Goal: Task Accomplishment & Management: Manage account settings

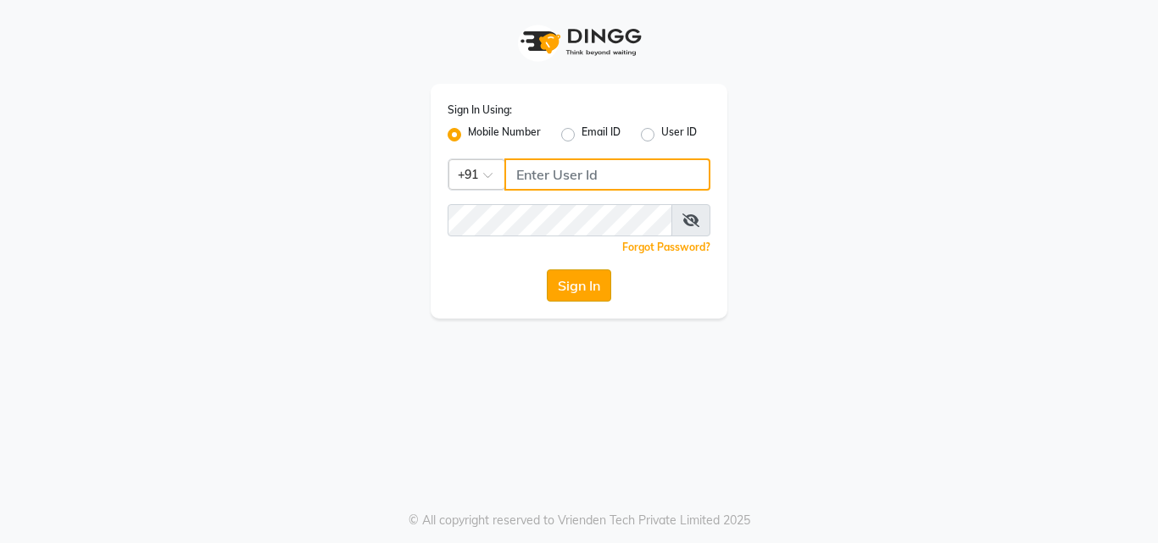
type input "7507461684"
click at [582, 286] on button "Sign In" at bounding box center [579, 286] width 64 height 32
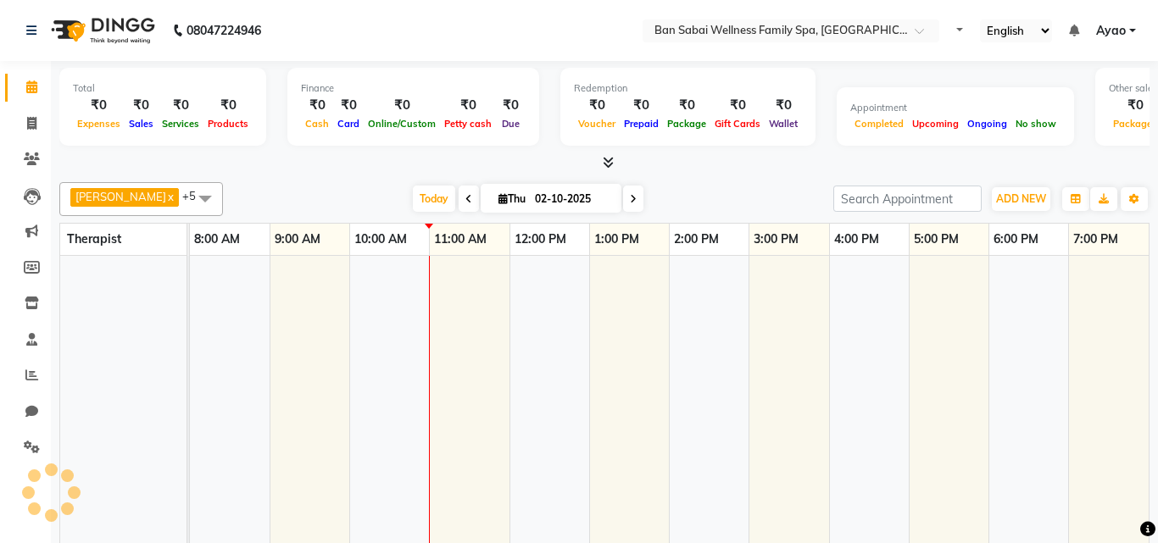
select select "en"
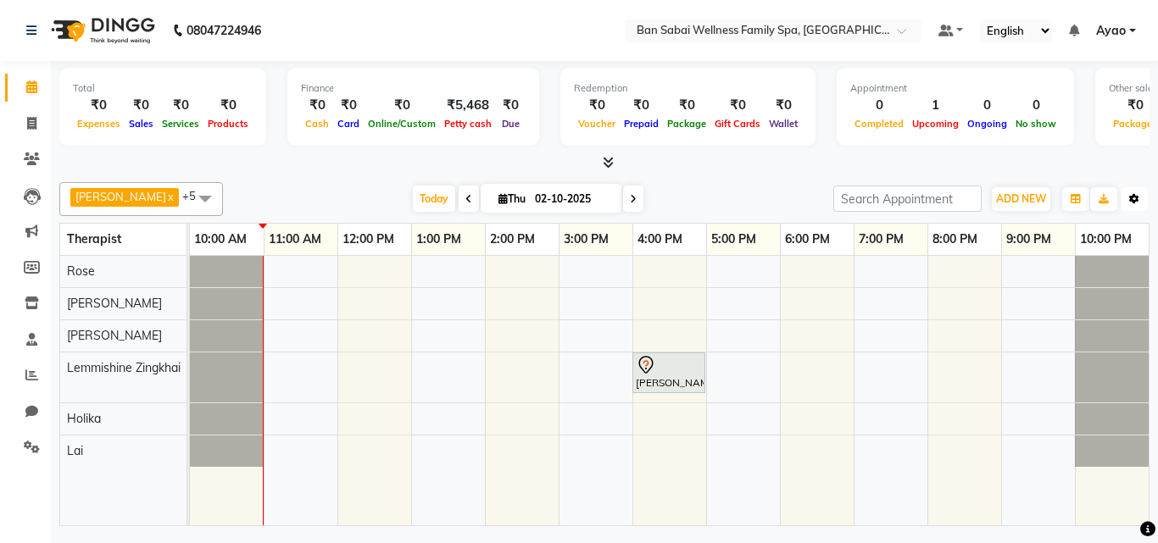
click at [1137, 198] on icon "button" at bounding box center [1134, 199] width 10 height 10
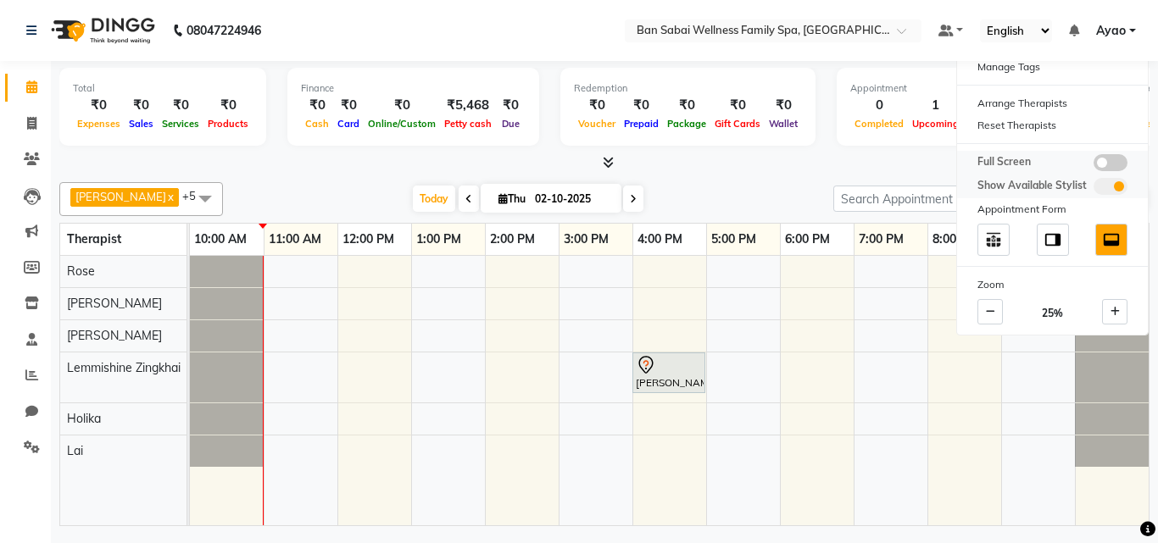
click at [1106, 159] on span at bounding box center [1111, 162] width 34 height 17
click at [1094, 165] on input "checkbox" at bounding box center [1094, 165] width 0 height 0
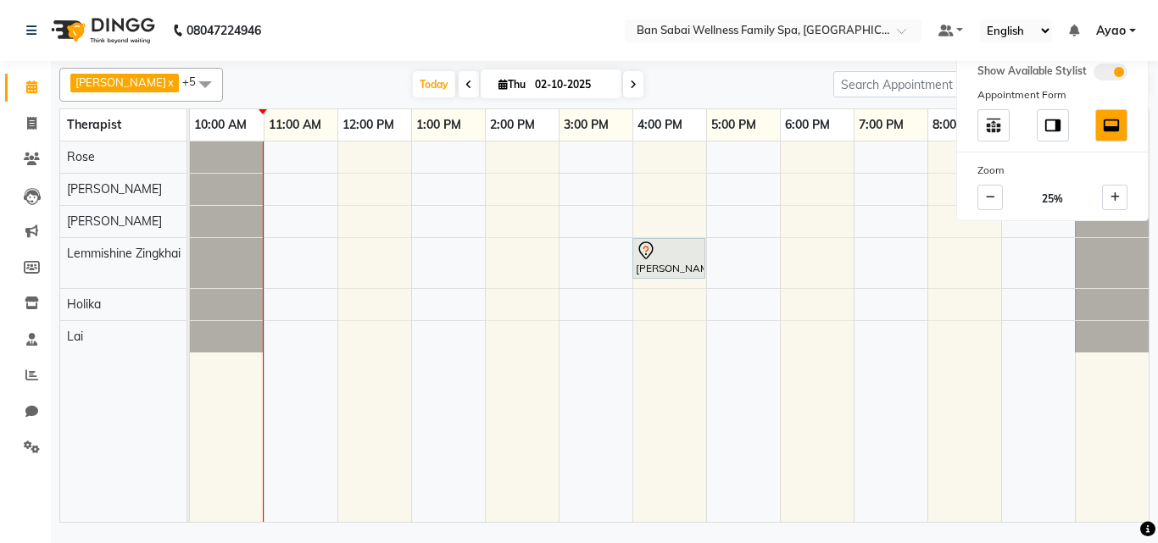
click at [188, 79] on span at bounding box center [205, 84] width 34 height 32
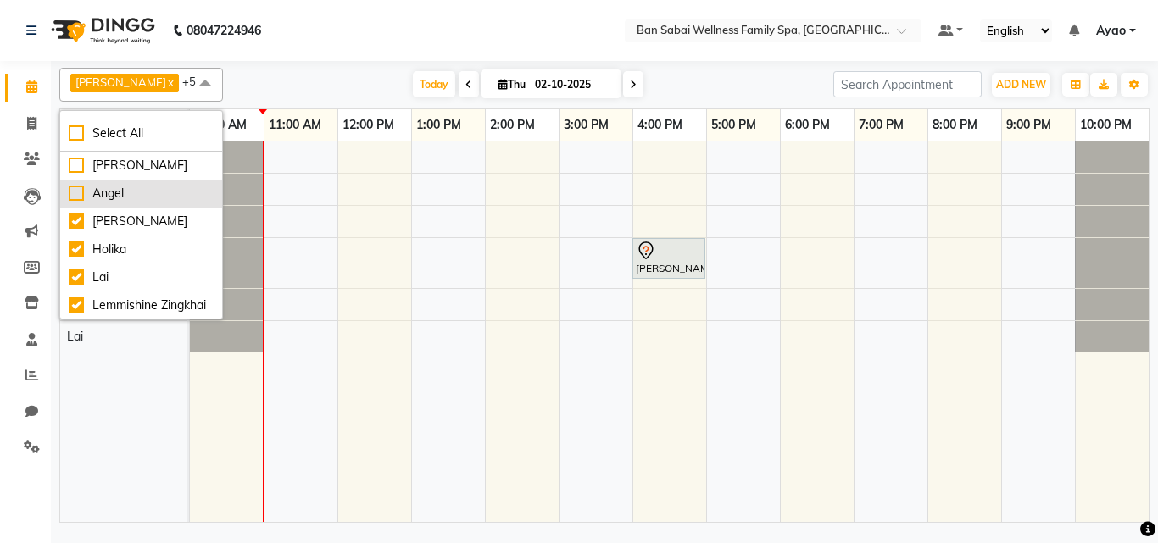
click at [75, 187] on div "Angel" at bounding box center [141, 194] width 145 height 18
checkbox input "true"
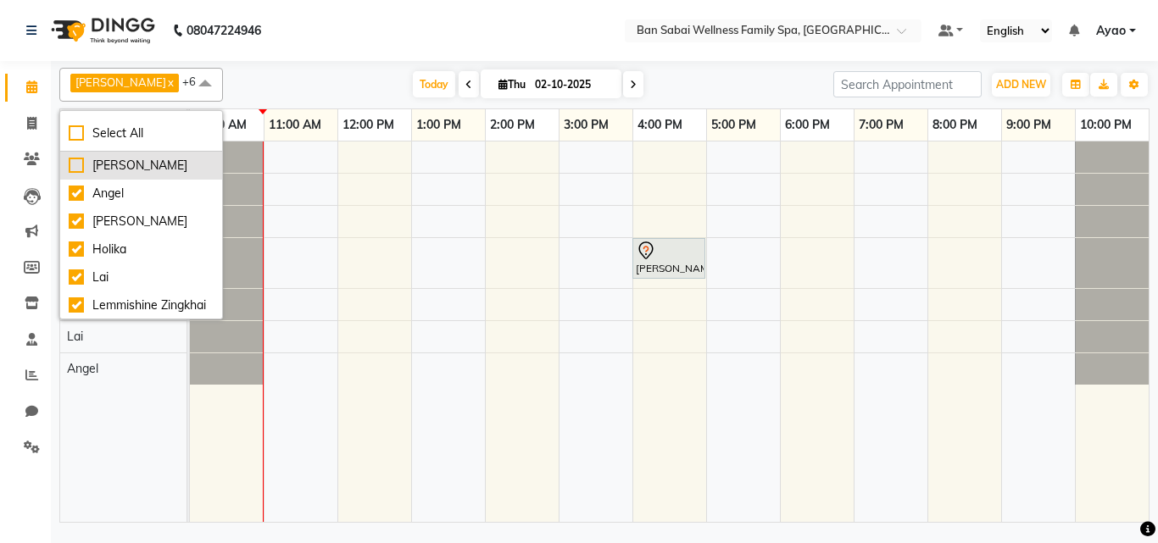
click at [79, 159] on div "[PERSON_NAME]" at bounding box center [141, 166] width 145 height 18
checkbox input "true"
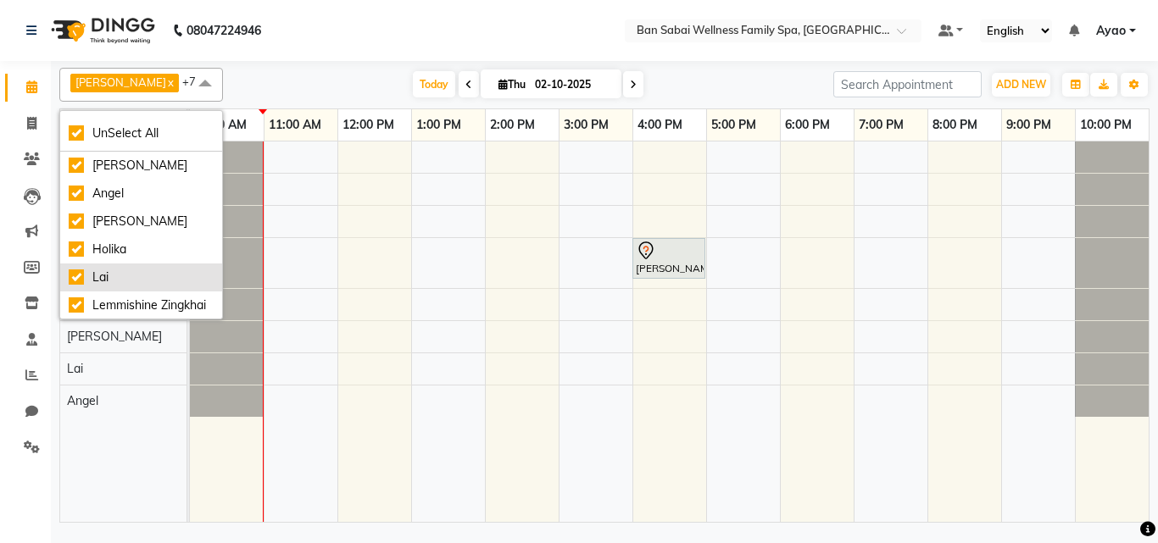
click at [80, 275] on div "Lai" at bounding box center [141, 278] width 145 height 18
checkbox input "false"
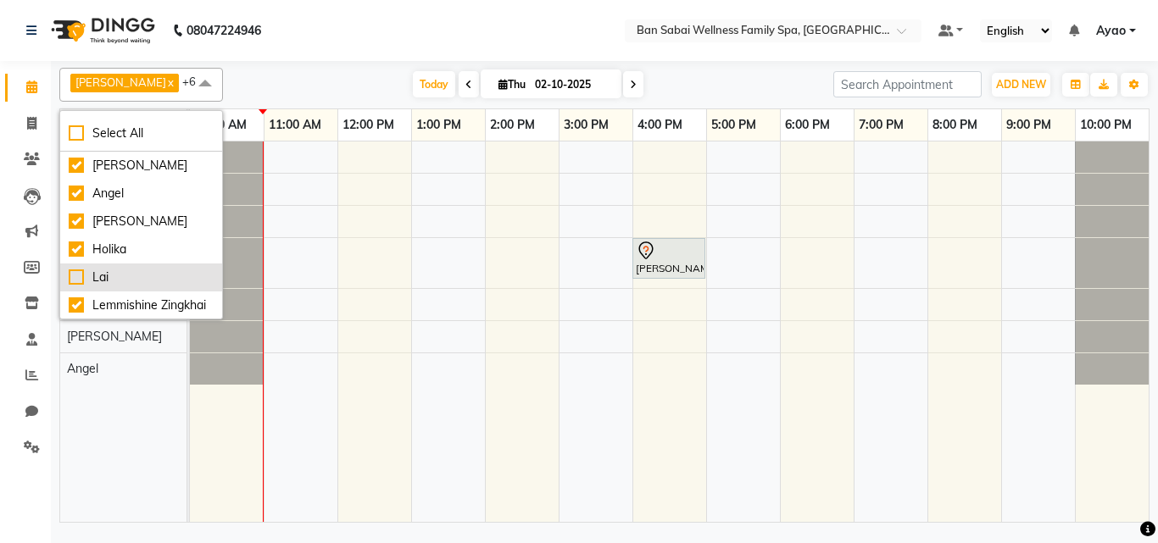
scroll to position [75, 0]
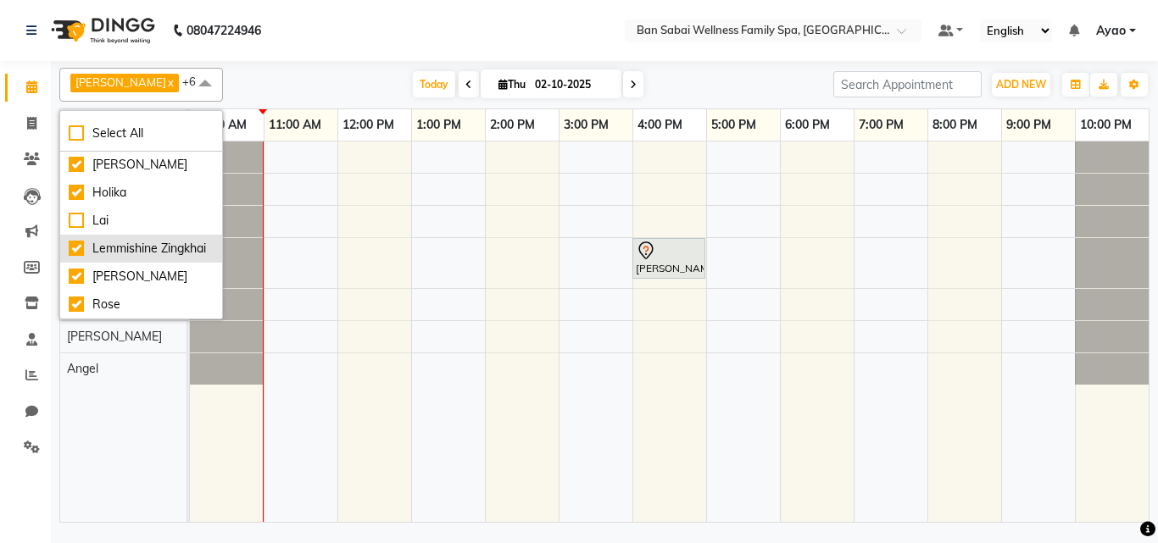
click at [78, 240] on div "Lemmishine Zingkhai" at bounding box center [141, 249] width 145 height 18
checkbox input "false"
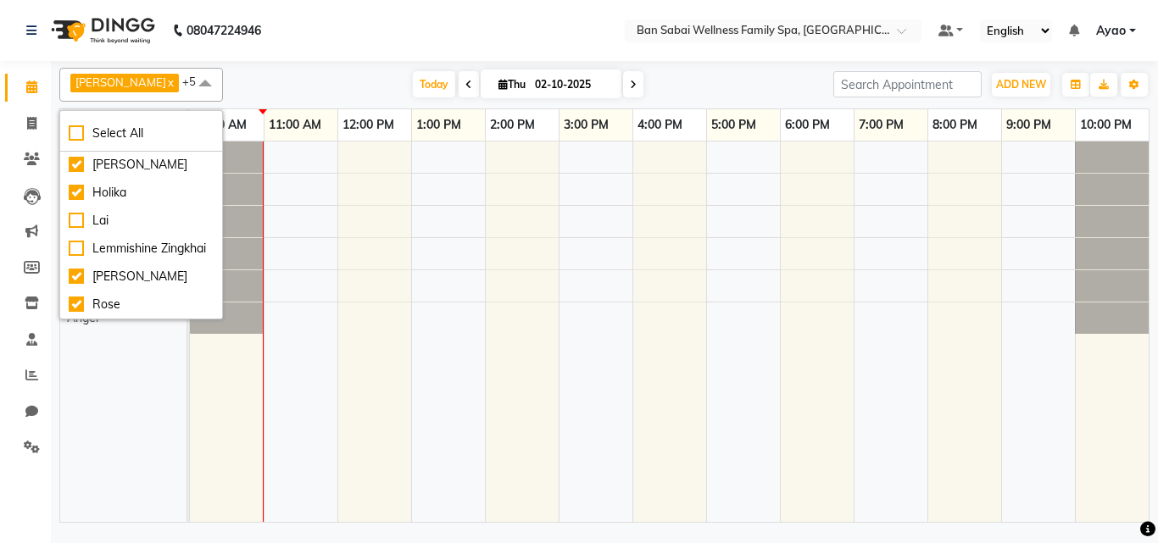
click at [1157, 354] on div "[PERSON_NAME] x Holika x Rinsit Ronra x Rose x Angel x [PERSON_NAME] x +5 Selec…" at bounding box center [604, 294] width 1107 height 466
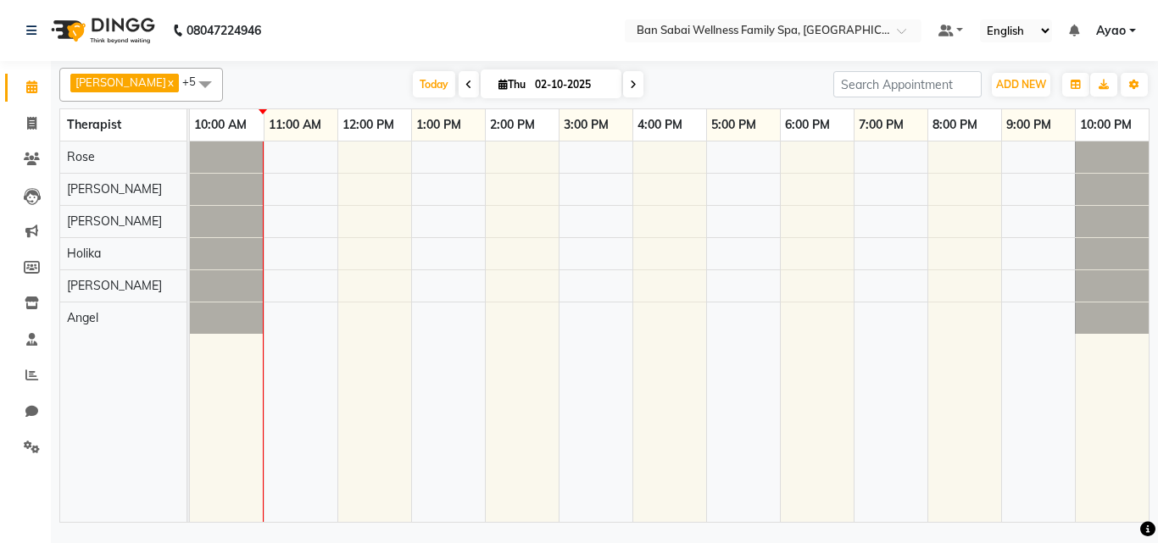
click at [188, 83] on span at bounding box center [205, 84] width 34 height 32
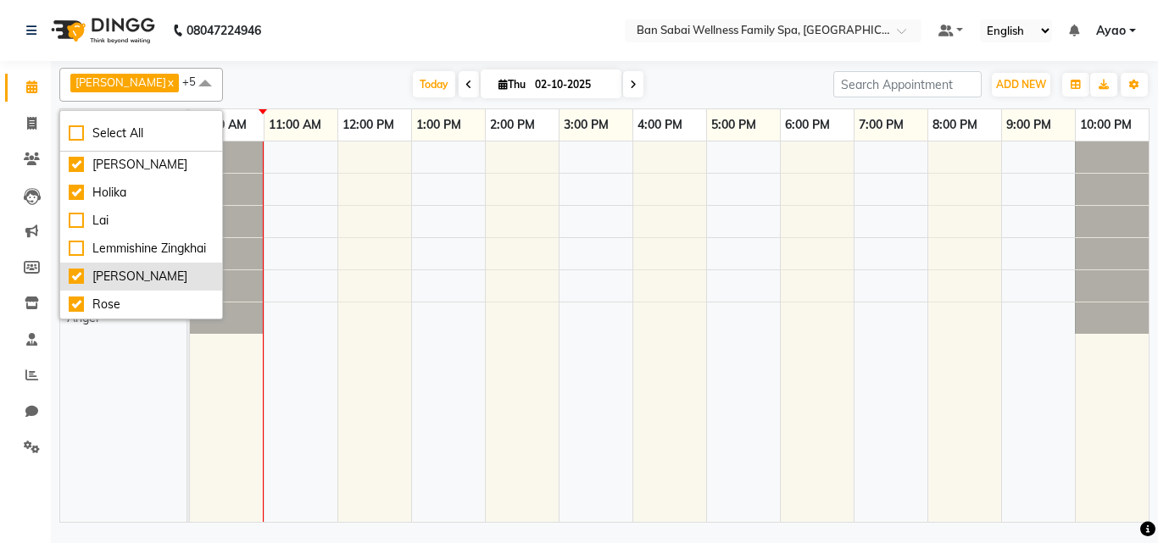
click at [70, 271] on div "[PERSON_NAME]" at bounding box center [141, 277] width 145 height 18
click at [78, 278] on div "[PERSON_NAME]" at bounding box center [141, 277] width 145 height 18
checkbox input "true"
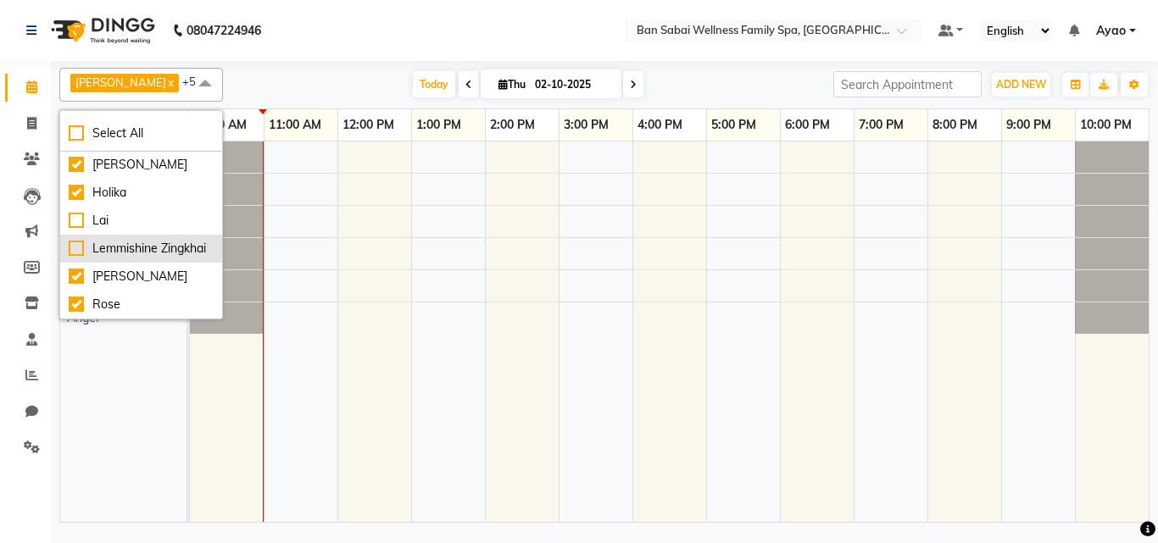
click at [74, 241] on div "Lemmishine Zingkhai" at bounding box center [141, 249] width 145 height 18
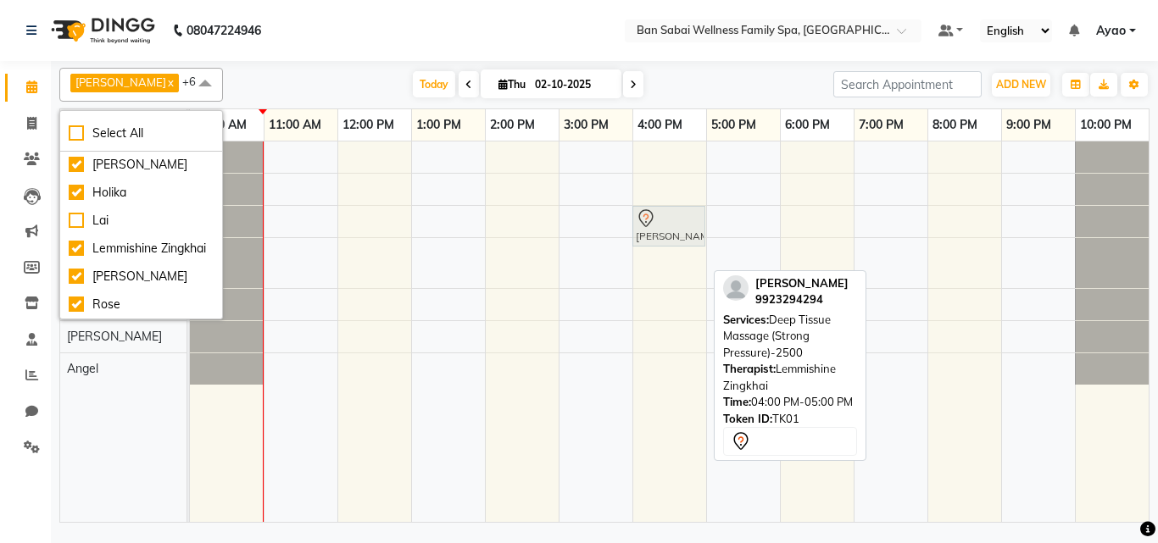
drag, startPoint x: 644, startPoint y: 266, endPoint x: 649, endPoint y: 215, distance: 51.1
click at [649, 215] on tbody "[PERSON_NAME], TK01, 04:00 PM-05:00 PM, Deep Tissue Massage (Strong Pressure)-2…" at bounding box center [669, 263] width 959 height 243
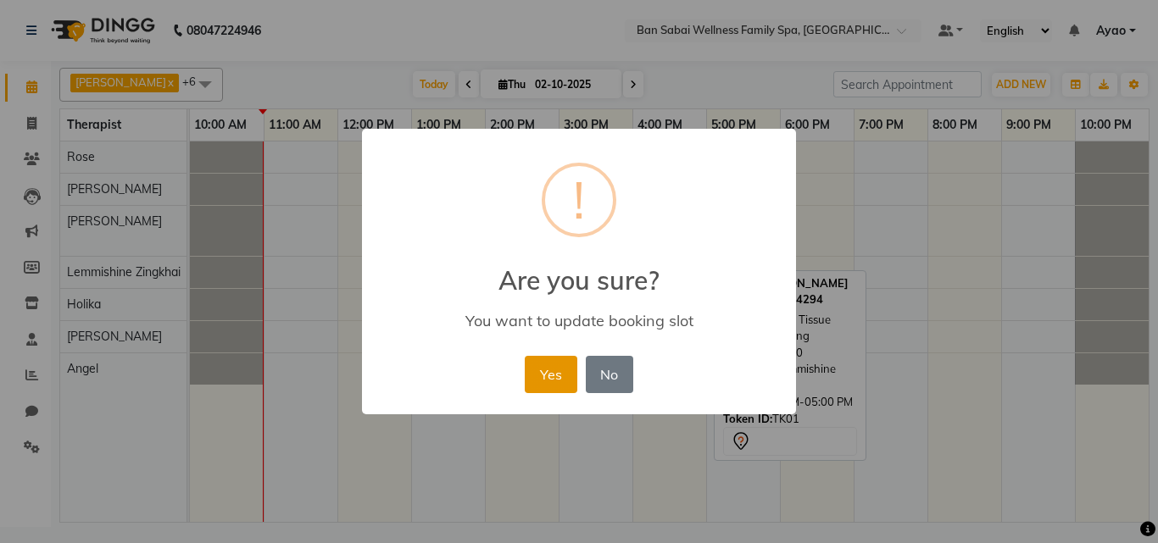
click at [556, 375] on button "Yes" at bounding box center [551, 374] width 52 height 37
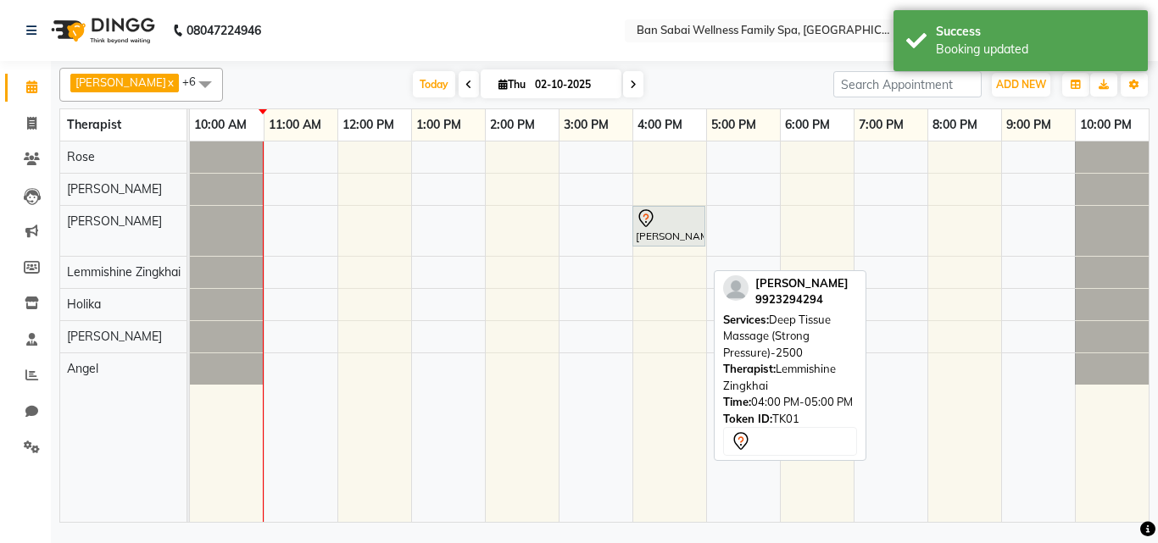
click at [188, 82] on span at bounding box center [205, 84] width 34 height 32
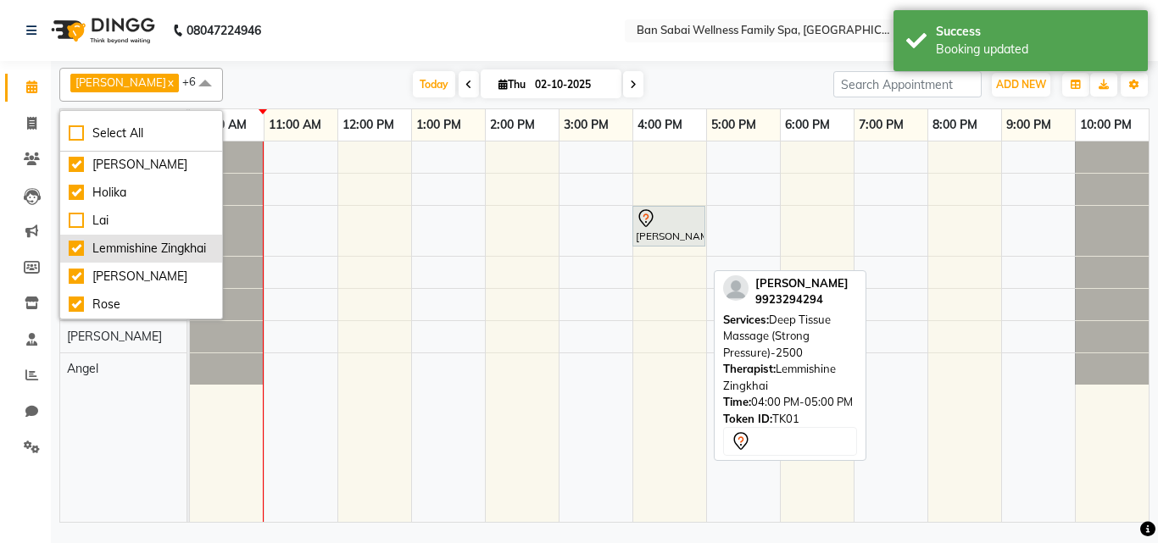
click at [72, 240] on div "Lemmishine Zingkhai" at bounding box center [141, 249] width 145 height 18
checkbox input "false"
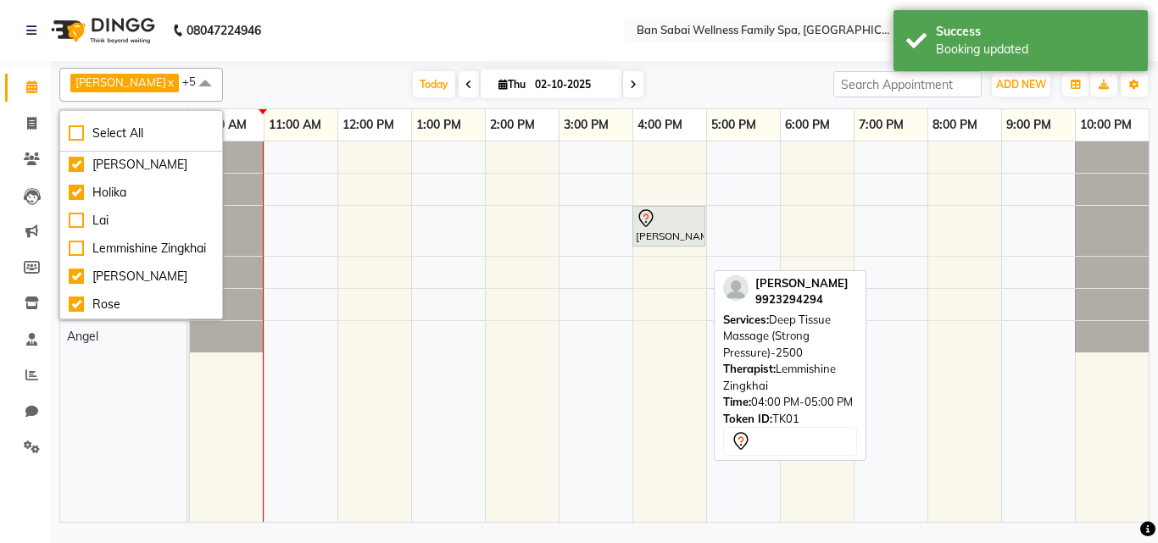
drag, startPoint x: 1083, startPoint y: 429, endPoint x: 1050, endPoint y: 431, distance: 33.1
click at [1084, 430] on td at bounding box center [1112, 332] width 74 height 381
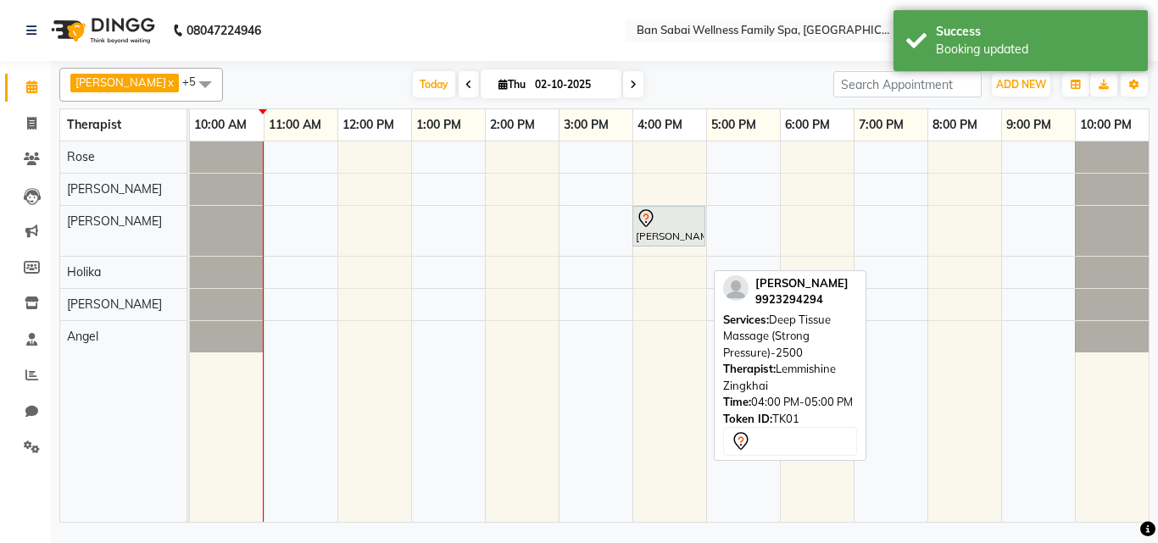
click at [560, 180] on div "[PERSON_NAME], TK01, 04:00 PM-05:00 PM, Deep Tissue Massage (Strong Pressure)-2…" at bounding box center [669, 332] width 959 height 381
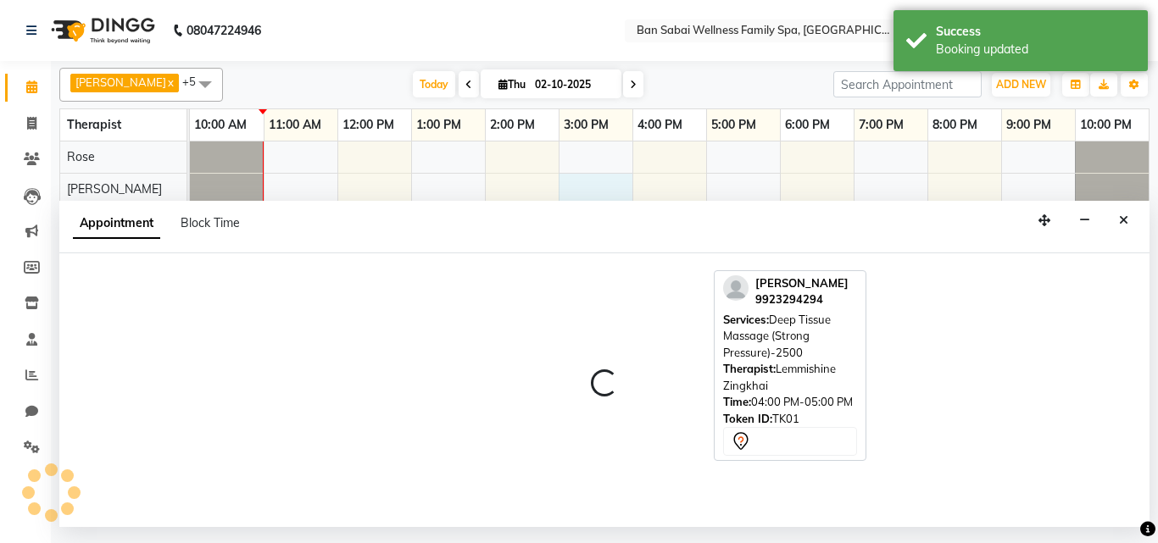
select select "78163"
select select "900"
select select "tentative"
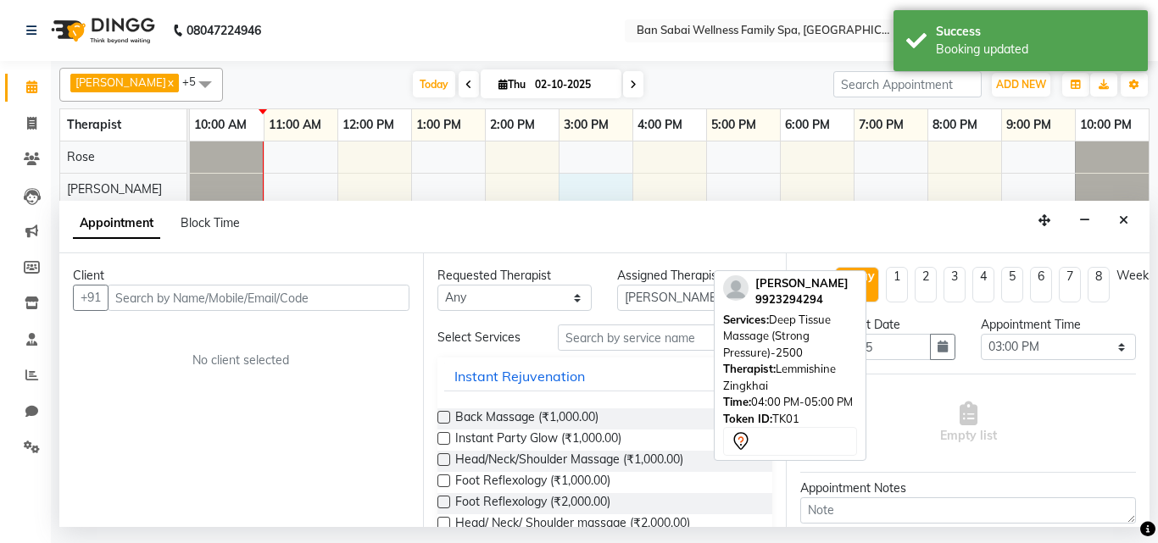
click at [254, 304] on input "text" at bounding box center [259, 298] width 302 height 26
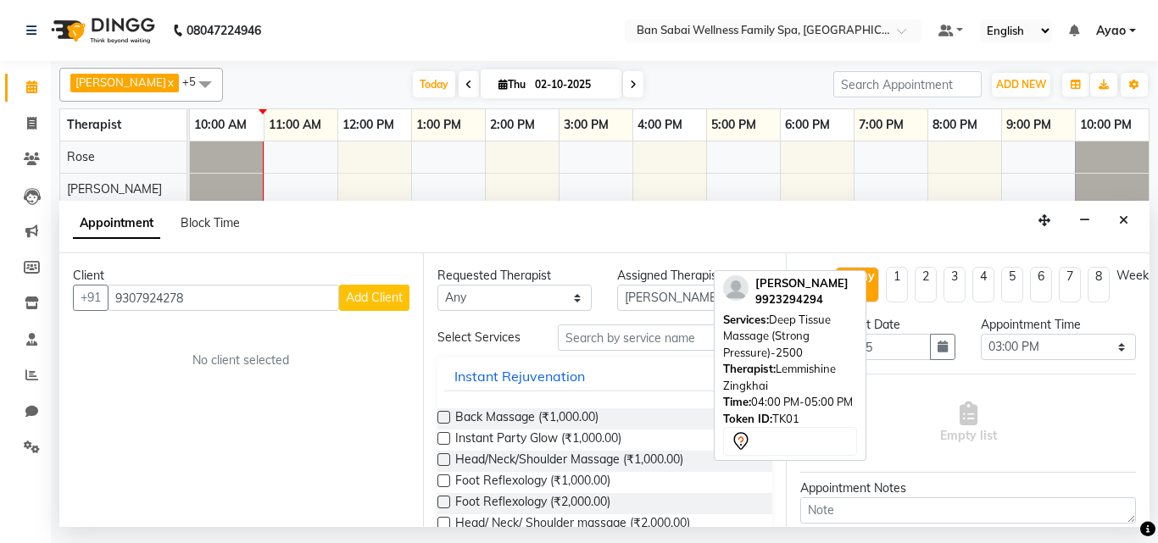
type input "9307924278"
click at [376, 292] on span "Add Client" at bounding box center [374, 297] width 57 height 15
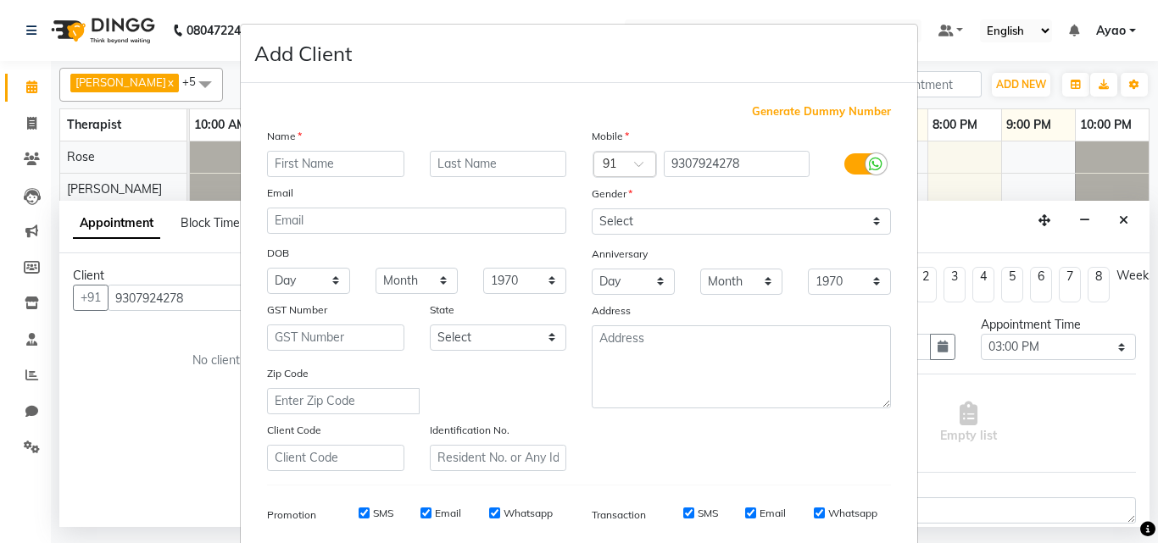
click at [318, 157] on input "text" at bounding box center [335, 164] width 137 height 26
type input "[DEMOGRAPHIC_DATA]"
click at [531, 169] on input "text" at bounding box center [498, 164] width 137 height 26
type input "Naik"
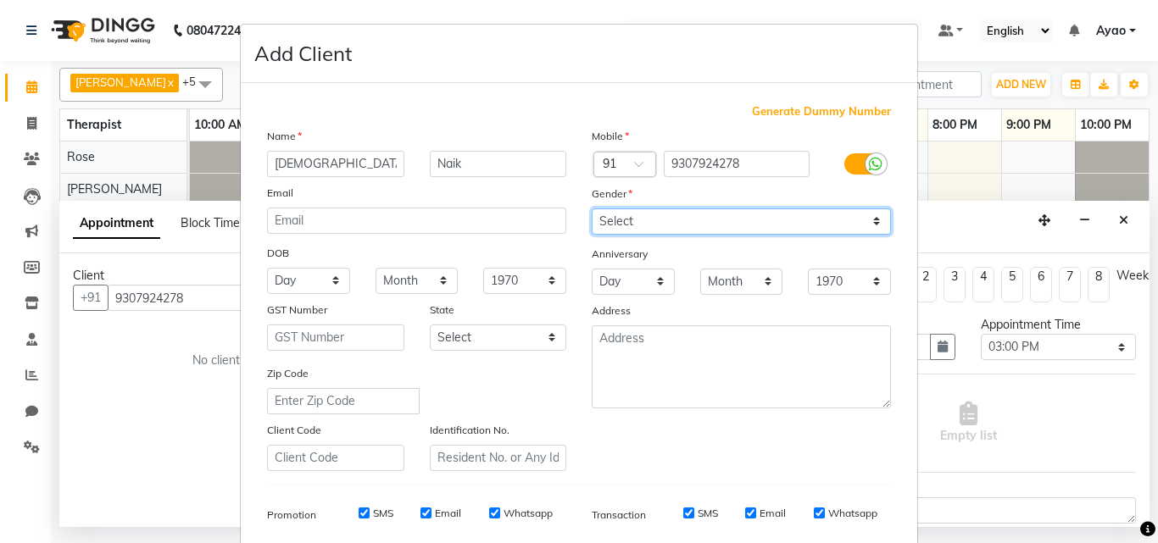
click at [743, 220] on select "Select [DEMOGRAPHIC_DATA] [DEMOGRAPHIC_DATA] Other Prefer Not To Say" at bounding box center [741, 222] width 299 height 26
select select "[DEMOGRAPHIC_DATA]"
click at [592, 209] on select "Select [DEMOGRAPHIC_DATA] [DEMOGRAPHIC_DATA] Other Prefer Not To Say" at bounding box center [741, 222] width 299 height 26
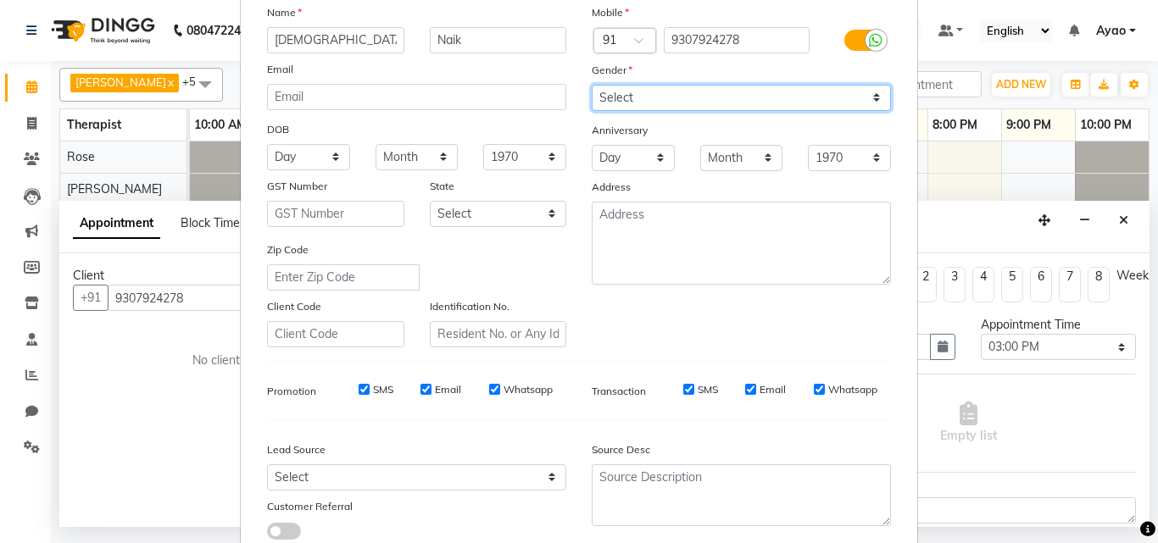
scroll to position [239, 0]
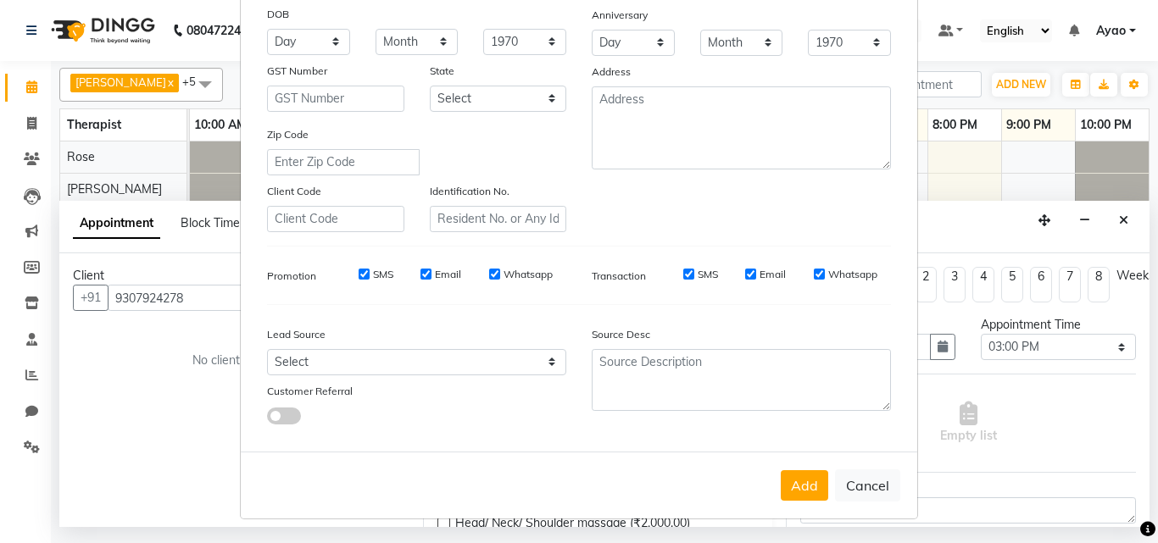
click at [359, 270] on input "SMS" at bounding box center [364, 274] width 11 height 11
checkbox input "false"
click at [421, 271] on input "Email" at bounding box center [426, 274] width 11 height 11
checkbox input "false"
click at [490, 269] on input "Whatsapp" at bounding box center [494, 274] width 11 height 11
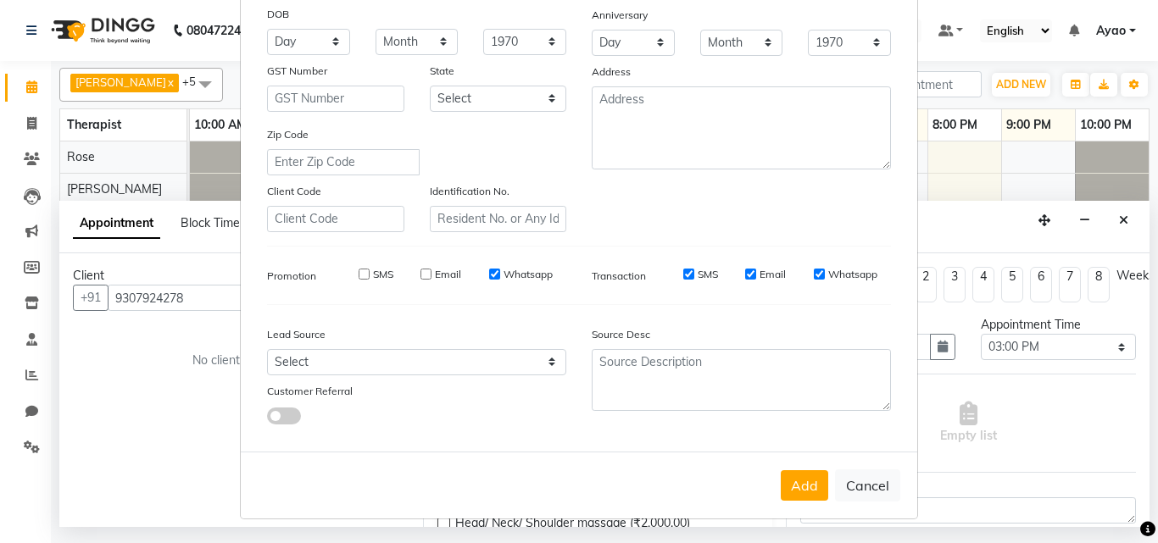
checkbox input "false"
click at [498, 354] on select "Select Walk-in Referral Internet Friend Word of Mouth Advertisement Facebook Ju…" at bounding box center [416, 362] width 299 height 26
select select "54343"
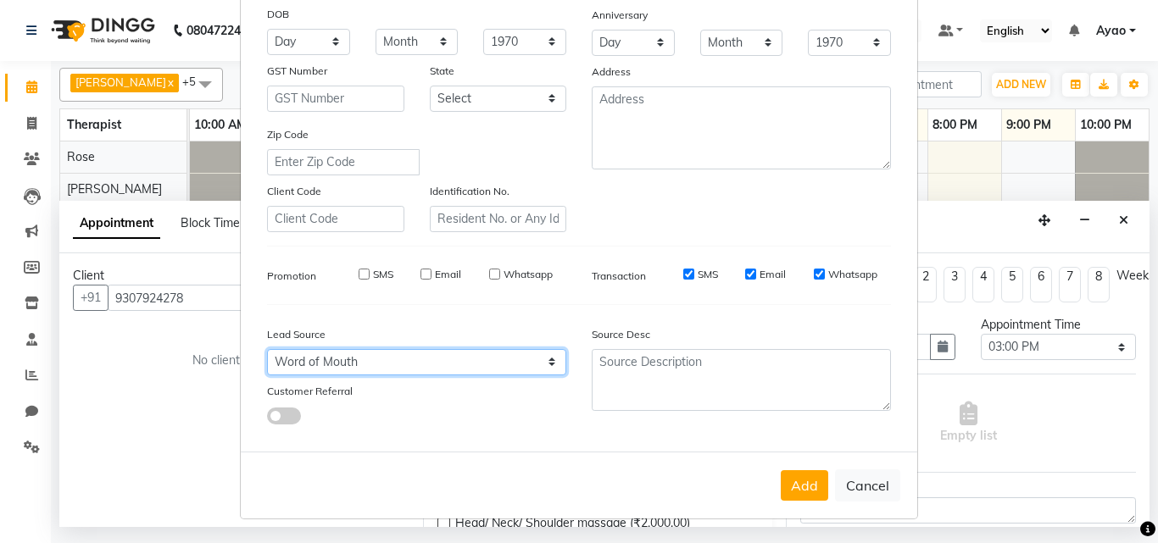
click at [267, 349] on select "Select Walk-in Referral Internet Friend Word of Mouth Advertisement Facebook Ju…" at bounding box center [416, 362] width 299 height 26
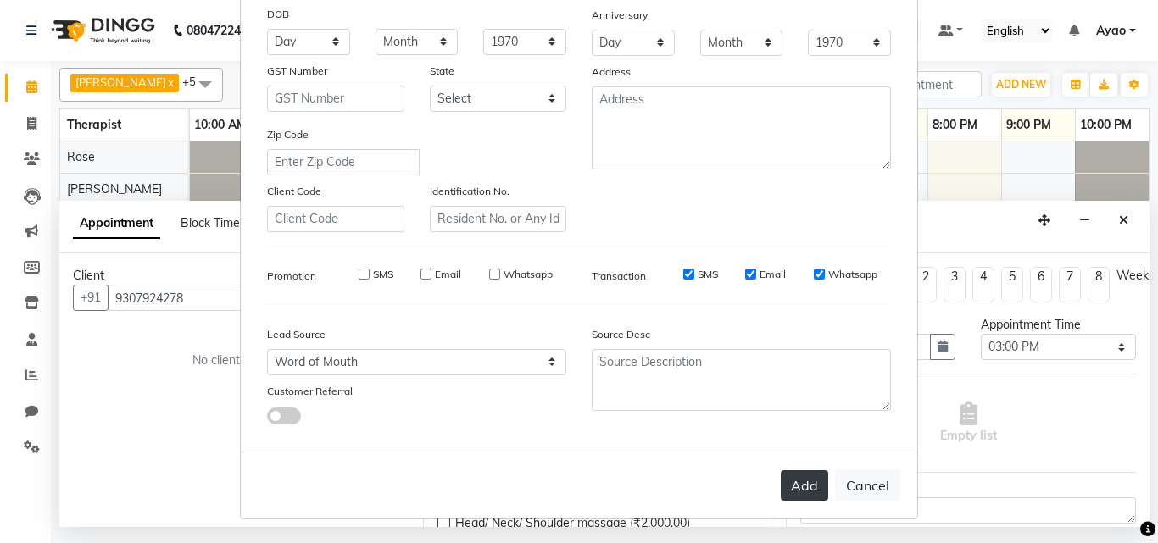
click at [792, 482] on button "Add" at bounding box center [804, 486] width 47 height 31
select select
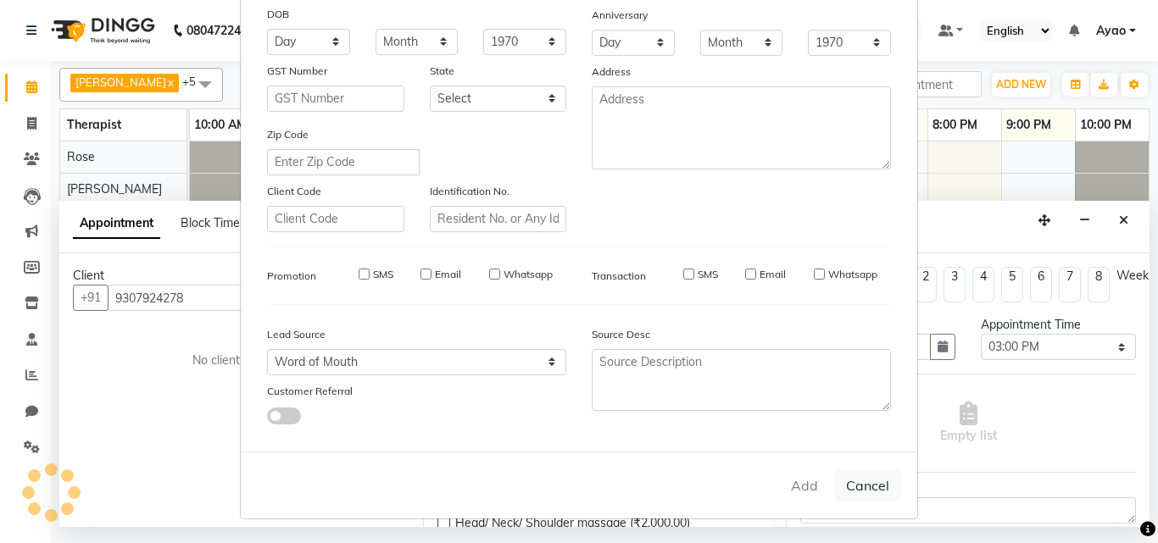
select select
checkbox input "false"
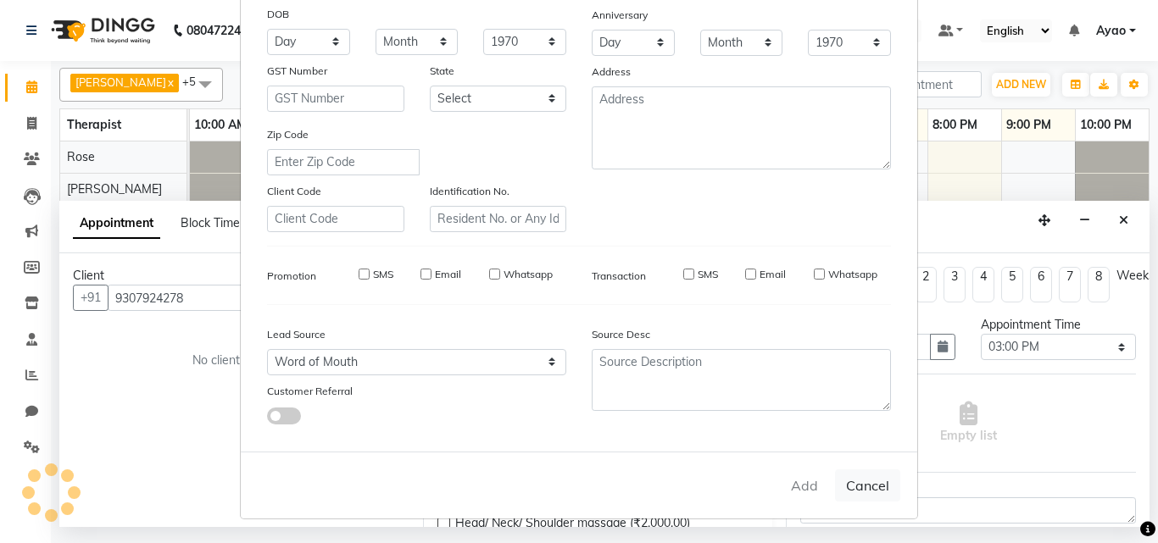
checkbox input "false"
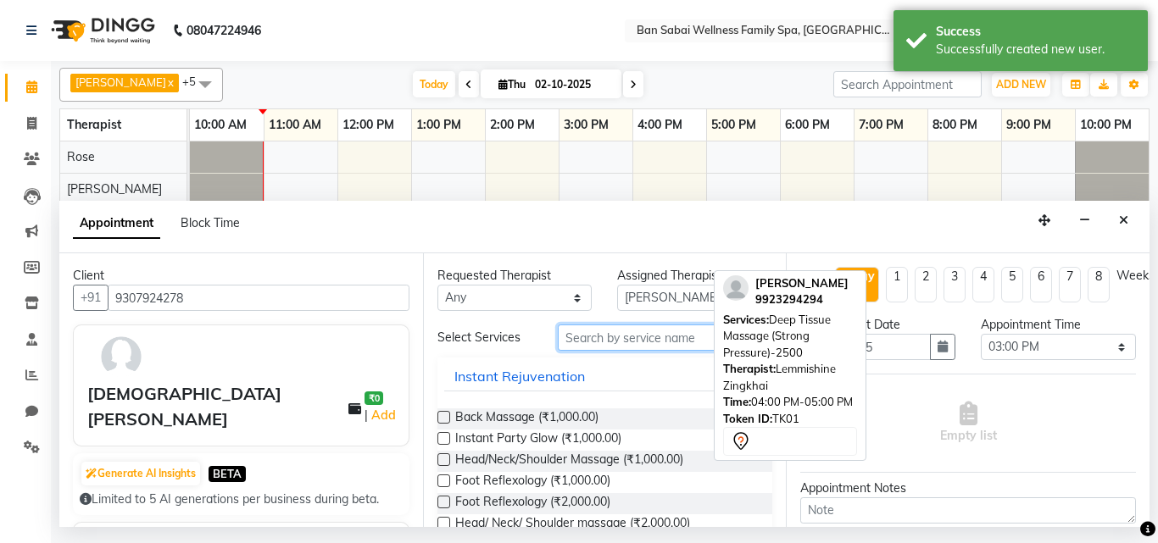
click at [654, 337] on input "text" at bounding box center [665, 338] width 215 height 26
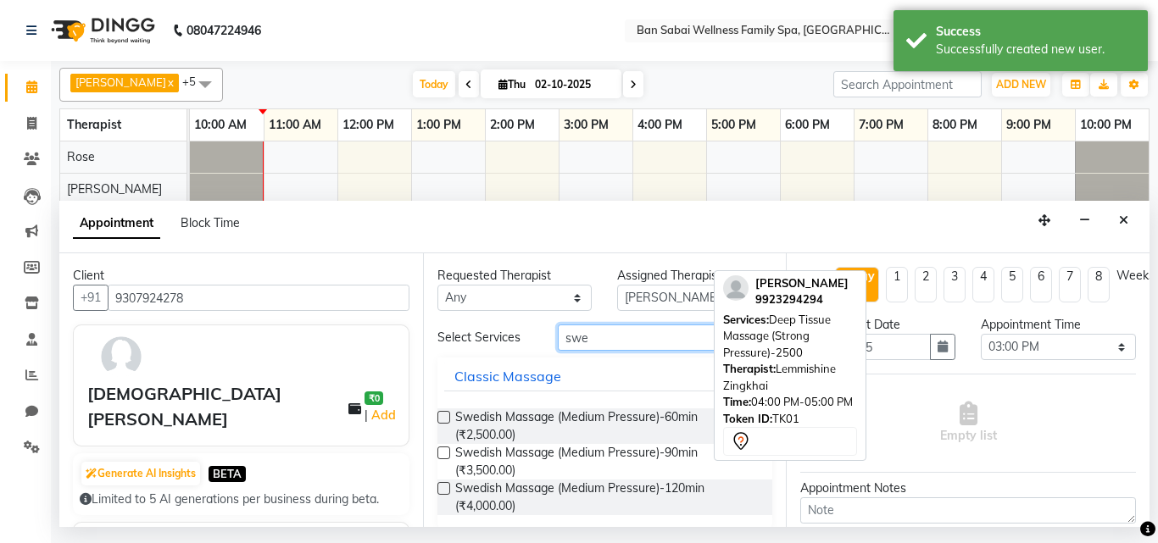
type input "swe"
click at [443, 416] on label at bounding box center [444, 417] width 13 height 13
click at [443, 416] on input "checkbox" at bounding box center [443, 419] width 11 height 11
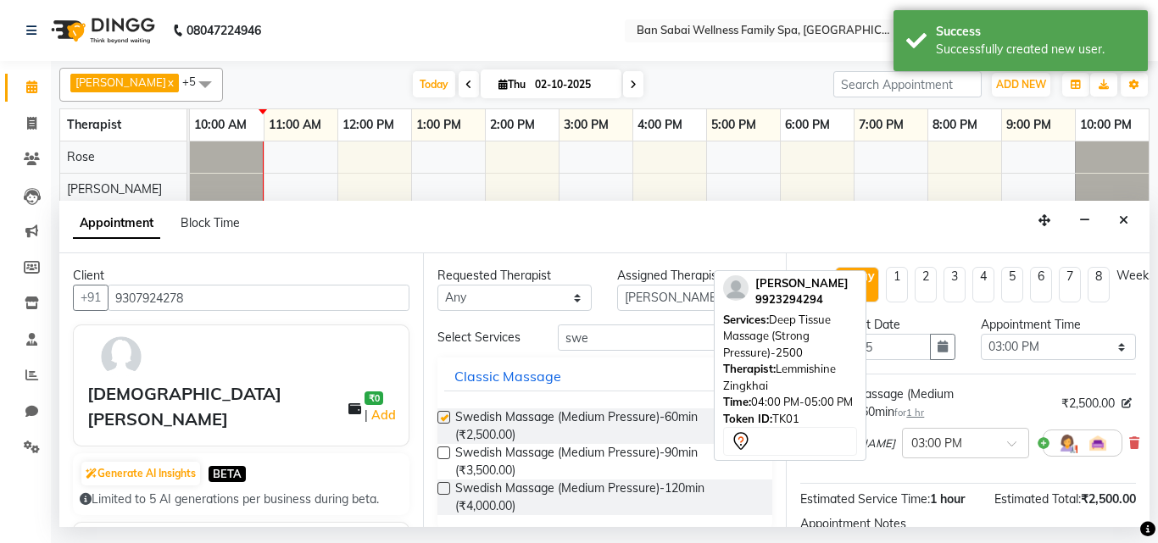
checkbox input "false"
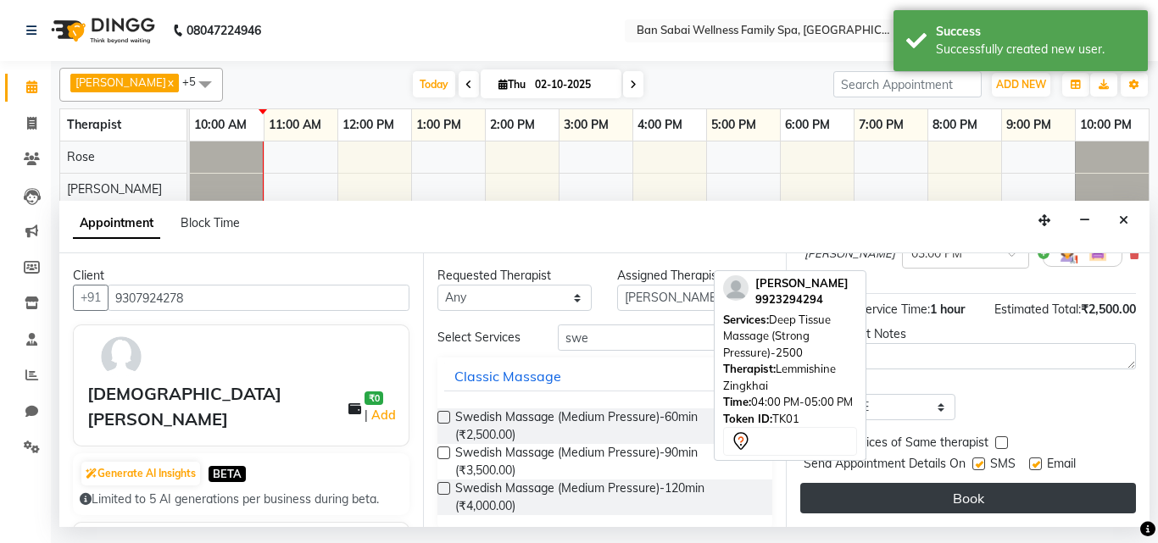
click at [1059, 487] on button "Book" at bounding box center [968, 498] width 336 height 31
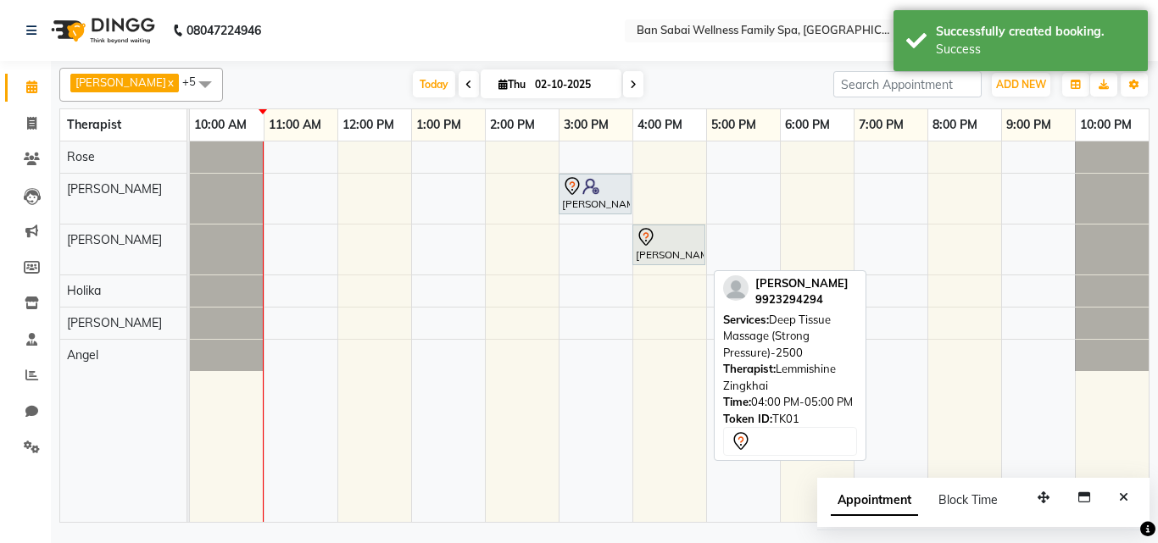
click at [504, 345] on div "[PERSON_NAME], TK02, 03:00 PM-04:00 PM, Swedish Massage (Medium Pressure)-60min…" at bounding box center [669, 332] width 959 height 381
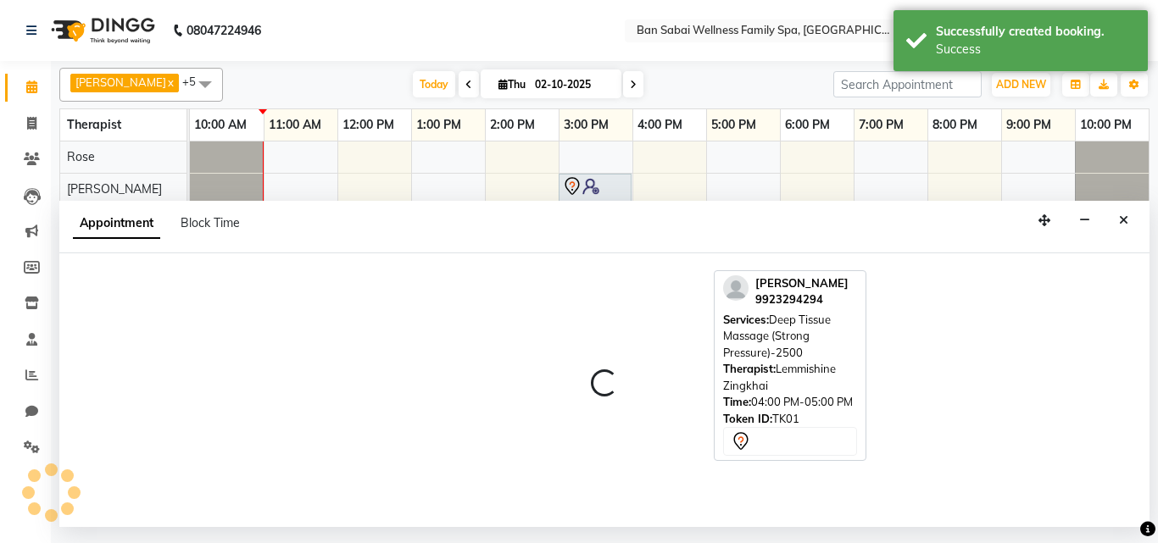
select select "90339"
select select "840"
select select "tentative"
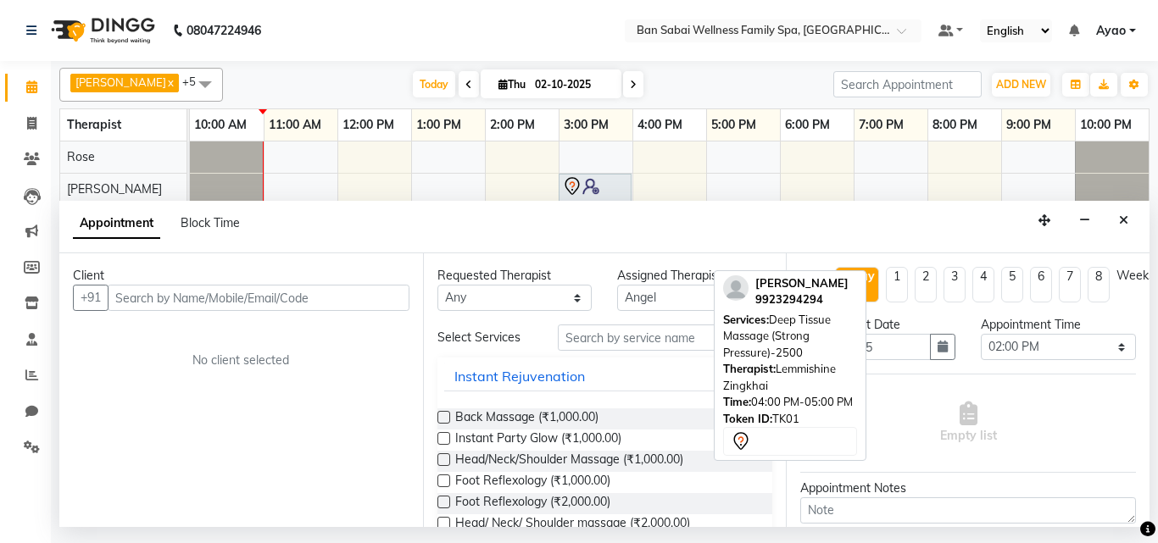
click at [228, 303] on input "text" at bounding box center [259, 298] width 302 height 26
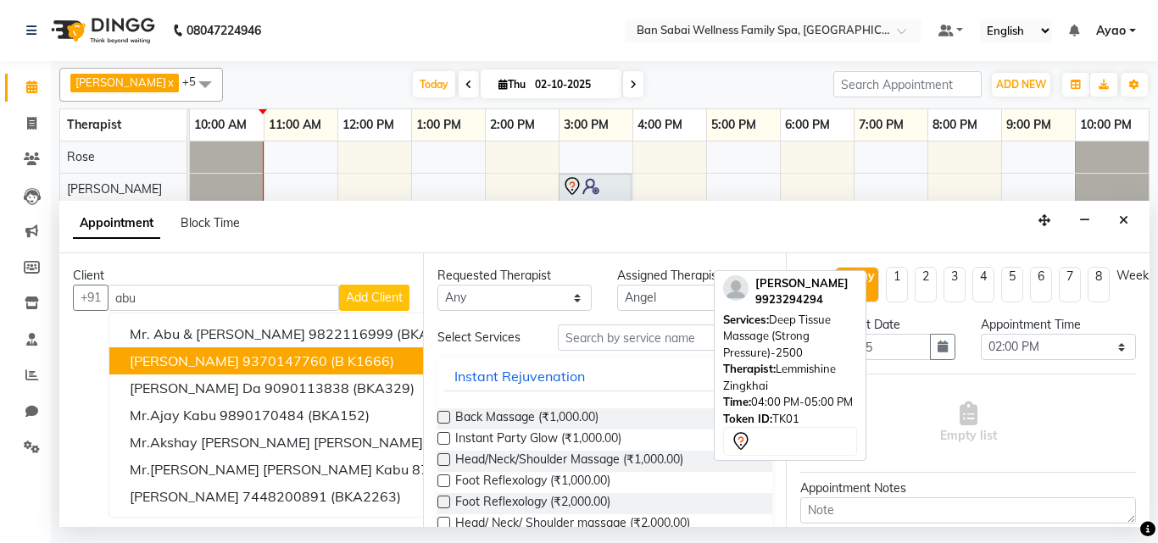
click at [242, 361] on ngb-highlight "9370147760" at bounding box center [284, 361] width 85 height 17
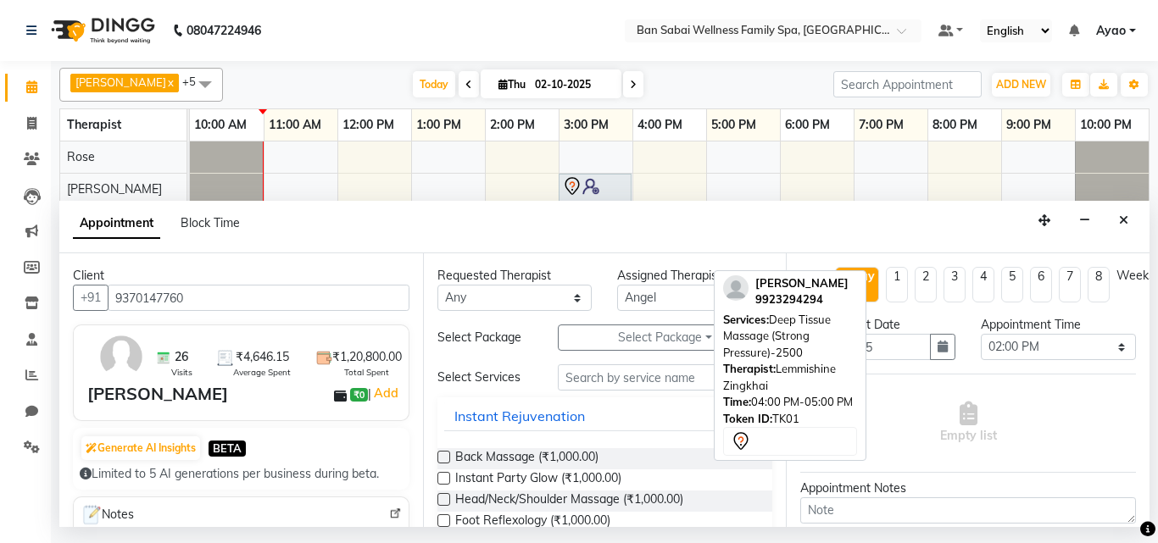
type input "9370147760"
click at [659, 377] on input "text" at bounding box center [665, 378] width 215 height 26
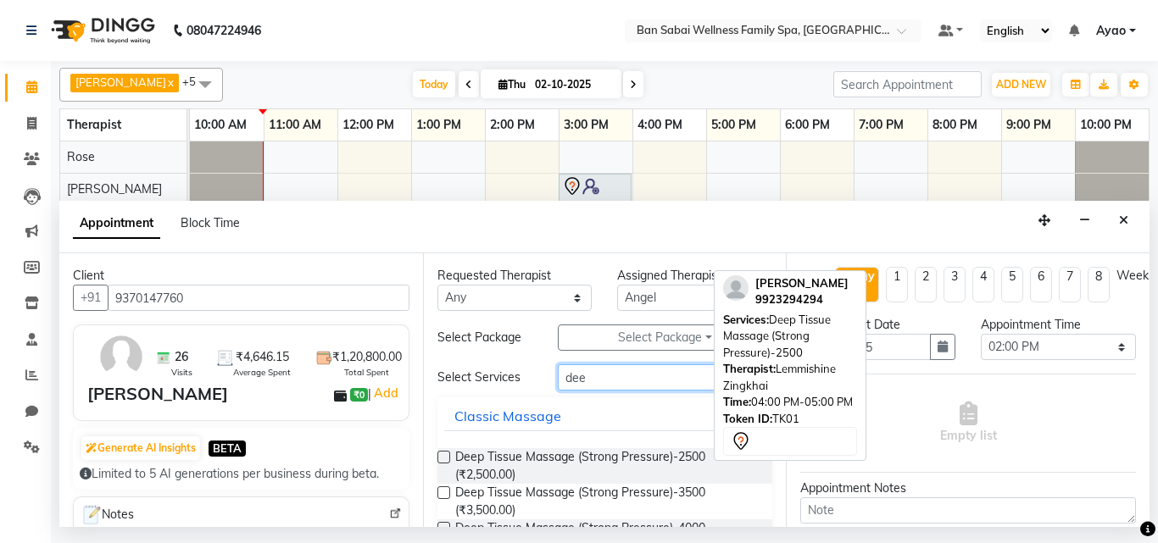
type input "dee"
click at [444, 489] on label at bounding box center [444, 493] width 13 height 13
click at [444, 489] on input "checkbox" at bounding box center [443, 494] width 11 height 11
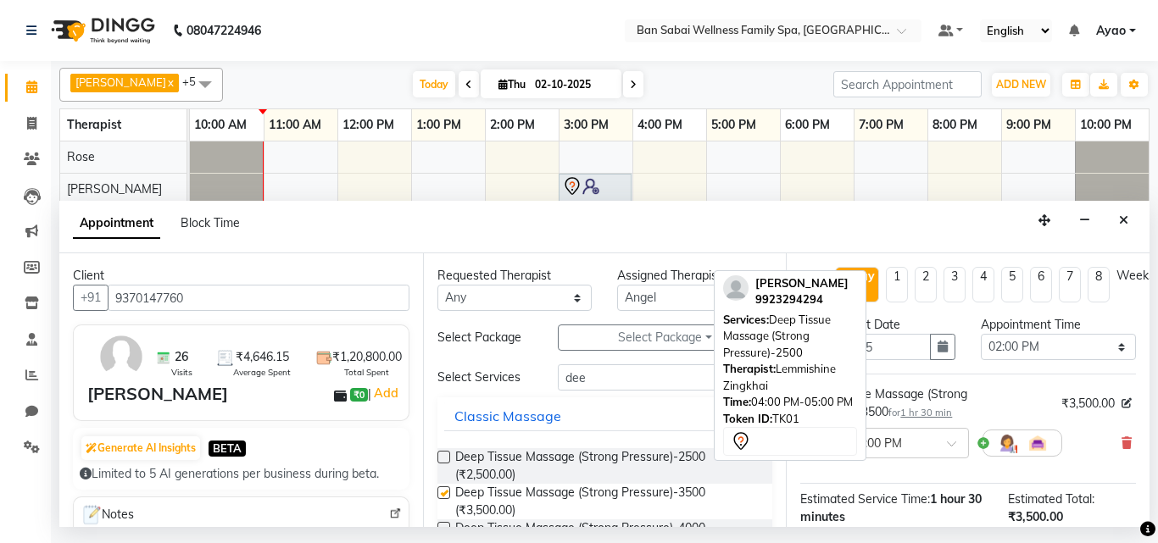
checkbox input "false"
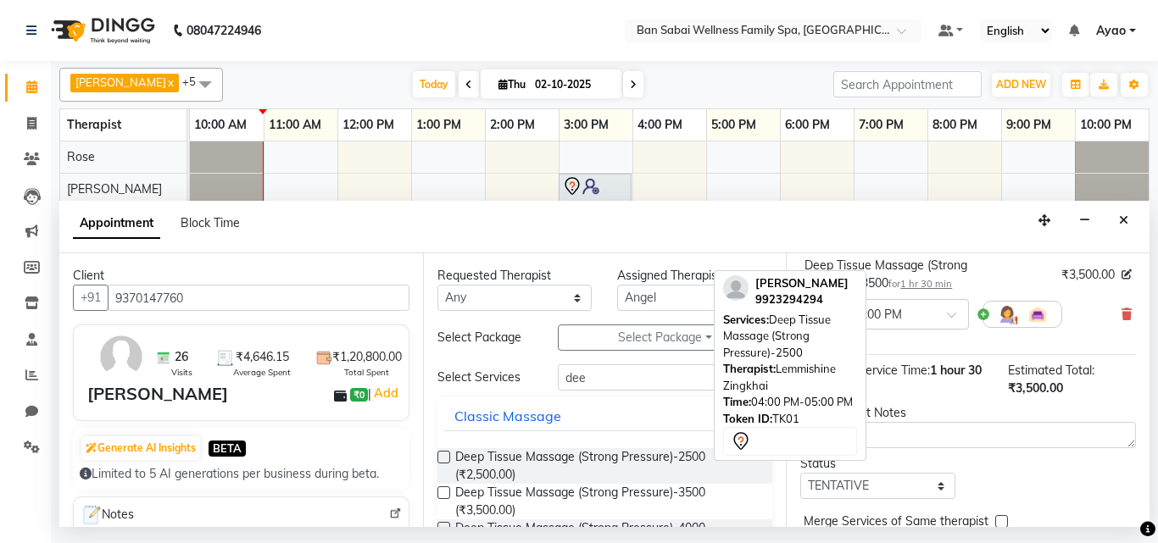
scroll to position [75, 0]
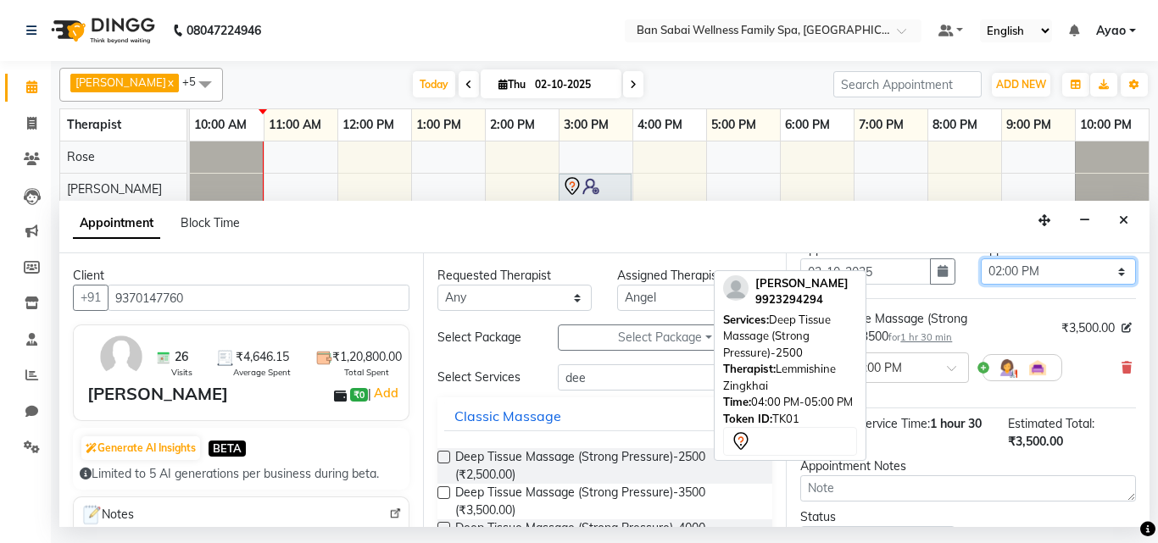
click at [1074, 272] on select "Select 11:00 AM 11:05 AM 11:10 AM 11:15 AM 11:20 AM 11:25 AM 11:30 AM 11:35 AM …" at bounding box center [1058, 272] width 155 height 26
select select "870"
click at [981, 259] on select "Select 11:00 AM 11:05 AM 11:10 AM 11:15 AM 11:20 AM 11:25 AM 11:30 AM 11:35 AM …" at bounding box center [1058, 272] width 155 height 26
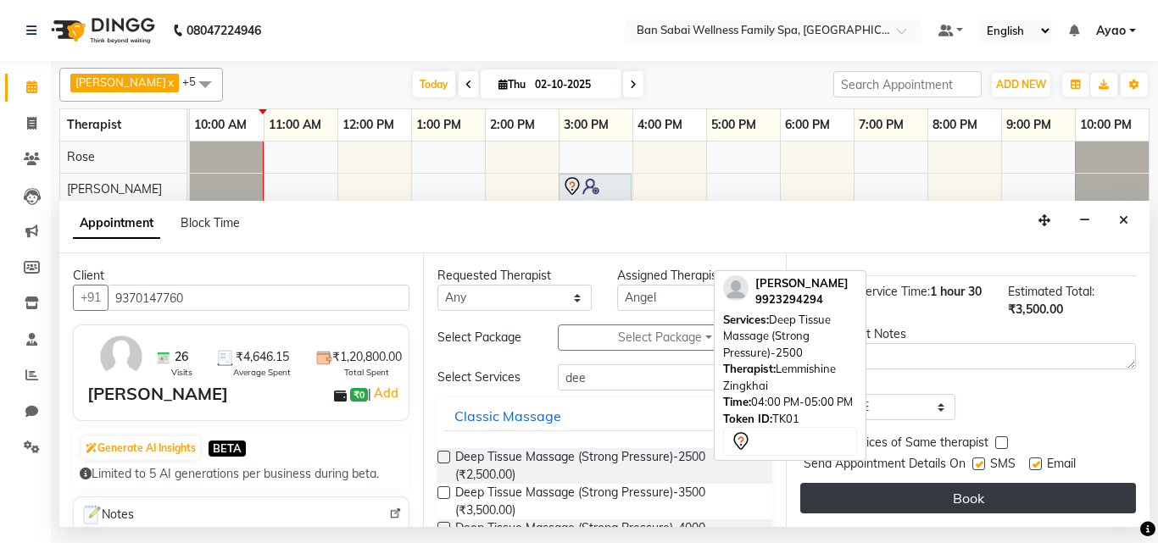
click at [1054, 495] on button "Book" at bounding box center [968, 498] width 336 height 31
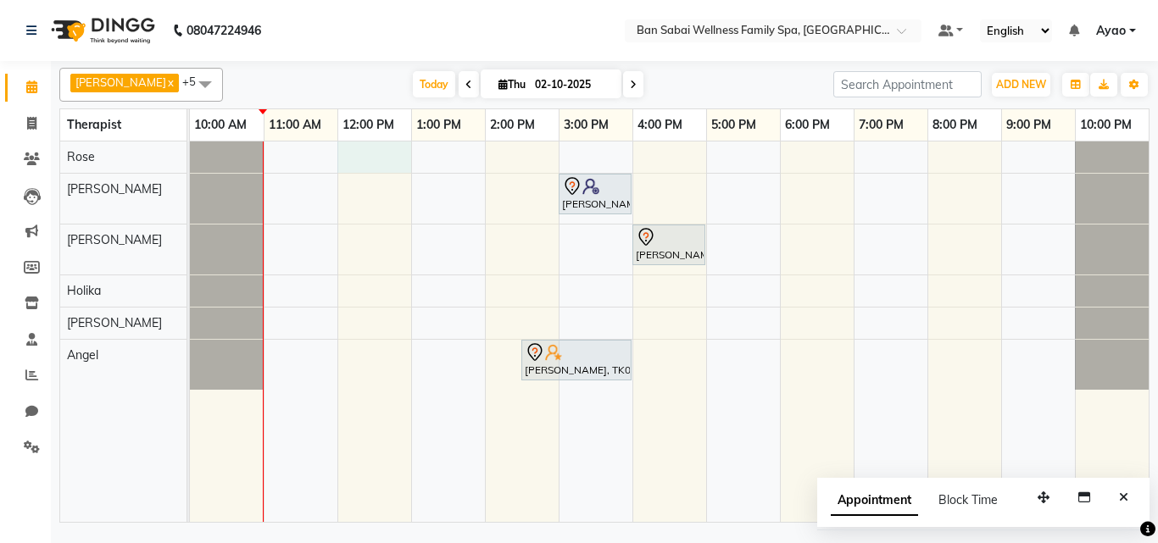
click at [338, 150] on div "[PERSON_NAME], TK02, 03:00 PM-04:00 PM, Swedish Massage (Medium Pressure)-60min…" at bounding box center [669, 332] width 959 height 381
select select "78158"
select select "tentative"
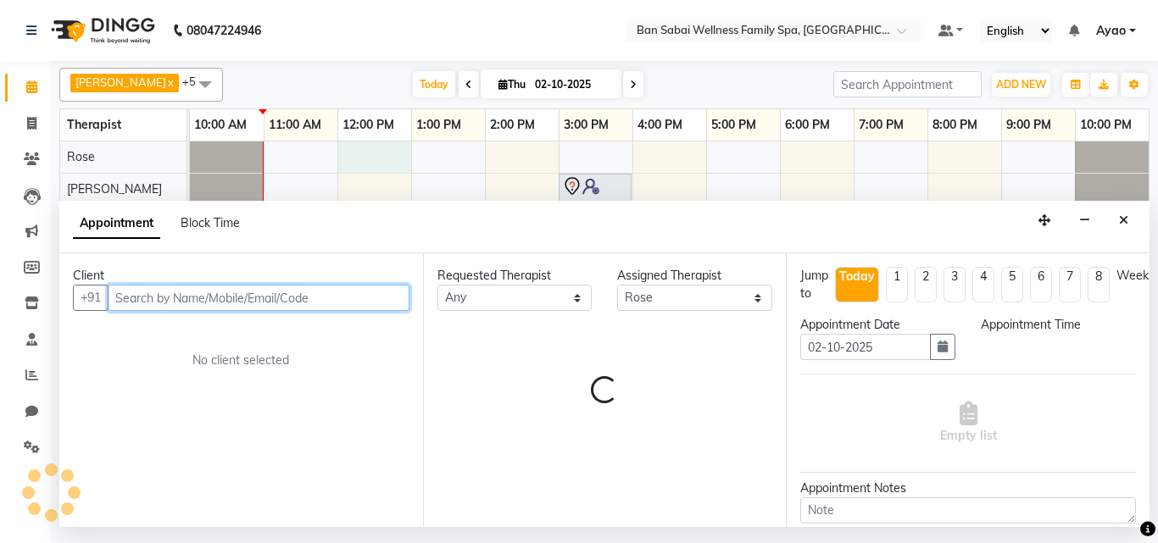
select select "720"
click at [309, 293] on input "text" at bounding box center [259, 298] width 302 height 26
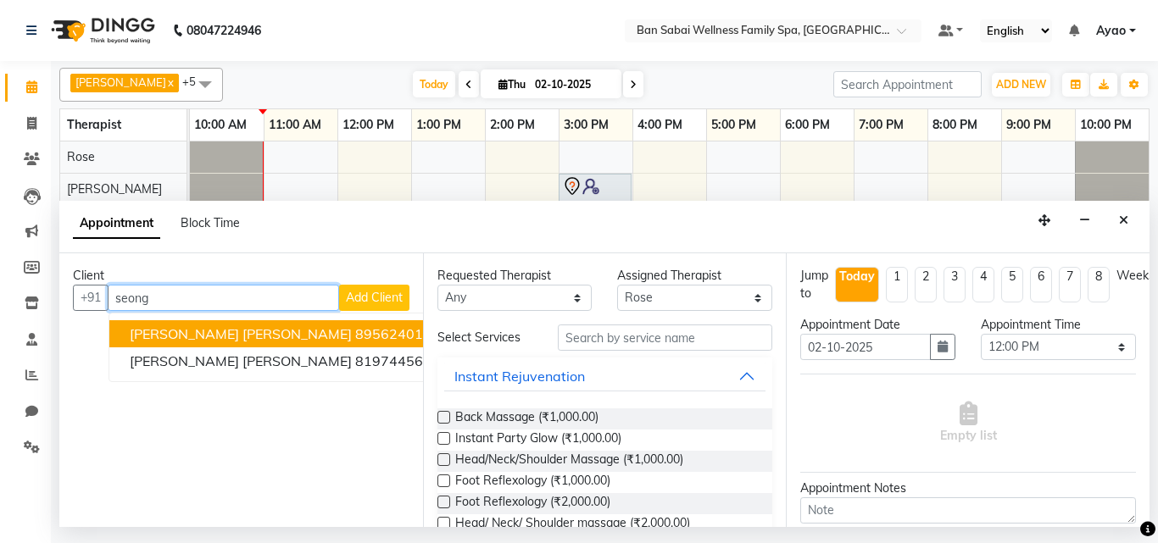
click at [443, 334] on span "(BKA1098)" at bounding box center [478, 334] width 70 height 17
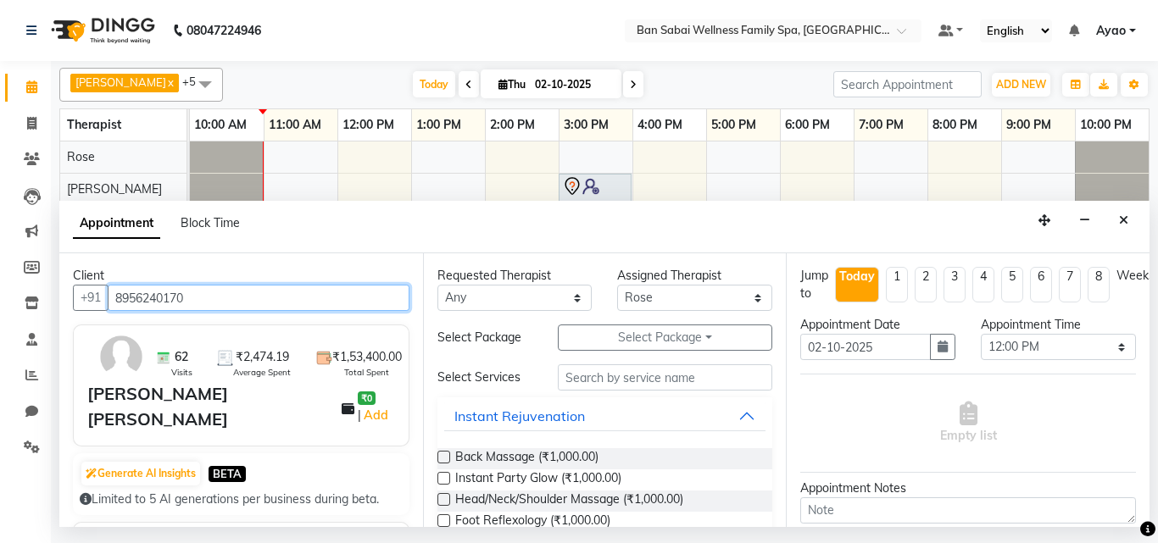
type input "8956240170"
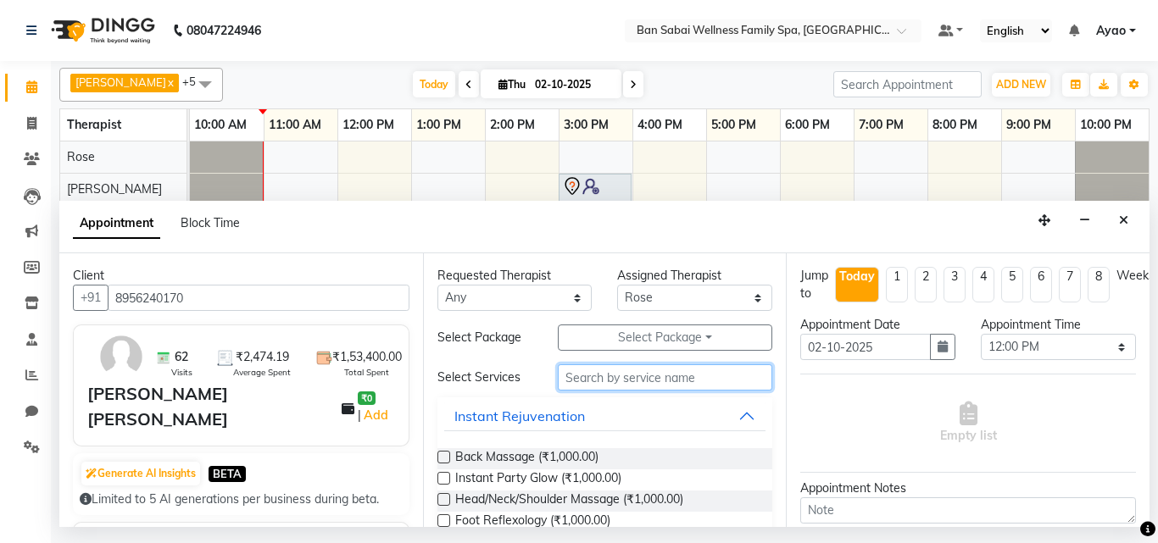
click at [671, 377] on input "text" at bounding box center [665, 378] width 215 height 26
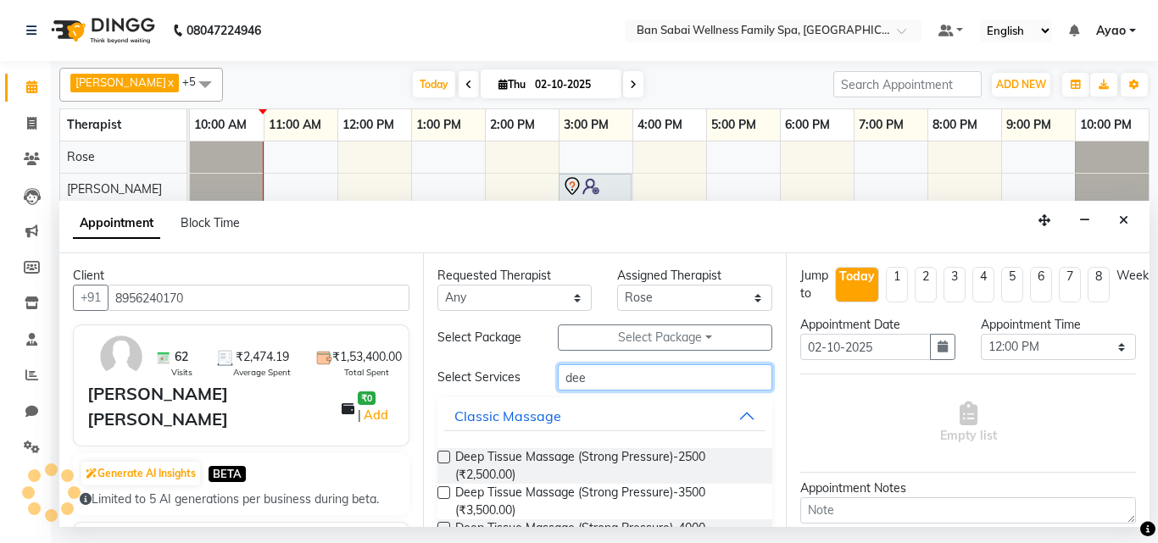
type input "dee"
click at [441, 495] on label at bounding box center [444, 493] width 13 height 13
click at [441, 495] on input "checkbox" at bounding box center [443, 494] width 11 height 11
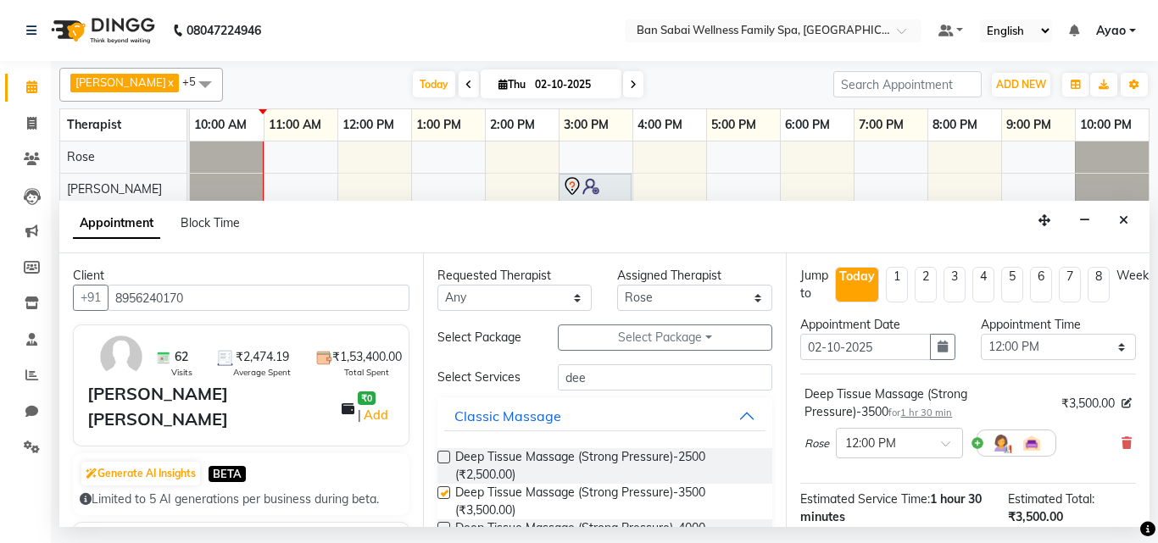
checkbox input "false"
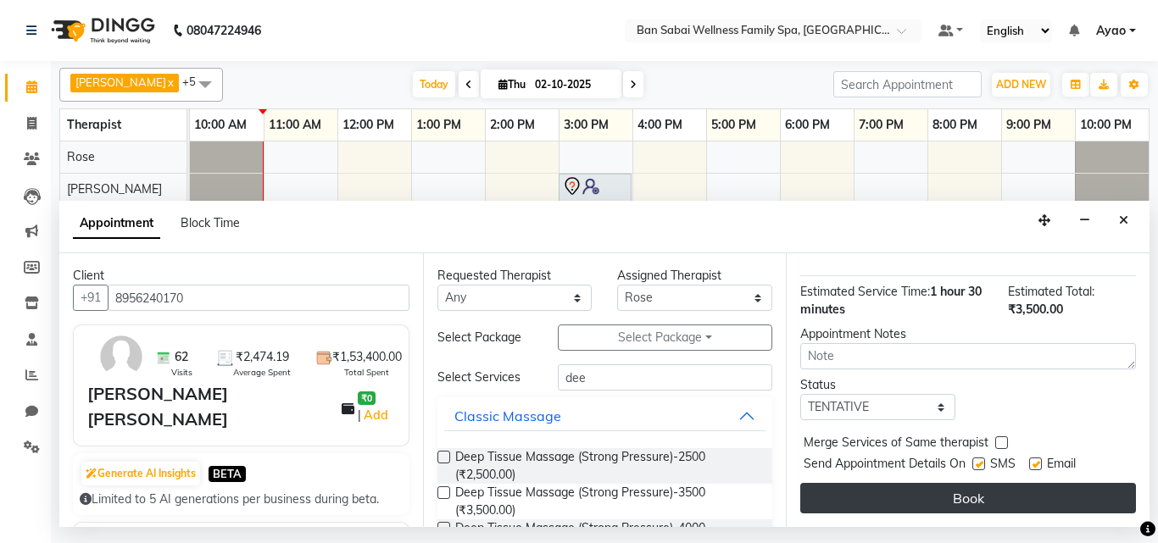
click at [1079, 483] on button "Book" at bounding box center [968, 498] width 336 height 31
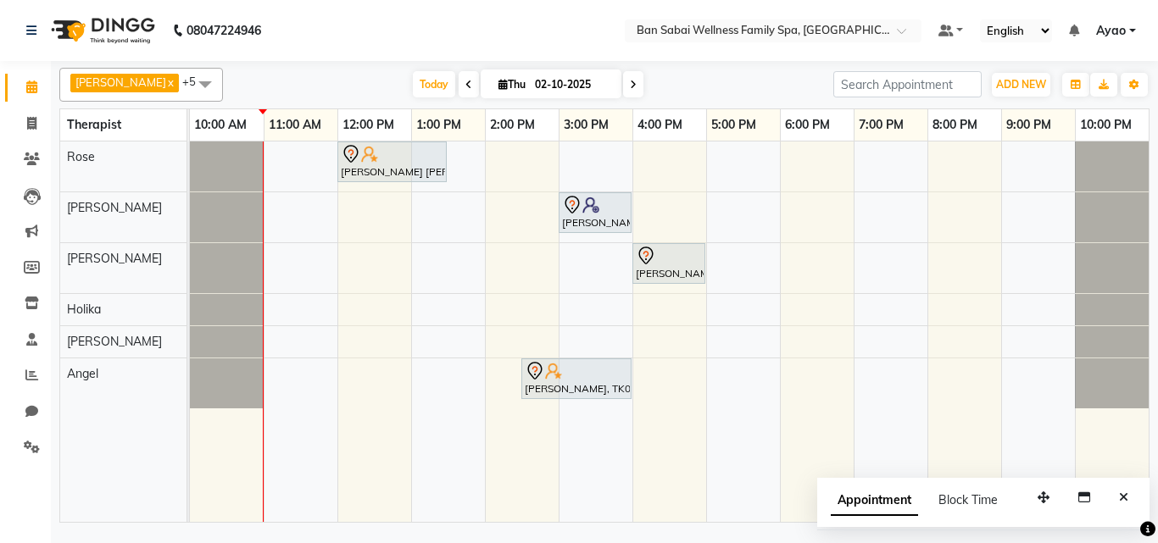
click at [299, 310] on div "[PERSON_NAME] [PERSON_NAME], TK04, 12:00 PM-01:30 PM, Deep Tissue Massage (Stro…" at bounding box center [669, 332] width 959 height 381
select select "79370"
select select "660"
select select "tentative"
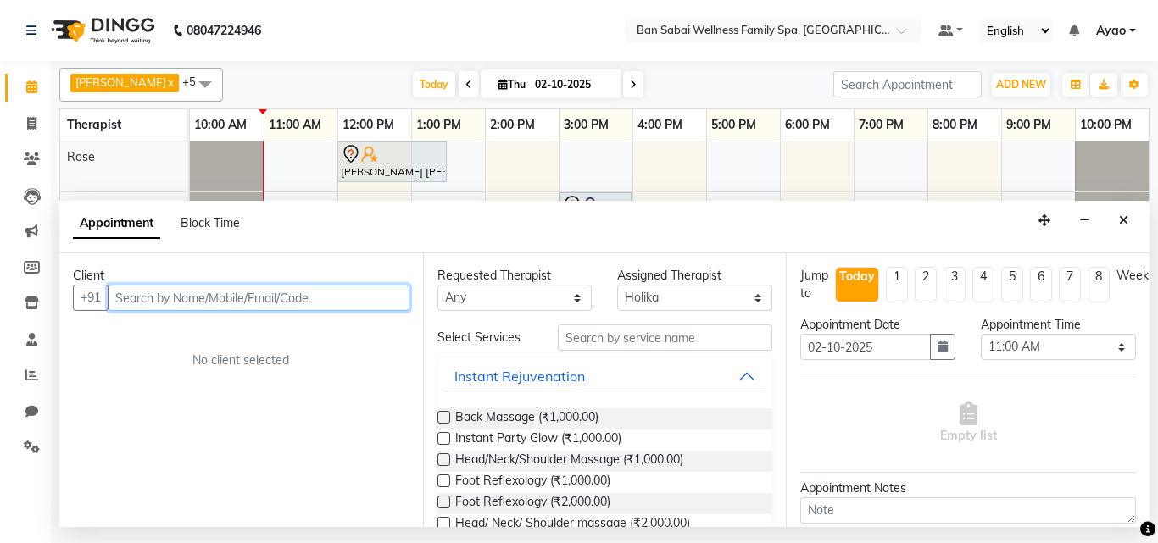
click at [263, 298] on input "text" at bounding box center [259, 298] width 302 height 26
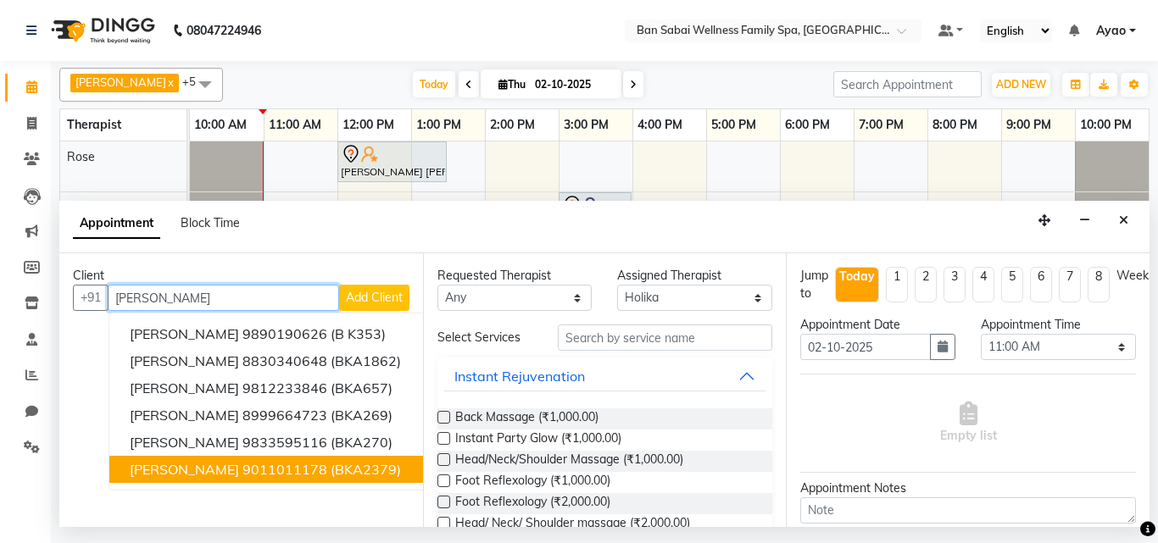
click at [235, 471] on span "[PERSON_NAME]" at bounding box center [184, 469] width 109 height 17
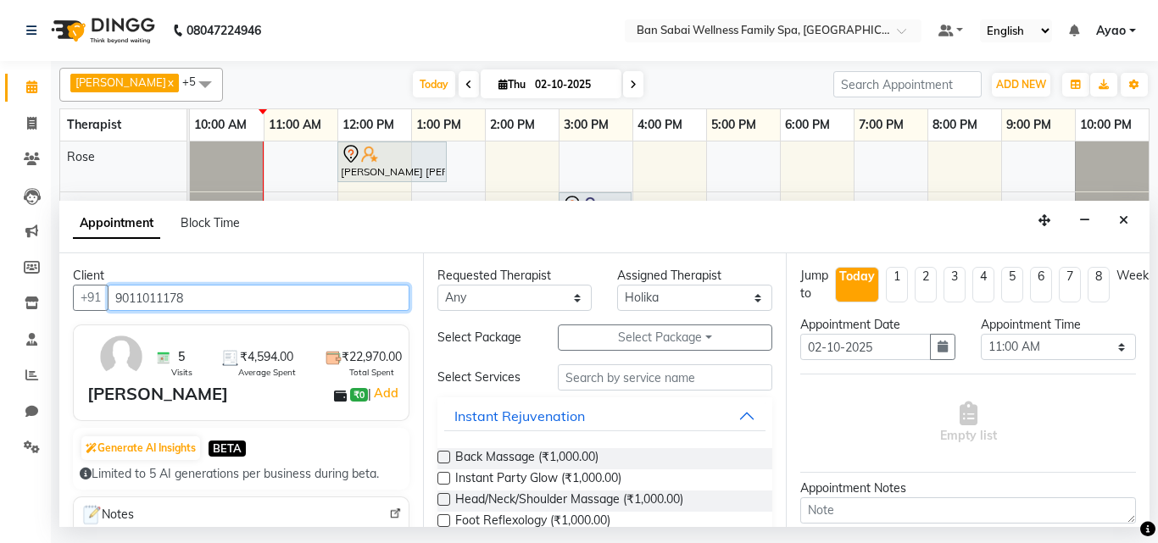
type input "9011011178"
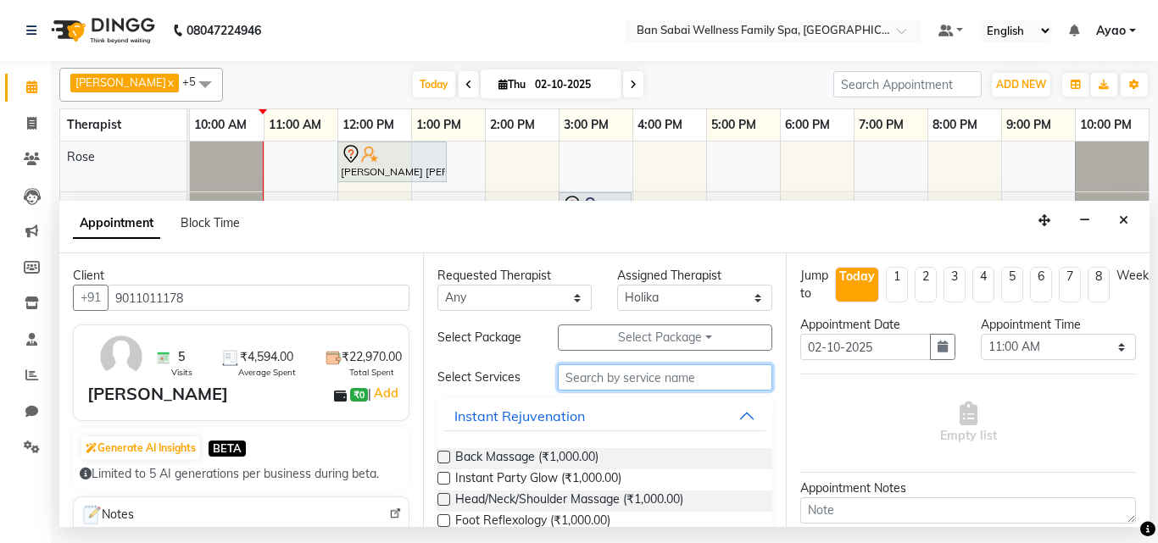
click at [640, 376] on input "text" at bounding box center [665, 378] width 215 height 26
type input "d"
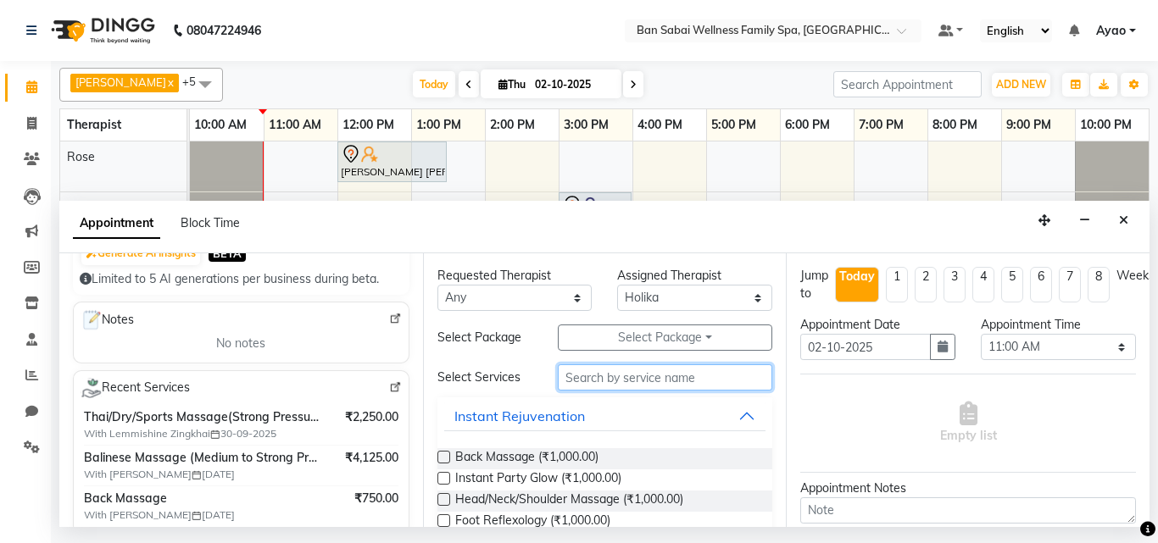
scroll to position [170, 0]
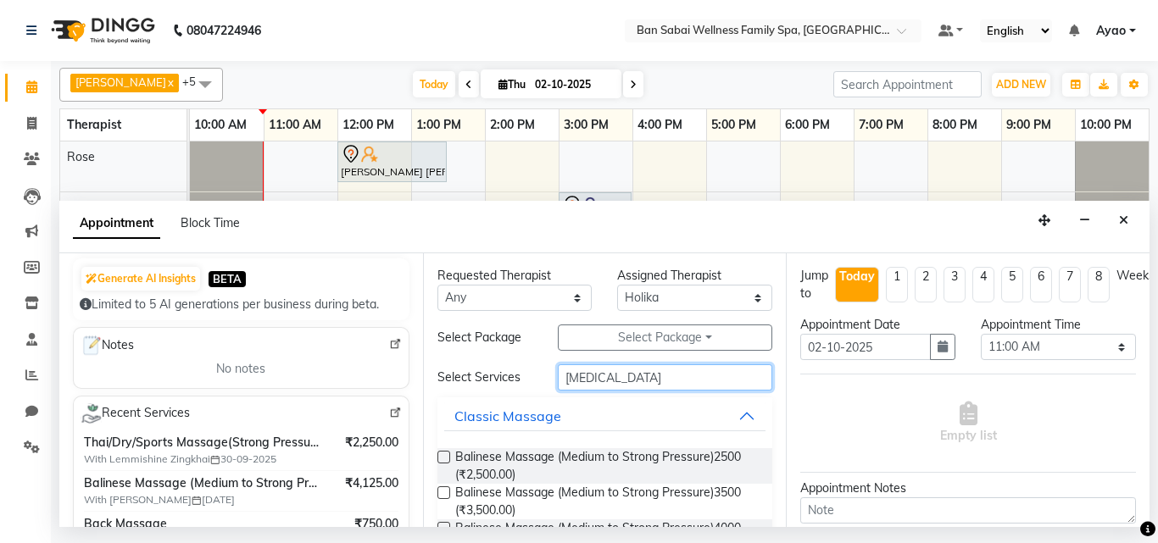
type input "[MEDICAL_DATA]"
click at [444, 493] on label at bounding box center [444, 493] width 13 height 13
click at [444, 493] on input "checkbox" at bounding box center [443, 494] width 11 height 11
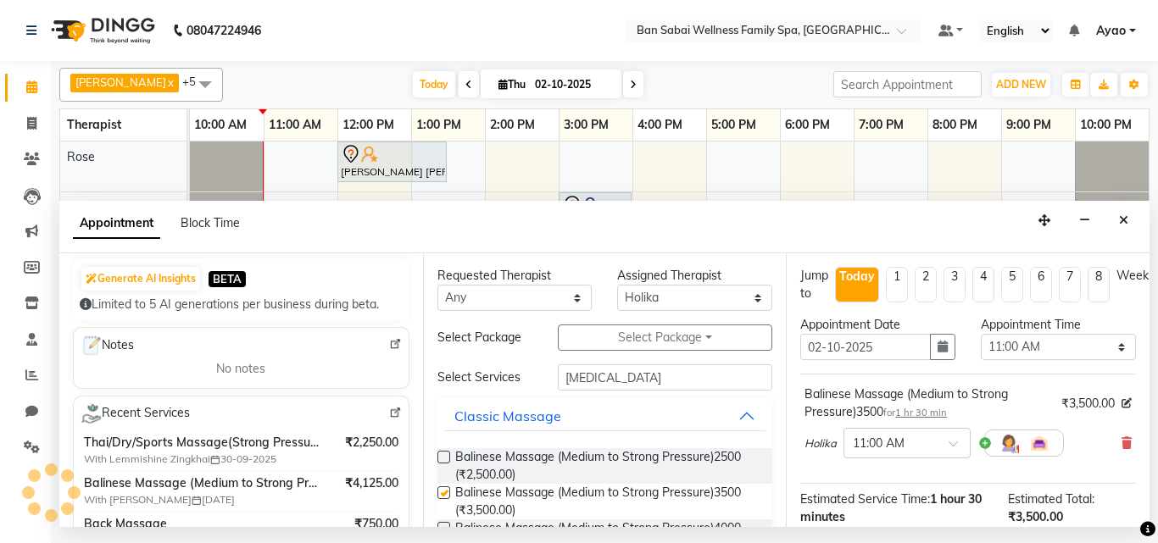
checkbox input "false"
click at [1063, 343] on select "Select 11:00 AM 11:05 AM 11:10 AM 11:15 AM 11:20 AM 11:25 AM 11:30 AM 11:35 AM …" at bounding box center [1058, 347] width 155 height 26
select select "690"
click at [981, 334] on select "Select 11:00 AM 11:05 AM 11:10 AM 11:15 AM 11:20 AM 11:25 AM 11:30 AM 11:35 AM …" at bounding box center [1058, 347] width 155 height 26
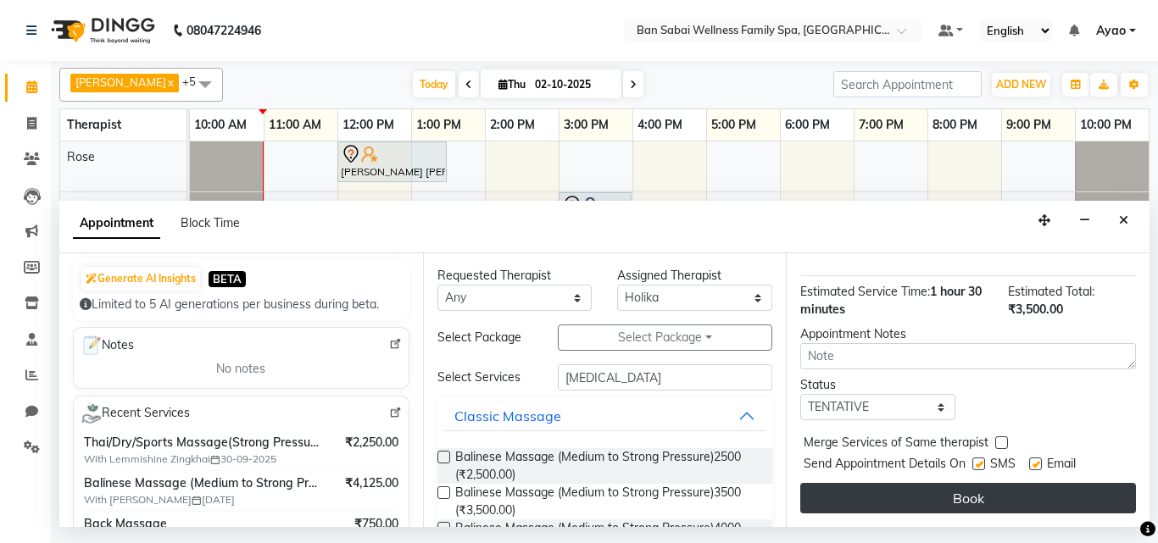
click at [1040, 487] on button "Book" at bounding box center [968, 498] width 336 height 31
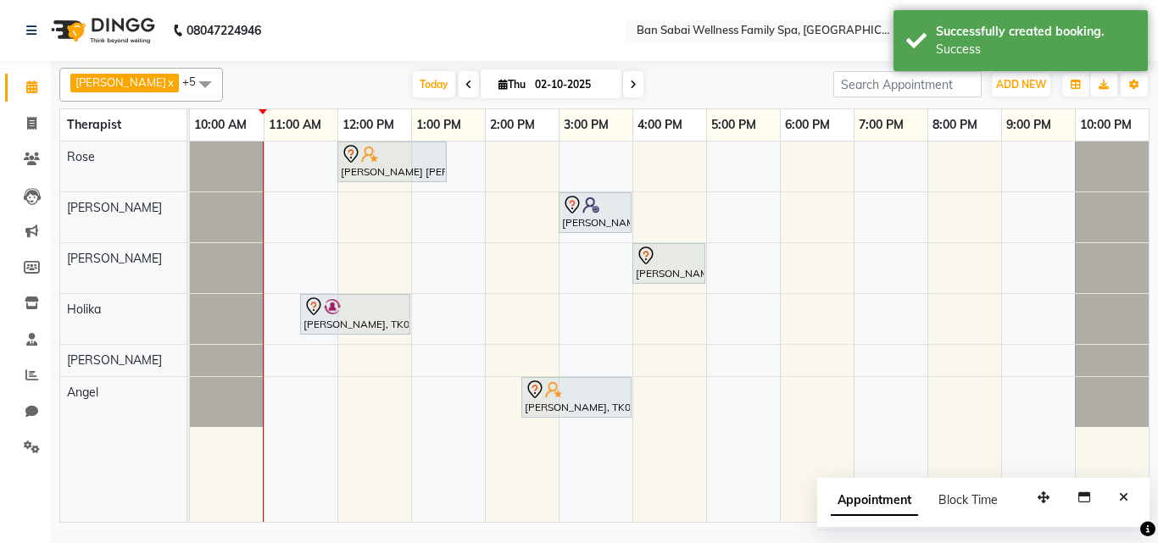
click at [300, 358] on div "[PERSON_NAME] [PERSON_NAME], TK04, 12:00 PM-01:30 PM, Deep Tissue Massage (Stro…" at bounding box center [669, 332] width 959 height 381
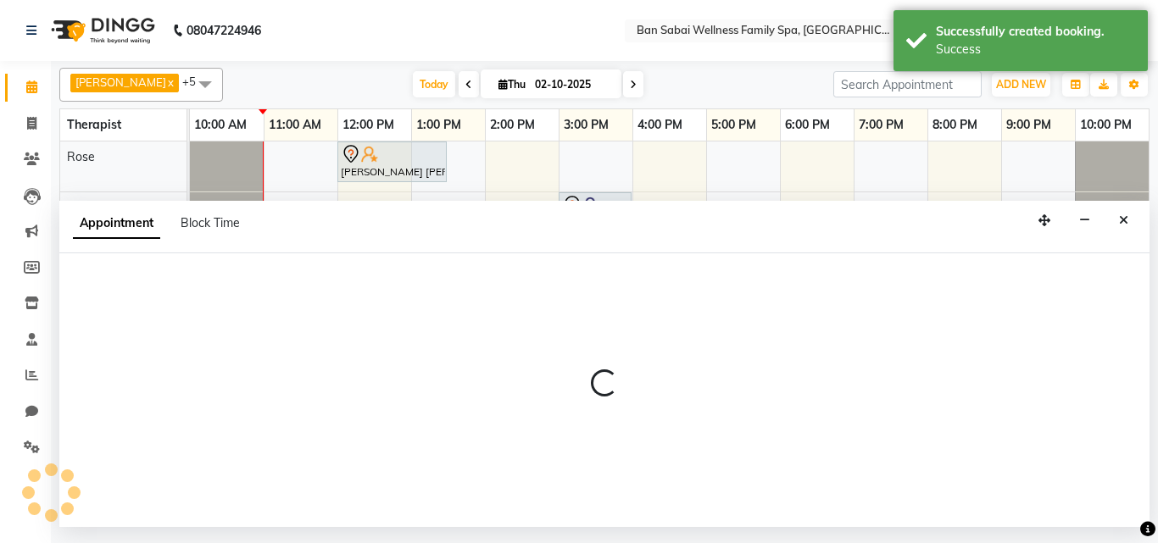
select select "87127"
select select "660"
select select "tentative"
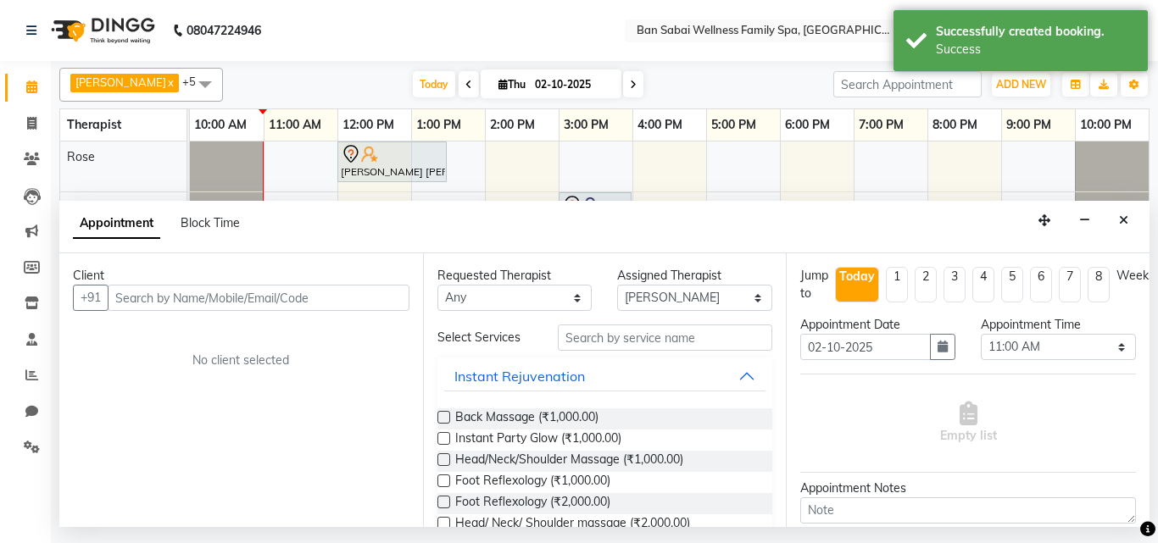
click at [243, 292] on input "text" at bounding box center [259, 298] width 302 height 26
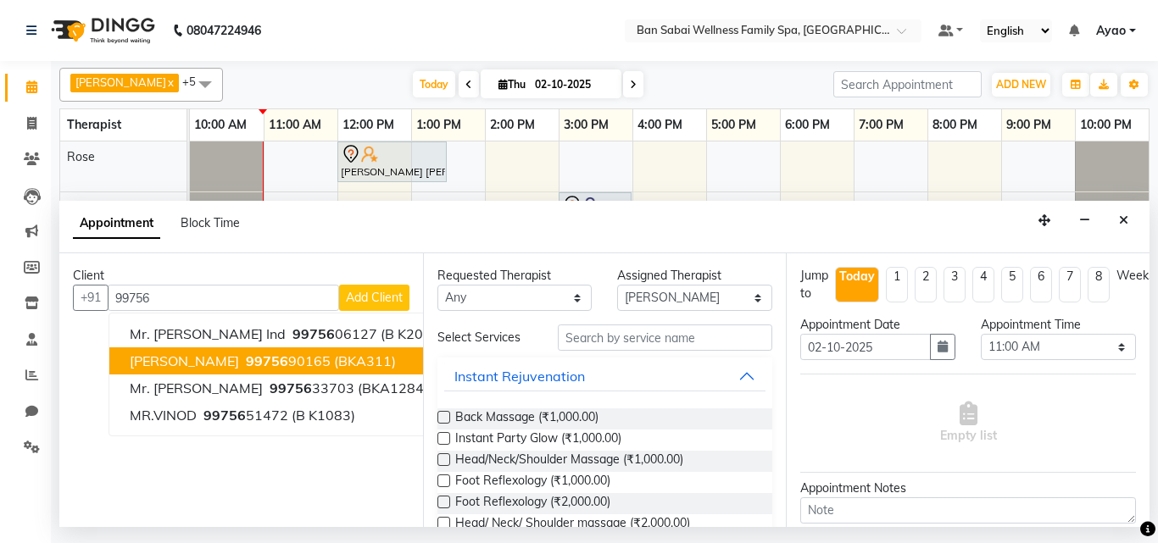
click at [287, 365] on span "99756" at bounding box center [267, 361] width 42 height 17
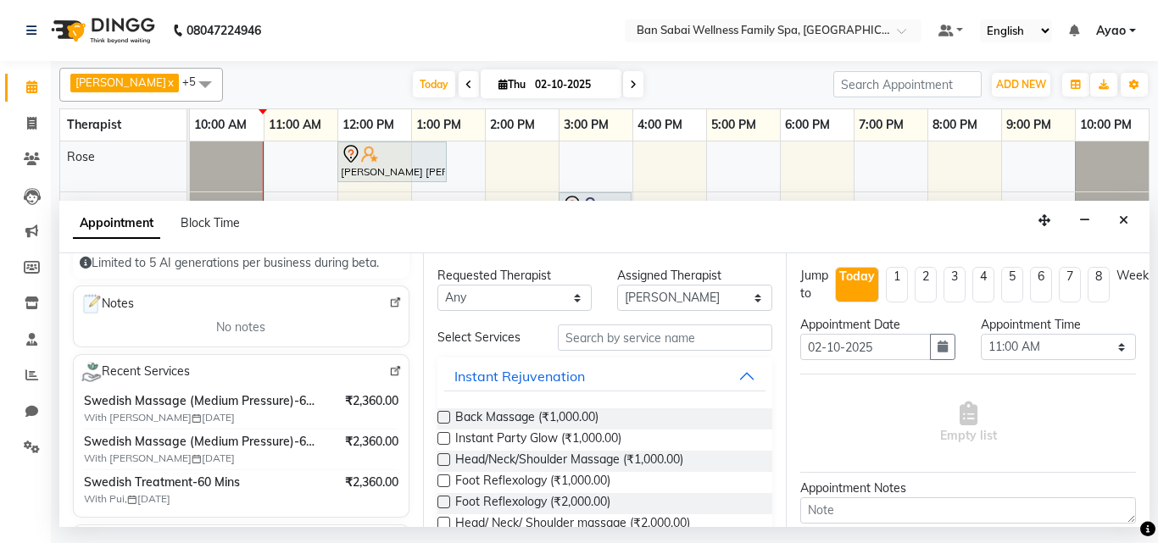
scroll to position [209, 0]
type input "9975690165"
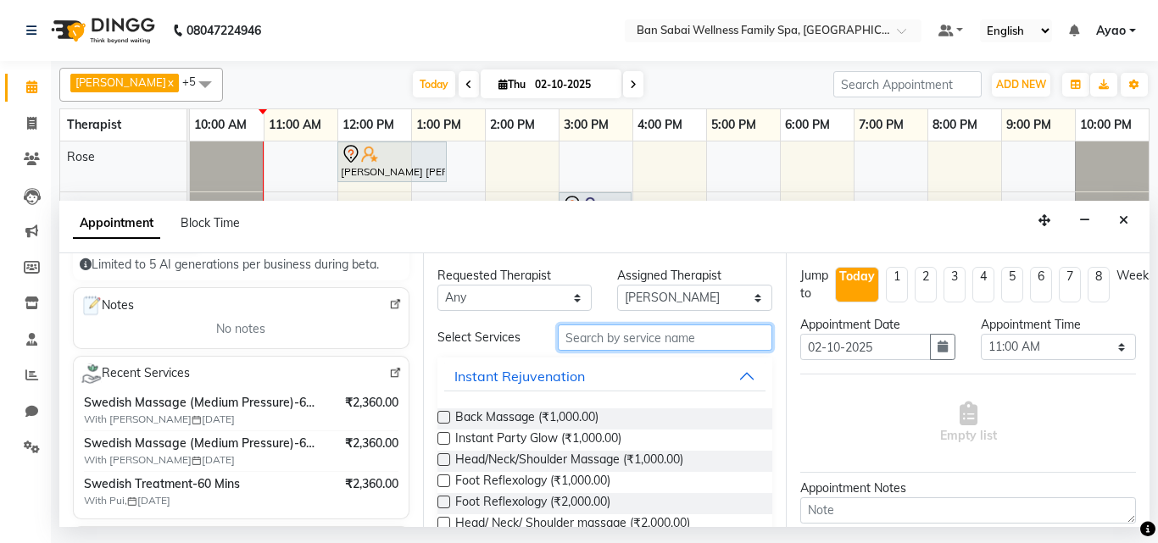
click at [660, 337] on input "text" at bounding box center [665, 338] width 215 height 26
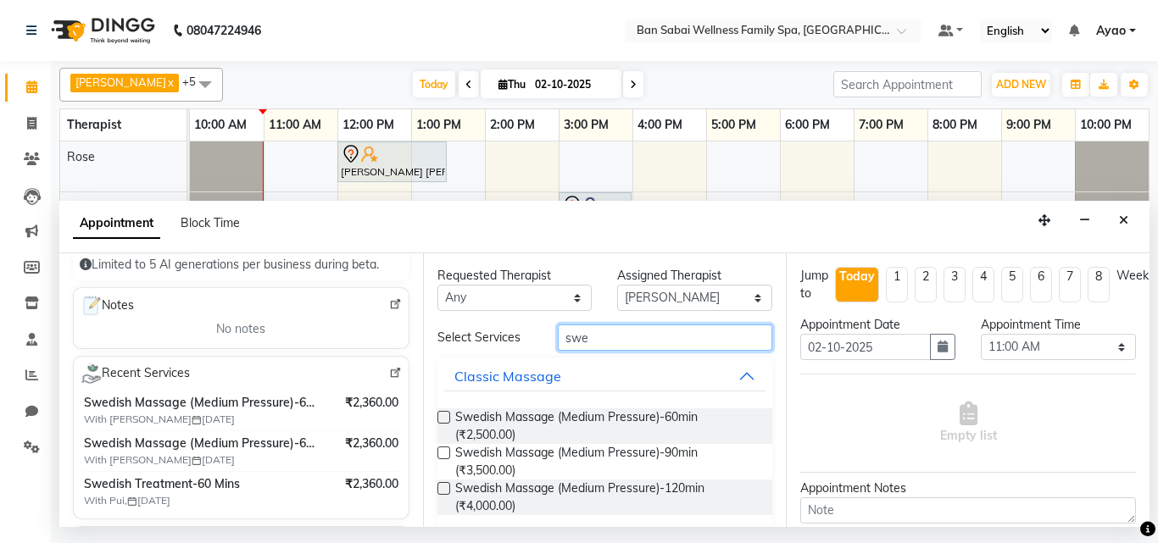
type input "swe"
click at [438, 419] on label at bounding box center [444, 417] width 13 height 13
click at [438, 419] on input "checkbox" at bounding box center [443, 419] width 11 height 11
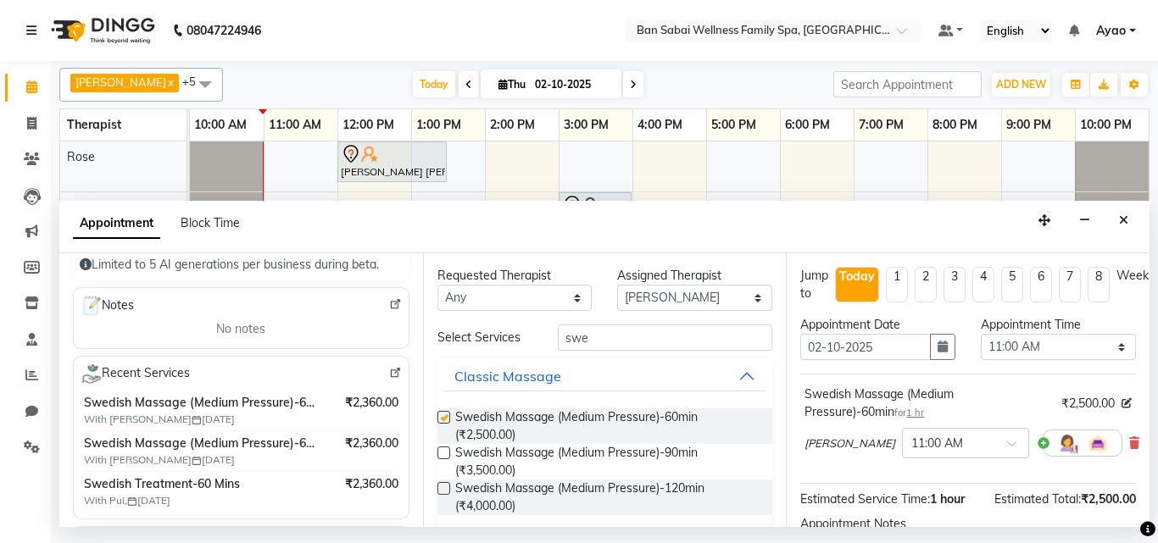
checkbox input "false"
drag, startPoint x: 1060, startPoint y: 349, endPoint x: 1051, endPoint y: 337, distance: 15.3
click at [1060, 349] on select "Select 11:00 AM 11:05 AM 11:10 AM 11:15 AM 11:20 AM 11:25 AM 11:30 AM 11:35 AM …" at bounding box center [1058, 347] width 155 height 26
select select "690"
click at [981, 334] on select "Select 11:00 AM 11:05 AM 11:10 AM 11:15 AM 11:20 AM 11:25 AM 11:30 AM 11:35 AM …" at bounding box center [1058, 347] width 155 height 26
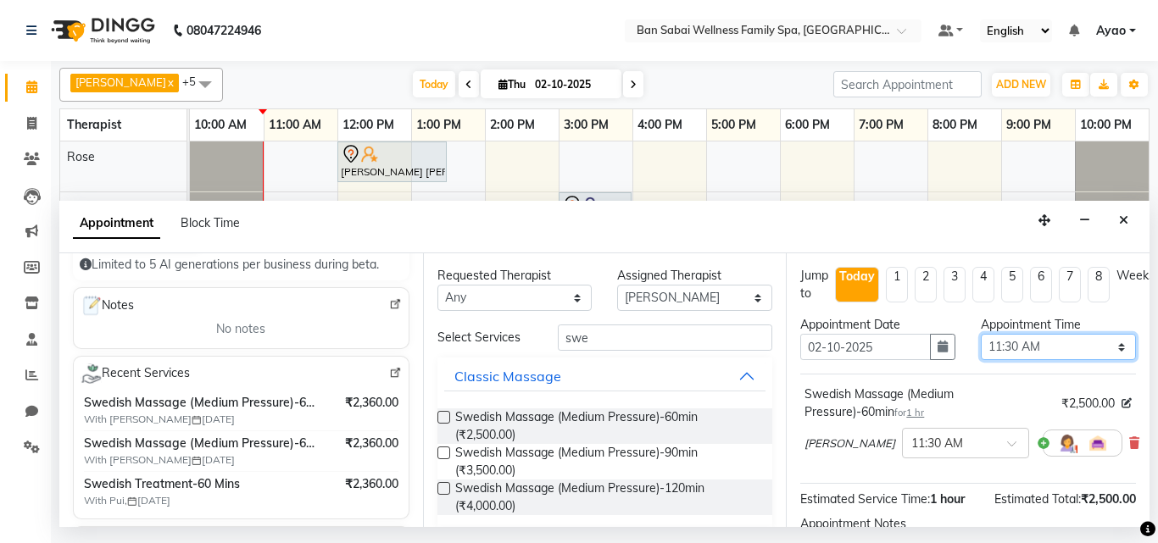
scroll to position [203, 0]
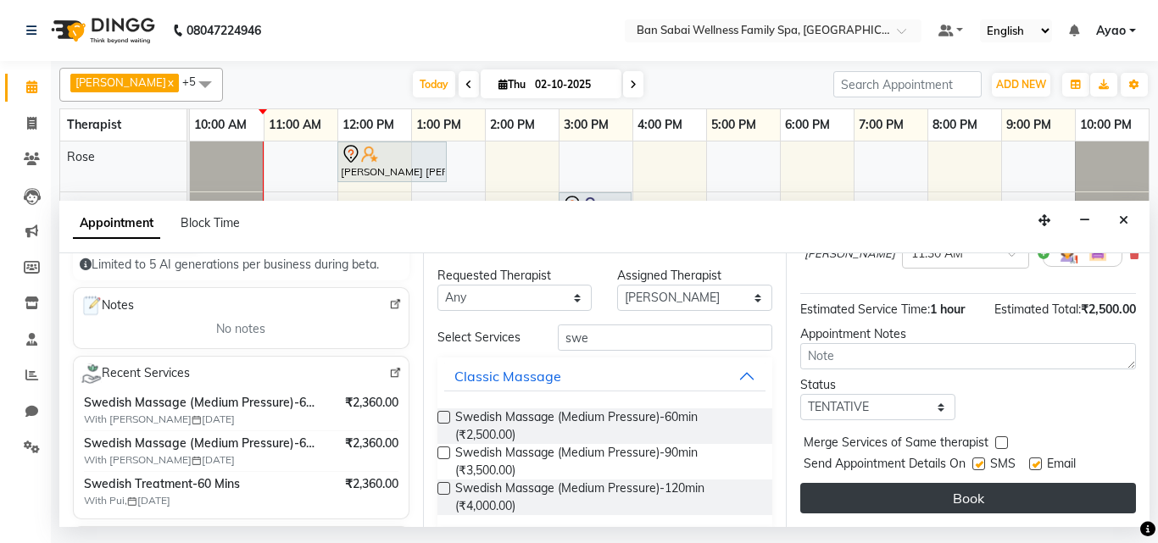
click at [1060, 491] on button "Book" at bounding box center [968, 498] width 336 height 31
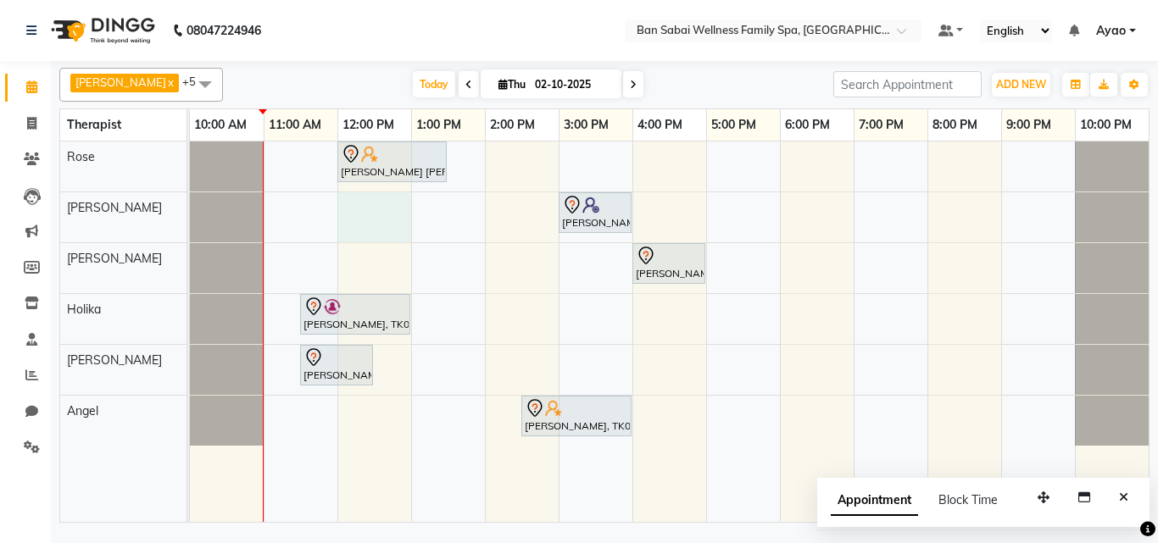
click at [338, 215] on div "[PERSON_NAME] [PERSON_NAME], TK04, 12:00 PM-01:30 PM, Deep Tissue Massage (Stro…" at bounding box center [669, 332] width 959 height 381
select select "78163"
select select "tentative"
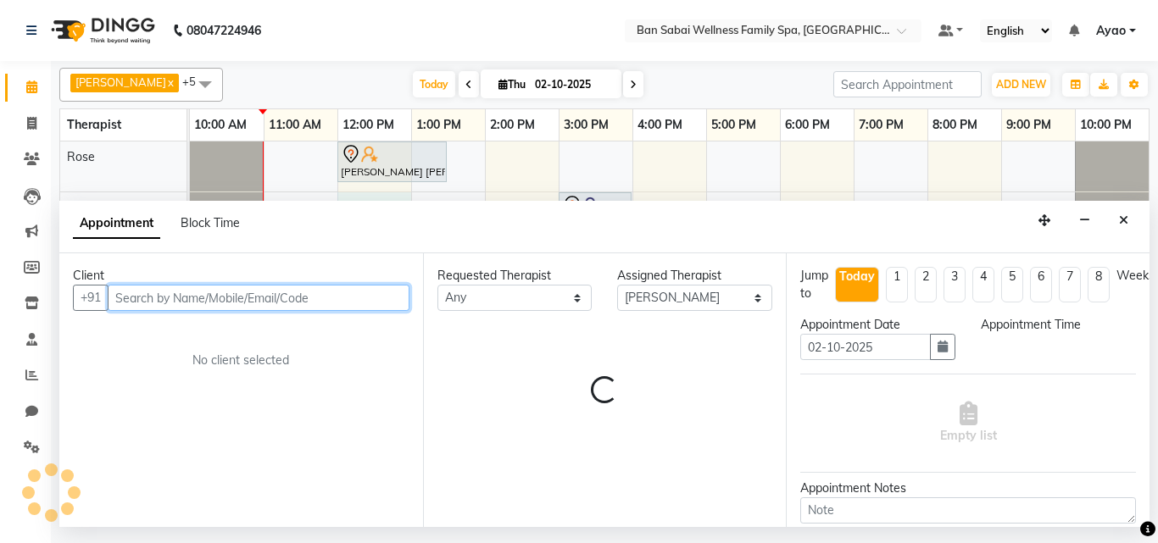
select select "720"
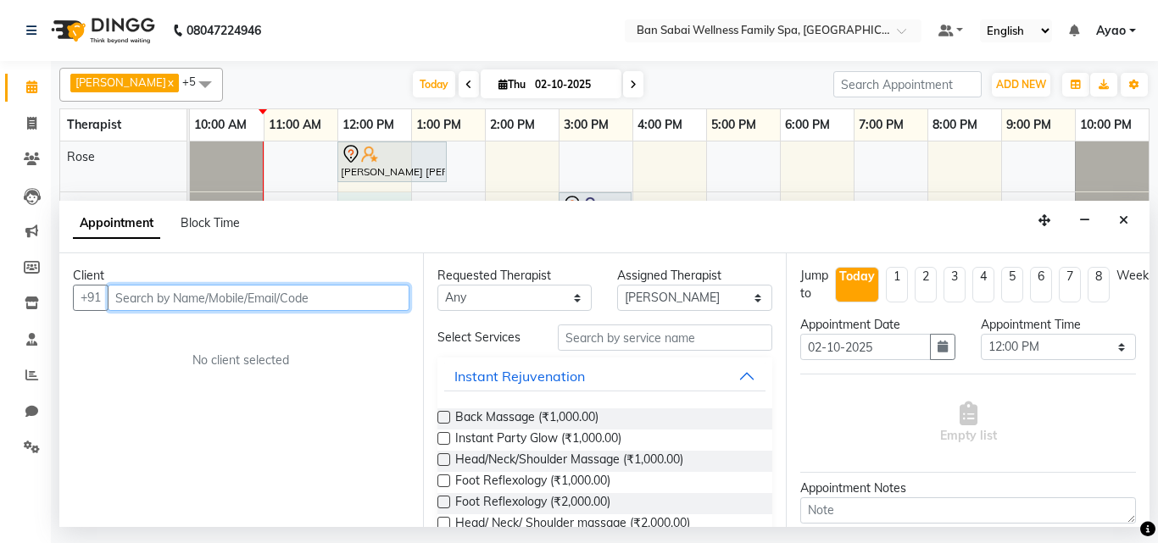
click at [263, 290] on input "text" at bounding box center [259, 298] width 302 height 26
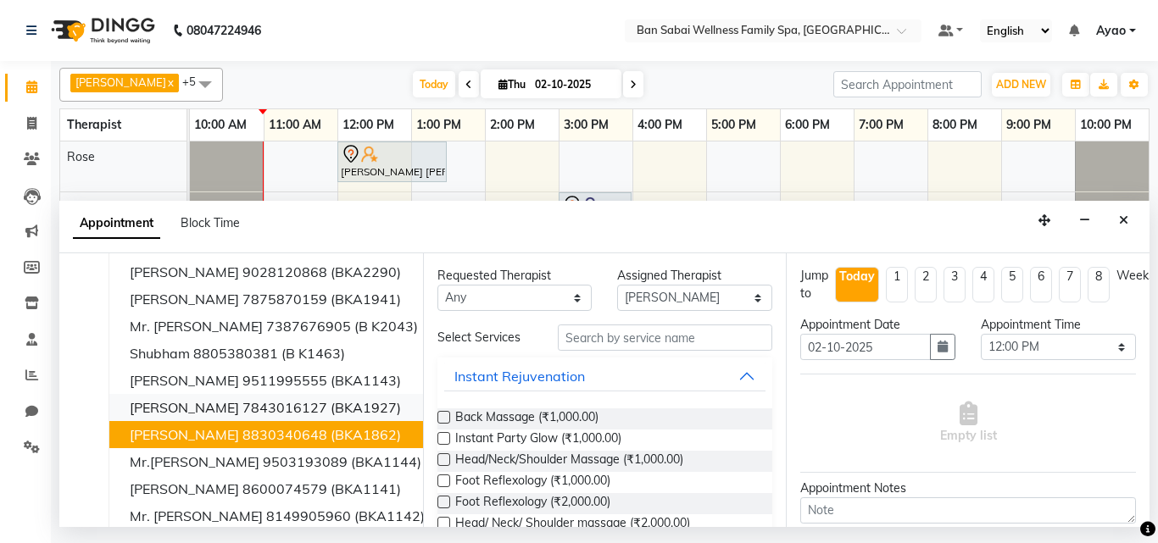
scroll to position [85, 0]
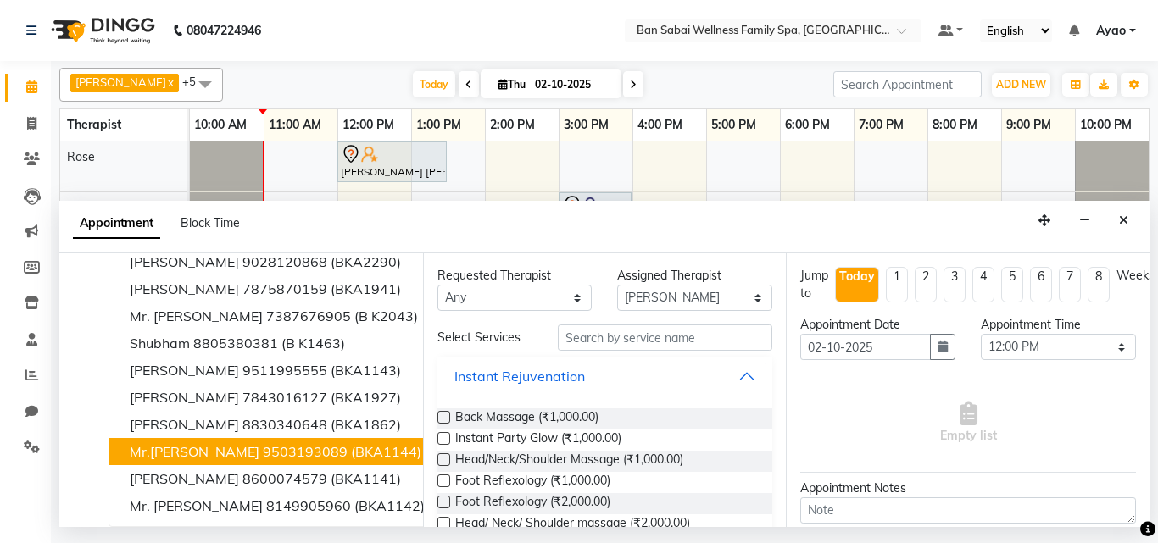
click at [259, 447] on span "Mr.[PERSON_NAME]" at bounding box center [195, 451] width 130 height 17
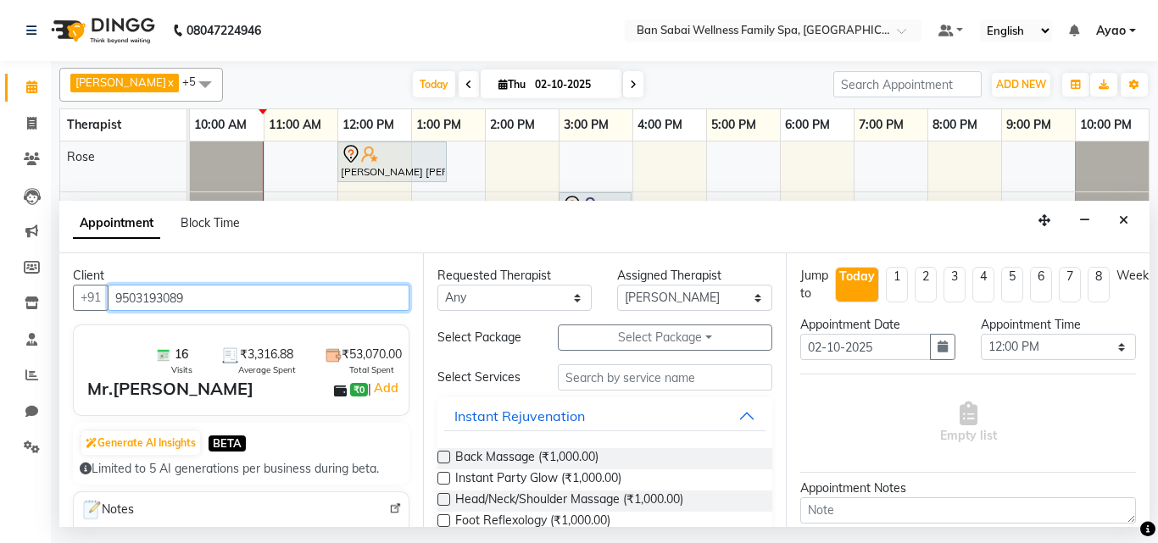
type input "9503193089"
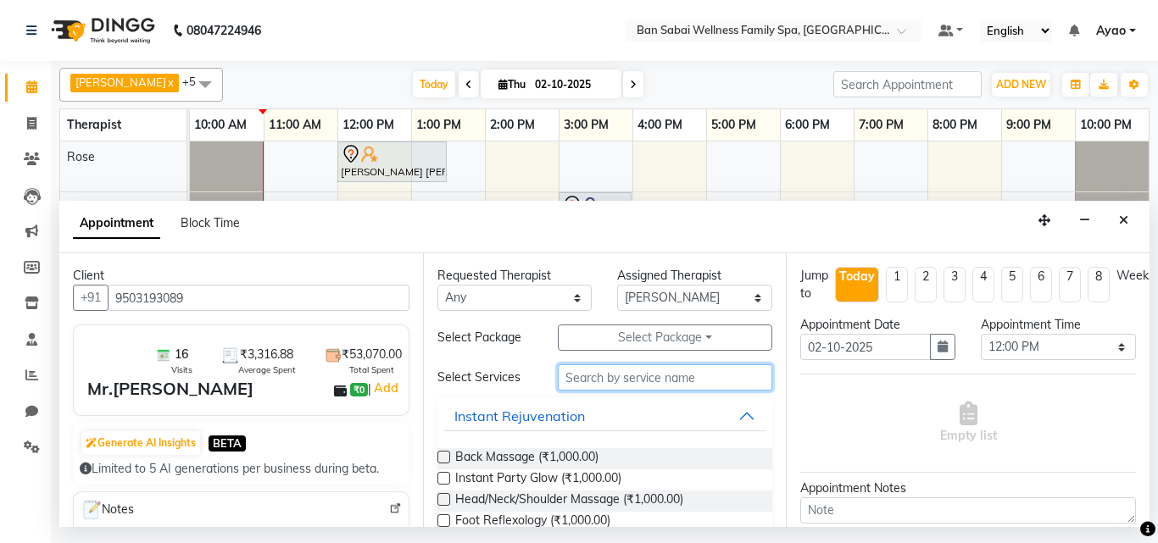
click at [653, 380] on input "text" at bounding box center [665, 378] width 215 height 26
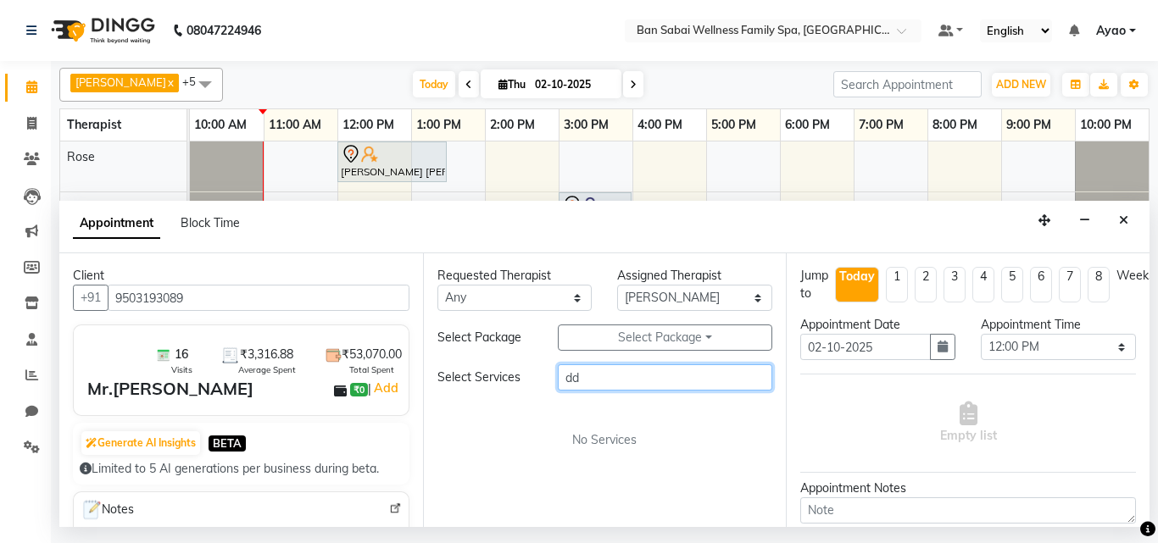
type input "d"
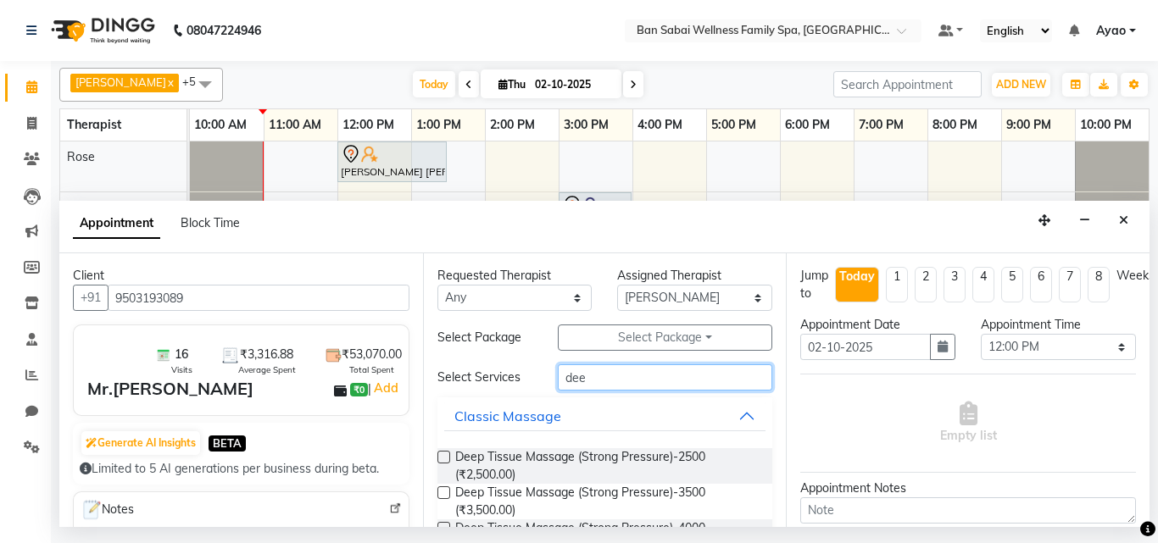
type input "dee"
click at [443, 492] on label at bounding box center [444, 493] width 13 height 13
click at [443, 492] on input "checkbox" at bounding box center [443, 494] width 11 height 11
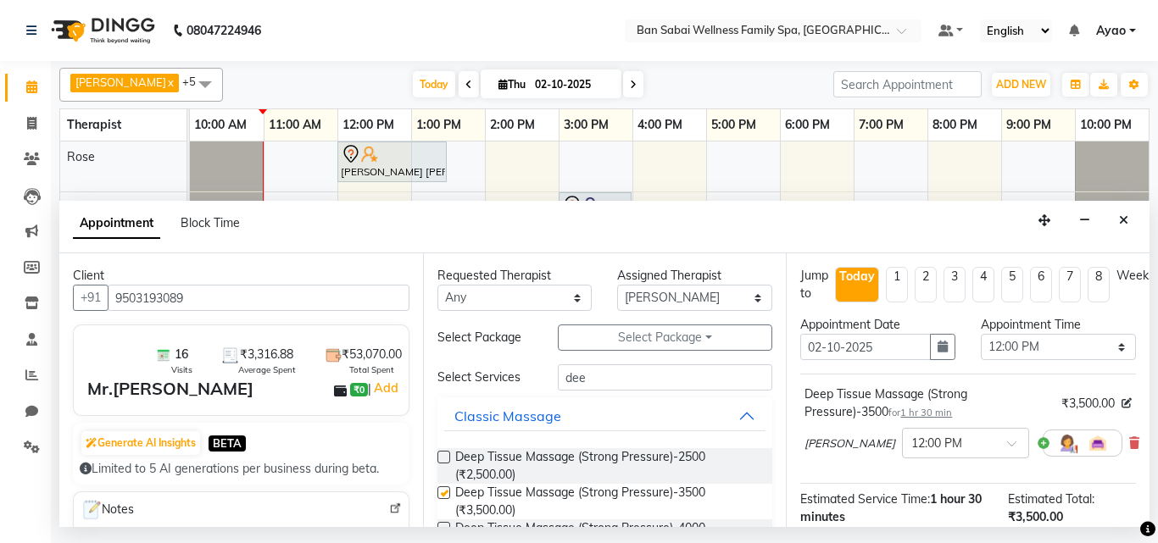
checkbox input "false"
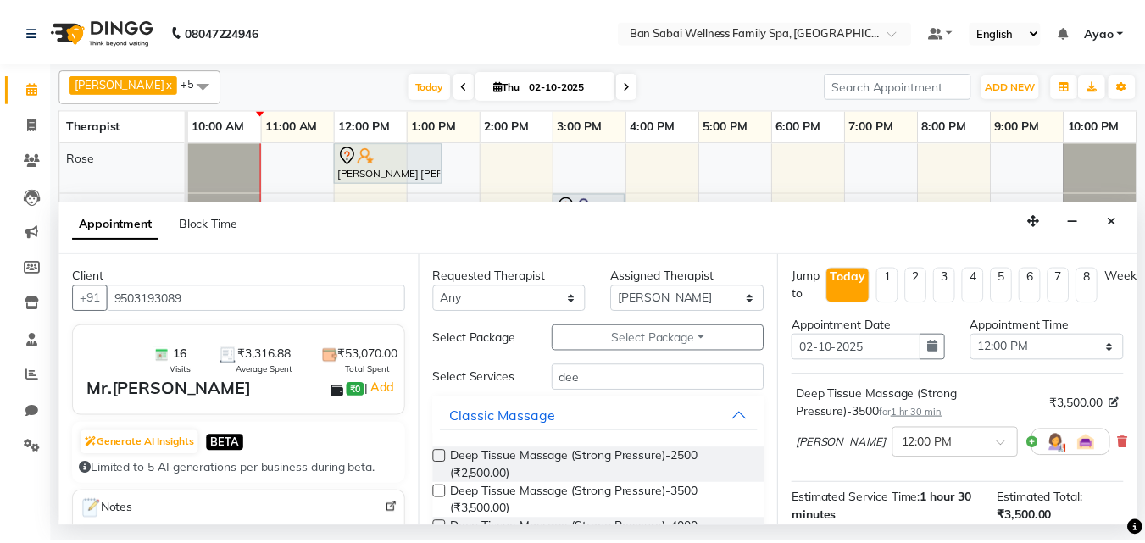
scroll to position [220, 0]
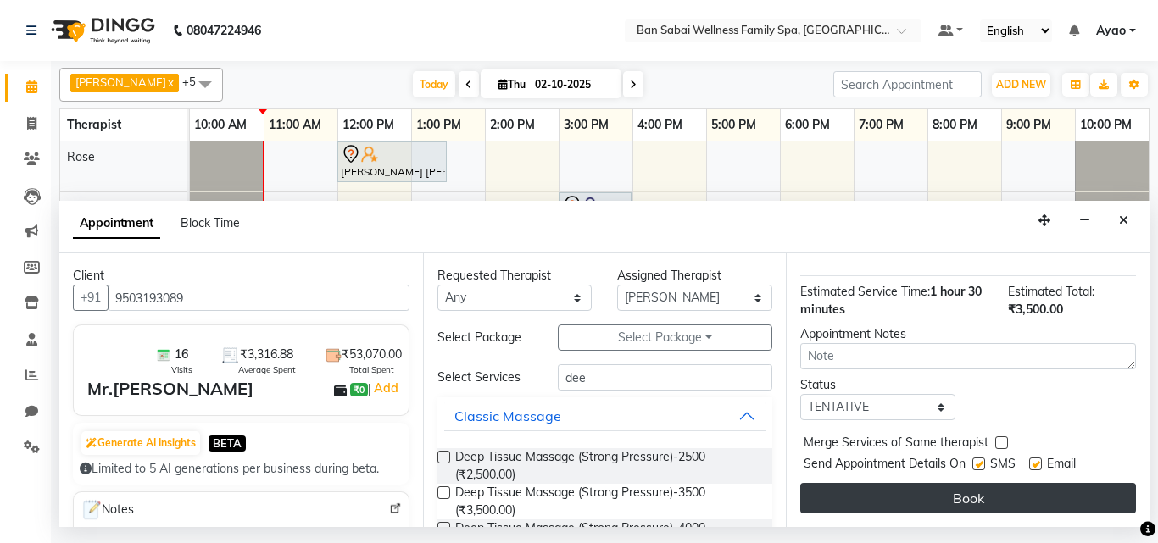
click at [1050, 488] on button "Book" at bounding box center [968, 498] width 336 height 31
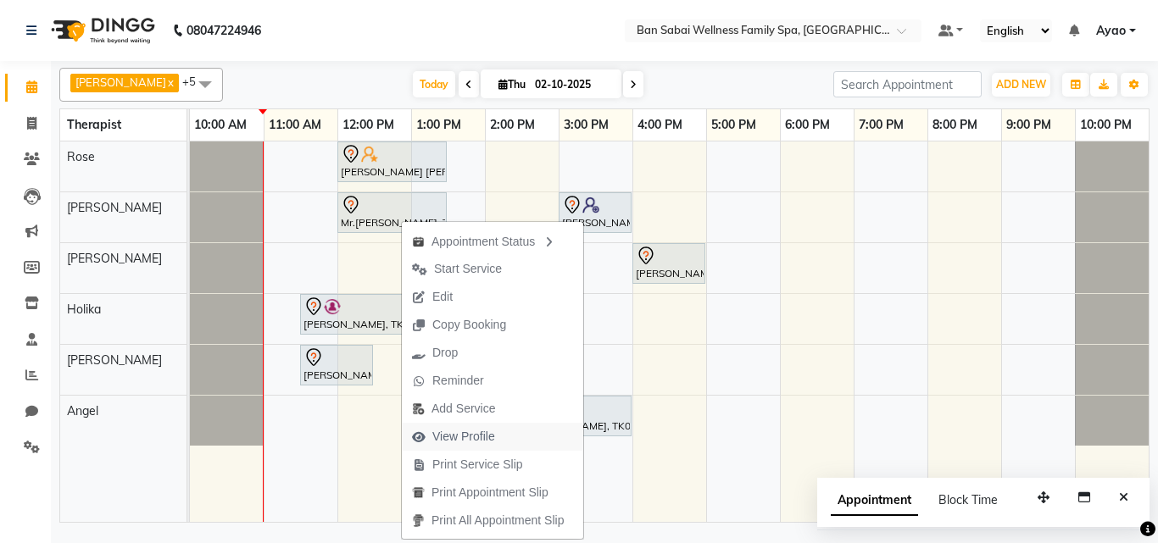
click at [488, 438] on span "View Profile" at bounding box center [463, 437] width 63 height 18
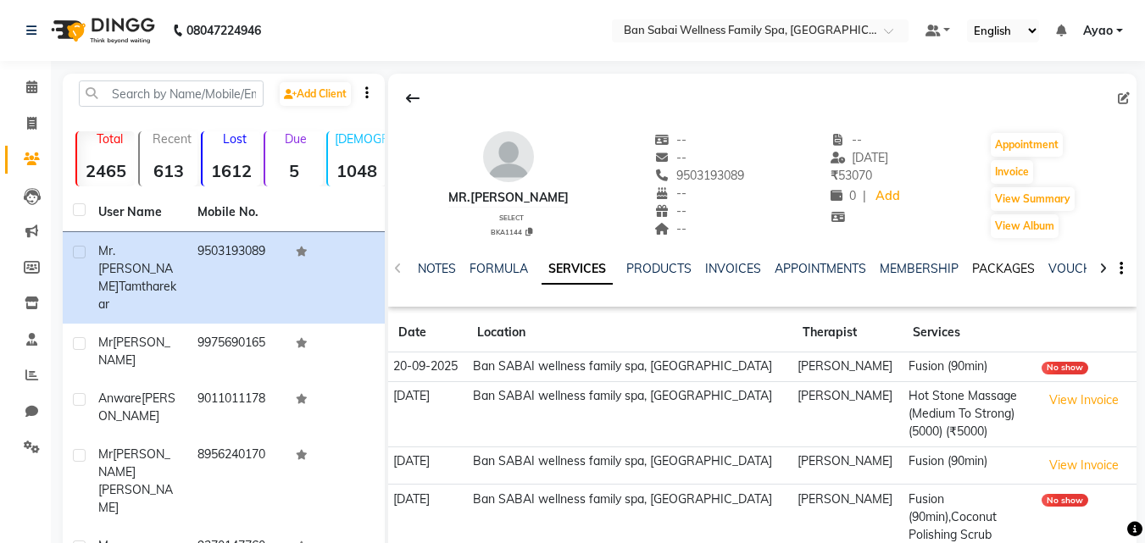
click at [1013, 268] on link "PACKAGES" at bounding box center [1004, 268] width 63 height 15
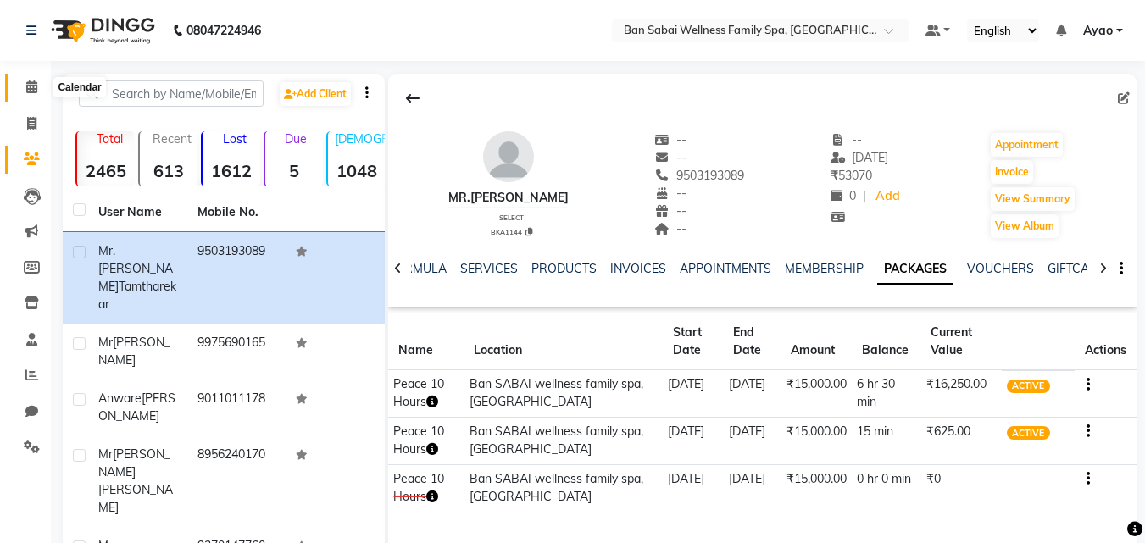
click at [29, 92] on icon at bounding box center [31, 87] width 11 height 13
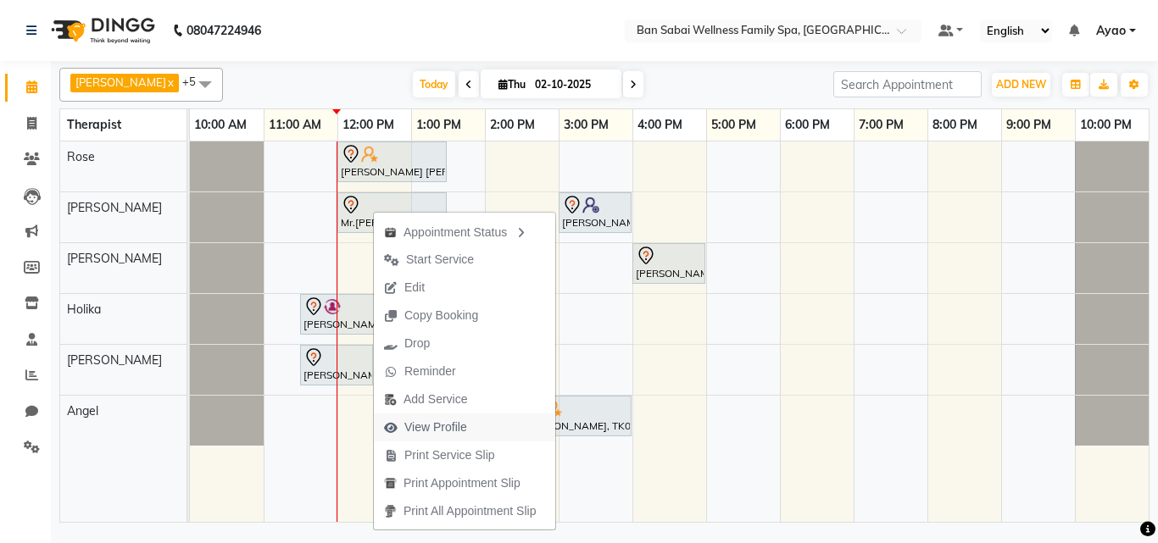
click at [449, 431] on span "View Profile" at bounding box center [435, 428] width 63 height 18
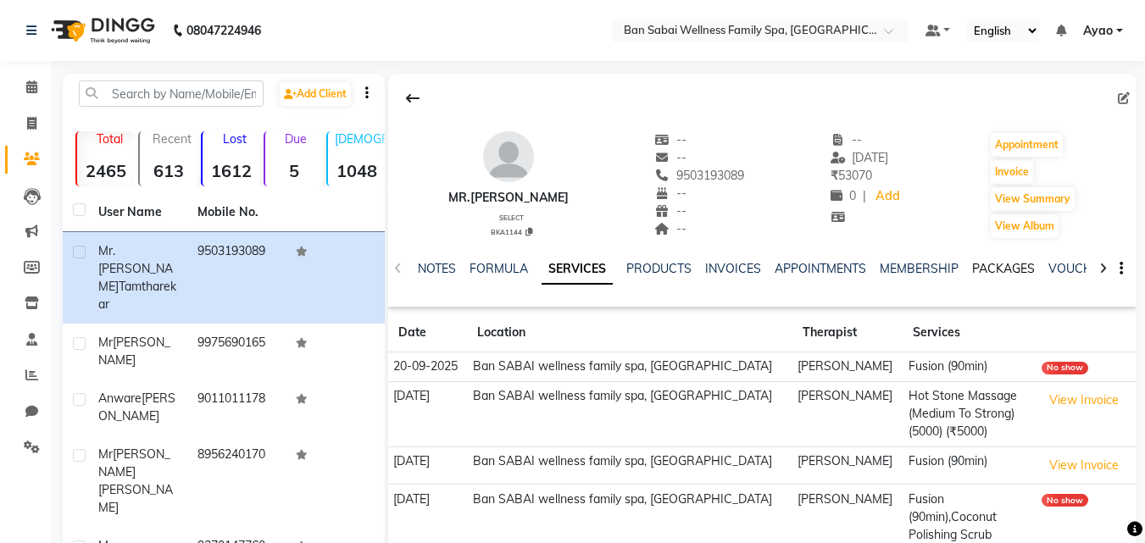
click at [994, 265] on link "PACKAGES" at bounding box center [1004, 268] width 63 height 15
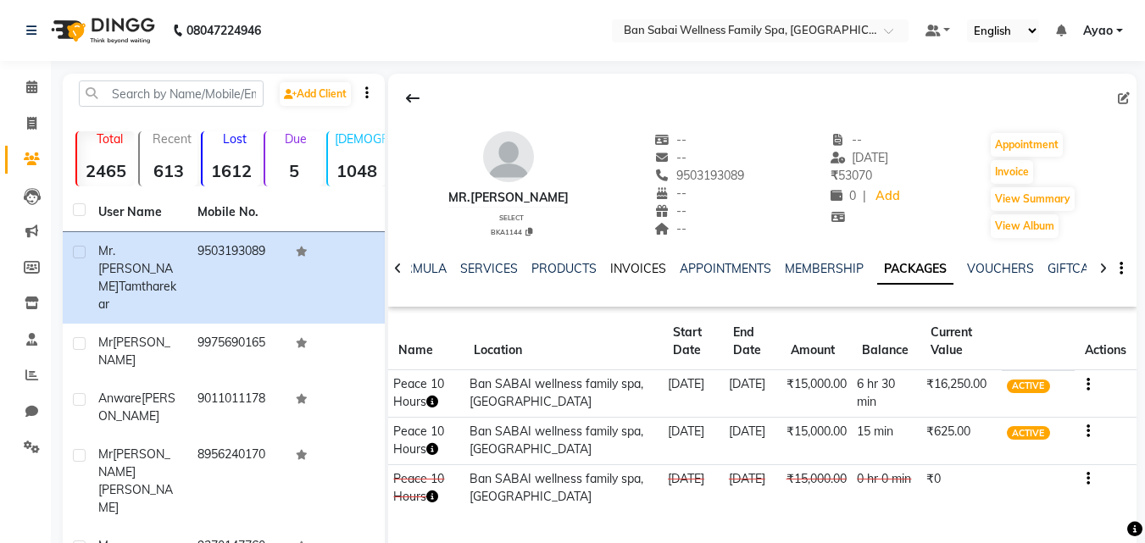
click at [615, 270] on link "INVOICES" at bounding box center [638, 268] width 56 height 15
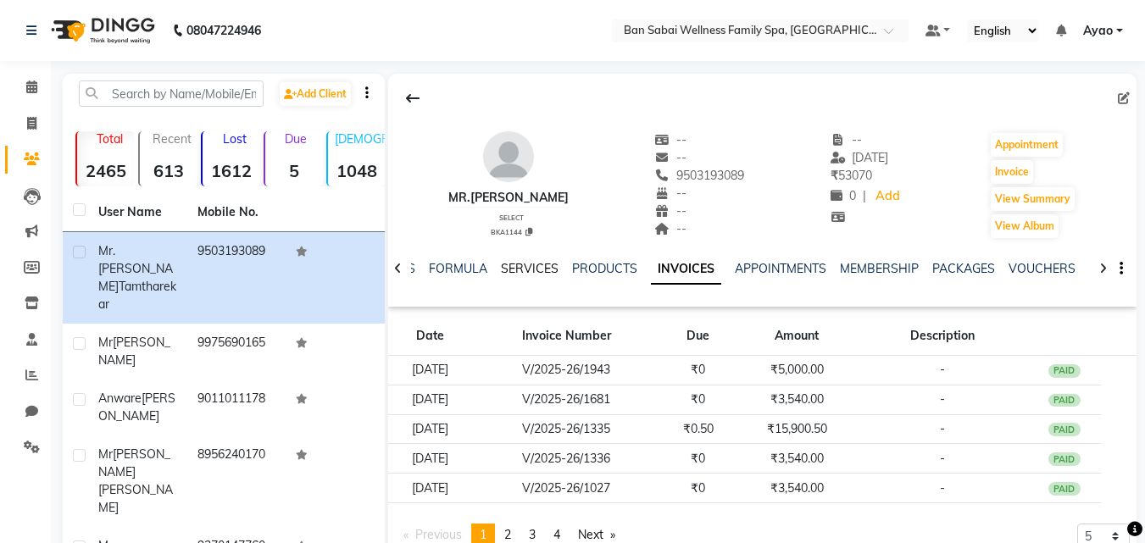
click at [519, 264] on link "SERVICES" at bounding box center [530, 268] width 58 height 15
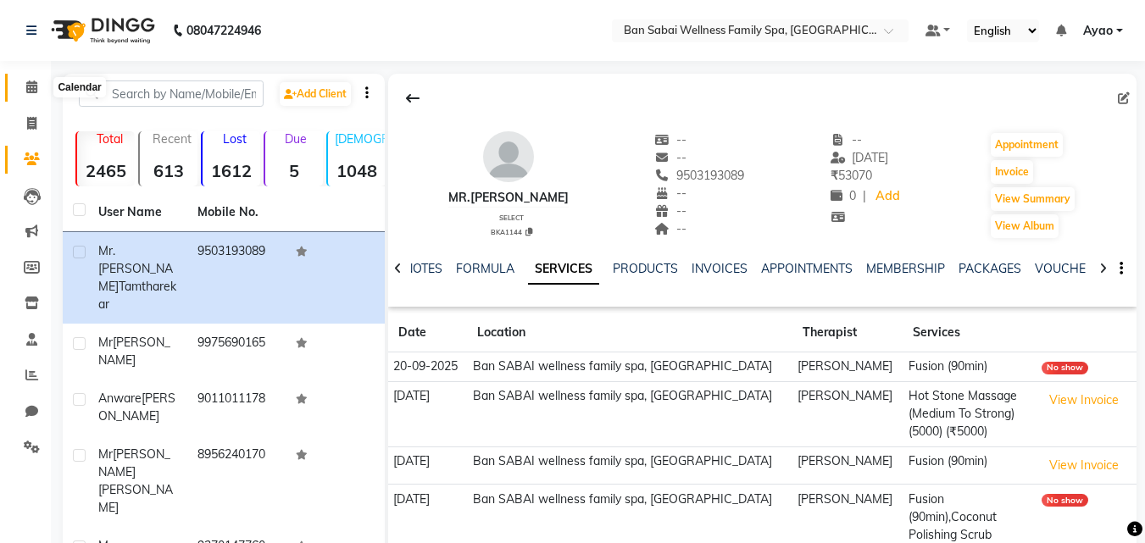
click at [28, 89] on icon at bounding box center [31, 87] width 11 height 13
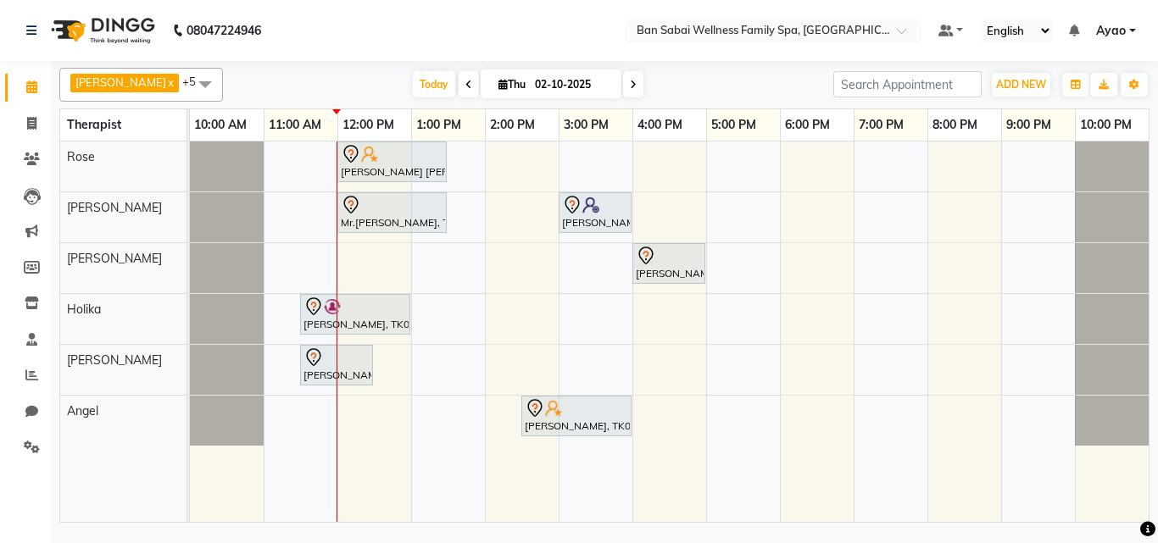
click at [559, 361] on div "[PERSON_NAME] [PERSON_NAME], TK04, 12:00 PM-01:30 PM, Deep Tissue Massage (Stro…" at bounding box center [669, 332] width 959 height 381
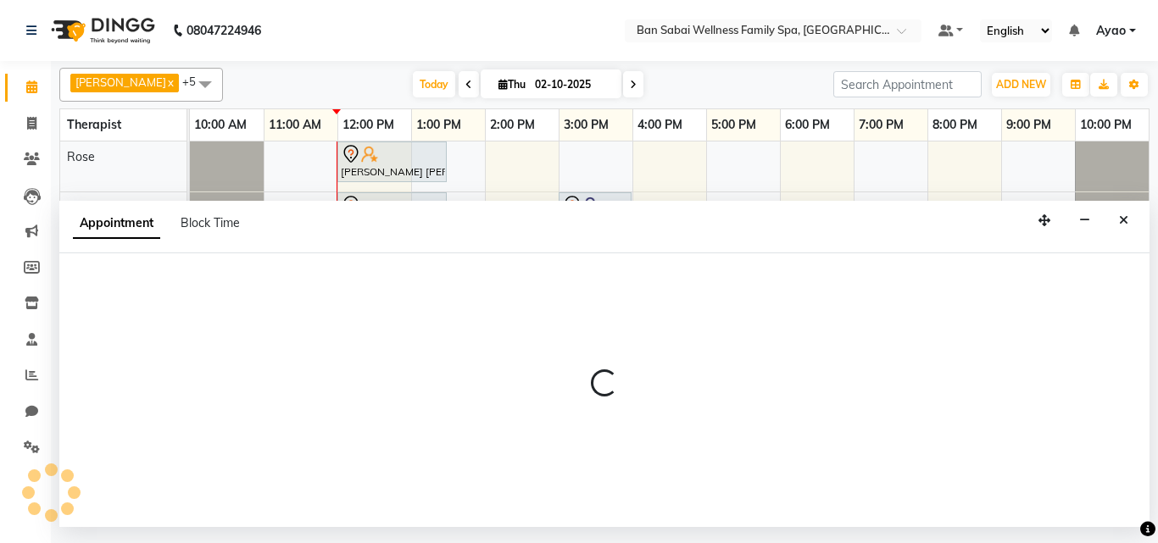
select select "87127"
select select "900"
select select "tentative"
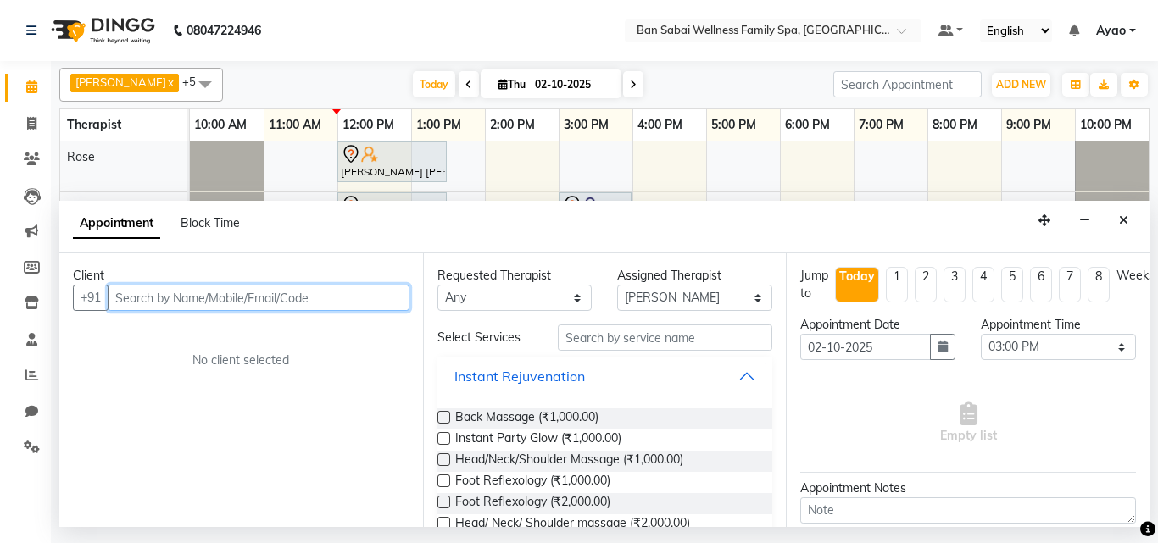
click at [378, 298] on input "text" at bounding box center [259, 298] width 302 height 26
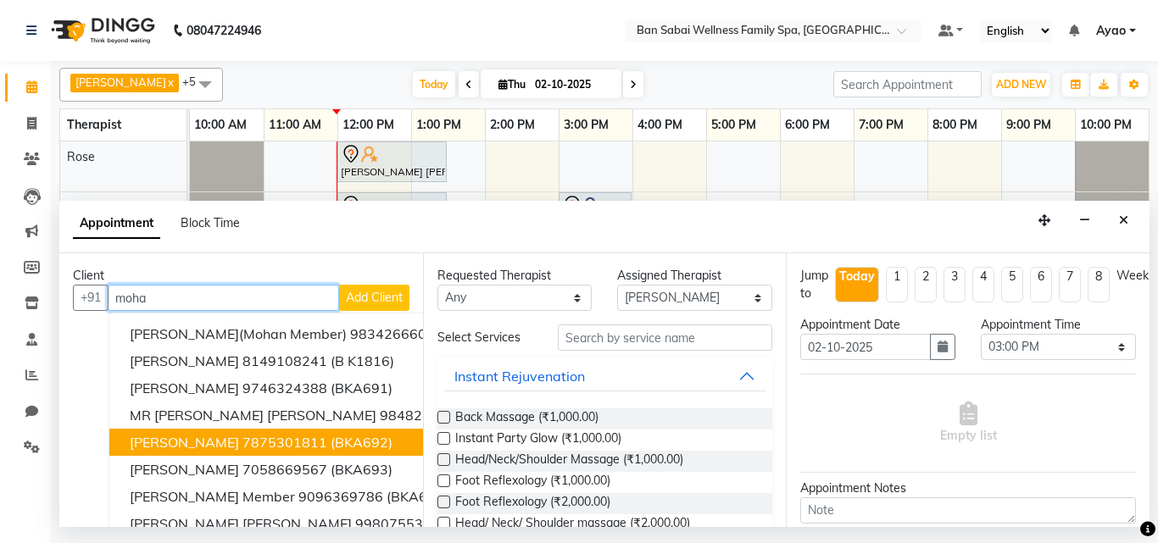
click at [301, 440] on ngb-highlight "7875301811" at bounding box center [284, 442] width 85 height 17
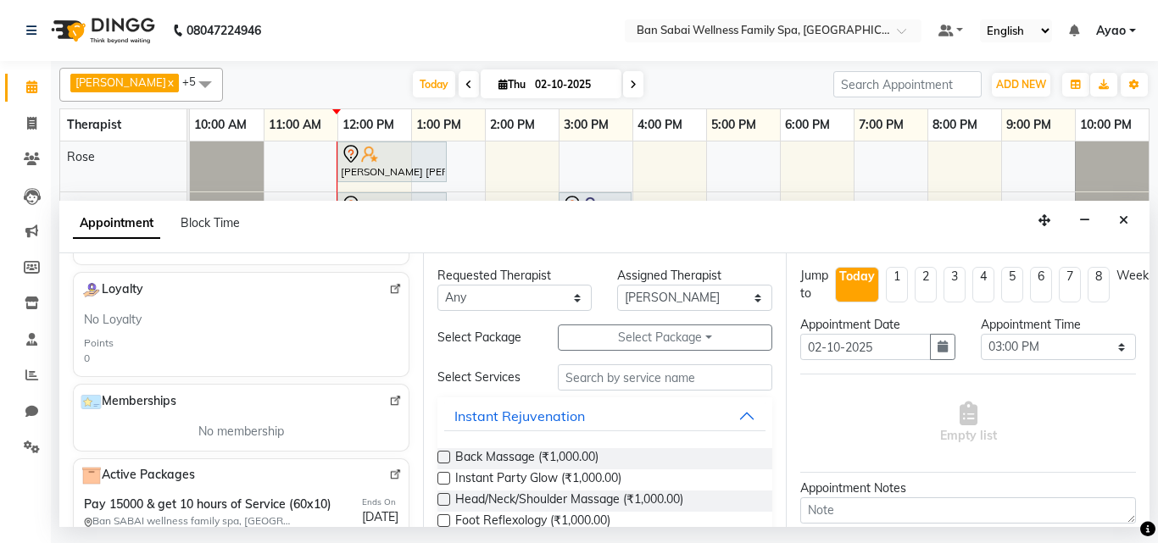
scroll to position [579, 0]
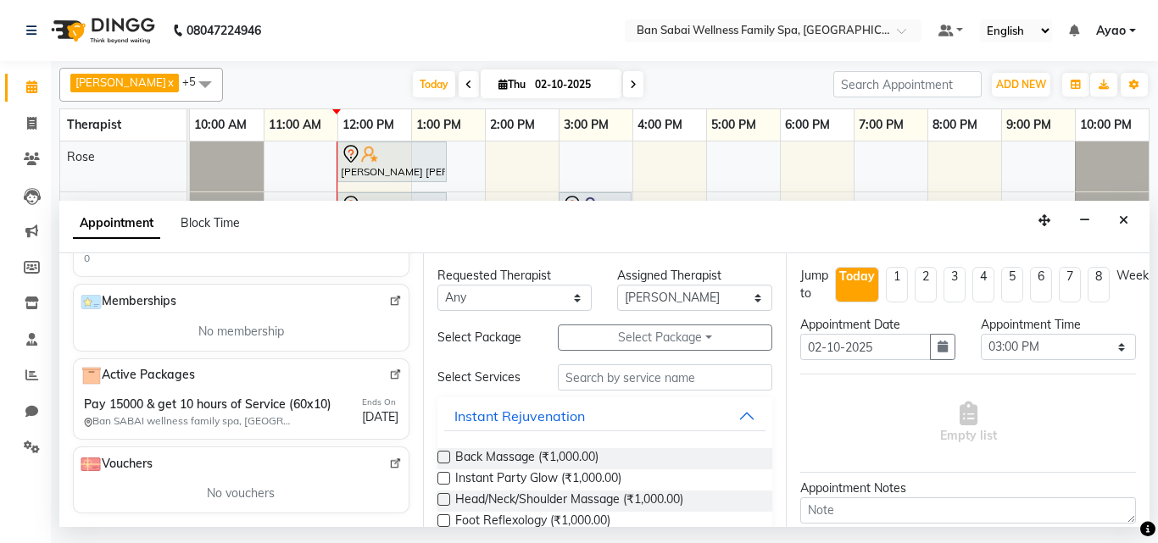
type input "7875301811"
click at [374, 366] on div "Active Packages" at bounding box center [241, 376] width 321 height 20
click at [389, 369] on img at bounding box center [395, 375] width 13 height 13
click at [1119, 219] on icon "Close" at bounding box center [1123, 221] width 9 height 12
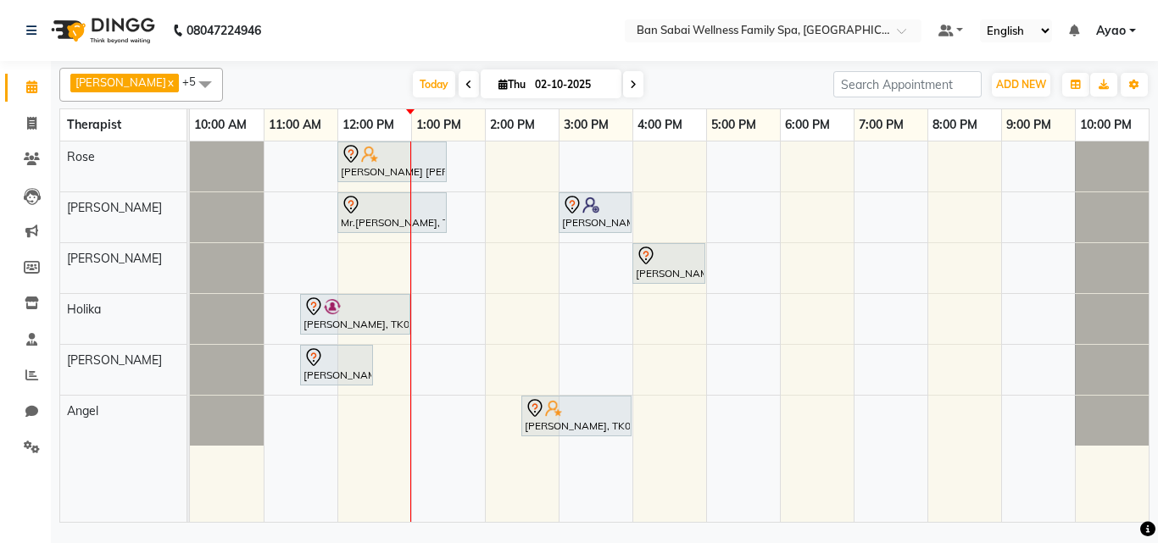
click at [449, 273] on div "[PERSON_NAME] [PERSON_NAME], TK04, 12:00 PM-01:30 PM, Deep Tissue Massage (Stro…" at bounding box center [669, 332] width 959 height 381
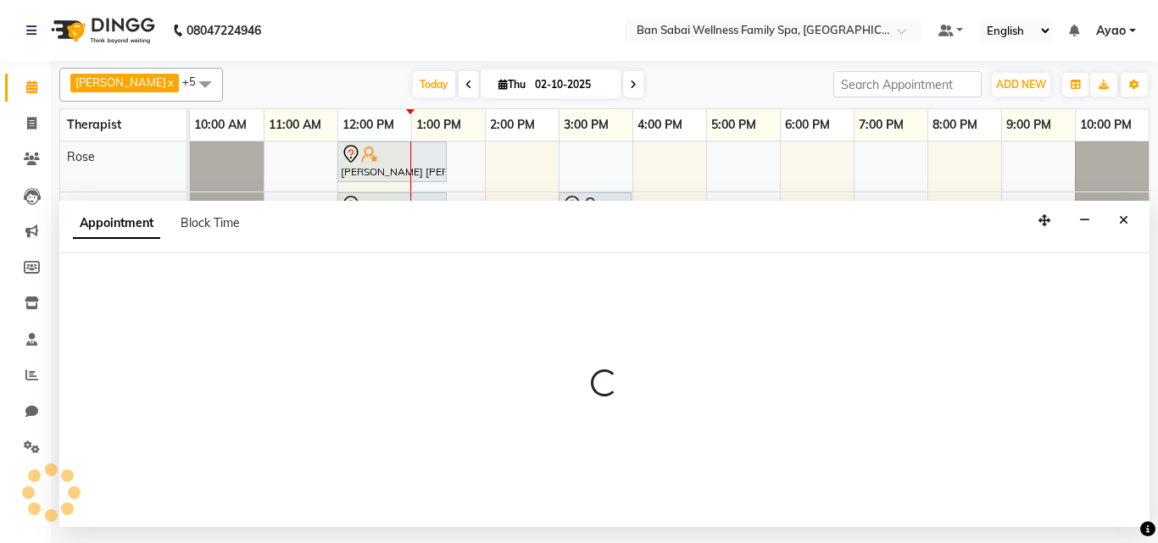
select select "78178"
select select "780"
select select "tentative"
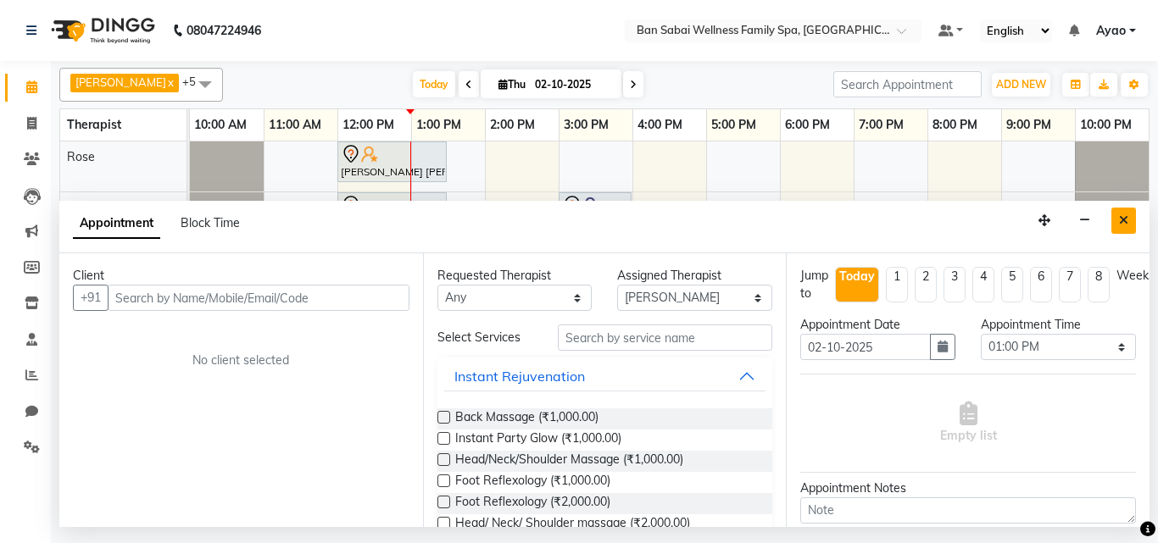
click at [1133, 223] on button "Close" at bounding box center [1124, 221] width 25 height 26
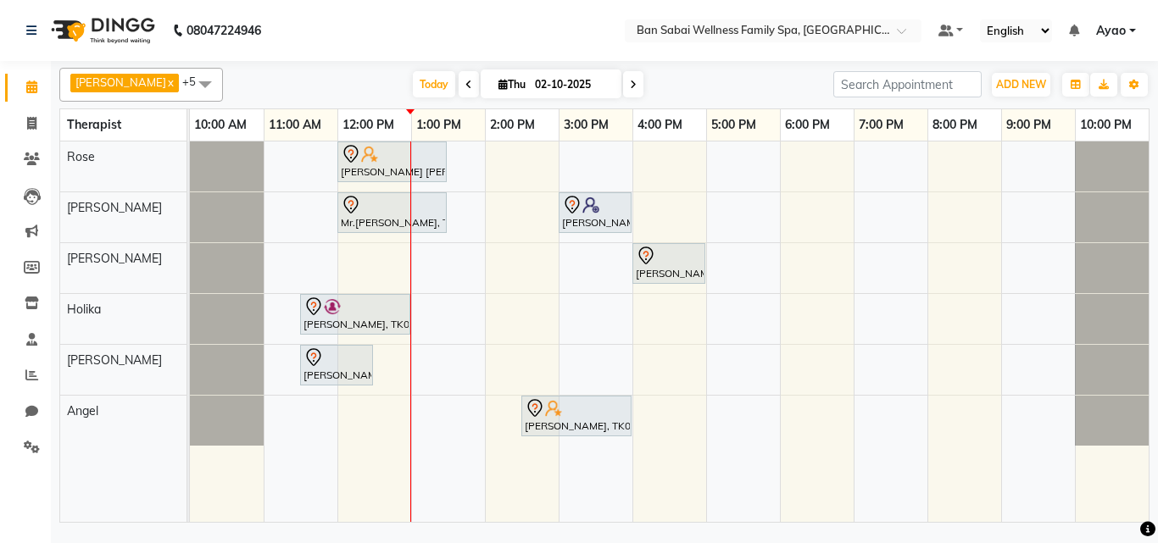
click at [447, 258] on div "[PERSON_NAME] [PERSON_NAME], TK04, 12:00 PM-01:30 PM, Deep Tissue Massage (Stro…" at bounding box center [669, 332] width 959 height 381
select select "78178"
select select "tentative"
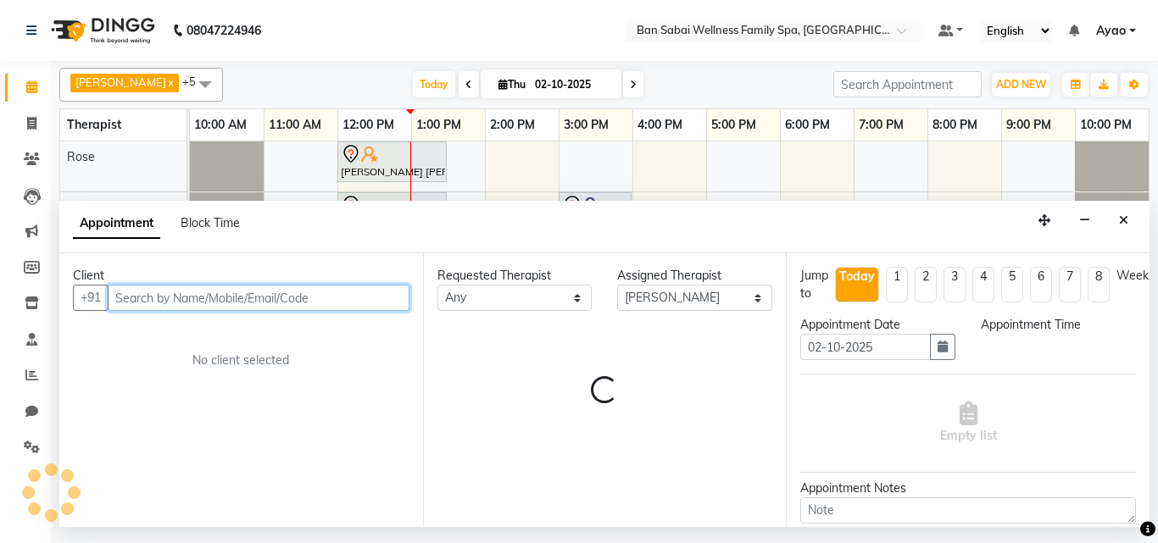
select select "780"
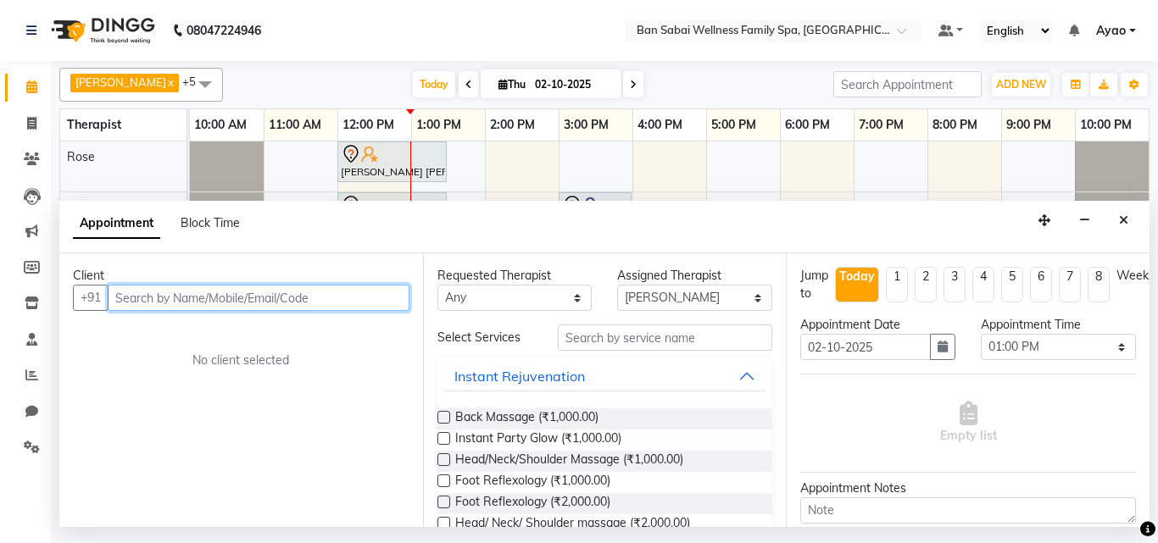
click at [306, 301] on input "text" at bounding box center [259, 298] width 302 height 26
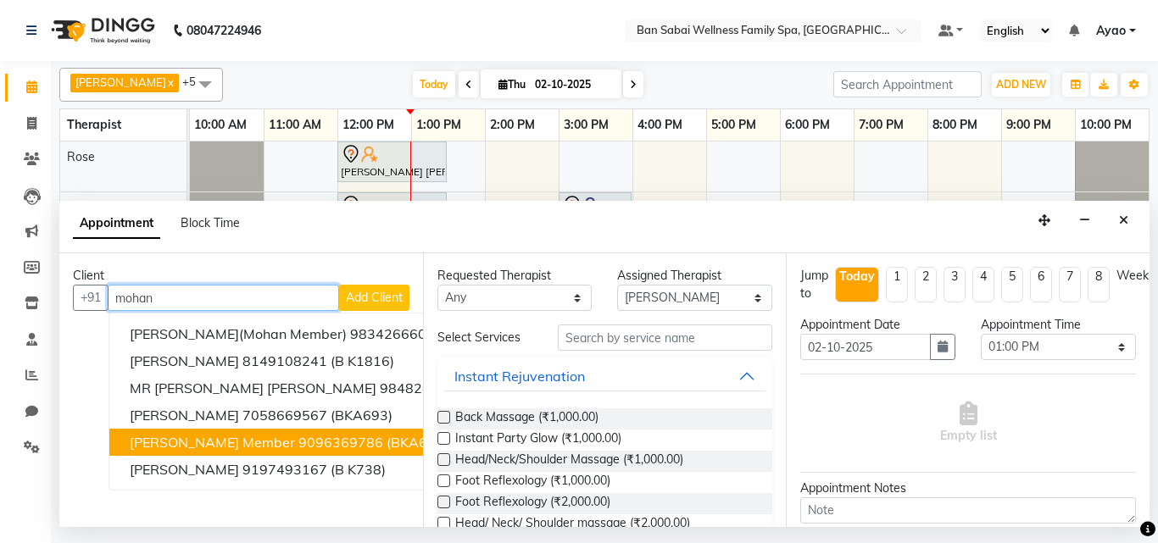
click at [266, 447] on span "[PERSON_NAME] Member" at bounding box center [212, 442] width 165 height 17
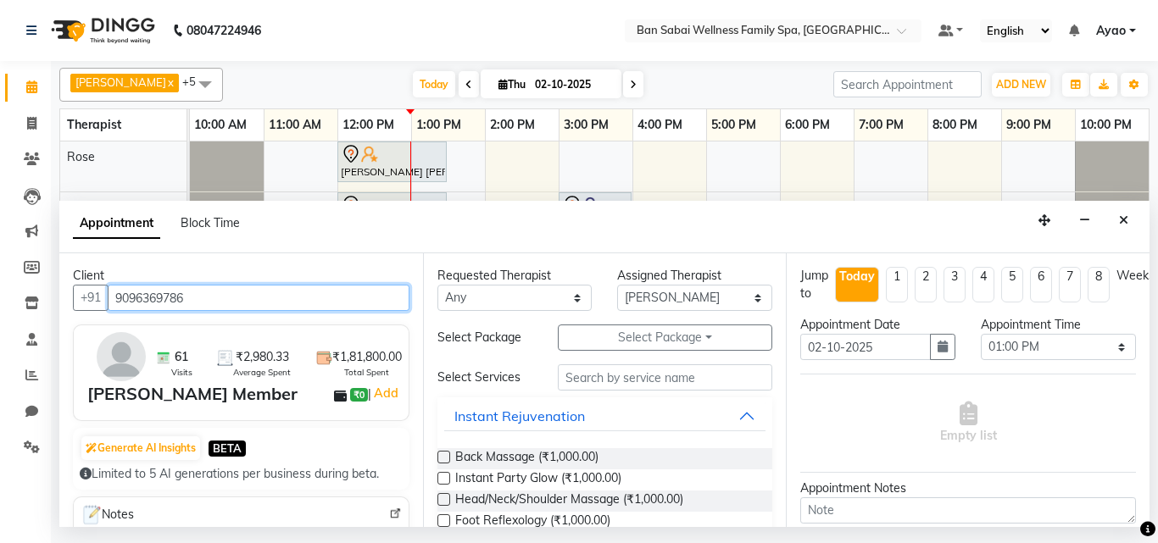
type input "9096369786"
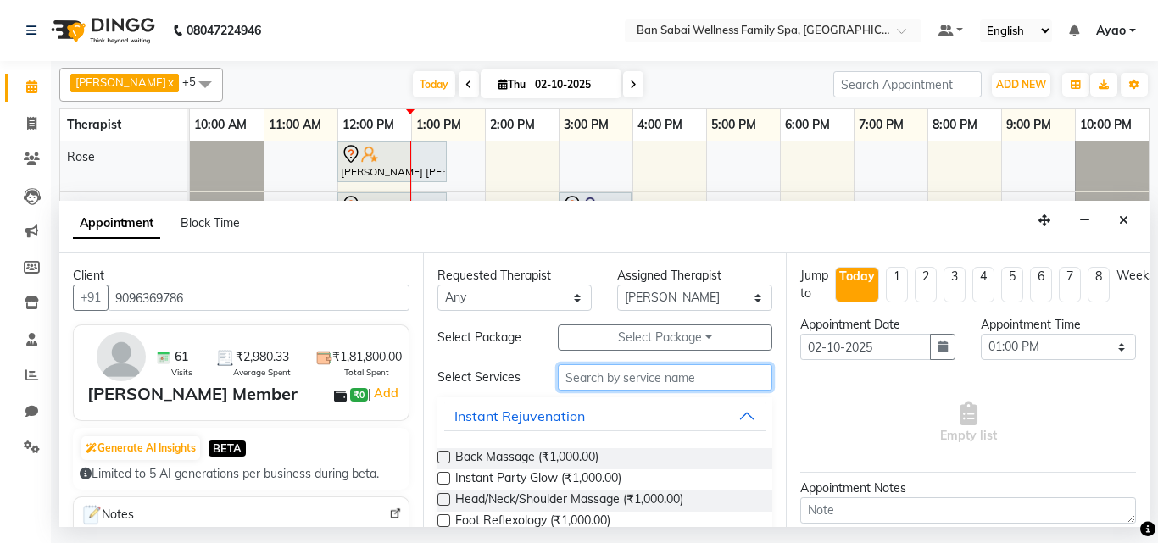
click at [698, 381] on input "text" at bounding box center [665, 378] width 215 height 26
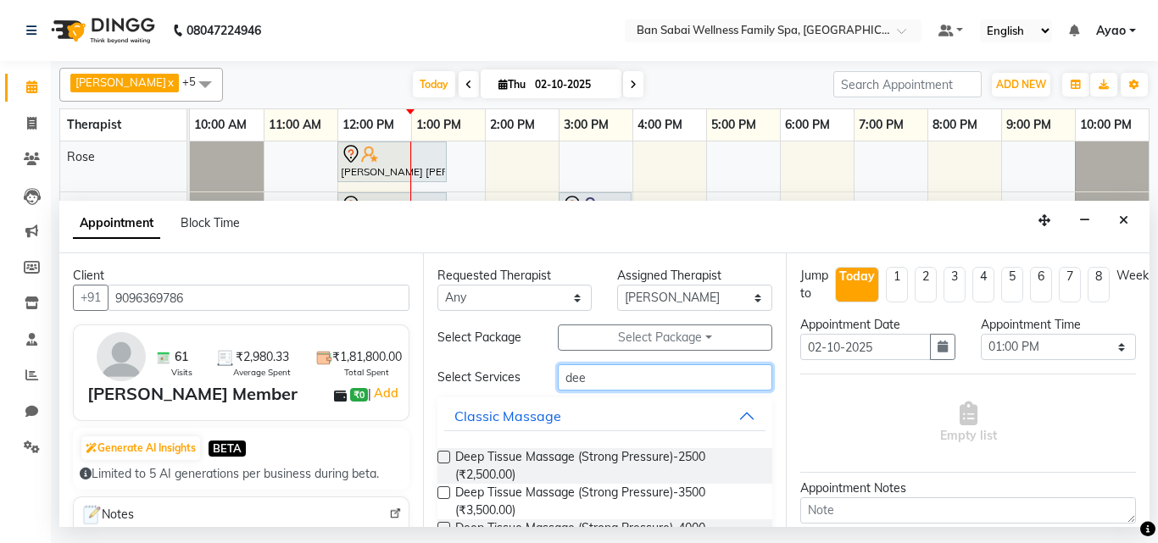
type input "dee"
click at [440, 491] on label at bounding box center [444, 493] width 13 height 13
click at [440, 491] on input "checkbox" at bounding box center [443, 494] width 11 height 11
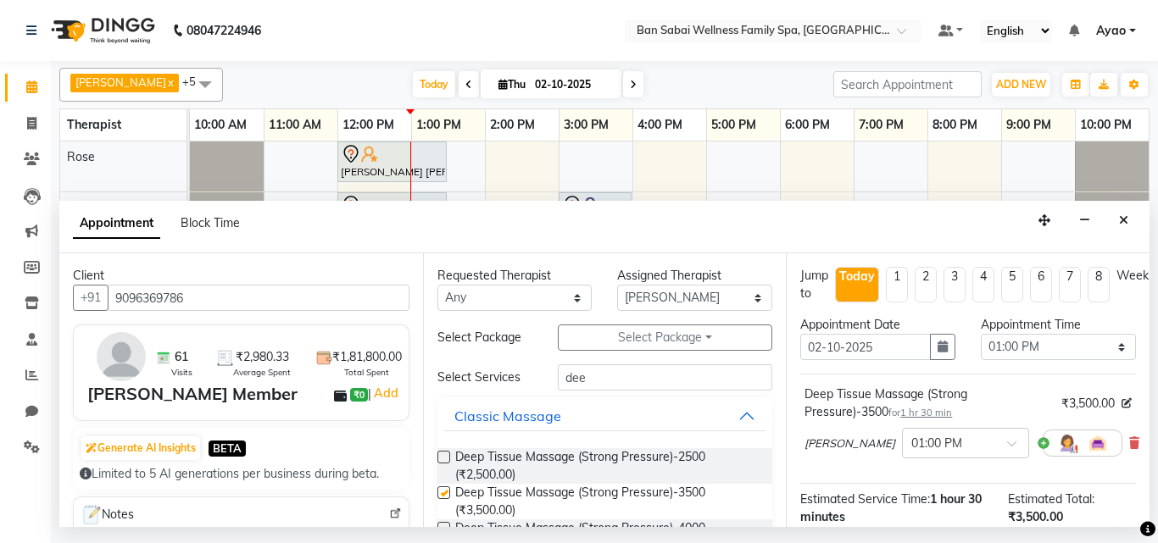
checkbox input "false"
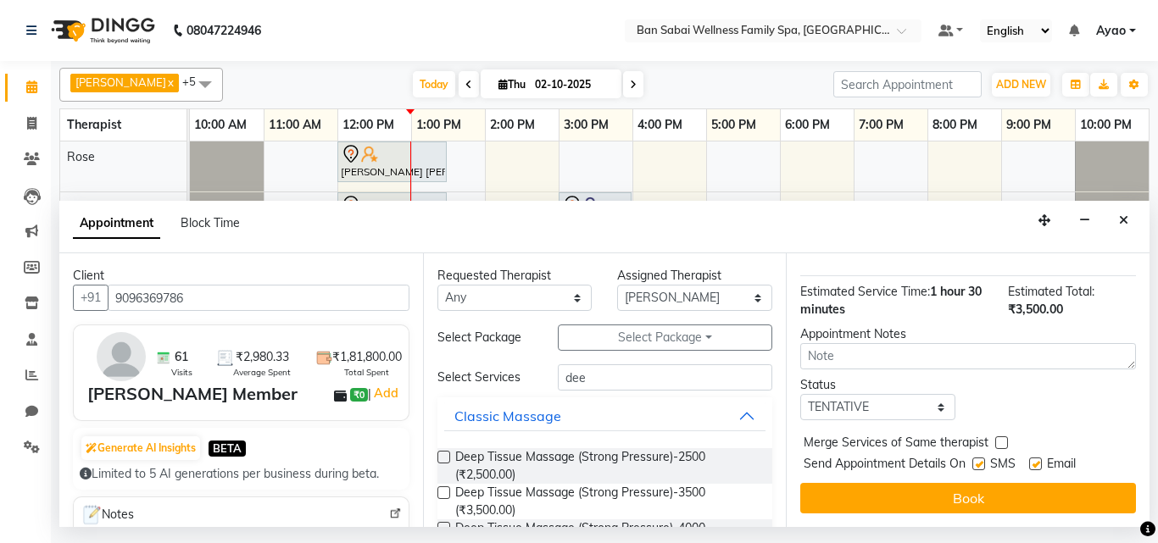
drag, startPoint x: 1142, startPoint y: 357, endPoint x: 1156, endPoint y: 537, distance: 180.3
click at [1156, 537] on div "08047224946 Select Location × Ban Sabai Wellness Family Spa, Kalyani Nagar Defa…" at bounding box center [579, 271] width 1158 height 543
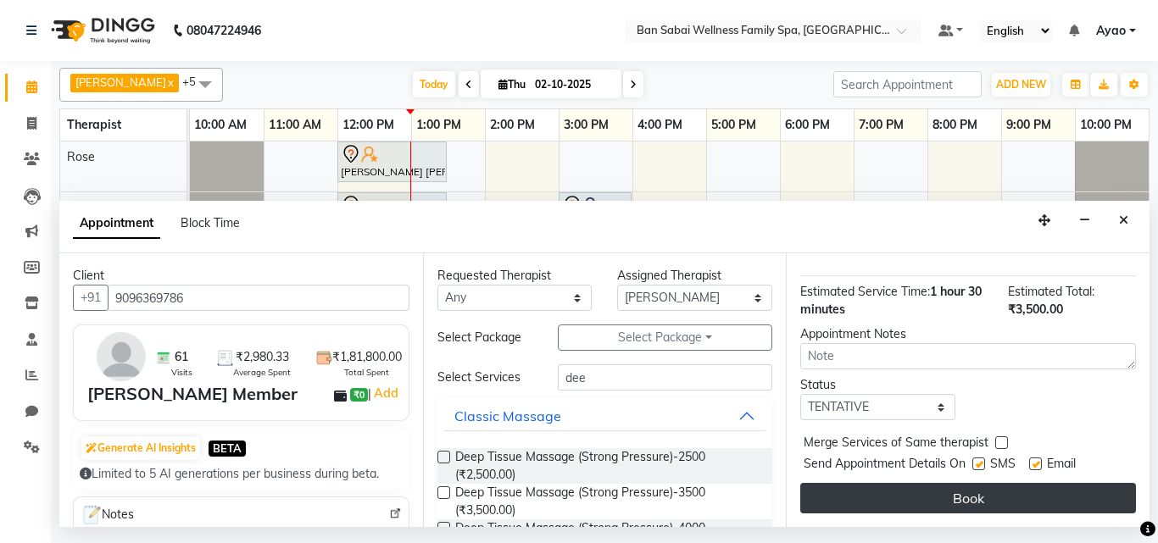
click at [1024, 483] on button "Book" at bounding box center [968, 498] width 336 height 31
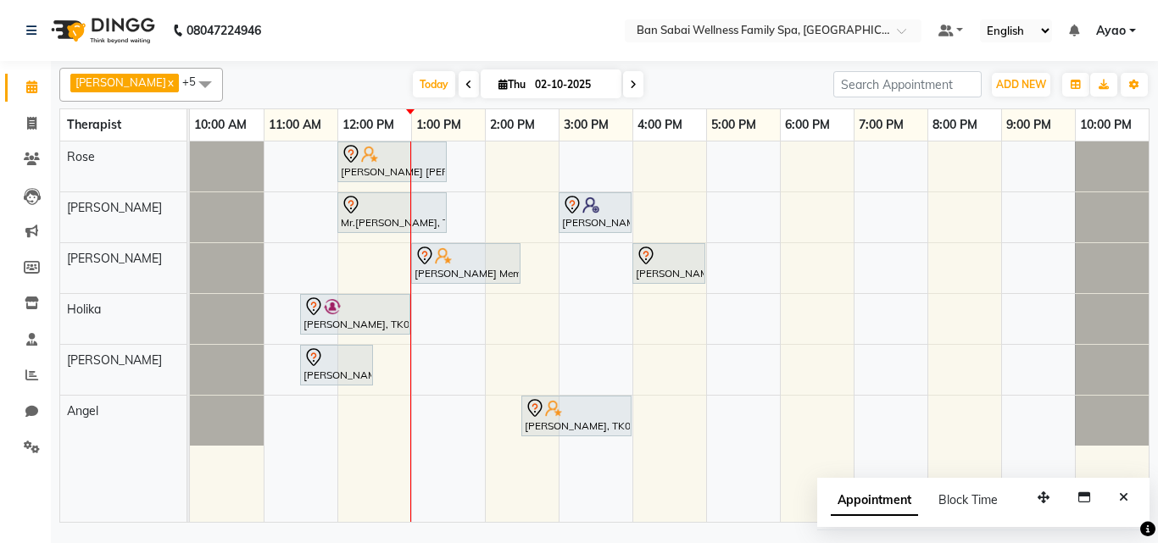
click at [439, 348] on div "[PERSON_NAME] [PERSON_NAME], TK04, 12:00 PM-01:30 PM, Deep Tissue Massage (Stro…" at bounding box center [669, 332] width 959 height 381
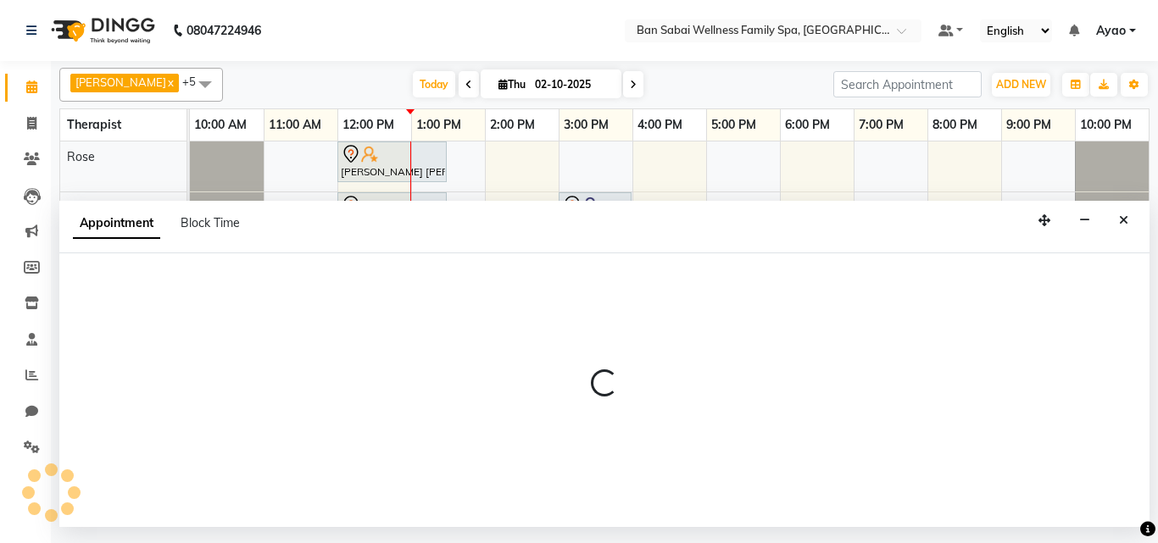
select select "87127"
select select "780"
select select "tentative"
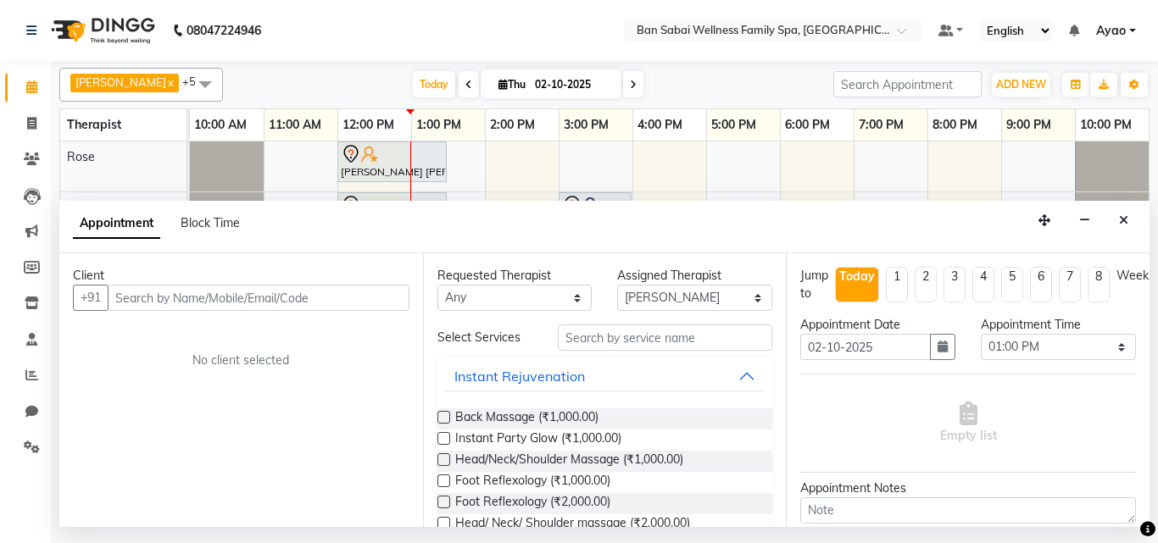
click at [365, 294] on input "text" at bounding box center [259, 298] width 302 height 26
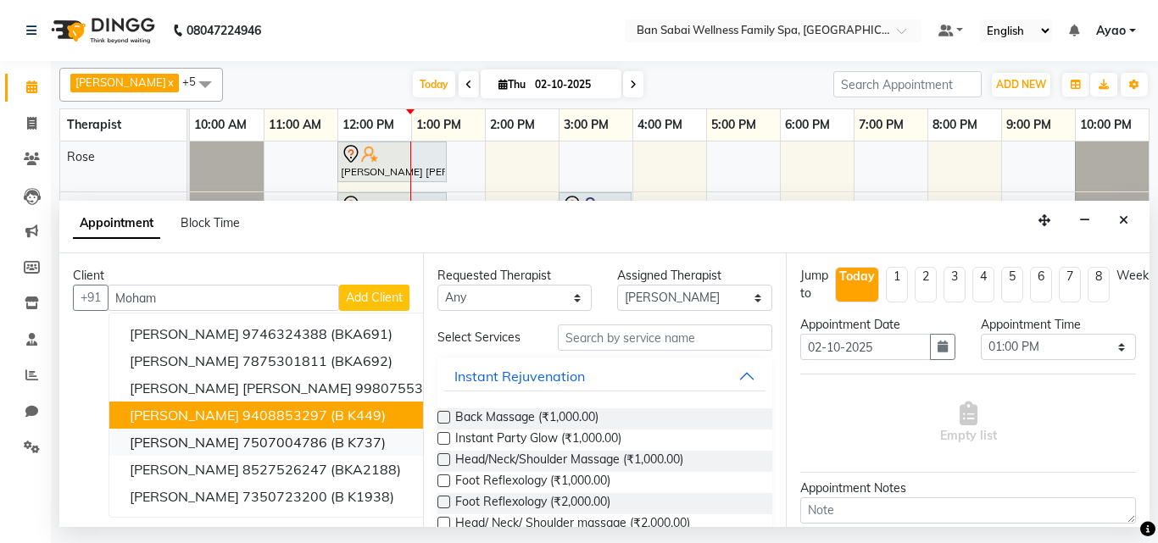
scroll to position [3, 0]
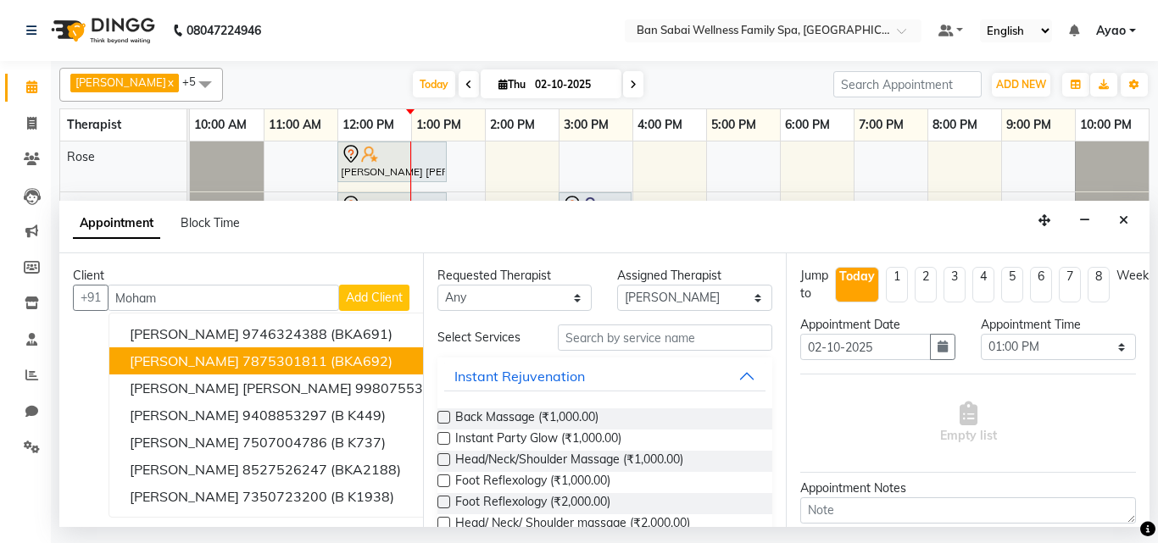
click at [309, 355] on ngb-highlight "7875301811" at bounding box center [284, 361] width 85 height 17
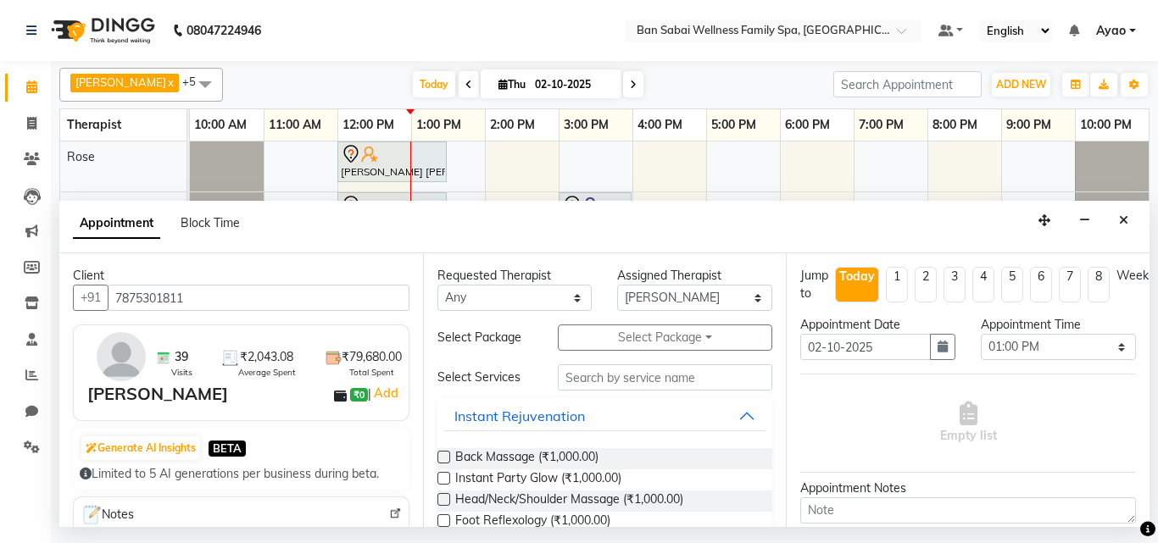
type input "7875301811"
click at [648, 382] on input "text" at bounding box center [665, 378] width 215 height 26
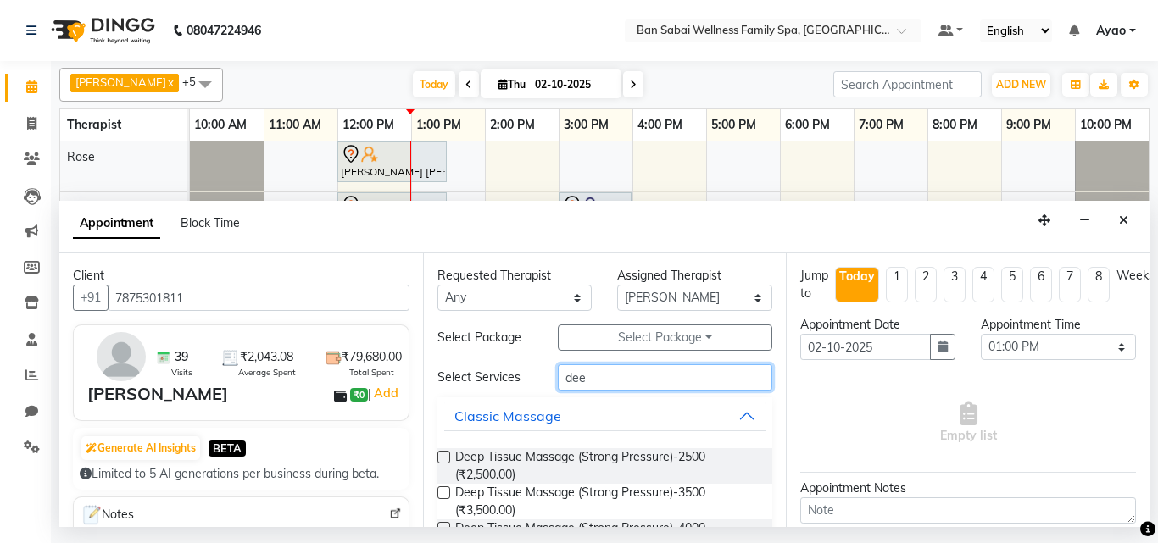
type input "dee"
click at [442, 460] on label at bounding box center [444, 457] width 13 height 13
click at [442, 460] on input "checkbox" at bounding box center [443, 459] width 11 height 11
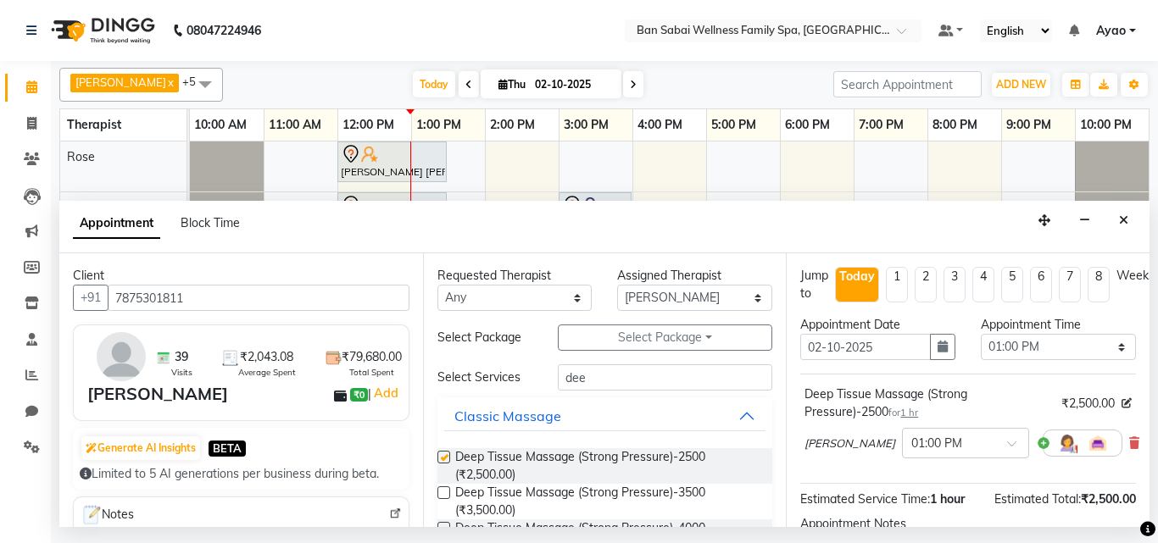
checkbox input "false"
click at [1070, 343] on select "Select 11:00 AM 11:05 AM 11:10 AM 11:15 AM 11:20 AM 11:25 AM 11:30 AM 11:35 AM …" at bounding box center [1058, 347] width 155 height 26
select select "810"
click at [981, 334] on select "Select 11:00 AM 11:05 AM 11:10 AM 11:15 AM 11:20 AM 11:25 AM 11:30 AM 11:35 AM …" at bounding box center [1058, 347] width 155 height 26
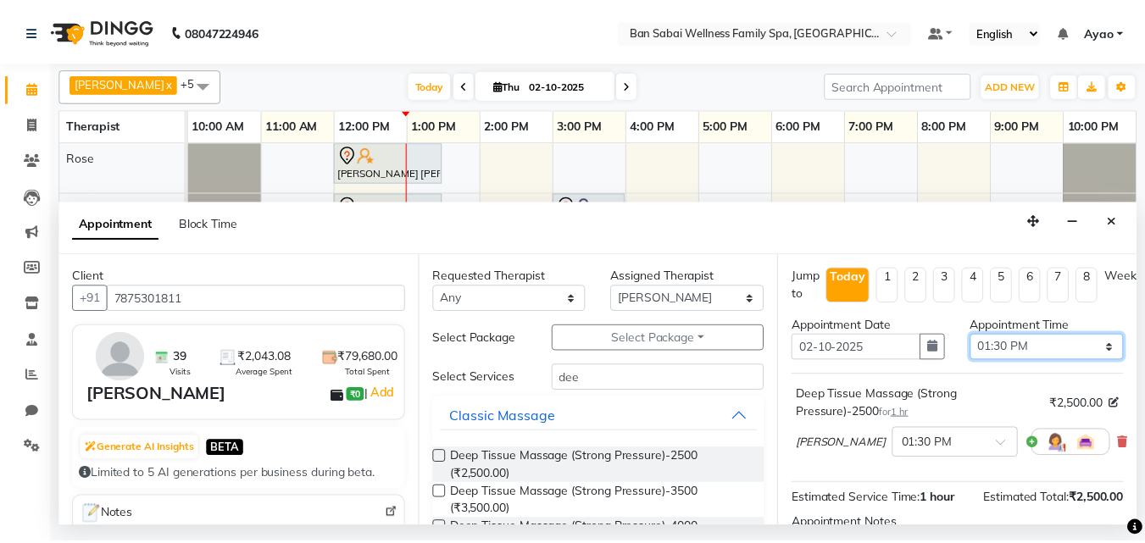
scroll to position [203, 0]
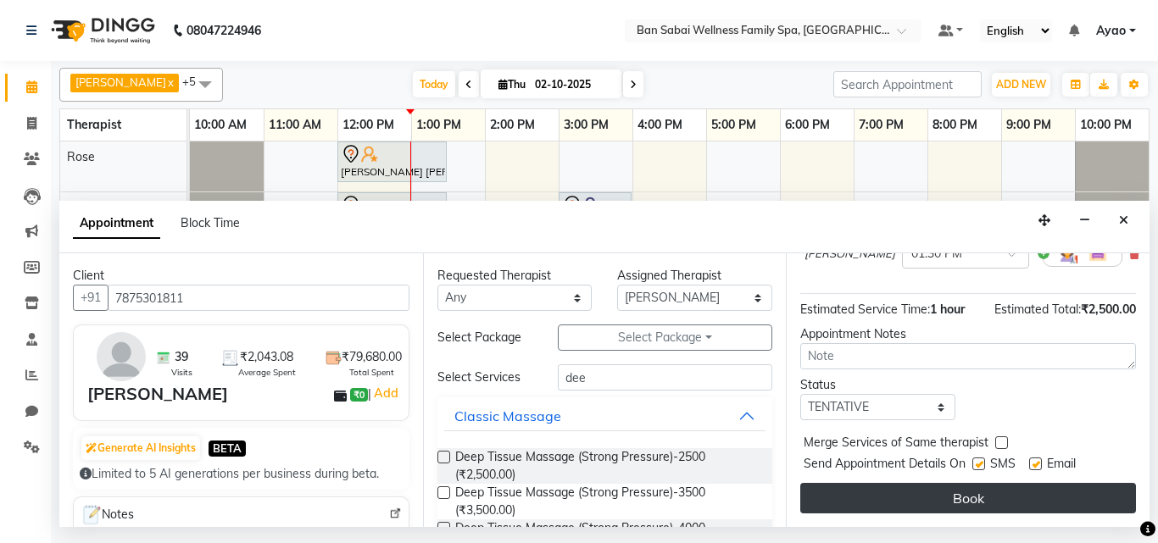
click at [1051, 485] on button "Book" at bounding box center [968, 498] width 336 height 31
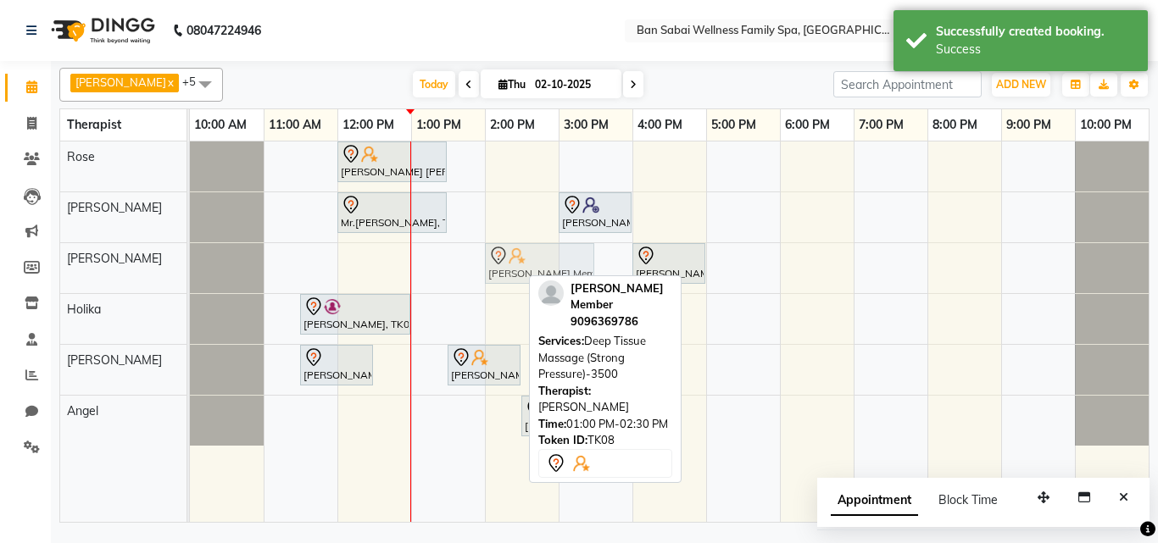
drag, startPoint x: 431, startPoint y: 267, endPoint x: 532, endPoint y: 267, distance: 101.7
click at [190, 267] on div "[PERSON_NAME] Member, TK08, 01:00 PM-02:30 PM, Deep Tissue Massage (Strong Pres…" at bounding box center [190, 268] width 0 height 50
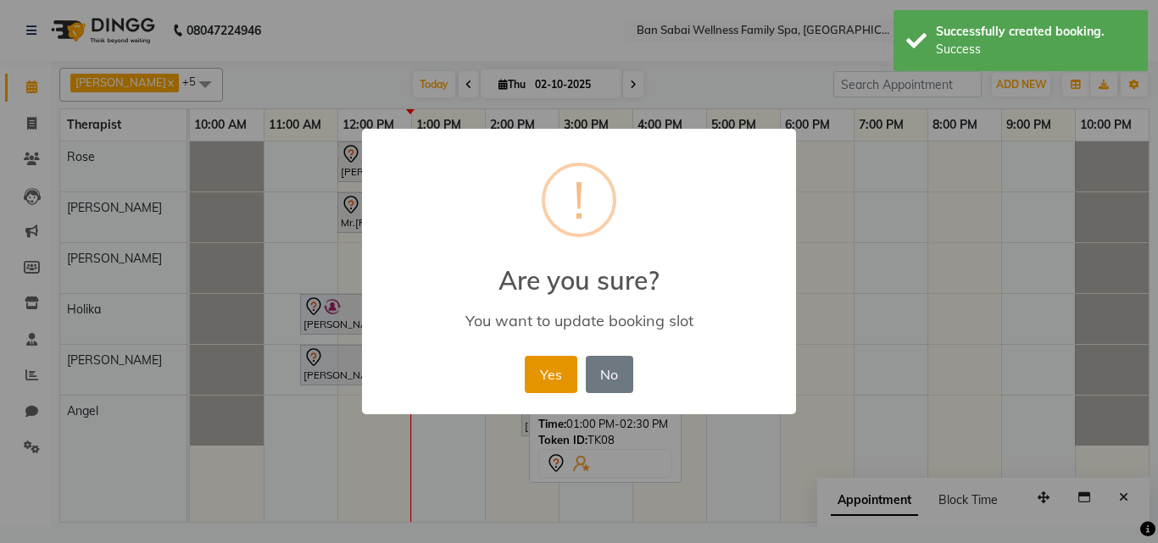
click at [566, 376] on button "Yes" at bounding box center [551, 374] width 52 height 37
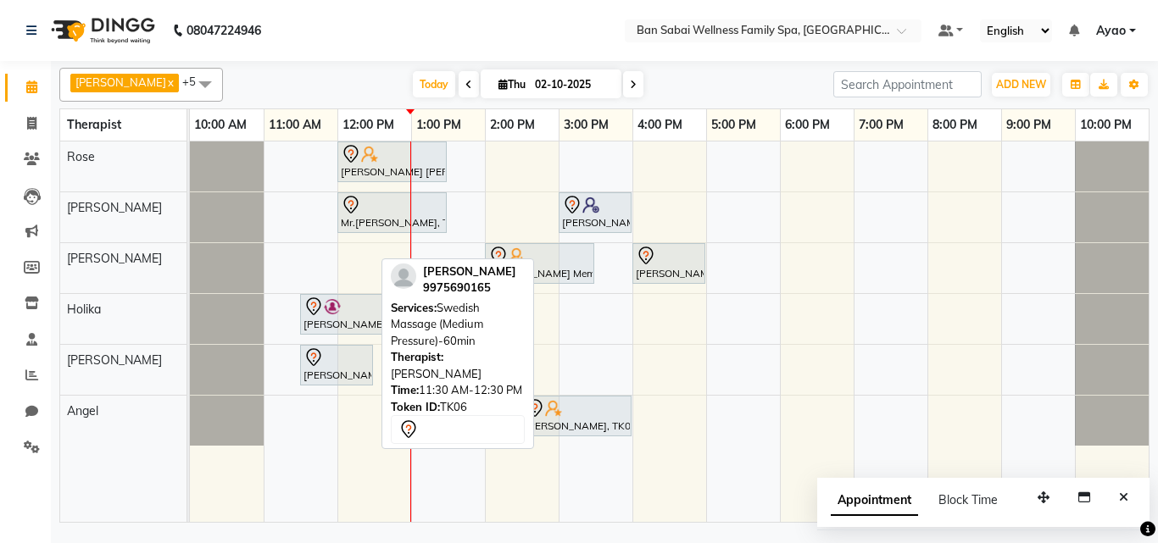
click at [353, 374] on div "[PERSON_NAME], TK06, 11:30 AM-12:30 PM, Swedish Massage (Medium Pressure)-60min" at bounding box center [337, 366] width 70 height 36
click at [348, 360] on div at bounding box center [337, 358] width 66 height 20
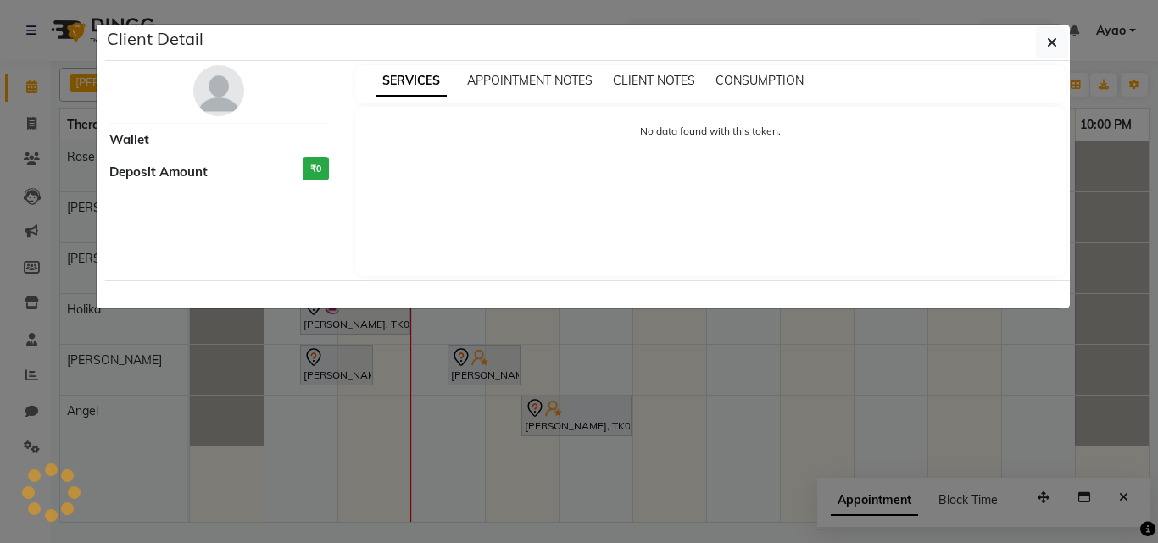
select select "7"
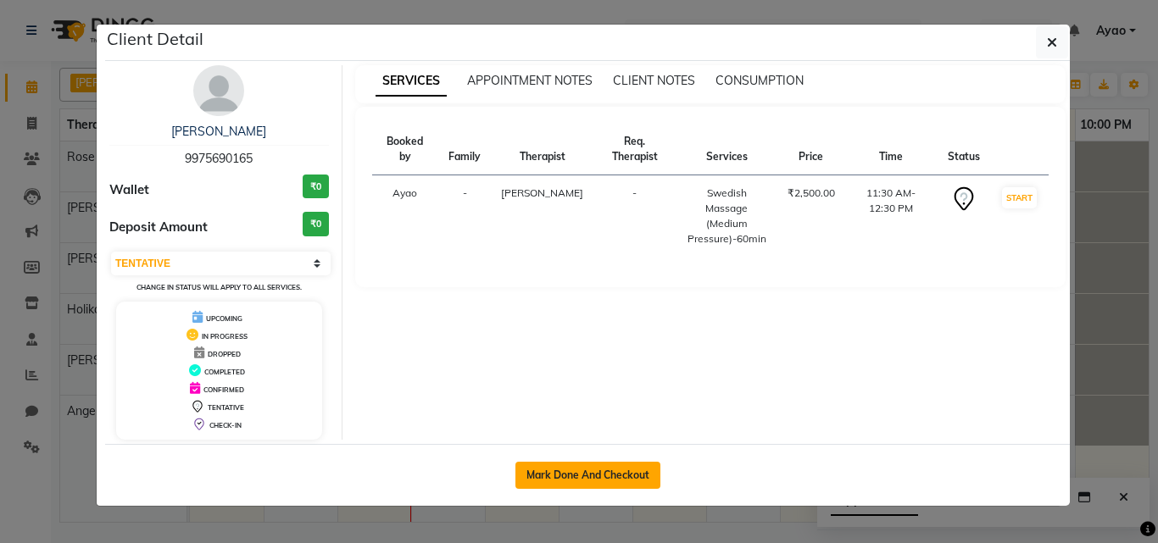
click at [558, 478] on button "Mark Done And Checkout" at bounding box center [588, 475] width 145 height 27
select select "service"
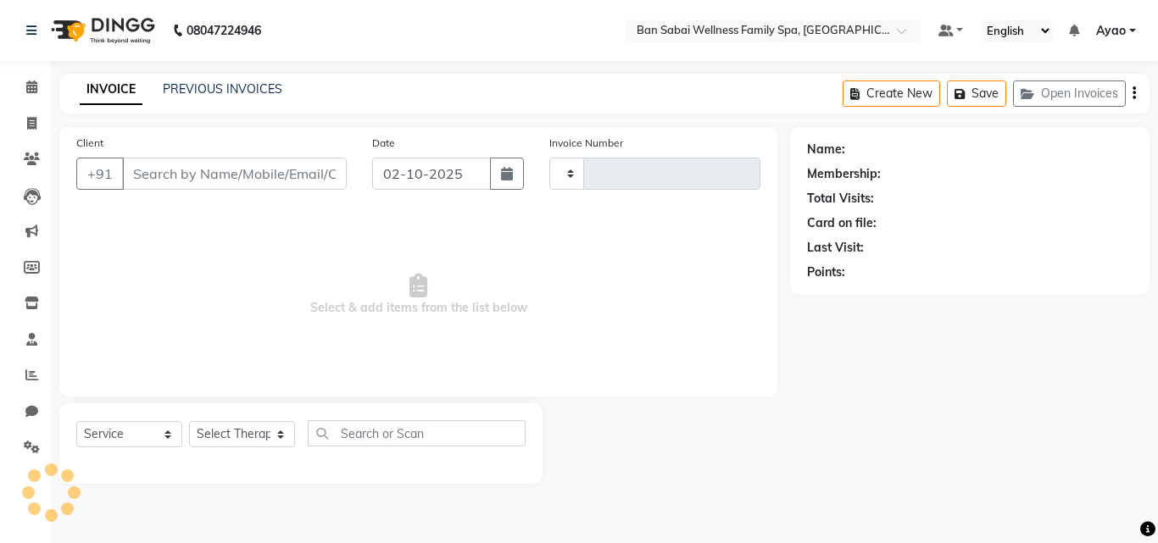
type input "2665"
select select "8225"
type input "9975690165"
select select "87127"
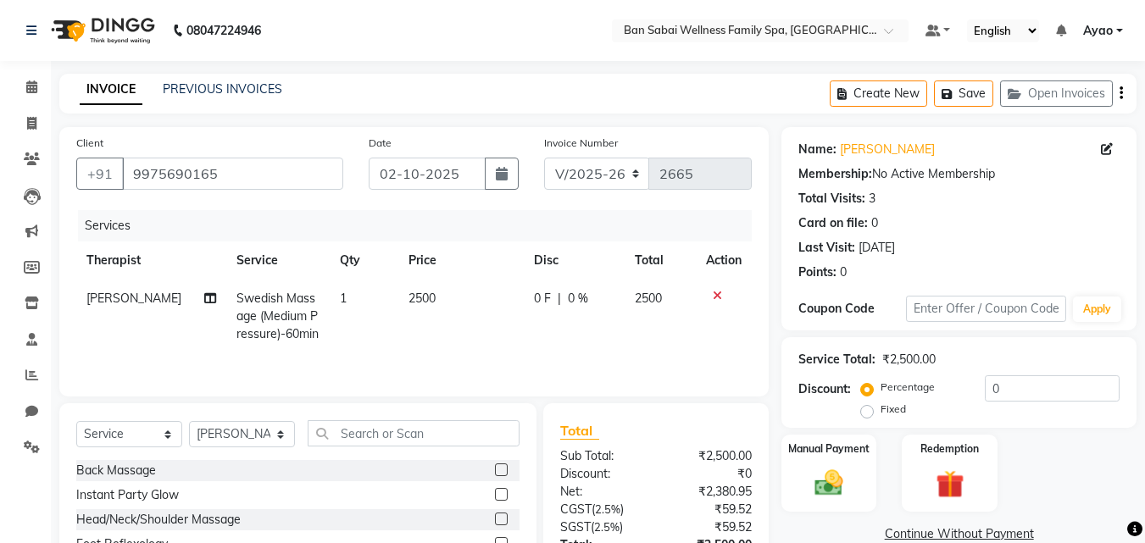
click at [460, 295] on td "2500" at bounding box center [461, 317] width 125 height 74
select select "87127"
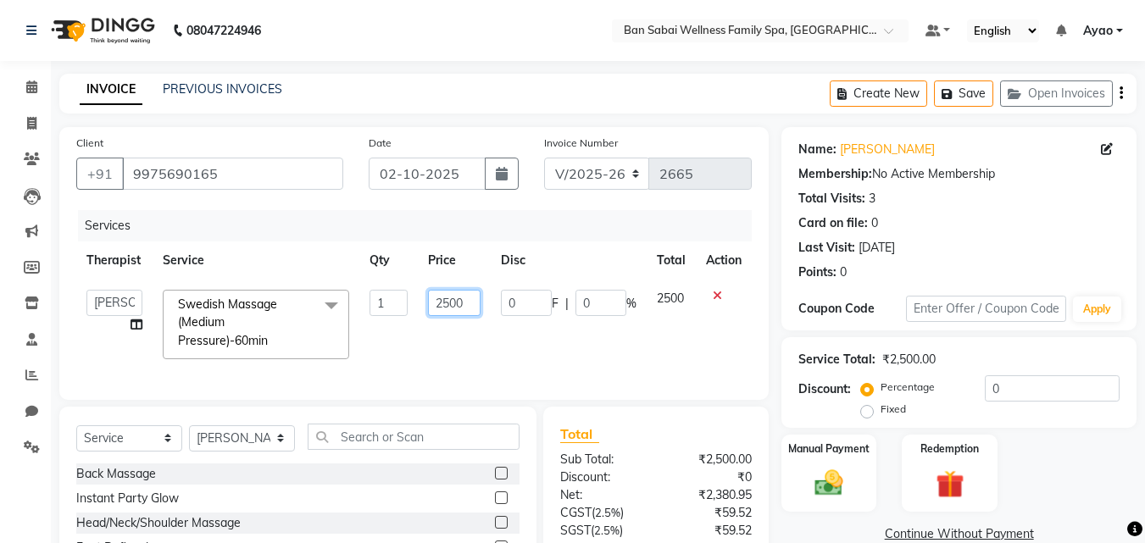
click at [472, 298] on input "2500" at bounding box center [454, 303] width 53 height 26
type input "2950"
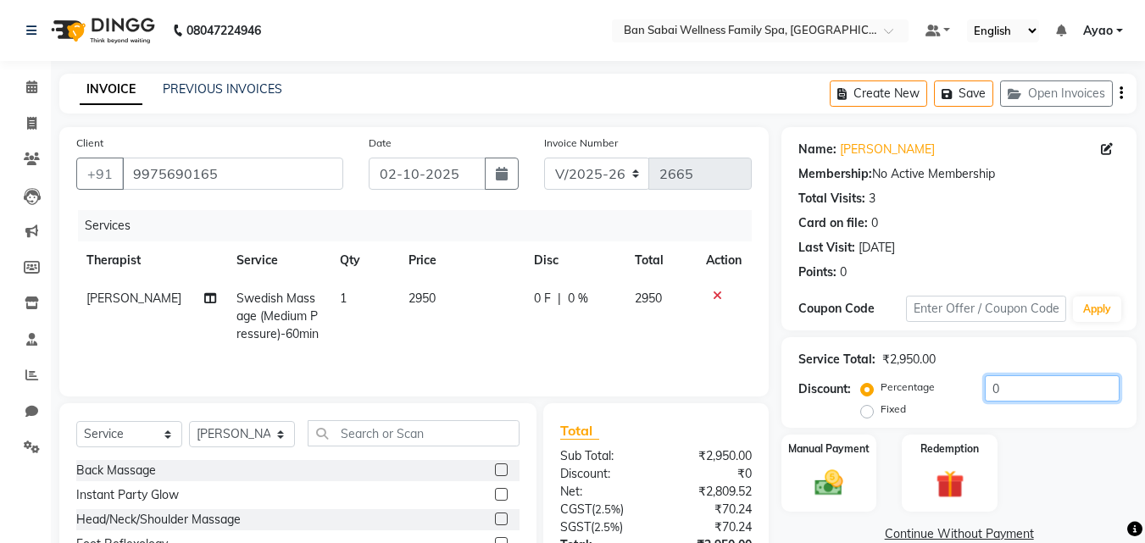
click at [1027, 379] on input "0" at bounding box center [1052, 389] width 135 height 26
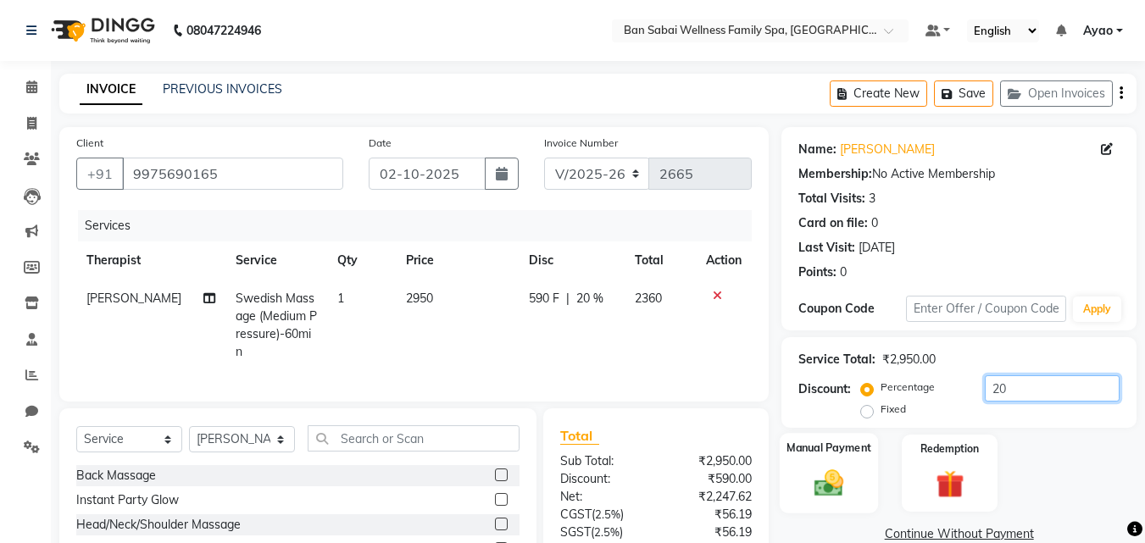
type input "20"
click at [843, 469] on img at bounding box center [828, 483] width 47 height 34
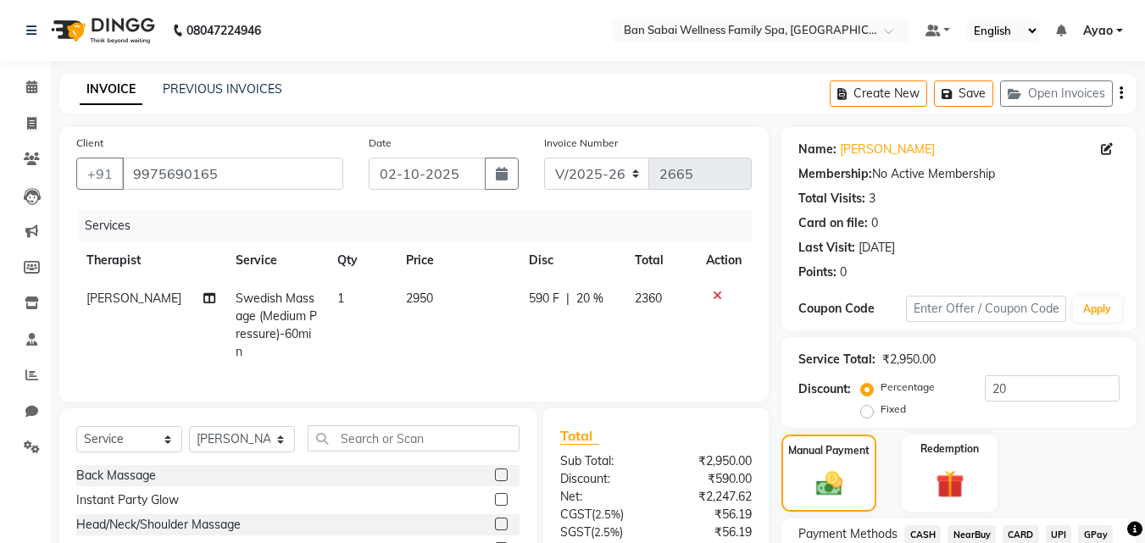
scroll to position [137, 0]
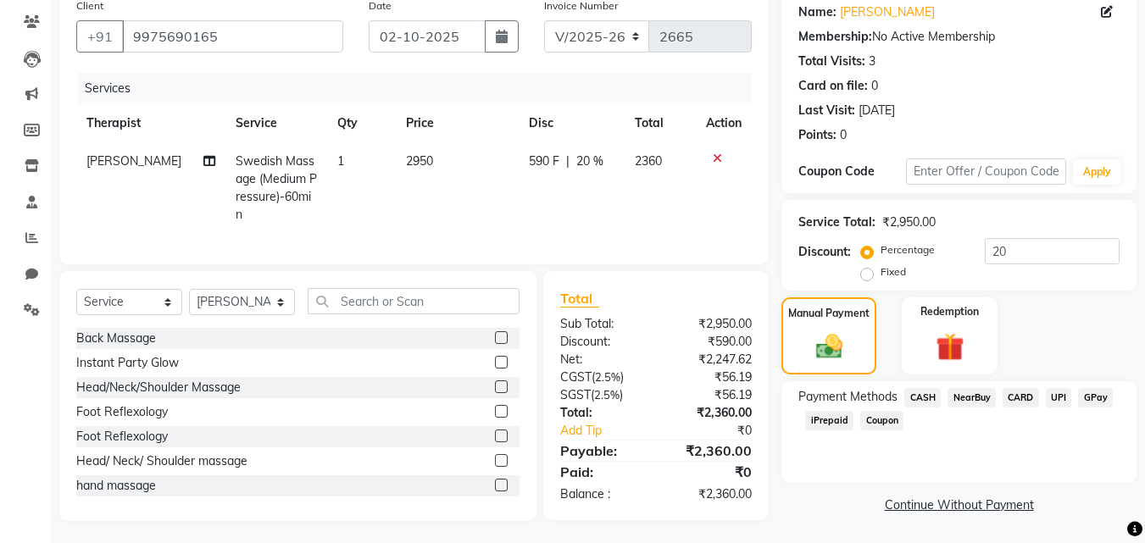
click at [1092, 394] on span "GPay" at bounding box center [1096, 398] width 35 height 20
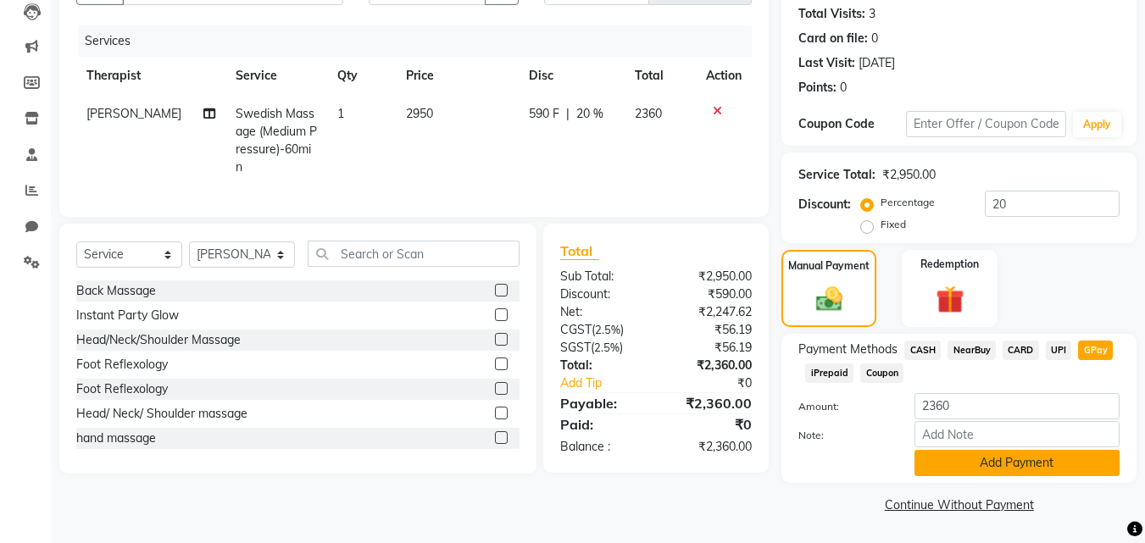
click at [1068, 460] on button "Add Payment" at bounding box center [1017, 463] width 205 height 26
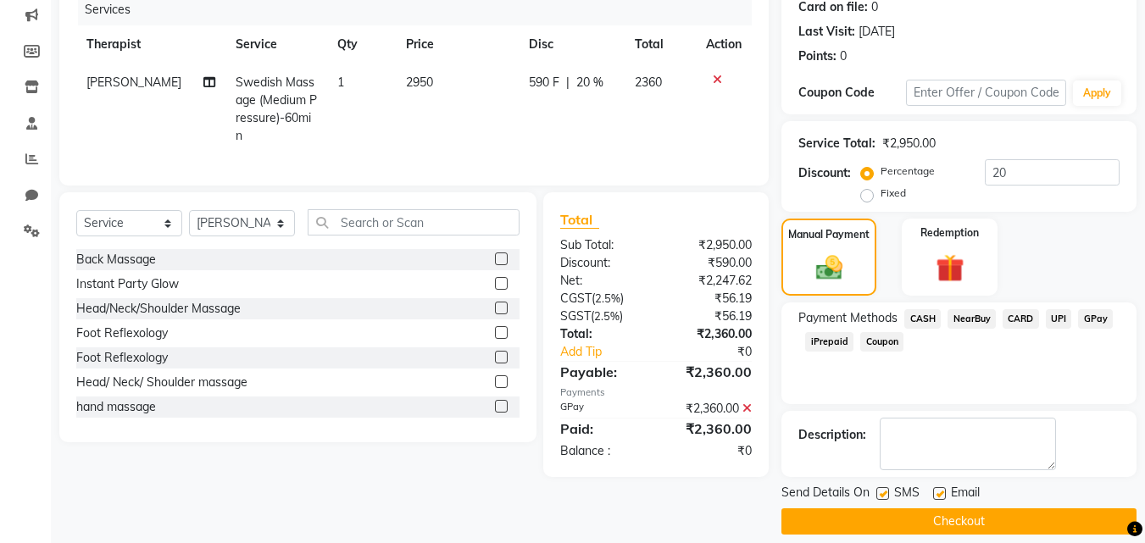
scroll to position [233, 0]
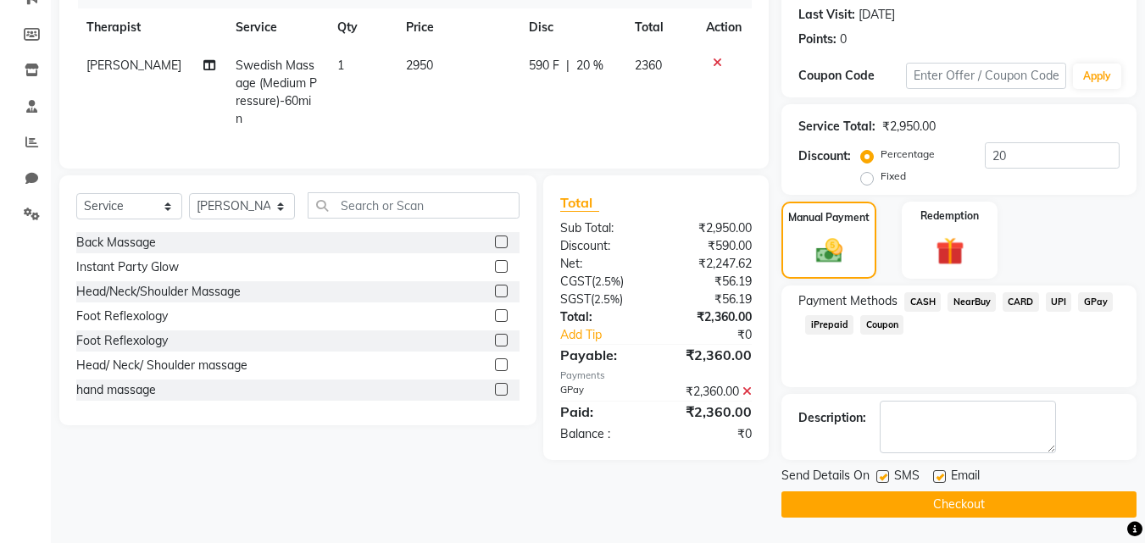
click at [978, 505] on button "Checkout" at bounding box center [959, 505] width 355 height 26
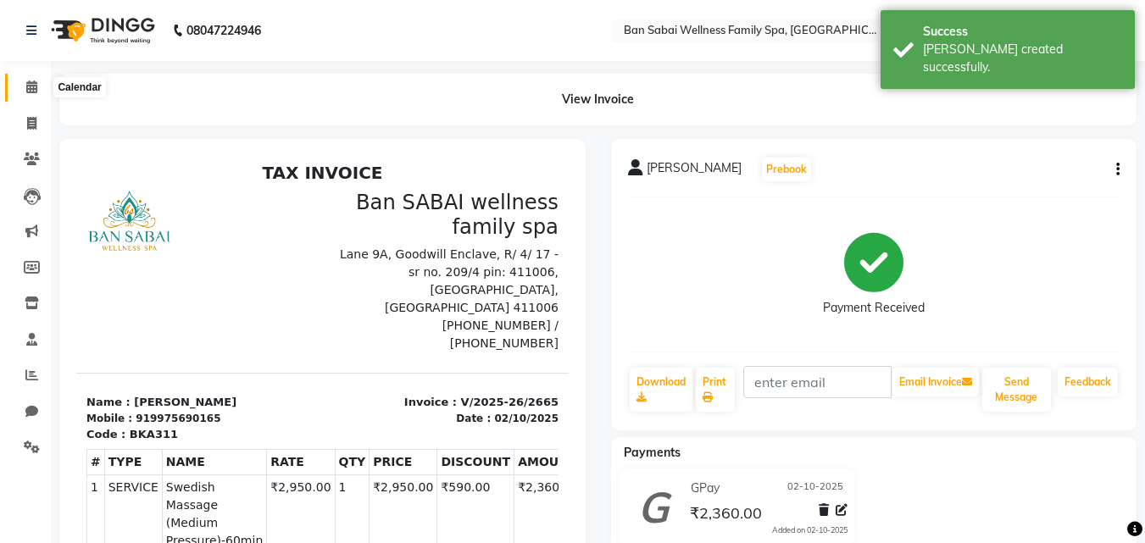
click at [26, 86] on icon at bounding box center [31, 87] width 11 height 13
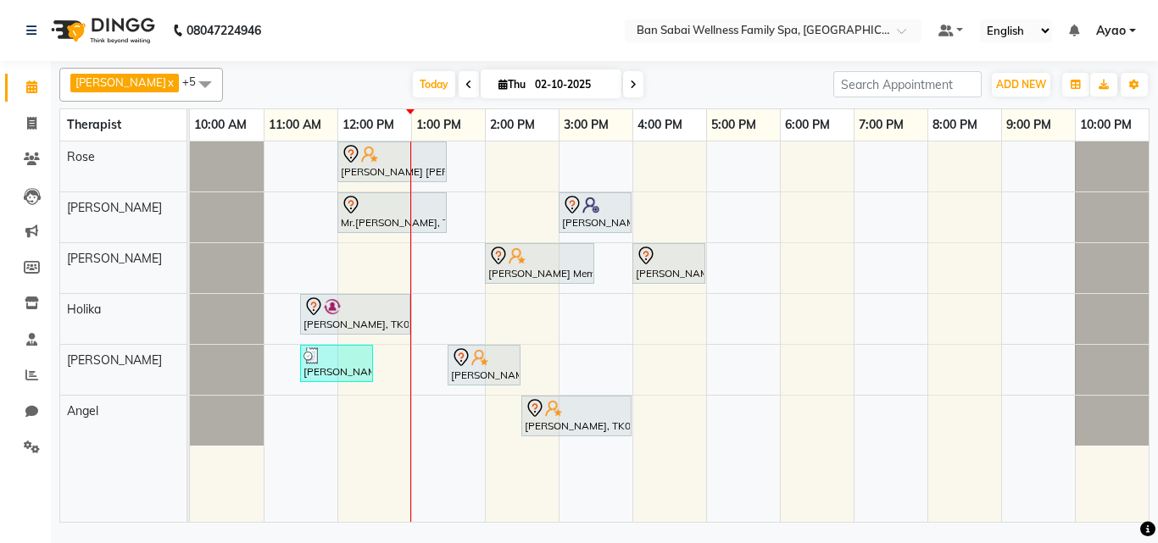
click at [489, 309] on div "[PERSON_NAME] [PERSON_NAME], TK04, 12:00 PM-01:30 PM, Deep Tissue Massage (Stro…" at bounding box center [669, 332] width 959 height 381
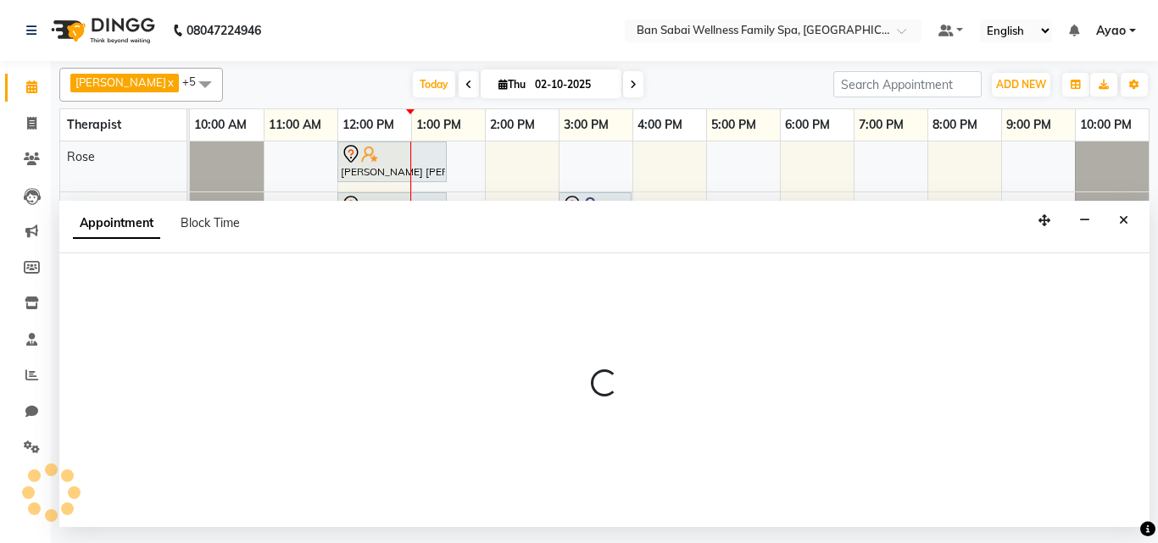
select select "79370"
select select "tentative"
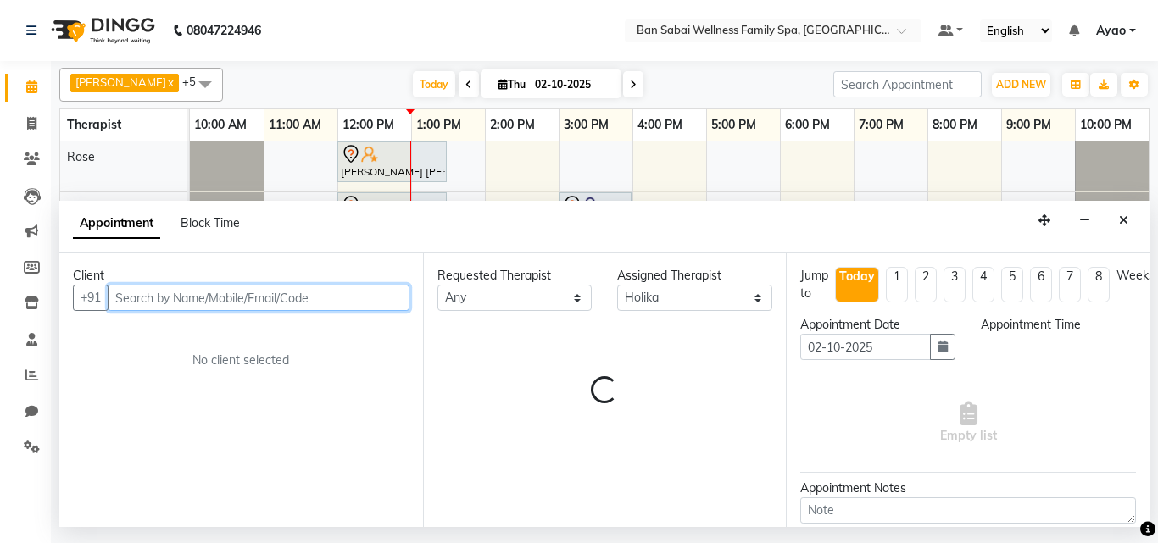
select select "840"
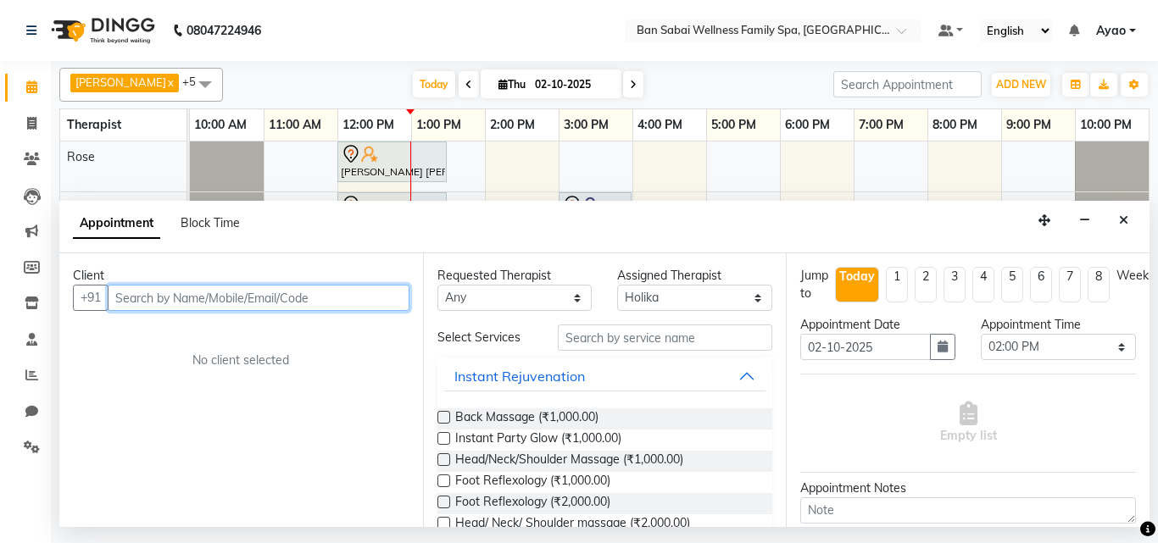
click at [251, 292] on input "text" at bounding box center [259, 298] width 302 height 26
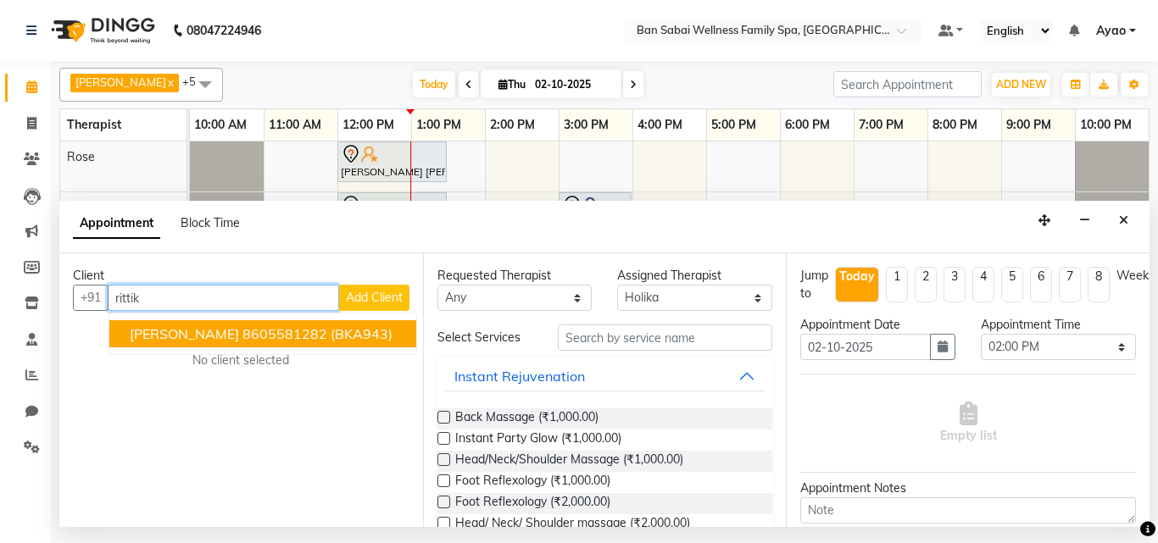
click at [294, 338] on ngb-highlight "8605581282" at bounding box center [284, 334] width 85 height 17
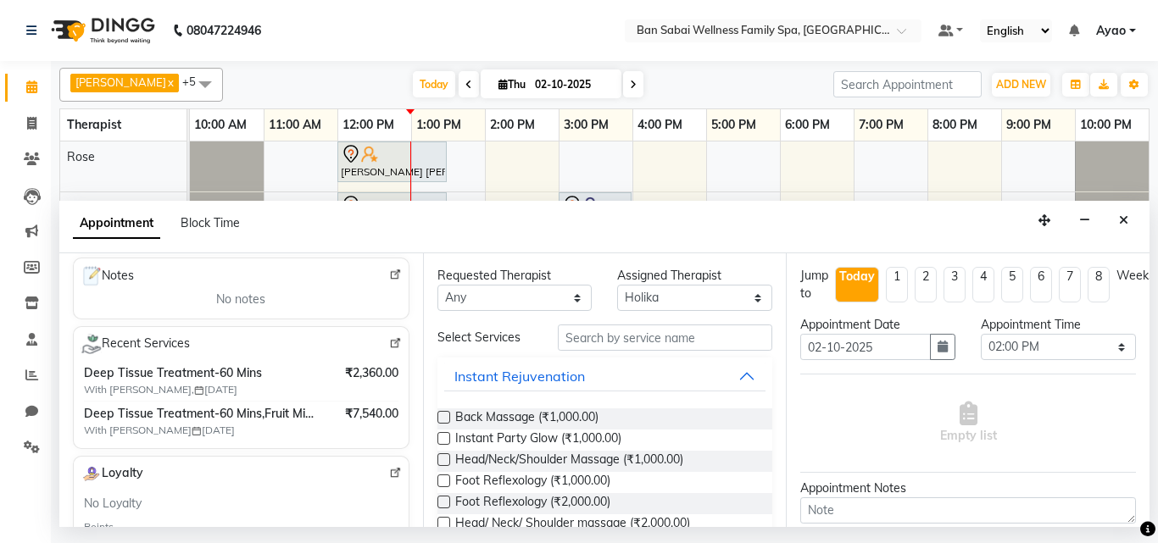
scroll to position [254, 0]
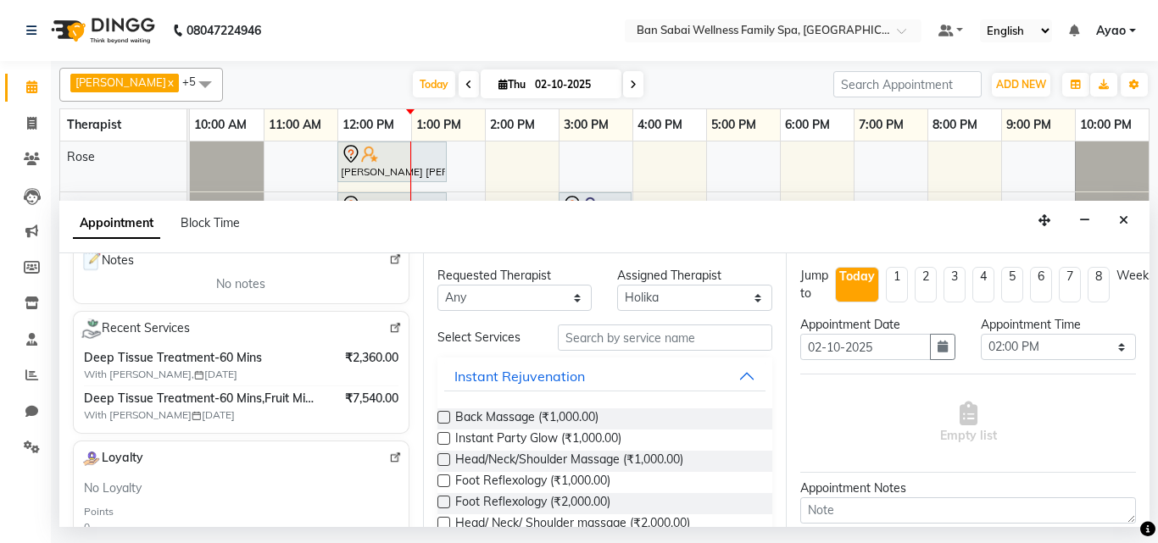
type input "8605581282"
drag, startPoint x: 679, startPoint y: 337, endPoint x: 677, endPoint y: 346, distance: 8.6
click at [677, 346] on input "text" at bounding box center [665, 338] width 215 height 26
type input "d"
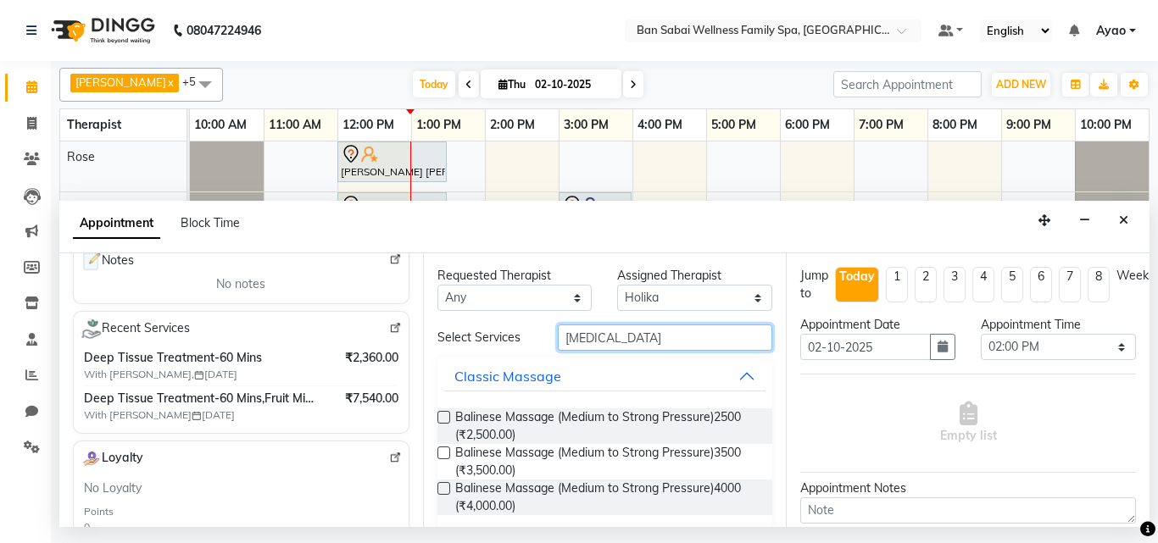
type input "[MEDICAL_DATA]"
click at [440, 413] on label at bounding box center [444, 417] width 13 height 13
click at [440, 414] on input "checkbox" at bounding box center [443, 419] width 11 height 11
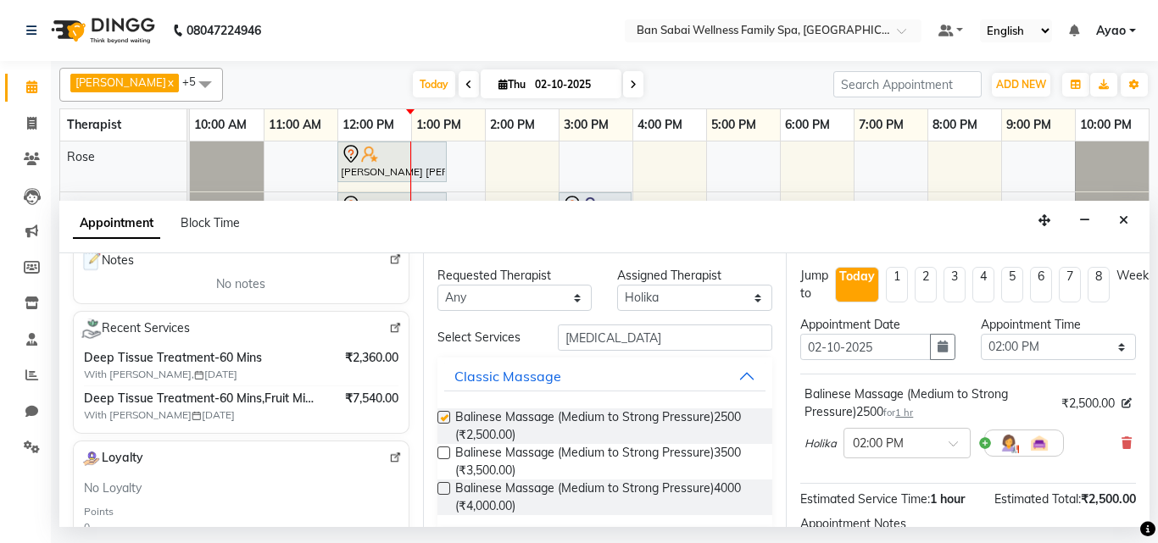
checkbox input "false"
drag, startPoint x: 1081, startPoint y: 348, endPoint x: 1063, endPoint y: 340, distance: 19.7
click at [1079, 348] on select "Select 11:00 AM 11:05 AM 11:10 AM 11:15 AM 11:20 AM 11:25 AM 11:30 AM 11:35 AM …" at bounding box center [1058, 347] width 155 height 26
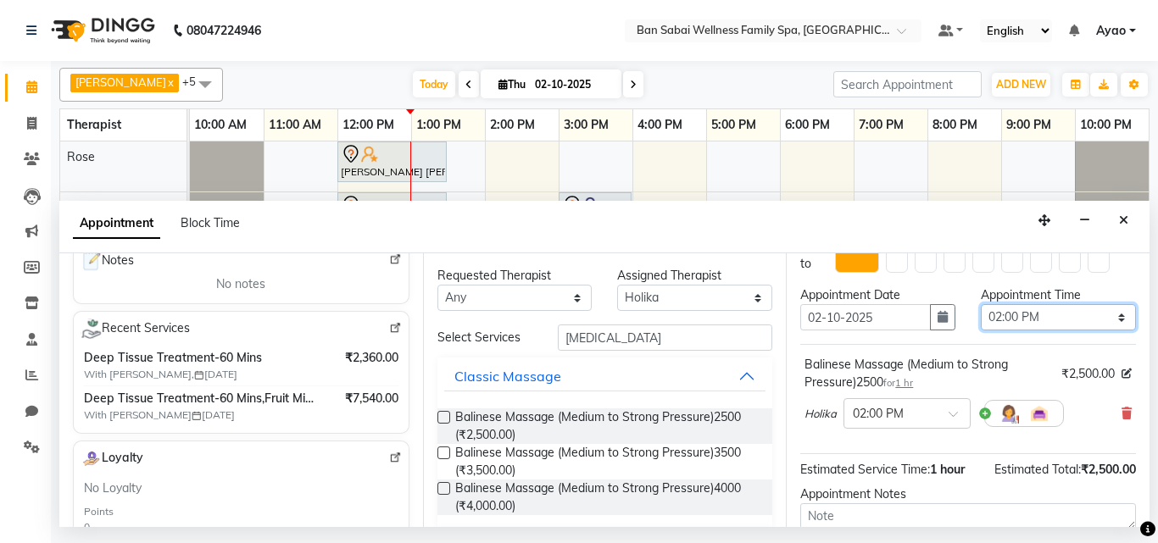
scroll to position [0, 0]
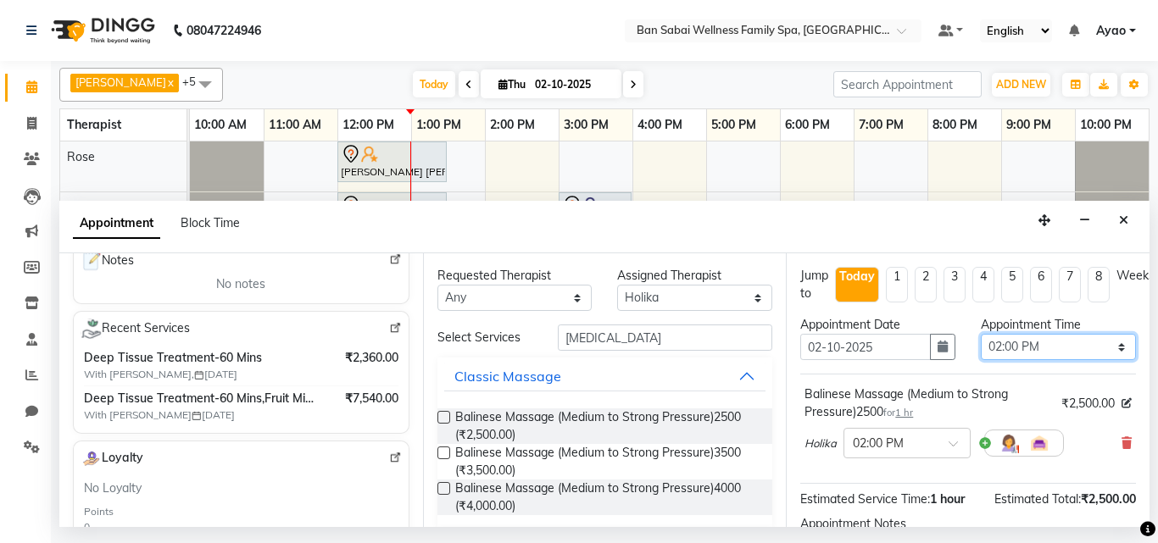
click at [1077, 337] on select "Select 11:00 AM 11:05 AM 11:10 AM 11:15 AM 11:20 AM 11:25 AM 11:30 AM 11:35 AM …" at bounding box center [1058, 347] width 155 height 26
select select "960"
click at [981, 334] on select "Select 11:00 AM 11:05 AM 11:10 AM 11:15 AM 11:20 AM 11:25 AM 11:30 AM 11:35 AM …" at bounding box center [1058, 347] width 155 height 26
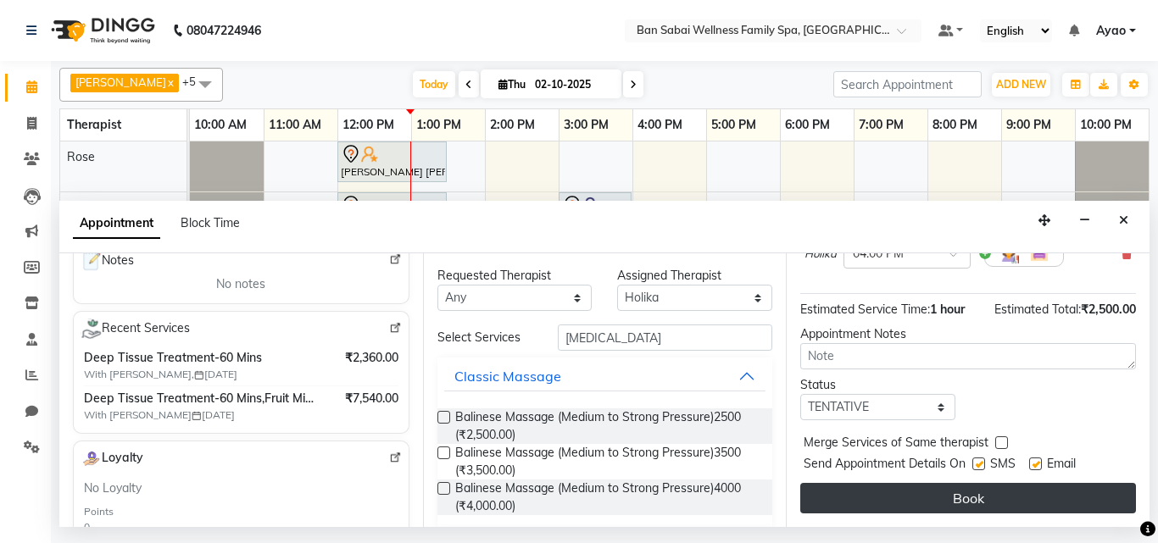
click at [1010, 484] on button "Book" at bounding box center [968, 498] width 336 height 31
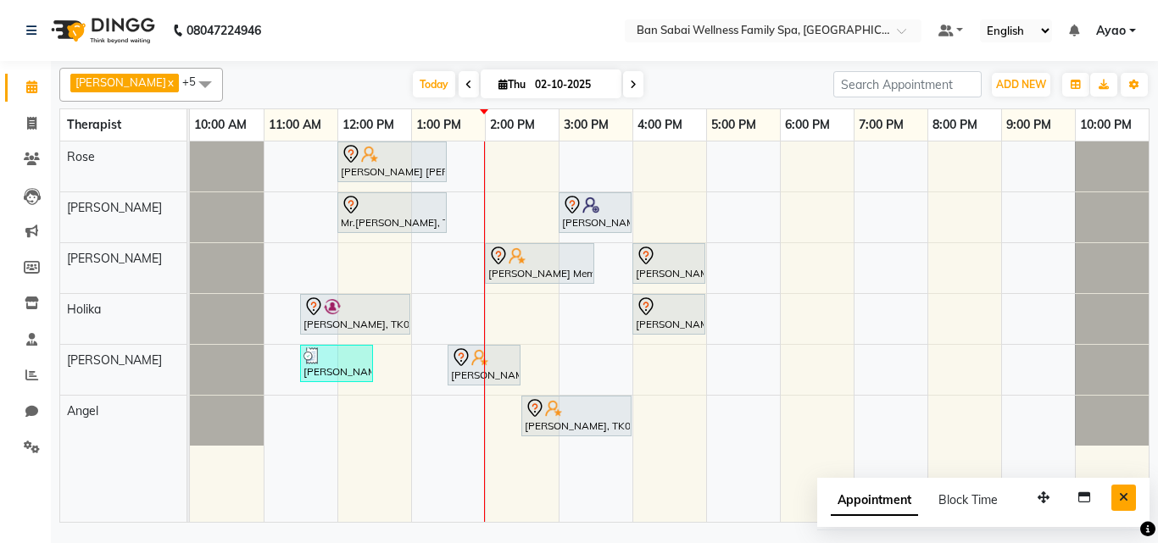
click at [1123, 499] on icon "Close" at bounding box center [1123, 498] width 9 height 12
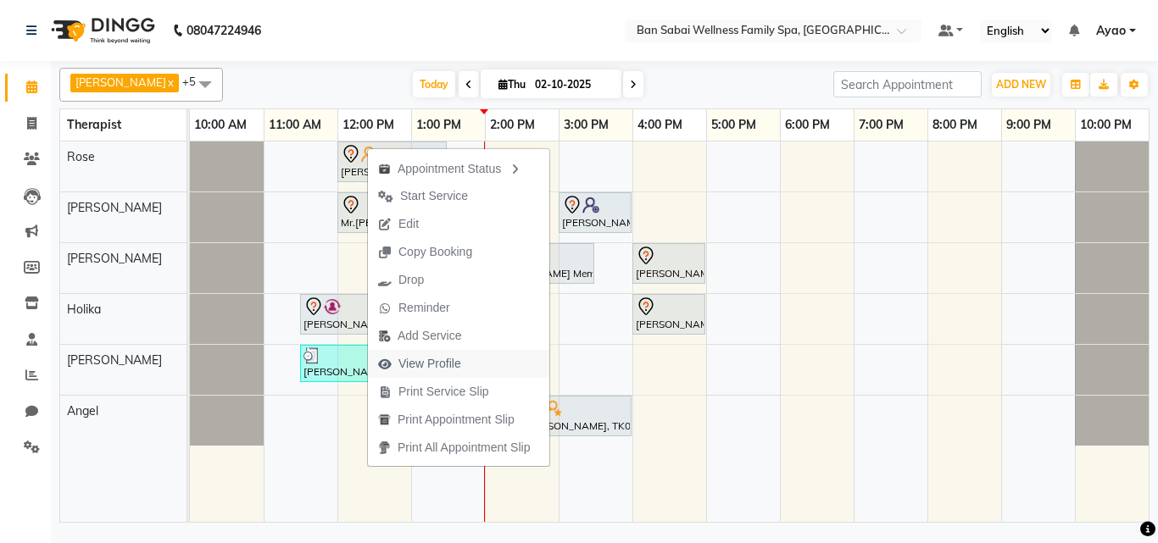
click at [434, 364] on span "View Profile" at bounding box center [430, 364] width 63 height 18
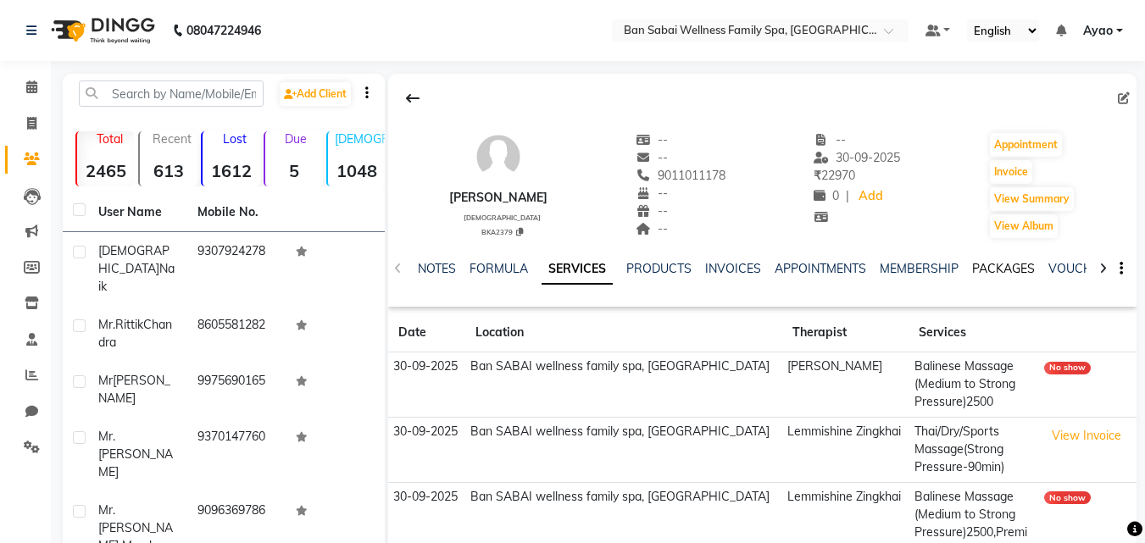
click at [1018, 269] on link "PACKAGES" at bounding box center [1004, 268] width 63 height 15
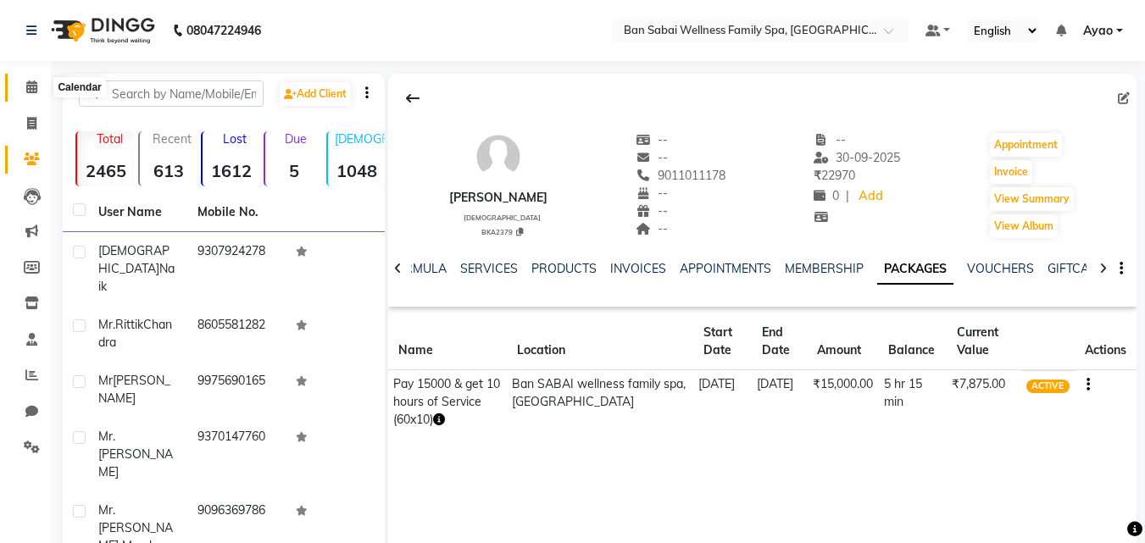
click at [33, 88] on icon at bounding box center [31, 87] width 11 height 13
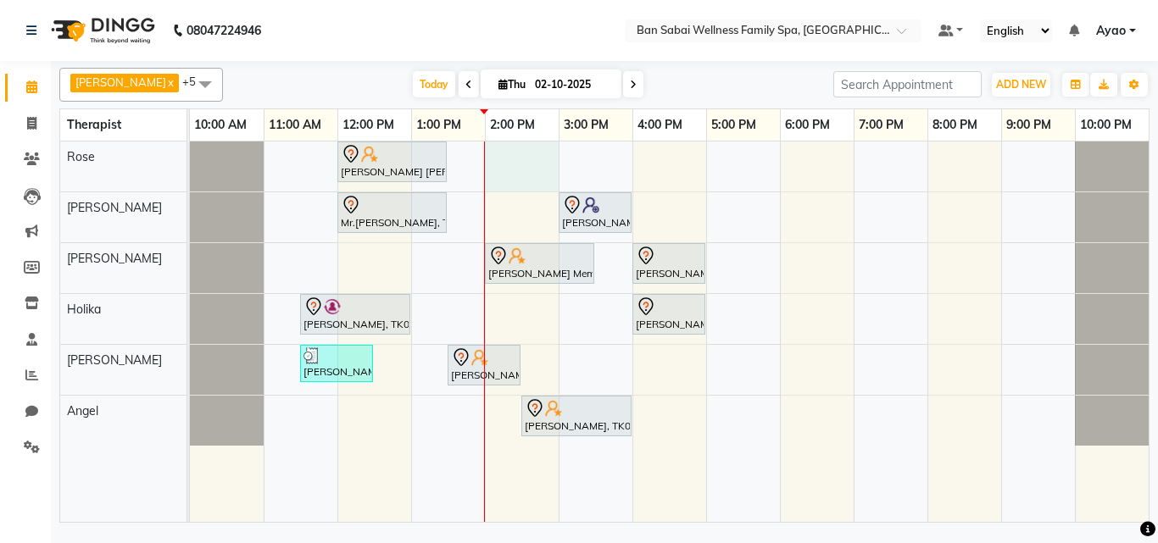
click at [558, 165] on div "[PERSON_NAME] [PERSON_NAME], TK04, 12:00 PM-01:30 PM, Deep Tissue Massage (Stro…" at bounding box center [669, 332] width 959 height 381
select select "78158"
select select "tentative"
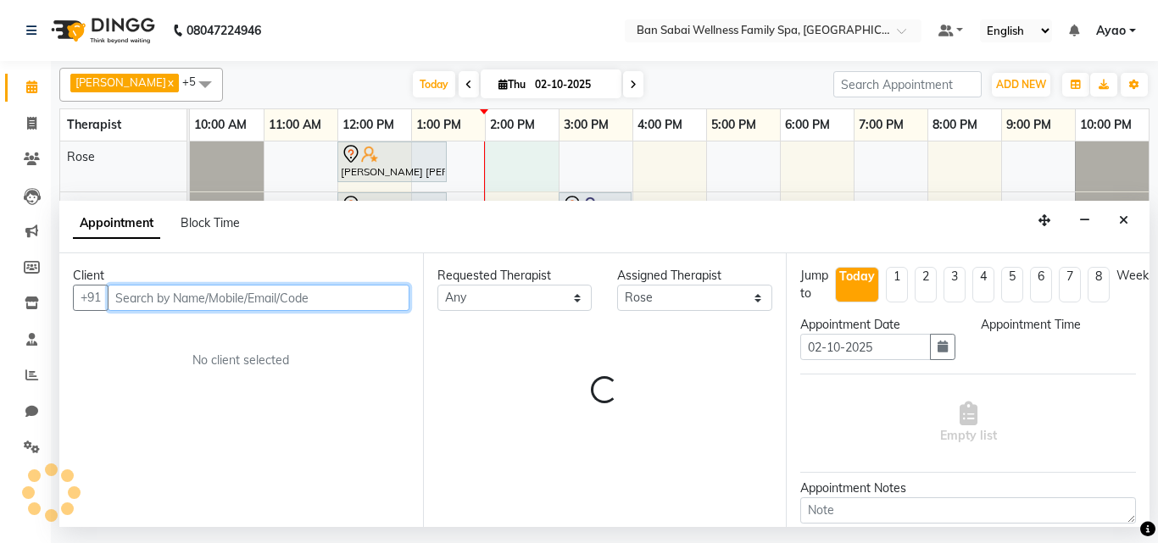
select select "840"
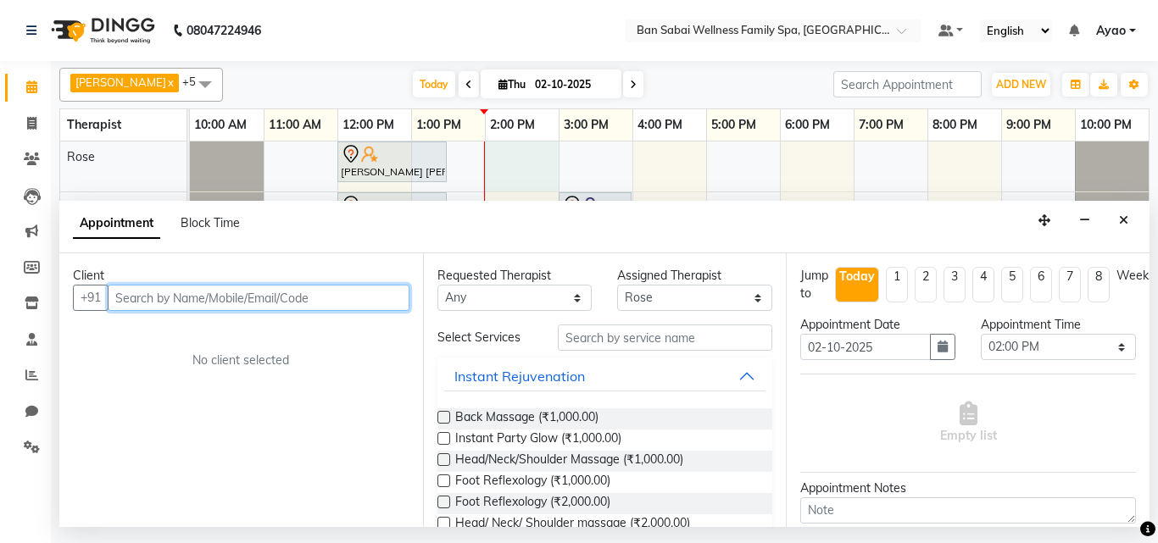
click at [396, 296] on input "text" at bounding box center [259, 298] width 302 height 26
type input "9"
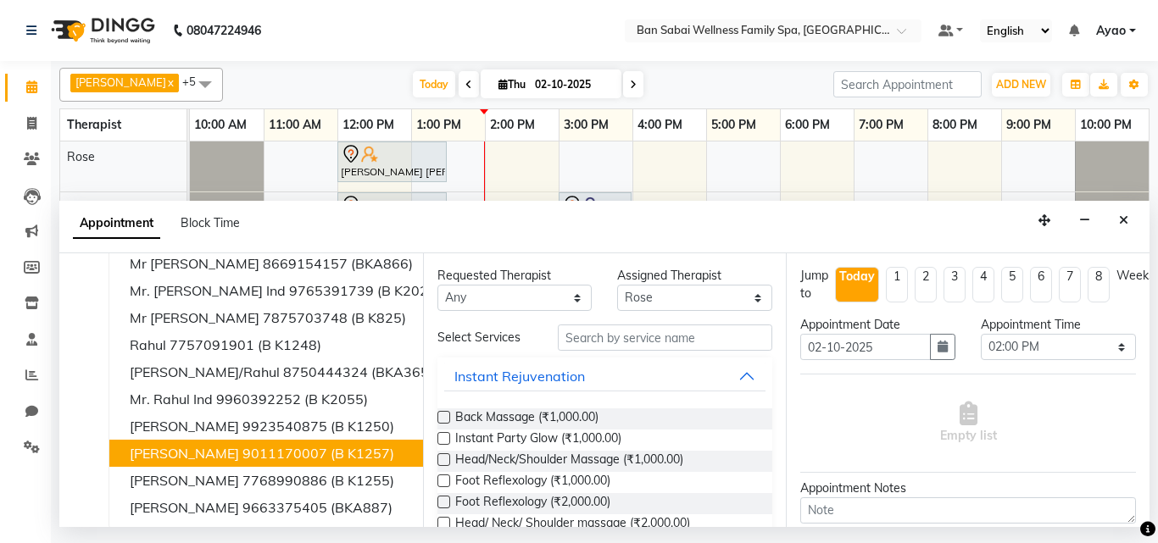
scroll to position [85, 0]
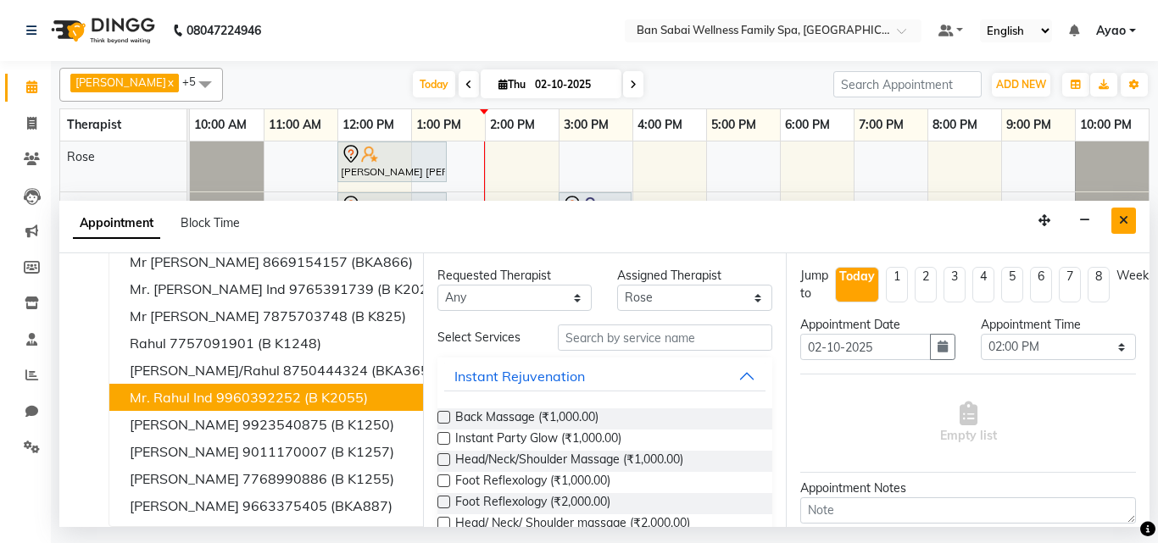
type input "Rahul"
click at [1128, 218] on icon "Close" at bounding box center [1123, 221] width 9 height 12
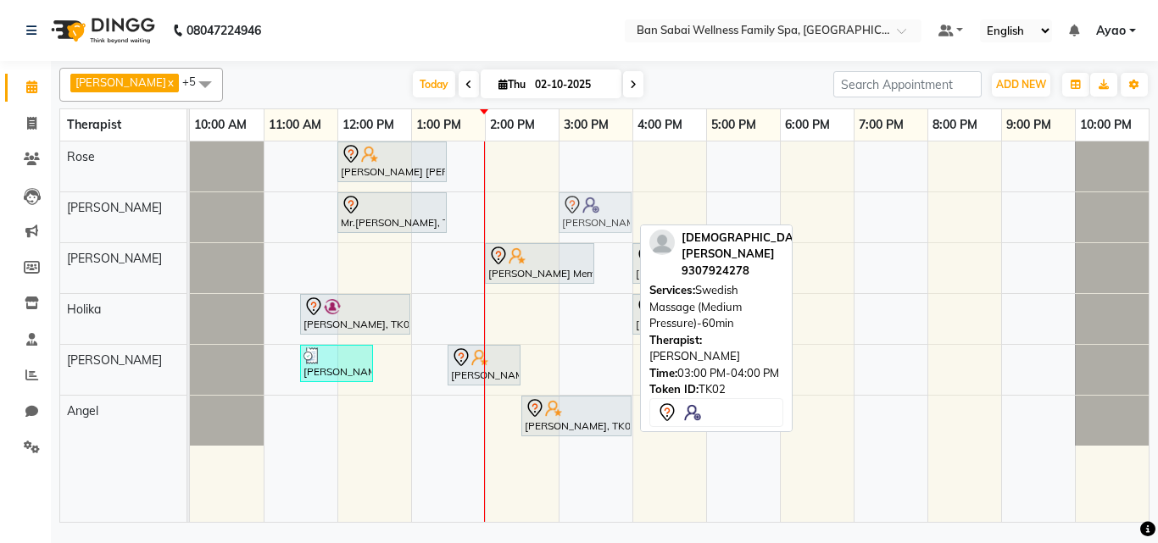
click at [190, 208] on div "Mr.[PERSON_NAME], TK07, 12:00 PM-01:30 PM, Deep Tissue Massage (Strong Pressure…" at bounding box center [190, 217] width 0 height 50
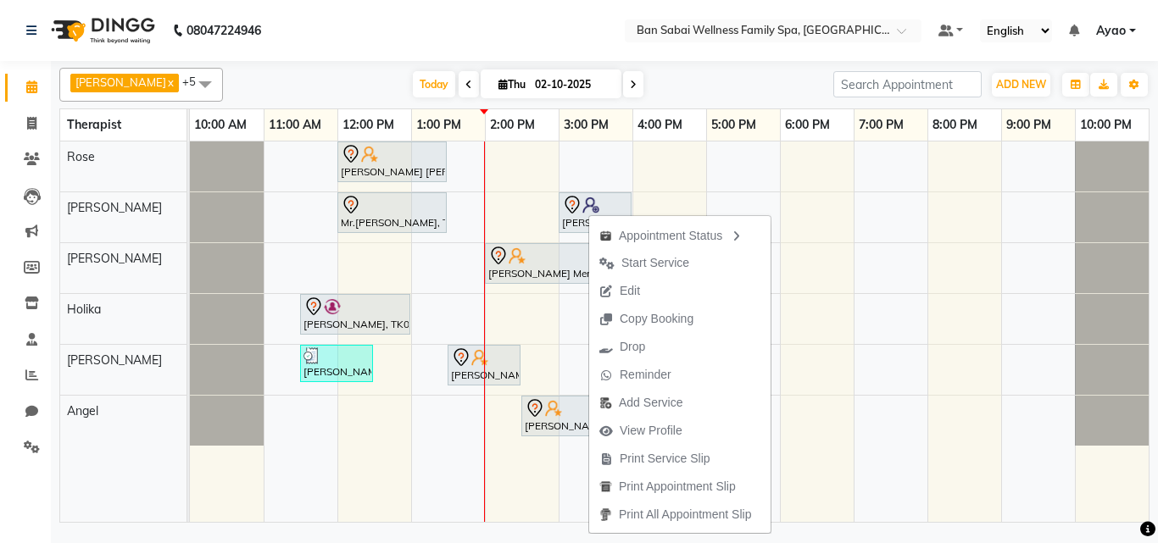
click at [1157, 450] on div "[PERSON_NAME] x Holika x Rose x Angel x [PERSON_NAME] Bviimai x Rinsit Ronra x …" at bounding box center [604, 294] width 1107 height 466
click at [651, 286] on button "Edit" at bounding box center [678, 289] width 181 height 28
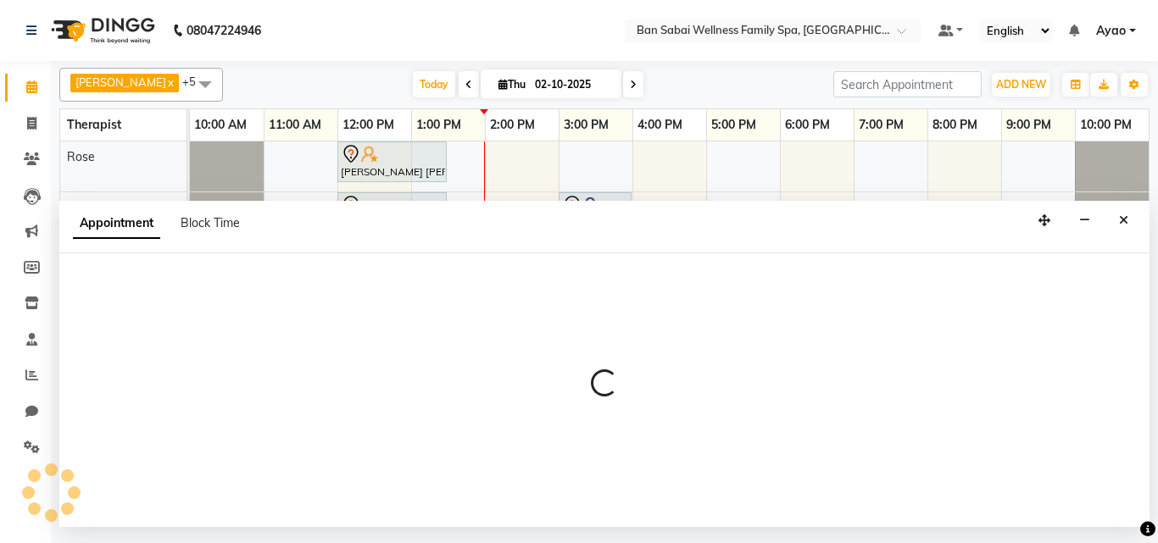
select select "tentative"
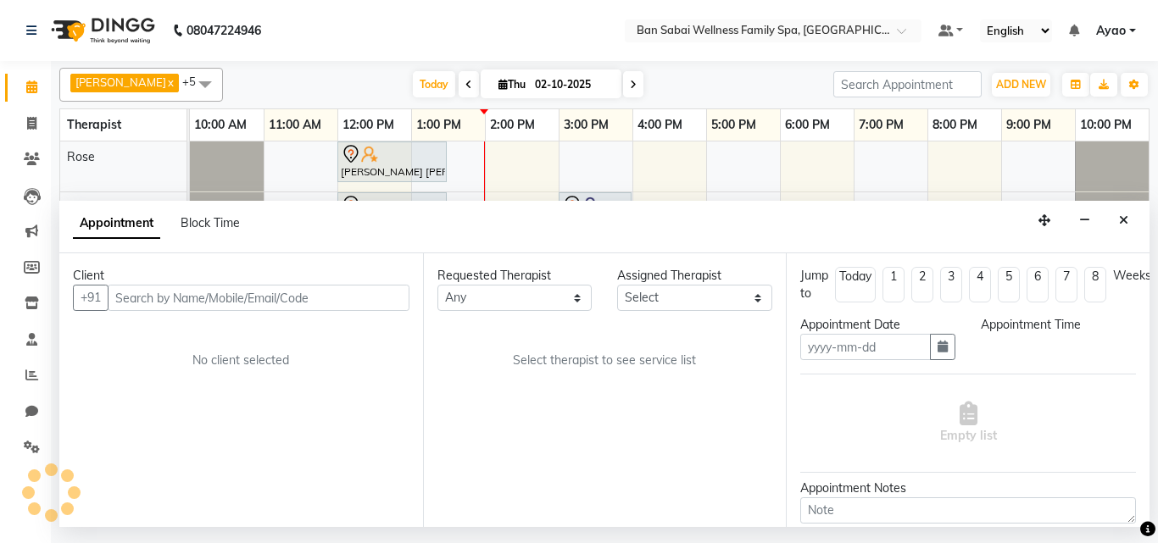
type input "02-10-2025"
select select "900"
select select "78163"
select select "4209"
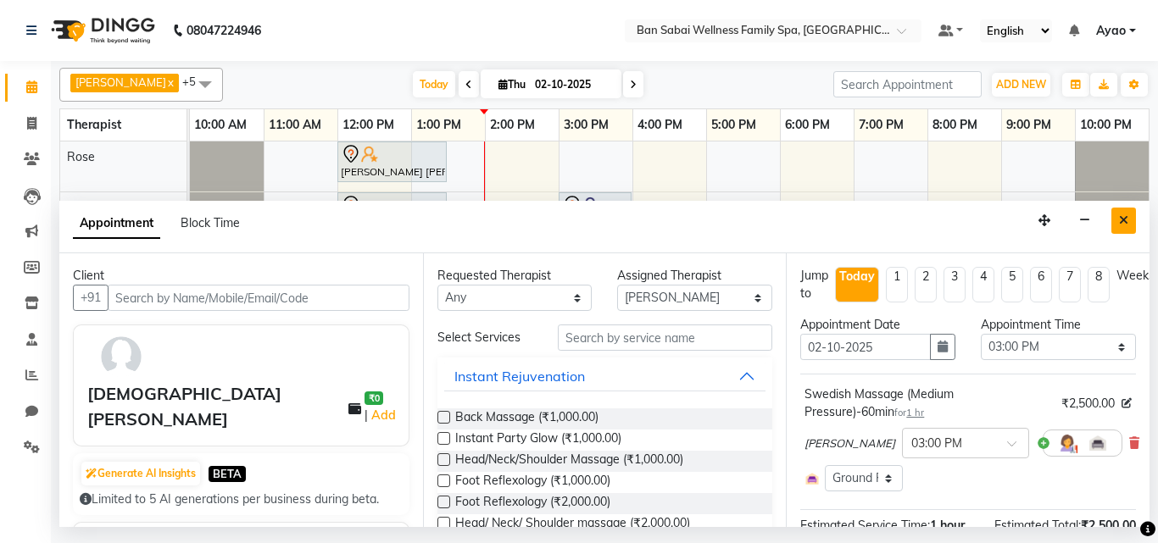
click at [1121, 215] on icon "Close" at bounding box center [1123, 221] width 9 height 12
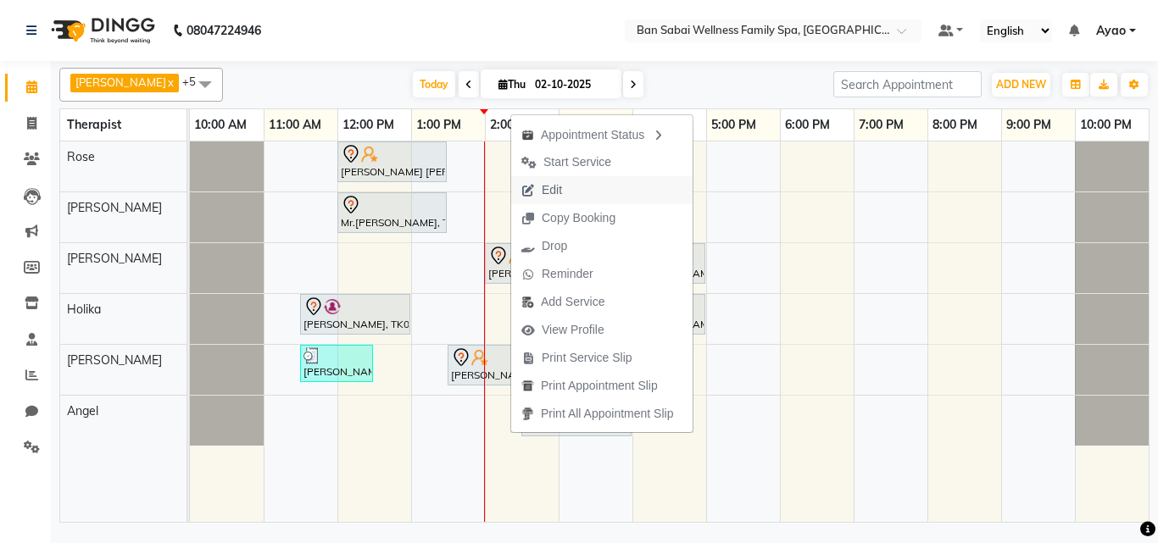
click at [571, 195] on span "Edit" at bounding box center [541, 190] width 61 height 28
select select "tentative"
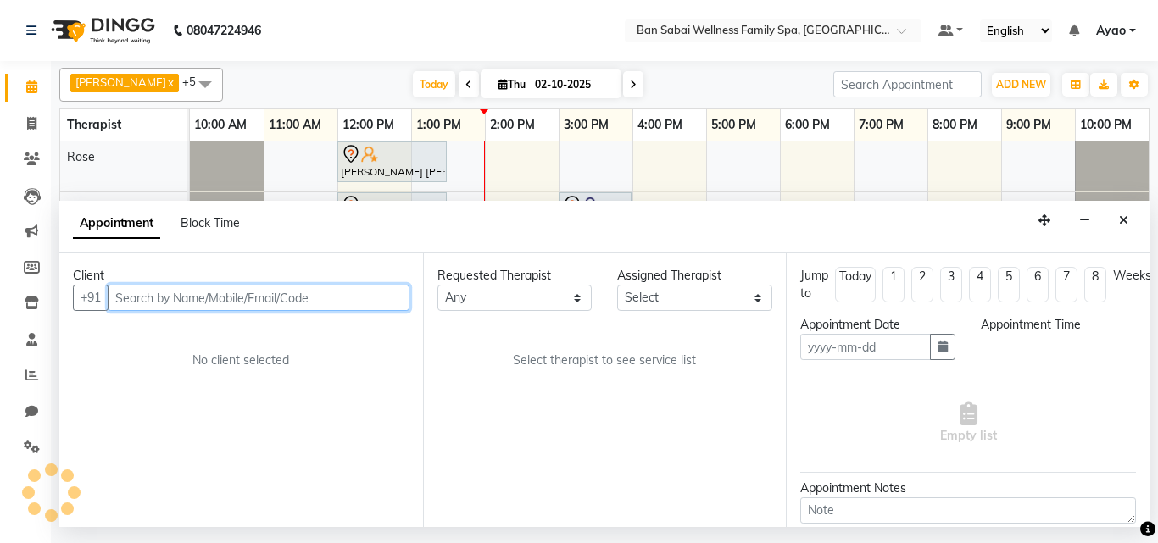
type input "02-10-2025"
select select "840"
select select "78178"
select select "4209"
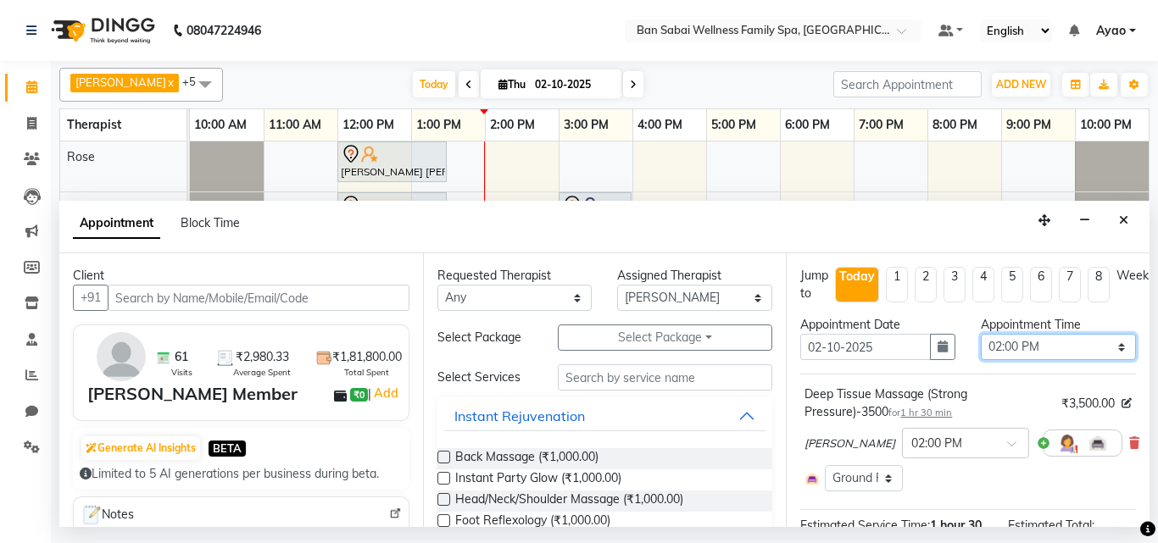
click at [1110, 346] on select "Select 11:00 AM 11:05 AM 11:10 AM 11:15 AM 11:20 AM 11:25 AM 11:30 AM 11:35 AM …" at bounding box center [1058, 347] width 155 height 26
click at [1157, 362] on div "[PERSON_NAME] x Holika x Rose x Angel x [PERSON_NAME] Bviimai x Rinsit Ronra x …" at bounding box center [604, 294] width 1107 height 466
click at [1084, 343] on select "Select 11:00 AM 11:05 AM 11:10 AM 11:15 AM 11:20 AM 11:25 AM 11:30 AM 11:35 AM …" at bounding box center [1058, 347] width 155 height 26
select select "870"
click at [981, 334] on select "Select 11:00 AM 11:05 AM 11:10 AM 11:15 AM 11:20 AM 11:25 AM 11:30 AM 11:35 AM …" at bounding box center [1058, 347] width 155 height 26
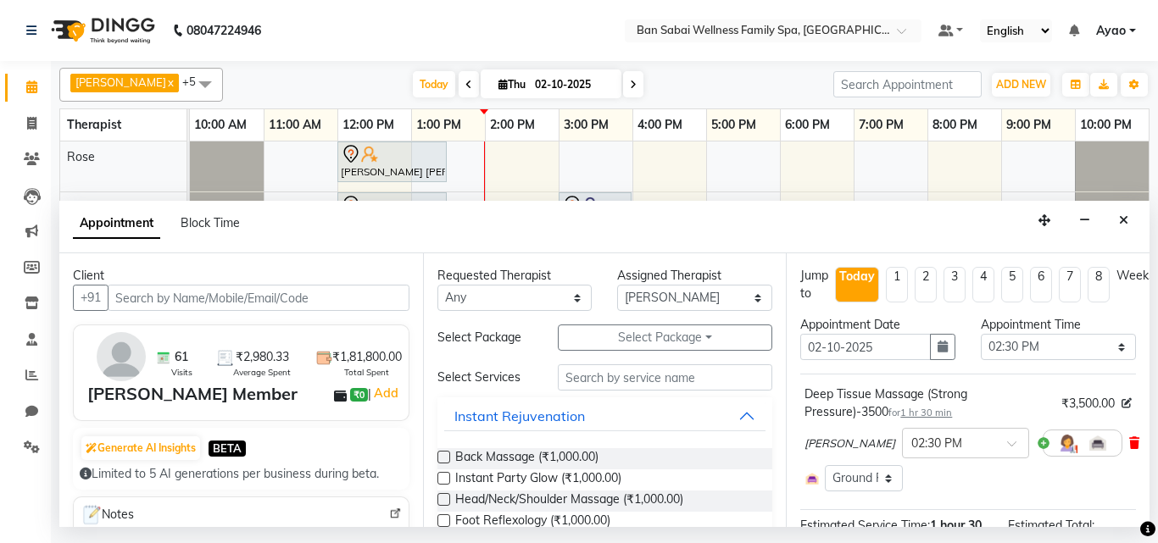
click at [1129, 441] on icon at bounding box center [1134, 444] width 10 height 12
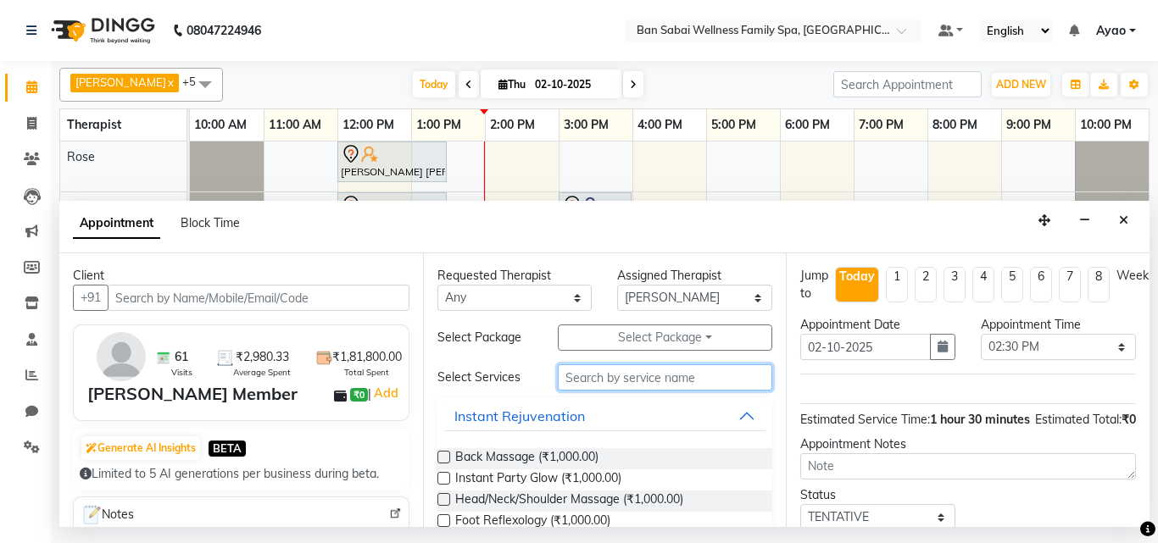
click at [717, 381] on input "text" at bounding box center [665, 378] width 215 height 26
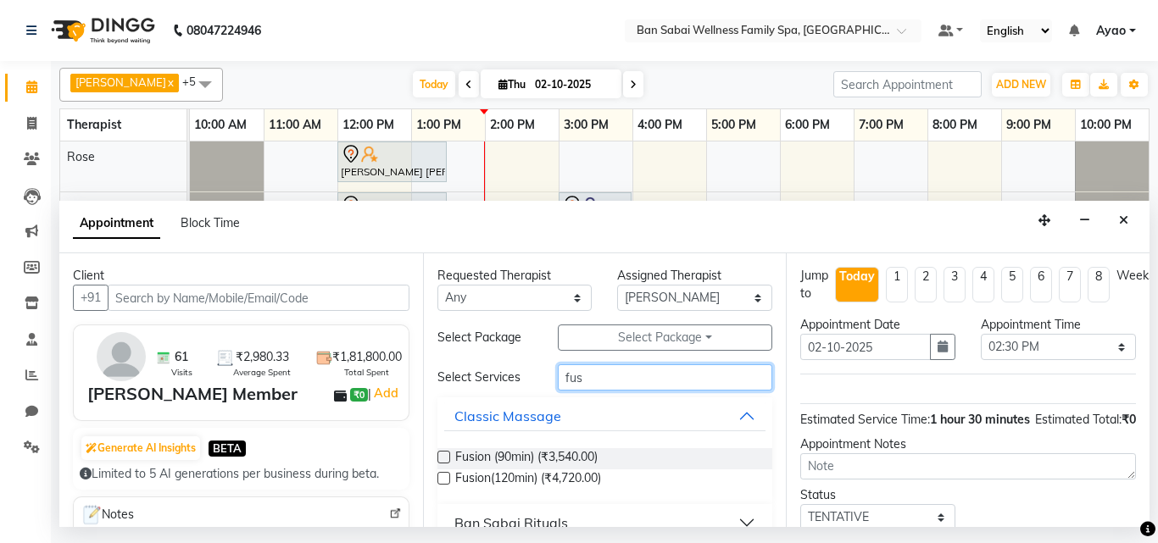
type input "fus"
click at [440, 476] on label at bounding box center [444, 478] width 13 height 13
click at [440, 476] on input "checkbox" at bounding box center [443, 480] width 11 height 11
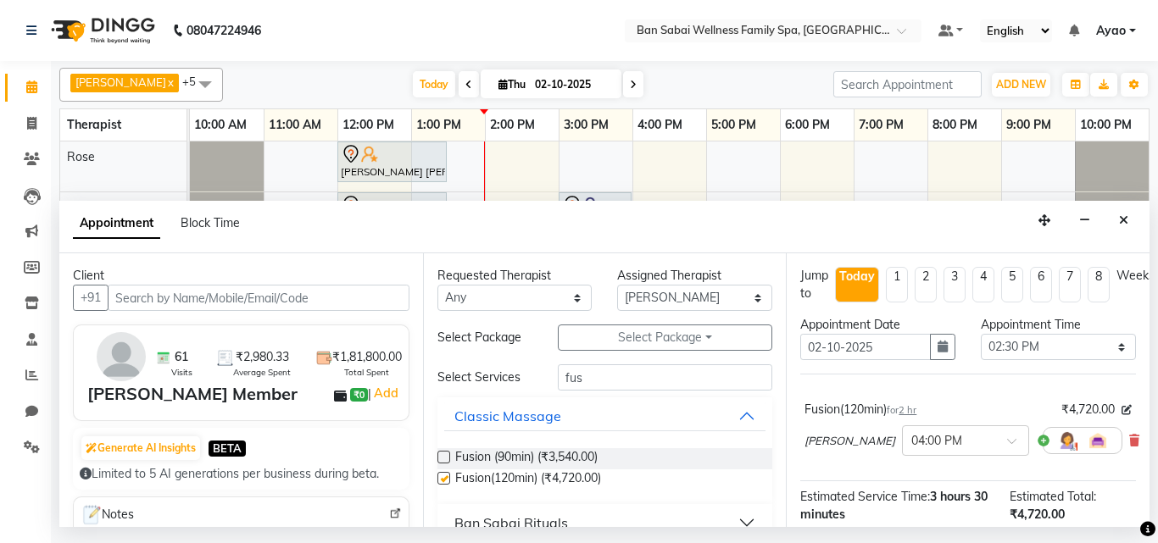
checkbox input "false"
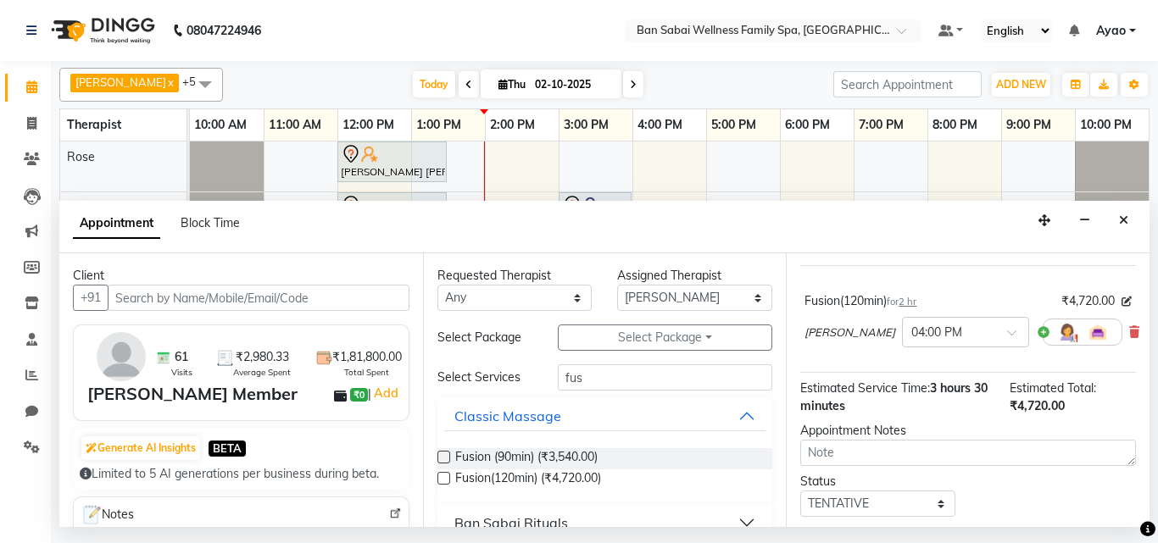
scroll to position [169, 0]
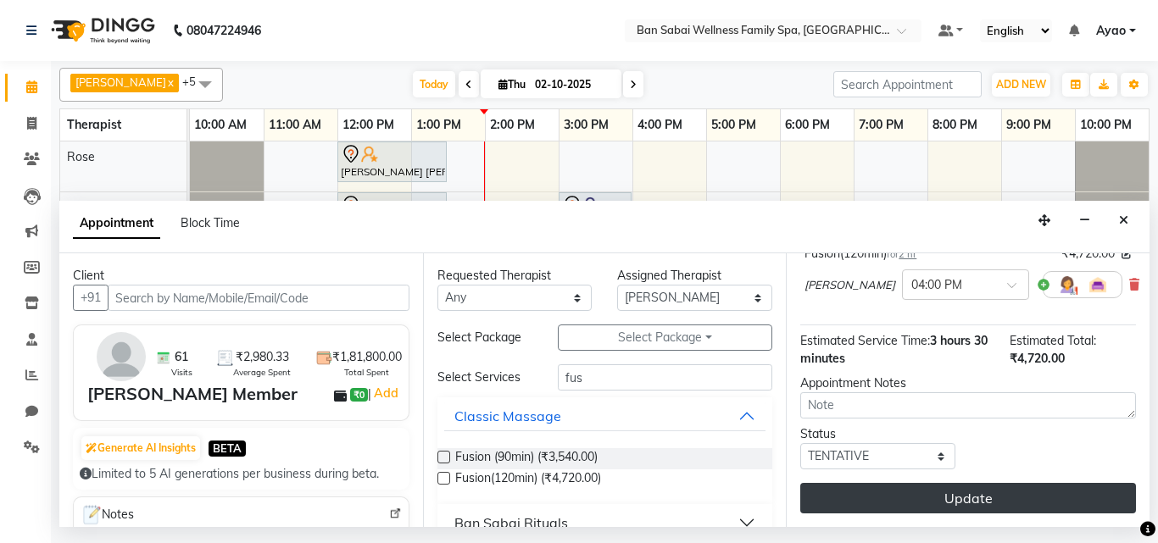
click at [993, 483] on button "Update" at bounding box center [968, 498] width 336 height 31
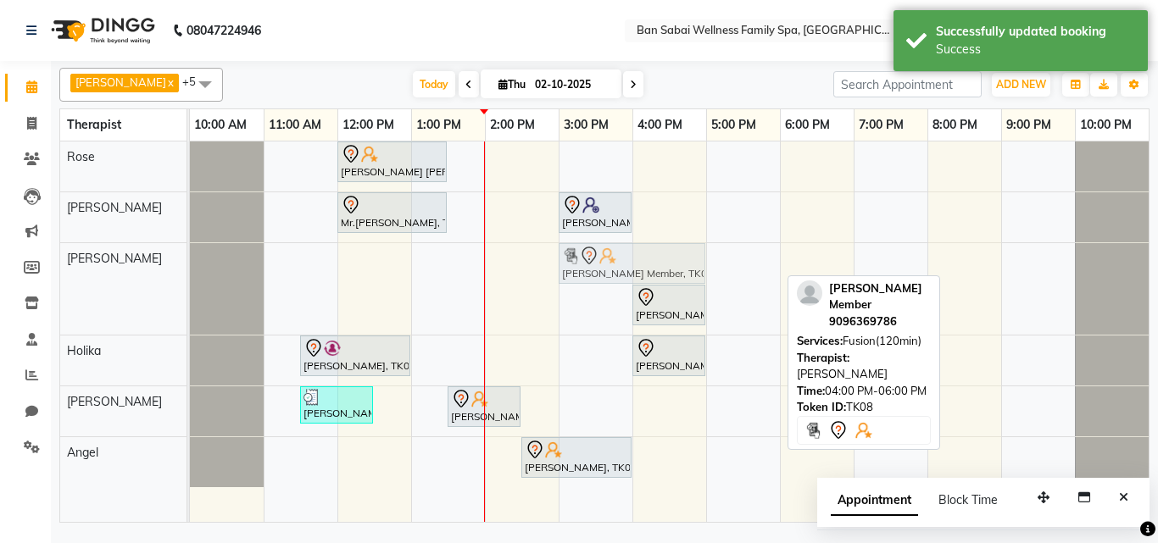
drag, startPoint x: 671, startPoint y: 260, endPoint x: 565, endPoint y: 274, distance: 106.8
click at [190, 274] on div "[PERSON_NAME] Member, TK08, 04:00 PM-06:00 PM, Fusion(120min) [PERSON_NAME], TK…" at bounding box center [190, 289] width 0 height 92
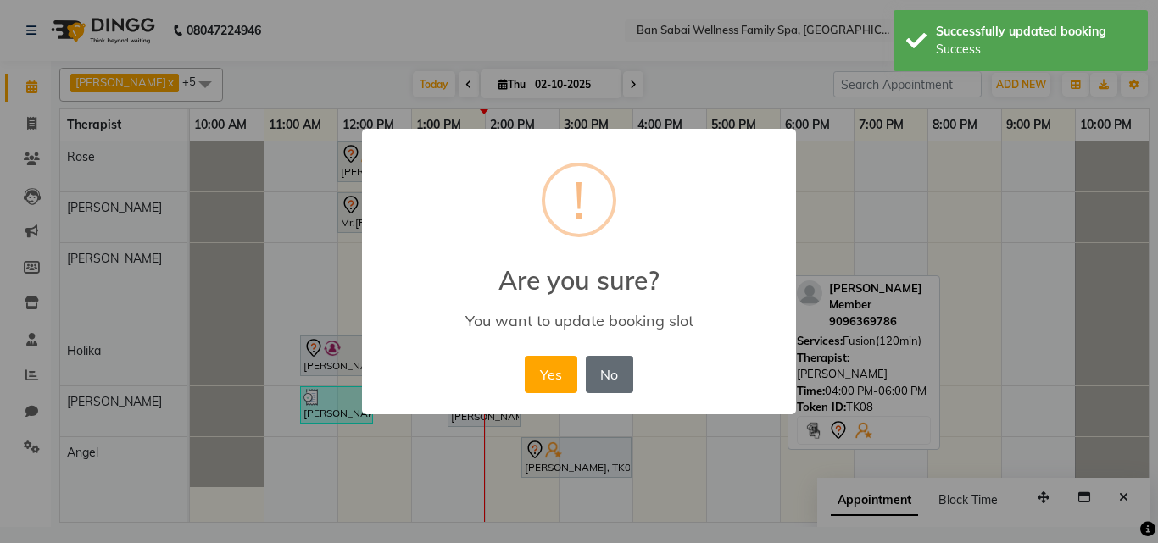
click at [623, 361] on button "No" at bounding box center [609, 374] width 47 height 37
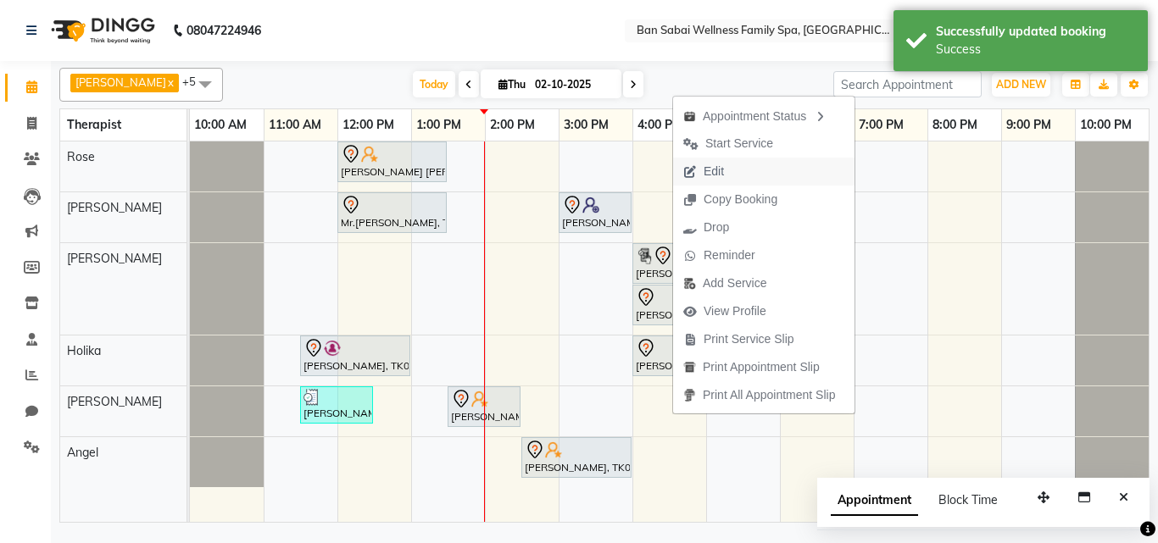
click at [756, 170] on button "Edit" at bounding box center [763, 172] width 181 height 28
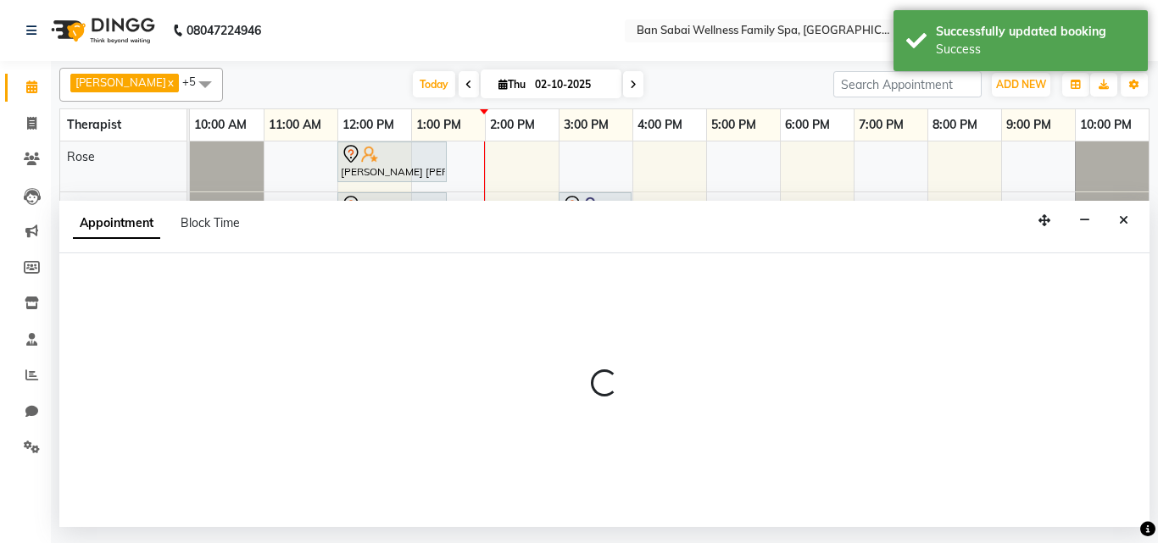
select select "tentative"
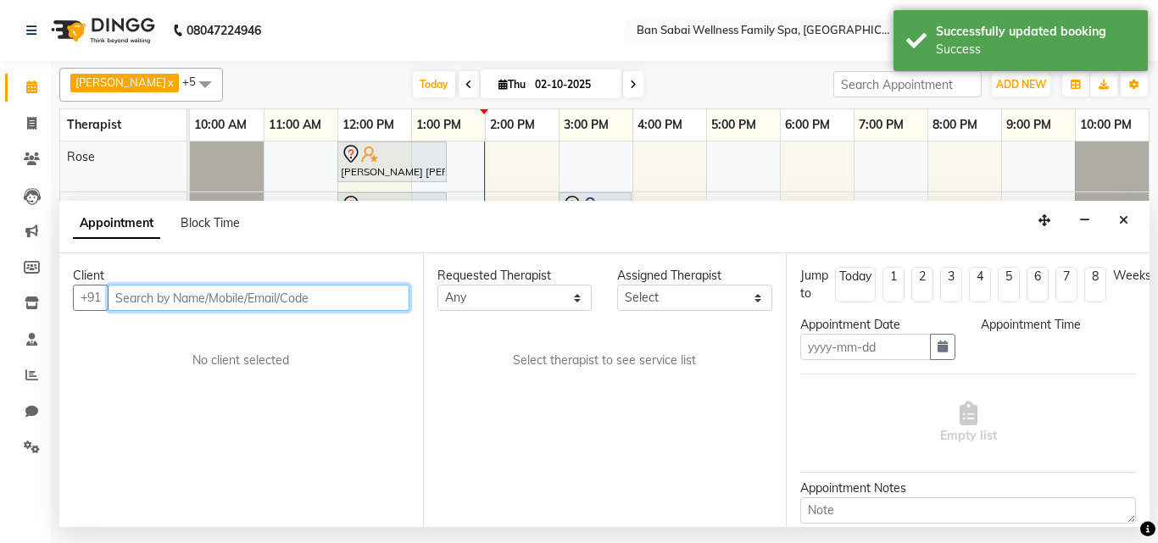
type input "02-10-2025"
select select "960"
select select "78178"
select select "4209"
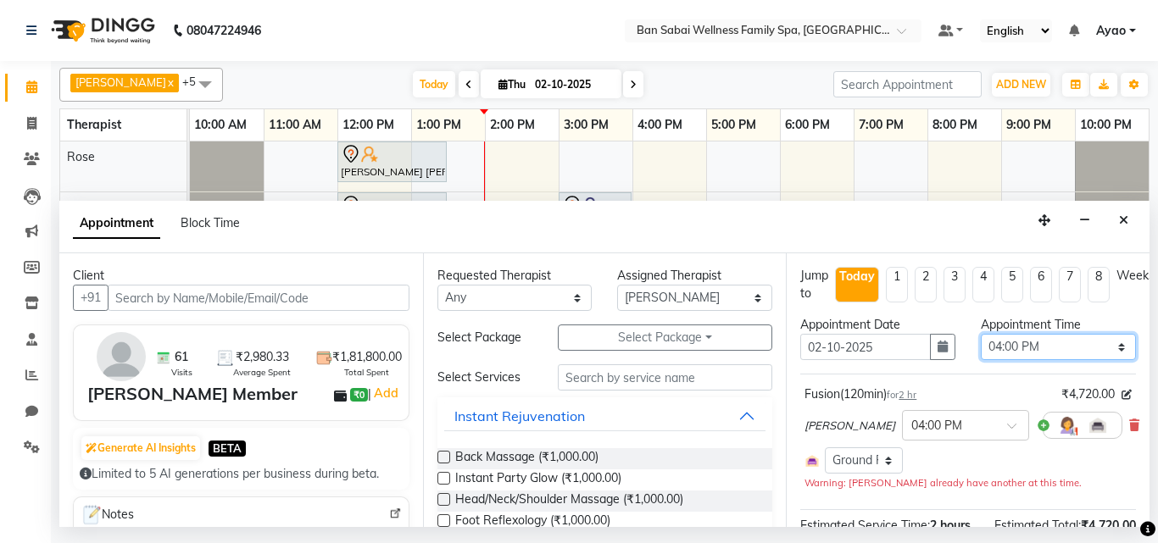
click at [1110, 346] on select "Select 11:00 AM 11:05 AM 11:10 AM 11:15 AM 11:20 AM 11:25 AM 11:30 AM 11:35 AM …" at bounding box center [1058, 347] width 155 height 26
select select "870"
click at [981, 334] on select "Select 11:00 AM 11:05 AM 11:10 AM 11:15 AM 11:20 AM 11:25 AM 11:30 AM 11:35 AM …" at bounding box center [1058, 347] width 155 height 26
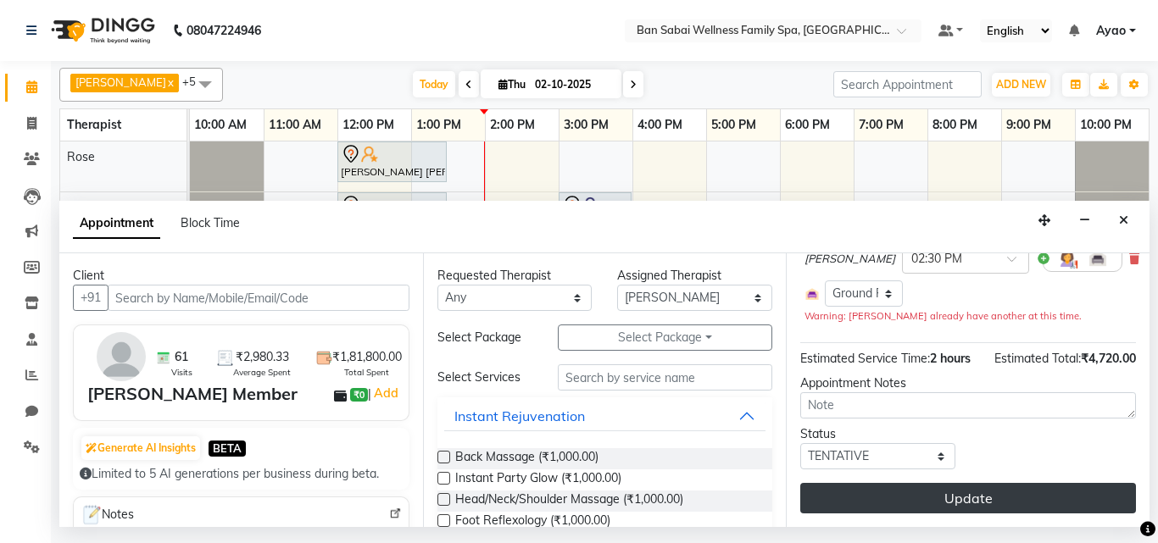
click at [1038, 487] on button "Update" at bounding box center [968, 498] width 336 height 31
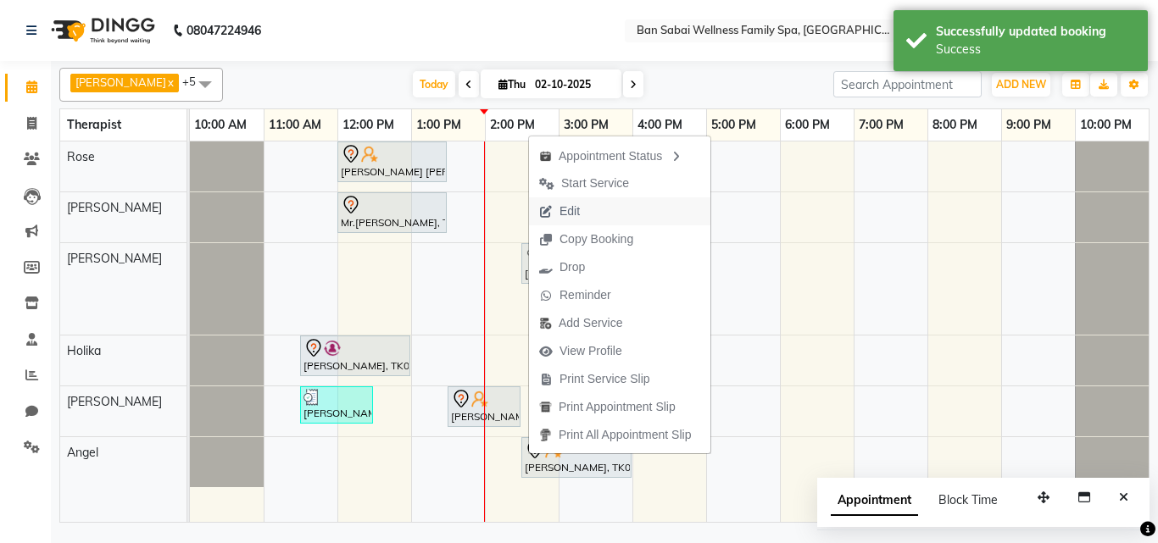
click at [585, 212] on span "Edit" at bounding box center [559, 212] width 61 height 28
select select "tentative"
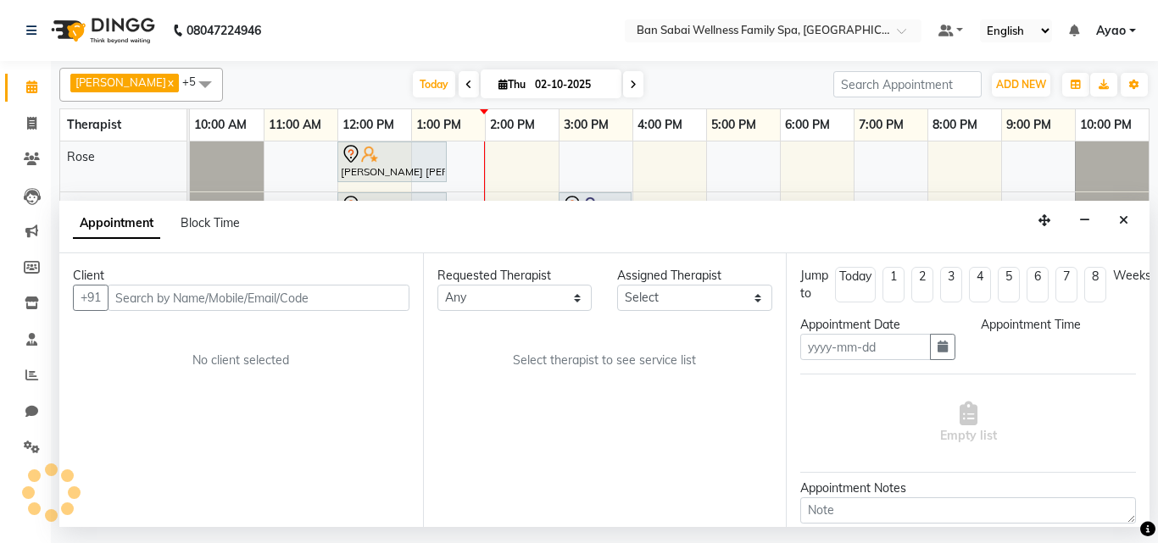
type input "02-10-2025"
select select "870"
select select "90339"
select select "4132"
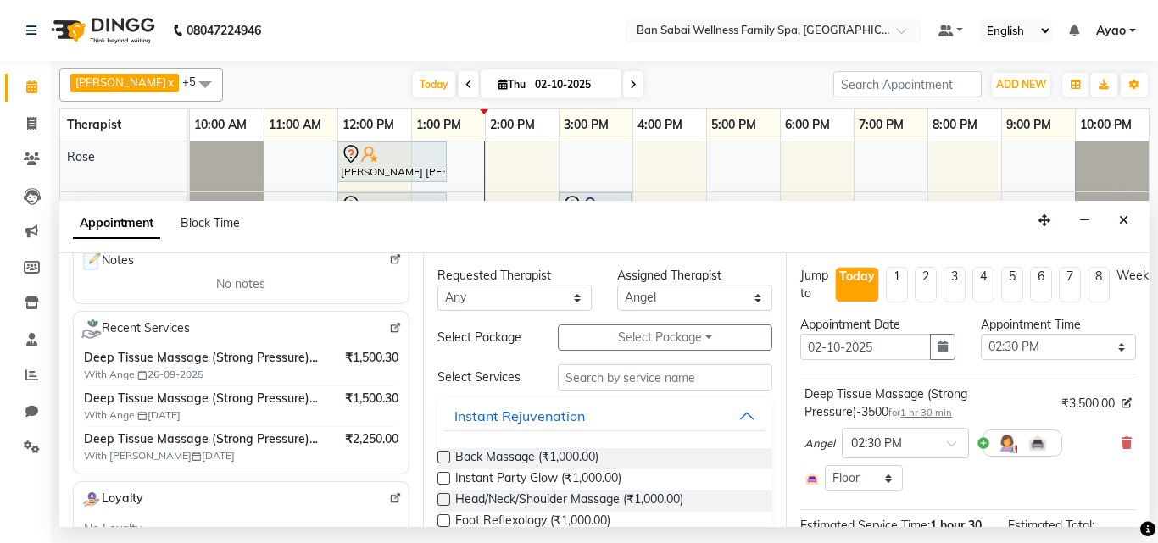
scroll to position [0, 0]
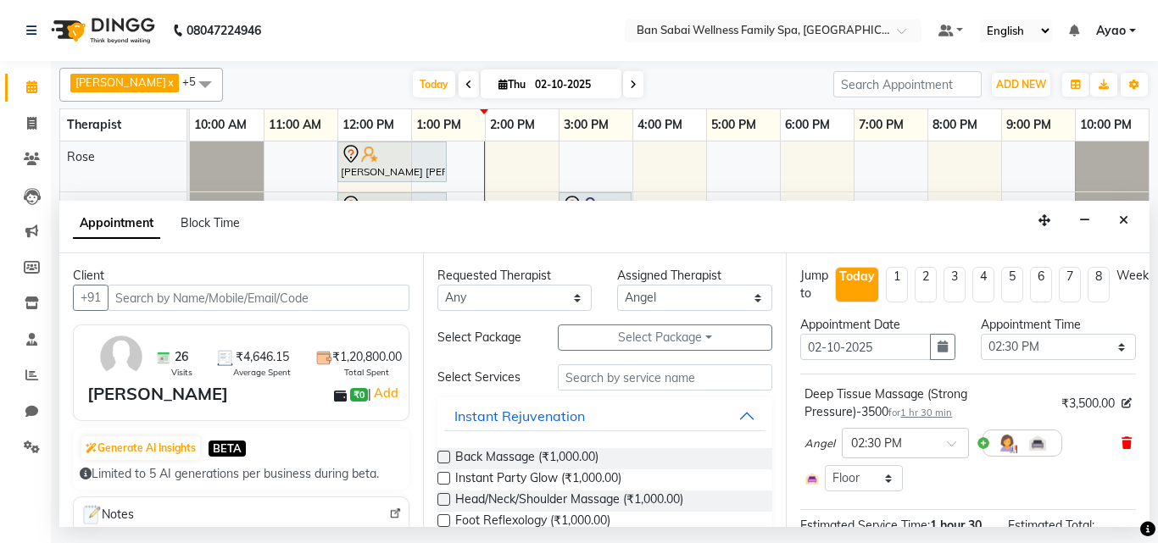
click at [1122, 441] on icon at bounding box center [1127, 444] width 10 height 12
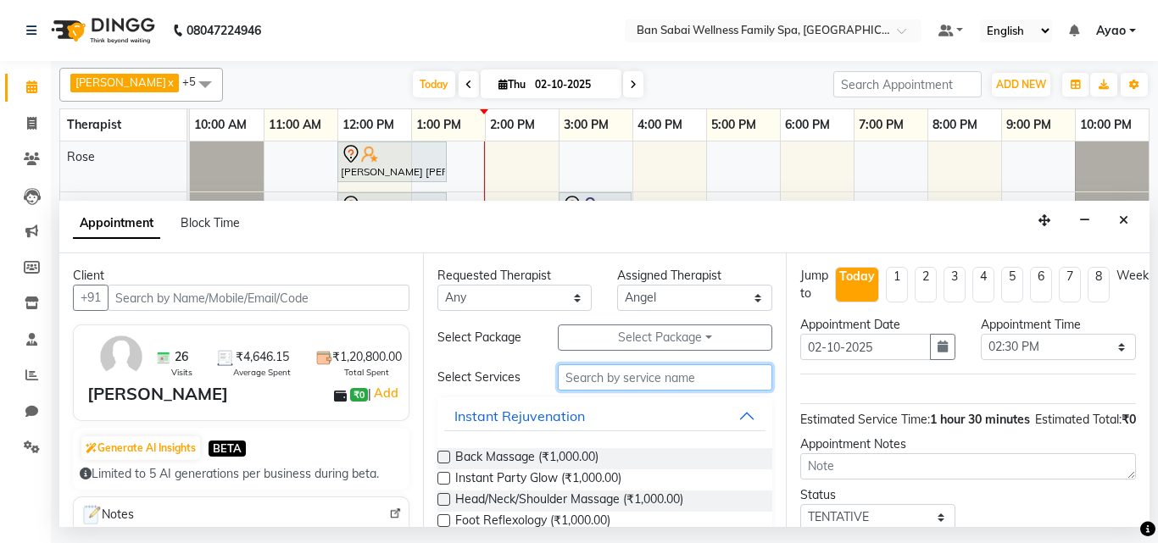
click at [694, 384] on input "text" at bounding box center [665, 378] width 215 height 26
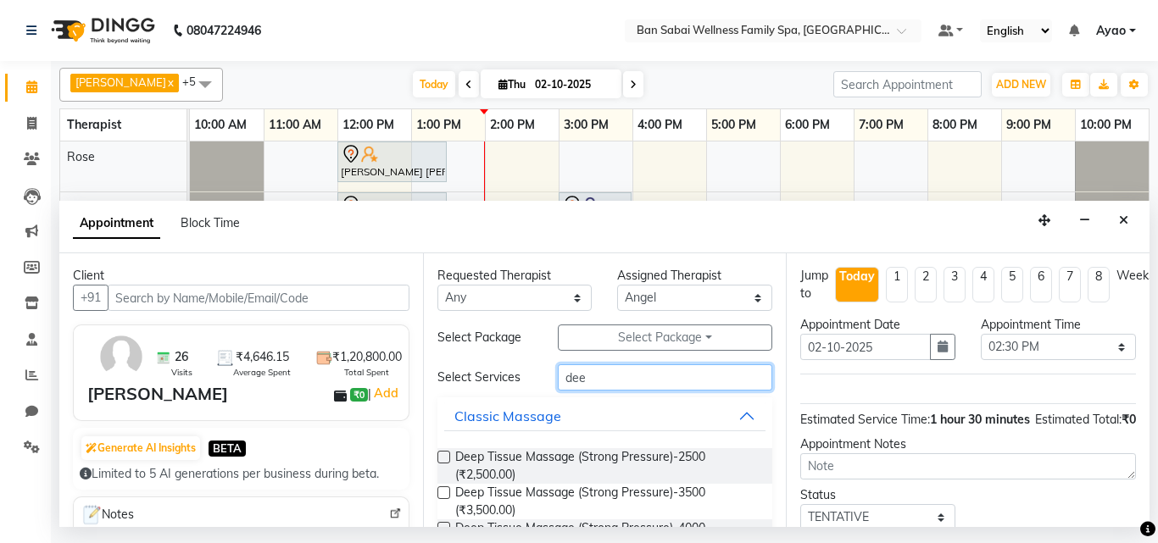
type input "dee"
click at [445, 494] on label at bounding box center [444, 493] width 13 height 13
click at [445, 494] on input "checkbox" at bounding box center [443, 494] width 11 height 11
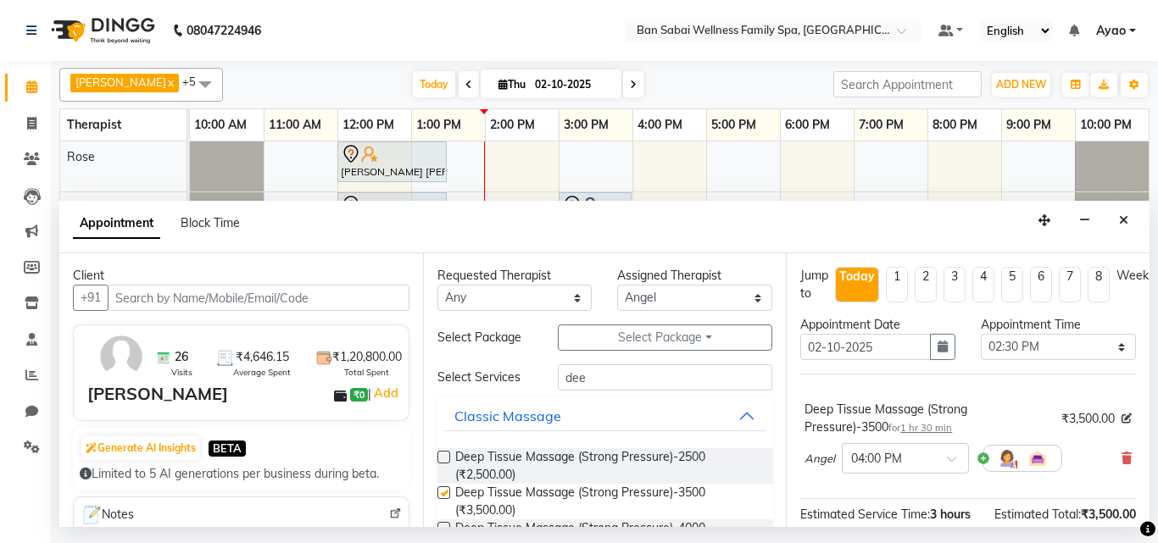
checkbox input "false"
click at [665, 386] on input "dee" at bounding box center [665, 378] width 215 height 26
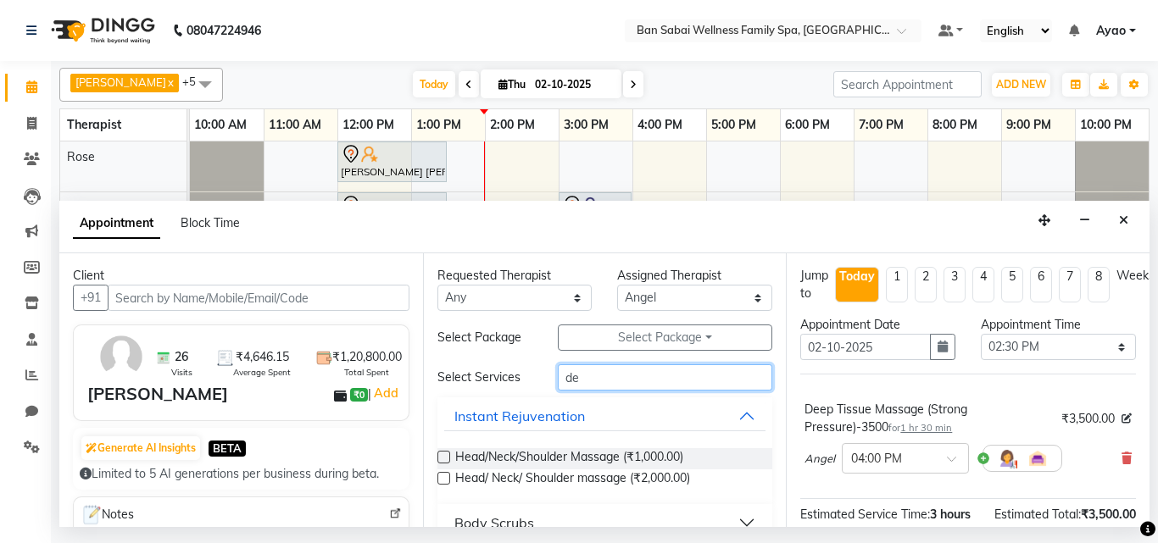
type input "d"
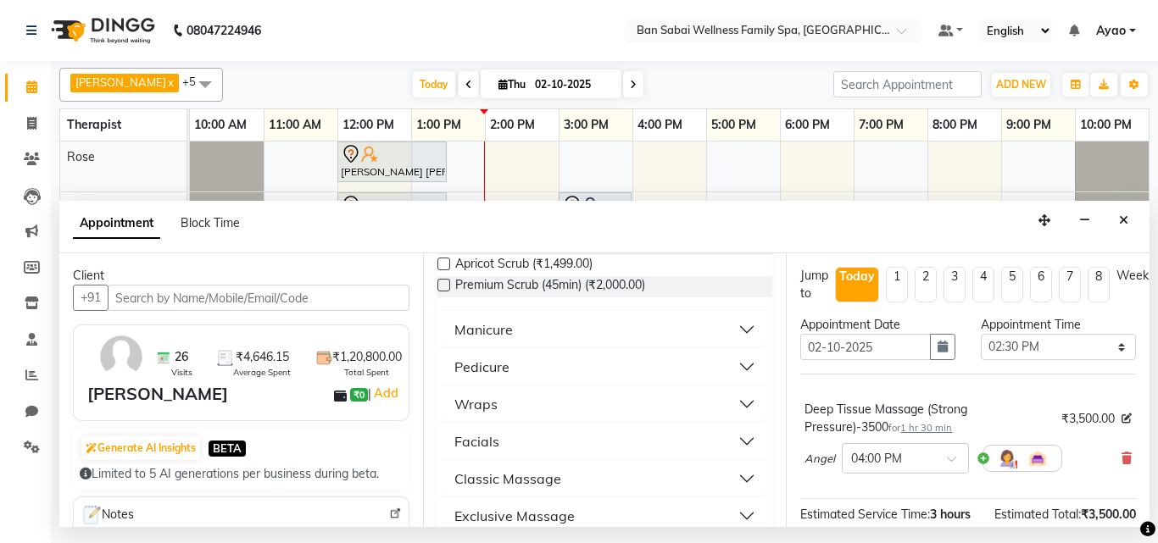
scroll to position [273, 0]
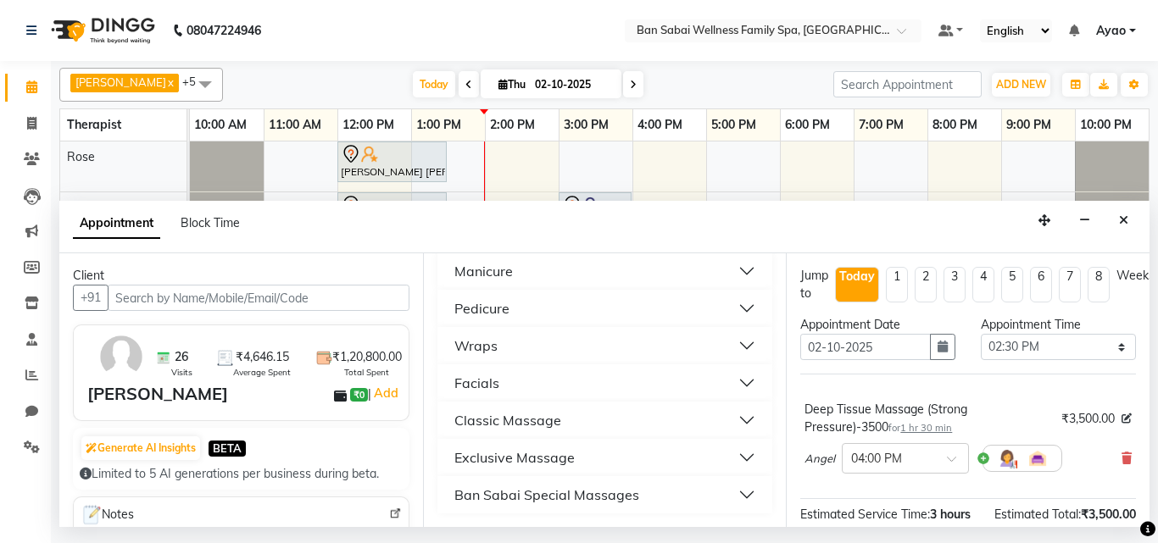
type input "pr"
click at [575, 384] on button "Facials" at bounding box center [605, 383] width 322 height 31
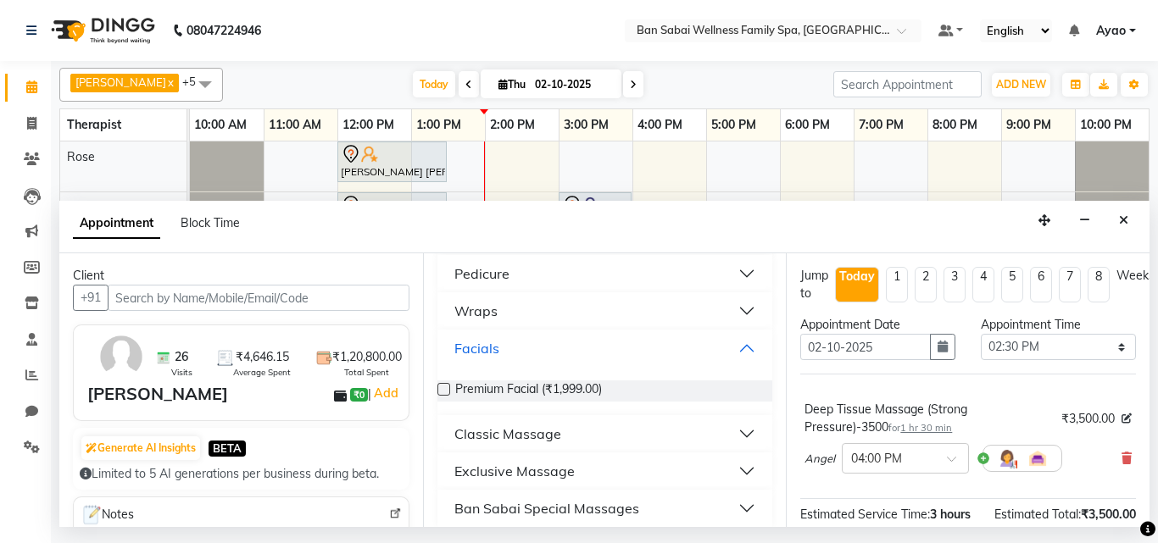
scroll to position [321, 0]
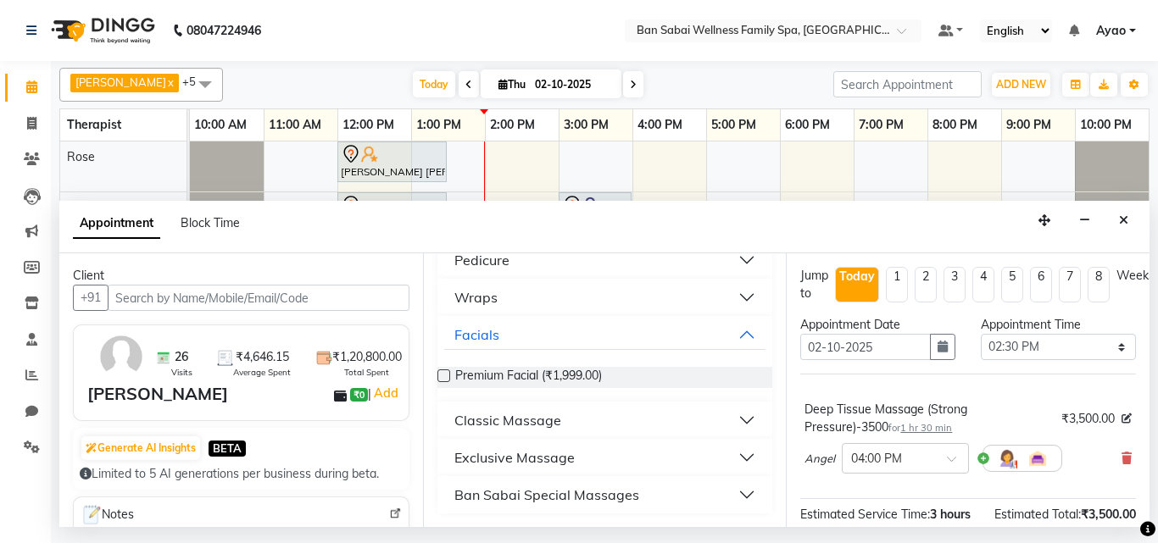
click at [443, 377] on label at bounding box center [444, 376] width 13 height 13
click at [443, 377] on input "checkbox" at bounding box center [443, 377] width 11 height 11
checkbox input "false"
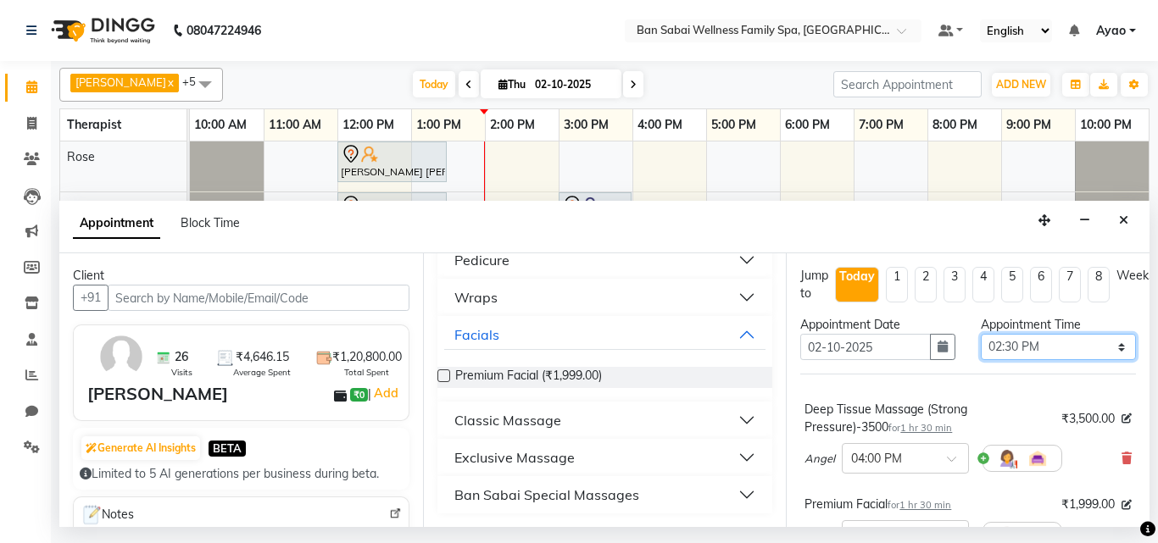
click at [1077, 345] on select "Select 11:00 AM 11:05 AM 11:10 AM 11:15 AM 11:20 AM 11:25 AM 11:30 AM 11:35 AM …" at bounding box center [1058, 347] width 155 height 26
select select "880"
click at [981, 334] on select "Select 11:00 AM 11:05 AM 11:10 AM 11:15 AM 11:20 AM 11:25 AM 11:30 AM 11:35 AM …" at bounding box center [1058, 347] width 155 height 26
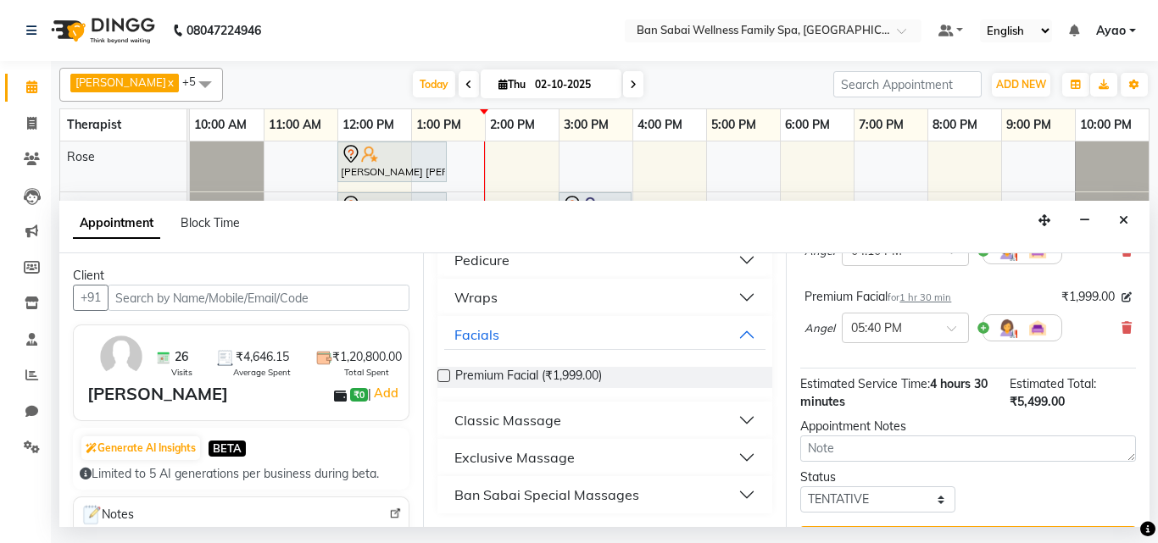
scroll to position [264, 0]
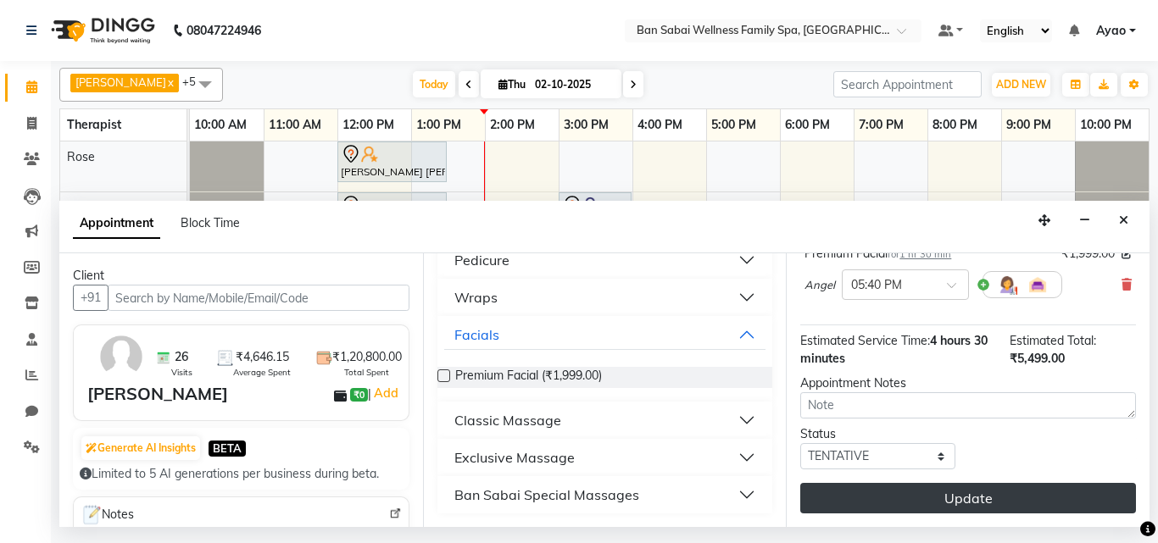
click at [1045, 483] on button "Update" at bounding box center [968, 498] width 336 height 31
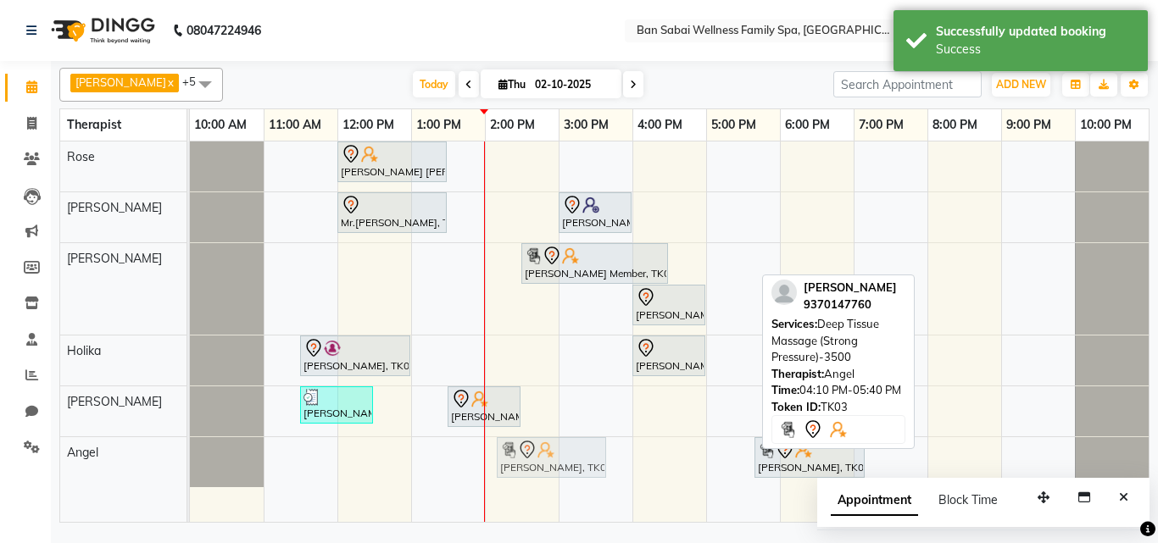
drag, startPoint x: 693, startPoint y: 449, endPoint x: 552, endPoint y: 457, distance: 141.0
click at [190, 457] on div "[PERSON_NAME], TK03, 04:10 PM-05:40 PM, Deep Tissue Massage (Strong Pressure)-3…" at bounding box center [190, 463] width 0 height 50
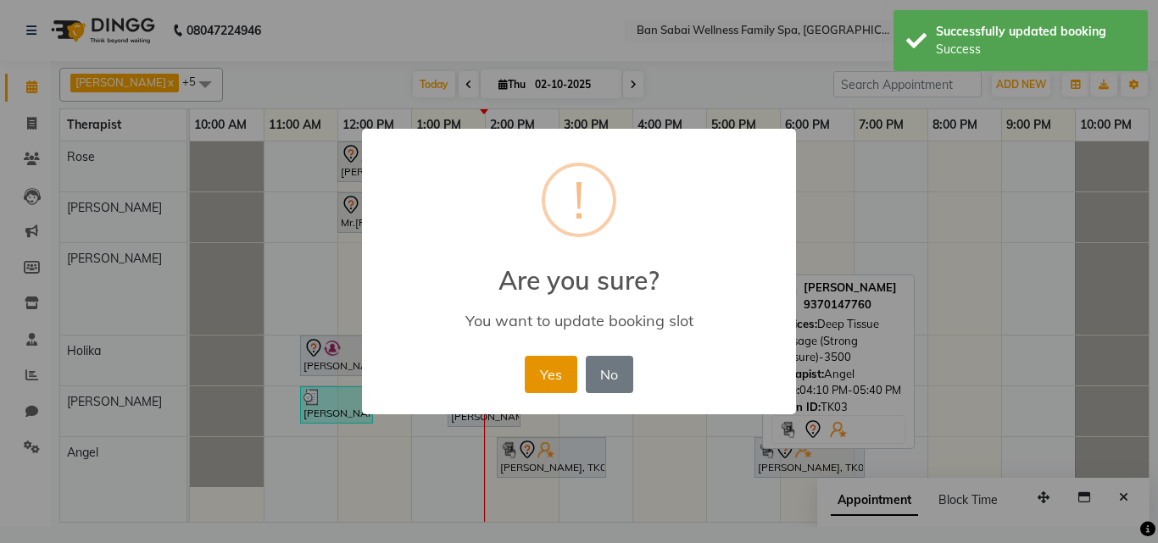
click at [553, 382] on button "Yes" at bounding box center [551, 374] width 52 height 37
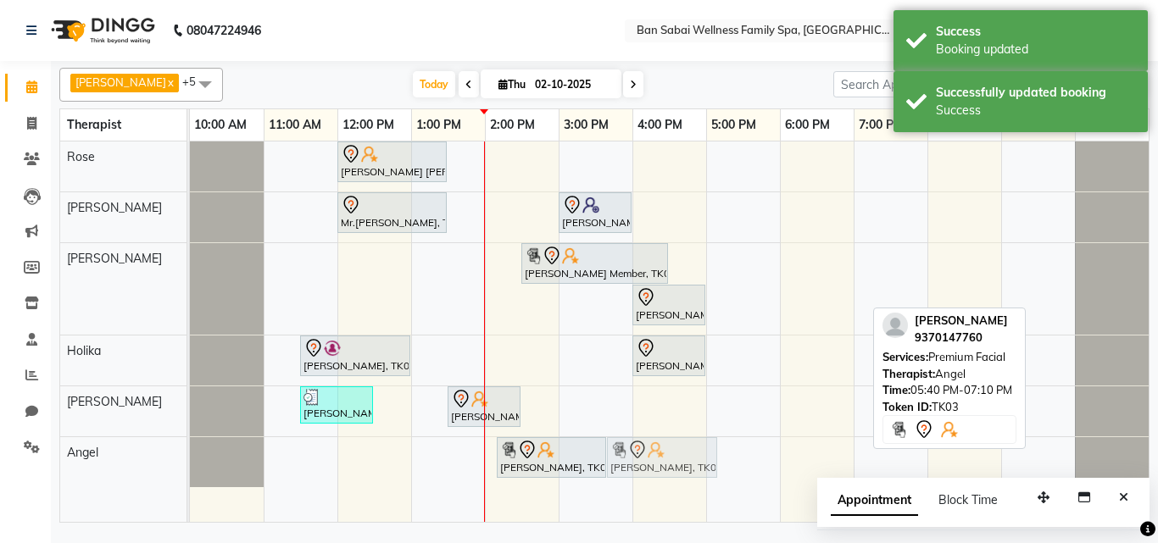
drag, startPoint x: 798, startPoint y: 465, endPoint x: 654, endPoint y: 482, distance: 145.1
click at [654, 482] on div "[PERSON_NAME] [PERSON_NAME], TK04, 12:00 PM-01:30 PM, Deep Tissue Massage (Stro…" at bounding box center [669, 332] width 959 height 381
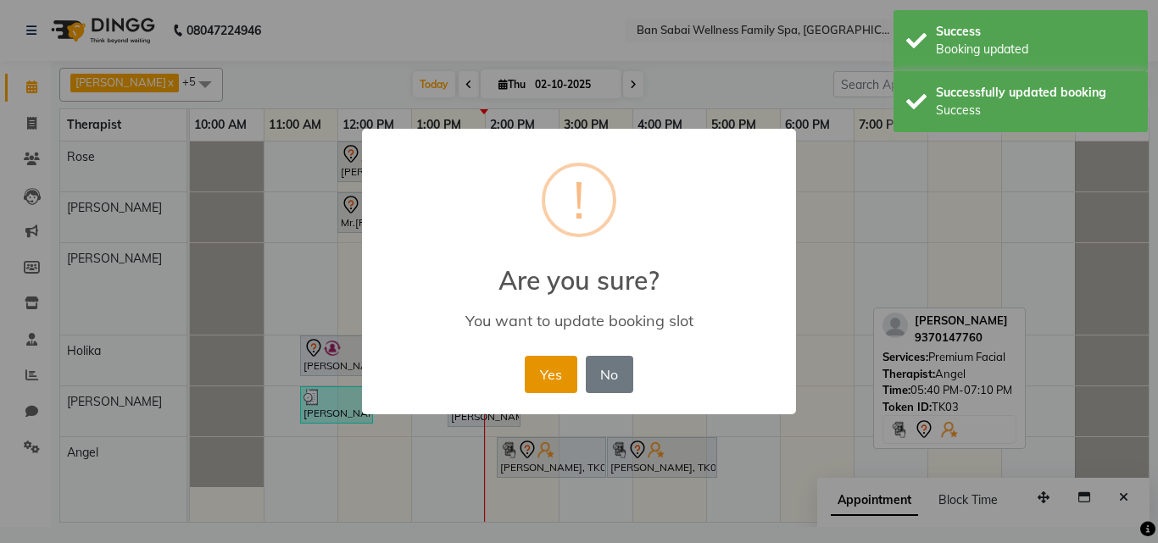
click at [543, 375] on button "Yes" at bounding box center [551, 374] width 52 height 37
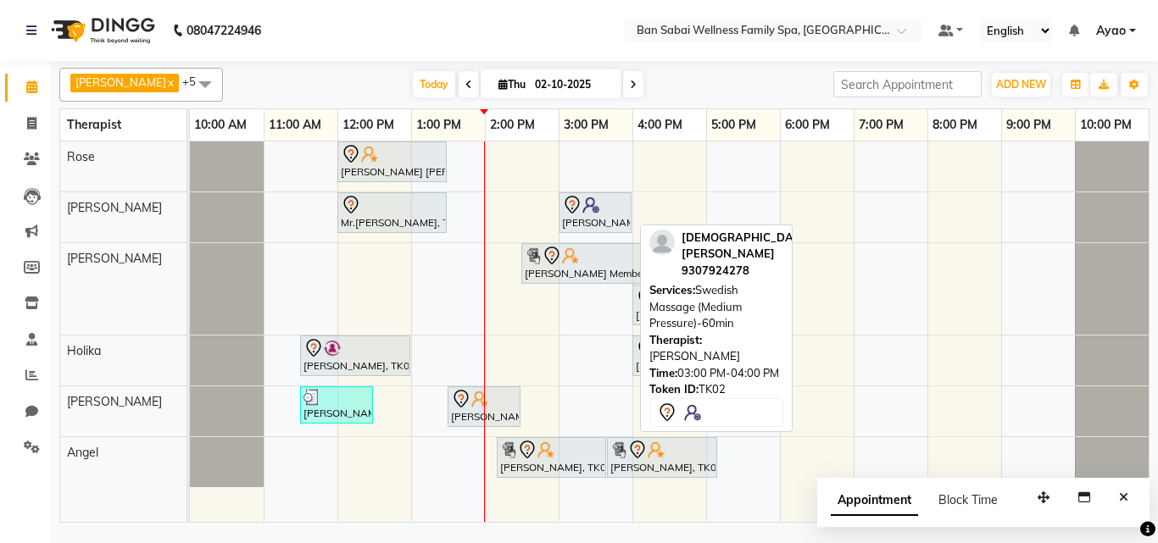
click at [591, 213] on img at bounding box center [590, 205] width 17 height 17
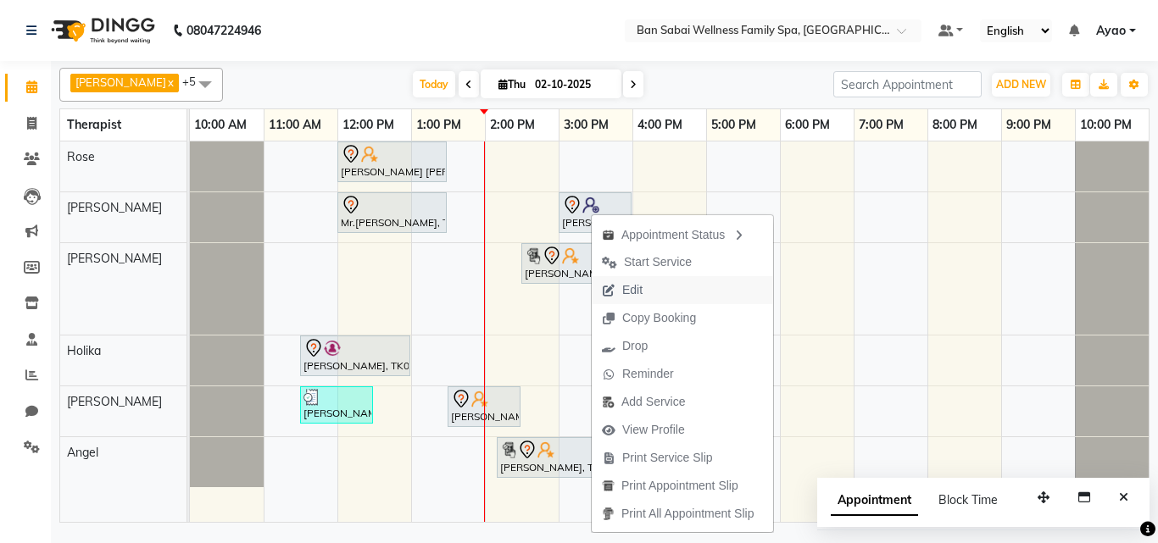
click at [643, 281] on span "Edit" at bounding box center [632, 290] width 20 height 18
select select "tentative"
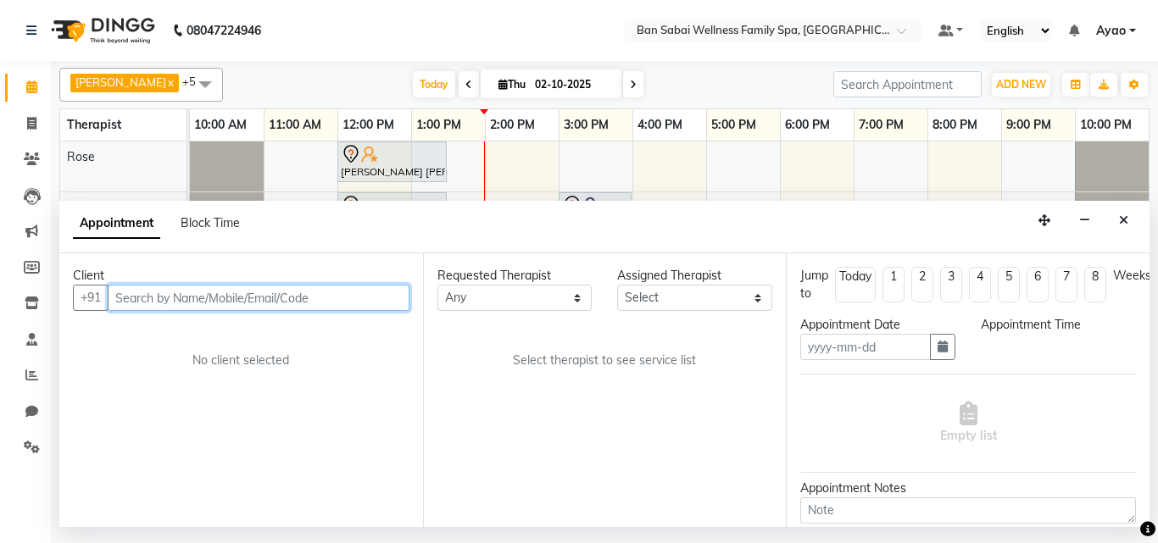
type input "02-10-2025"
select select "78163"
select select "900"
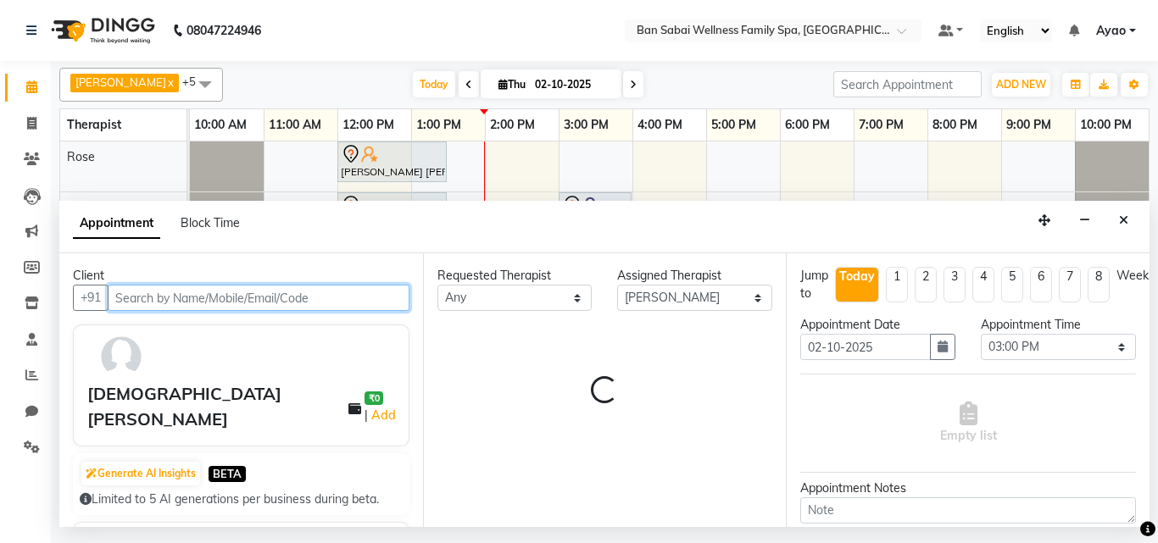
select select "4209"
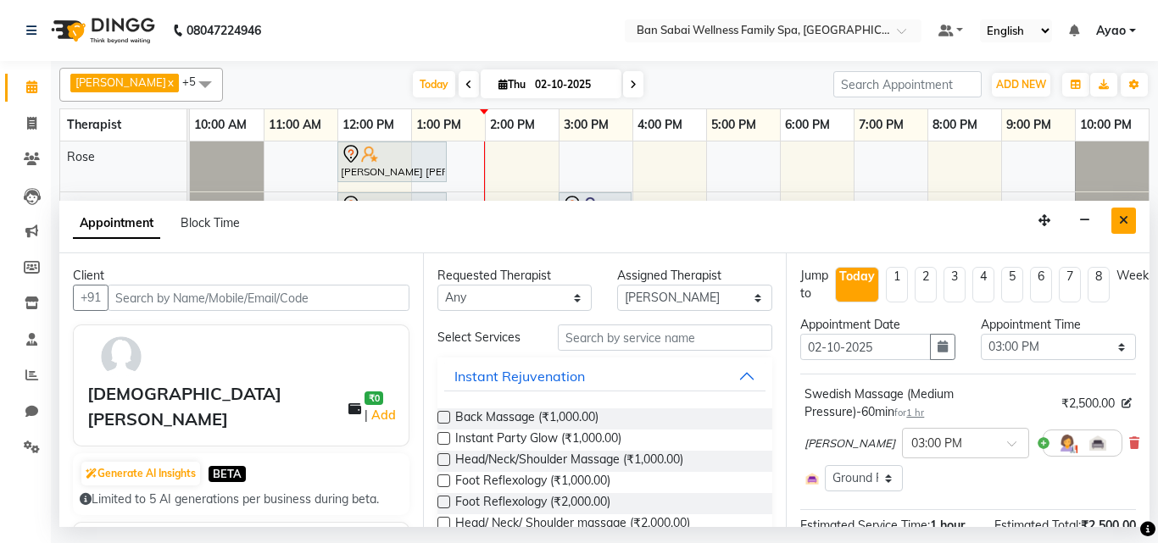
click at [1127, 215] on icon "Close" at bounding box center [1123, 221] width 9 height 12
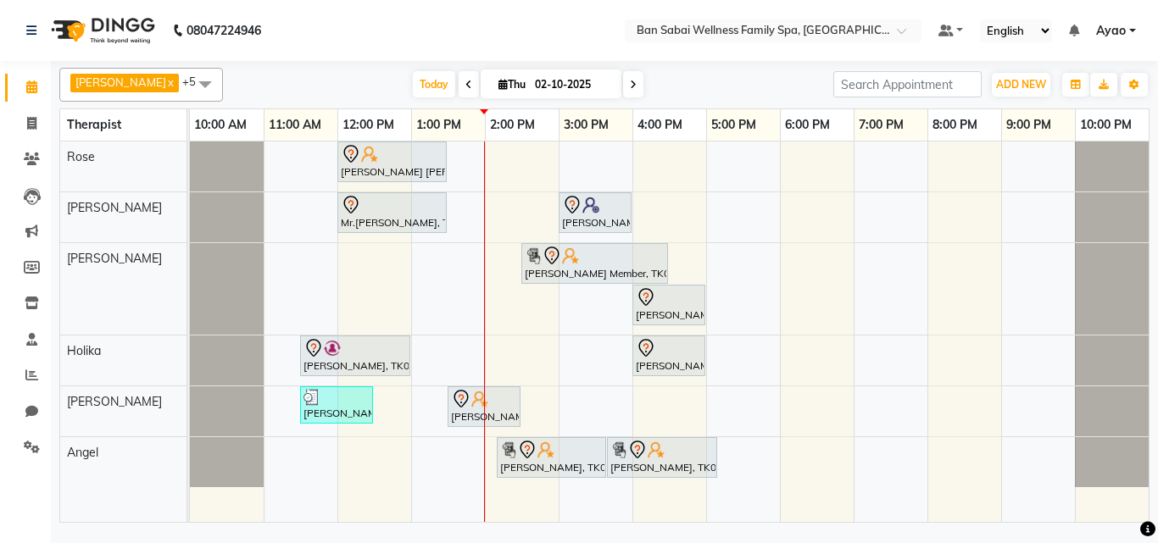
click at [502, 159] on div "[PERSON_NAME] [PERSON_NAME], TK04, 12:00 PM-01:30 PM, Deep Tissue Massage (Stro…" at bounding box center [669, 332] width 959 height 381
select select "78158"
select select "tentative"
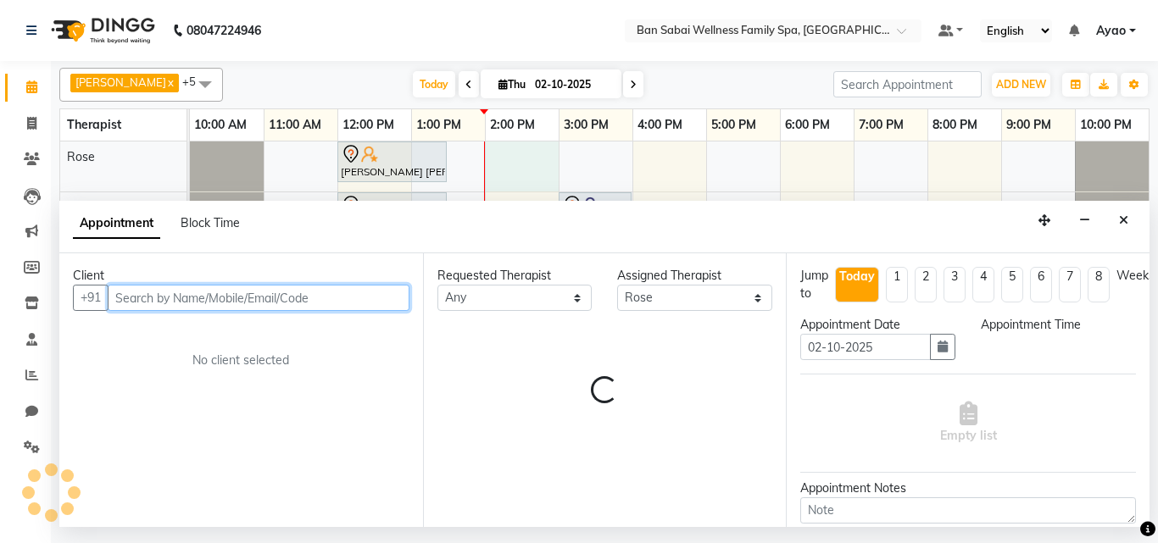
select select "840"
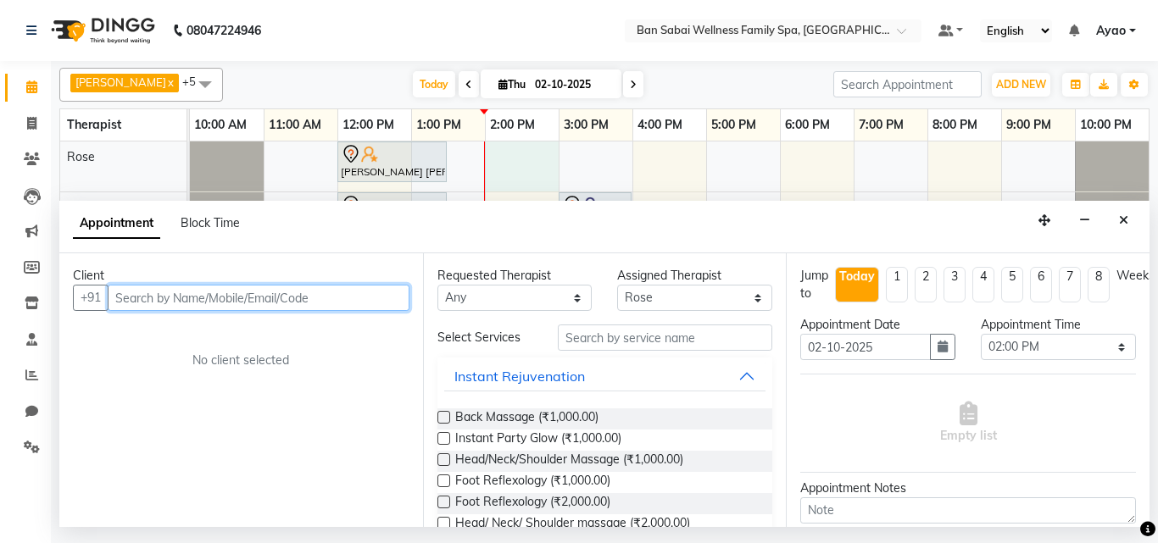
click at [326, 300] on input "text" at bounding box center [259, 298] width 302 height 26
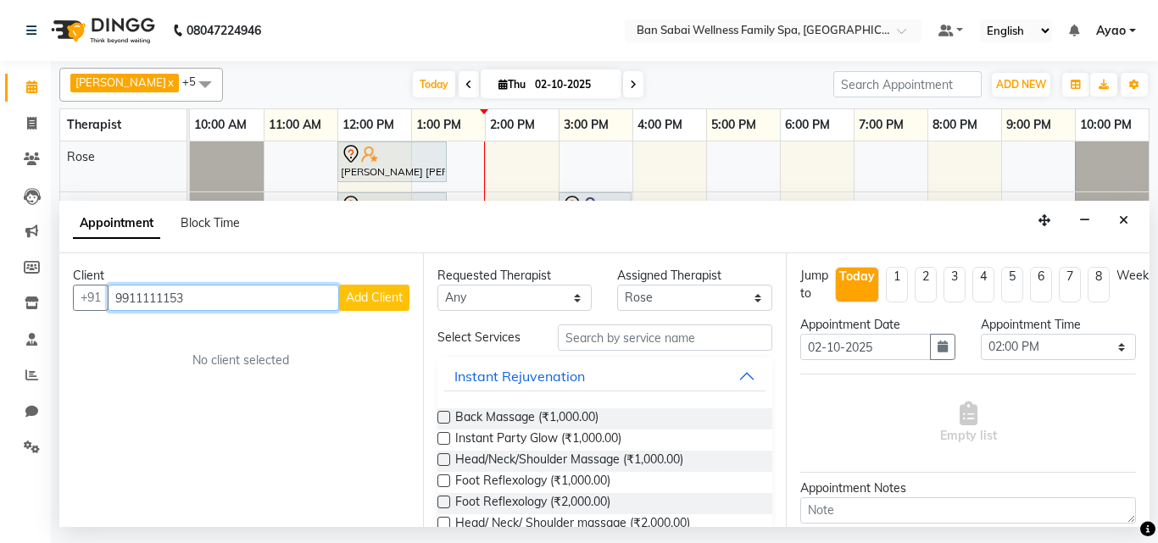
type input "9911111153"
click at [366, 296] on span "Add Client" at bounding box center [374, 297] width 57 height 15
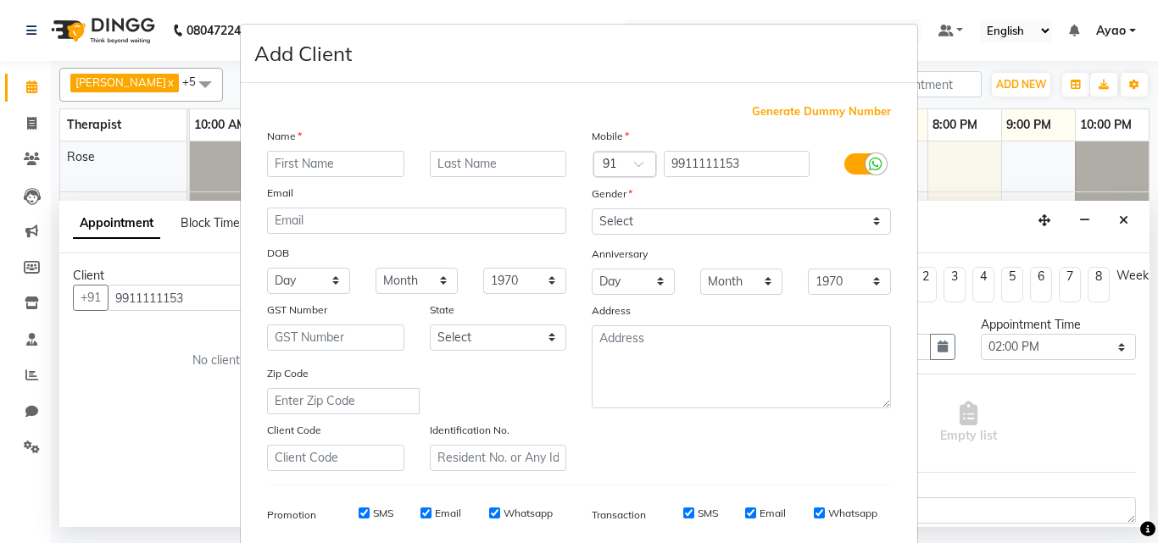
click at [360, 167] on input "text" at bounding box center [335, 164] width 137 height 26
type input "Rahul"
click at [493, 160] on input "text" at bounding box center [498, 164] width 137 height 26
type input "Dhawan"
click at [628, 209] on select "Select [DEMOGRAPHIC_DATA] [DEMOGRAPHIC_DATA] Other Prefer Not To Say" at bounding box center [741, 222] width 299 height 26
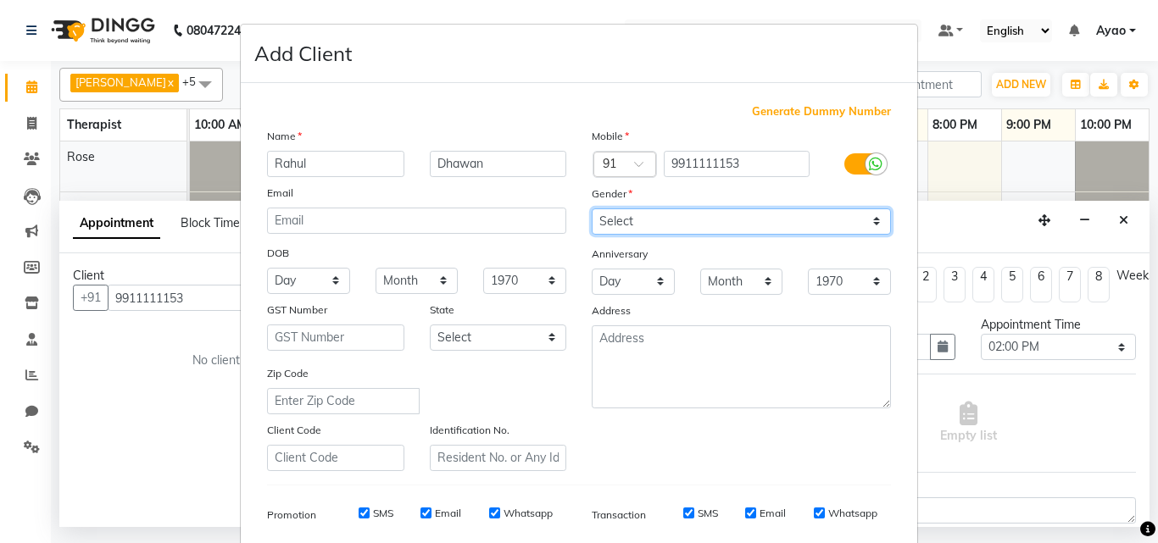
select select "[DEMOGRAPHIC_DATA]"
click at [592, 209] on select "Select [DEMOGRAPHIC_DATA] [DEMOGRAPHIC_DATA] Other Prefer Not To Say" at bounding box center [741, 222] width 299 height 26
click at [360, 511] on input "SMS" at bounding box center [364, 513] width 11 height 11
checkbox input "false"
click at [425, 514] on input "Email" at bounding box center [426, 513] width 11 height 11
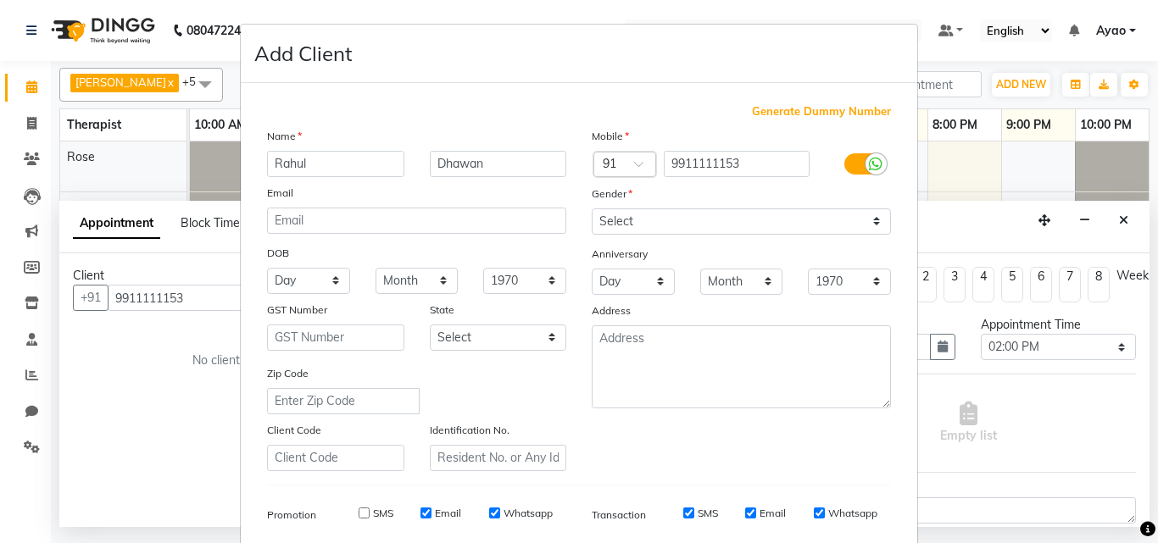
checkbox input "false"
click at [489, 513] on input "Whatsapp" at bounding box center [494, 513] width 11 height 11
checkbox input "false"
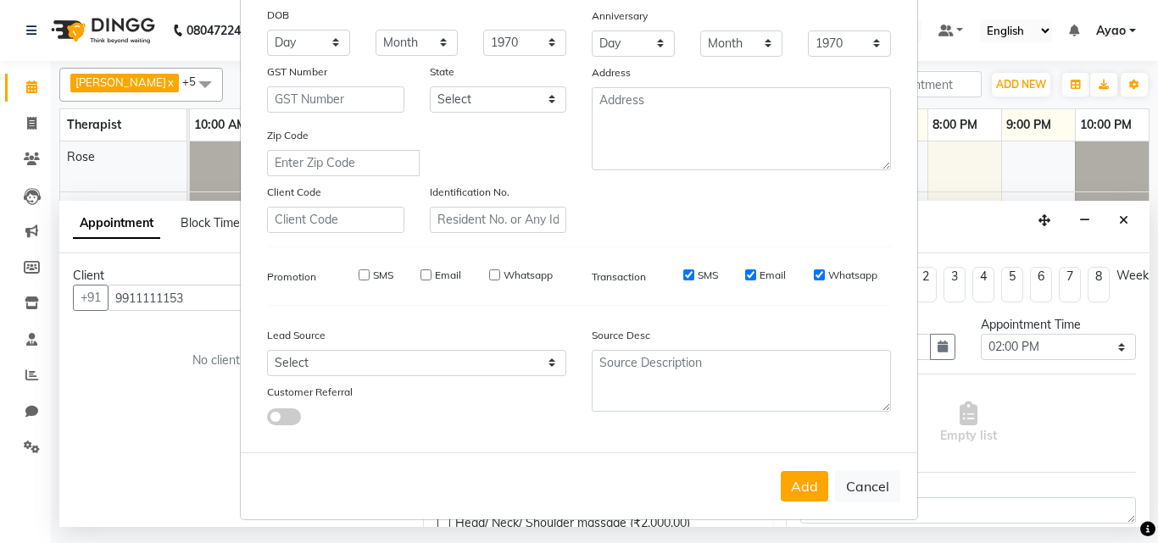
scroll to position [239, 0]
click at [455, 357] on select "Select Walk-in Referral Internet Friend Word of Mouth Advertisement Facebook Ju…" at bounding box center [416, 362] width 299 height 26
click at [789, 483] on button "Add" at bounding box center [804, 486] width 47 height 31
select select
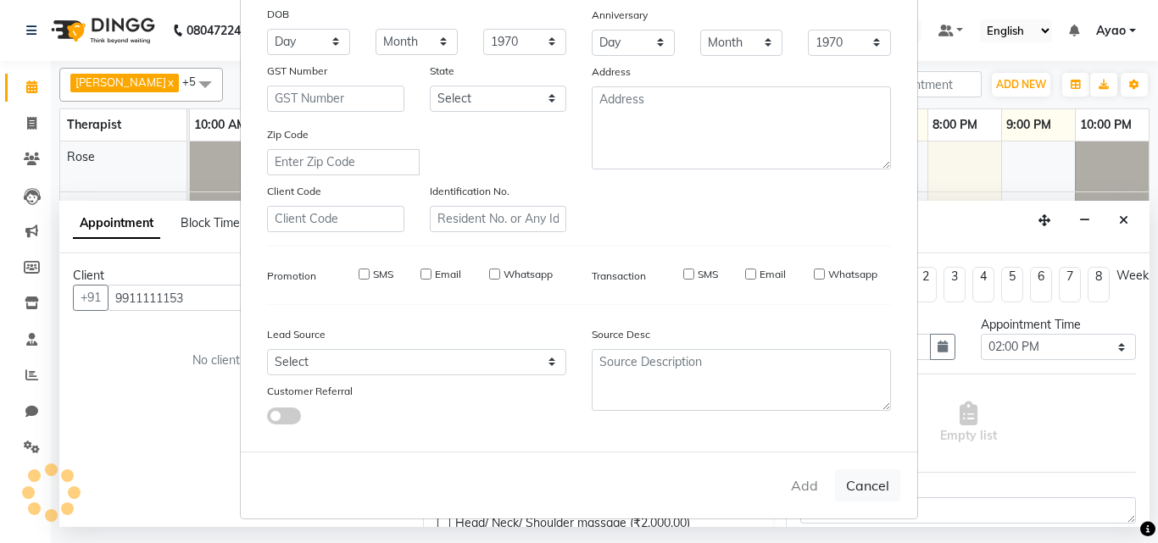
select select
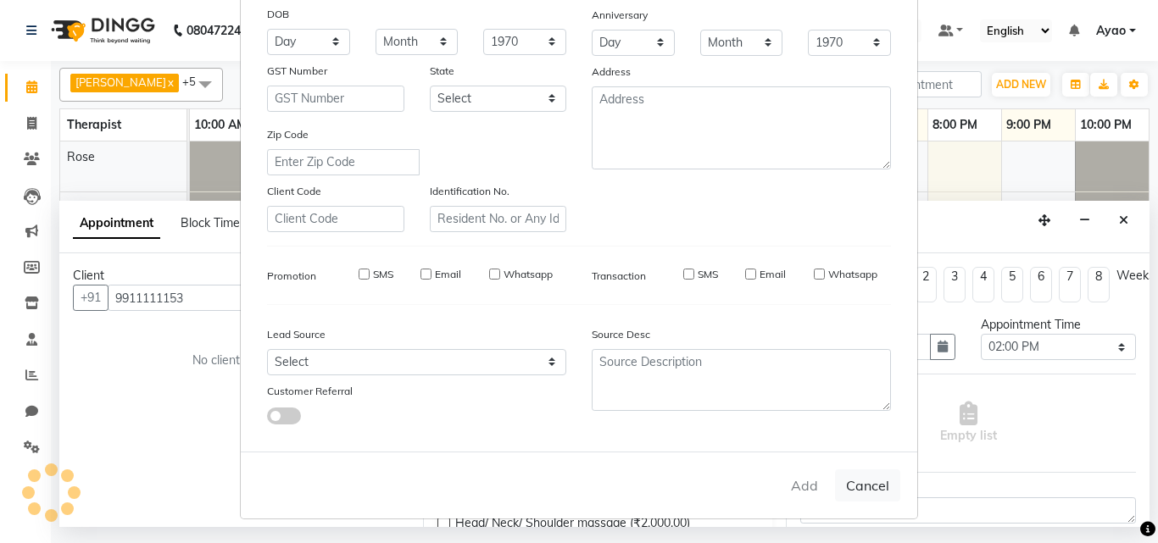
checkbox input "false"
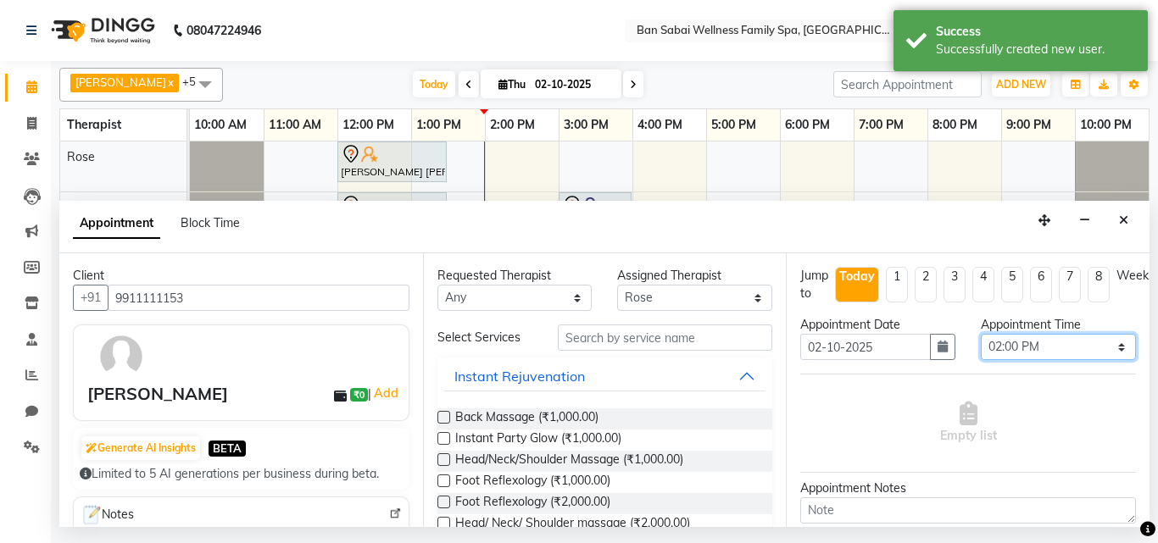
click at [1053, 347] on select "Select 11:00 AM 11:05 AM 11:10 AM 11:15 AM 11:20 AM 11:25 AM 11:30 AM 11:35 AM …" at bounding box center [1058, 347] width 155 height 26
select select "875"
click at [981, 334] on select "Select 11:00 AM 11:05 AM 11:10 AM 11:15 AM 11:20 AM 11:25 AM 11:30 AM 11:35 AM …" at bounding box center [1058, 347] width 155 height 26
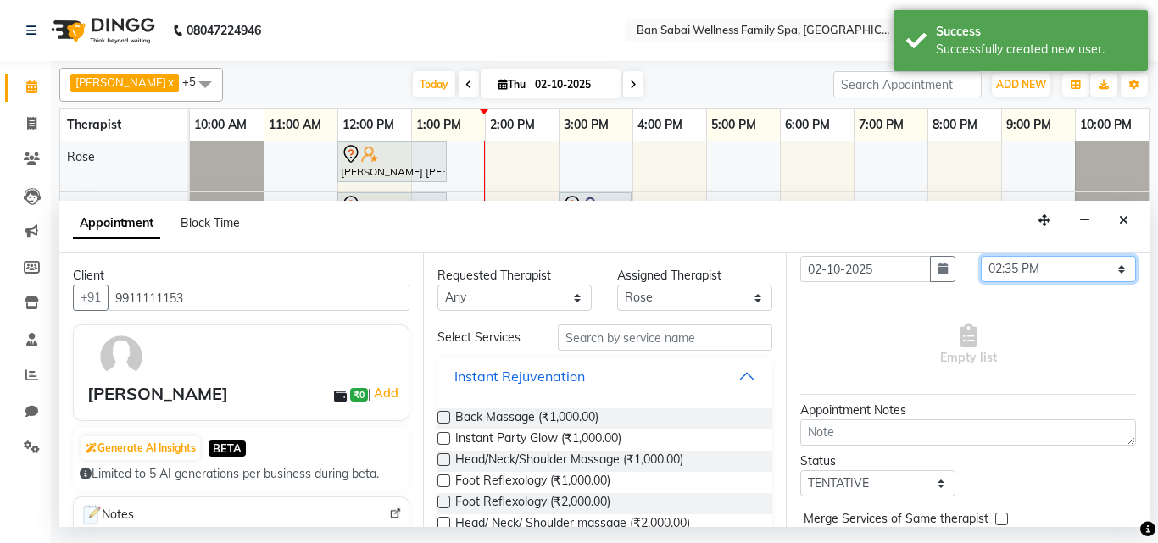
scroll to position [0, 0]
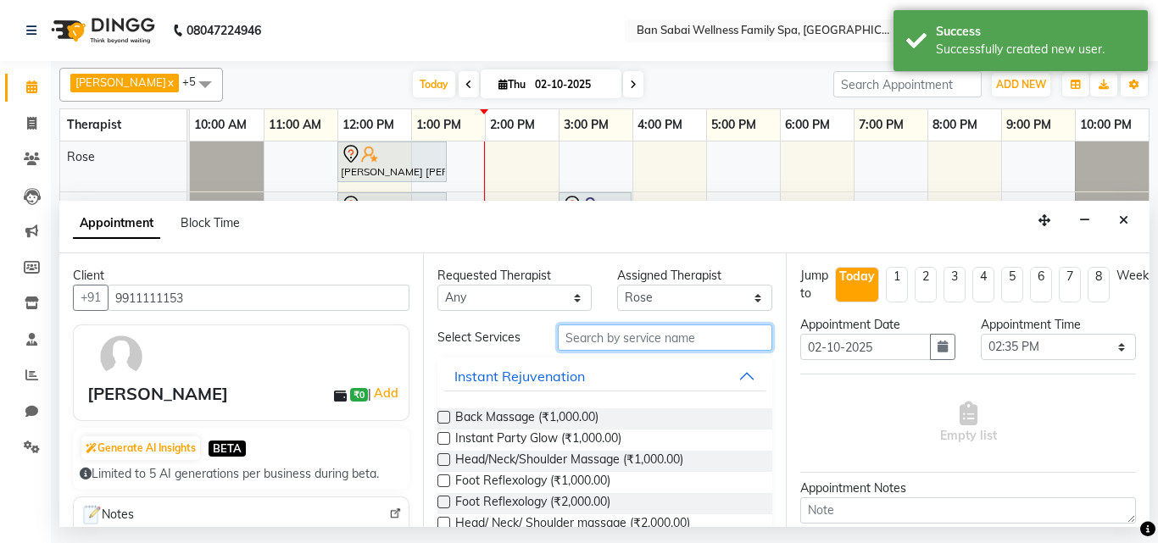
click at [616, 338] on input "text" at bounding box center [665, 338] width 215 height 26
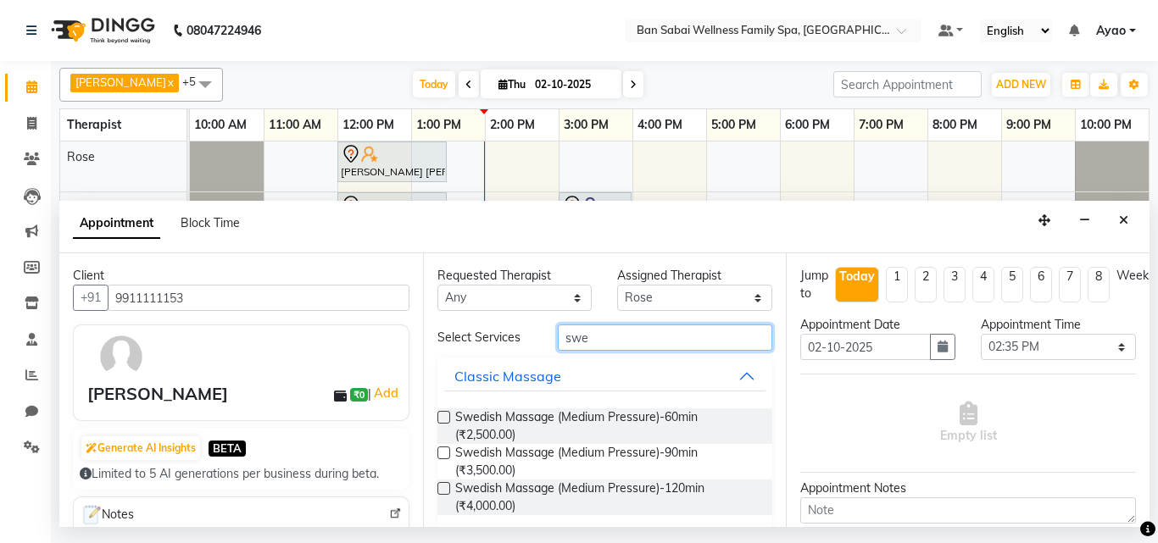
type input "swe"
click at [448, 417] on label at bounding box center [444, 417] width 13 height 13
click at [448, 417] on input "checkbox" at bounding box center [443, 419] width 11 height 11
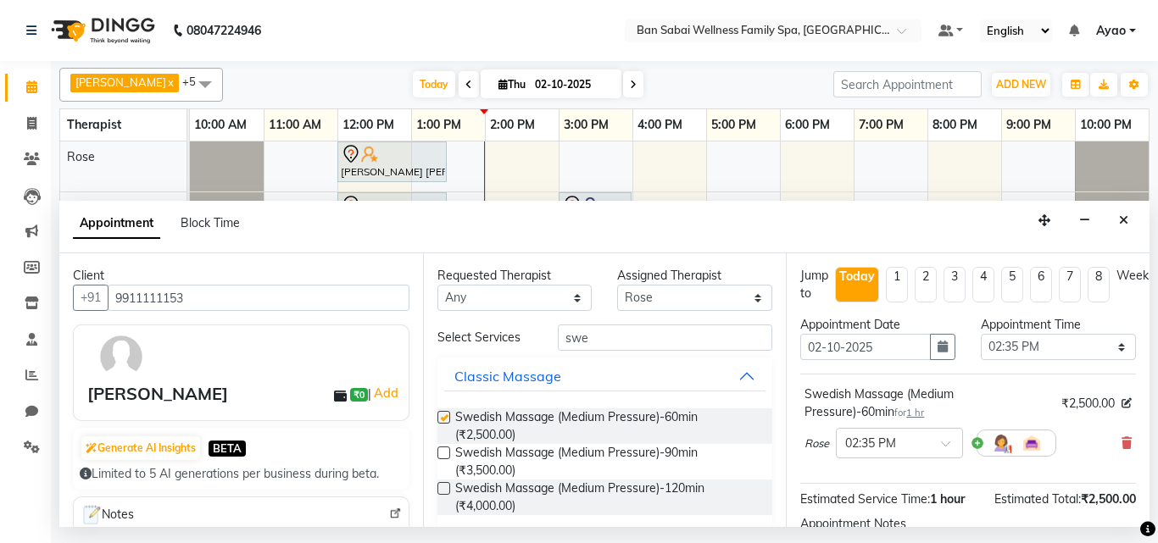
checkbox input "false"
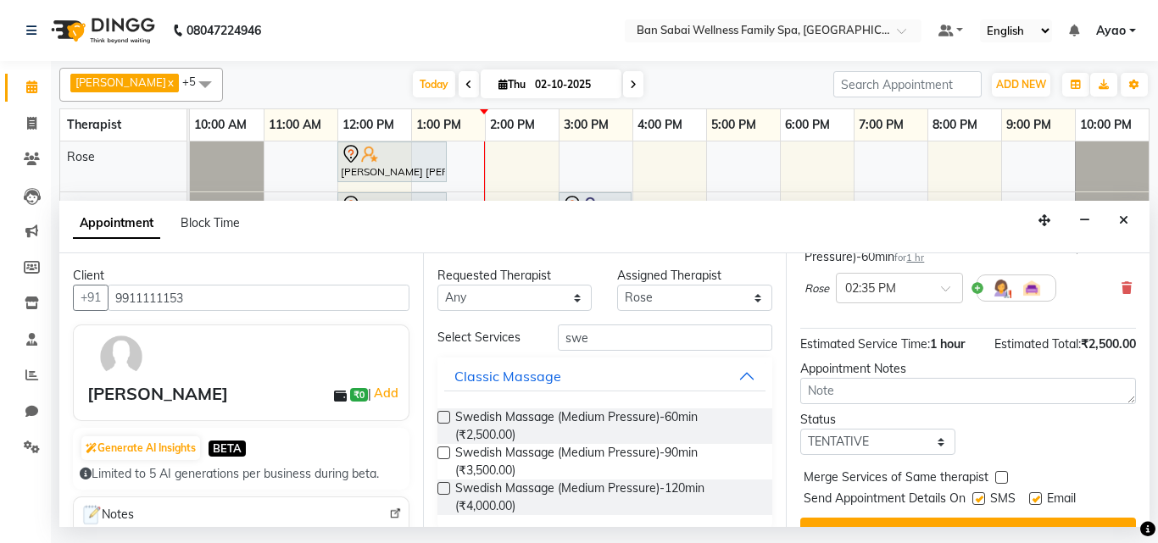
scroll to position [203, 0]
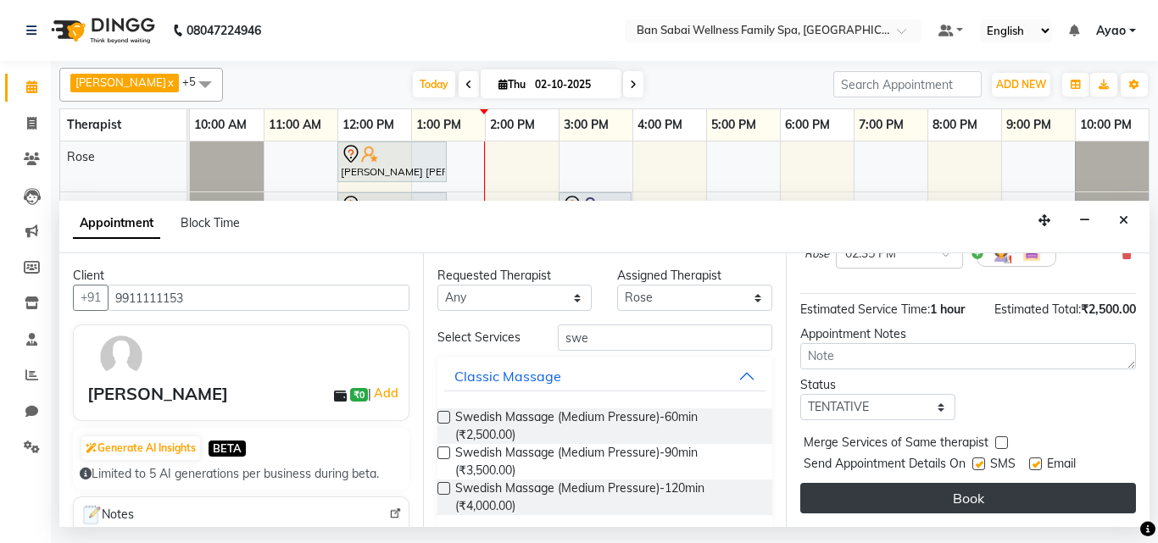
click at [1089, 488] on button "Book" at bounding box center [968, 498] width 336 height 31
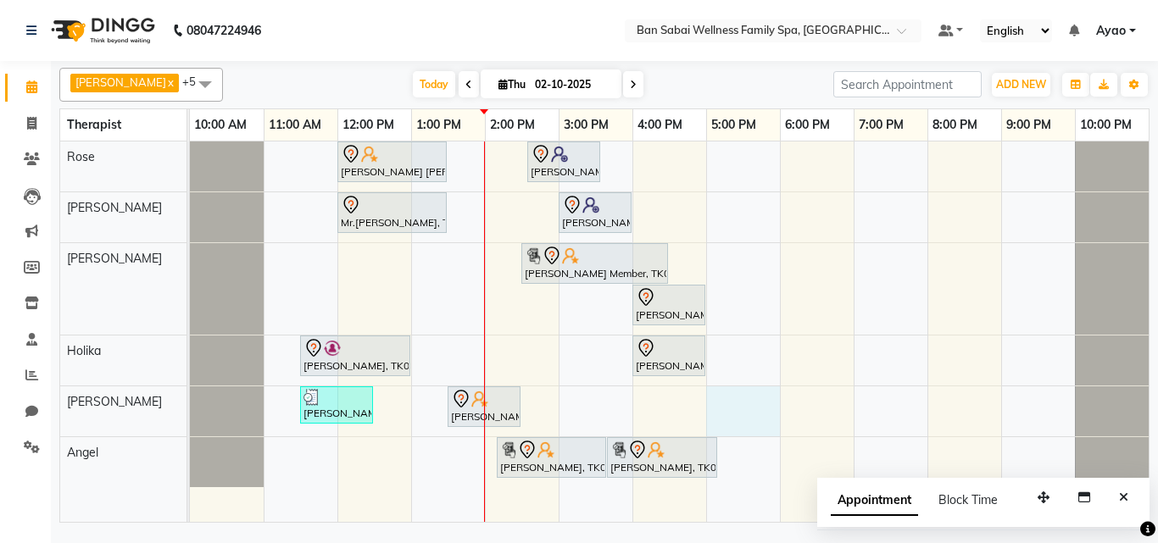
click at [707, 402] on div "[PERSON_NAME] [PERSON_NAME], TK04, 12:00 PM-01:30 PM, Deep Tissue Massage (Stro…" at bounding box center [669, 332] width 959 height 381
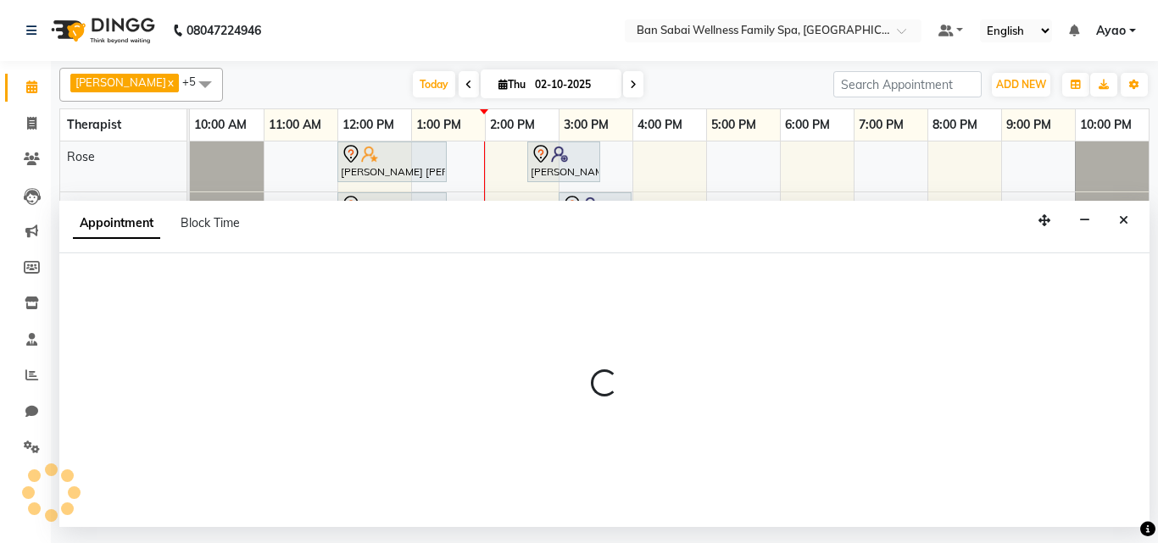
select select "87127"
select select "1020"
select select "tentative"
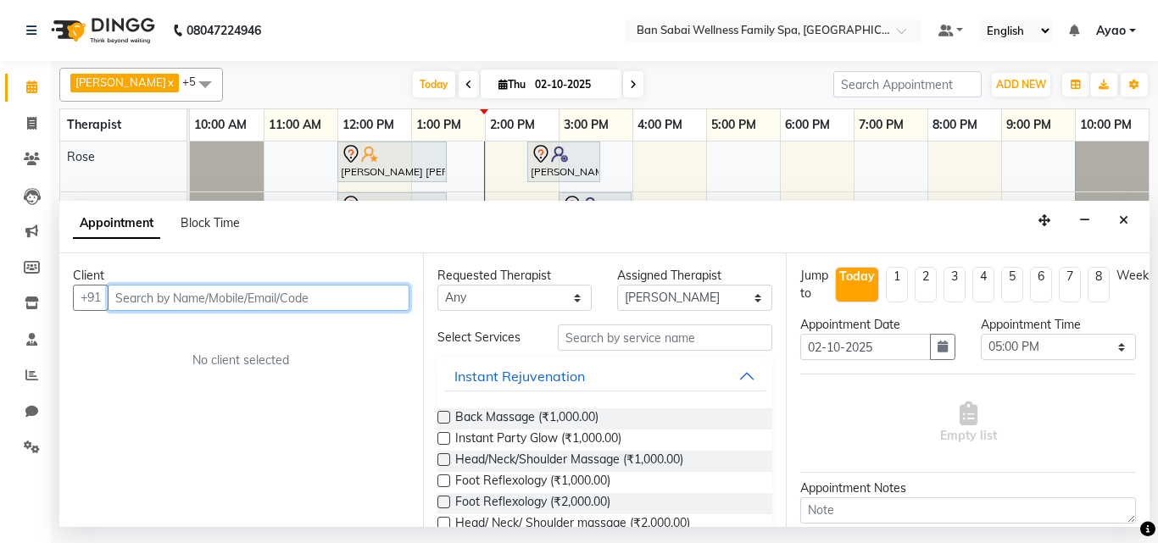
click at [300, 298] on input "text" at bounding box center [259, 298] width 302 height 26
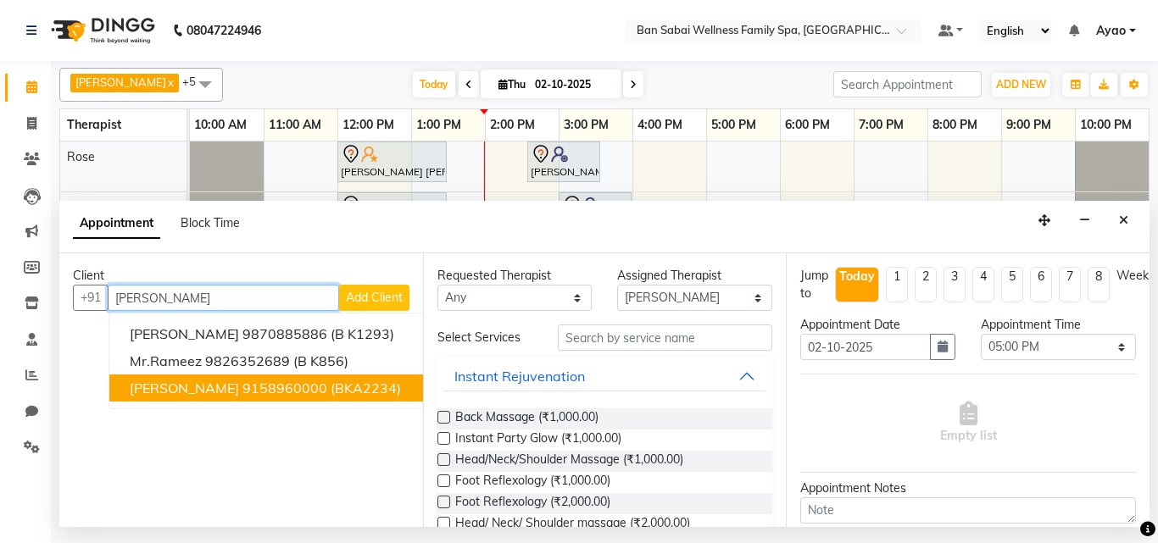
click at [272, 383] on ngb-highlight "9158960000" at bounding box center [284, 388] width 85 height 17
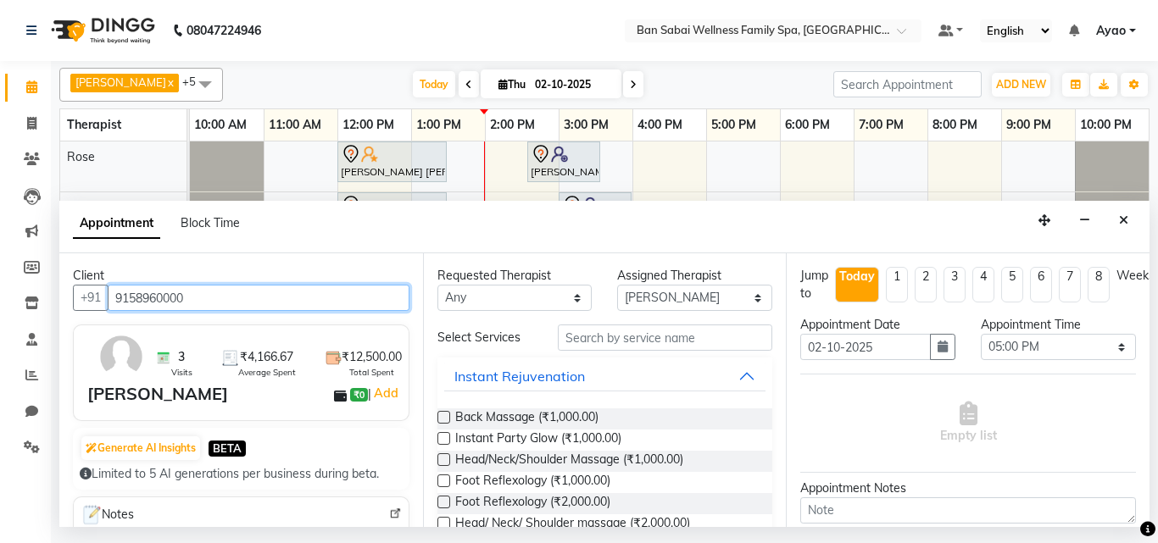
type input "9158960000"
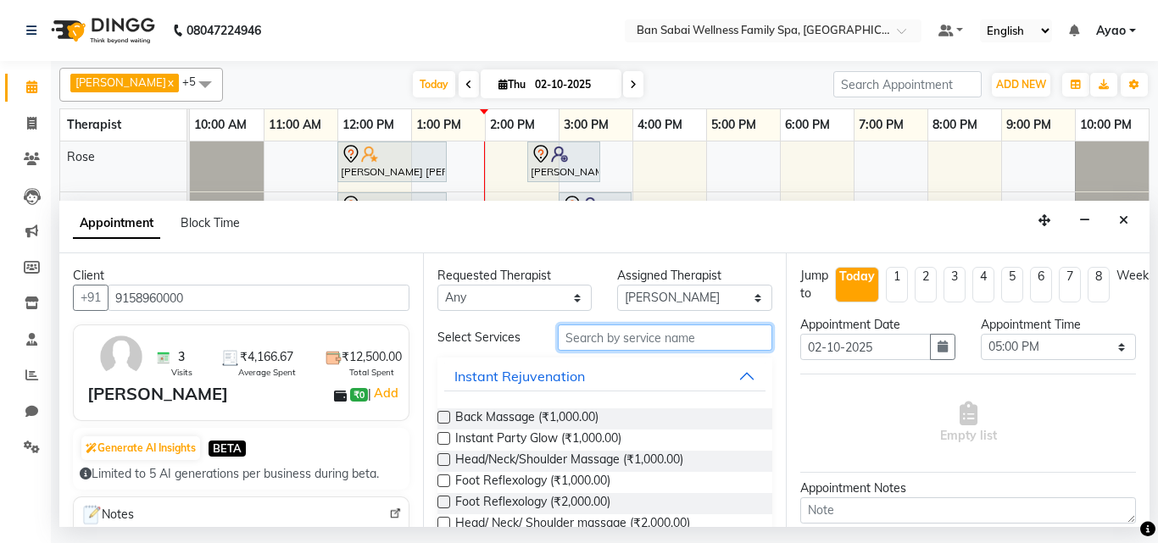
click at [730, 337] on input "text" at bounding box center [665, 338] width 215 height 26
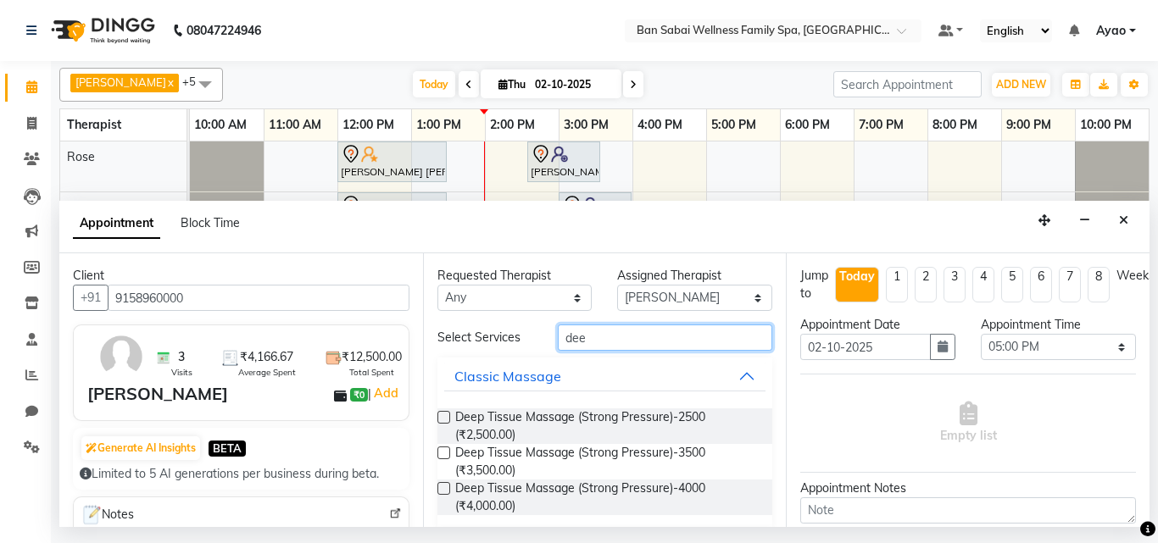
type input "dee"
click at [441, 451] on label at bounding box center [444, 453] width 13 height 13
click at [441, 451] on input "checkbox" at bounding box center [443, 454] width 11 height 11
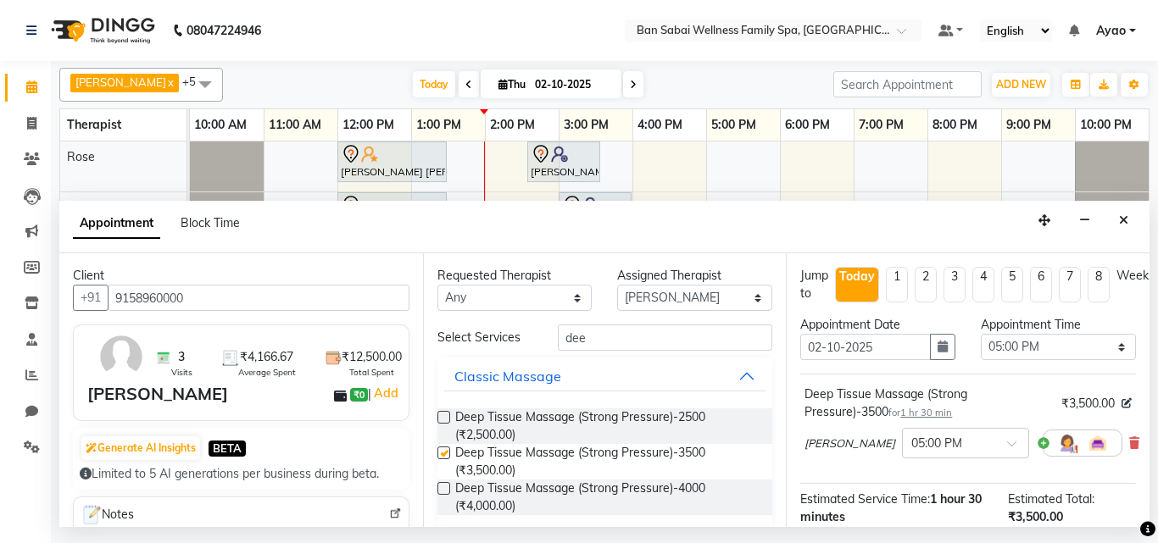
checkbox input "false"
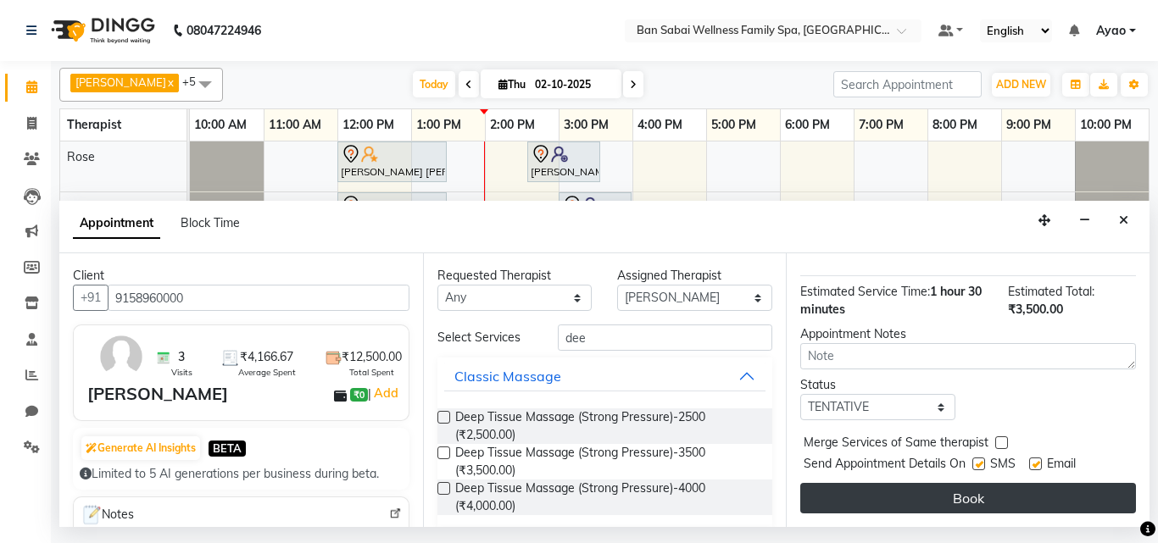
click at [1043, 486] on button "Book" at bounding box center [968, 498] width 336 height 31
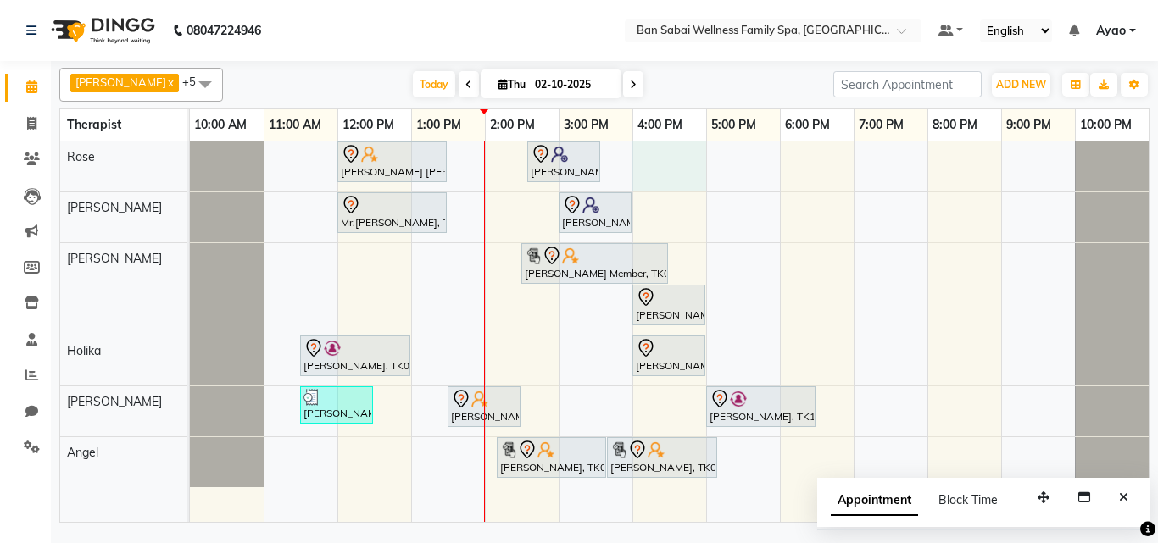
click at [705, 171] on div "[PERSON_NAME] [PERSON_NAME], TK04, 12:00 PM-01:30 PM, Deep Tissue Massage (Stro…" at bounding box center [669, 332] width 959 height 381
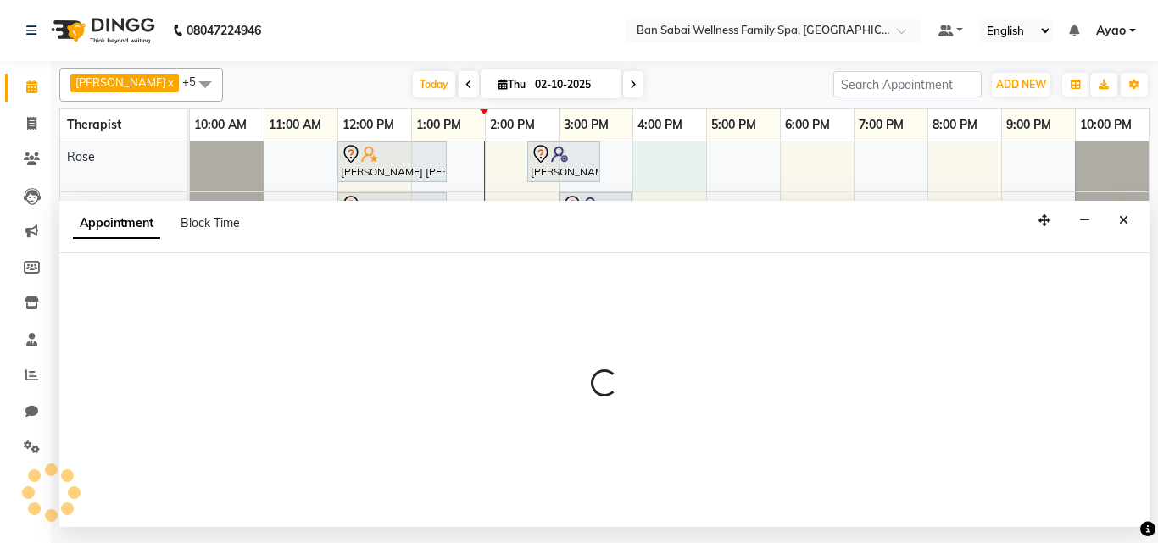
select select "78158"
select select "960"
select select "tentative"
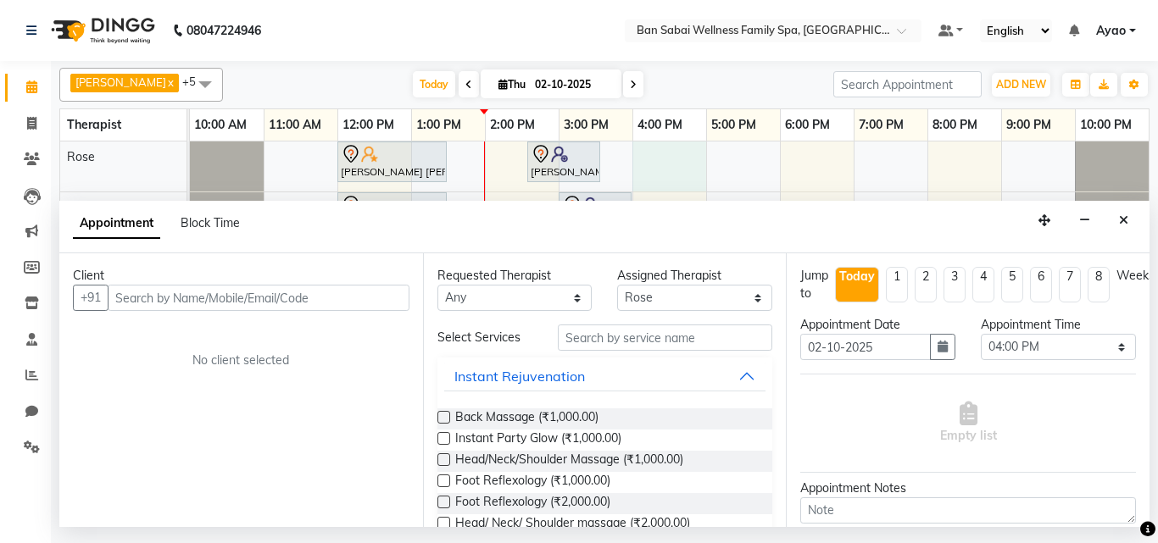
click at [380, 296] on input "text" at bounding box center [259, 298] width 302 height 26
click at [303, 294] on input "text" at bounding box center [259, 298] width 302 height 26
click at [351, 280] on div "Client" at bounding box center [241, 276] width 337 height 18
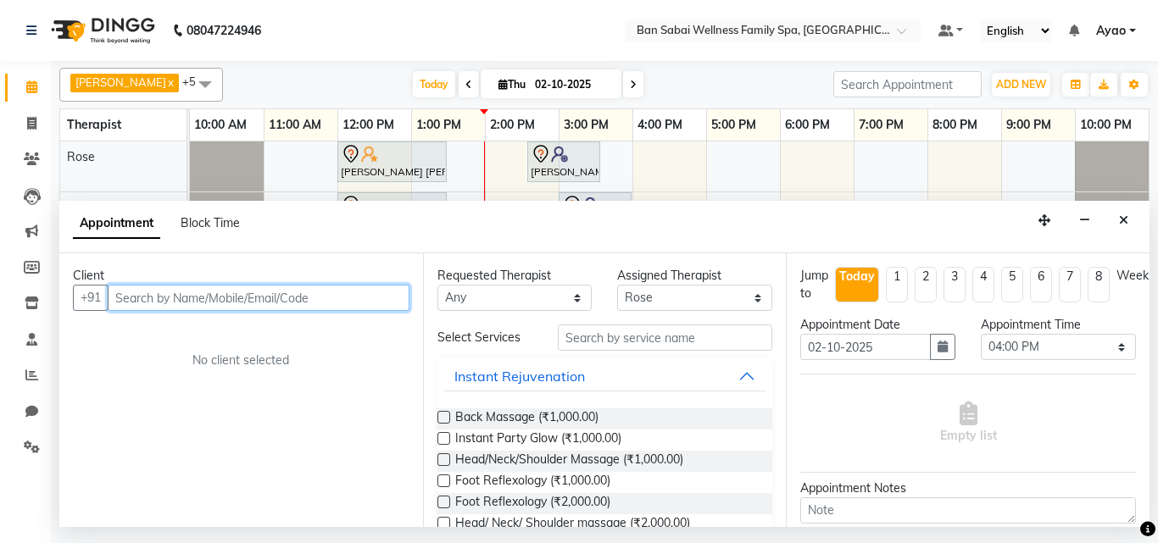
click at [353, 294] on input "text" at bounding box center [259, 298] width 302 height 26
type input "9112311318"
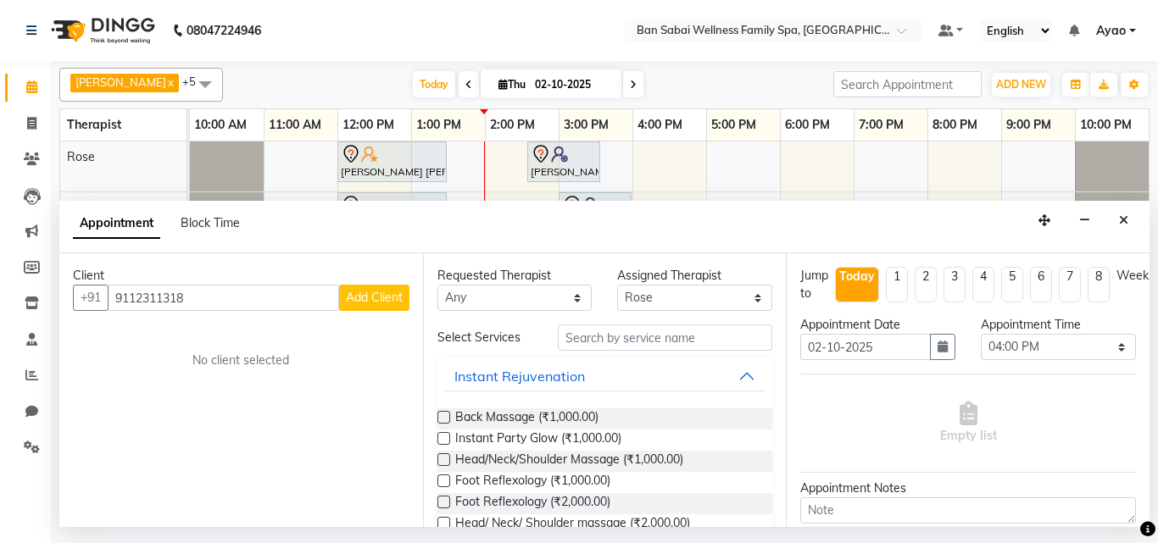
click at [354, 295] on span "Add Client" at bounding box center [374, 297] width 57 height 15
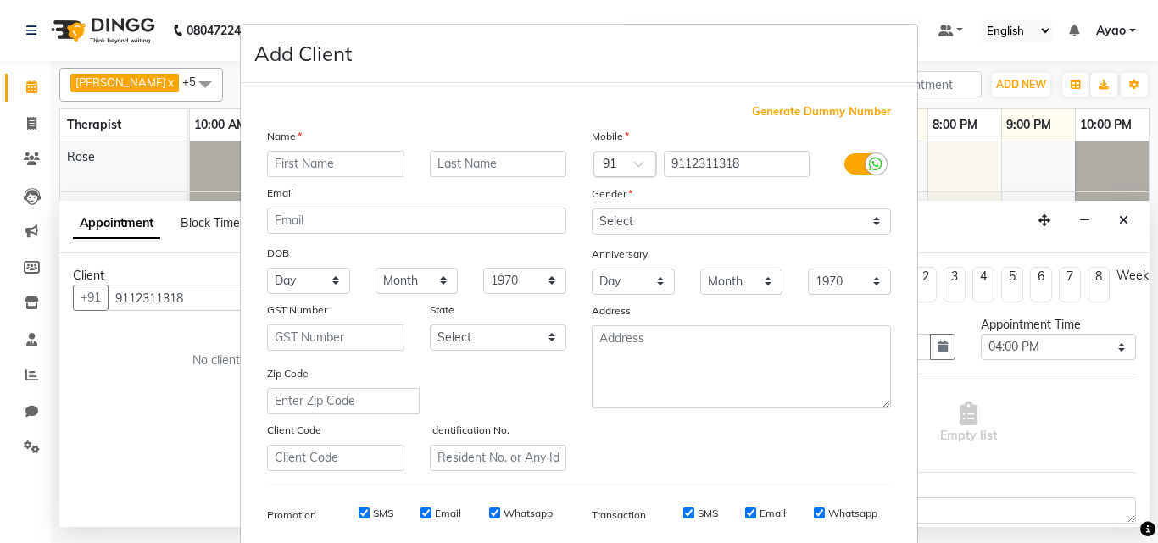
click at [359, 166] on input "text" at bounding box center [335, 164] width 137 height 26
type input "Rohit"
click at [484, 166] on input "text" at bounding box center [498, 164] width 137 height 26
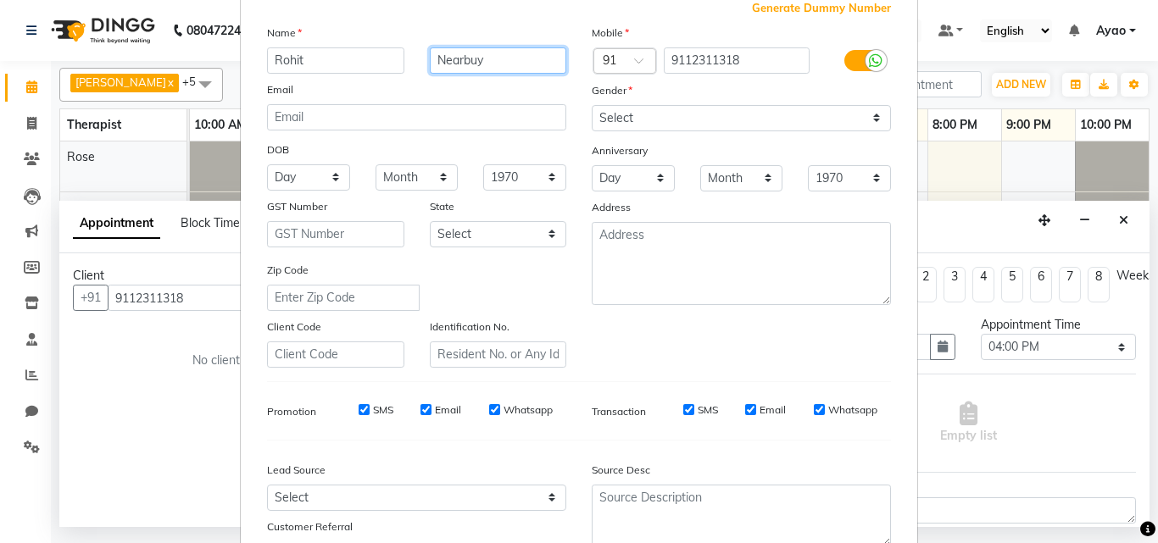
scroll to position [239, 0]
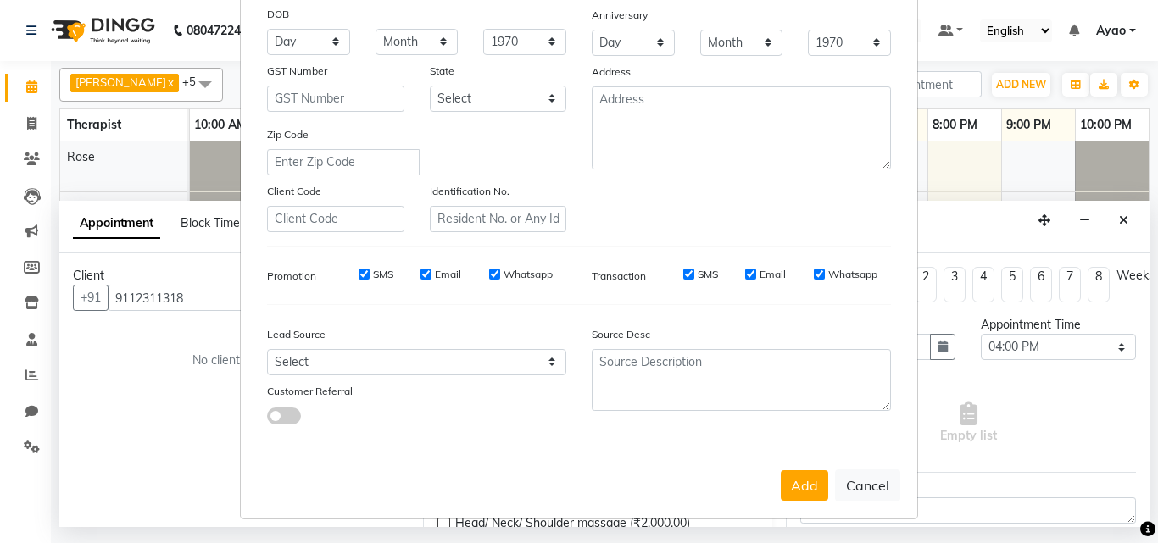
type input "Nearbuy"
click at [489, 276] on input "Whatsapp" at bounding box center [494, 274] width 11 height 11
checkbox input "false"
click at [424, 274] on input "Email" at bounding box center [426, 274] width 11 height 11
checkbox input "false"
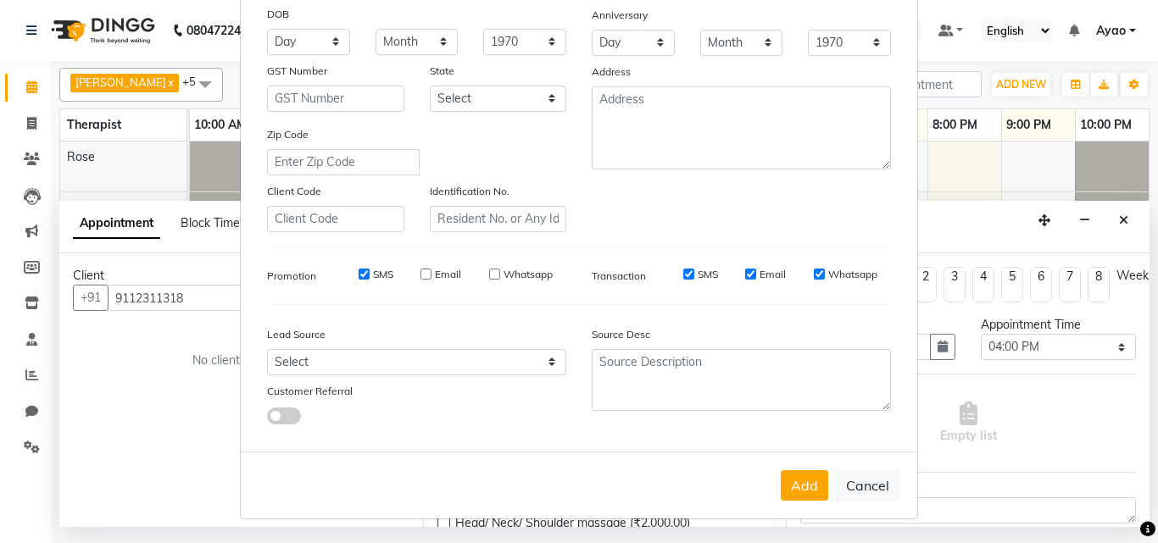
click at [360, 273] on input "SMS" at bounding box center [364, 274] width 11 height 11
checkbox input "false"
click at [423, 364] on select "Select Walk-in Referral Internet Friend Word of Mouth Advertisement Facebook Ju…" at bounding box center [416, 362] width 299 height 26
select select "54344"
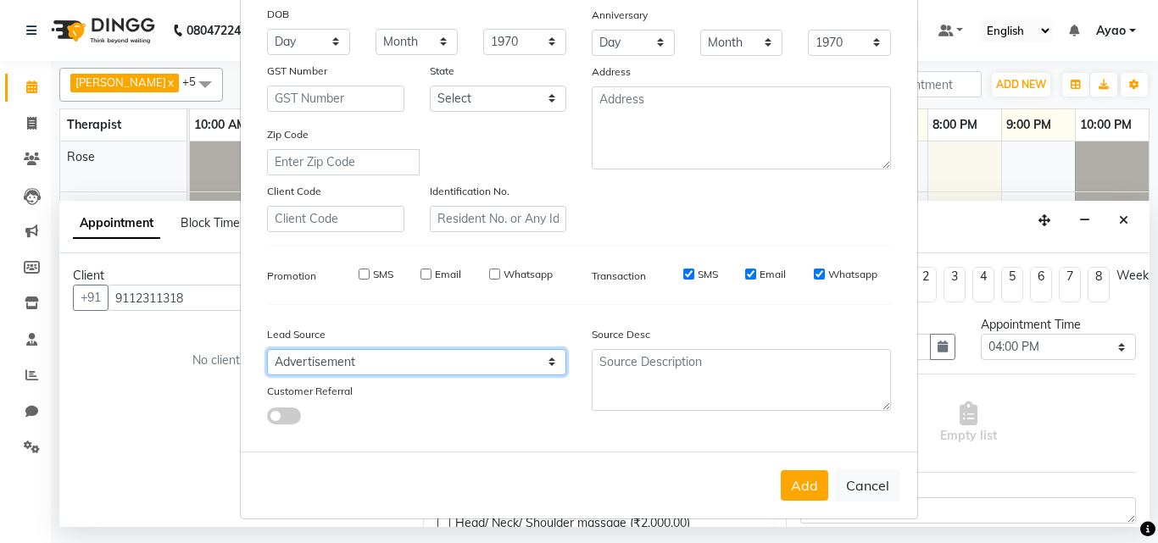
click at [267, 349] on select "Select Walk-in Referral Internet Friend Word of Mouth Advertisement Facebook Ju…" at bounding box center [416, 362] width 299 height 26
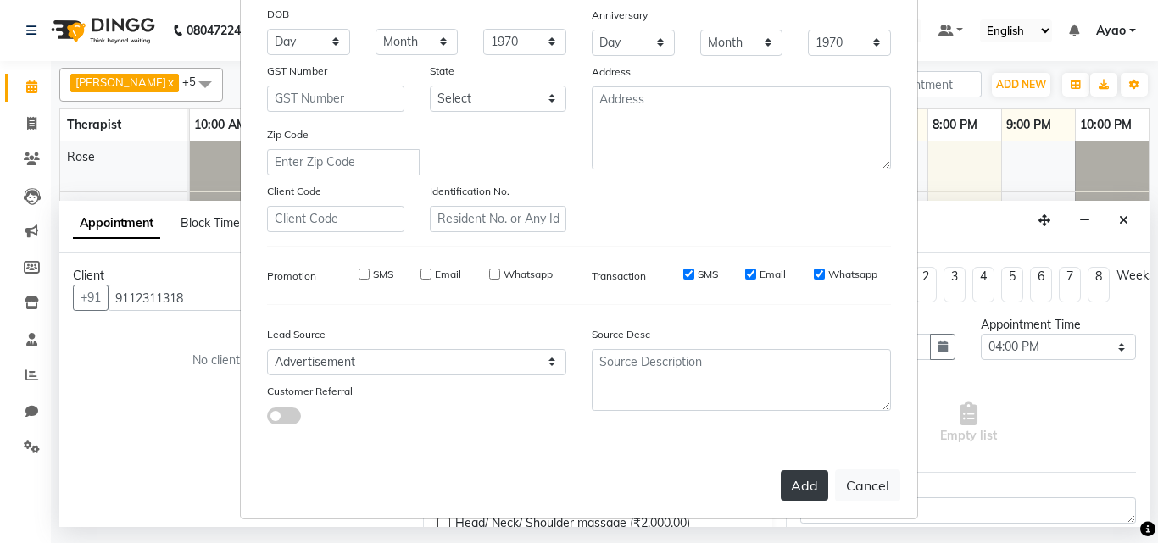
click at [802, 487] on button "Add" at bounding box center [804, 486] width 47 height 31
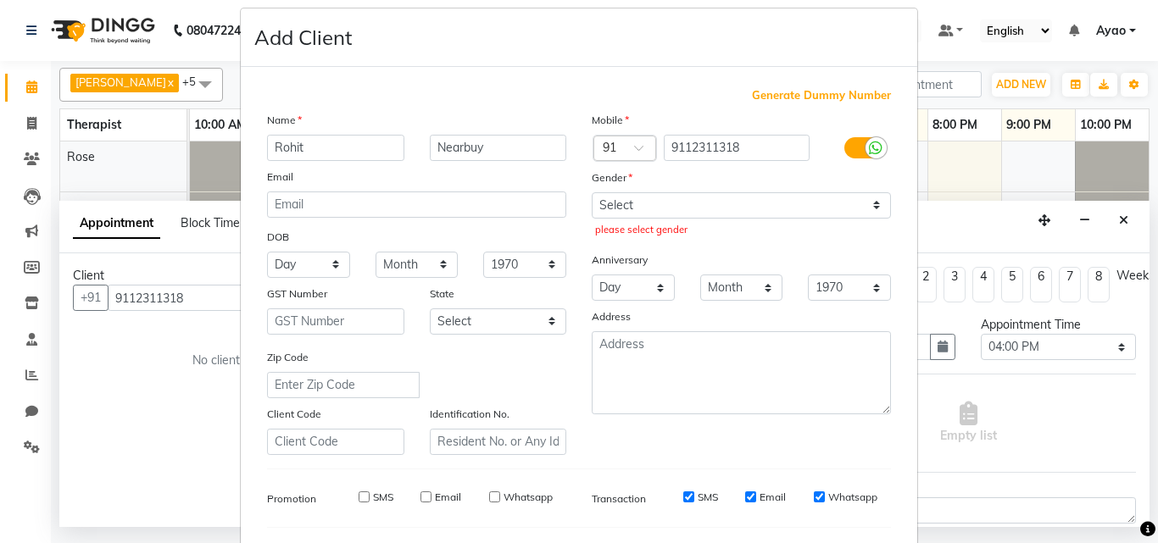
scroll to position [0, 0]
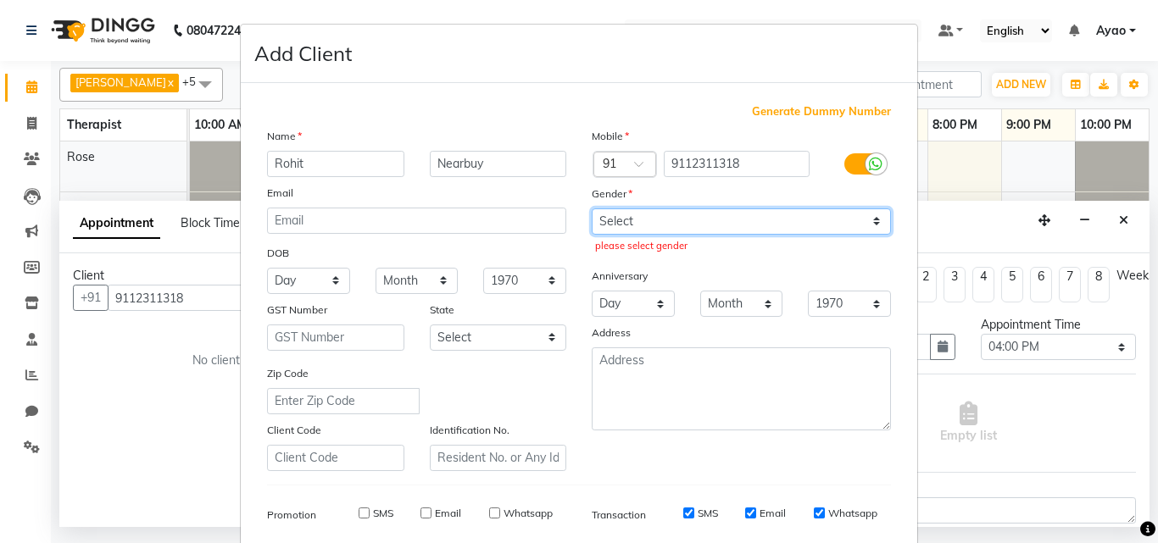
click at [634, 219] on select "Select [DEMOGRAPHIC_DATA] [DEMOGRAPHIC_DATA] Other Prefer Not To Say" at bounding box center [741, 222] width 299 height 26
select select "[DEMOGRAPHIC_DATA]"
click at [592, 209] on select "Select [DEMOGRAPHIC_DATA] [DEMOGRAPHIC_DATA] Other Prefer Not To Say" at bounding box center [741, 222] width 299 height 26
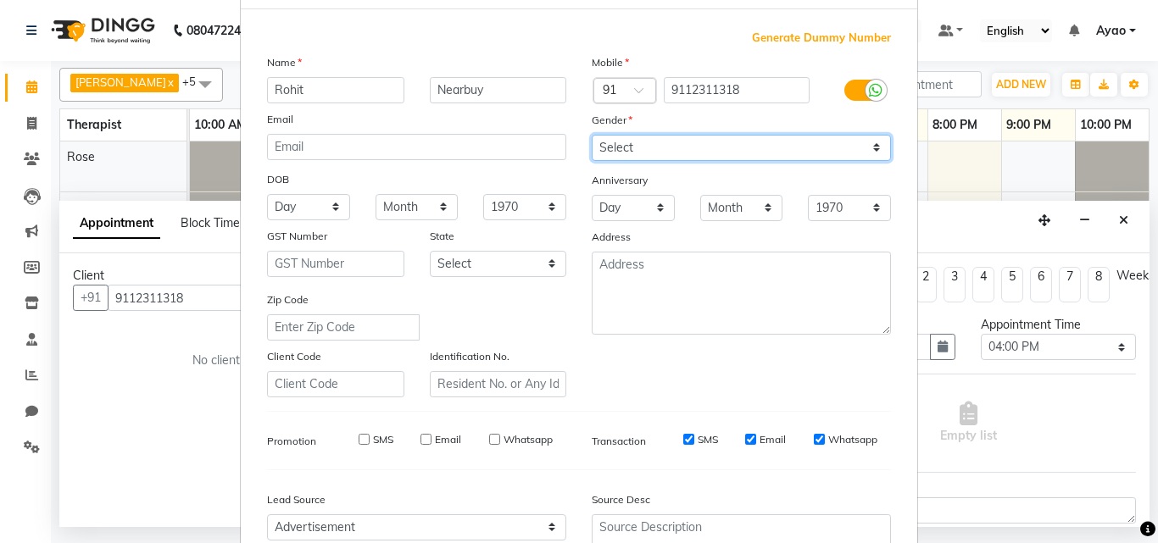
scroll to position [239, 0]
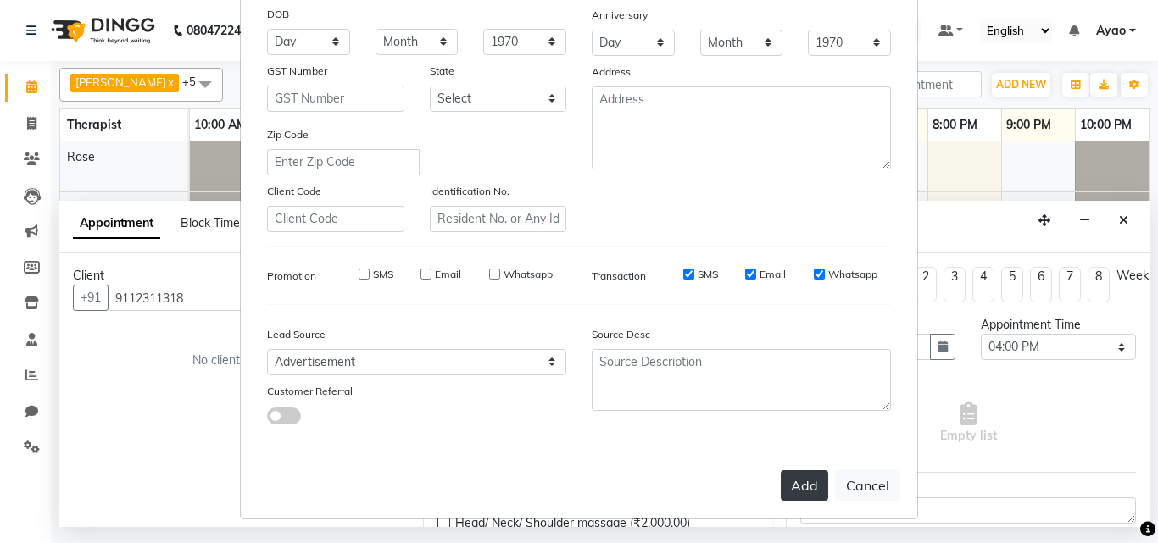
click at [808, 487] on button "Add" at bounding box center [804, 486] width 47 height 31
select select
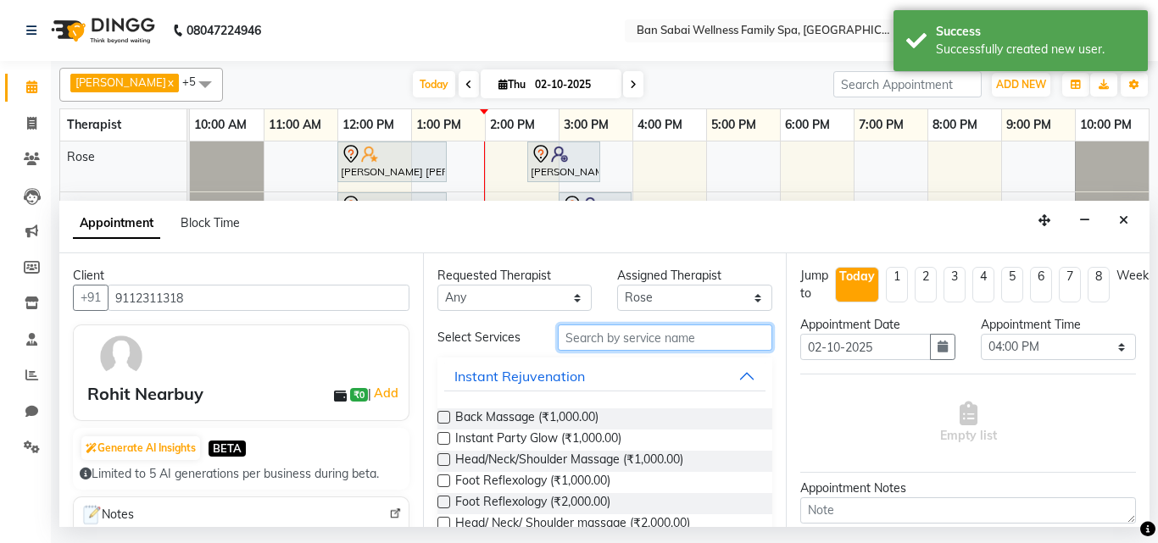
click at [681, 341] on input "text" at bounding box center [665, 338] width 215 height 26
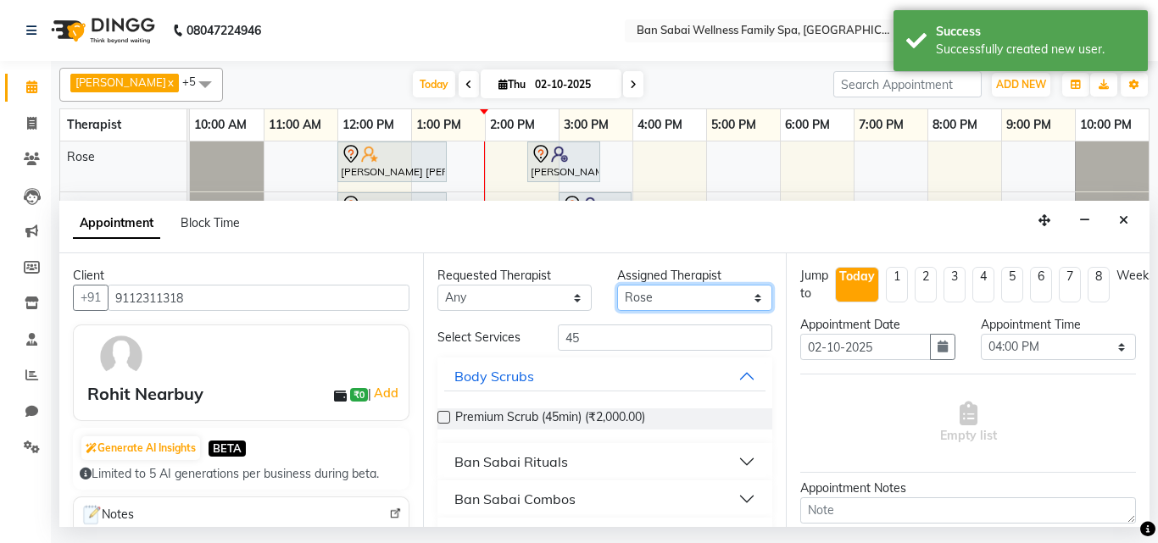
click at [728, 305] on select "Select [PERSON_NAME] [PERSON_NAME] [PERSON_NAME] Lemmishine Zingkhai Rinsit [PE…" at bounding box center [694, 298] width 155 height 26
click at [617, 285] on select "Select [PERSON_NAME] [PERSON_NAME] [PERSON_NAME] Lemmishine Zingkhai Rinsit [PE…" at bounding box center [694, 298] width 155 height 26
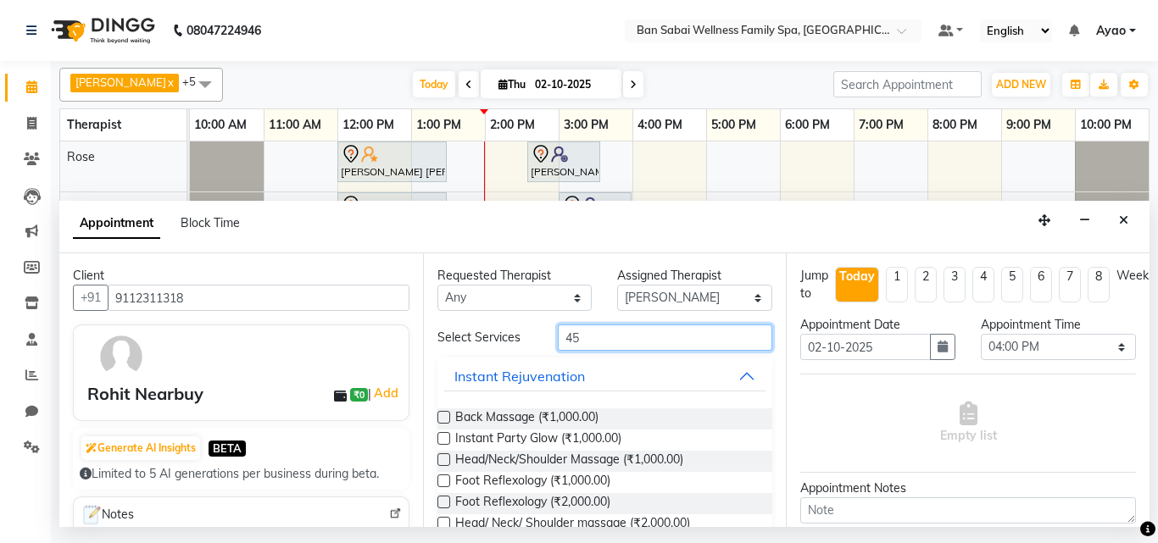
click at [656, 346] on input "45" at bounding box center [665, 338] width 215 height 26
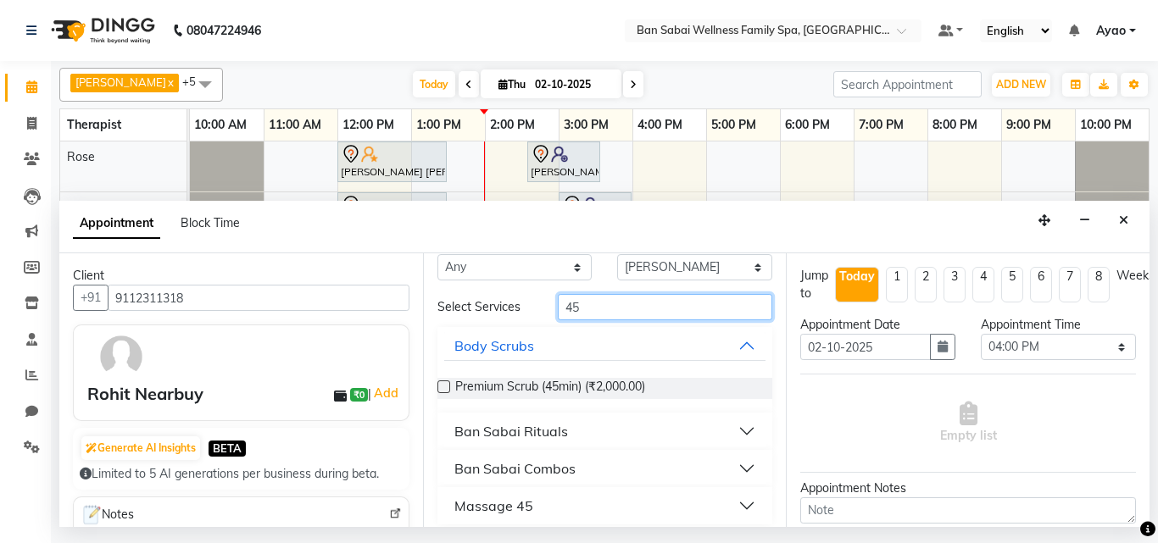
scroll to position [42, 0]
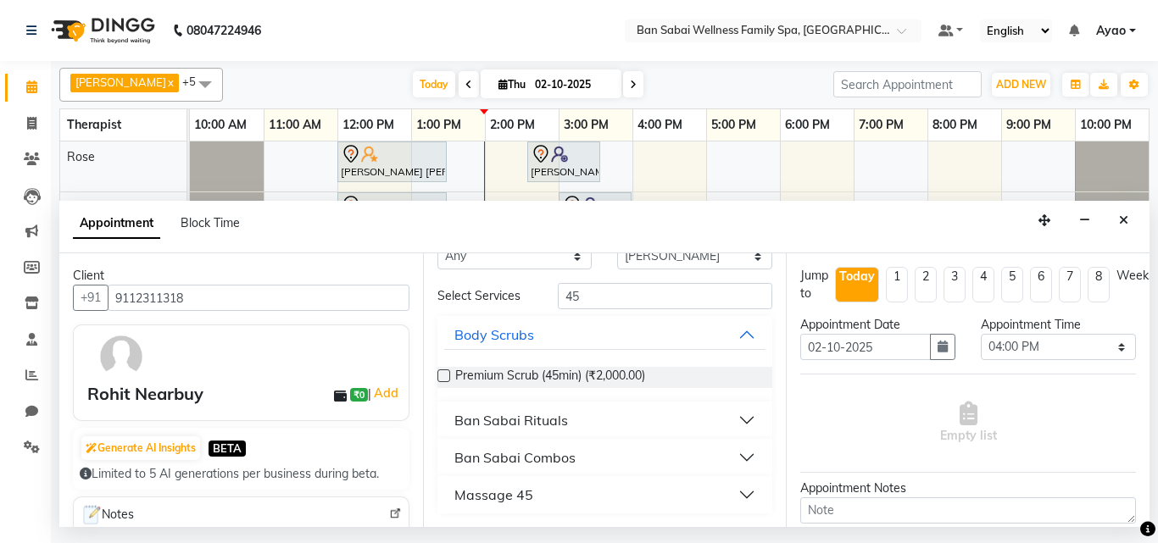
click at [522, 497] on div "Massage 45" at bounding box center [493, 495] width 79 height 20
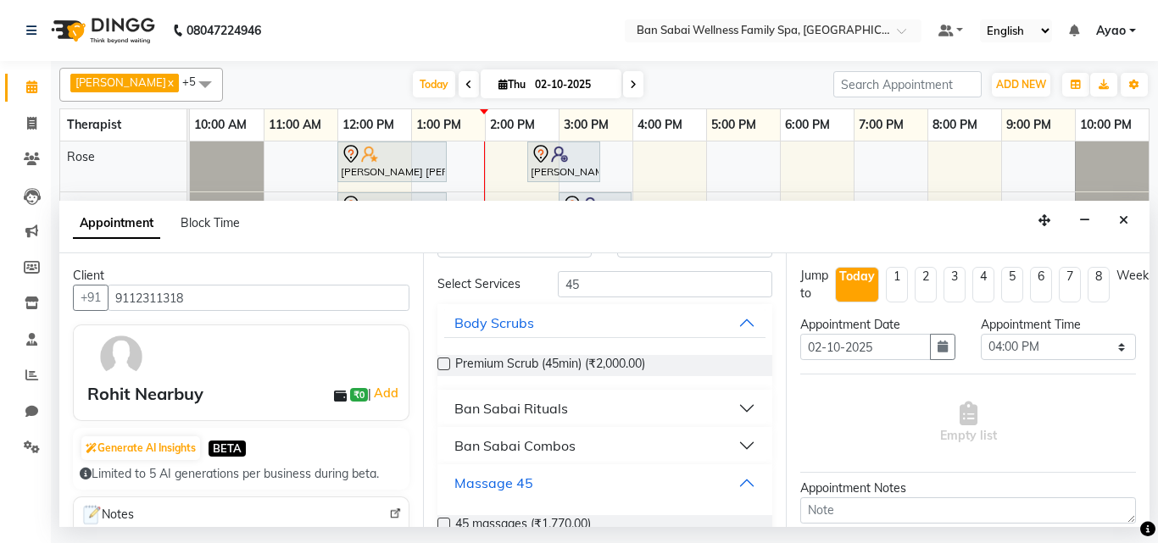
scroll to position [90, 0]
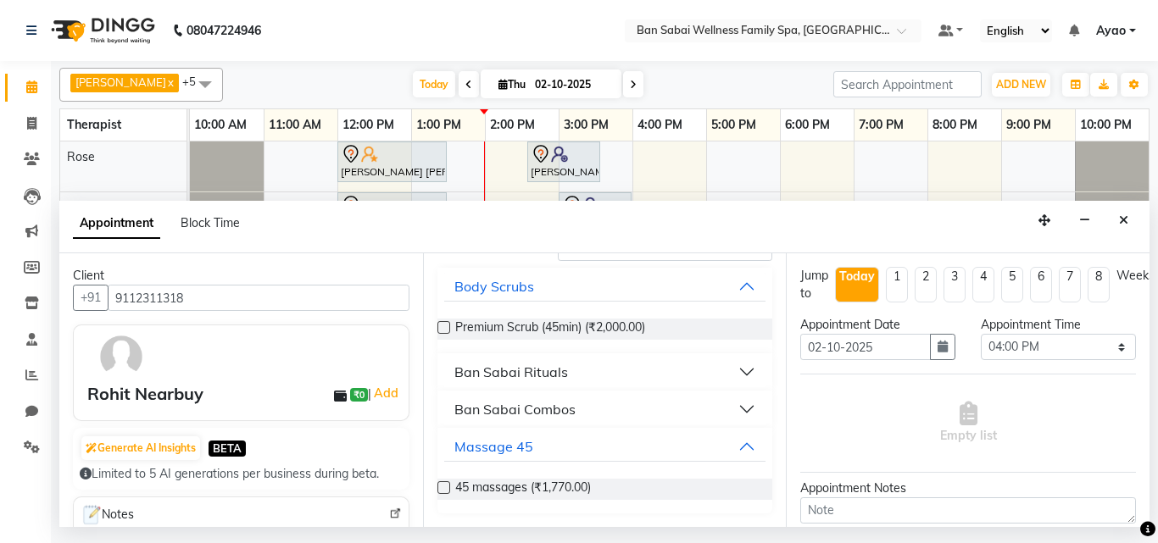
click at [440, 482] on label at bounding box center [444, 488] width 13 height 13
click at [440, 484] on input "checkbox" at bounding box center [443, 489] width 11 height 11
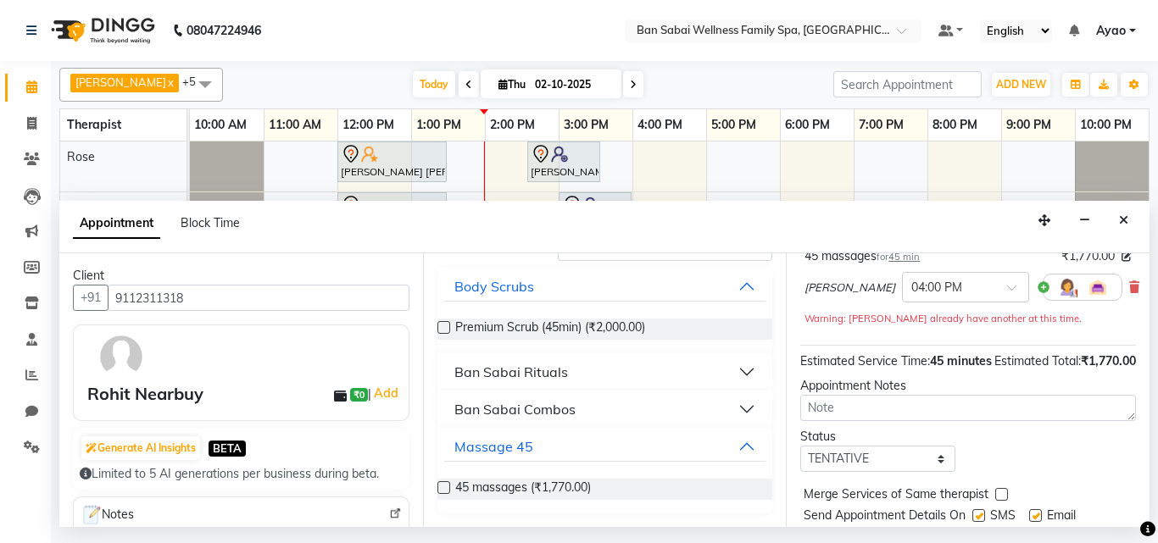
scroll to position [0, 0]
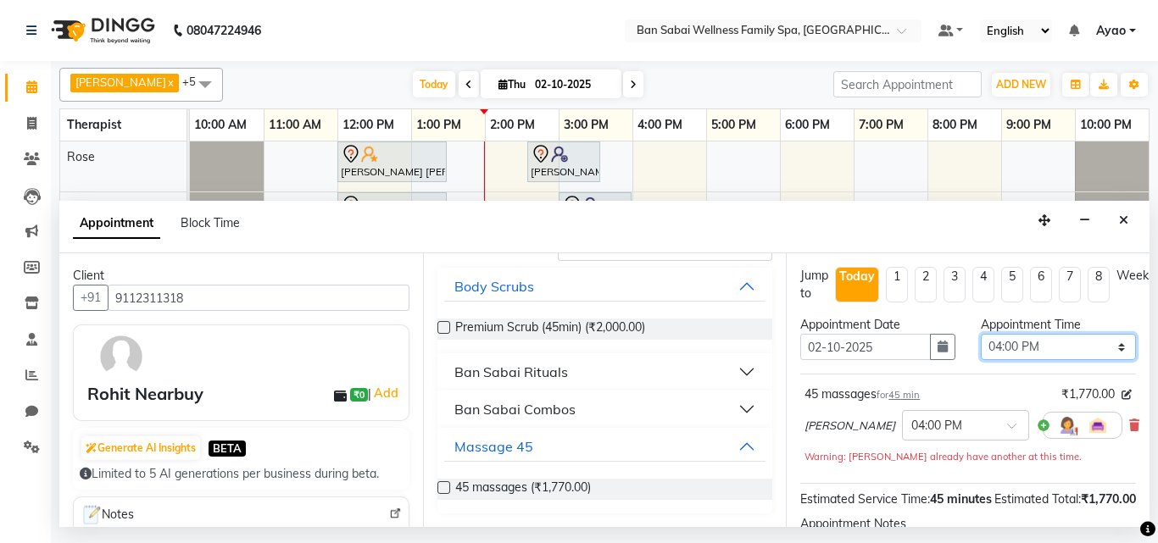
click at [1078, 341] on select "Select 11:00 AM 11:05 AM 11:10 AM 11:15 AM 11:20 AM 11:25 AM 11:30 AM 11:35 AM …" at bounding box center [1058, 347] width 155 height 26
click at [981, 334] on select "Select 11:00 AM 11:05 AM 11:10 AM 11:15 AM 11:20 AM 11:25 AM 11:30 AM 11:35 AM …" at bounding box center [1058, 347] width 155 height 26
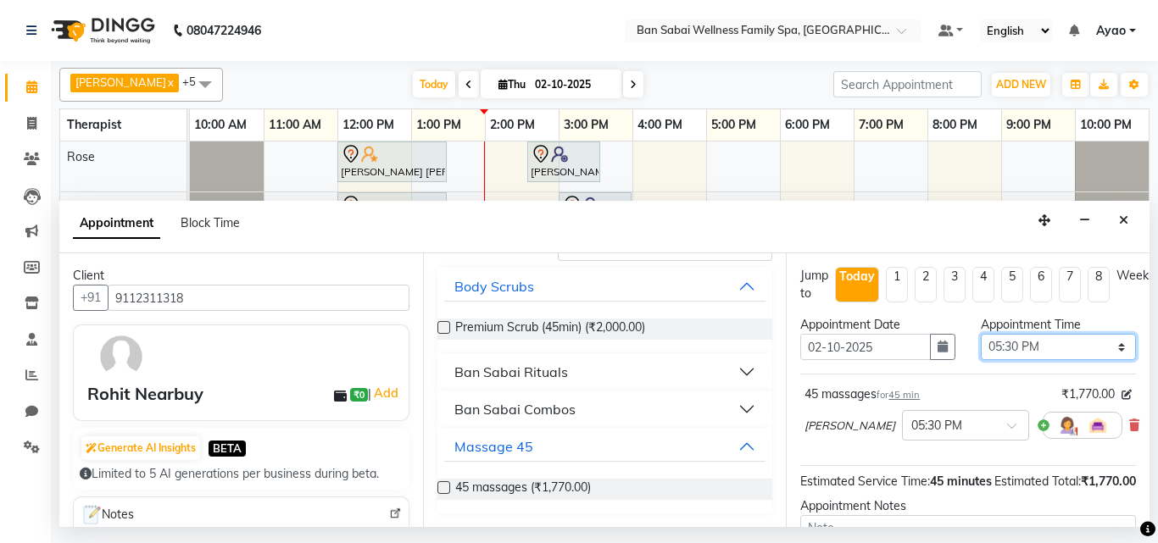
scroll to position [203, 0]
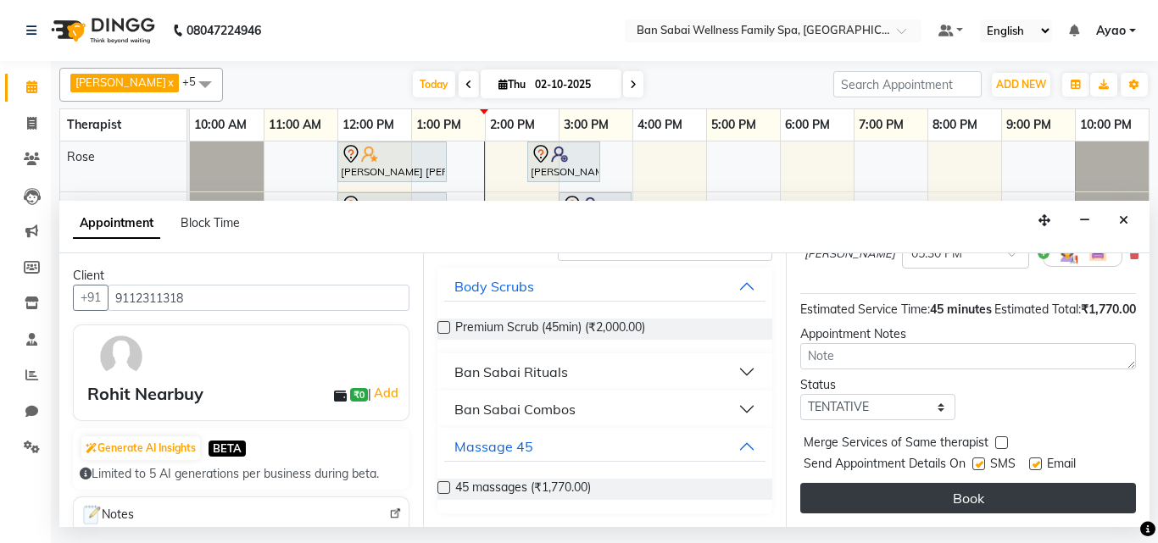
click at [1020, 483] on button "Book" at bounding box center [968, 498] width 336 height 31
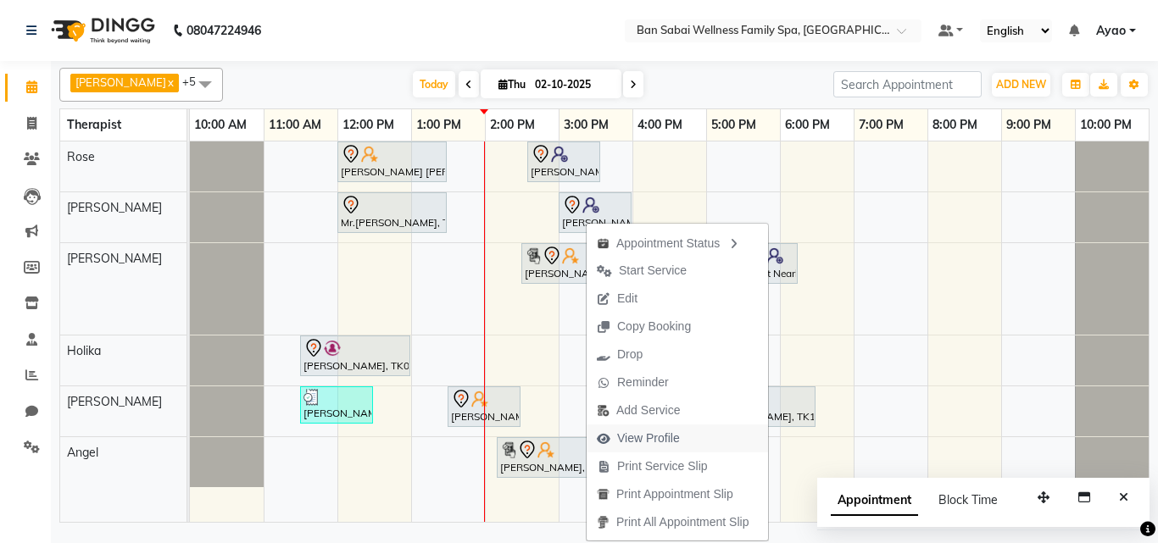
click at [677, 442] on span "View Profile" at bounding box center [648, 439] width 63 height 18
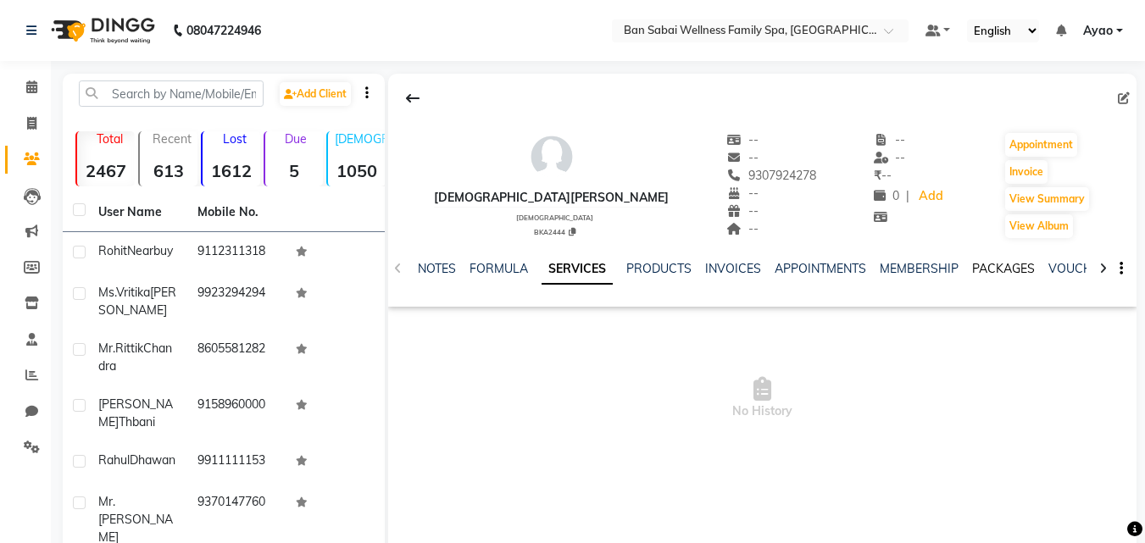
click at [1004, 268] on link "PACKAGES" at bounding box center [1004, 268] width 63 height 15
click at [475, 270] on link "SERVICES" at bounding box center [489, 268] width 58 height 15
click at [426, 271] on link "NOTES" at bounding box center [423, 268] width 38 height 15
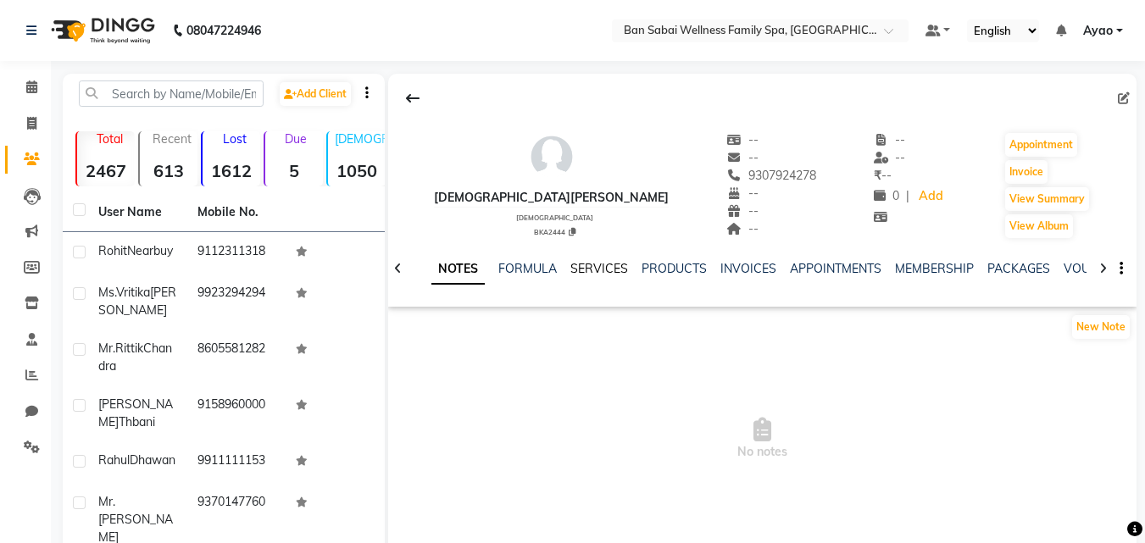
click at [597, 270] on link "SERVICES" at bounding box center [600, 268] width 58 height 15
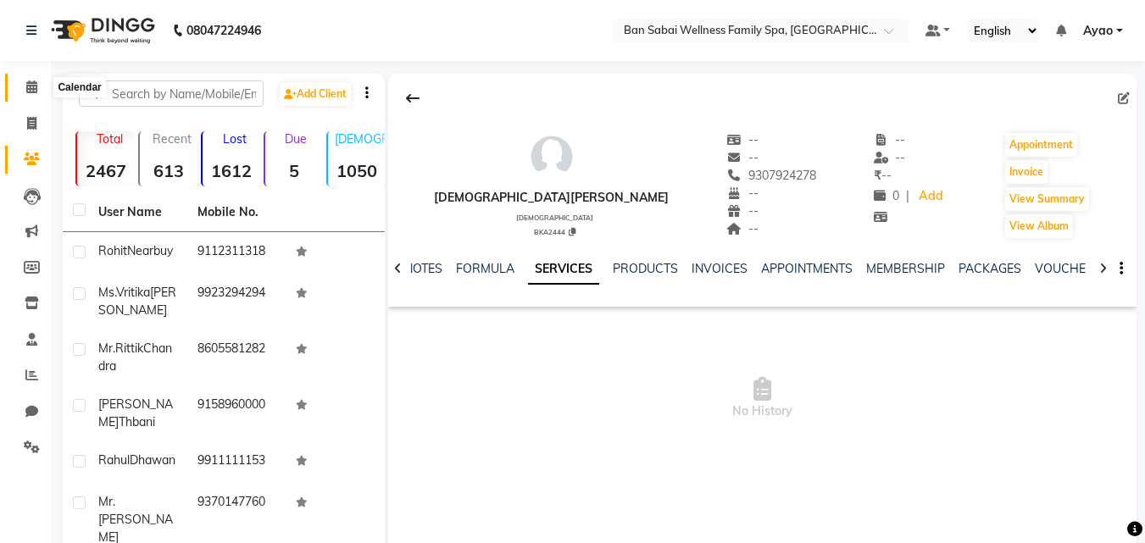
click at [29, 89] on icon at bounding box center [31, 87] width 11 height 13
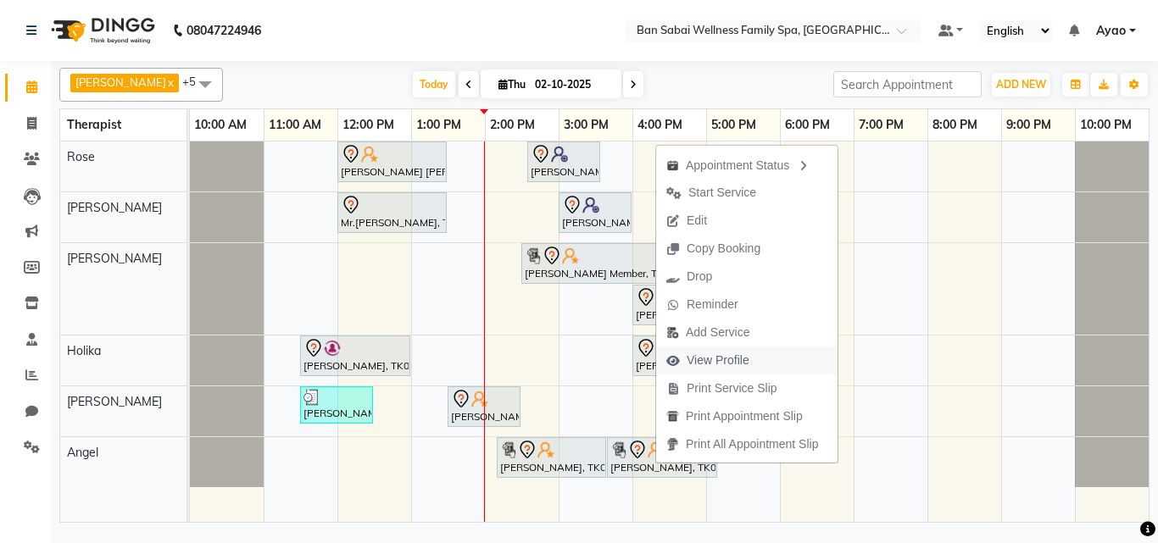
click at [736, 361] on span "View Profile" at bounding box center [718, 361] width 63 height 18
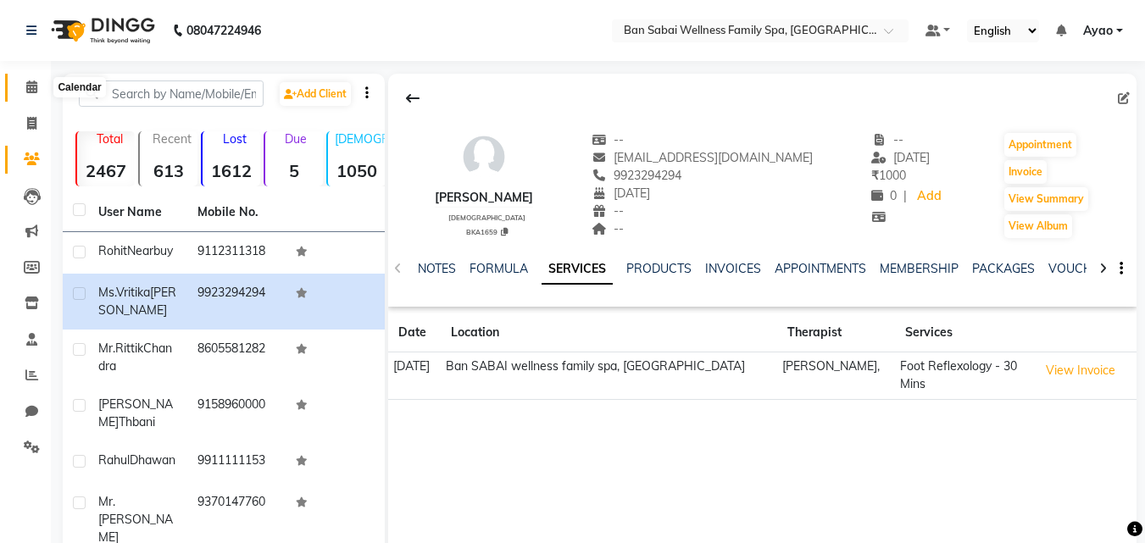
click at [41, 91] on span at bounding box center [32, 88] width 30 height 20
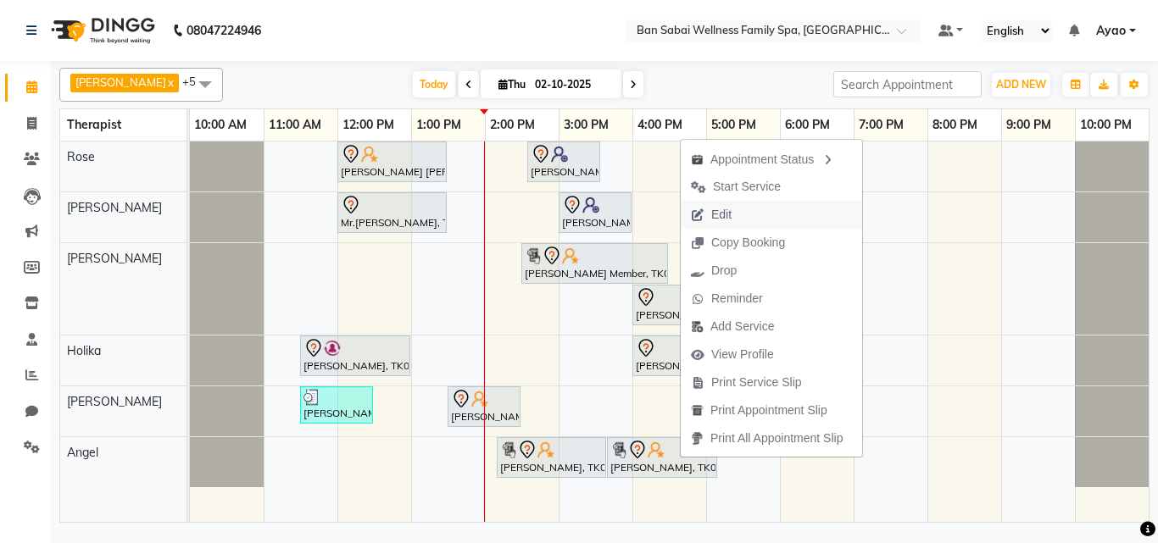
click at [745, 213] on button "Edit" at bounding box center [771, 215] width 181 height 28
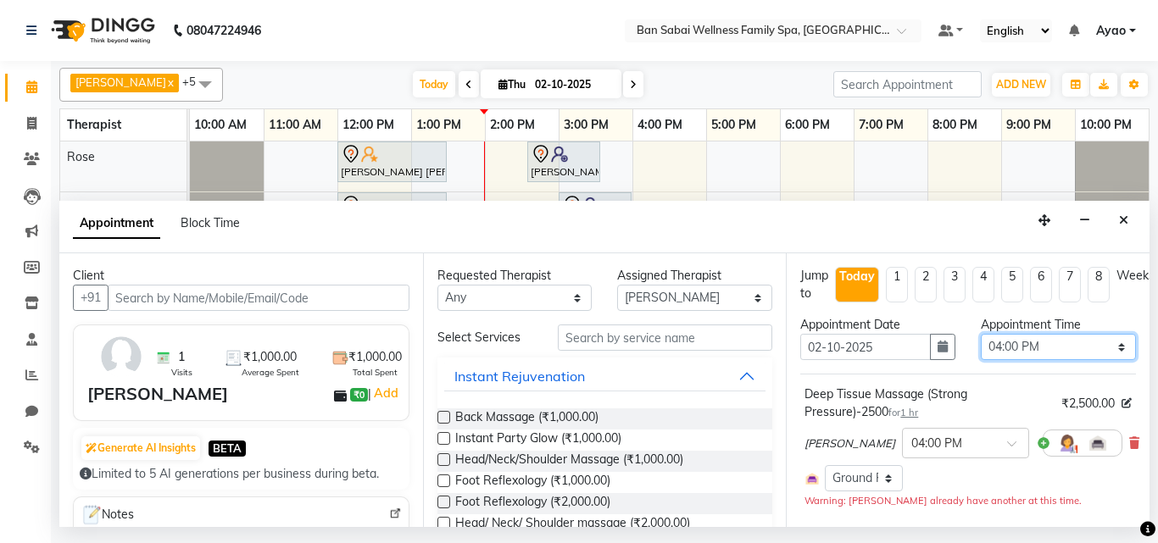
click at [1095, 347] on select "Select 11:00 AM 11:05 AM 11:10 AM 11:15 AM 11:20 AM 11:25 AM 11:30 AM 11:35 AM …" at bounding box center [1058, 347] width 155 height 26
click at [981, 334] on select "Select 11:00 AM 11:05 AM 11:10 AM 11:15 AM 11:20 AM 11:25 AM 11:30 AM 11:35 AM …" at bounding box center [1058, 347] width 155 height 26
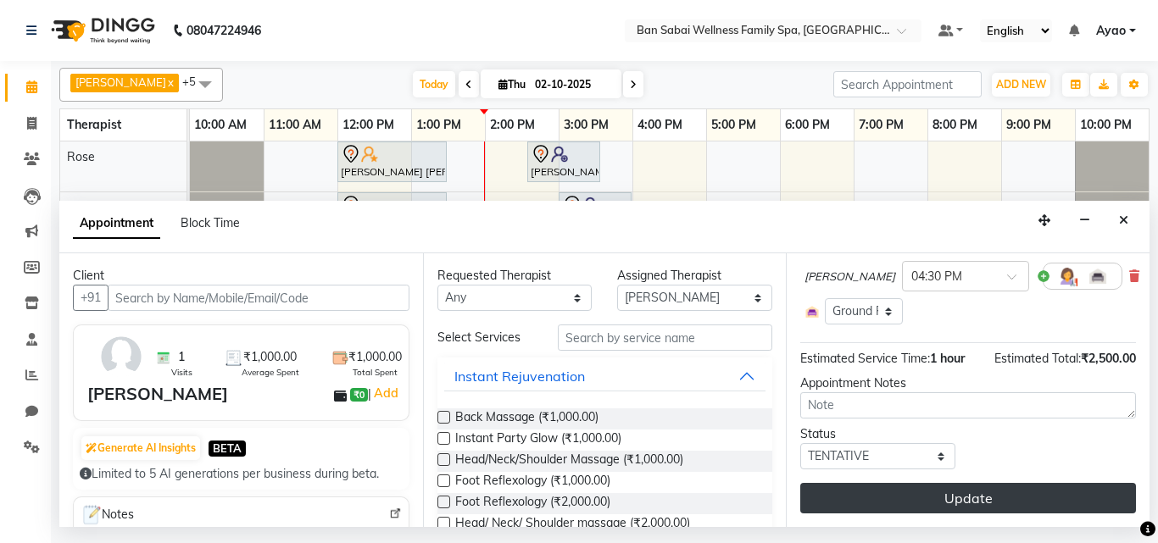
click at [1070, 483] on button "Update" at bounding box center [968, 498] width 336 height 31
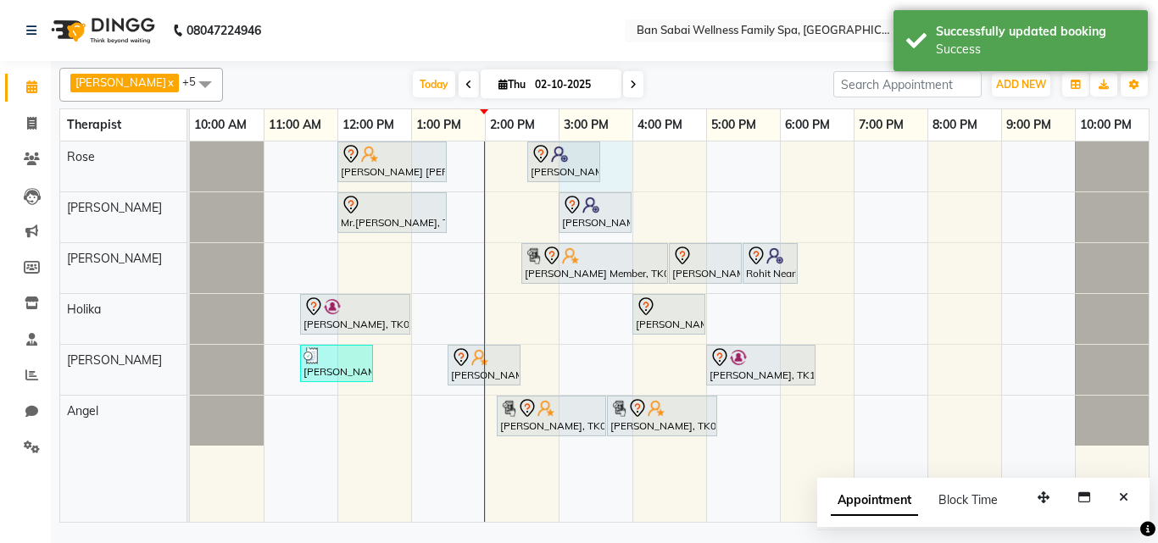
click at [602, 146] on div "[PERSON_NAME] [PERSON_NAME], TK04, 12:00 PM-01:30 PM, Deep Tissue Massage (Stro…" at bounding box center [669, 332] width 959 height 381
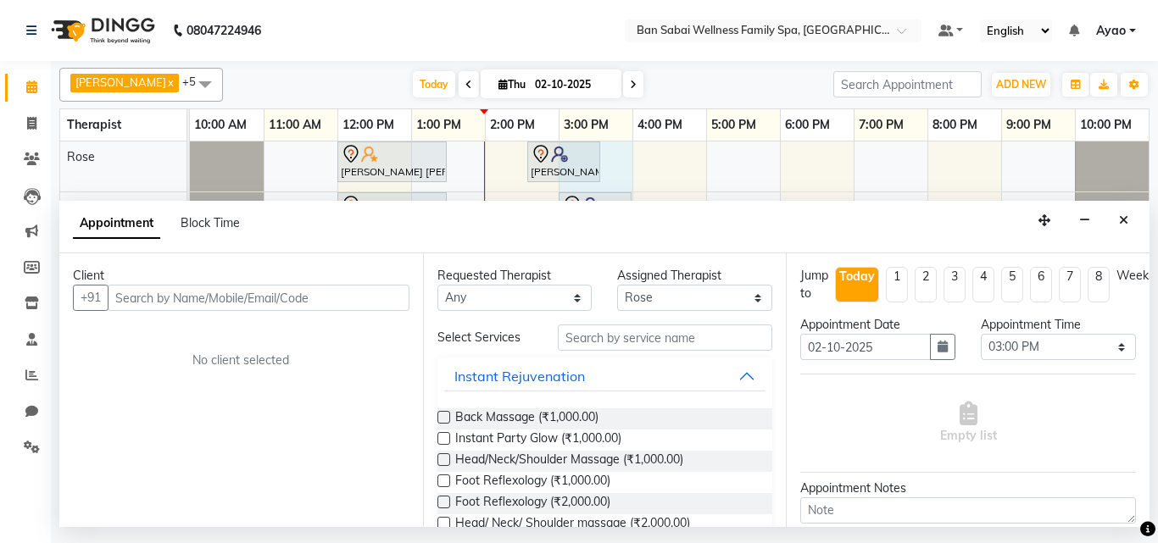
click at [371, 299] on input "text" at bounding box center [259, 298] width 302 height 26
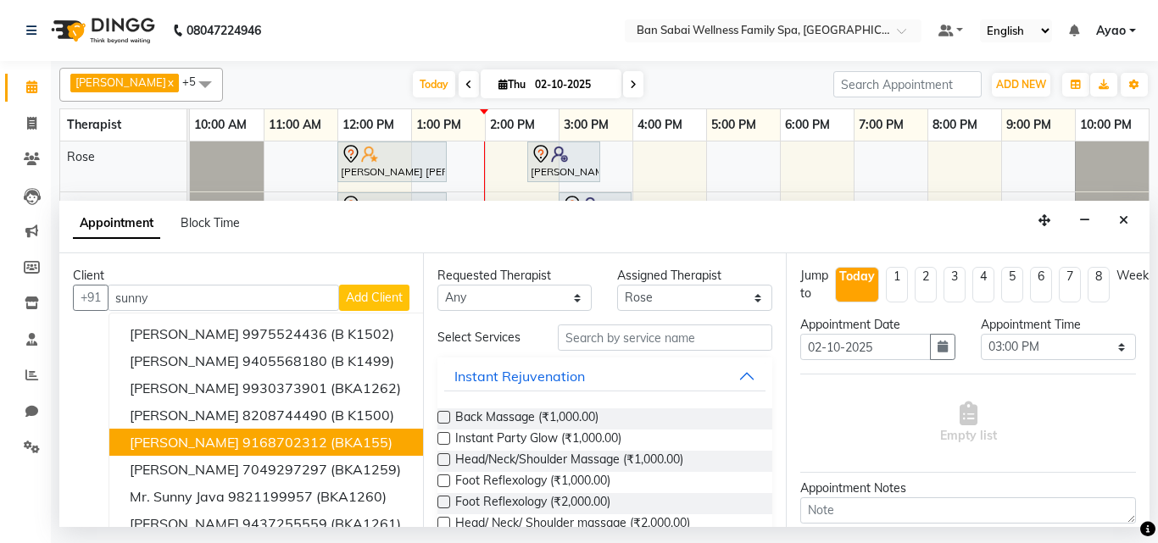
click at [289, 442] on ngb-highlight "9168702312" at bounding box center [284, 442] width 85 height 17
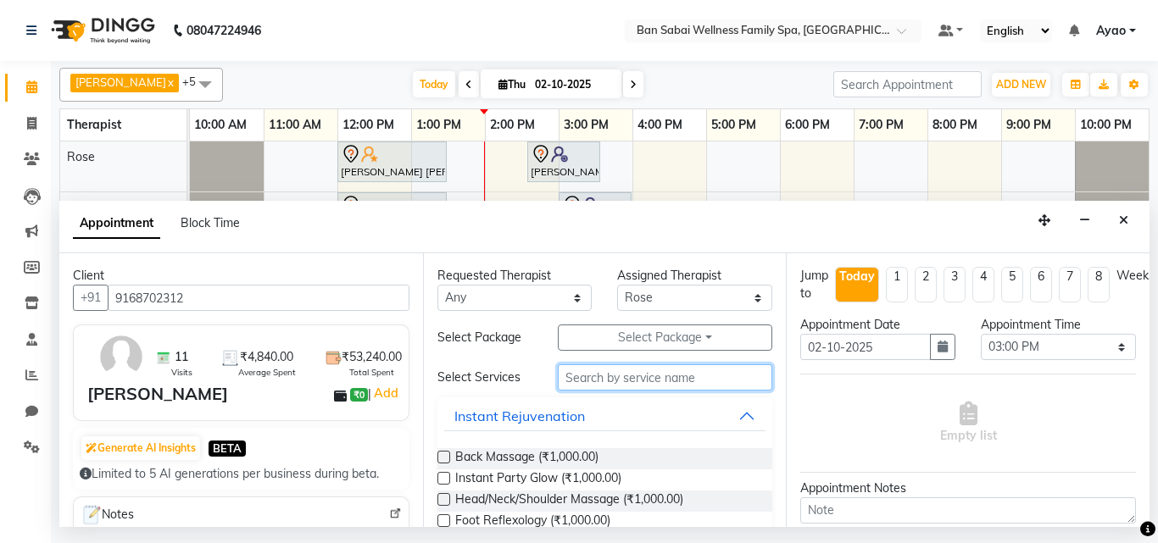
click at [654, 381] on input "text" at bounding box center [665, 378] width 215 height 26
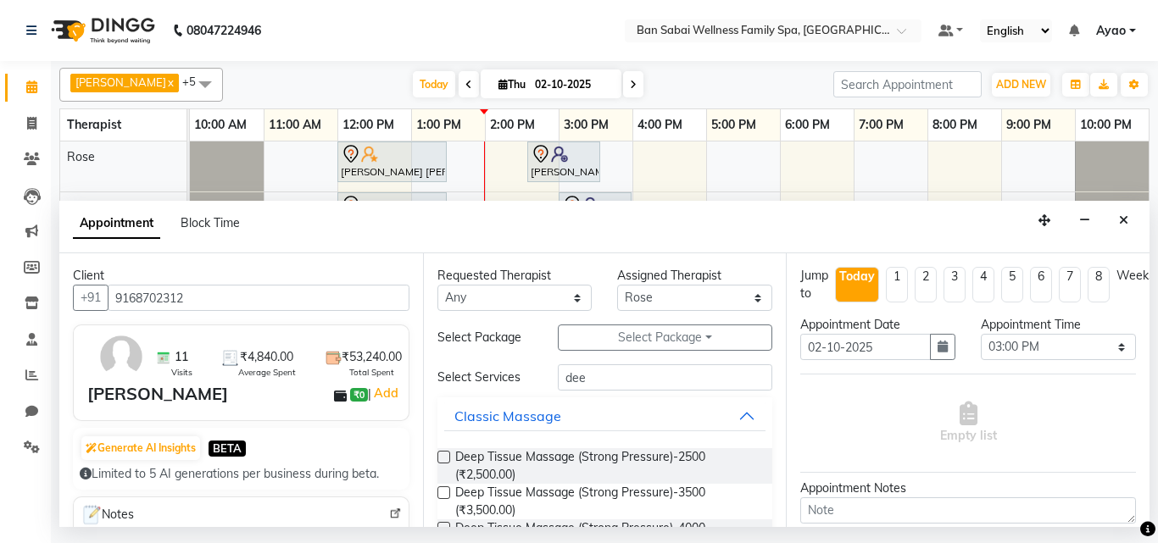
click at [441, 489] on label at bounding box center [444, 493] width 13 height 13
click at [441, 489] on input "checkbox" at bounding box center [443, 494] width 11 height 11
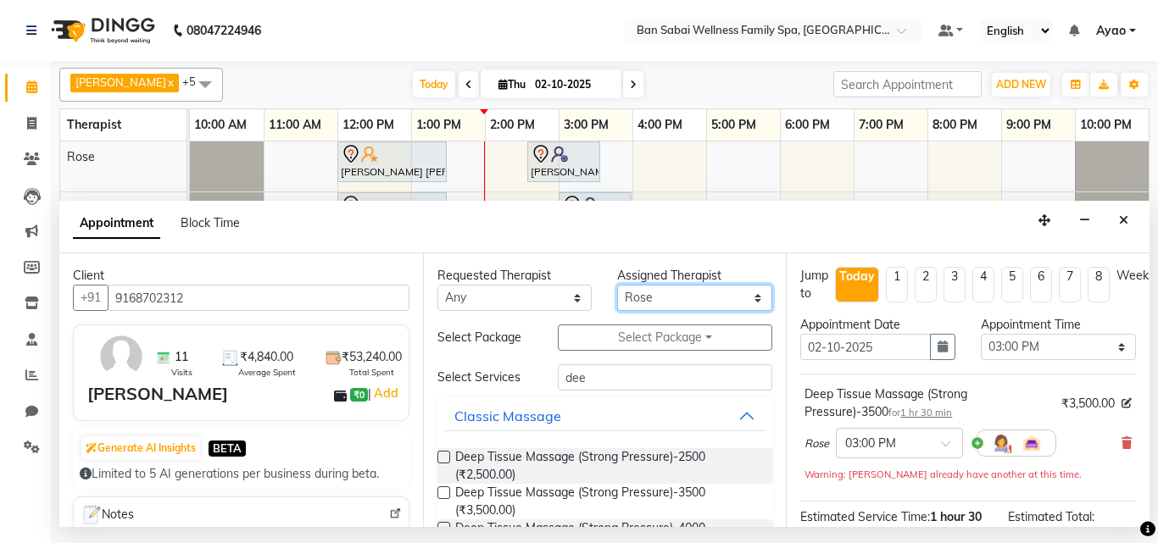
drag, startPoint x: 742, startPoint y: 301, endPoint x: 719, endPoint y: 294, distance: 23.9
click at [742, 301] on select "Select [PERSON_NAME] [PERSON_NAME] [PERSON_NAME] Lemmishine Zingkhai Rinsit [PE…" at bounding box center [694, 298] width 155 height 26
click at [617, 285] on select "Select [PERSON_NAME] [PERSON_NAME] [PERSON_NAME] Lemmishine Zingkhai Rinsit [PE…" at bounding box center [694, 298] width 155 height 26
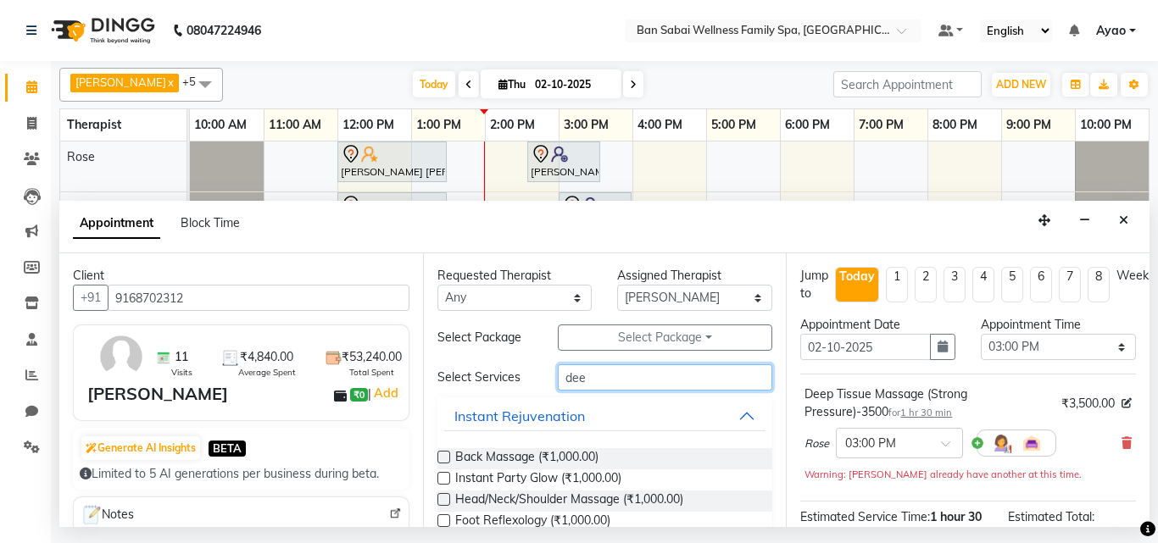
click at [652, 388] on input "dee" at bounding box center [665, 378] width 215 height 26
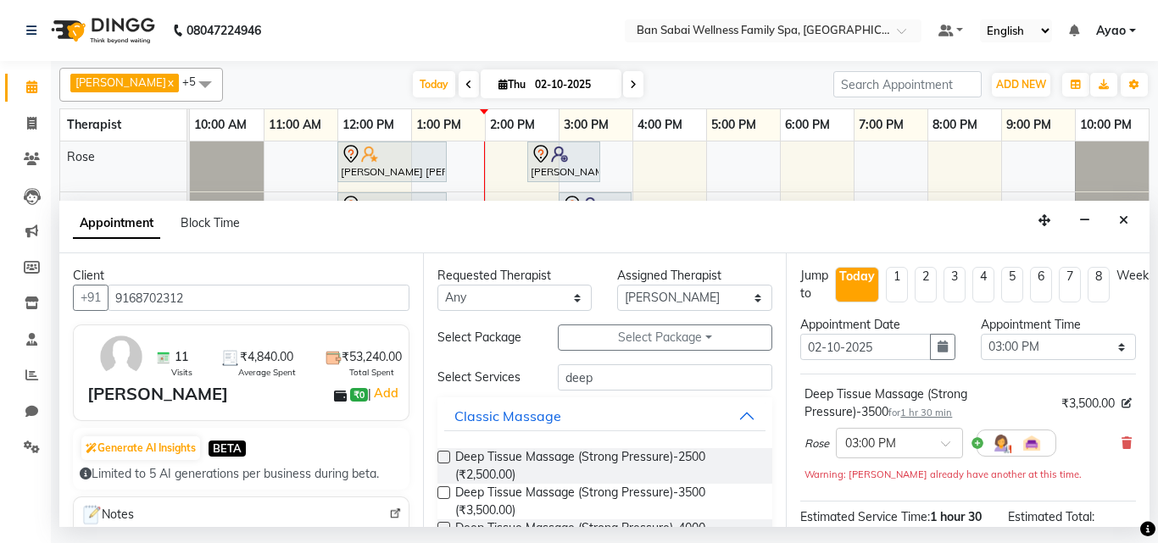
click at [441, 491] on label at bounding box center [444, 493] width 13 height 13
click at [441, 491] on input "checkbox" at bounding box center [443, 494] width 11 height 11
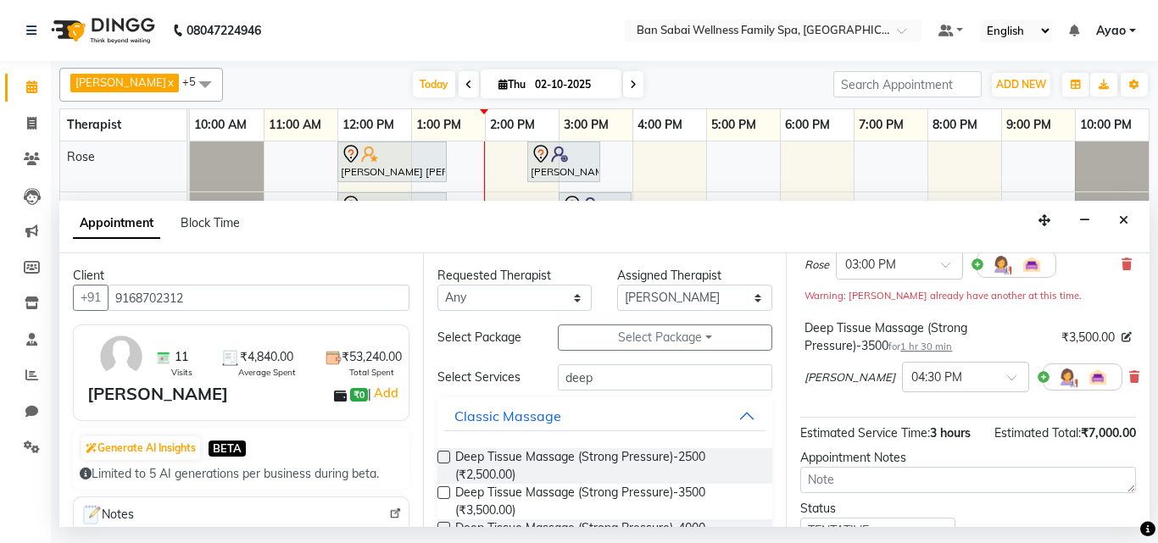
scroll to position [333, 0]
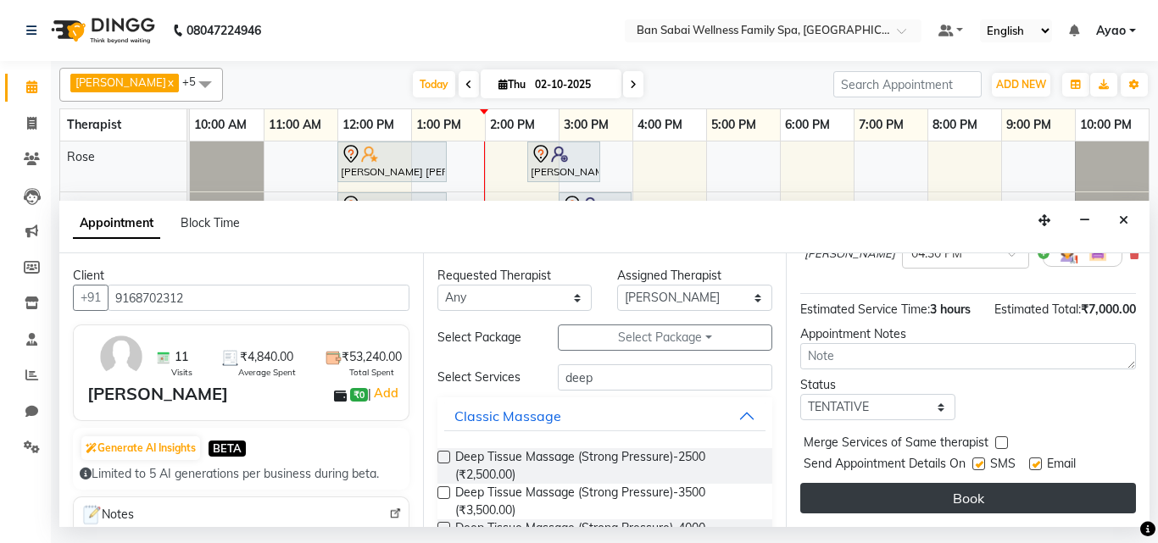
click at [980, 483] on button "Book" at bounding box center [968, 498] width 336 height 31
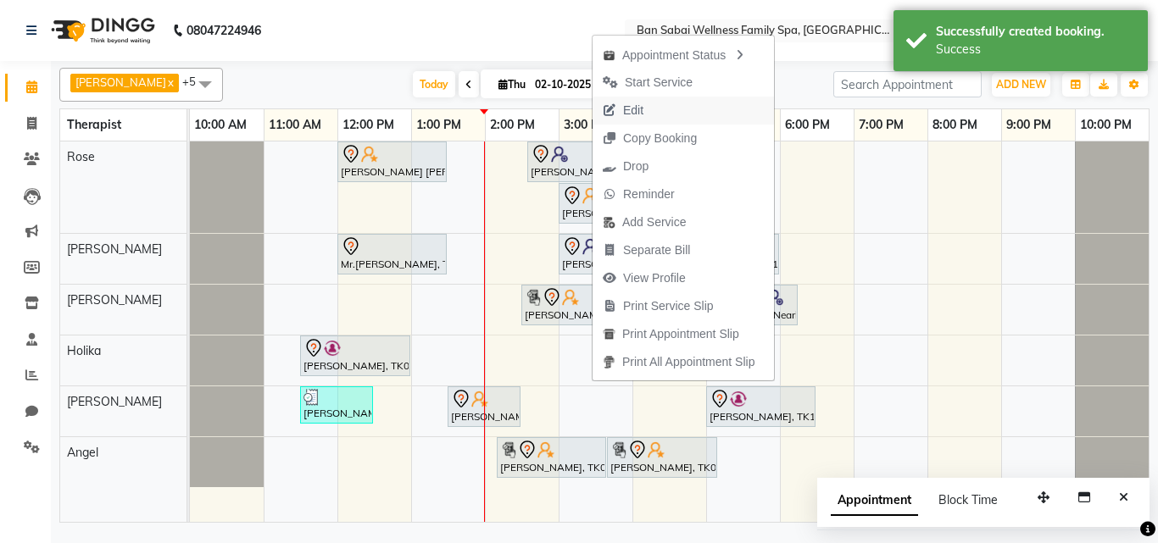
click at [648, 106] on span "Edit" at bounding box center [623, 111] width 61 height 28
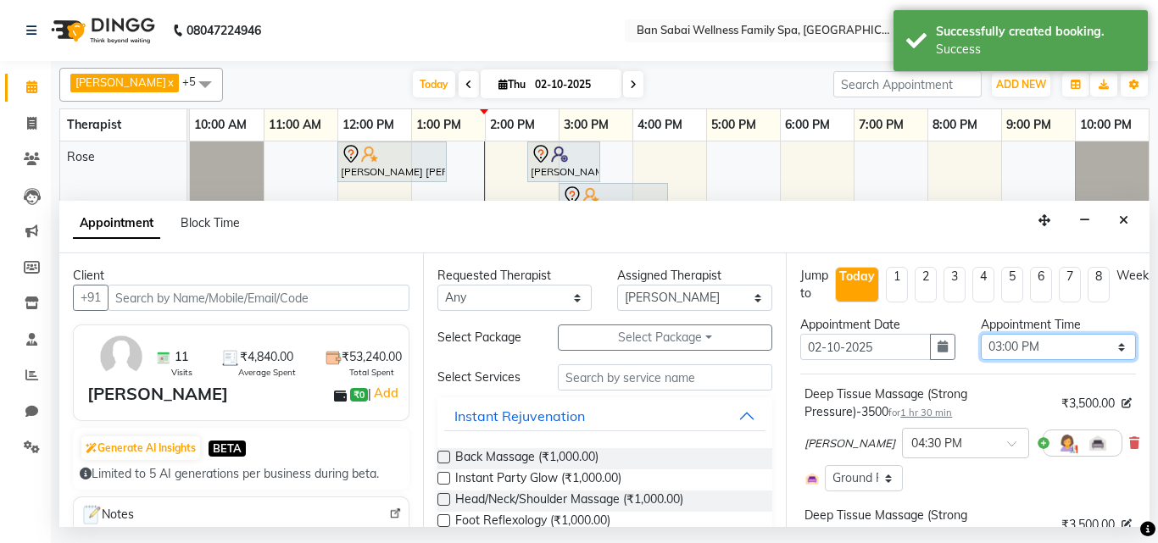
click at [1106, 347] on select "Select 11:00 AM 11:05 AM 11:10 AM 11:15 AM 11:20 AM 11:25 AM 11:30 AM 11:35 AM …" at bounding box center [1058, 347] width 155 height 26
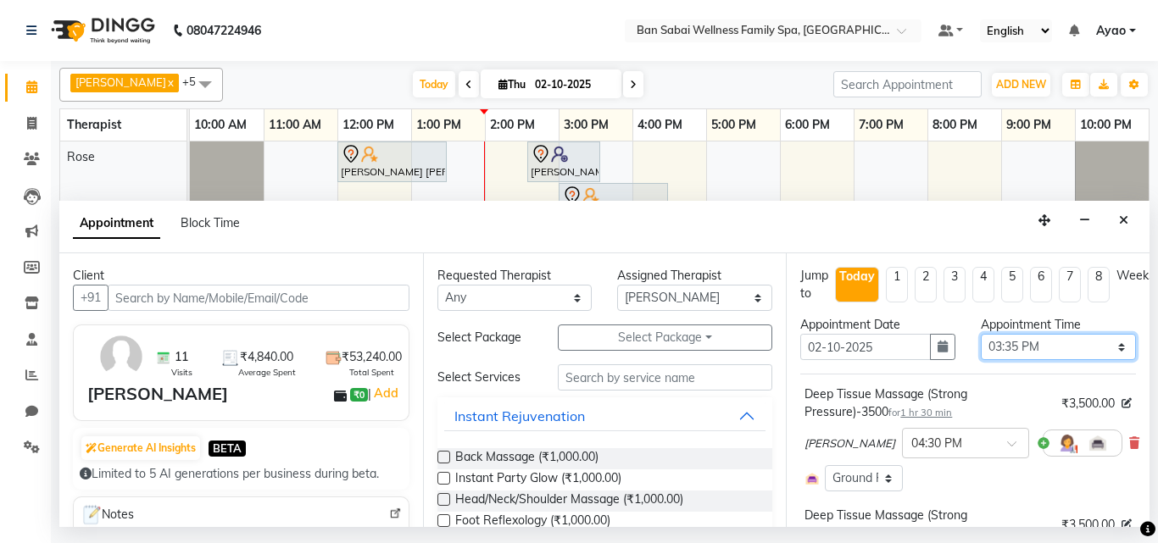
click at [981, 334] on select "Select 11:00 AM 11:05 AM 11:10 AM 11:15 AM 11:20 AM 11:25 AM 11:30 AM 11:35 AM …" at bounding box center [1058, 347] width 155 height 26
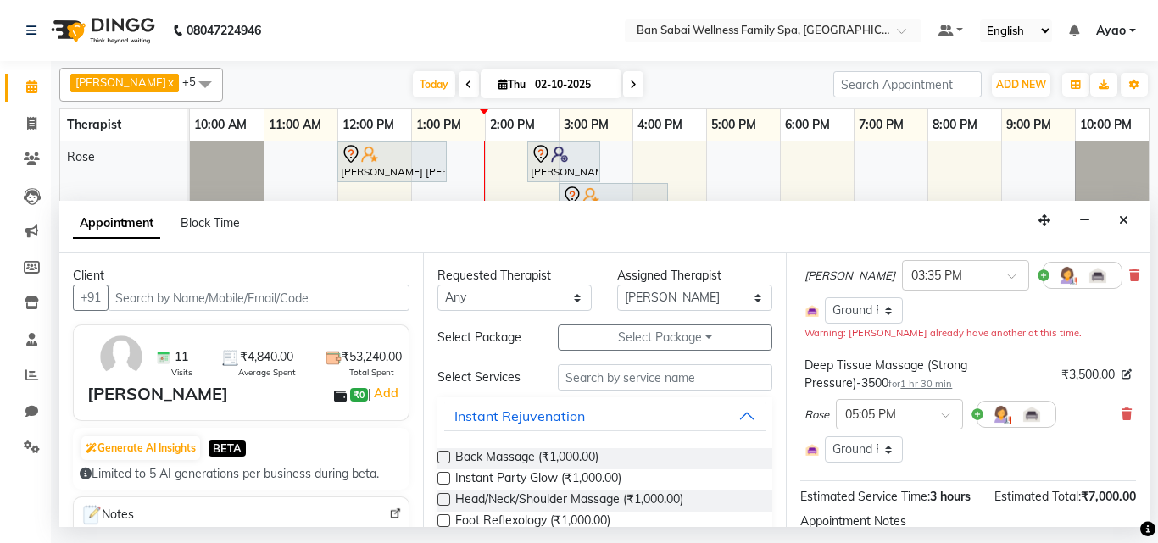
scroll to position [170, 0]
click at [944, 412] on span at bounding box center [951, 419] width 21 height 18
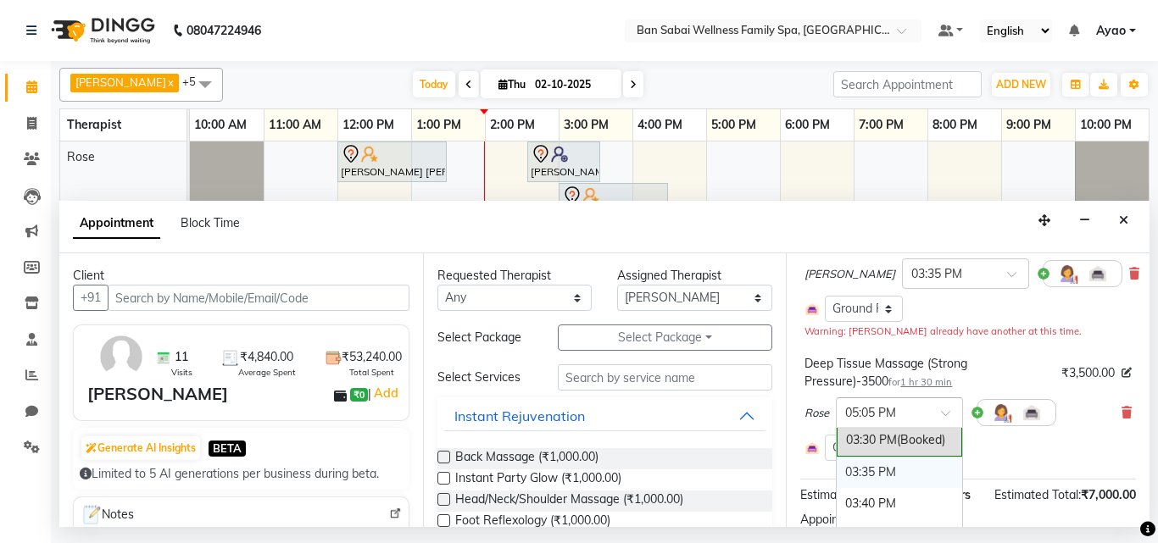
click at [892, 473] on div "03:35 PM" at bounding box center [899, 472] width 125 height 31
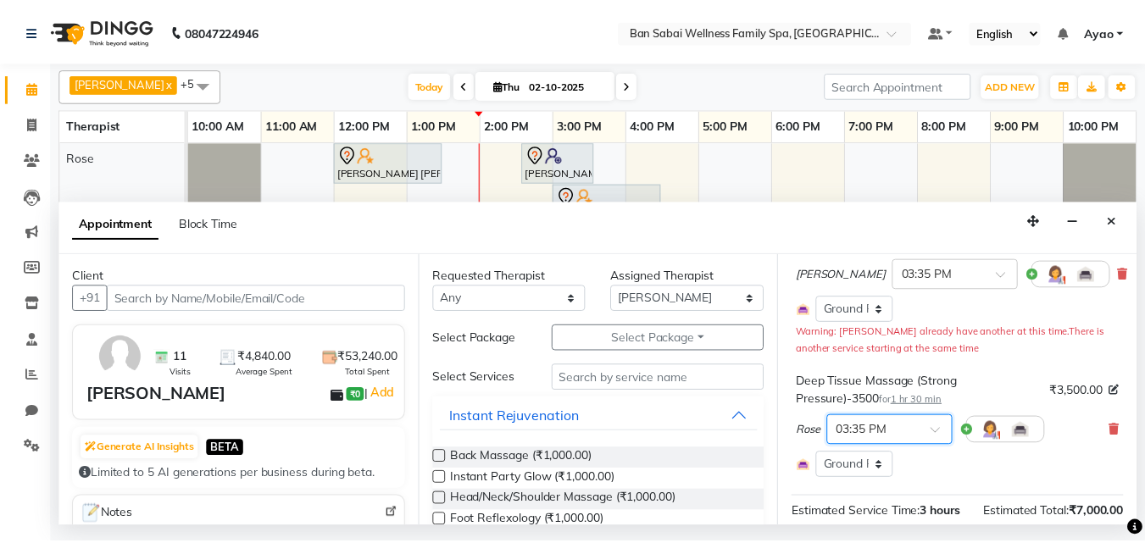
scroll to position [354, 0]
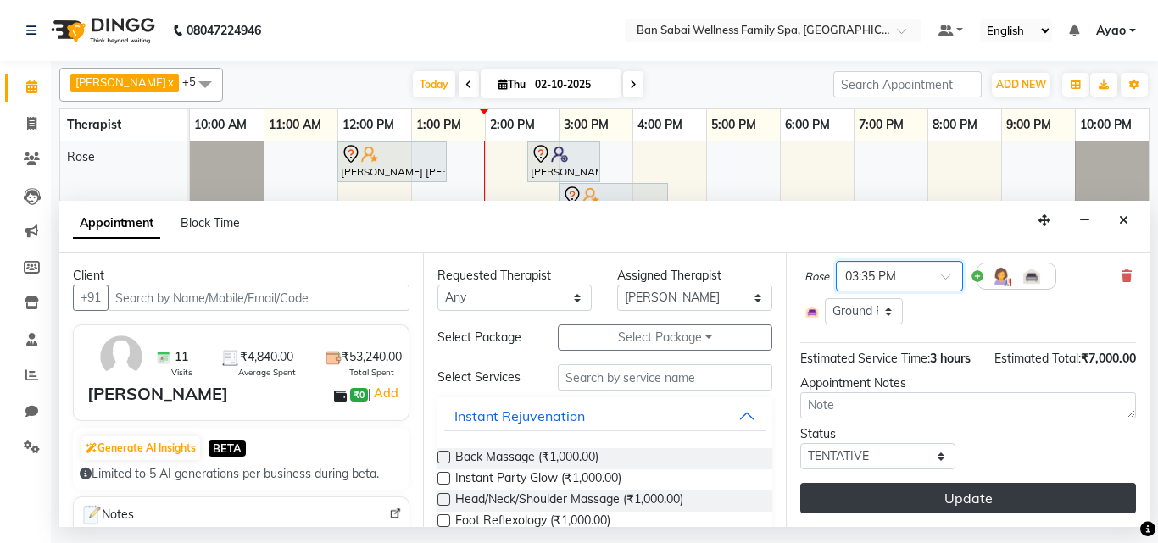
click at [959, 483] on button "Update" at bounding box center [968, 498] width 336 height 31
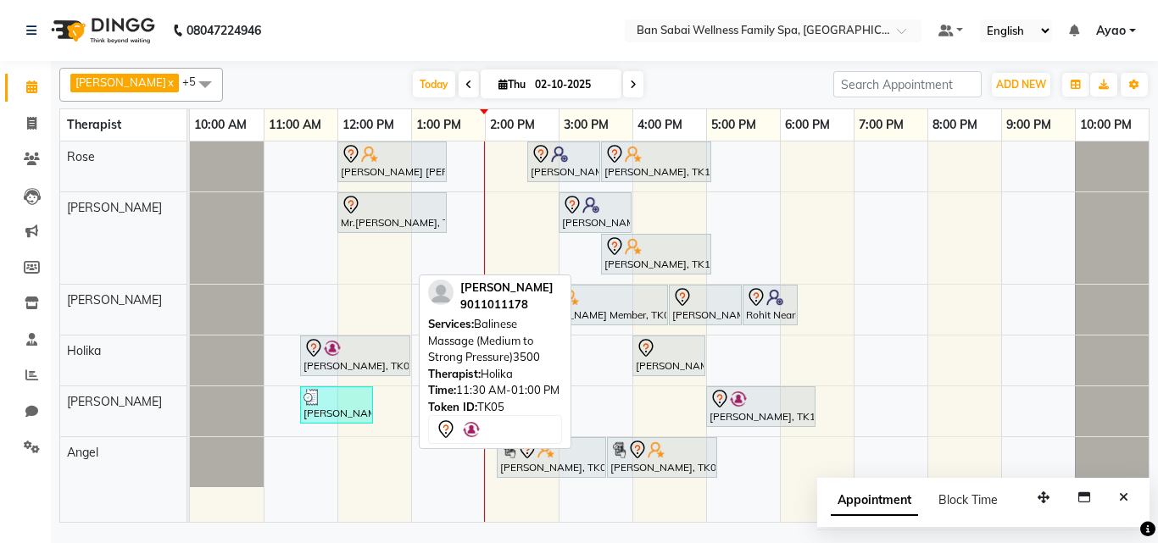
click at [368, 354] on div at bounding box center [355, 348] width 103 height 20
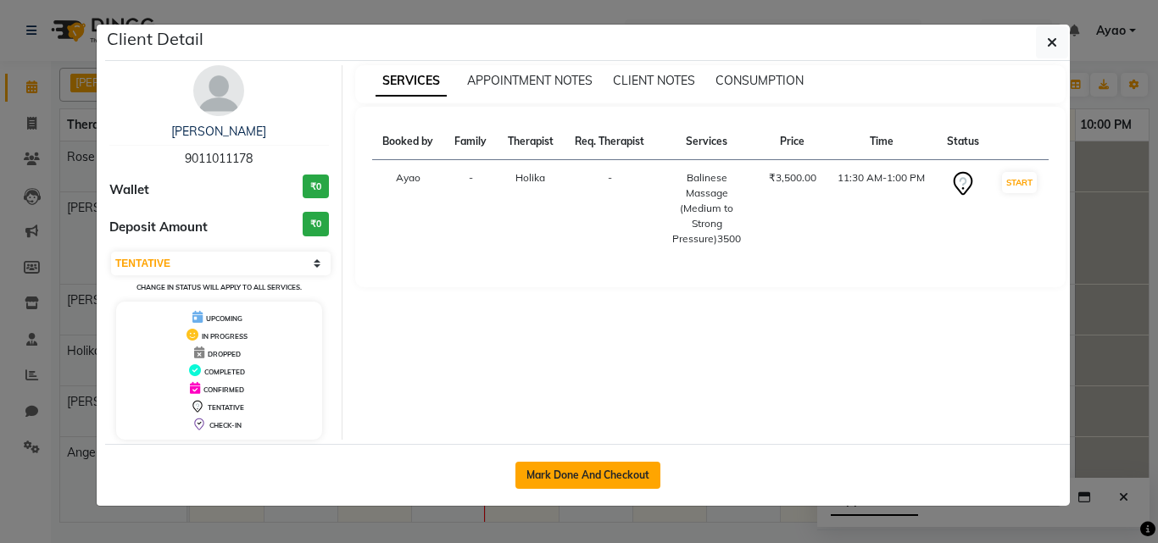
click at [604, 480] on button "Mark Done And Checkout" at bounding box center [588, 475] width 145 height 27
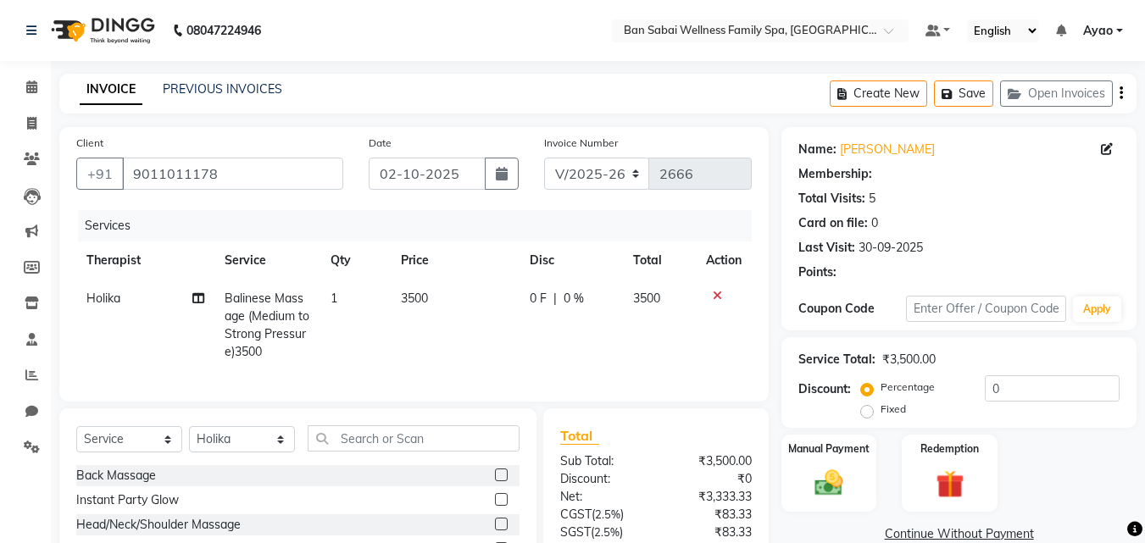
scroll to position [85, 0]
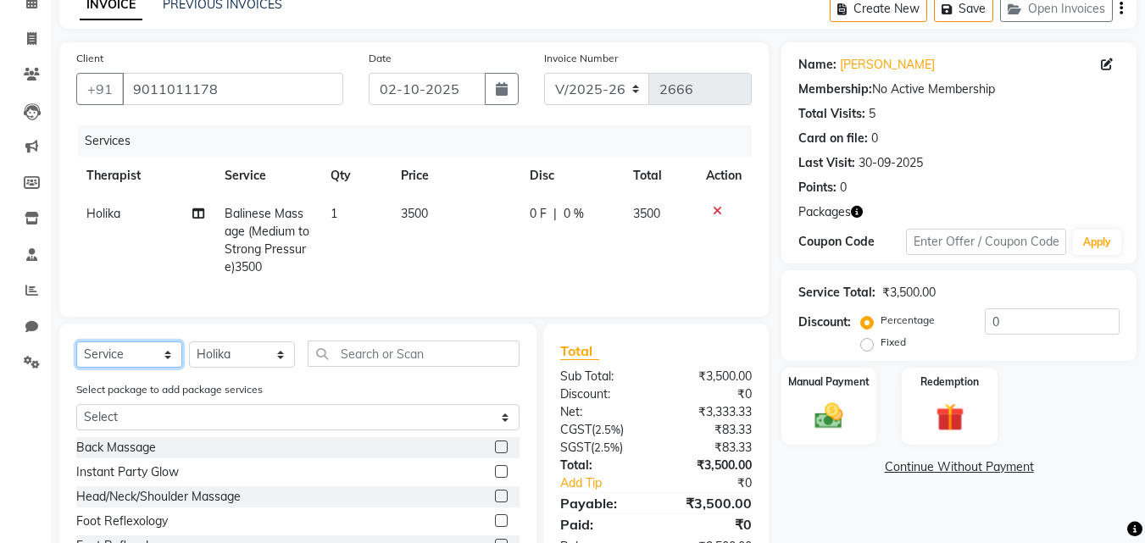
click at [165, 367] on select "Select Service Product Membership Package Voucher Prepaid Gift Card" at bounding box center [129, 355] width 106 height 26
click at [76, 354] on select "Select Service Product Membership Package Voucher Prepaid Gift Card" at bounding box center [129, 355] width 106 height 26
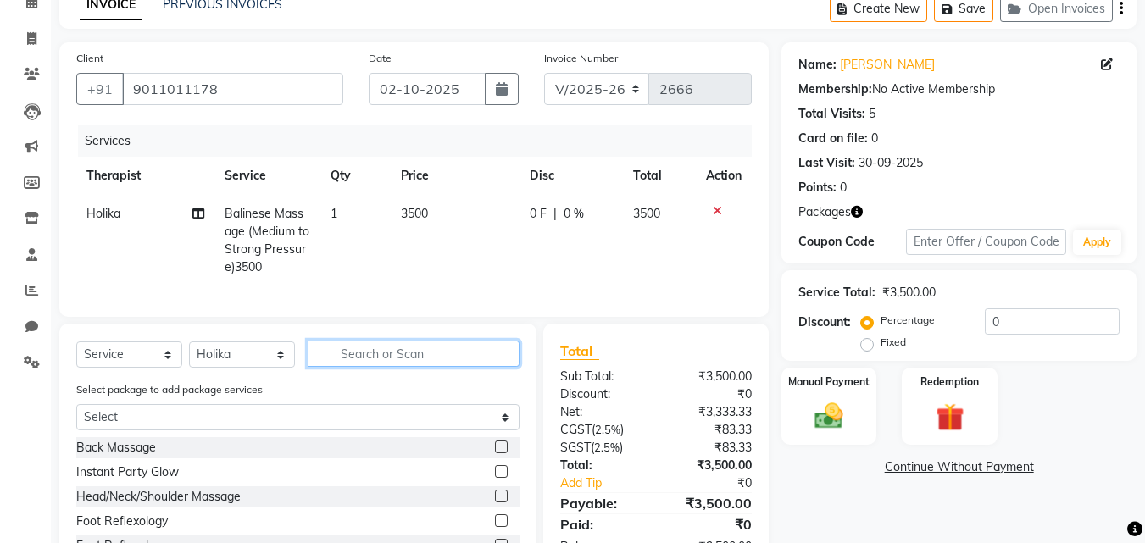
click at [387, 367] on input "text" at bounding box center [414, 354] width 212 height 26
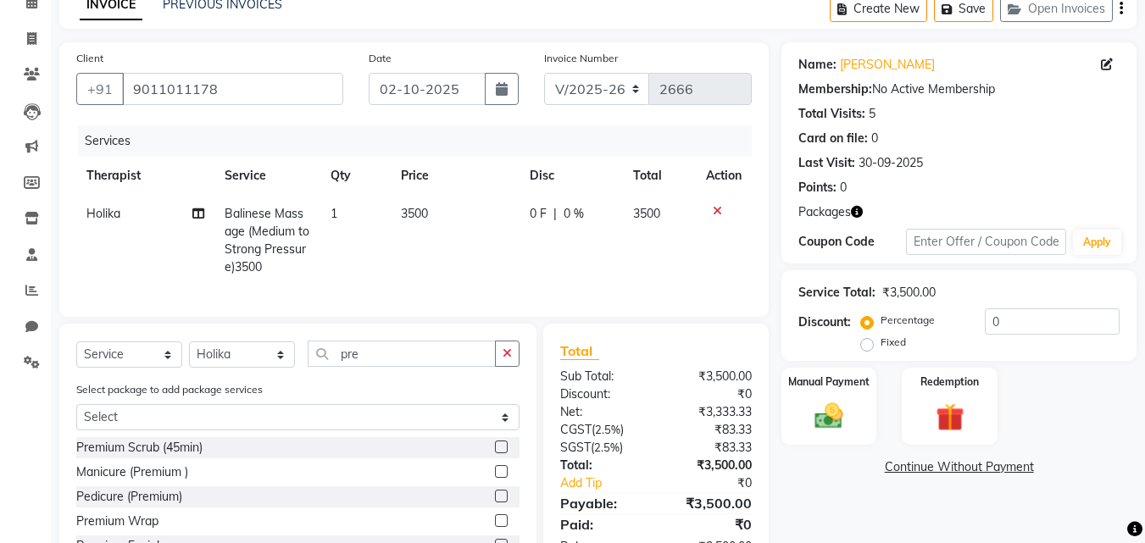
click at [495, 454] on label at bounding box center [501, 447] width 13 height 13
click at [495, 454] on input "checkbox" at bounding box center [500, 448] width 11 height 11
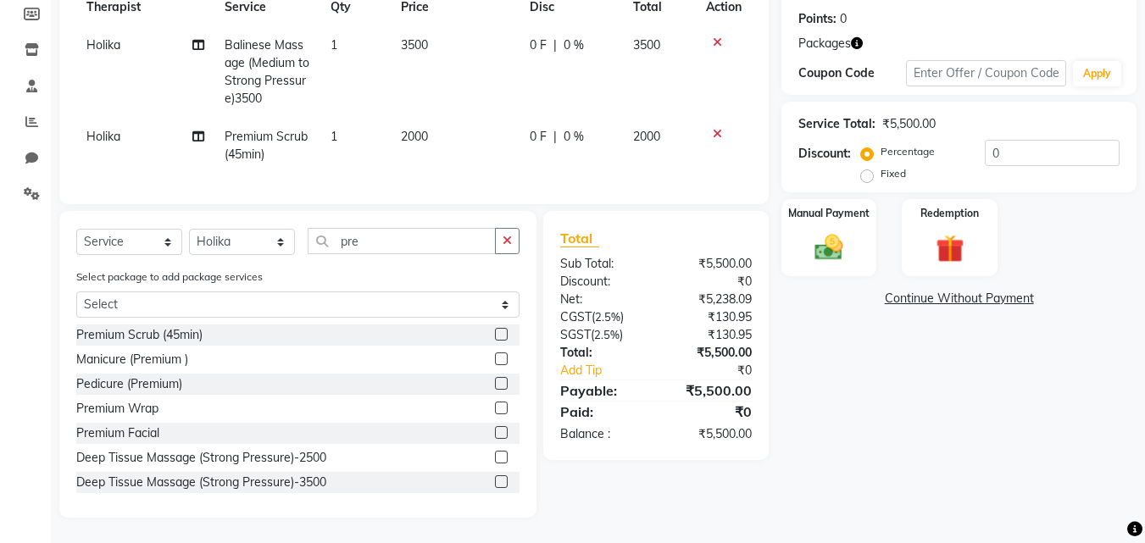
scroll to position [266, 0]
click at [946, 204] on label "Redemption" at bounding box center [950, 212] width 61 height 16
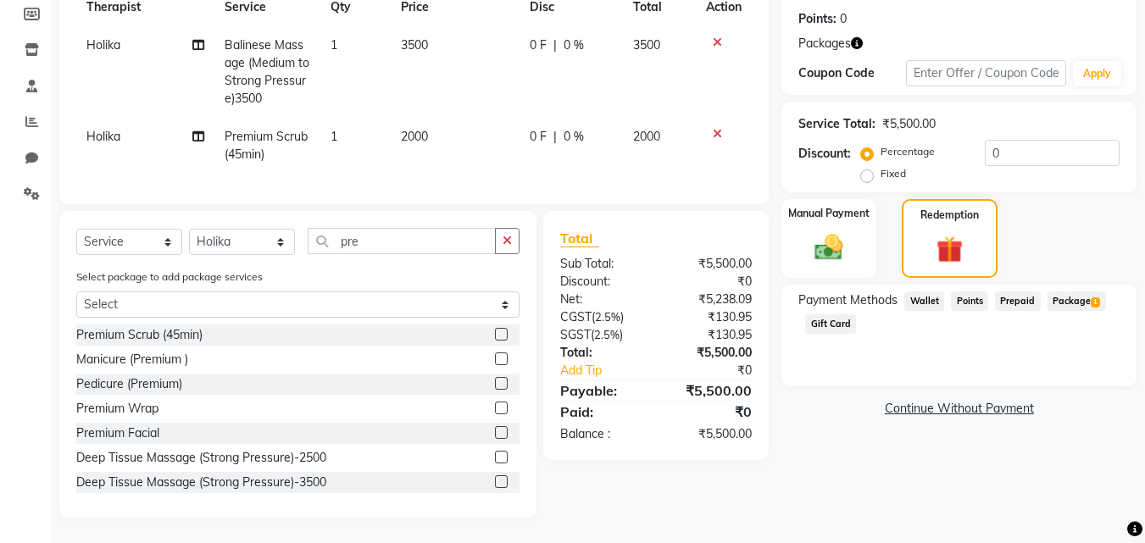
drag, startPoint x: 1072, startPoint y: 286, endPoint x: 1079, endPoint y: 290, distance: 8.7
click at [1073, 292] on span "Package 1" at bounding box center [1077, 302] width 59 height 20
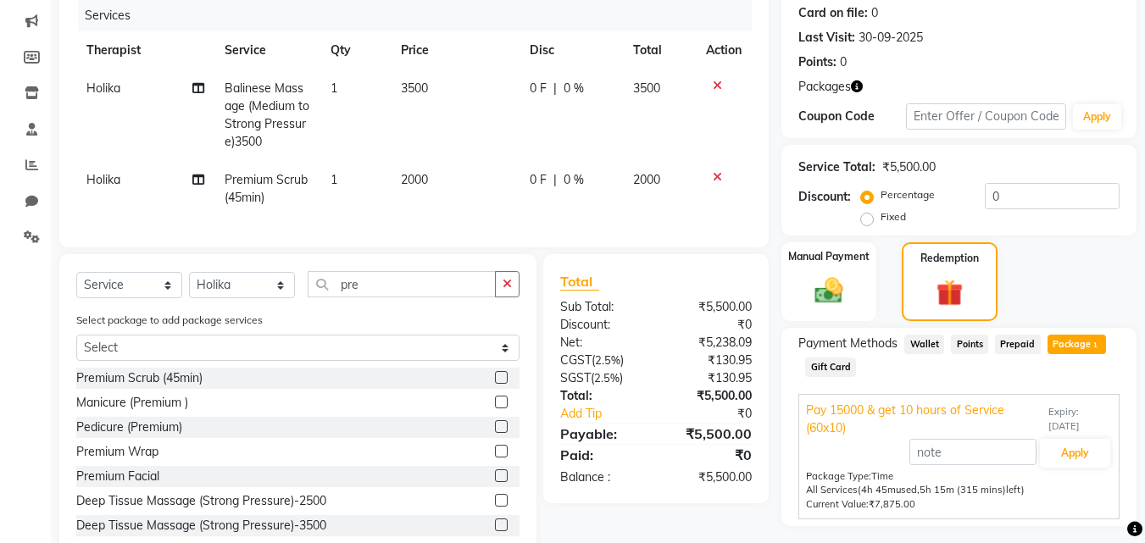
scroll to position [181, 0]
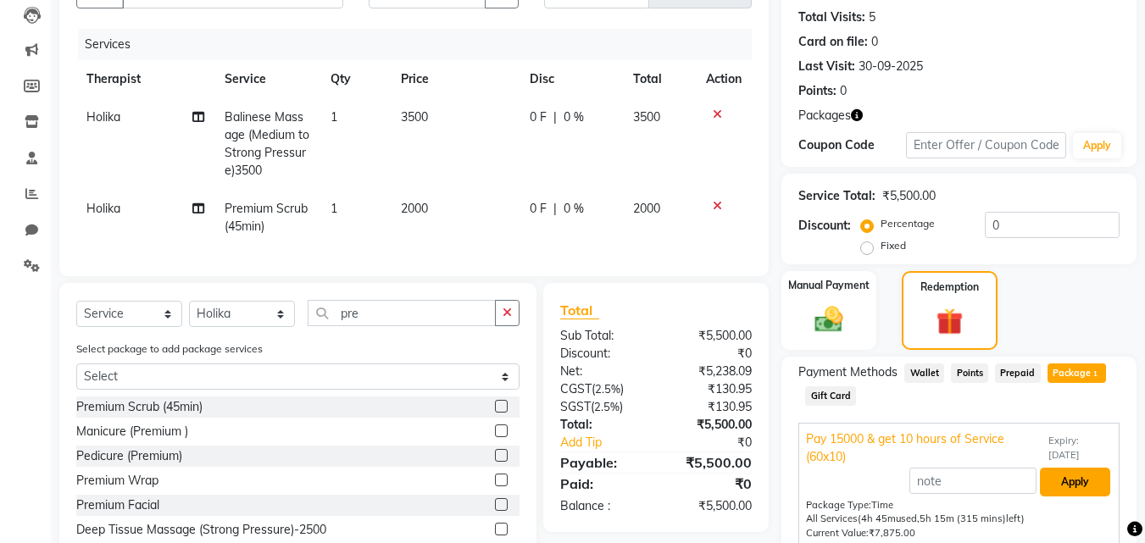
click at [1075, 482] on button "Apply" at bounding box center [1075, 482] width 70 height 29
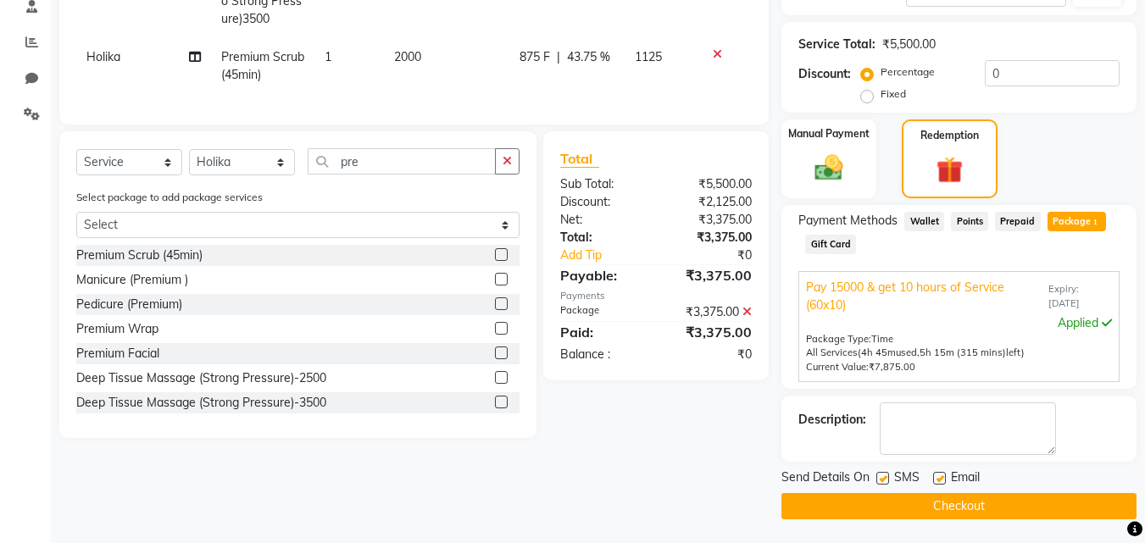
scroll to position [335, 0]
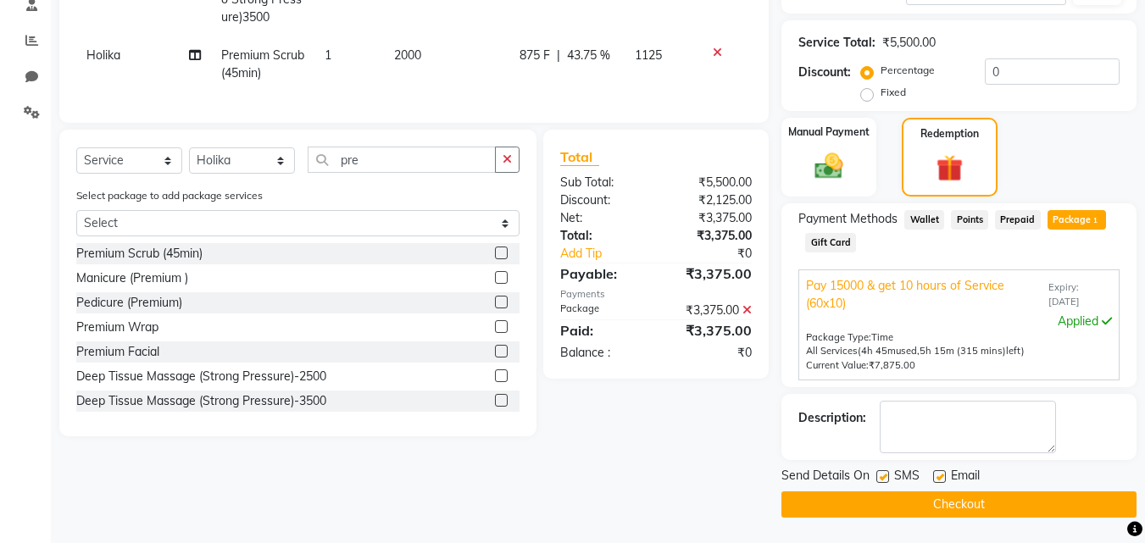
click at [1001, 504] on button "Checkout" at bounding box center [959, 505] width 355 height 26
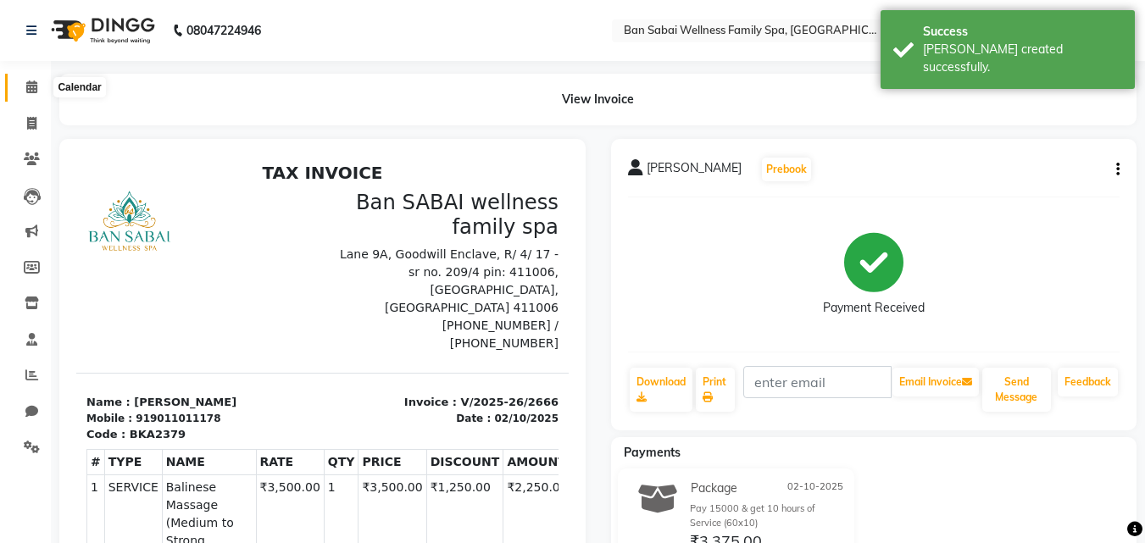
click at [22, 91] on span at bounding box center [32, 88] width 30 height 20
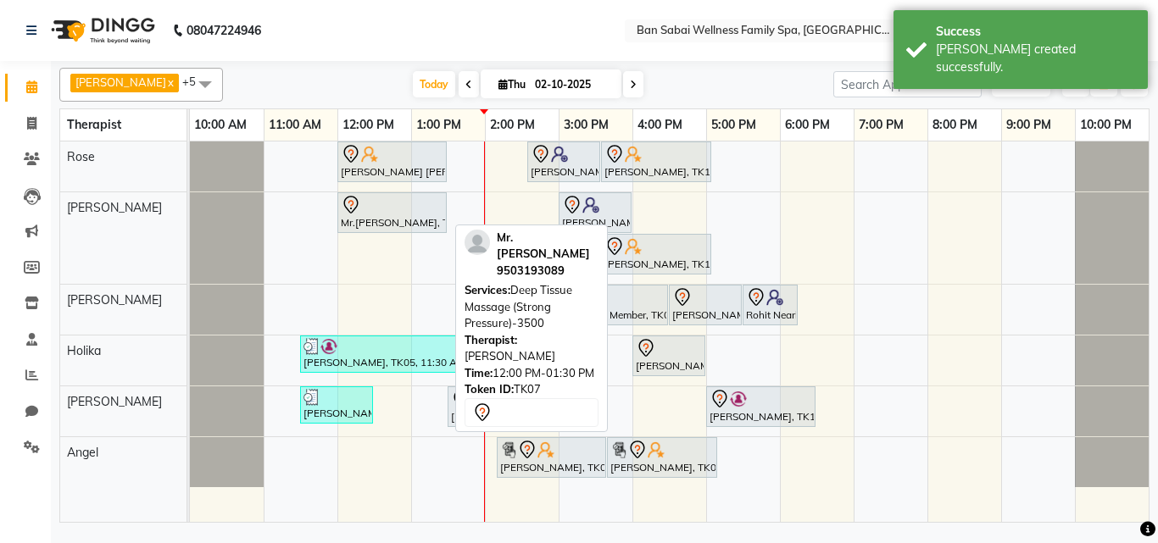
click at [373, 212] on div at bounding box center [392, 205] width 103 height 20
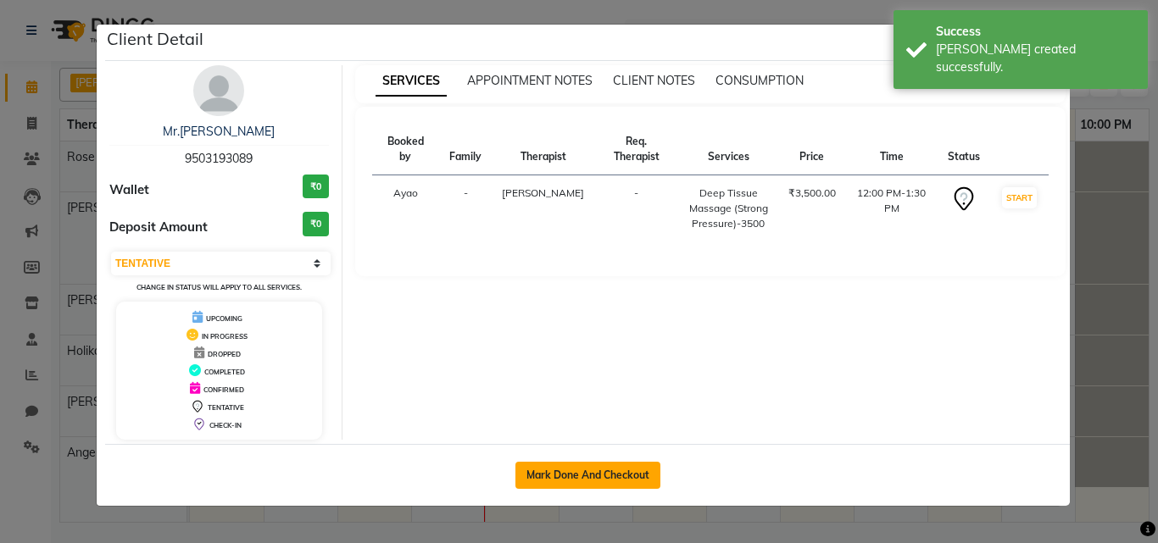
click at [607, 472] on button "Mark Done And Checkout" at bounding box center [588, 475] width 145 height 27
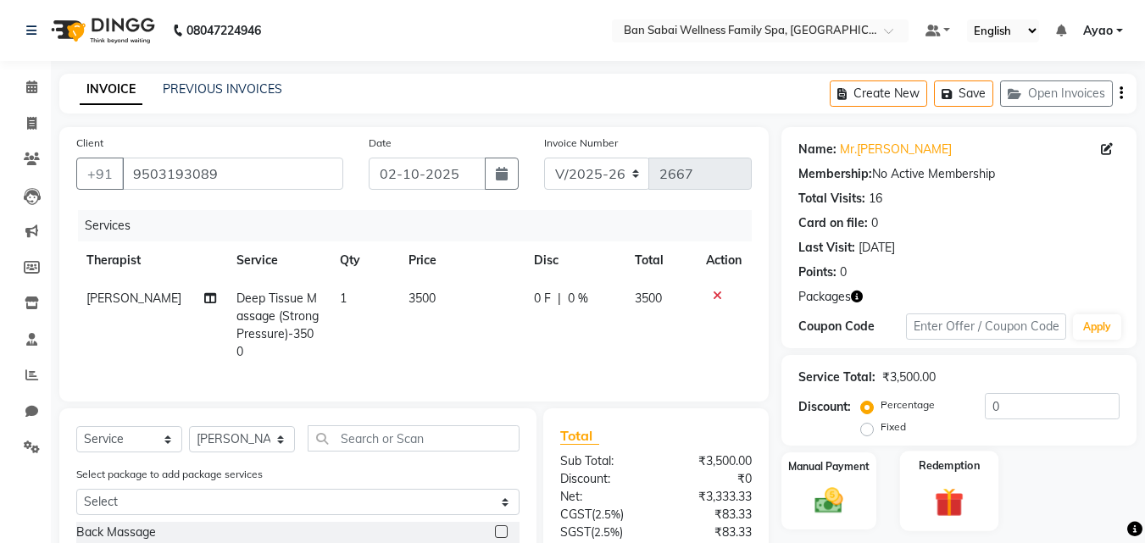
click at [985, 465] on div "Redemption" at bounding box center [949, 491] width 99 height 81
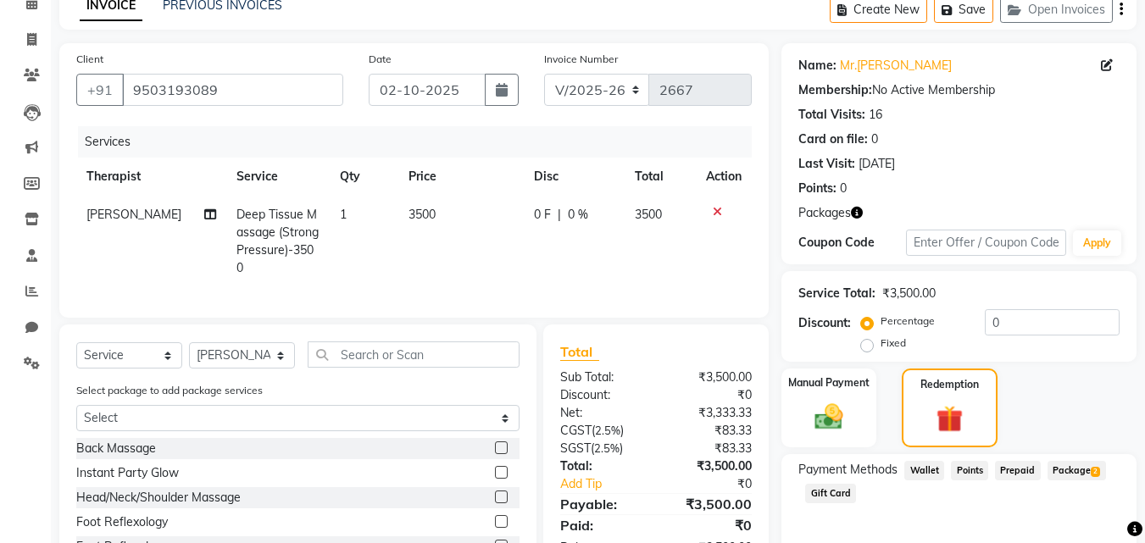
scroll to position [192, 0]
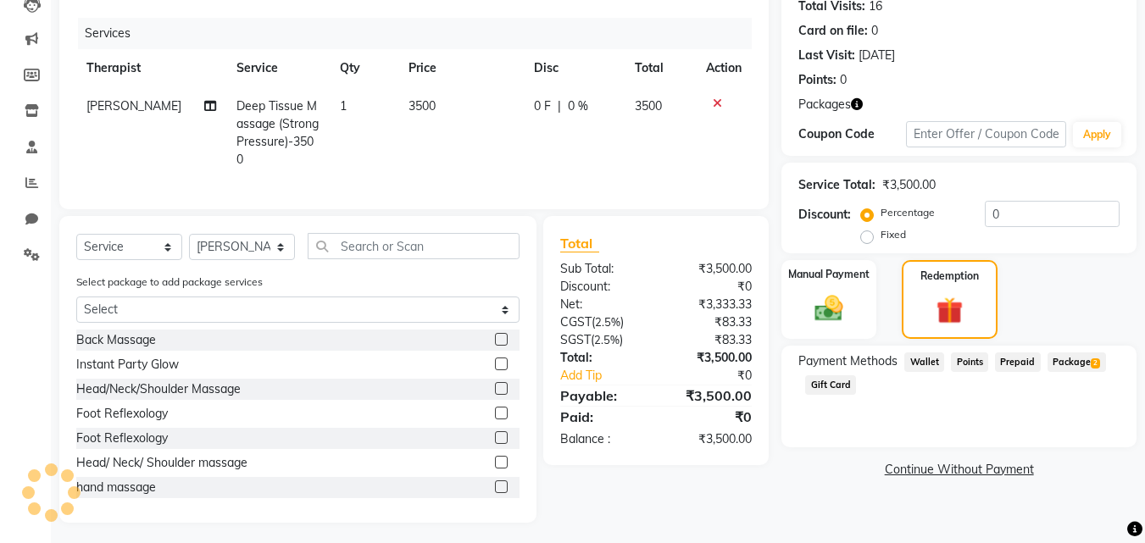
click at [1082, 362] on span "Package 2" at bounding box center [1077, 363] width 59 height 20
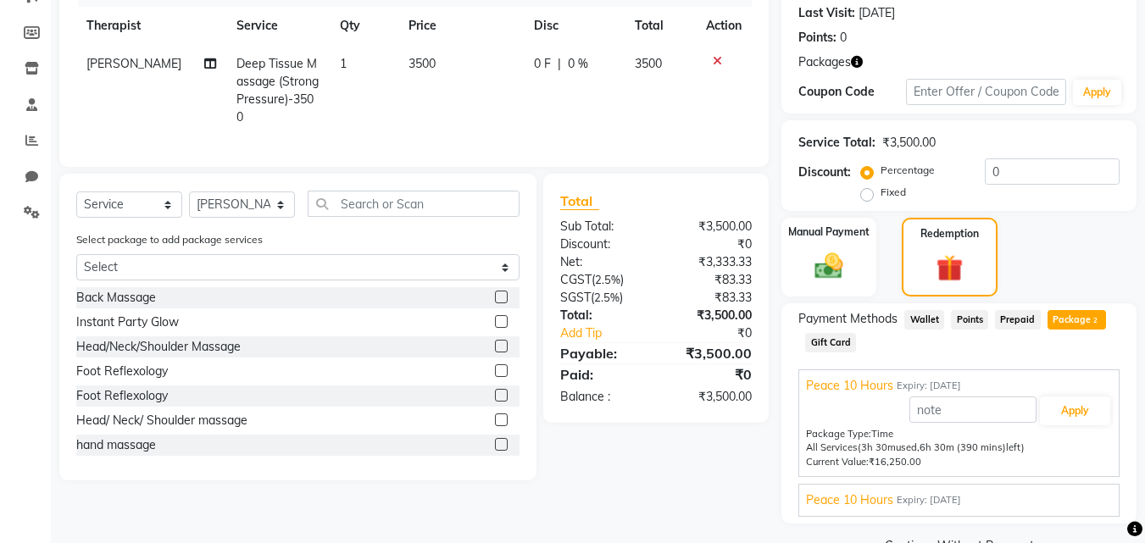
scroll to position [276, 0]
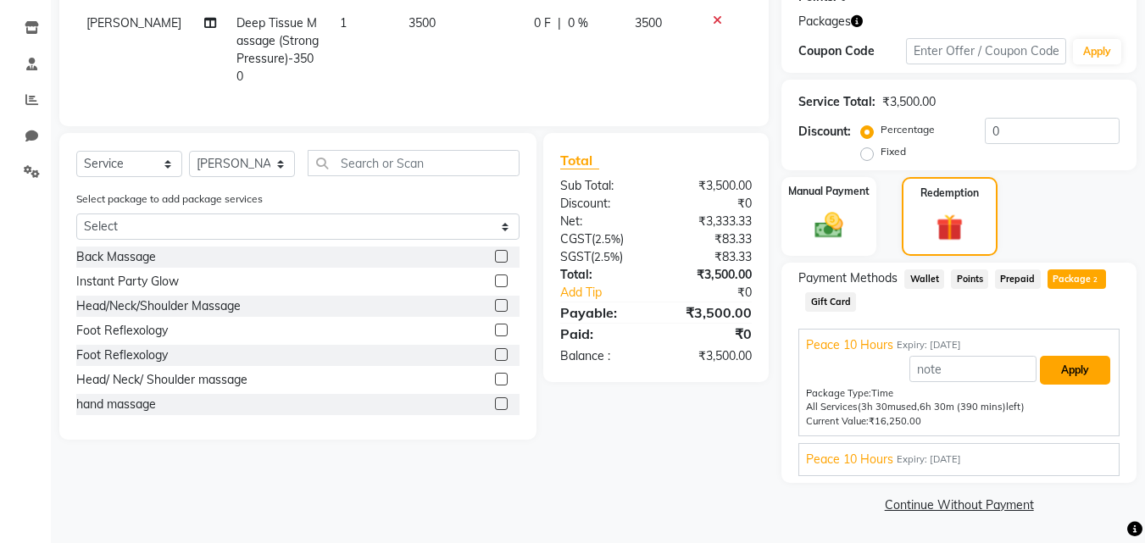
click at [1081, 371] on button "Apply" at bounding box center [1075, 370] width 70 height 29
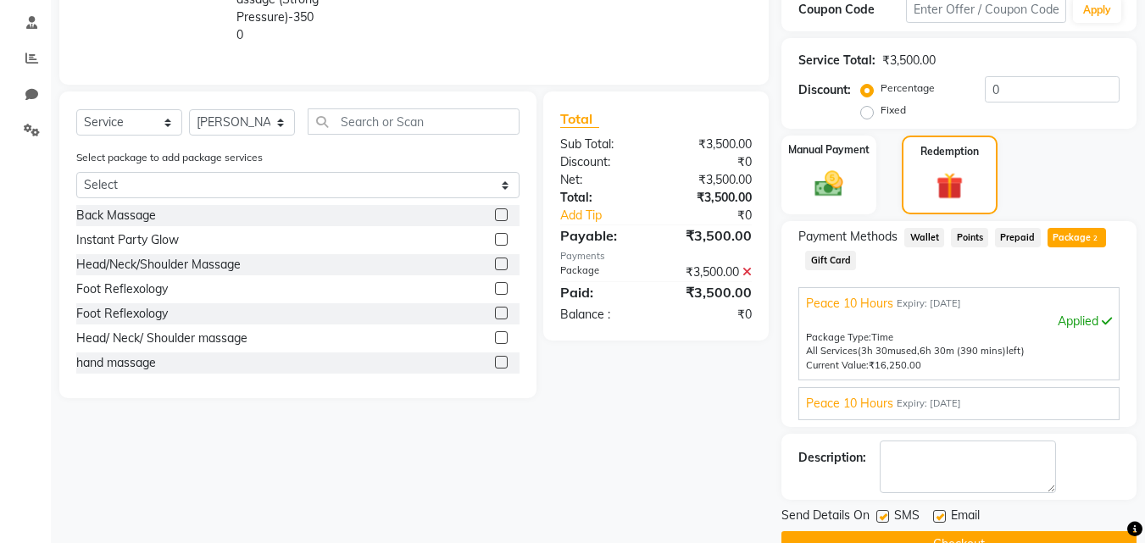
scroll to position [357, 0]
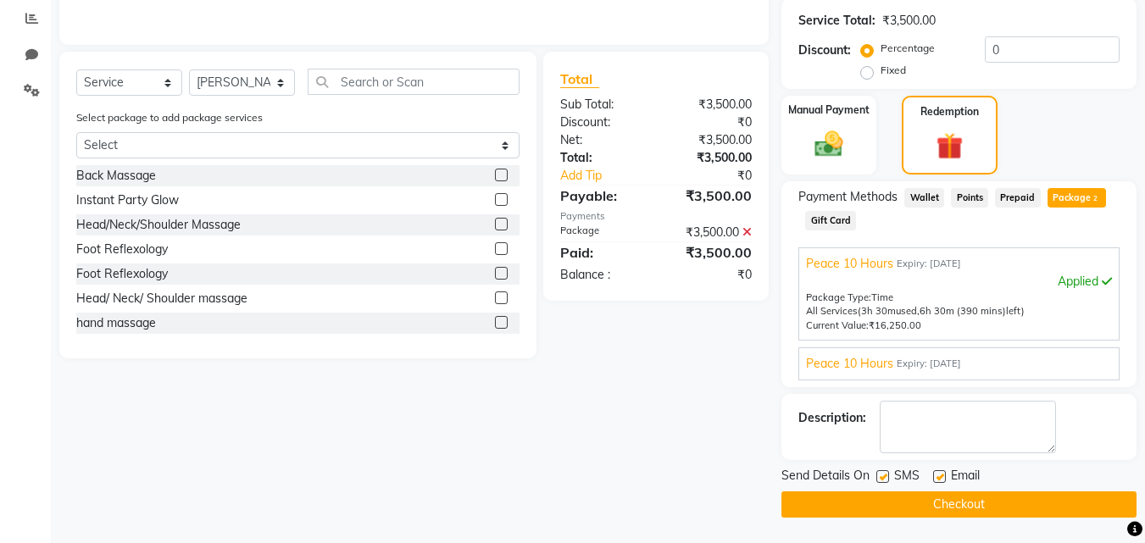
click at [1023, 498] on button "Checkout" at bounding box center [959, 505] width 355 height 26
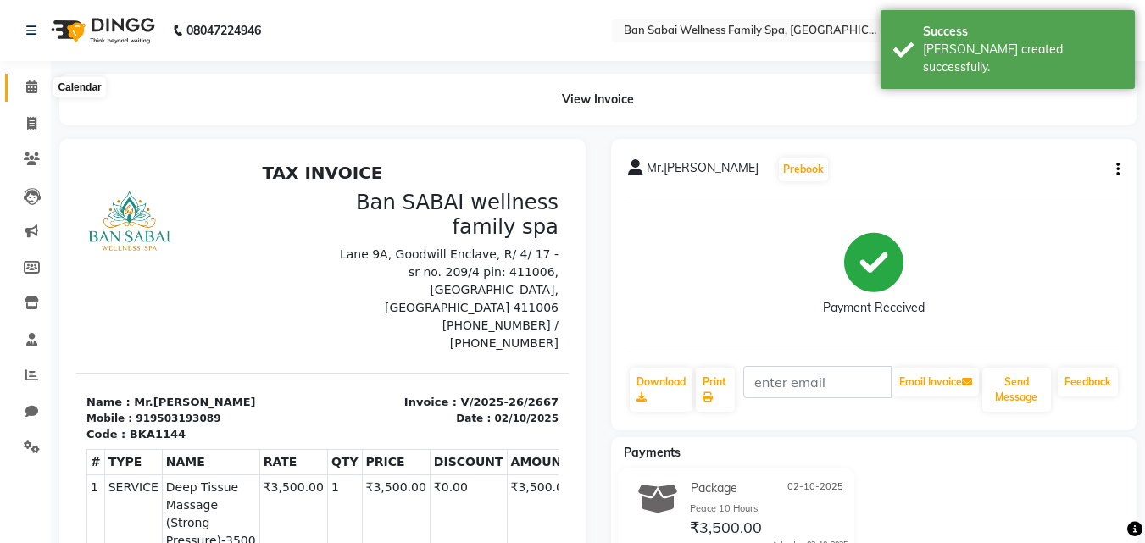
click at [29, 85] on icon at bounding box center [31, 87] width 11 height 13
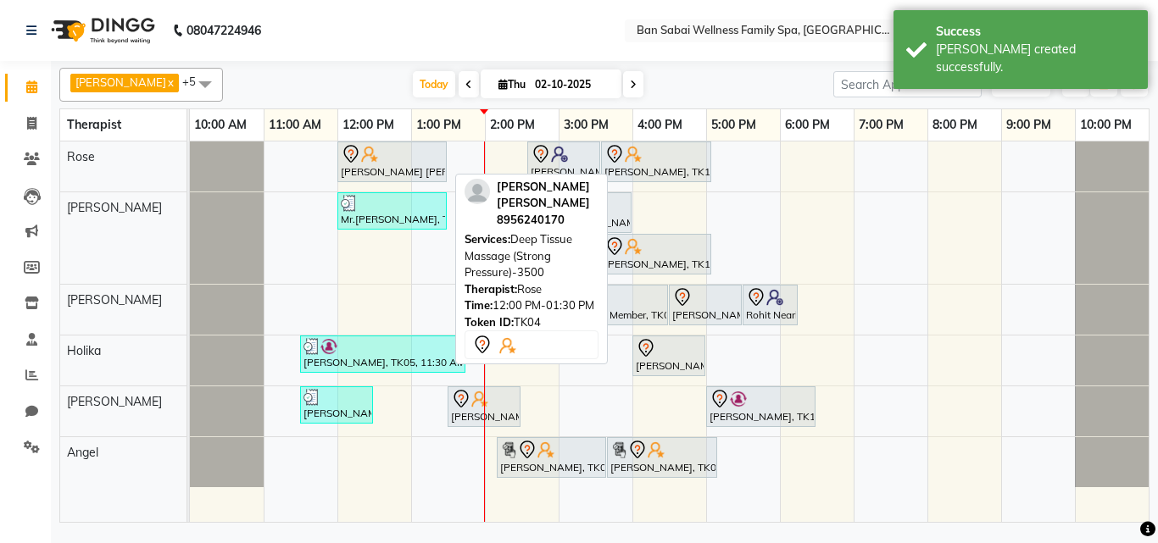
click at [387, 164] on div "[PERSON_NAME] [PERSON_NAME], TK04, 12:00 PM-01:30 PM, Deep Tissue Massage (Stro…" at bounding box center [392, 162] width 106 height 36
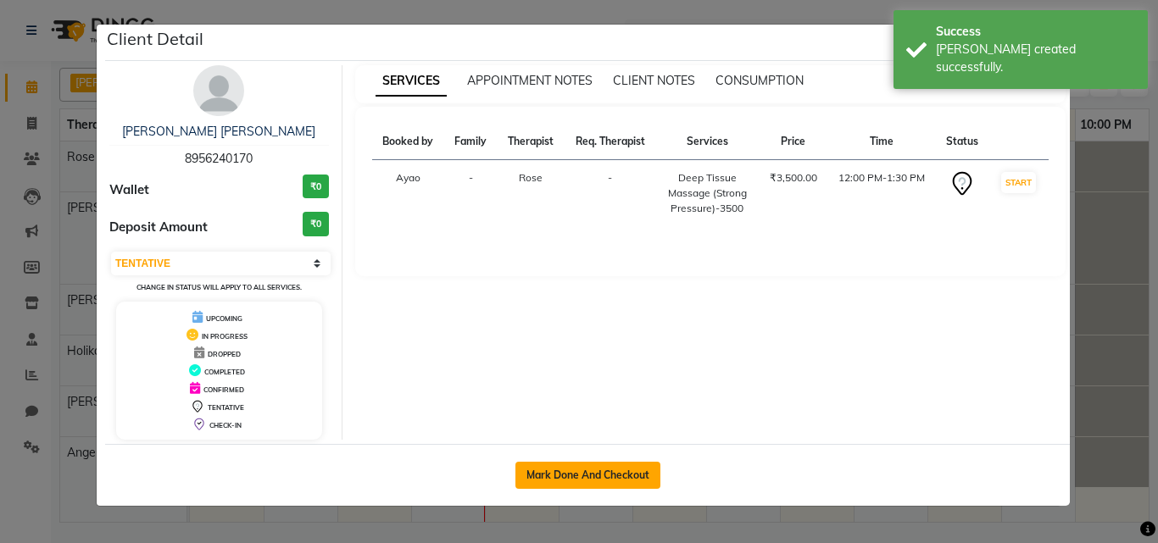
click at [637, 476] on button "Mark Done And Checkout" at bounding box center [588, 475] width 145 height 27
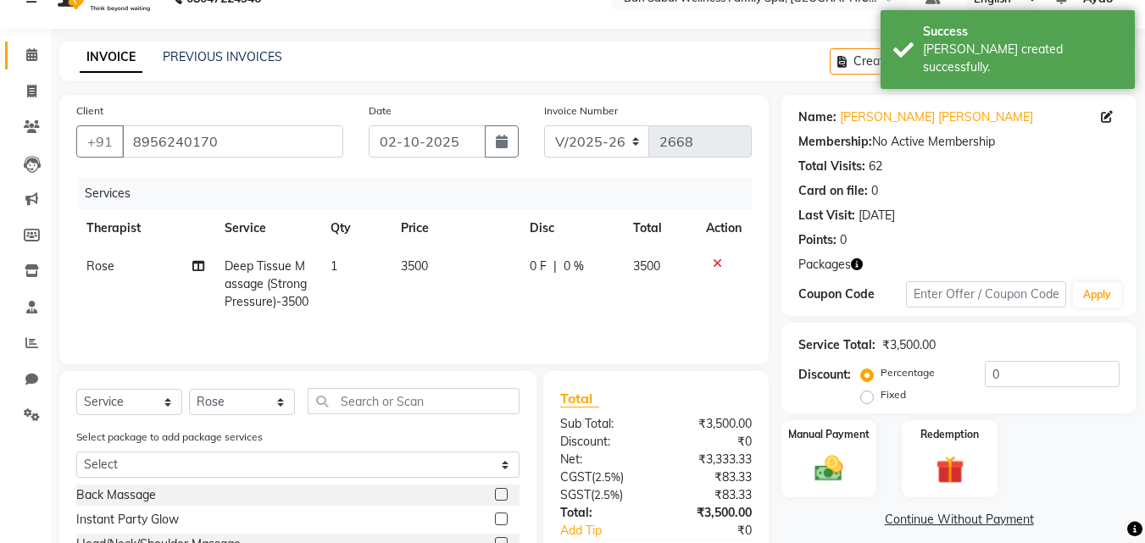
scroll to position [192, 0]
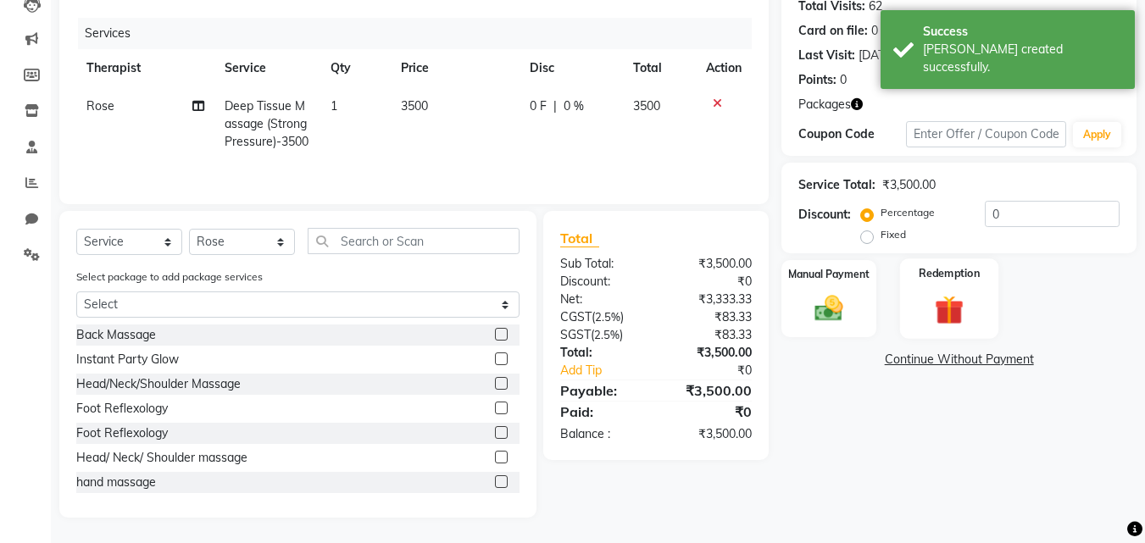
click at [983, 309] on div "Redemption" at bounding box center [949, 299] width 99 height 81
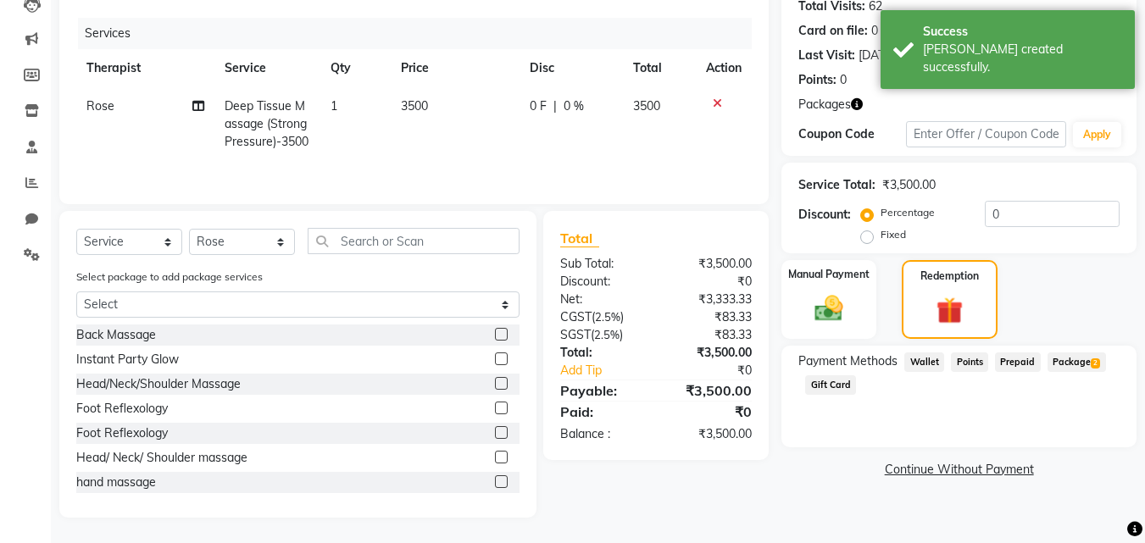
click at [1079, 359] on span "Package 2" at bounding box center [1077, 363] width 59 height 20
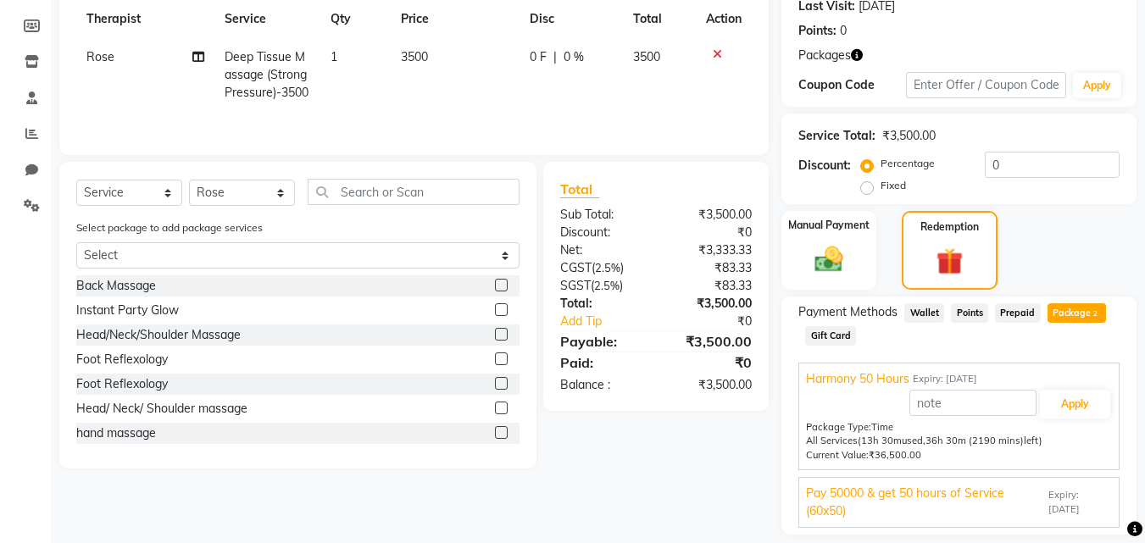
scroll to position [293, 0]
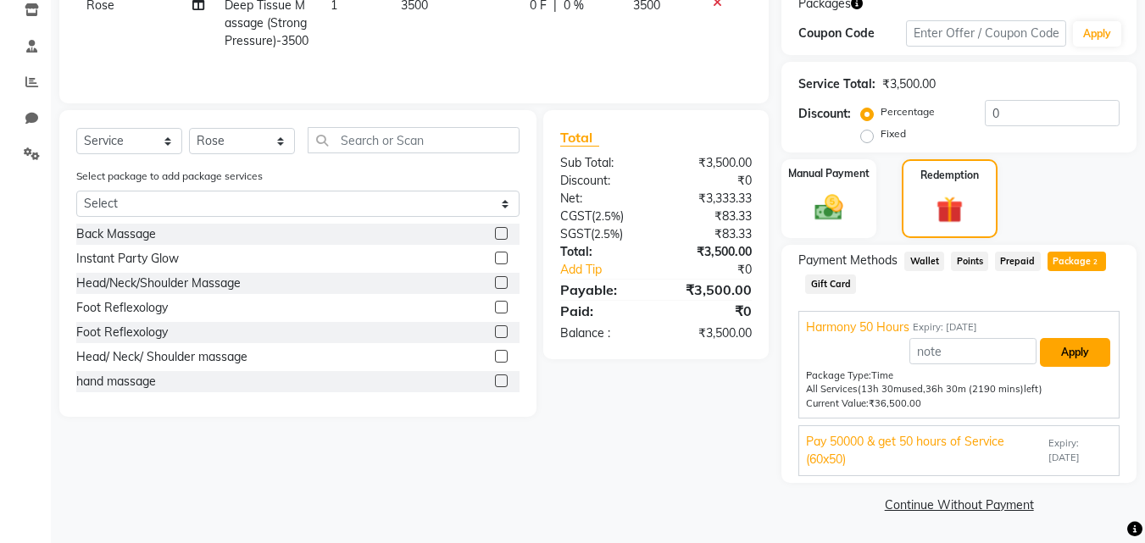
click at [1081, 352] on button "Apply" at bounding box center [1075, 352] width 70 height 29
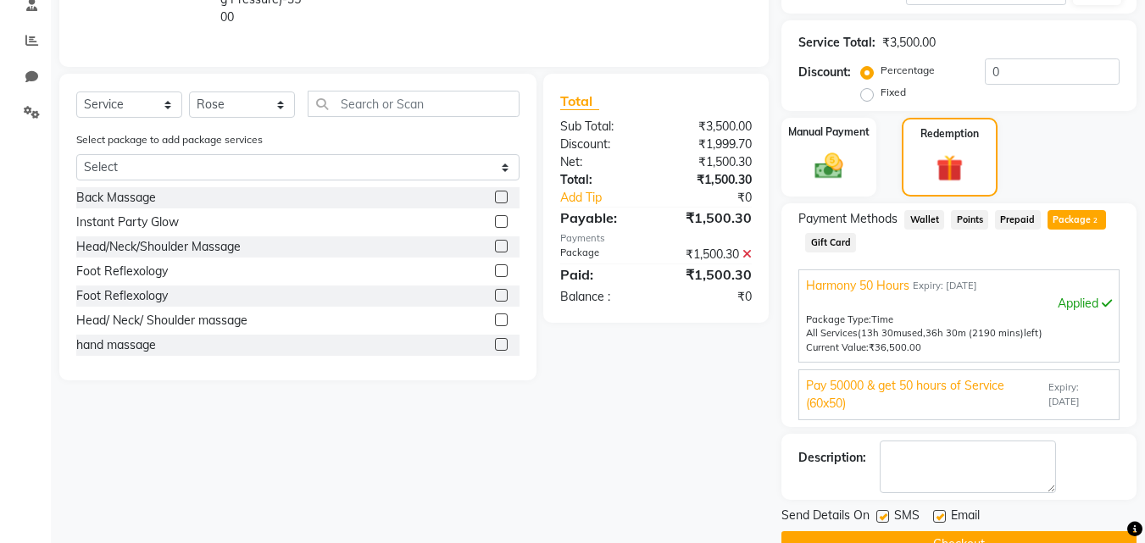
scroll to position [375, 0]
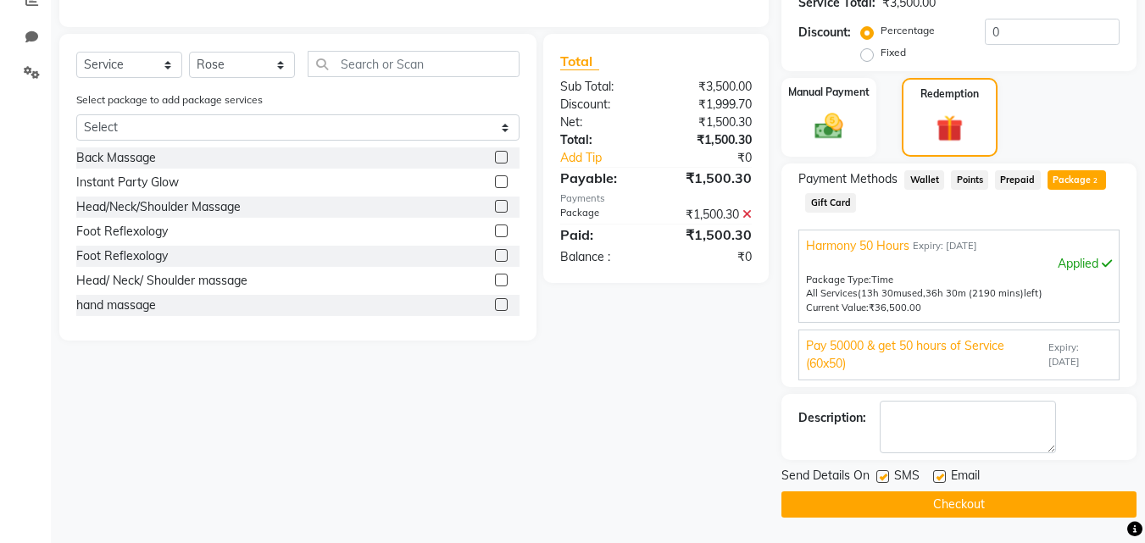
click at [1074, 340] on div "Pay 50000 & get 50 hours of Service (60x50) Expiry: [DATE]" at bounding box center [959, 355] width 306 height 36
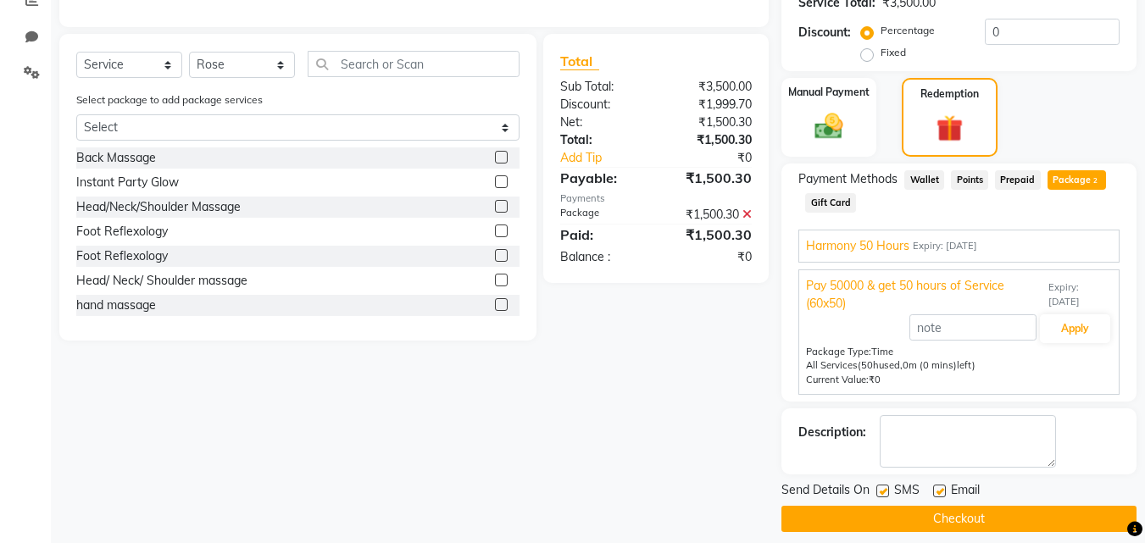
click at [1034, 243] on div "Harmony 50 Hours Expiry: [DATE]" at bounding box center [959, 246] width 306 height 18
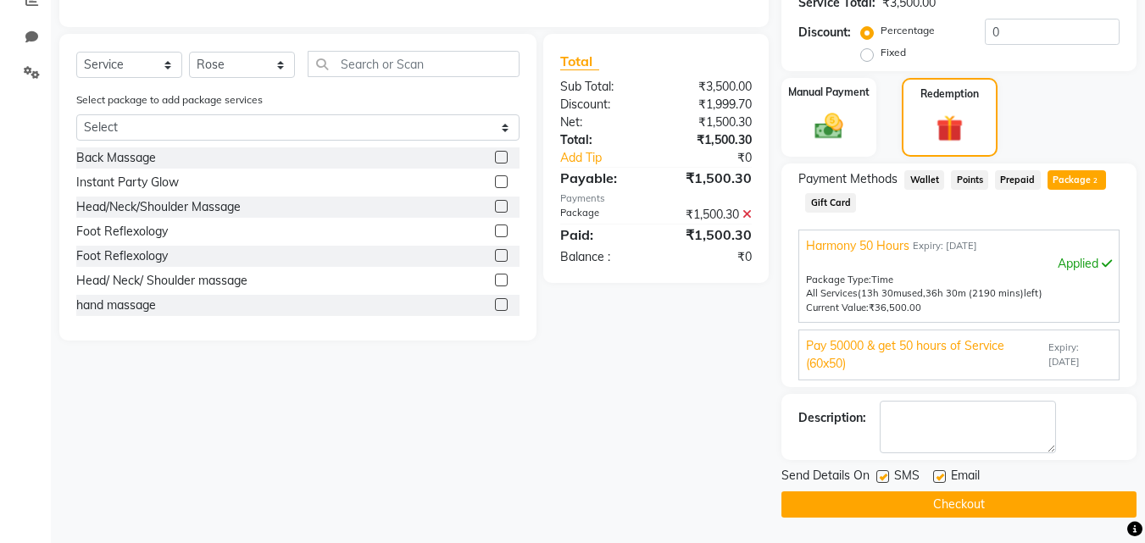
click at [1009, 497] on button "Checkout" at bounding box center [959, 505] width 355 height 26
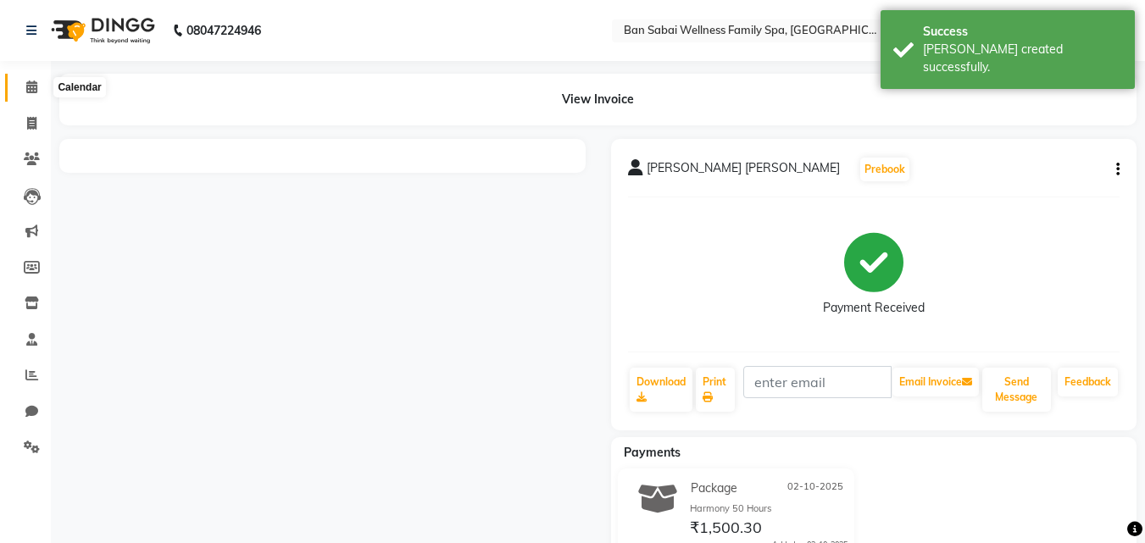
click at [32, 84] on icon at bounding box center [31, 87] width 11 height 13
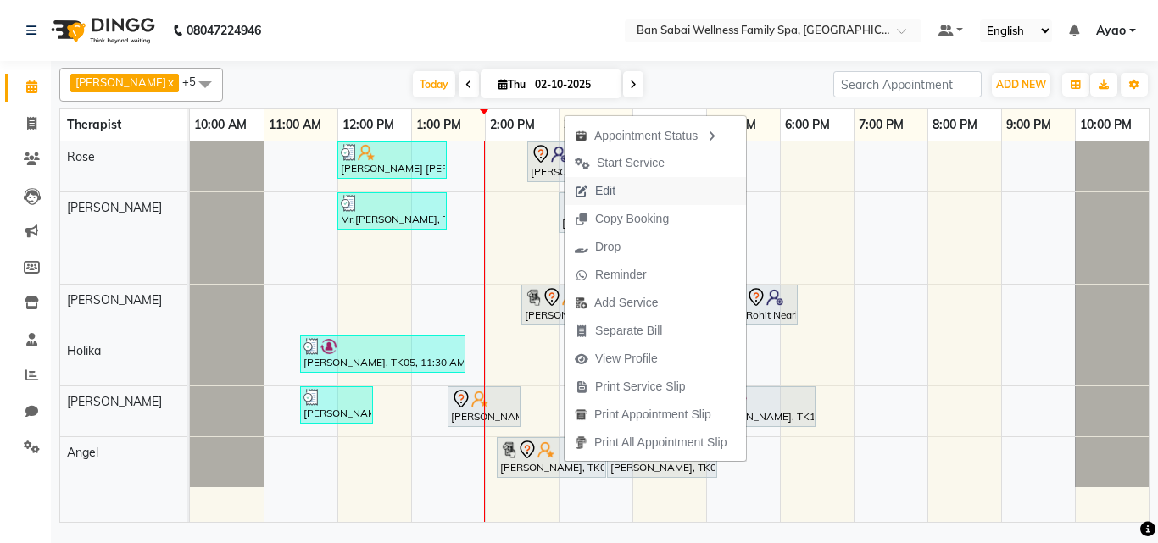
click at [617, 191] on span "Edit" at bounding box center [595, 191] width 61 height 28
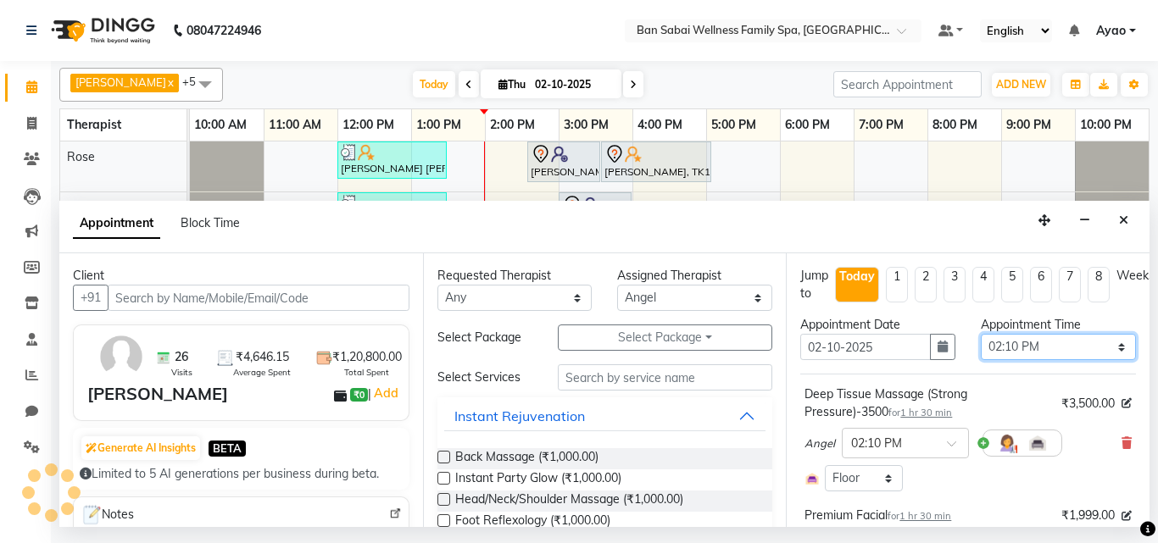
click at [1096, 343] on select "Select 11:00 AM 11:05 AM 11:10 AM 11:15 AM 11:20 AM 11:25 AM 11:30 AM 11:35 AM …" at bounding box center [1058, 347] width 155 height 26
click at [981, 334] on select "Select 11:00 AM 11:05 AM 11:10 AM 11:15 AM 11:20 AM 11:25 AM 11:30 AM 11:35 AM …" at bounding box center [1058, 347] width 155 height 26
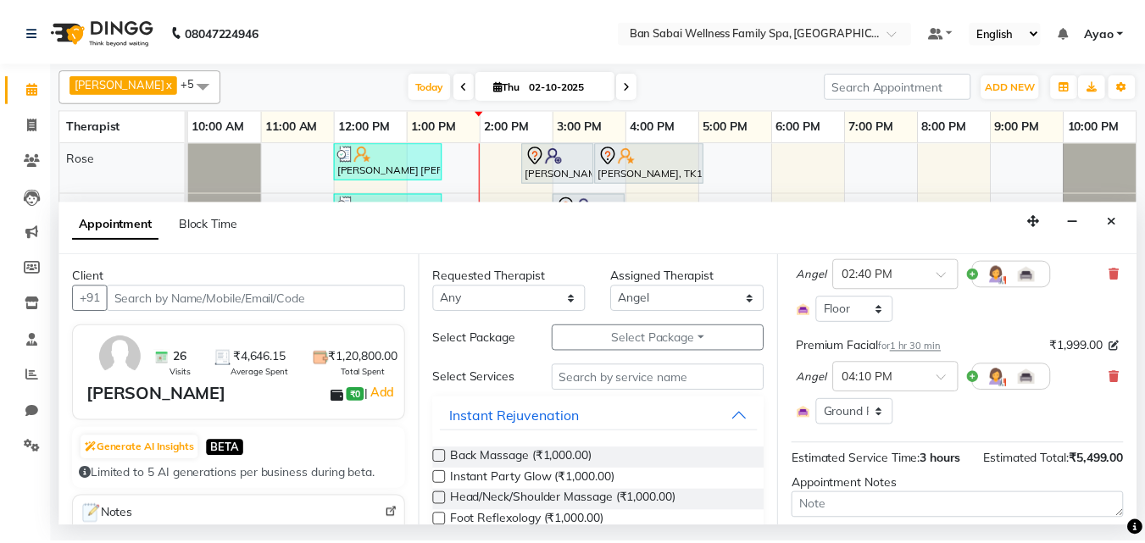
scroll to position [301, 0]
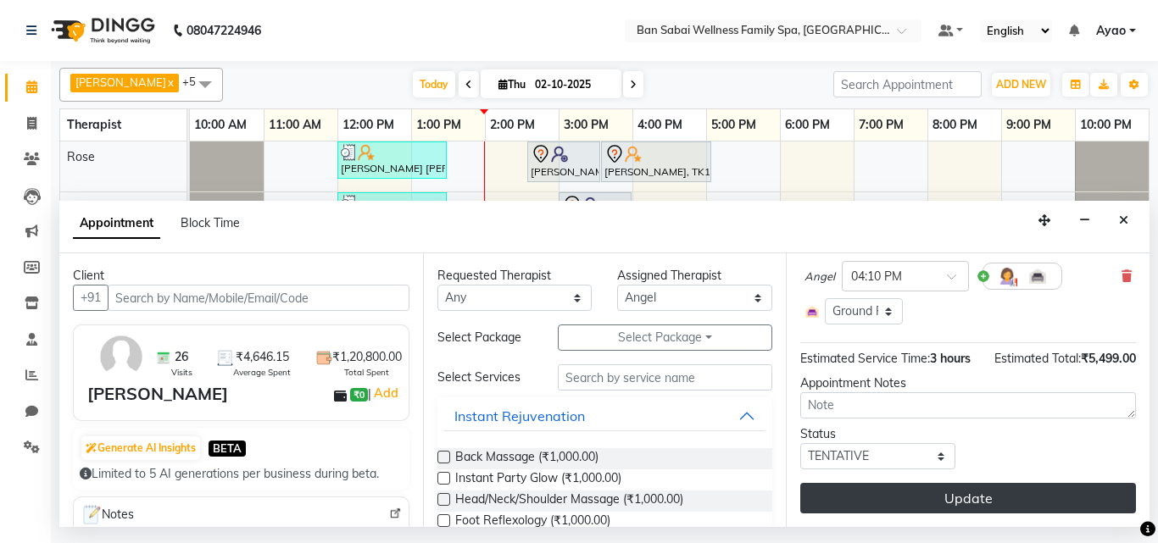
click at [956, 485] on button "Update" at bounding box center [968, 498] width 336 height 31
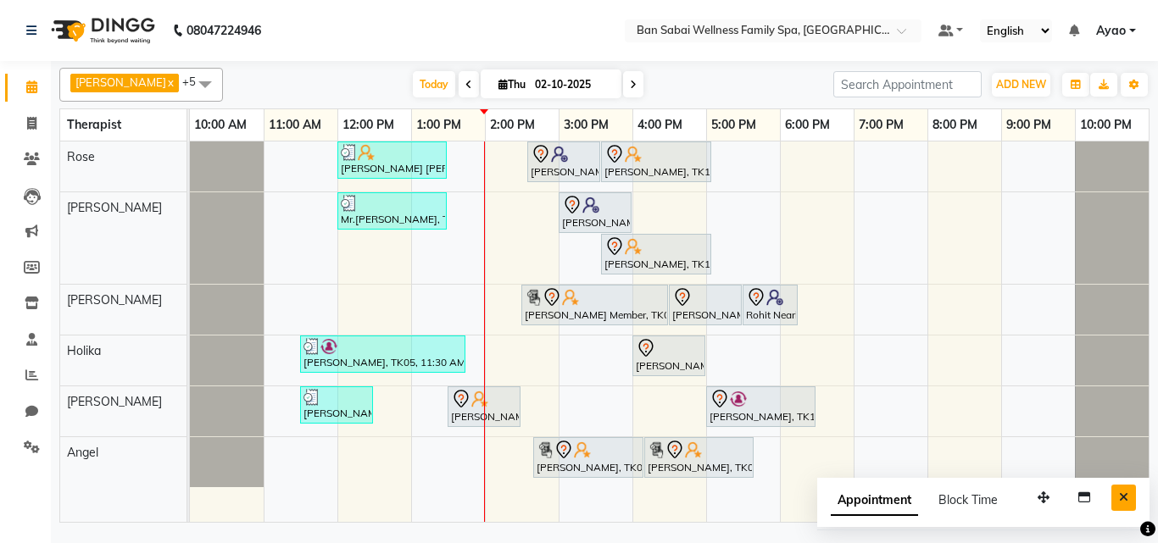
click at [1128, 492] on icon "Close" at bounding box center [1123, 498] width 9 height 12
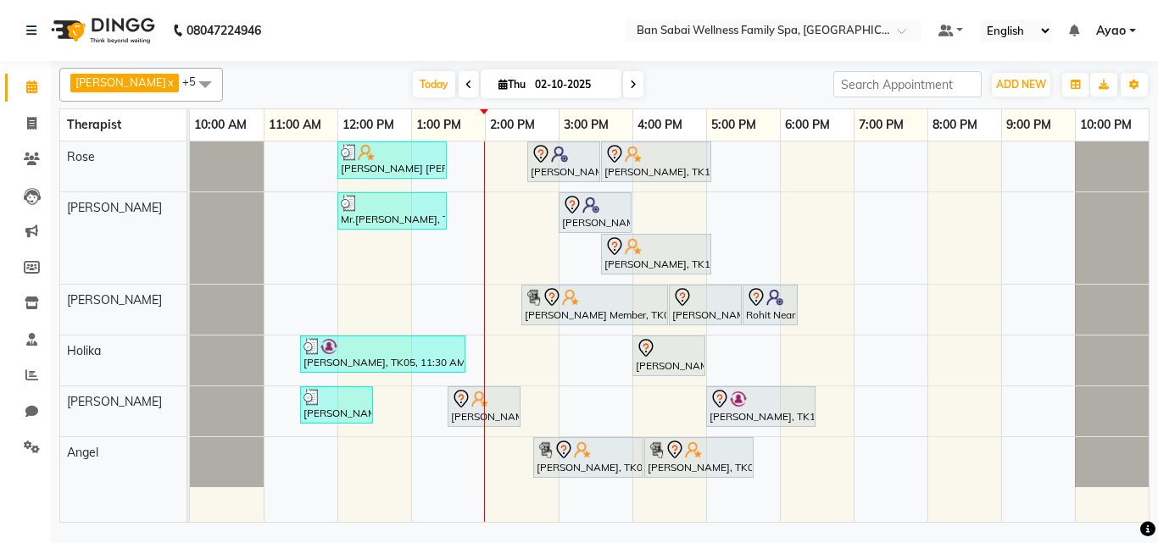
click at [1149, 534] on icon at bounding box center [1147, 529] width 15 height 15
click at [1149, 532] on icon at bounding box center [1147, 529] width 15 height 15
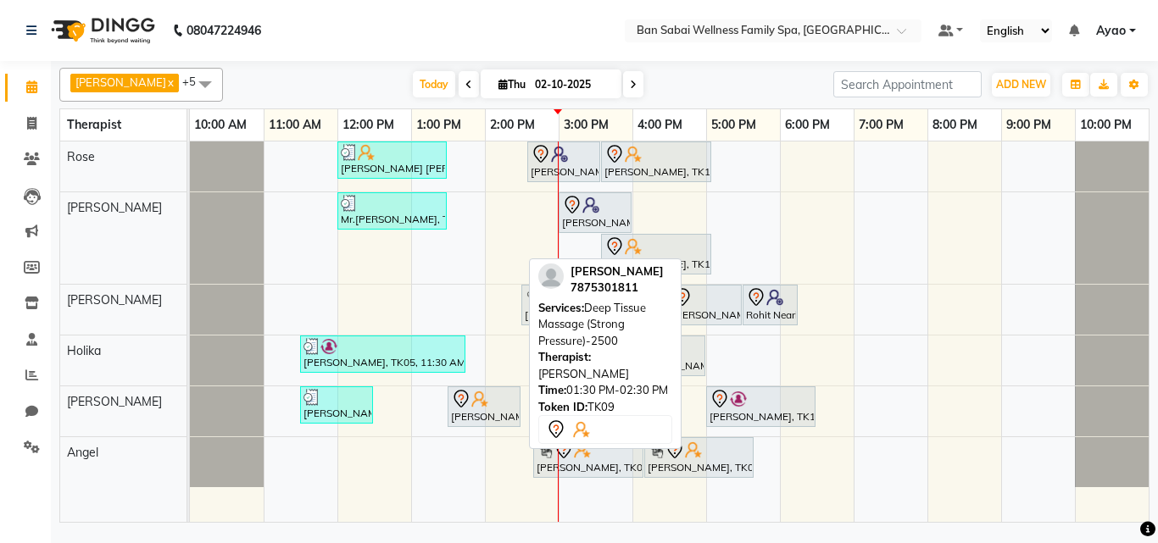
click at [492, 410] on div "[PERSON_NAME], TK09, 01:30 PM-02:30 PM, Deep Tissue Massage (Strong Pressure)-2…" at bounding box center [484, 407] width 70 height 36
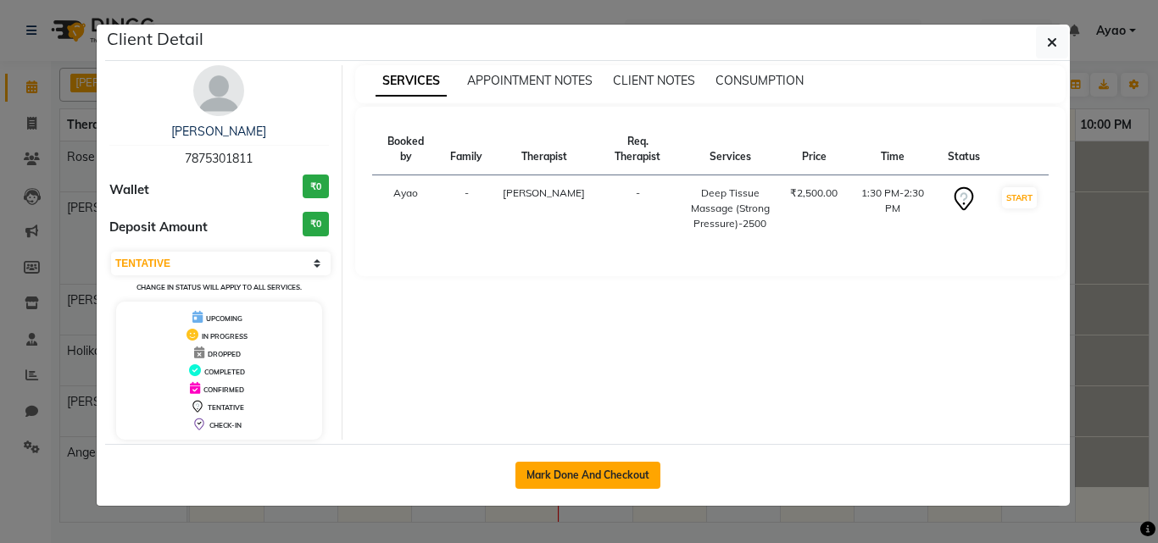
click at [582, 473] on button "Mark Done And Checkout" at bounding box center [588, 475] width 145 height 27
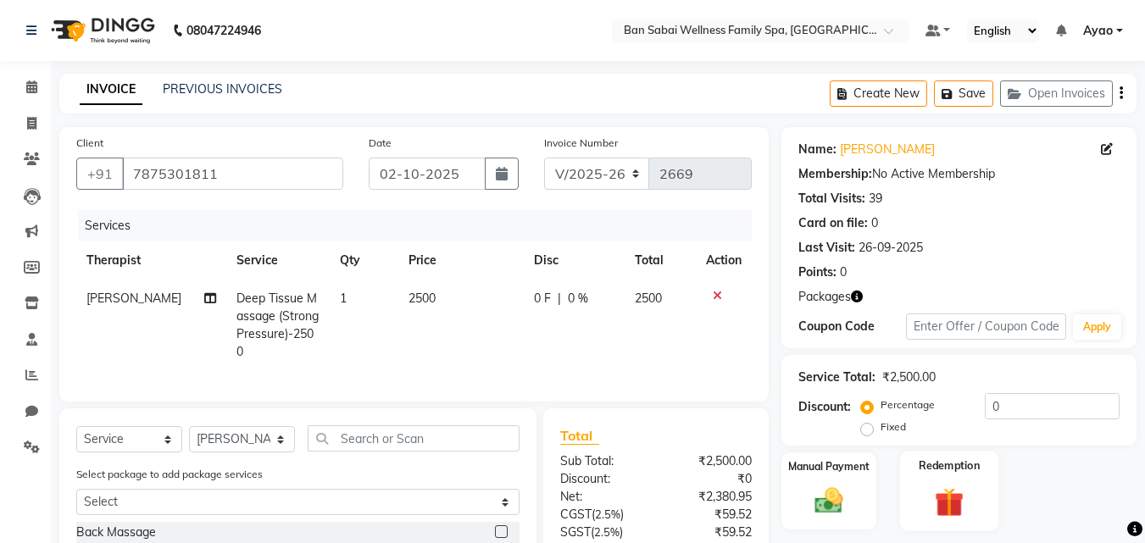
click at [952, 478] on div "Redemption" at bounding box center [949, 491] width 99 height 81
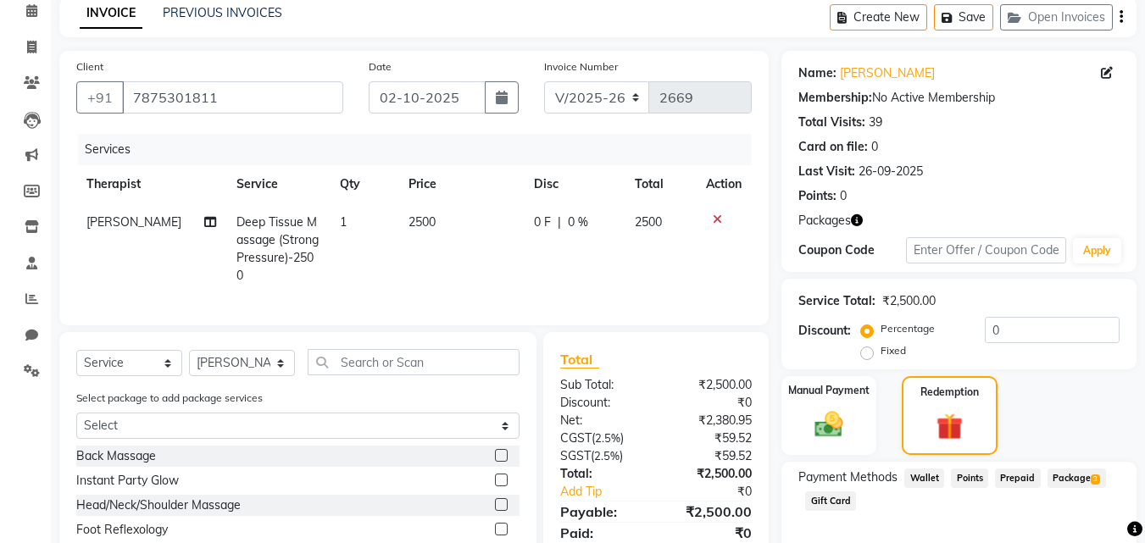
scroll to position [192, 0]
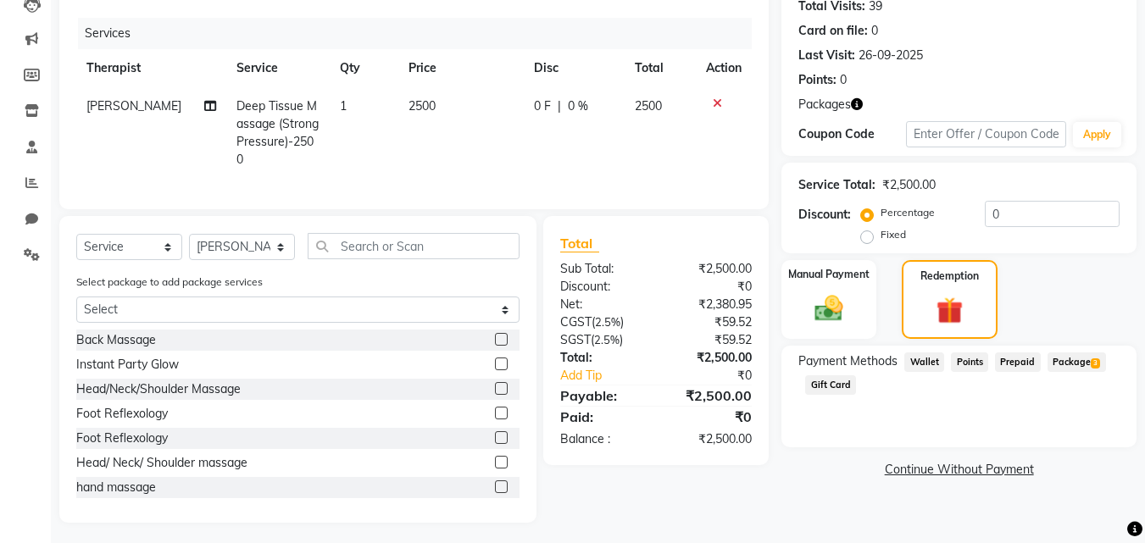
click at [1081, 361] on span "Package 3" at bounding box center [1077, 363] width 59 height 20
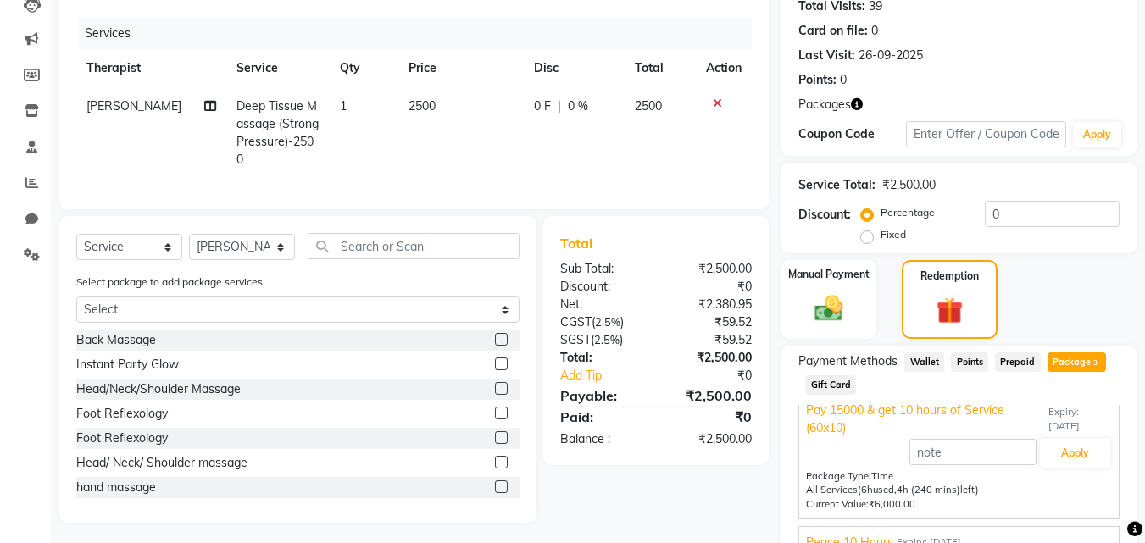
scroll to position [35, 0]
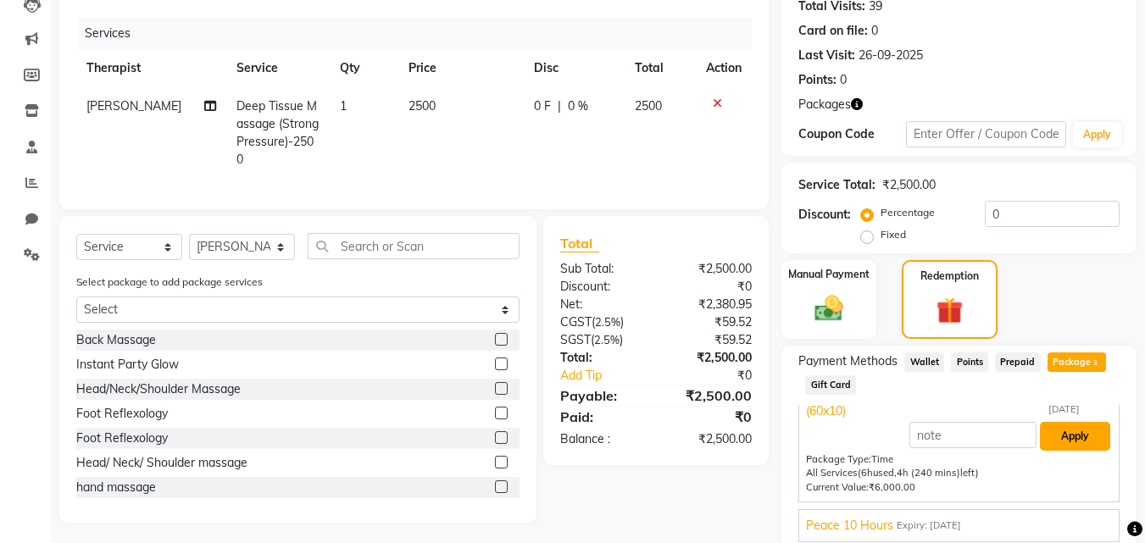
click at [1063, 436] on button "Apply" at bounding box center [1075, 436] width 70 height 29
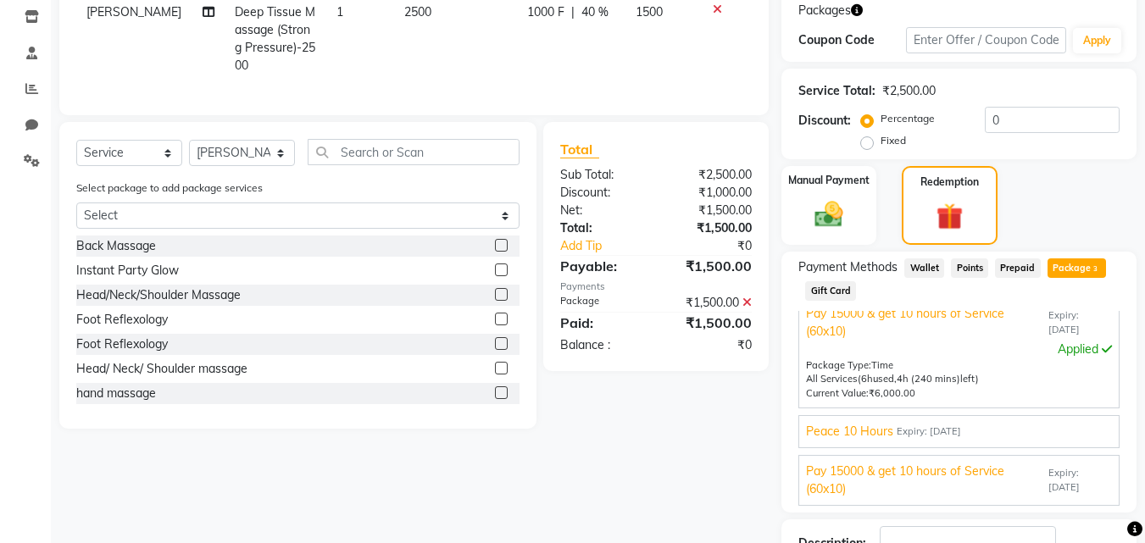
scroll to position [412, 0]
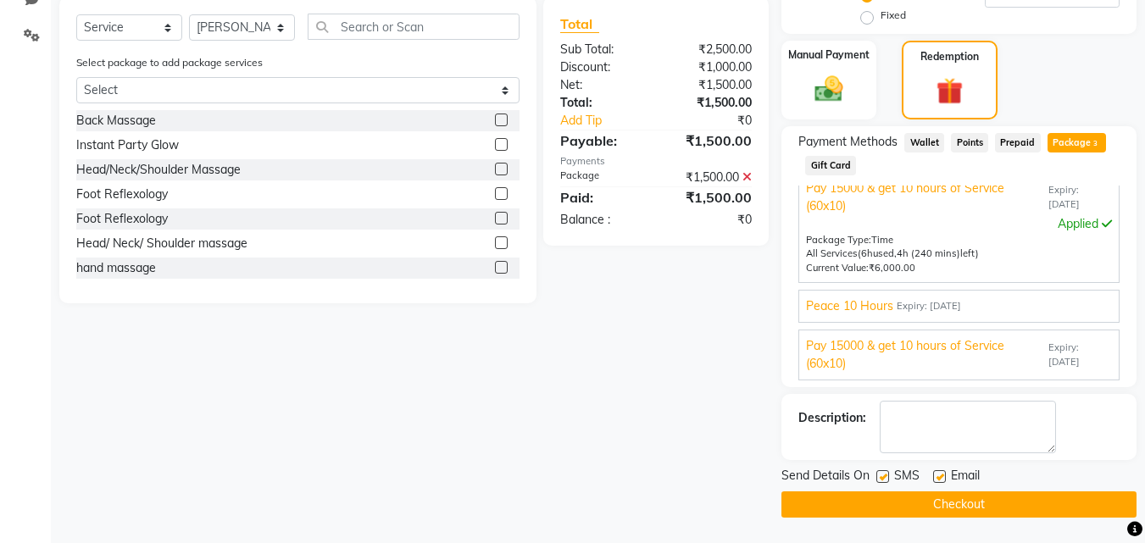
click at [961, 307] on span "Expiry: [DATE]" at bounding box center [929, 306] width 64 height 14
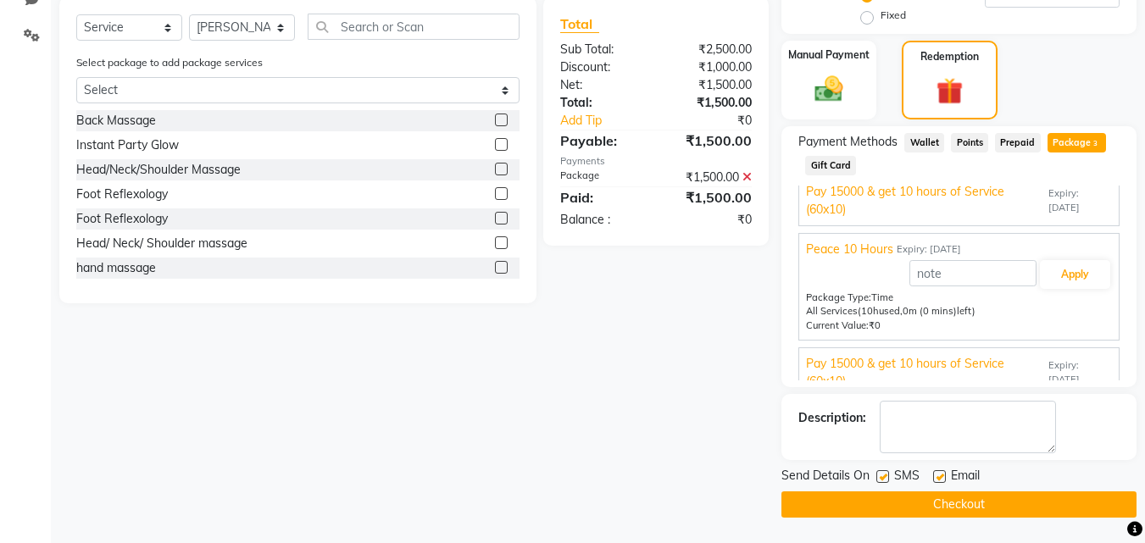
scroll to position [0, 0]
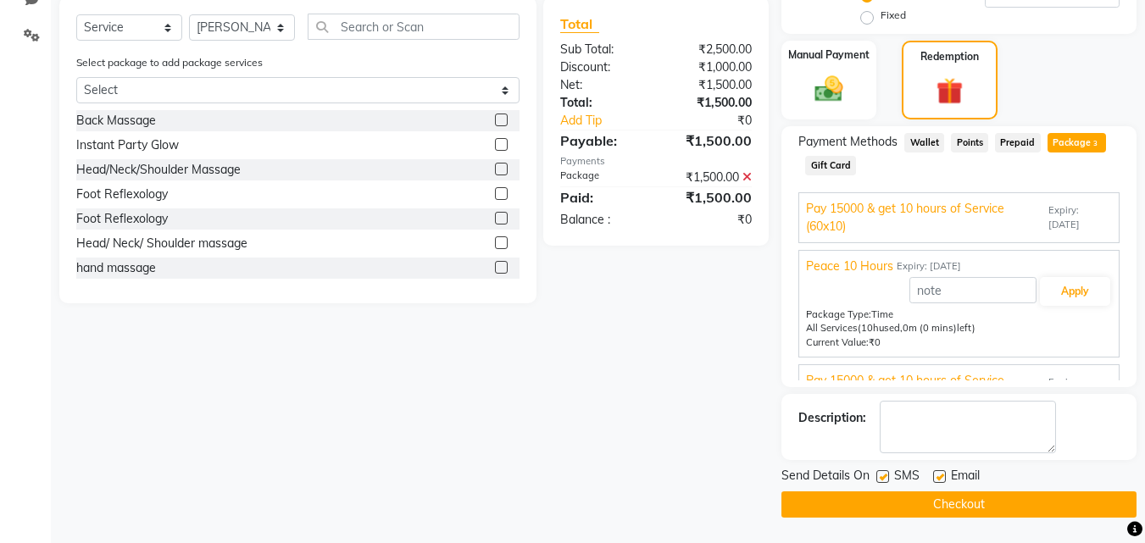
click at [1026, 492] on button "Checkout" at bounding box center [959, 505] width 355 height 26
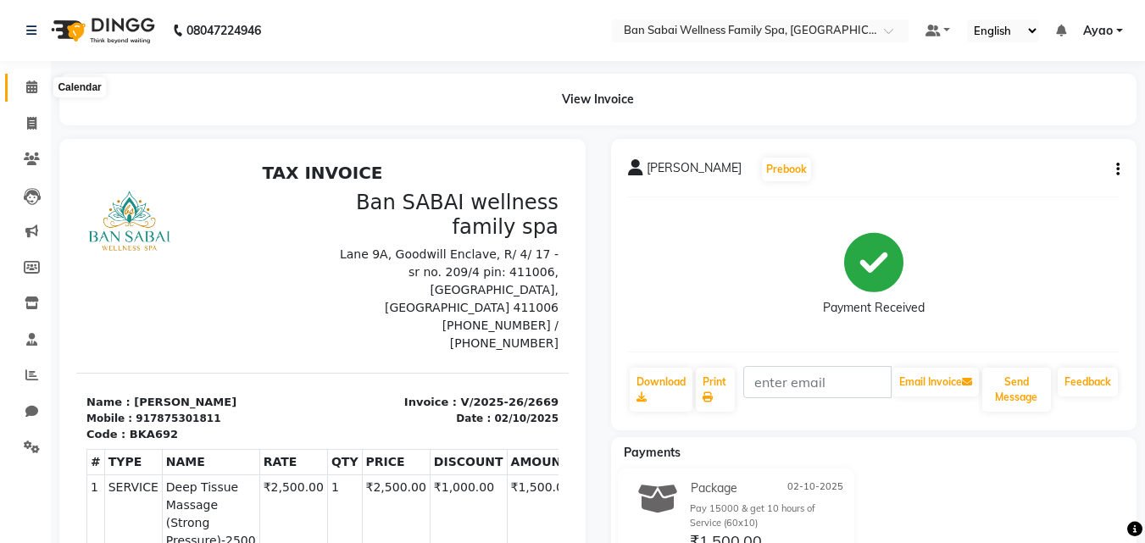
click at [36, 83] on icon at bounding box center [31, 87] width 11 height 13
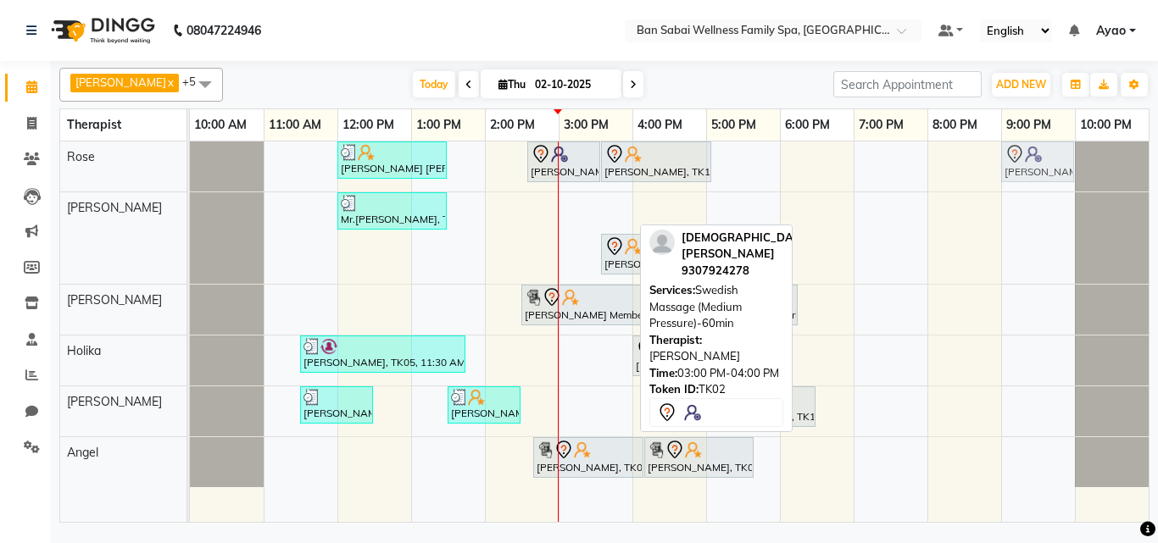
drag, startPoint x: 595, startPoint y: 213, endPoint x: 1045, endPoint y: 170, distance: 452.2
click at [1045, 170] on tbody "[PERSON_NAME] [PERSON_NAME], TK04, 12:00 PM-01:30 PM, Deep Tissue Massage (Stro…" at bounding box center [669, 315] width 959 height 346
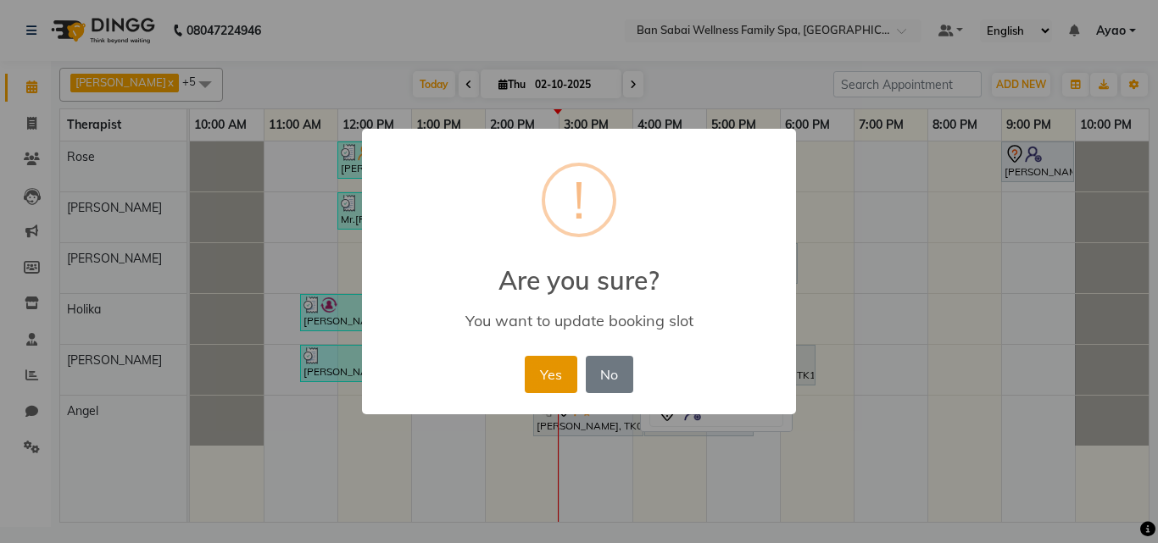
click at [565, 381] on button "Yes" at bounding box center [551, 374] width 52 height 37
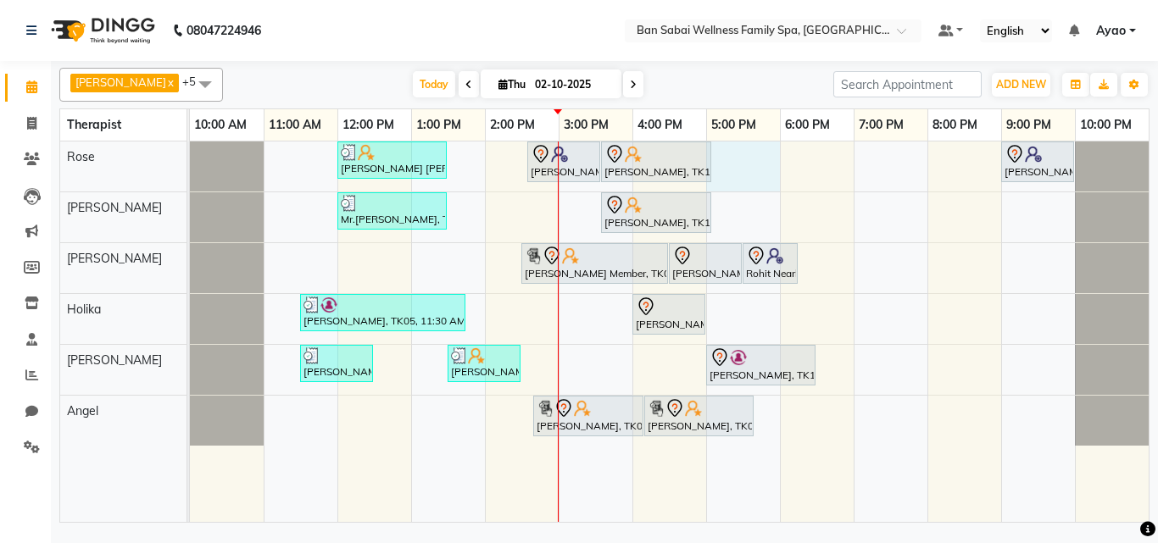
click at [779, 167] on div "[PERSON_NAME] [PERSON_NAME], TK04, 12:00 PM-01:30 PM, Deep Tissue Massage (Stro…" at bounding box center [669, 332] width 959 height 381
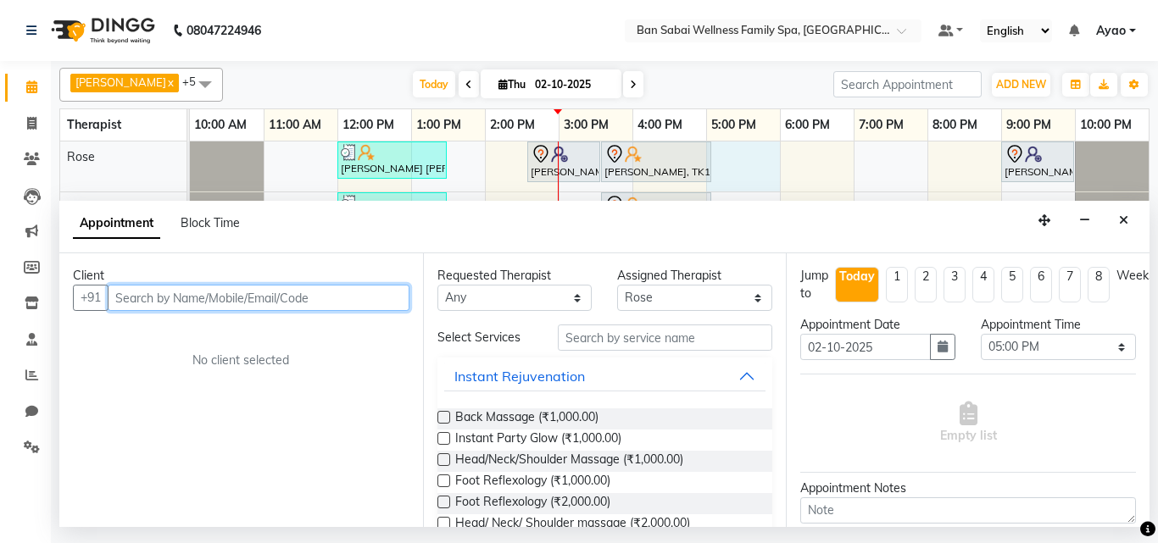
click at [269, 293] on input "text" at bounding box center [259, 298] width 302 height 26
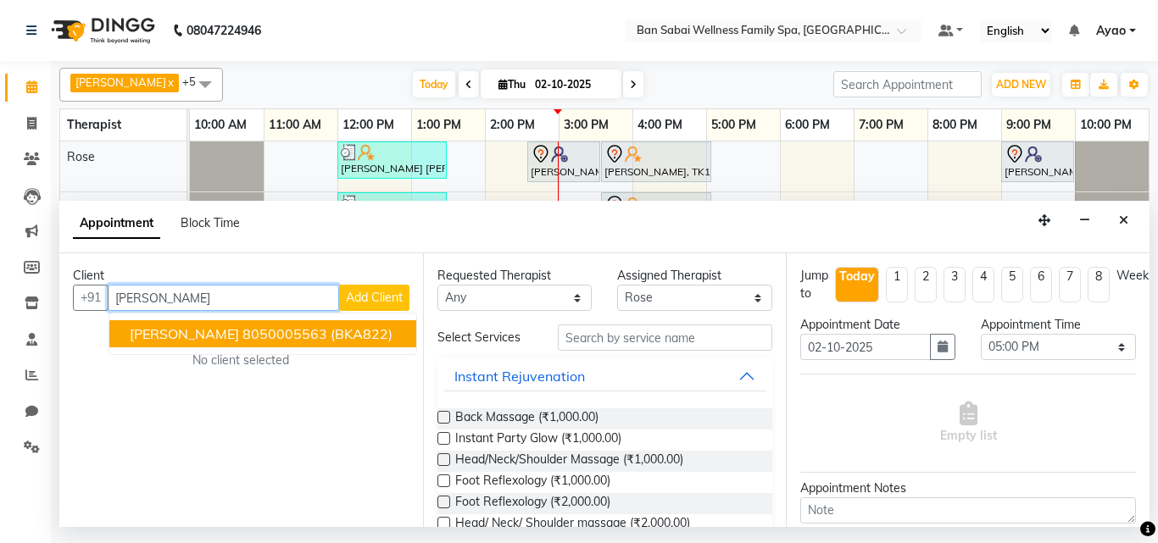
click at [287, 337] on ngb-highlight "8050005563" at bounding box center [284, 334] width 85 height 17
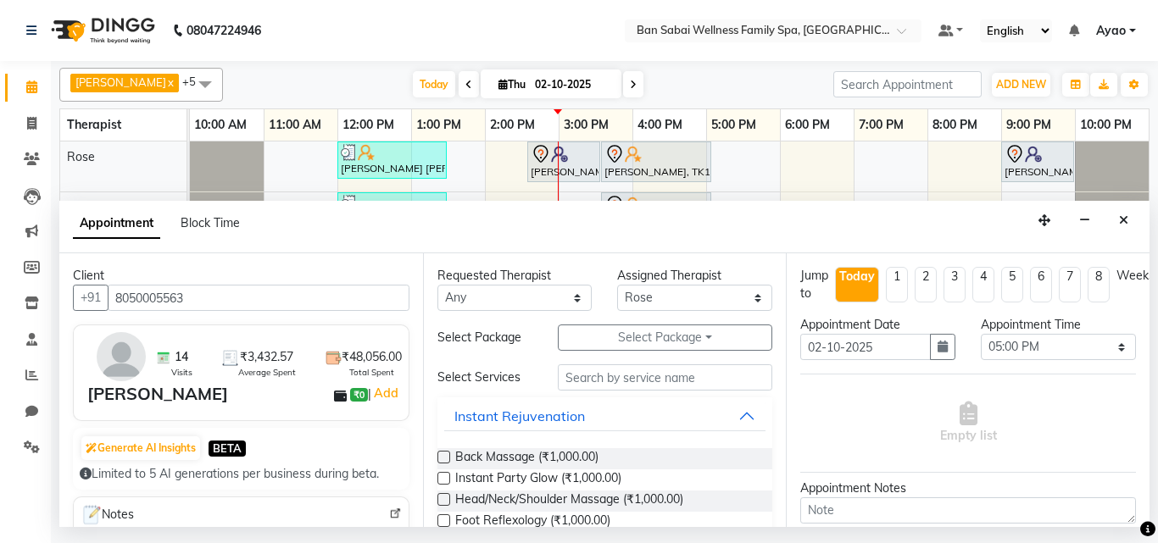
click at [655, 377] on input "text" at bounding box center [665, 378] width 215 height 26
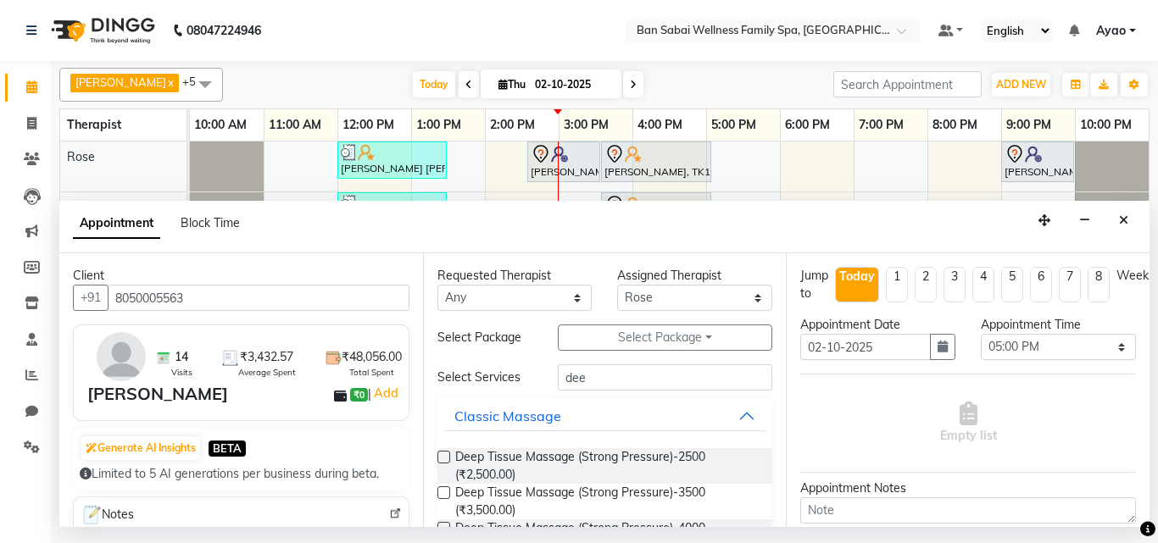
click at [438, 489] on label at bounding box center [444, 493] width 13 height 13
click at [438, 489] on input "checkbox" at bounding box center [443, 494] width 11 height 11
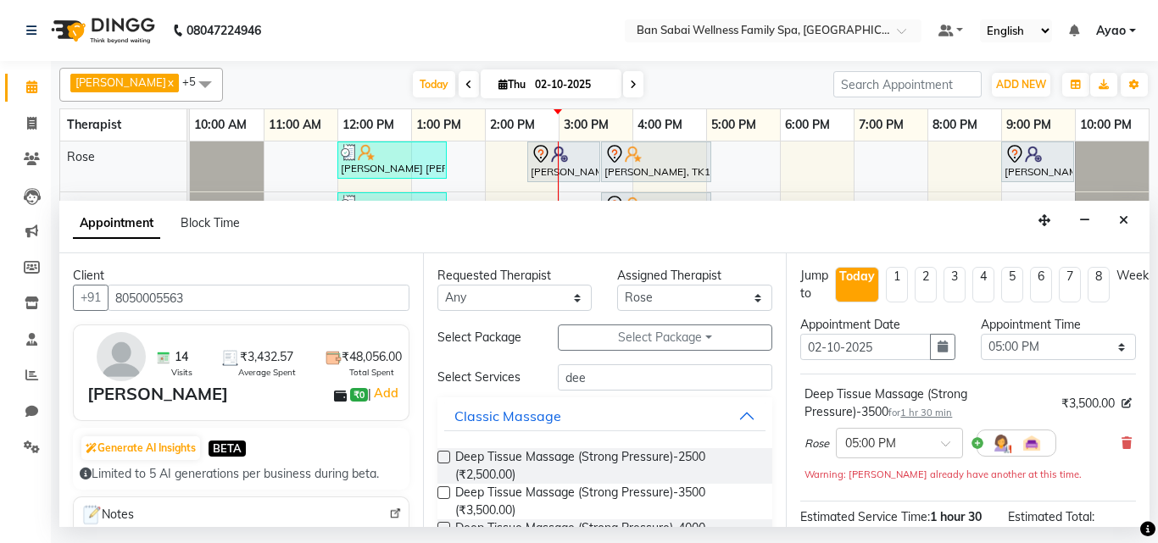
scroll to position [238, 0]
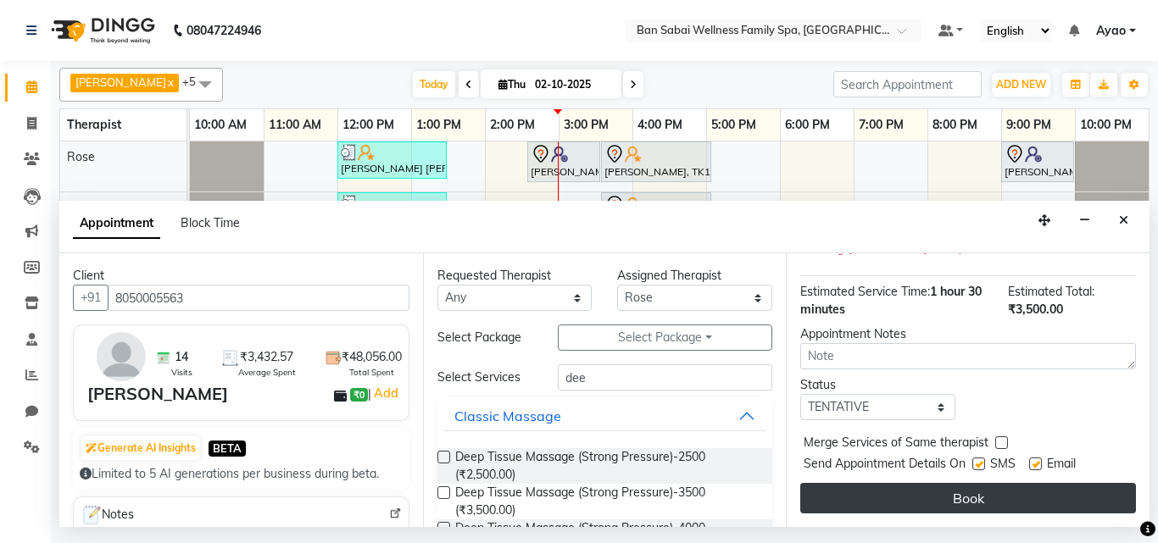
click at [983, 483] on button "Book" at bounding box center [968, 498] width 336 height 31
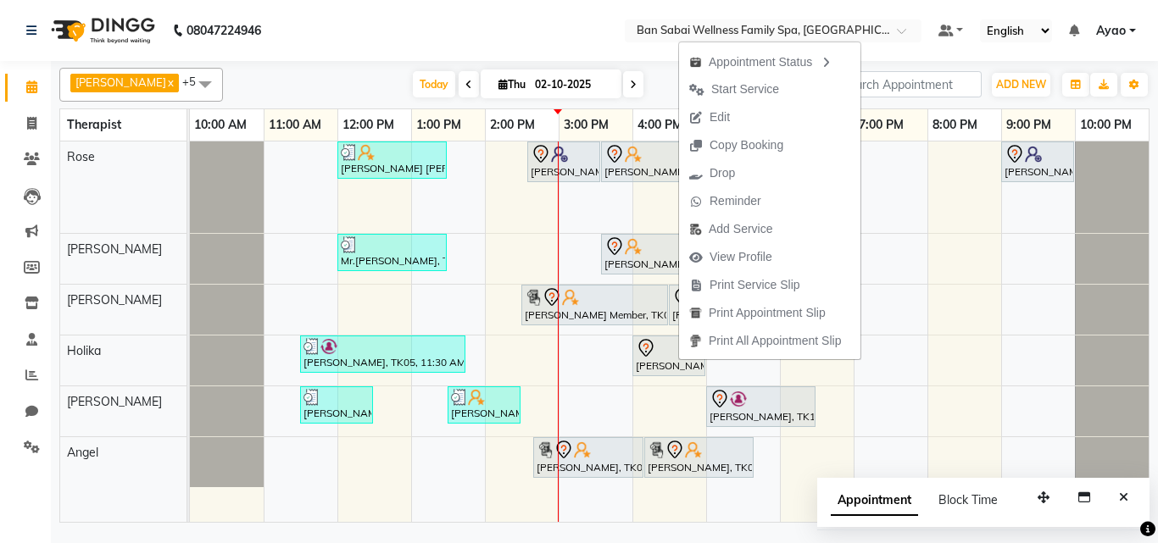
click at [1157, 329] on div "[PERSON_NAME] x Holika x Rose x Angel x [PERSON_NAME] Bviimai x Rinsit Ronra x …" at bounding box center [604, 294] width 1107 height 466
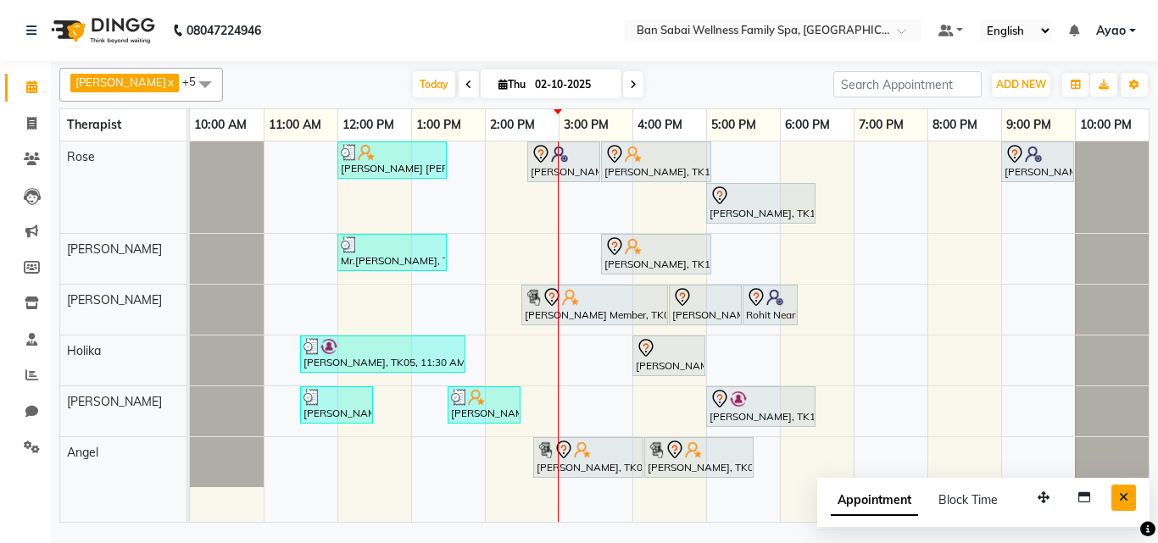
click at [1122, 500] on icon "Close" at bounding box center [1123, 498] width 9 height 12
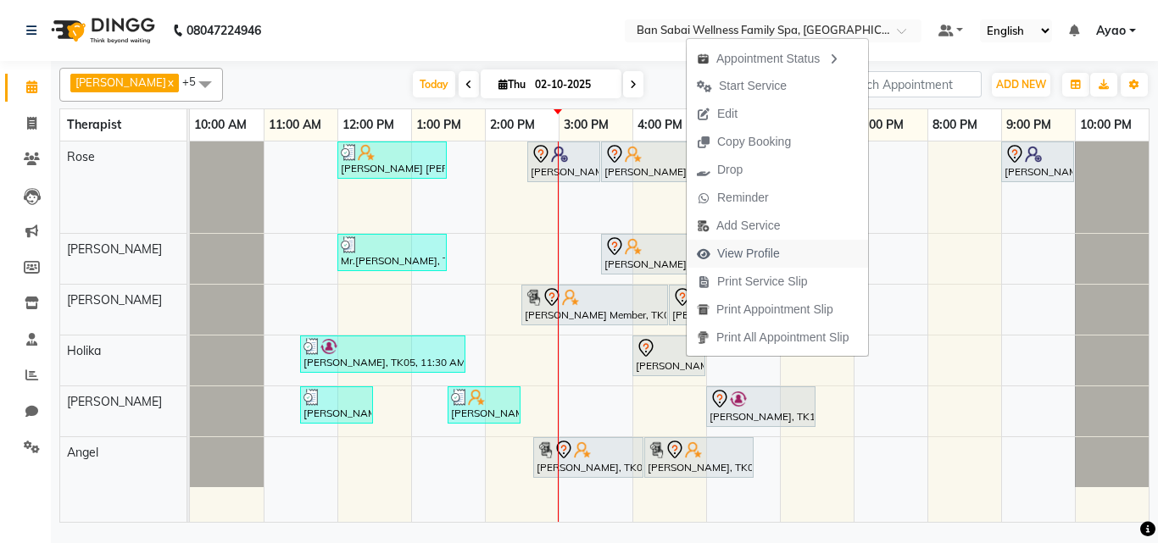
click at [778, 252] on span "View Profile" at bounding box center [748, 254] width 63 height 18
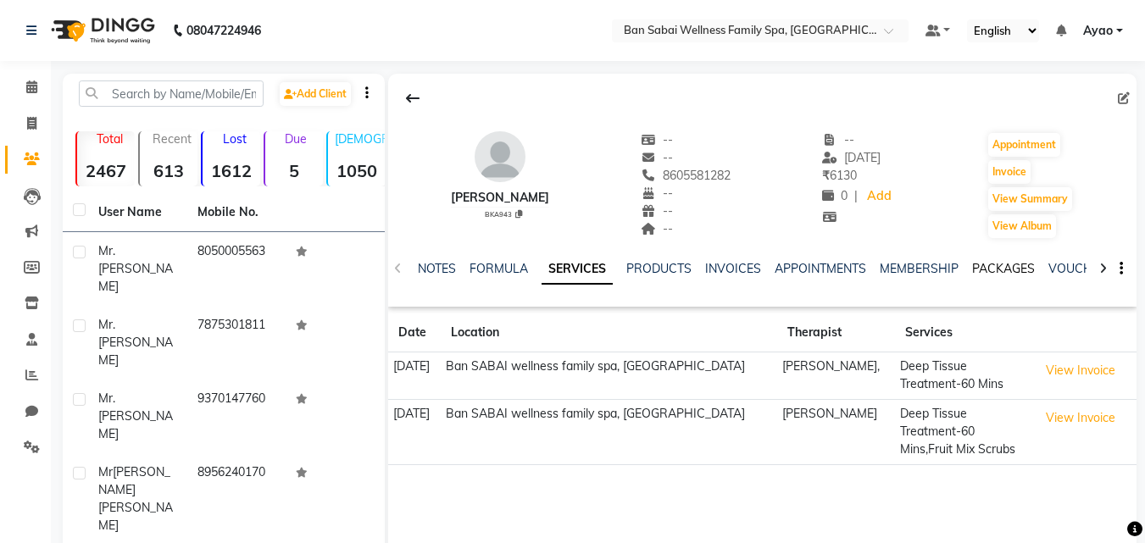
click at [991, 268] on link "PACKAGES" at bounding box center [1004, 268] width 63 height 15
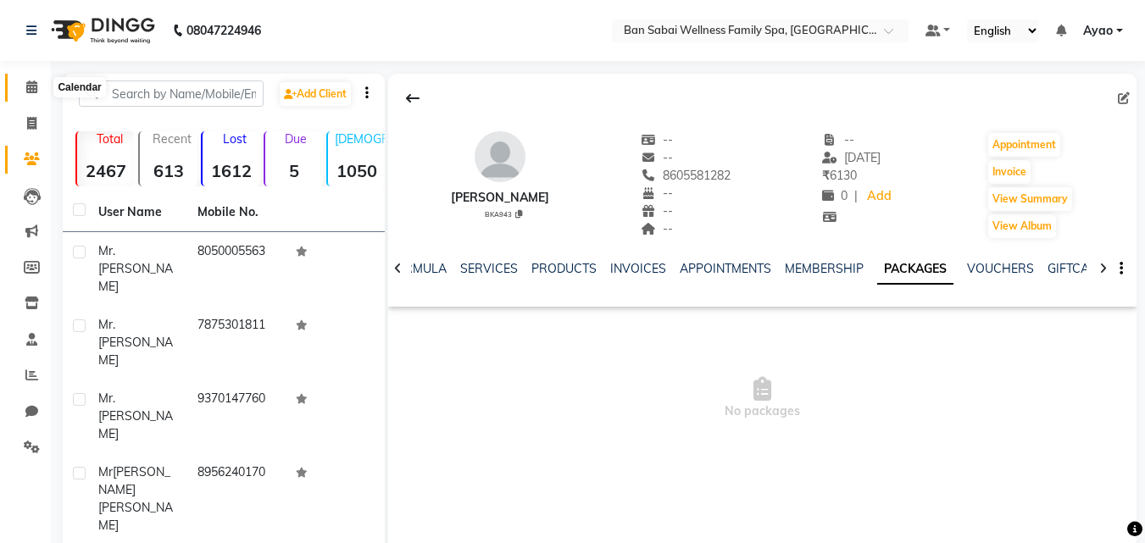
click at [34, 86] on icon at bounding box center [31, 87] width 11 height 13
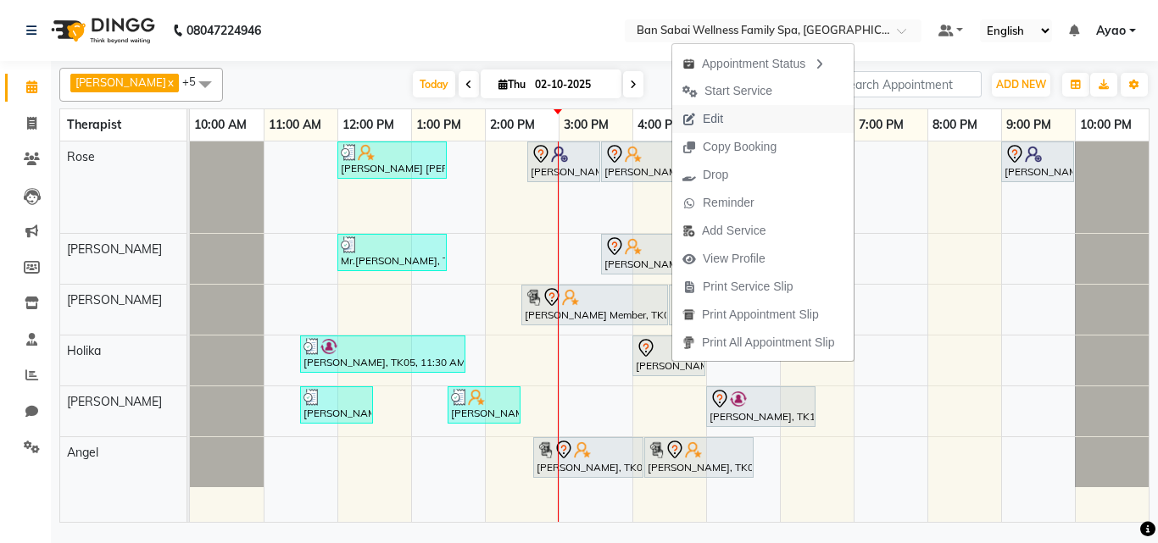
click at [735, 119] on button "Edit" at bounding box center [762, 119] width 181 height 28
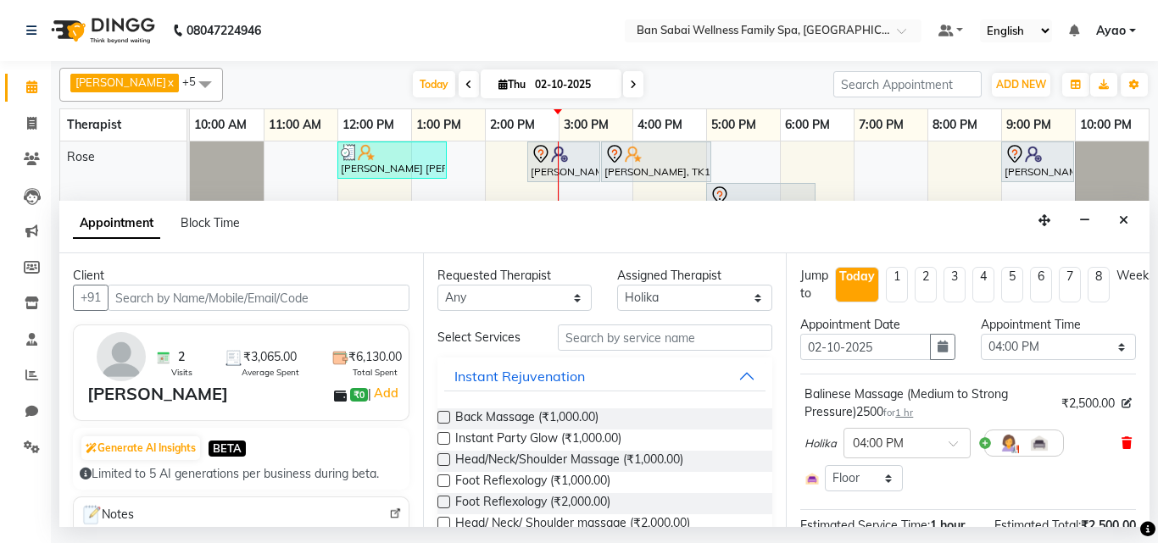
click at [1122, 444] on icon at bounding box center [1127, 444] width 10 height 12
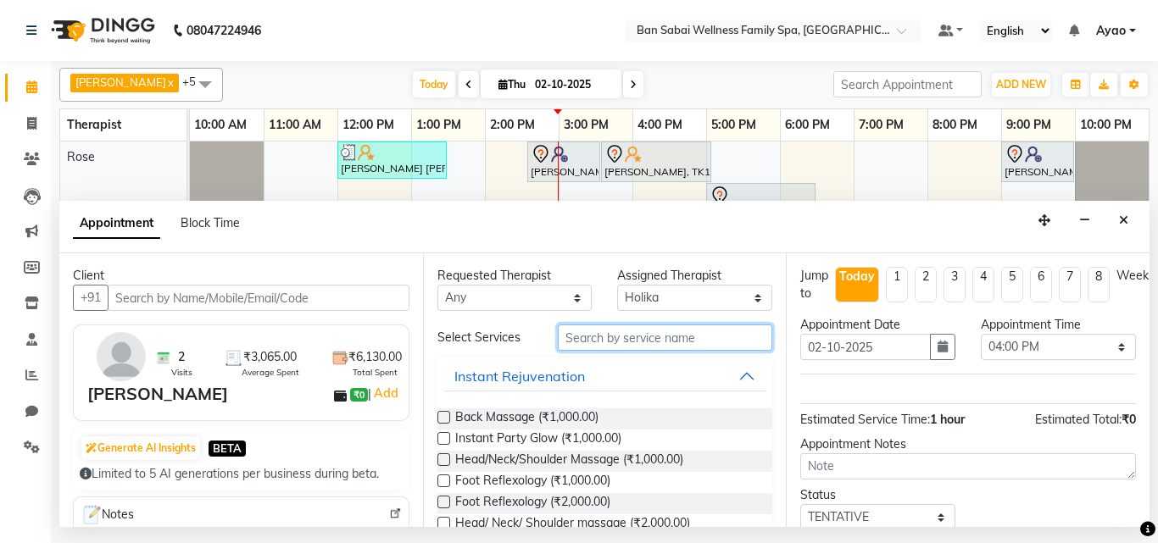
click at [658, 332] on input "text" at bounding box center [665, 338] width 215 height 26
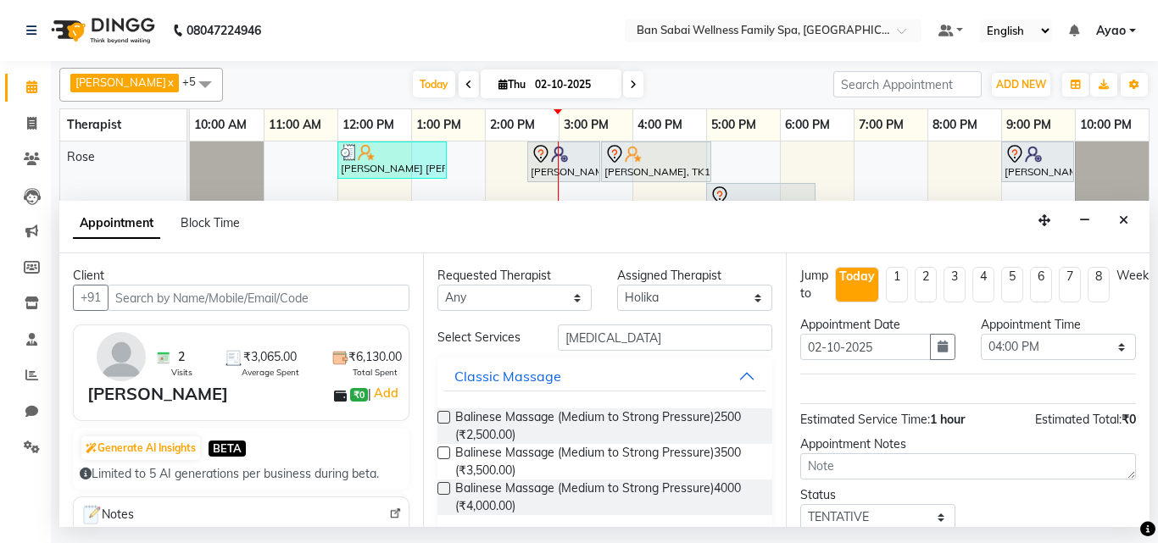
click at [441, 452] on label at bounding box center [444, 453] width 13 height 13
click at [441, 452] on input "checkbox" at bounding box center [443, 454] width 11 height 11
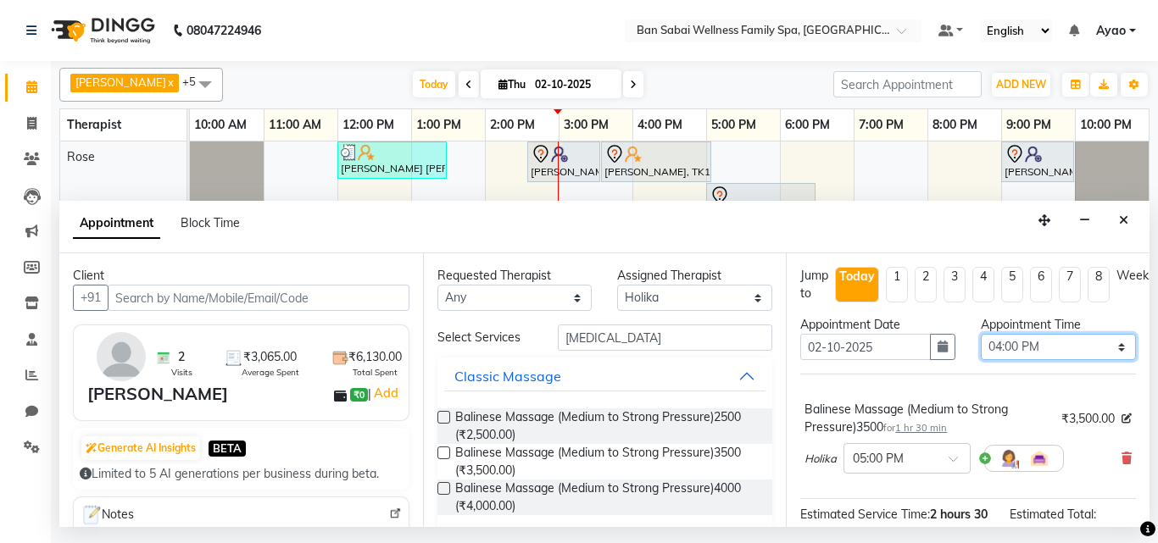
click at [1091, 350] on select "Select 11:00 AM 11:05 AM 11:10 AM 11:15 AM 11:20 AM 11:25 AM 11:30 AM 11:35 AM …" at bounding box center [1058, 347] width 155 height 26
click at [981, 334] on select "Select 11:00 AM 11:05 AM 11:10 AM 11:15 AM 11:20 AM 11:25 AM 11:30 AM 11:35 AM …" at bounding box center [1058, 347] width 155 height 26
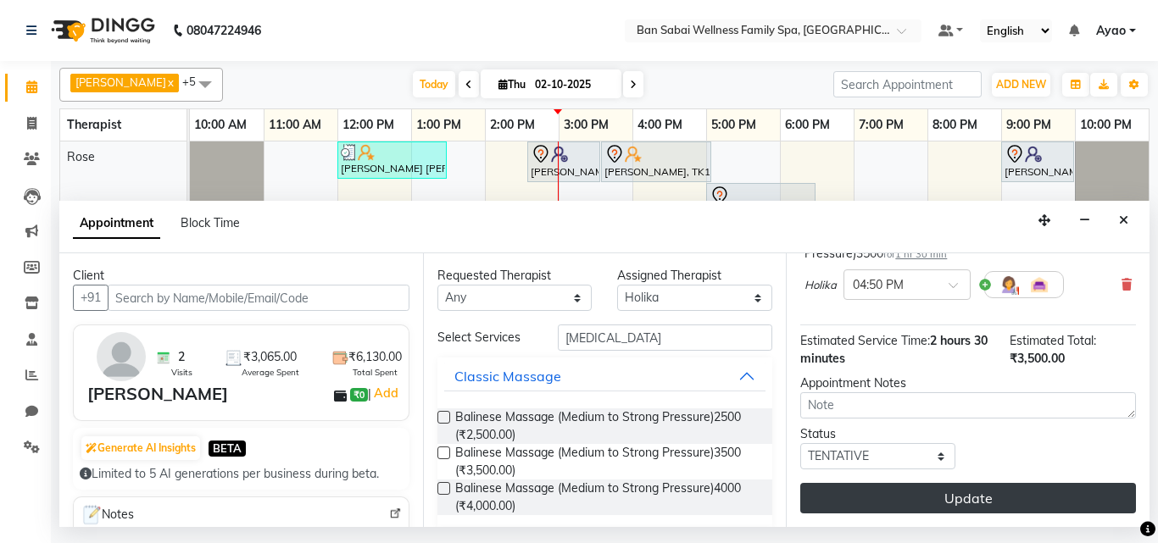
click at [1043, 489] on button "Update" at bounding box center [968, 498] width 336 height 31
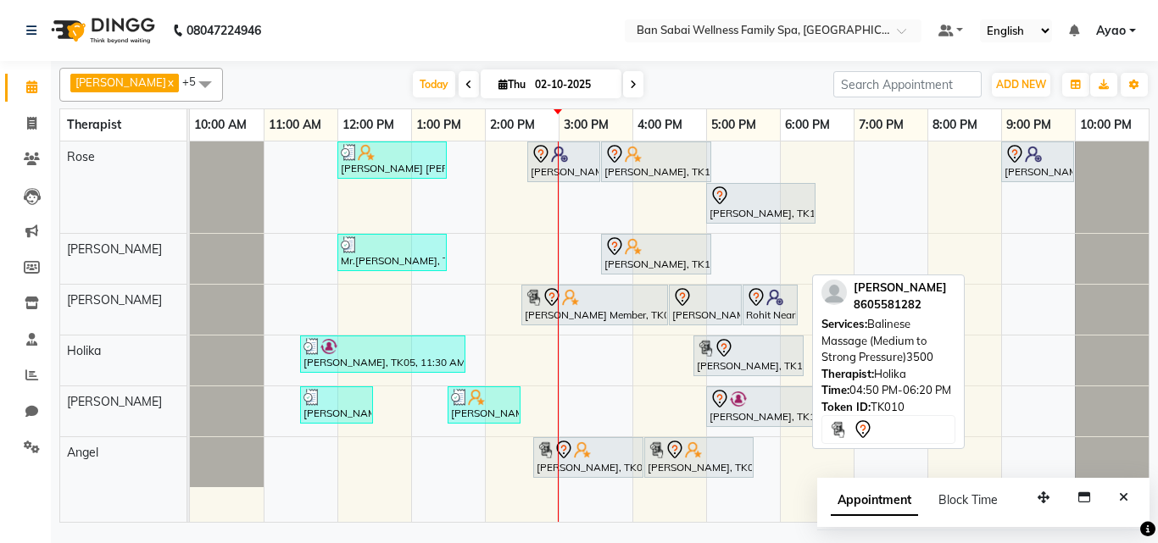
click at [767, 356] on div at bounding box center [748, 348] width 103 height 20
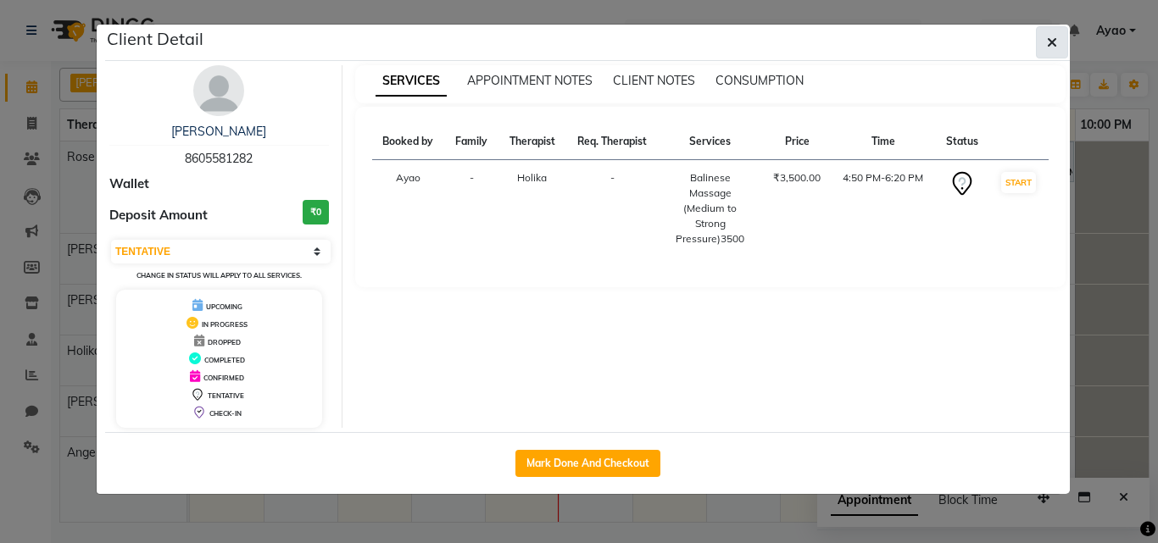
click at [1053, 44] on icon "button" at bounding box center [1052, 43] width 10 height 14
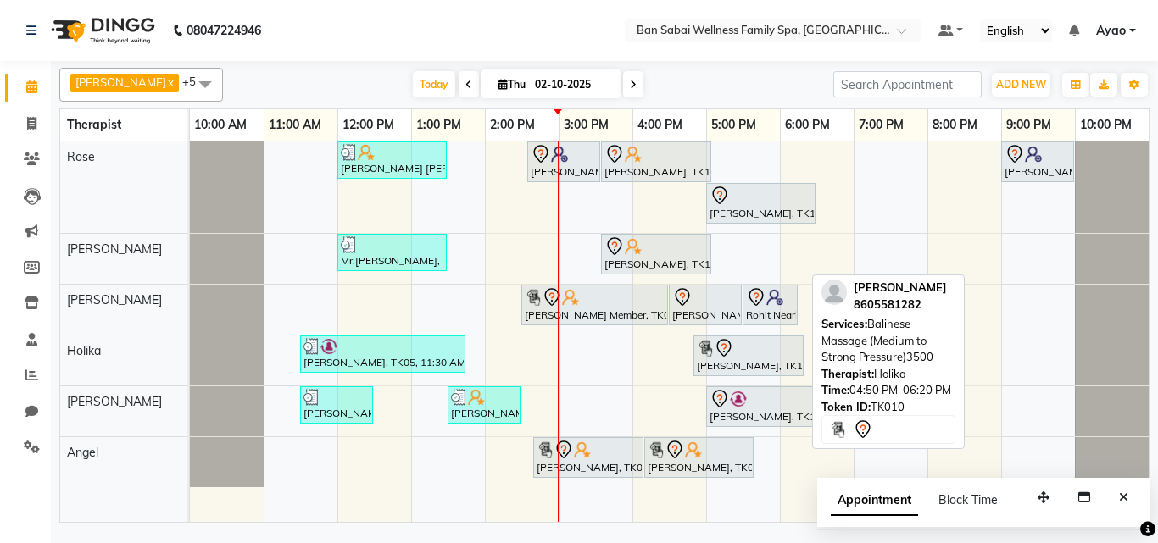
click at [740, 354] on div at bounding box center [748, 348] width 103 height 20
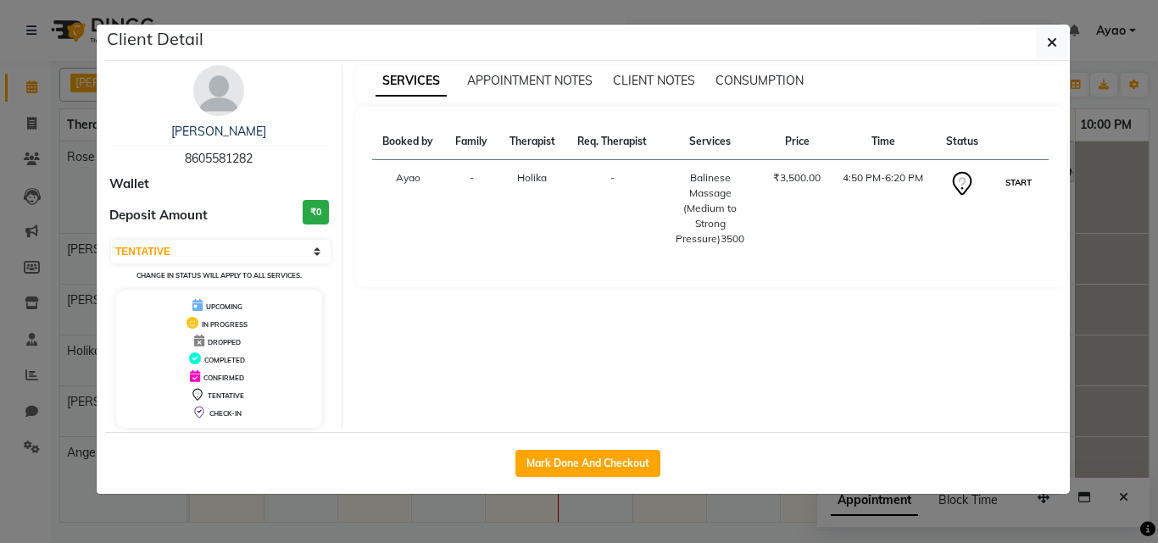
click at [1031, 181] on button "START" at bounding box center [1018, 182] width 35 height 21
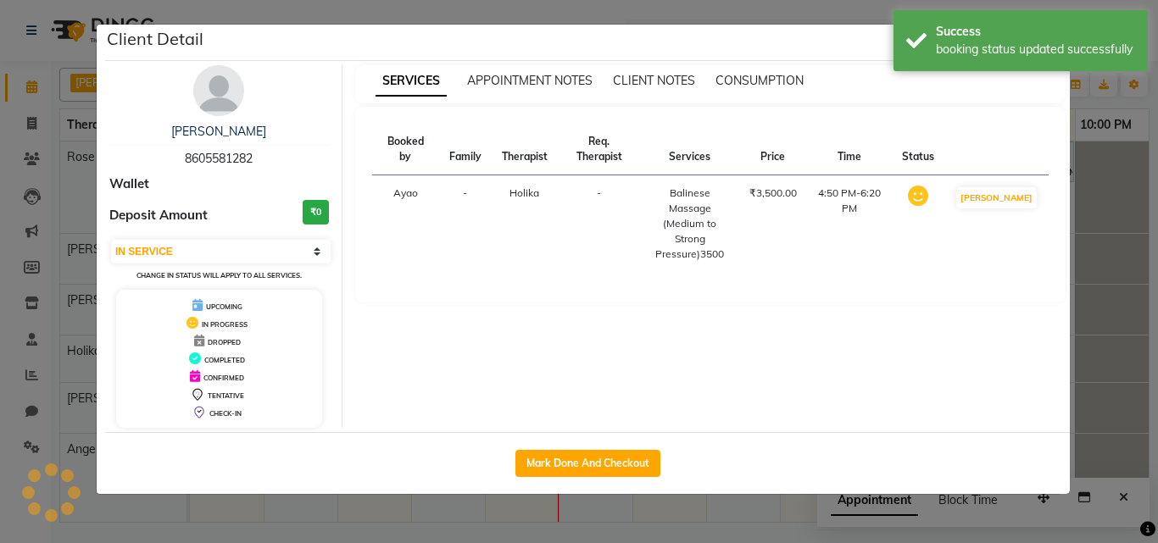
click at [1099, 397] on ngb-modal-window "Client Detail [PERSON_NAME] 8605581282 Wallet Deposit Amount ₹0 Select IN SERVI…" at bounding box center [579, 271] width 1158 height 543
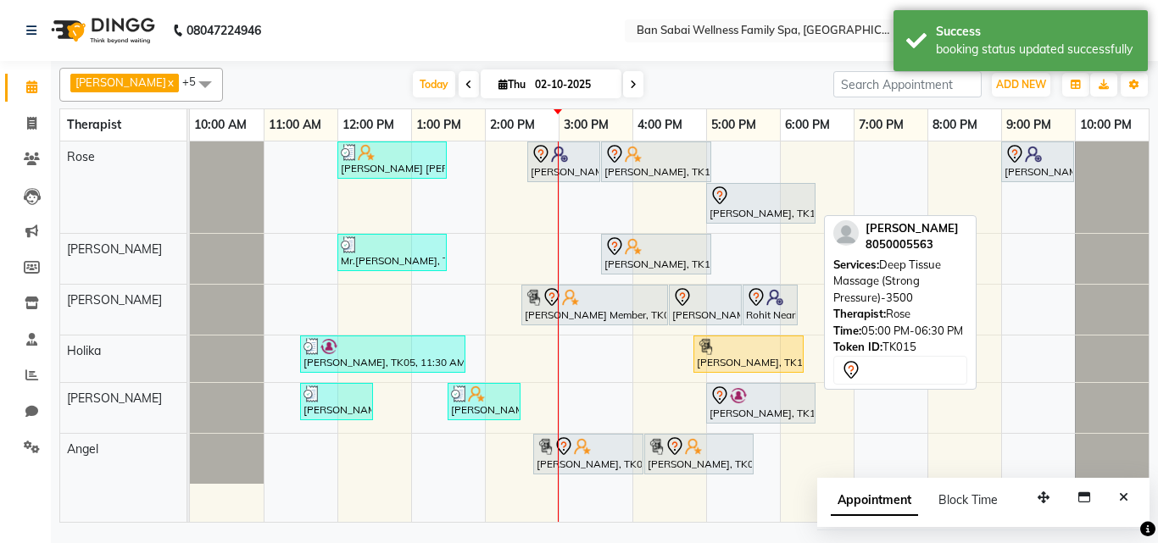
click at [745, 211] on div "[PERSON_NAME], TK15, 05:00 PM-06:30 PM, Deep Tissue Massage (Strong Pressure)-3…" at bounding box center [761, 204] width 106 height 36
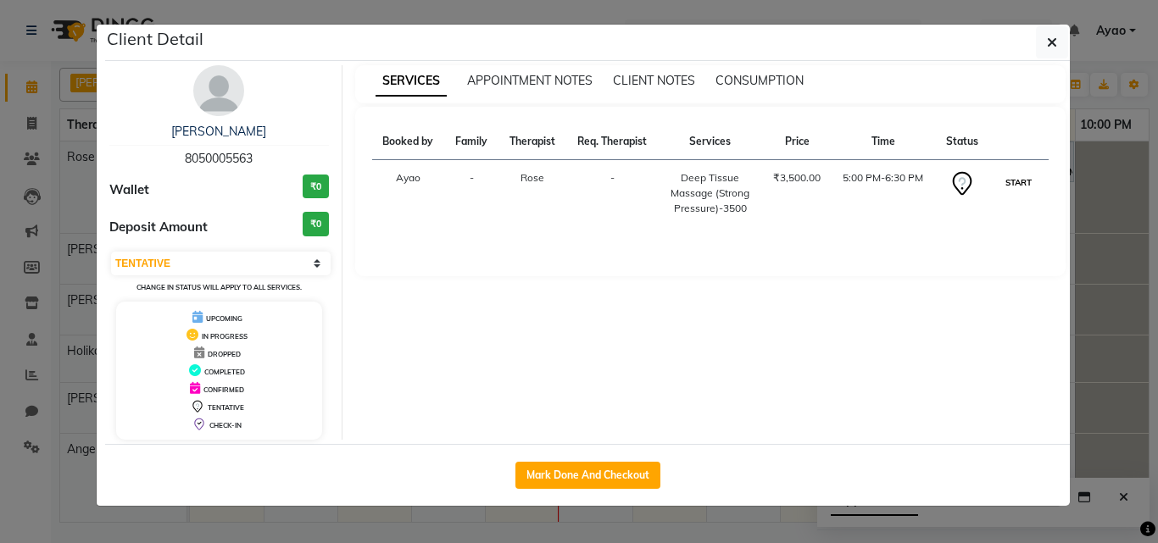
click at [1027, 183] on button "START" at bounding box center [1018, 182] width 35 height 21
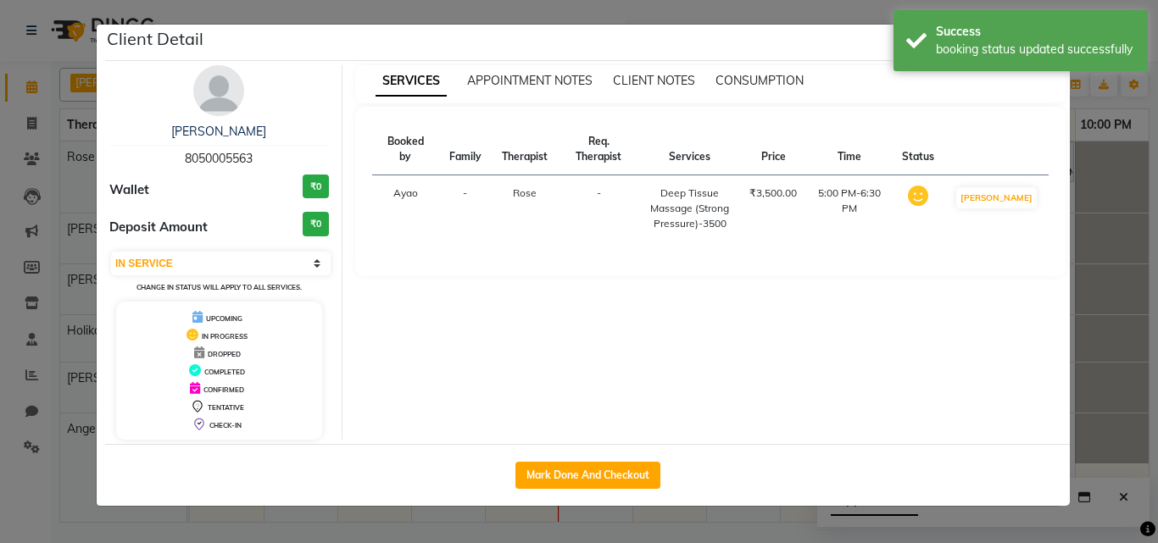
click at [1097, 232] on ngb-modal-window "Client Detail [PERSON_NAME] 8050005563 Wallet ₹0 Deposit Amount ₹0 Select IN SE…" at bounding box center [579, 271] width 1158 height 543
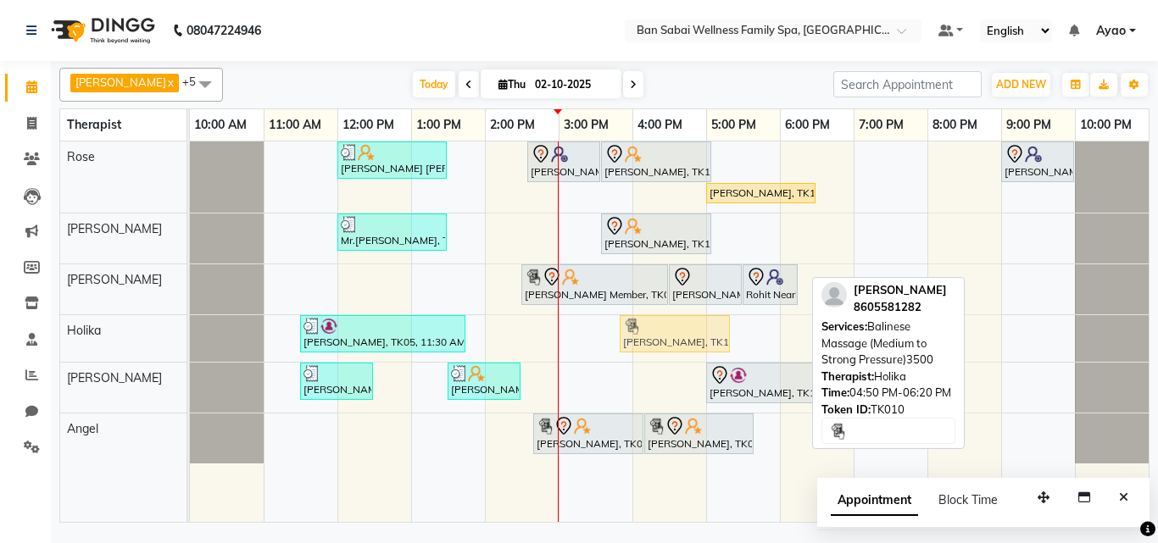
drag, startPoint x: 756, startPoint y: 329, endPoint x: 698, endPoint y: 327, distance: 58.5
click at [190, 327] on div "[PERSON_NAME], TK05, 11:30 AM-01:45 PM, Balinese Massage (Medium to Strong Pres…" at bounding box center [190, 338] width 0 height 47
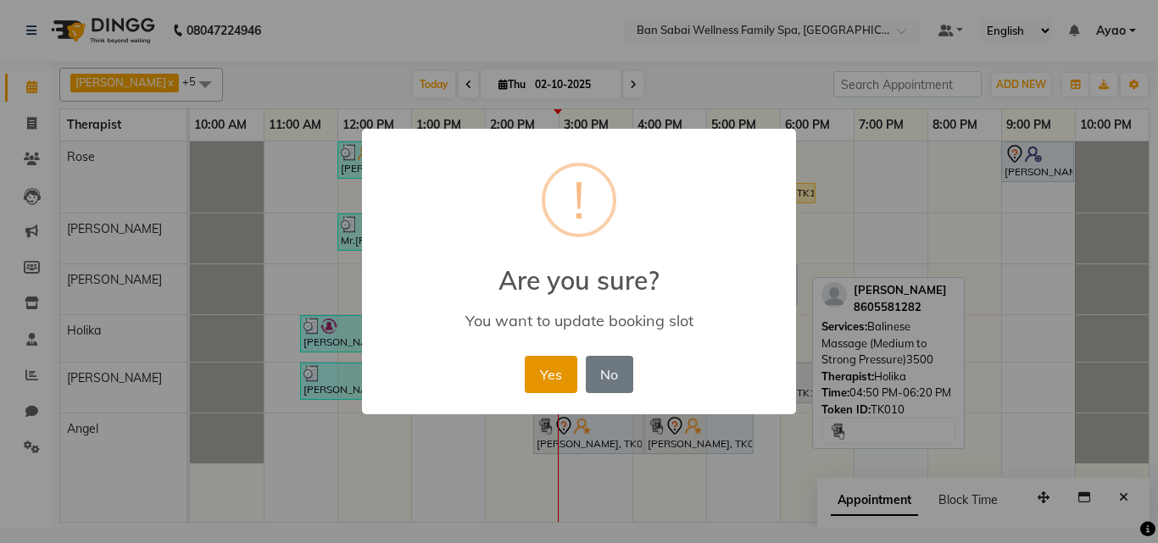
click at [549, 374] on button "Yes" at bounding box center [551, 374] width 52 height 37
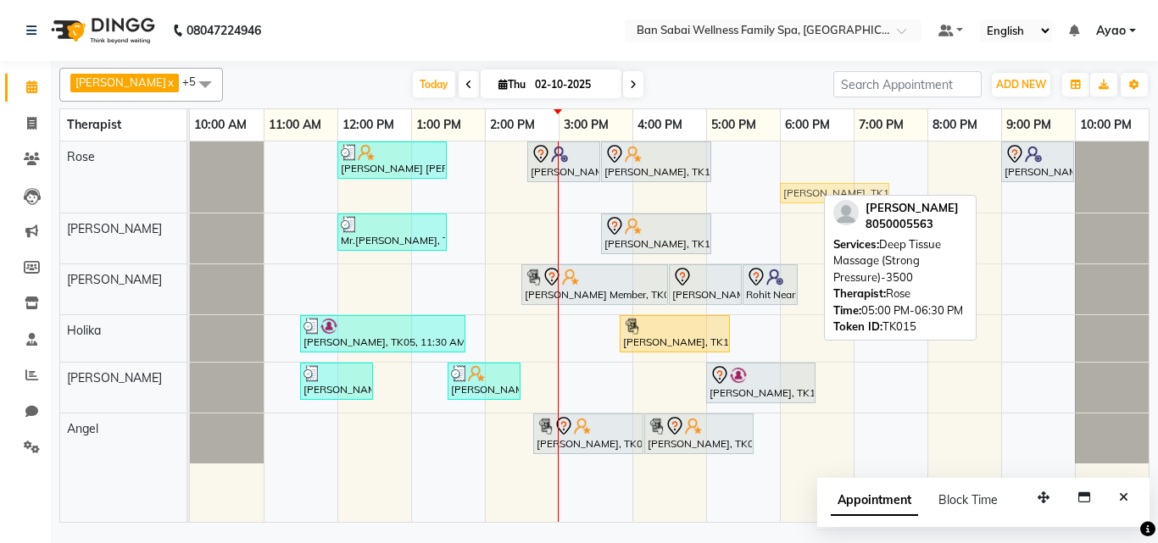
drag, startPoint x: 730, startPoint y: 194, endPoint x: 801, endPoint y: 186, distance: 71.7
click at [190, 186] on div "[PERSON_NAME] [PERSON_NAME], TK04, 12:00 PM-01:30 PM, Deep Tissue Massage (Stro…" at bounding box center [190, 177] width 0 height 71
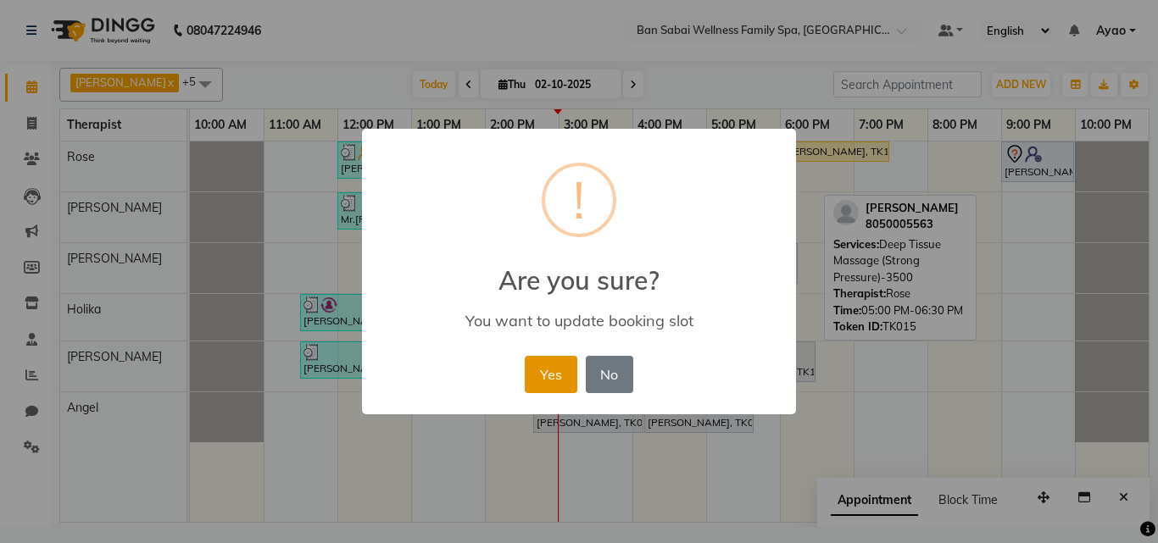
click at [555, 376] on button "Yes" at bounding box center [551, 374] width 52 height 37
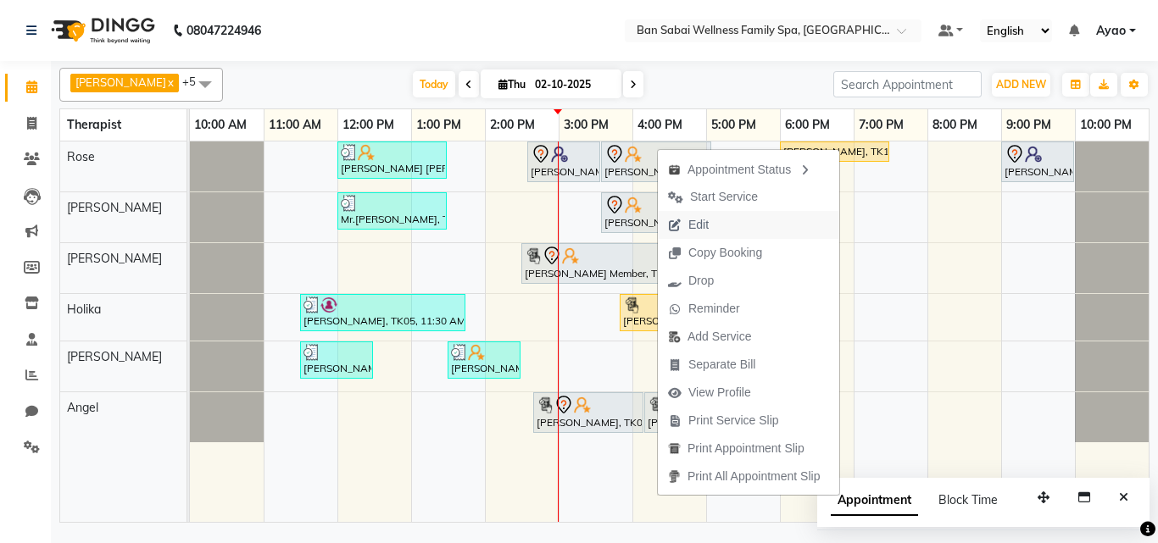
click at [702, 219] on span "Edit" at bounding box center [698, 225] width 20 height 18
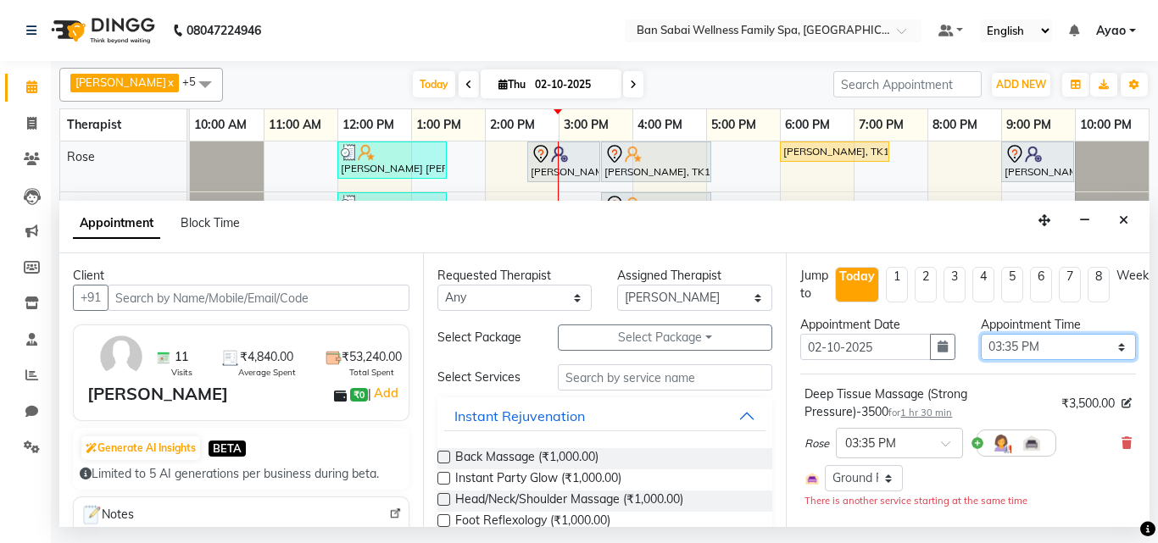
click at [1110, 347] on select "Select 11:00 AM 11:05 AM 11:10 AM 11:15 AM 11:20 AM 11:25 AM 11:30 AM 11:35 AM …" at bounding box center [1058, 347] width 155 height 26
click at [981, 334] on select "Select 11:00 AM 11:05 AM 11:10 AM 11:15 AM 11:20 AM 11:25 AM 11:30 AM 11:35 AM …" at bounding box center [1058, 347] width 155 height 26
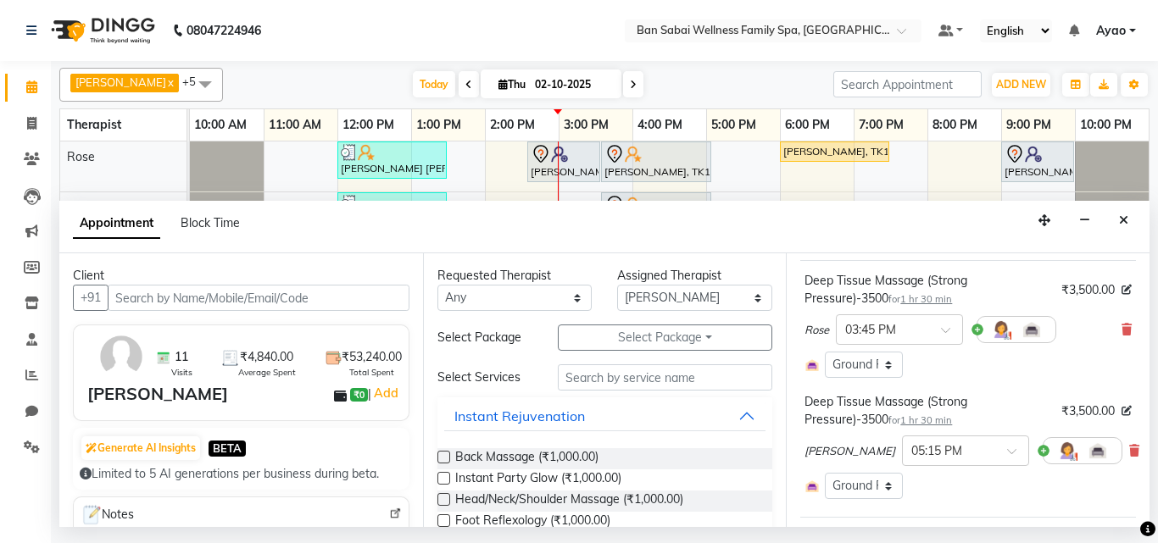
scroll to position [85, 0]
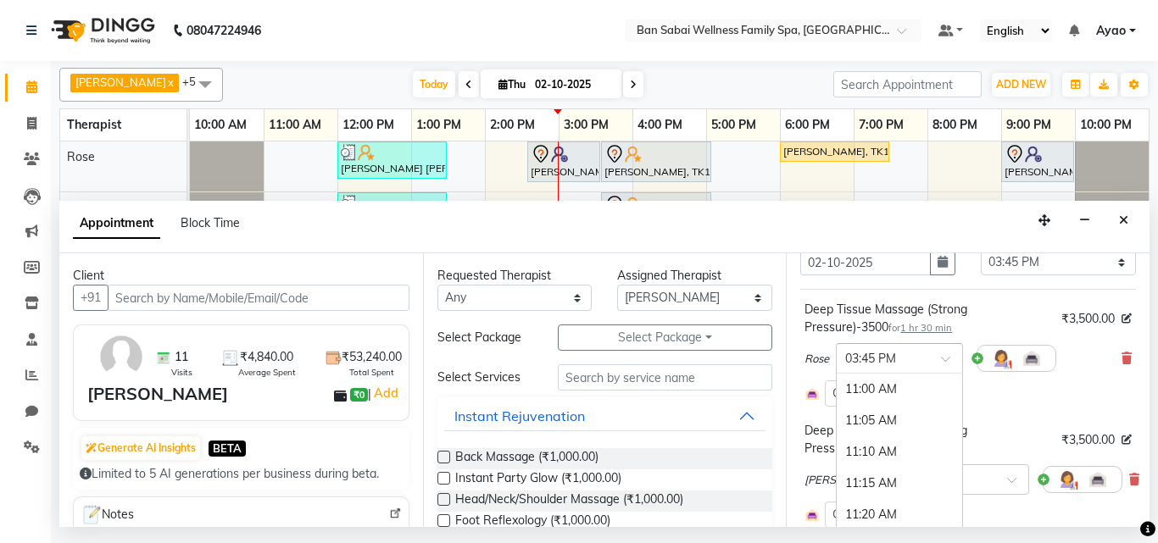
click at [904, 358] on input "text" at bounding box center [882, 357] width 75 height 18
click at [883, 426] on div "03:50 PM" at bounding box center [899, 420] width 125 height 31
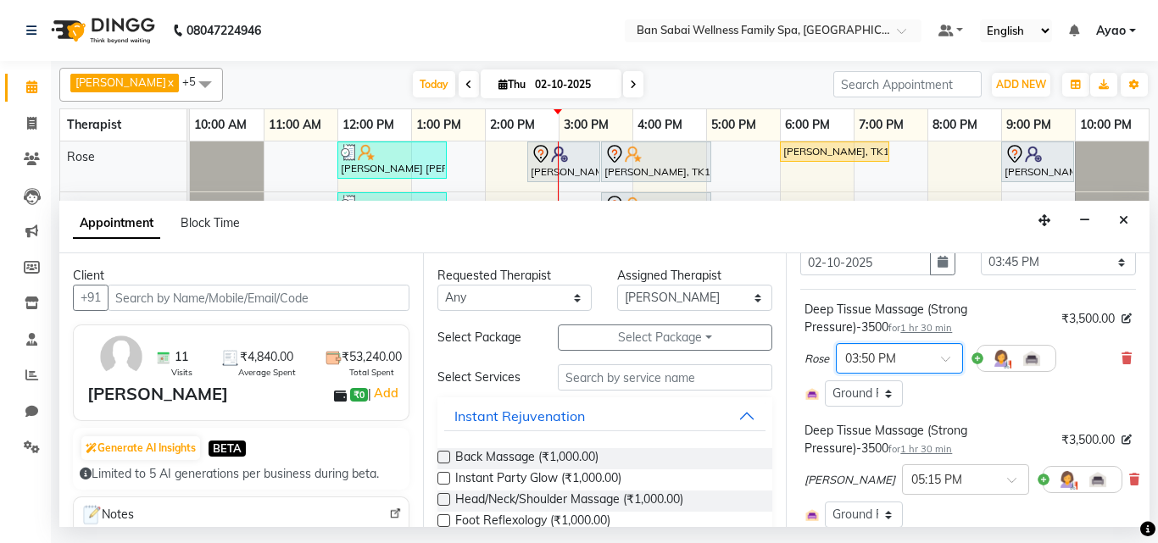
scroll to position [319, 0]
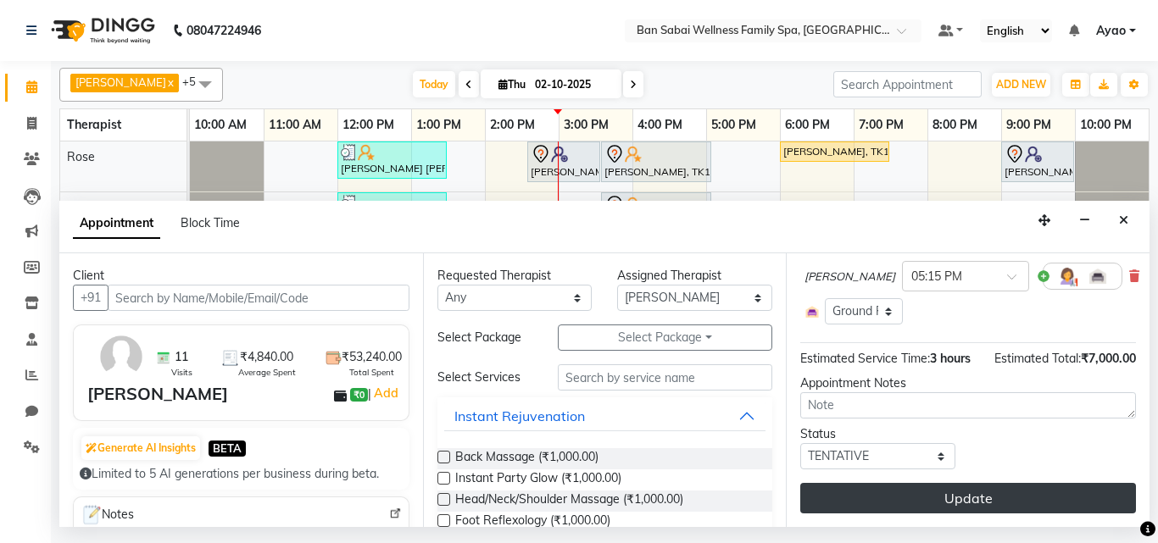
click at [1057, 483] on button "Update" at bounding box center [968, 498] width 336 height 31
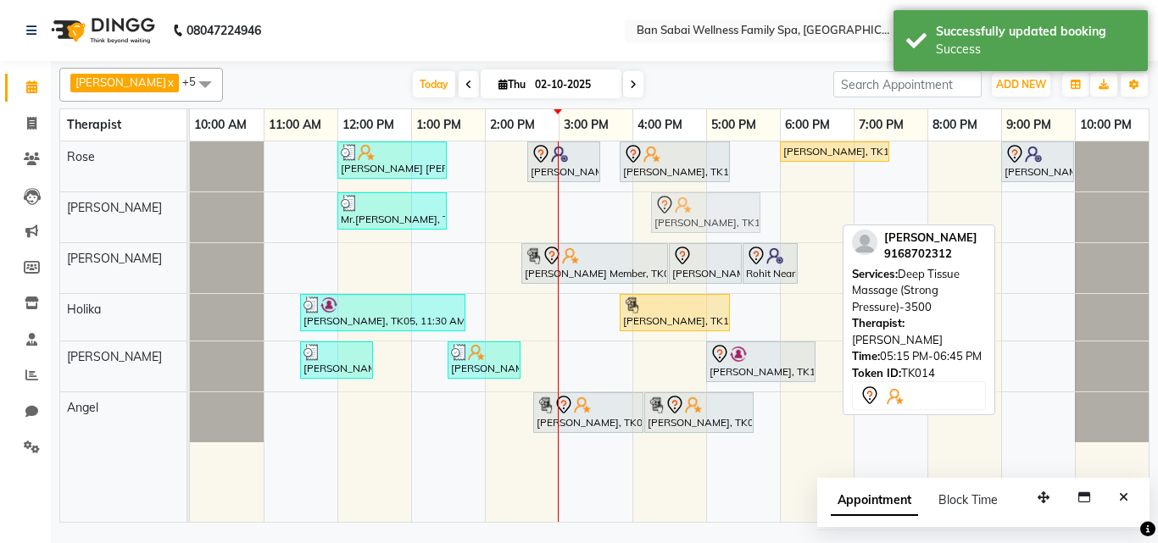
drag, startPoint x: 750, startPoint y: 211, endPoint x: 639, endPoint y: 240, distance: 113.9
click at [639, 240] on div "[PERSON_NAME] [PERSON_NAME], TK04, 12:00 PM-01:30 PM, Deep Tissue Massage (Stro…" at bounding box center [669, 332] width 959 height 381
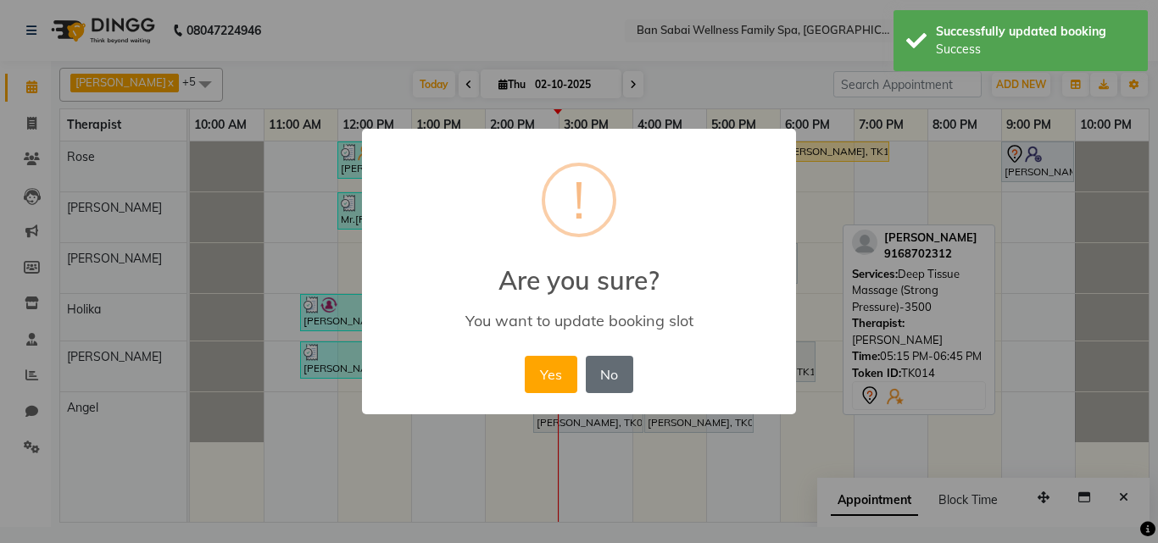
click at [604, 382] on button "No" at bounding box center [609, 374] width 47 height 37
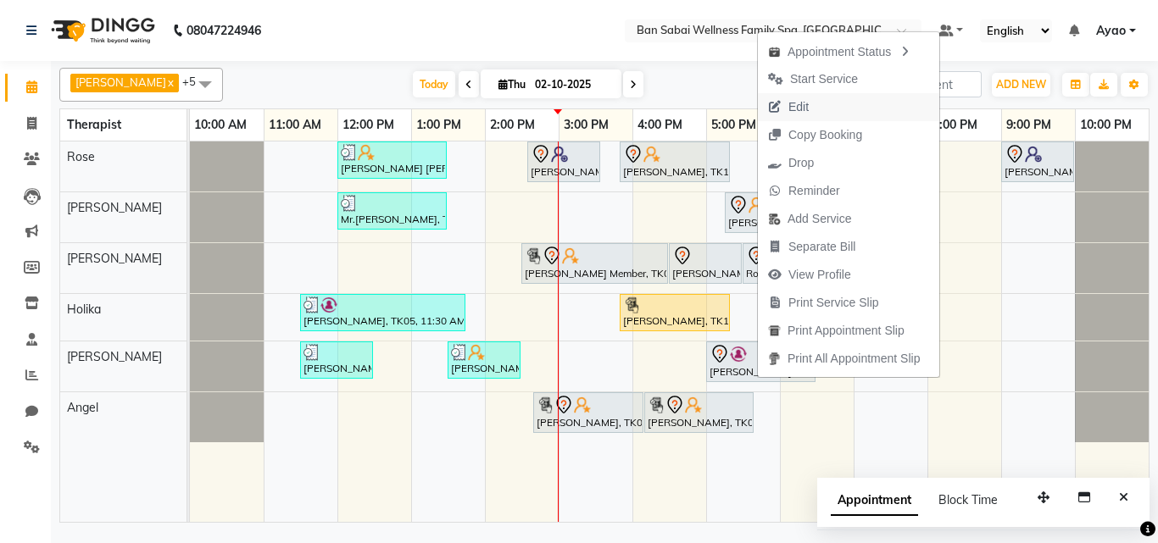
click at [821, 105] on button "Edit" at bounding box center [848, 107] width 181 height 28
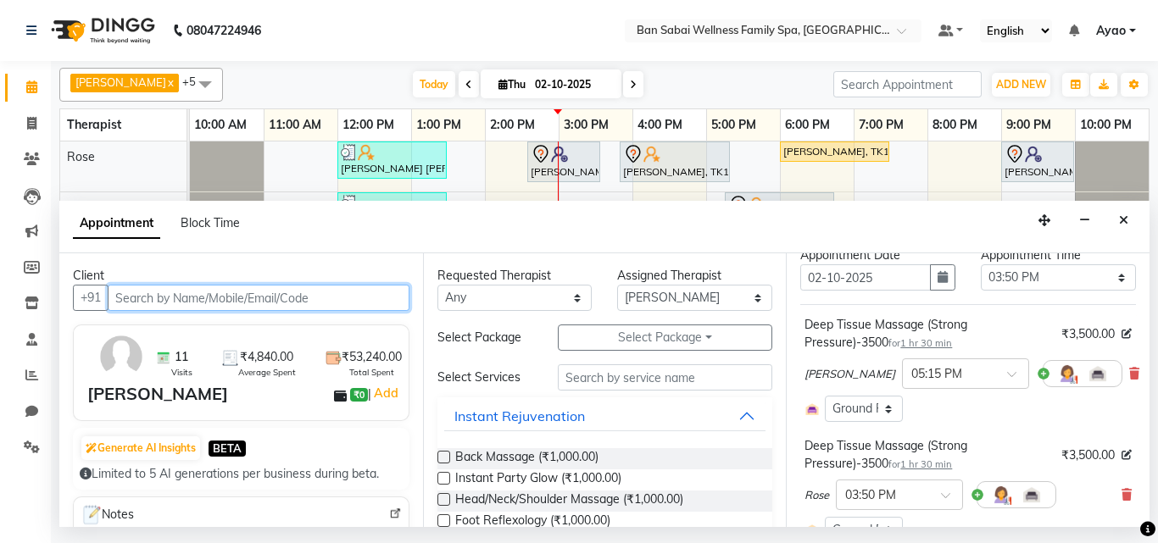
scroll to position [64, 0]
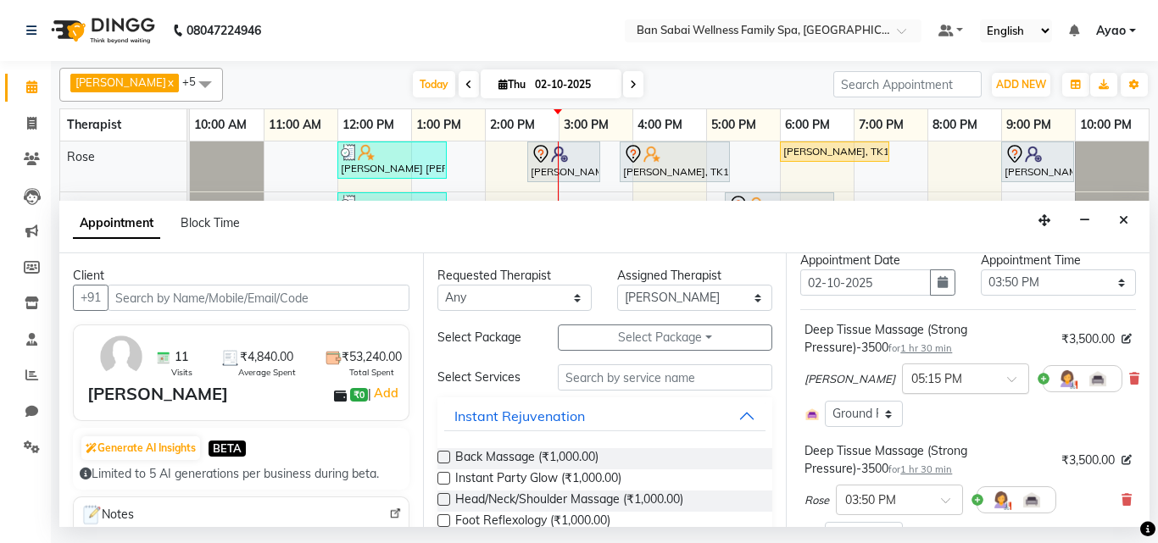
click at [967, 378] on div at bounding box center [965, 378] width 125 height 18
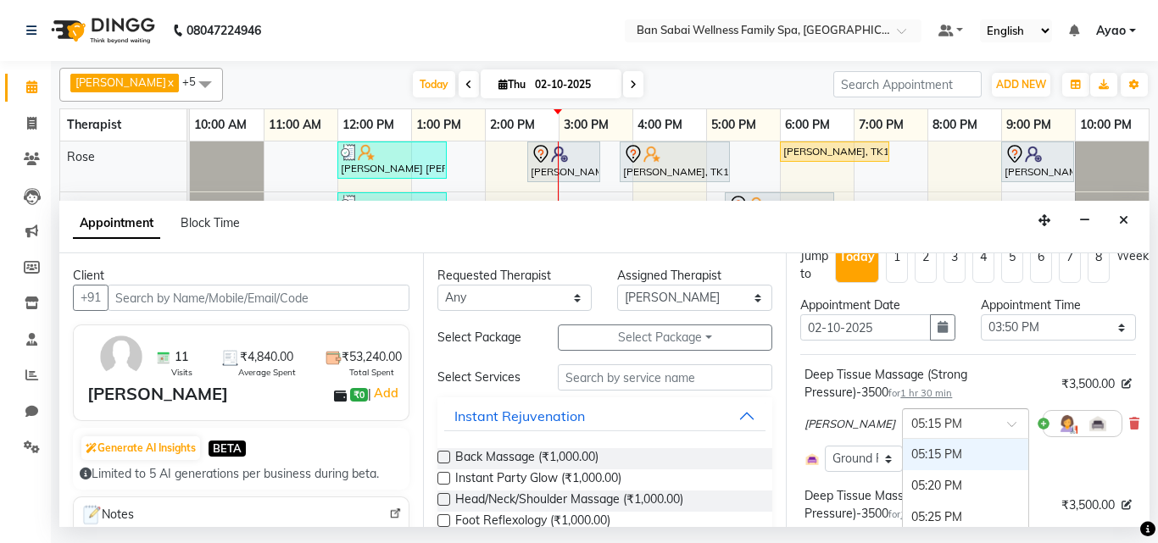
scroll to position [0, 0]
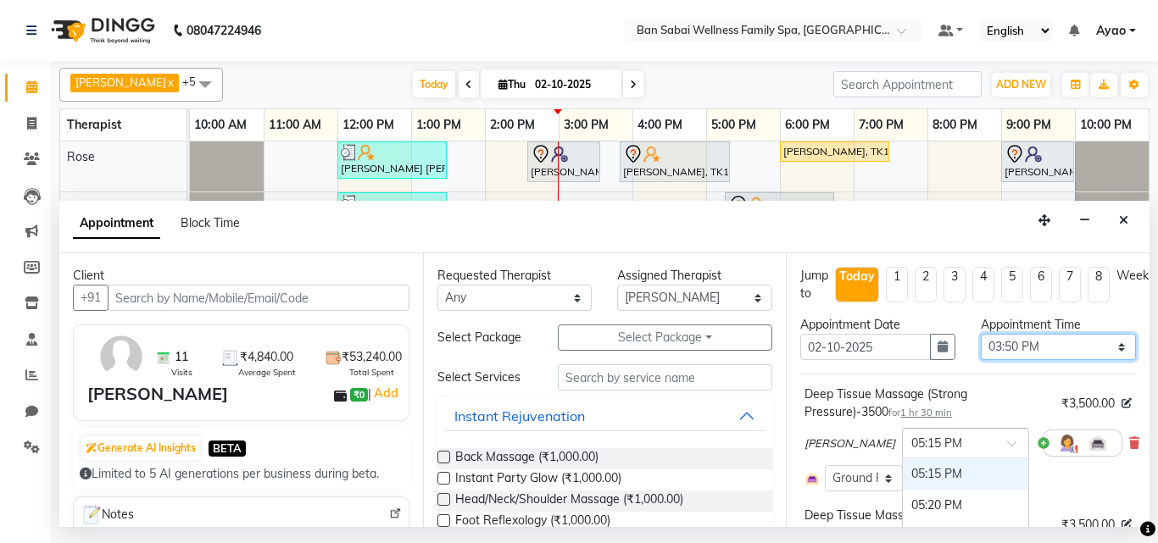
click at [1034, 349] on select "Select 11:00 AM 11:05 AM 11:10 AM 11:15 AM 11:20 AM 11:25 AM 11:30 AM 11:35 AM …" at bounding box center [1058, 347] width 155 height 26
click at [981, 334] on select "Select 11:00 AM 11:05 AM 11:10 AM 11:15 AM 11:20 AM 11:25 AM 11:30 AM 11:35 AM …" at bounding box center [1058, 347] width 155 height 26
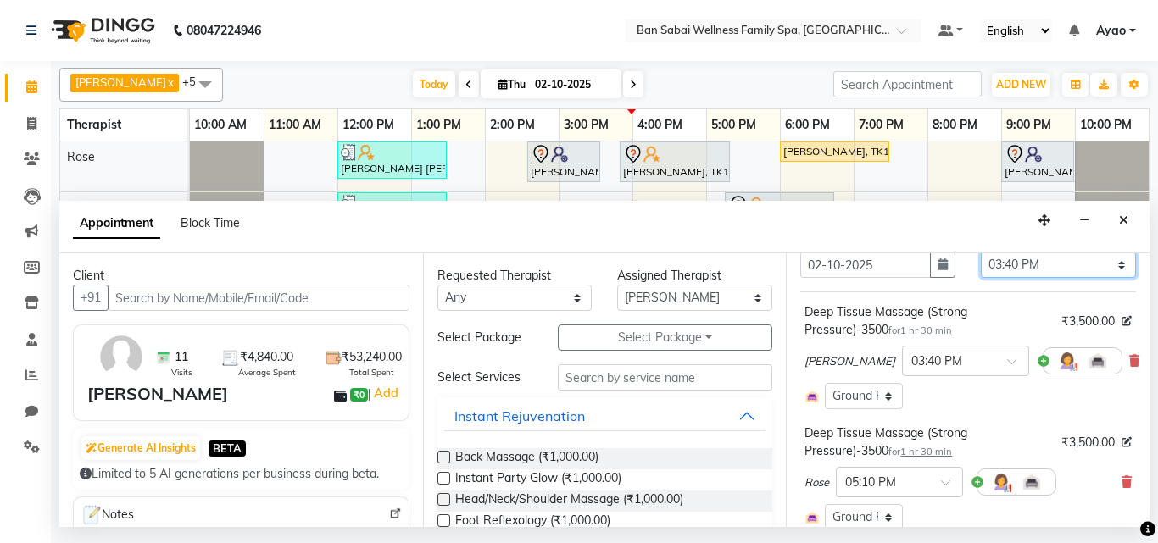
scroll to position [170, 0]
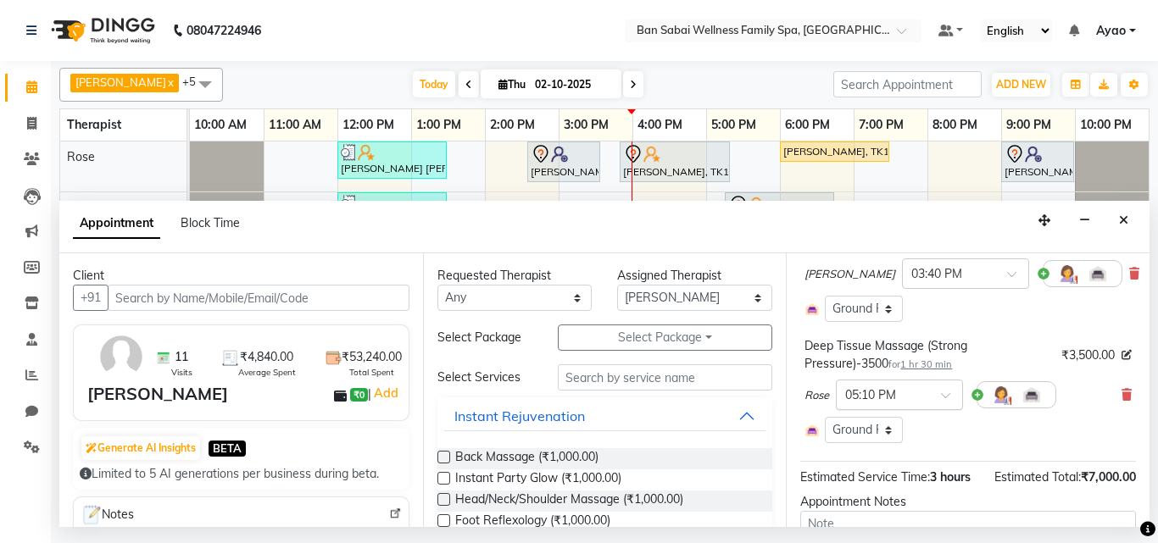
click at [949, 393] on span at bounding box center [951, 401] width 21 height 18
click at [878, 488] on div "03:45 PM" at bounding box center [899, 486] width 125 height 31
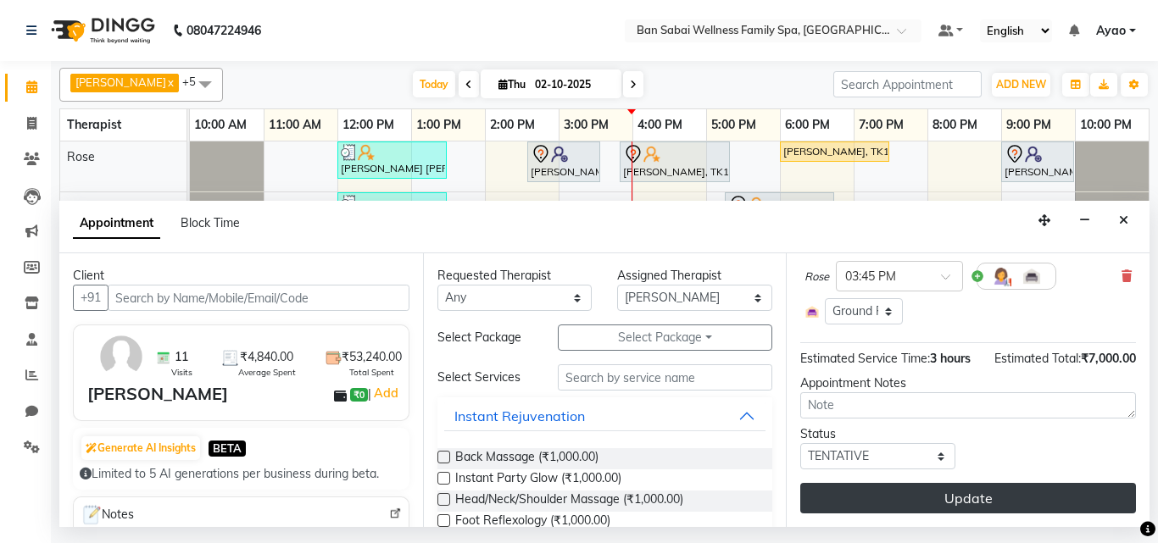
click at [1047, 483] on button "Update" at bounding box center [968, 498] width 336 height 31
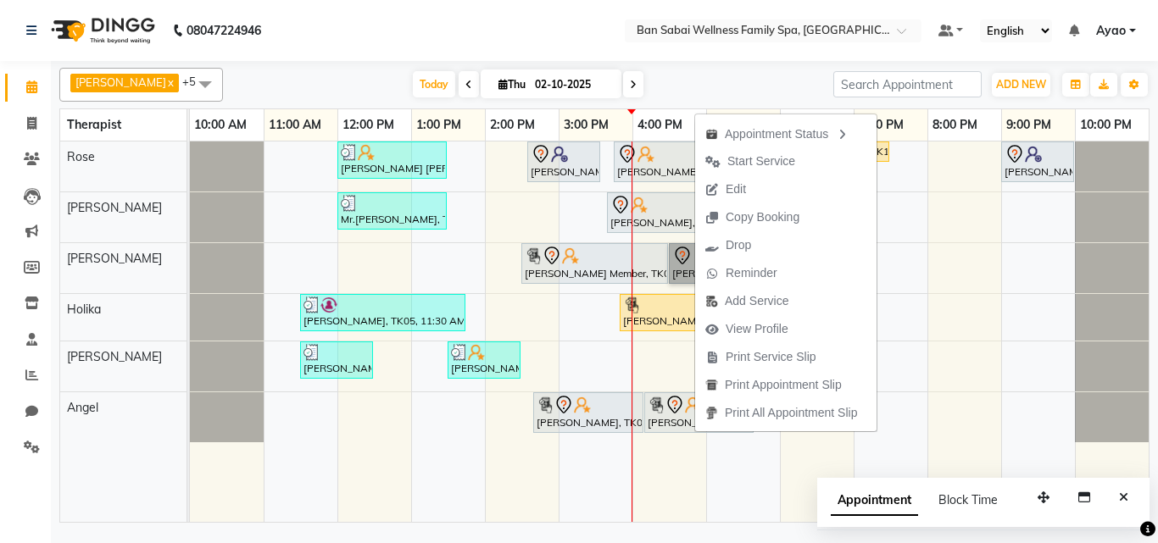
click at [745, 483] on td at bounding box center [743, 332] width 74 height 381
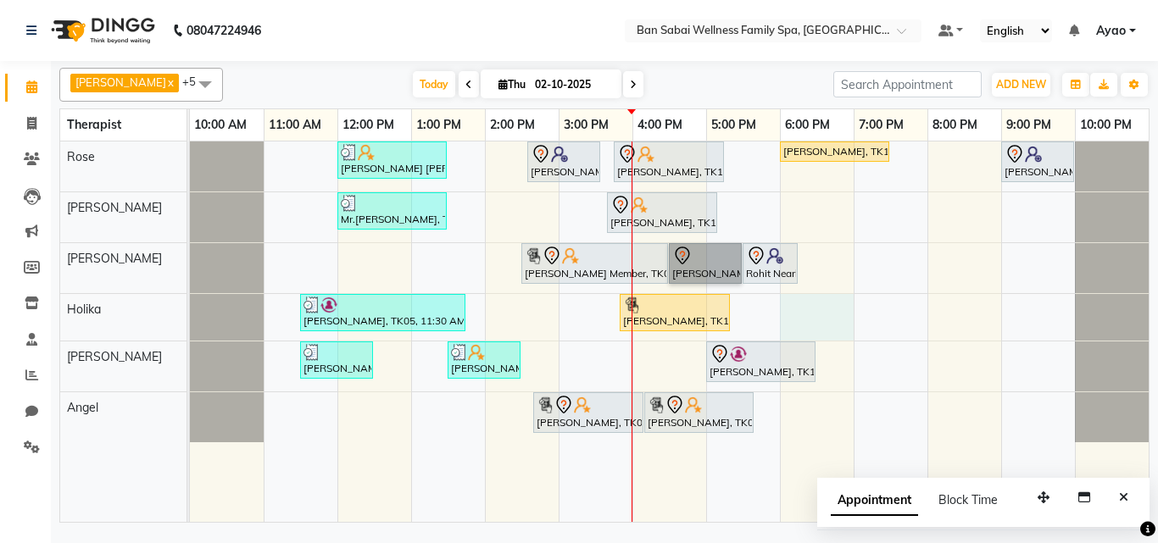
click at [781, 305] on div "[PERSON_NAME] [PERSON_NAME], TK04, 12:00 PM-01:30 PM, Deep Tissue Massage (Stro…" at bounding box center [669, 332] width 959 height 381
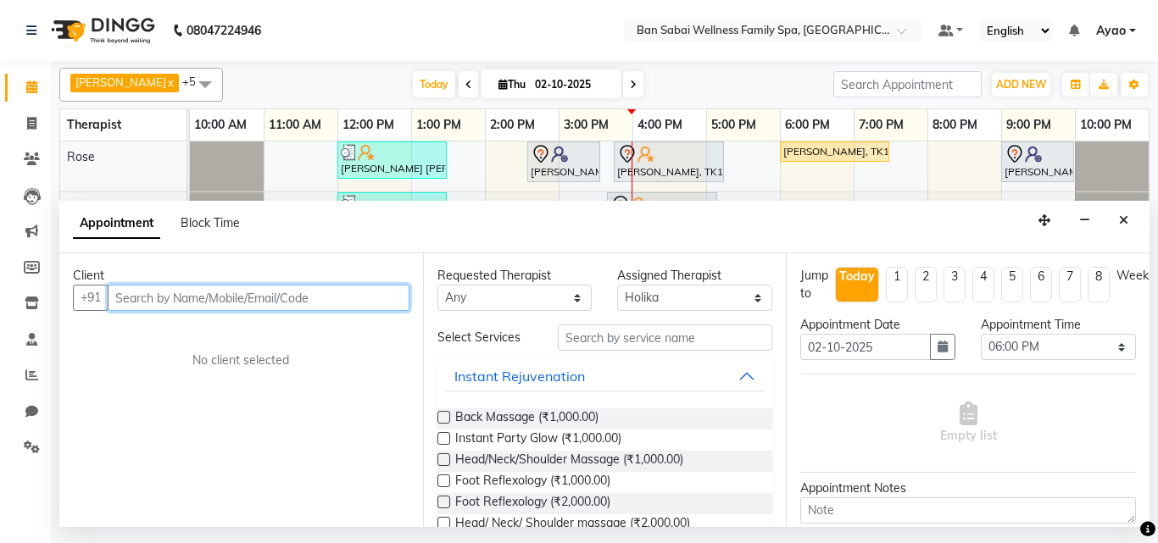
click at [302, 297] on input "text" at bounding box center [259, 298] width 302 height 26
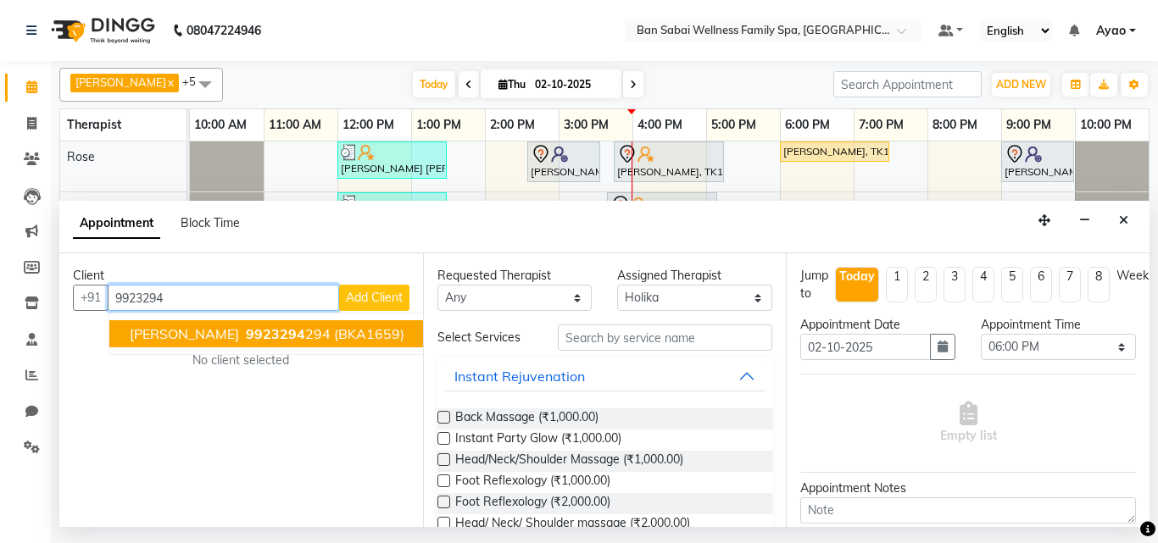
click at [353, 336] on span "(BKA1659)" at bounding box center [369, 334] width 70 height 17
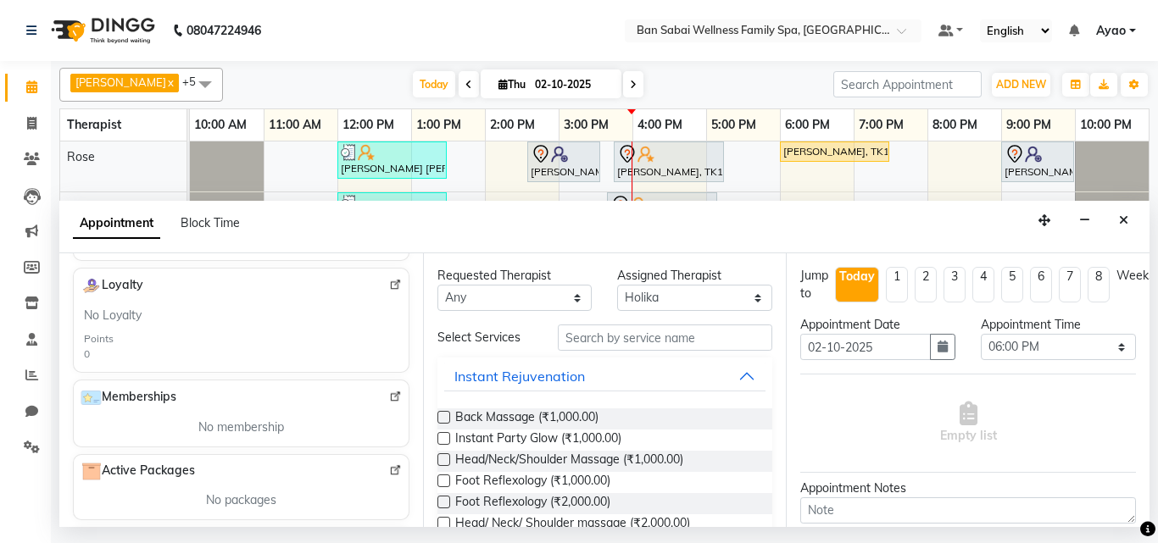
scroll to position [424, 0]
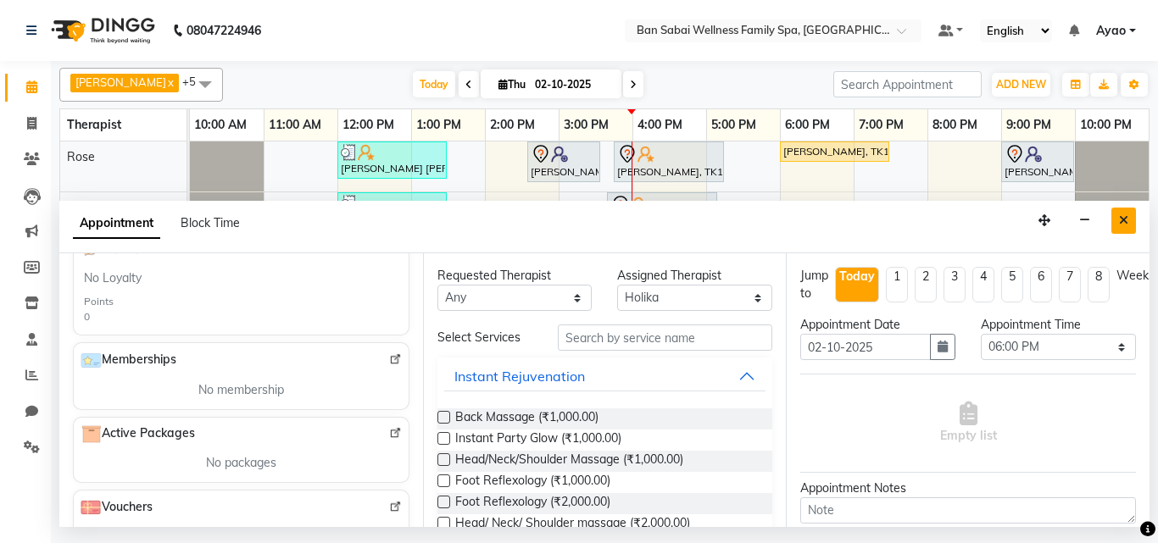
click at [1123, 220] on icon "Close" at bounding box center [1123, 221] width 9 height 12
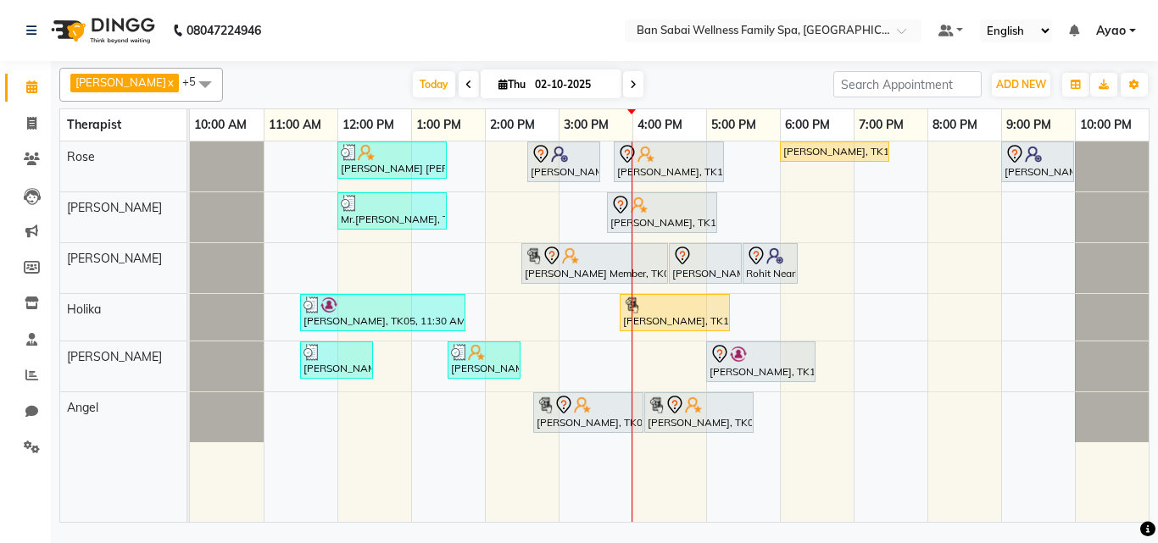
click at [781, 218] on div "[PERSON_NAME] [PERSON_NAME], TK04, 12:00 PM-01:30 PM, Deep Tissue Massage (Stro…" at bounding box center [669, 332] width 959 height 381
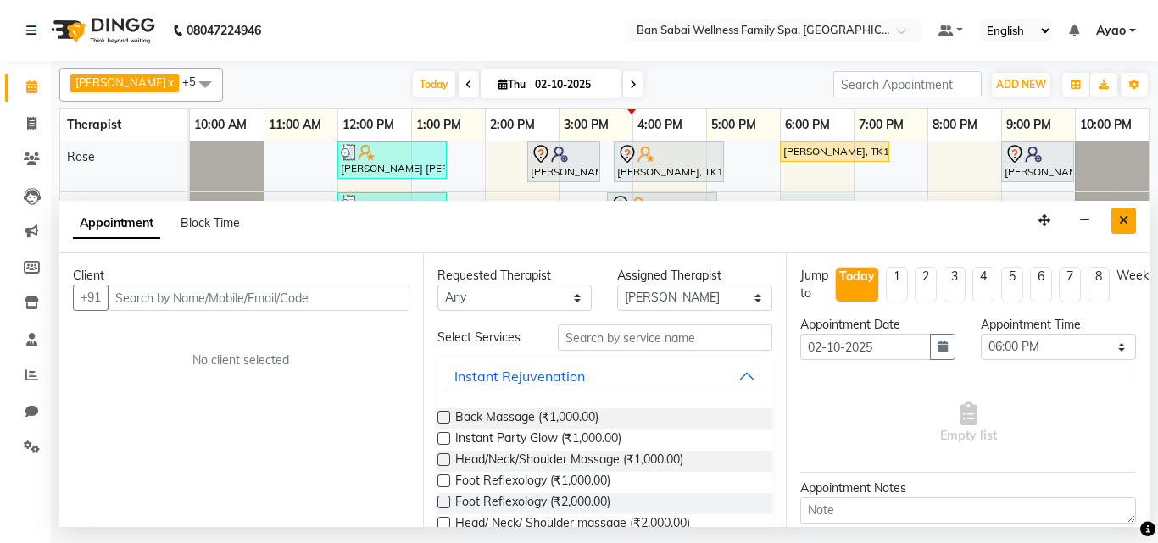
click at [1125, 221] on icon "Close" at bounding box center [1123, 221] width 9 height 12
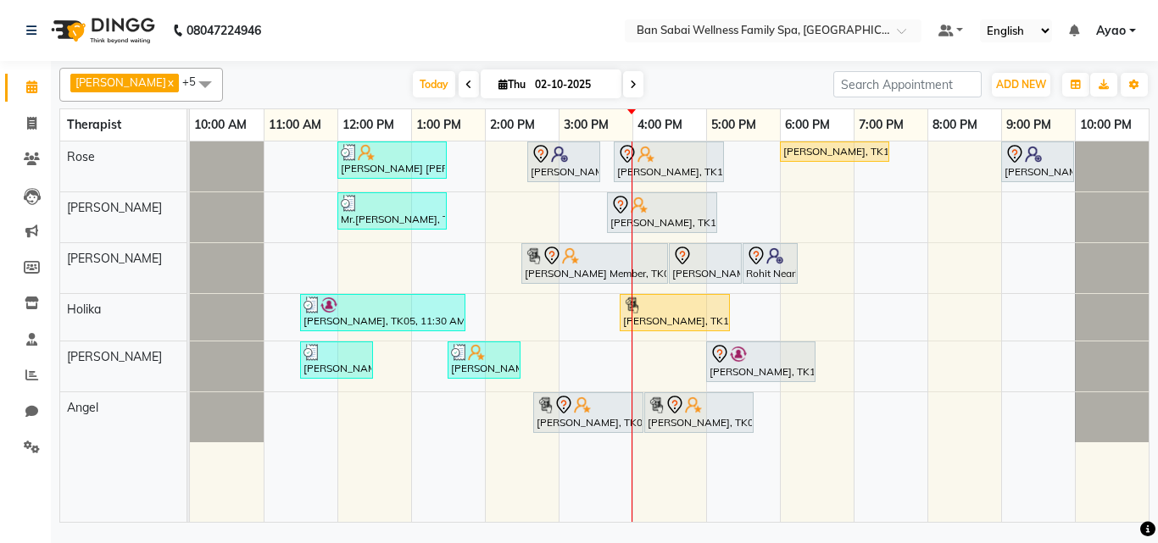
click at [870, 354] on div "[PERSON_NAME] [PERSON_NAME], TK04, 12:00 PM-01:30 PM, Deep Tissue Massage (Stro…" at bounding box center [669, 332] width 959 height 381
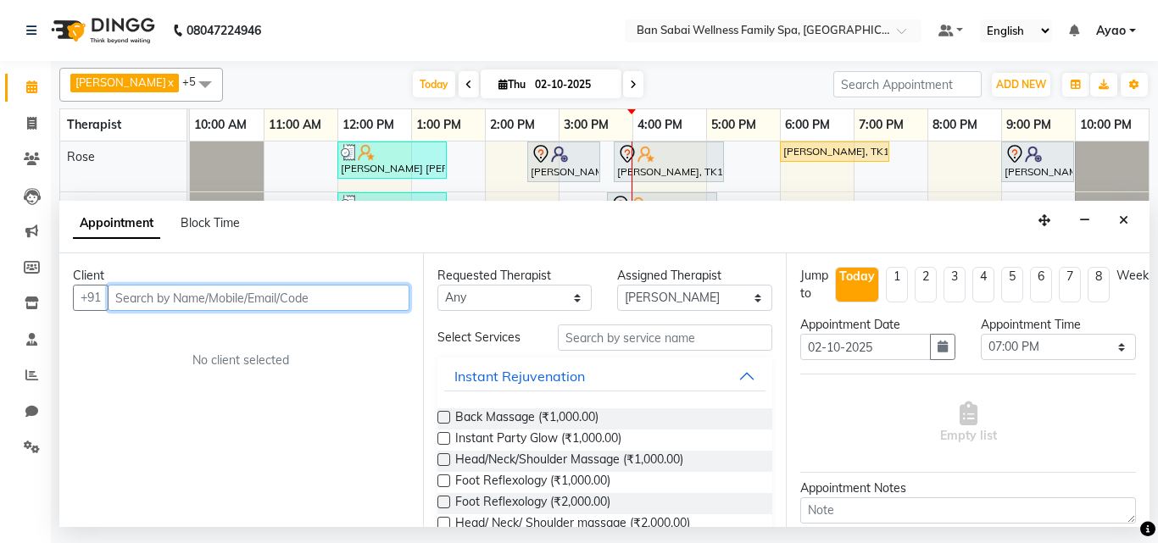
click at [254, 294] on input "text" at bounding box center [259, 298] width 302 height 26
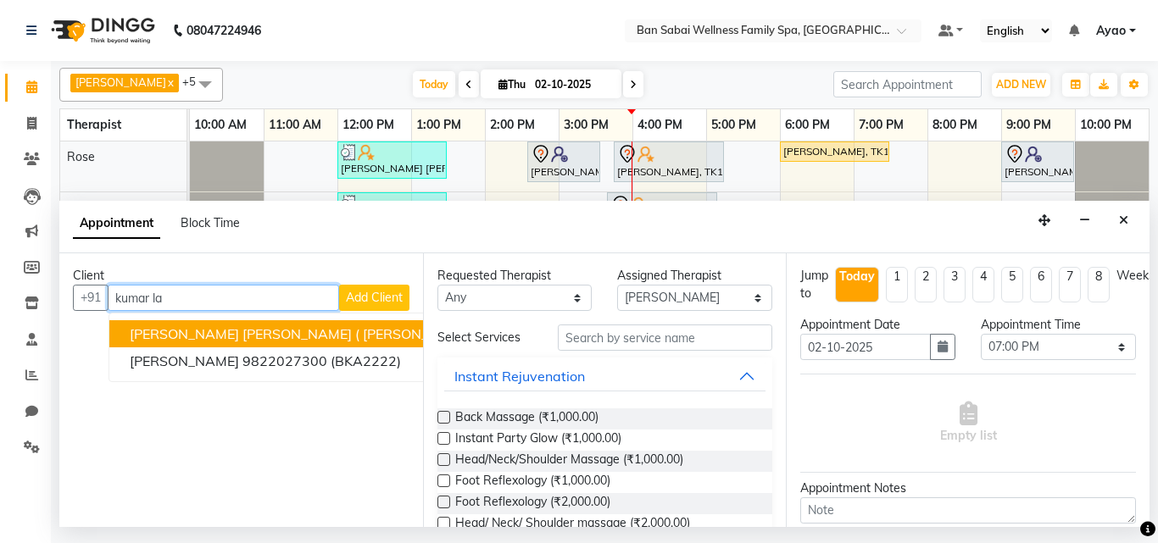
click at [483, 333] on ngb-highlight "8668945734" at bounding box center [525, 334] width 85 height 17
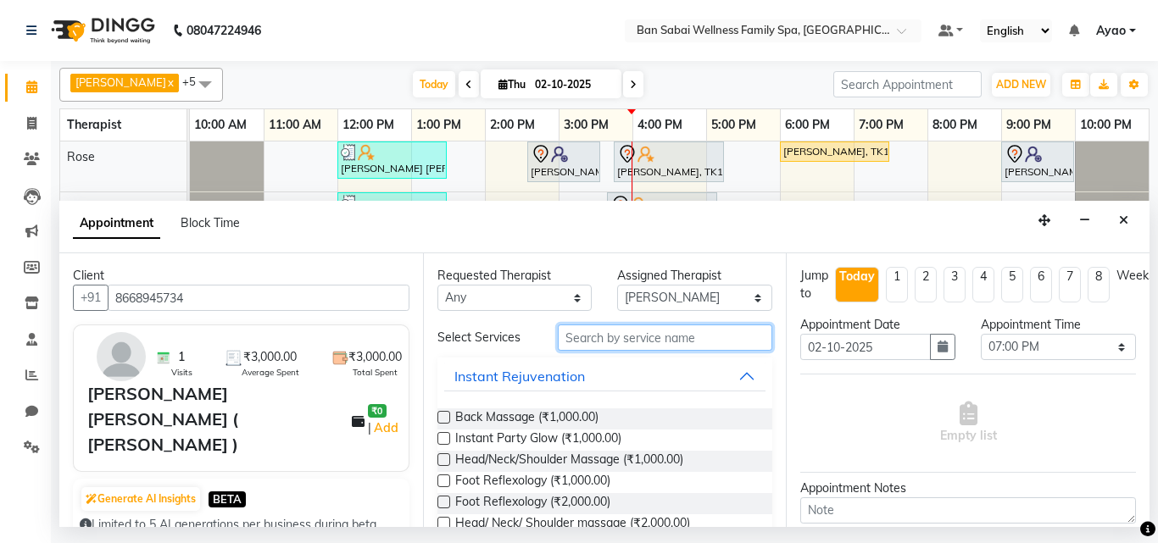
click at [661, 337] on input "text" at bounding box center [665, 338] width 215 height 26
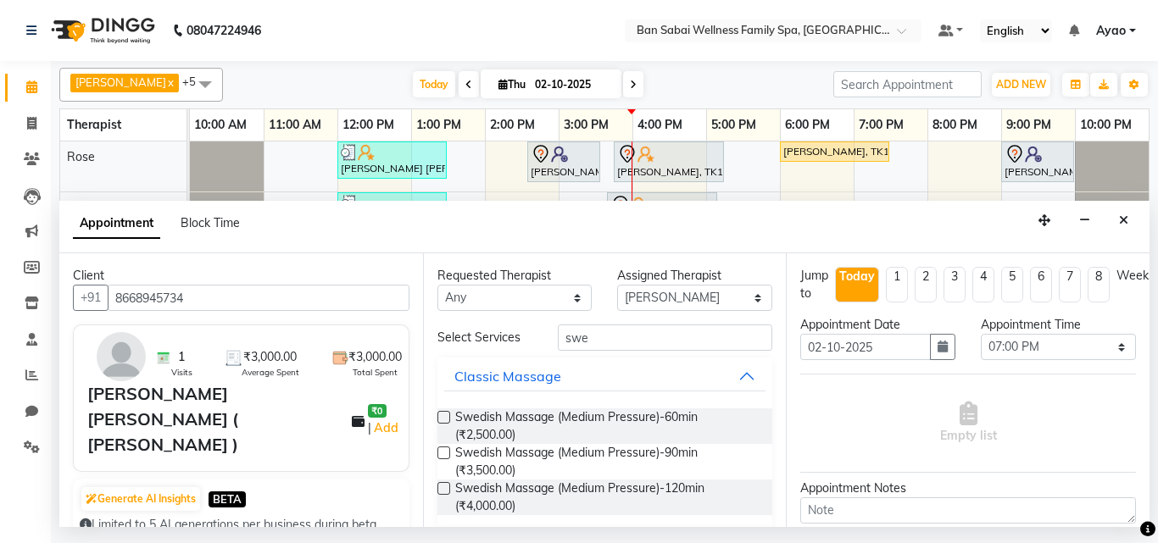
click at [441, 454] on label at bounding box center [444, 453] width 13 height 13
click at [441, 454] on input "checkbox" at bounding box center [443, 454] width 11 height 11
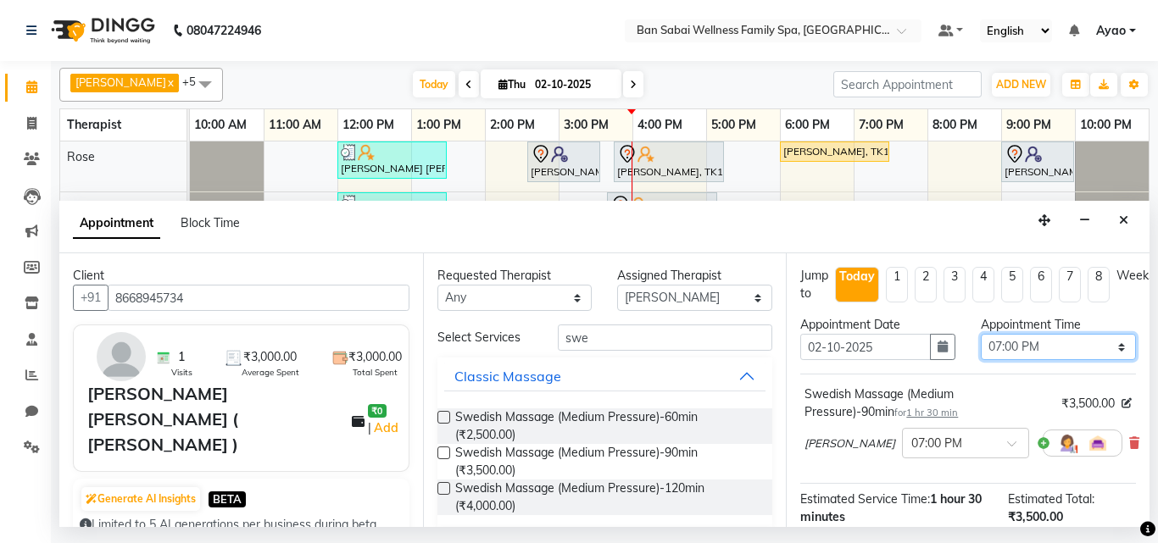
drag, startPoint x: 1075, startPoint y: 347, endPoint x: 1073, endPoint y: 335, distance: 12.0
click at [1075, 347] on select "Select 11:00 AM 11:05 AM 11:10 AM 11:15 AM 11:20 AM 11:25 AM 11:30 AM 11:35 AM …" at bounding box center [1058, 347] width 155 height 26
click at [981, 334] on select "Select 11:00 AM 11:05 AM 11:10 AM 11:15 AM 11:20 AM 11:25 AM 11:30 AM 11:35 AM …" at bounding box center [1058, 347] width 155 height 26
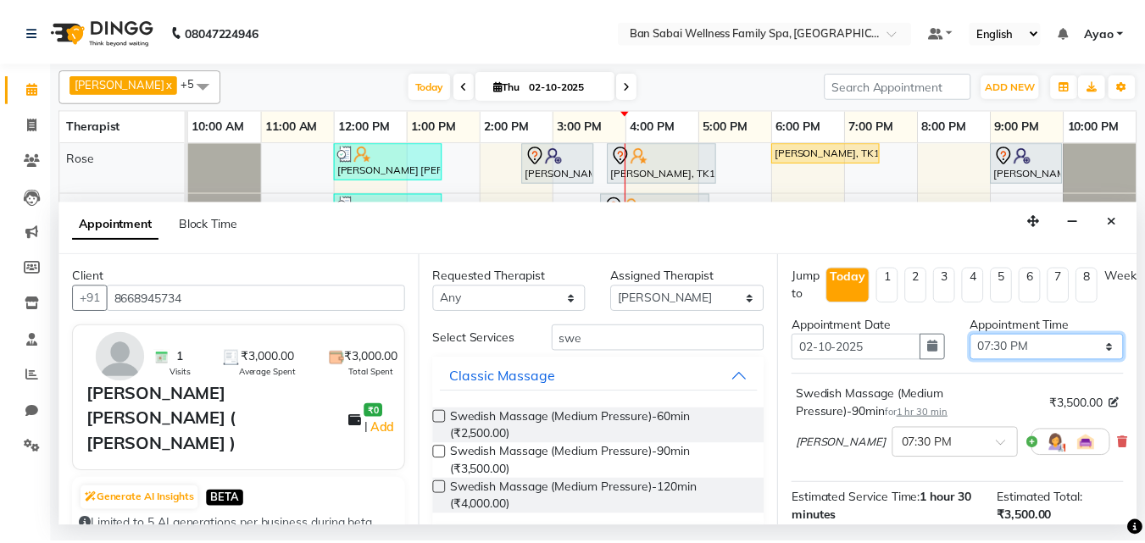
scroll to position [220, 0]
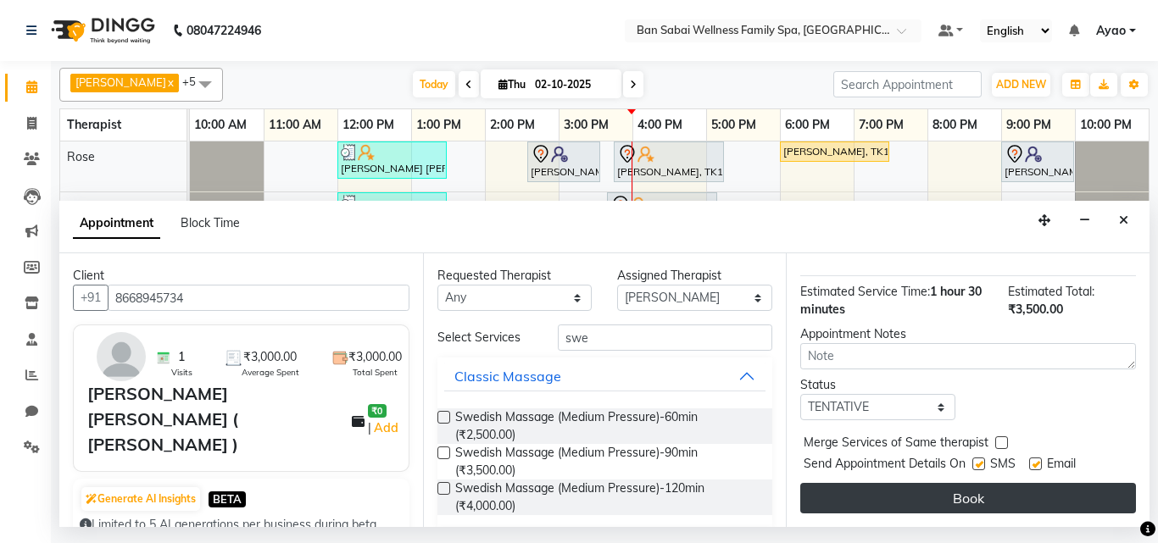
click at [967, 485] on button "Book" at bounding box center [968, 498] width 336 height 31
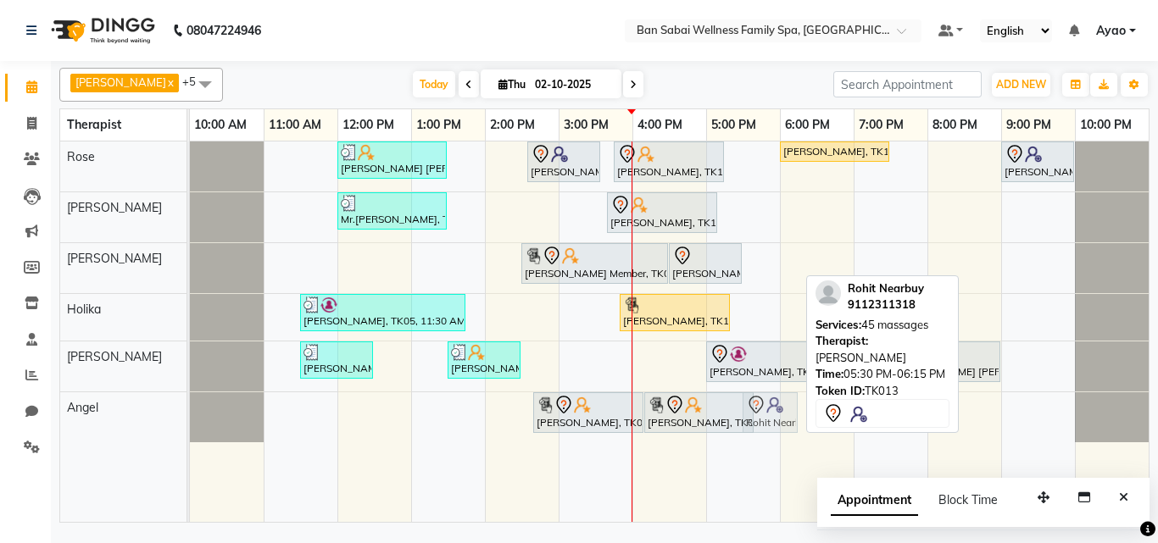
drag, startPoint x: 772, startPoint y: 264, endPoint x: 784, endPoint y: 399, distance: 136.3
click at [784, 399] on tbody "[PERSON_NAME] [PERSON_NAME], TK04, 12:00 PM-01:30 PM, Deep Tissue Massage (Stro…" at bounding box center [669, 292] width 959 height 301
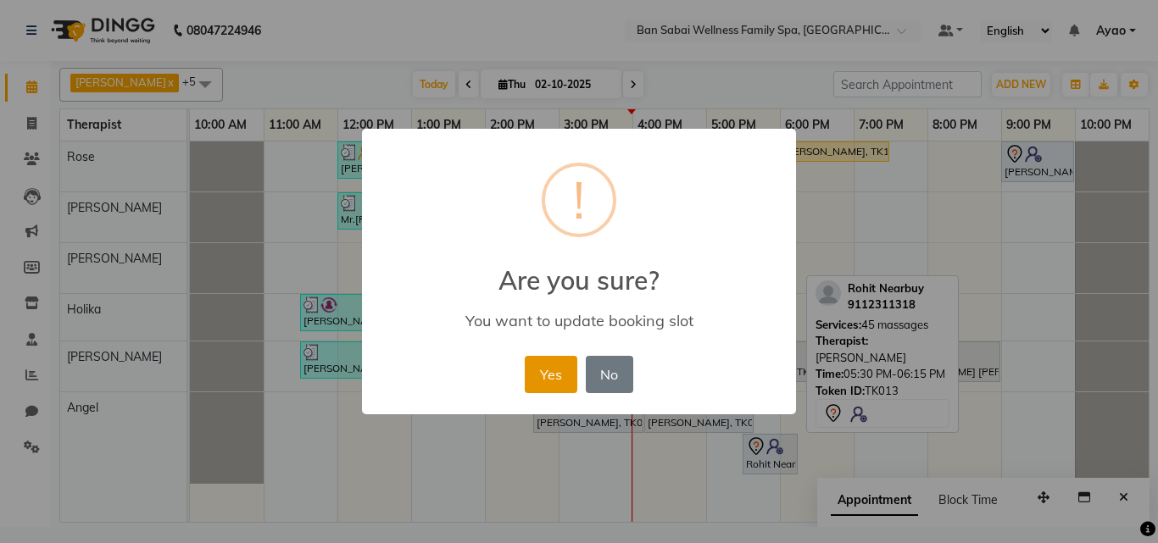
click at [549, 371] on button "Yes" at bounding box center [551, 374] width 52 height 37
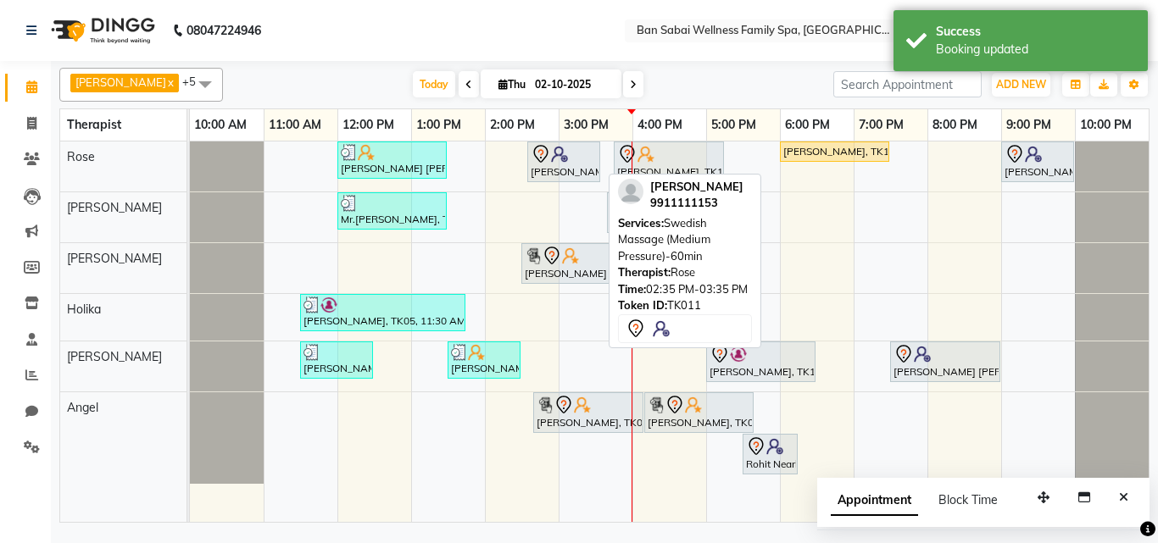
click at [552, 163] on div at bounding box center [564, 154] width 66 height 20
click at [556, 166] on div "[PERSON_NAME], TK11, 02:35 PM-03:35 PM, Swedish Massage (Medium Pressure)-60min" at bounding box center [564, 162] width 70 height 36
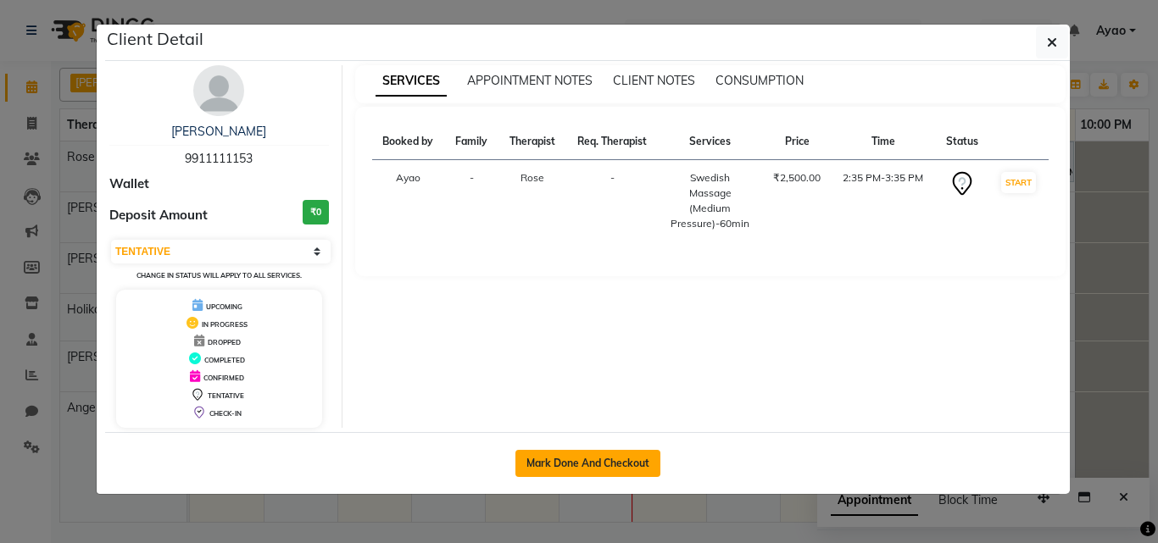
click at [604, 465] on button "Mark Done And Checkout" at bounding box center [588, 463] width 145 height 27
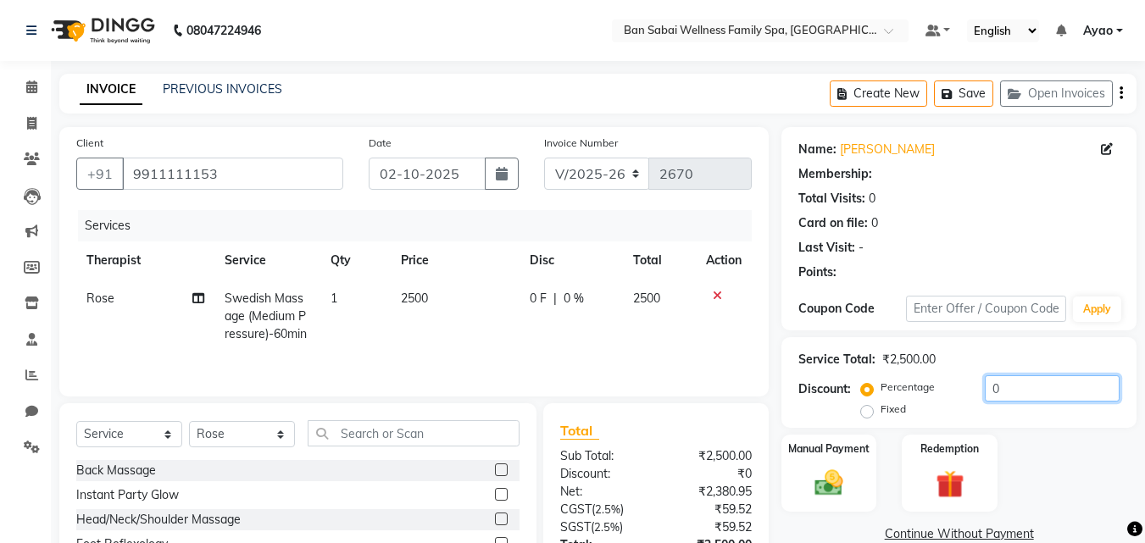
click at [1056, 384] on input "0" at bounding box center [1052, 389] width 135 height 26
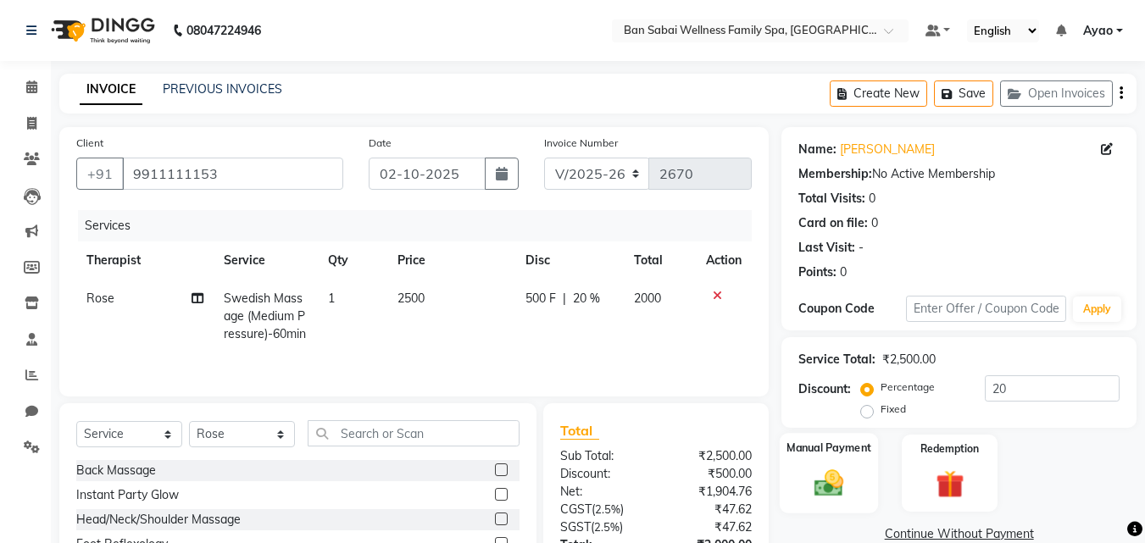
click at [866, 480] on div "Manual Payment" at bounding box center [829, 473] width 99 height 81
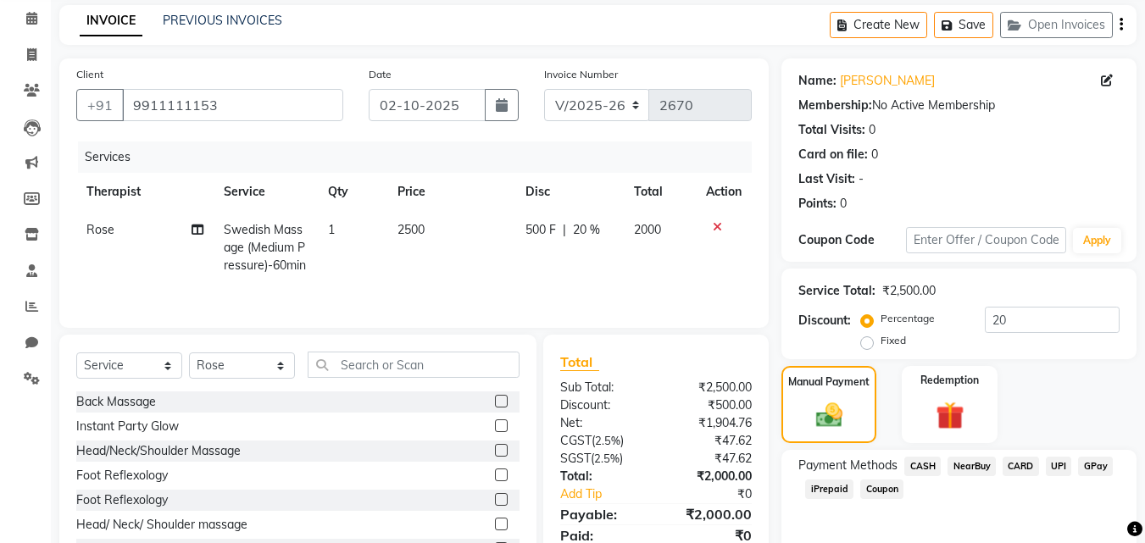
scroll to position [137, 0]
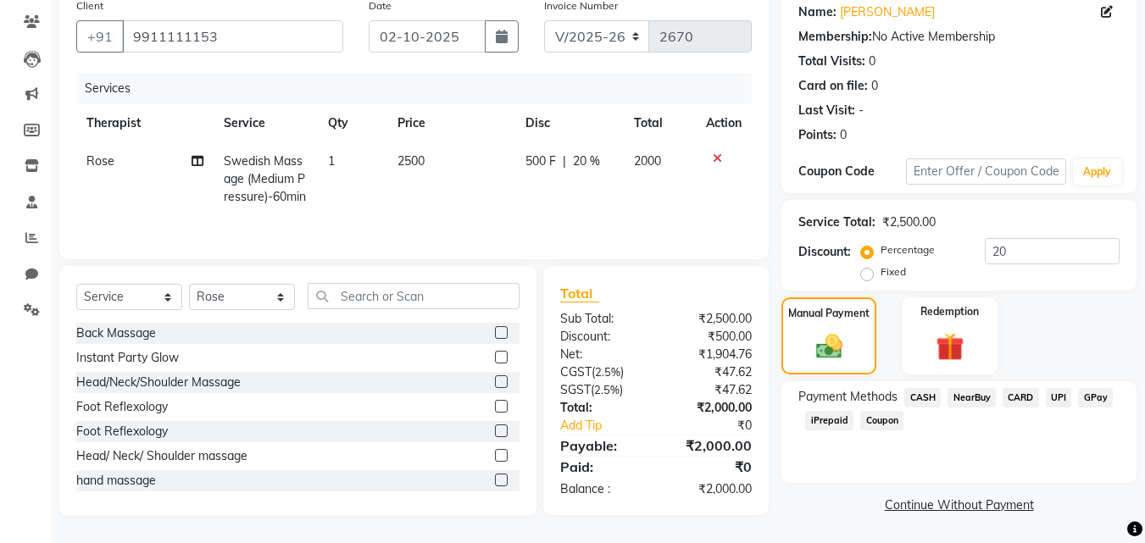
click at [1023, 399] on span "CARD" at bounding box center [1021, 398] width 36 height 20
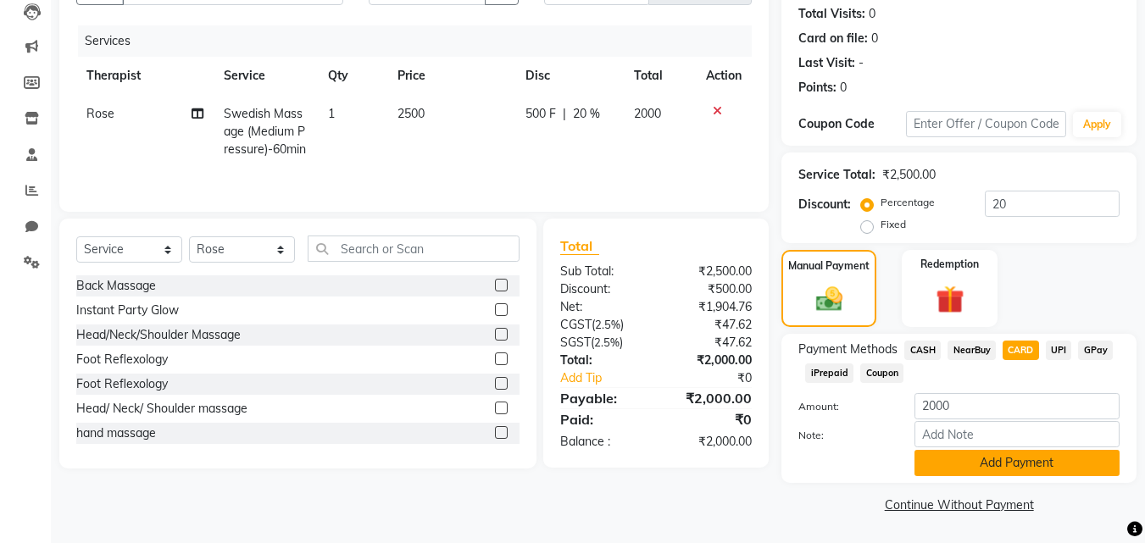
click at [1038, 454] on button "Add Payment" at bounding box center [1017, 463] width 205 height 26
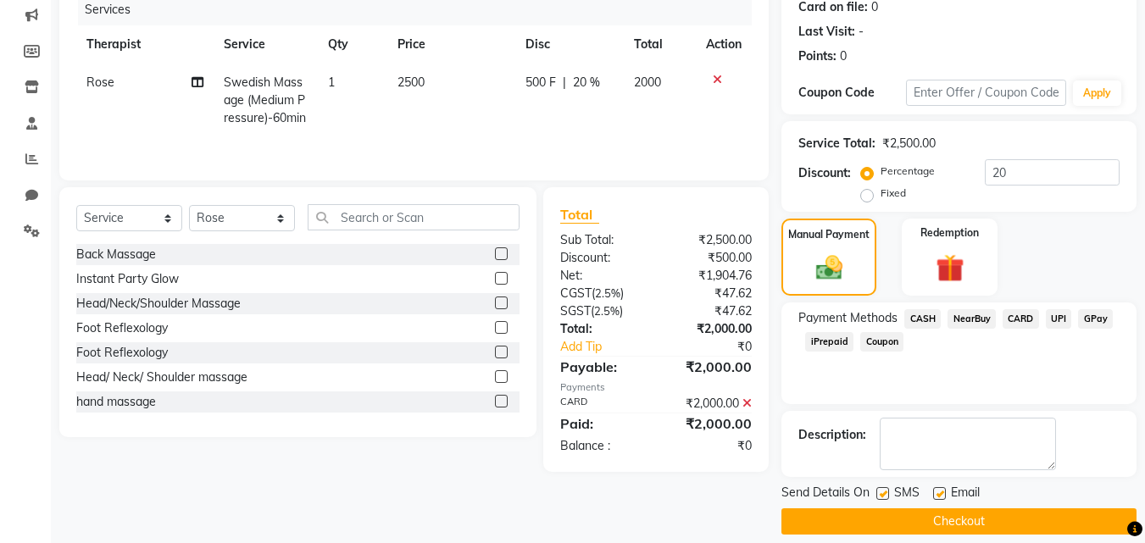
scroll to position [233, 0]
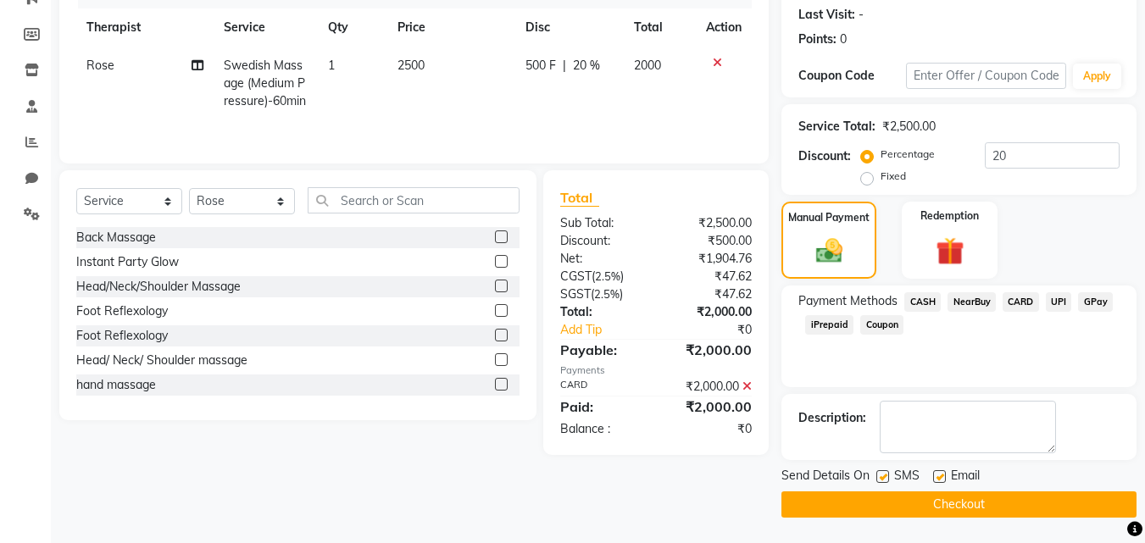
click at [1002, 510] on button "Checkout" at bounding box center [959, 505] width 355 height 26
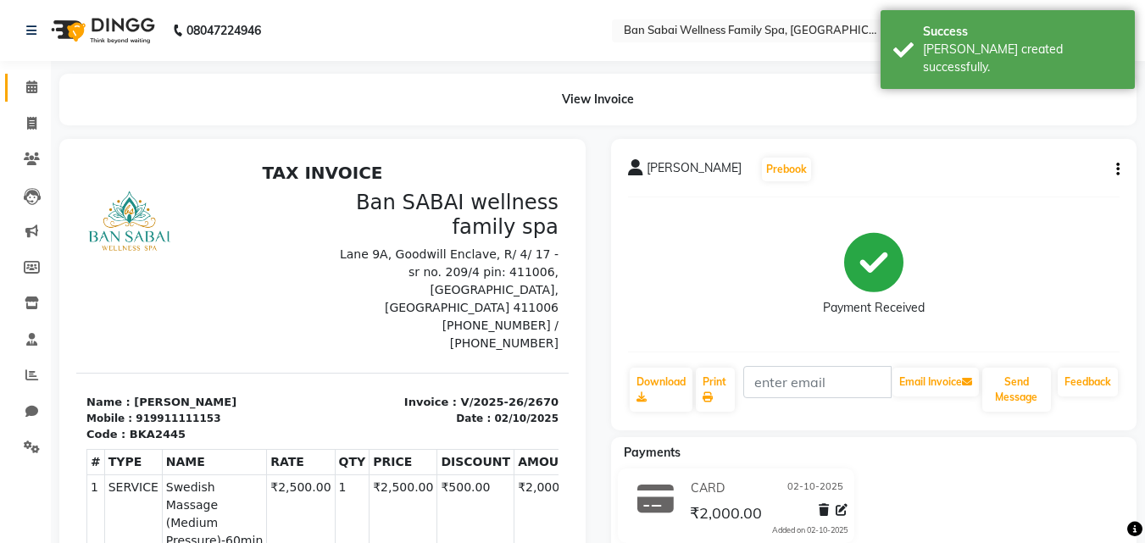
click at [31, 82] on icon at bounding box center [31, 87] width 11 height 13
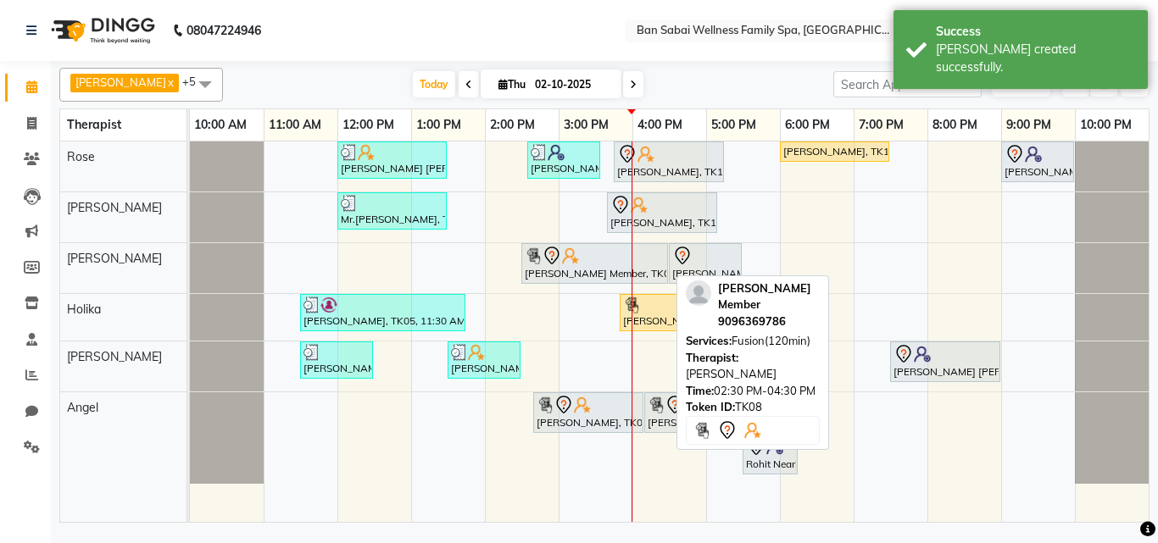
click at [588, 263] on div at bounding box center [595, 256] width 140 height 20
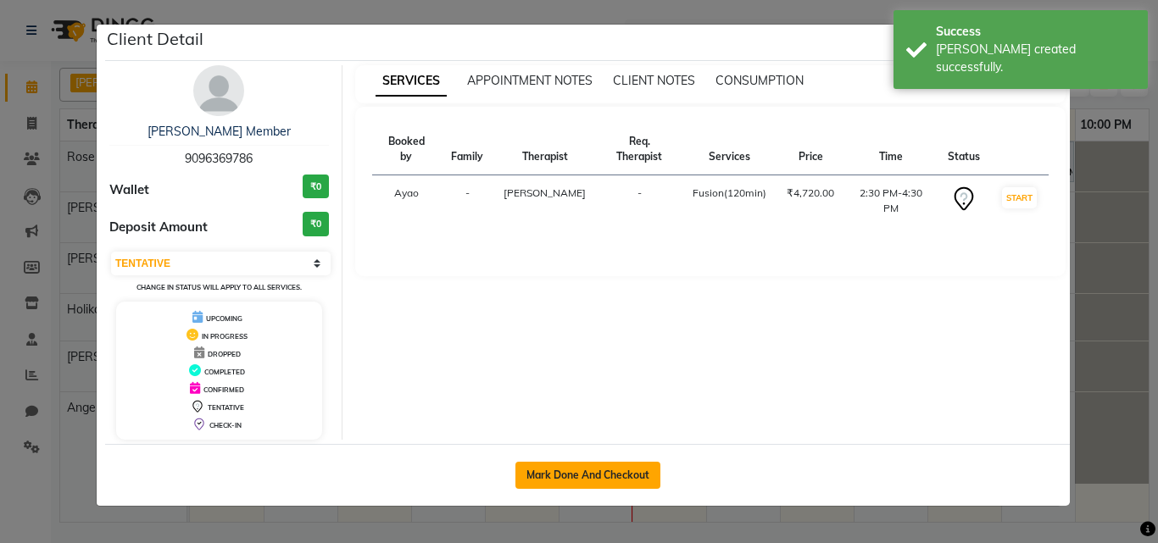
click at [588, 476] on button "Mark Done And Checkout" at bounding box center [588, 475] width 145 height 27
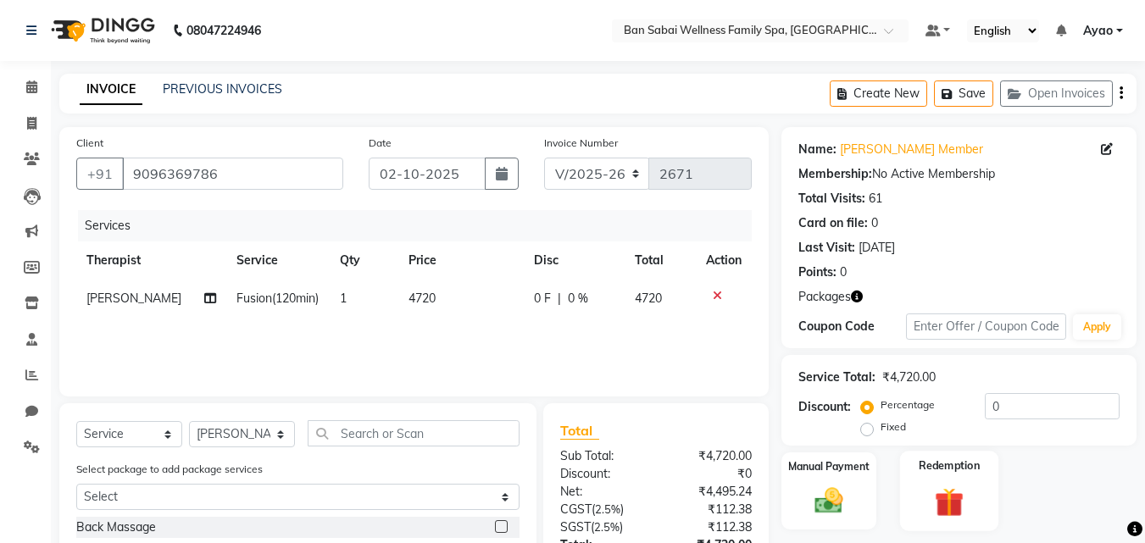
click at [977, 477] on div "Redemption" at bounding box center [949, 491] width 99 height 81
click at [447, 298] on td "4720" at bounding box center [461, 299] width 125 height 38
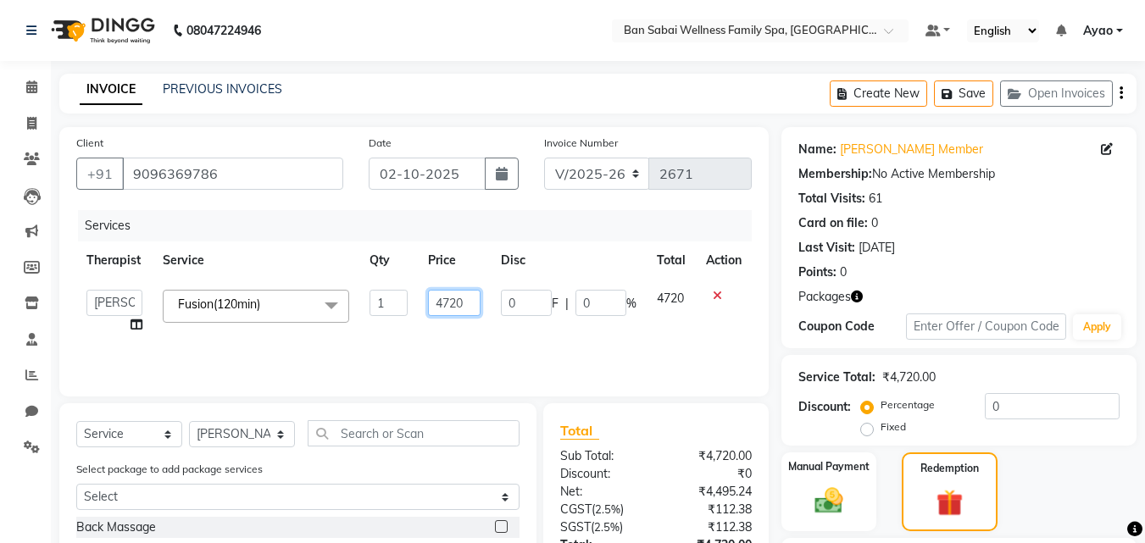
click at [474, 306] on input "4720" at bounding box center [454, 303] width 53 height 26
click at [713, 349] on div "Services Therapist Service Qty Price Disc Total Action Admin [PERSON_NAME] [PER…" at bounding box center [414, 295] width 676 height 170
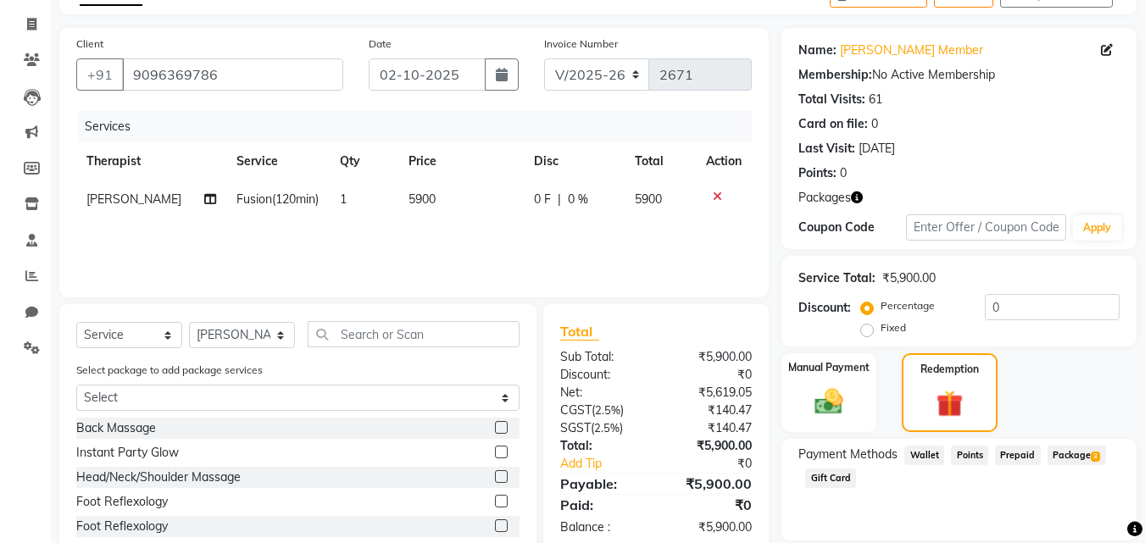
scroll to position [192, 0]
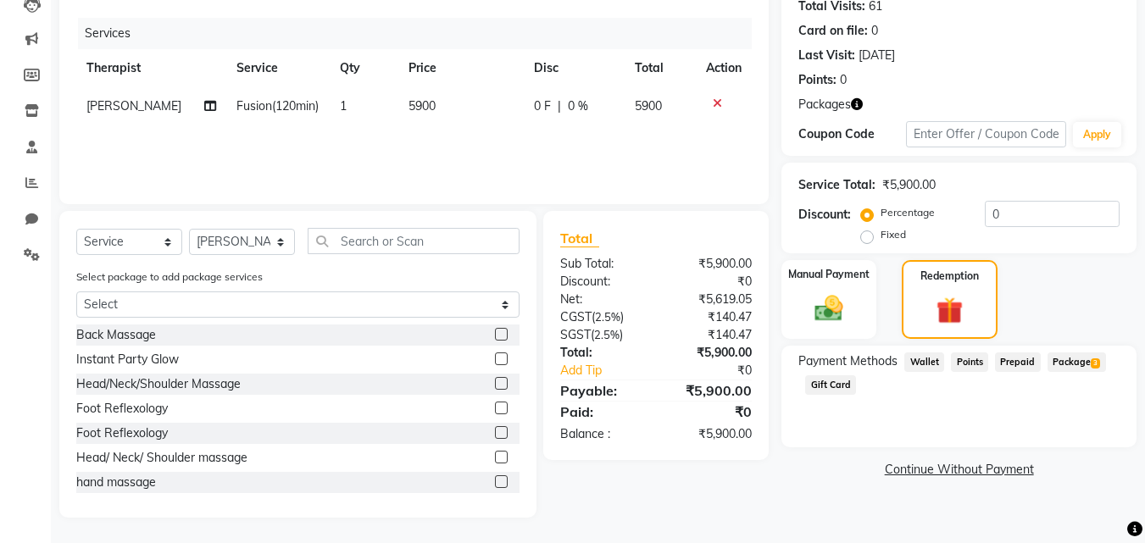
click at [1088, 361] on span "Package 3" at bounding box center [1077, 363] width 59 height 20
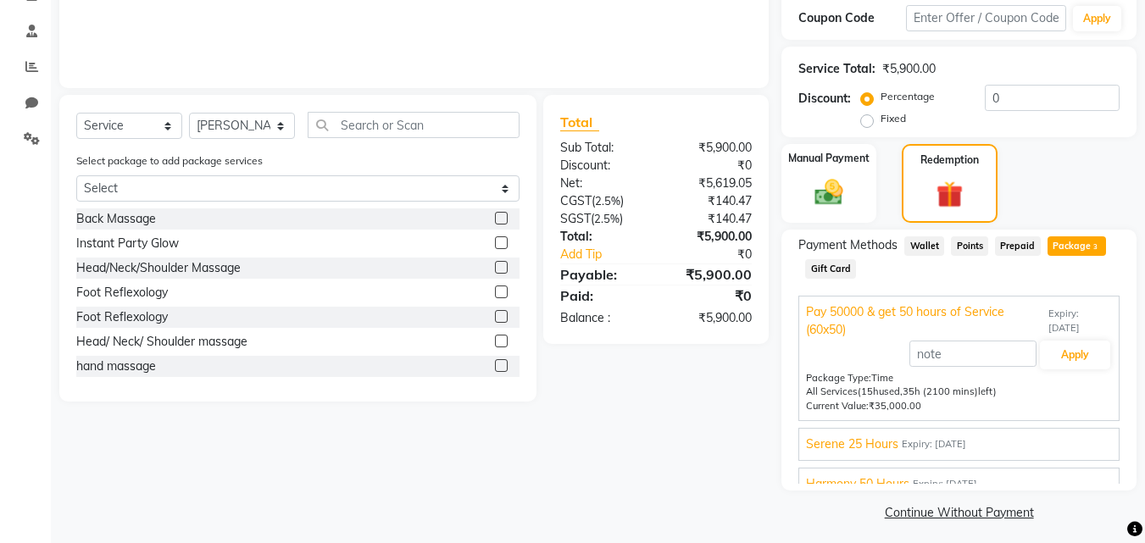
scroll to position [316, 0]
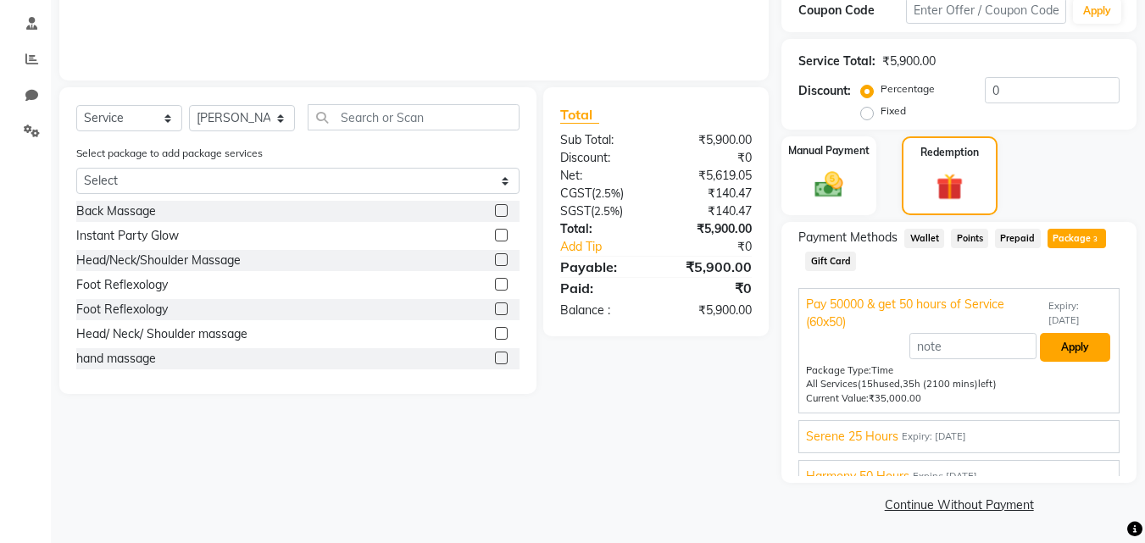
click at [1084, 348] on button "Apply" at bounding box center [1075, 347] width 70 height 29
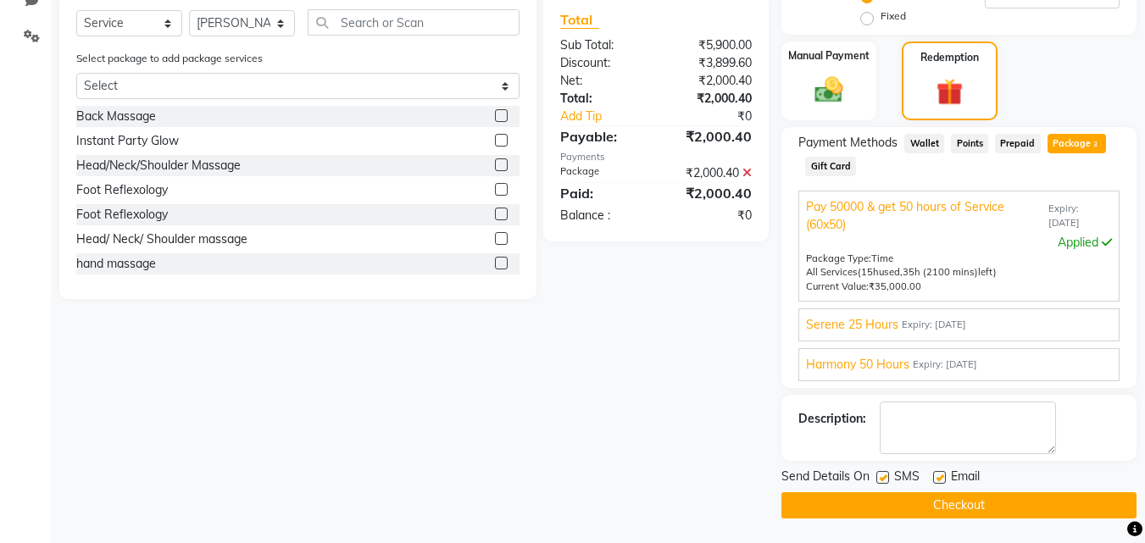
scroll to position [412, 0]
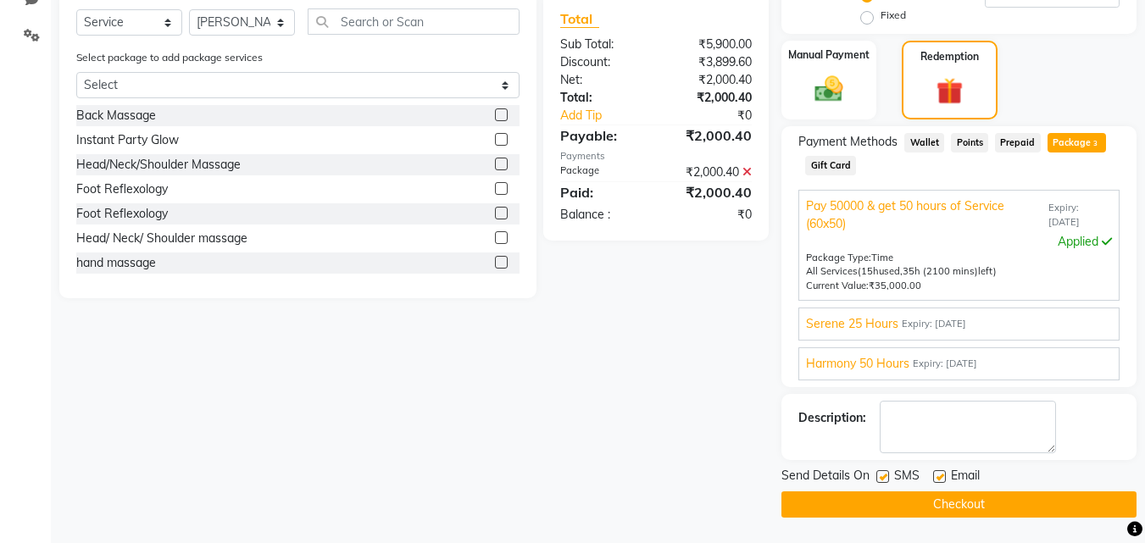
click at [1012, 502] on button "Checkout" at bounding box center [959, 505] width 355 height 26
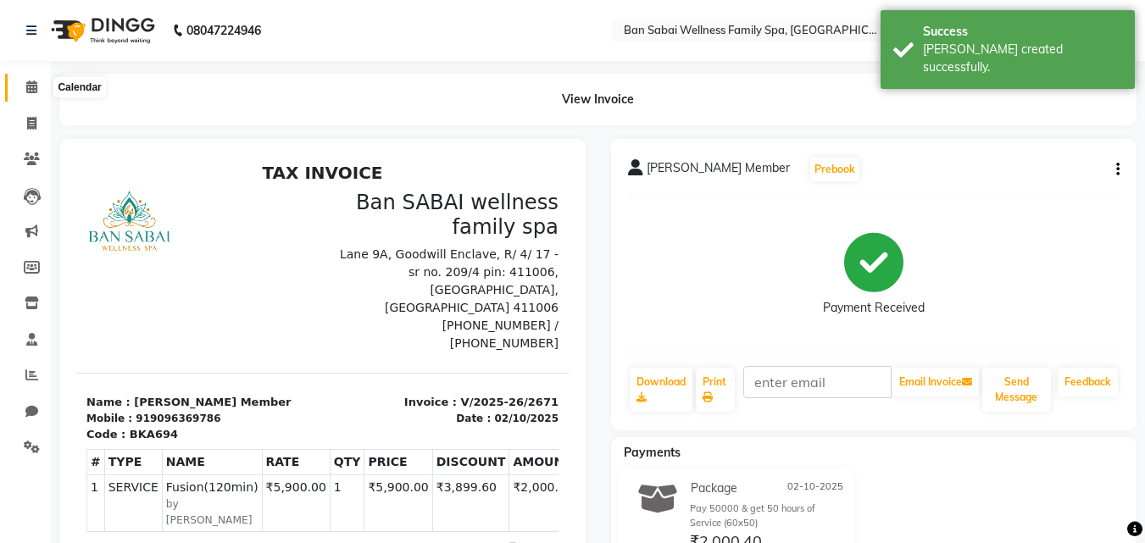
click at [31, 86] on icon at bounding box center [31, 87] width 11 height 13
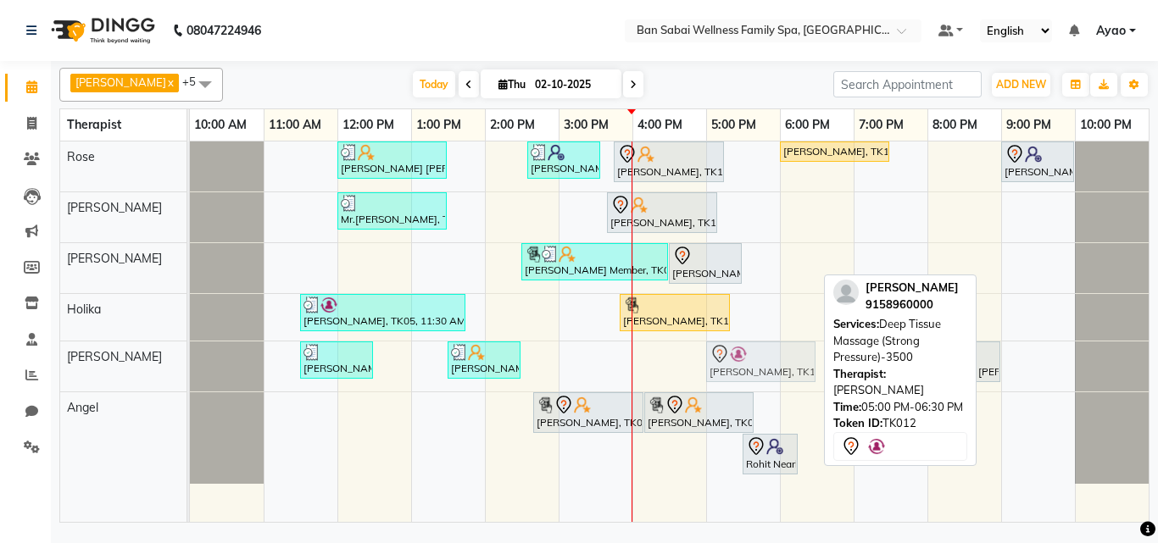
drag, startPoint x: 737, startPoint y: 363, endPoint x: 746, endPoint y: 358, distance: 10.6
click at [190, 358] on div "[PERSON_NAME], TK06, 11:30 AM-12:30 PM, Swedish Massage (Medium Pressure)-60min…" at bounding box center [190, 367] width 0 height 50
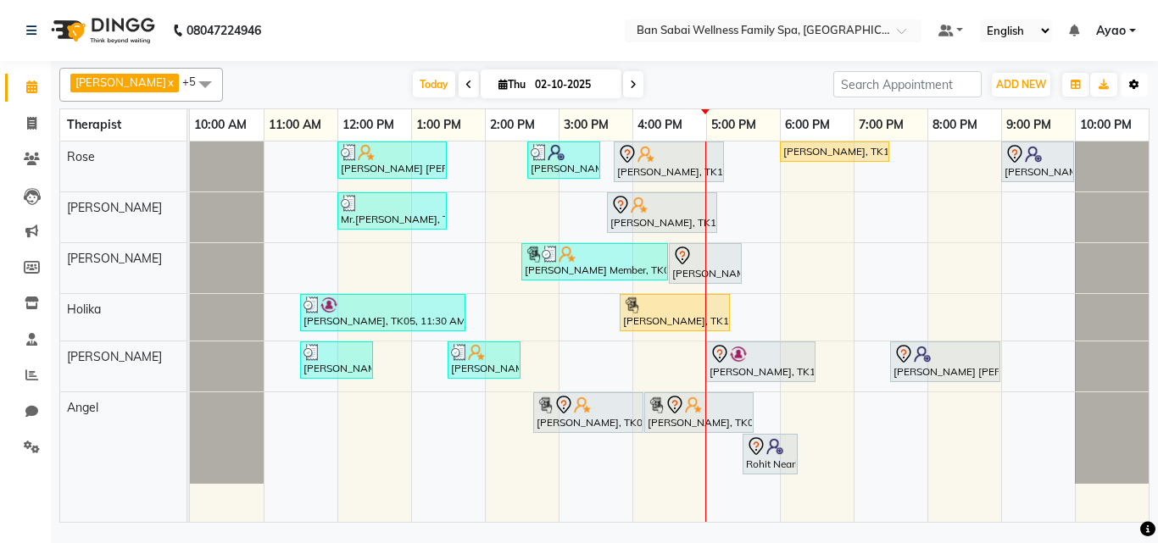
click at [1137, 85] on icon "button" at bounding box center [1134, 85] width 10 height 10
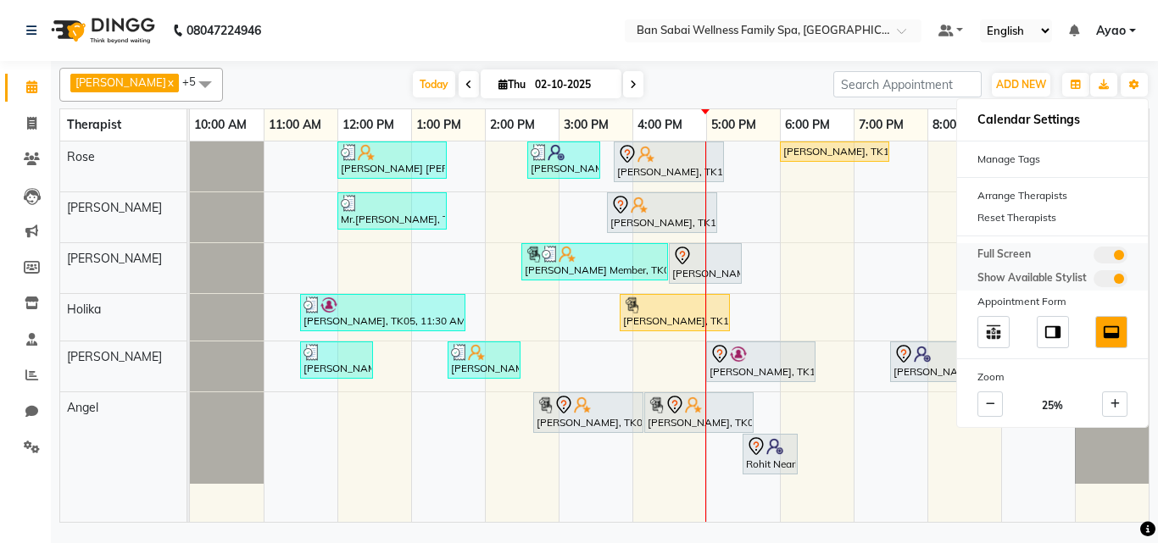
click at [1110, 254] on span at bounding box center [1111, 255] width 34 height 17
click at [1094, 258] on input "checkbox" at bounding box center [1094, 258] width 0 height 0
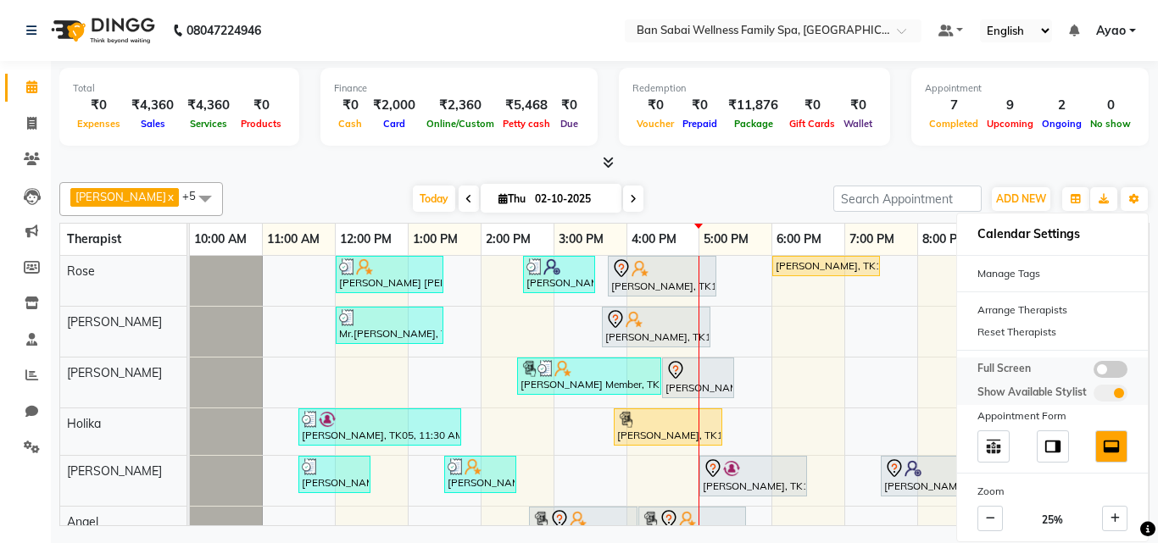
click at [1118, 365] on span at bounding box center [1111, 369] width 34 height 17
click at [1094, 372] on input "checkbox" at bounding box center [1094, 372] width 0 height 0
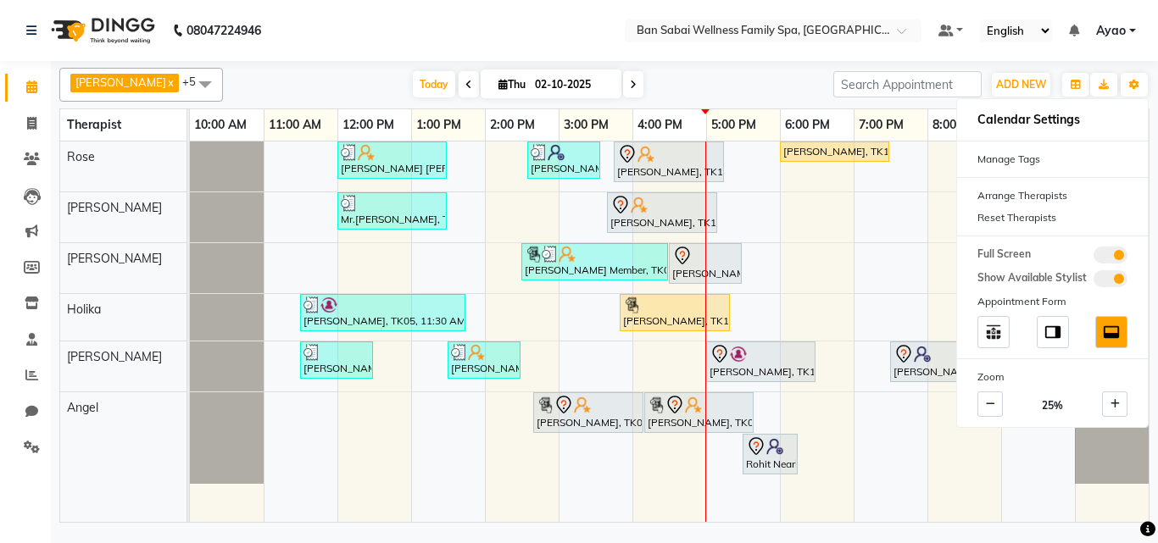
click at [1156, 430] on div "[PERSON_NAME] x Holika x Rose x Angel x [PERSON_NAME] Bviimai x Rinsit Ronra x …" at bounding box center [604, 294] width 1107 height 466
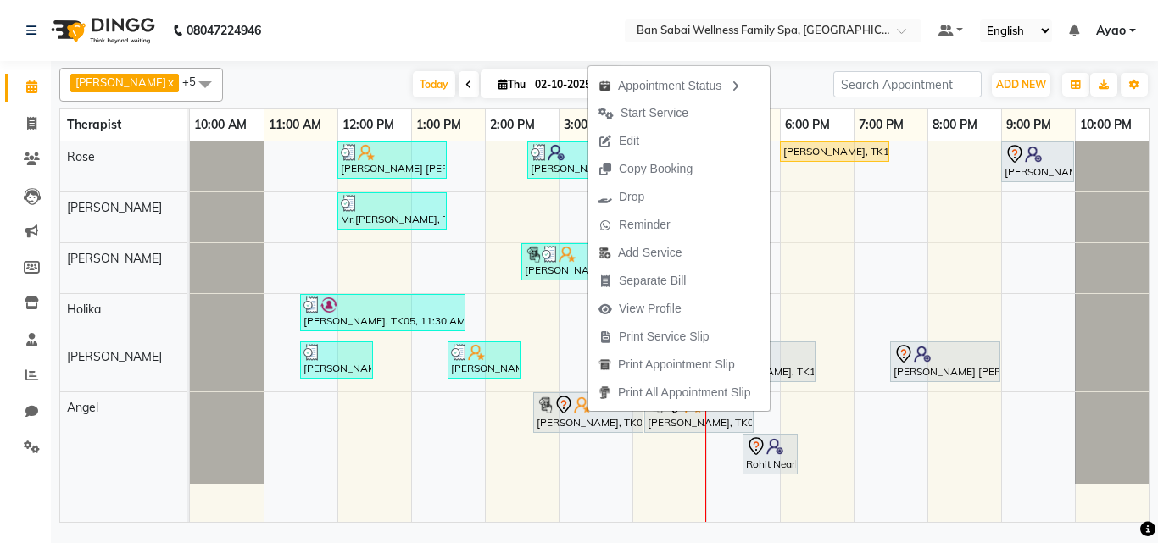
click at [1157, 365] on div "[PERSON_NAME] x Holika x Rose x Angel x [PERSON_NAME] Bviimai x Rinsit Ronra x …" at bounding box center [604, 294] width 1107 height 466
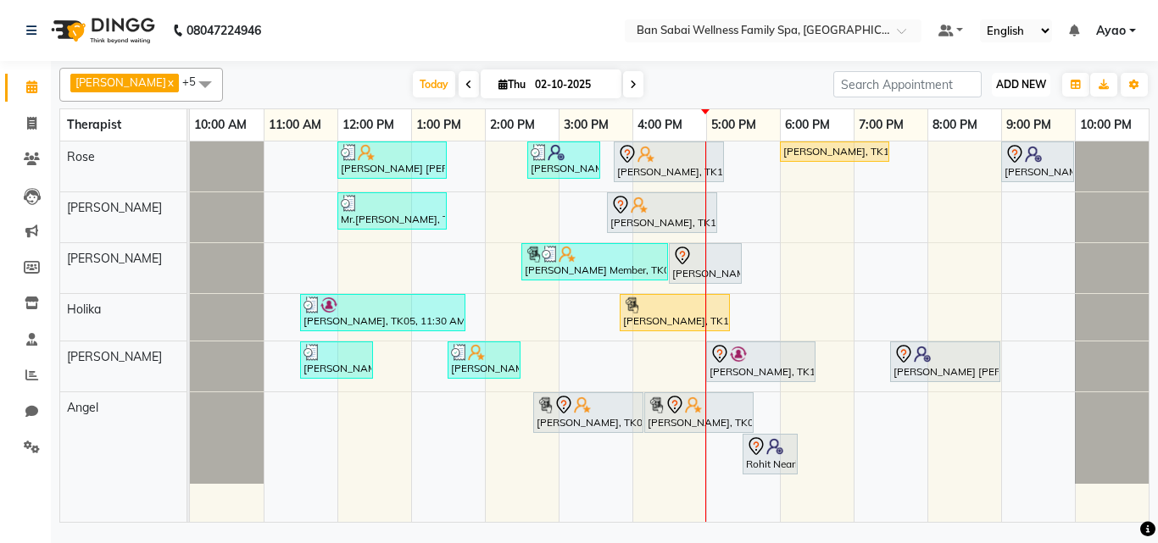
click at [1037, 86] on span "ADD NEW" at bounding box center [1021, 84] width 50 height 13
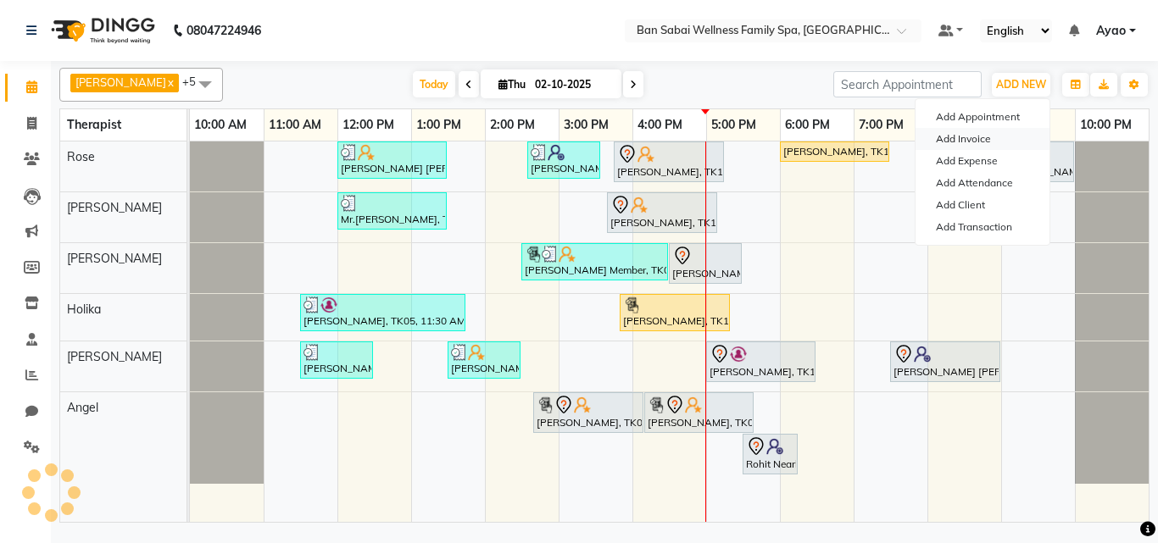
click at [969, 137] on link "Add Invoice" at bounding box center [983, 139] width 134 height 22
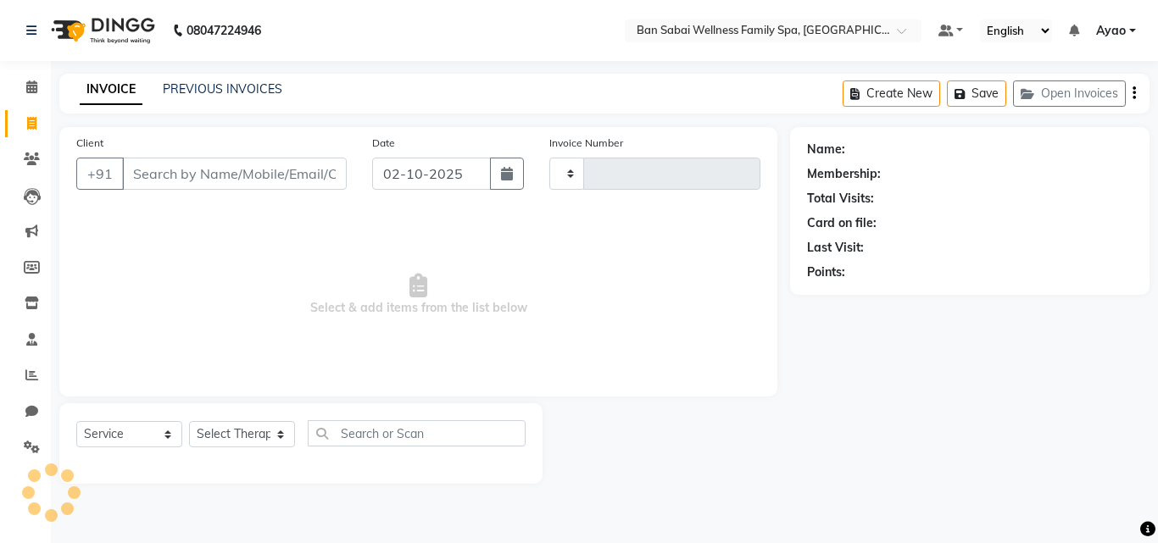
click at [222, 162] on input "Client" at bounding box center [234, 174] width 225 height 32
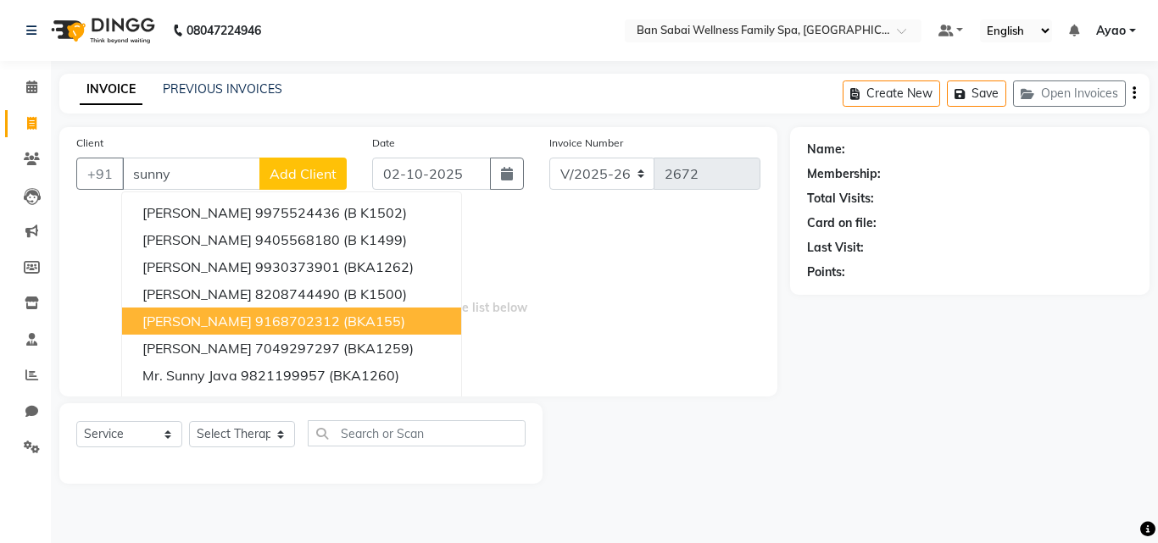
click at [282, 325] on ngb-highlight "9168702312" at bounding box center [297, 321] width 85 height 17
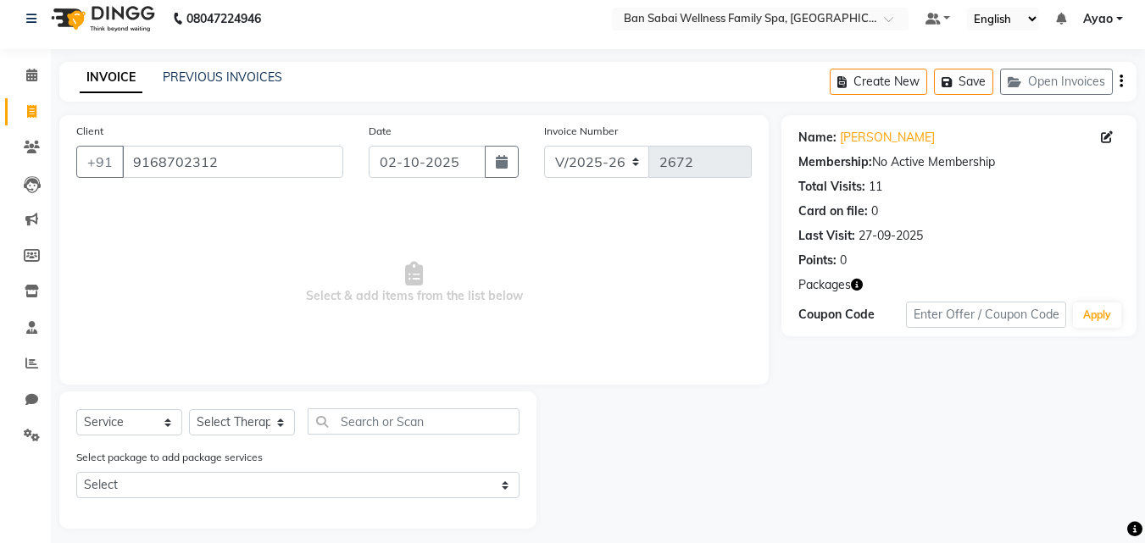
scroll to position [23, 0]
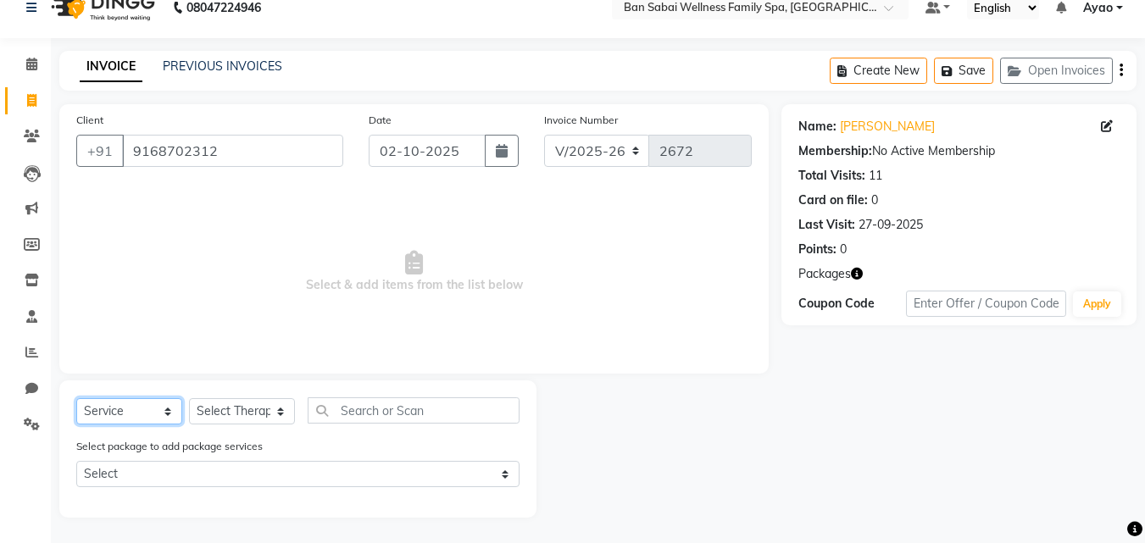
click at [166, 406] on select "Select Service Product Membership Package Voucher Prepaid Gift Card" at bounding box center [129, 412] width 106 height 26
click at [76, 399] on select "Select Service Product Membership Package Voucher Prepaid Gift Card" at bounding box center [129, 412] width 106 height 26
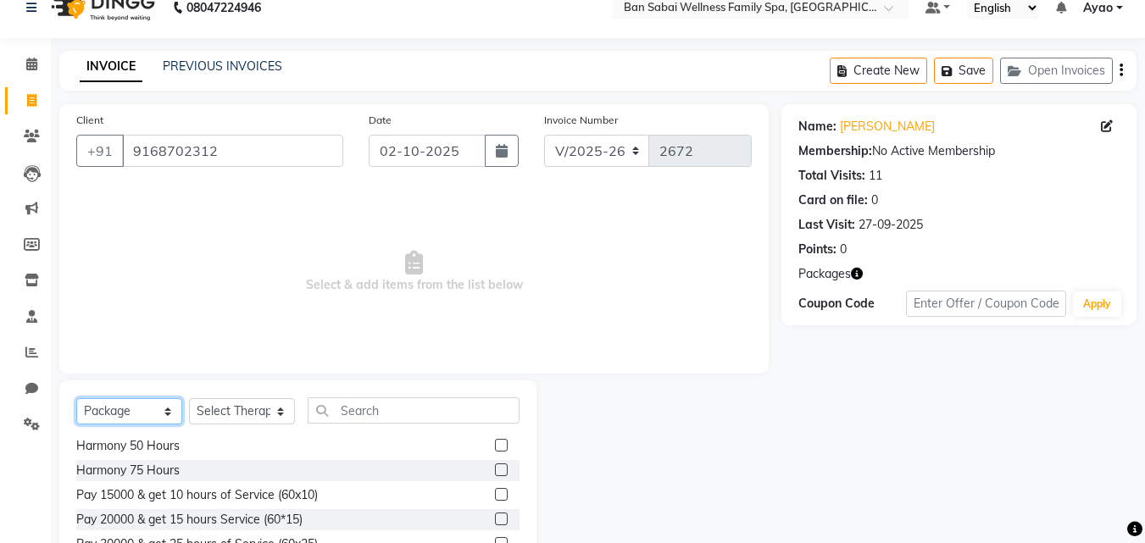
scroll to position [52, 0]
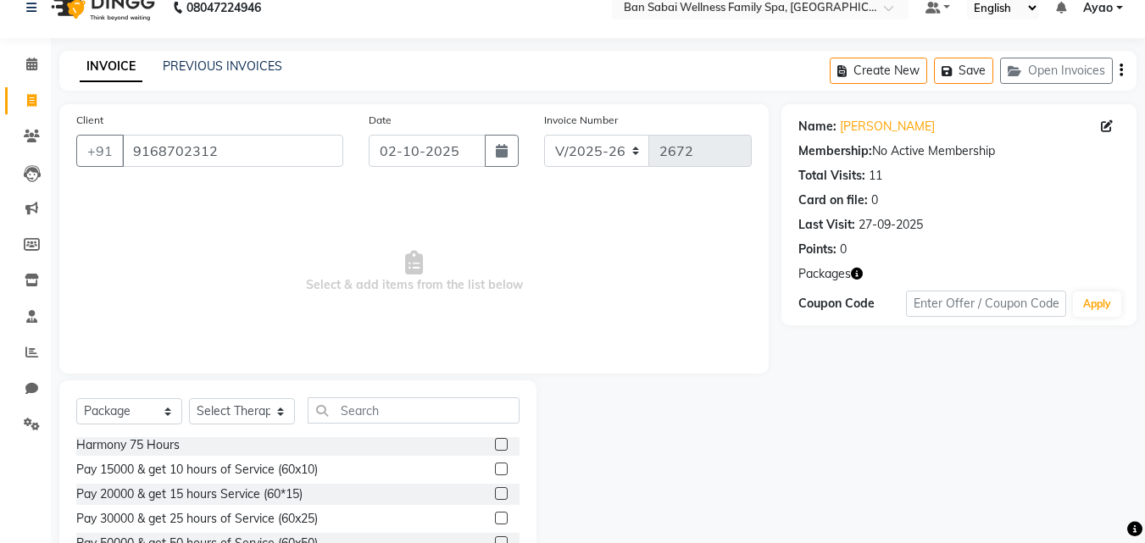
click at [495, 465] on label at bounding box center [501, 469] width 13 height 13
click at [495, 465] on input "checkbox" at bounding box center [500, 470] width 11 height 11
click at [279, 412] on select "Select Therapist Admin [PERSON_NAME] [PERSON_NAME] [PERSON_NAME], [PERSON_NAME]…" at bounding box center [242, 412] width 106 height 26
click at [189, 399] on select "Select Therapist Admin [PERSON_NAME] [PERSON_NAME] [PERSON_NAME], [PERSON_NAME]…" at bounding box center [242, 412] width 106 height 26
click at [495, 470] on label at bounding box center [501, 469] width 13 height 13
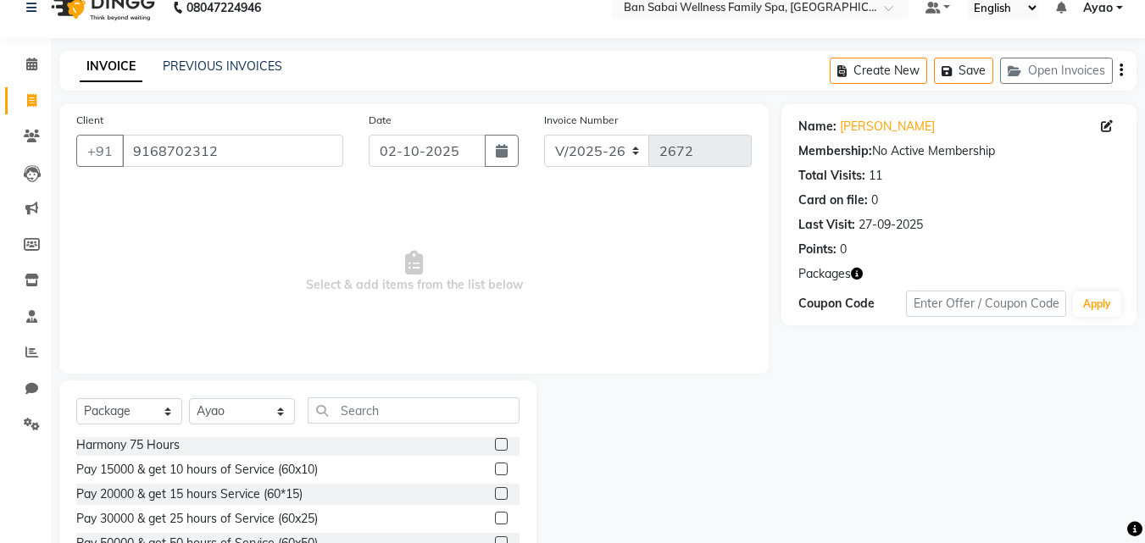
click at [495, 470] on input "checkbox" at bounding box center [500, 470] width 11 height 11
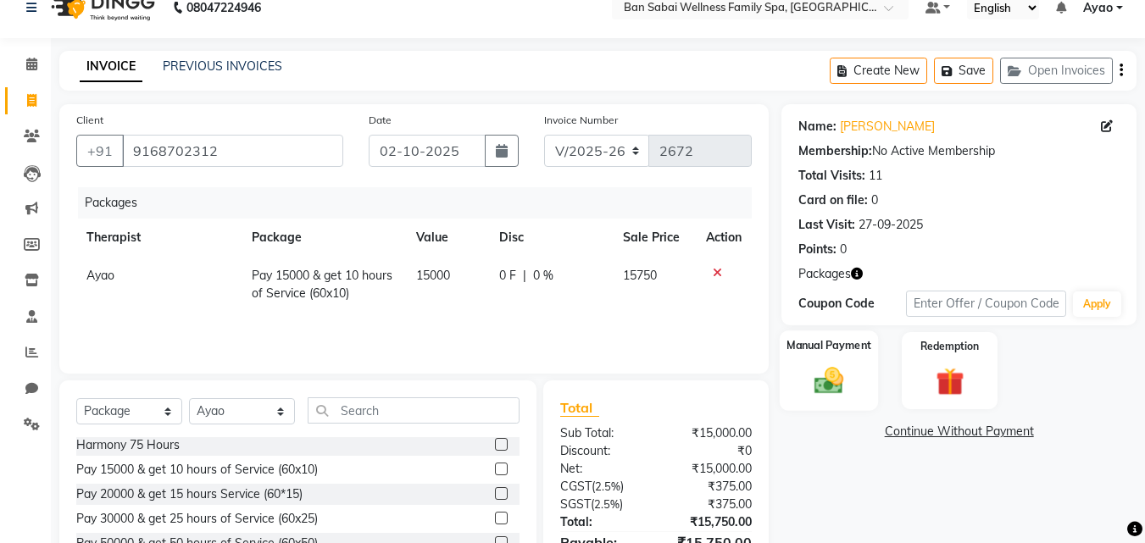
click at [856, 356] on div "Manual Payment" at bounding box center [829, 371] width 99 height 81
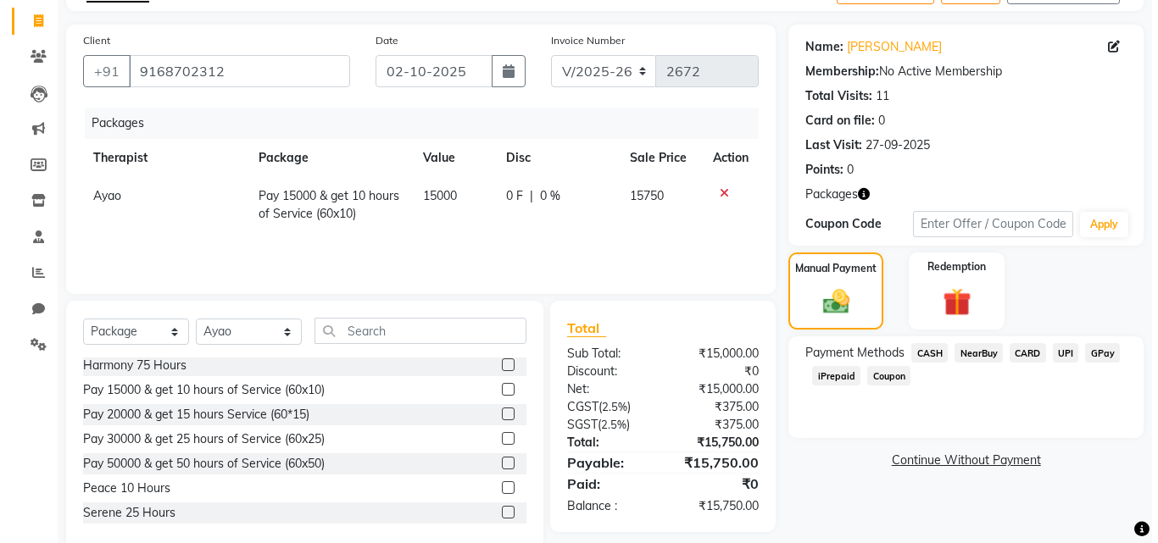
scroll to position [51, 0]
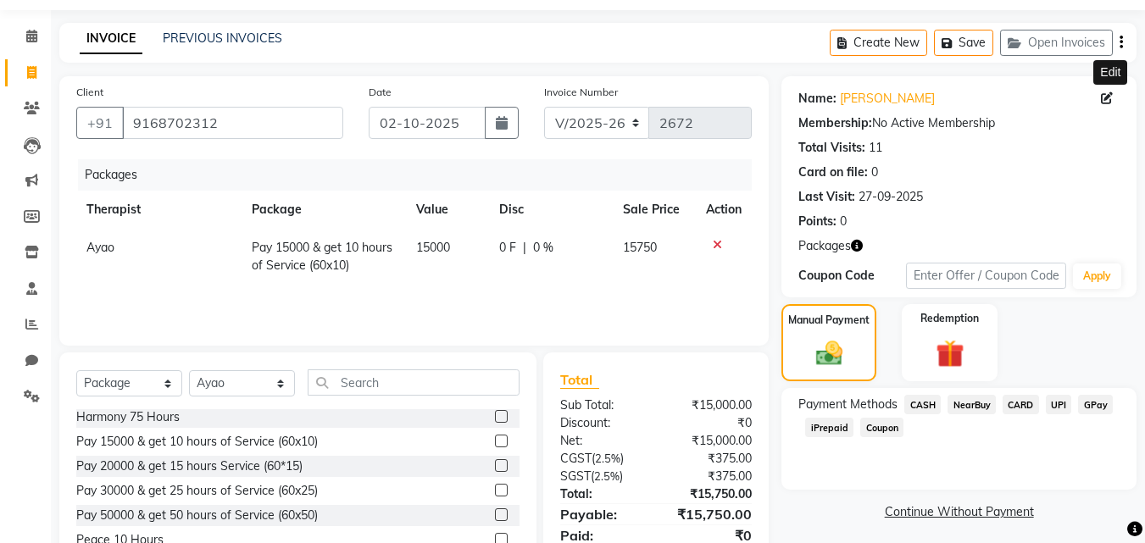
click at [1105, 97] on icon at bounding box center [1107, 98] width 12 height 12
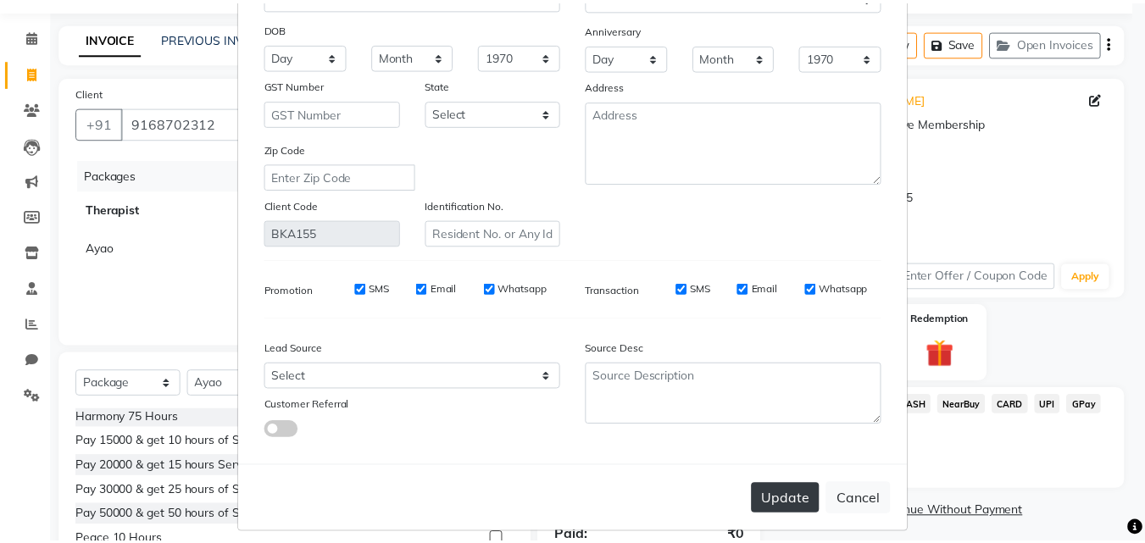
scroll to position [209, 0]
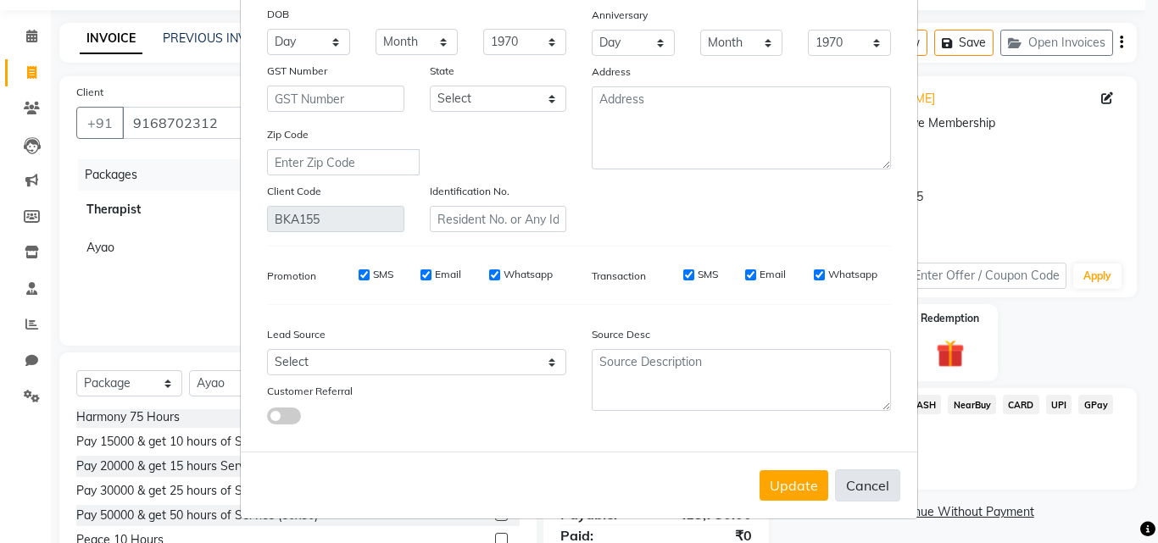
click at [850, 483] on button "Cancel" at bounding box center [867, 486] width 65 height 32
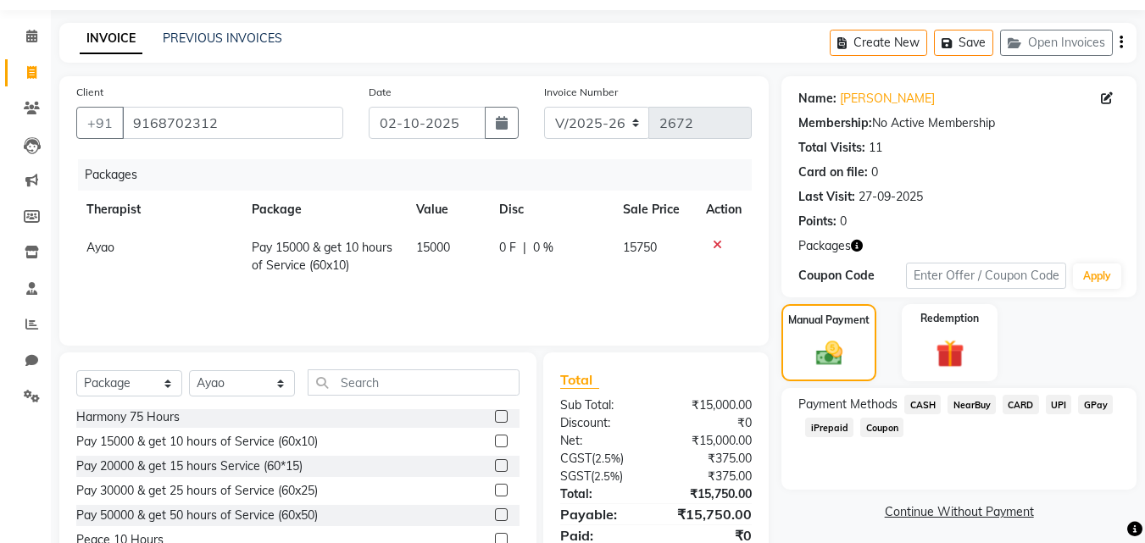
click at [1122, 42] on icon "button" at bounding box center [1121, 42] width 3 height 1
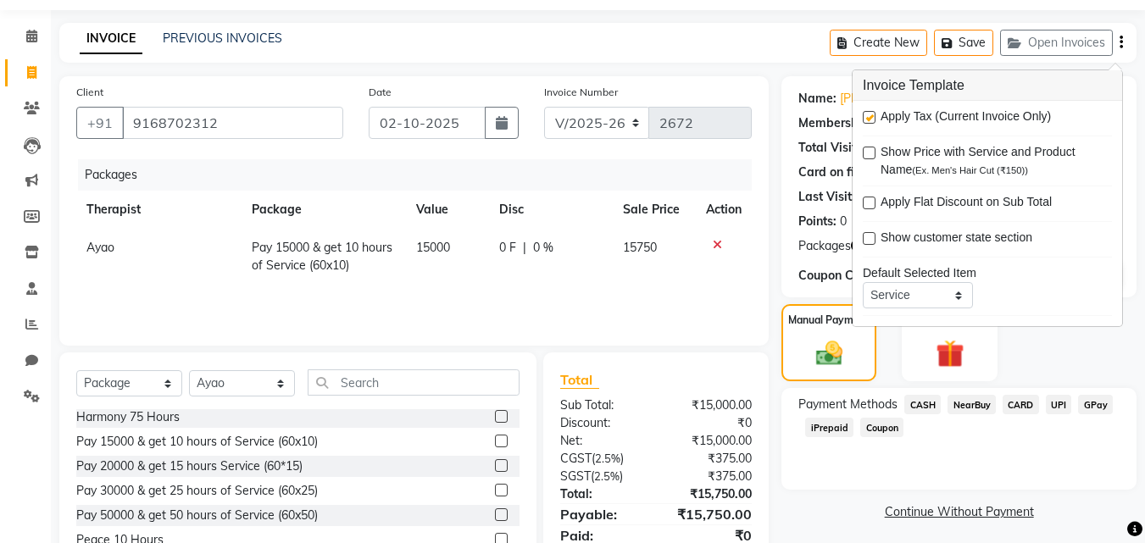
click at [868, 119] on label at bounding box center [869, 117] width 13 height 13
click at [868, 119] on input "checkbox" at bounding box center [868, 118] width 11 height 11
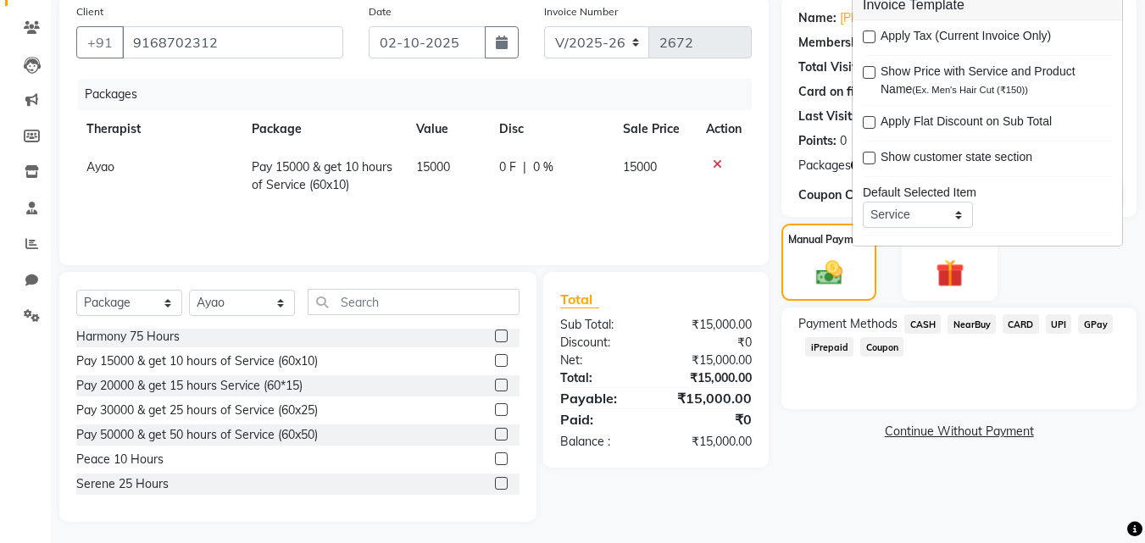
scroll to position [136, 0]
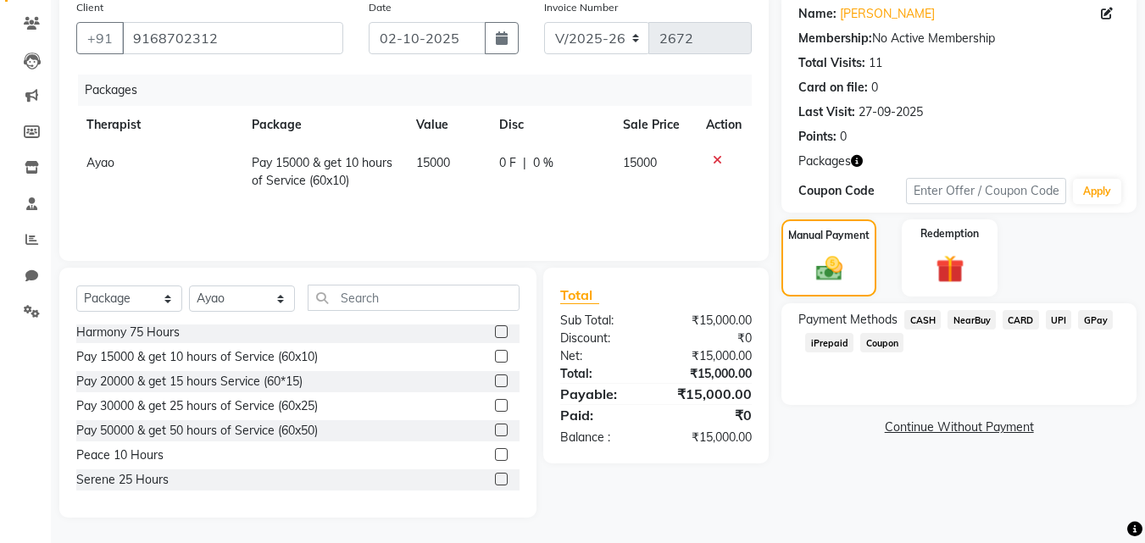
click at [1012, 320] on span "CARD" at bounding box center [1021, 320] width 36 height 20
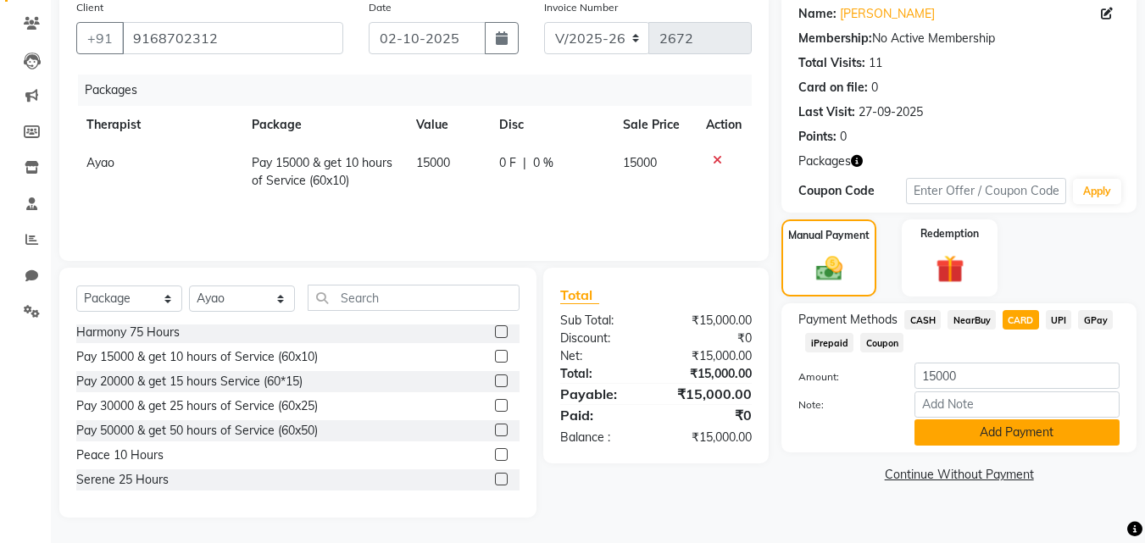
click at [1041, 429] on button "Add Payment" at bounding box center [1017, 433] width 205 height 26
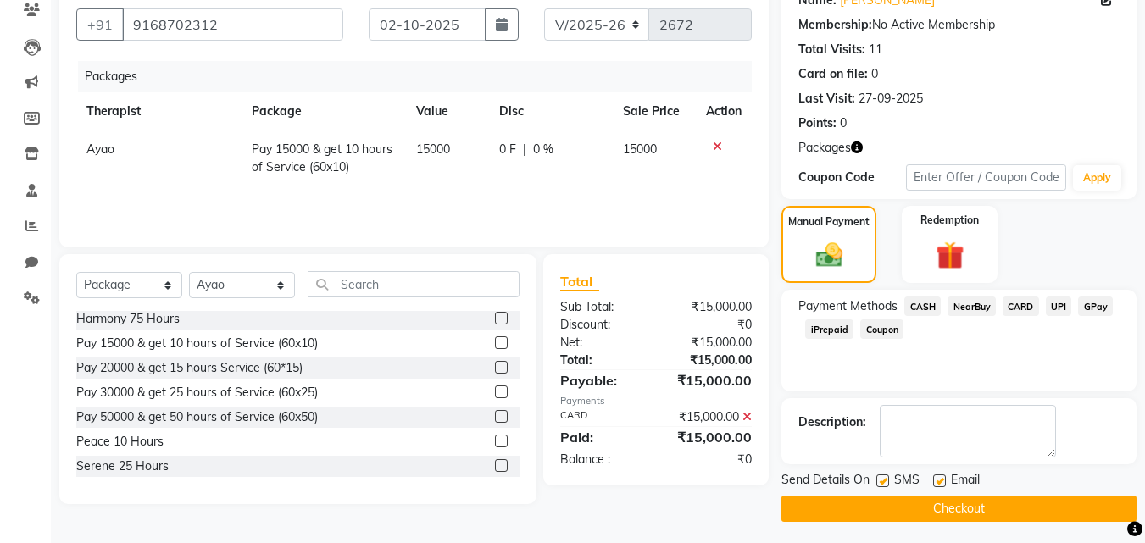
scroll to position [153, 0]
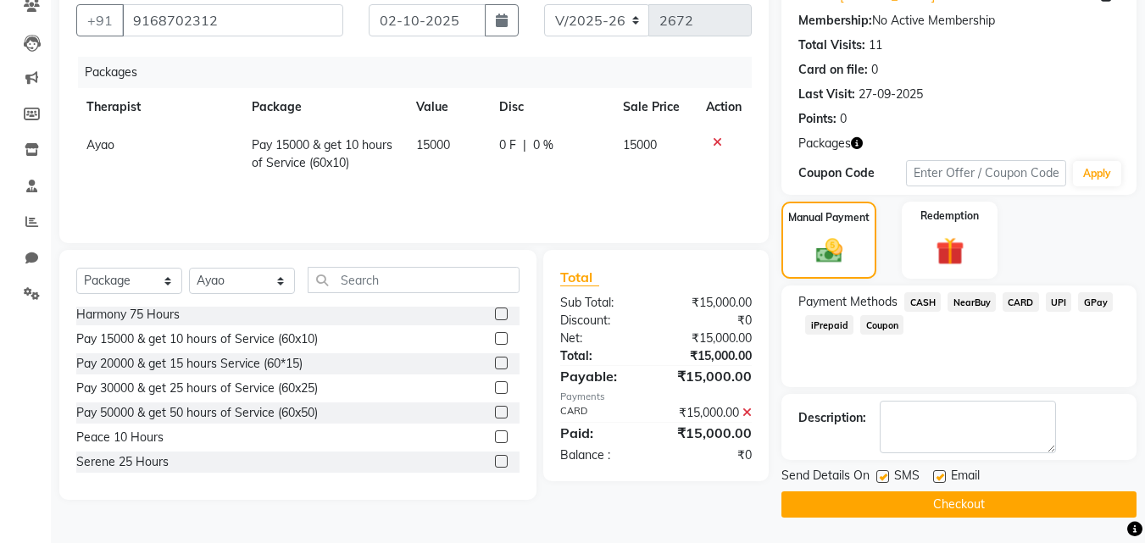
click at [969, 505] on button "Checkout" at bounding box center [959, 505] width 355 height 26
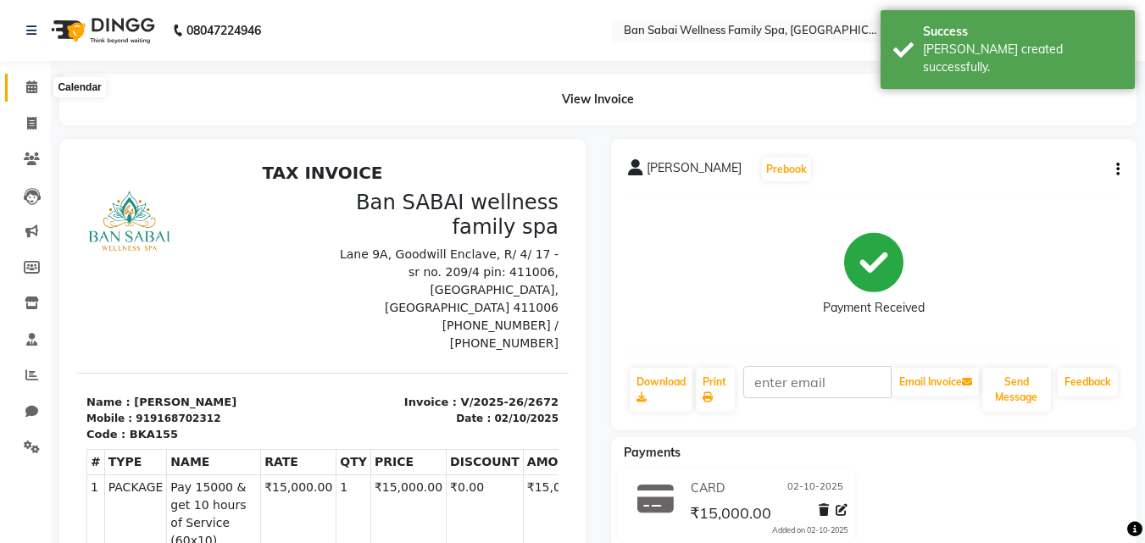
click at [30, 86] on icon at bounding box center [31, 87] width 11 height 13
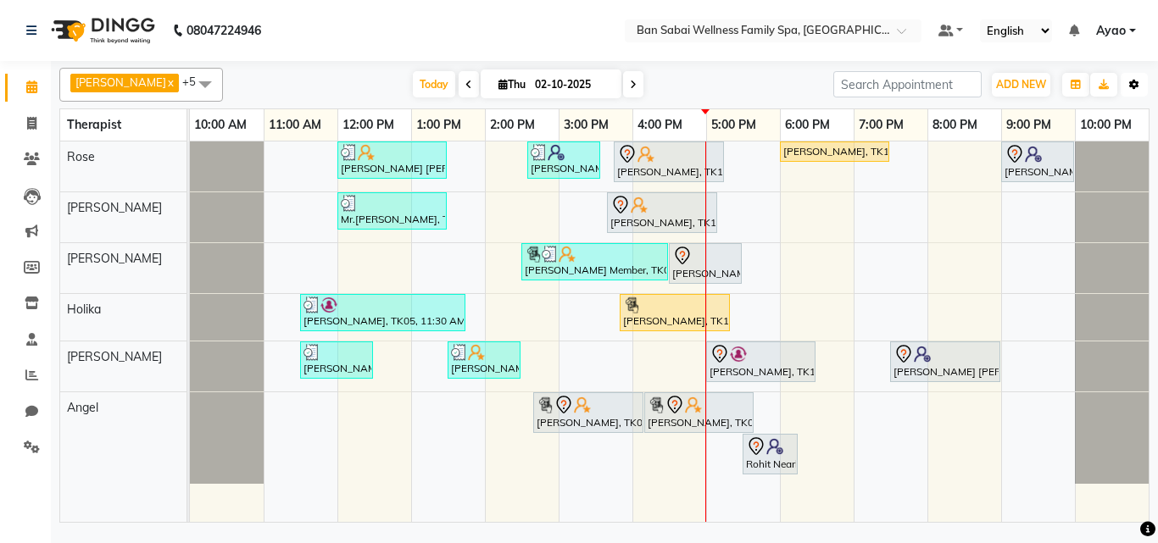
click at [1136, 86] on icon "button" at bounding box center [1134, 85] width 10 height 10
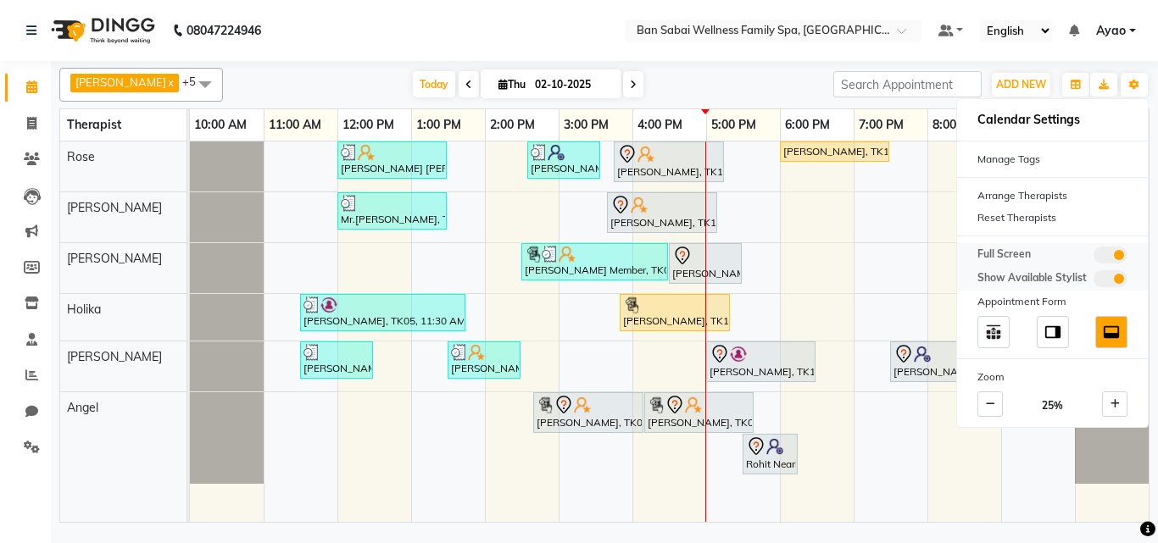
click at [1108, 255] on span at bounding box center [1111, 255] width 34 height 17
click at [1094, 258] on input "checkbox" at bounding box center [1094, 258] width 0 height 0
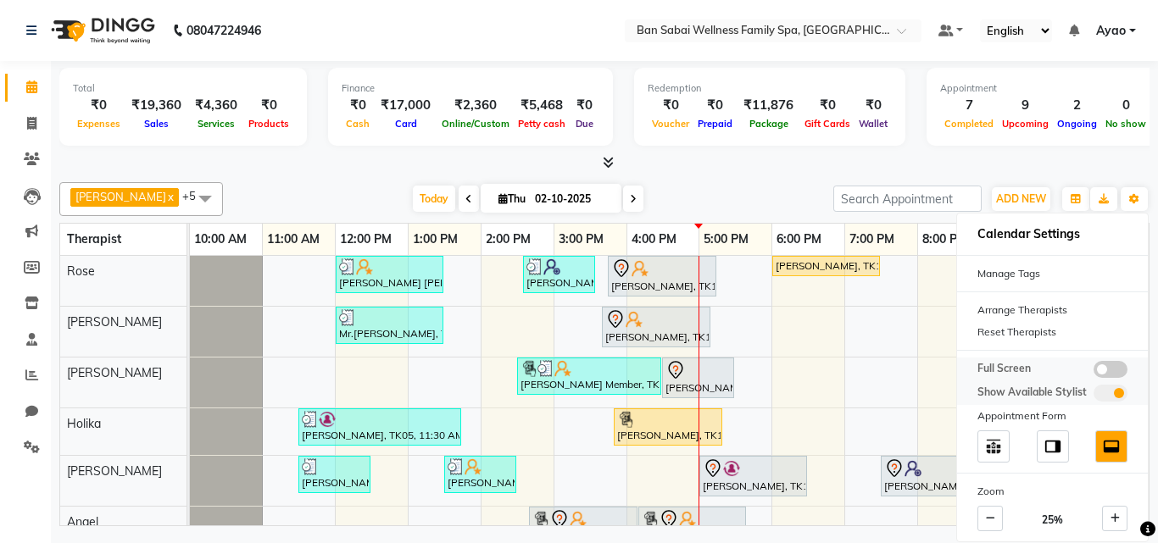
click at [1118, 370] on span at bounding box center [1111, 369] width 34 height 17
click at [1094, 372] on input "checkbox" at bounding box center [1094, 372] width 0 height 0
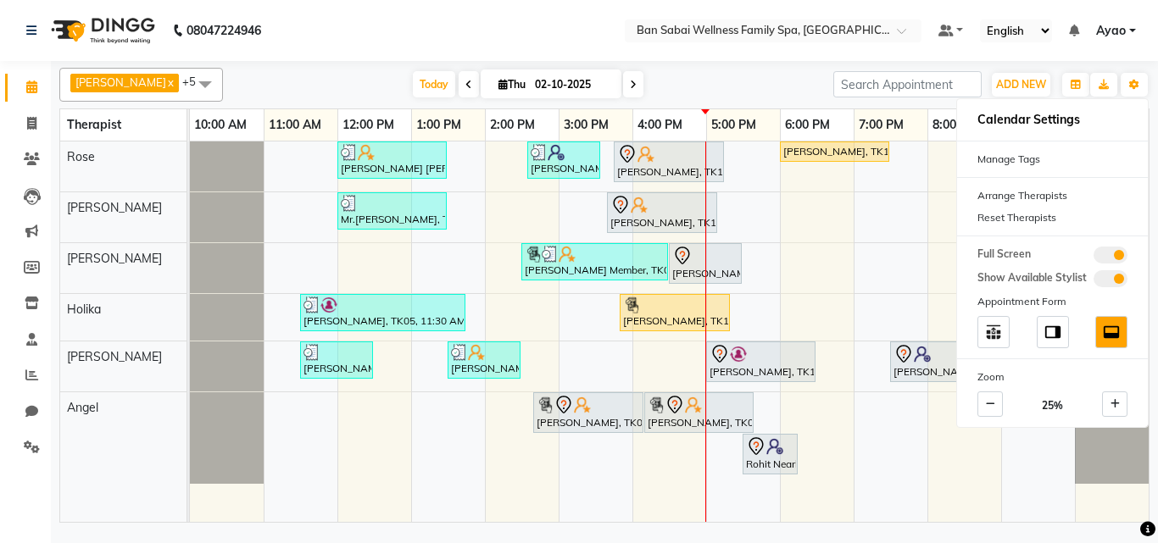
click at [1157, 482] on div "[PERSON_NAME] x Holika x Rose x Angel x [PERSON_NAME] Bviimai x Rinsit Ronra x …" at bounding box center [604, 294] width 1107 height 466
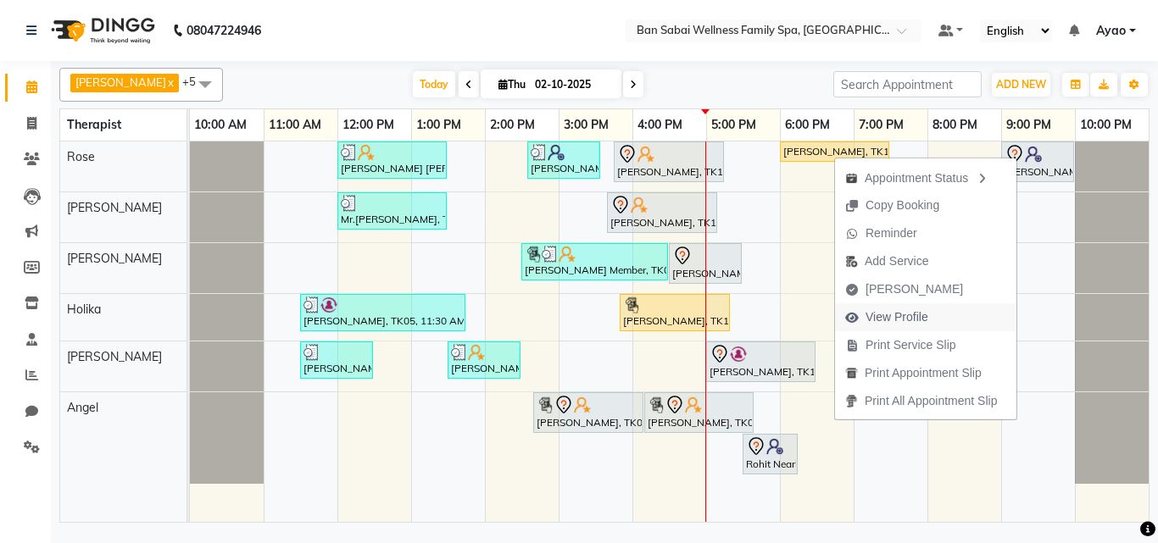
click at [913, 325] on span "View Profile" at bounding box center [897, 318] width 63 height 18
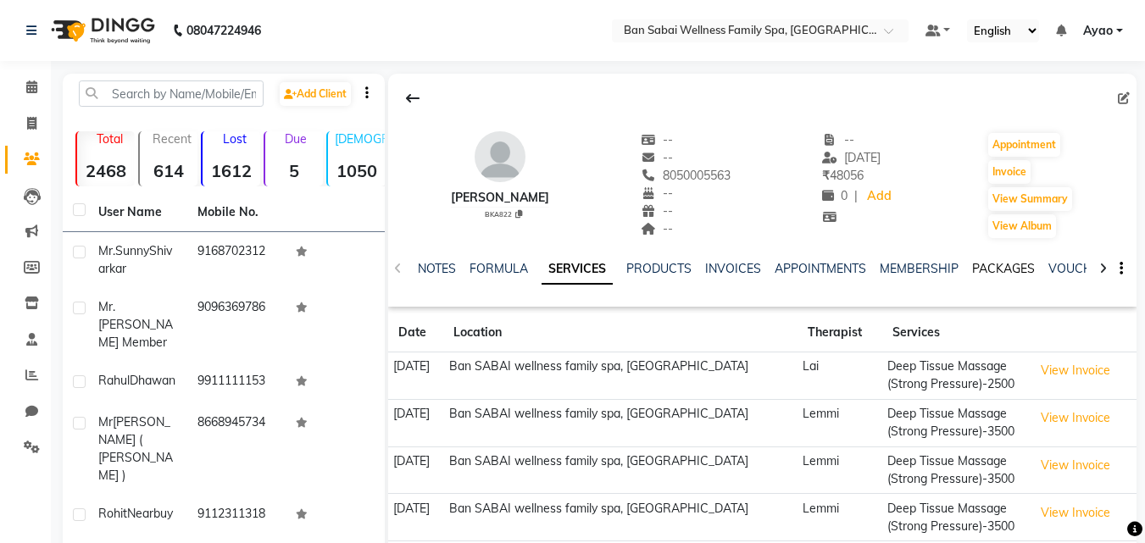
click at [984, 266] on link "PACKAGES" at bounding box center [1004, 268] width 63 height 15
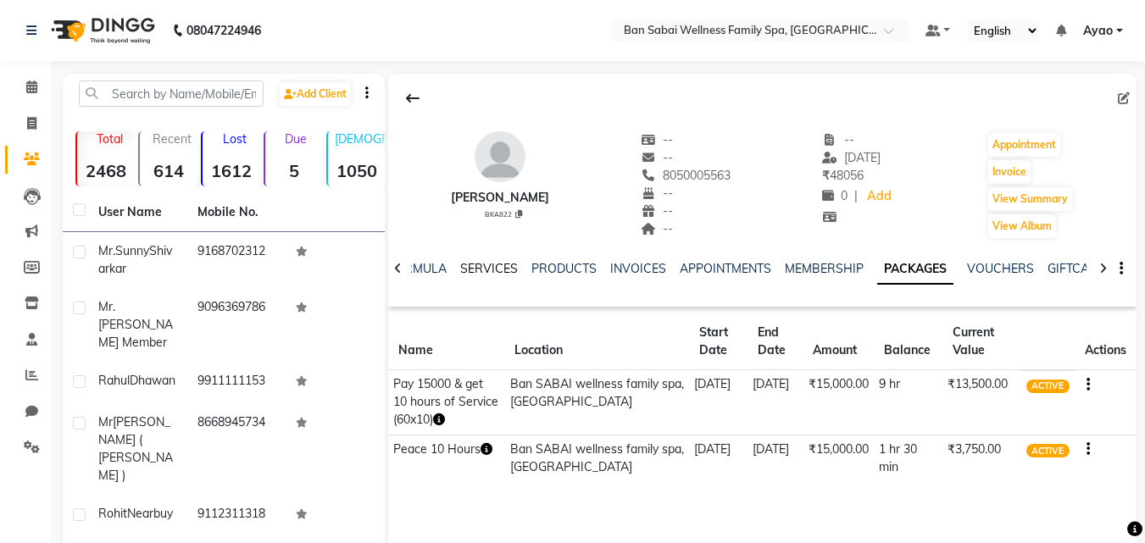
click at [460, 268] on link "SERVICES" at bounding box center [489, 268] width 58 height 15
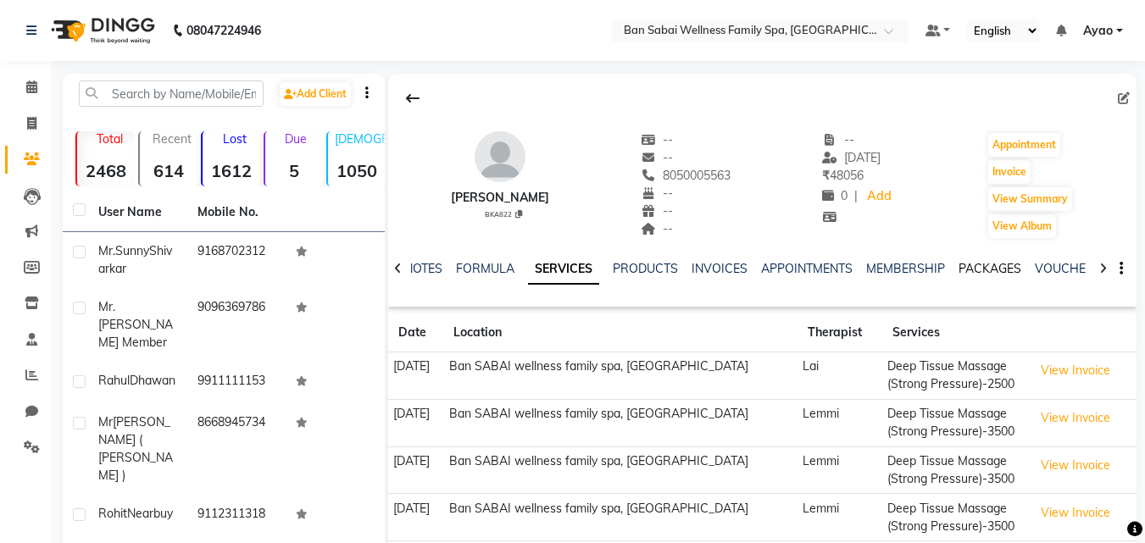
click at [978, 267] on link "PACKAGES" at bounding box center [990, 268] width 63 height 15
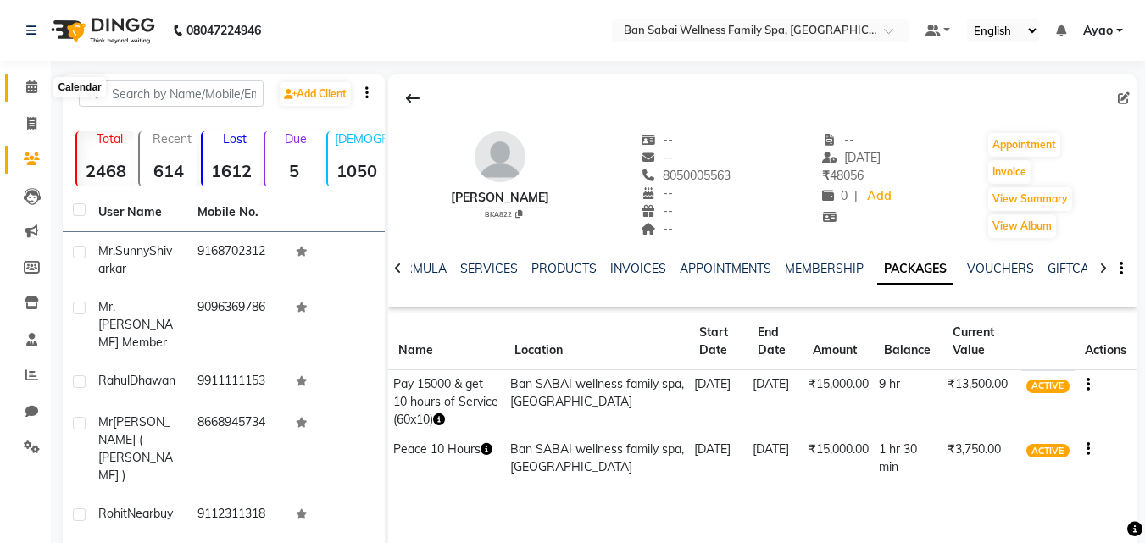
click at [30, 80] on span at bounding box center [32, 88] width 30 height 20
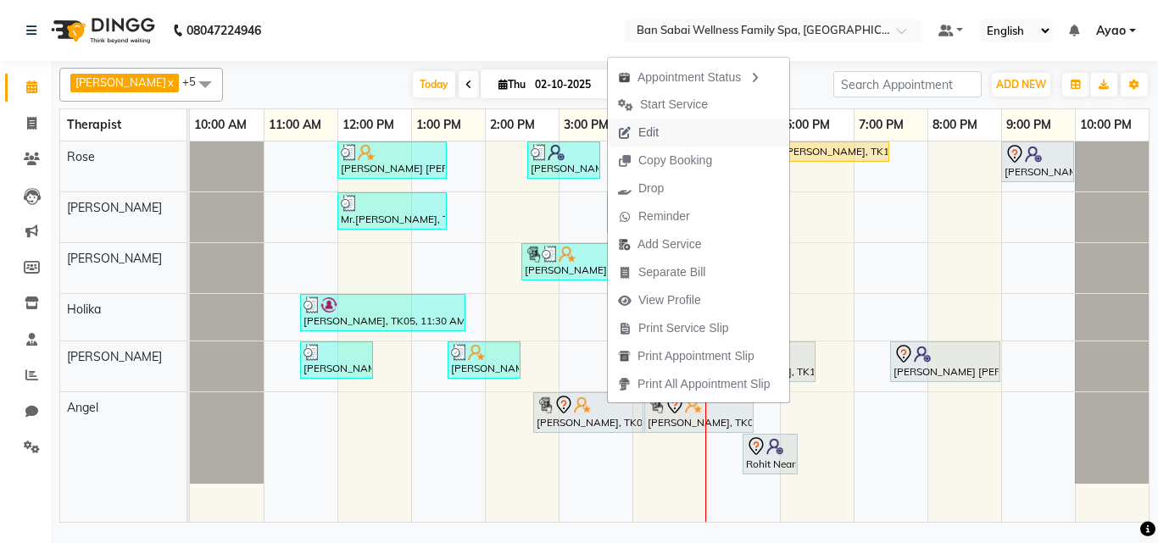
click at [675, 133] on button "Edit" at bounding box center [698, 133] width 181 height 28
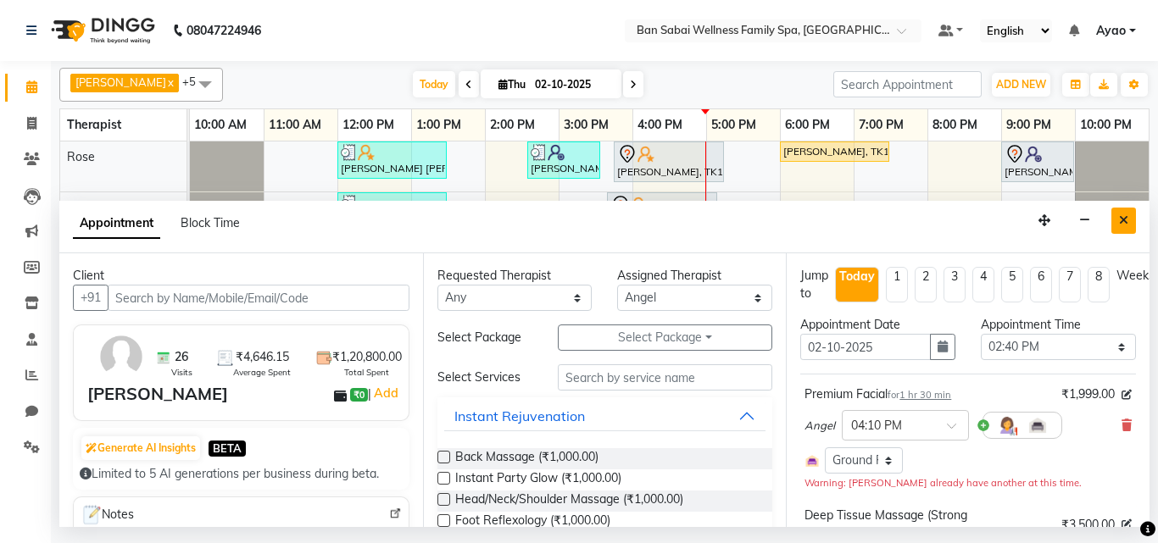
click at [1124, 221] on icon "Close" at bounding box center [1123, 221] width 9 height 12
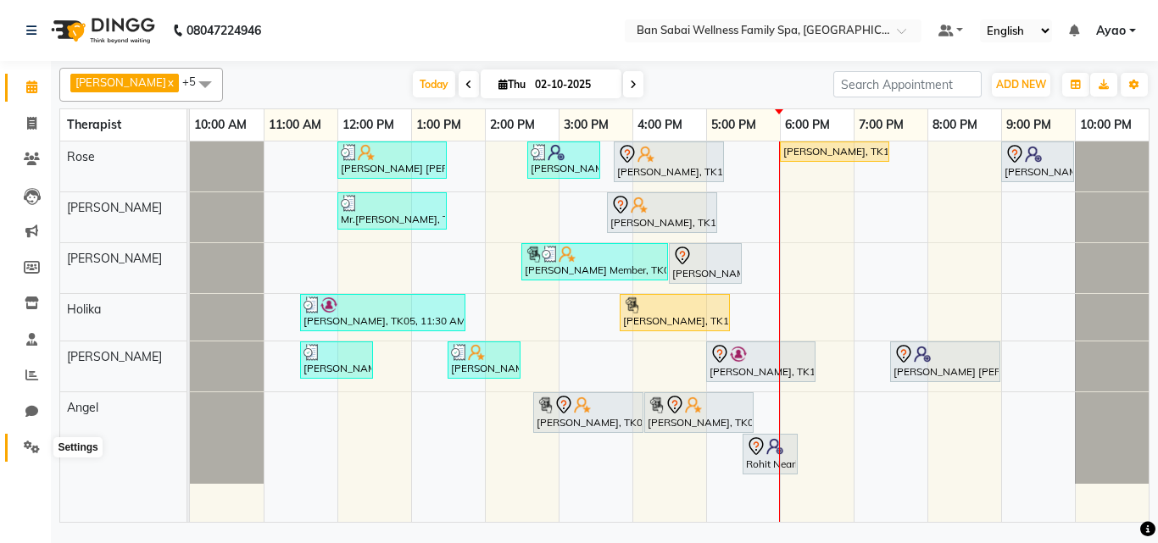
click at [35, 446] on icon at bounding box center [32, 447] width 16 height 13
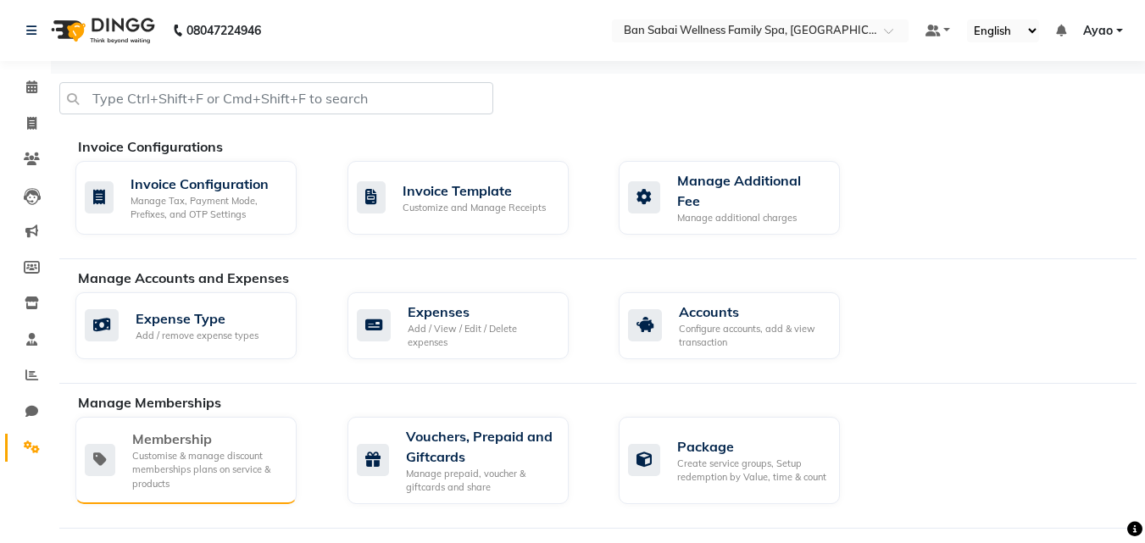
click at [211, 449] on div "Customise & manage discount memberships plans on service & products" at bounding box center [207, 470] width 151 height 42
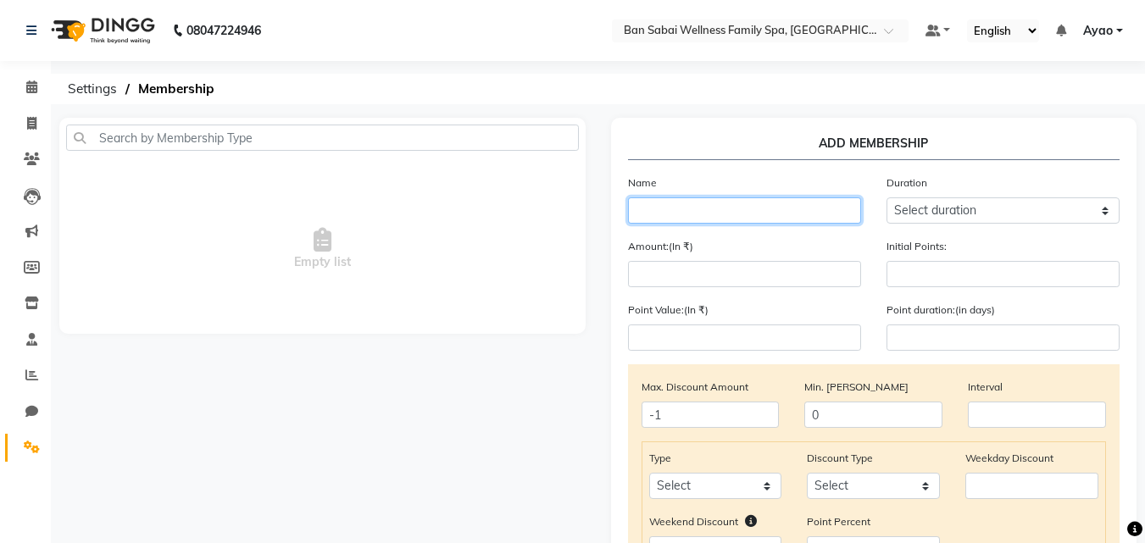
click at [767, 213] on input "text" at bounding box center [744, 211] width 233 height 26
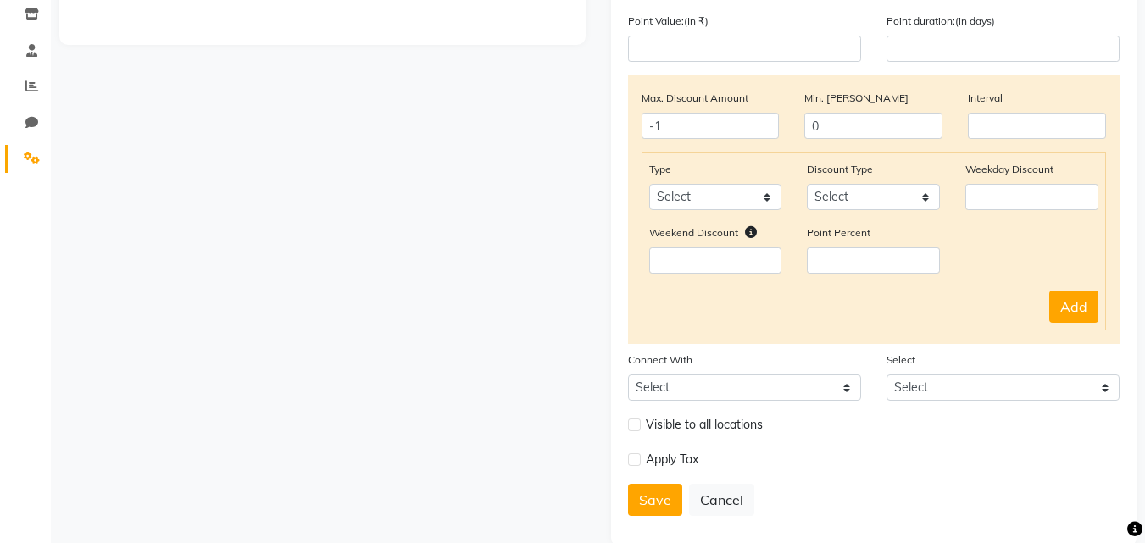
scroll to position [318, 0]
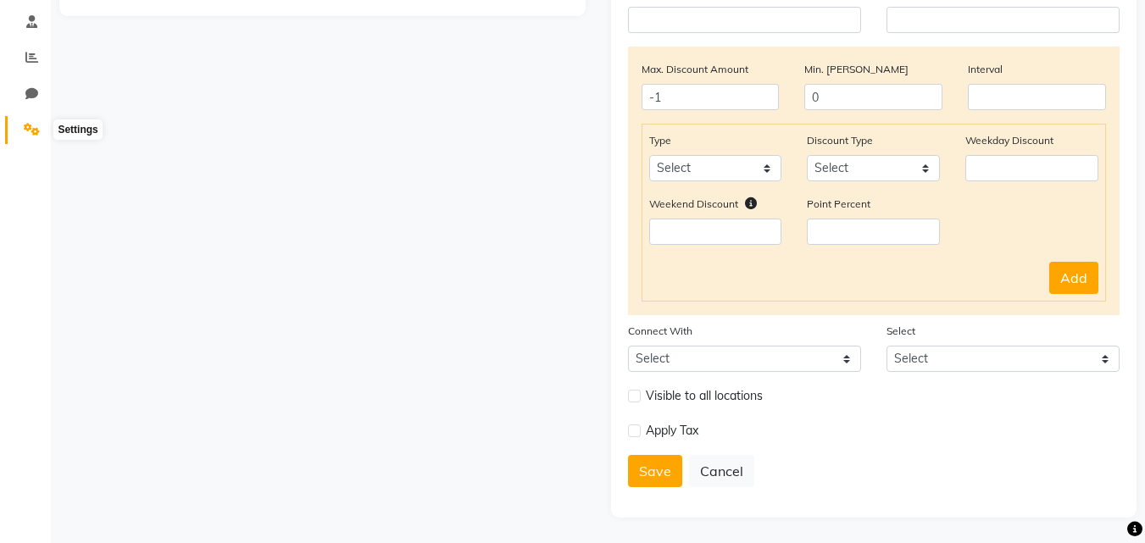
click at [34, 129] on icon at bounding box center [32, 129] width 16 height 13
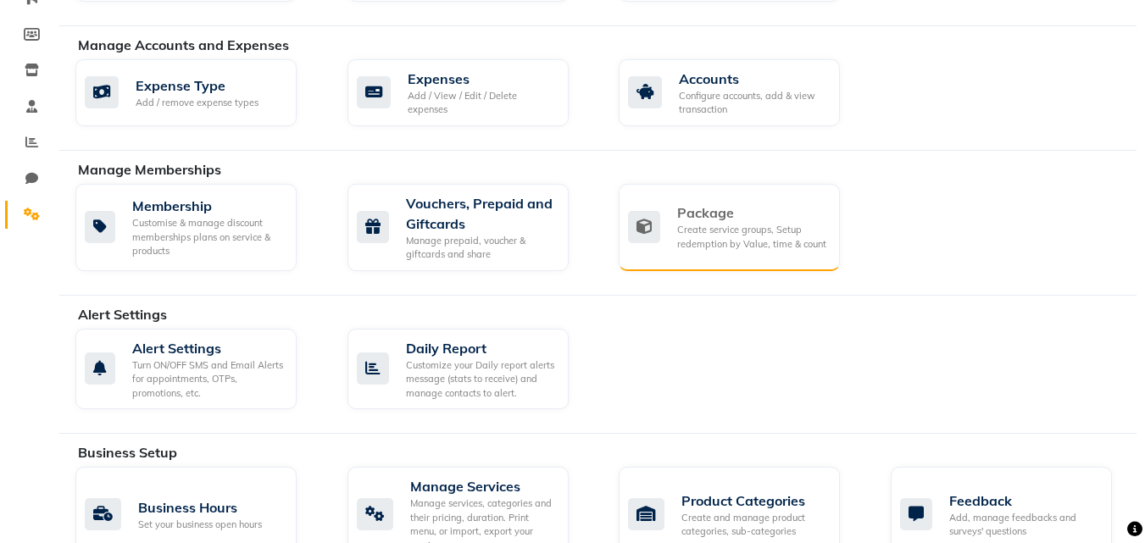
click at [754, 207] on div "Package" at bounding box center [751, 213] width 149 height 20
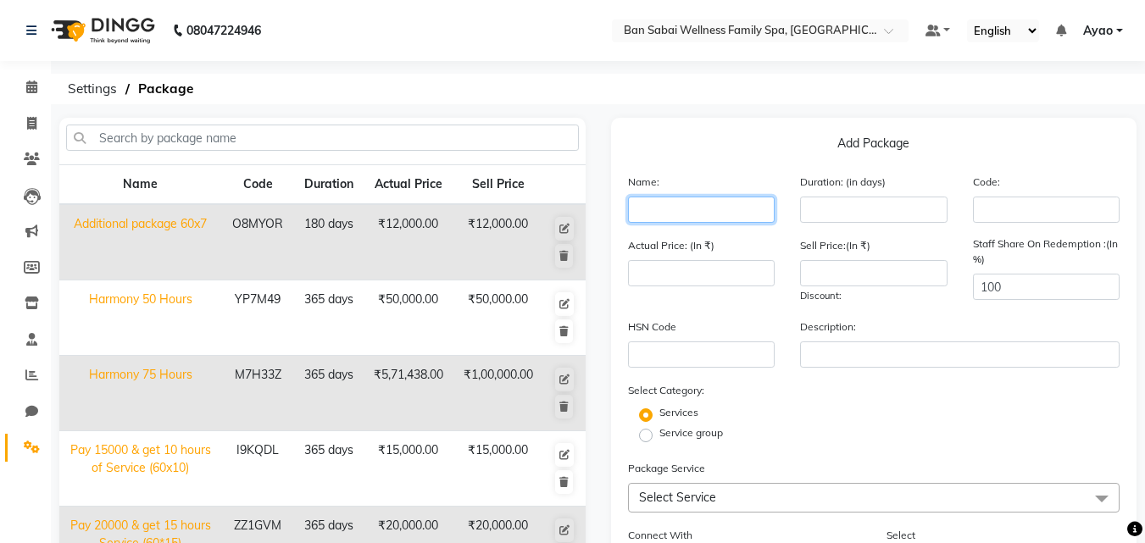
click at [660, 203] on input "text" at bounding box center [702, 210] width 148 height 26
click at [364, 231] on td "₹12,000.00" at bounding box center [409, 242] width 90 height 76
click at [569, 220] on button at bounding box center [564, 229] width 19 height 24
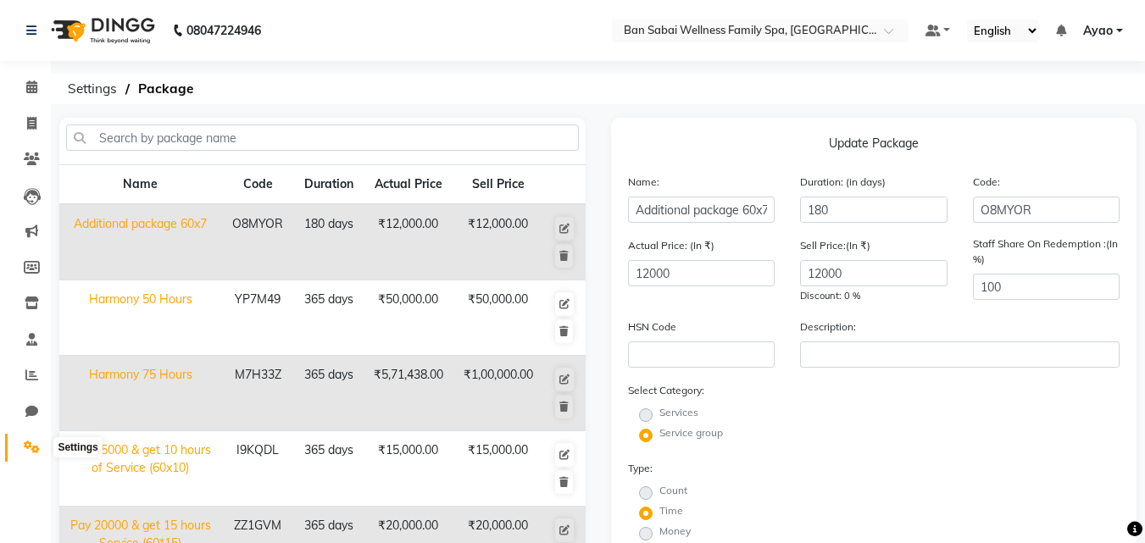
click at [36, 449] on icon at bounding box center [32, 447] width 16 height 13
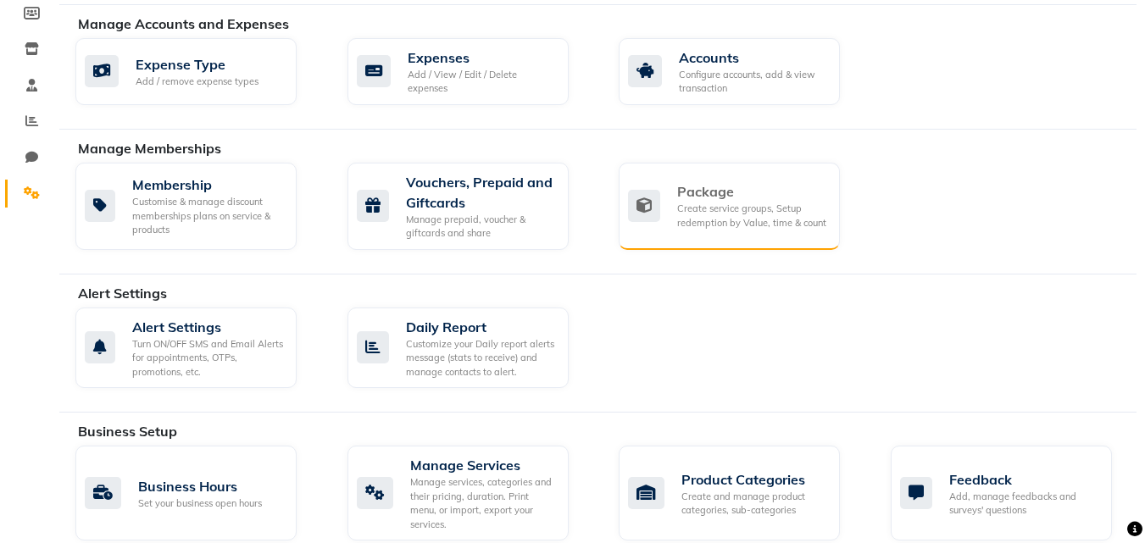
click at [733, 211] on div "Create service groups, Setup redemption by Value, time & count" at bounding box center [751, 216] width 149 height 28
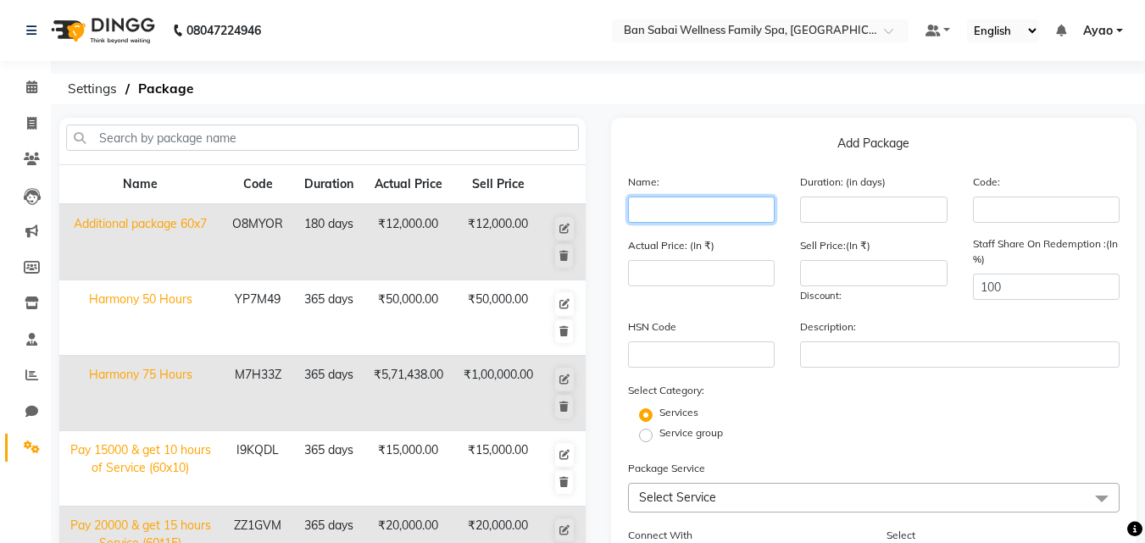
click at [713, 211] on input "text" at bounding box center [702, 210] width 148 height 26
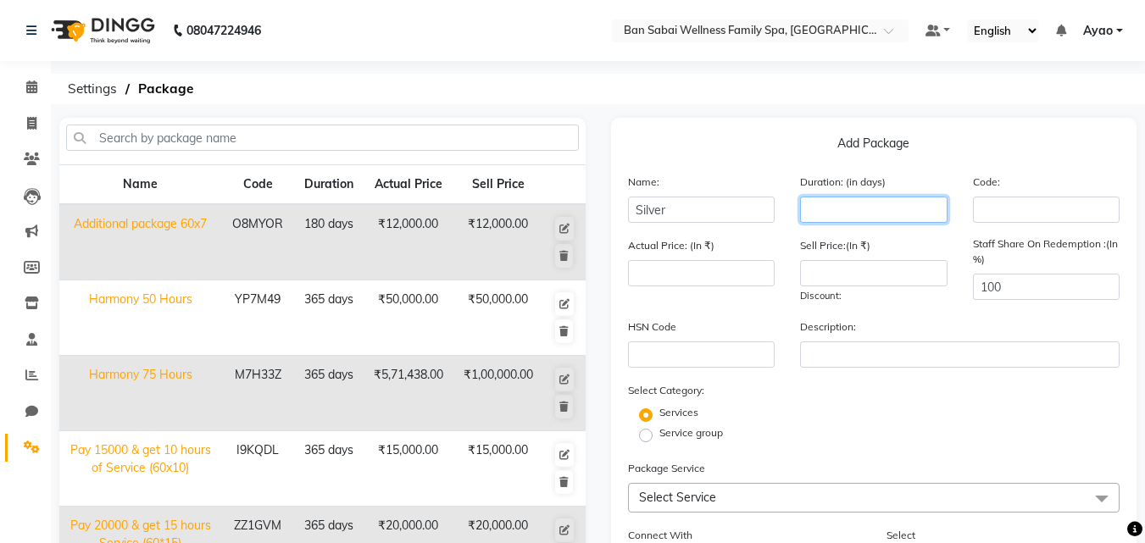
click at [901, 207] on input "number" at bounding box center [874, 210] width 148 height 26
click at [865, 209] on input "number" at bounding box center [874, 210] width 148 height 26
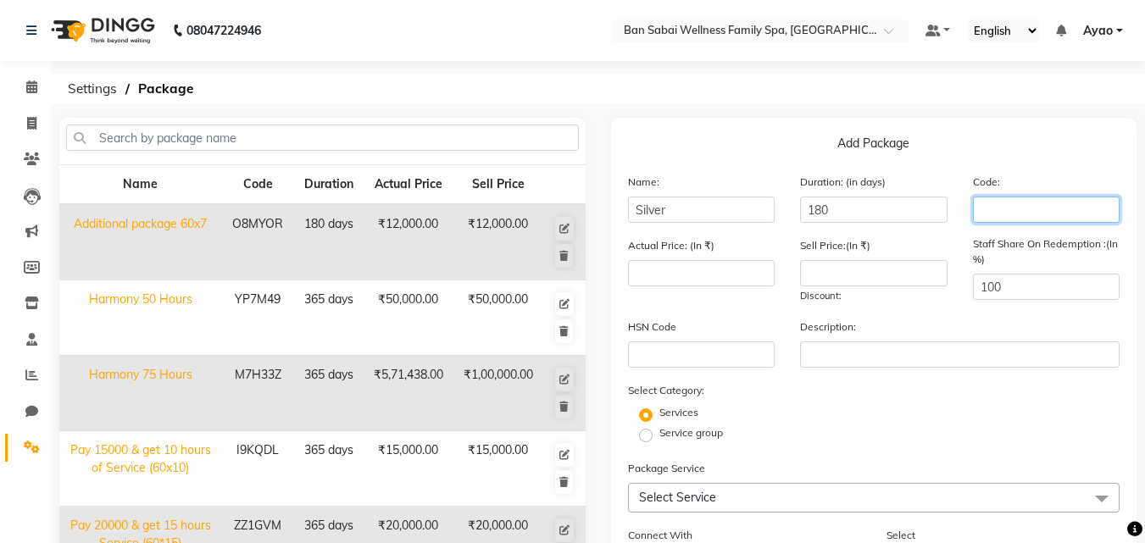
click at [1015, 203] on input "text" at bounding box center [1047, 210] width 148 height 26
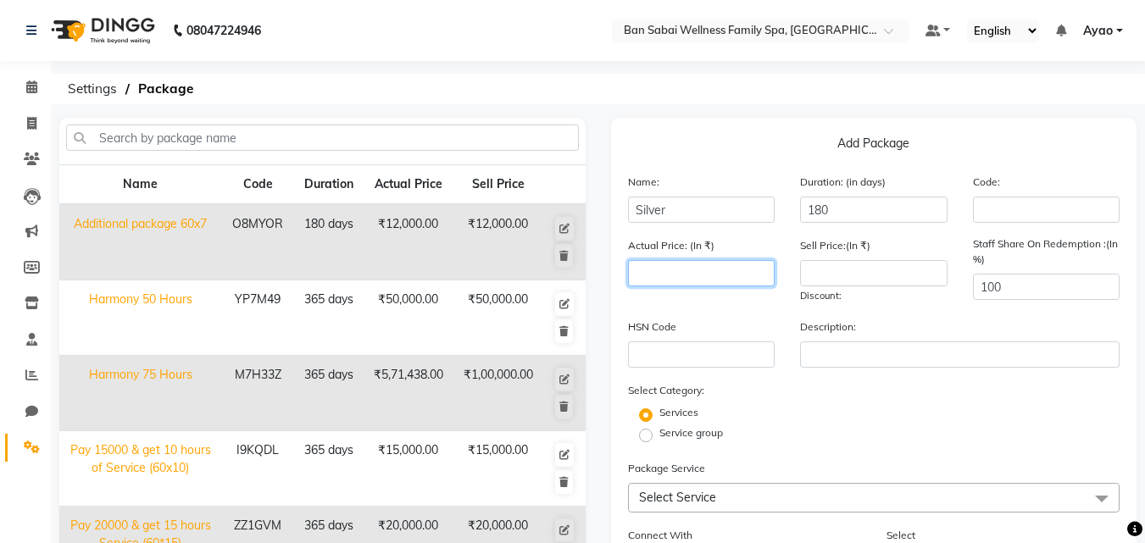
click at [684, 270] on input "number" at bounding box center [702, 273] width 148 height 26
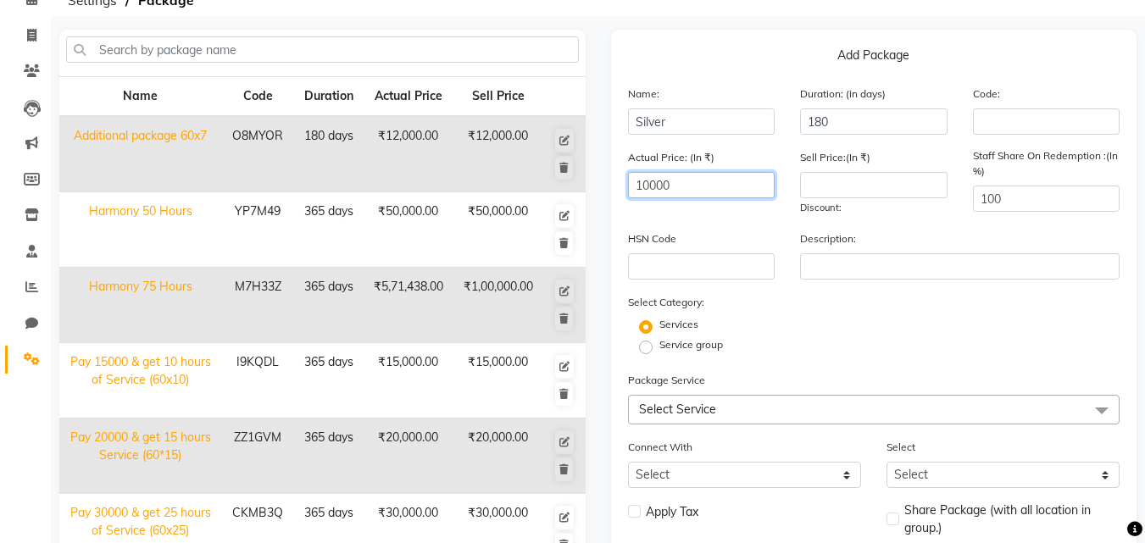
scroll to position [81, 0]
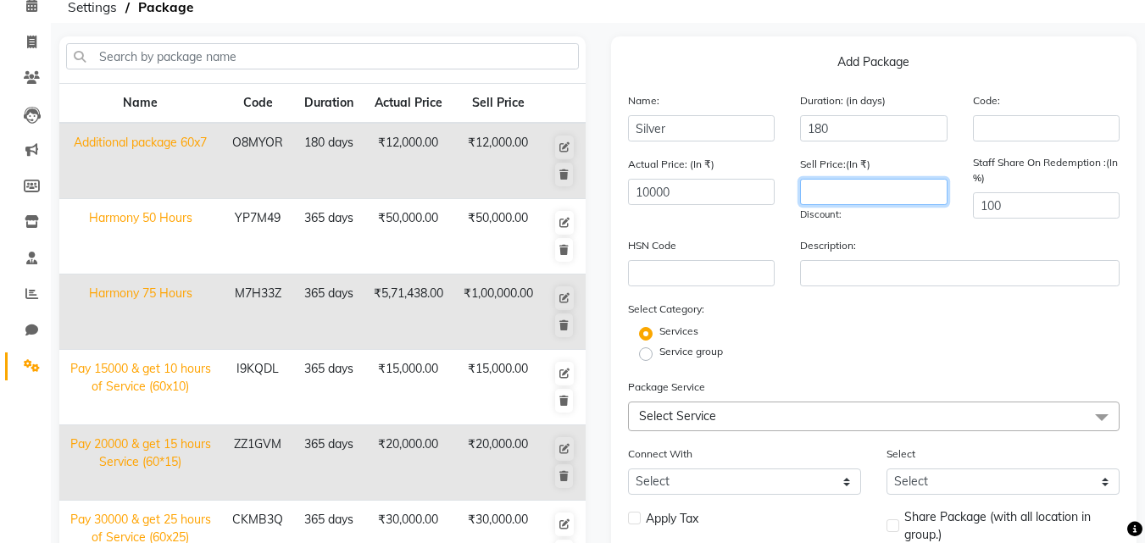
click at [861, 193] on input "number" at bounding box center [874, 192] width 148 height 26
click at [1032, 236] on div "Actual Price: (In ₹) 10000 Sell Price:(In ₹) 10000 Discount: 0 % Staff Share On…" at bounding box center [875, 195] width 518 height 81
click at [660, 356] on label "Service group" at bounding box center [692, 351] width 64 height 15
click at [646, 356] on input "Service group" at bounding box center [651, 353] width 11 height 11
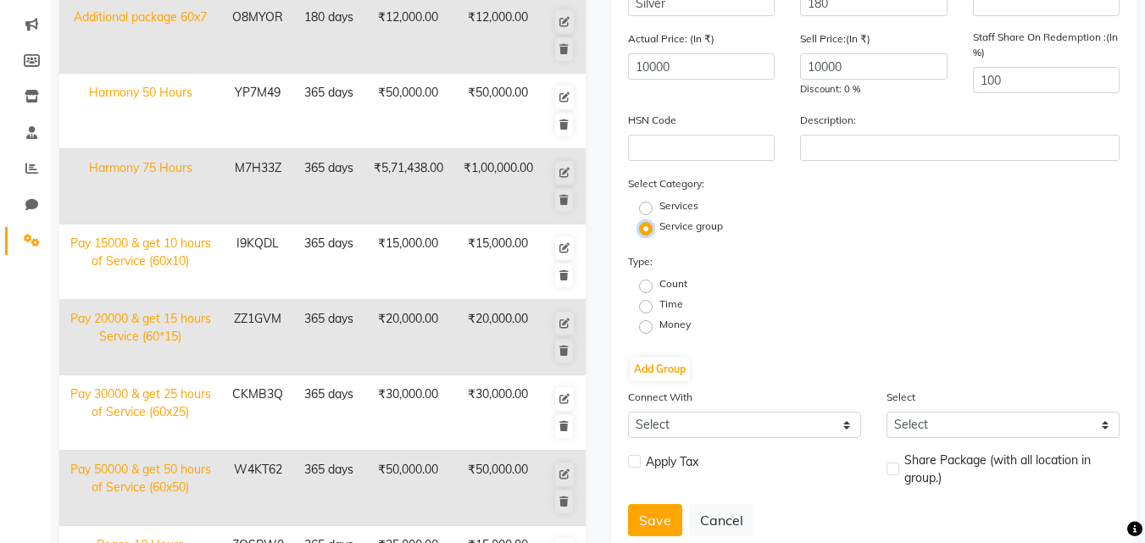
scroll to position [251, 0]
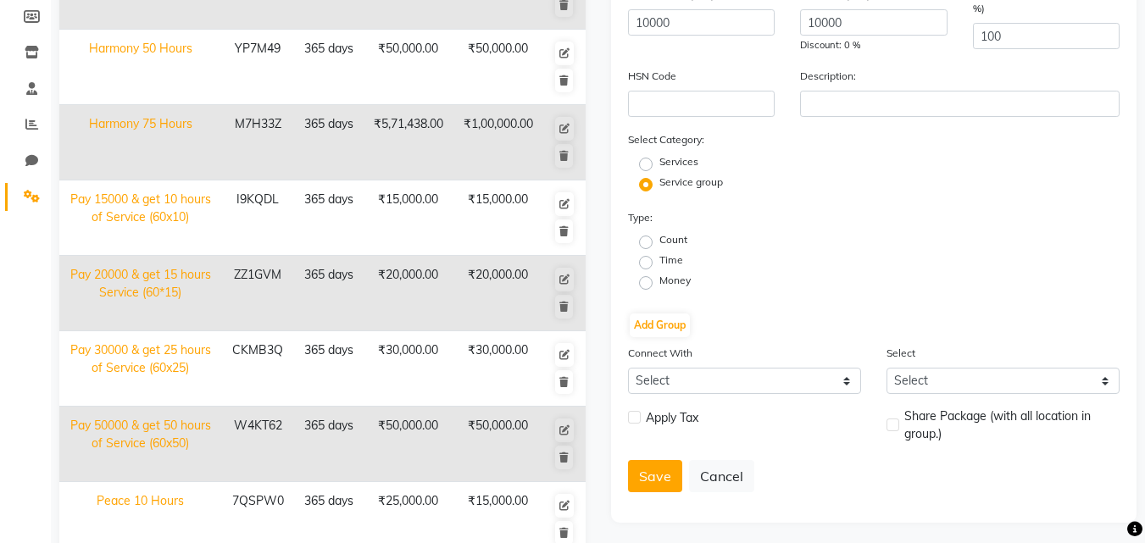
click at [660, 261] on label "Time" at bounding box center [672, 260] width 24 height 15
click at [646, 261] on input "Time" at bounding box center [651, 261] width 11 height 11
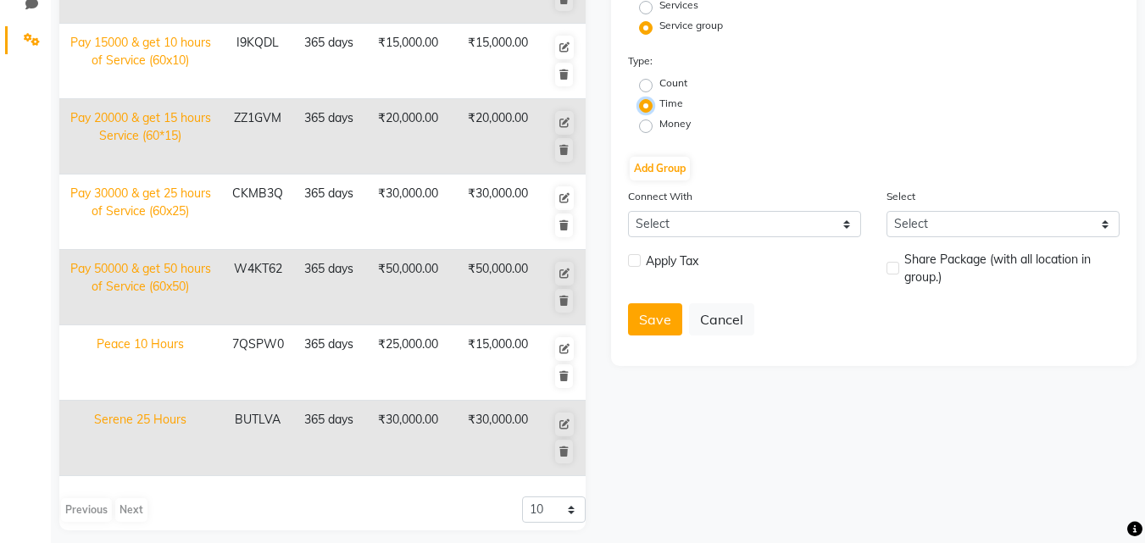
scroll to position [421, 0]
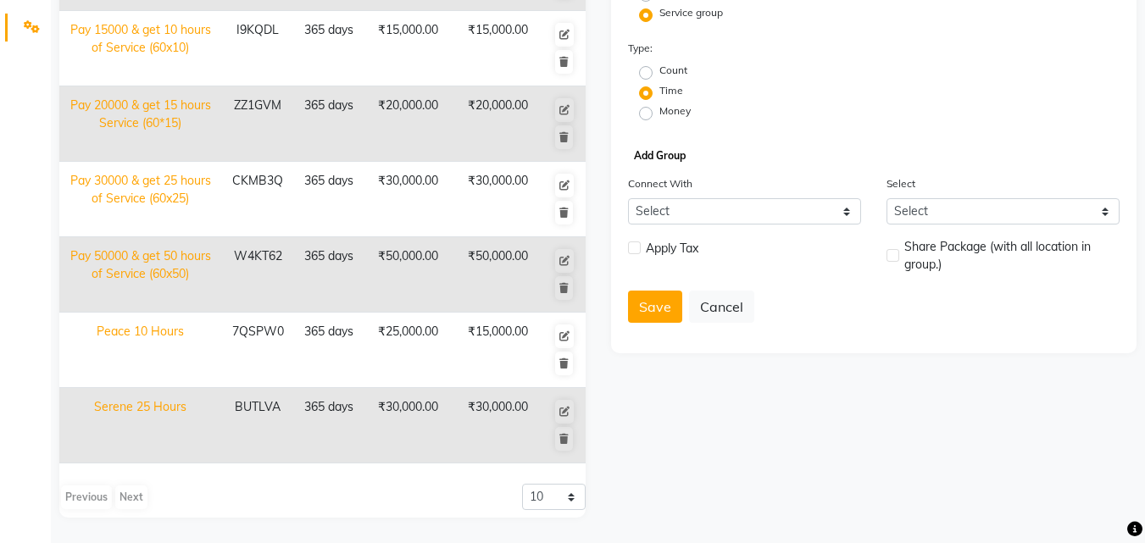
click at [666, 154] on button "Add Group" at bounding box center [660, 156] width 60 height 24
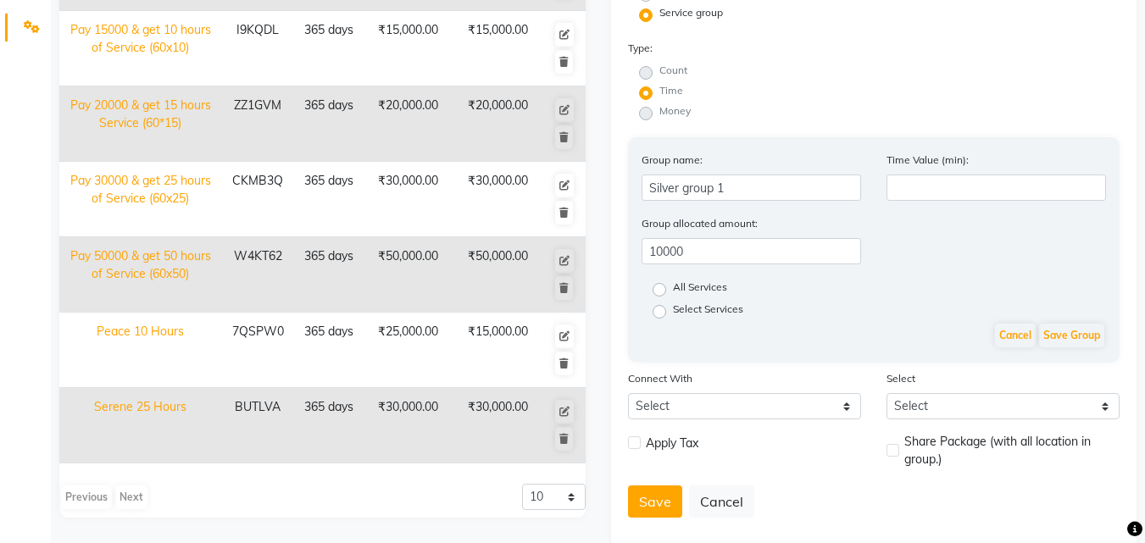
click at [673, 290] on label "All Services" at bounding box center [700, 290] width 54 height 20
click at [660, 290] on input "All Services" at bounding box center [665, 288] width 11 height 11
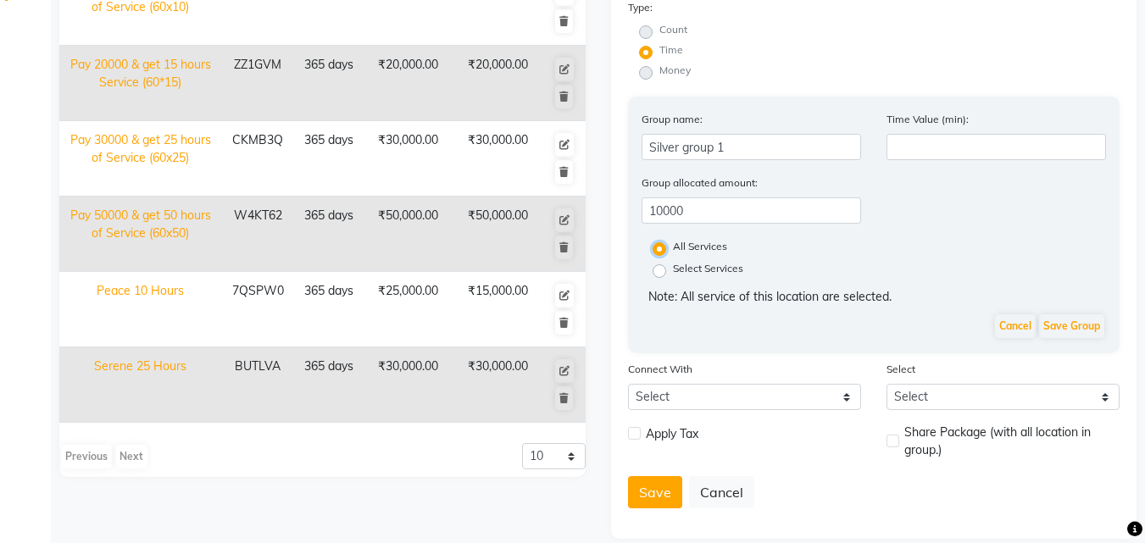
scroll to position [482, 0]
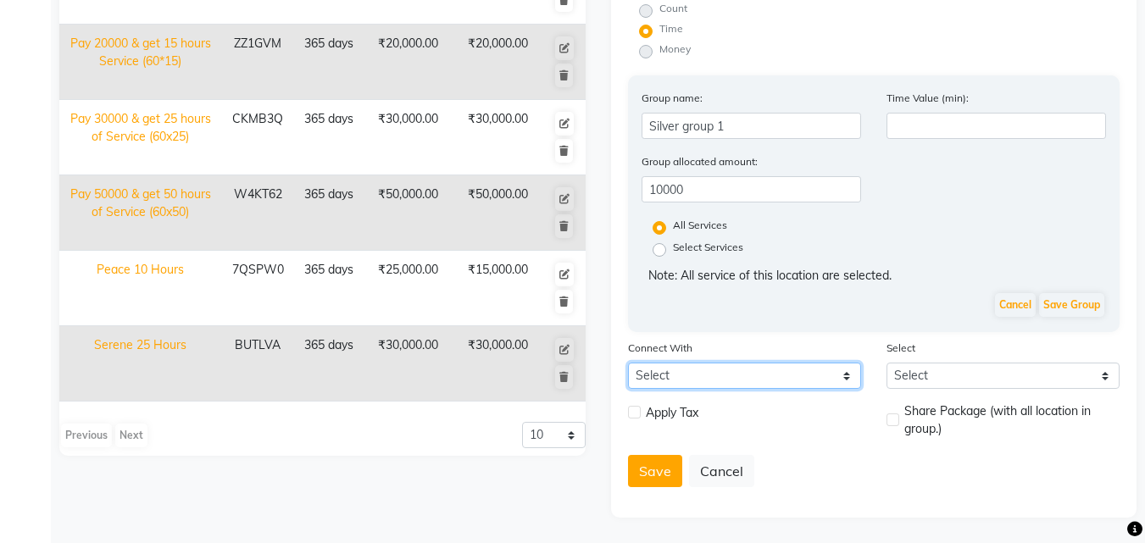
click at [716, 366] on select "Select Membership Prepaid Voucher" at bounding box center [744, 376] width 233 height 26
click at [778, 323] on div "Group name: Silver group 1 Time Value (min): Group allocated amount: 10000 All …" at bounding box center [874, 203] width 493 height 257
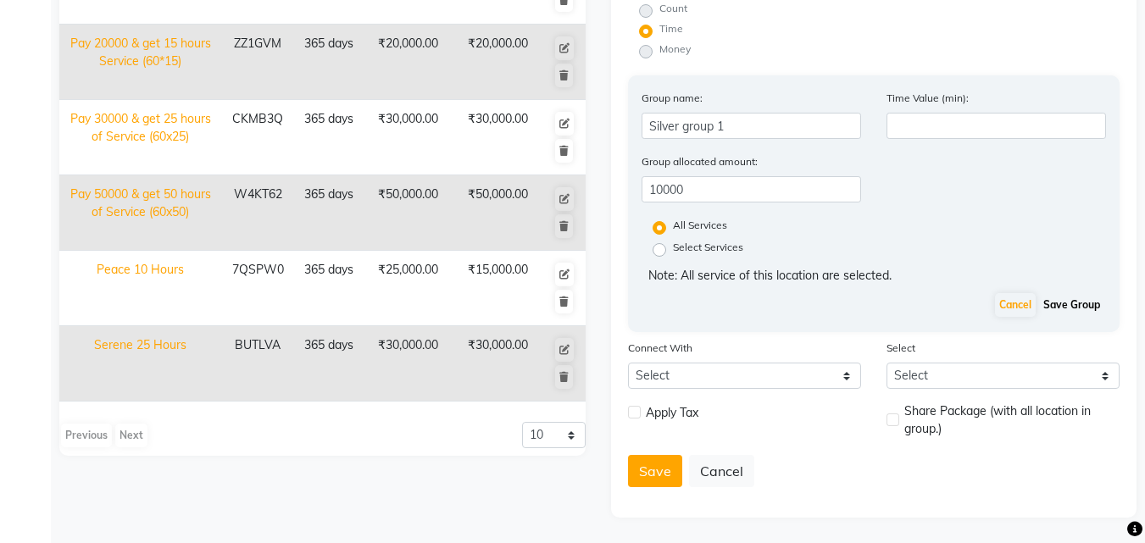
click at [1083, 305] on button "Save Group" at bounding box center [1071, 305] width 65 height 24
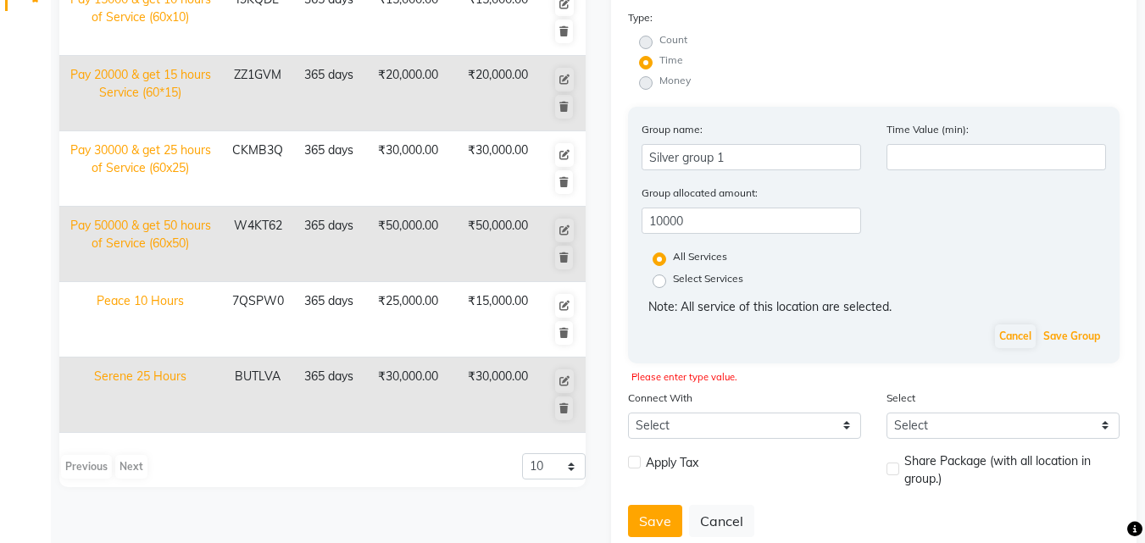
scroll to position [398, 0]
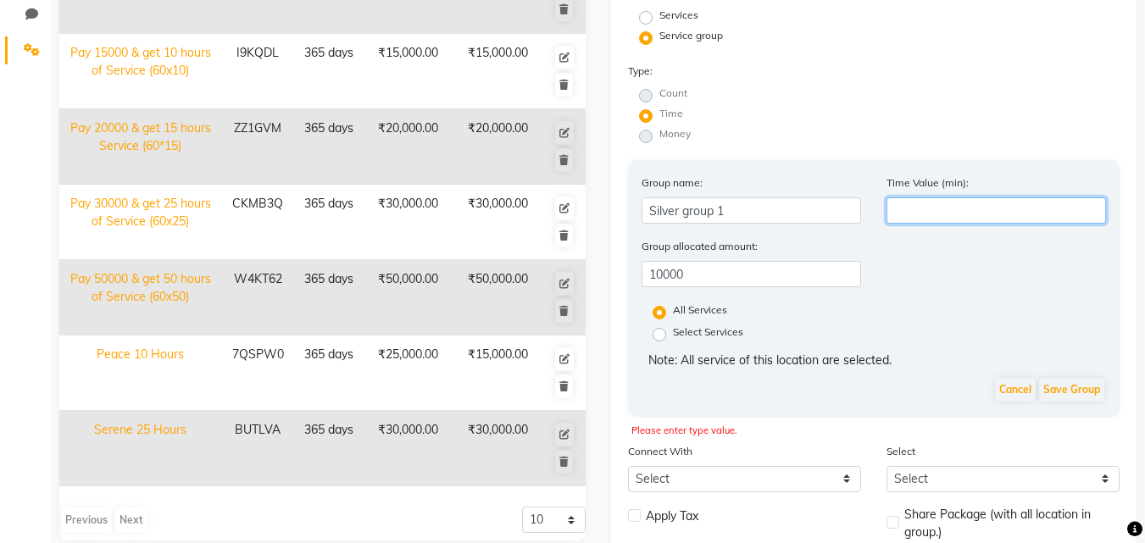
click at [982, 214] on input "number" at bounding box center [997, 211] width 220 height 26
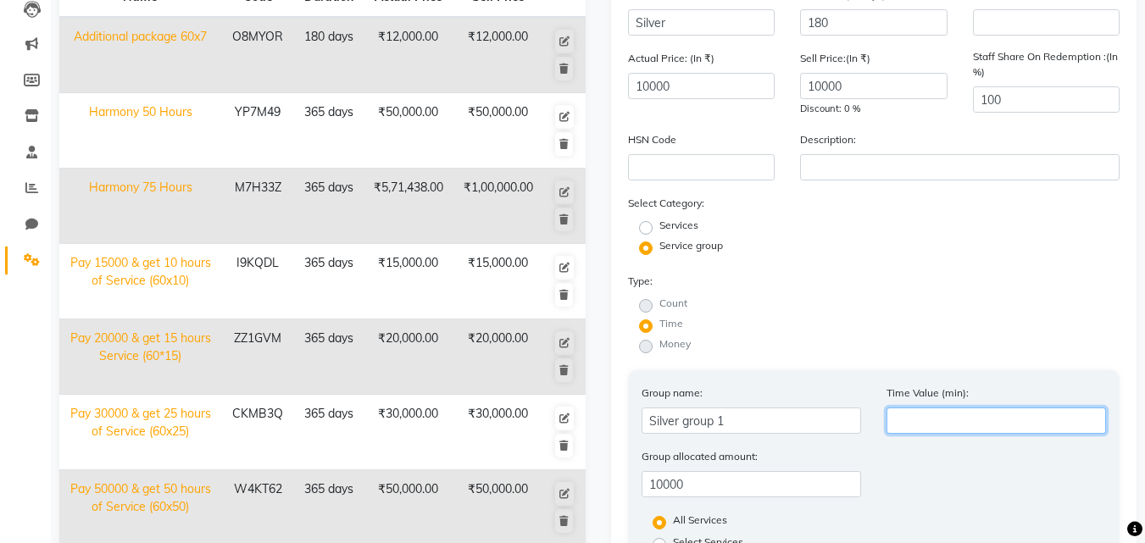
scroll to position [228, 0]
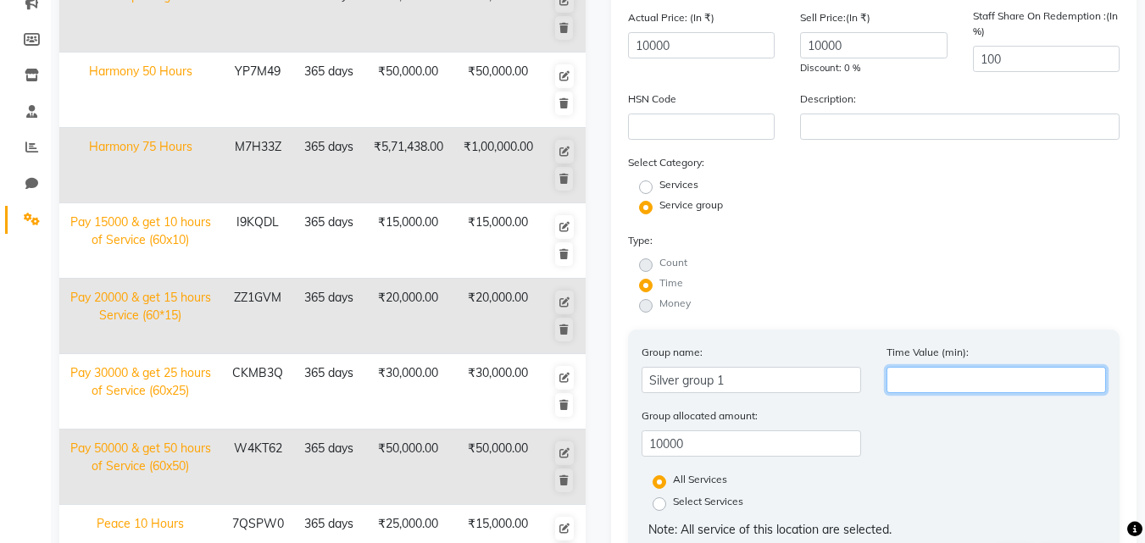
click at [967, 382] on input "number" at bounding box center [997, 380] width 220 height 26
click at [953, 385] on input "number" at bounding box center [997, 380] width 220 height 26
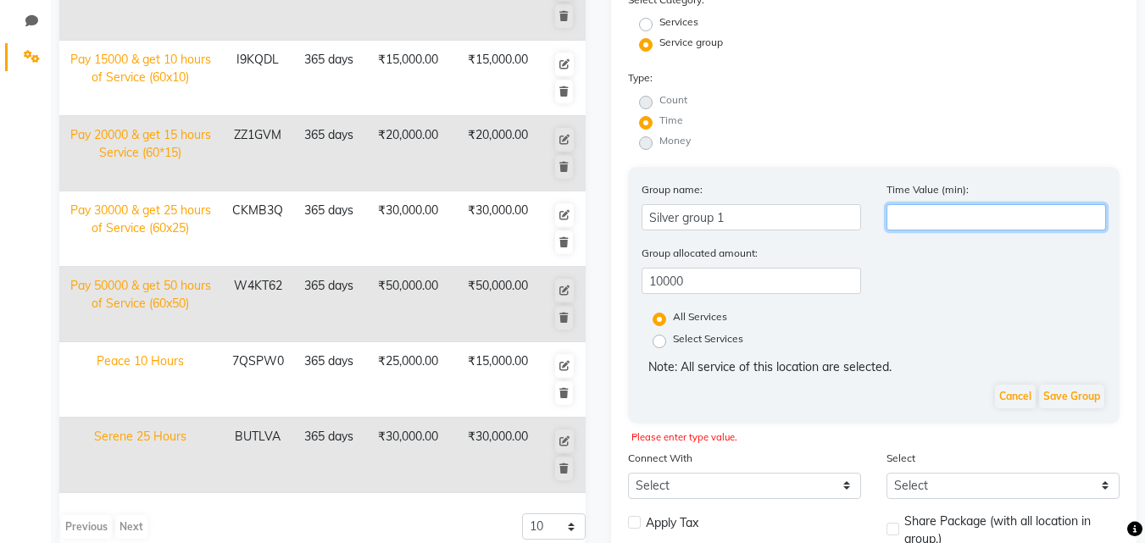
scroll to position [398, 0]
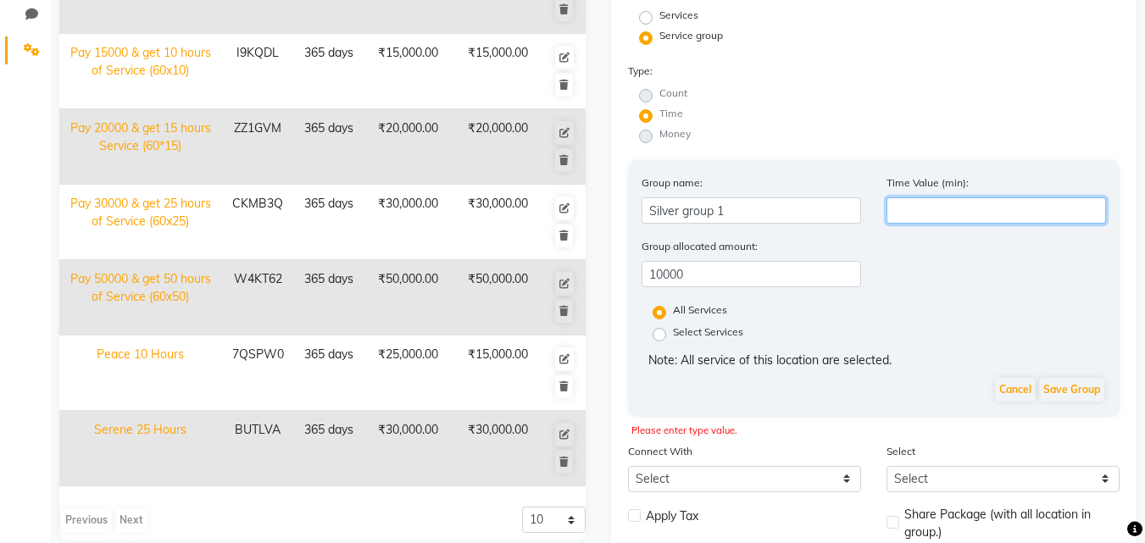
click at [945, 210] on input "number" at bounding box center [997, 211] width 220 height 26
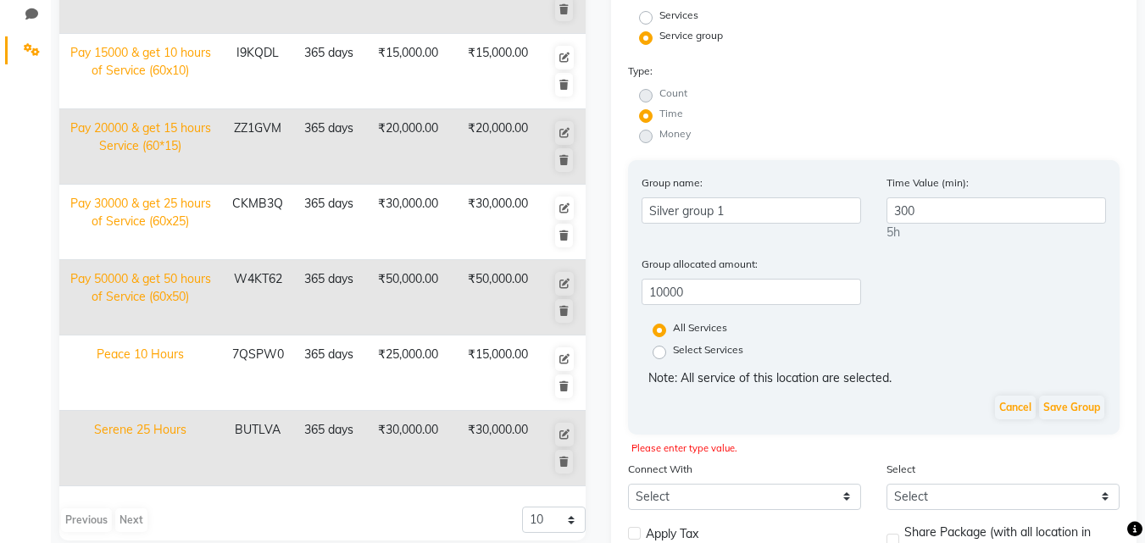
click at [928, 326] on div "All Services" at bounding box center [874, 330] width 491 height 22
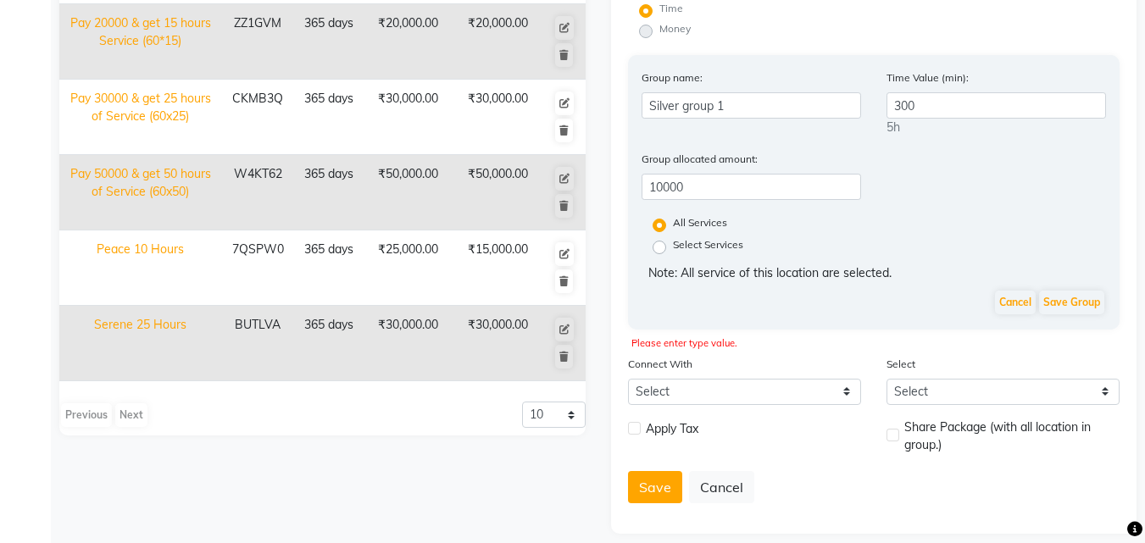
scroll to position [519, 0]
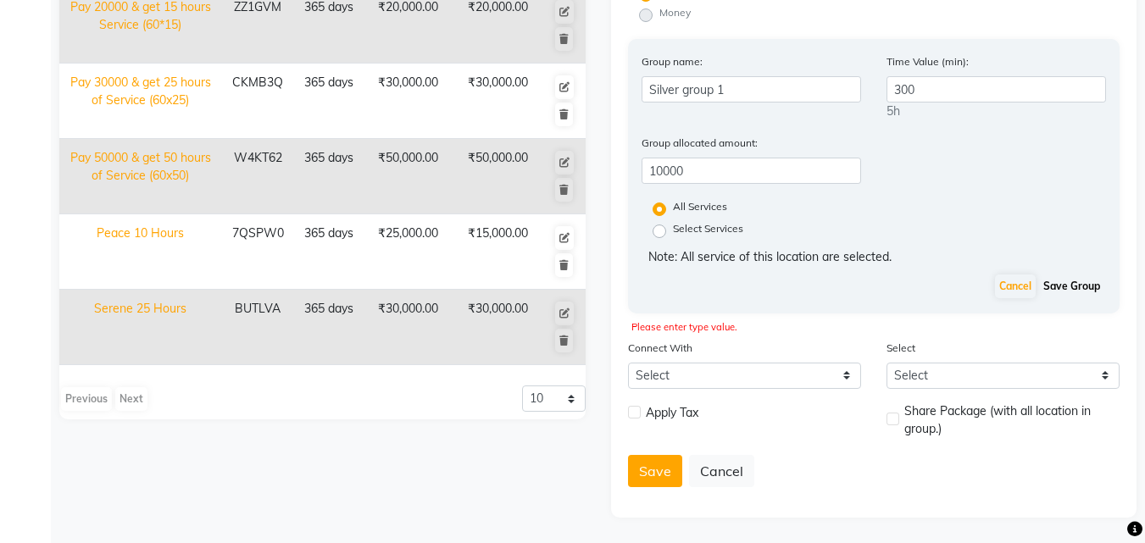
click at [1071, 287] on button "Save Group" at bounding box center [1071, 287] width 65 height 24
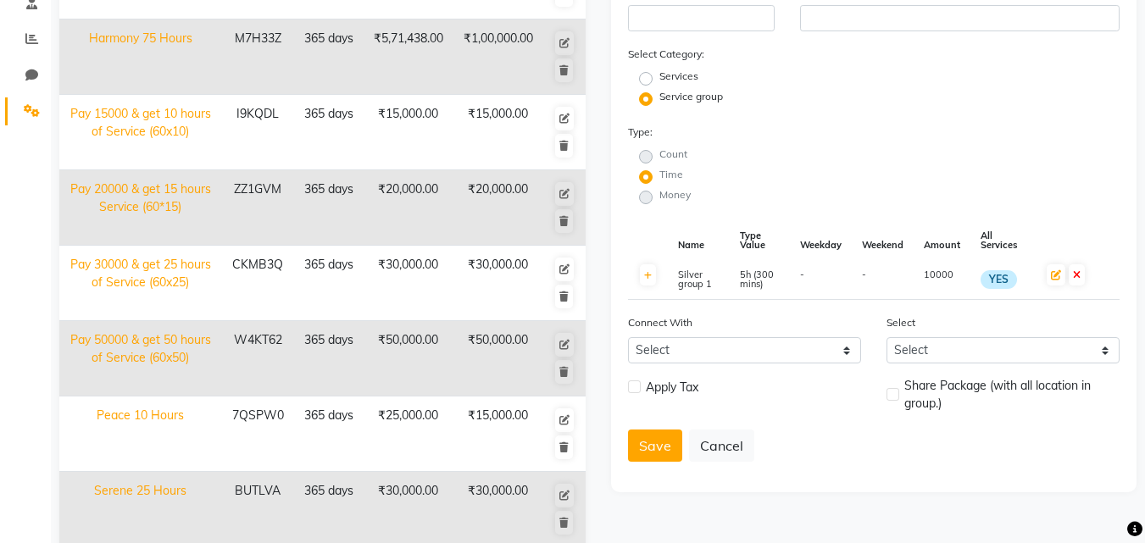
scroll to position [336, 0]
click at [847, 350] on select "Select Membership Prepaid Voucher" at bounding box center [744, 351] width 233 height 26
click at [982, 454] on div "Save Cancel" at bounding box center [874, 447] width 493 height 32
click at [637, 386] on label at bounding box center [634, 388] width 13 height 13
click at [637, 386] on input "checkbox" at bounding box center [633, 388] width 11 height 11
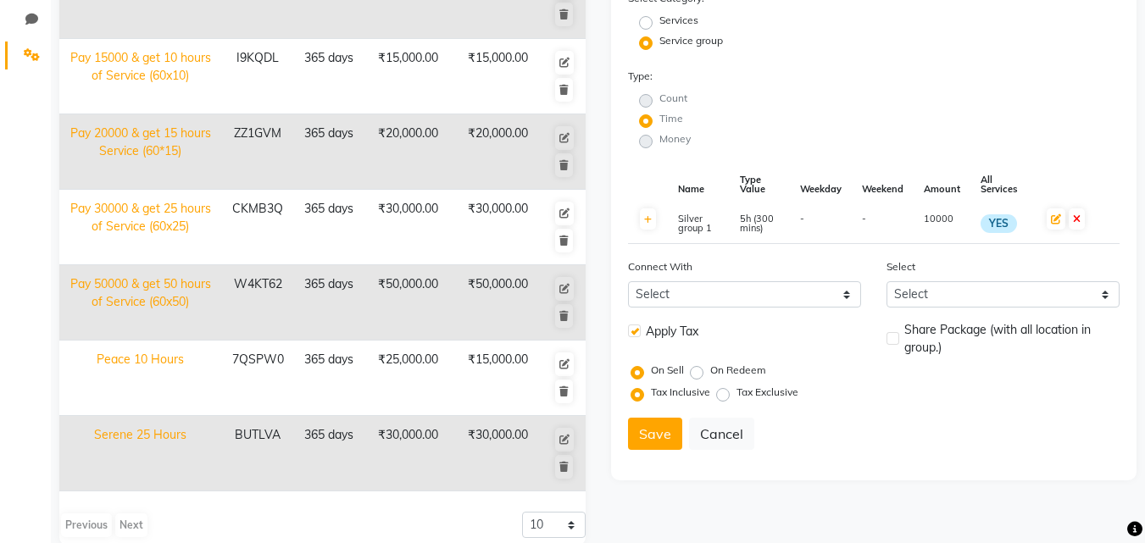
scroll to position [421, 0]
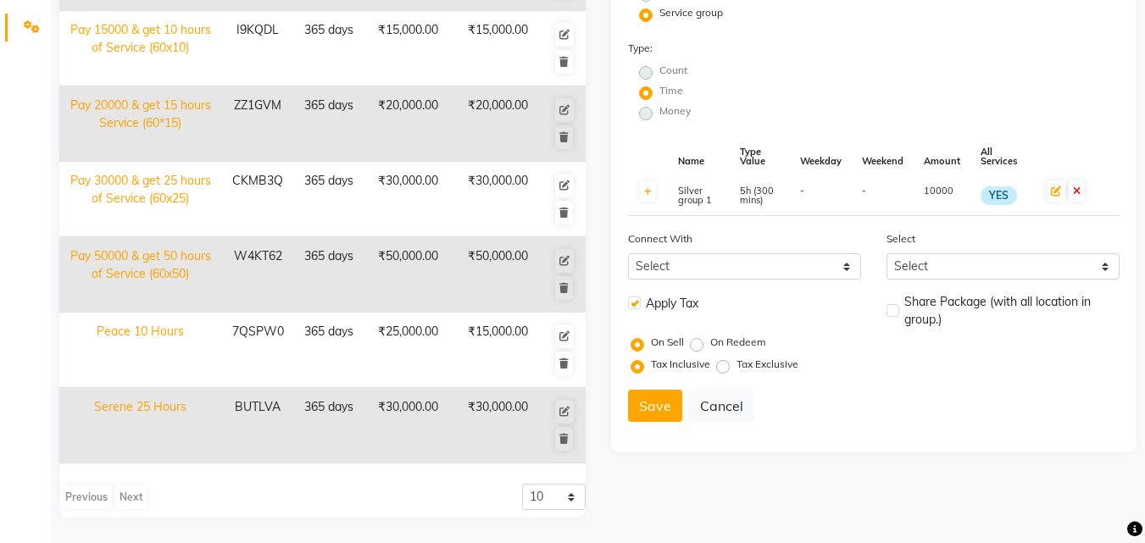
click at [894, 309] on label at bounding box center [893, 310] width 13 height 13
click at [894, 309] on input "checkbox" at bounding box center [892, 311] width 11 height 11
click at [650, 403] on button "Save" at bounding box center [655, 406] width 54 height 32
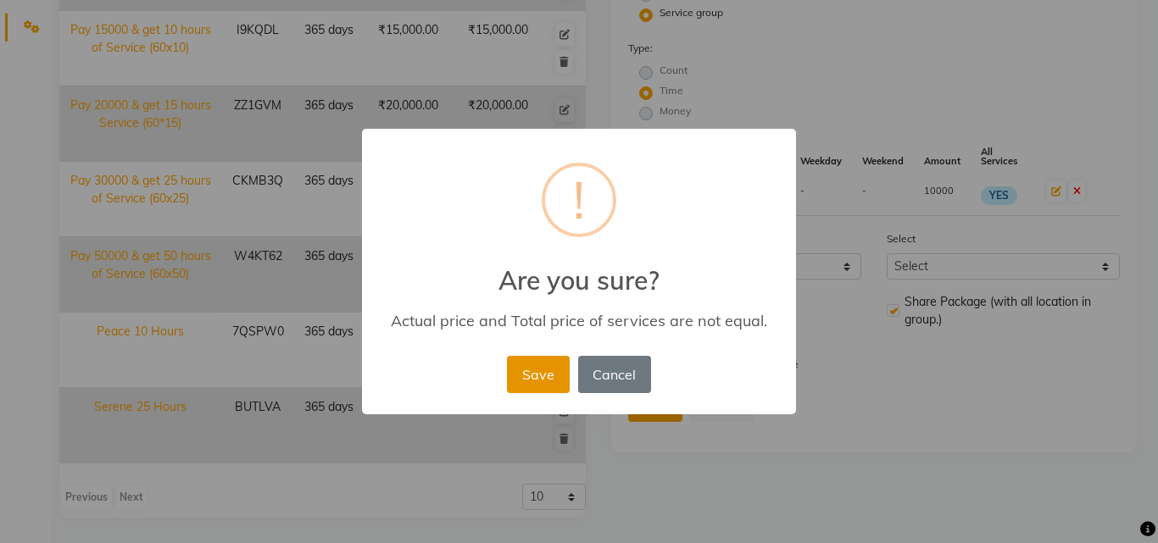
click at [533, 376] on button "Save" at bounding box center [538, 374] width 62 height 37
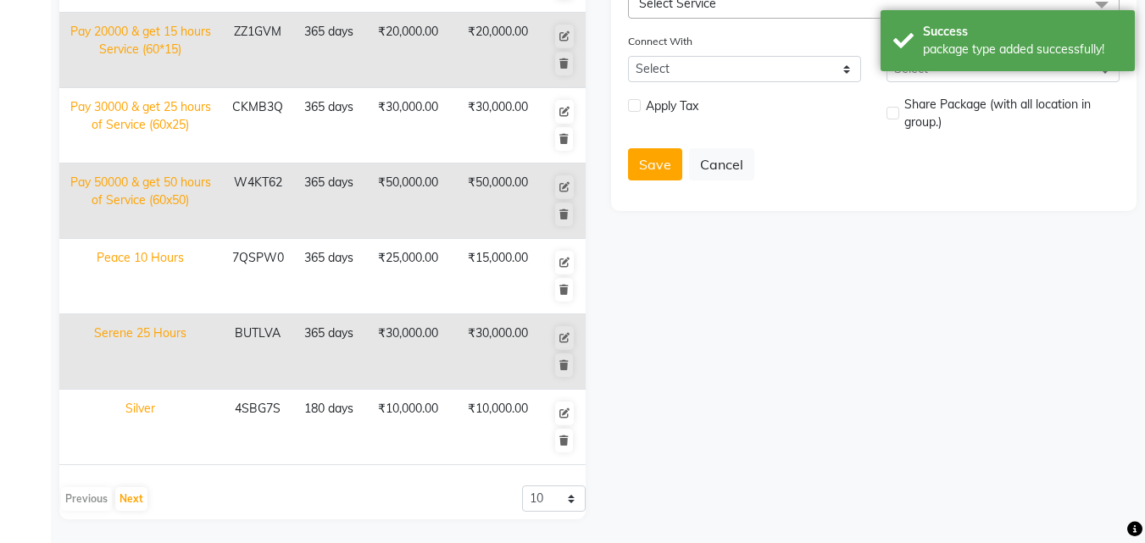
scroll to position [496, 0]
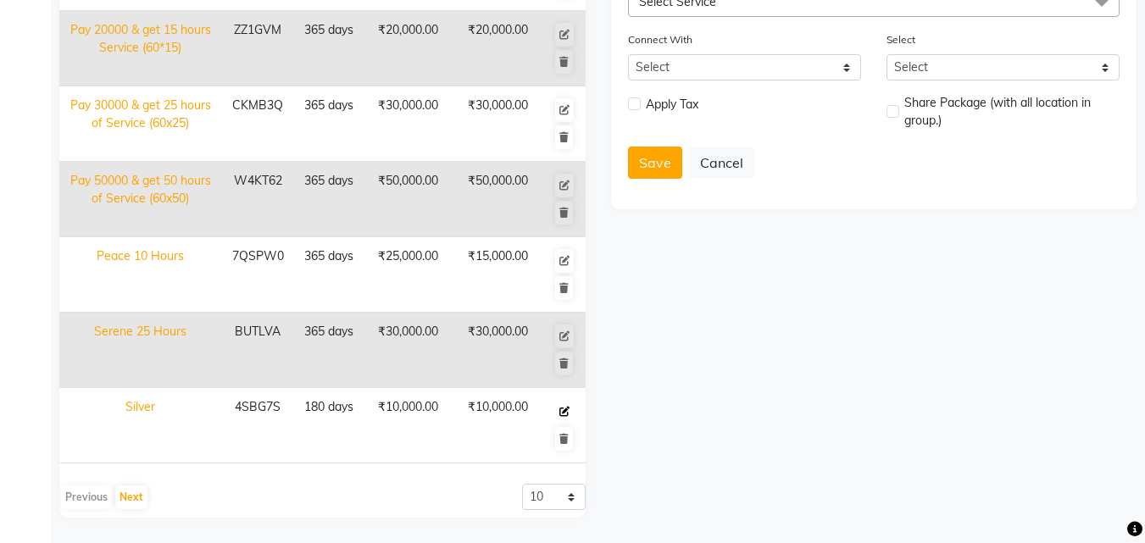
click at [563, 407] on icon at bounding box center [565, 412] width 10 height 10
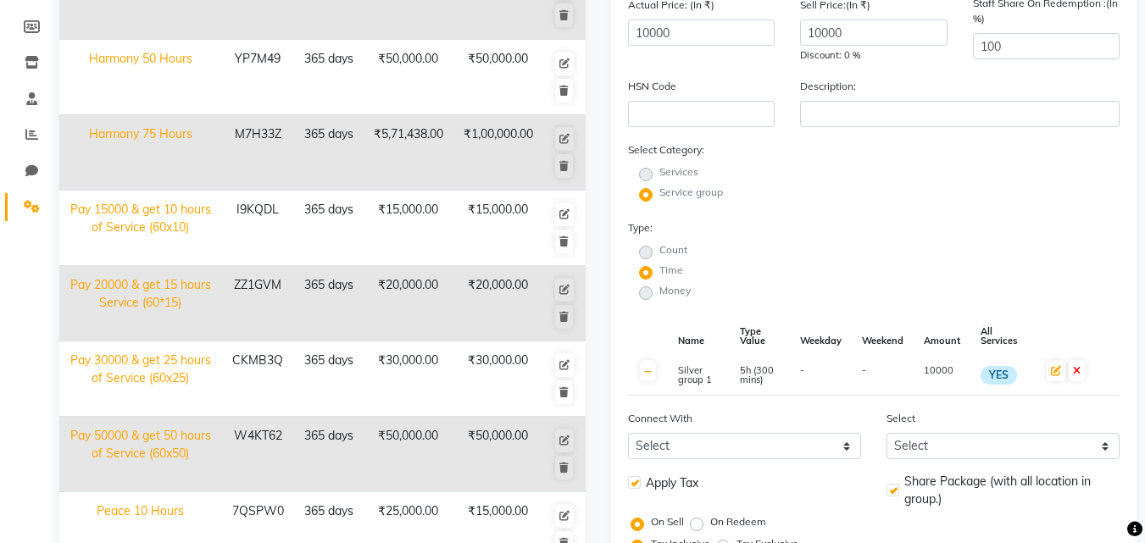
scroll to position [0, 0]
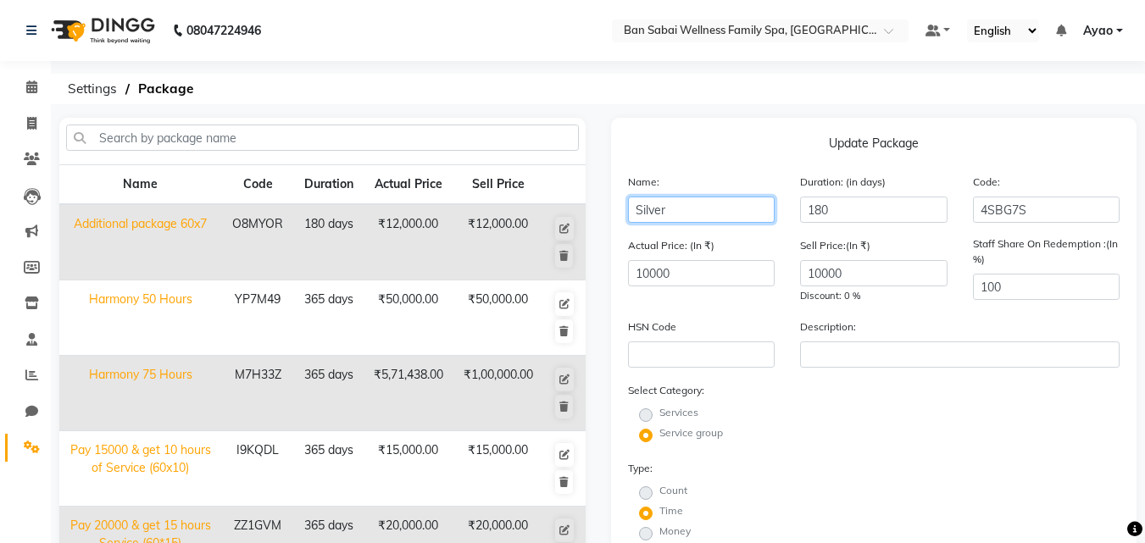
click at [689, 209] on input "Silver" at bounding box center [702, 210] width 148 height 26
click at [914, 417] on div "Services" at bounding box center [875, 415] width 518 height 20
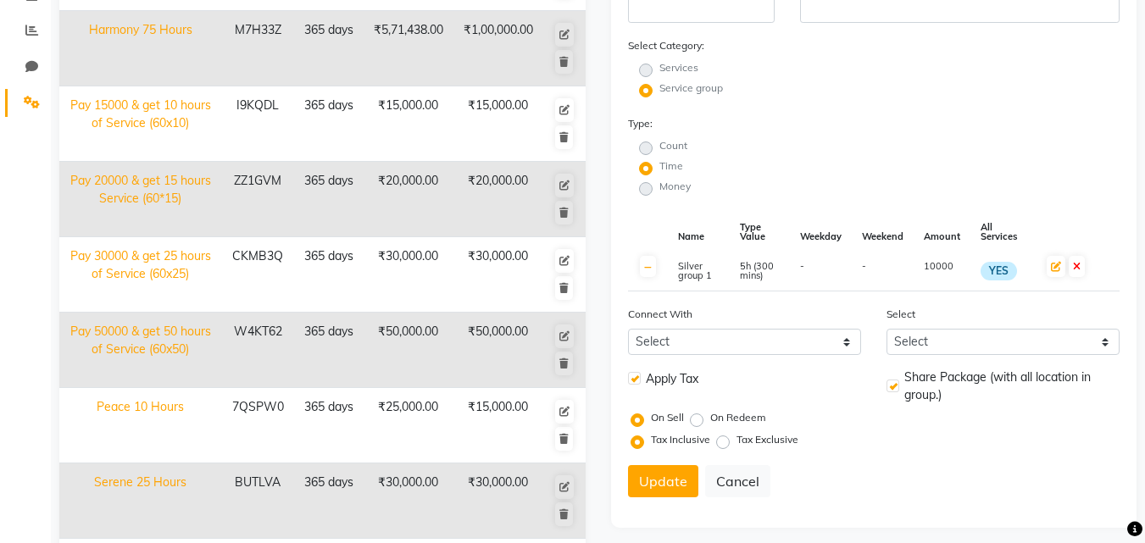
scroll to position [424, 0]
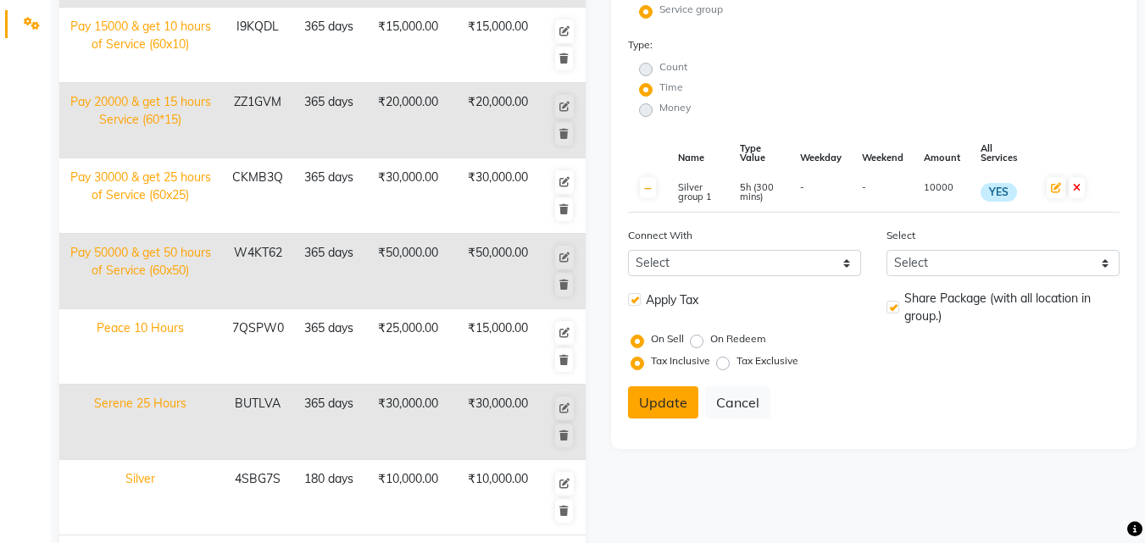
click at [663, 404] on button "Update" at bounding box center [663, 403] width 70 height 32
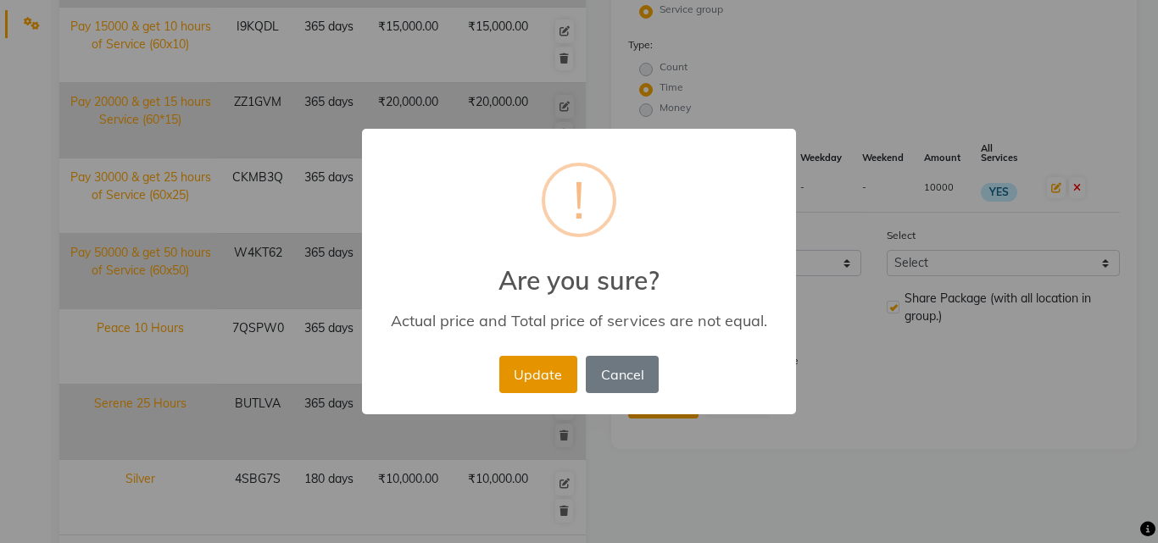
click at [554, 378] on button "Update" at bounding box center [538, 374] width 78 height 37
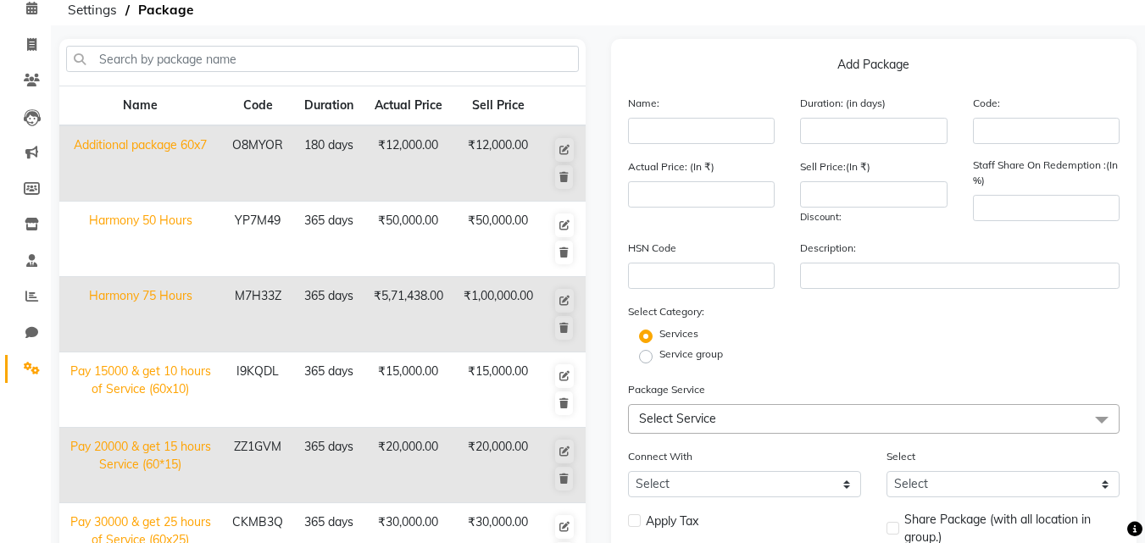
scroll to position [0, 0]
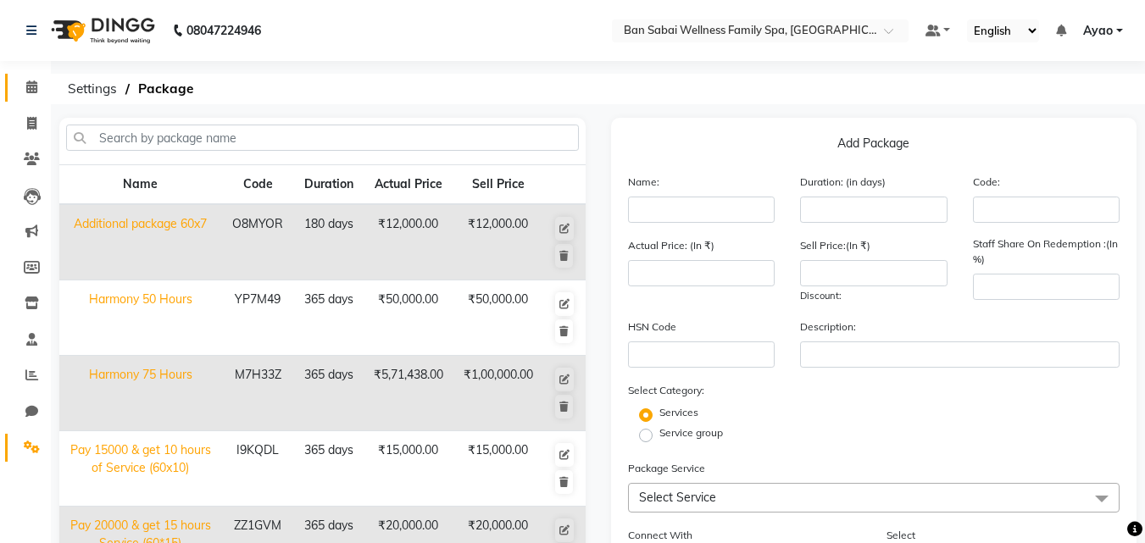
click at [29, 84] on icon at bounding box center [31, 87] width 11 height 13
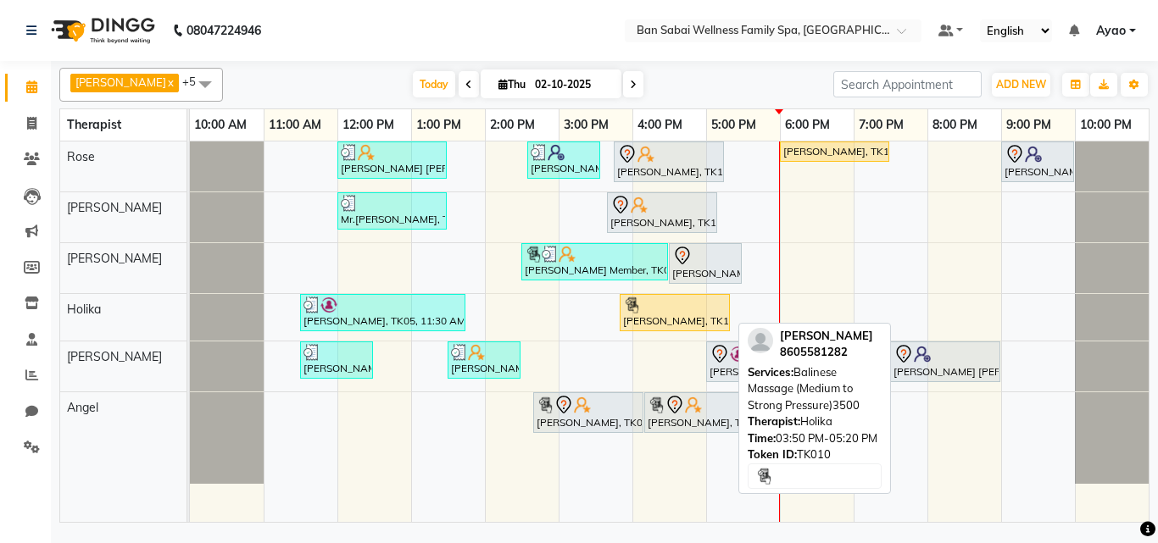
click at [656, 310] on div at bounding box center [674, 305] width 103 height 17
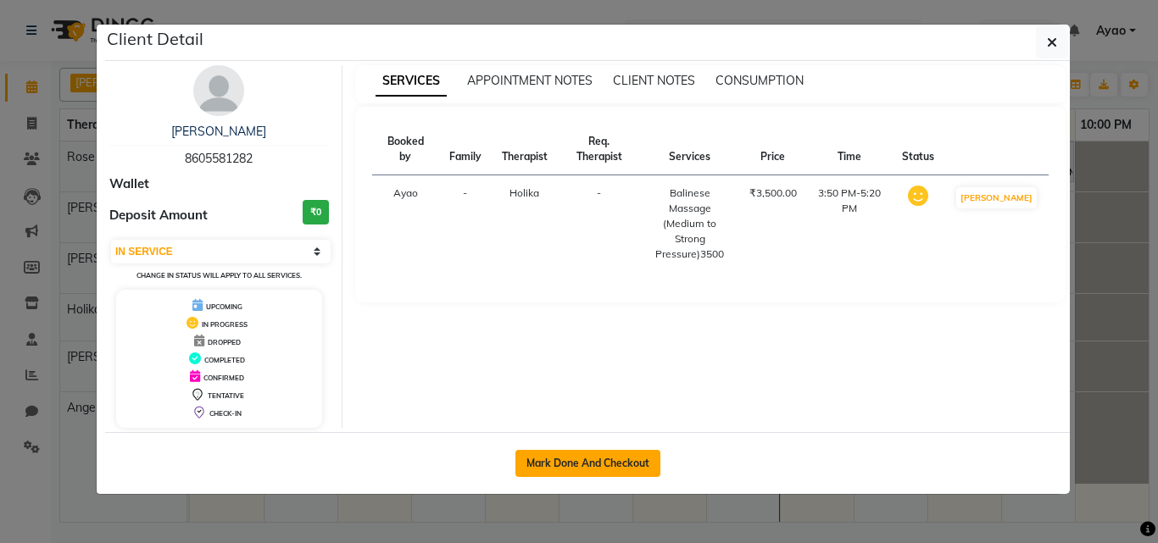
click at [595, 454] on button "Mark Done And Checkout" at bounding box center [588, 463] width 145 height 27
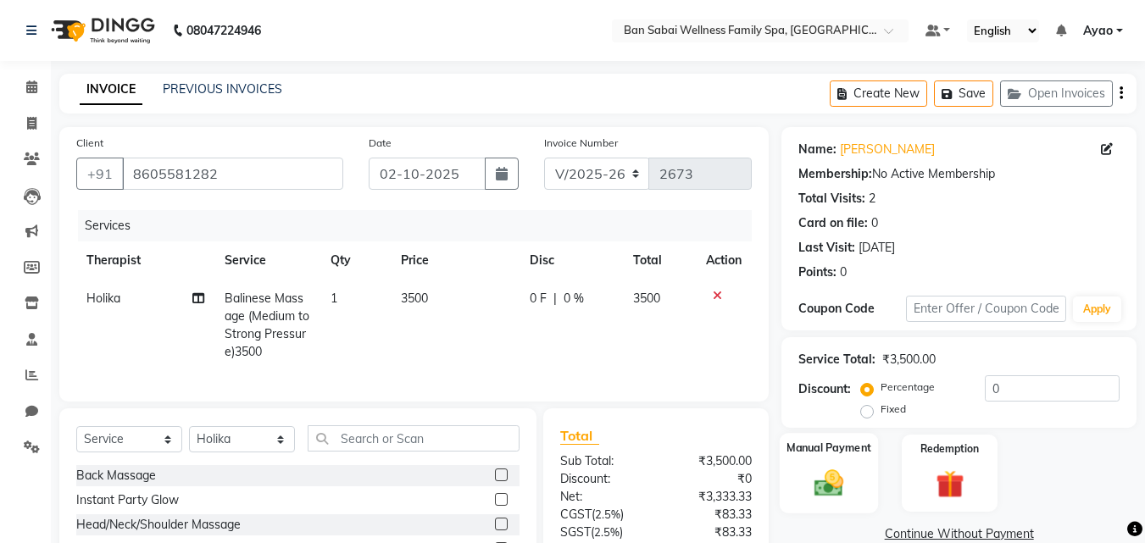
click at [847, 459] on div "Manual Payment" at bounding box center [829, 473] width 99 height 81
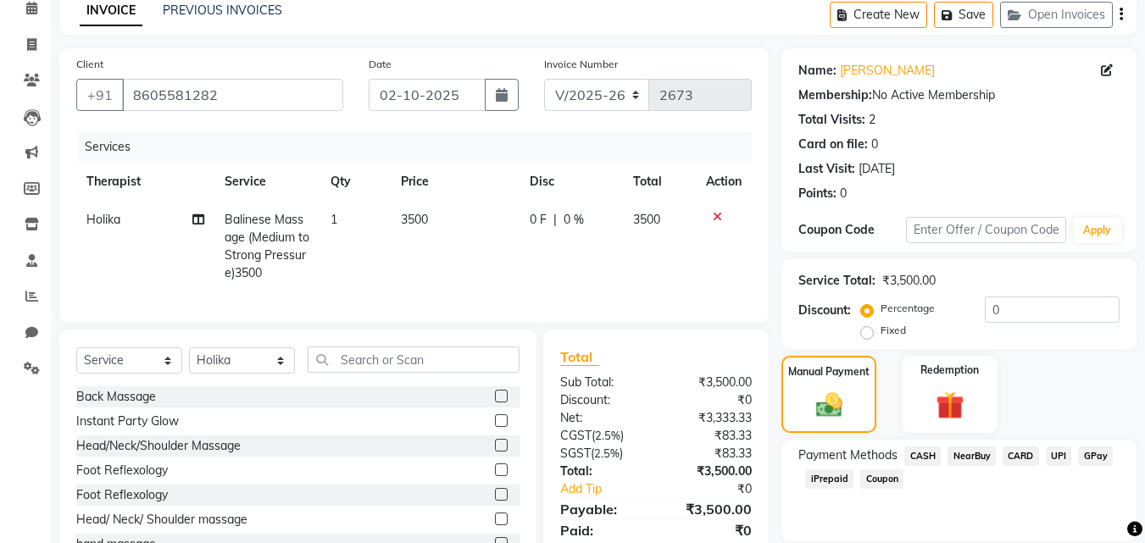
scroll to position [153, 0]
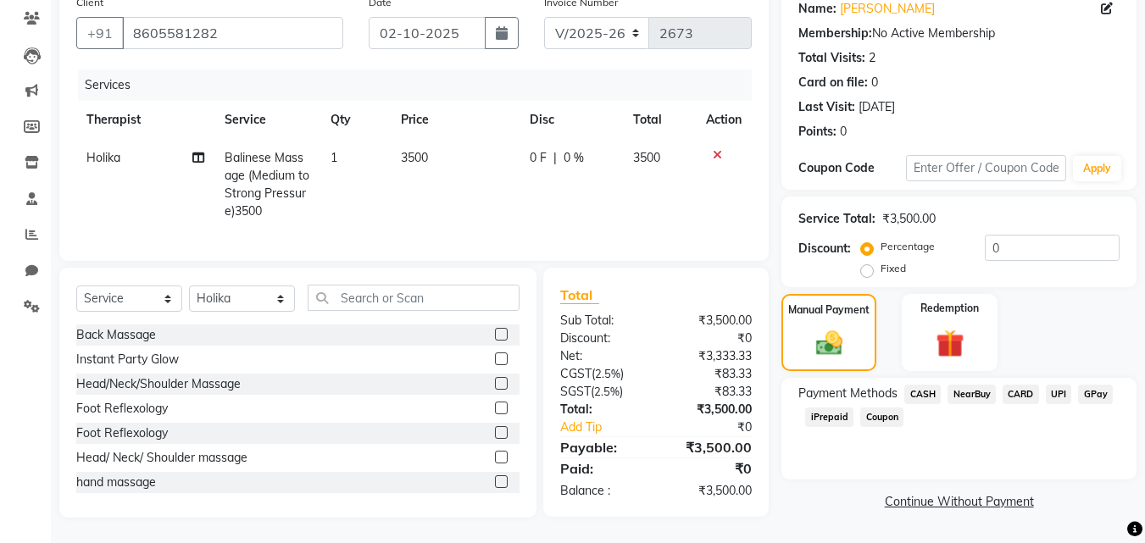
click at [1019, 385] on span "CARD" at bounding box center [1021, 395] width 36 height 20
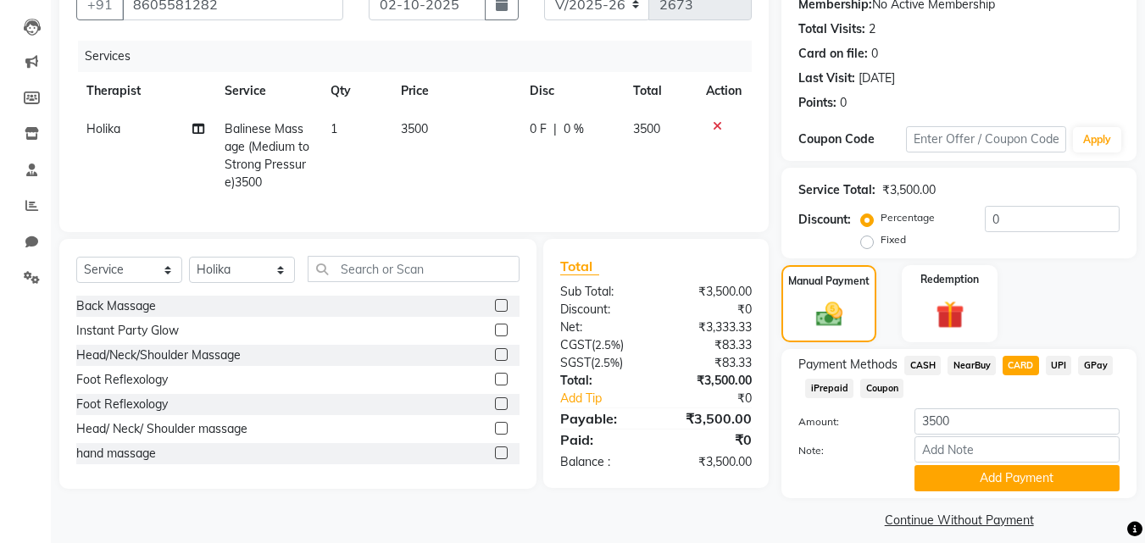
scroll to position [185, 0]
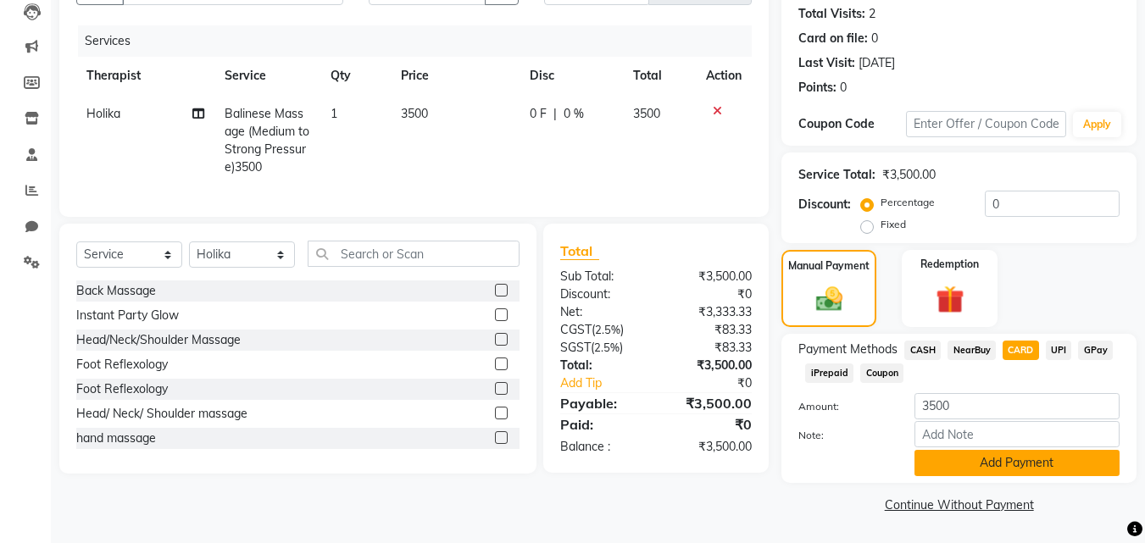
click at [1020, 458] on button "Add Payment" at bounding box center [1017, 463] width 205 height 26
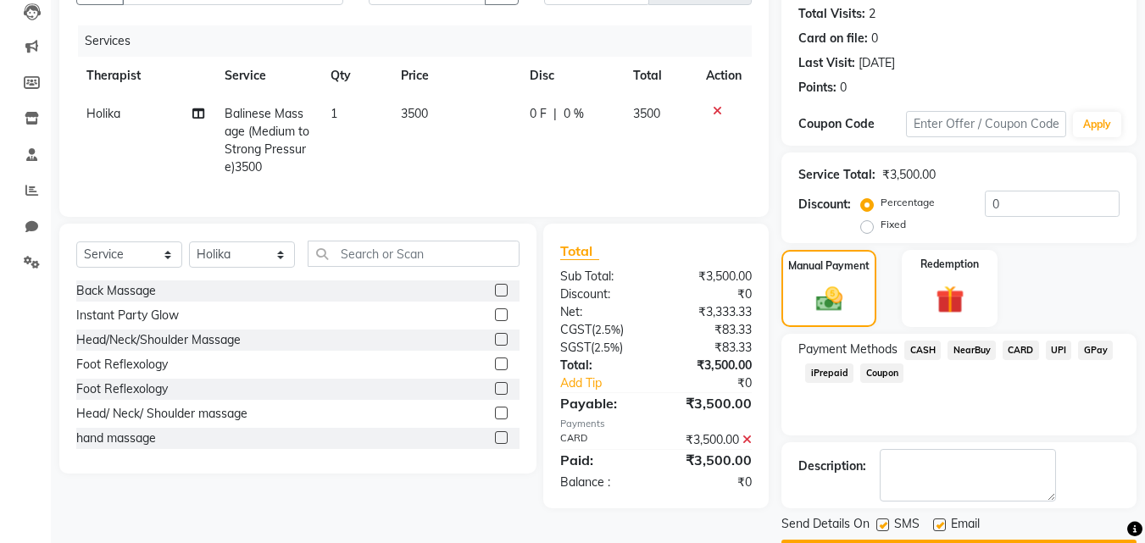
scroll to position [233, 0]
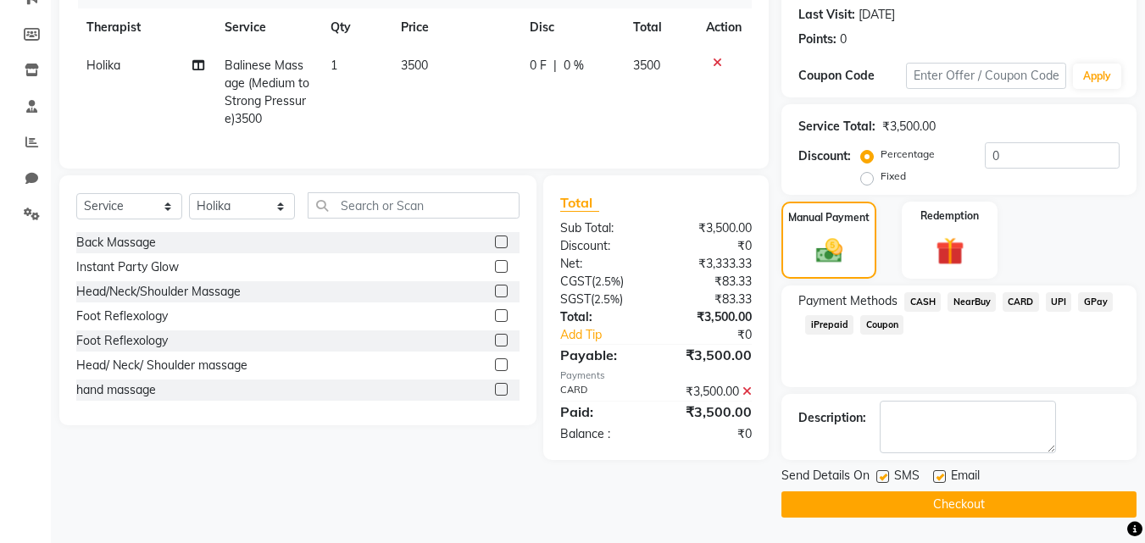
click at [921, 504] on button "Checkout" at bounding box center [959, 505] width 355 height 26
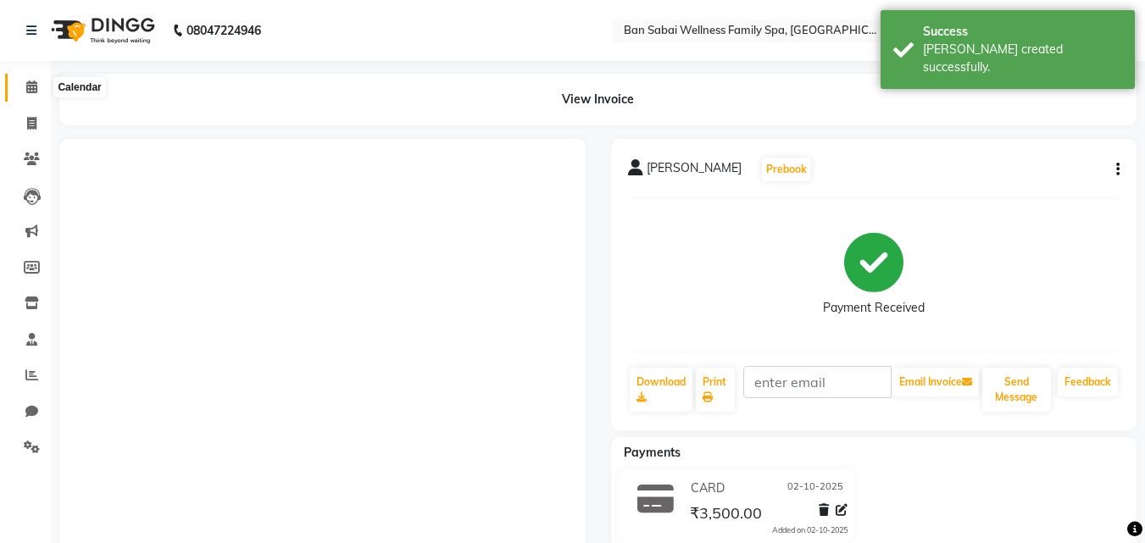
click at [24, 83] on span at bounding box center [32, 88] width 30 height 20
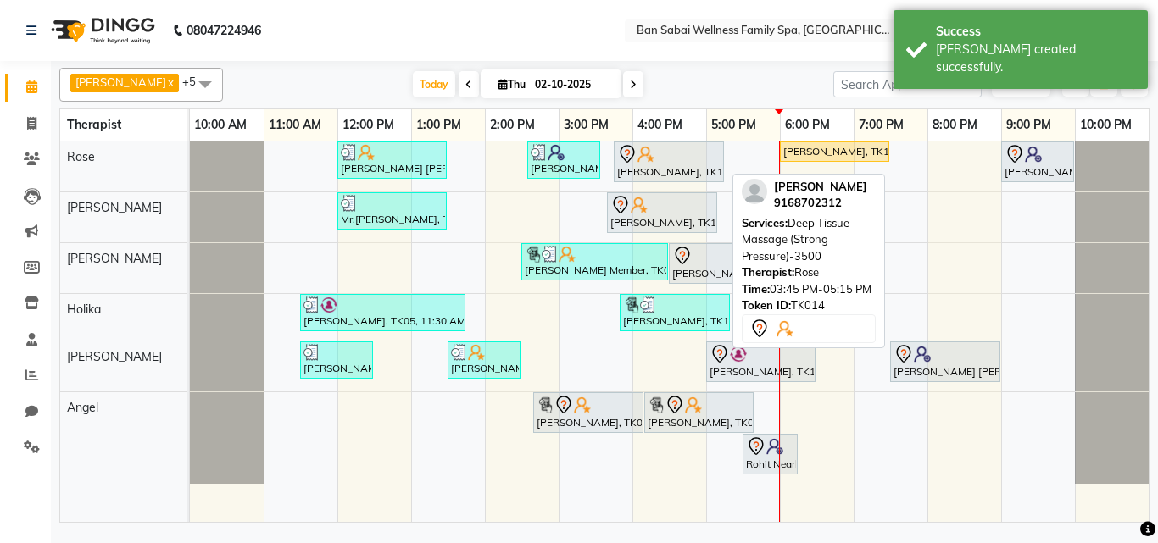
click at [647, 160] on img at bounding box center [646, 154] width 17 height 17
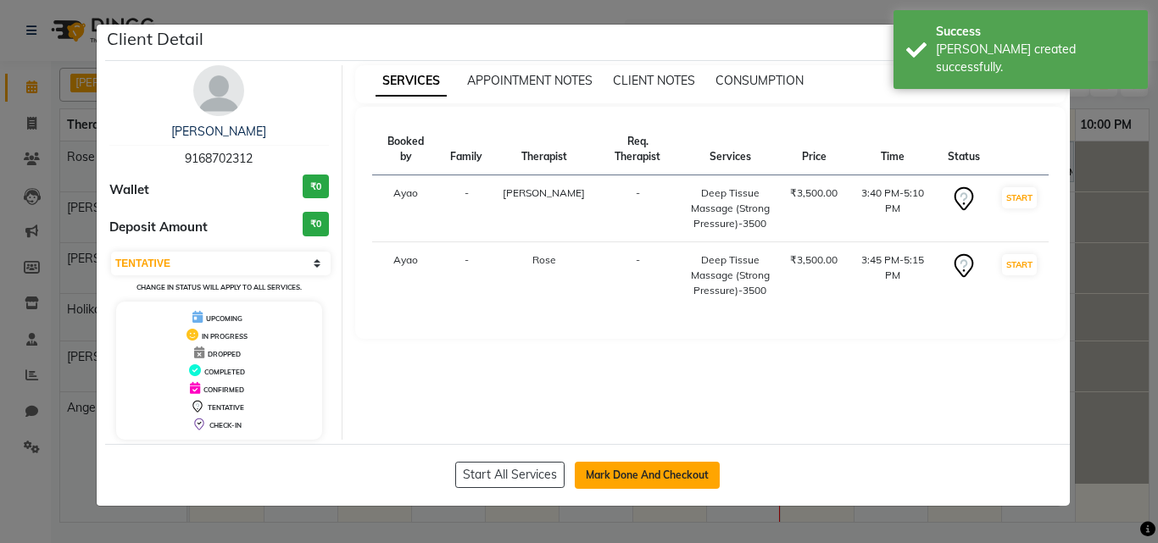
click at [646, 476] on button "Mark Done And Checkout" at bounding box center [647, 475] width 145 height 27
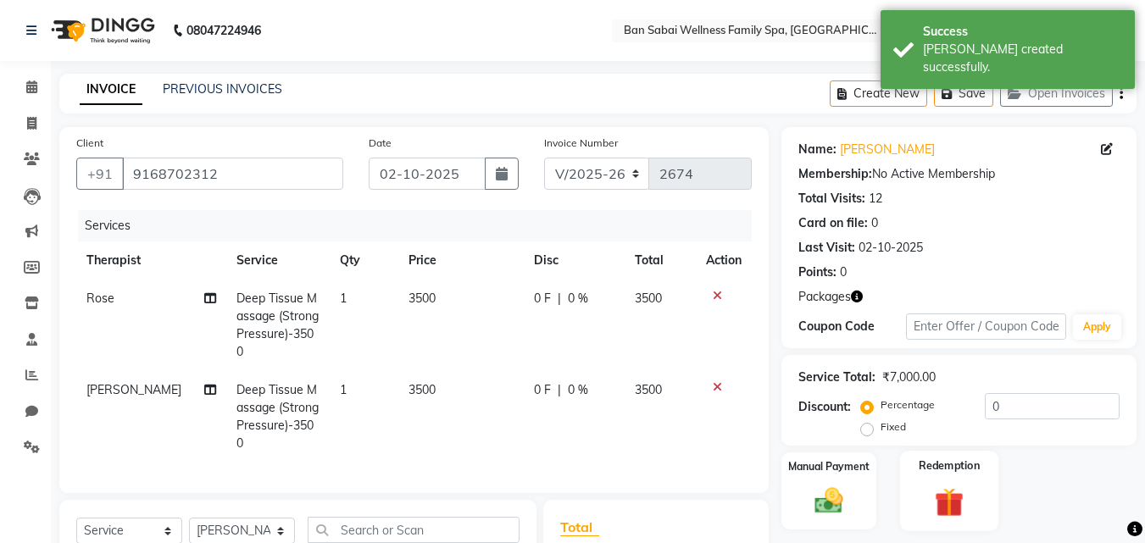
click at [982, 455] on div "Redemption" at bounding box center [949, 491] width 99 height 81
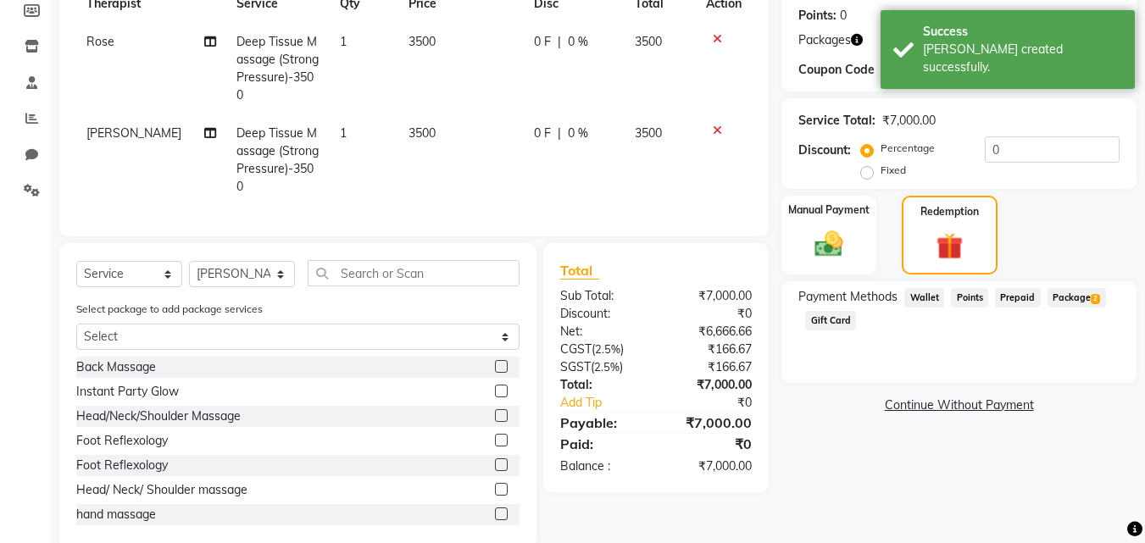
scroll to position [266, 0]
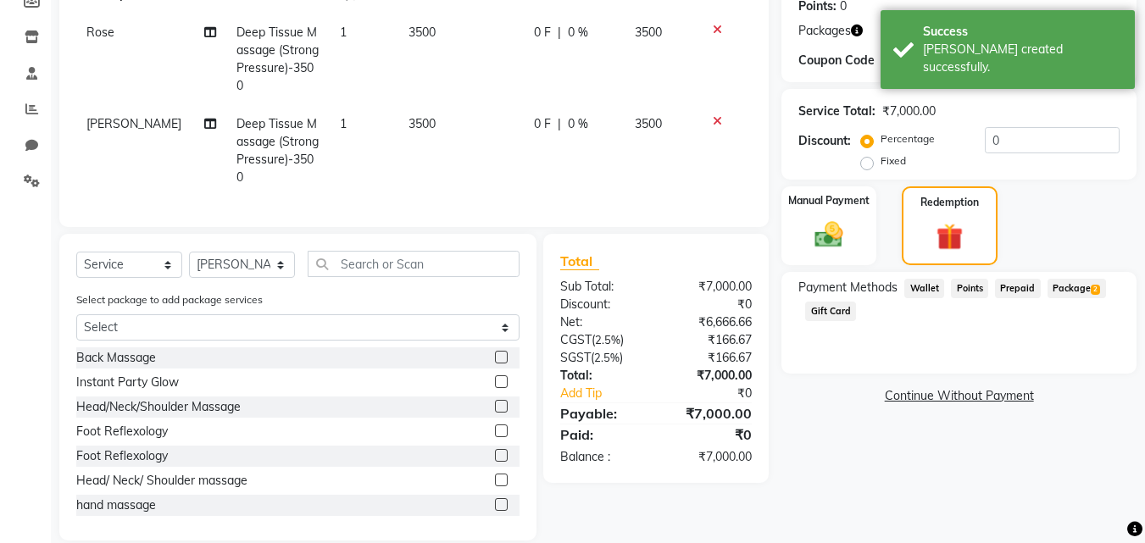
click at [1073, 282] on span "Package 2" at bounding box center [1077, 289] width 59 height 20
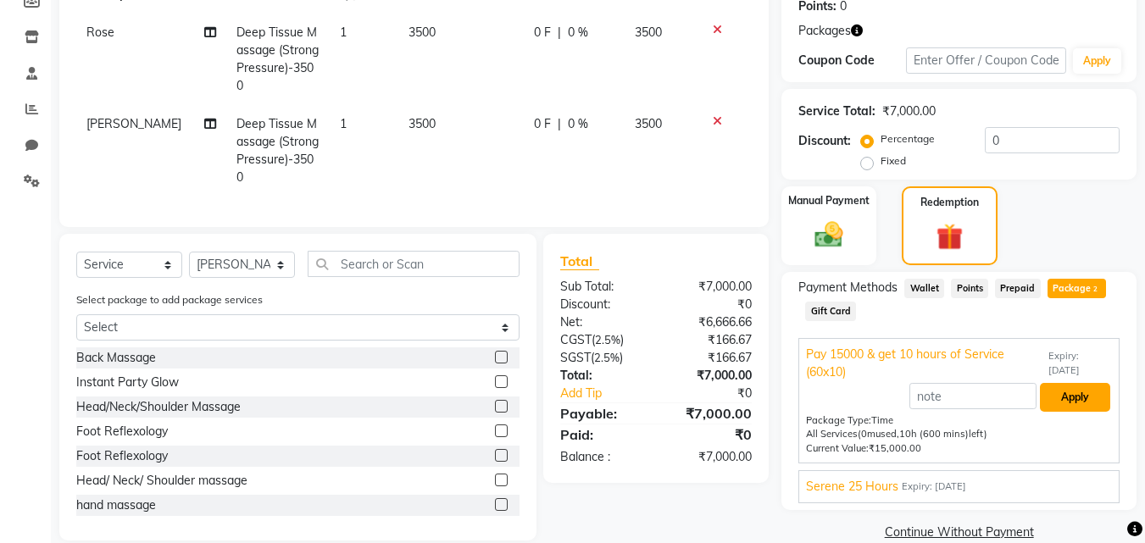
click at [1079, 390] on button "Apply" at bounding box center [1075, 397] width 70 height 29
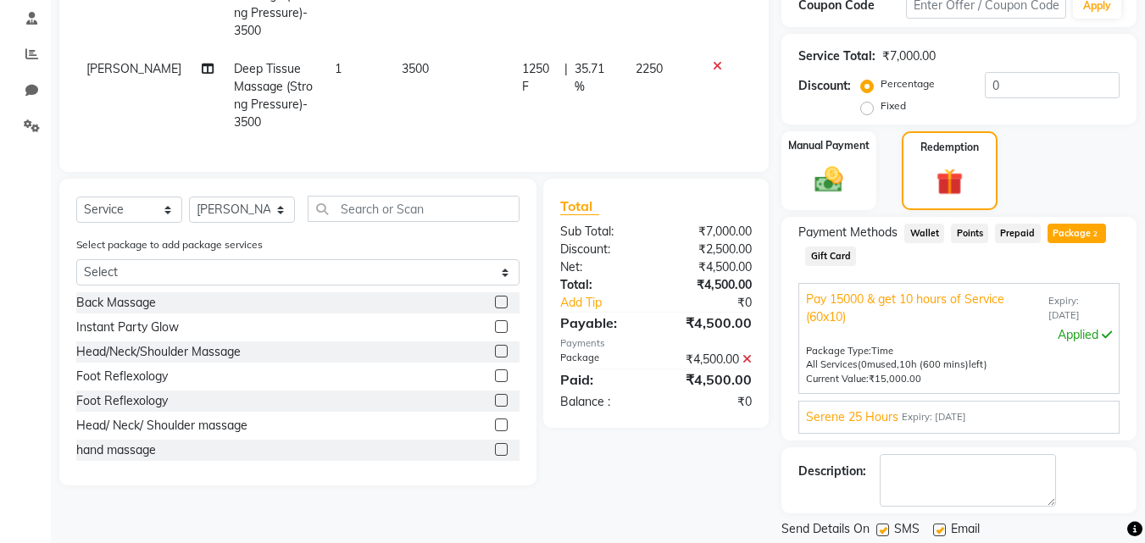
scroll to position [375, 0]
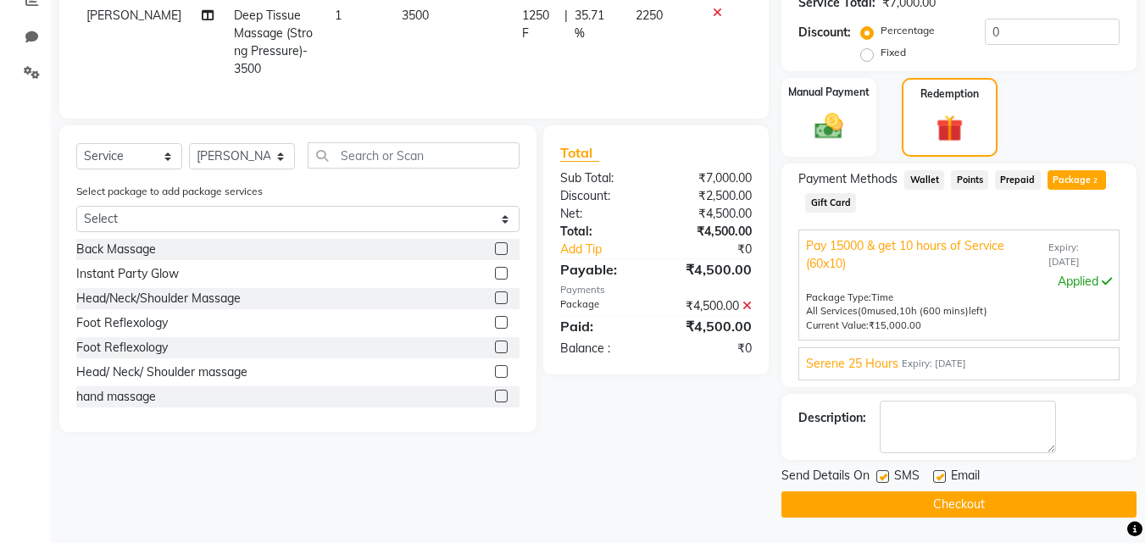
click at [939, 502] on button "Checkout" at bounding box center [959, 505] width 355 height 26
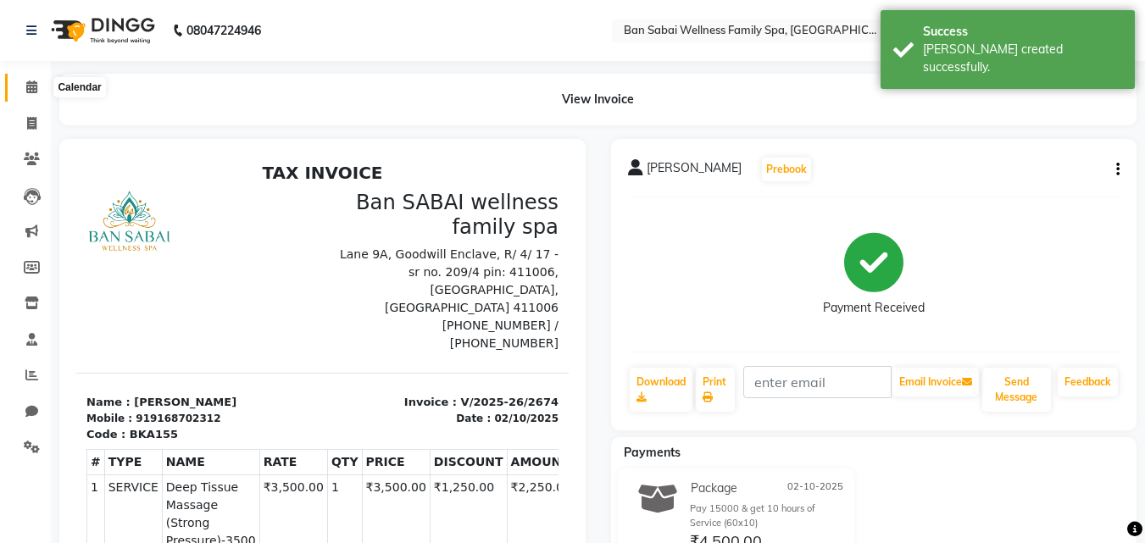
click at [36, 86] on icon at bounding box center [31, 87] width 11 height 13
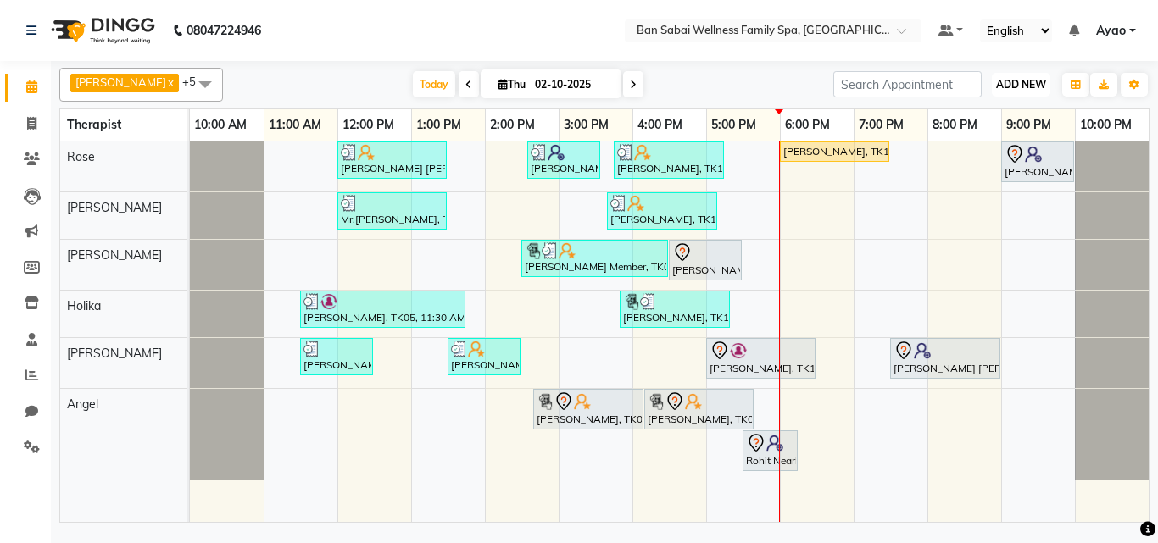
click at [1025, 82] on span "ADD NEW" at bounding box center [1021, 84] width 50 height 13
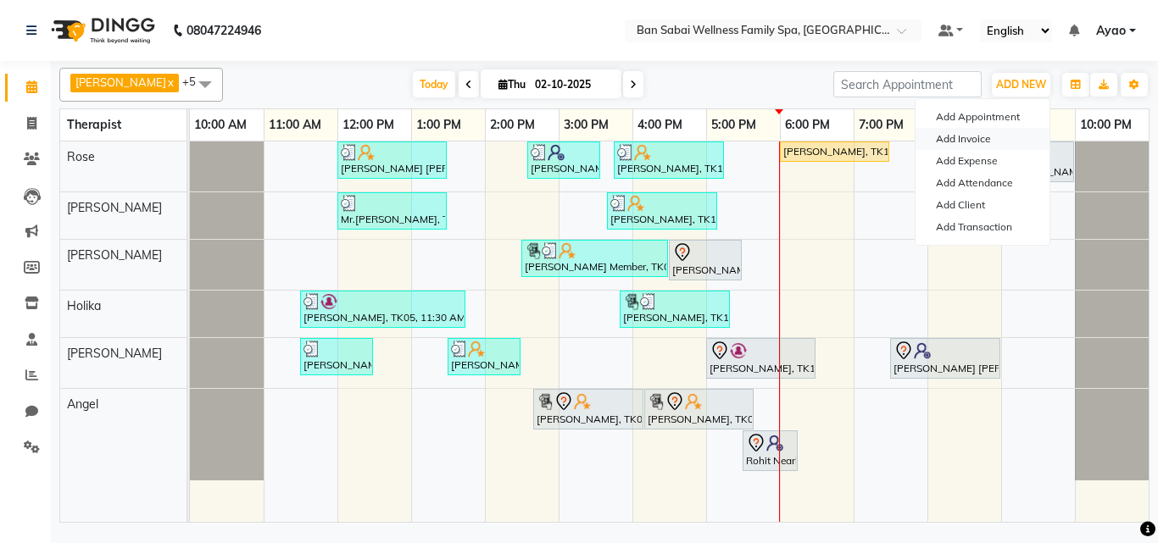
click at [967, 137] on link "Add Invoice" at bounding box center [983, 139] width 134 height 22
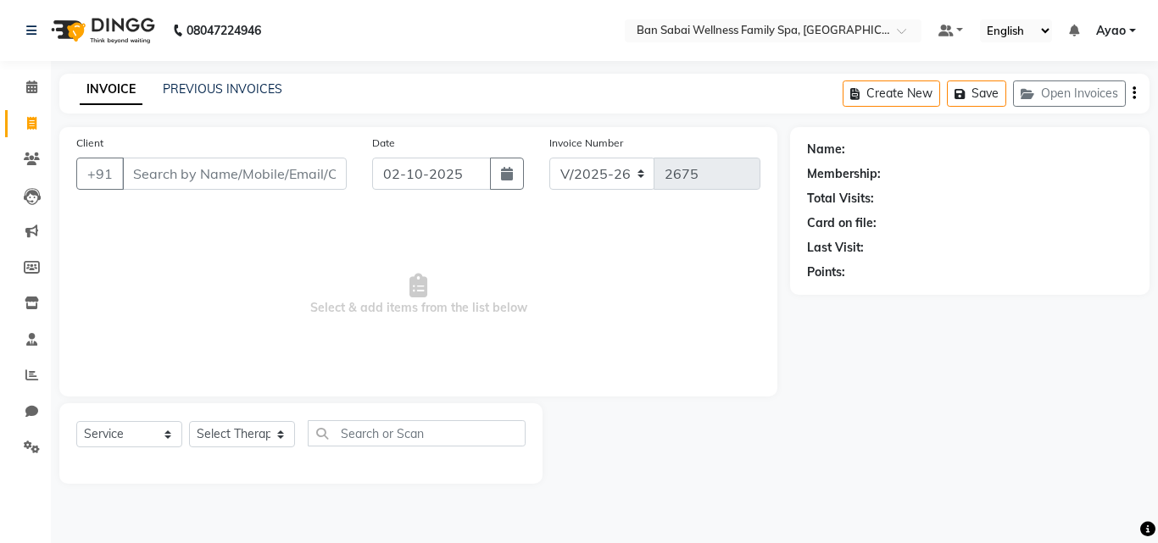
click at [213, 171] on input "Client" at bounding box center [234, 174] width 225 height 32
click at [220, 173] on input "Client" at bounding box center [234, 174] width 225 height 32
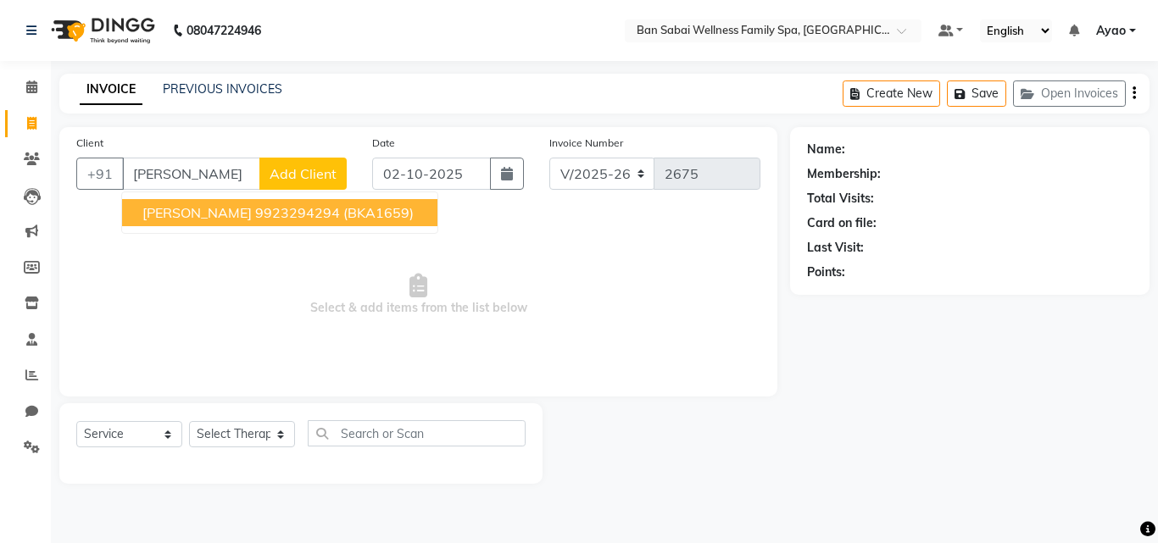
click at [196, 212] on span "[PERSON_NAME]" at bounding box center [196, 212] width 109 height 17
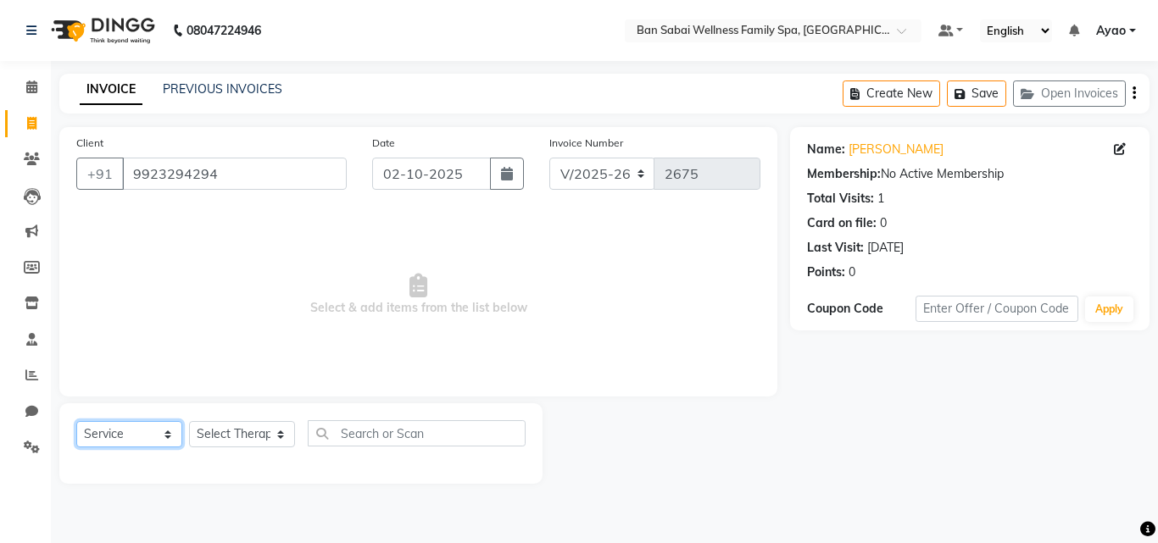
click at [165, 434] on select "Select Service Product Membership Package Voucher Prepaid Gift Card" at bounding box center [129, 434] width 106 height 26
click at [76, 421] on select "Select Service Product Membership Package Voucher Prepaid Gift Card" at bounding box center [129, 434] width 106 height 26
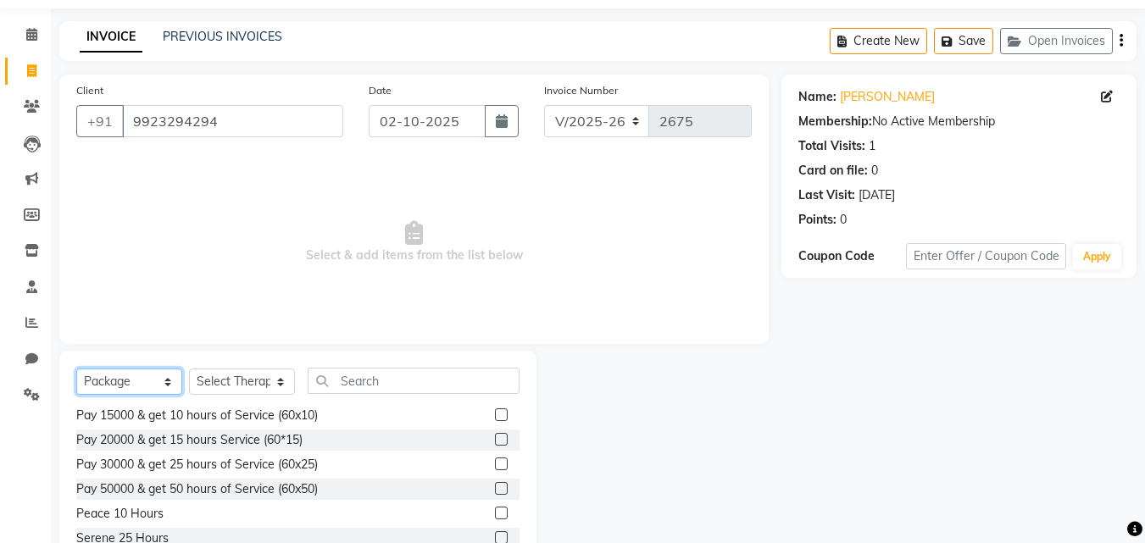
scroll to position [136, 0]
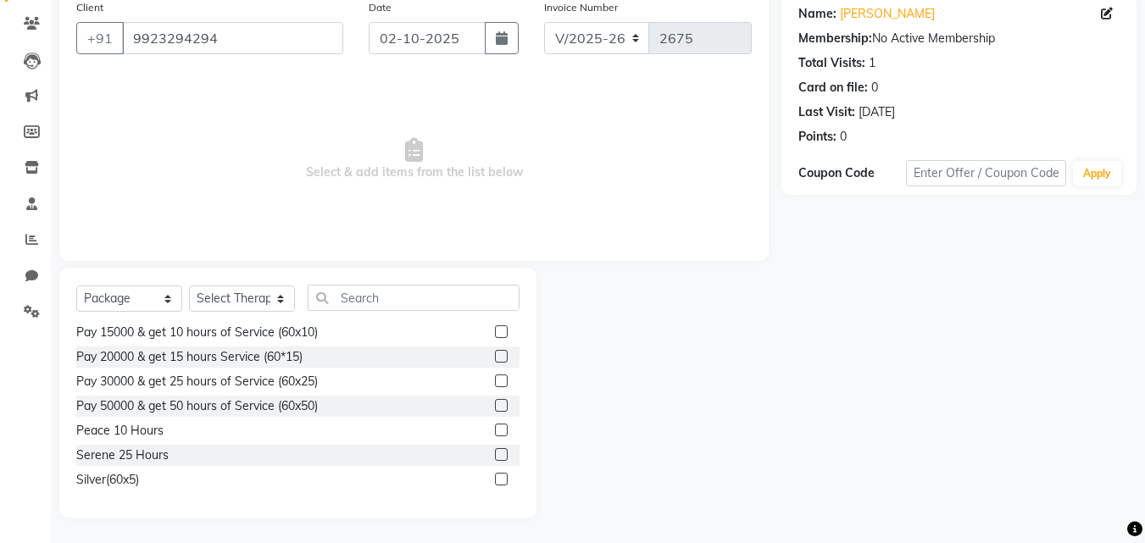
click at [495, 478] on label at bounding box center [501, 479] width 13 height 13
click at [495, 478] on input "checkbox" at bounding box center [500, 480] width 11 height 11
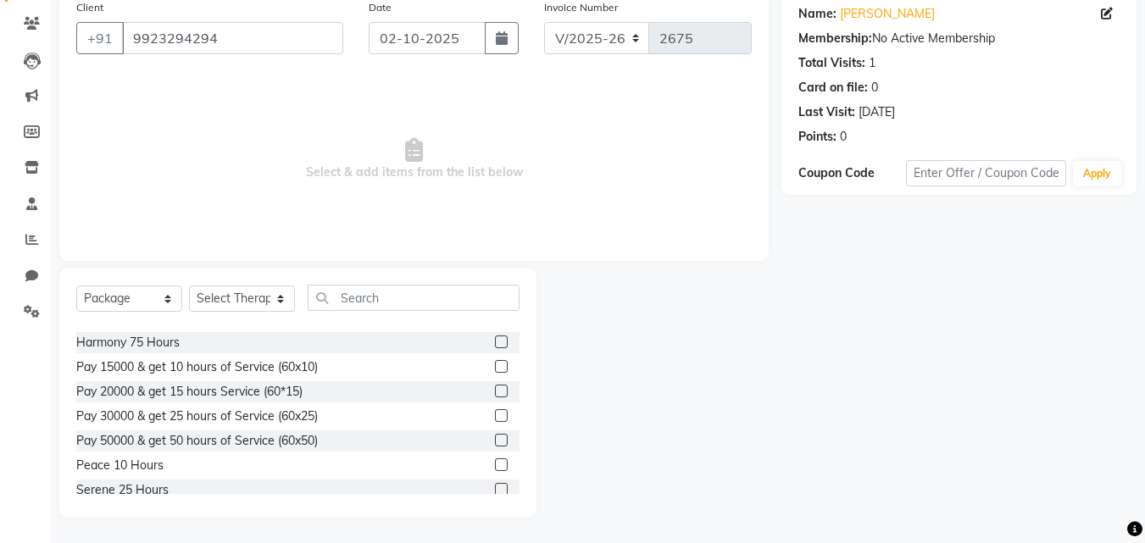
scroll to position [76, 0]
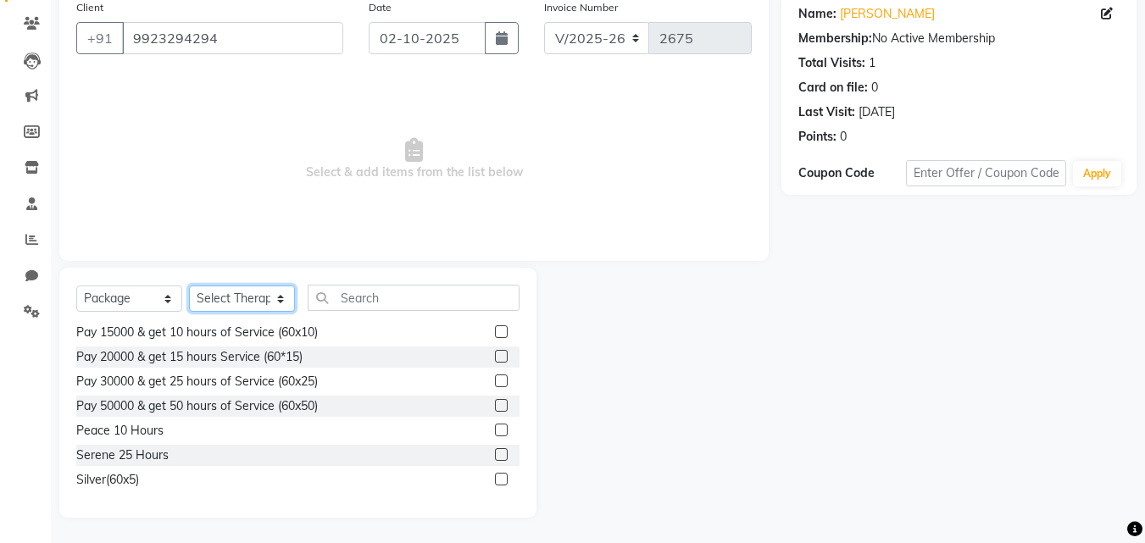
click at [276, 296] on select "Select Therapist Admin [PERSON_NAME] [PERSON_NAME] [PERSON_NAME], [PERSON_NAME]…" at bounding box center [242, 299] width 106 height 26
click at [189, 286] on select "Select Therapist Admin [PERSON_NAME] [PERSON_NAME] [PERSON_NAME], [PERSON_NAME]…" at bounding box center [242, 299] width 106 height 26
click at [495, 477] on label at bounding box center [501, 479] width 13 height 13
click at [495, 477] on input "checkbox" at bounding box center [500, 480] width 11 height 11
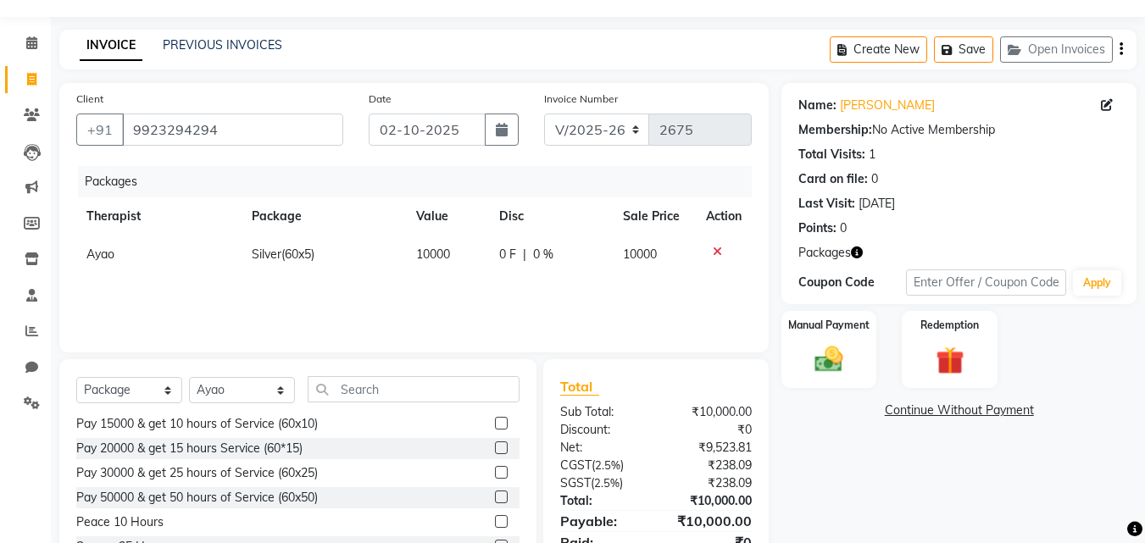
scroll to position [85, 0]
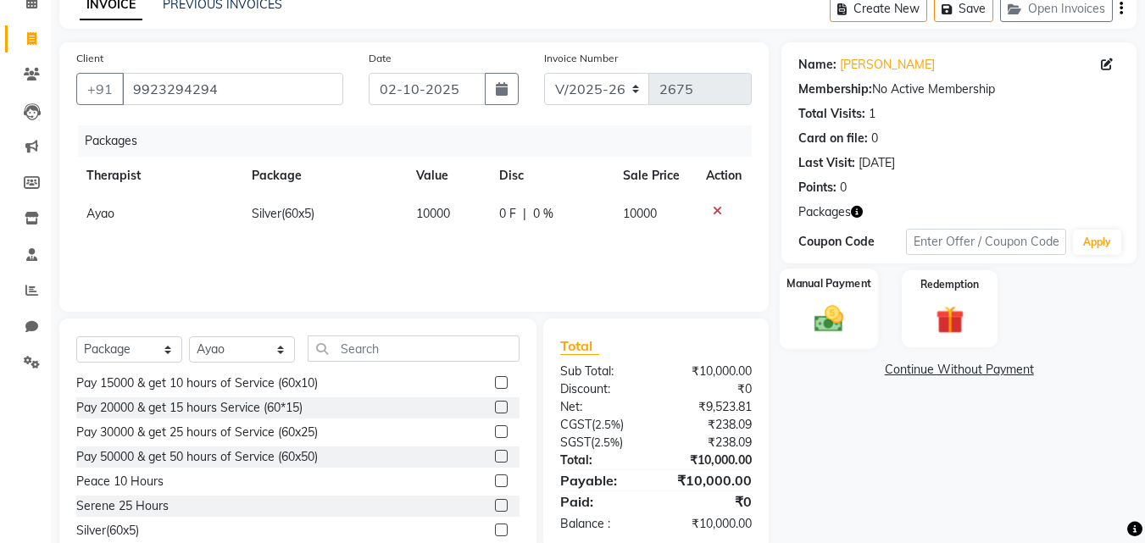
click at [851, 310] on img at bounding box center [828, 320] width 47 height 34
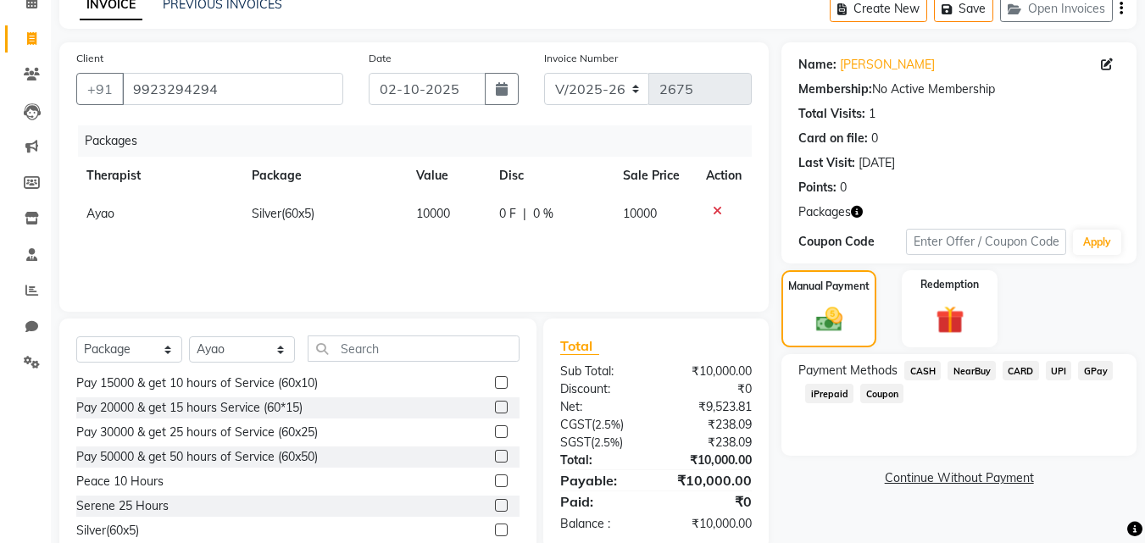
click at [1019, 371] on span "CARD" at bounding box center [1021, 371] width 36 height 20
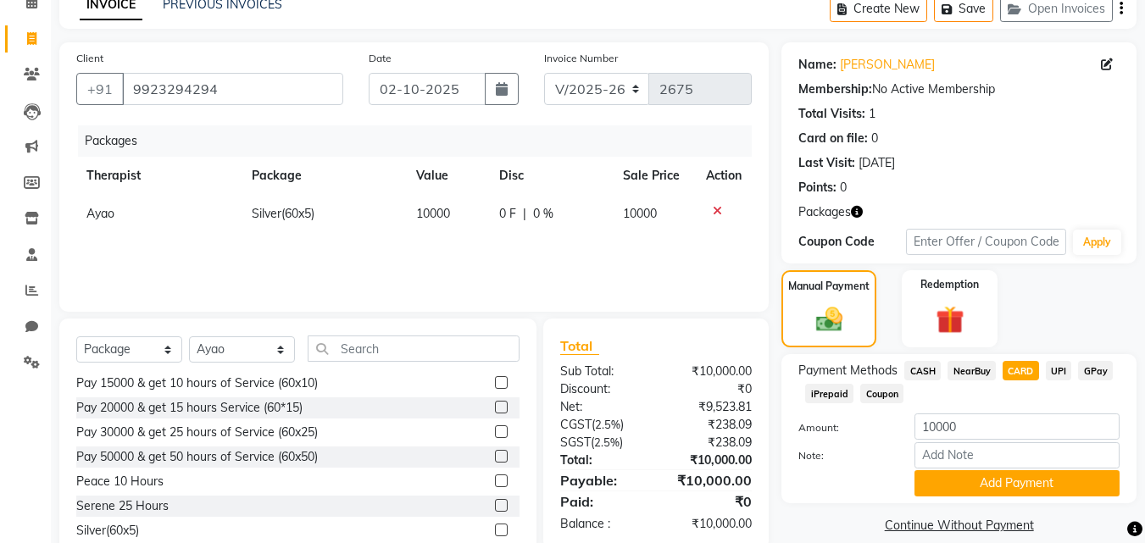
scroll to position [136, 0]
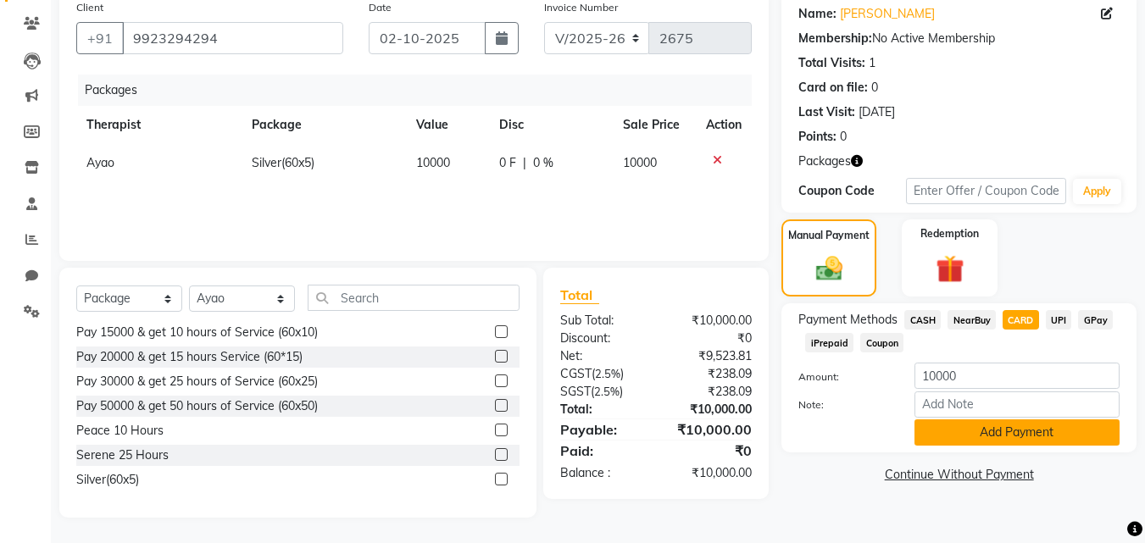
click at [984, 427] on button "Add Payment" at bounding box center [1017, 433] width 205 height 26
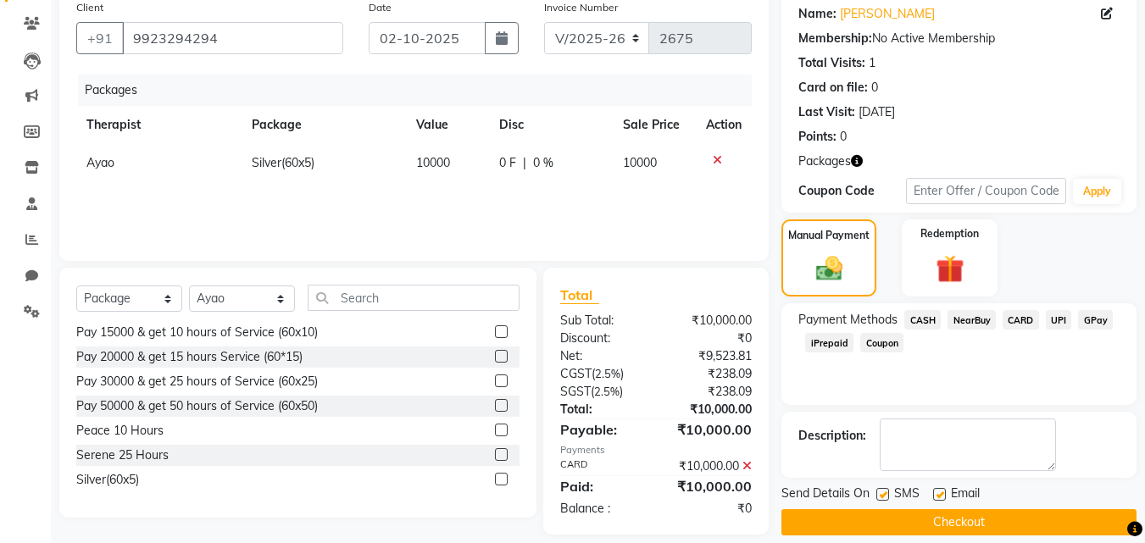
click at [929, 515] on button "Checkout" at bounding box center [959, 523] width 355 height 26
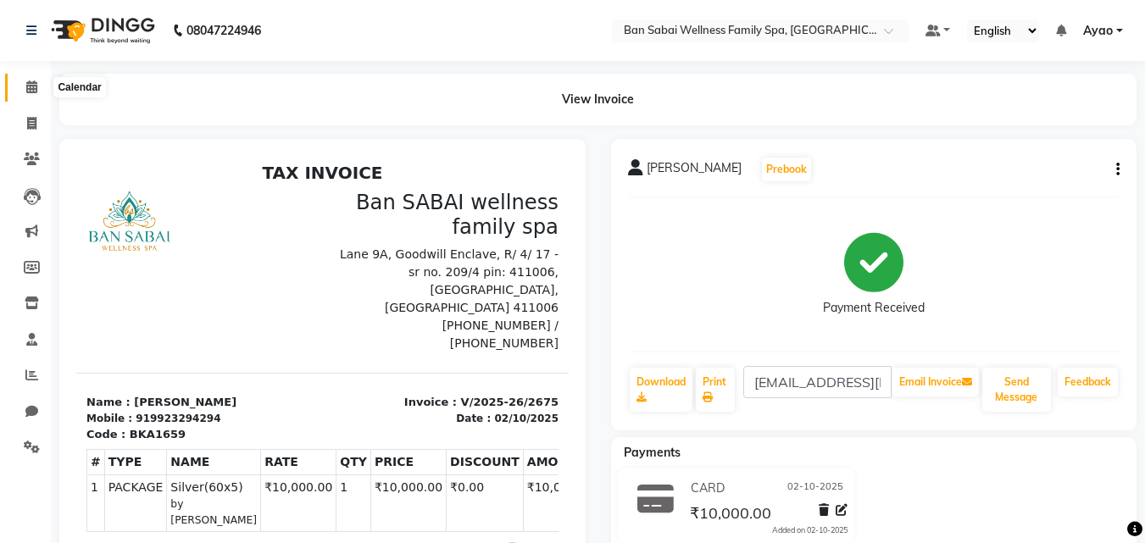
click at [29, 89] on icon at bounding box center [31, 87] width 11 height 13
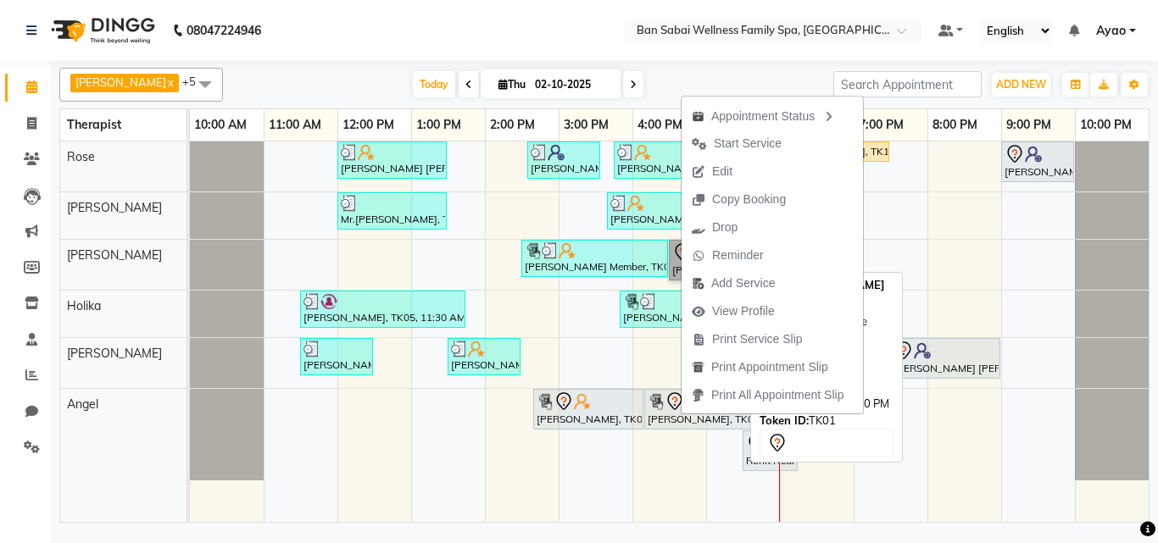
click at [673, 269] on link "[PERSON_NAME], TK01, 04:30 PM-05:30 PM, Deep Tissue Massage (Strong Pressure)-2…" at bounding box center [705, 260] width 73 height 41
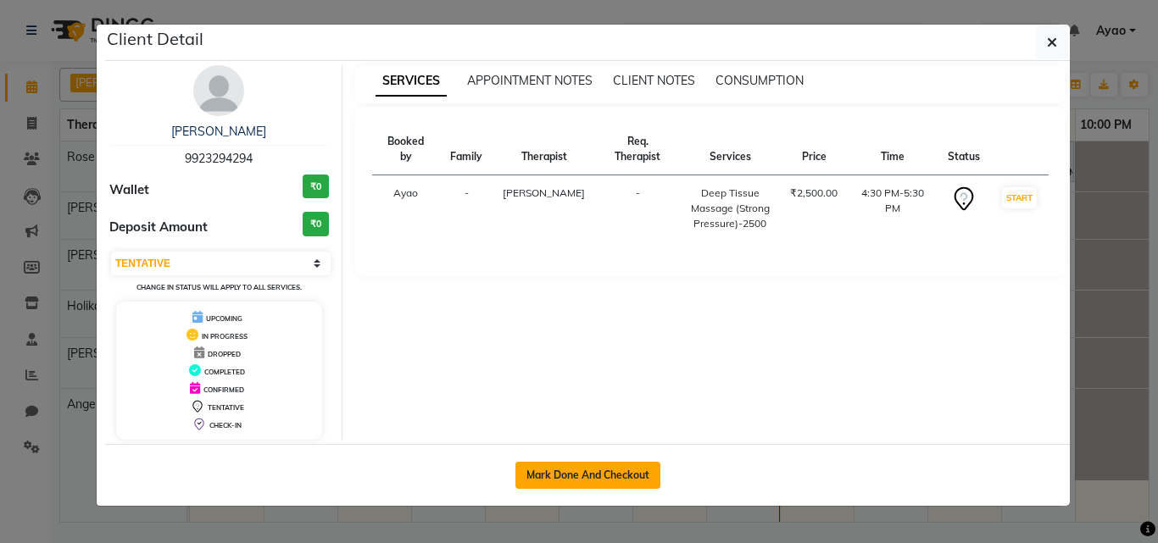
click at [621, 465] on button "Mark Done And Checkout" at bounding box center [588, 475] width 145 height 27
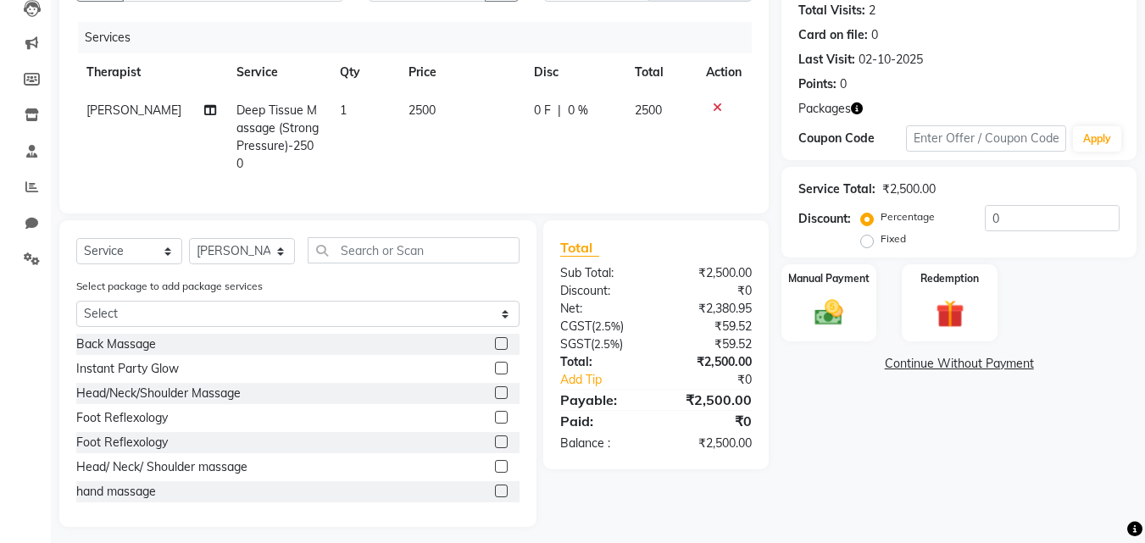
scroll to position [192, 0]
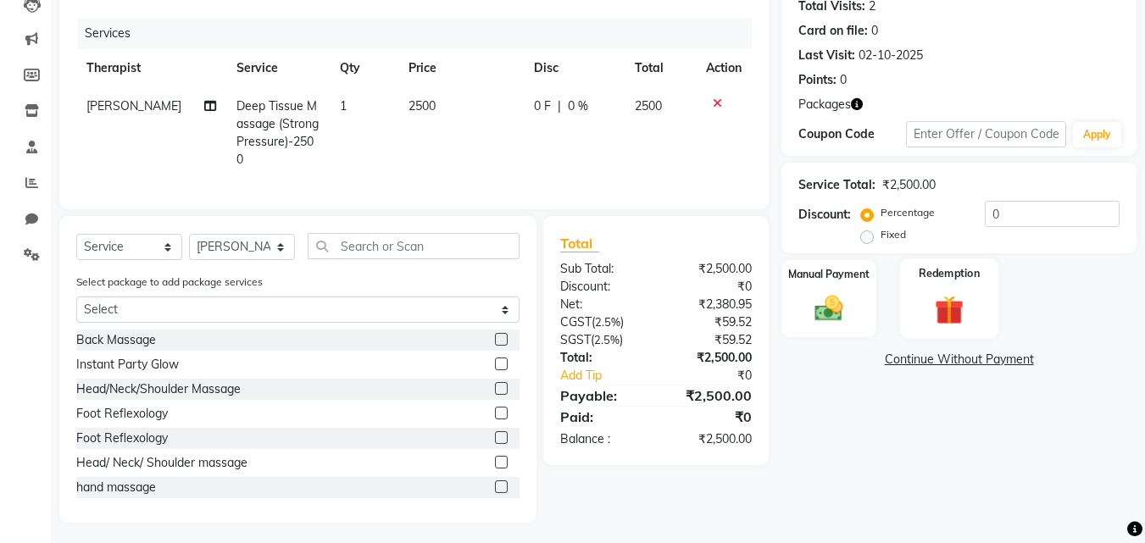
click at [989, 310] on div "Redemption" at bounding box center [949, 299] width 99 height 81
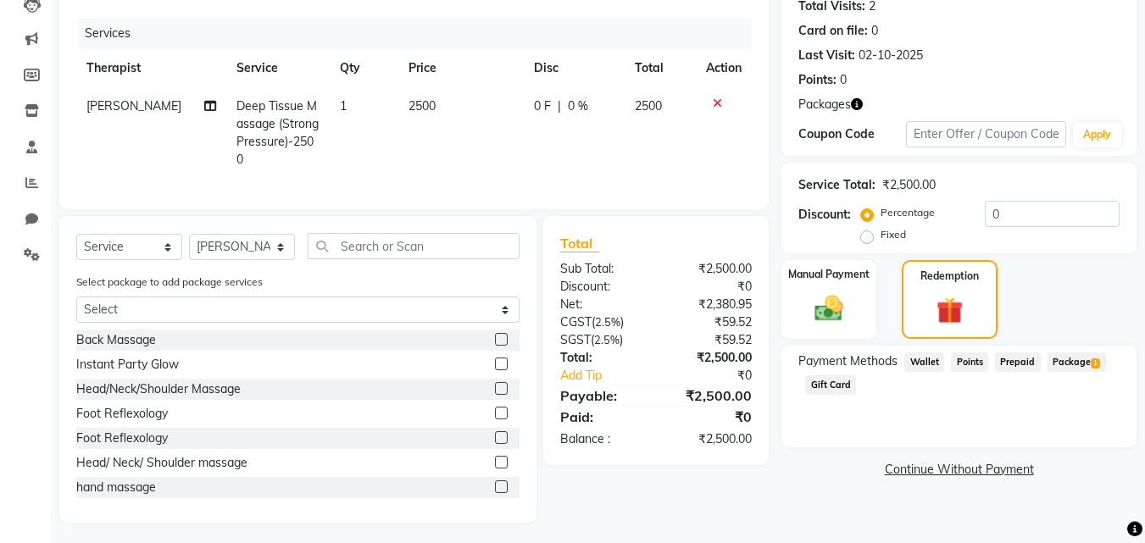
click at [1067, 361] on span "Package 1" at bounding box center [1077, 363] width 59 height 20
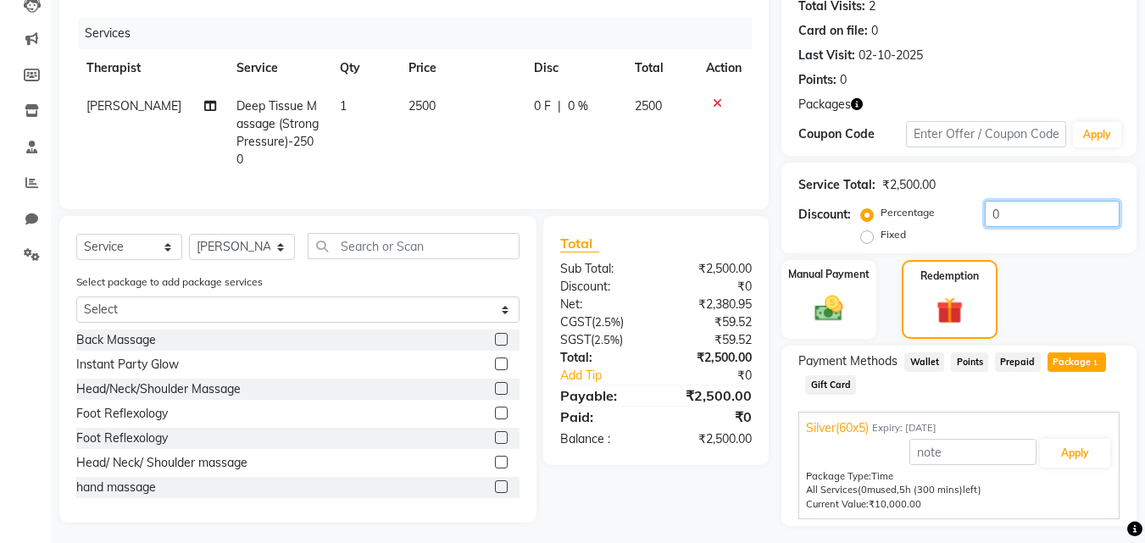
click at [1028, 215] on input "0" at bounding box center [1052, 214] width 135 height 26
click at [861, 289] on div "Manual Payment" at bounding box center [829, 300] width 99 height 82
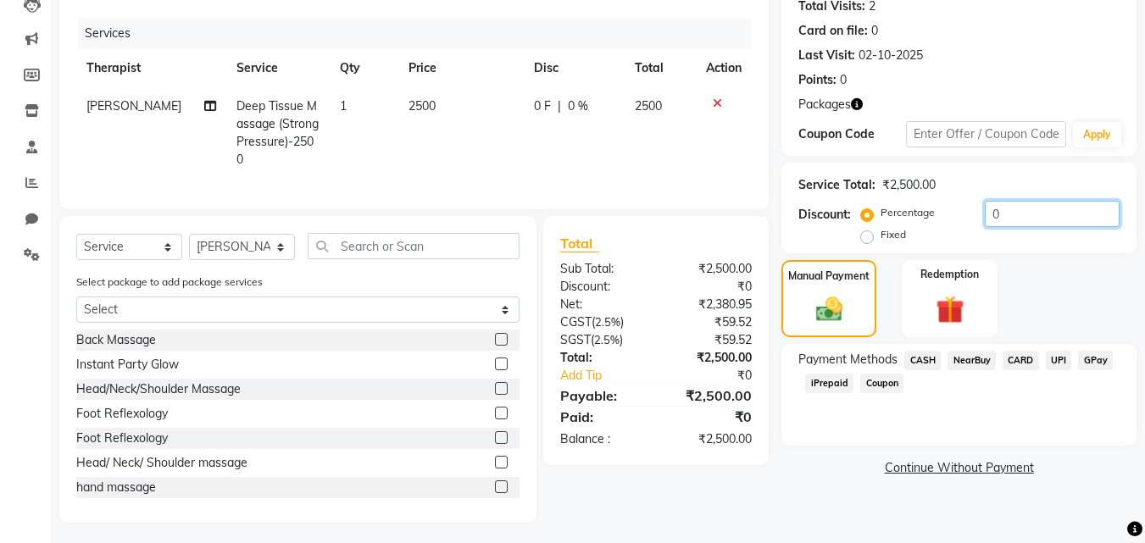
click at [1034, 220] on input "0" at bounding box center [1052, 214] width 135 height 26
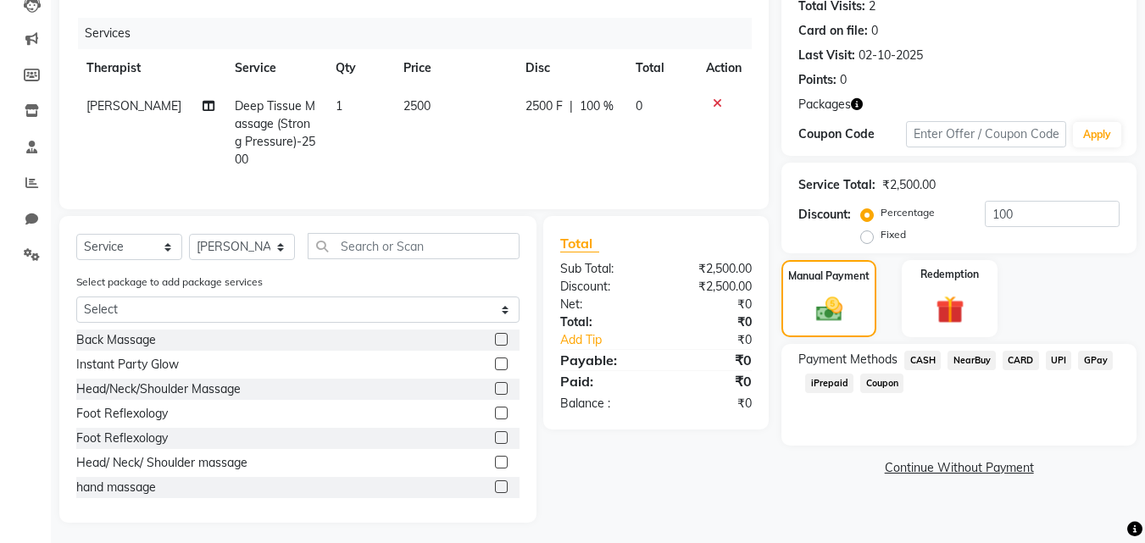
click at [878, 378] on span "Coupon" at bounding box center [882, 384] width 43 height 20
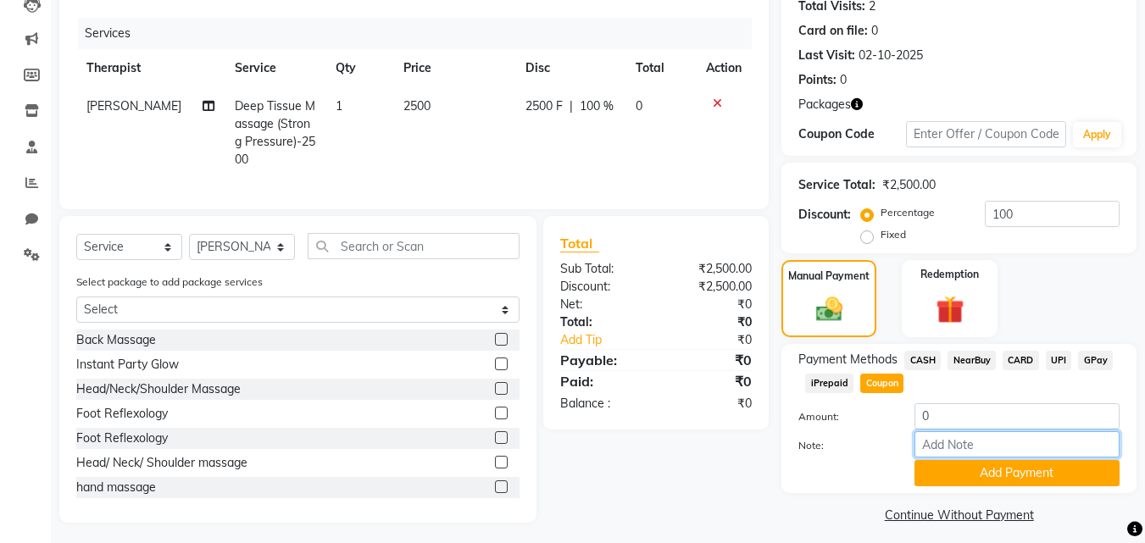
click at [961, 449] on input "Note:" at bounding box center [1017, 445] width 205 height 26
click at [1039, 478] on button "Add Payment" at bounding box center [1017, 473] width 205 height 26
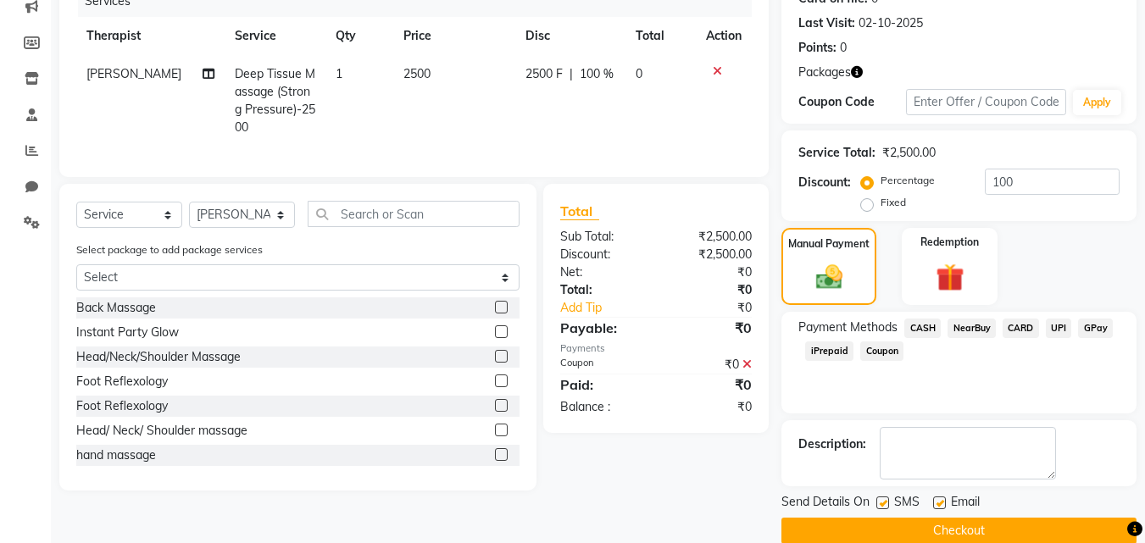
scroll to position [251, 0]
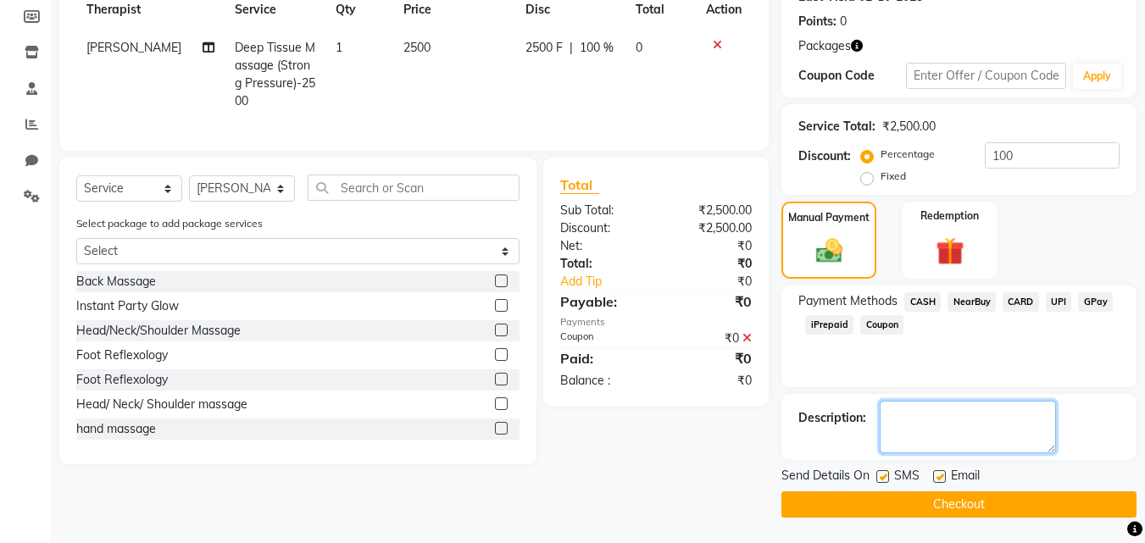
click at [947, 437] on textarea at bounding box center [968, 427] width 176 height 53
click at [947, 504] on button "Checkout" at bounding box center [959, 505] width 355 height 26
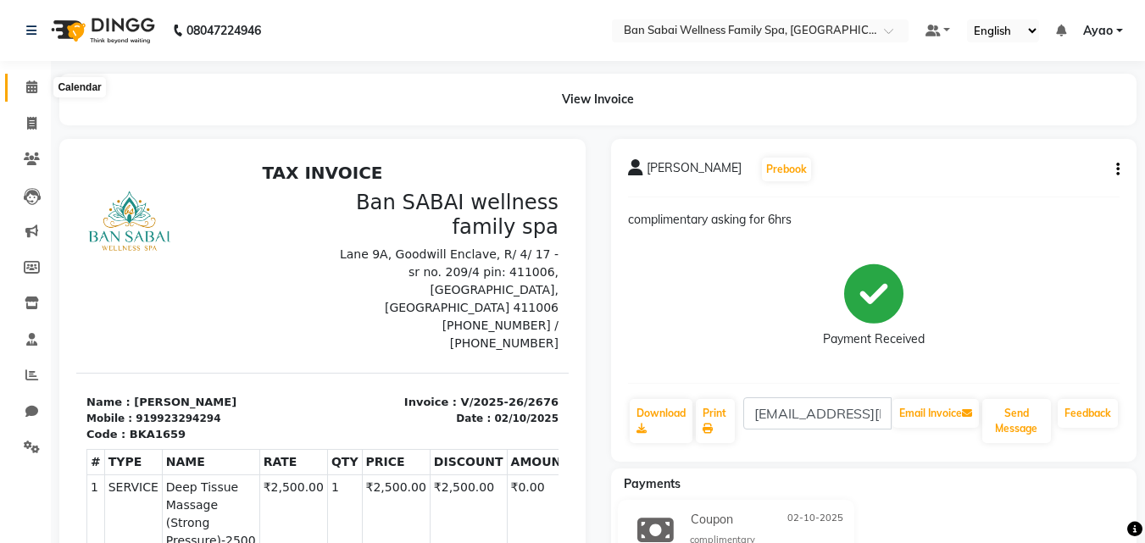
click at [31, 92] on icon at bounding box center [31, 87] width 11 height 13
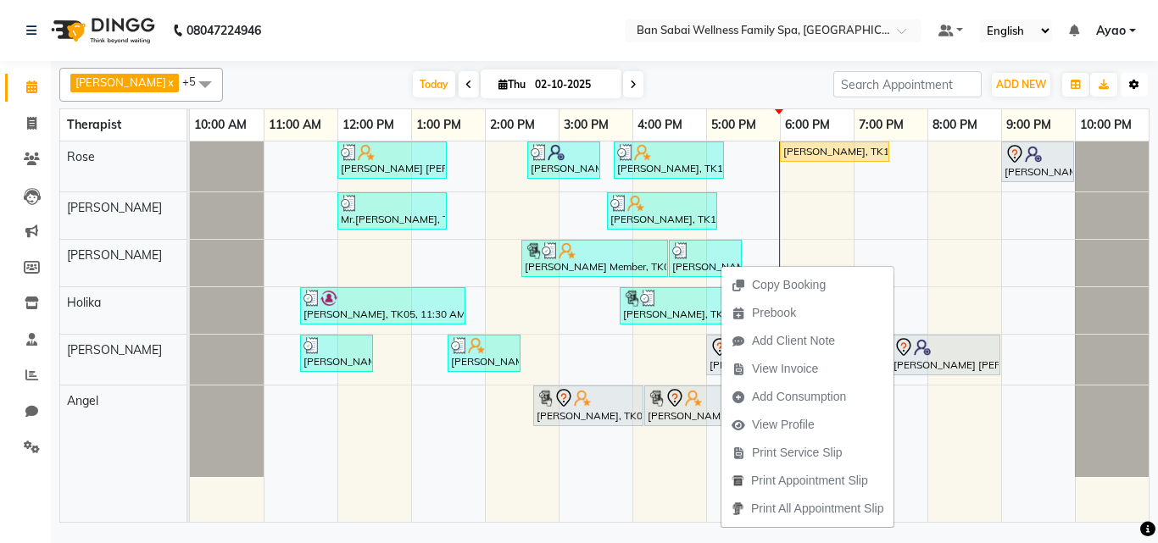
click at [1136, 80] on icon "button" at bounding box center [1134, 85] width 10 height 10
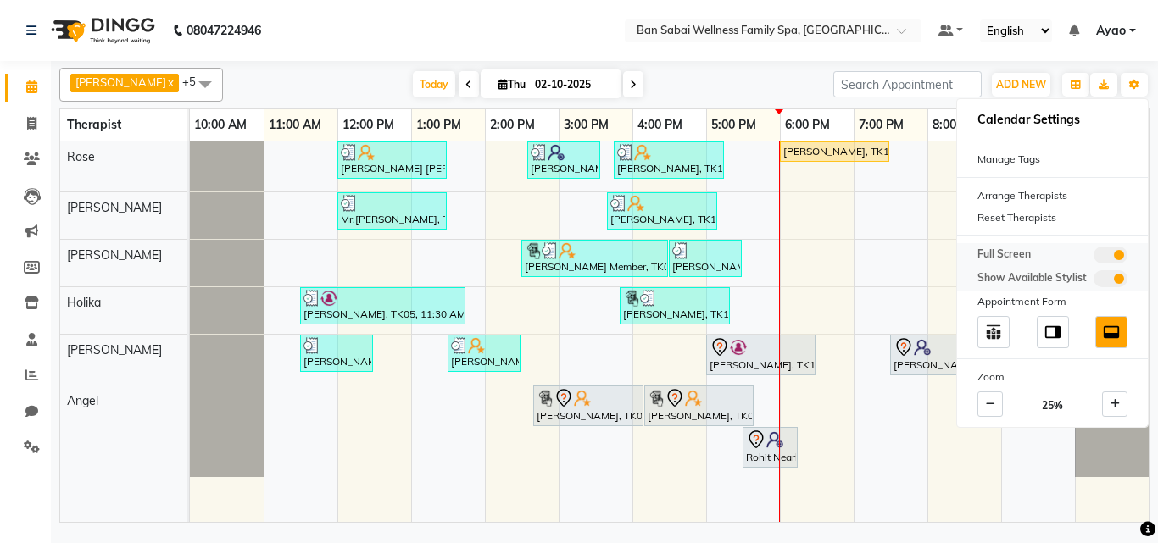
click at [1109, 250] on span at bounding box center [1111, 255] width 34 height 17
click at [1094, 258] on input "checkbox" at bounding box center [1094, 258] width 0 height 0
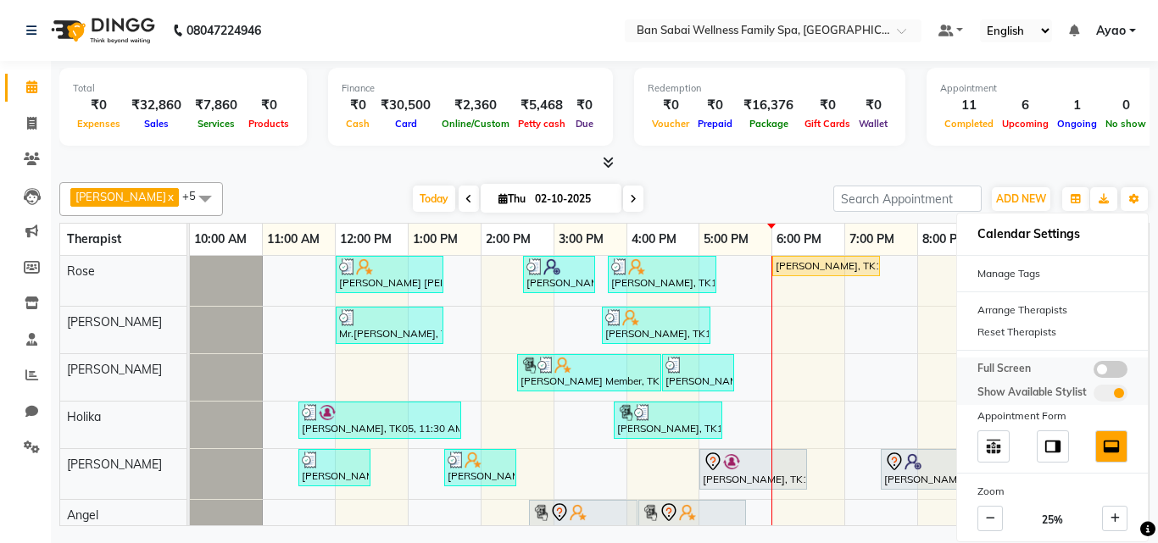
click at [1114, 367] on span at bounding box center [1111, 369] width 34 height 17
click at [1094, 372] on input "checkbox" at bounding box center [1094, 372] width 0 height 0
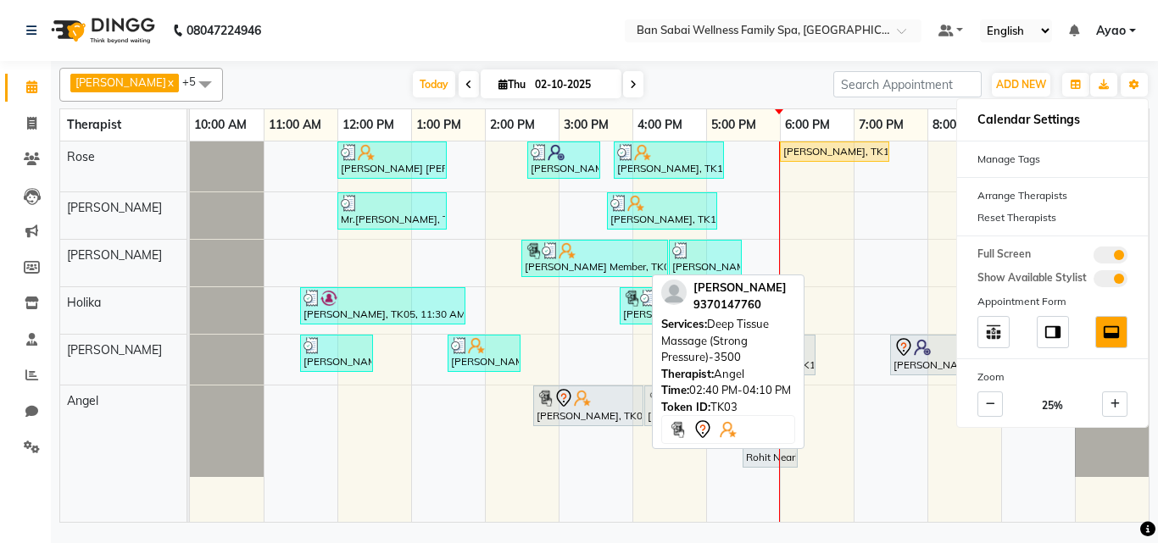
click at [609, 410] on div "[PERSON_NAME], TK03, 02:40 PM-04:10 PM, Deep Tissue Massage (Strong Pressure)-3…" at bounding box center [588, 406] width 107 height 36
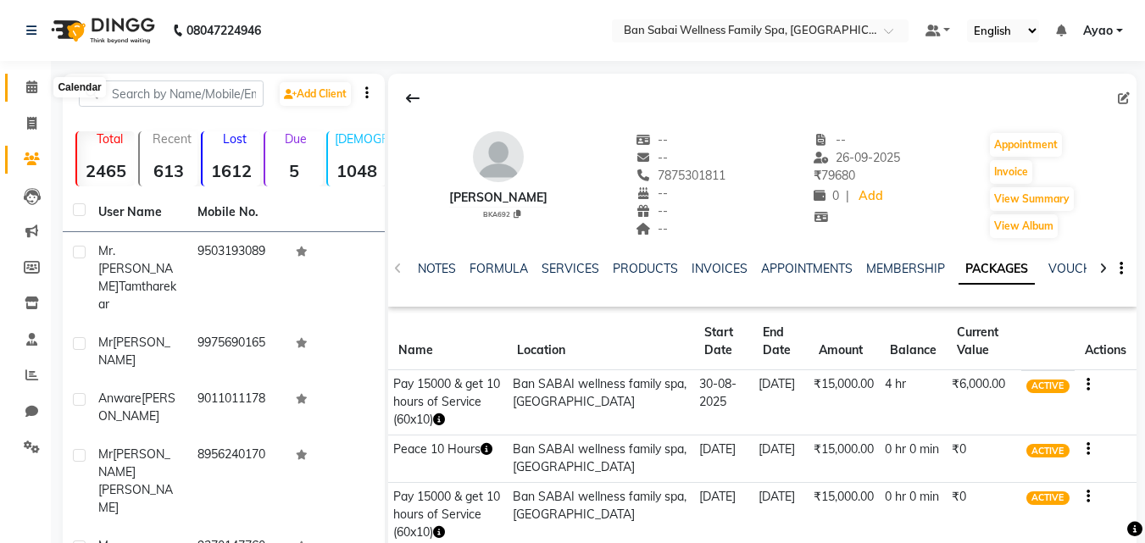
click at [25, 89] on span at bounding box center [32, 88] width 30 height 20
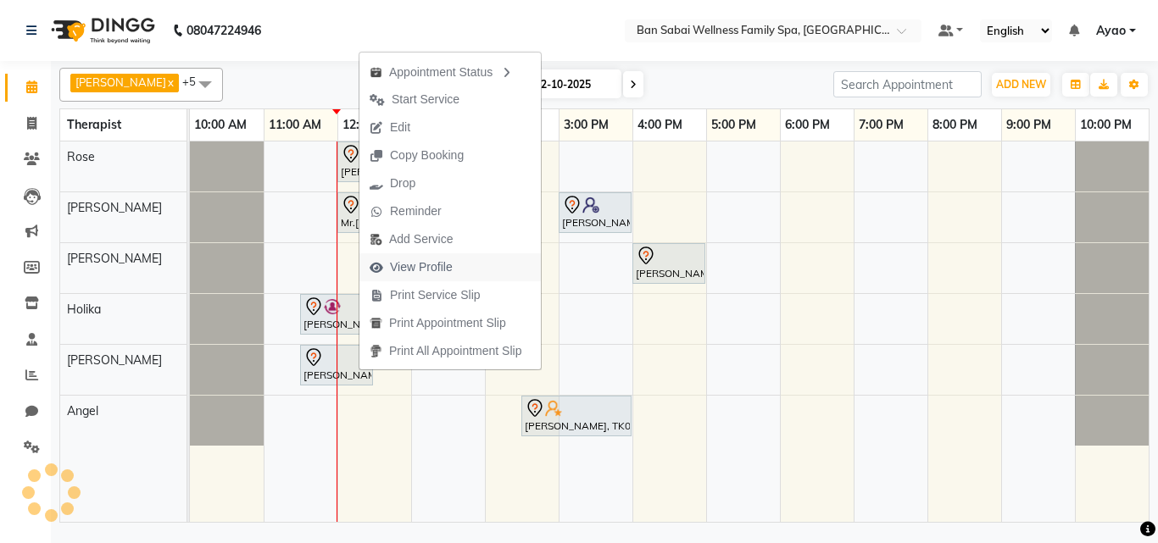
click at [429, 266] on span "View Profile" at bounding box center [421, 268] width 63 height 18
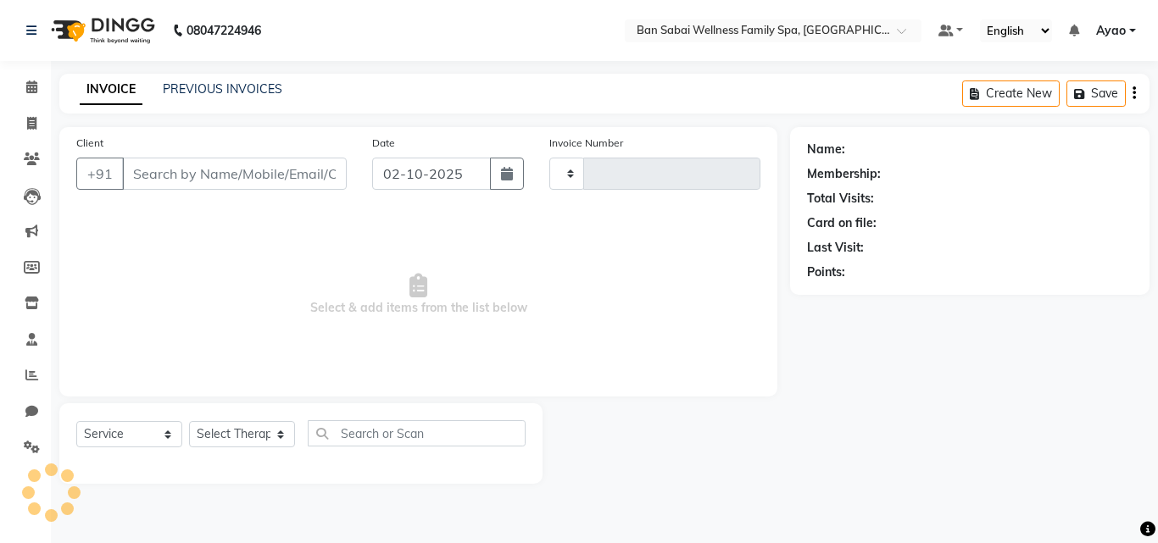
select select "service"
type input "2677"
select select "8225"
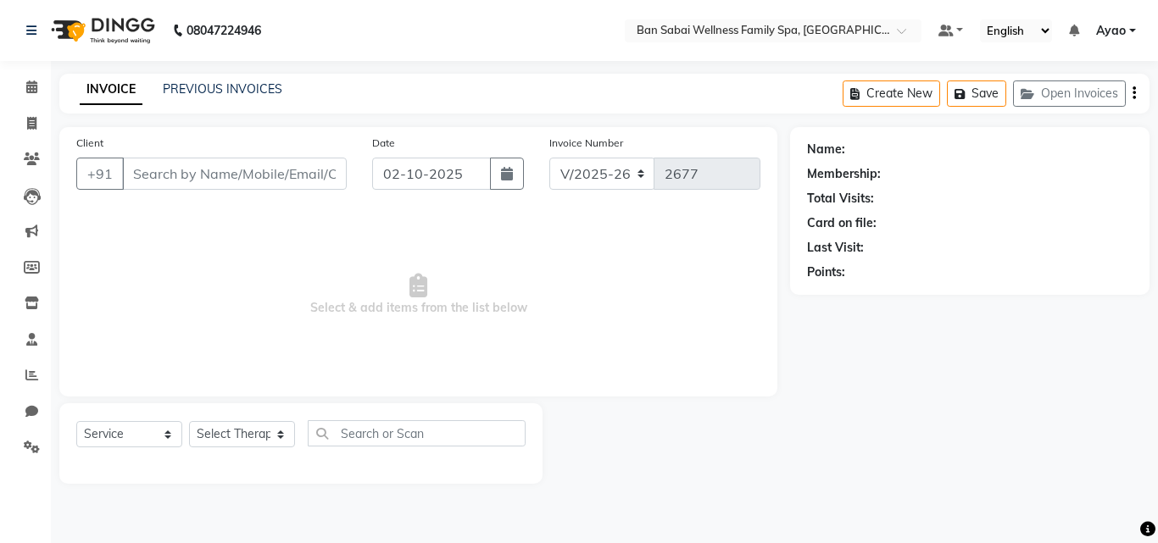
type input "9370147760"
select select "90339"
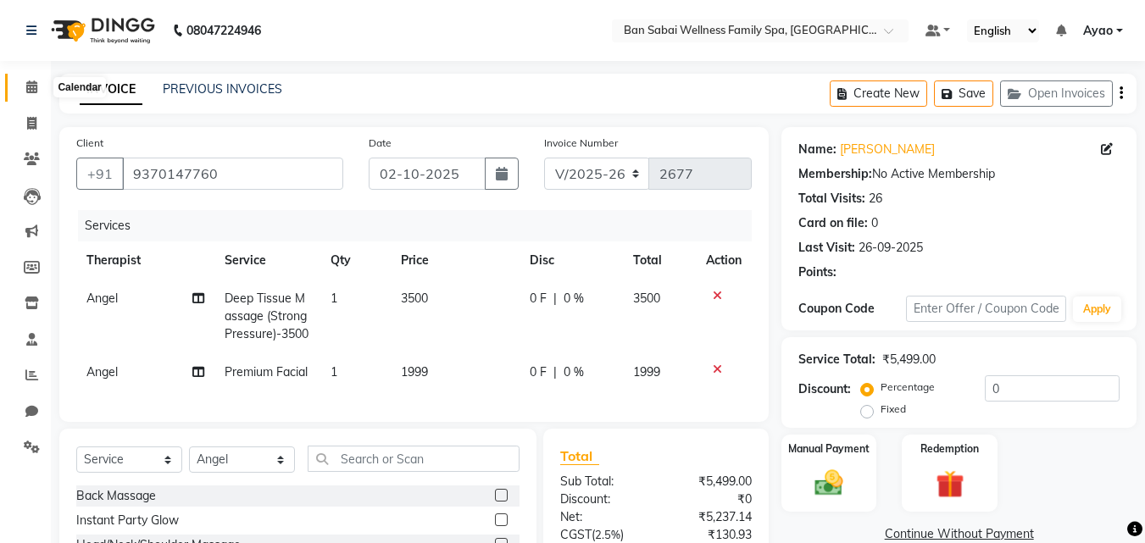
click at [29, 84] on icon at bounding box center [31, 87] width 11 height 13
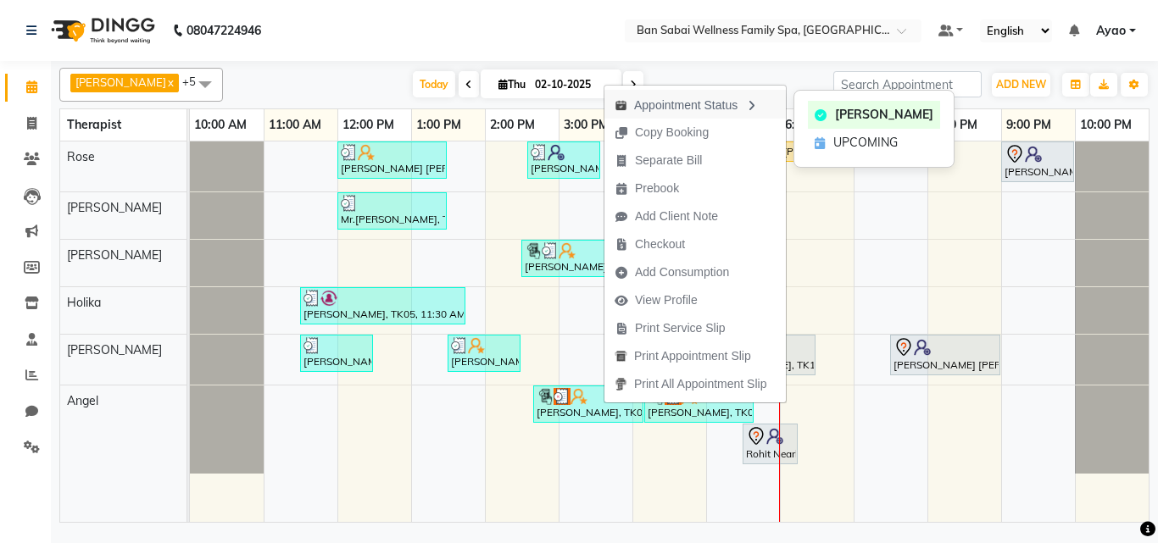
click at [753, 102] on icon "button" at bounding box center [751, 106] width 14 height 12
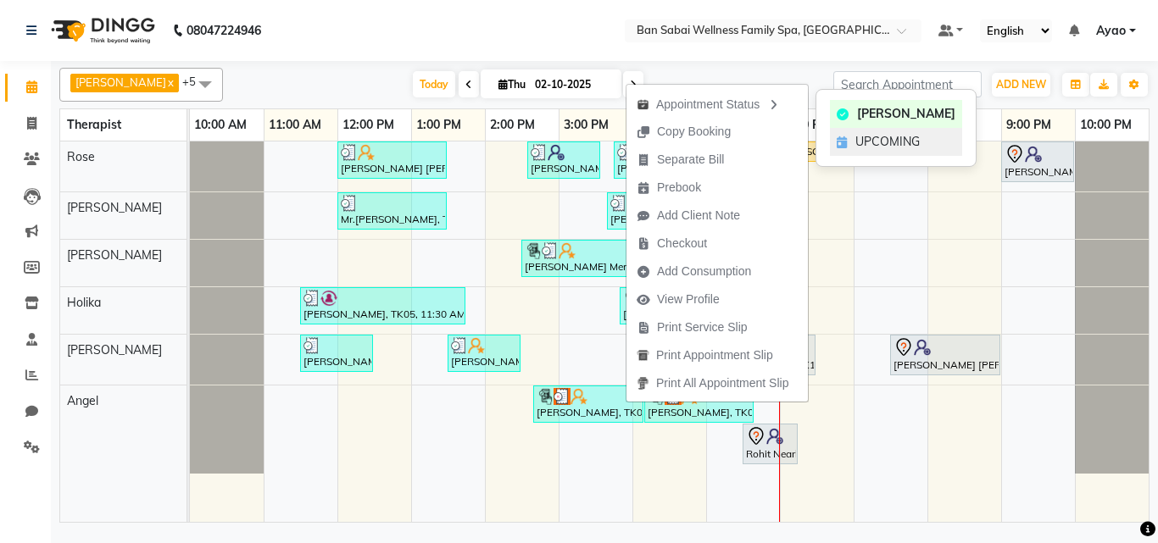
click at [872, 138] on span "UPCOMING" at bounding box center [888, 142] width 64 height 18
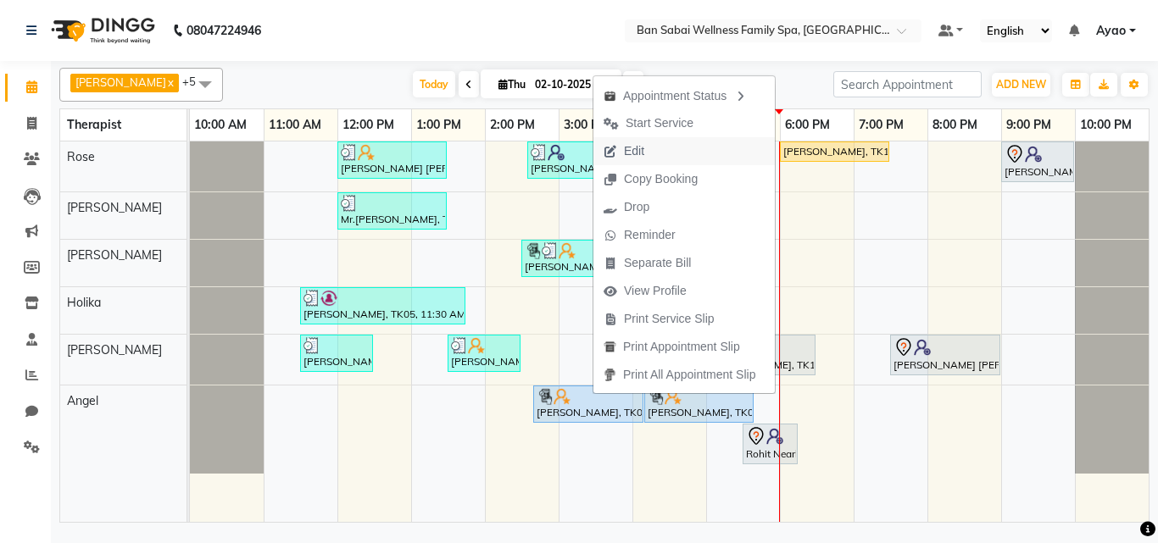
click at [652, 150] on span "Edit" at bounding box center [624, 151] width 61 height 28
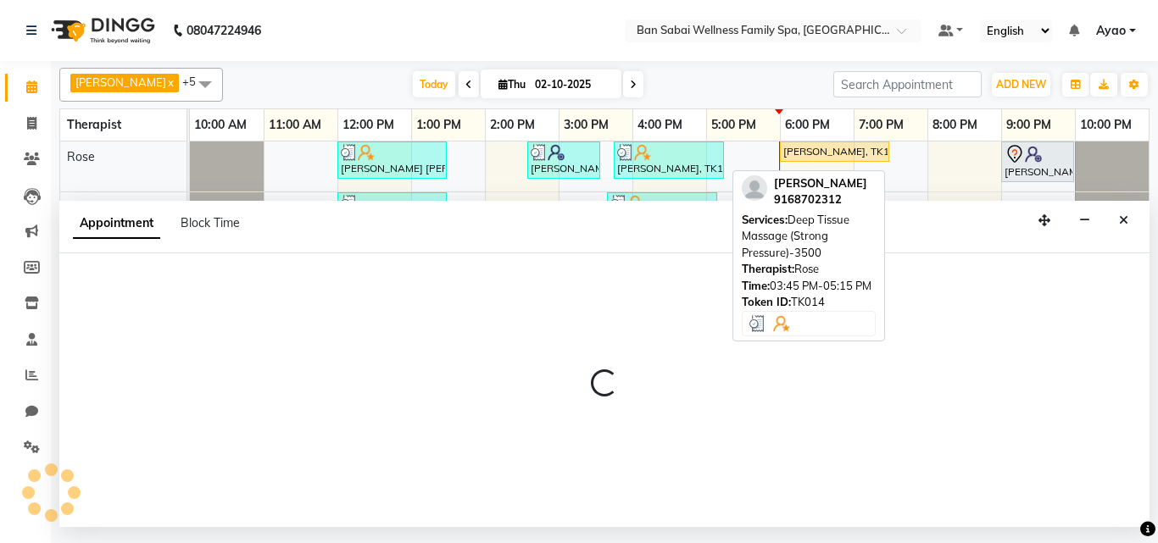
select select "tentative"
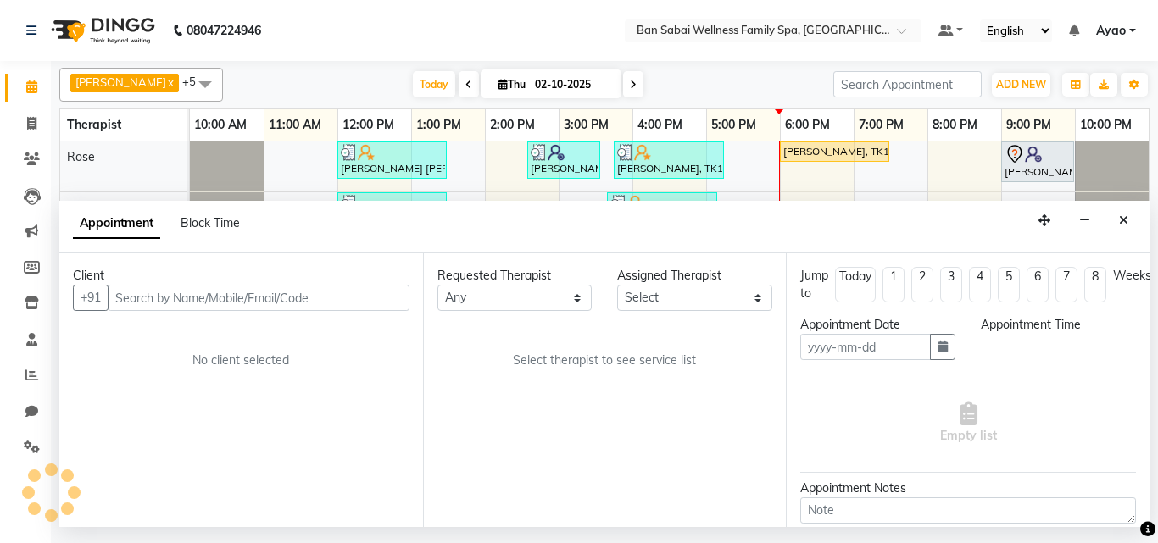
type input "02-10-2025"
select select "90339"
select select "upcoming"
select select "880"
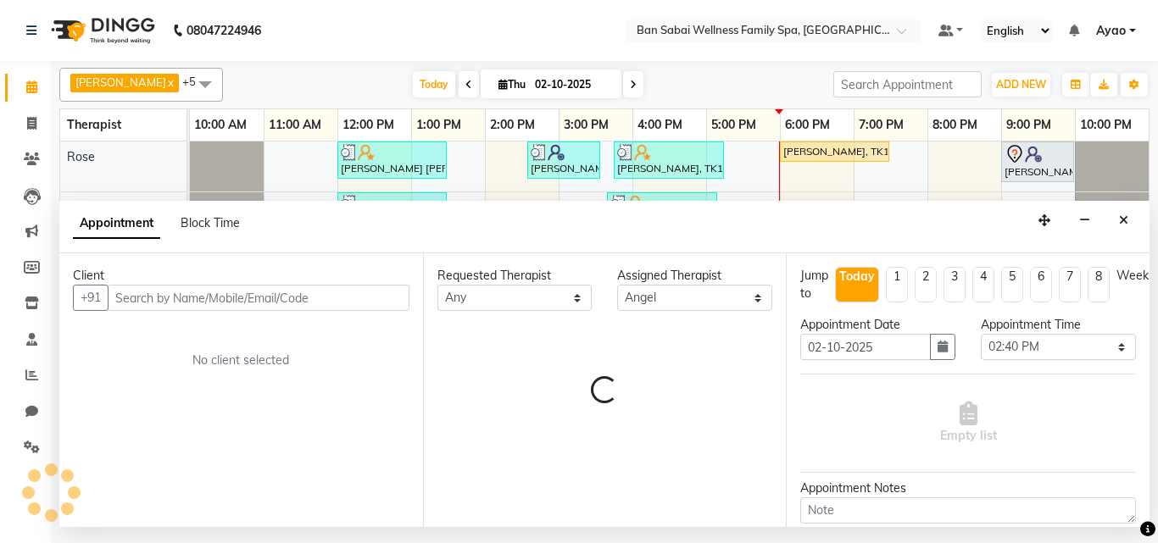
select select "4132"
select select "4209"
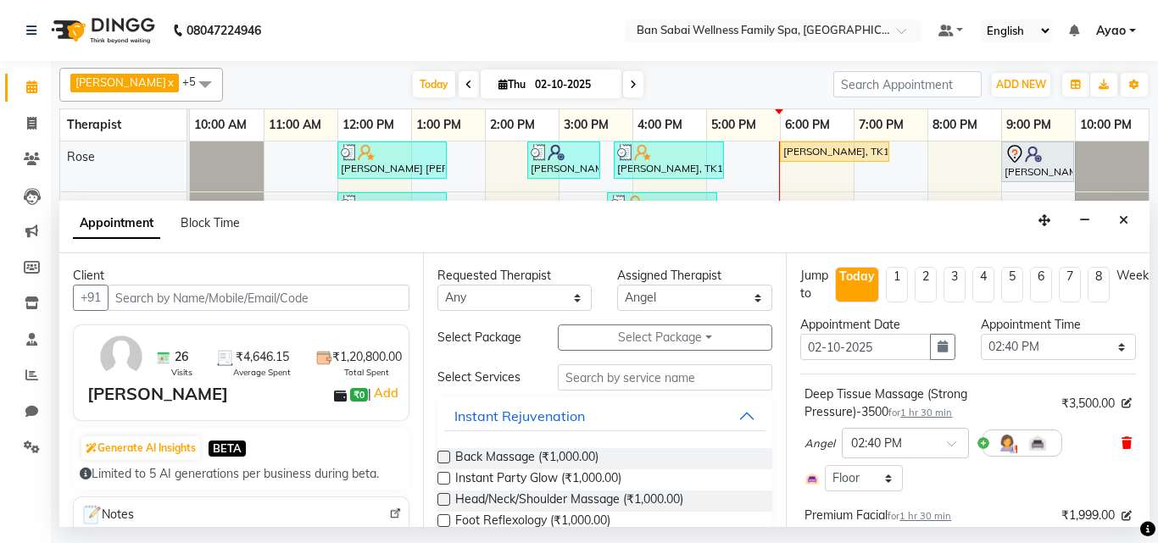
click at [1122, 442] on icon at bounding box center [1127, 444] width 10 height 12
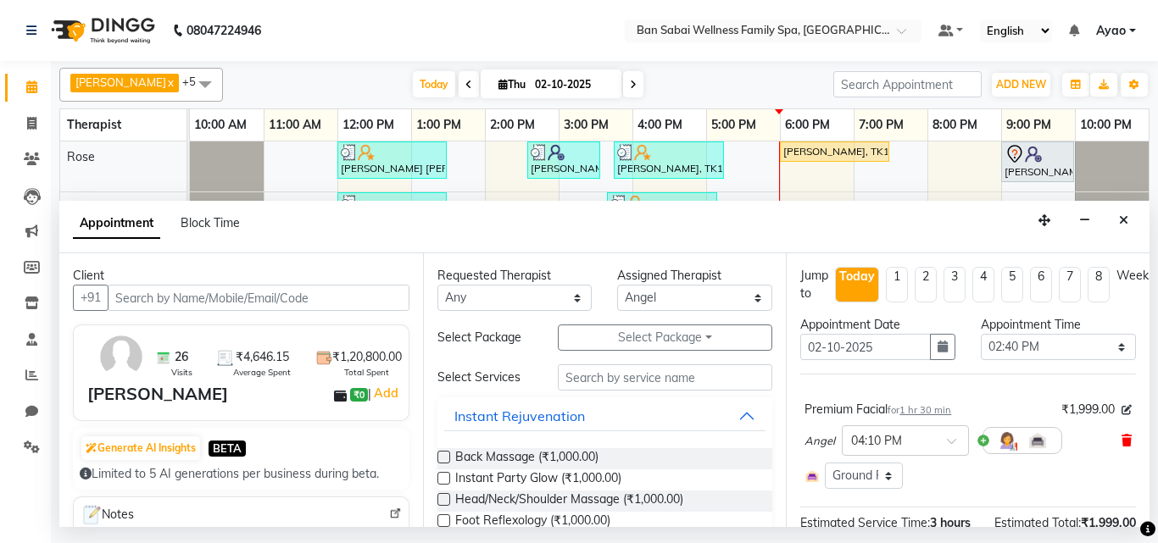
click at [1122, 440] on icon at bounding box center [1127, 441] width 10 height 12
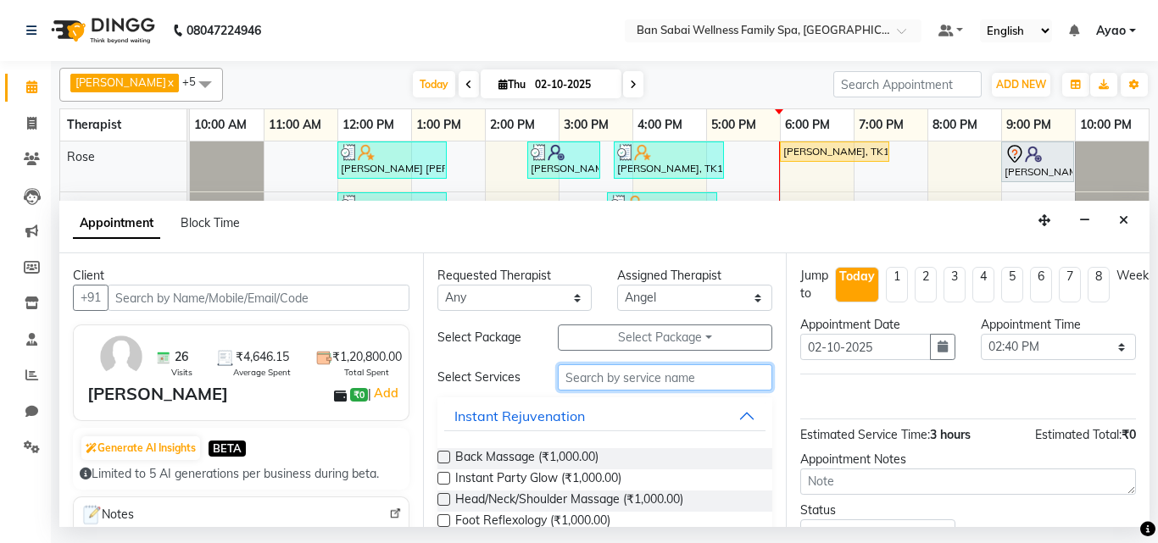
click at [667, 382] on input "text" at bounding box center [665, 378] width 215 height 26
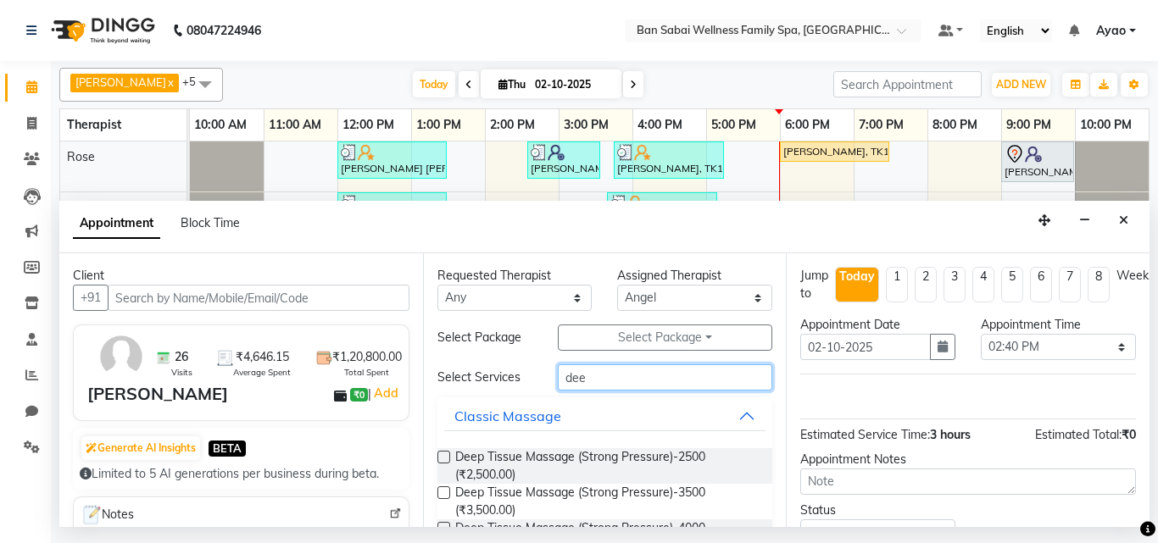
type input "dee"
click at [446, 454] on label at bounding box center [444, 457] width 13 height 13
click at [446, 454] on input "checkbox" at bounding box center [443, 459] width 11 height 11
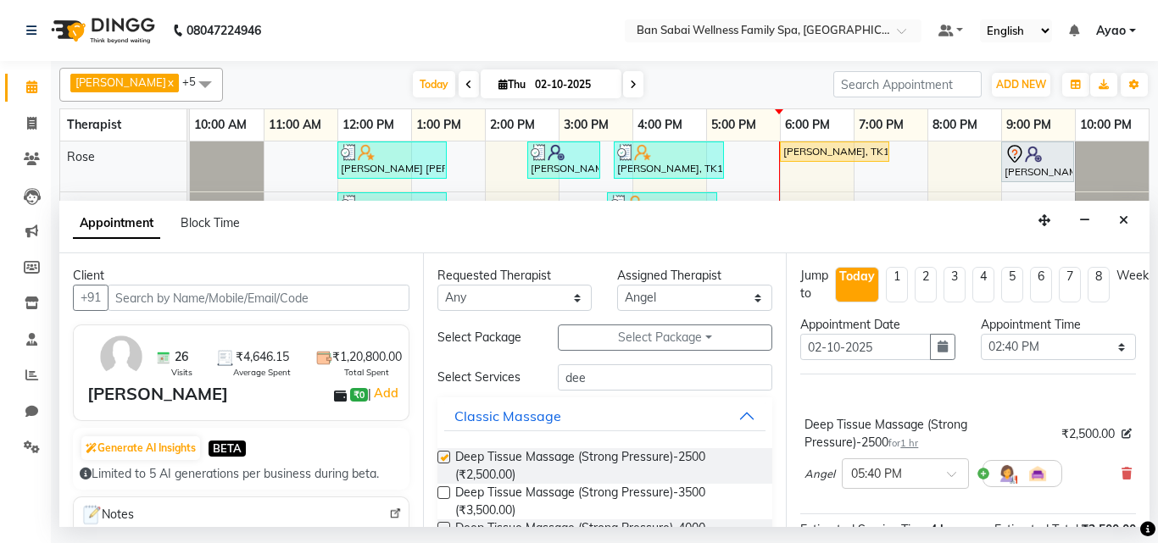
checkbox input "false"
click at [933, 471] on div at bounding box center [905, 473] width 125 height 18
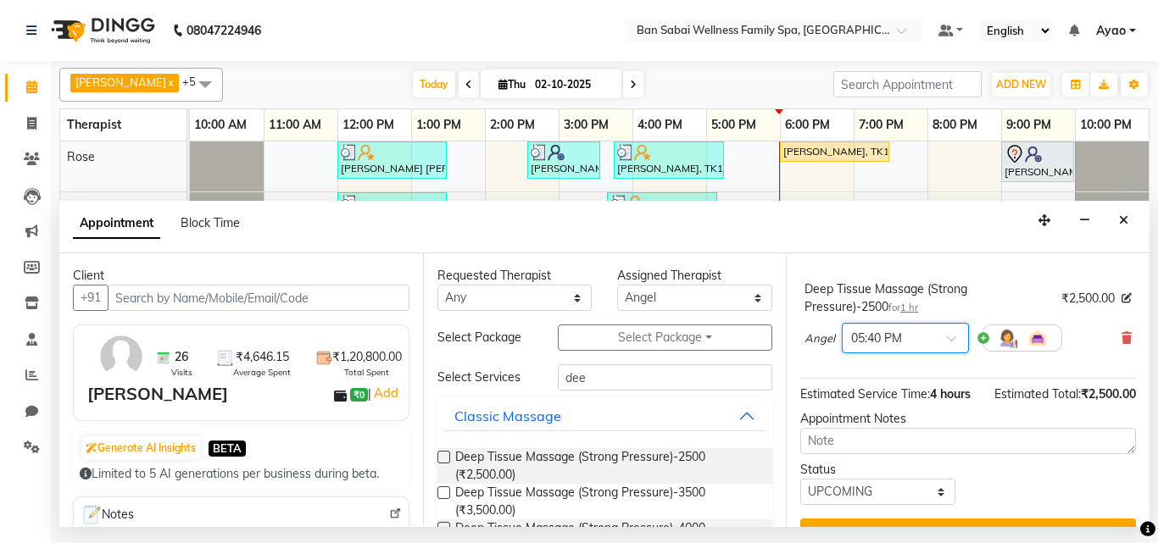
scroll to position [142, 0]
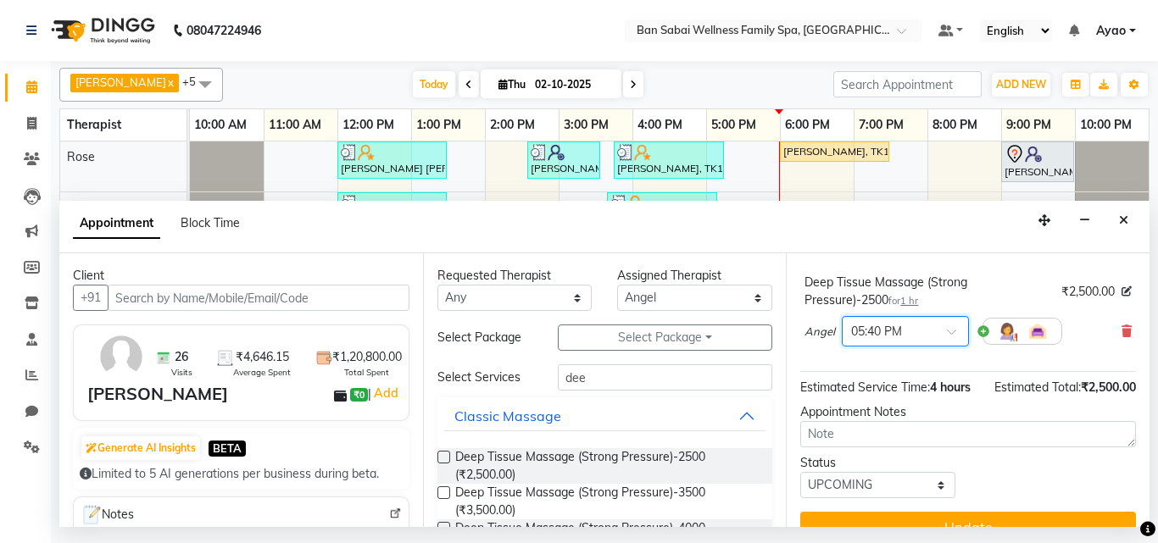
click at [950, 332] on span at bounding box center [957, 337] width 21 height 18
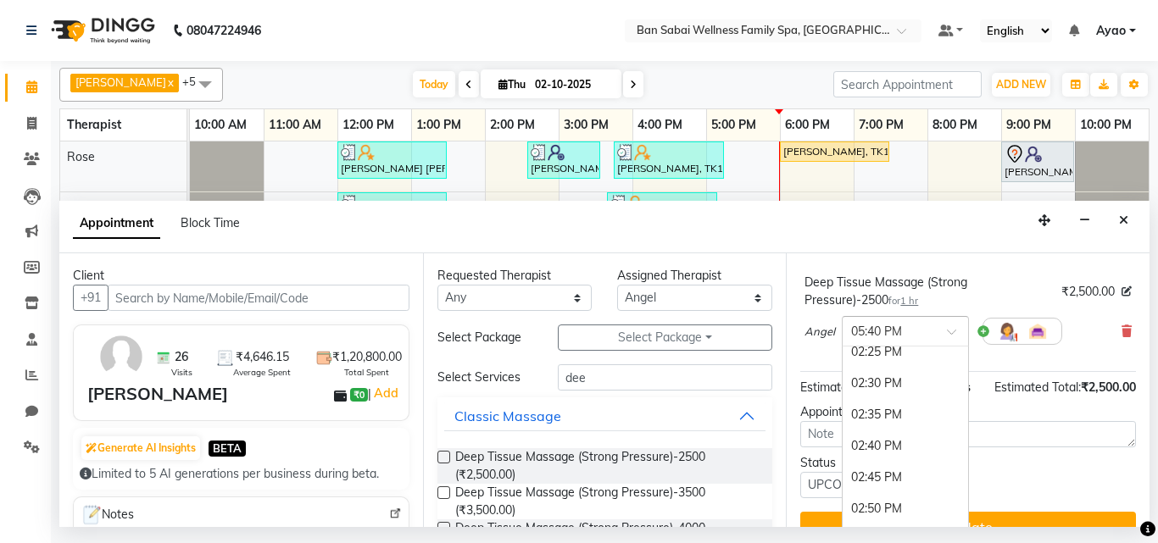
scroll to position [1326, 0]
click at [880, 415] on div "02:40 PM" at bounding box center [905, 416] width 125 height 31
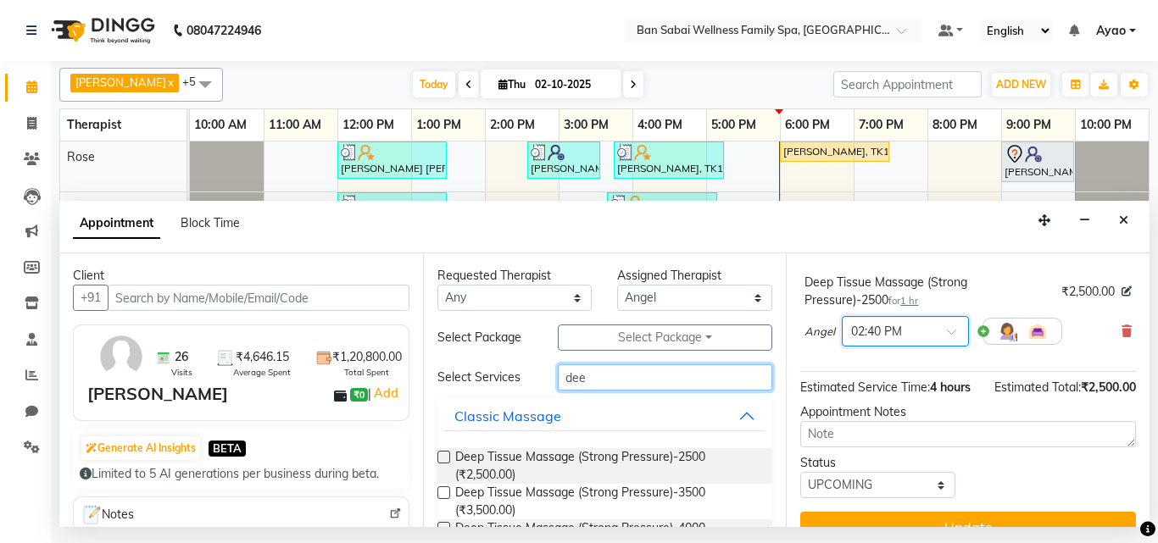
click at [645, 381] on input "dee" at bounding box center [665, 378] width 215 height 26
type input "d"
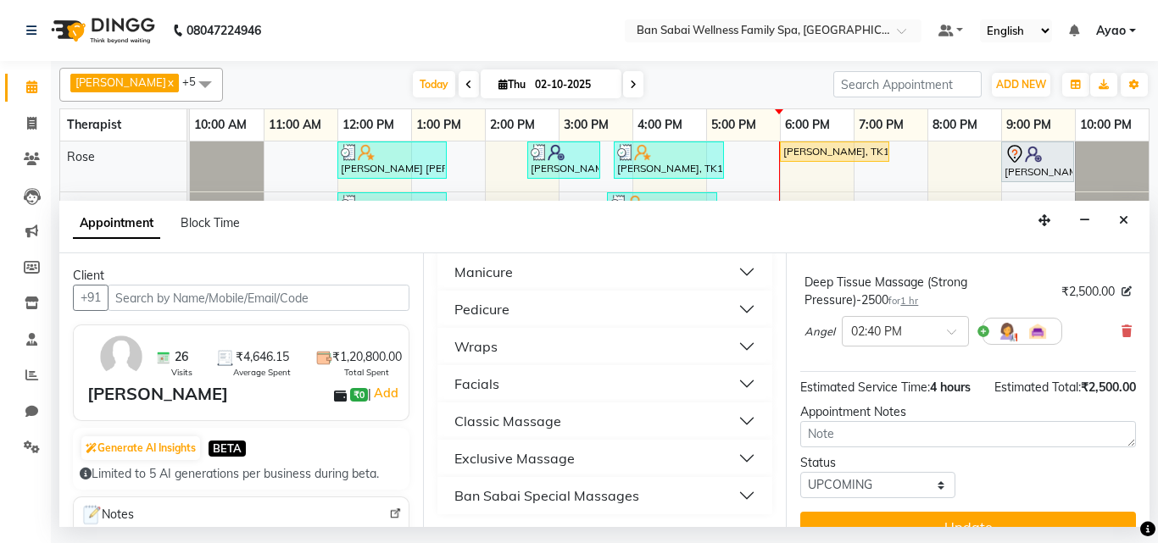
scroll to position [231, 0]
type input "pre"
click at [556, 381] on button "Facials" at bounding box center [605, 383] width 322 height 31
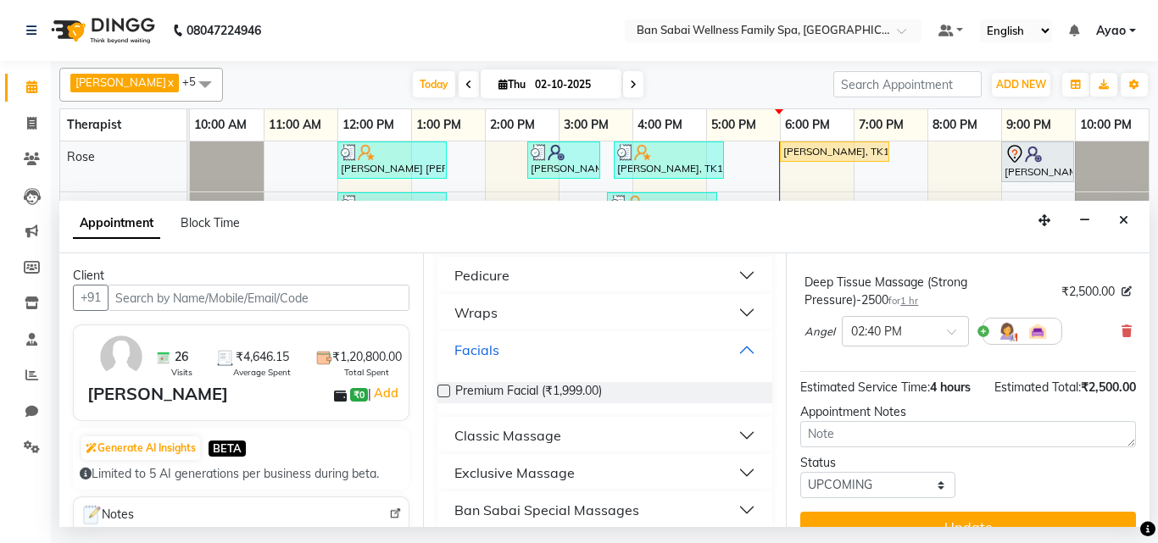
scroll to position [279, 0]
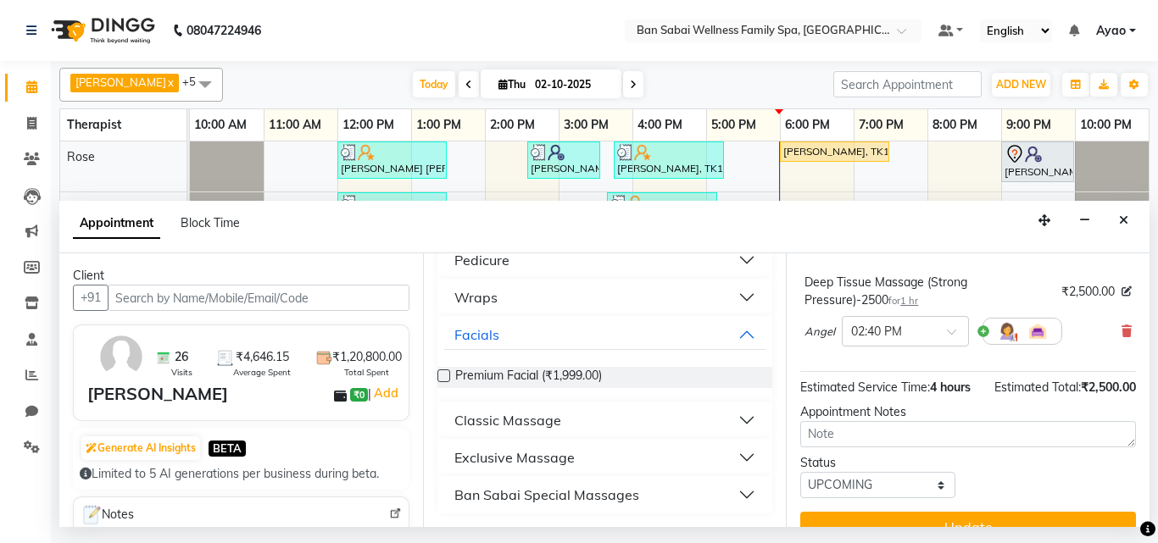
click at [444, 374] on label at bounding box center [444, 376] width 13 height 13
click at [444, 374] on input "checkbox" at bounding box center [443, 377] width 11 height 11
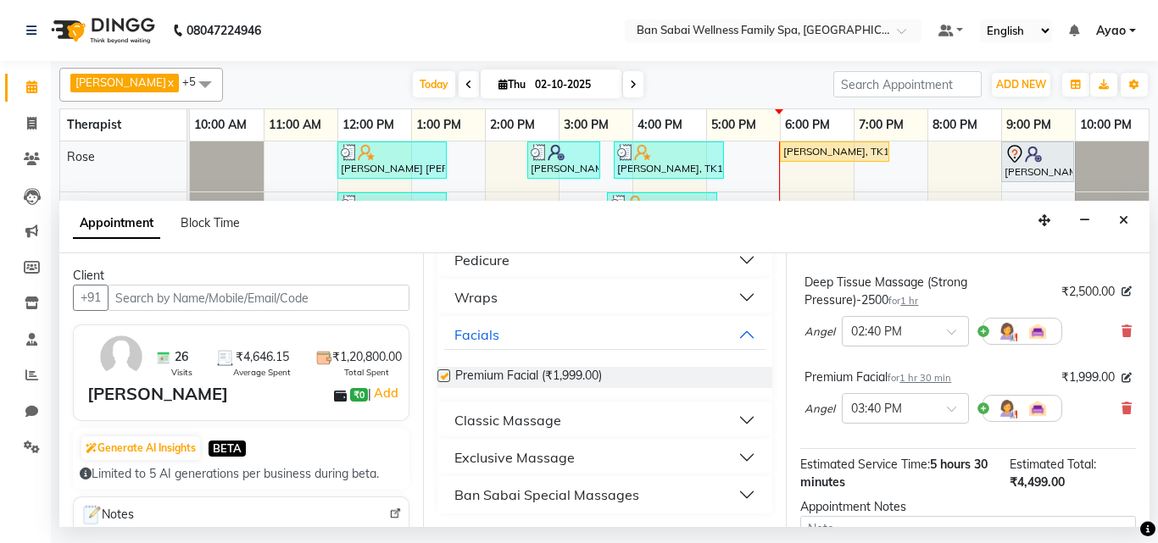
checkbox input "false"
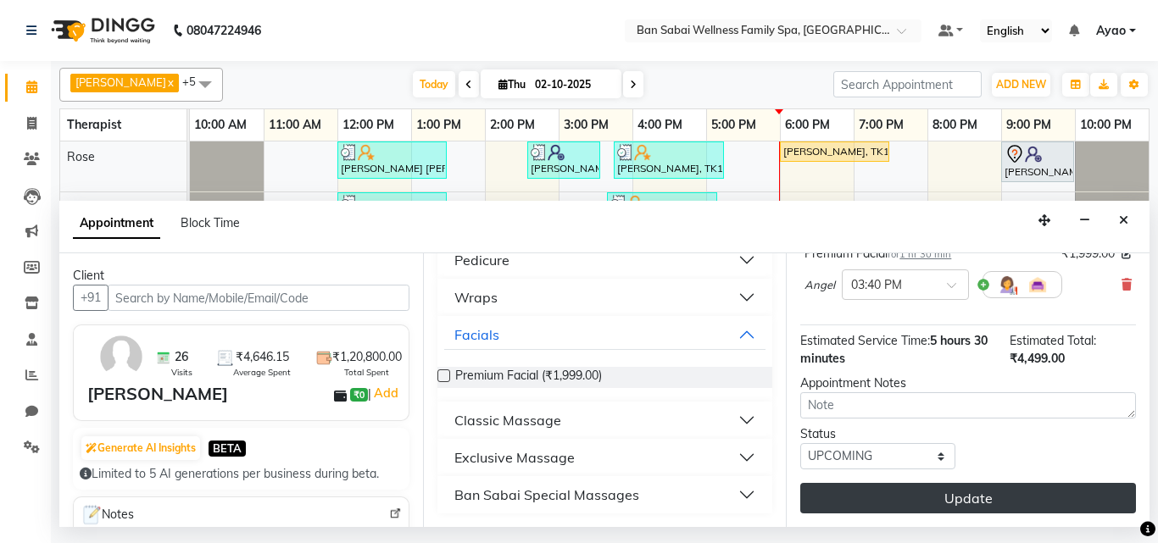
click at [1002, 485] on button "Update" at bounding box center [968, 498] width 336 height 31
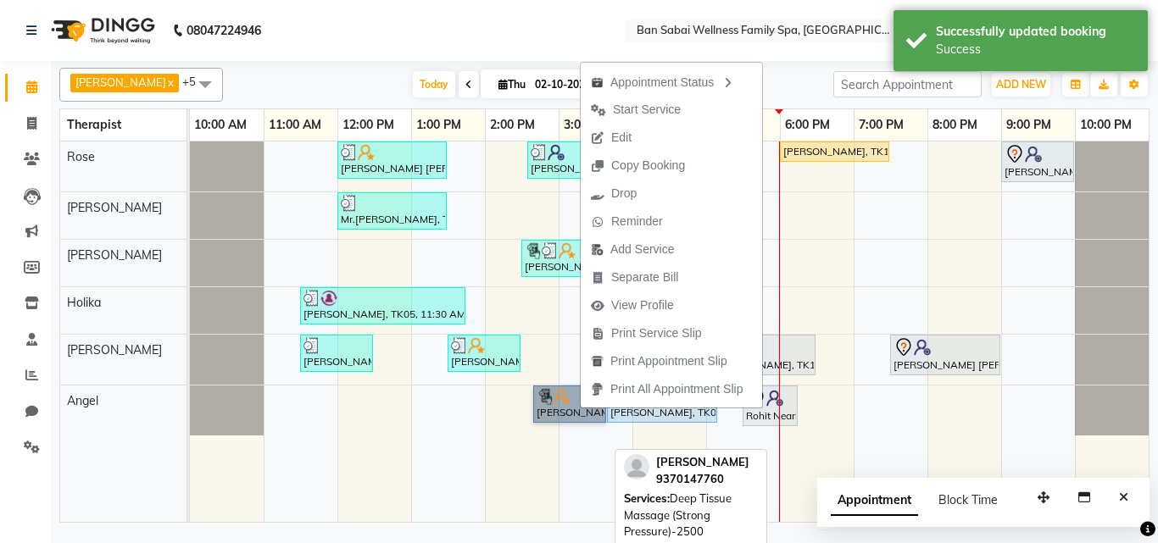
click at [547, 412] on link "Mr. Abu Solanke, TK03, 02:40 PM-03:40 PM, Deep Tissue Massage (Strong Pressure)…" at bounding box center [569, 404] width 73 height 37
select select "5"
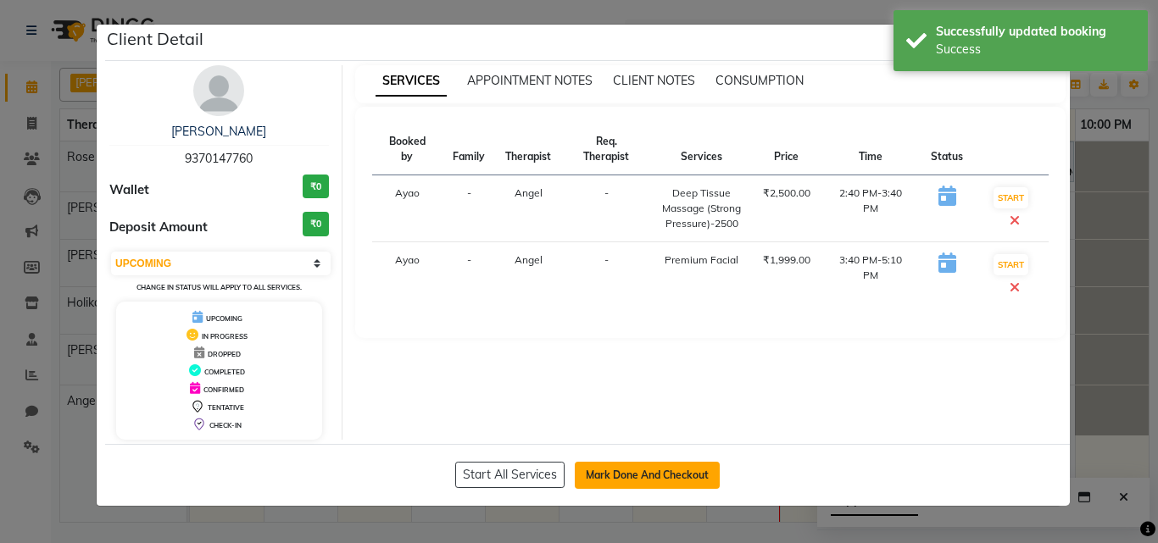
click at [688, 470] on button "Mark Done And Checkout" at bounding box center [647, 475] width 145 height 27
select select "service"
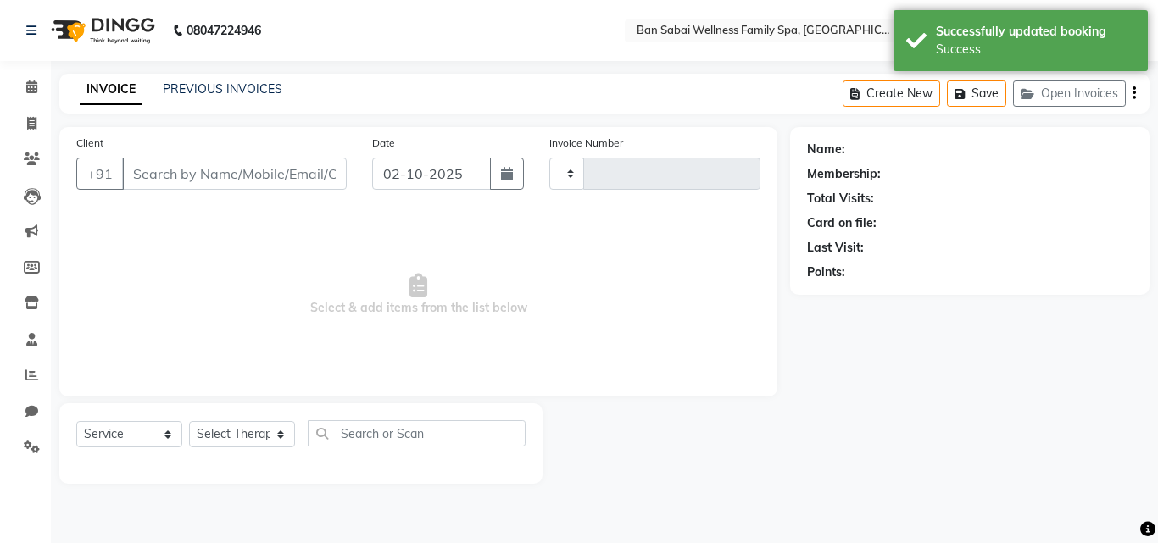
type input "2677"
select select "8225"
type input "9370147760"
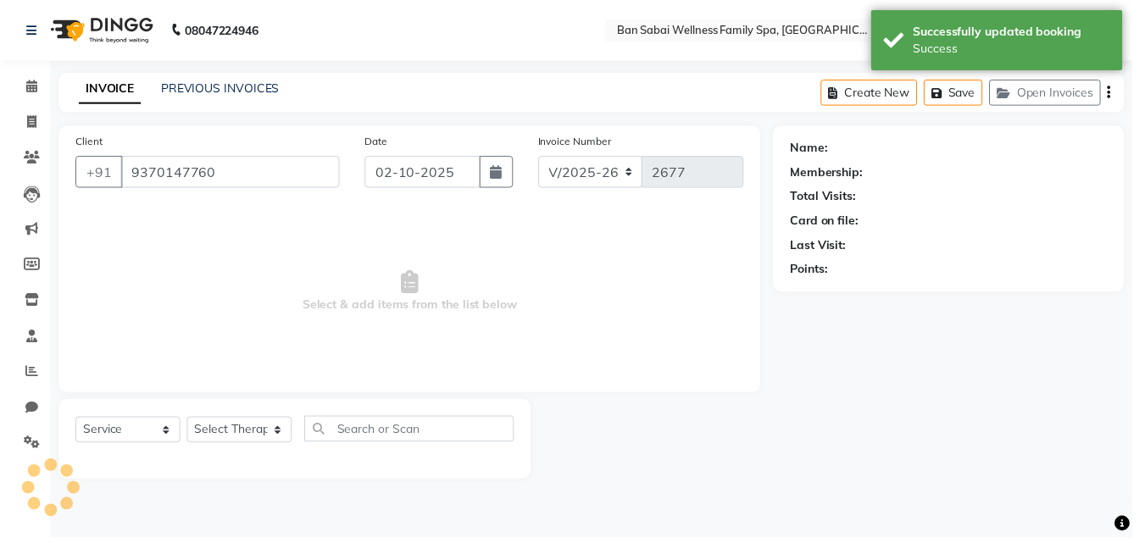
select select "90339"
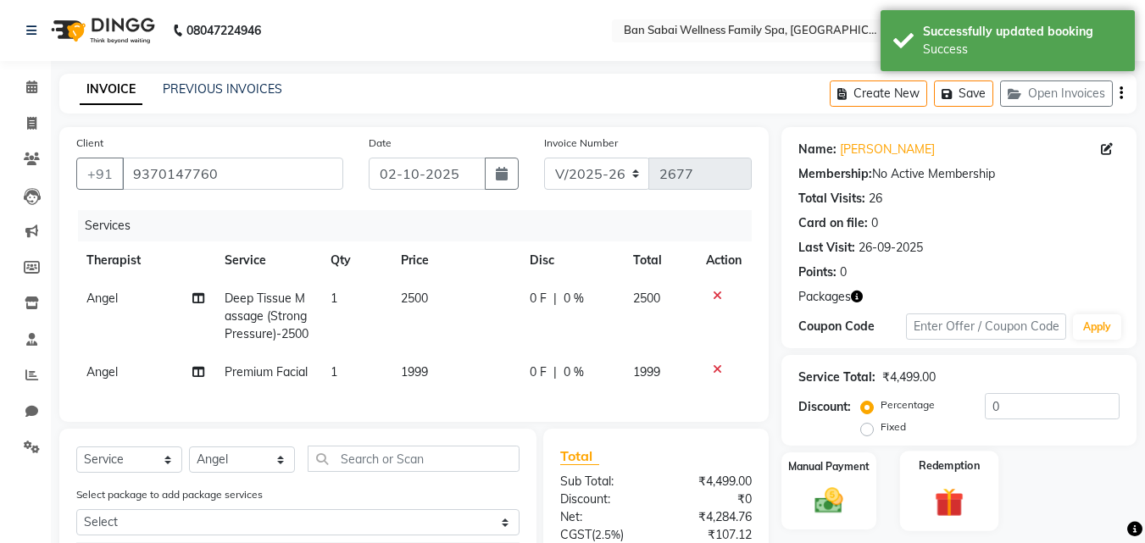
click at [967, 458] on label "Redemption" at bounding box center [950, 466] width 61 height 16
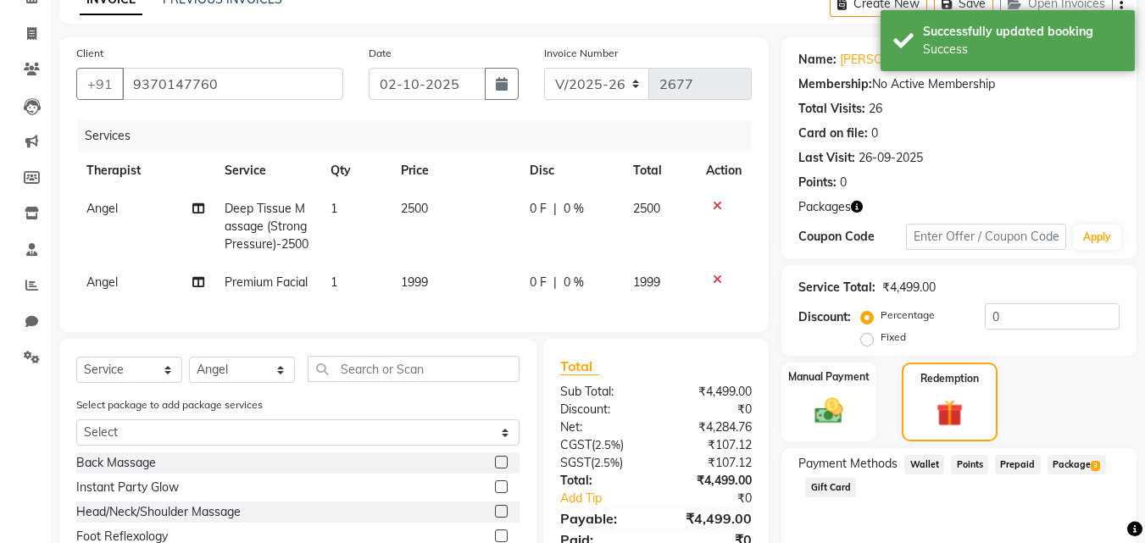
scroll to position [170, 0]
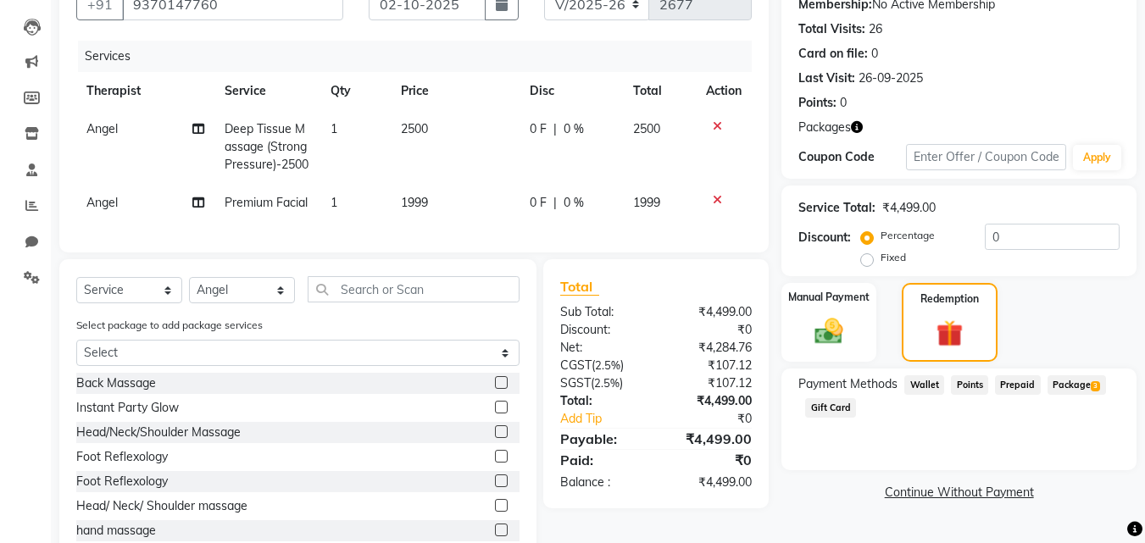
click at [1091, 389] on span "3" at bounding box center [1095, 387] width 9 height 10
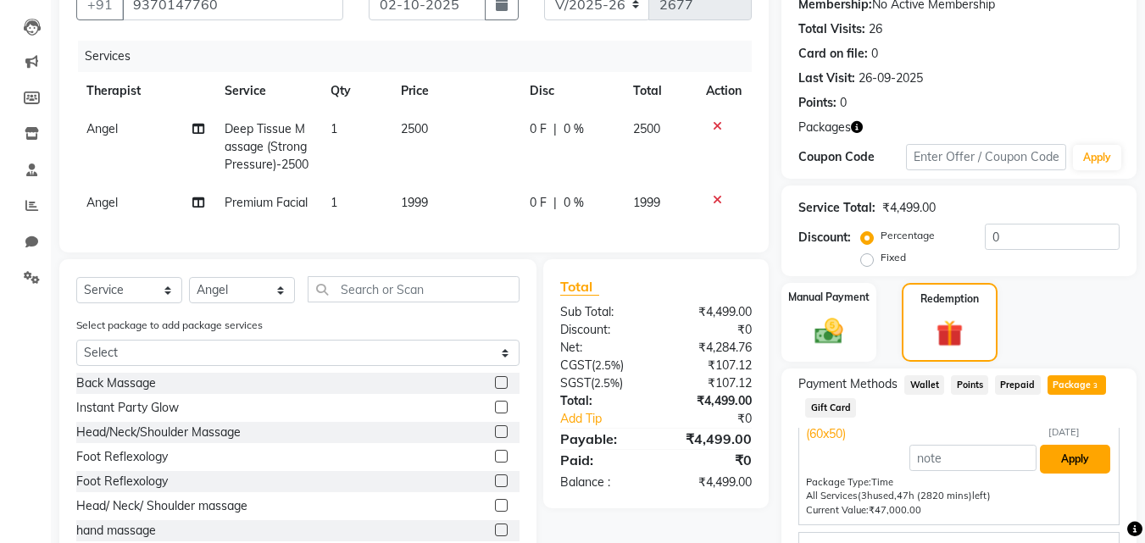
click at [1058, 463] on button "Apply" at bounding box center [1075, 459] width 70 height 29
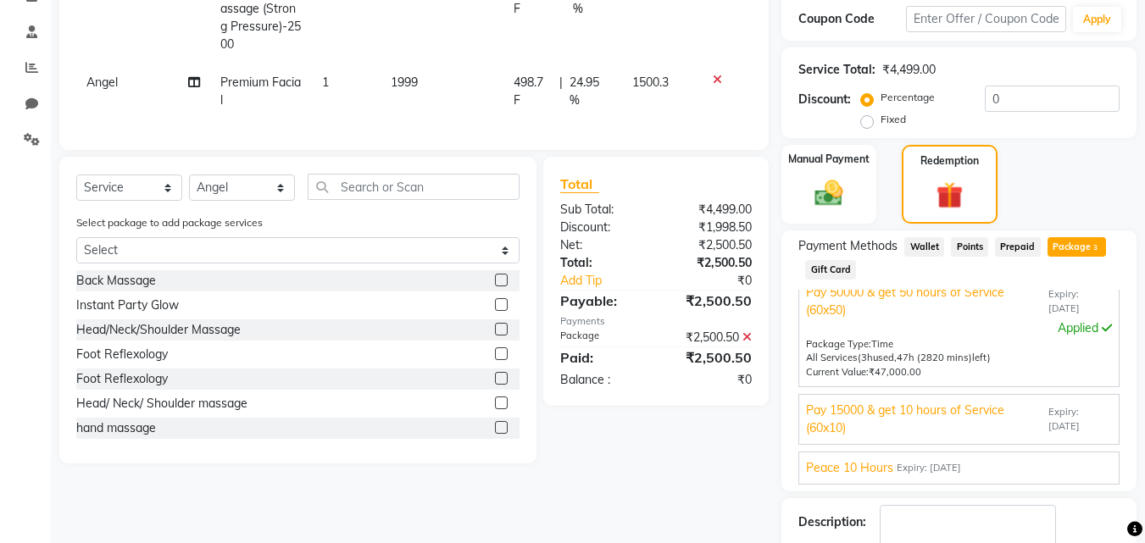
scroll to position [412, 0]
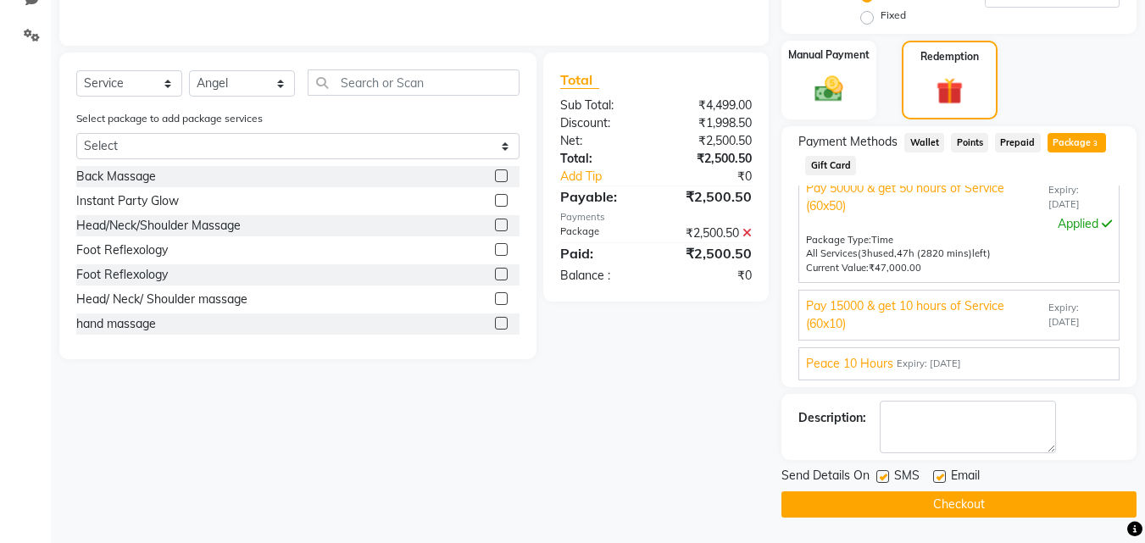
click at [958, 504] on button "Checkout" at bounding box center [959, 505] width 355 height 26
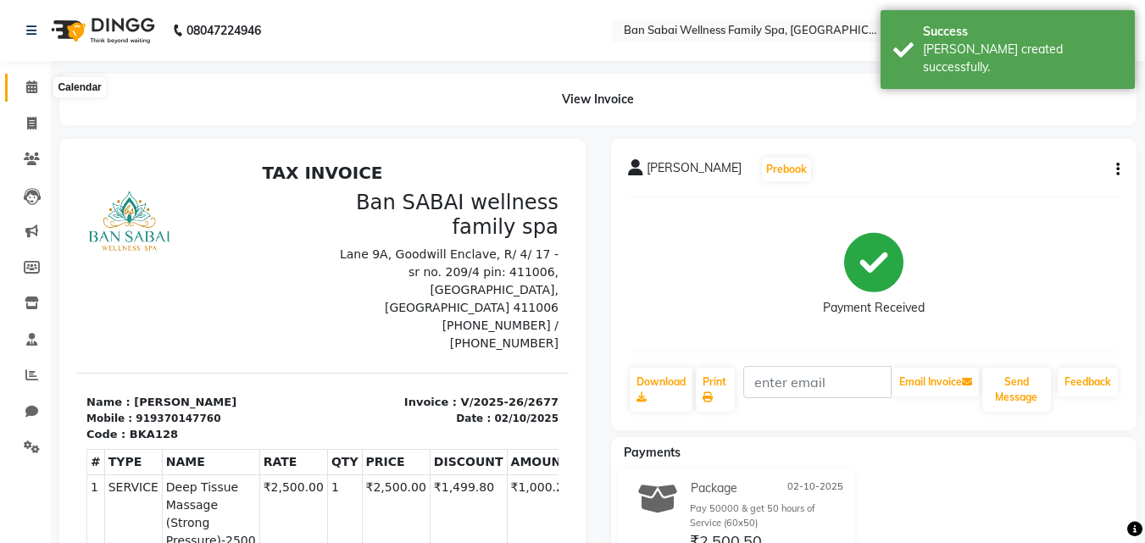
click at [39, 93] on span at bounding box center [32, 88] width 30 height 20
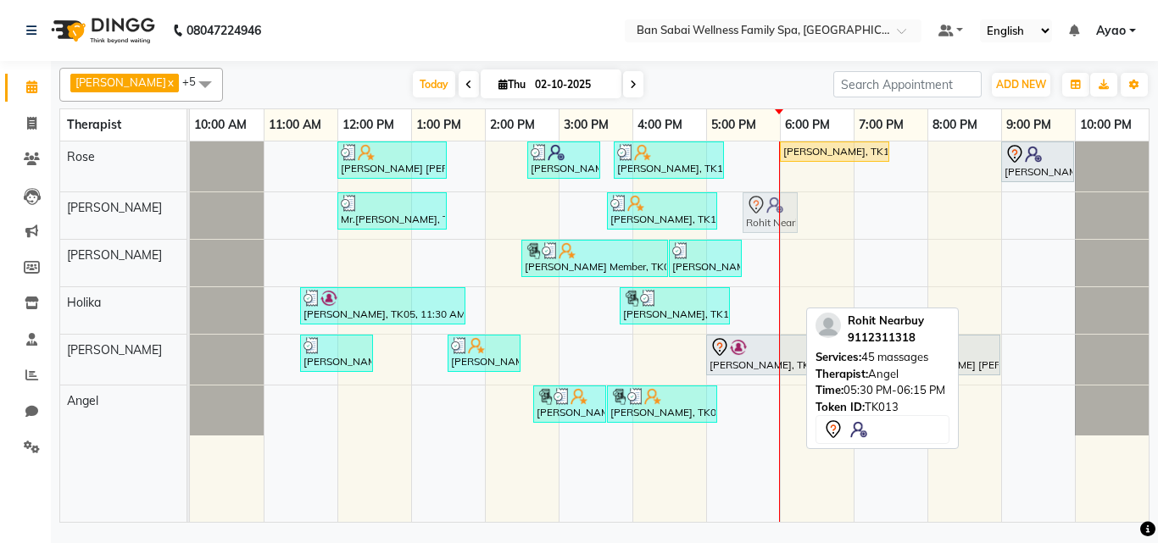
drag, startPoint x: 765, startPoint y: 402, endPoint x: 769, endPoint y: 228, distance: 173.9
click at [769, 228] on tbody "Mr Seong Jin Choi, TK04, 12:00 PM-01:30 PM, Deep Tissue Massage (Strong Pressur…" at bounding box center [669, 289] width 959 height 294
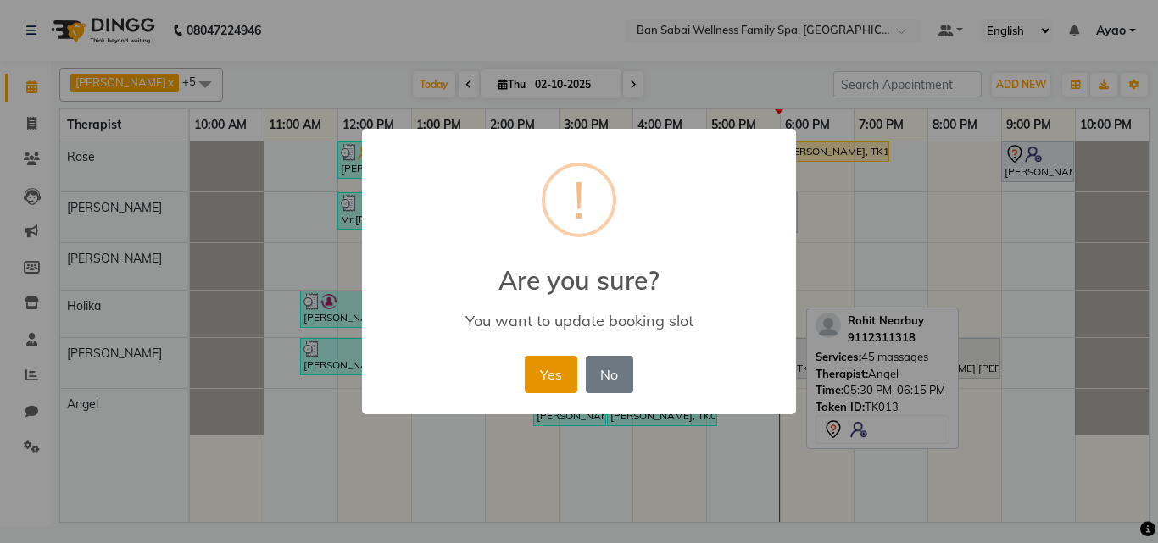
click at [546, 374] on button "Yes" at bounding box center [551, 374] width 52 height 37
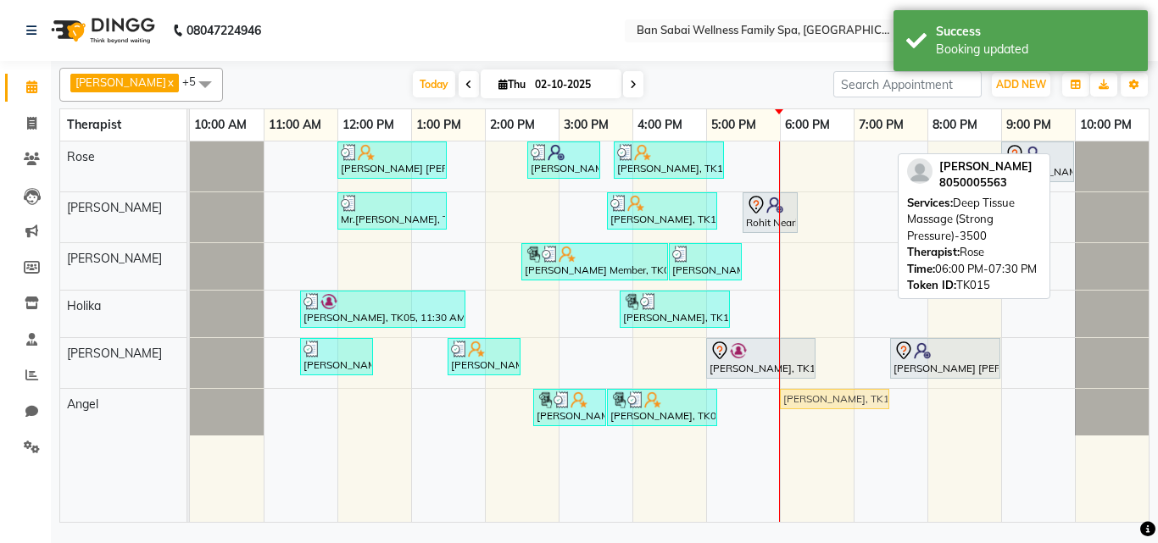
drag, startPoint x: 814, startPoint y: 147, endPoint x: 787, endPoint y: 416, distance: 271.0
click at [787, 416] on div "Mr Seong Jin Choi, TK04, 12:00 PM-01:30 PM, Deep Tissue Massage (Strong Pressur…" at bounding box center [669, 332] width 959 height 381
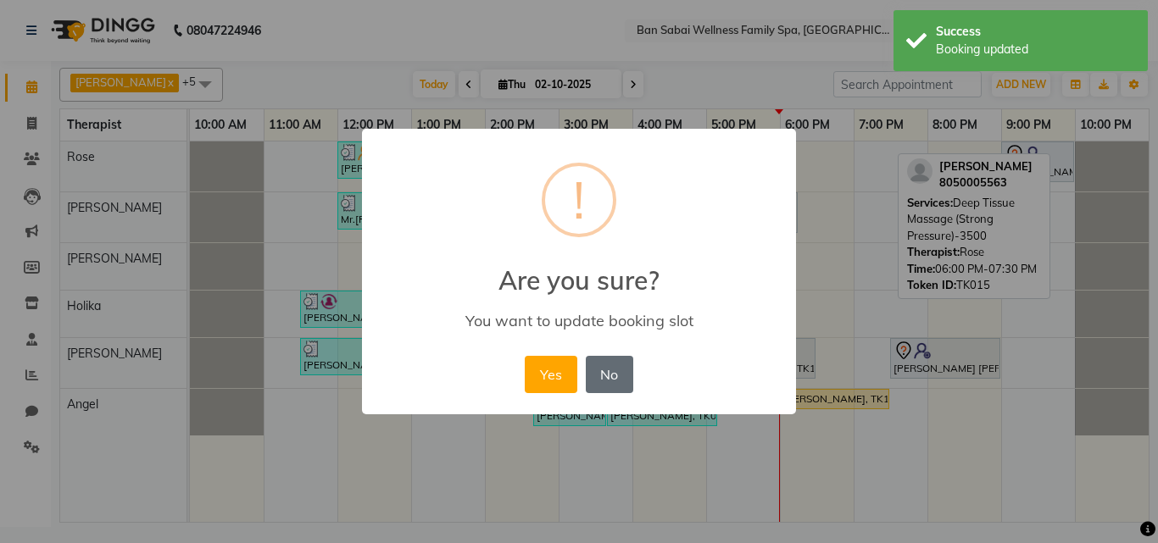
click at [616, 366] on button "No" at bounding box center [609, 374] width 47 height 37
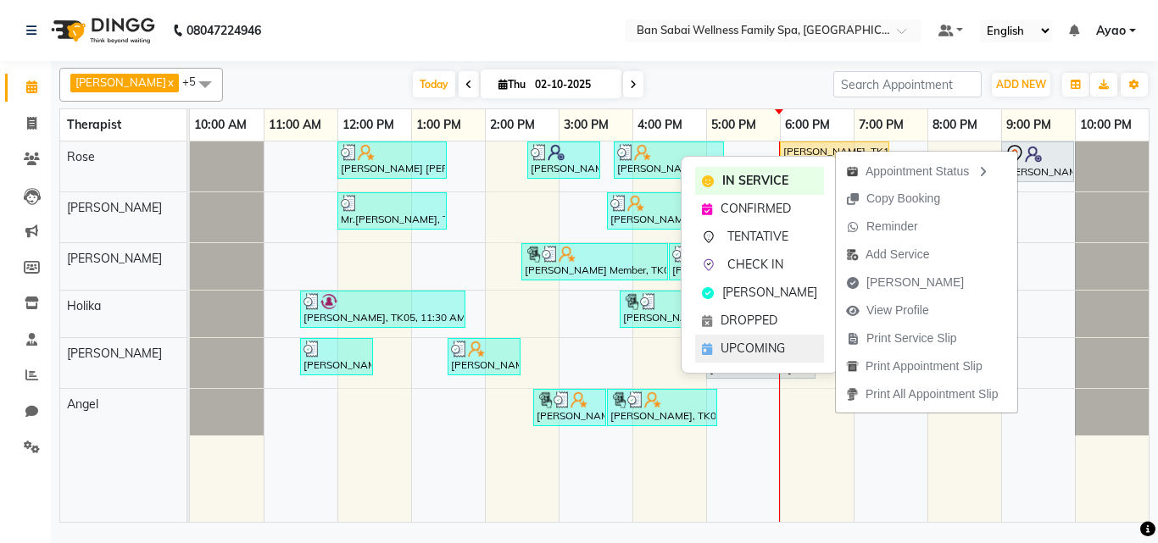
click at [752, 343] on span "UPCOMING" at bounding box center [753, 349] width 64 height 18
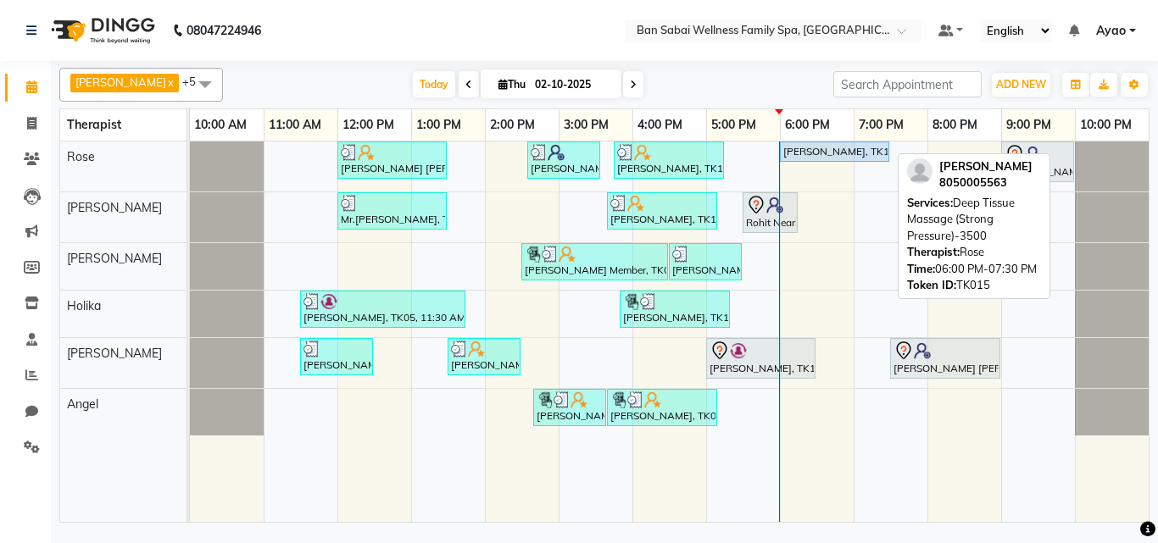
click at [827, 151] on div "[PERSON_NAME], TK15, 06:00 PM-07:30 PM, Deep Tissue Massage (Strong Pressure)-3…" at bounding box center [835, 151] width 106 height 15
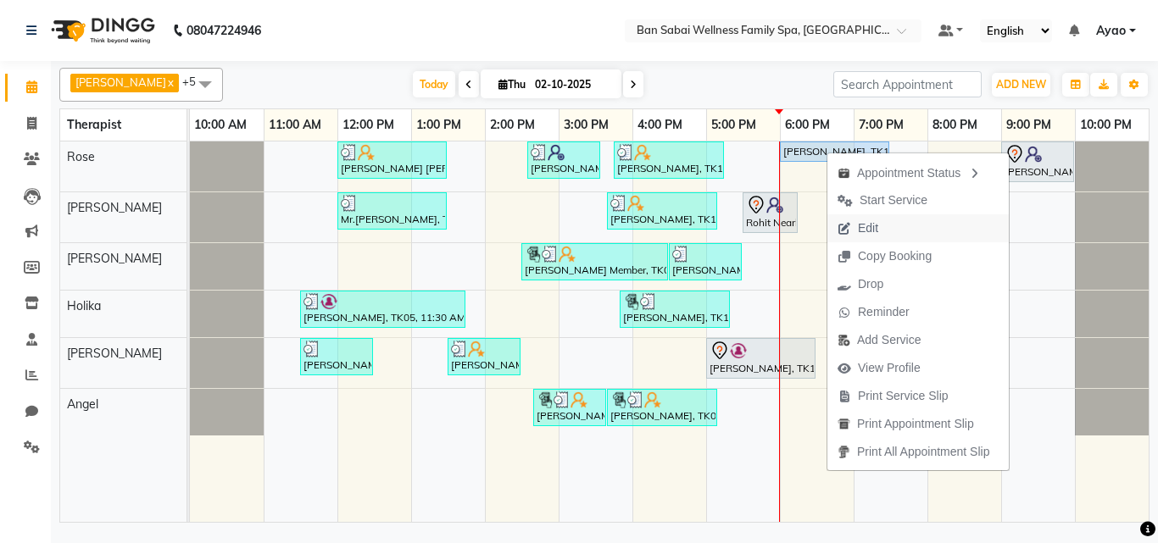
click at [876, 226] on span "Edit" at bounding box center [868, 229] width 20 height 18
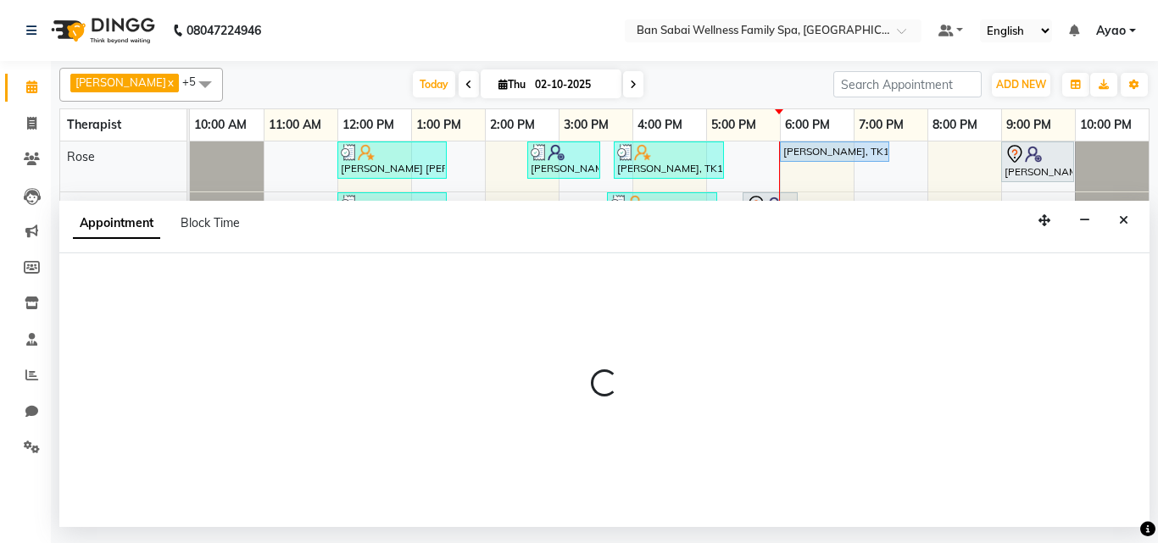
select select "tentative"
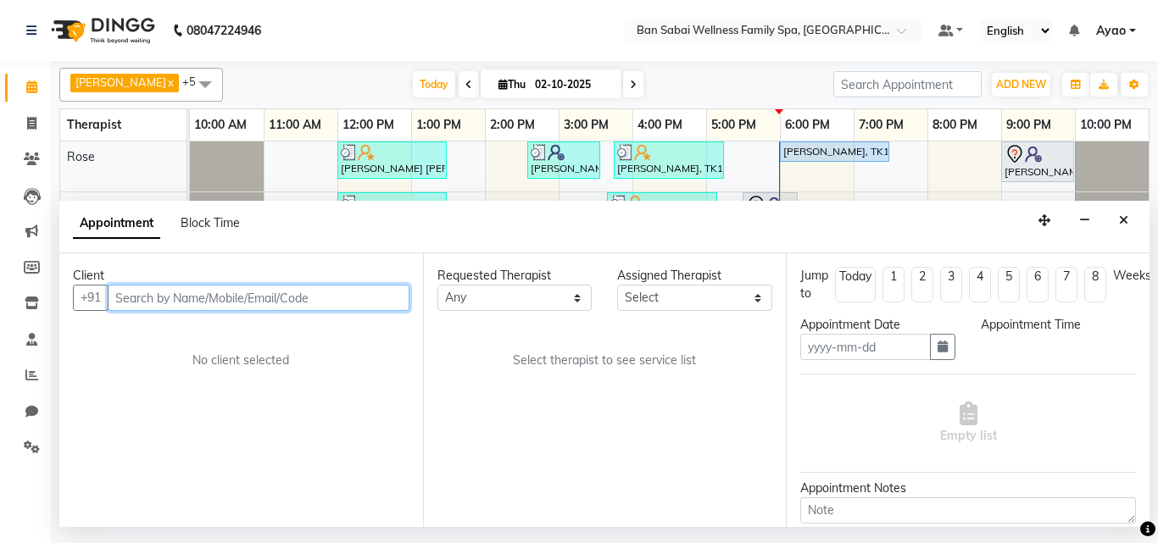
type input "02-10-2025"
select select "upcoming"
select select "1080"
select select "78158"
select select "4209"
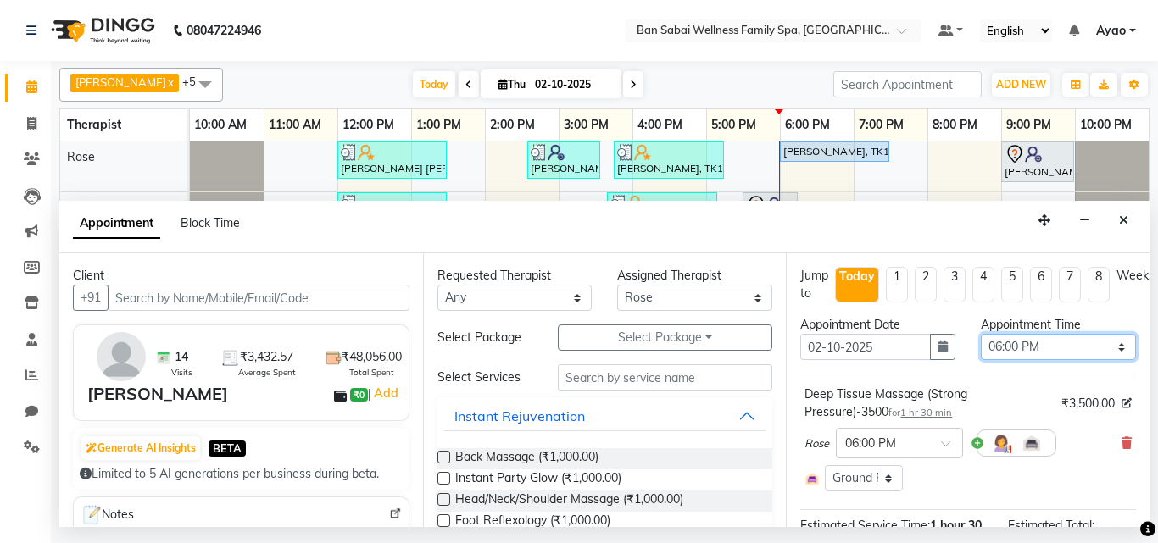
click at [1104, 345] on select "Select 11:00 AM 11:05 AM 11:10 AM 11:15 AM 11:20 AM 11:25 AM 11:30 AM 11:35 AM …" at bounding box center [1058, 347] width 155 height 26
select select "1065"
click at [981, 334] on select "Select 11:00 AM 11:05 AM 11:10 AM 11:15 AM 11:20 AM 11:25 AM 11:30 AM 11:35 AM …" at bounding box center [1058, 347] width 155 height 26
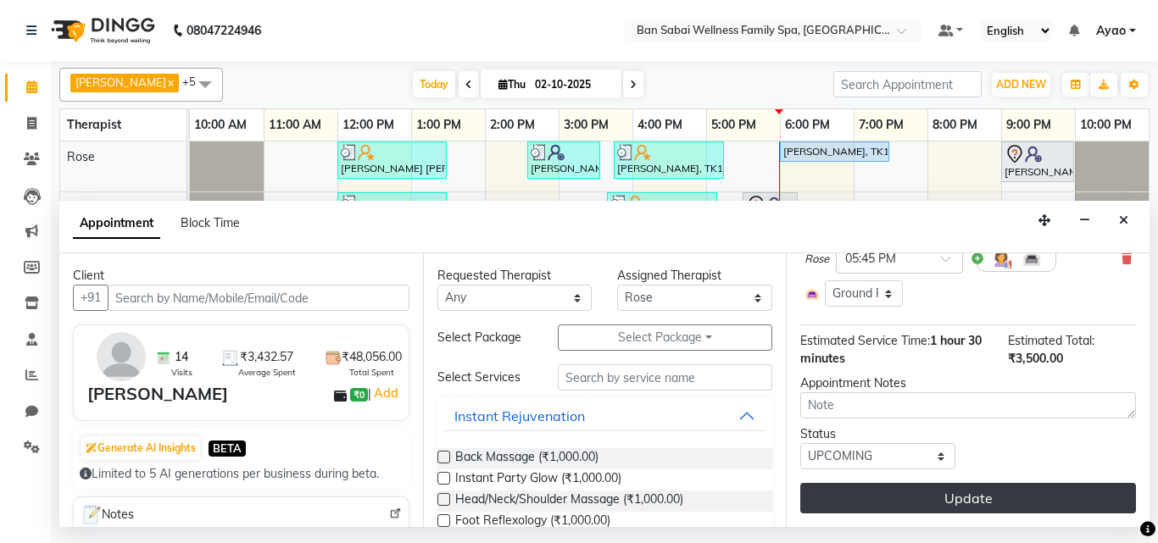
click at [1034, 485] on button "Update" at bounding box center [968, 498] width 336 height 31
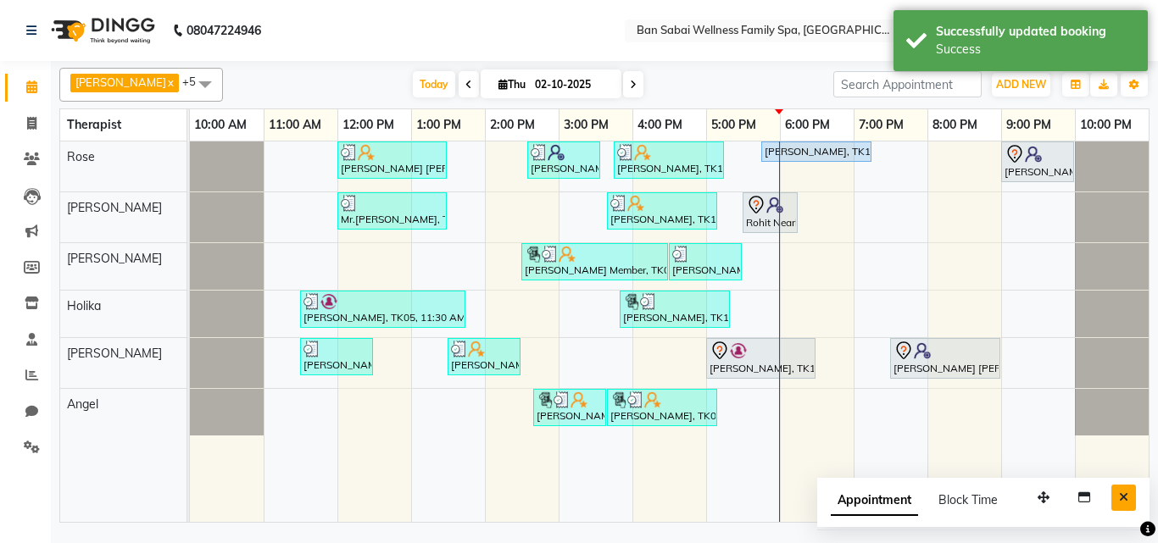
click at [1117, 493] on button "Close" at bounding box center [1124, 498] width 25 height 26
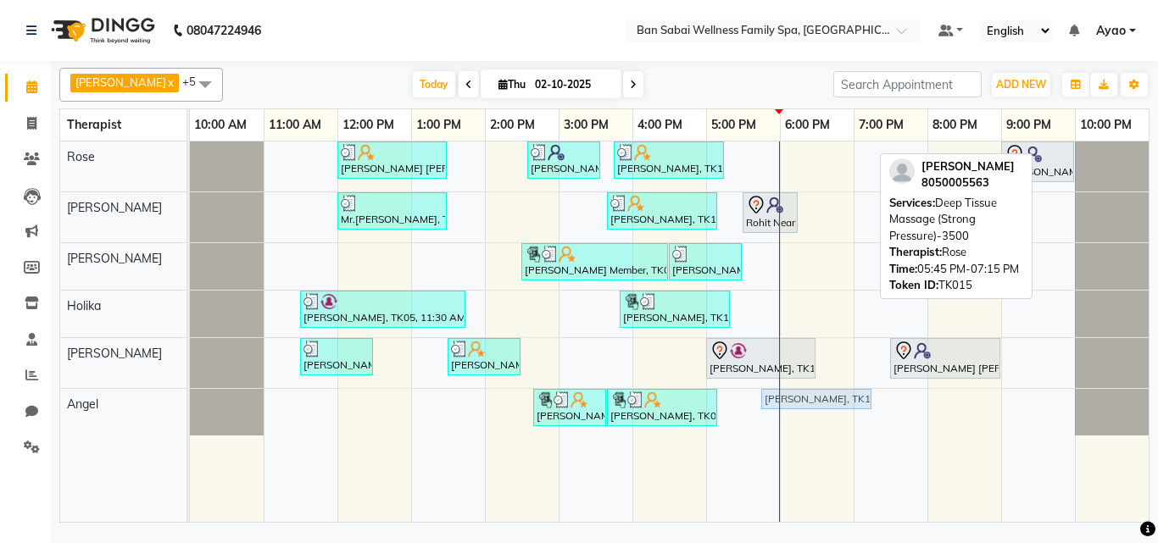
drag, startPoint x: 794, startPoint y: 147, endPoint x: 778, endPoint y: 415, distance: 268.4
click at [778, 415] on div "Mr Seong Jin Choi, TK04, 12:00 PM-01:30 PM, Deep Tissue Massage (Strong Pressur…" at bounding box center [669, 332] width 959 height 381
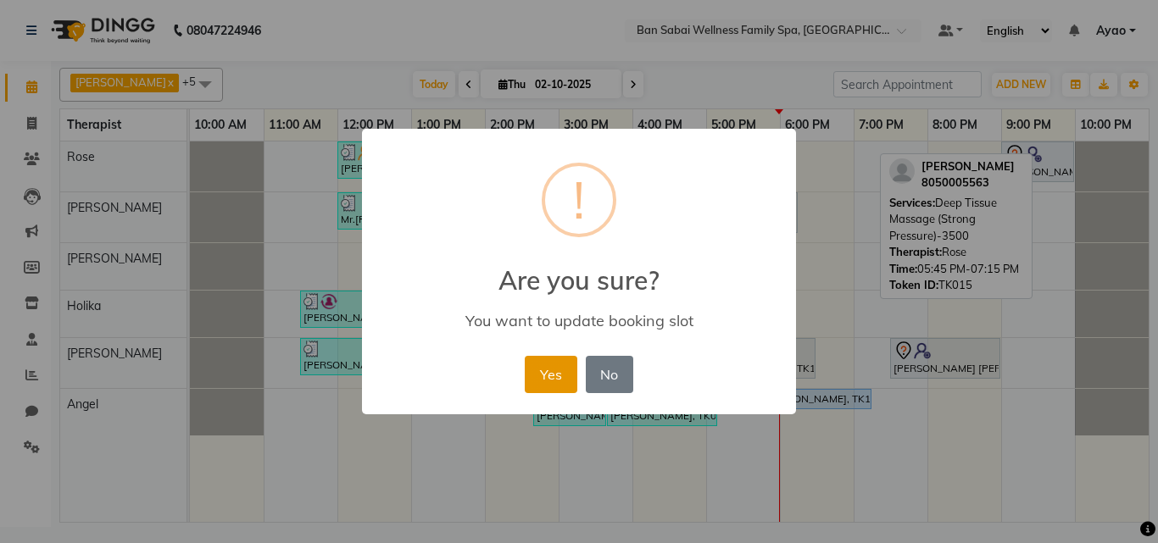
click at [547, 380] on button "Yes" at bounding box center [551, 374] width 52 height 37
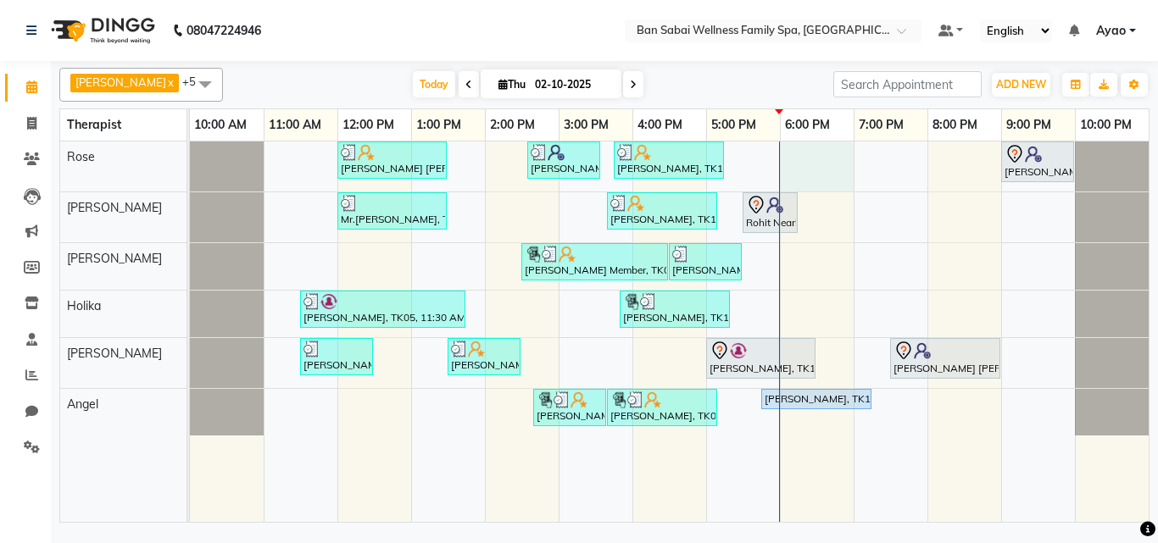
click at [807, 153] on div "Mr Seong Jin Choi, TK04, 12:00 PM-01:30 PM, Deep Tissue Massage (Strong Pressur…" at bounding box center [669, 332] width 959 height 381
select select "78158"
select select "1080"
select select "tentative"
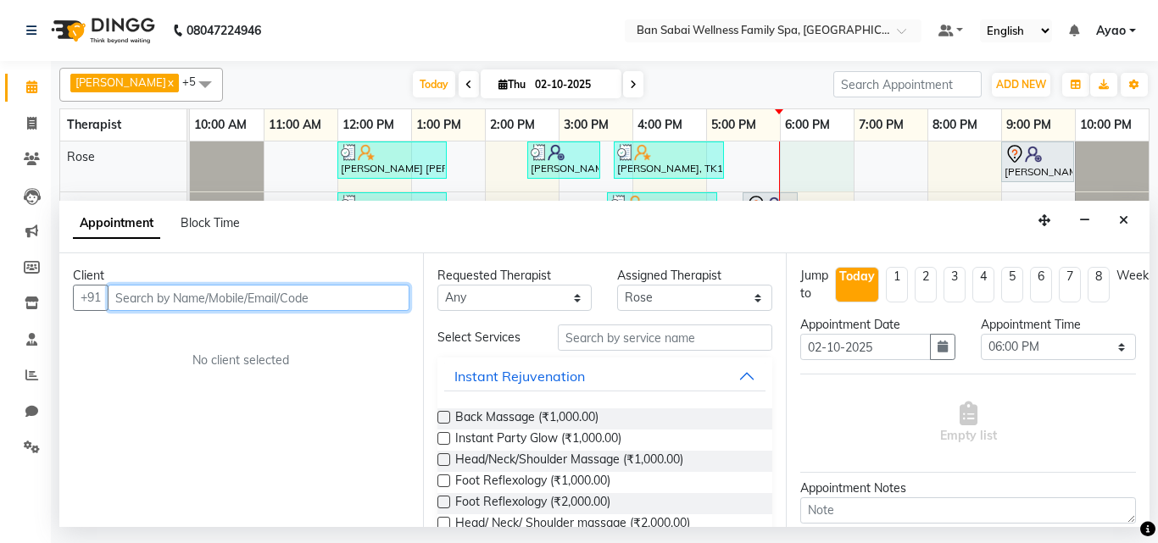
click at [326, 303] on input "text" at bounding box center [259, 298] width 302 height 26
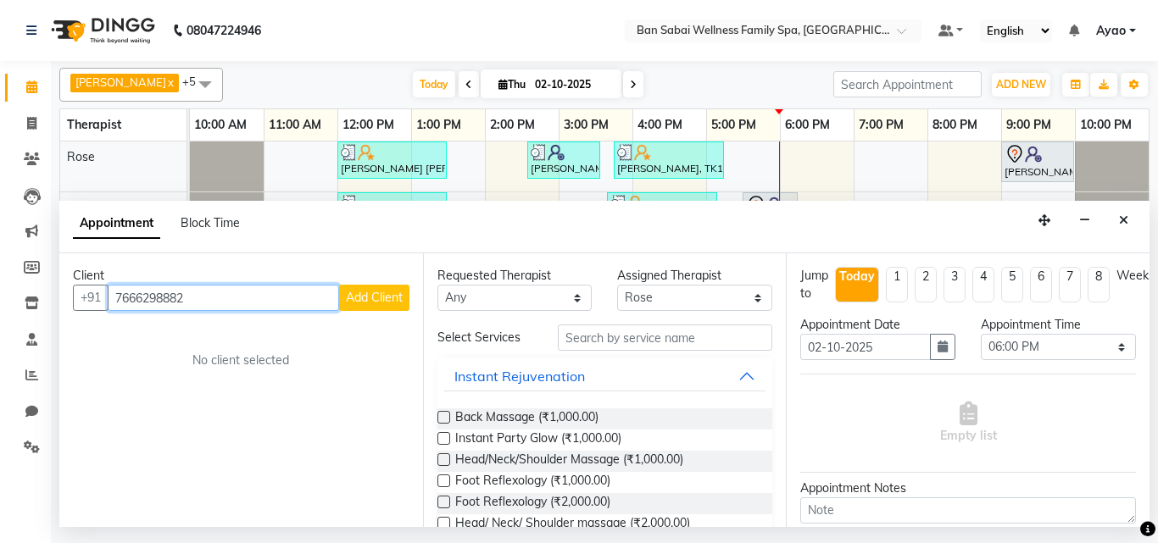
type input "7666298882"
click at [399, 292] on button "Add Client" at bounding box center [374, 298] width 70 height 26
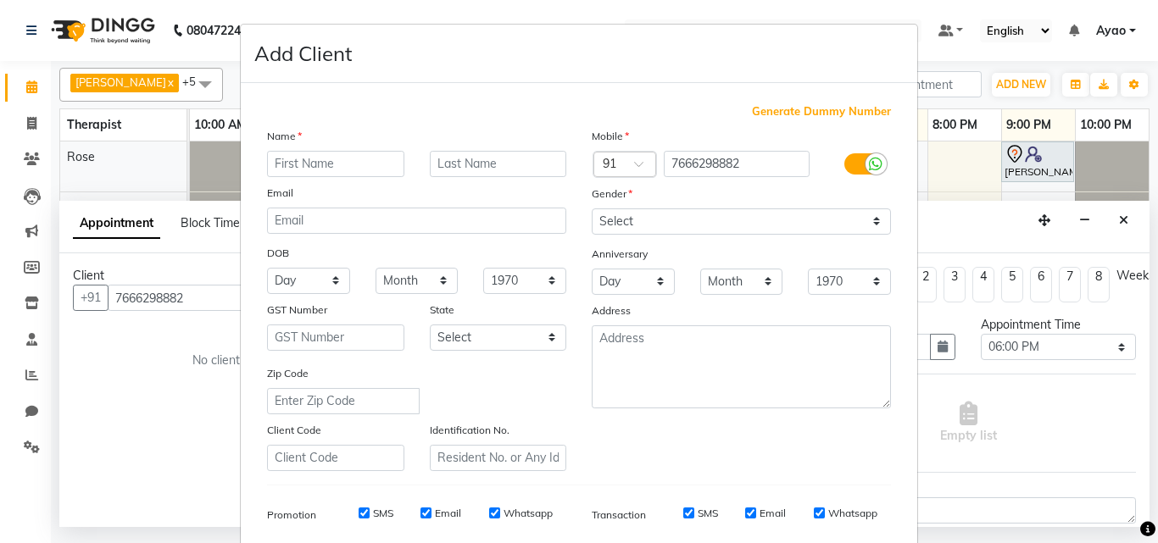
click at [338, 158] on input "text" at bounding box center [335, 164] width 137 height 26
type input "Aditya"
click at [460, 151] on input "text" at bounding box center [498, 164] width 137 height 26
type input "Bhinghe"
click at [677, 216] on select "Select [DEMOGRAPHIC_DATA] [DEMOGRAPHIC_DATA] Other Prefer Not To Say" at bounding box center [741, 222] width 299 height 26
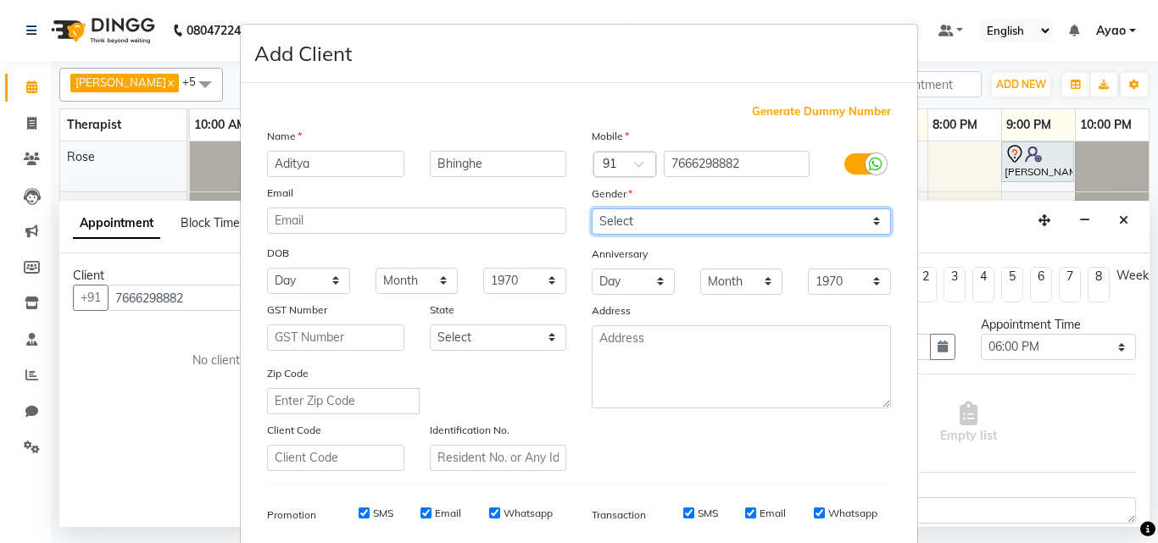
select select "[DEMOGRAPHIC_DATA]"
click at [592, 209] on select "Select [DEMOGRAPHIC_DATA] [DEMOGRAPHIC_DATA] Other Prefer Not To Say" at bounding box center [741, 222] width 299 height 26
click at [359, 516] on input "SMS" at bounding box center [364, 513] width 11 height 11
checkbox input "false"
click at [414, 510] on div "SMS Email Whatsapp" at bounding box center [443, 513] width 245 height 15
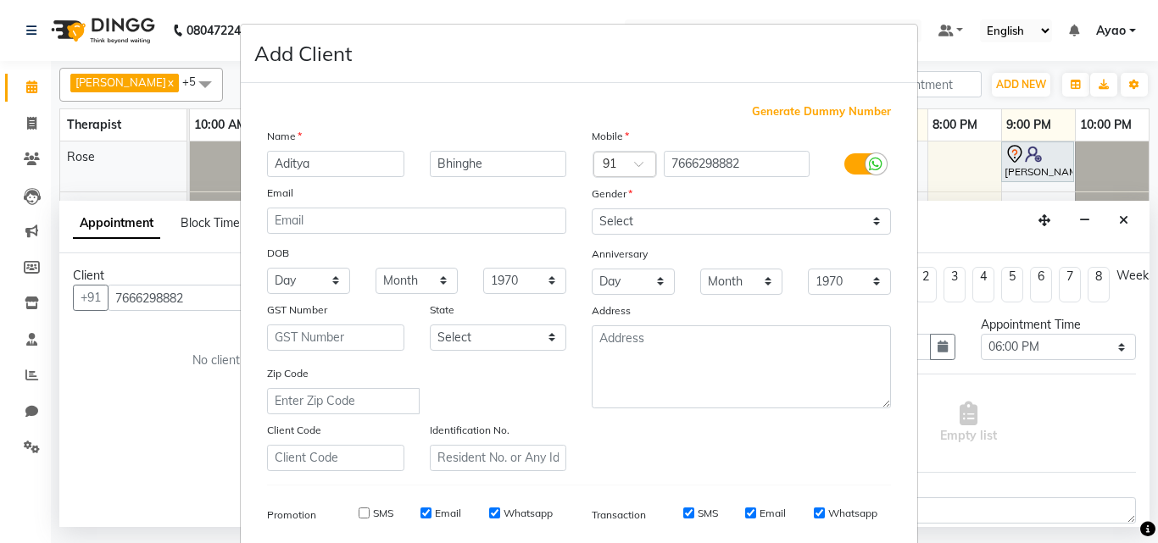
click at [421, 515] on input "Email" at bounding box center [426, 513] width 11 height 11
checkbox input "false"
click at [489, 510] on input "Whatsapp" at bounding box center [494, 513] width 11 height 11
checkbox input "false"
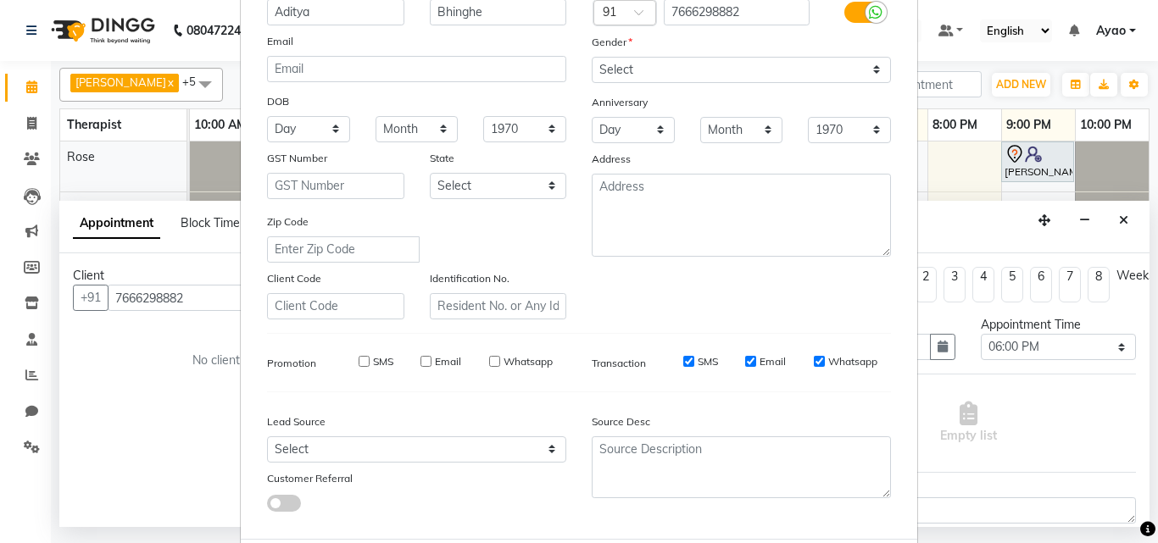
scroll to position [170, 0]
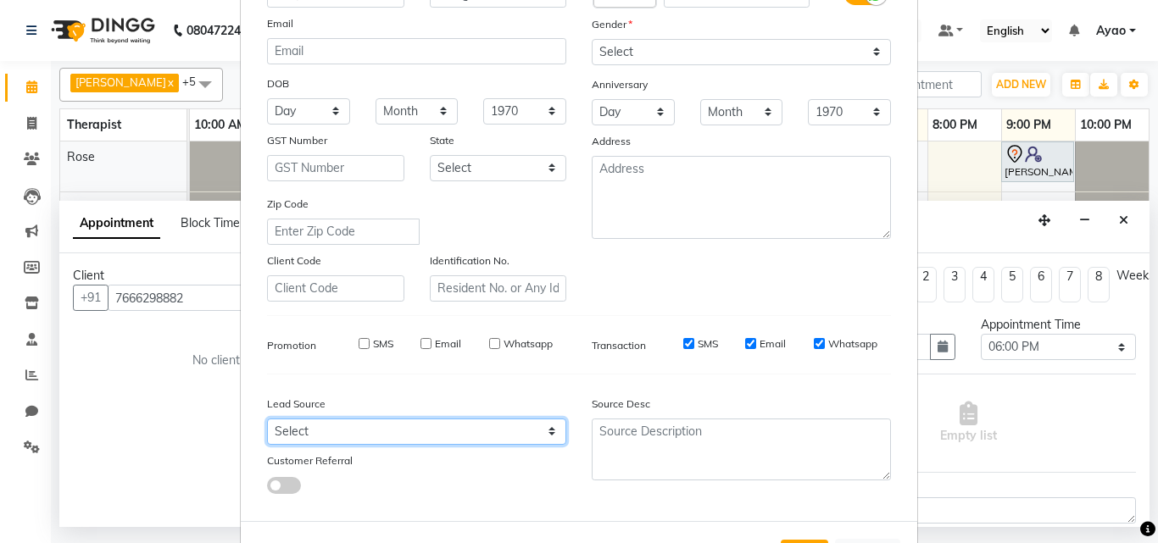
click at [335, 424] on select "Select Walk-in Referral Internet Friend Word of Mouth Advertisement Facebook Ju…" at bounding box center [416, 432] width 299 height 26
select select "54347"
click at [267, 419] on select "Select Walk-in Referral Internet Friend Word of Mouth Advertisement Facebook Ju…" at bounding box center [416, 432] width 299 height 26
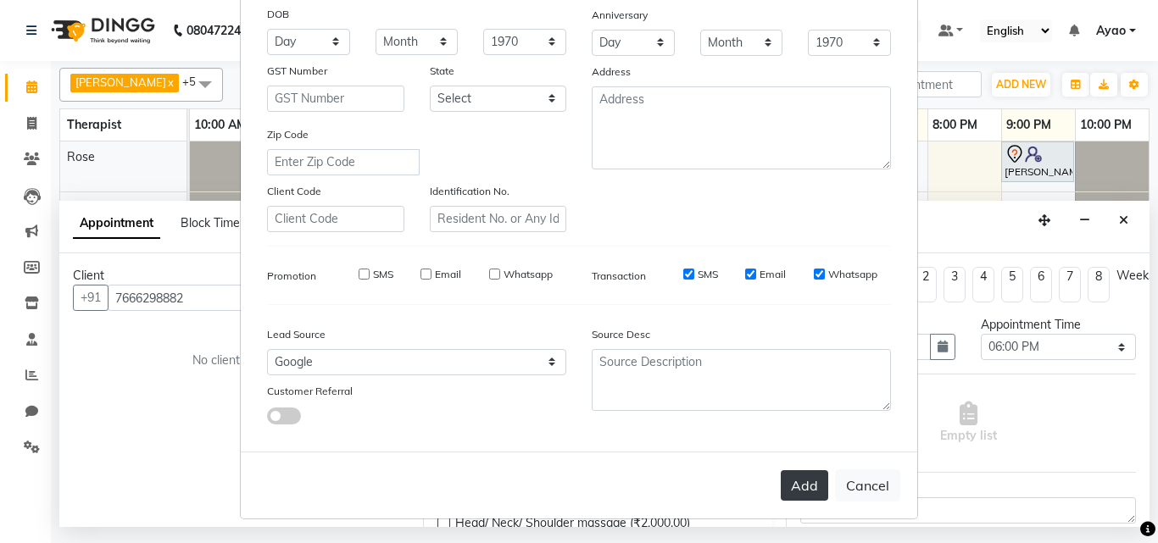
click at [806, 485] on button "Add" at bounding box center [804, 486] width 47 height 31
select select
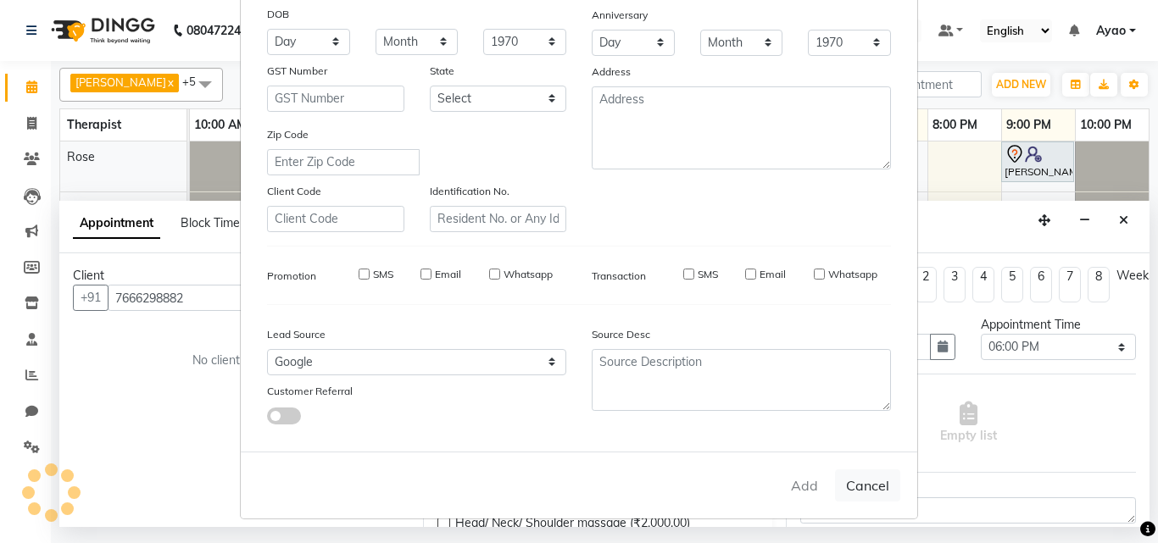
select select
checkbox input "false"
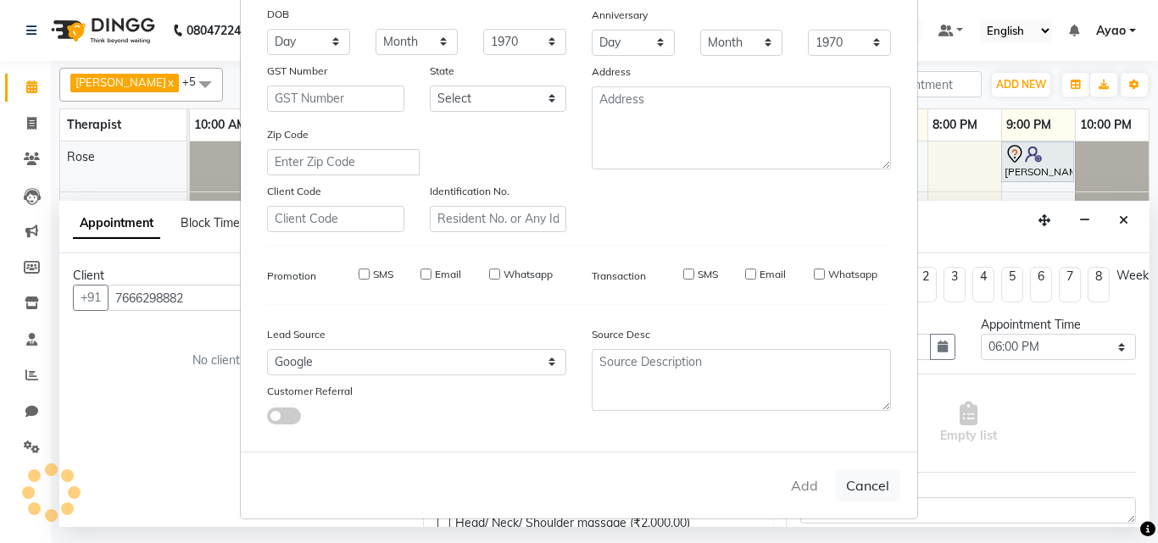
checkbox input "false"
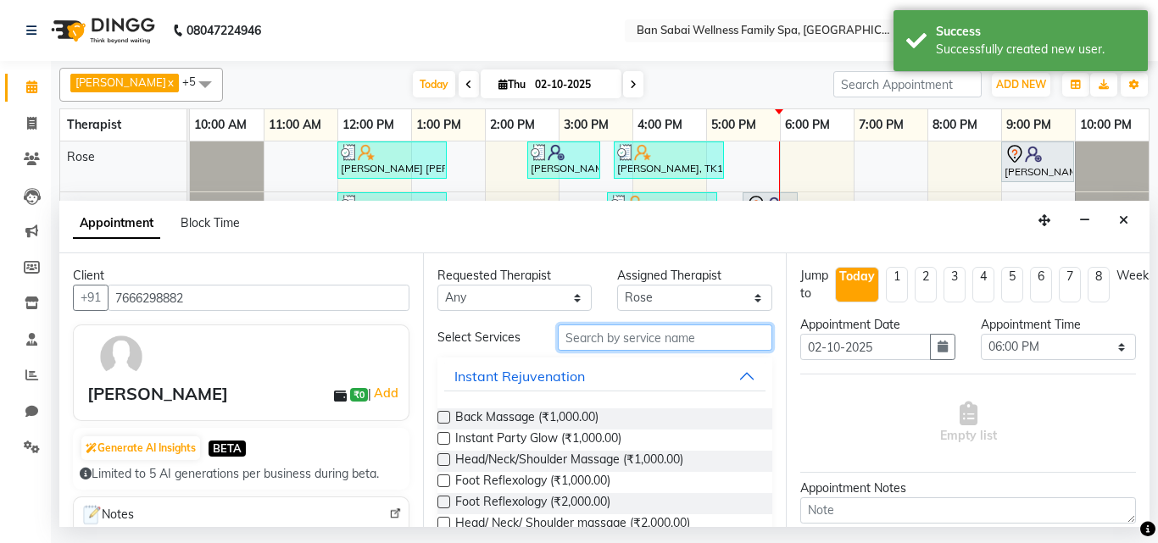
click at [703, 334] on input "text" at bounding box center [665, 338] width 215 height 26
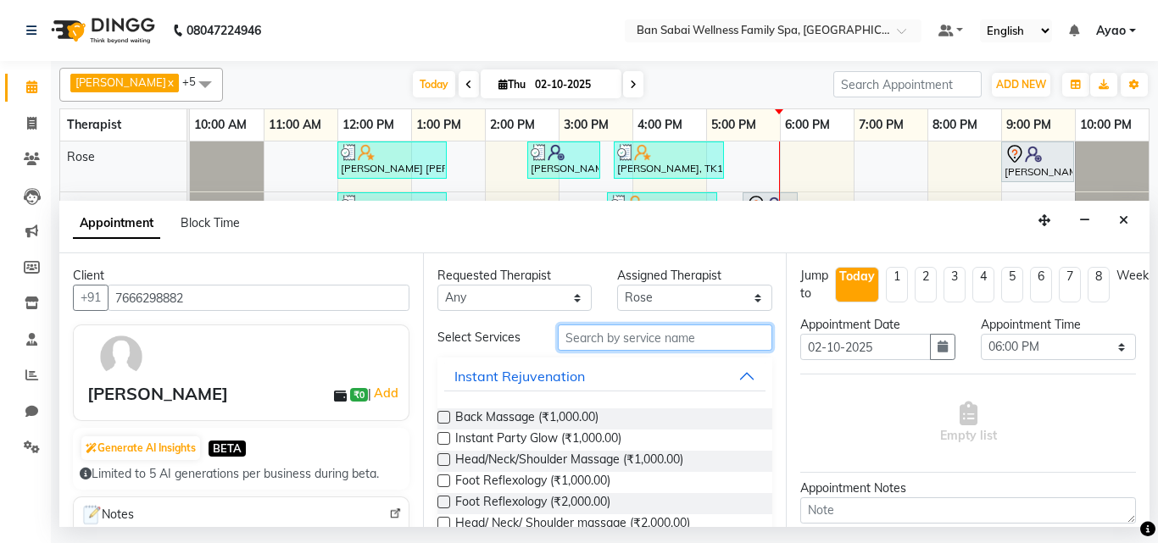
click at [688, 346] on input "text" at bounding box center [665, 338] width 215 height 26
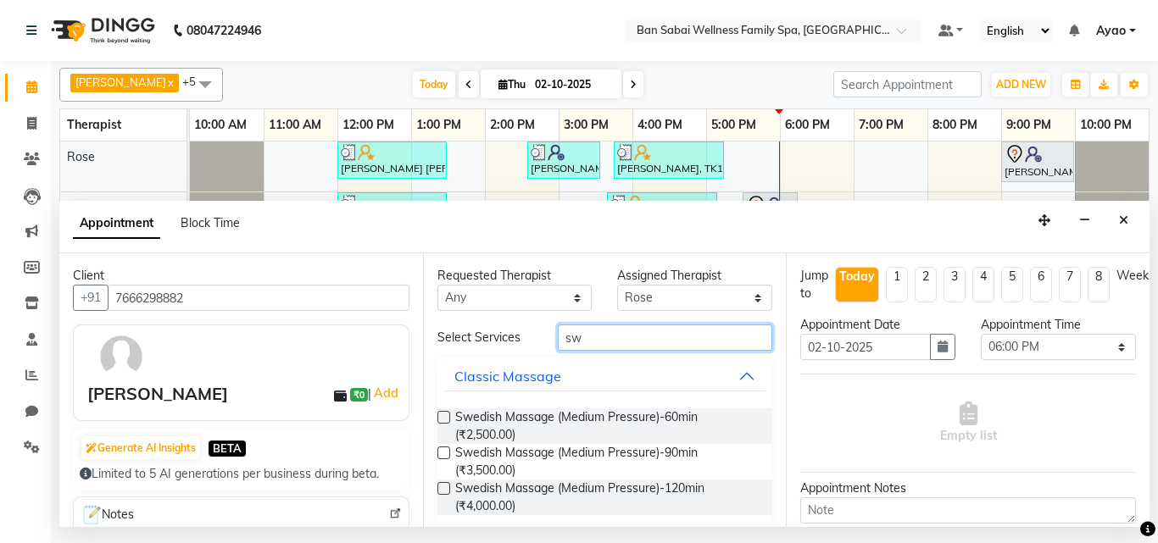
type input "sw"
click at [445, 422] on label at bounding box center [444, 417] width 13 height 13
click at [445, 422] on input "checkbox" at bounding box center [443, 419] width 11 height 11
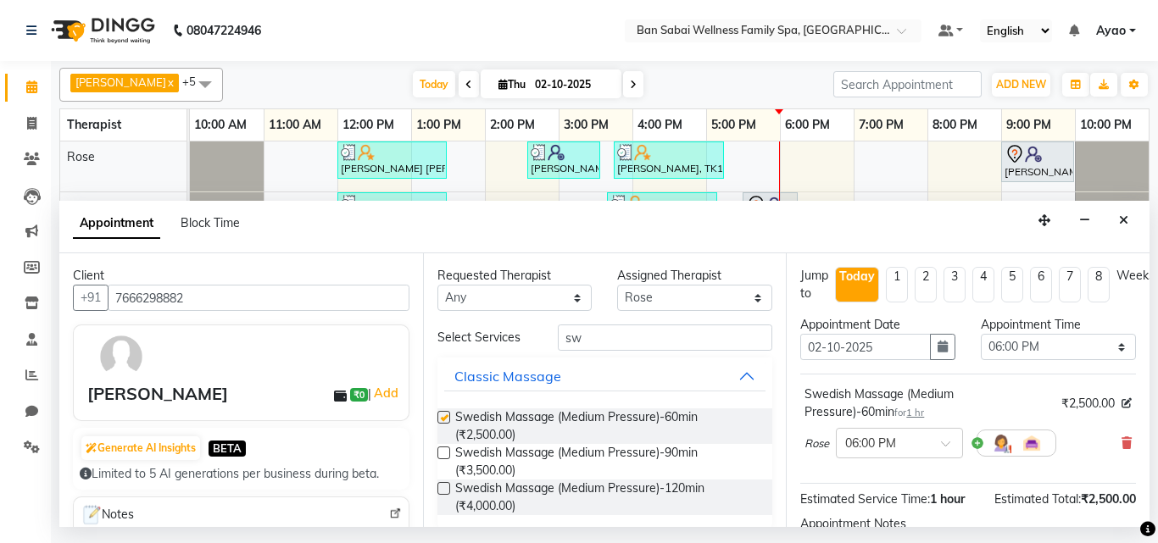
checkbox input "false"
click at [1097, 348] on select "Select 11:00 AM 11:05 AM 11:10 AM 11:15 AM 11:20 AM 11:25 AM 11:30 AM 11:35 AM …" at bounding box center [1058, 347] width 155 height 26
select select "1100"
click at [981, 334] on select "Select 11:00 AM 11:05 AM 11:10 AM 11:15 AM 11:20 AM 11:25 AM 11:30 AM 11:35 AM …" at bounding box center [1058, 347] width 155 height 26
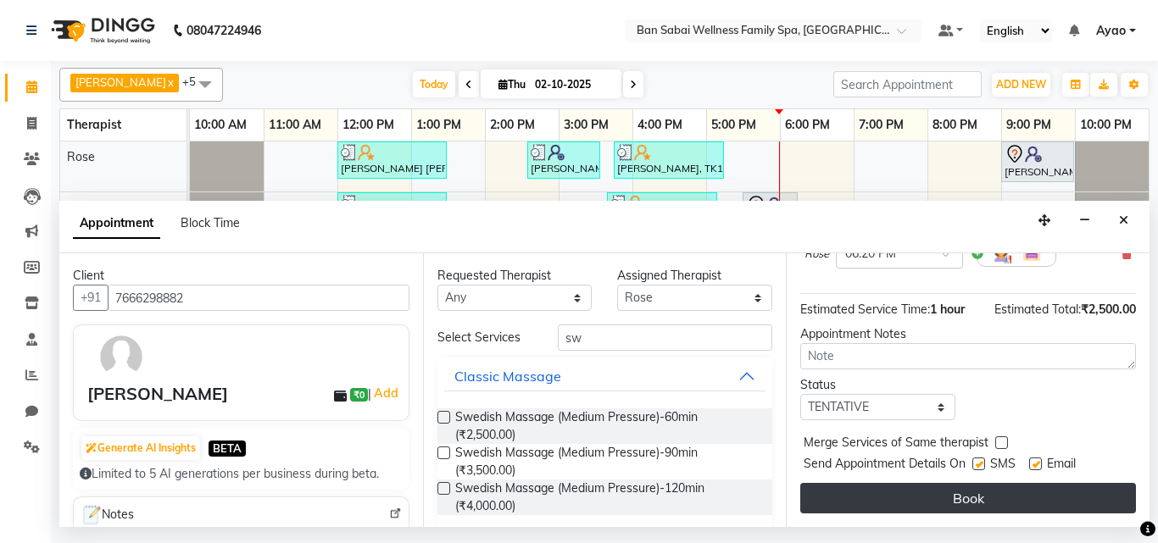
click at [1034, 485] on button "Book" at bounding box center [968, 498] width 336 height 31
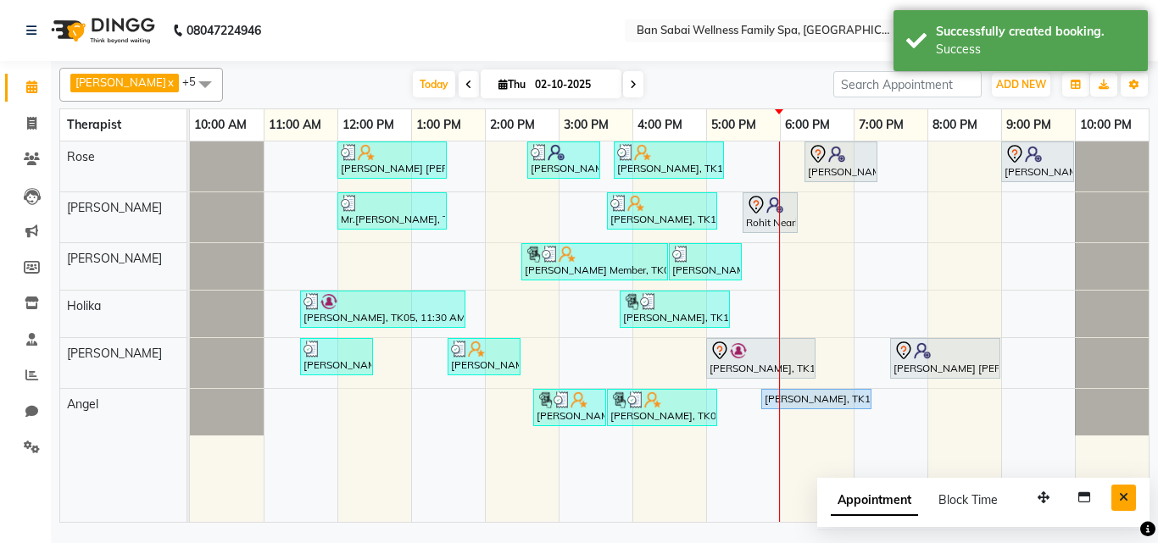
click at [1123, 499] on icon "Close" at bounding box center [1123, 498] width 9 height 12
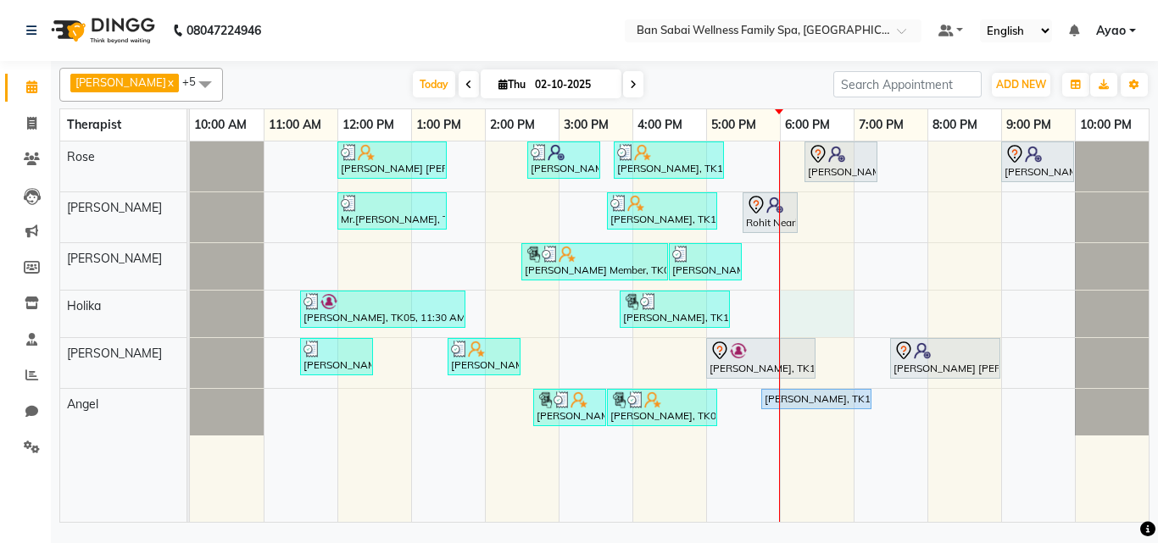
click at [803, 299] on div "Mr Seong Jin Choi, TK04, 12:00 PM-01:30 PM, Deep Tissue Massage (Strong Pressur…" at bounding box center [669, 332] width 959 height 381
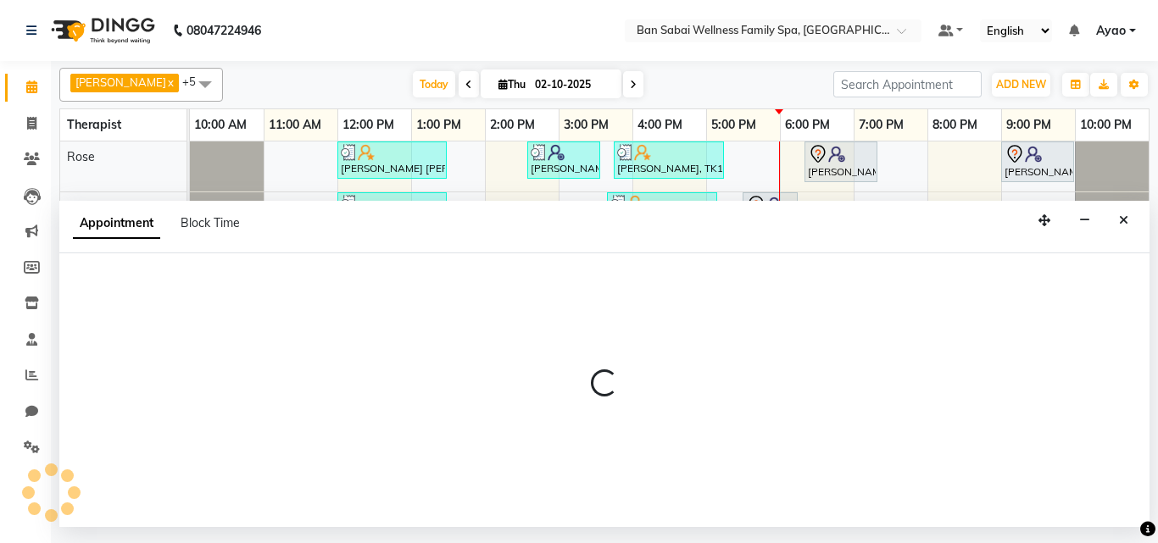
select select "79370"
select select "1080"
select select "tentative"
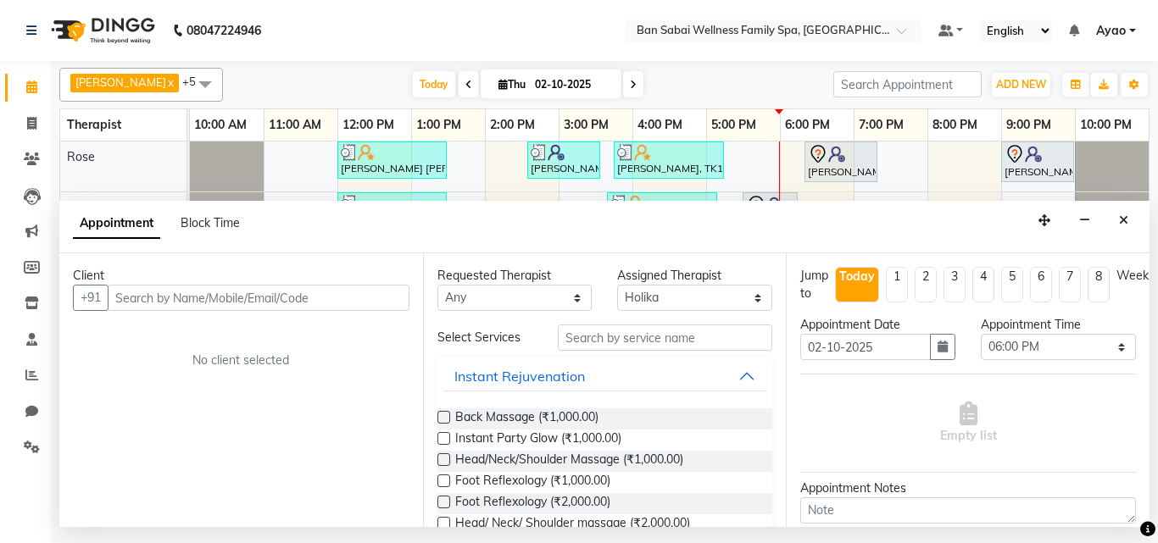
click at [325, 290] on input "text" at bounding box center [259, 298] width 302 height 26
click at [316, 296] on input "text" at bounding box center [259, 298] width 302 height 26
type input "9354956353"
click at [374, 298] on span "Add Client" at bounding box center [374, 297] width 57 height 15
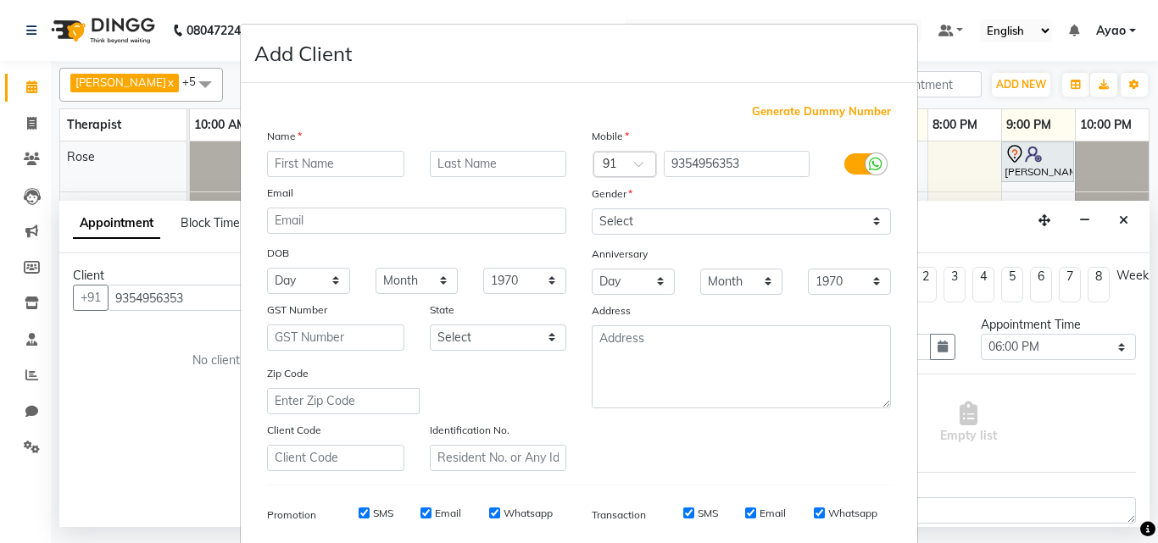
click at [348, 163] on input "text" at bounding box center [335, 164] width 137 height 26
click at [276, 162] on input "Sweta" at bounding box center [335, 164] width 137 height 26
type input "Shweta"
click at [471, 162] on input "text" at bounding box center [498, 164] width 137 height 26
type input "Katkar"
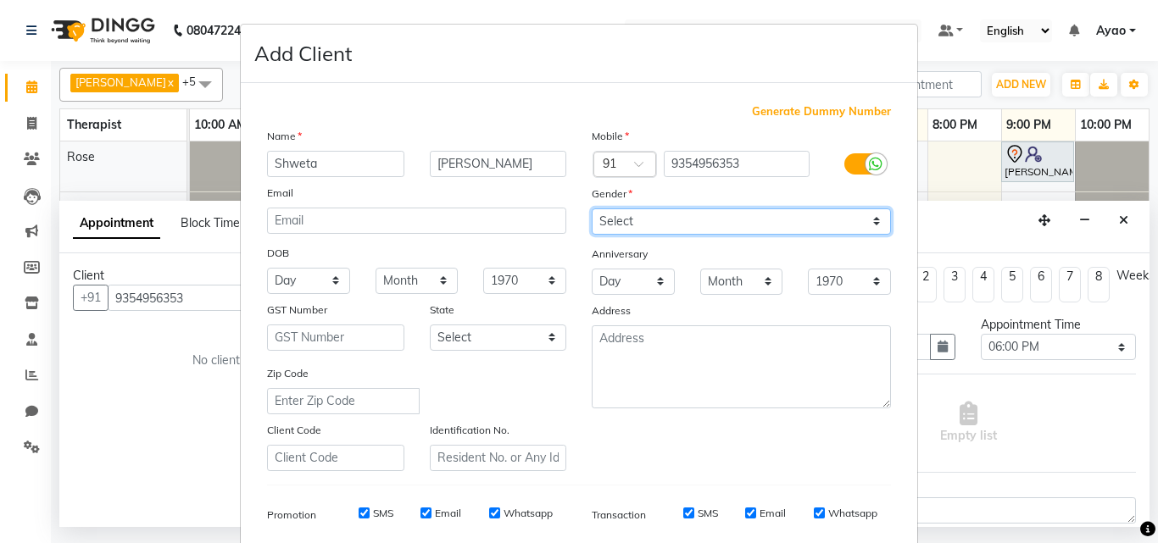
click at [761, 220] on select "Select [DEMOGRAPHIC_DATA] [DEMOGRAPHIC_DATA] Other Prefer Not To Say" at bounding box center [741, 222] width 299 height 26
select select "[DEMOGRAPHIC_DATA]"
click at [592, 209] on select "Select [DEMOGRAPHIC_DATA] [DEMOGRAPHIC_DATA] Other Prefer Not To Say" at bounding box center [741, 222] width 299 height 26
click at [489, 516] on input "Whatsapp" at bounding box center [494, 513] width 11 height 11
checkbox input "false"
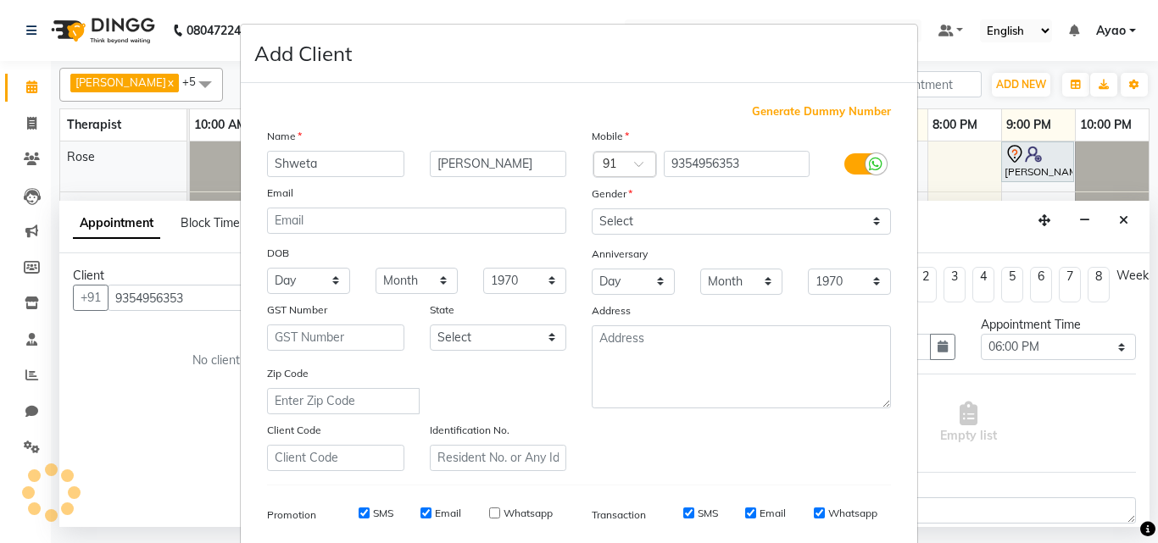
click at [421, 512] on input "Email" at bounding box center [426, 513] width 11 height 11
checkbox input "false"
click at [359, 512] on input "SMS" at bounding box center [364, 513] width 11 height 11
checkbox input "false"
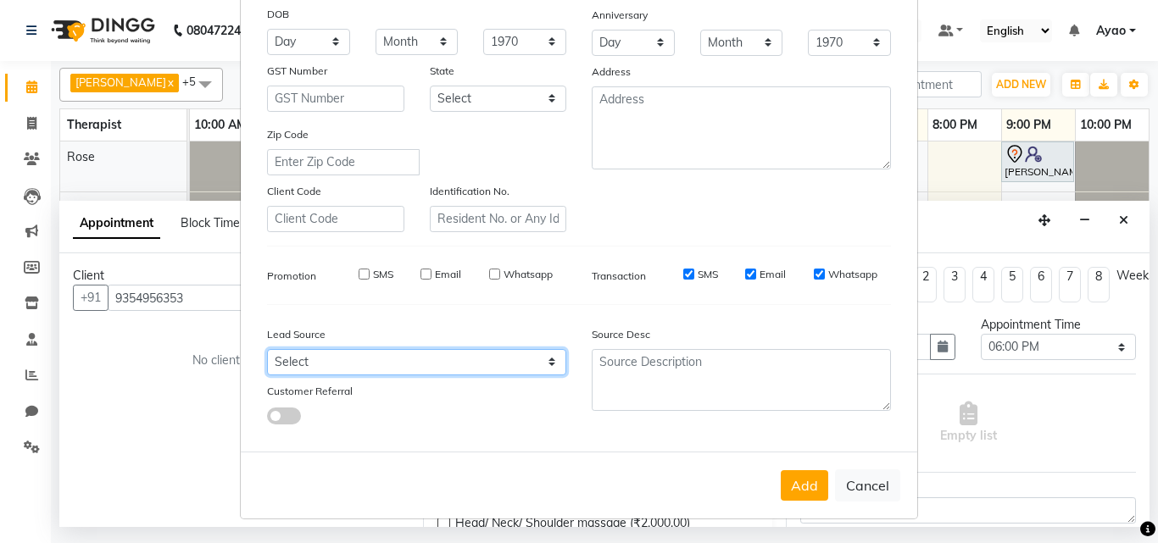
click at [519, 359] on select "Select Walk-in Referral Internet Friend Word of Mouth Advertisement Facebook Ju…" at bounding box center [416, 362] width 299 height 26
select select "54347"
click at [267, 349] on select "Select Walk-in Referral Internet Friend Word of Mouth Advertisement Facebook Ju…" at bounding box center [416, 362] width 299 height 26
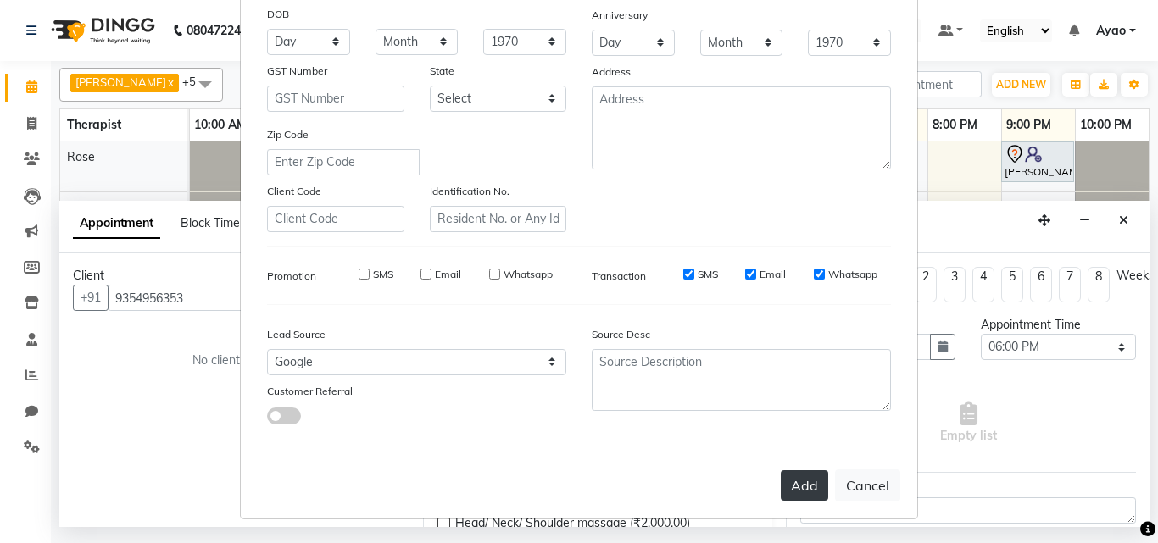
click at [795, 477] on button "Add" at bounding box center [804, 486] width 47 height 31
select select
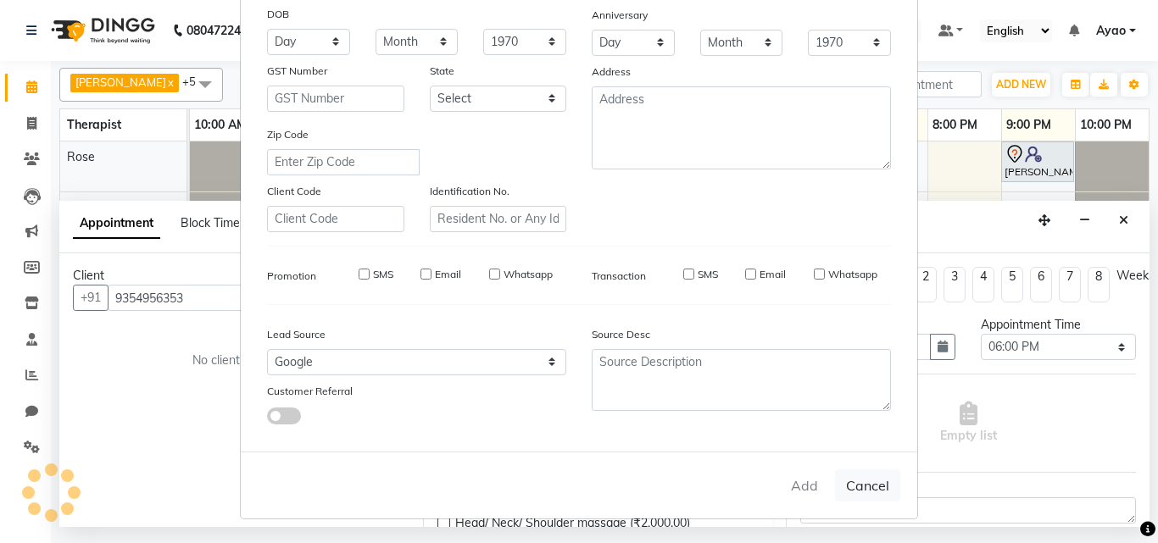
select select
checkbox input "false"
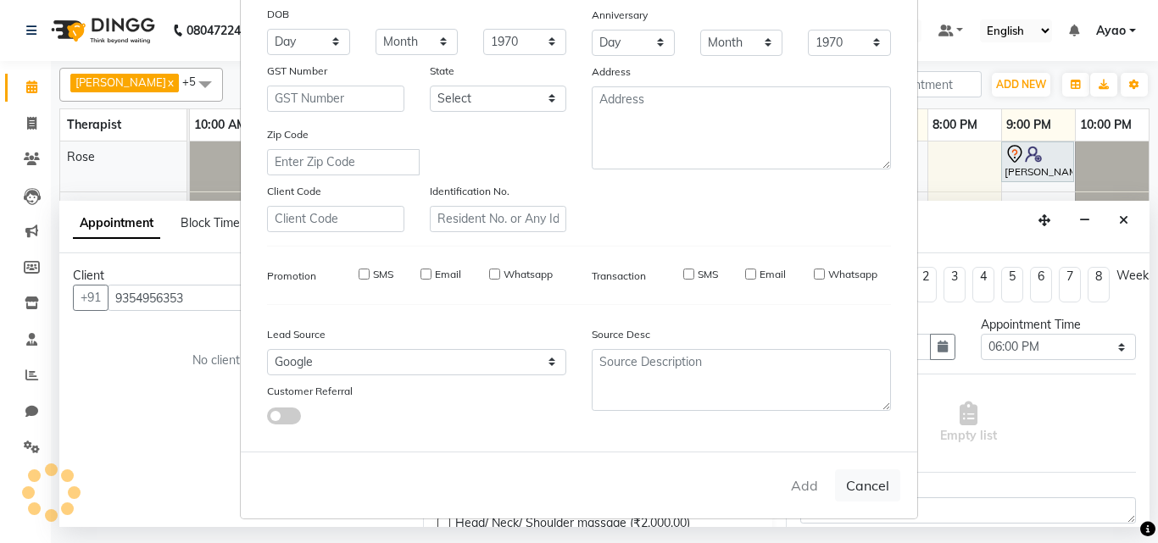
checkbox input "false"
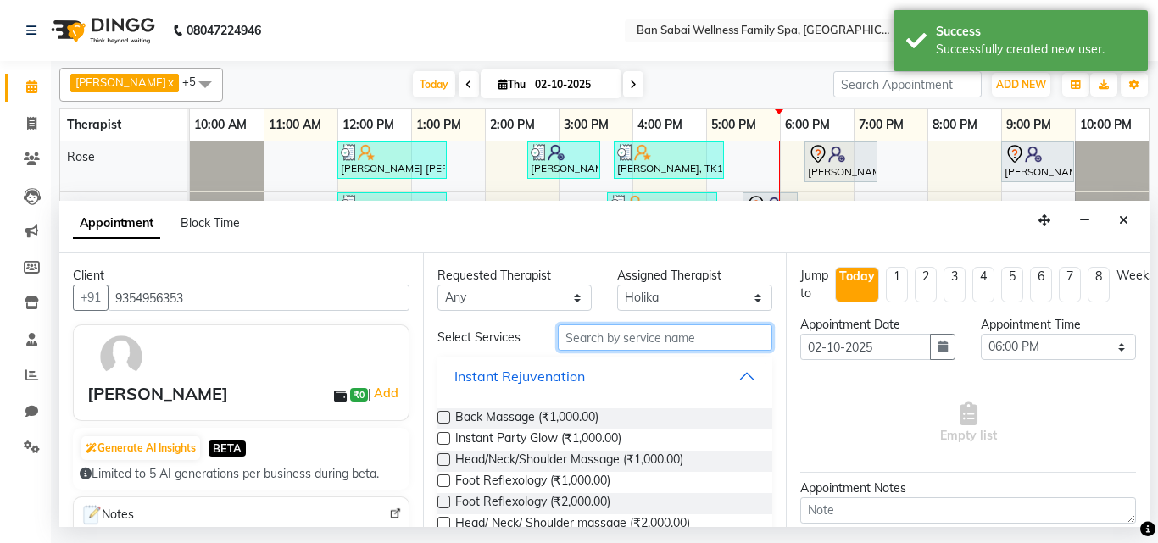
click at [652, 330] on input "text" at bounding box center [665, 338] width 215 height 26
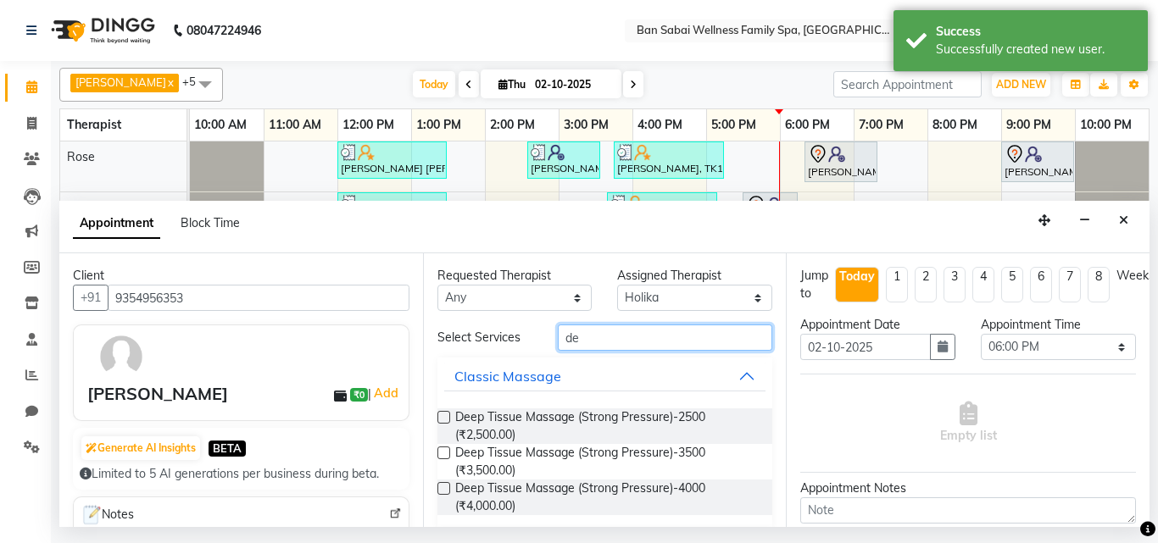
type input "d"
type input "swe"
click at [435, 411] on div "Requested Therapist Any Ana Bviimai Angel Ashim Holika Lai Lemmishine Zingkhai …" at bounding box center [605, 391] width 364 height 274
click at [443, 421] on label at bounding box center [444, 417] width 13 height 13
click at [443, 421] on input "checkbox" at bounding box center [443, 419] width 11 height 11
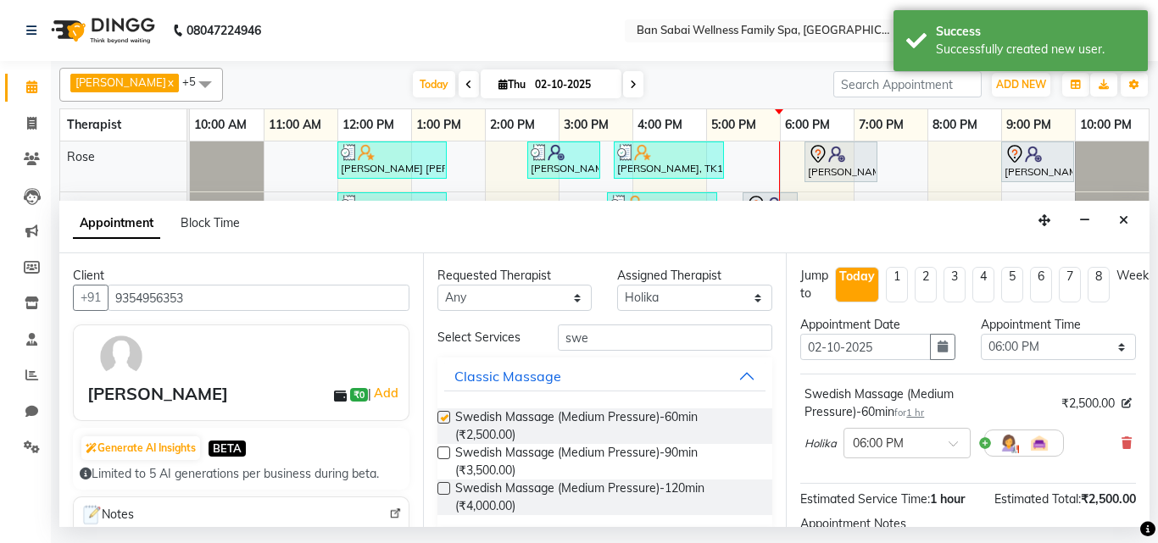
checkbox input "false"
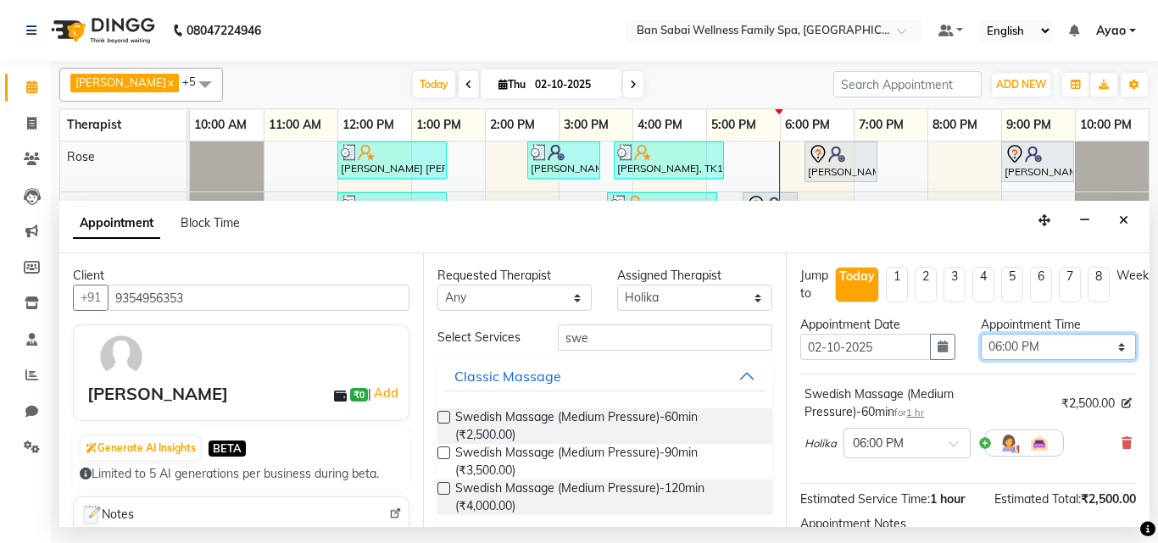
click at [1102, 344] on select "Select 11:00 AM 11:05 AM 11:10 AM 11:15 AM 11:20 AM 11:25 AM 11:30 AM 11:35 AM …" at bounding box center [1058, 347] width 155 height 26
select select "1100"
click at [981, 334] on select "Select 11:00 AM 11:05 AM 11:10 AM 11:15 AM 11:20 AM 11:25 AM 11:30 AM 11:35 AM …" at bounding box center [1058, 347] width 155 height 26
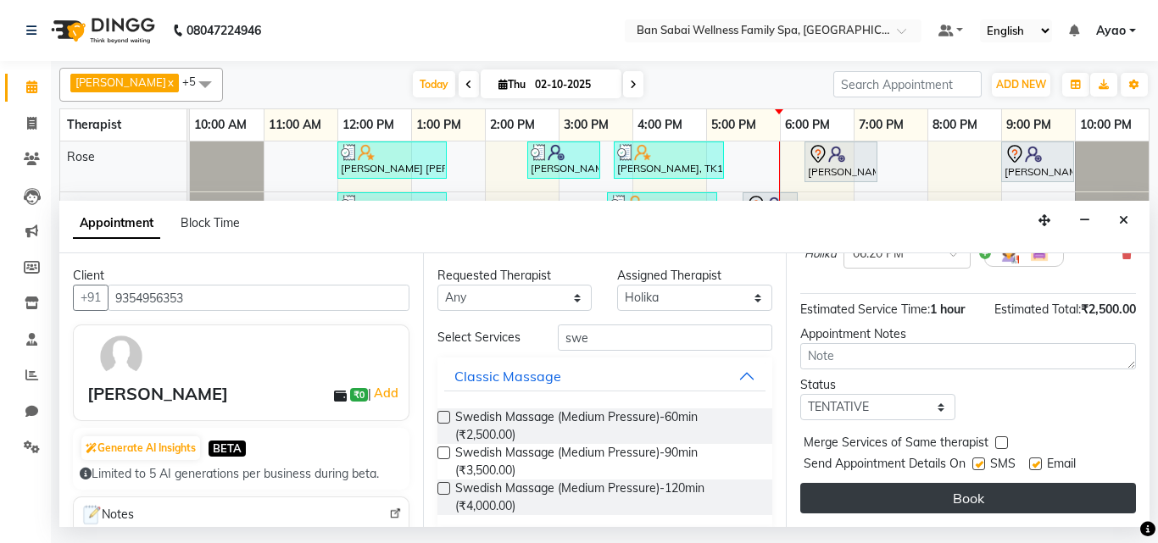
click at [1005, 488] on button "Book" at bounding box center [968, 498] width 336 height 31
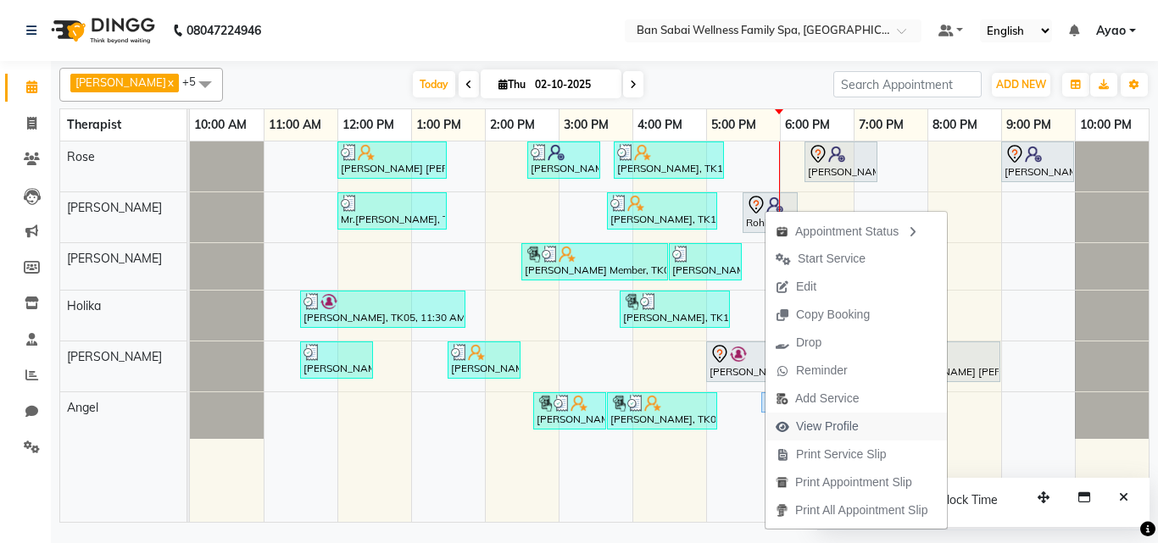
click at [850, 426] on span "View Profile" at bounding box center [827, 427] width 63 height 18
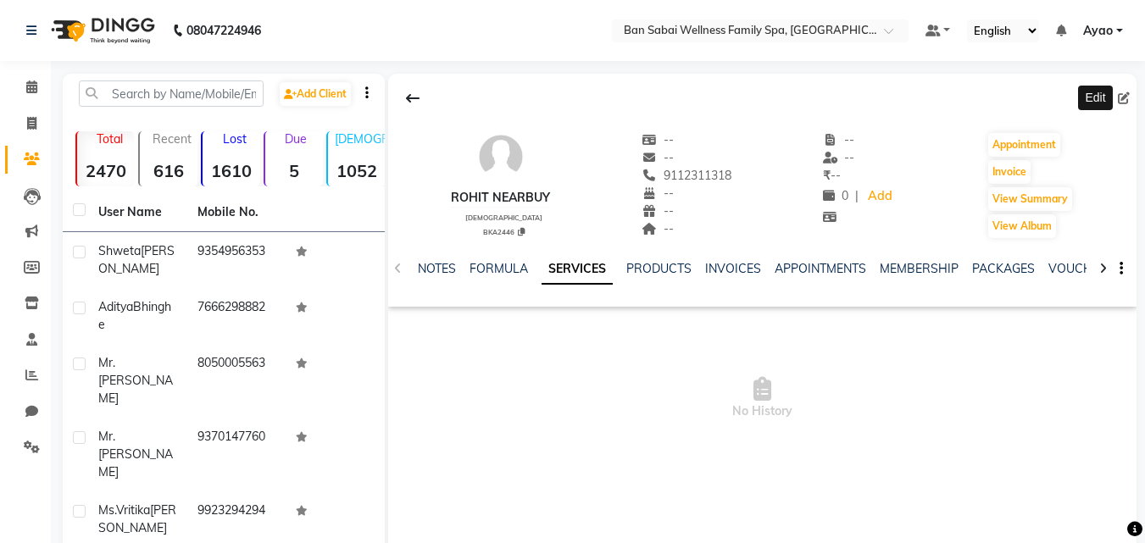
click at [1124, 98] on icon at bounding box center [1124, 98] width 12 height 12
select select "[DEMOGRAPHIC_DATA]"
select select "54344"
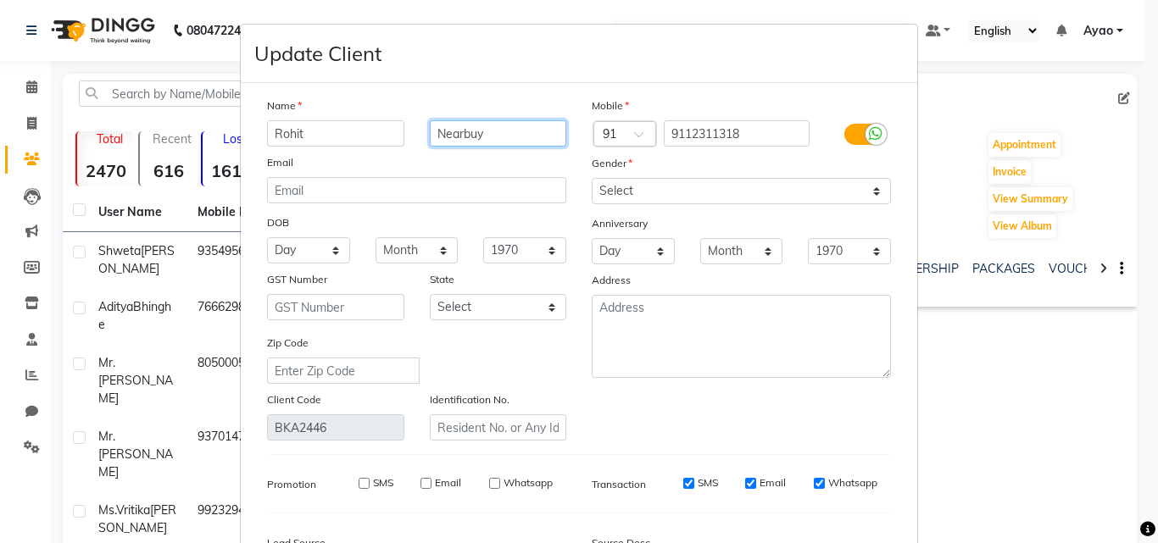
click at [495, 130] on input "Nearbuy" at bounding box center [498, 133] width 137 height 26
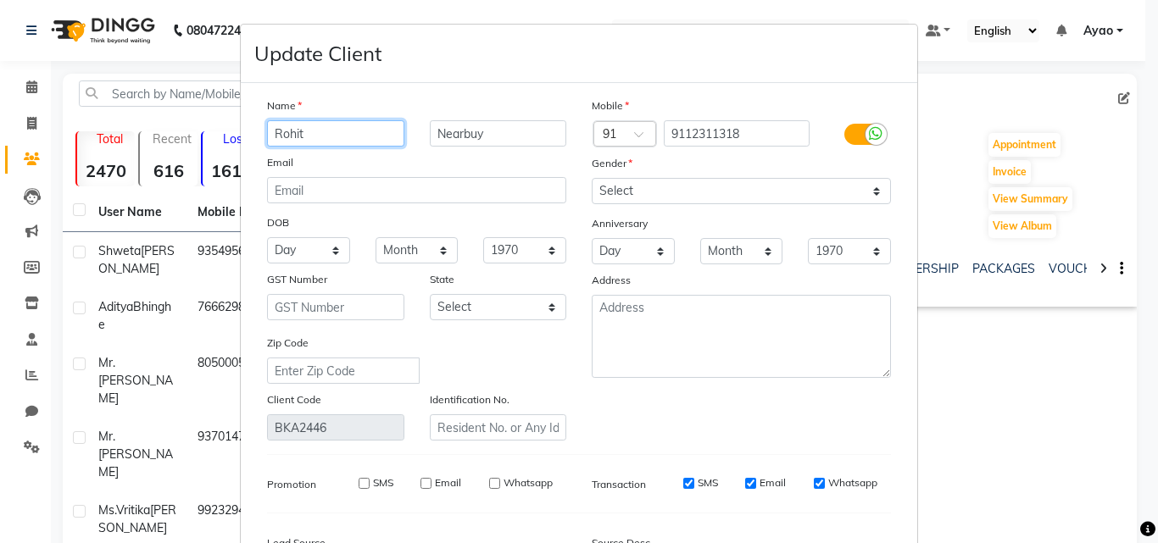
click at [359, 141] on input "Rohit" at bounding box center [335, 133] width 137 height 26
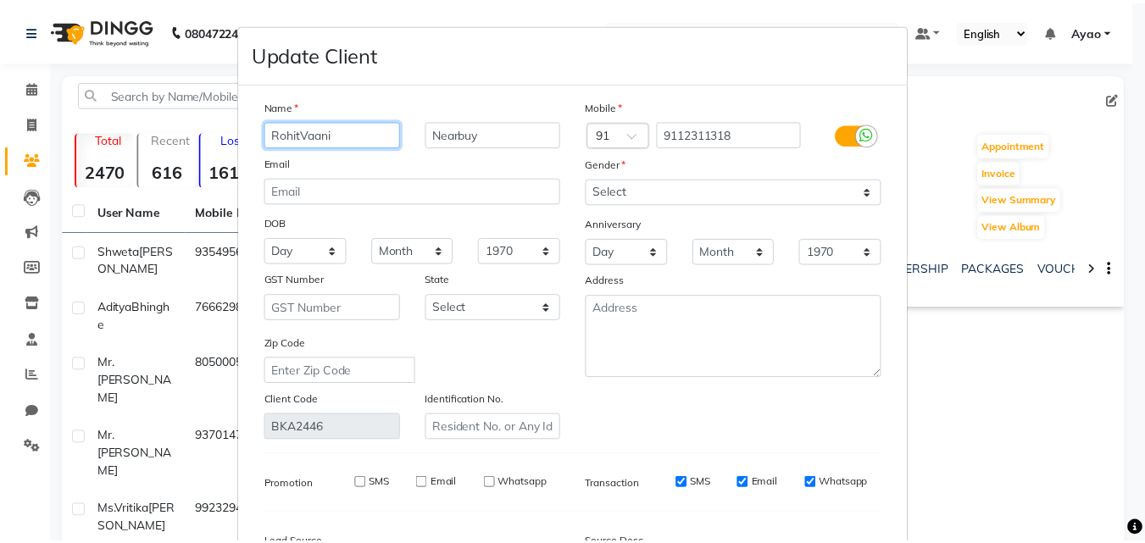
scroll to position [209, 0]
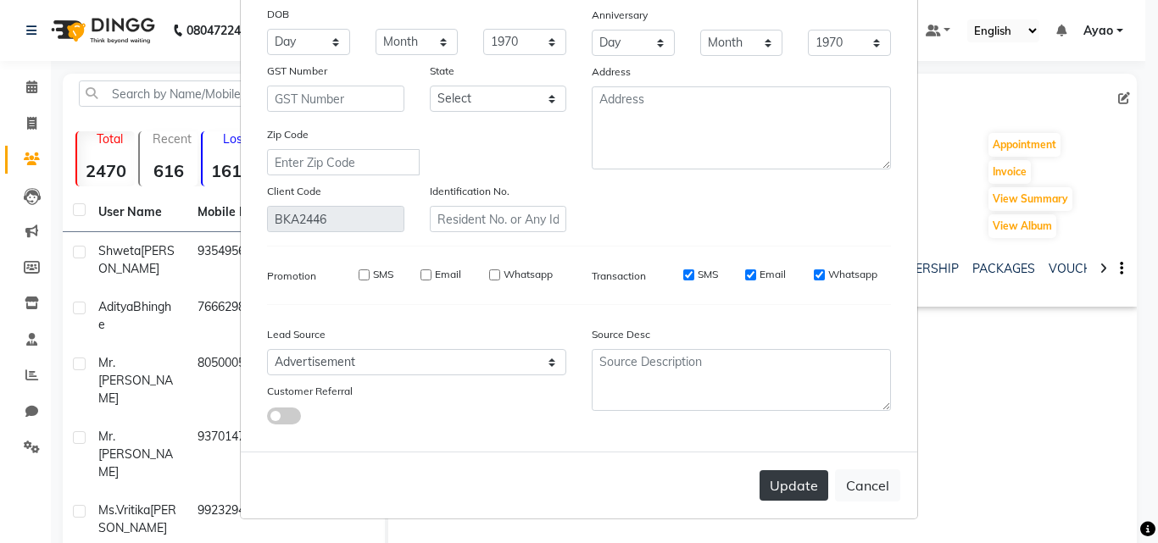
type input "RohitVaani"
click at [785, 487] on button "Update" at bounding box center [794, 486] width 69 height 31
select select
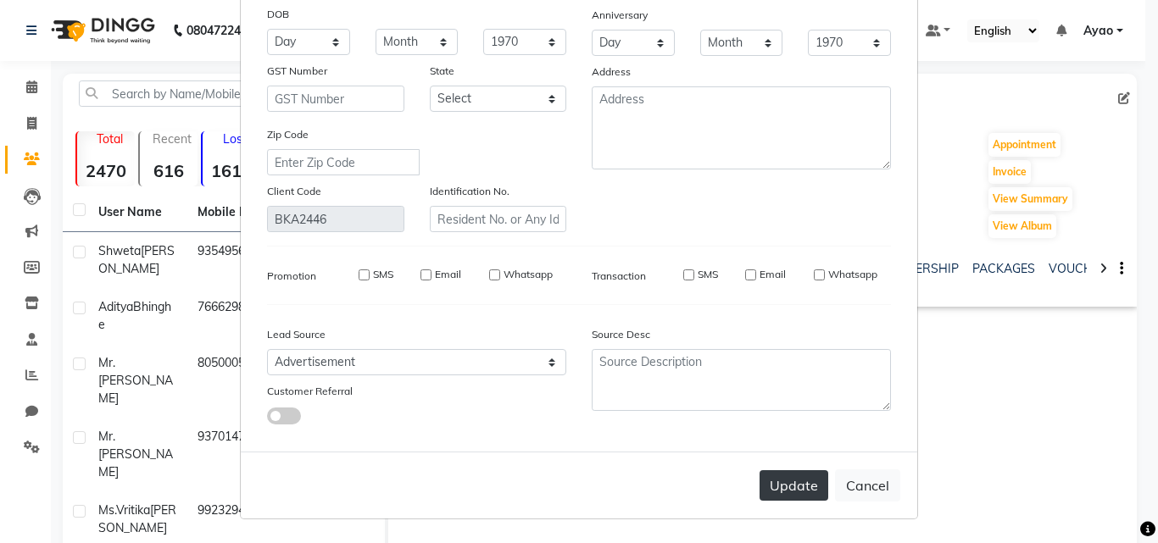
select select
checkbox input "false"
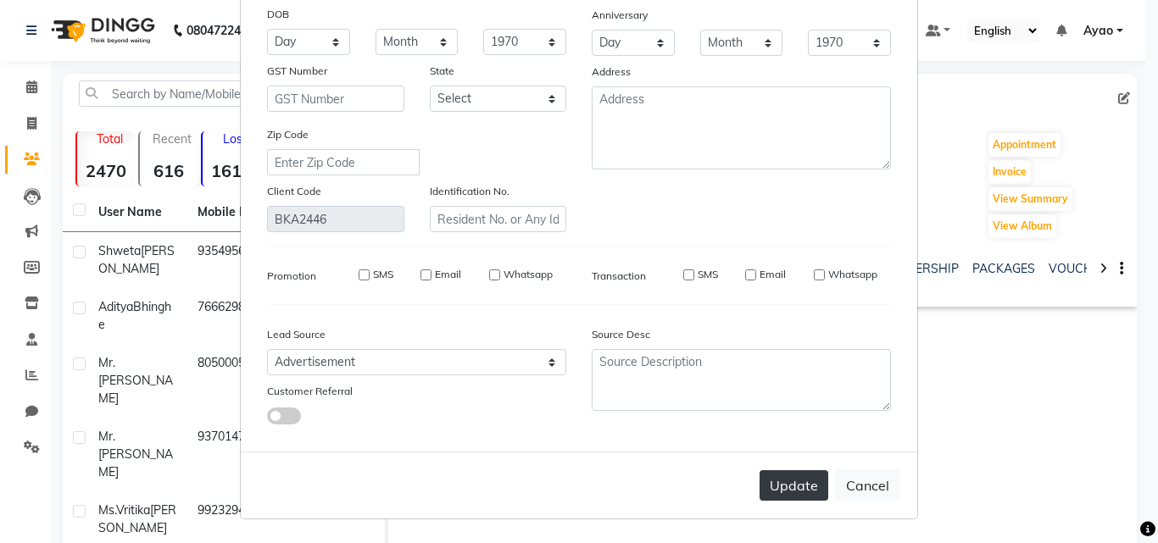
checkbox input "false"
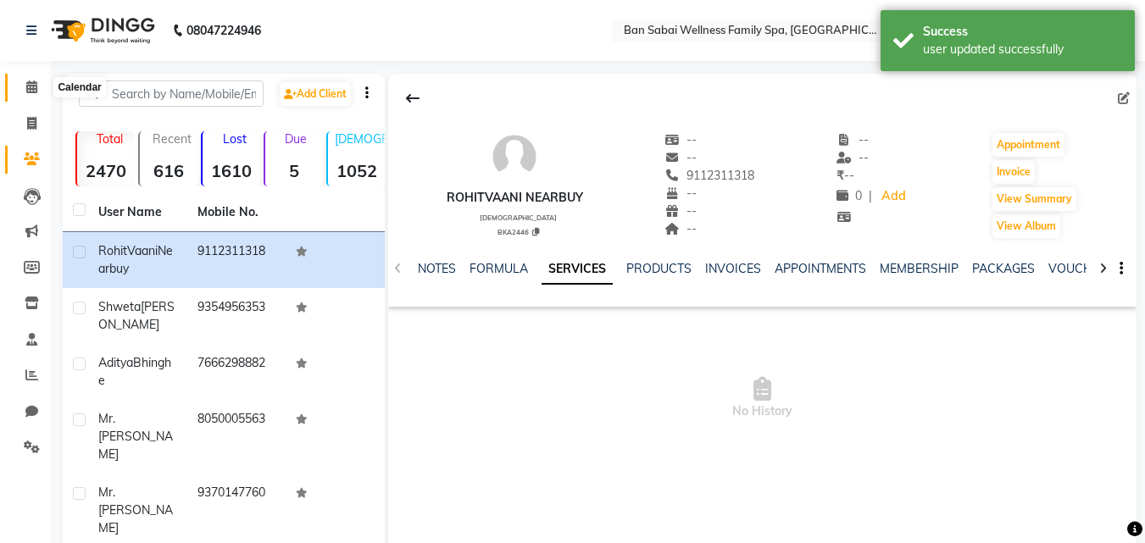
click at [34, 86] on icon at bounding box center [31, 87] width 11 height 13
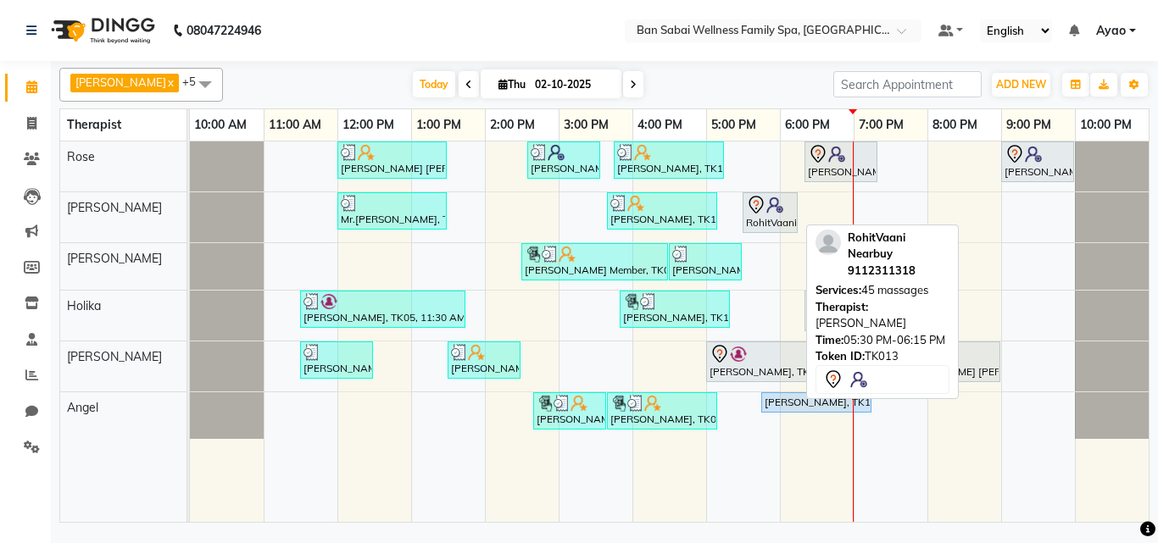
click at [766, 213] on icon at bounding box center [756, 205] width 20 height 20
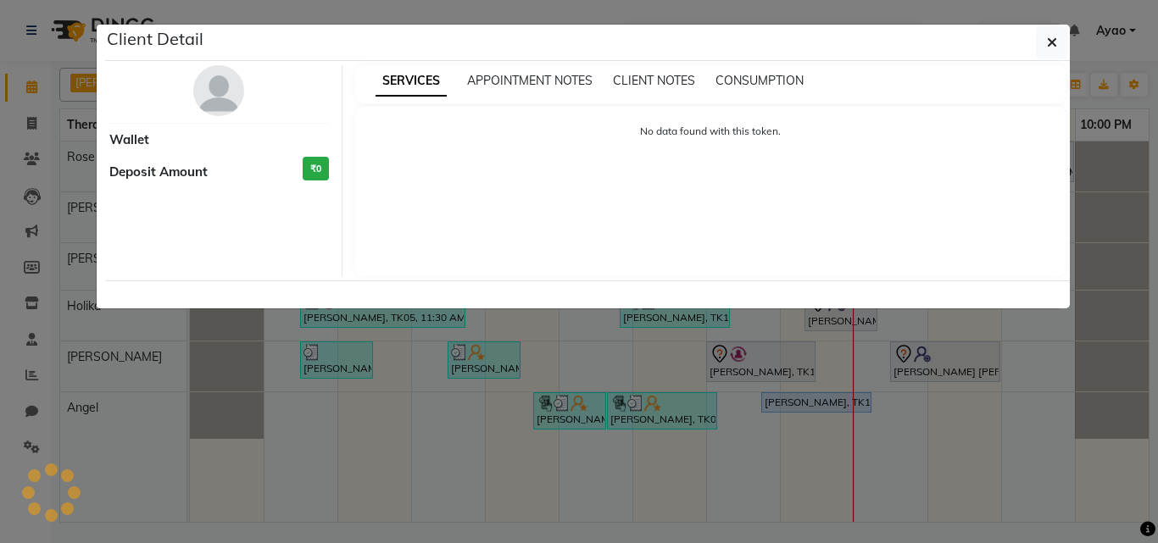
select select "7"
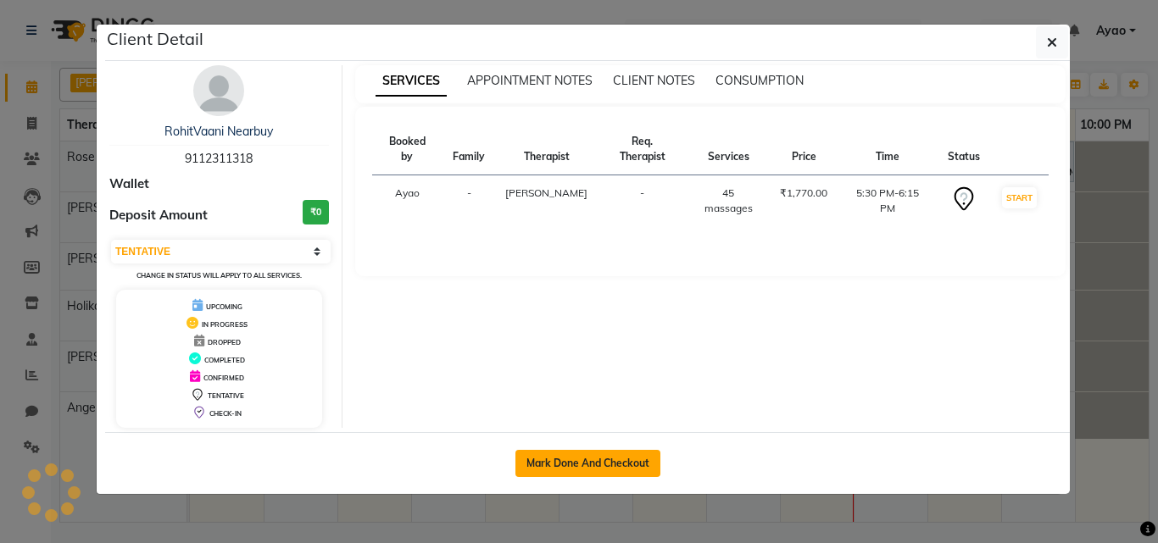
click at [626, 461] on button "Mark Done And Checkout" at bounding box center [588, 463] width 145 height 27
select select "service"
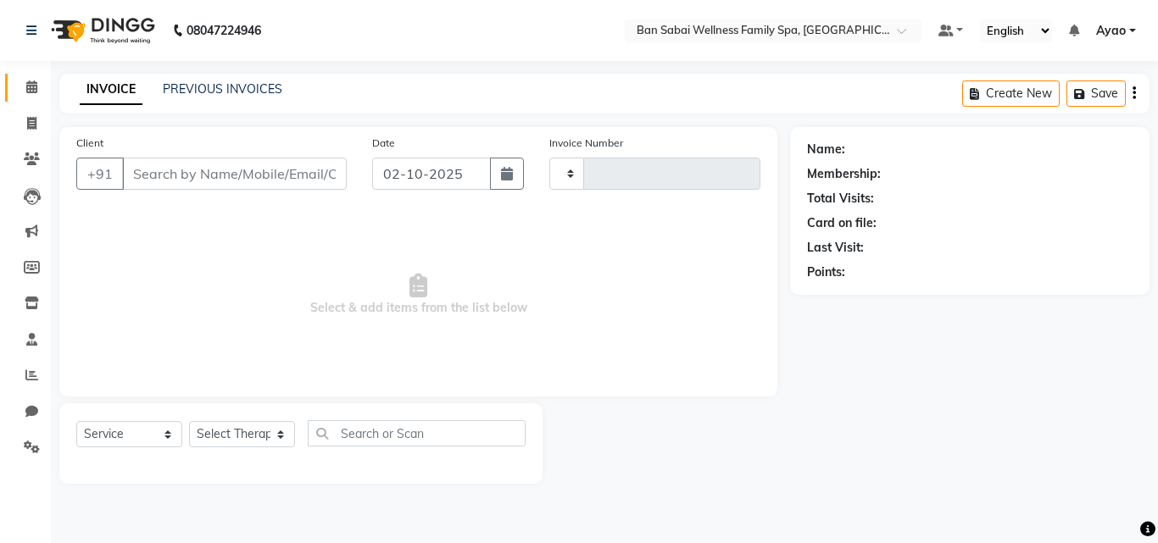
type input "2678"
select select "8225"
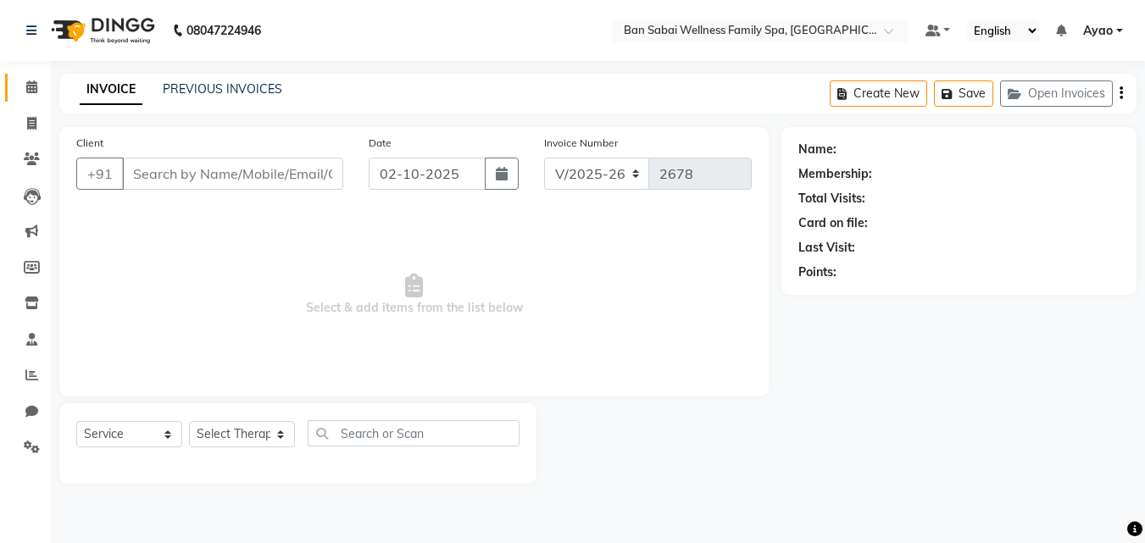
type input "9112311318"
select select "78163"
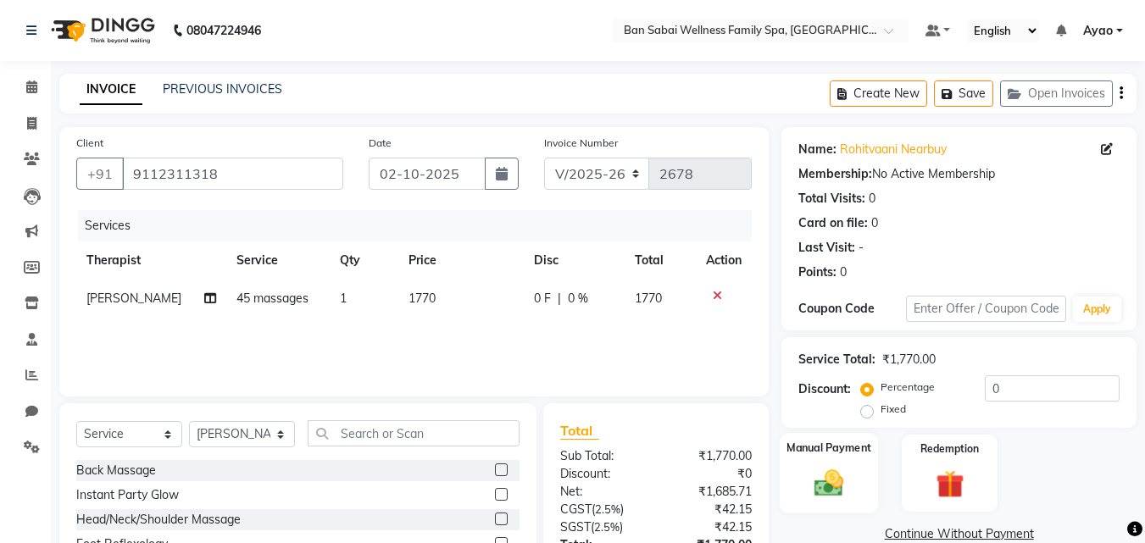
click at [856, 447] on label "Manual Payment" at bounding box center [829, 448] width 85 height 16
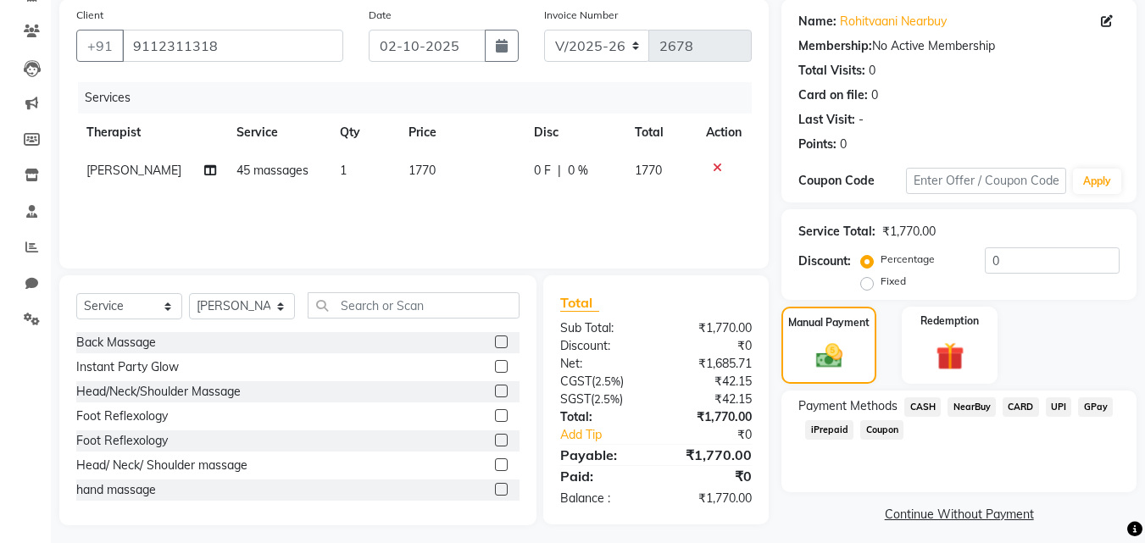
scroll to position [137, 0]
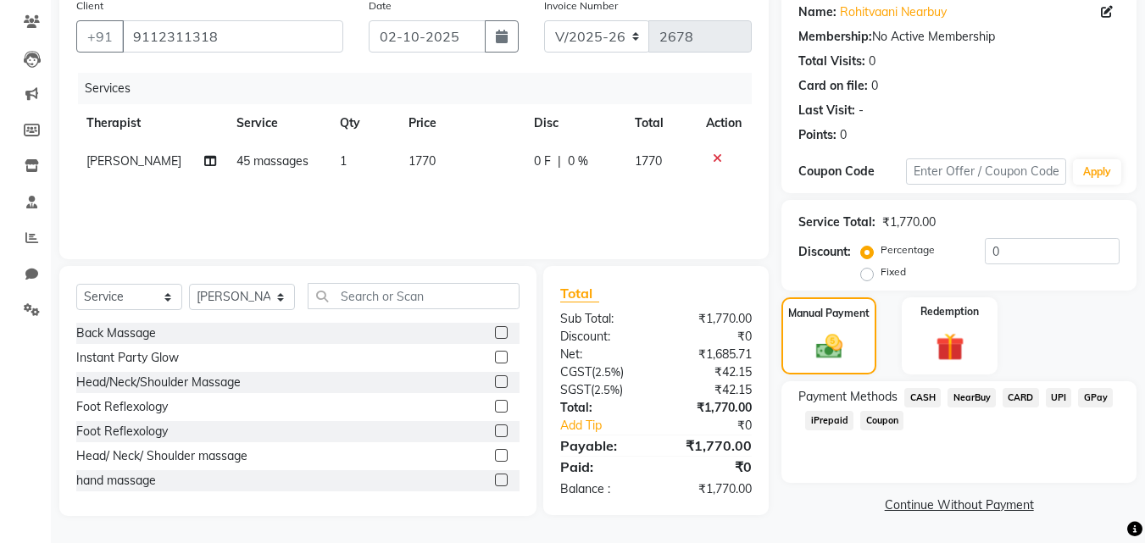
click at [970, 399] on span "NearBuy" at bounding box center [972, 398] width 48 height 20
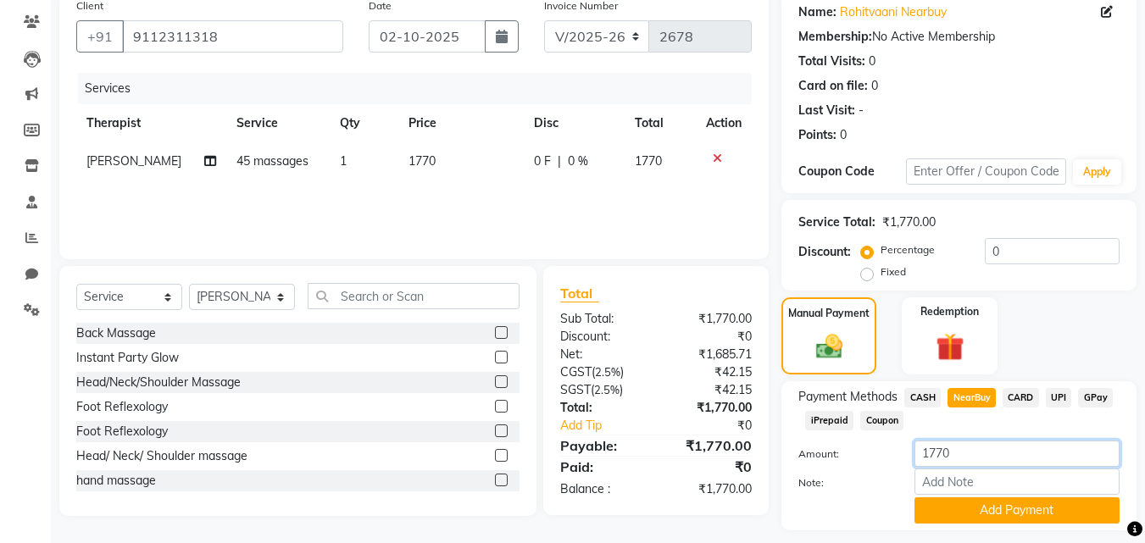
click at [967, 463] on input "1770" at bounding box center [1017, 454] width 205 height 26
type input "1"
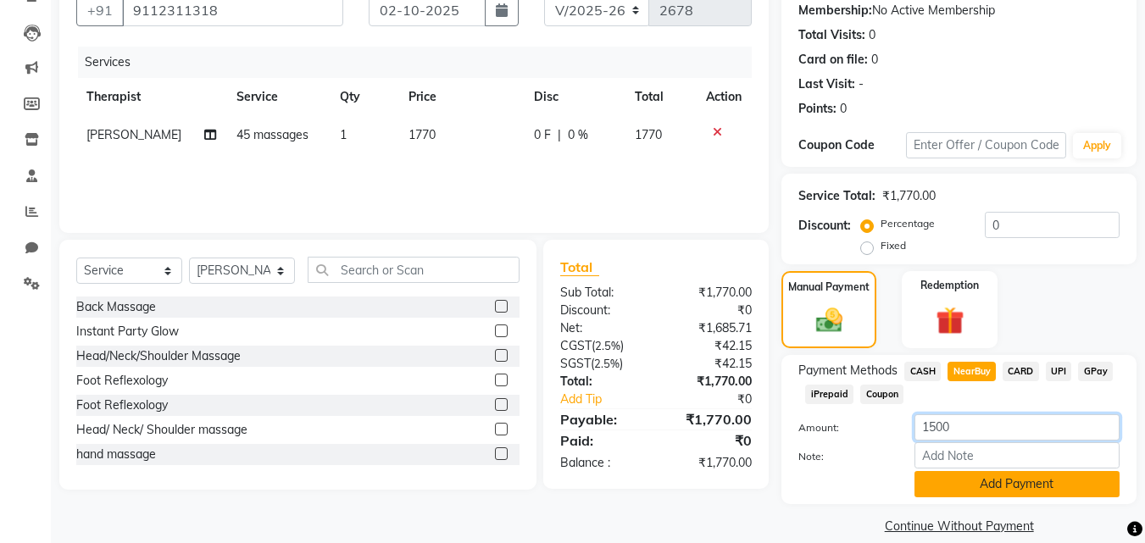
scroll to position [185, 0]
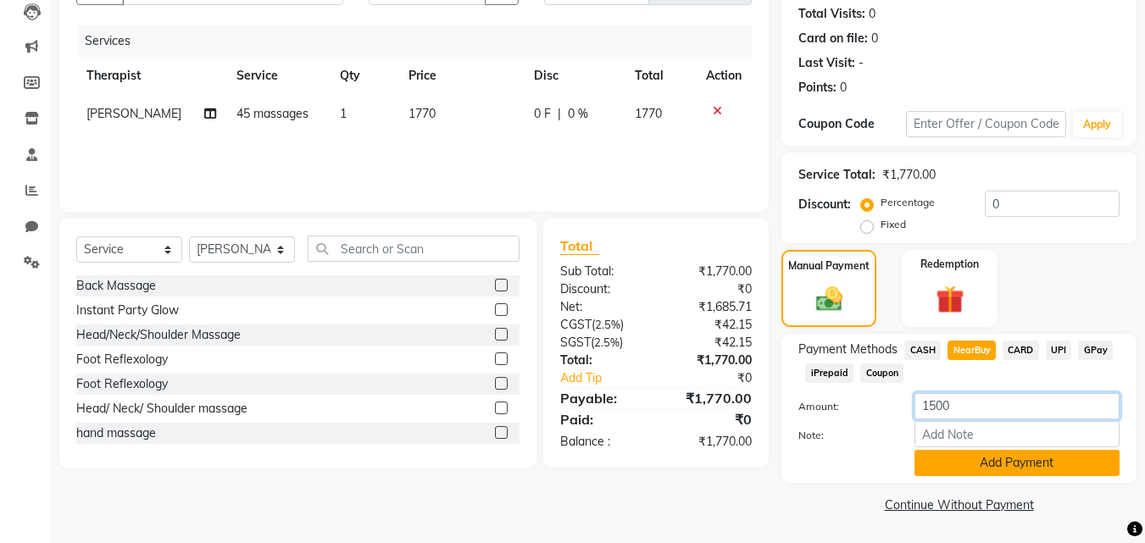
type input "1500"
click at [952, 469] on button "Add Payment" at bounding box center [1017, 463] width 205 height 26
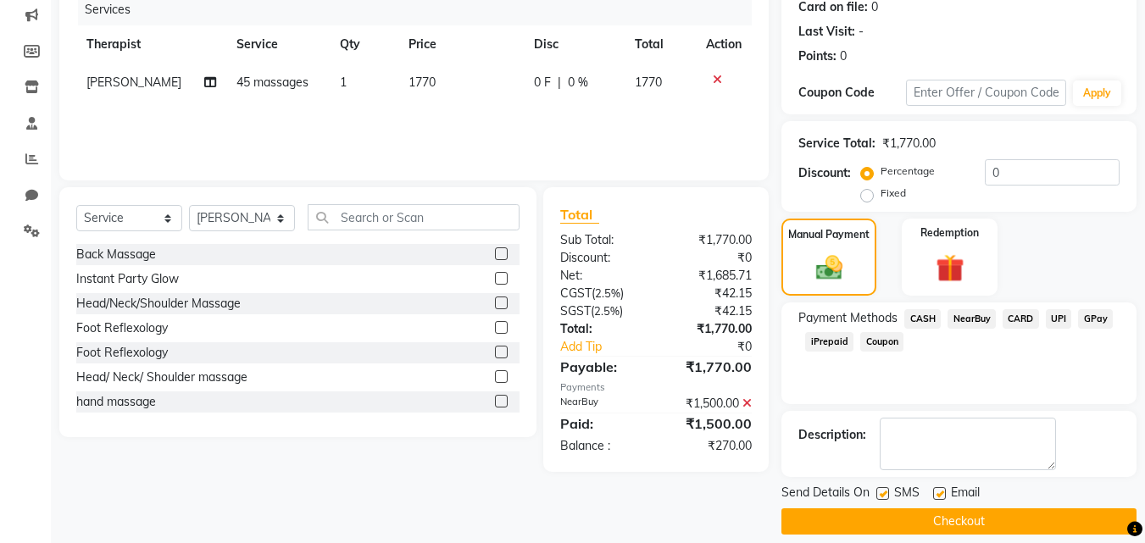
scroll to position [233, 0]
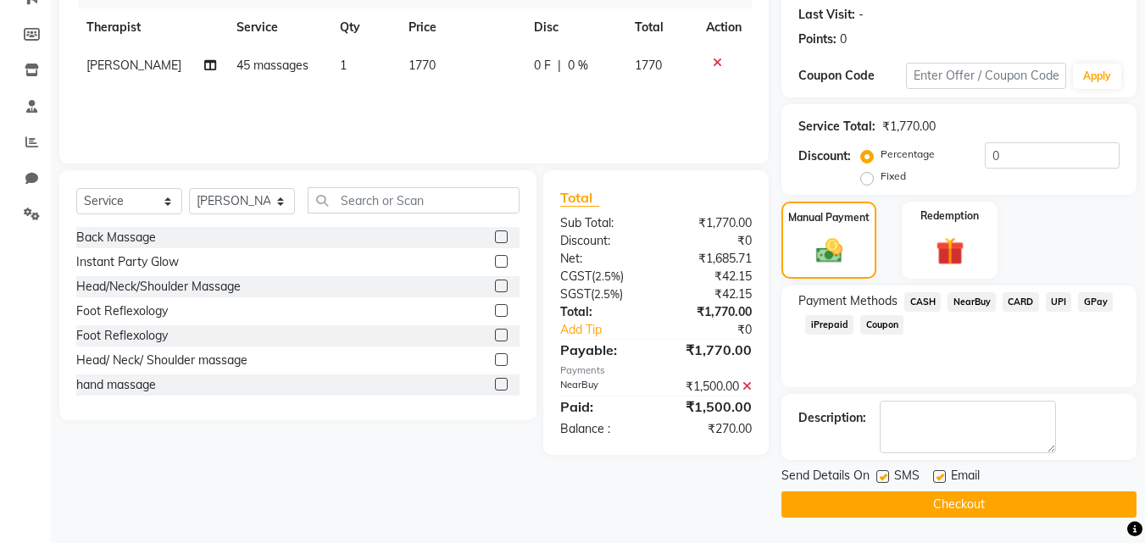
click at [883, 481] on label at bounding box center [883, 477] width 13 height 13
click at [883, 481] on input "checkbox" at bounding box center [882, 477] width 11 height 11
checkbox input "false"
click at [945, 477] on label at bounding box center [940, 477] width 13 height 13
click at [945, 477] on input "checkbox" at bounding box center [939, 477] width 11 height 11
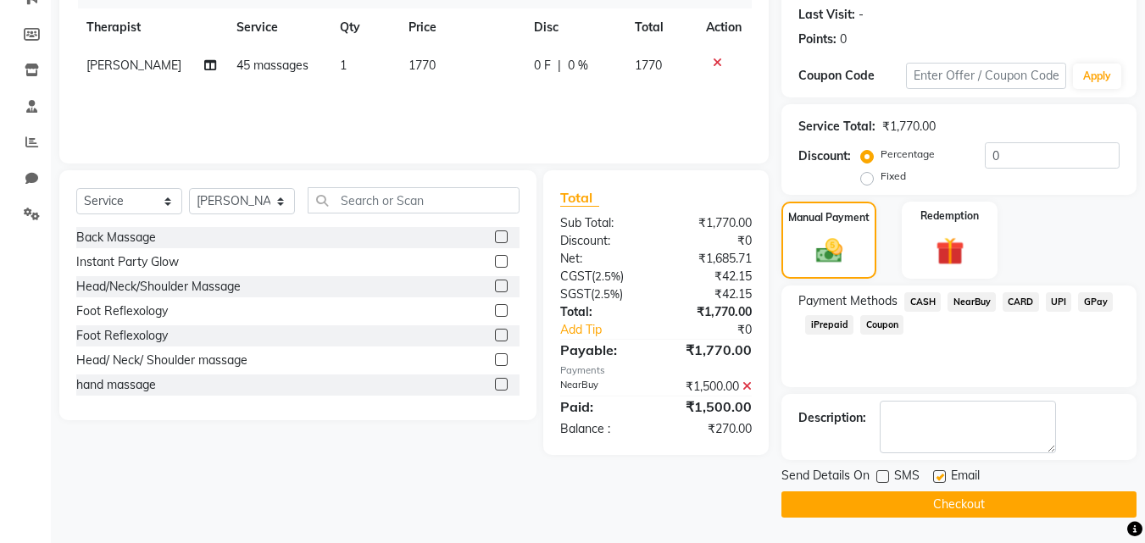
checkbox input "false"
click at [1018, 427] on textarea at bounding box center [968, 427] width 176 height 53
type textarea "NU4JQ7K"
click at [878, 473] on label at bounding box center [883, 477] width 13 height 13
click at [878, 473] on input "checkbox" at bounding box center [882, 477] width 11 height 11
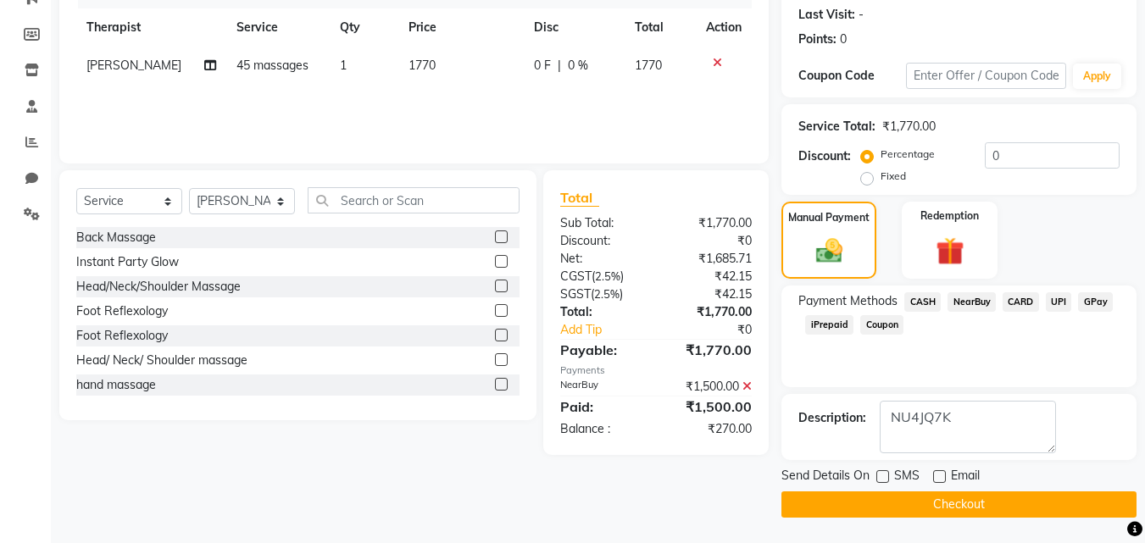
checkbox input "true"
click at [936, 477] on label at bounding box center [940, 477] width 13 height 13
click at [936, 477] on input "checkbox" at bounding box center [939, 477] width 11 height 11
checkbox input "true"
click at [945, 499] on button "Checkout" at bounding box center [959, 505] width 355 height 26
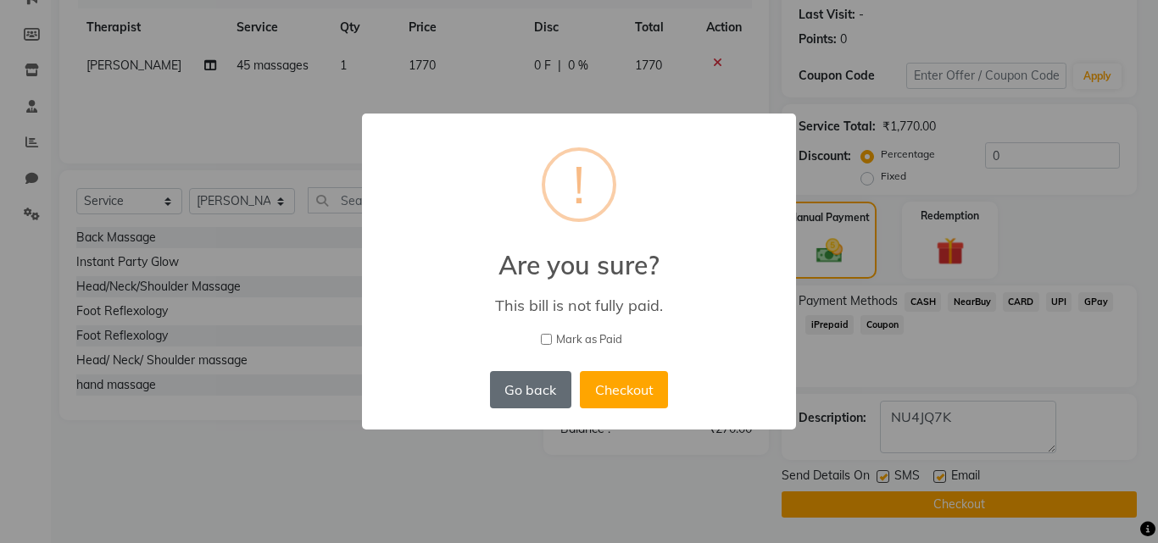
click at [541, 387] on button "Go back" at bounding box center [530, 389] width 81 height 37
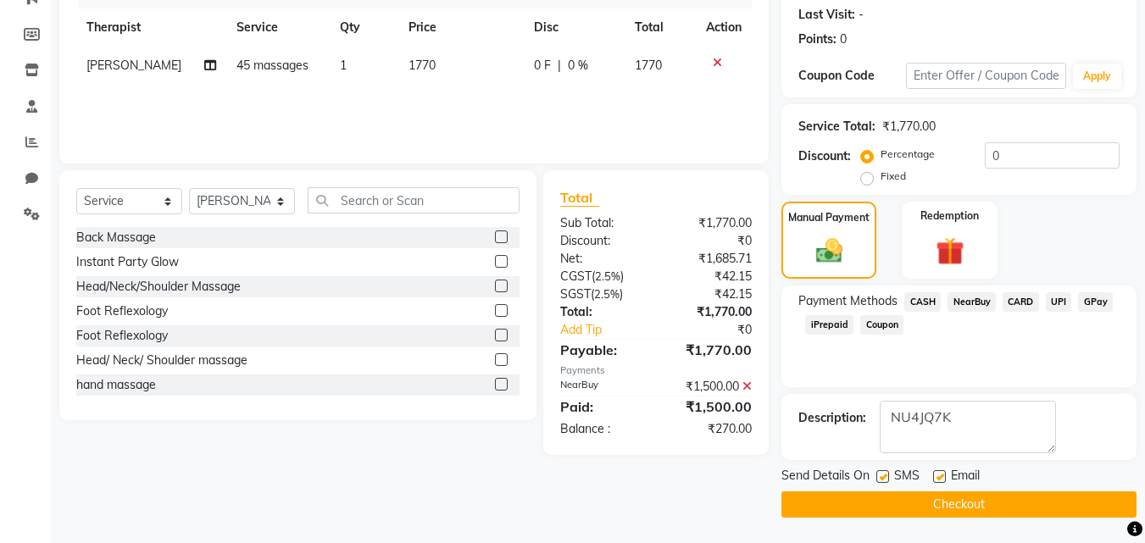
click at [972, 304] on span "NearBuy" at bounding box center [972, 303] width 48 height 20
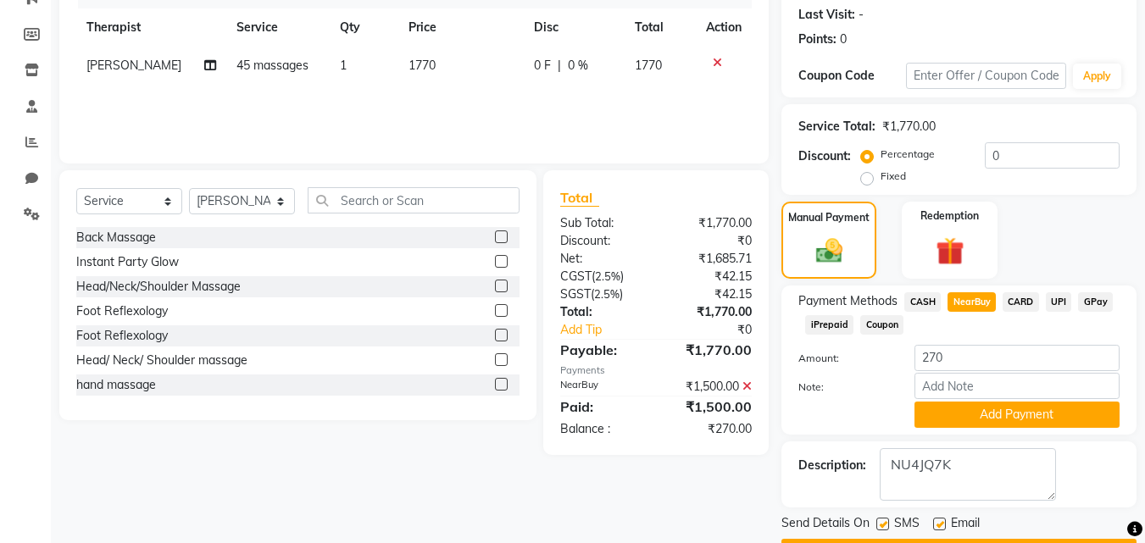
click at [430, 69] on td "1770" at bounding box center [461, 66] width 125 height 38
select select "78163"
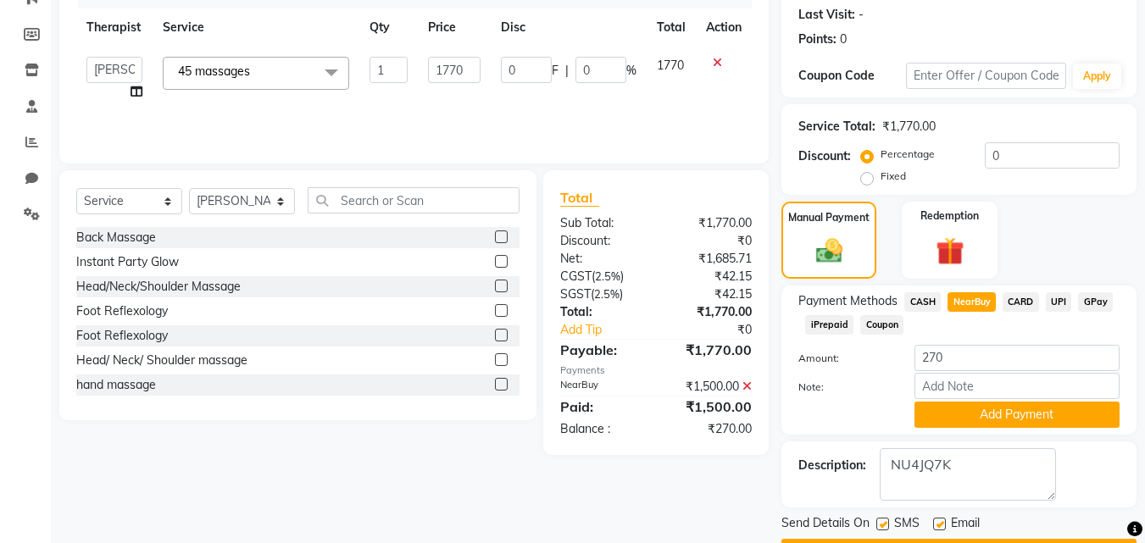
click at [751, 384] on icon at bounding box center [747, 387] width 9 height 12
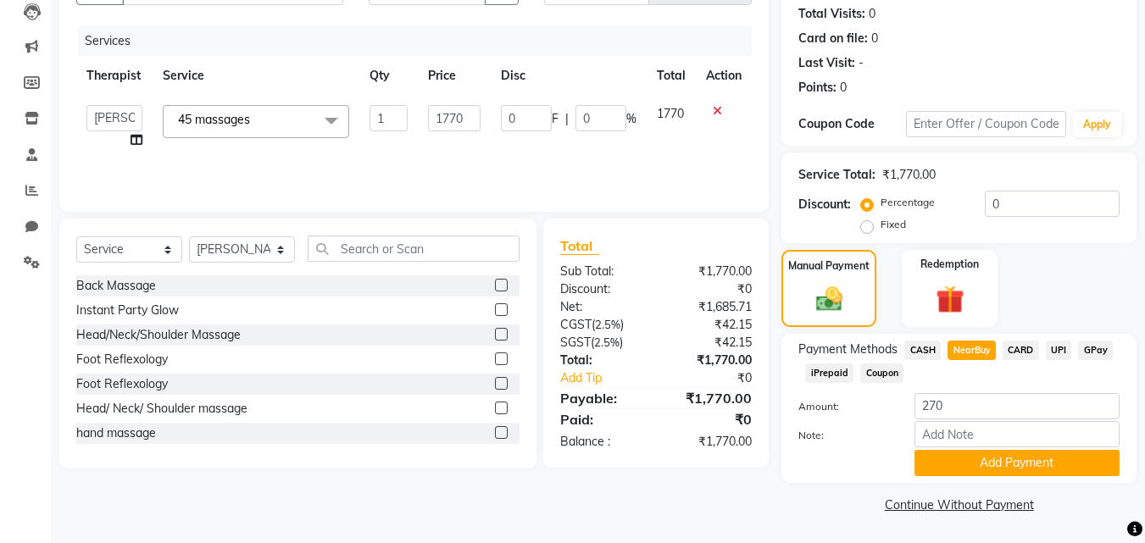
scroll to position [185, 0]
click at [477, 114] on input "1770" at bounding box center [454, 118] width 53 height 26
type input "1500"
click at [970, 350] on span "NearBuy" at bounding box center [972, 351] width 48 height 20
type input "1500"
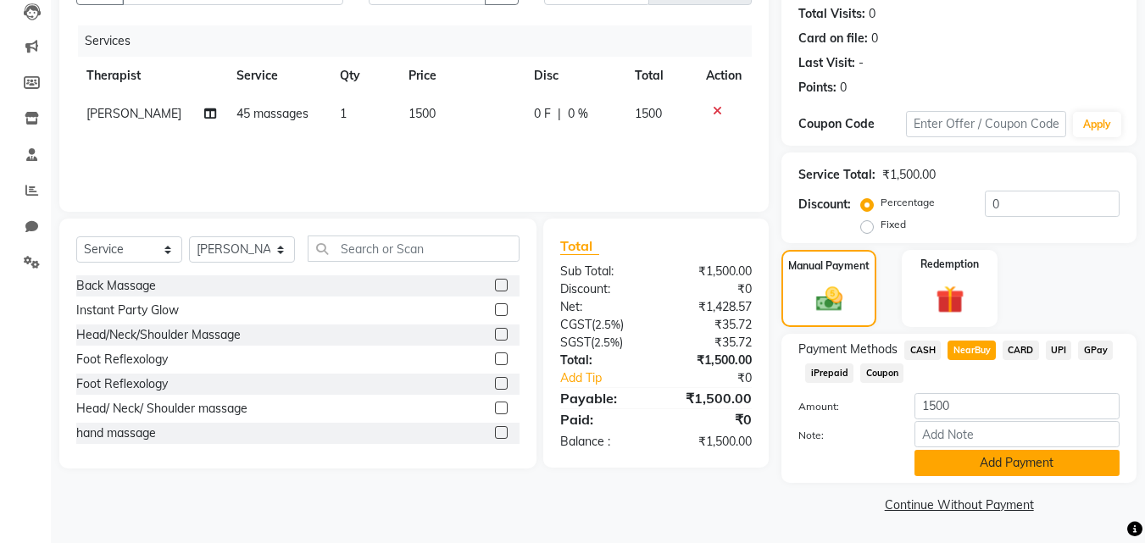
click at [1012, 462] on button "Add Payment" at bounding box center [1017, 463] width 205 height 26
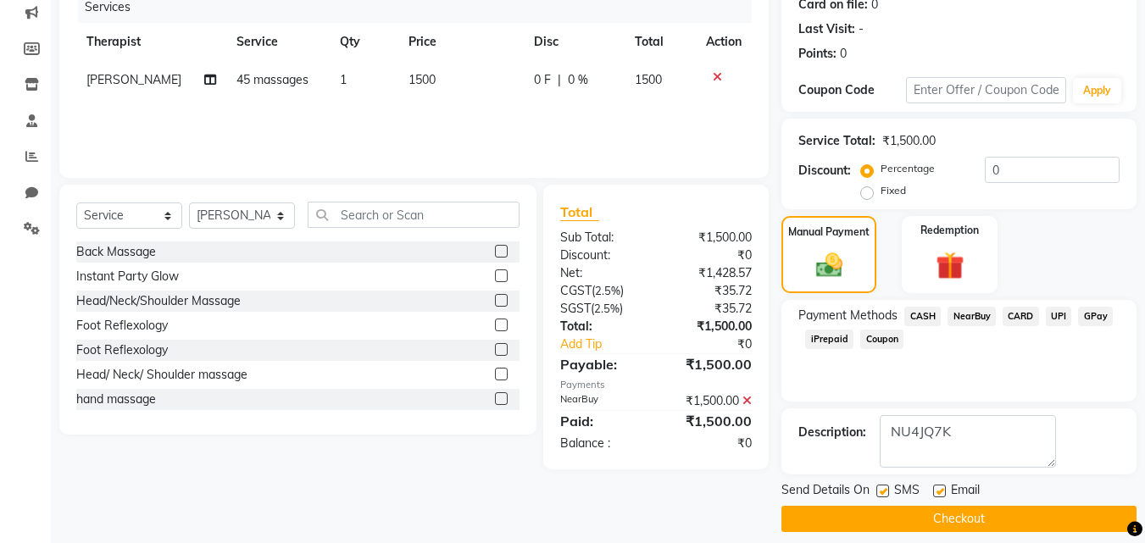
scroll to position [233, 0]
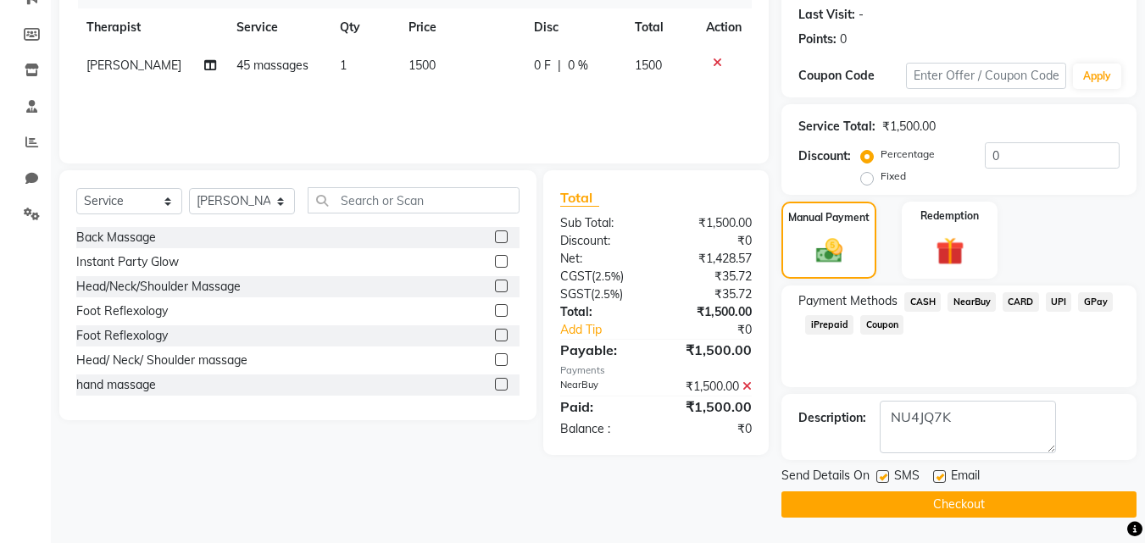
click at [963, 505] on button "Checkout" at bounding box center [959, 505] width 355 height 26
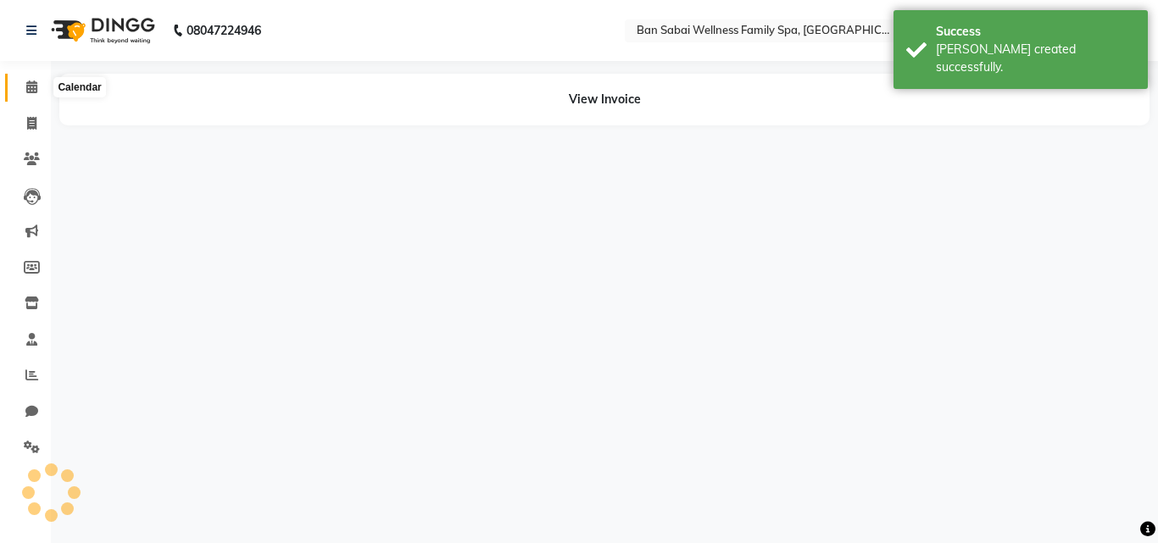
click at [28, 94] on span at bounding box center [32, 88] width 30 height 20
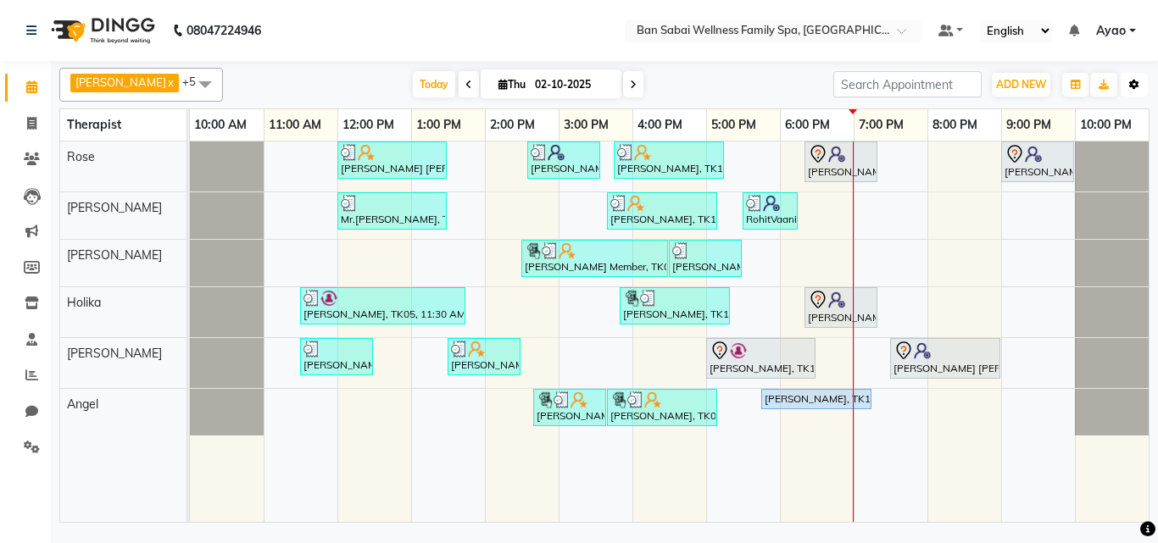
click at [1144, 86] on button "Toggle Dropdown" at bounding box center [1134, 85] width 27 height 24
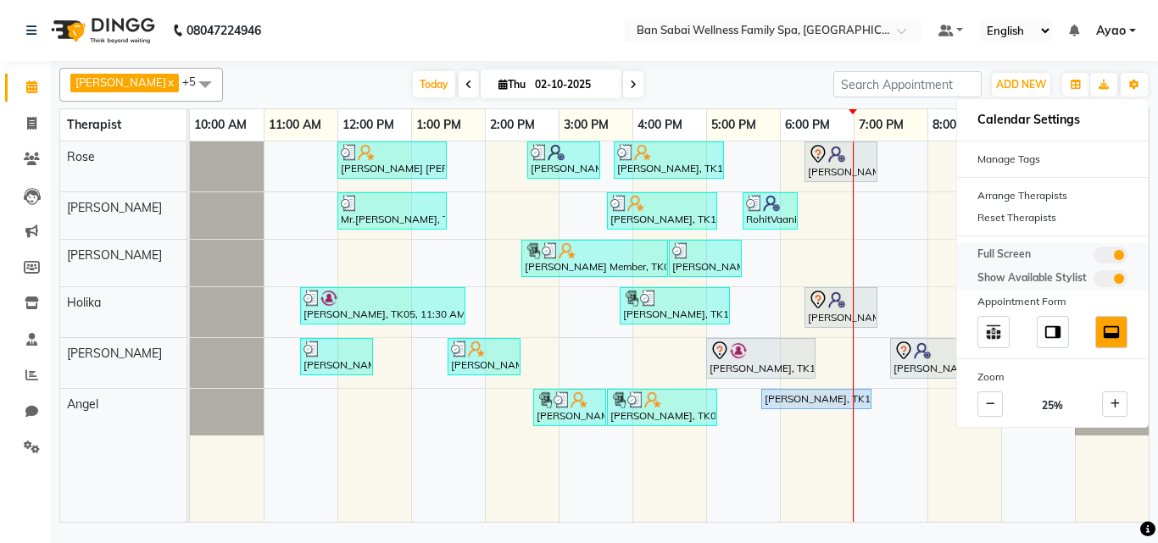
click at [1112, 252] on span at bounding box center [1111, 255] width 34 height 17
click at [1094, 258] on input "checkbox" at bounding box center [1094, 258] width 0 height 0
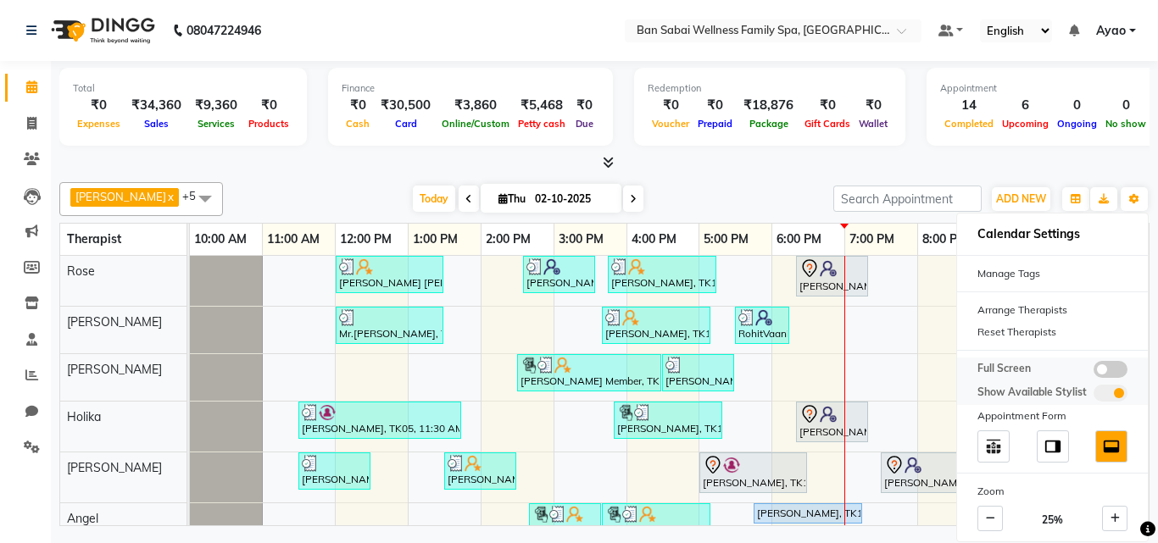
click at [1116, 366] on span at bounding box center [1111, 369] width 34 height 17
click at [1094, 372] on input "checkbox" at bounding box center [1094, 372] width 0 height 0
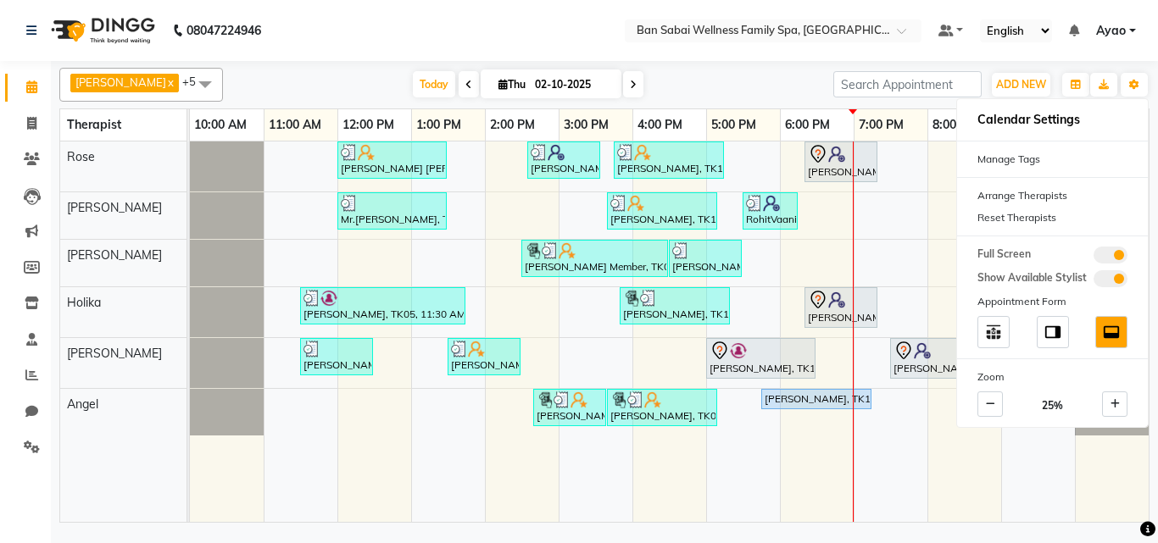
click at [1157, 490] on div "[PERSON_NAME] x Holika x Rose x Angel x [PERSON_NAME] Bviimai x Rinsit Ronra x …" at bounding box center [604, 294] width 1107 height 466
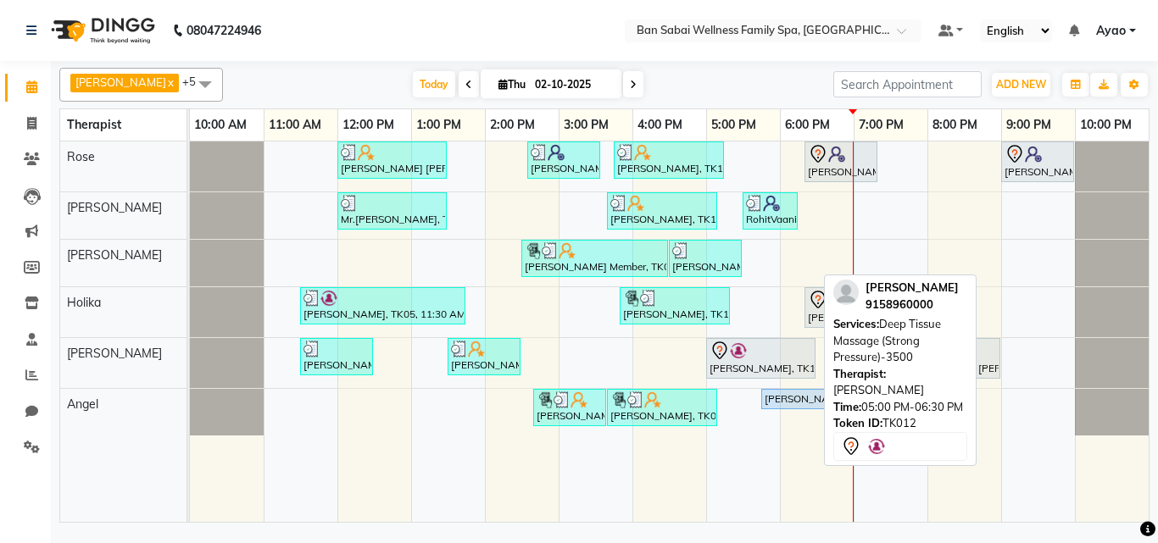
click at [761, 361] on div "[PERSON_NAME], TK12, 05:00 PM-06:30 PM, Deep Tissue Massage (Strong Pressure)-3…" at bounding box center [761, 359] width 106 height 36
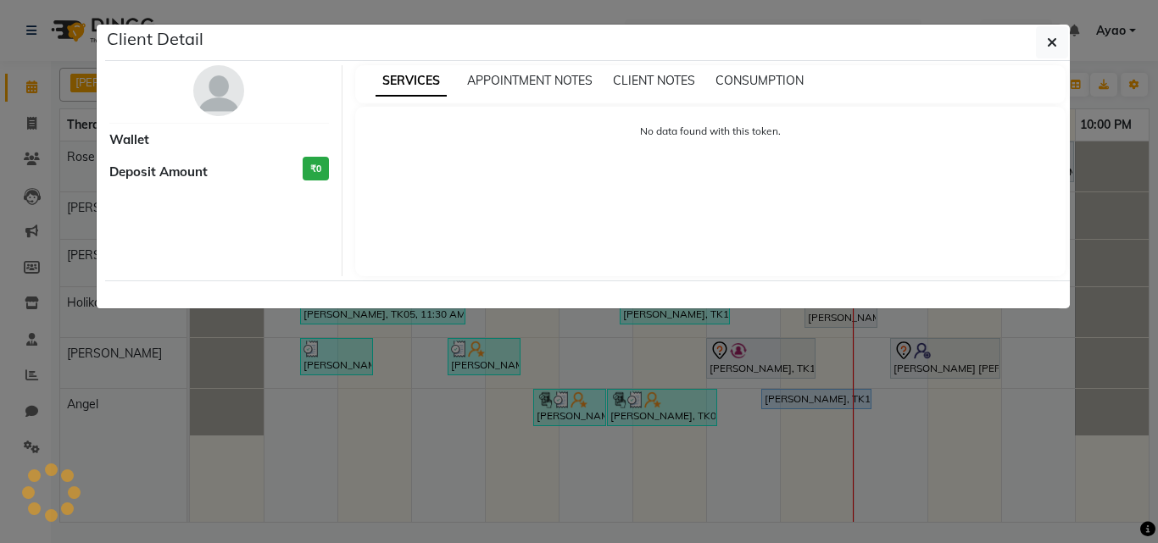
select select "7"
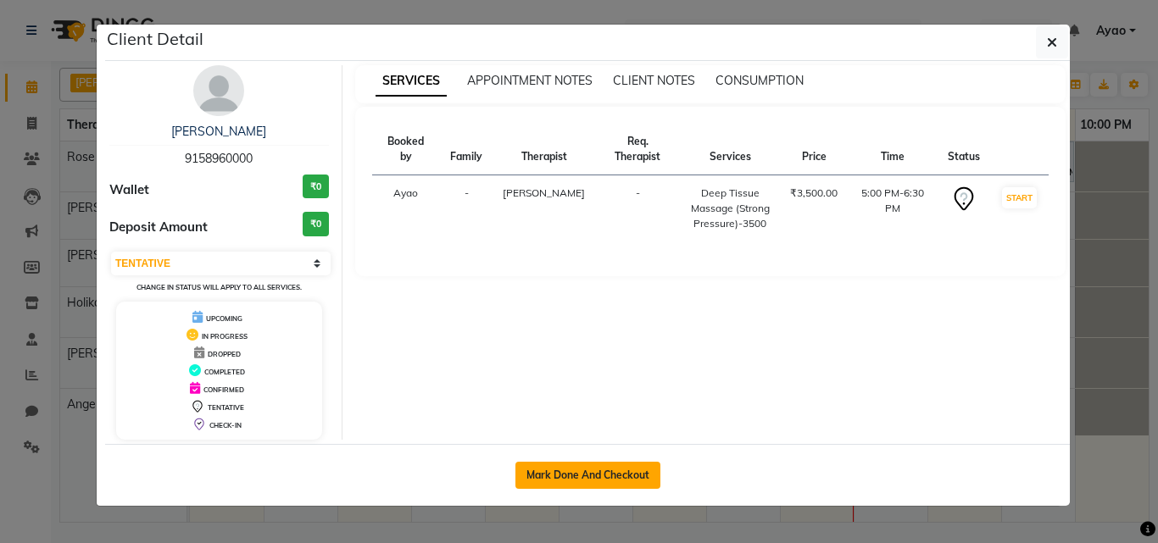
click at [587, 477] on button "Mark Done And Checkout" at bounding box center [588, 475] width 145 height 27
select select "service"
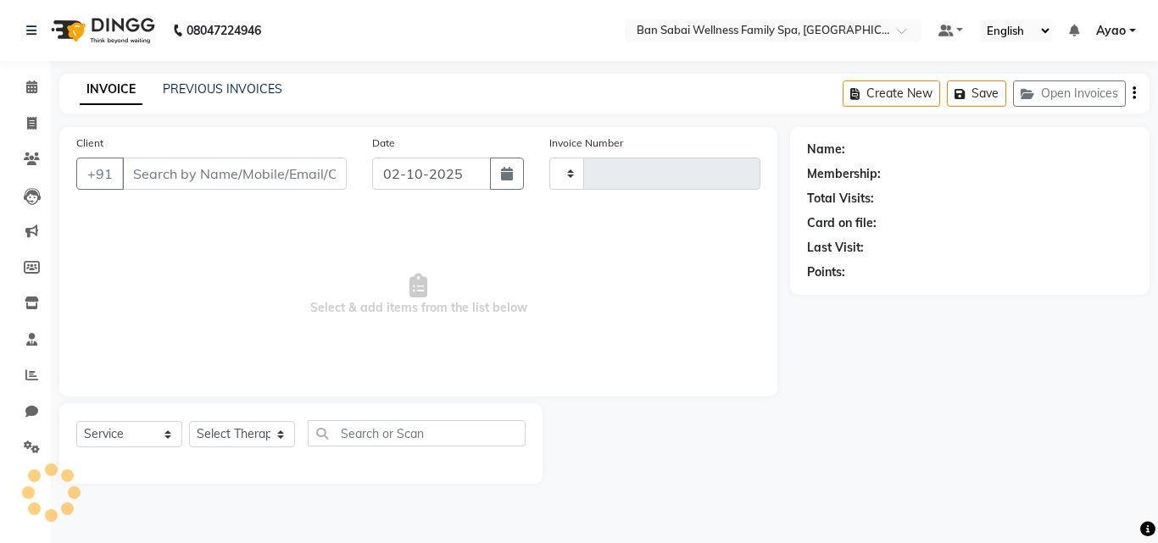
type input "2679"
select select "8225"
type input "9158960000"
select select "87127"
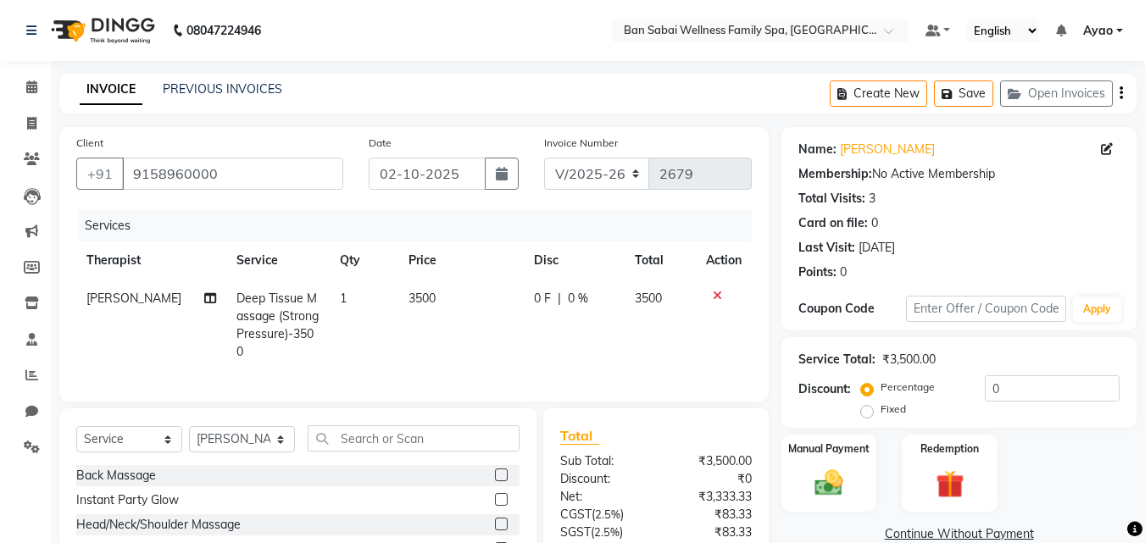
click at [448, 293] on td "3500" at bounding box center [461, 326] width 125 height 92
select select "87127"
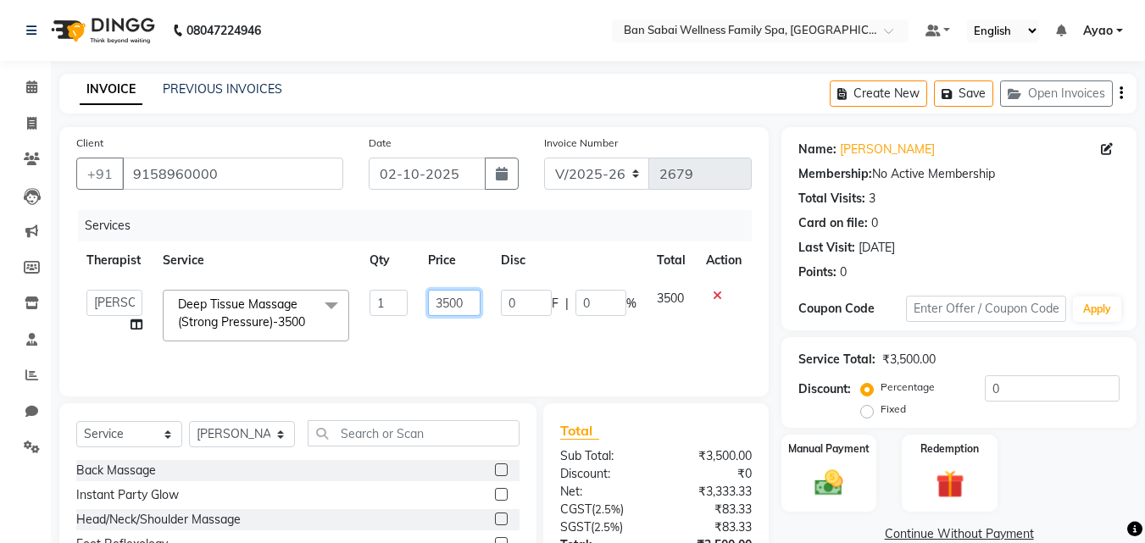
click at [472, 302] on input "3500" at bounding box center [454, 303] width 53 height 26
type input "3000"
click at [859, 469] on div "Manual Payment" at bounding box center [829, 473] width 99 height 81
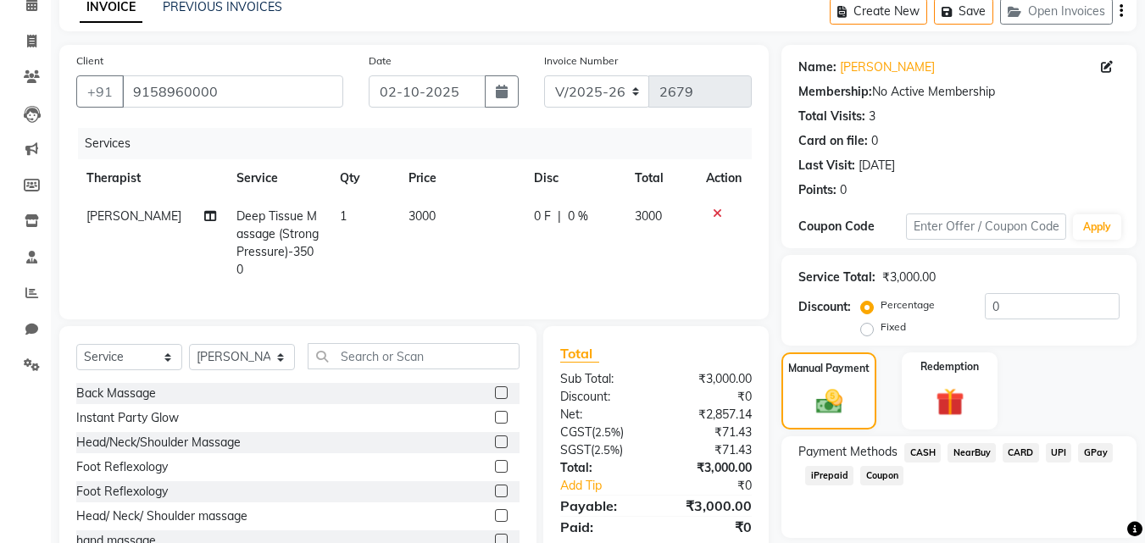
scroll to position [137, 0]
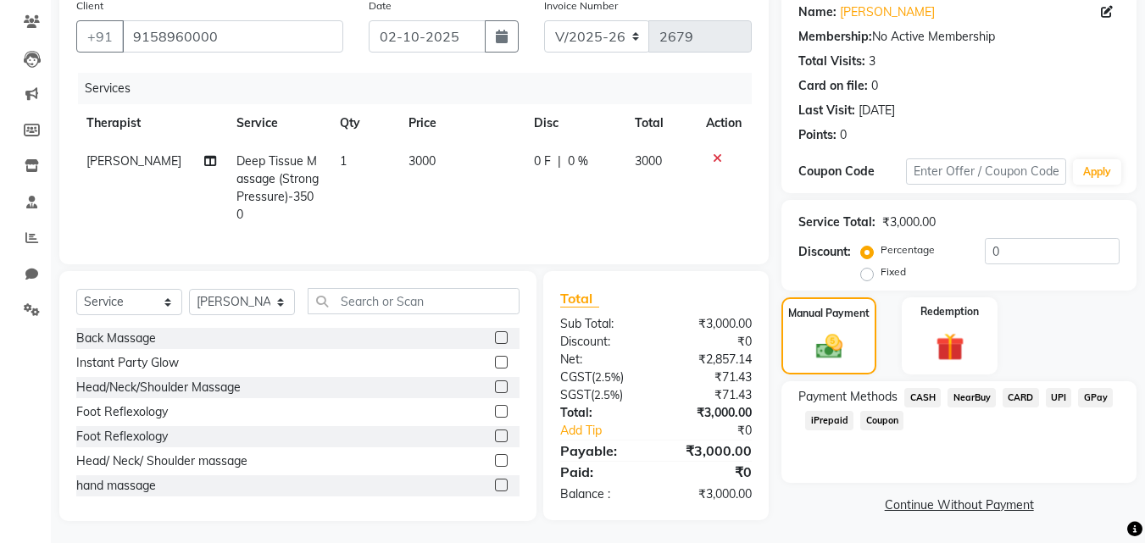
click at [921, 394] on span "CASH" at bounding box center [923, 398] width 36 height 20
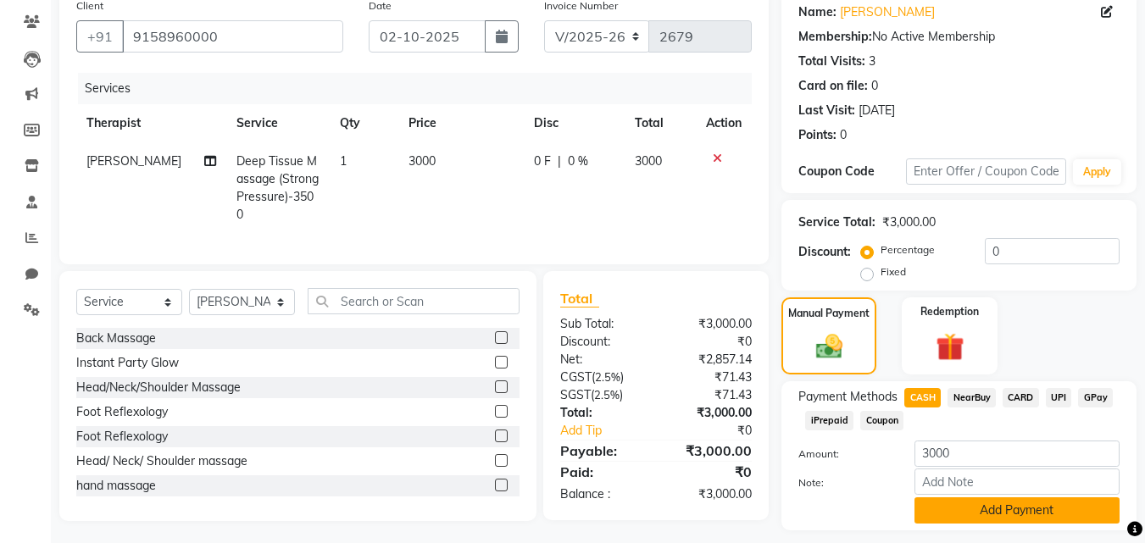
click at [1016, 509] on button "Add Payment" at bounding box center [1017, 511] width 205 height 26
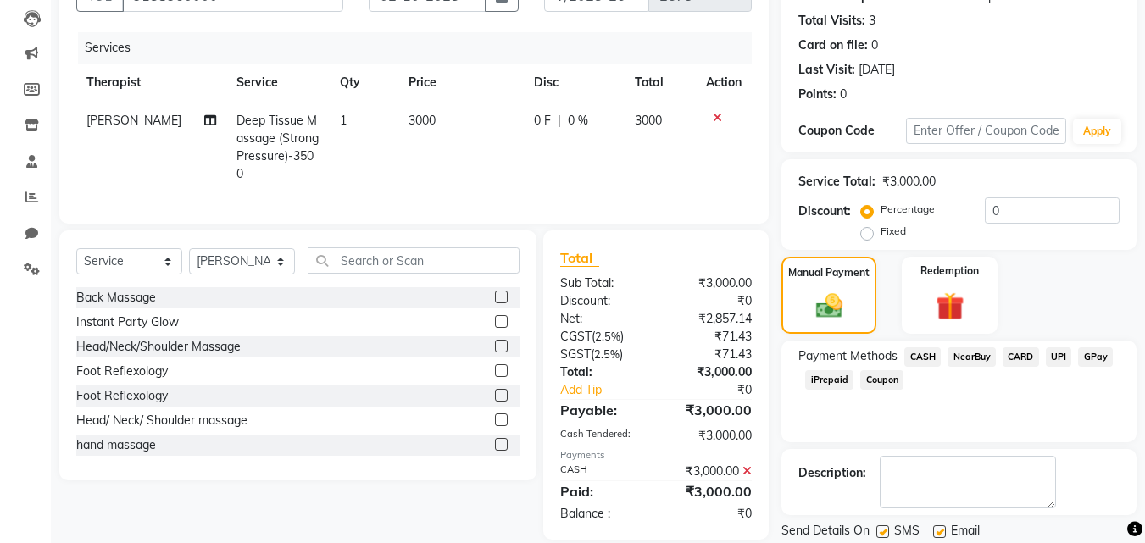
scroll to position [233, 0]
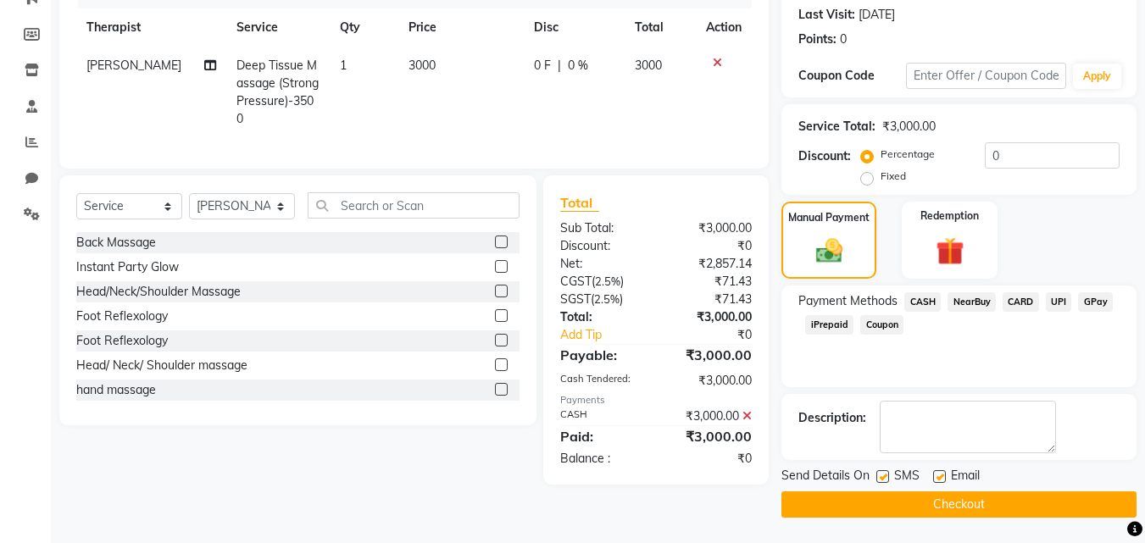
click at [945, 503] on button "Checkout" at bounding box center [959, 505] width 355 height 26
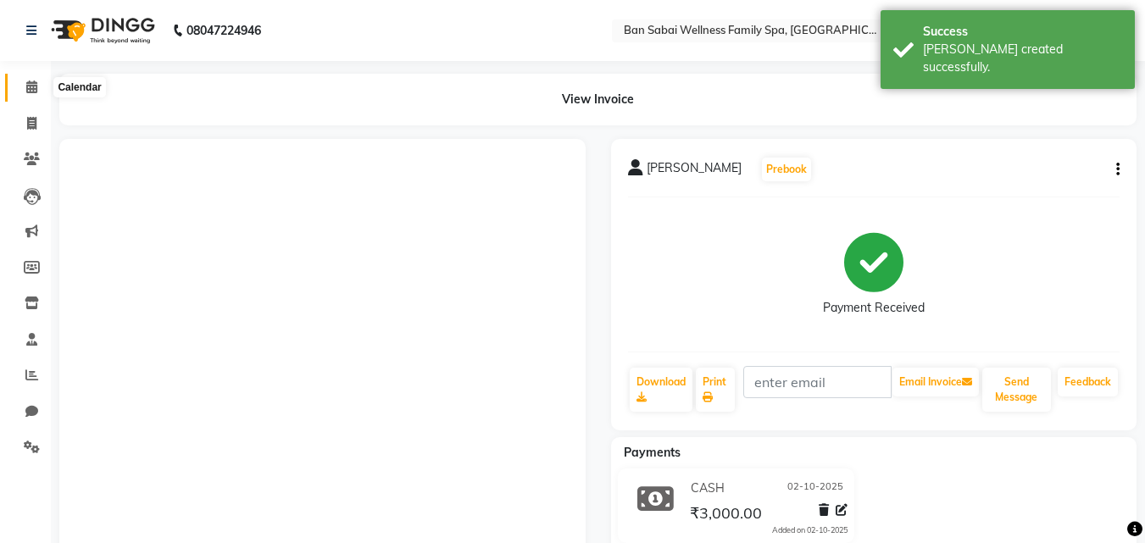
click at [26, 81] on icon at bounding box center [31, 87] width 11 height 13
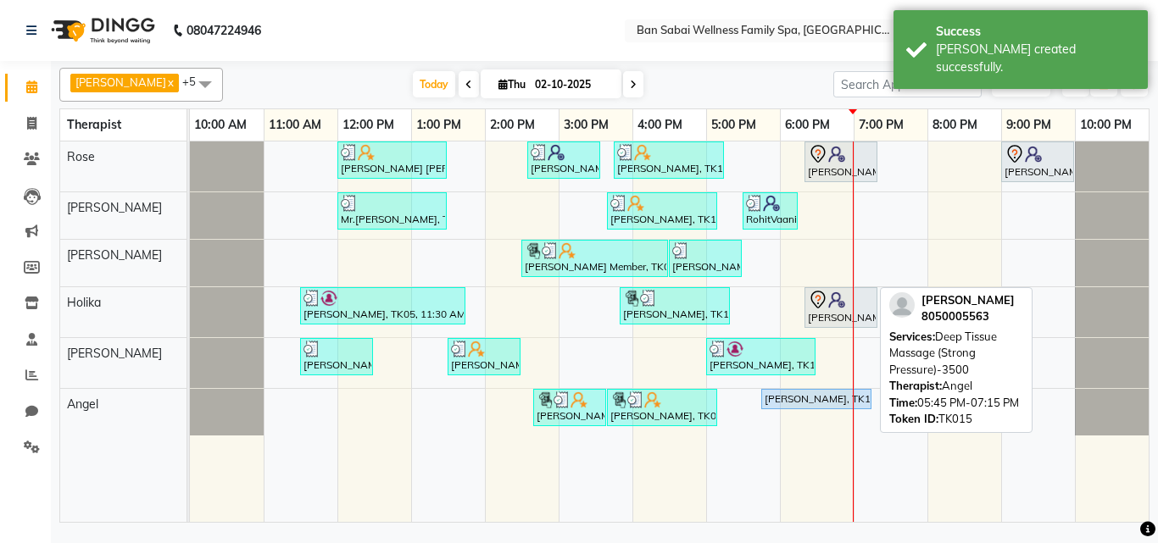
click at [807, 395] on div "Mr. Pranshu Sakalle, TK15, 05:45 PM-07:15 PM, Deep Tissue Massage (Strong Press…" at bounding box center [816, 399] width 107 height 15
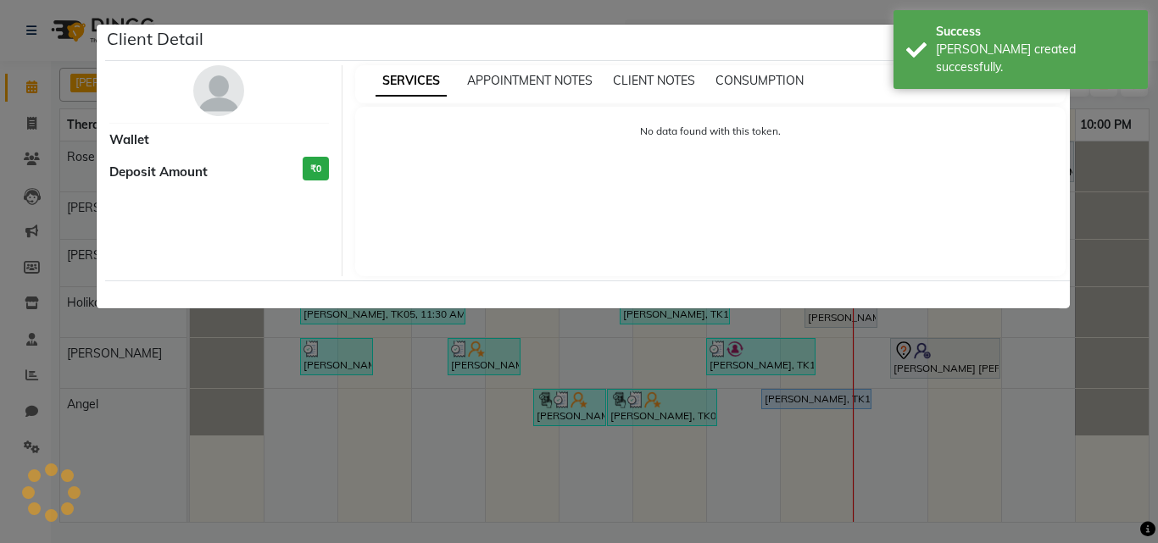
select select "5"
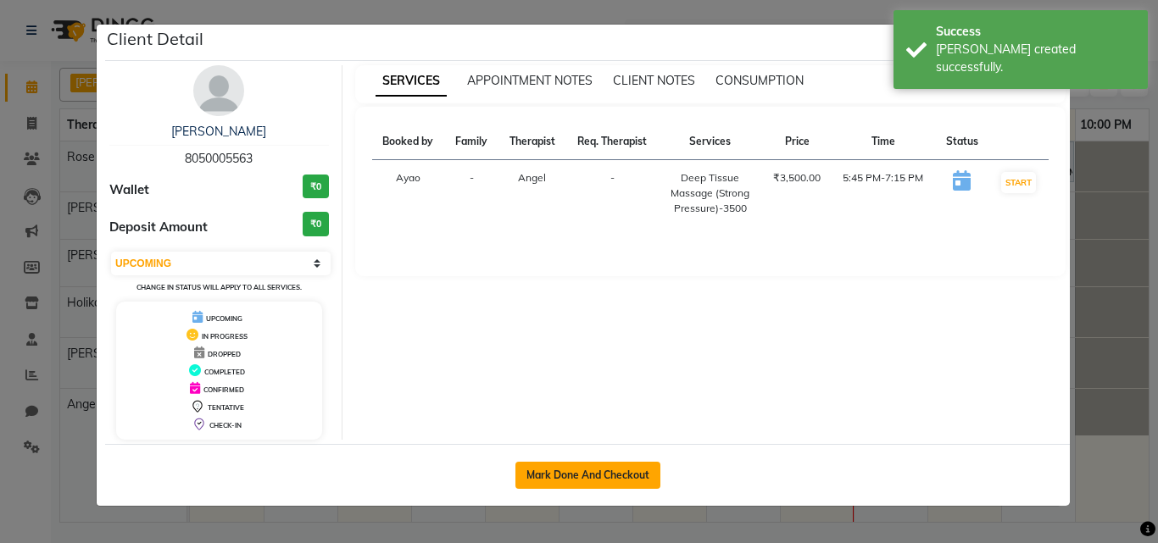
click at [589, 476] on button "Mark Done And Checkout" at bounding box center [588, 475] width 145 height 27
select select "service"
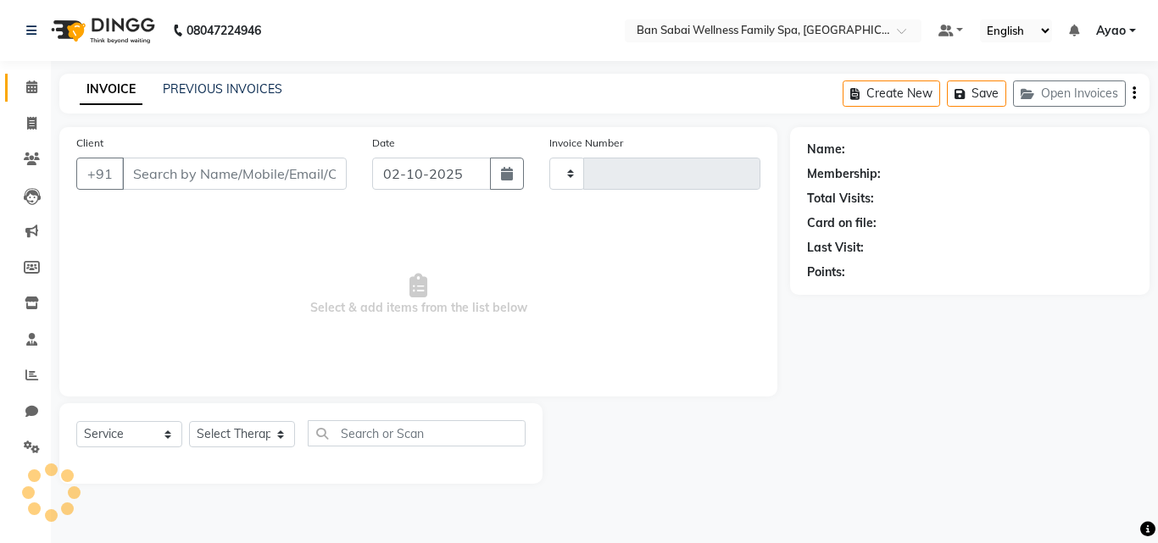
type input "2680"
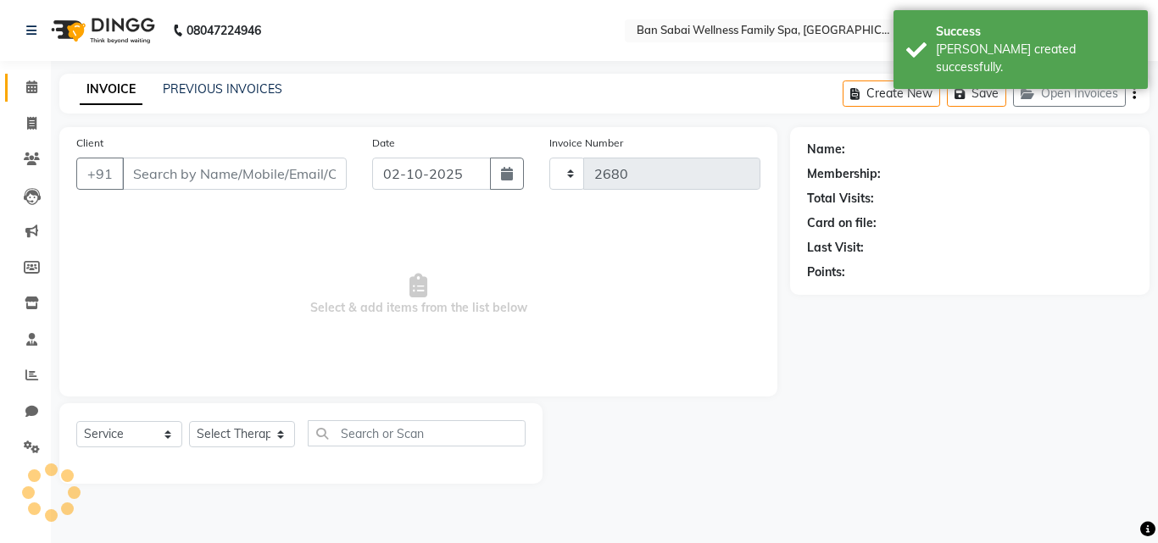
select select "8225"
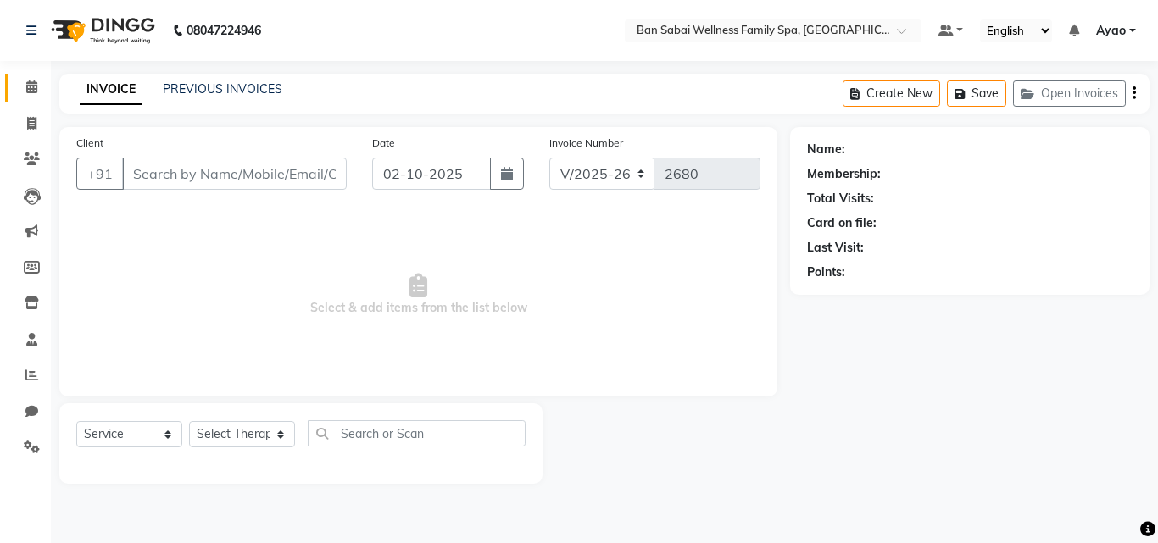
type input "8050005563"
select select "90339"
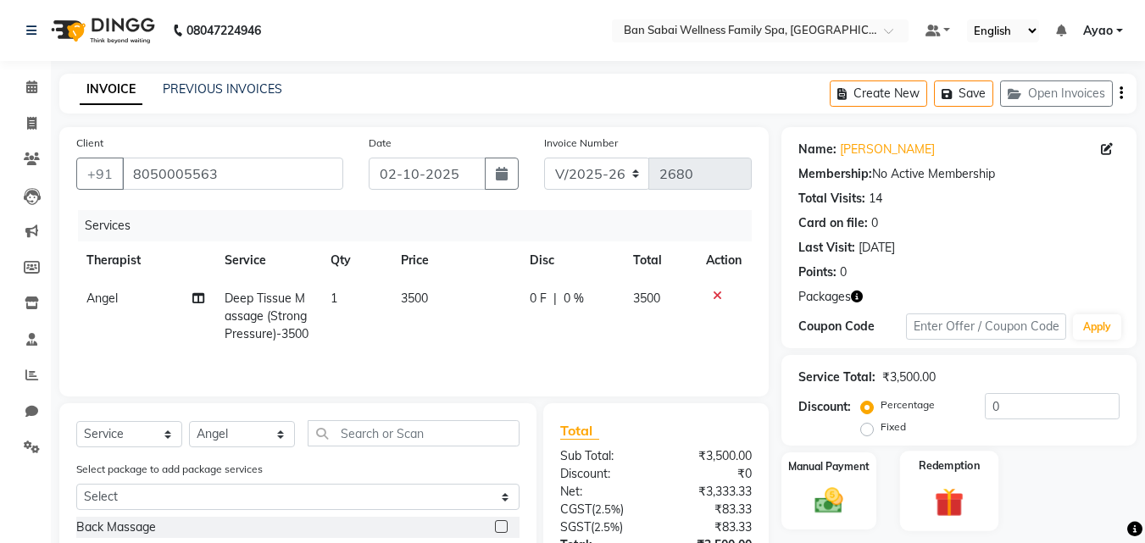
click at [976, 482] on div "Redemption" at bounding box center [949, 491] width 99 height 81
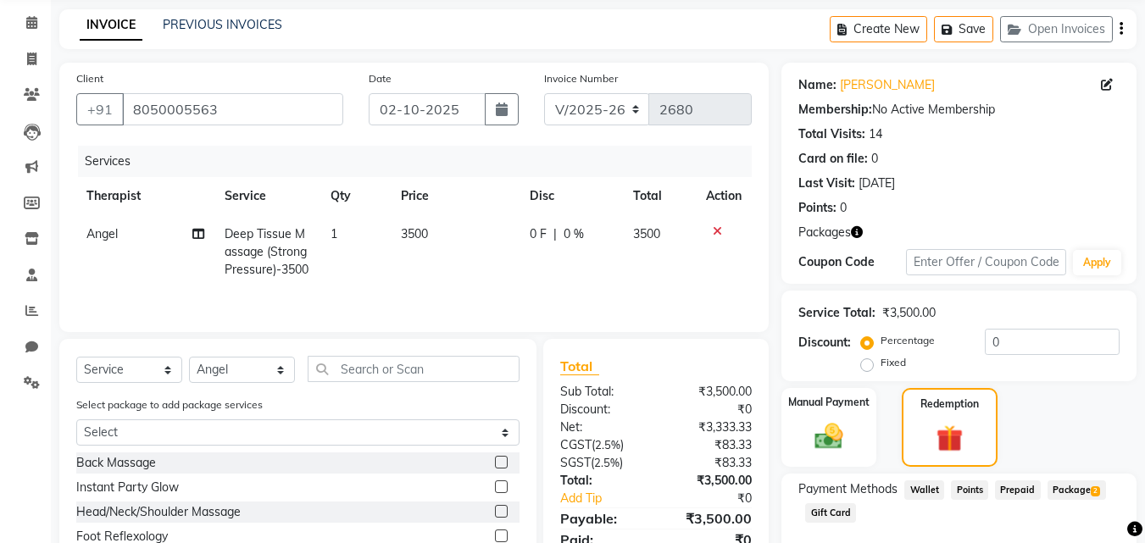
scroll to position [192, 0]
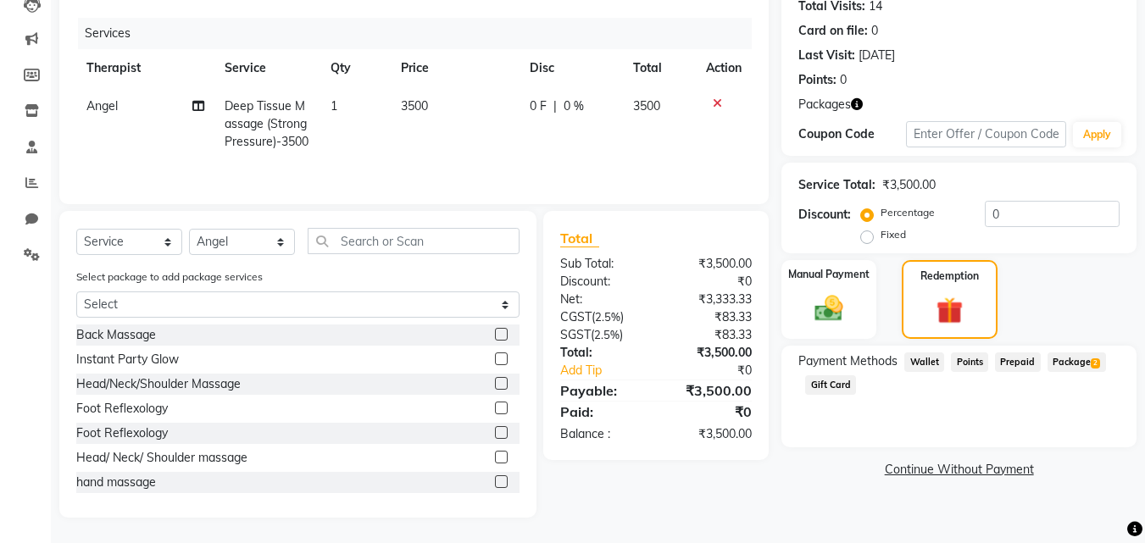
click at [1071, 363] on span "Package 2" at bounding box center [1077, 363] width 59 height 20
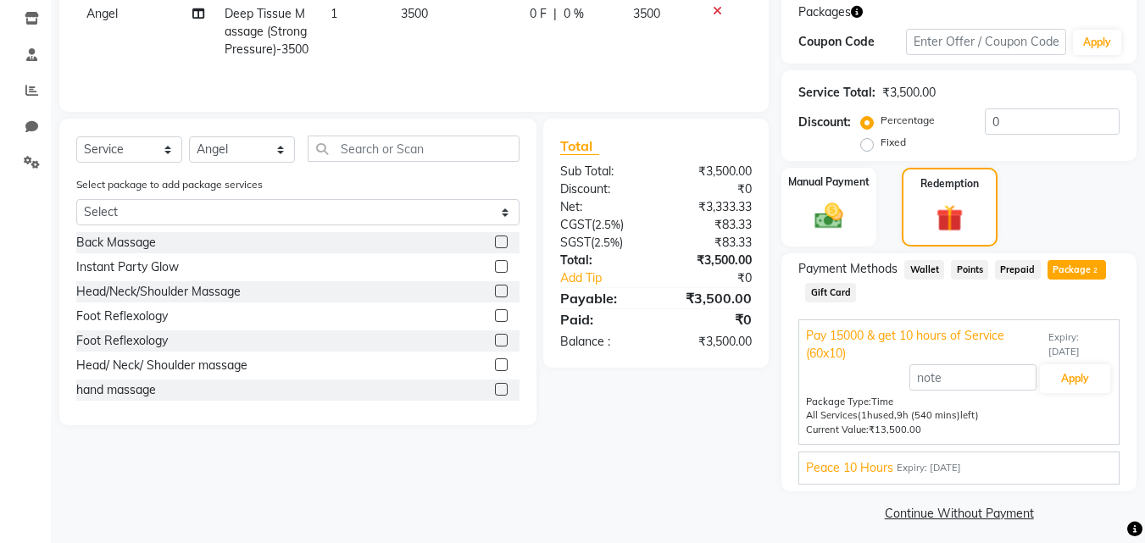
scroll to position [293, 0]
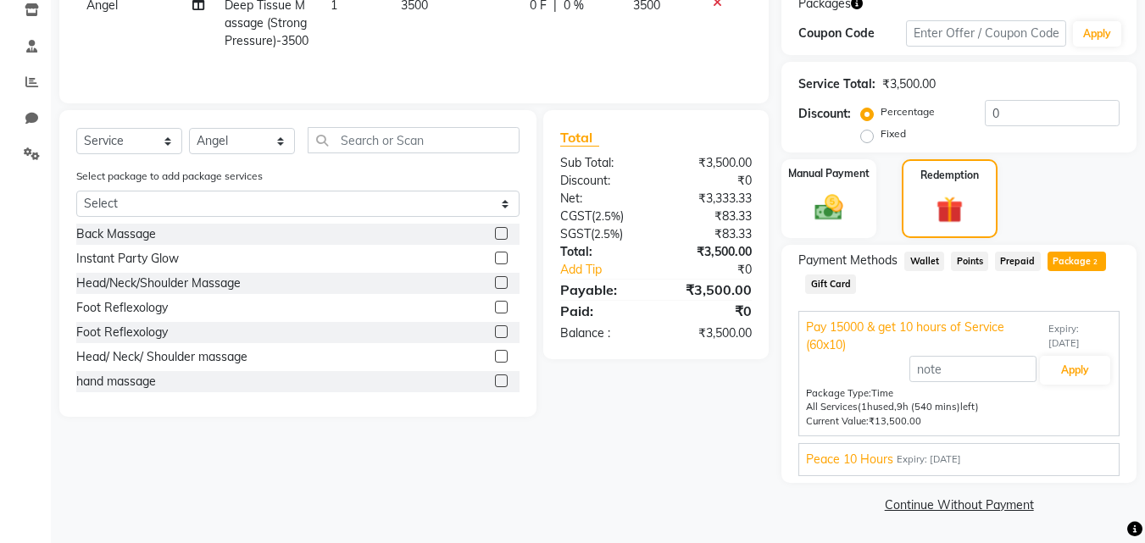
click at [961, 458] on span "Expiry: 28-03-2026" at bounding box center [929, 460] width 64 height 14
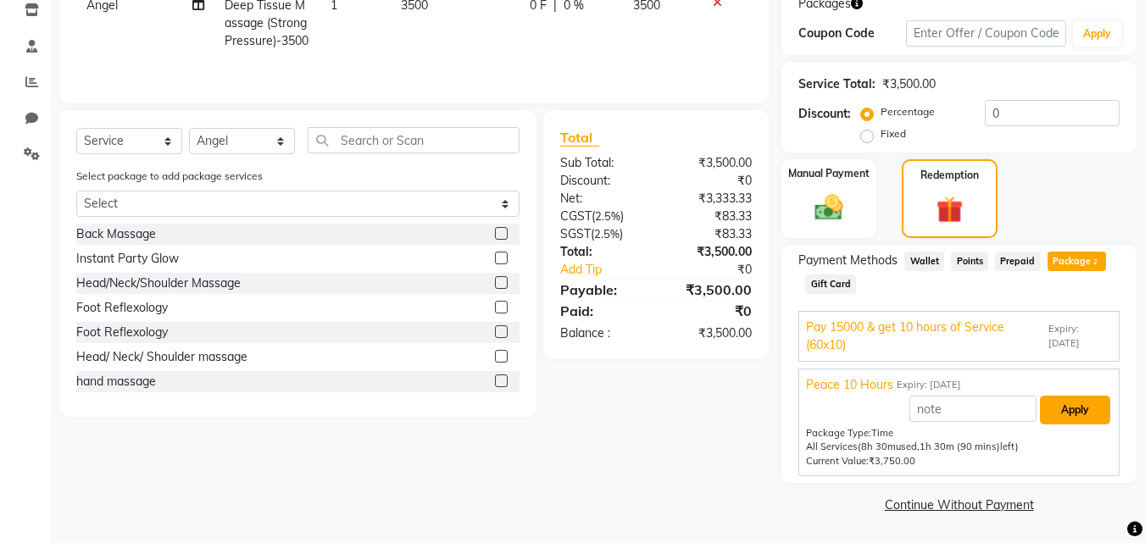
click at [1084, 411] on button "Apply" at bounding box center [1075, 410] width 70 height 29
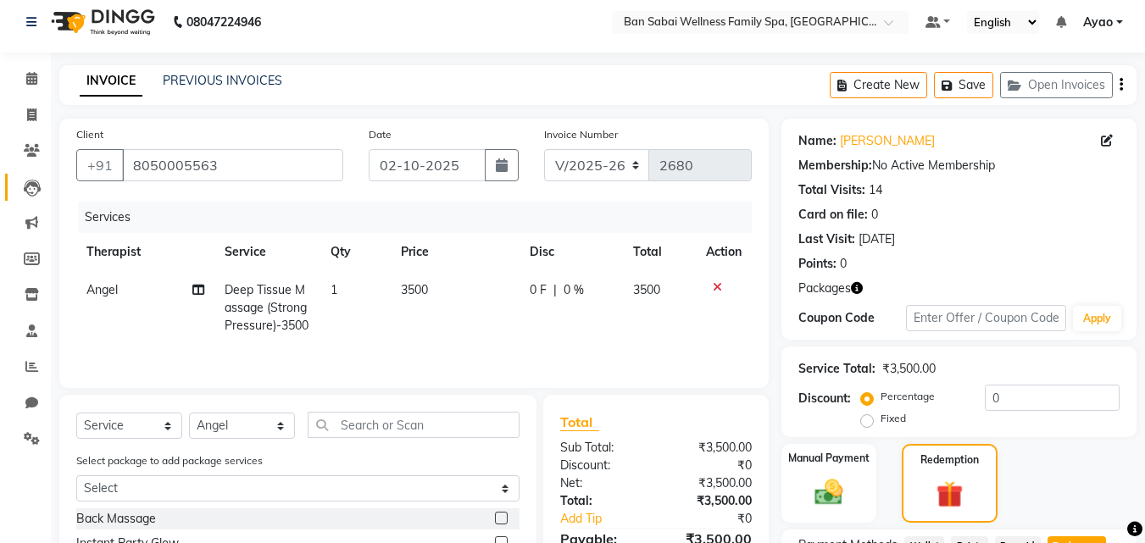
scroll to position [0, 0]
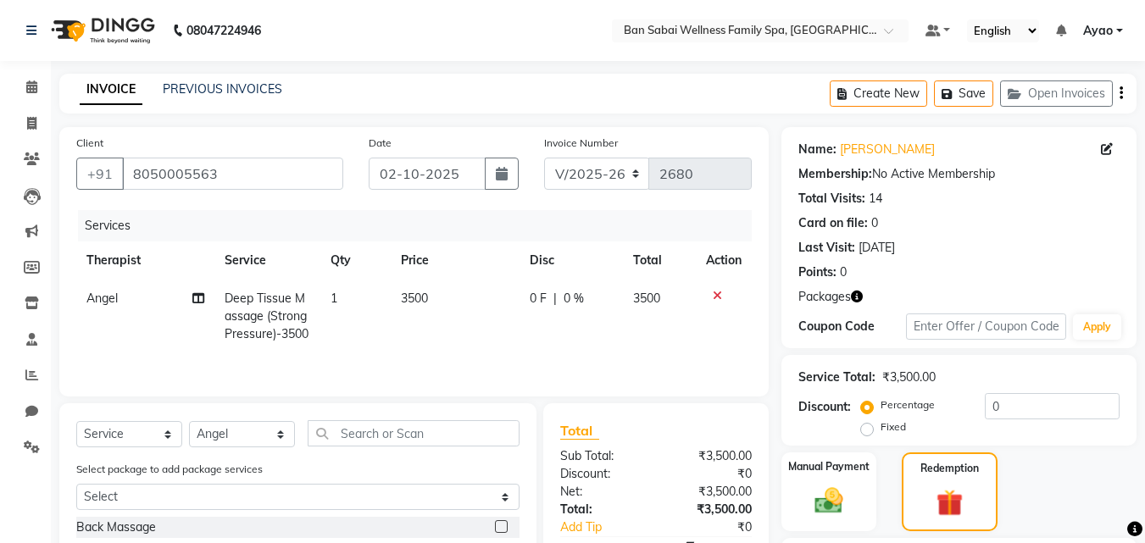
click at [28, 73] on li "Calendar" at bounding box center [25, 88] width 51 height 36
click at [38, 94] on span at bounding box center [32, 88] width 30 height 20
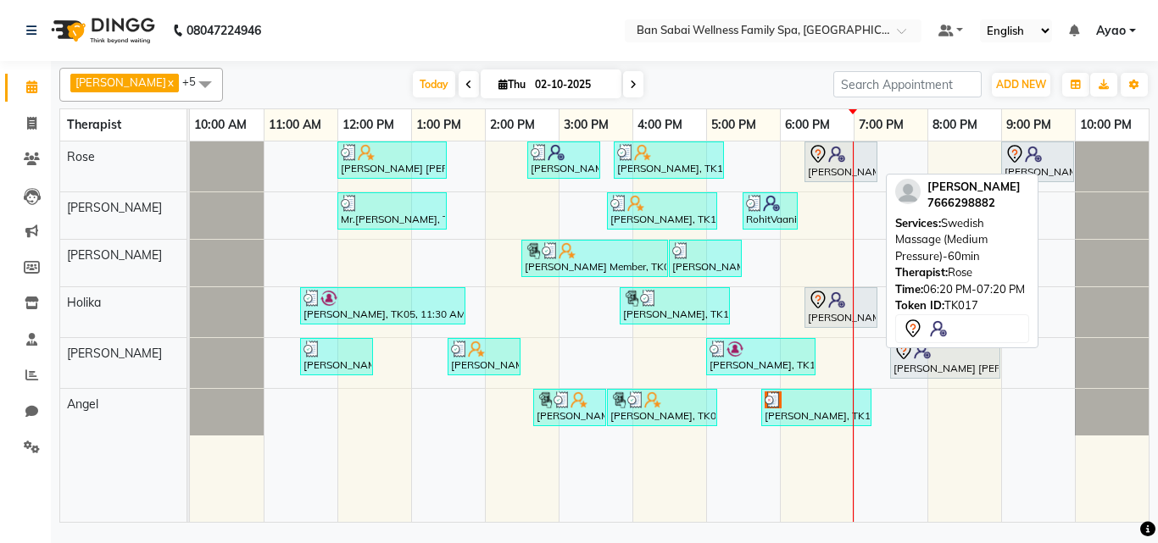
click at [818, 164] on div "Aditya Bhinghe, TK17, 06:20 PM-07:20 PM, Swedish Massage (Medium Pressure)-60min" at bounding box center [841, 162] width 70 height 36
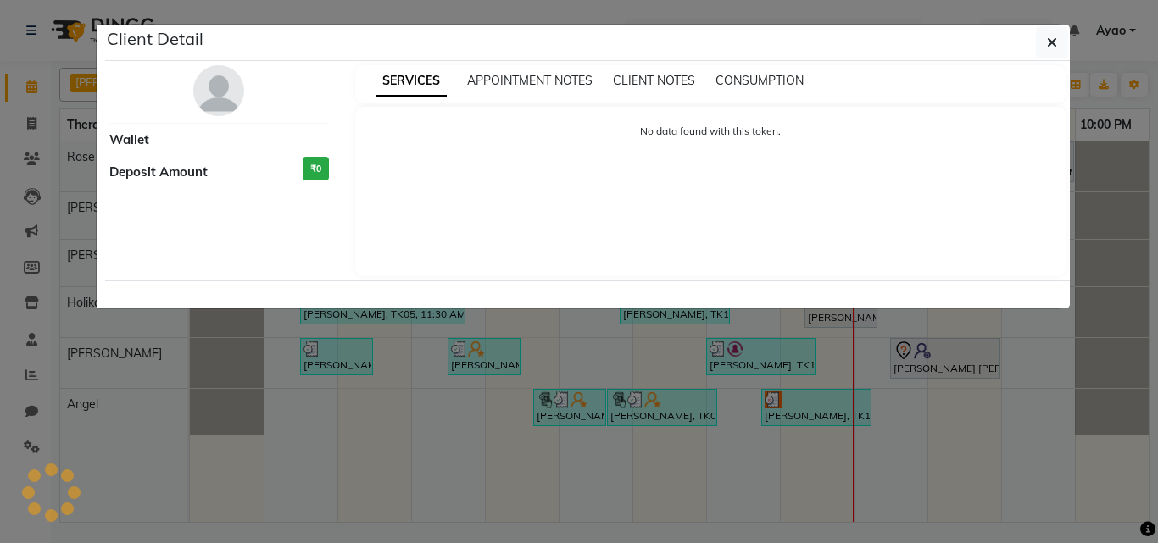
select select "7"
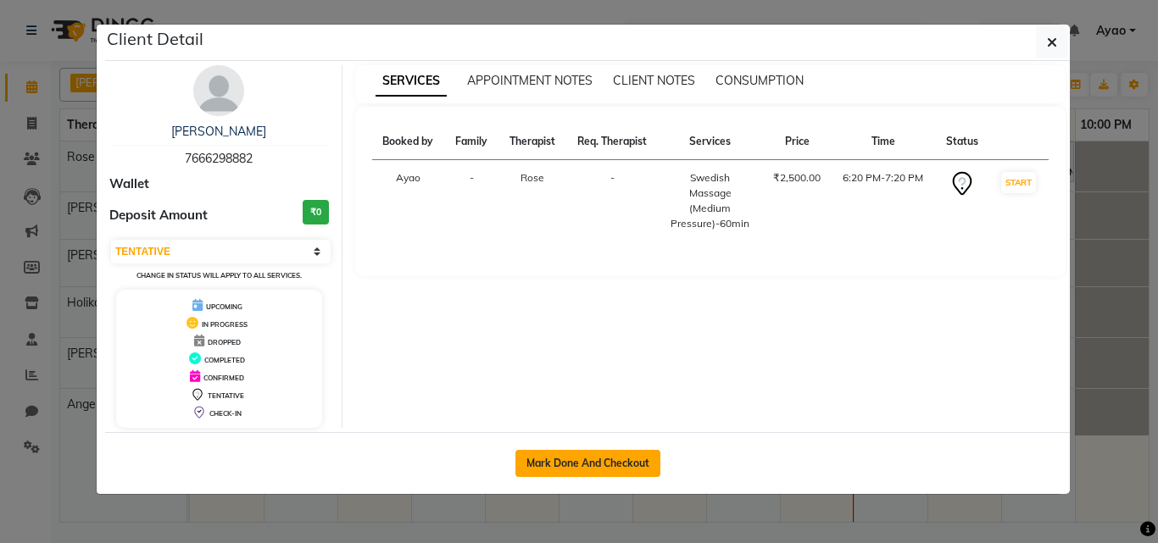
click at [599, 457] on button "Mark Done And Checkout" at bounding box center [588, 463] width 145 height 27
select select "service"
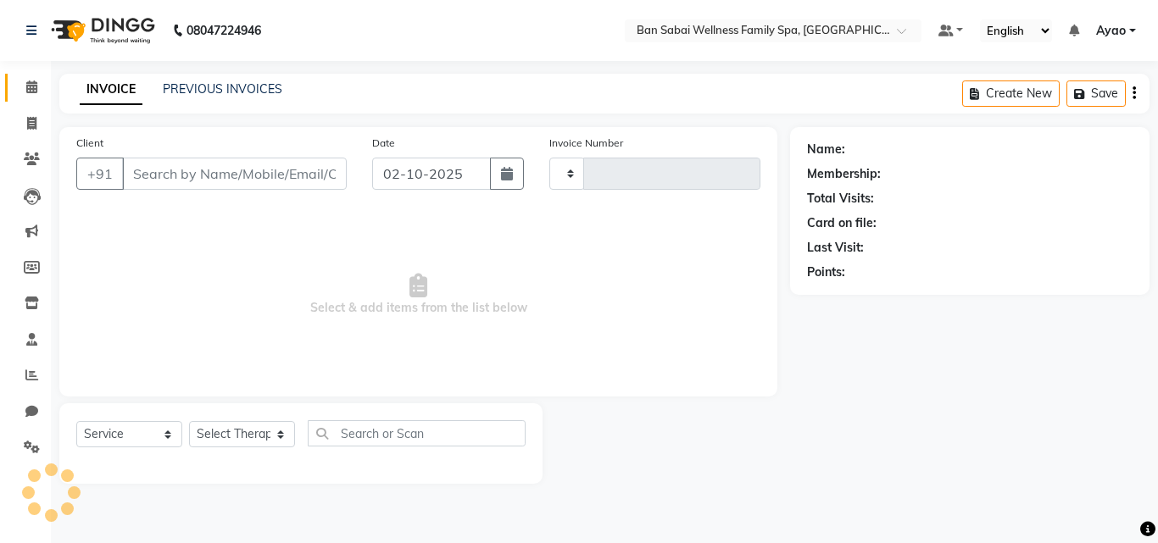
type input "2680"
select select "8225"
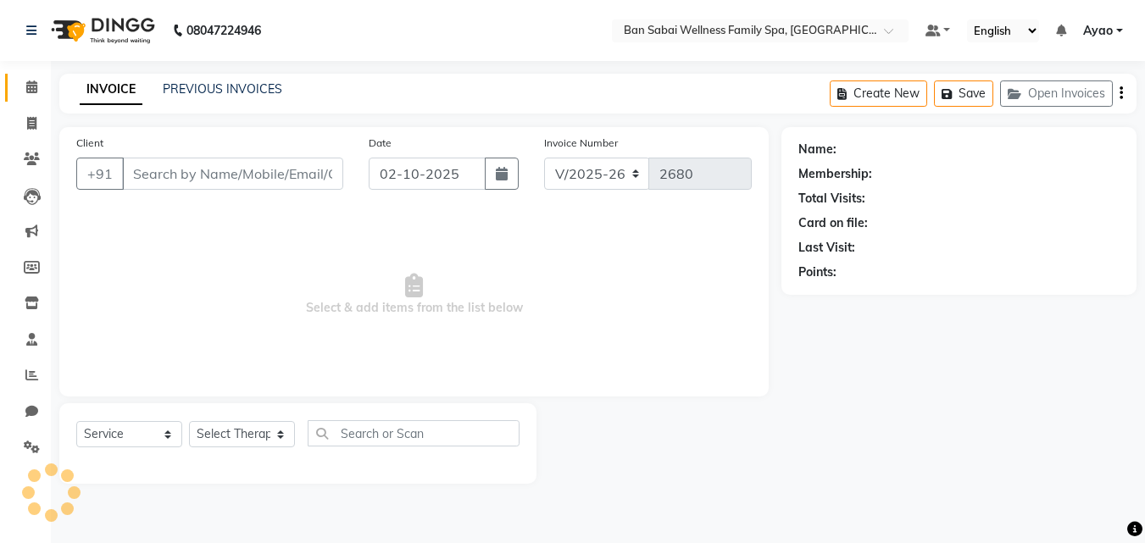
type input "7666298882"
select select "78158"
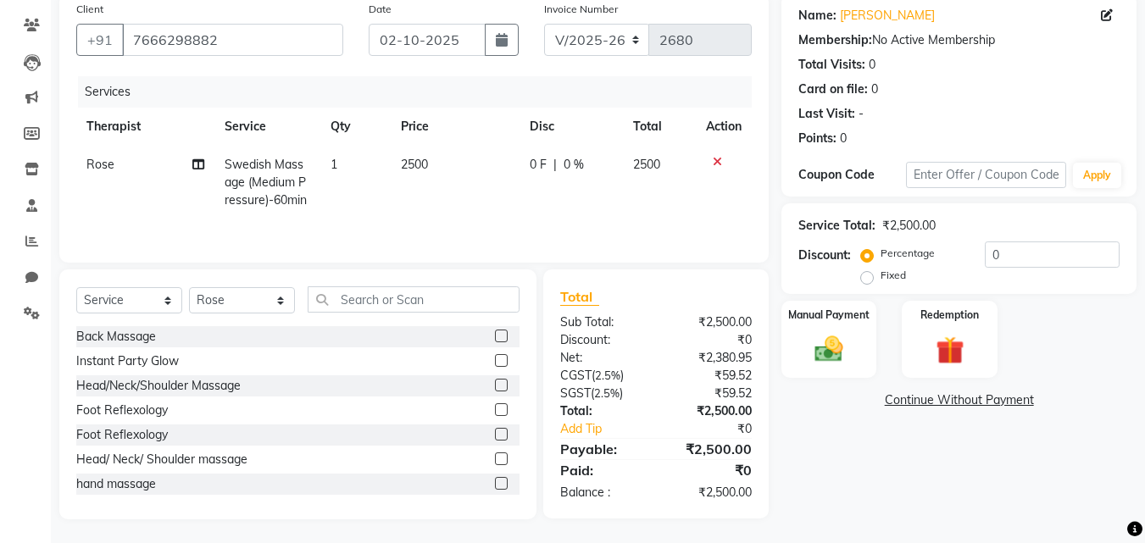
scroll to position [136, 0]
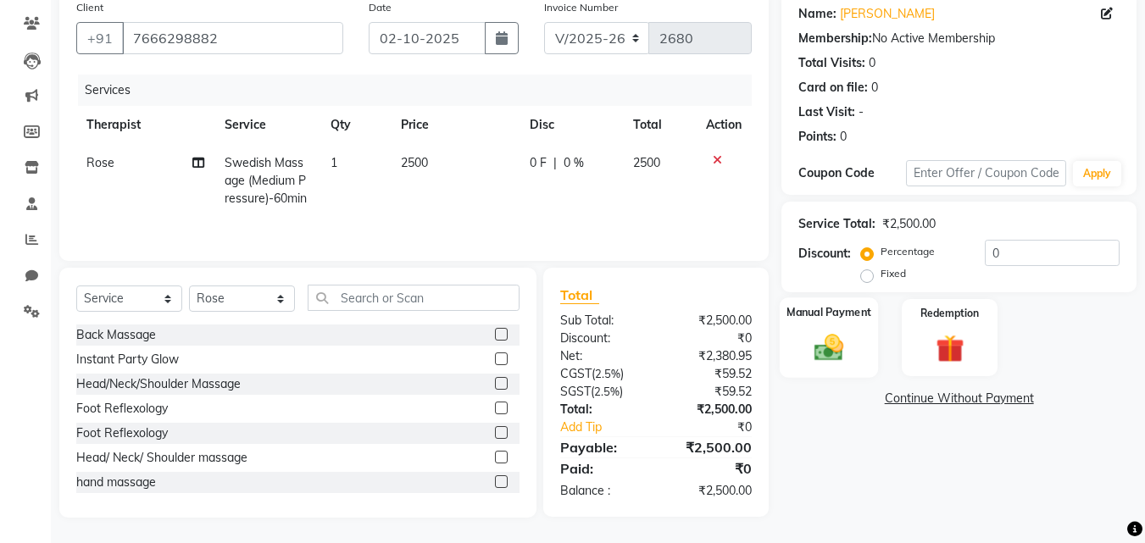
click at [856, 343] on div "Manual Payment" at bounding box center [829, 338] width 99 height 81
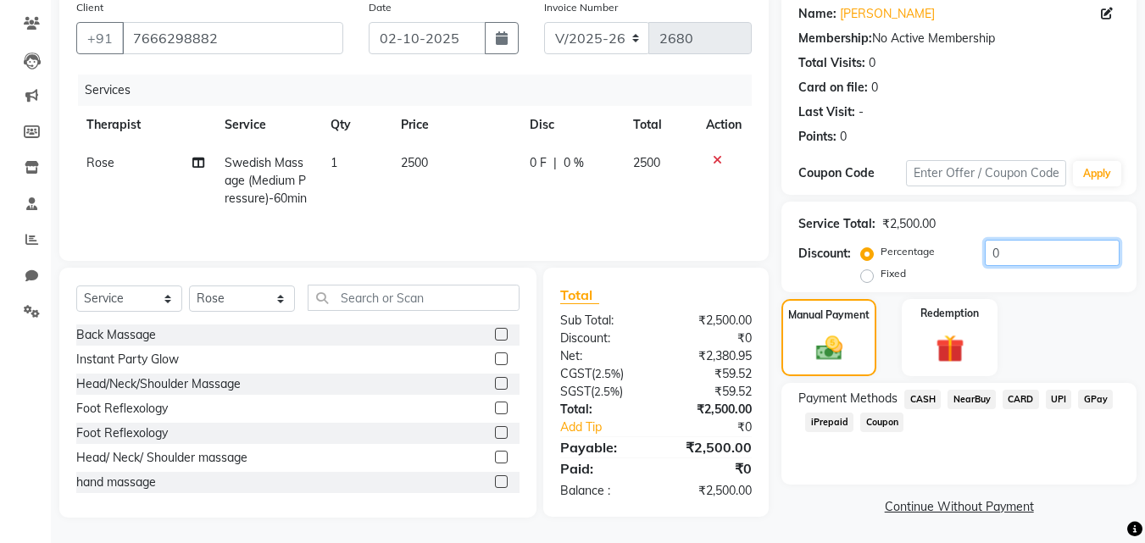
click at [1032, 253] on input "0" at bounding box center [1052, 253] width 135 height 26
type input "2"
type input "1"
type input "7"
type input "6"
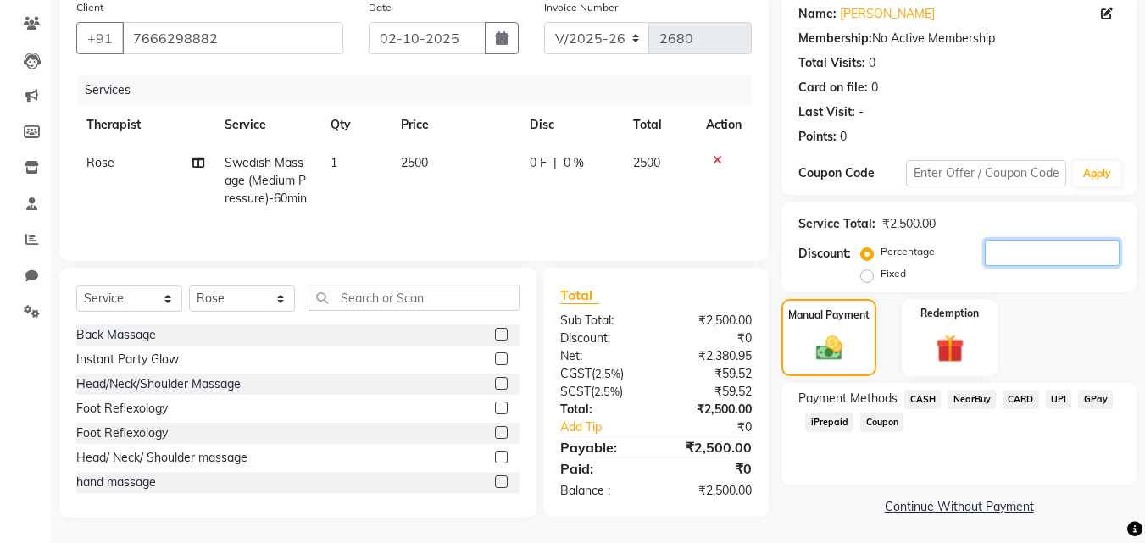
type input "5"
type input "9"
type input "5"
type input "8"
click at [911, 395] on span "CASH" at bounding box center [923, 400] width 36 height 20
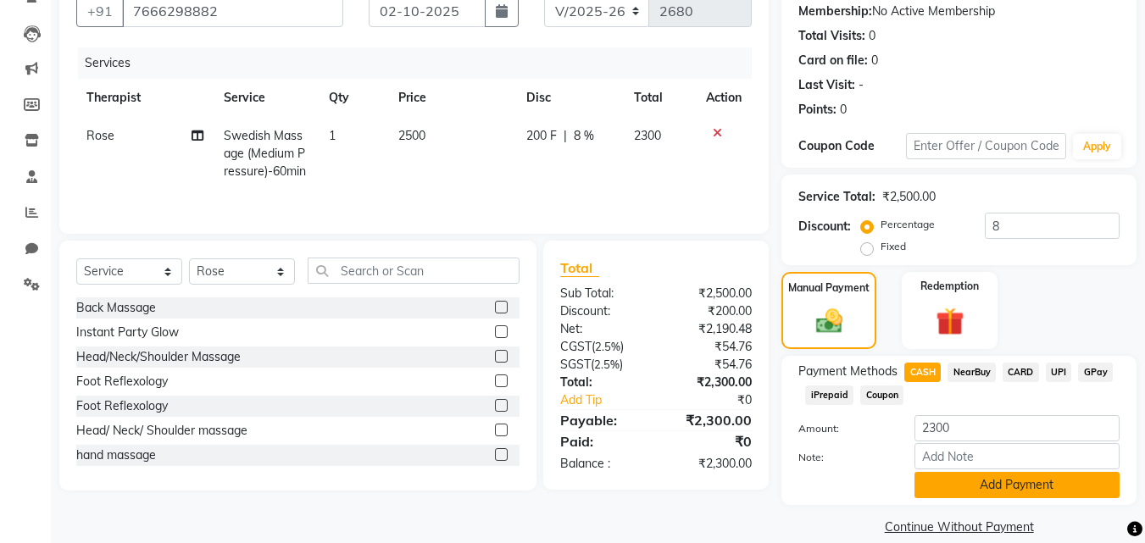
scroll to position [185, 0]
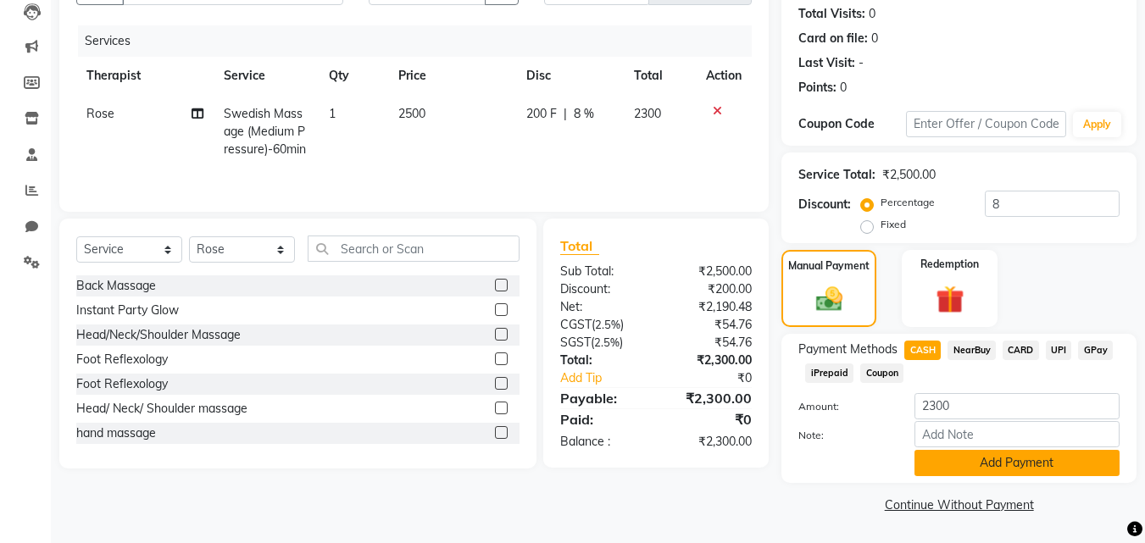
click at [997, 467] on button "Add Payment" at bounding box center [1017, 463] width 205 height 26
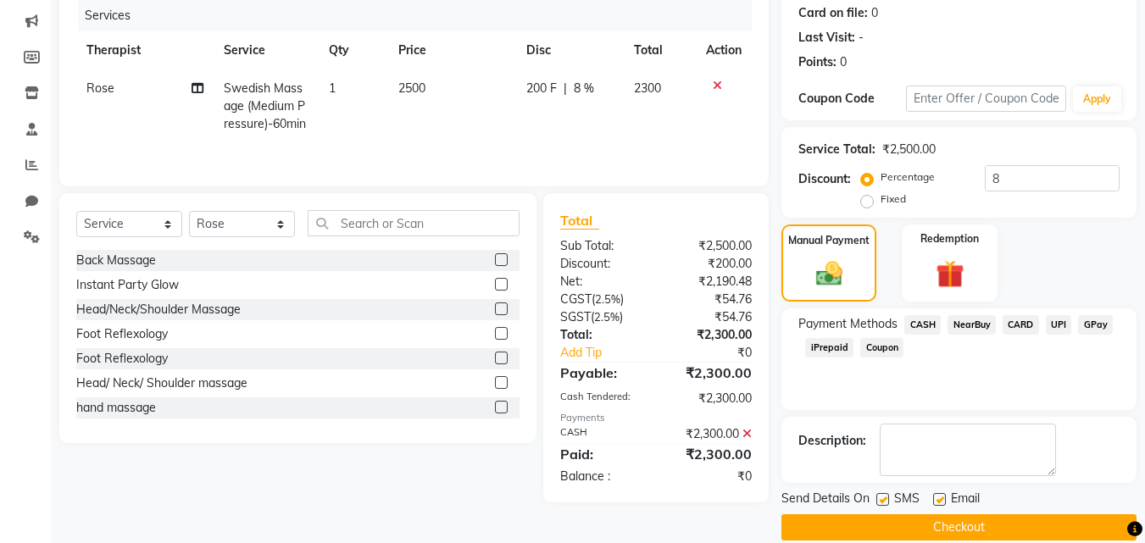
scroll to position [233, 0]
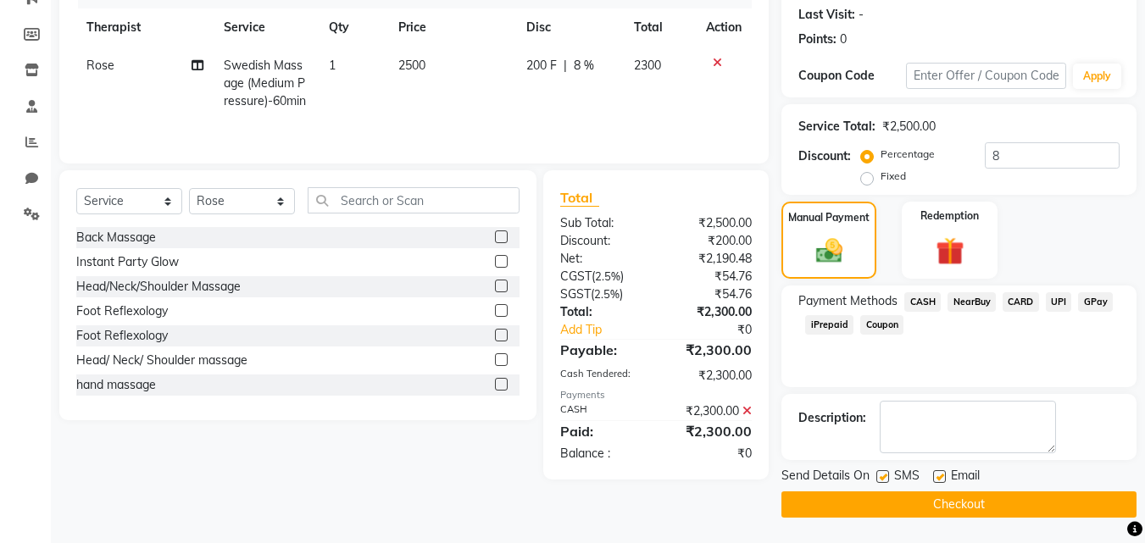
click at [916, 504] on button "Checkout" at bounding box center [959, 505] width 355 height 26
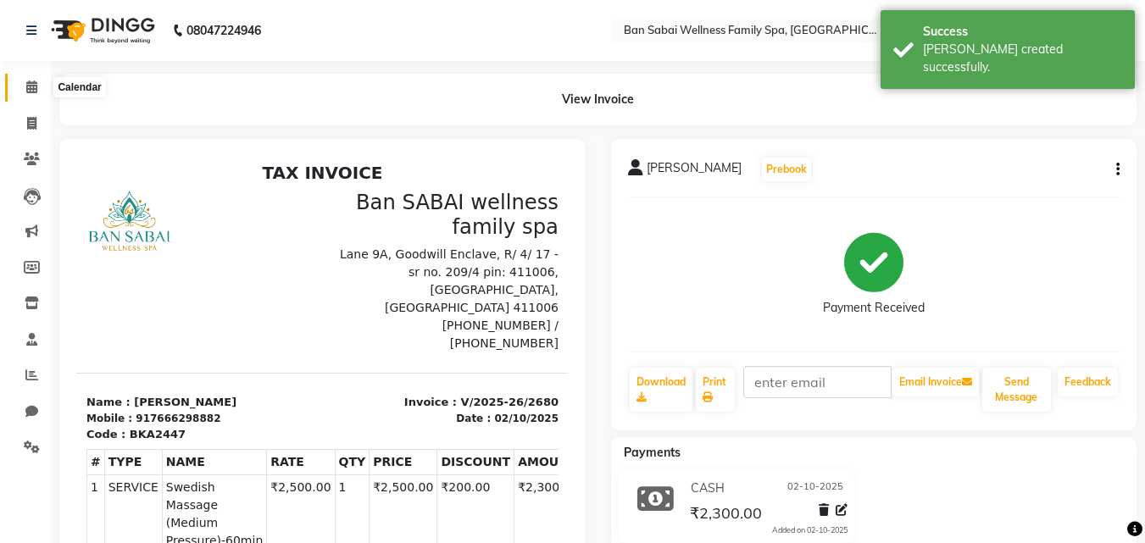
click at [33, 89] on icon at bounding box center [31, 87] width 11 height 13
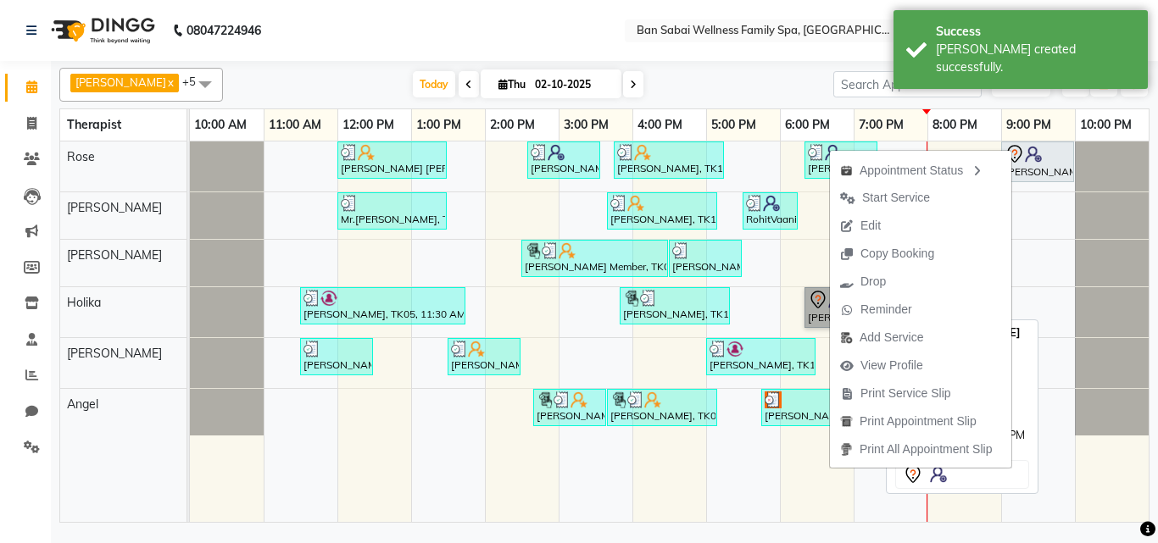
click at [811, 311] on link "Shweta Katkar, TK18, 06:20 PM-07:20 PM, Swedish Massage (Medium Pressure)-60min" at bounding box center [841, 307] width 73 height 41
select select "7"
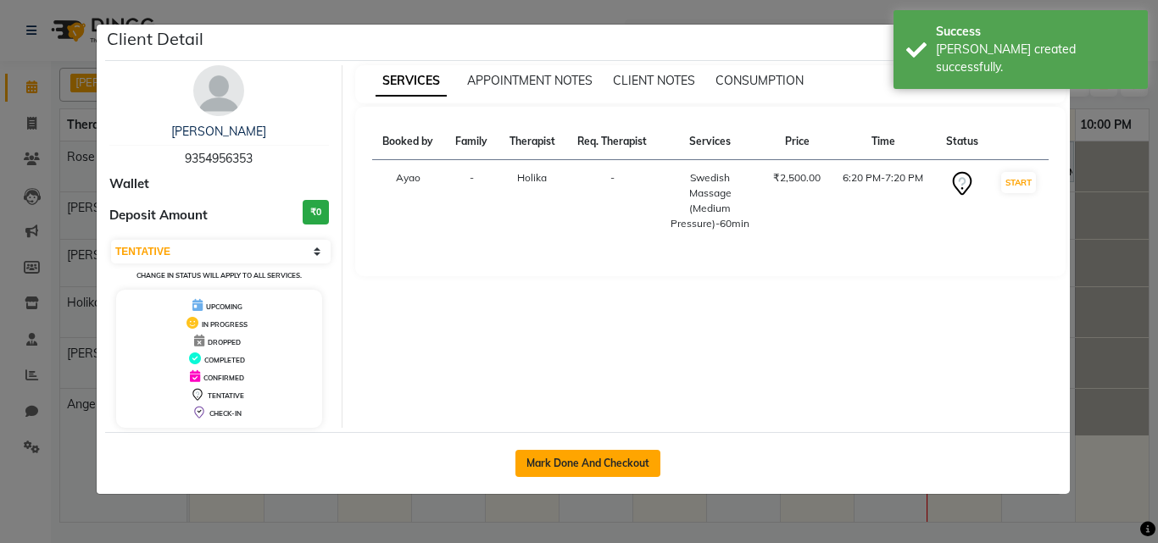
click at [589, 453] on button "Mark Done And Checkout" at bounding box center [588, 463] width 145 height 27
select select "8225"
select select "service"
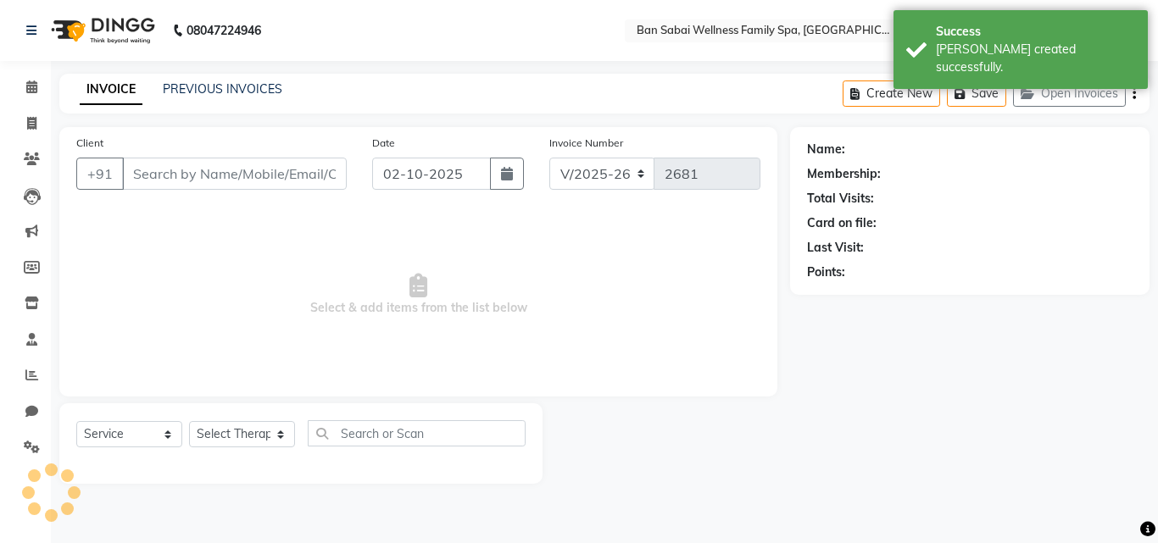
type input "9354956353"
select select "79370"
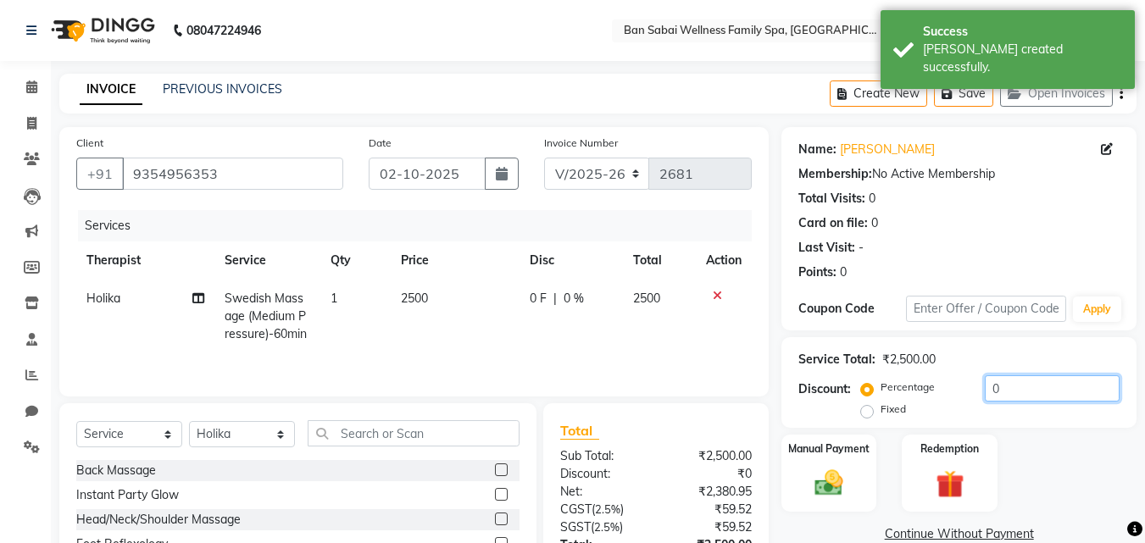
click at [1045, 390] on input "0" at bounding box center [1052, 389] width 135 height 26
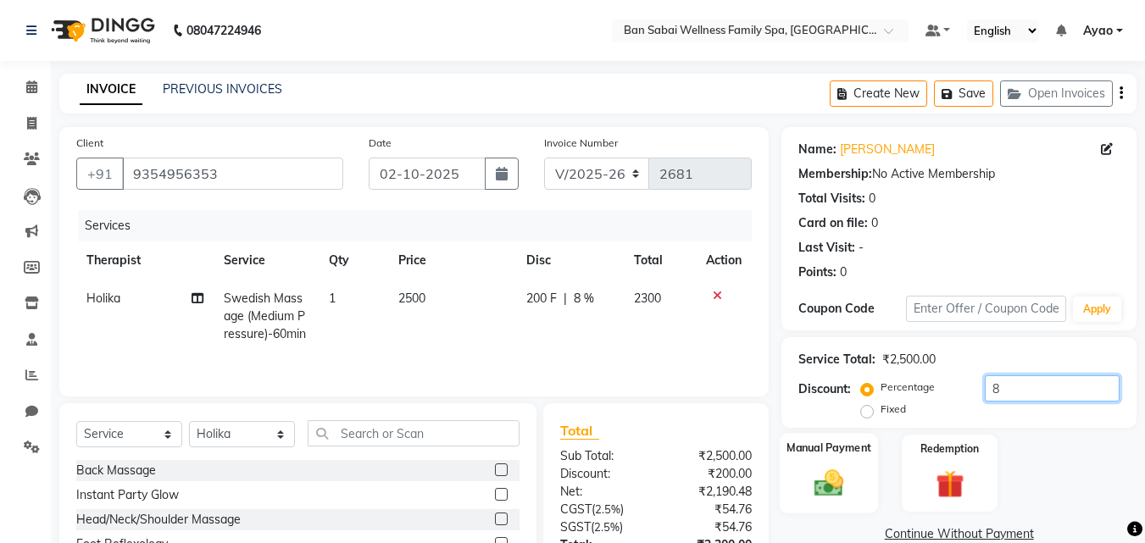
type input "8"
click at [855, 472] on div "Manual Payment" at bounding box center [829, 473] width 99 height 81
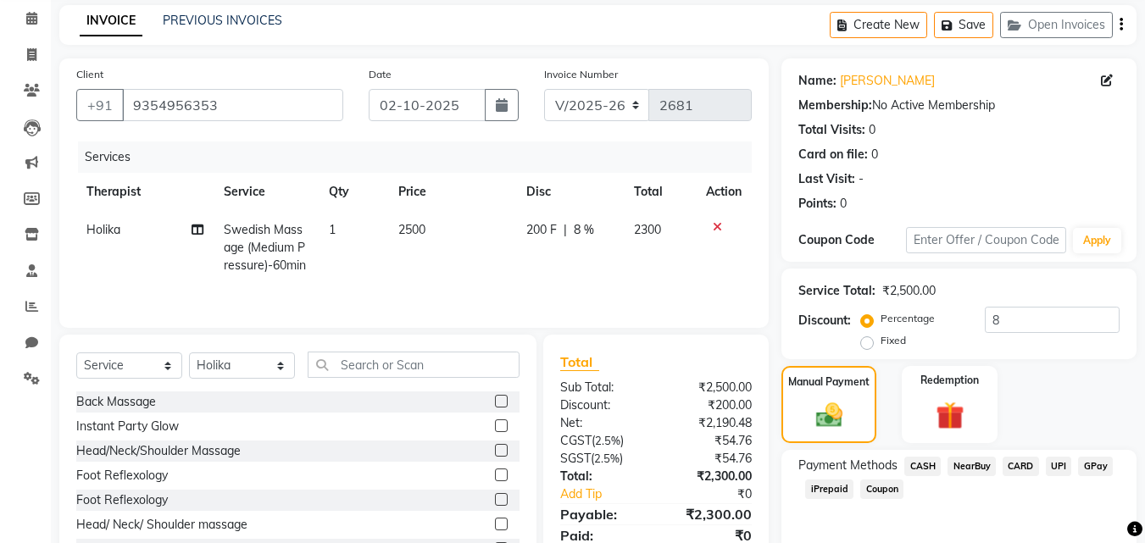
scroll to position [137, 0]
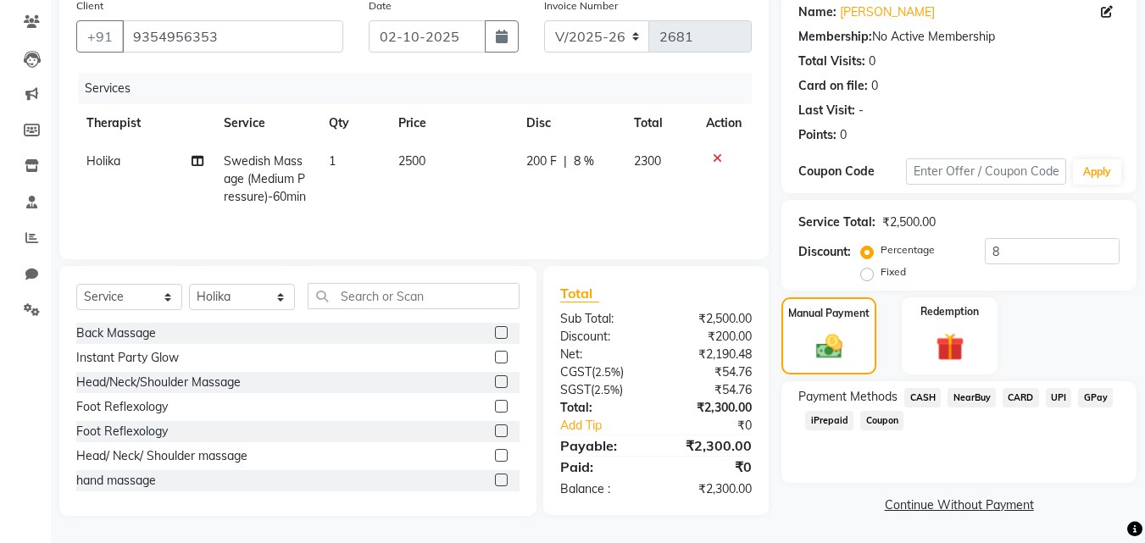
click at [930, 399] on span "CASH" at bounding box center [923, 398] width 36 height 20
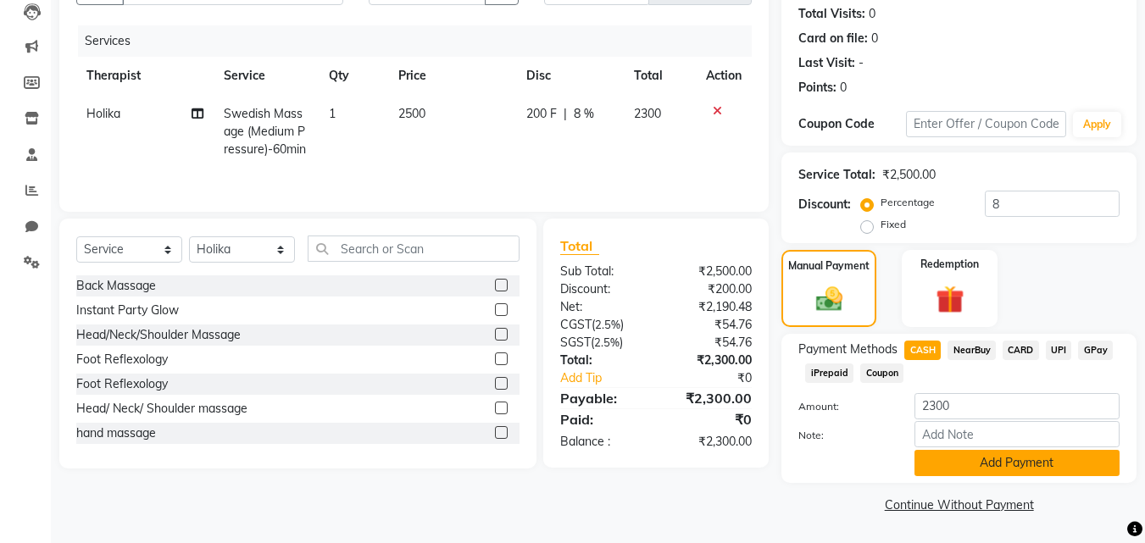
click at [997, 464] on button "Add Payment" at bounding box center [1017, 463] width 205 height 26
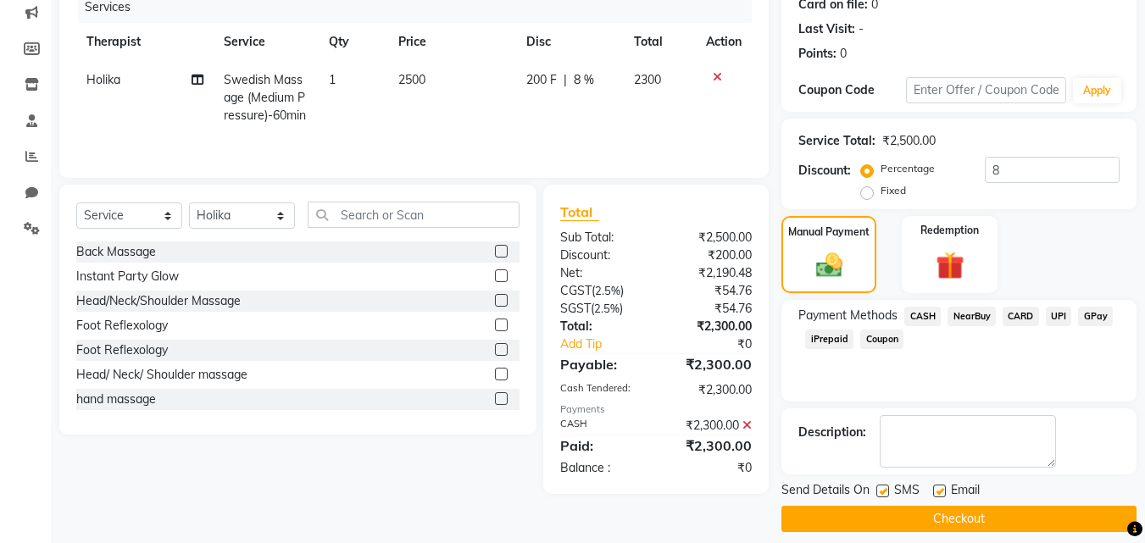
scroll to position [233, 0]
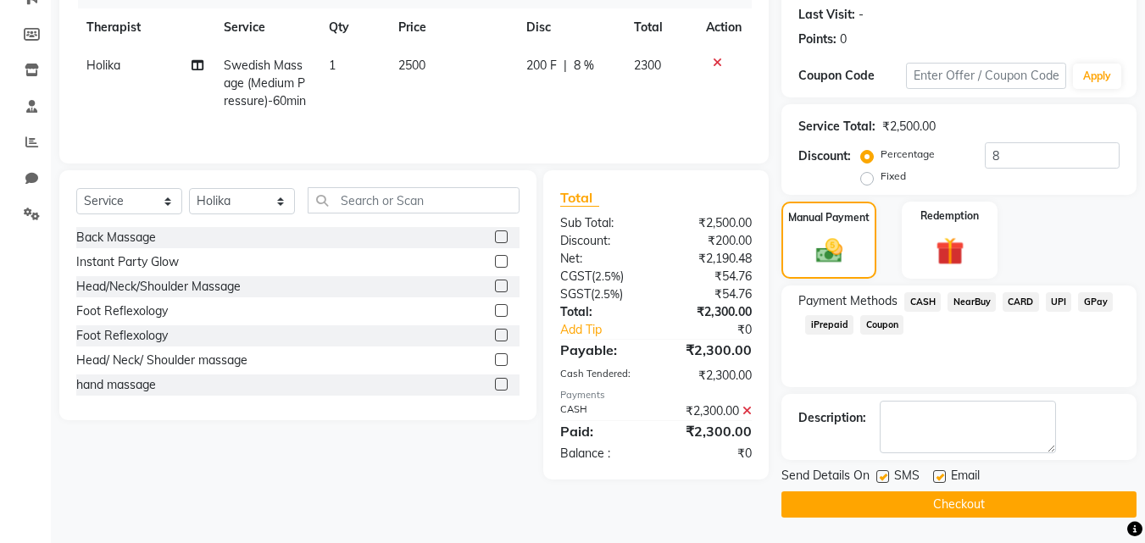
click at [940, 502] on button "Checkout" at bounding box center [959, 505] width 355 height 26
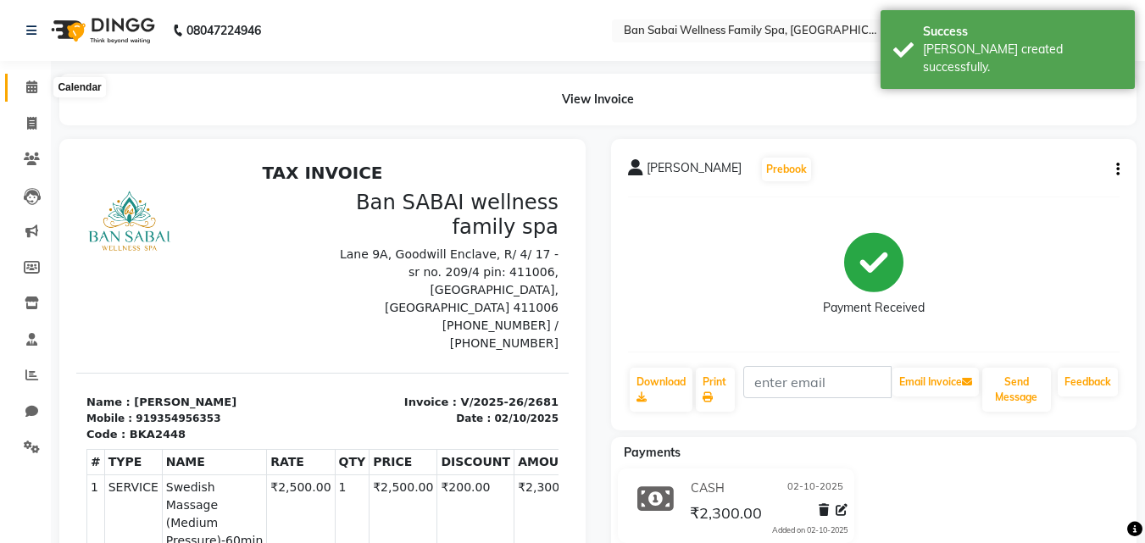
click at [25, 89] on span at bounding box center [32, 88] width 30 height 20
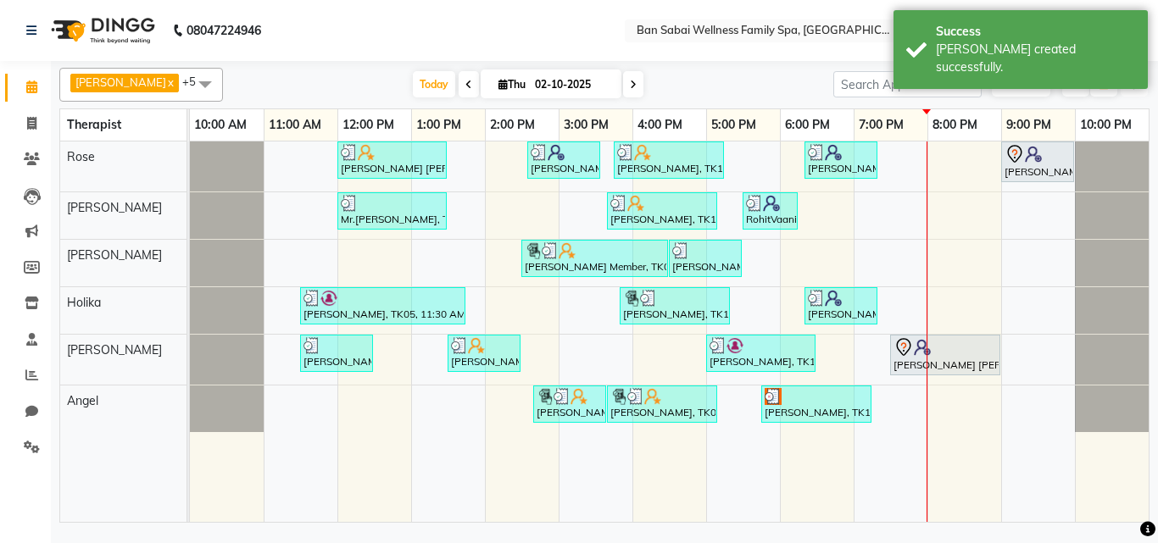
click at [1130, 76] on button "Toggle Dropdown" at bounding box center [1134, 85] width 27 height 24
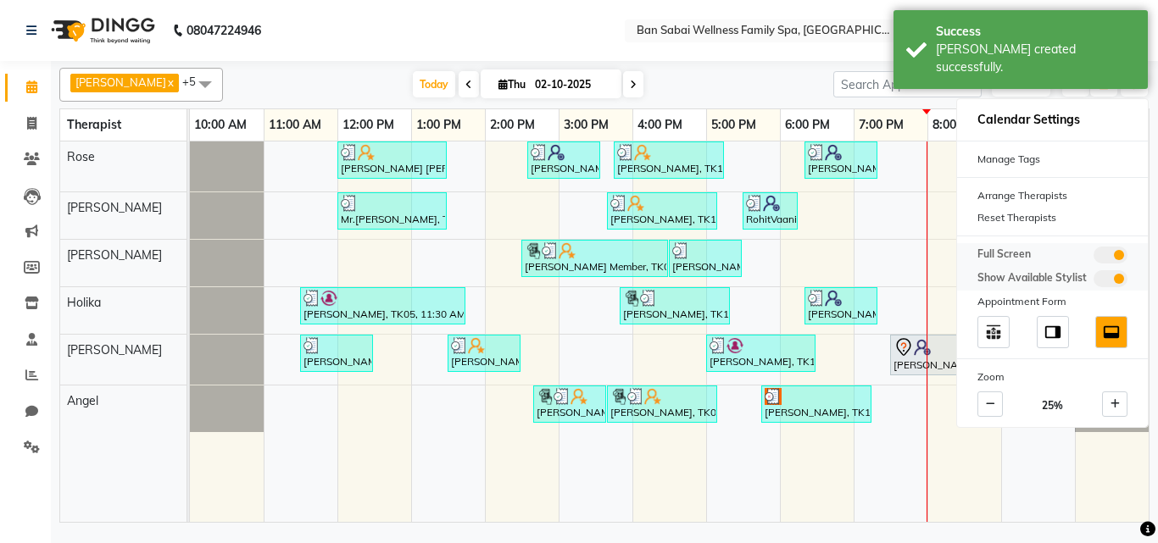
click at [1107, 253] on span at bounding box center [1111, 255] width 34 height 17
click at [1094, 258] on input "checkbox" at bounding box center [1094, 258] width 0 height 0
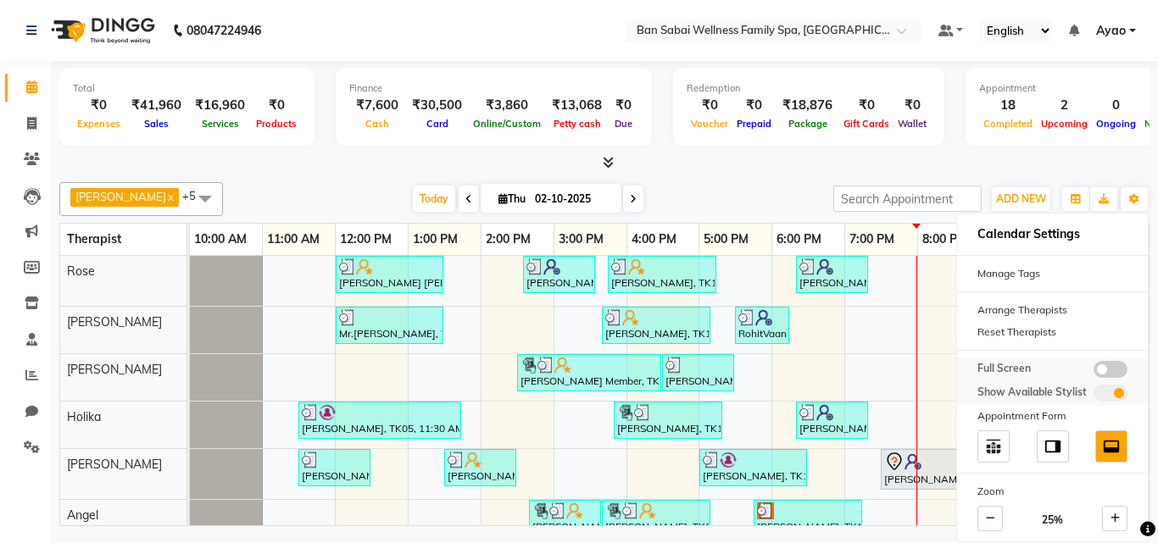
click at [1118, 367] on span at bounding box center [1111, 369] width 34 height 17
click at [1094, 372] on input "checkbox" at bounding box center [1094, 372] width 0 height 0
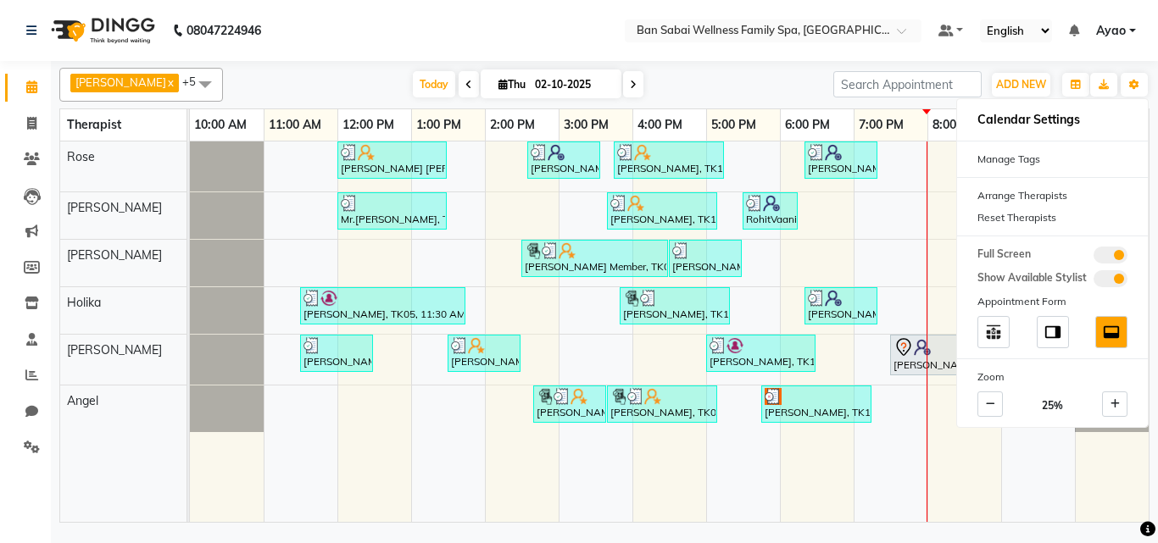
click at [1157, 499] on div "[PERSON_NAME] x Holika x Rose x Angel x [PERSON_NAME] Bviimai x Rinsit Ronra x …" at bounding box center [604, 294] width 1107 height 466
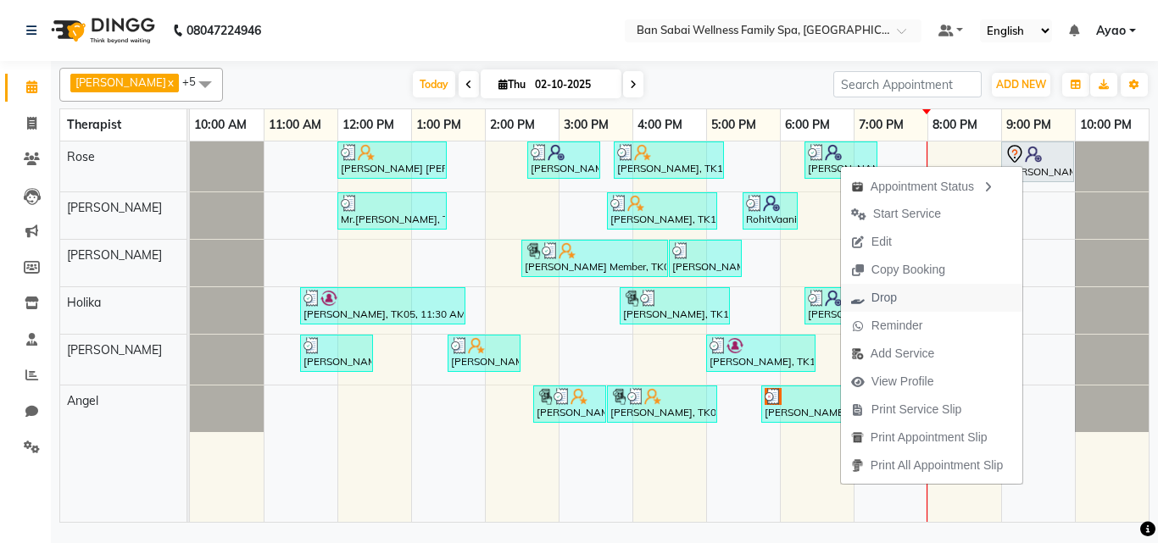
click at [883, 301] on span "Drop" at bounding box center [884, 298] width 25 height 18
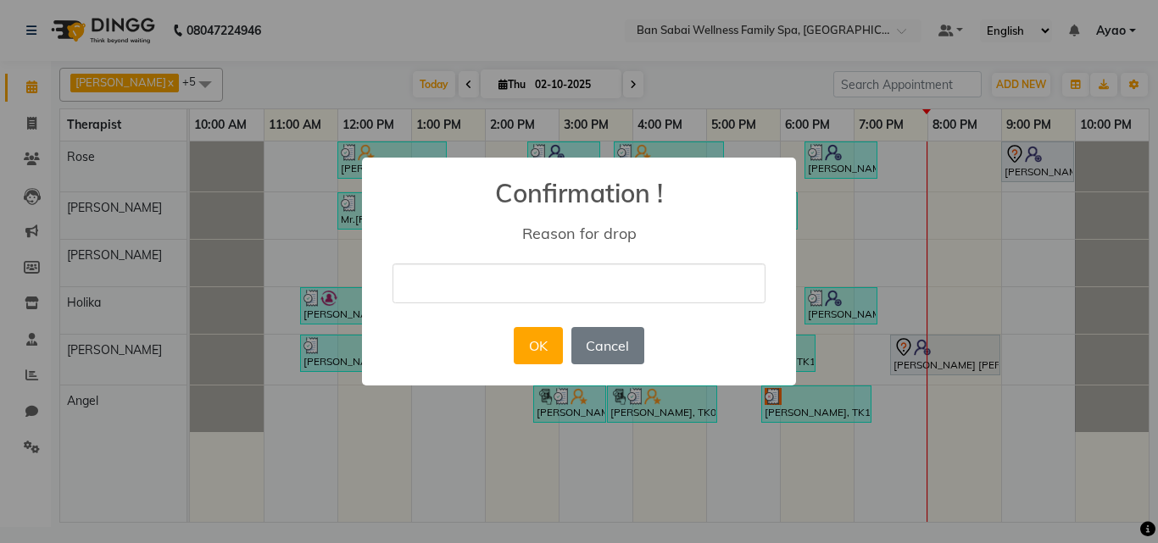
click at [562, 279] on input "text" at bounding box center [579, 284] width 373 height 40
type input "not answering"
click at [541, 349] on button "OK" at bounding box center [538, 345] width 48 height 37
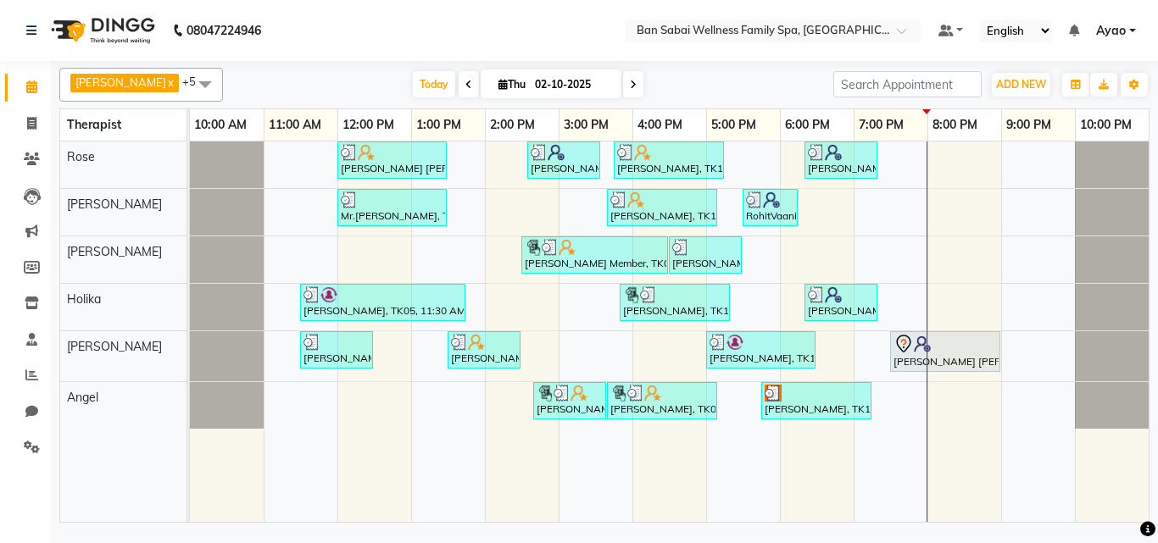
click at [945, 246] on div "Mr Seong Jin Choi, TK04, 12:00 PM-01:30 PM, Deep Tissue Massage (Strong Pressur…" at bounding box center [669, 332] width 959 height 381
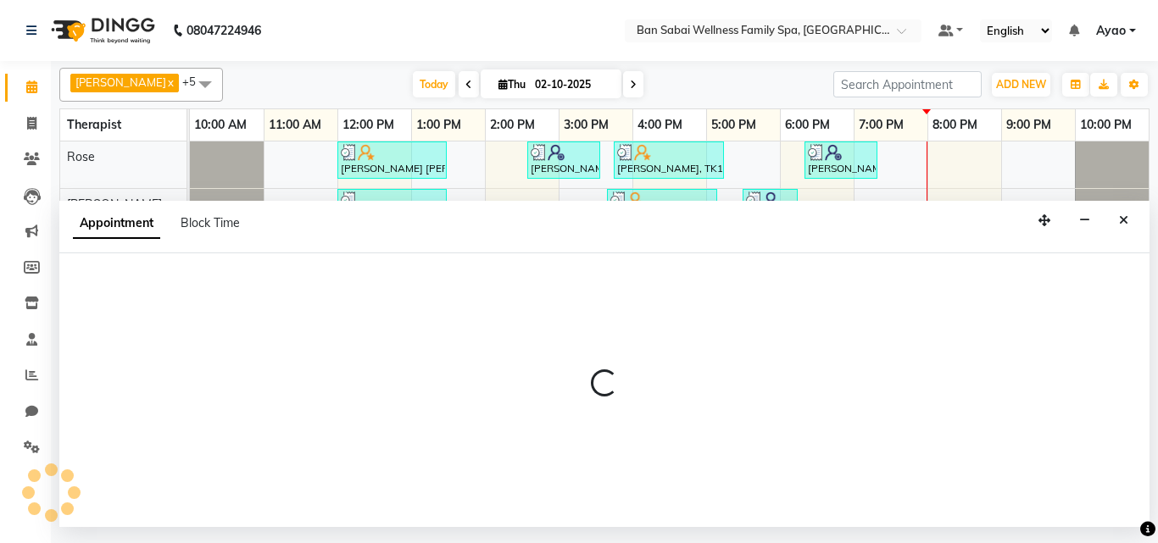
select select "78178"
select select "tentative"
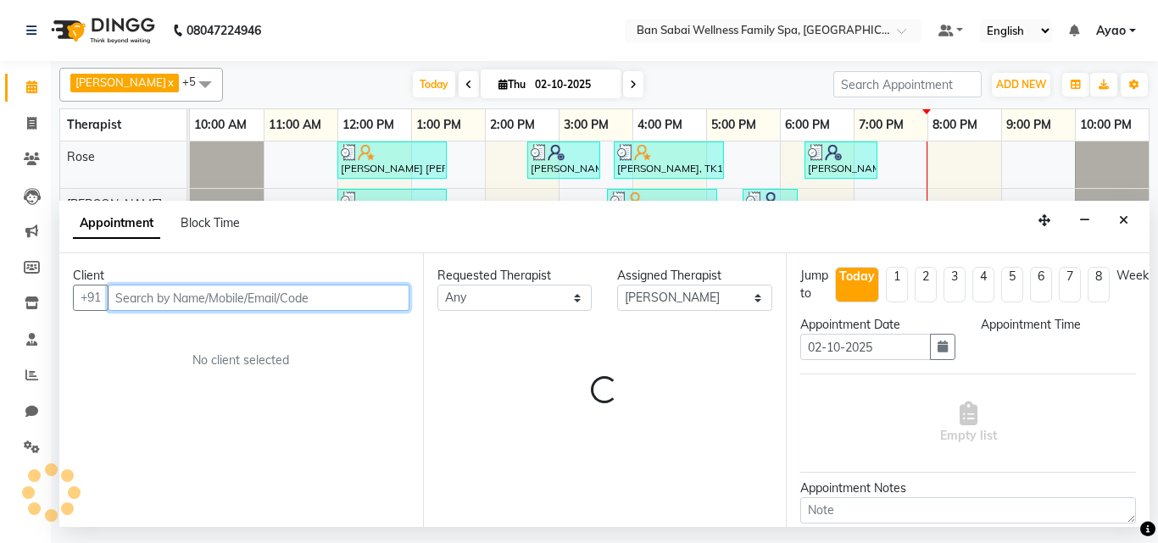
select select "1200"
click at [239, 296] on input "text" at bounding box center [259, 298] width 302 height 26
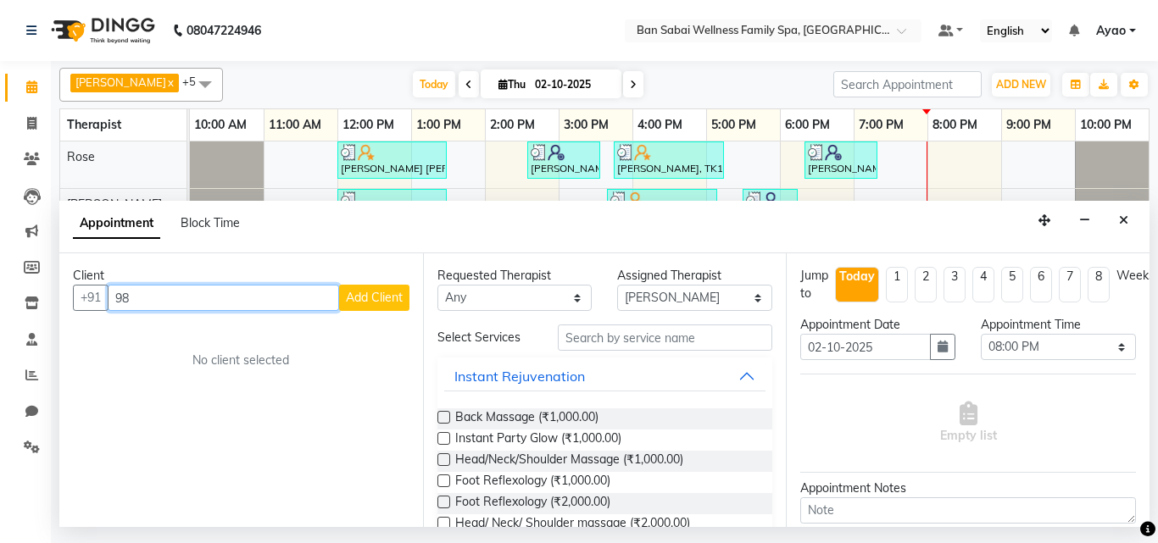
type input "9"
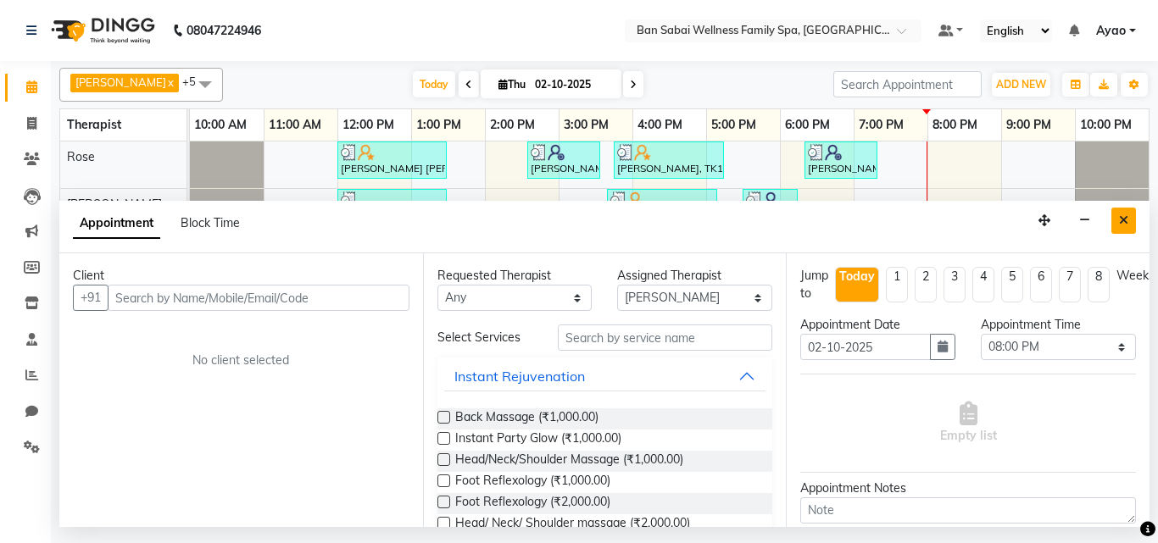
click at [1122, 220] on icon "Close" at bounding box center [1123, 221] width 9 height 12
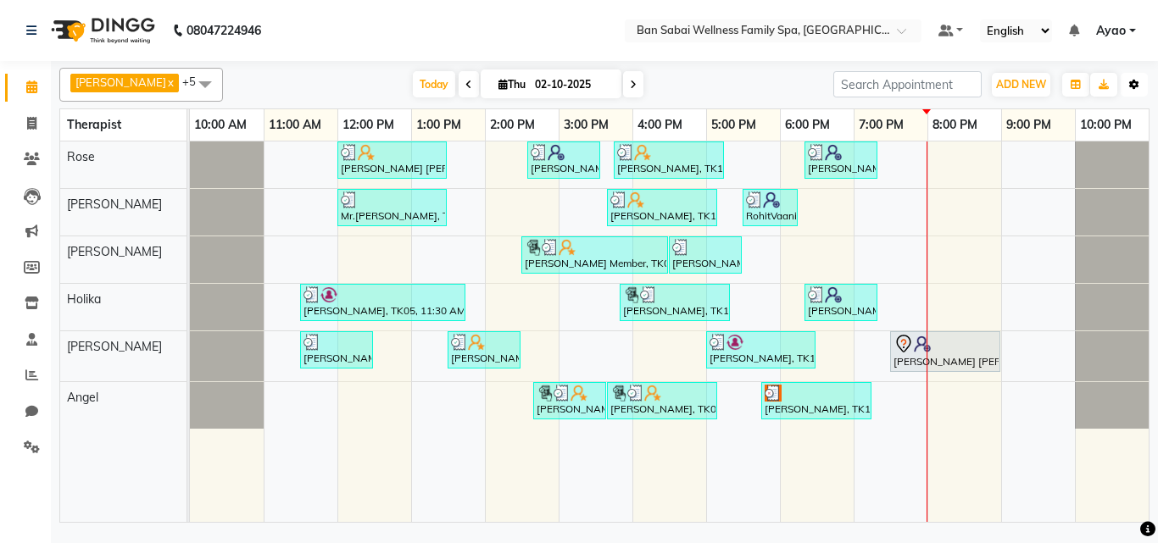
click at [1135, 84] on icon "button" at bounding box center [1134, 85] width 10 height 10
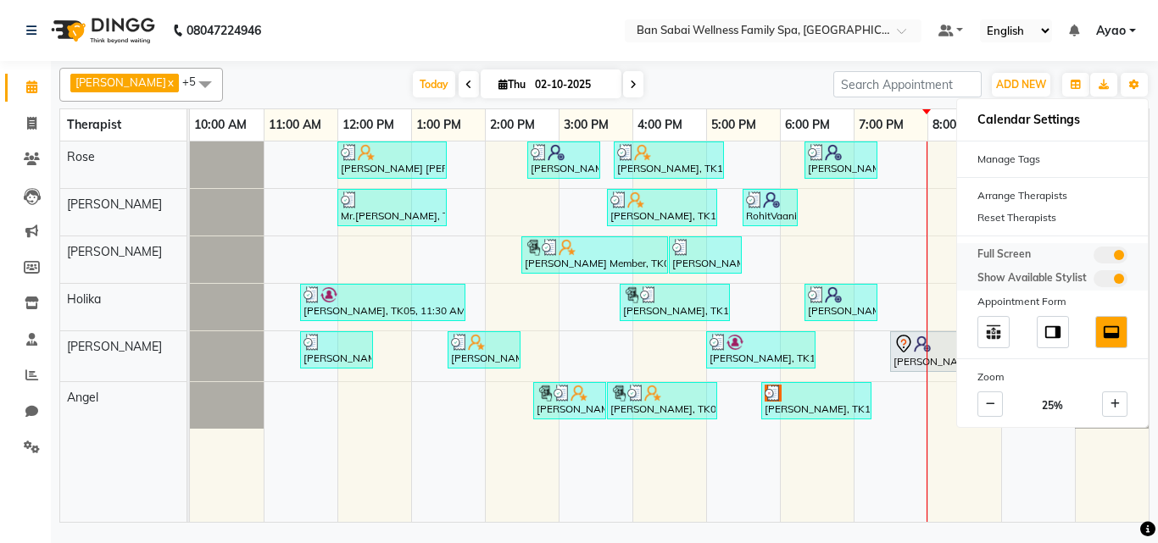
click at [1112, 252] on span at bounding box center [1111, 255] width 34 height 17
click at [1094, 258] on input "checkbox" at bounding box center [1094, 258] width 0 height 0
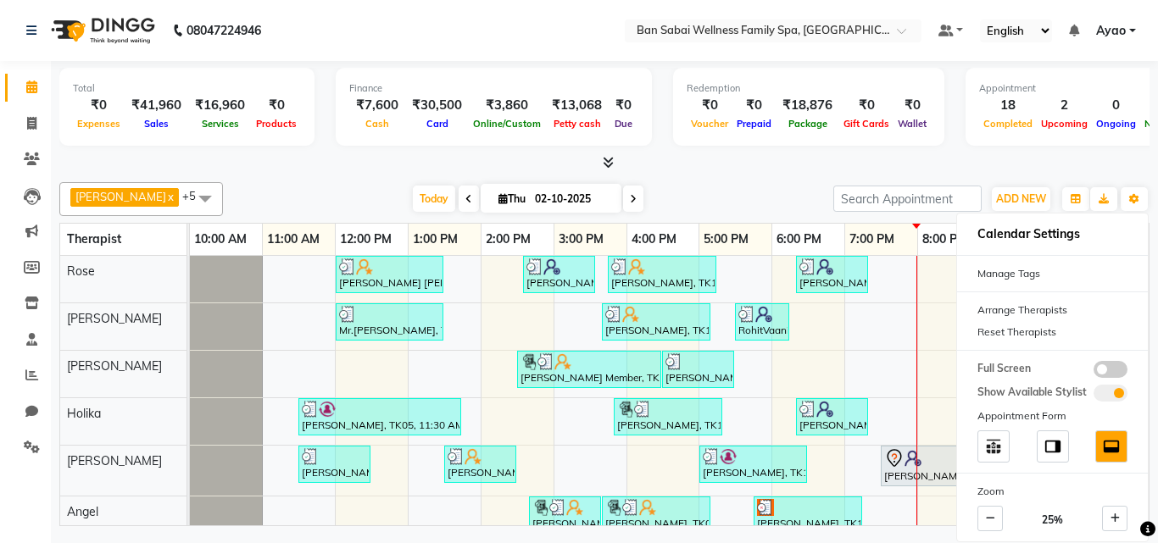
click at [1157, 369] on div "Total ₹0 Expenses ₹41,960 Sales ₹16,960 Services ₹0 Products Finance ₹7,600 Cas…" at bounding box center [604, 296] width 1107 height 470
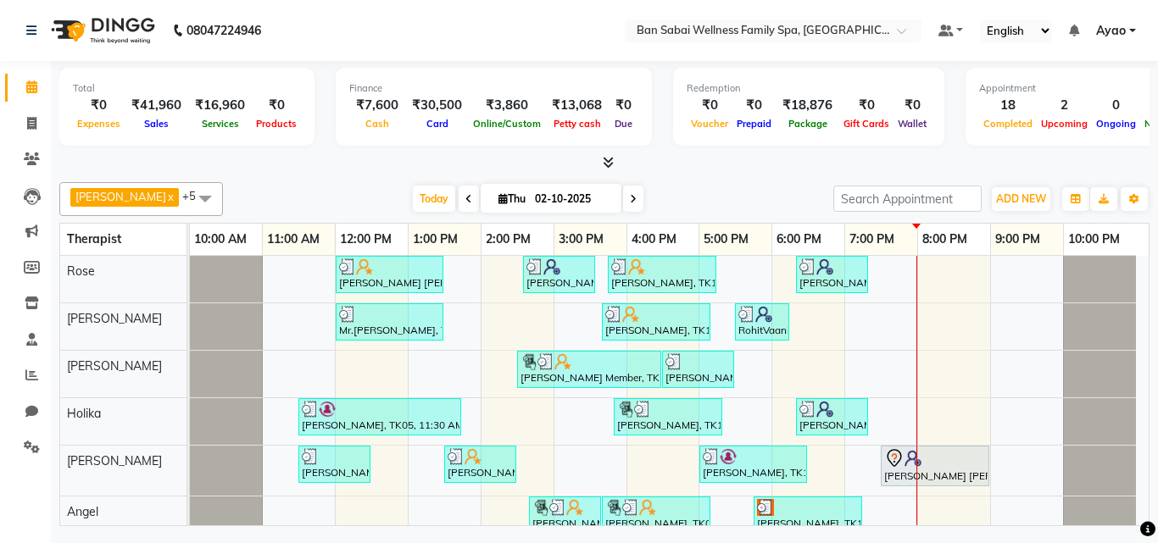
scroll to position [18, 0]
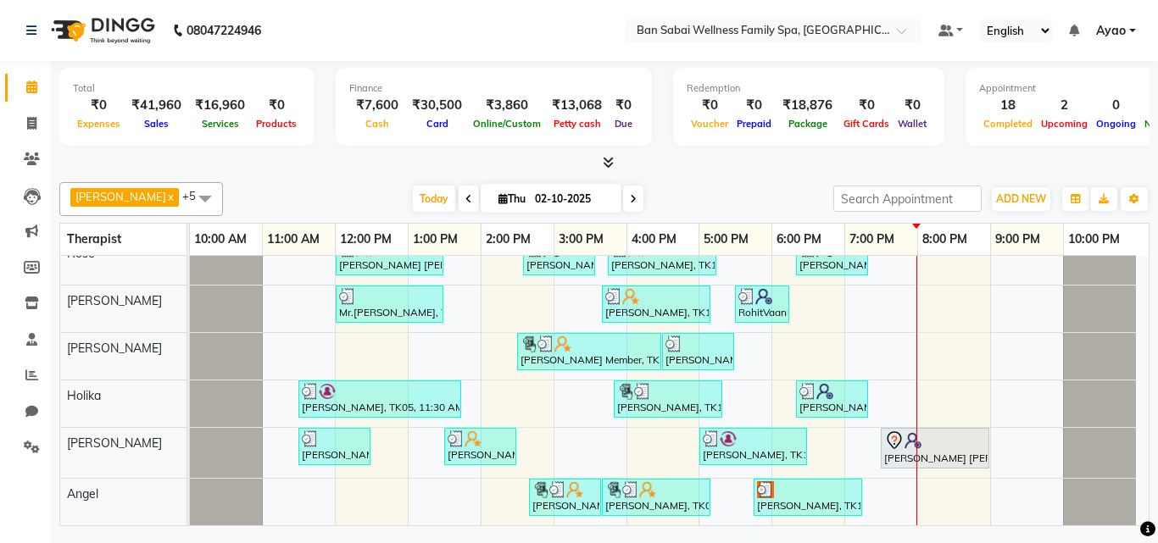
click at [921, 271] on div "Mr Seong Jin Choi, TK04, 12:00 PM-01:30 PM, Deep Tissue Massage (Strong Pressur…" at bounding box center [669, 381] width 959 height 287
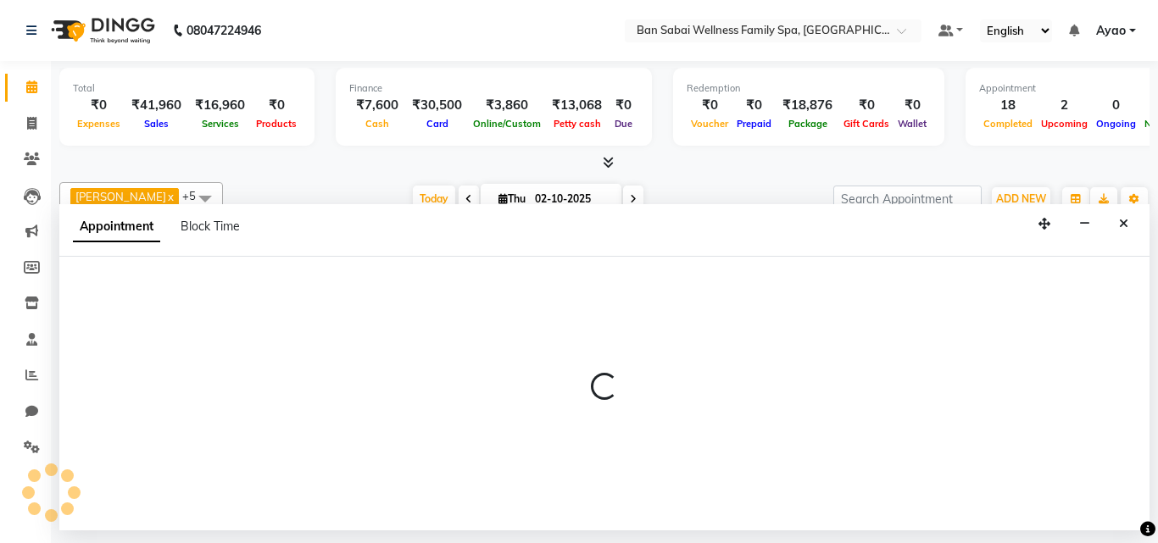
select select "78158"
select select "1200"
select select "tentative"
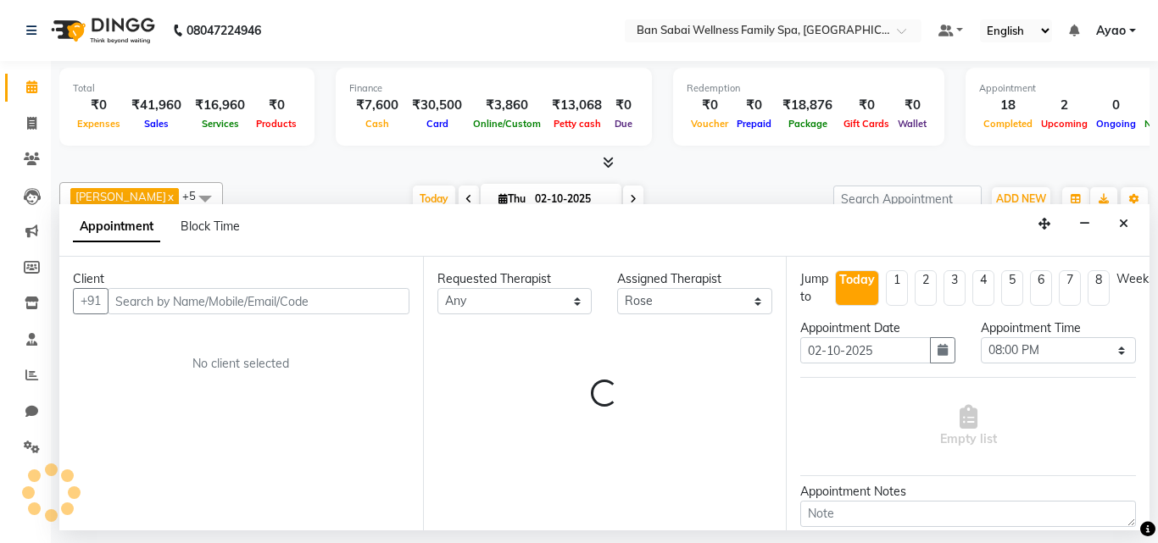
click at [232, 306] on input "text" at bounding box center [259, 301] width 302 height 26
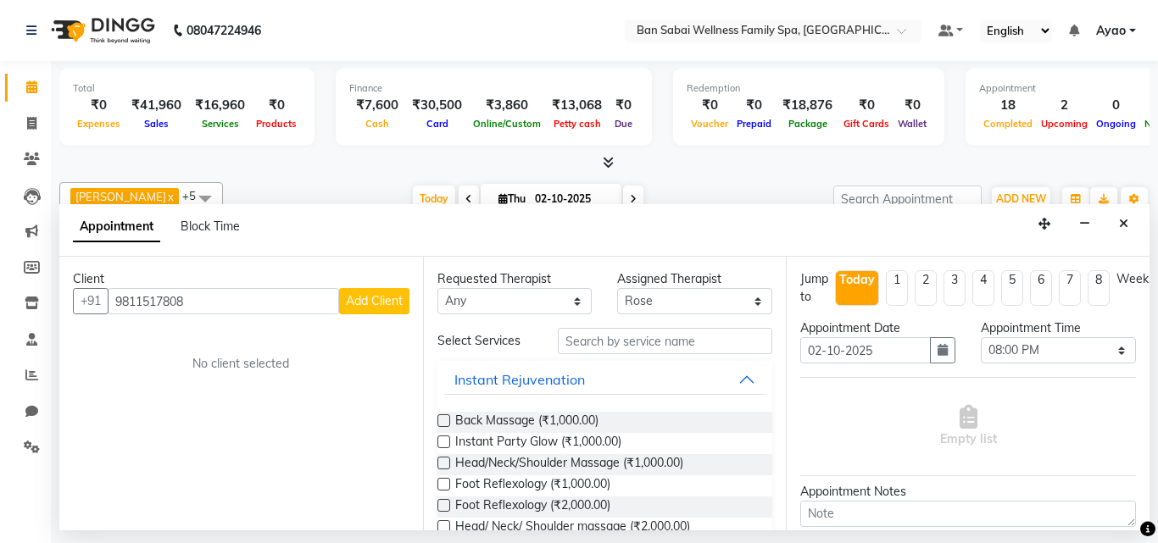
type input "9811517808"
click at [368, 298] on span "Add Client" at bounding box center [374, 300] width 57 height 15
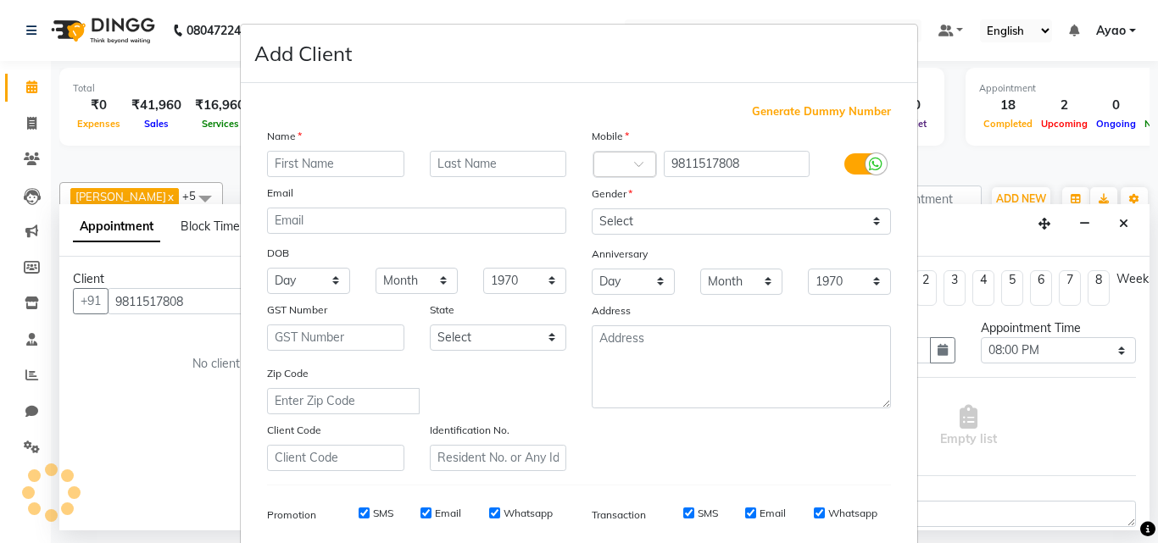
click at [343, 156] on input "text" at bounding box center [335, 164] width 137 height 26
type input "Atul"
click at [482, 163] on input "text" at bounding box center [498, 164] width 137 height 26
type input "Vimani"
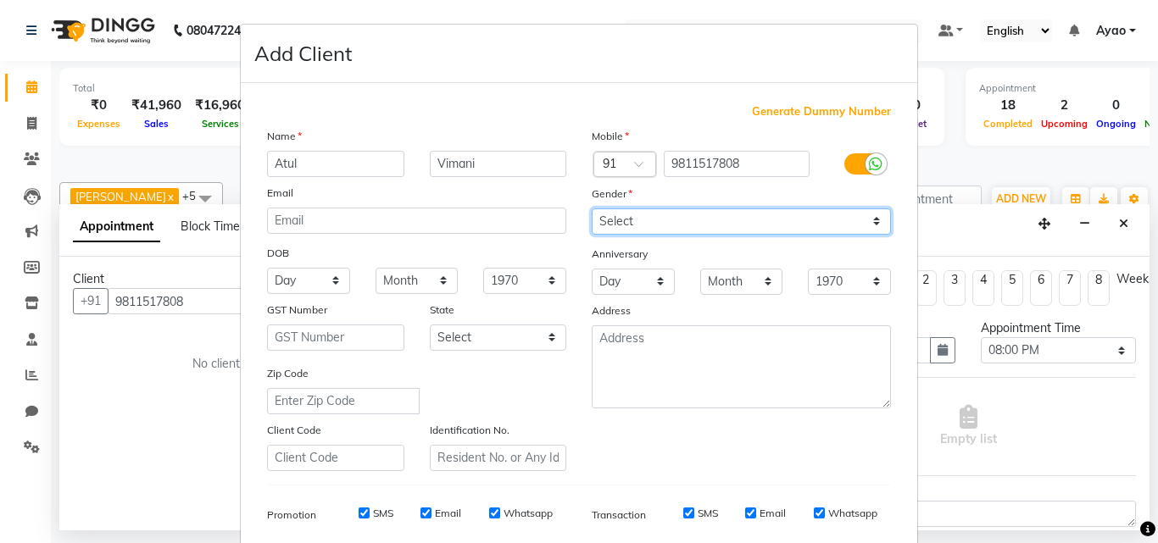
click at [749, 222] on select "Select [DEMOGRAPHIC_DATA] [DEMOGRAPHIC_DATA] Other Prefer Not To Say" at bounding box center [741, 222] width 299 height 26
select select "[DEMOGRAPHIC_DATA]"
click at [592, 209] on select "Select [DEMOGRAPHIC_DATA] [DEMOGRAPHIC_DATA] Other Prefer Not To Say" at bounding box center [741, 222] width 299 height 26
click at [359, 511] on input "SMS" at bounding box center [364, 513] width 11 height 11
checkbox input "false"
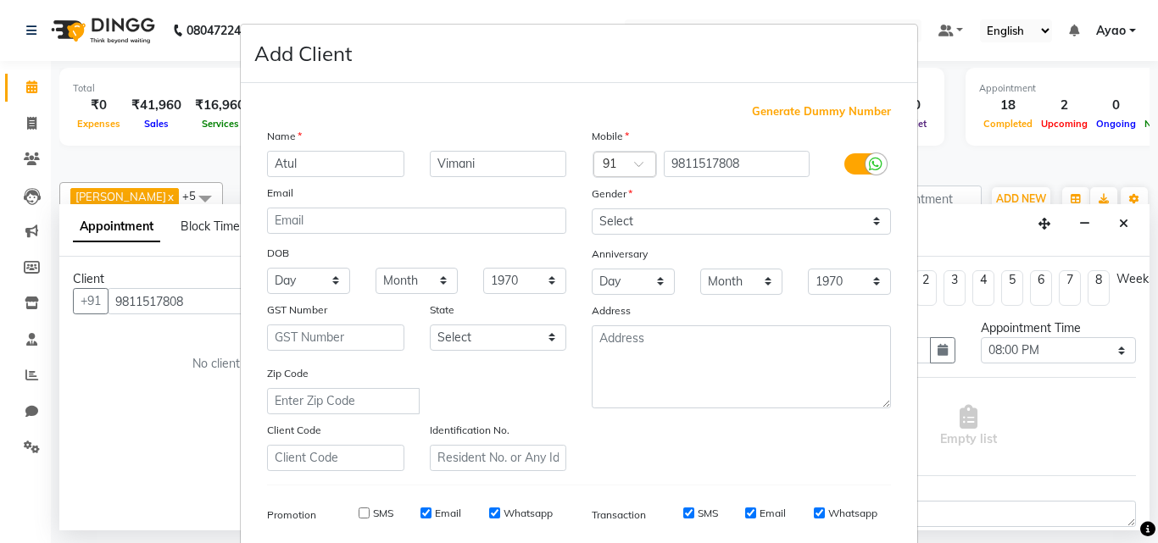
drag, startPoint x: 415, startPoint y: 510, endPoint x: 429, endPoint y: 513, distance: 13.8
click at [421, 510] on input "Email" at bounding box center [426, 513] width 11 height 11
checkbox input "false"
click at [489, 509] on input "Whatsapp" at bounding box center [494, 513] width 11 height 11
checkbox input "false"
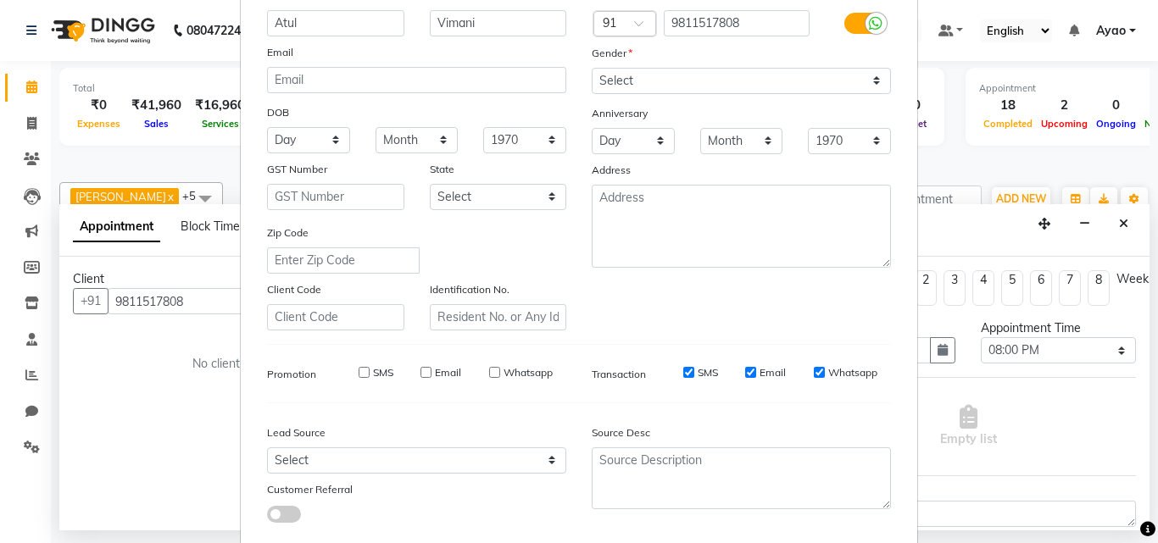
scroll to position [239, 0]
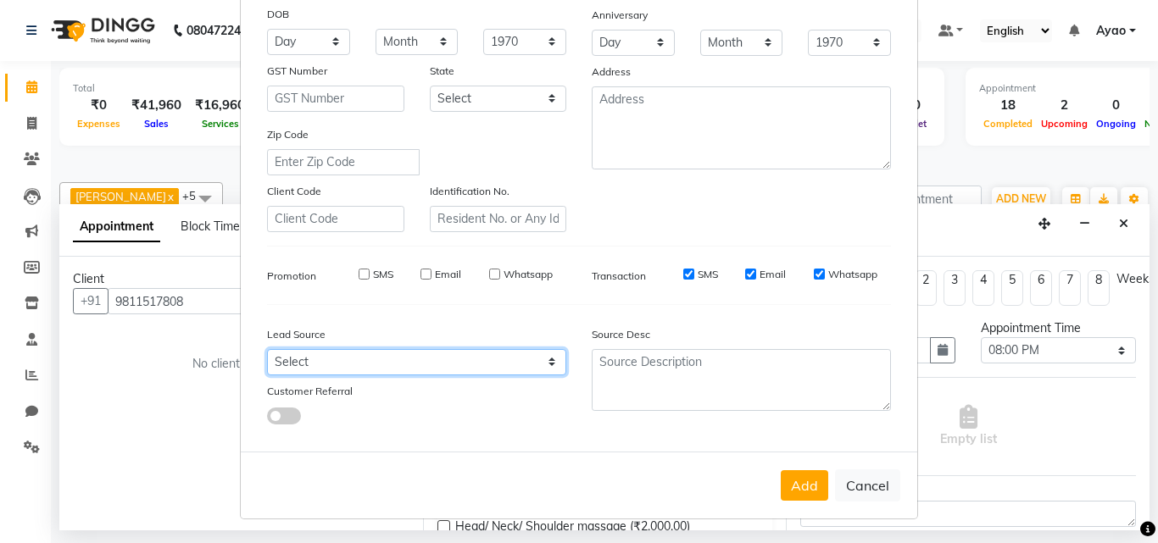
click at [334, 363] on select "Select Walk-in Referral Internet Friend Word of Mouth Advertisement Facebook Ju…" at bounding box center [416, 362] width 299 height 26
select select "54347"
click at [267, 349] on select "Select Walk-in Referral Internet Friend Word of Mouth Advertisement Facebook Ju…" at bounding box center [416, 362] width 299 height 26
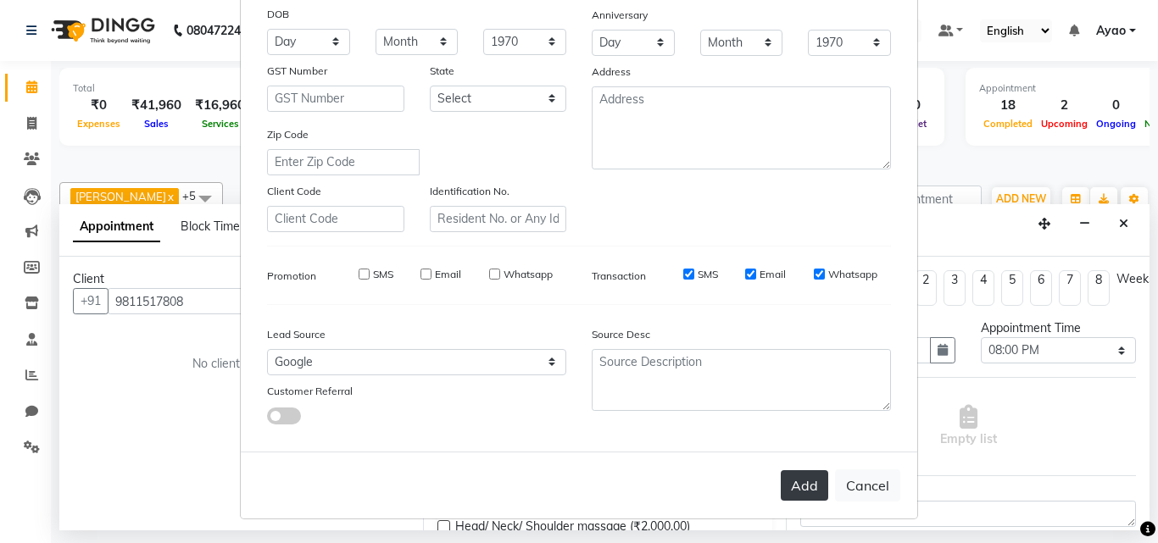
click at [794, 477] on button "Add" at bounding box center [804, 486] width 47 height 31
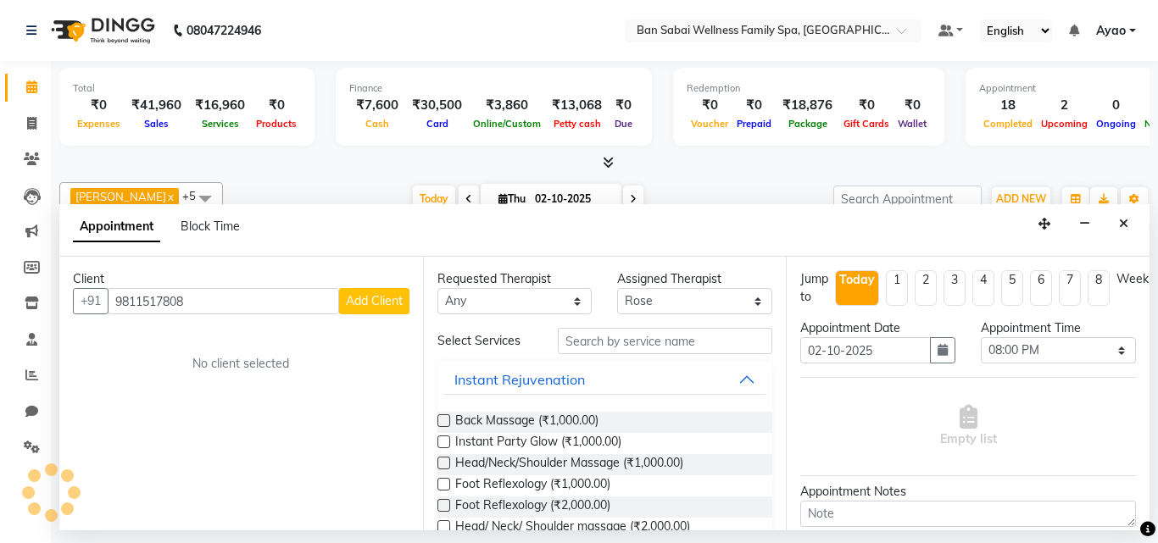
select select
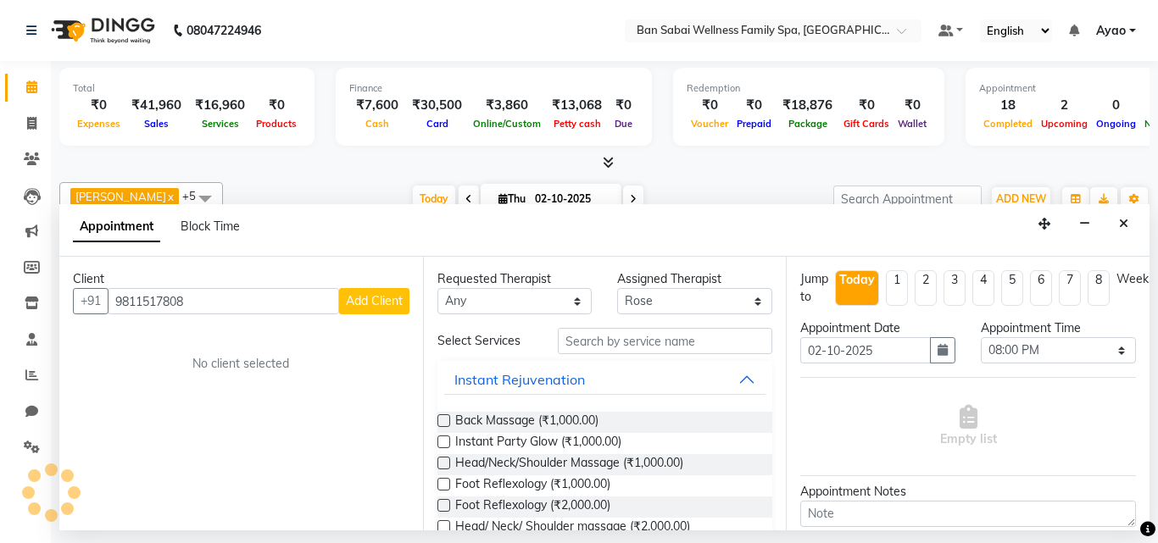
select select
checkbox input "false"
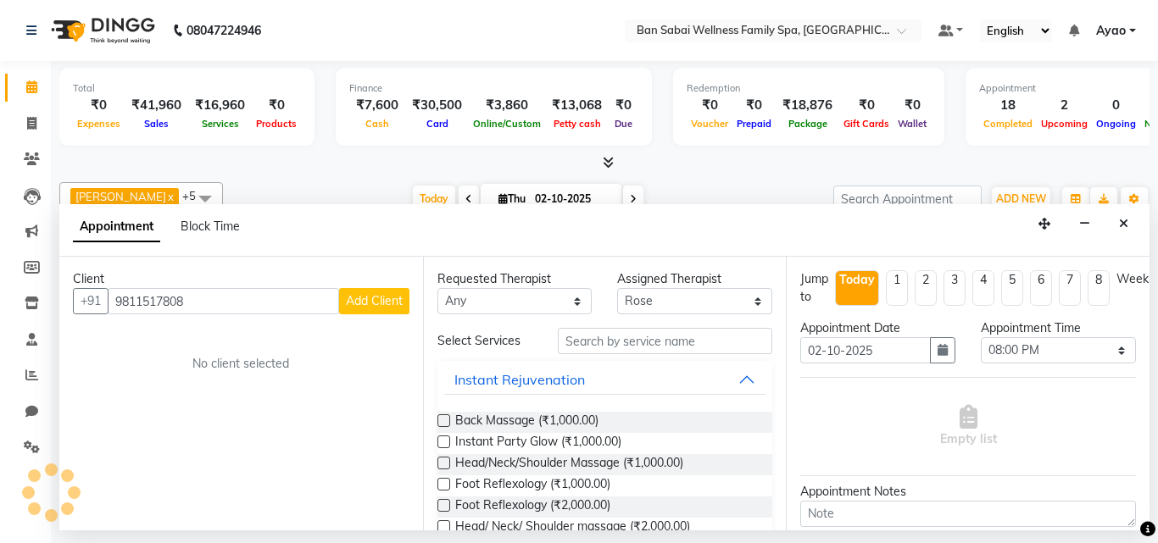
checkbox input "false"
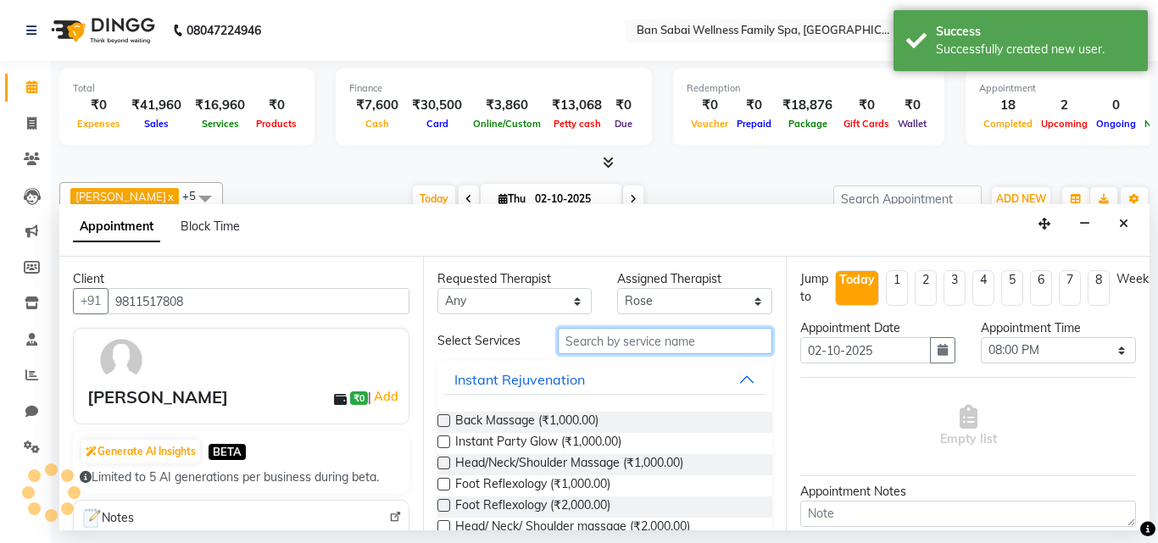
click at [643, 344] on input "text" at bounding box center [665, 341] width 215 height 26
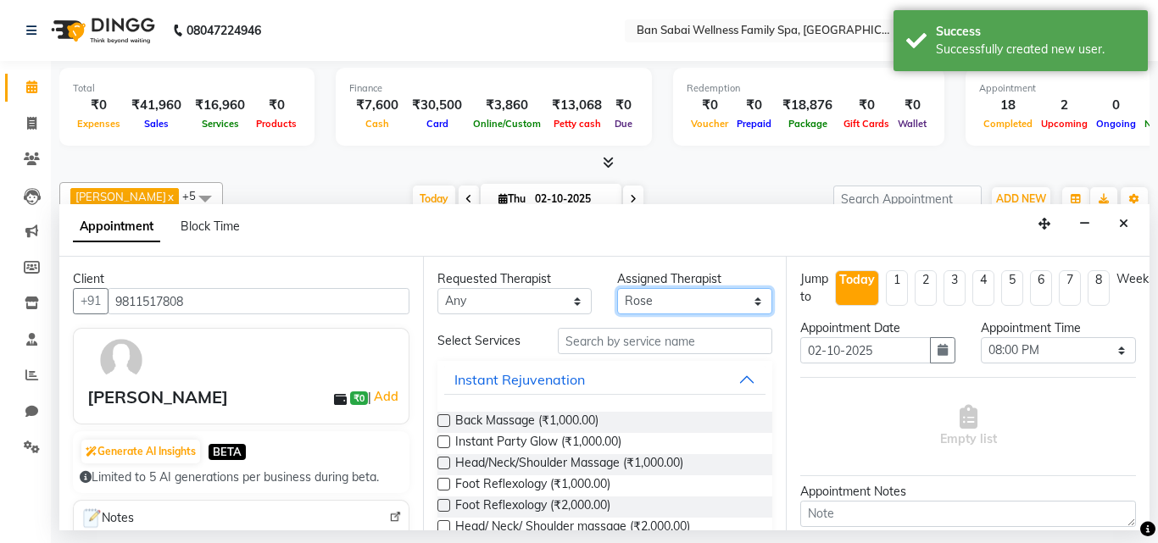
click at [721, 302] on select "Select [PERSON_NAME] [PERSON_NAME] [PERSON_NAME] Lemmishine Zingkhai Rinsit [PE…" at bounding box center [694, 301] width 155 height 26
select select "78178"
click at [617, 288] on select "Select [PERSON_NAME] [PERSON_NAME] [PERSON_NAME] Lemmishine Zingkhai Rinsit [PE…" at bounding box center [694, 301] width 155 height 26
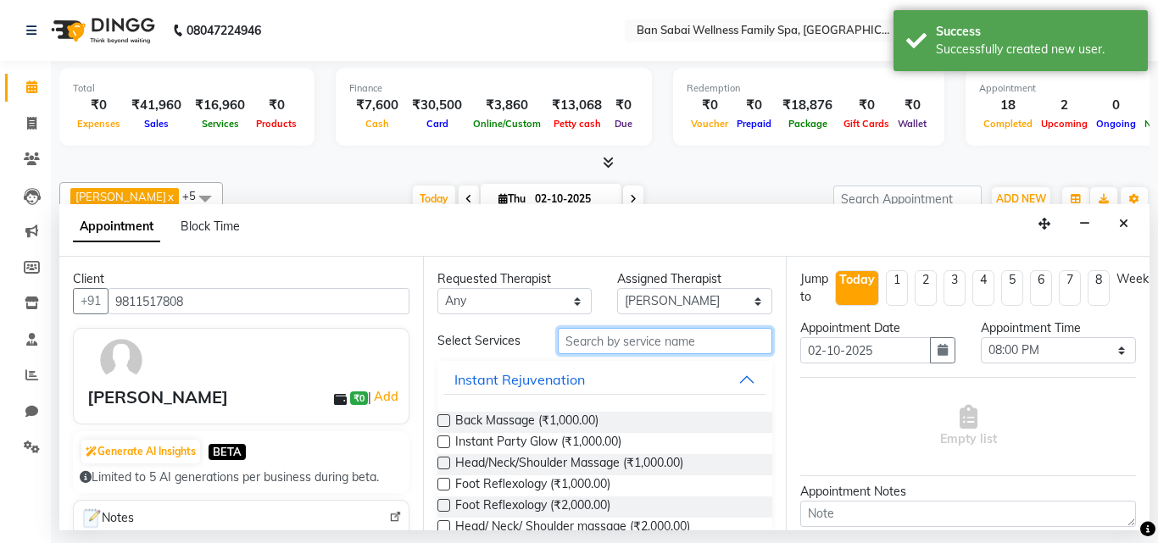
click at [593, 343] on input "text" at bounding box center [665, 341] width 215 height 26
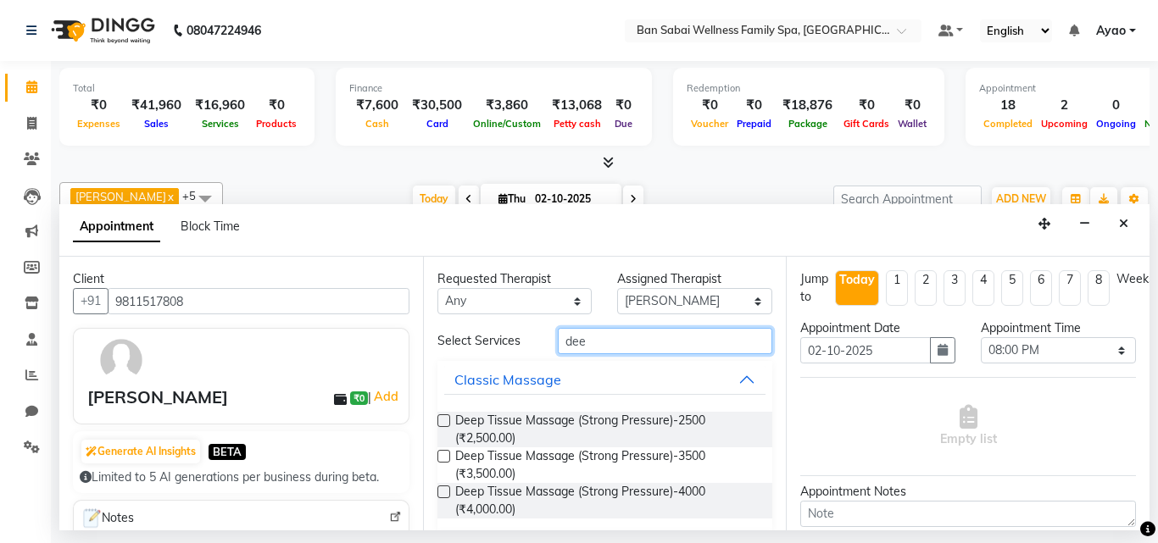
type input "dee"
click at [442, 418] on label at bounding box center [444, 421] width 13 height 13
click at [442, 418] on input "checkbox" at bounding box center [443, 422] width 11 height 11
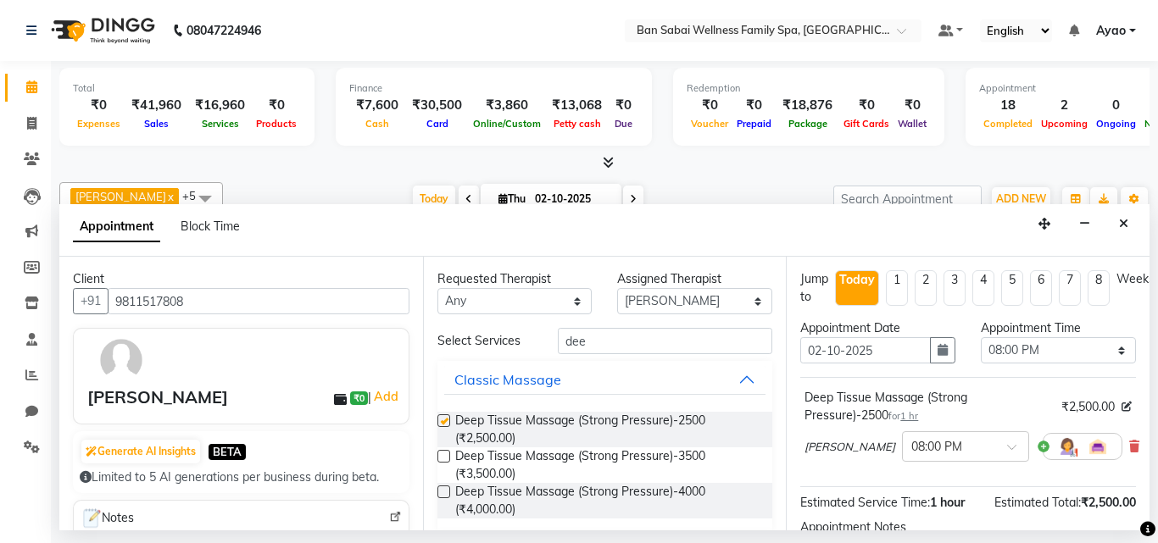
checkbox input "false"
drag, startPoint x: 1098, startPoint y: 348, endPoint x: 1090, endPoint y: 342, distance: 10.3
click at [1098, 348] on select "Select 11:00 AM 11:05 AM 11:10 AM 11:15 AM 11:20 AM 11:25 AM 11:30 AM 11:35 AM …" at bounding box center [1058, 350] width 155 height 26
select select "1245"
click at [981, 337] on select "Select 11:00 AM 11:05 AM 11:10 AM 11:15 AM 11:20 AM 11:25 AM 11:30 AM 11:35 AM …" at bounding box center [1058, 350] width 155 height 26
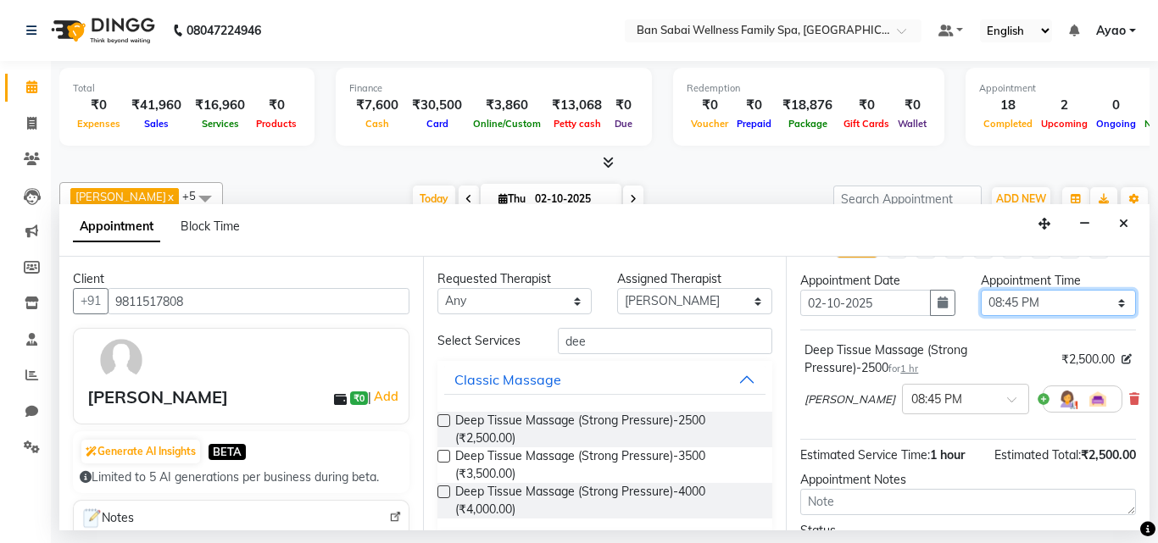
scroll to position [203, 0]
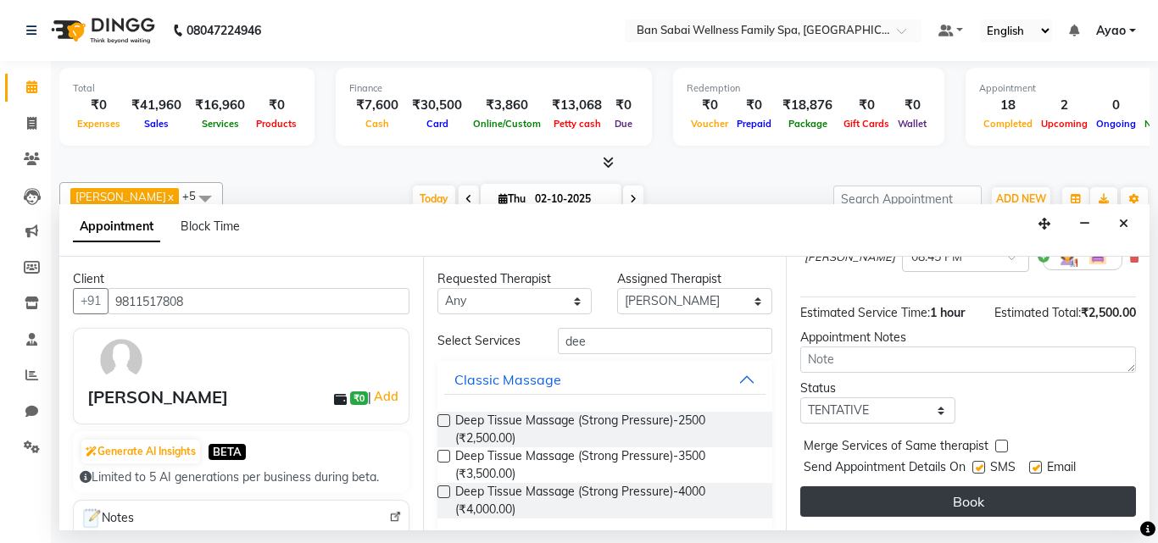
click at [1062, 490] on button "Book" at bounding box center [968, 502] width 336 height 31
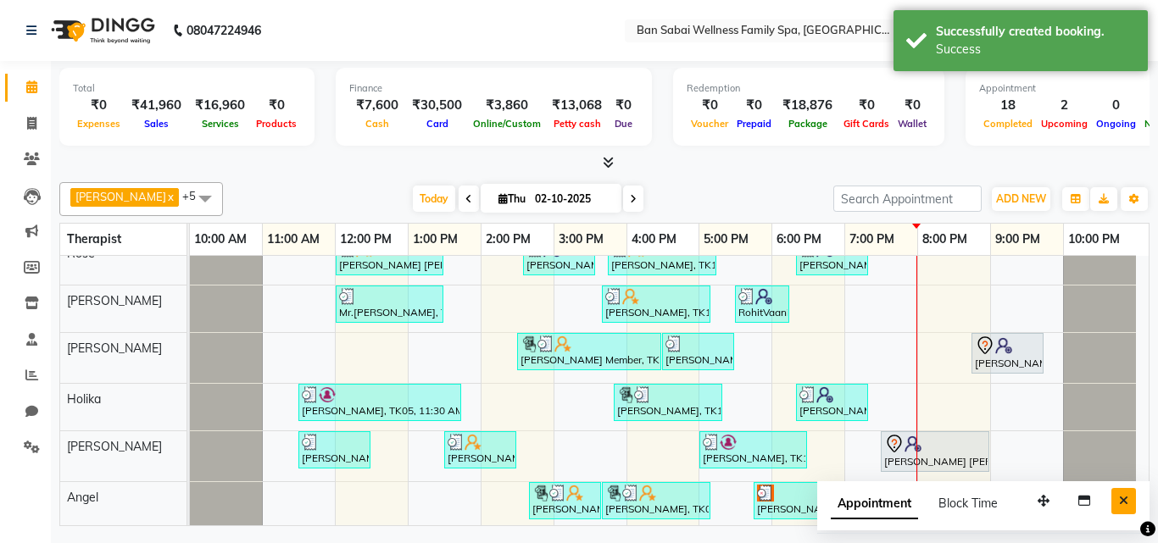
click at [1119, 501] on icon "Close" at bounding box center [1123, 501] width 9 height 12
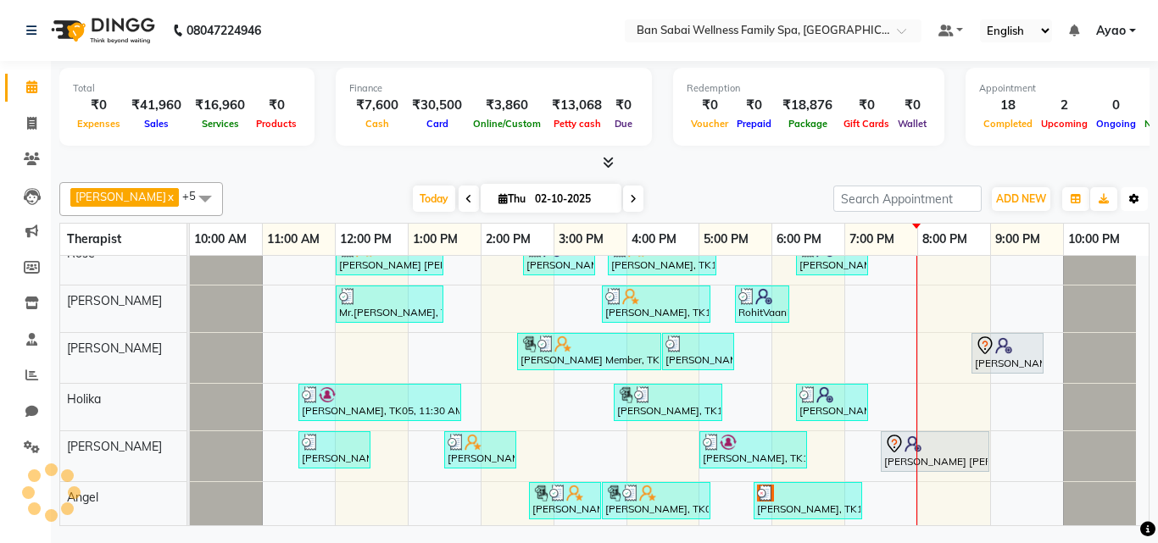
click at [1135, 198] on icon "button" at bounding box center [1134, 199] width 10 height 10
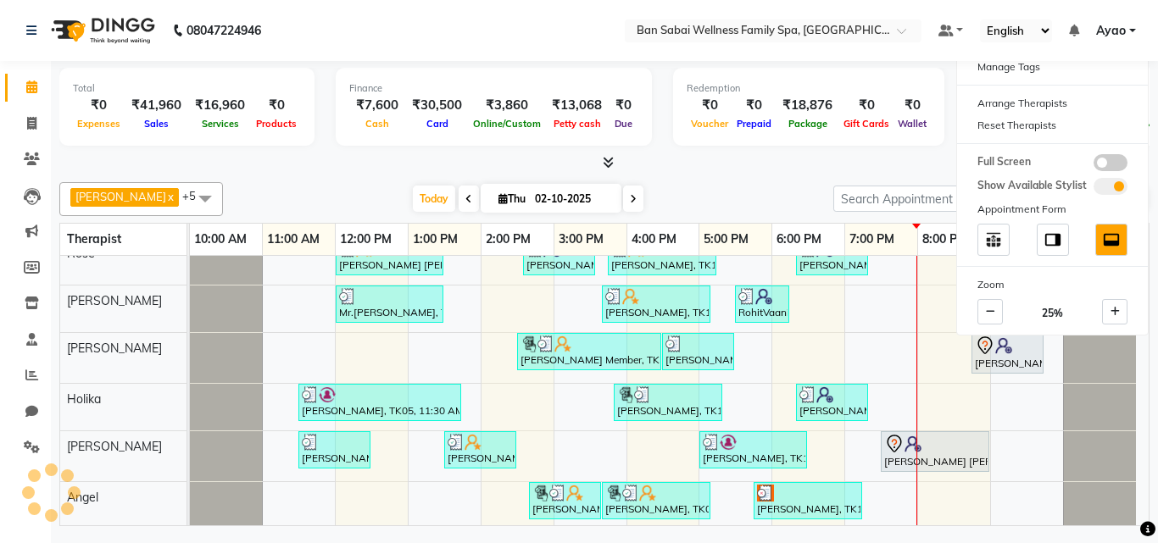
click at [936, 137] on div "Total ₹0 Expenses ₹41,960 Sales ₹16,960 Services ₹0 Products Finance ₹7,600 Cas…" at bounding box center [604, 109] width 1090 height 83
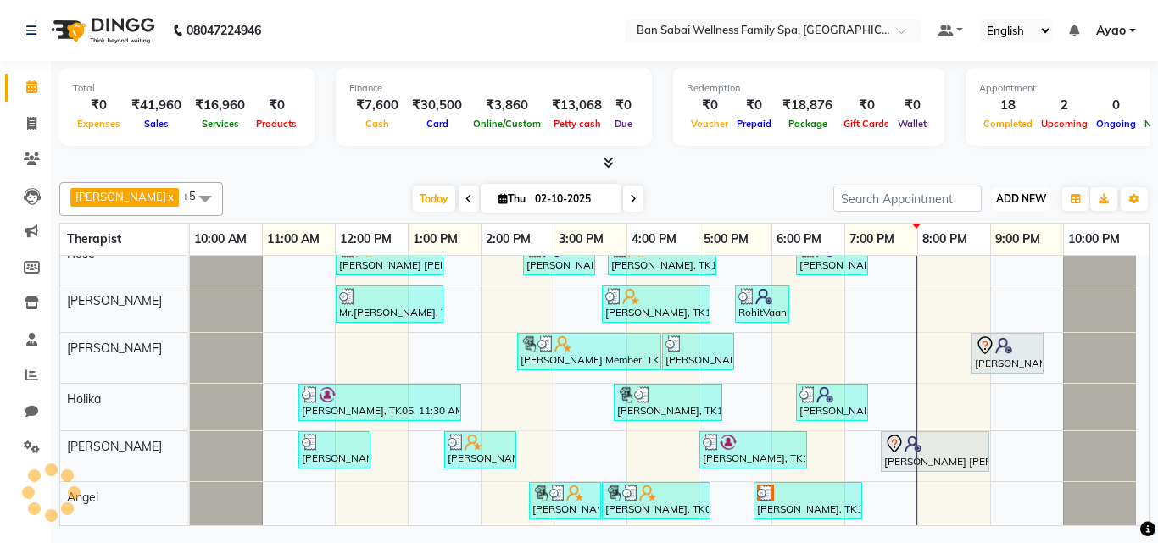
click at [1022, 192] on span "ADD NEW" at bounding box center [1021, 198] width 50 height 13
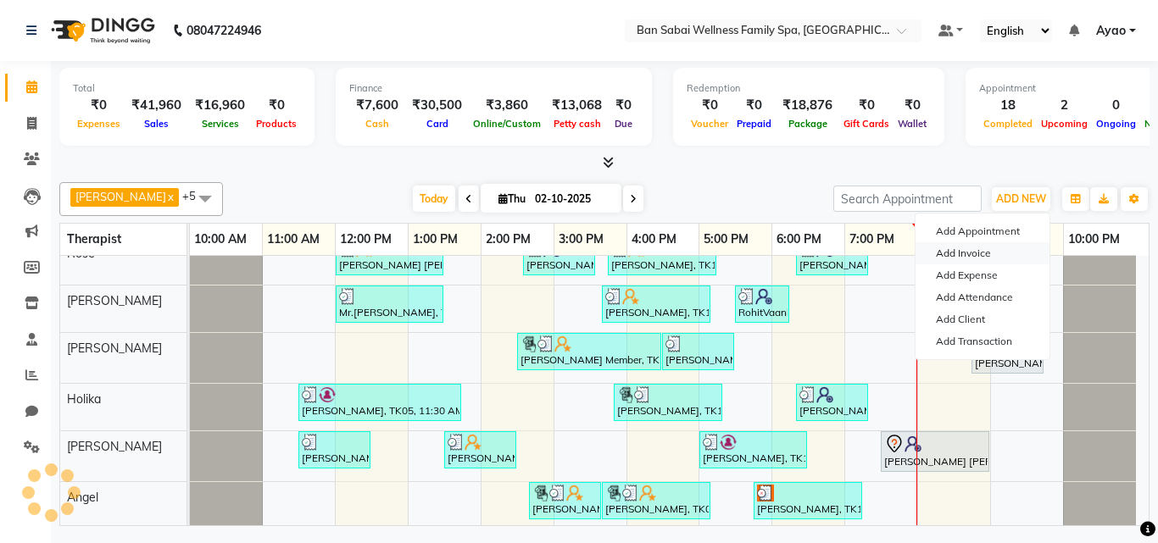
click at [986, 249] on link "Add Invoice" at bounding box center [983, 253] width 134 height 22
select select "service"
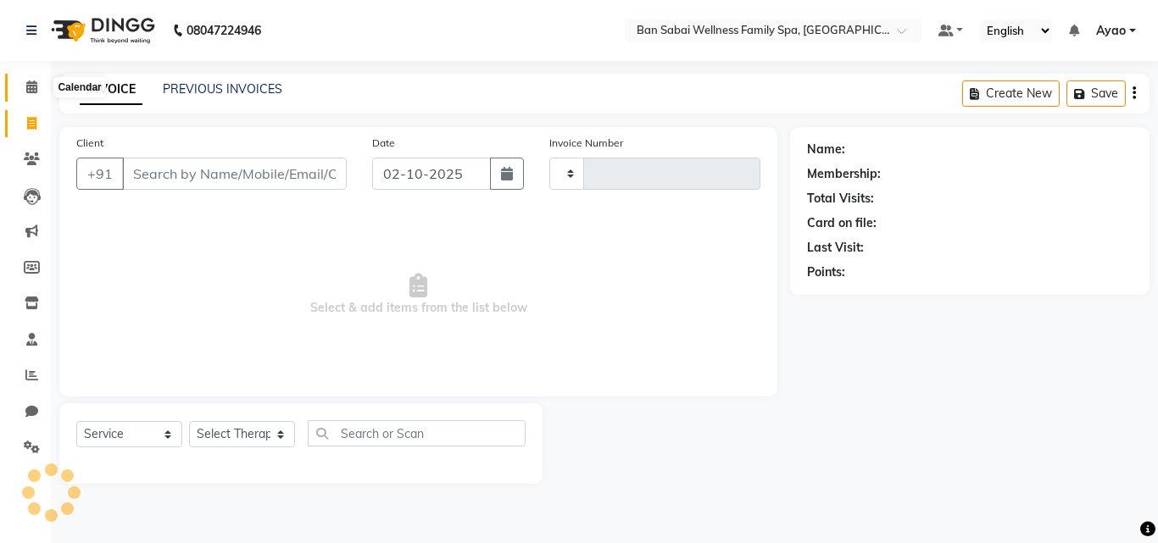
click at [30, 86] on icon at bounding box center [31, 87] width 11 height 13
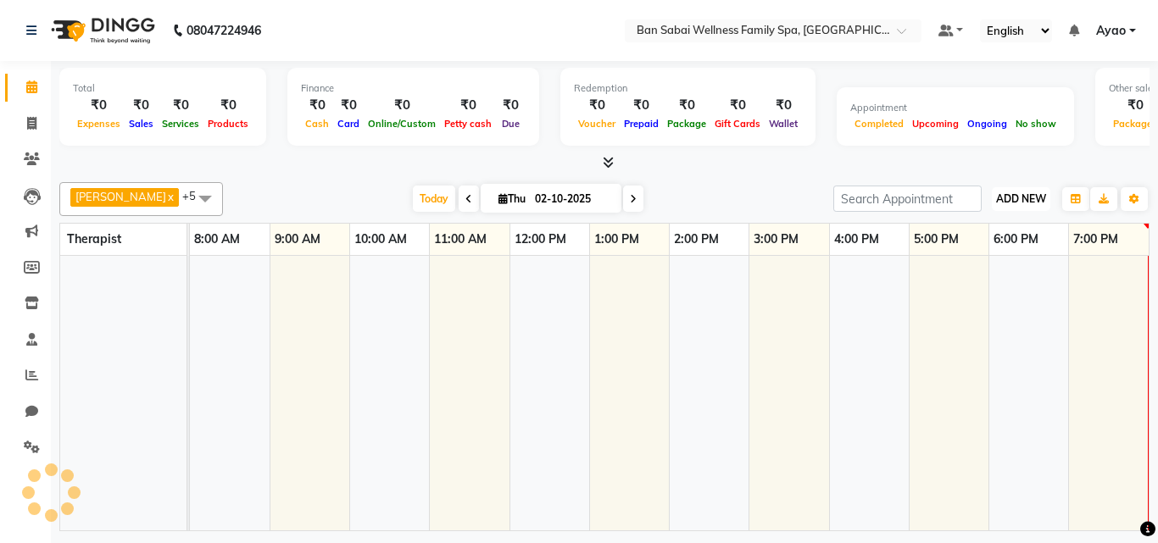
click at [1039, 198] on span "ADD NEW" at bounding box center [1021, 198] width 50 height 13
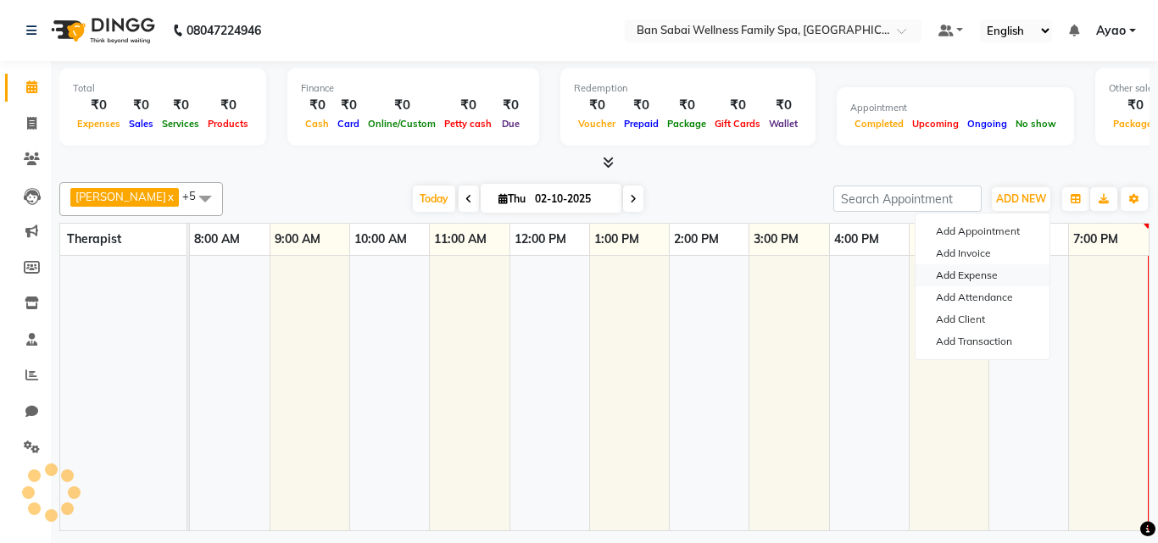
click at [983, 271] on link "Add Expense" at bounding box center [983, 276] width 134 height 22
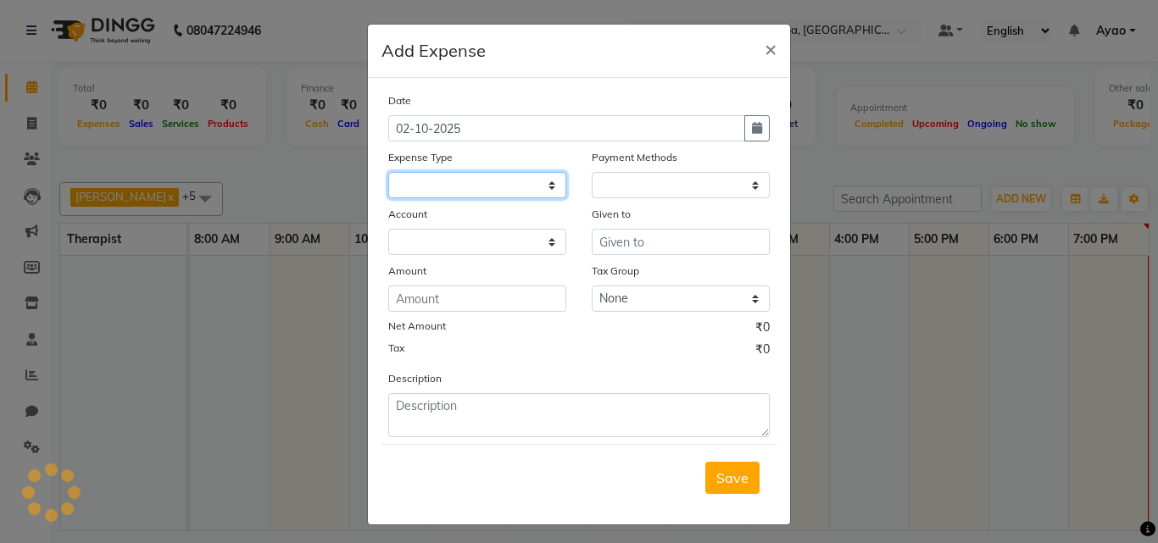
click at [506, 173] on select at bounding box center [477, 185] width 178 height 26
click at [542, 186] on select at bounding box center [477, 185] width 178 height 26
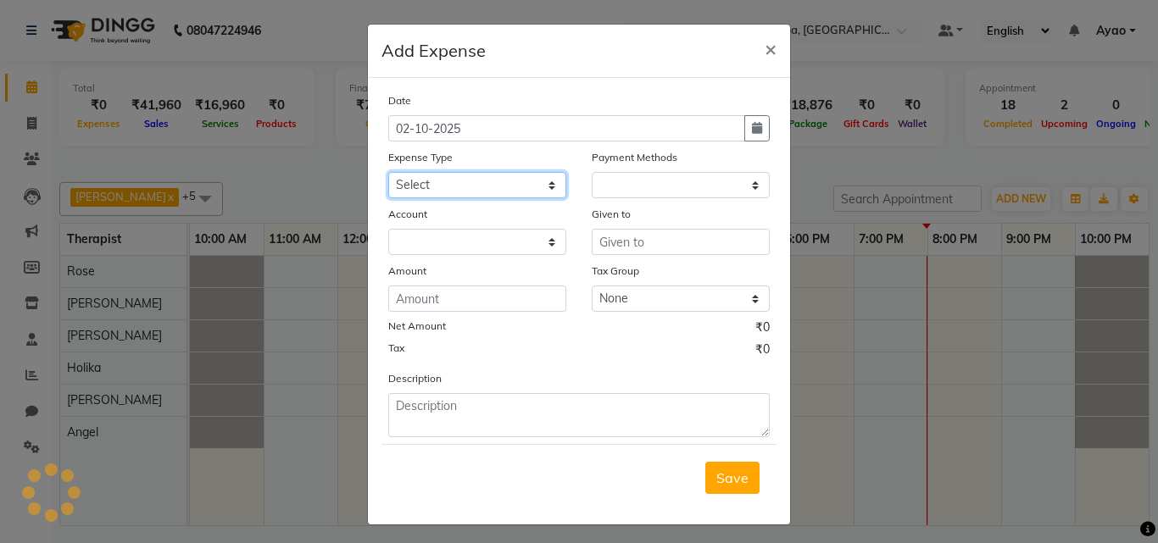
click at [426, 186] on select "Select Advance Salary Bank charges birthday cake birthday gifts Car maintenance…" at bounding box center [477, 185] width 178 height 26
select select
select select "1"
select select "7353"
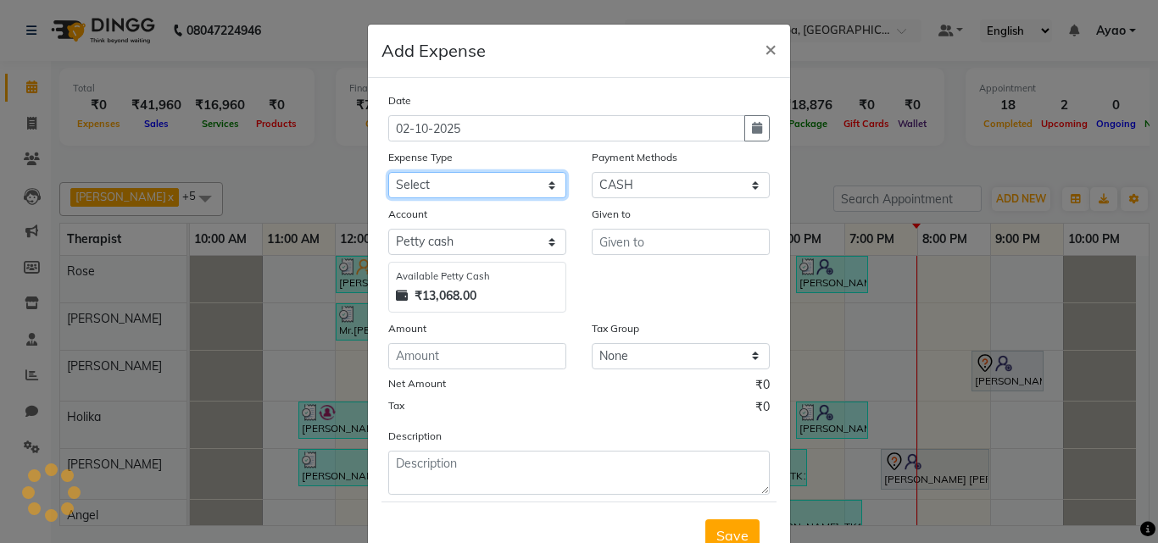
select select "22167"
click at [388, 172] on select "Select Advance Salary Bank charges birthday cake birthday gifts Car maintenance…" at bounding box center [477, 185] width 178 height 26
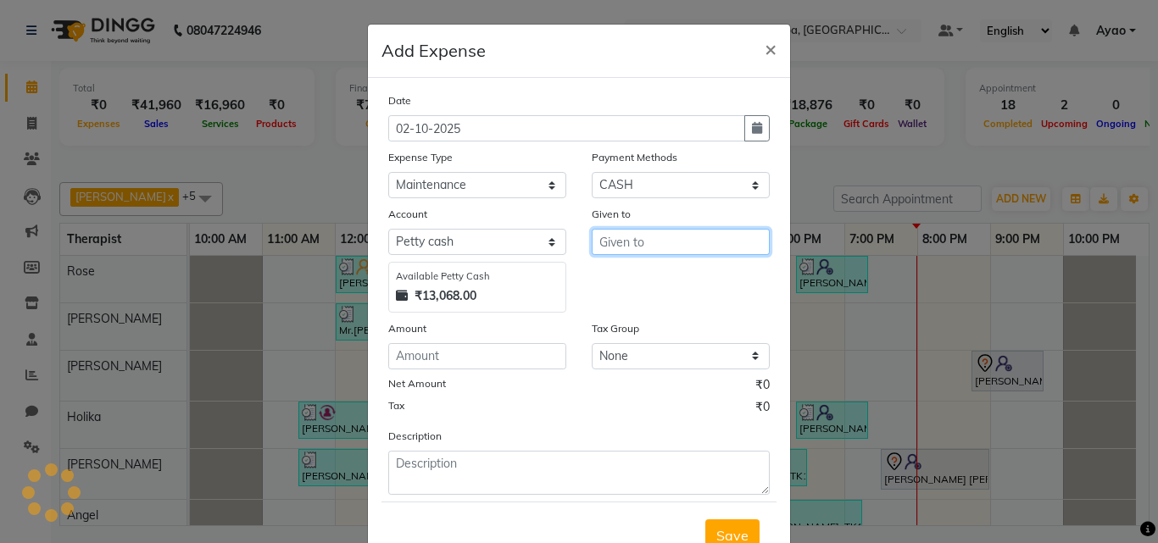
click at [688, 237] on input "text" at bounding box center [681, 242] width 178 height 26
type input "Rizwan"
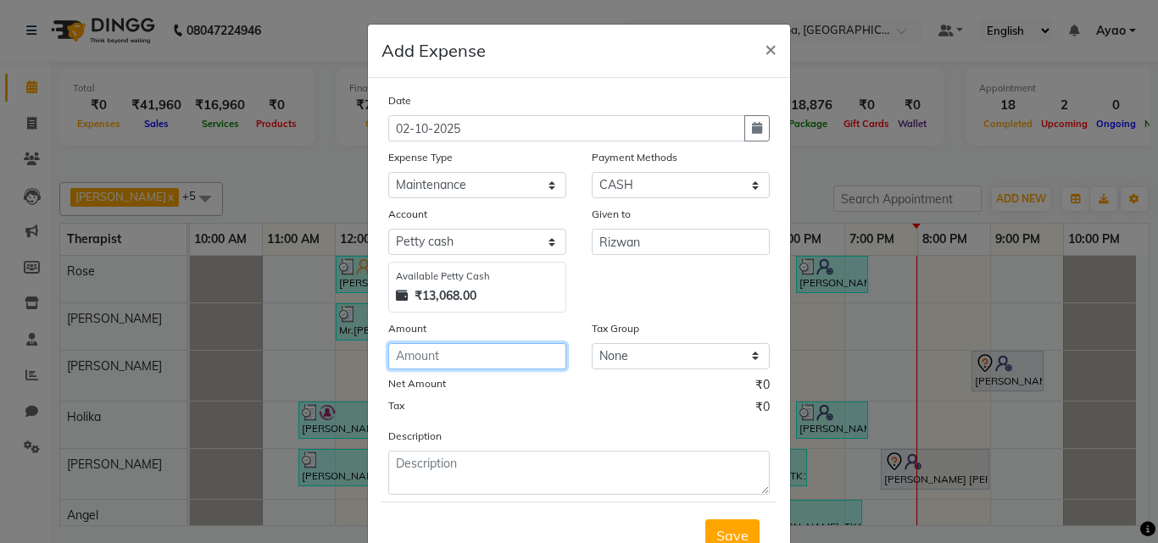
click at [493, 352] on input "number" at bounding box center [477, 356] width 178 height 26
type input "800"
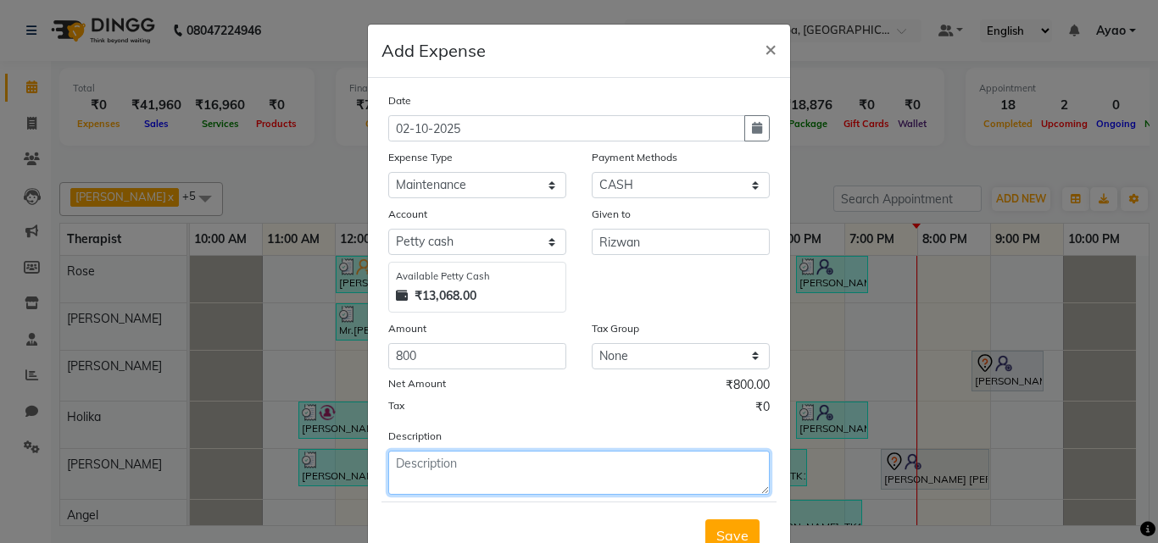
click at [511, 481] on textarea at bounding box center [579, 473] width 382 height 44
type textarea "paid staff water bill"
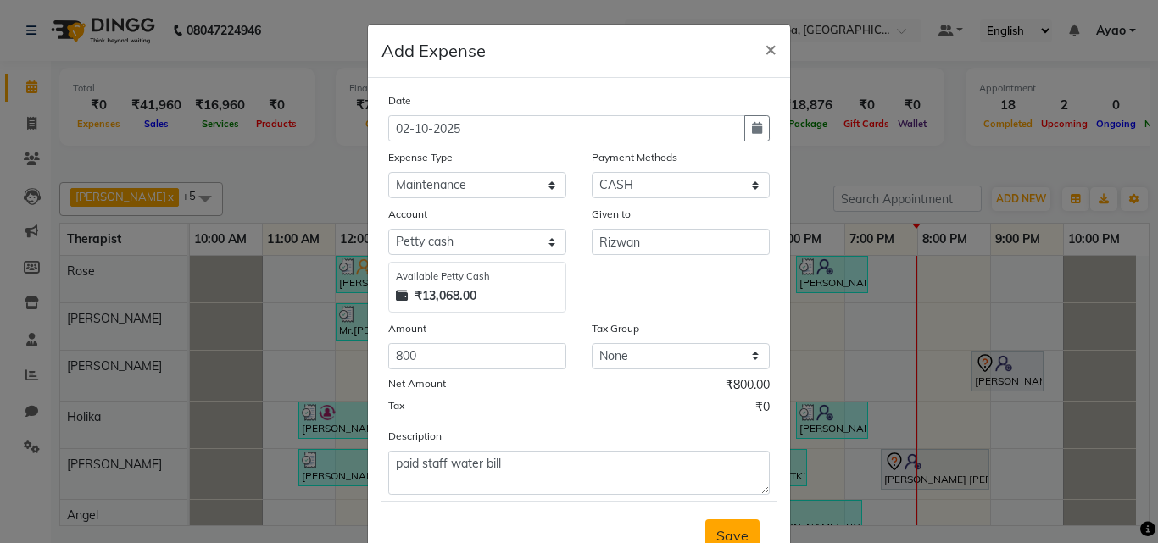
click at [721, 528] on span "Save" at bounding box center [732, 535] width 32 height 17
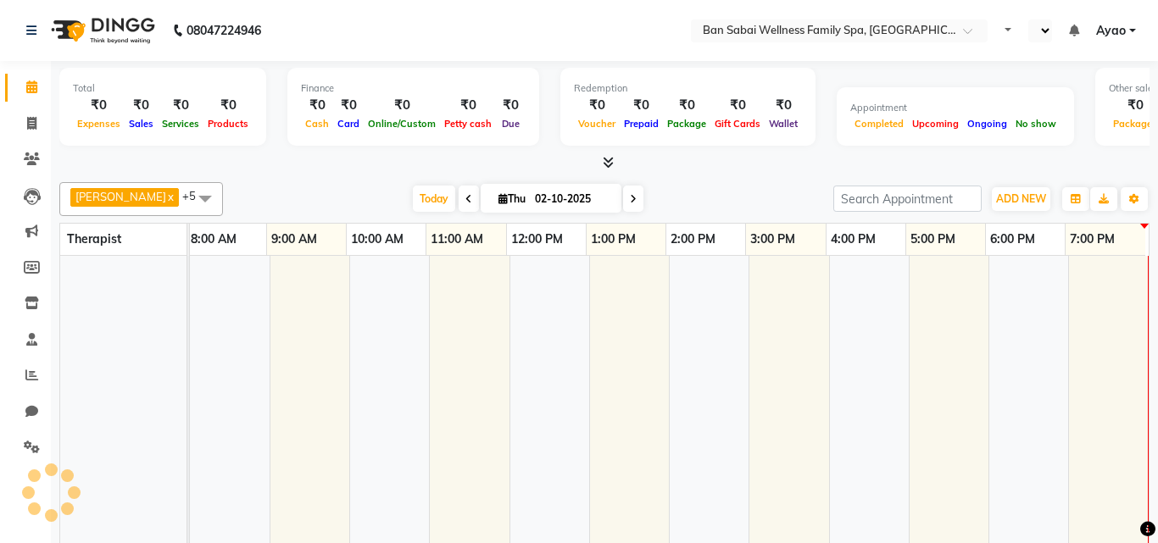
select select "en"
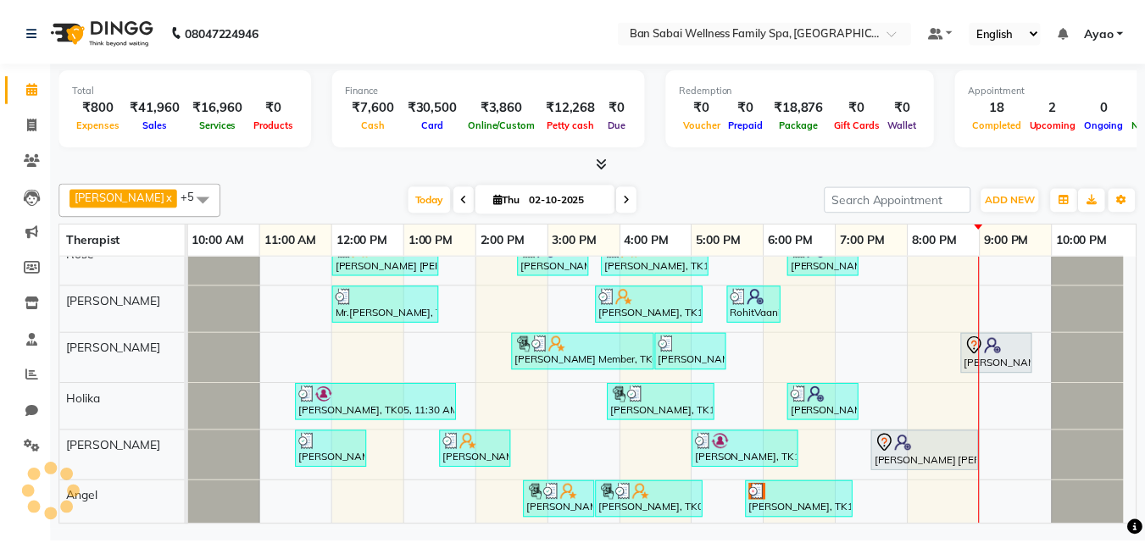
scroll to position [21, 0]
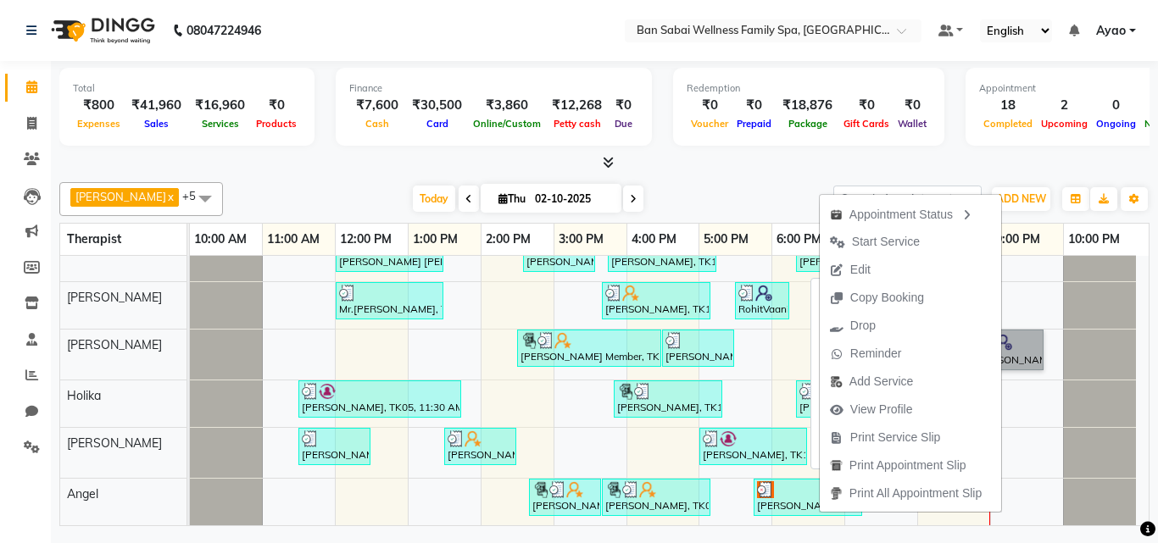
click at [1027, 346] on link "Atul Vimani, TK19, 08:45 PM-09:45 PM, Deep Tissue Massage (Strong Pressure)-2500" at bounding box center [1008, 350] width 72 height 41
select select "7"
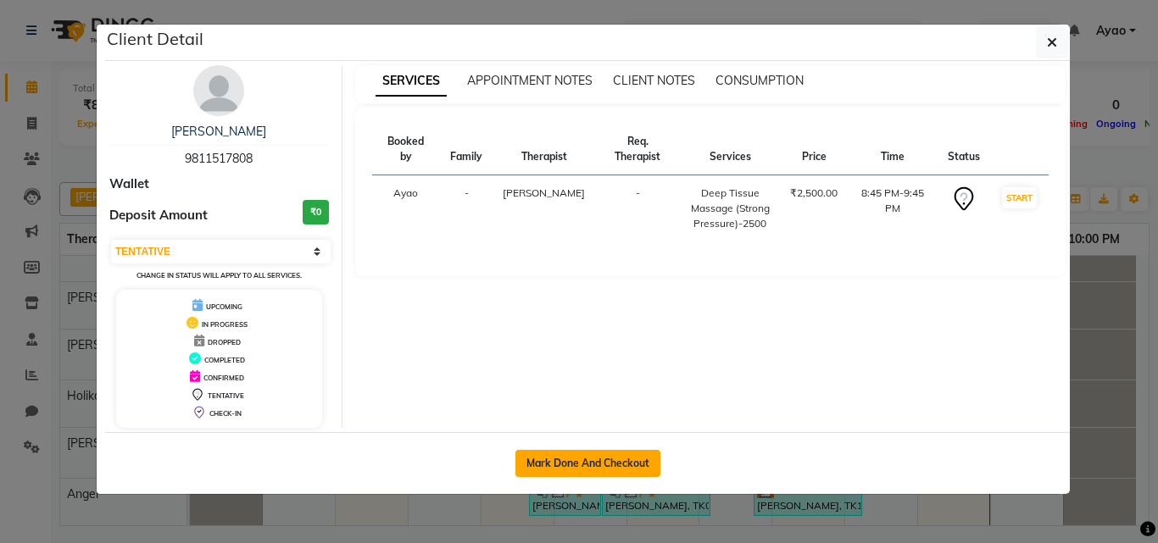
click at [563, 458] on button "Mark Done And Checkout" at bounding box center [588, 463] width 145 height 27
select select "service"
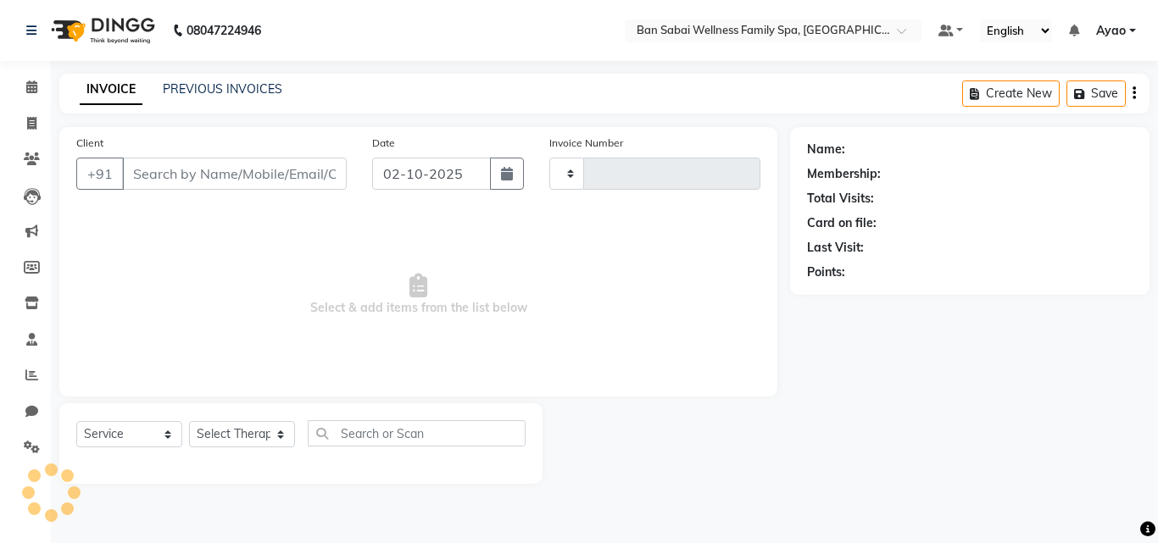
type input "2682"
select select "8225"
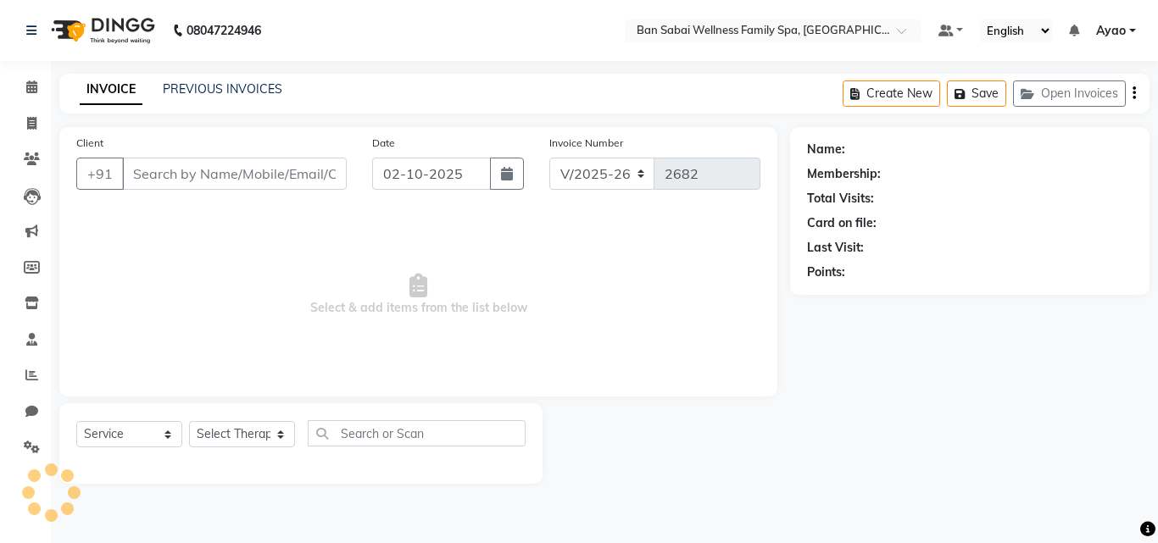
type input "9811517808"
select select "78178"
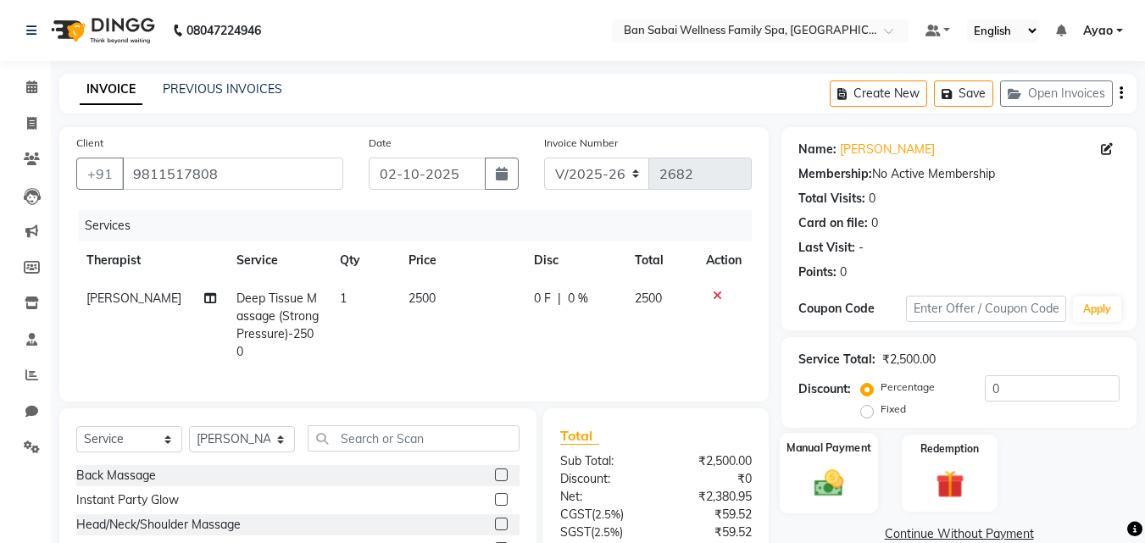
click at [833, 463] on div "Manual Payment" at bounding box center [829, 473] width 99 height 81
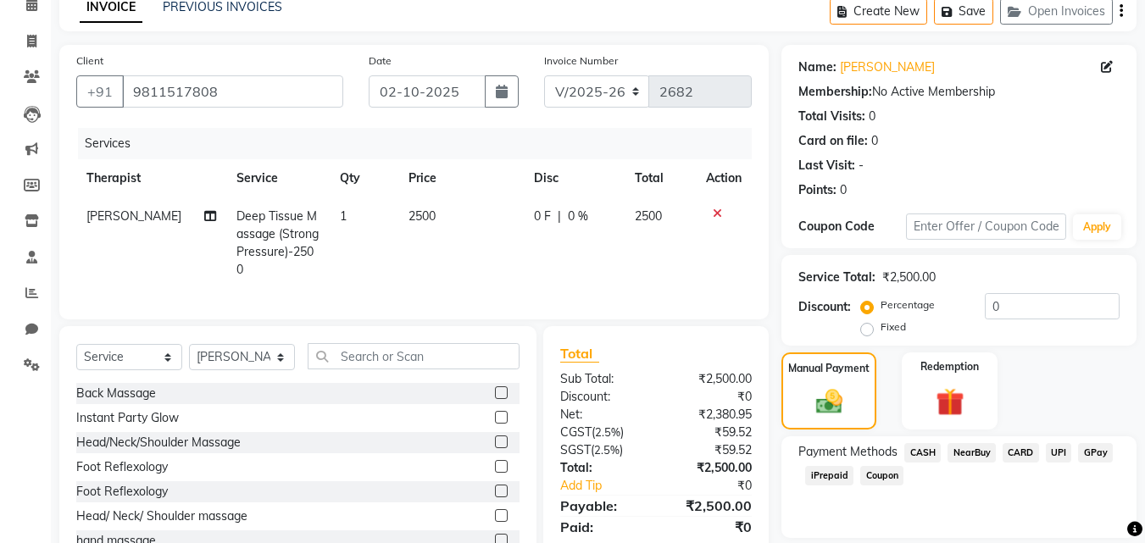
scroll to position [137, 0]
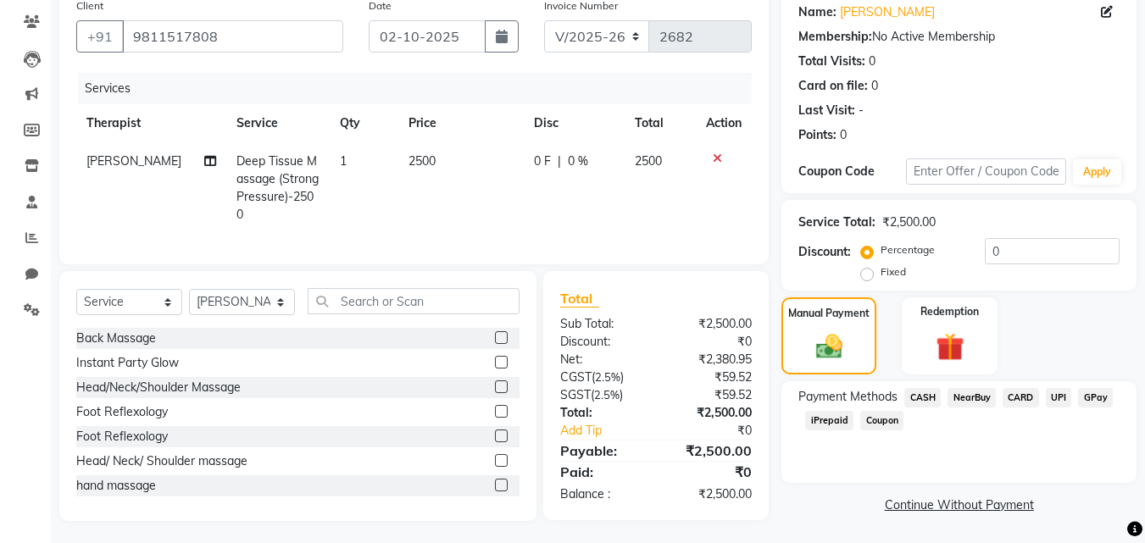
click at [1097, 389] on span "GPay" at bounding box center [1096, 398] width 35 height 20
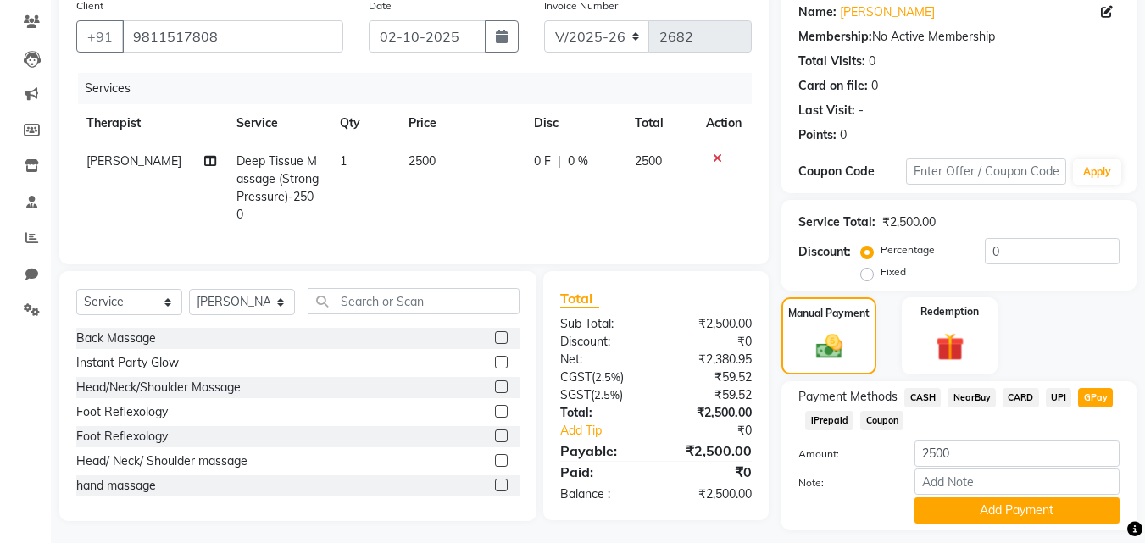
scroll to position [185, 0]
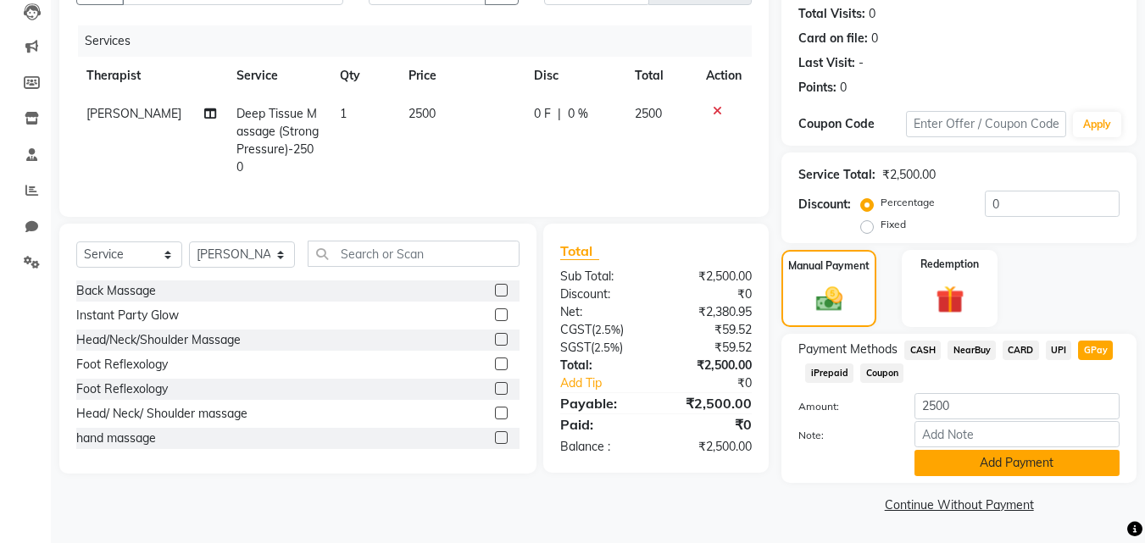
click at [1052, 460] on button "Add Payment" at bounding box center [1017, 463] width 205 height 26
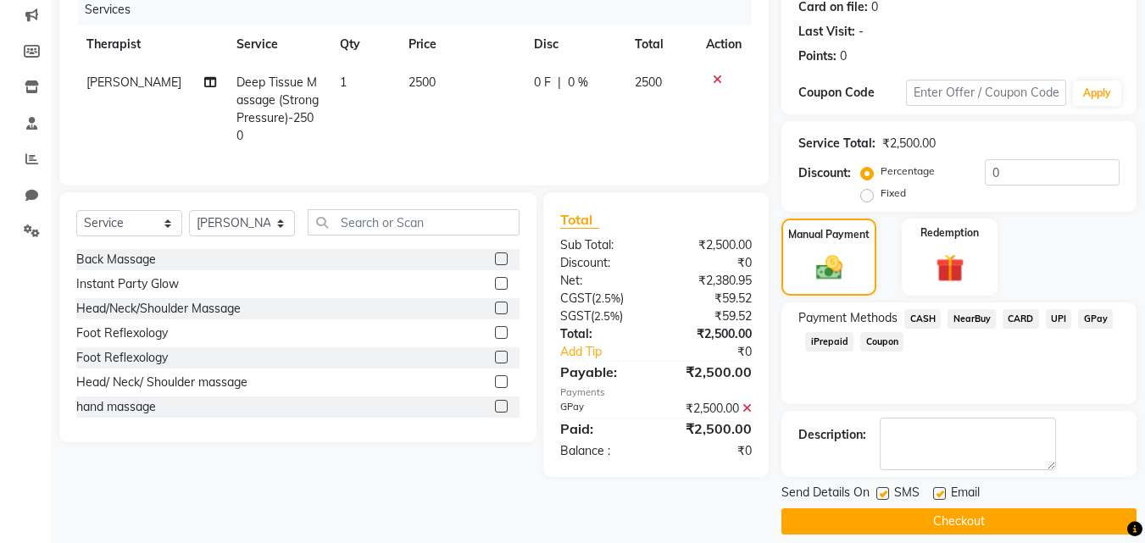
scroll to position [233, 0]
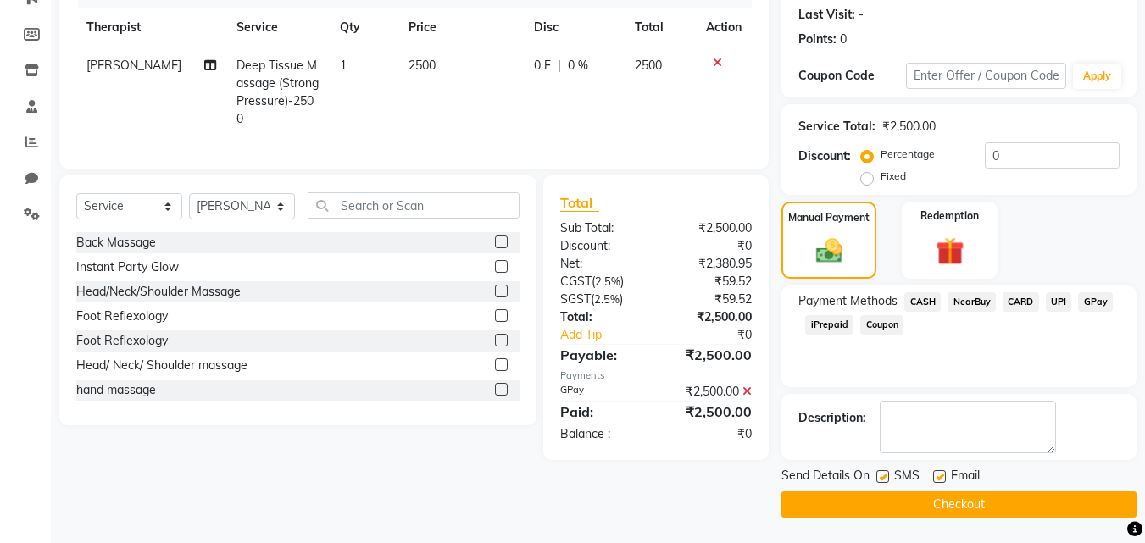
click at [971, 496] on button "Checkout" at bounding box center [959, 505] width 355 height 26
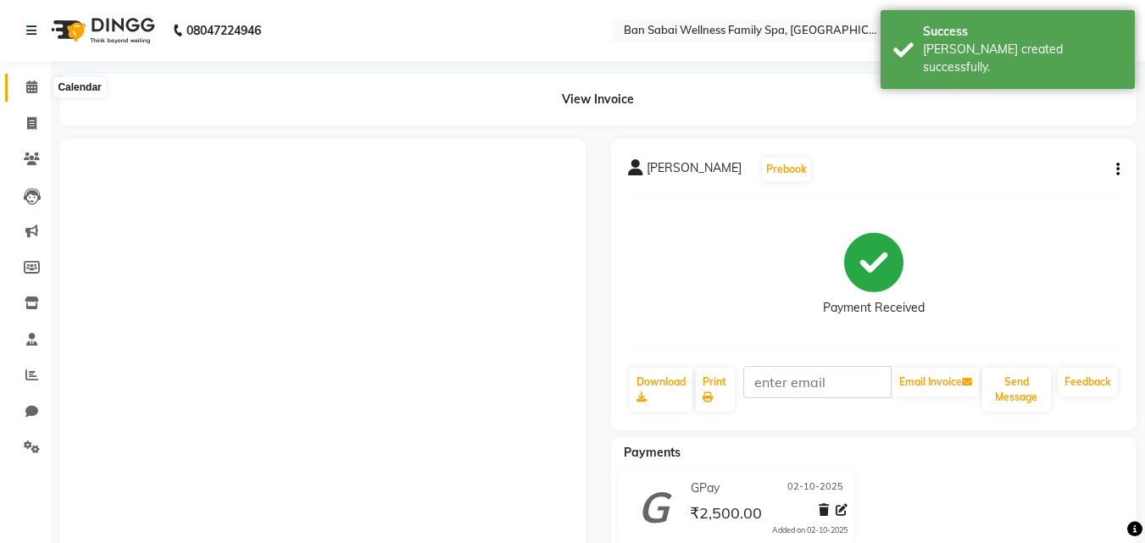
click at [26, 78] on span at bounding box center [32, 88] width 30 height 20
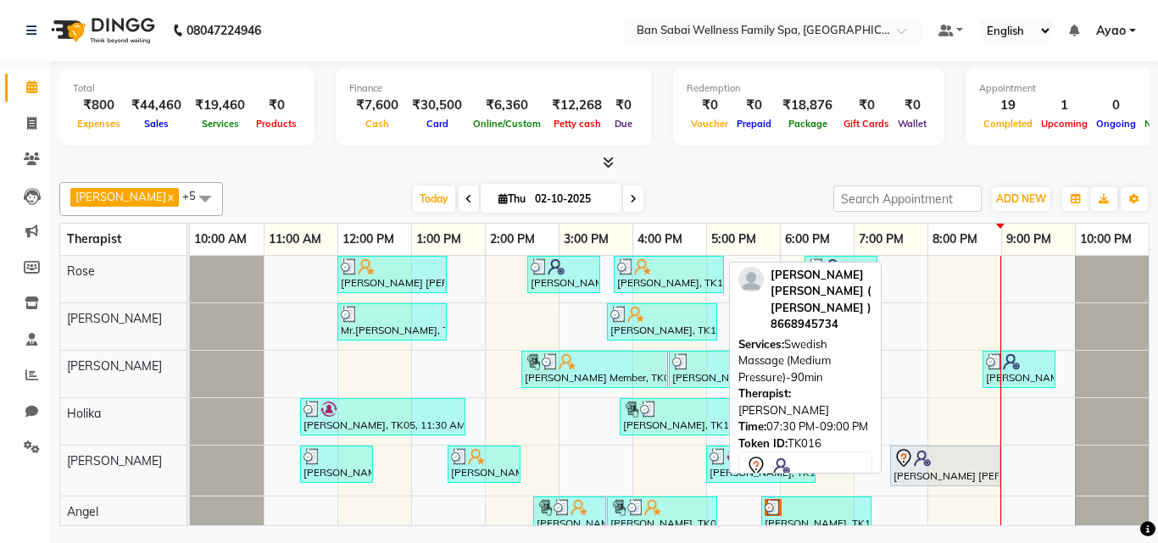
click at [918, 467] on div at bounding box center [945, 459] width 103 height 20
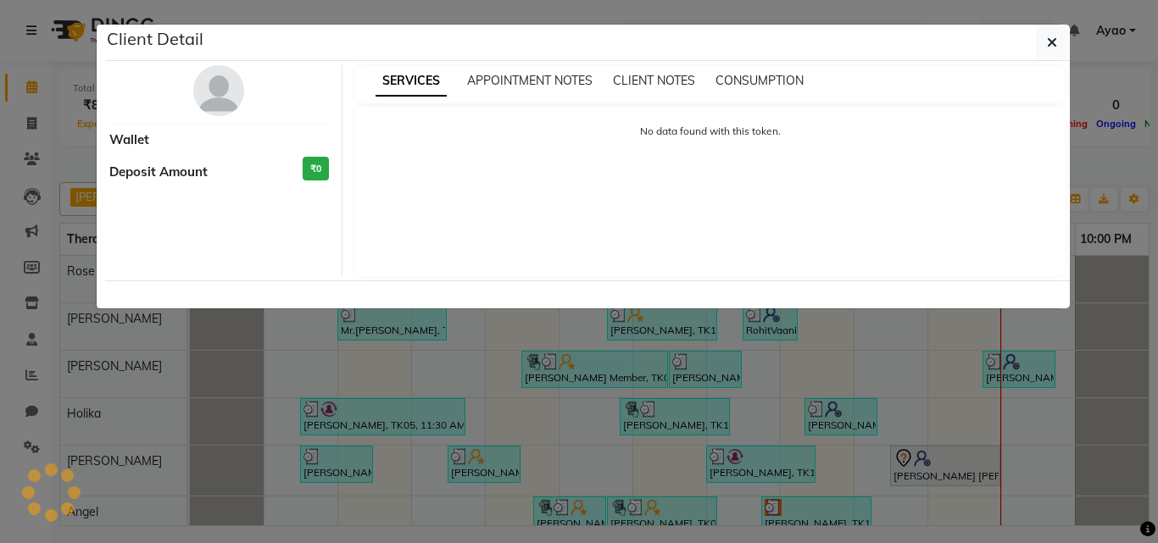
select select "7"
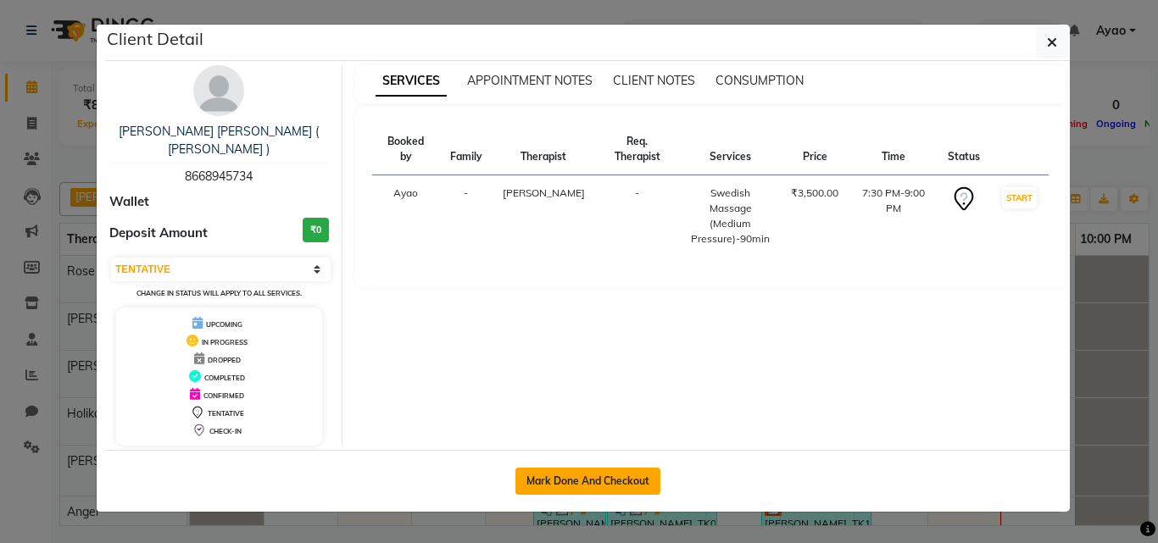
click at [578, 468] on button "Mark Done And Checkout" at bounding box center [588, 481] width 145 height 27
select select "service"
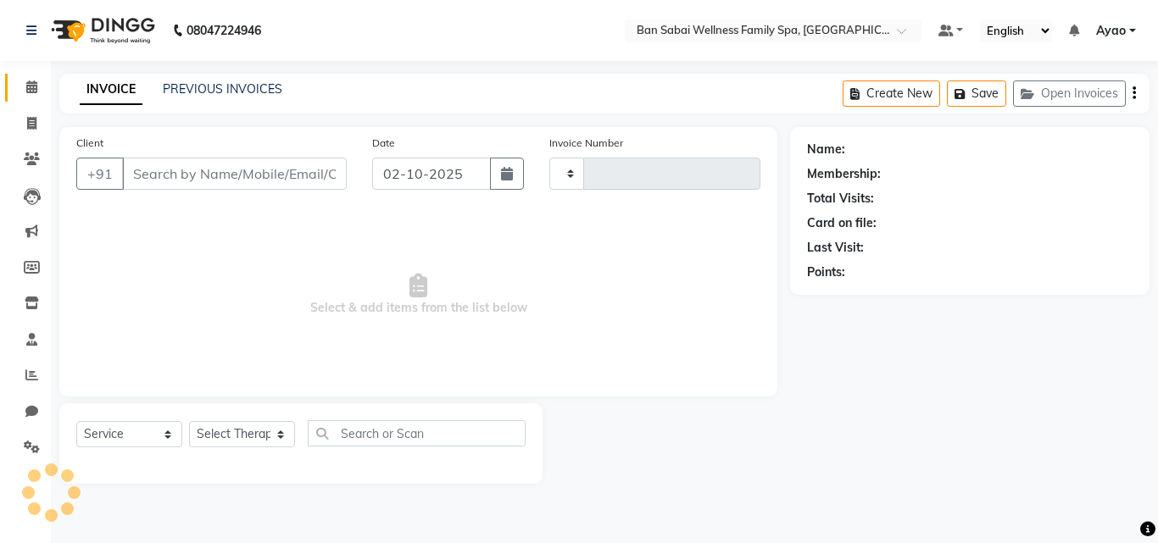
type input "2683"
select select "8225"
type input "8668945734"
select select "87127"
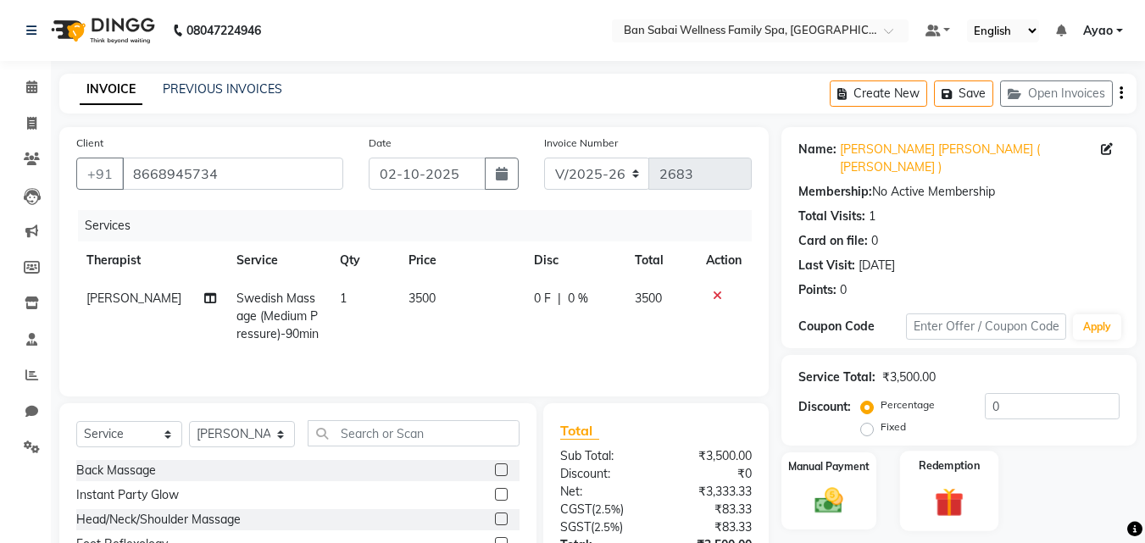
click at [970, 458] on label "Redemption" at bounding box center [950, 466] width 61 height 16
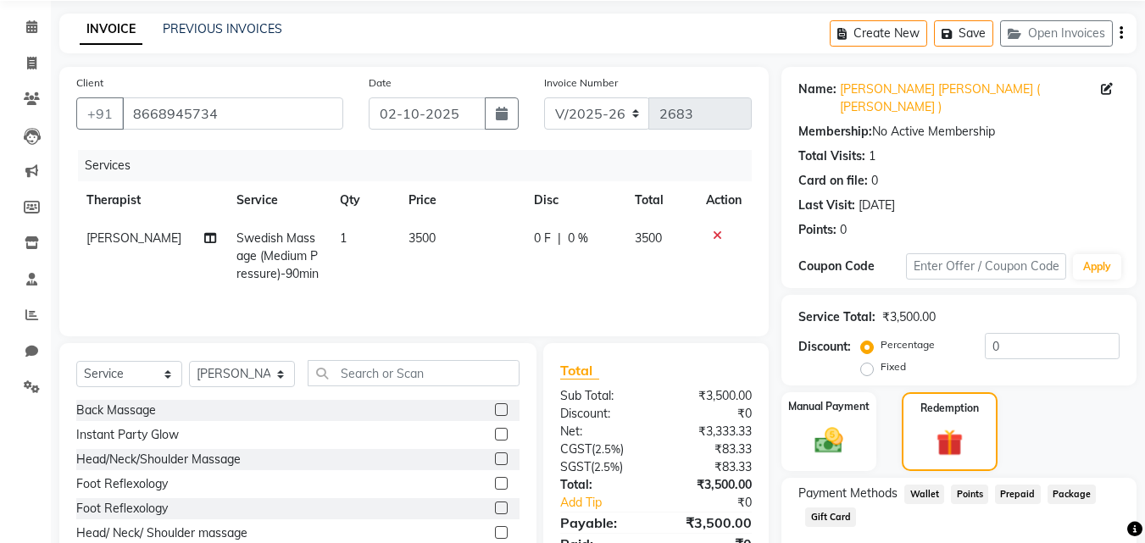
scroll to position [139, 0]
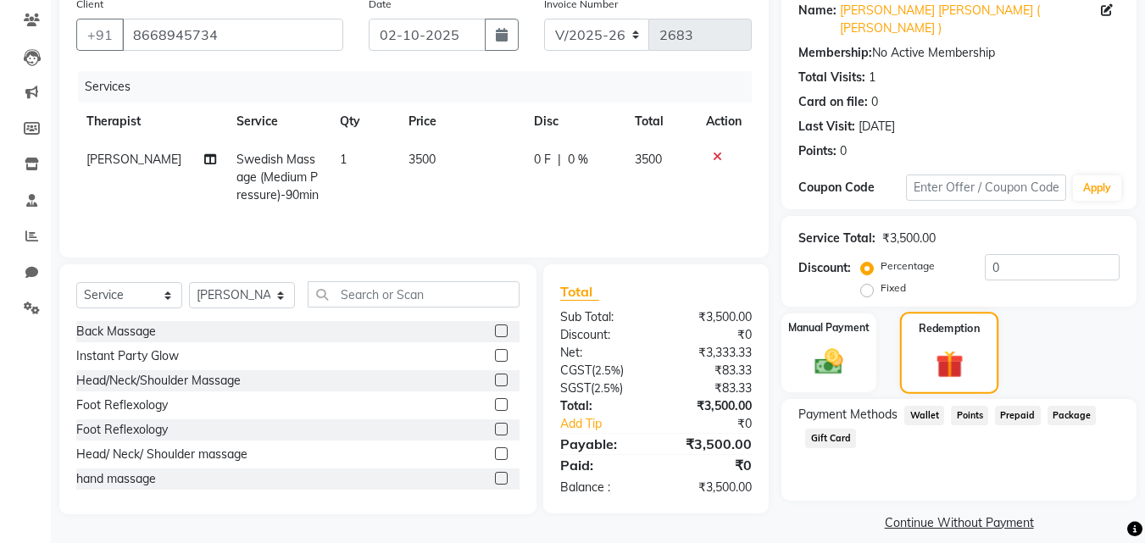
click at [961, 320] on label "Redemption" at bounding box center [950, 328] width 61 height 16
click at [1079, 406] on span "Package" at bounding box center [1072, 416] width 49 height 20
click at [1076, 406] on span "Package" at bounding box center [1072, 416] width 49 height 20
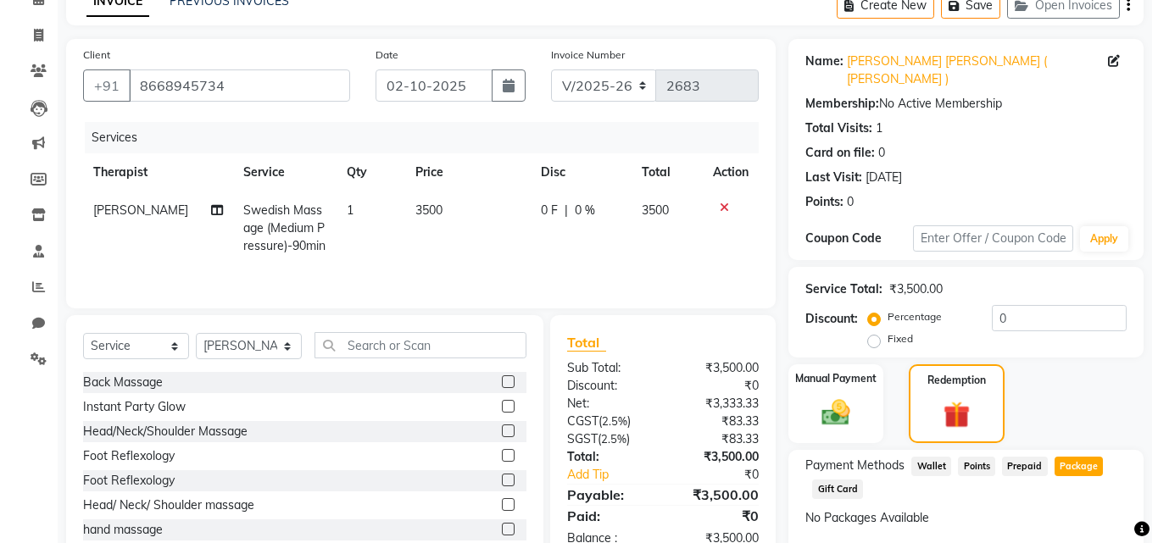
scroll to position [0, 0]
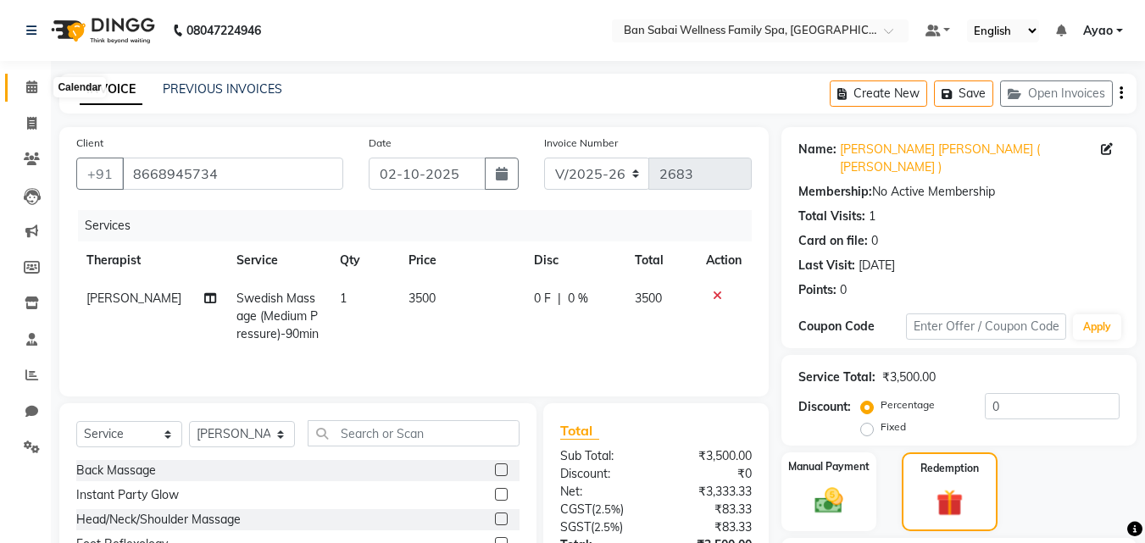
click at [27, 88] on icon at bounding box center [31, 87] width 11 height 13
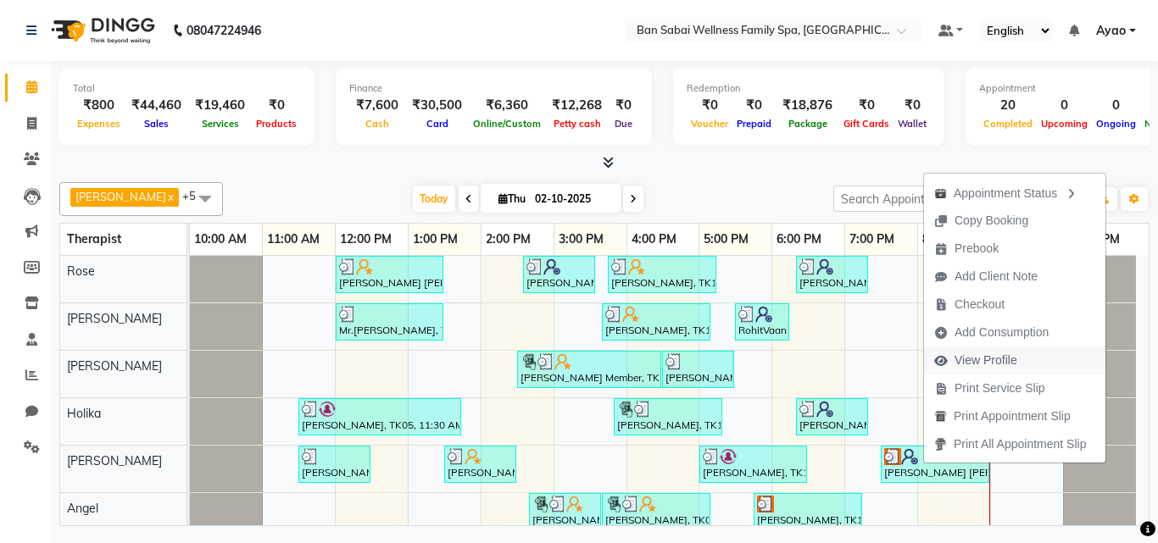
click at [1000, 362] on span "View Profile" at bounding box center [986, 361] width 63 height 18
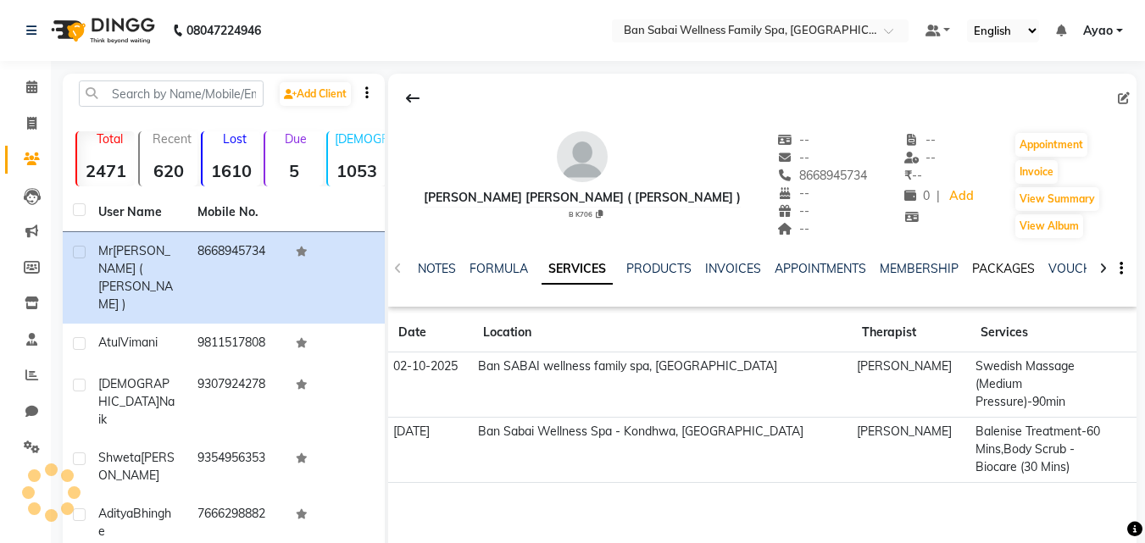
click at [1008, 268] on link "PACKAGES" at bounding box center [1004, 268] width 63 height 15
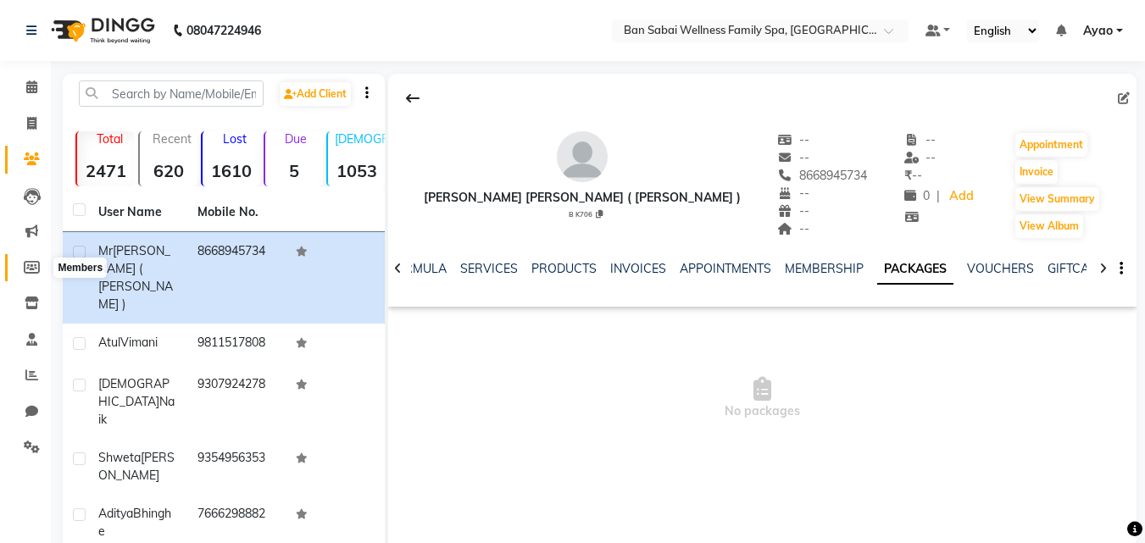
click at [28, 268] on icon at bounding box center [32, 267] width 16 height 13
select select
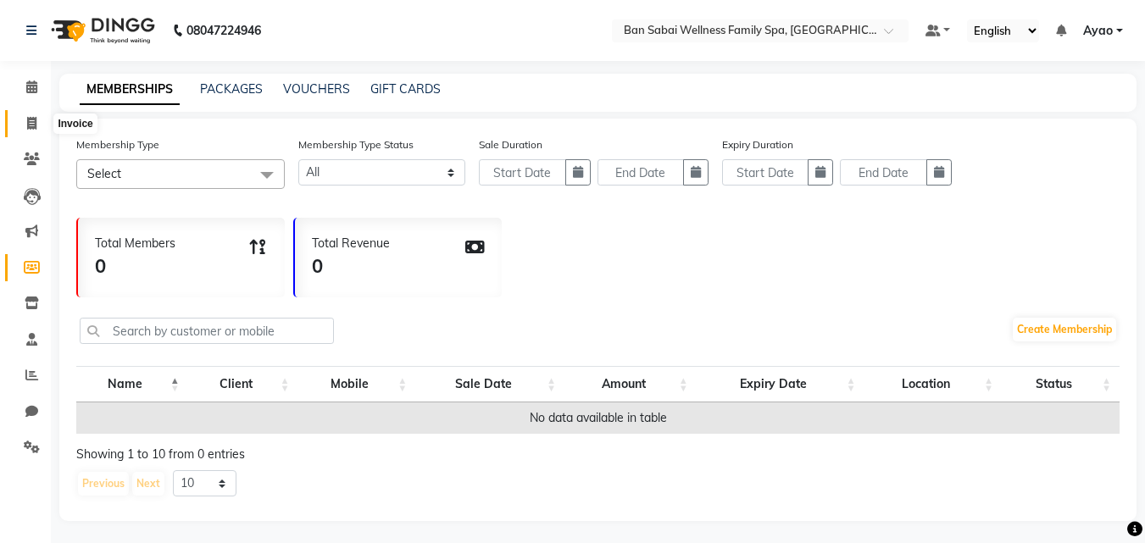
click at [31, 119] on icon at bounding box center [31, 123] width 9 height 13
select select "service"
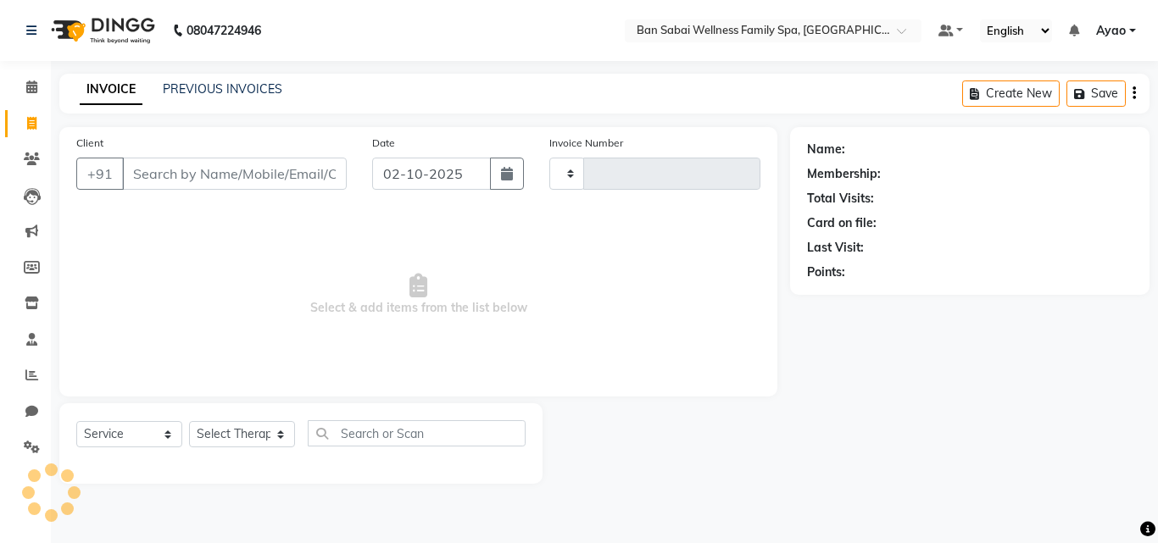
click at [225, 175] on input "Client" at bounding box center [234, 174] width 225 height 32
type input "2683"
select select "8225"
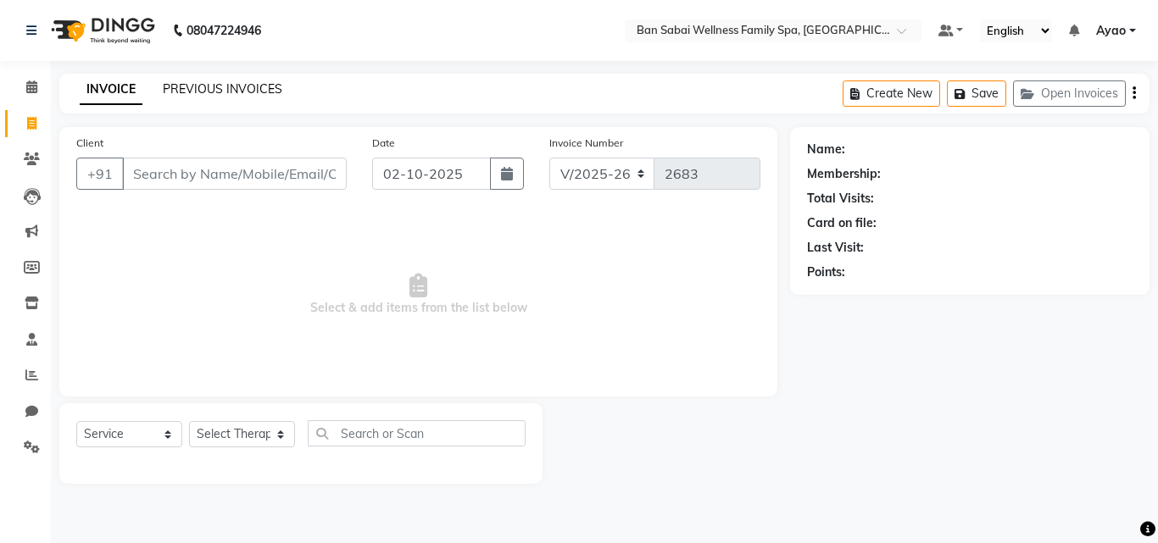
click at [231, 84] on link "PREVIOUS INVOICES" at bounding box center [223, 88] width 120 height 15
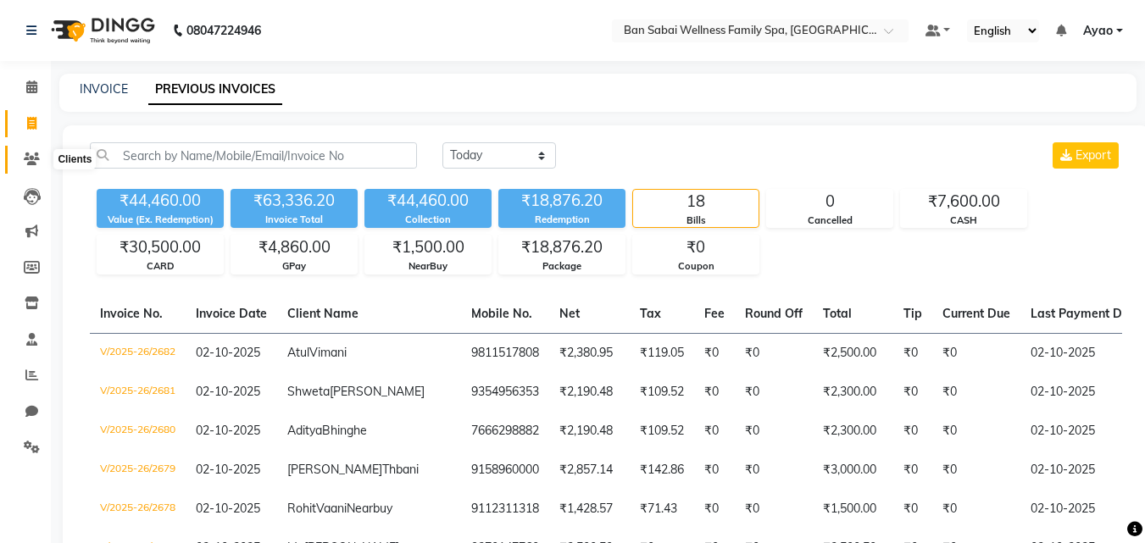
click at [34, 155] on icon at bounding box center [32, 159] width 16 height 13
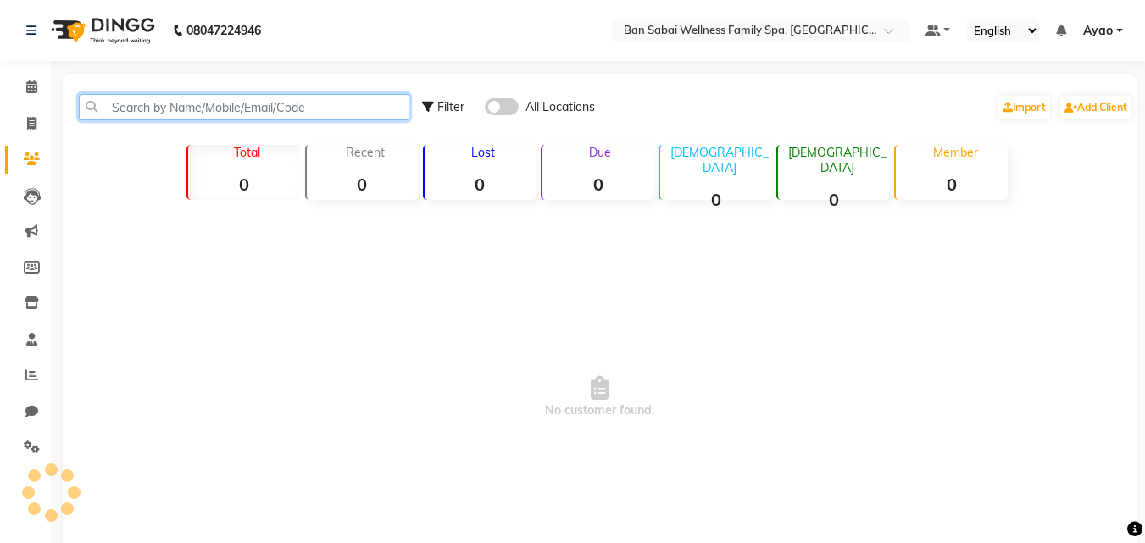
click at [193, 103] on input "text" at bounding box center [244, 107] width 331 height 26
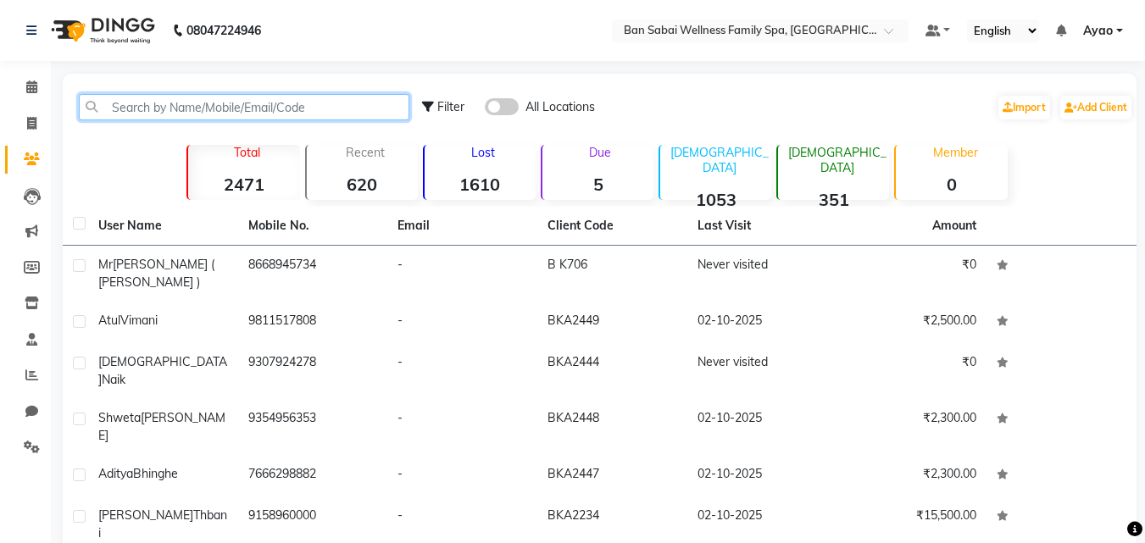
click at [232, 94] on input "text" at bounding box center [244, 107] width 331 height 26
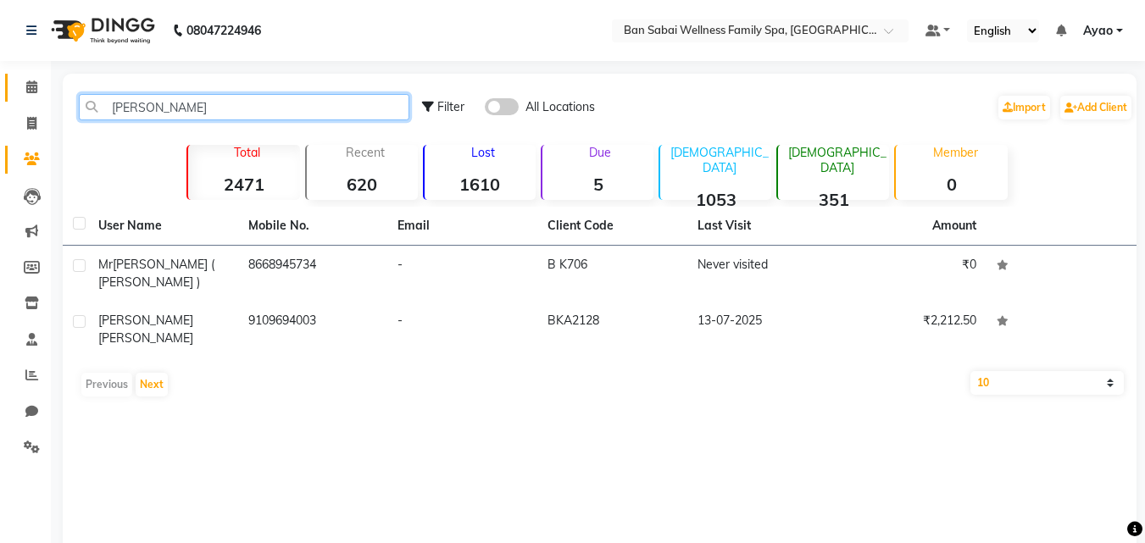
type input "lalwani"
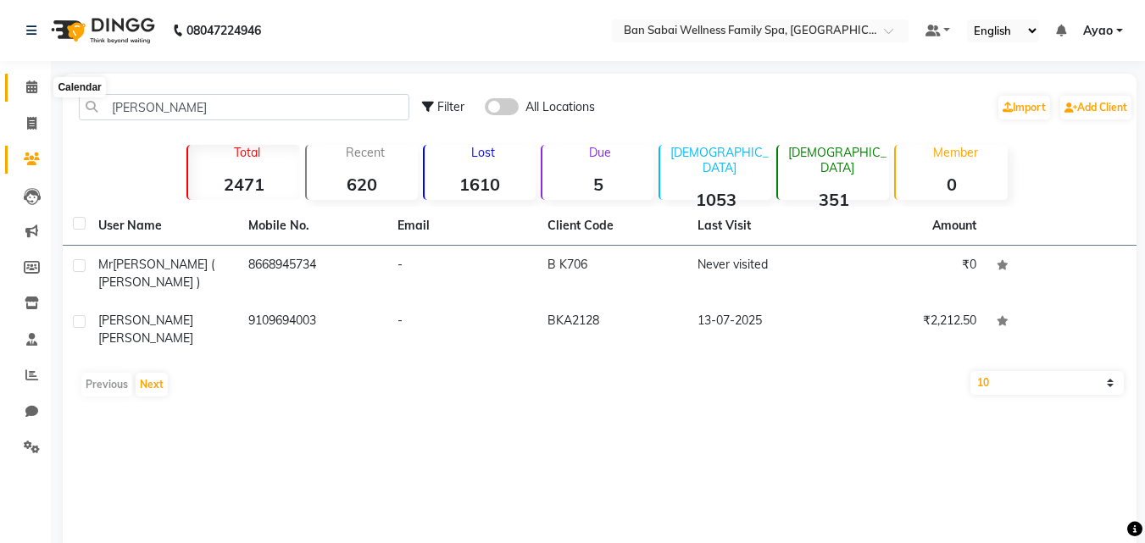
click at [34, 84] on icon at bounding box center [31, 87] width 11 height 13
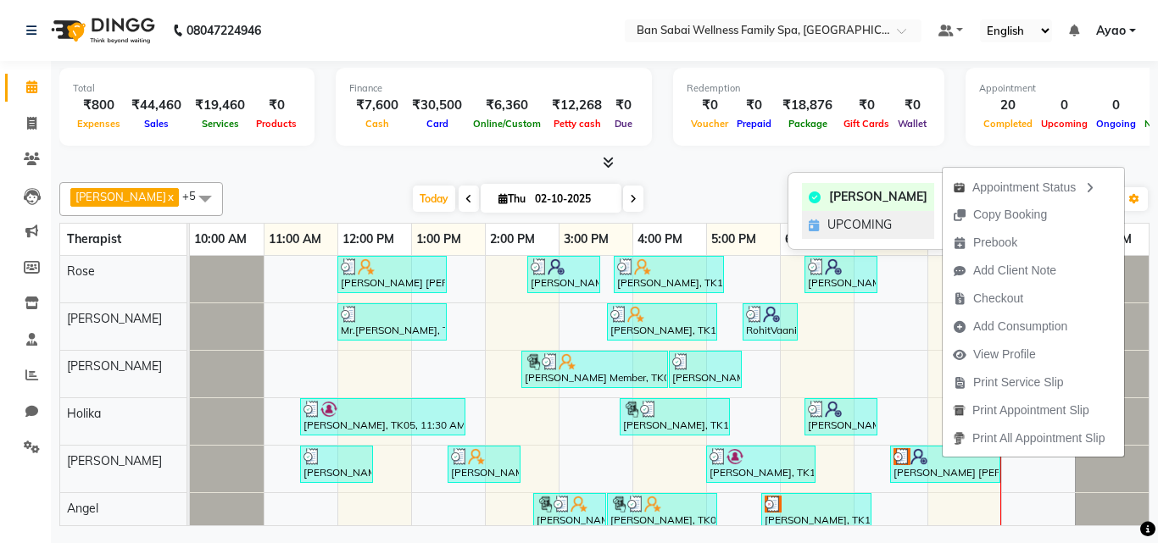
click at [885, 223] on span "UPCOMING" at bounding box center [860, 225] width 64 height 18
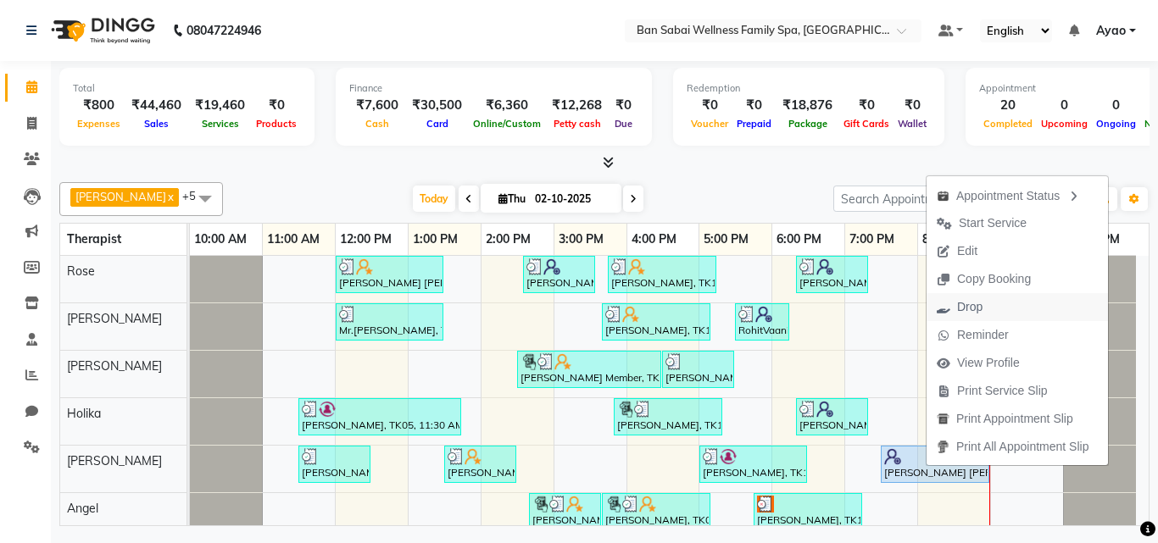
click at [960, 301] on span "Drop" at bounding box center [969, 307] width 25 height 18
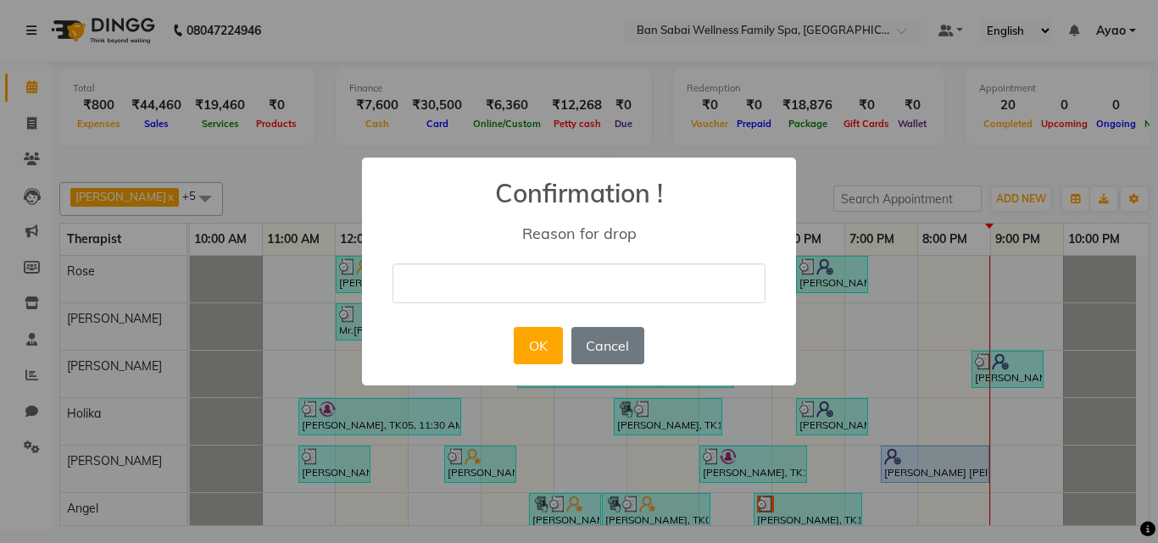
click at [501, 276] on input "text" at bounding box center [579, 284] width 373 height 40
type input "wrong punched"
click at [549, 343] on button "OK" at bounding box center [538, 345] width 48 height 37
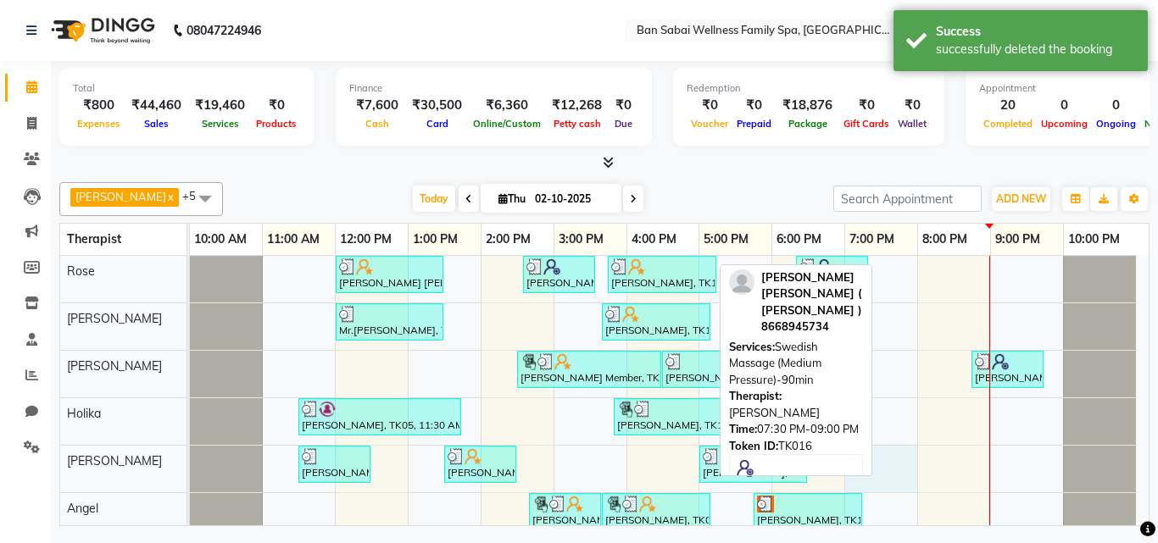
click at [880, 451] on div "Mr Seong Jin Choi, TK04, 12:00 PM-01:30 PM, Deep Tissue Massage (Strong Pressur…" at bounding box center [669, 398] width 959 height 284
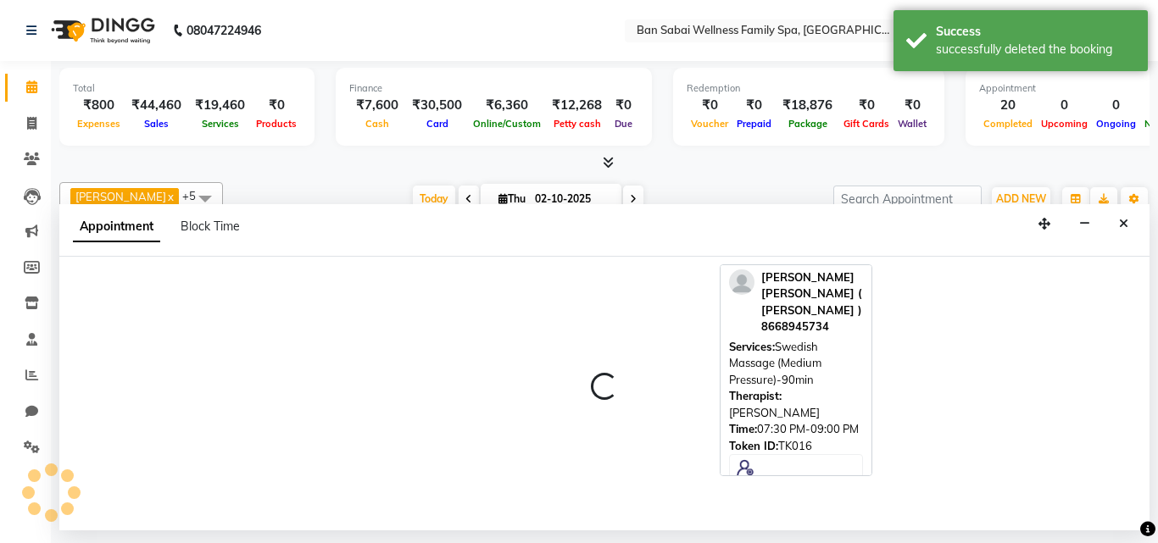
select select "87127"
select select "tentative"
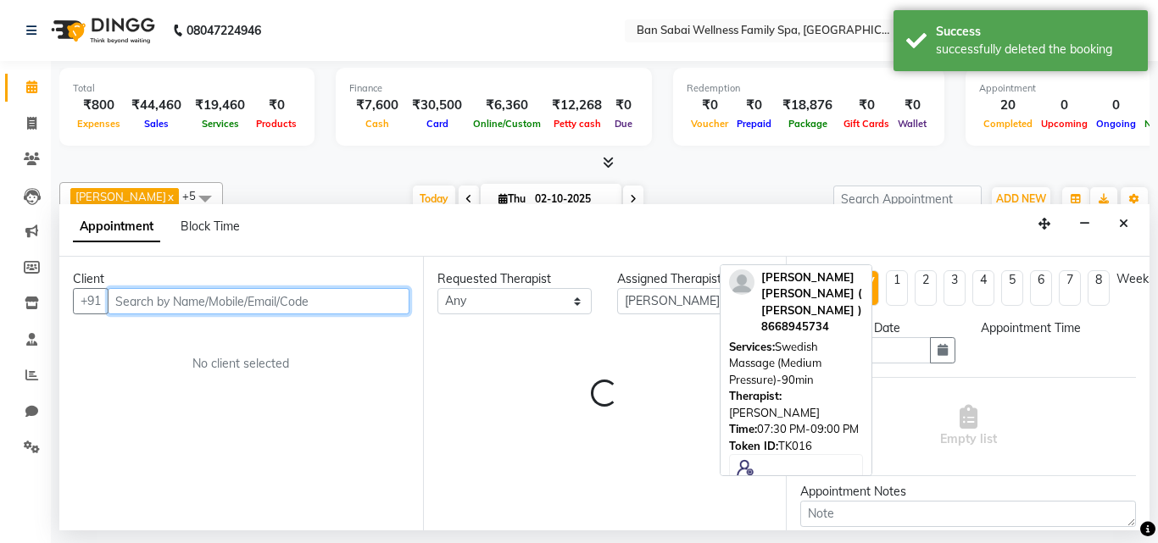
select select "1140"
click at [294, 301] on input "text" at bounding box center [259, 301] width 302 height 26
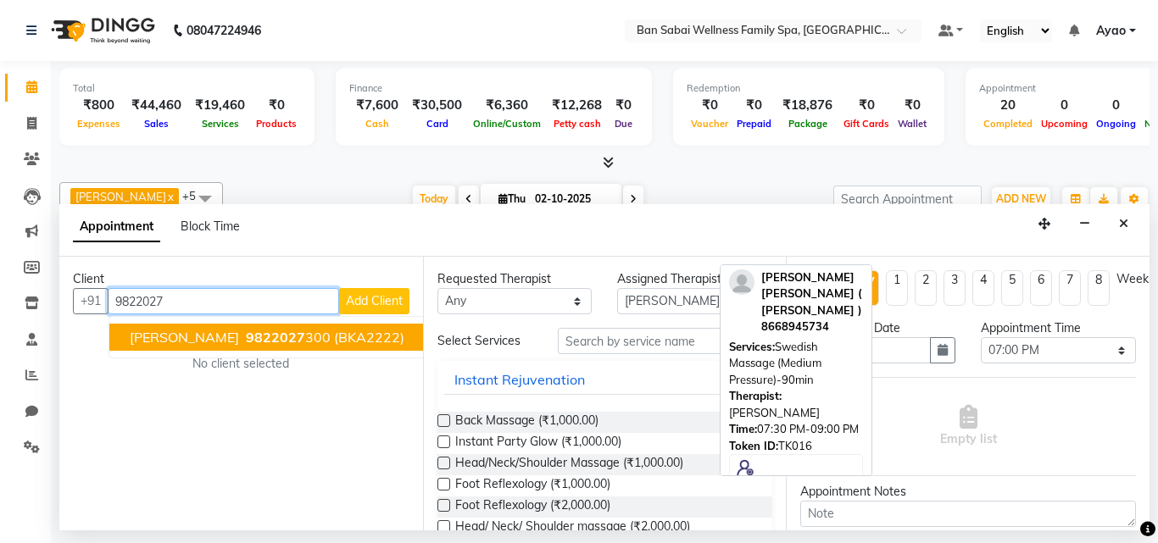
click at [274, 340] on span "9822027" at bounding box center [275, 337] width 59 height 17
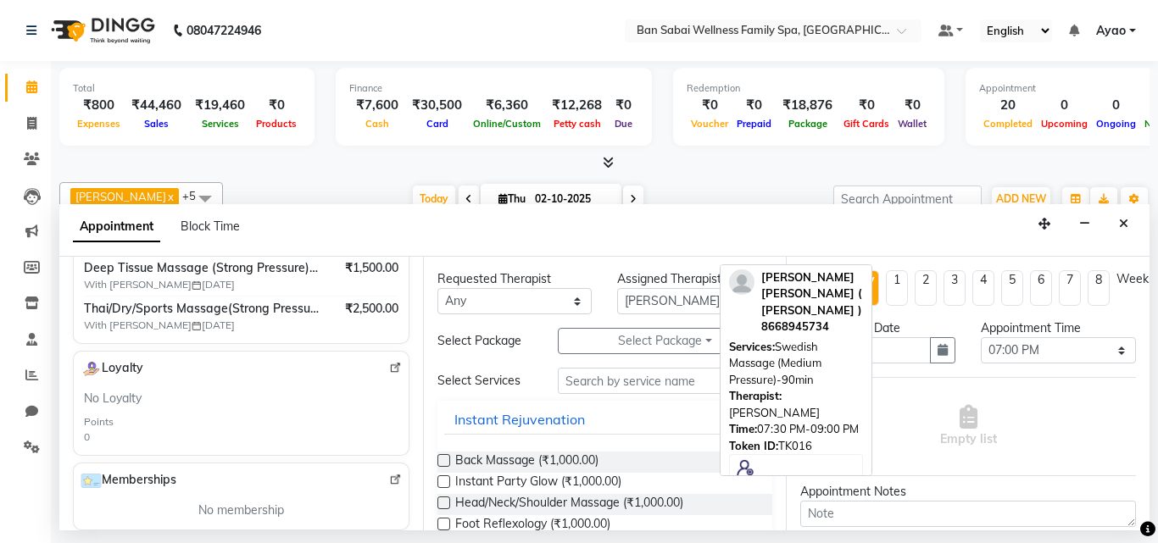
scroll to position [240, 0]
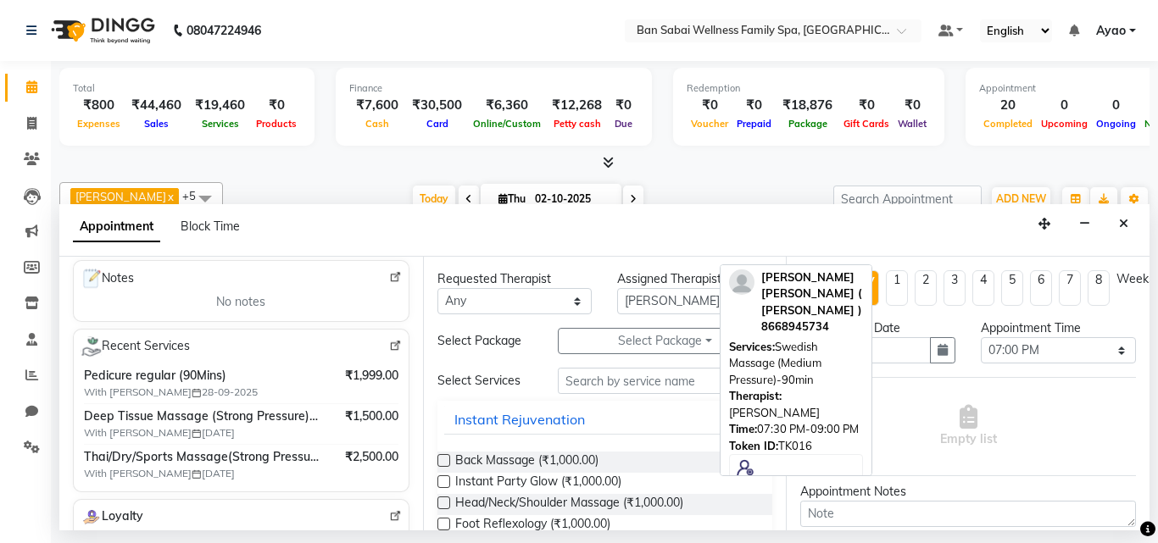
type input "9822027300"
click at [639, 383] on input "text" at bounding box center [665, 381] width 215 height 26
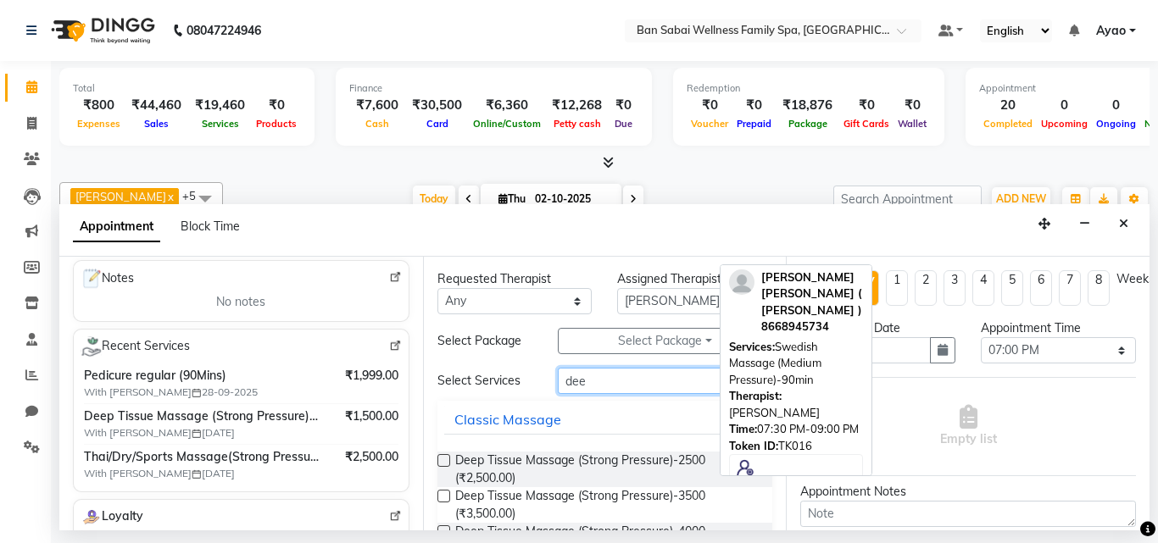
type input "dee"
click at [441, 493] on label at bounding box center [444, 496] width 13 height 13
click at [441, 493] on input "checkbox" at bounding box center [443, 498] width 11 height 11
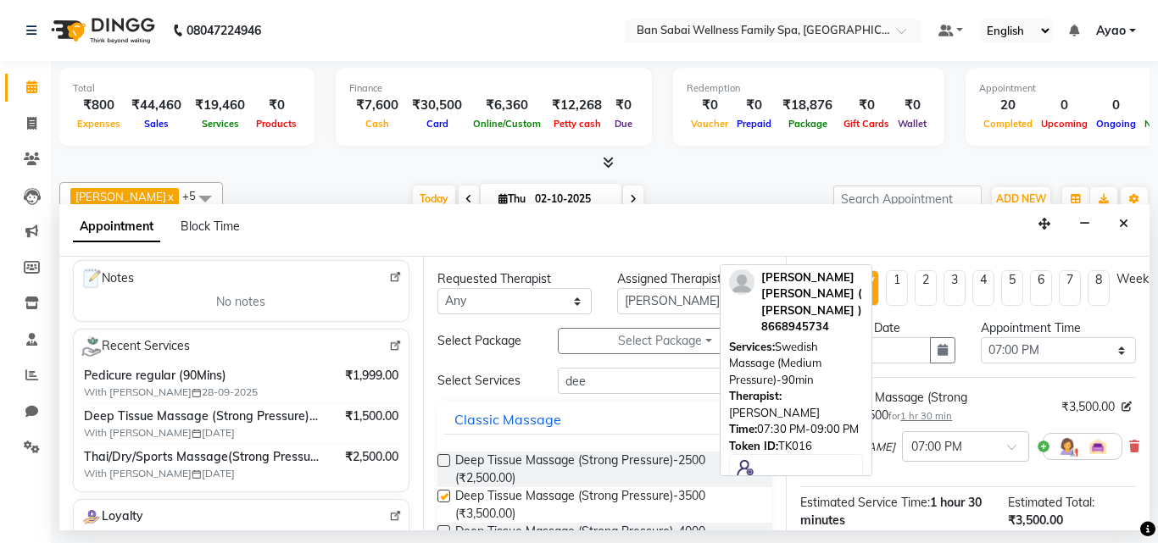
checkbox input "false"
click at [1098, 344] on select "Select 11:00 AM 11:05 AM 11:10 AM 11:15 AM 11:20 AM 11:25 AM 11:30 AM 11:35 AM …" at bounding box center [1058, 350] width 155 height 26
select select "1185"
click at [981, 337] on select "Select 11:00 AM 11:05 AM 11:10 AM 11:15 AM 11:20 AM 11:25 AM 11:30 AM 11:35 AM …" at bounding box center [1058, 350] width 155 height 26
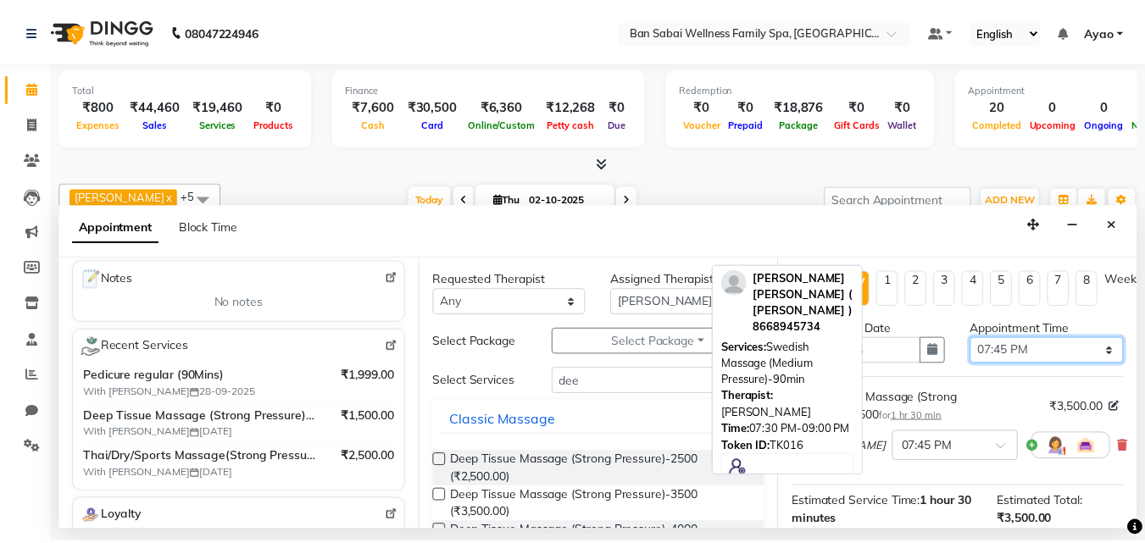
scroll to position [220, 0]
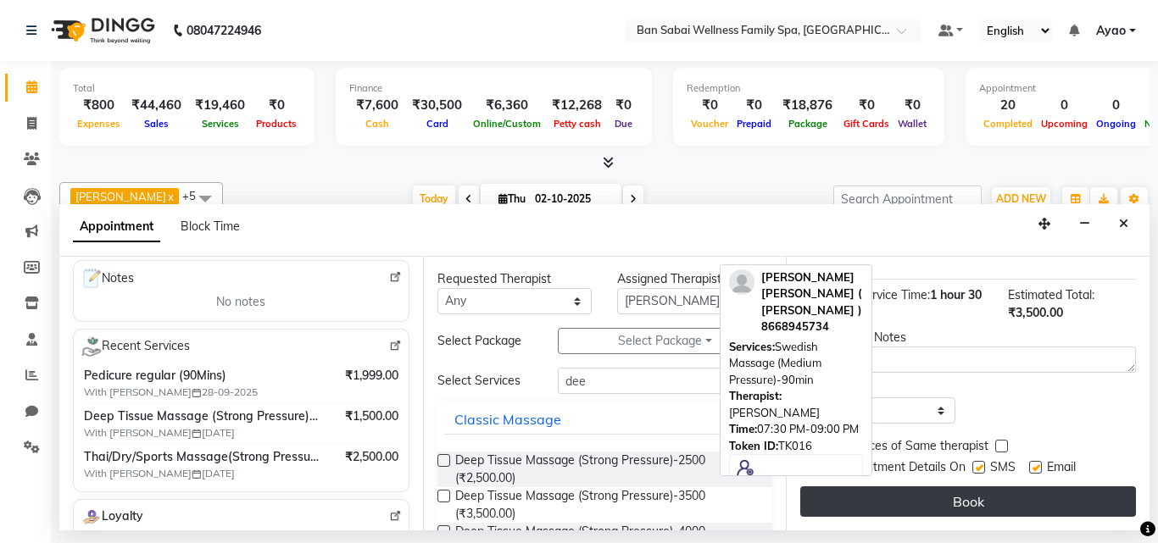
click at [1052, 487] on button "Book" at bounding box center [968, 502] width 336 height 31
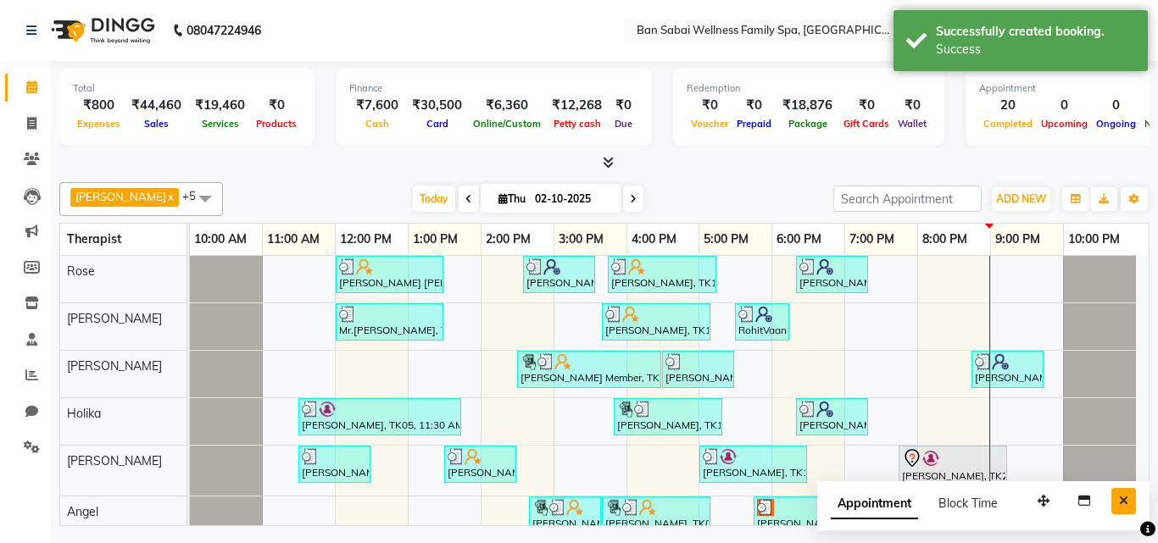
click at [1123, 497] on icon "Close" at bounding box center [1123, 501] width 9 height 12
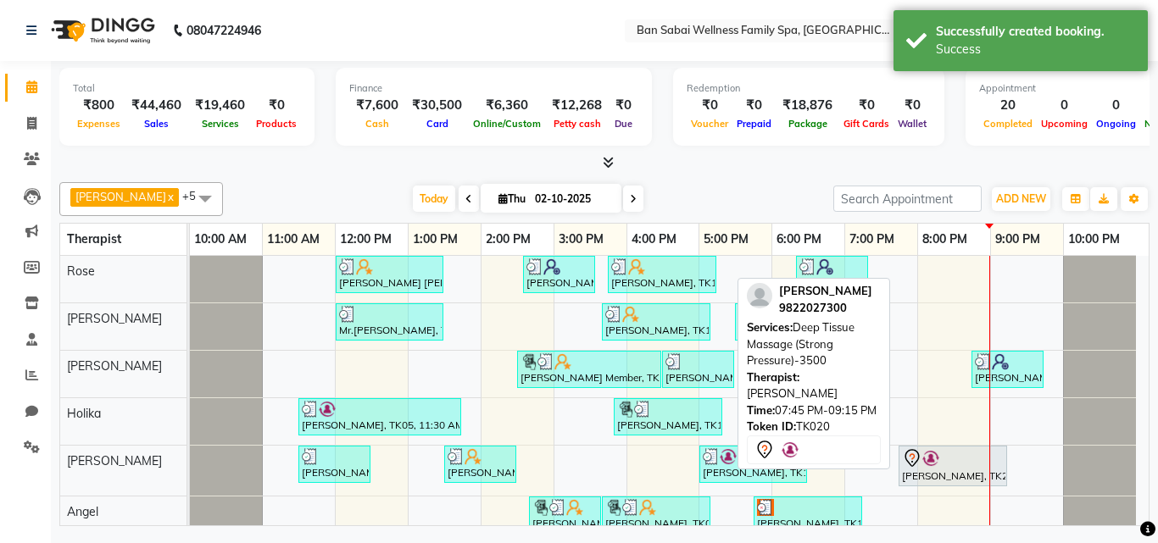
click at [940, 474] on div "Kumar Lal Jalwani, TK20, 07:45 PM-09:15 PM, Deep Tissue Massage (Strong Pressur…" at bounding box center [952, 467] width 105 height 36
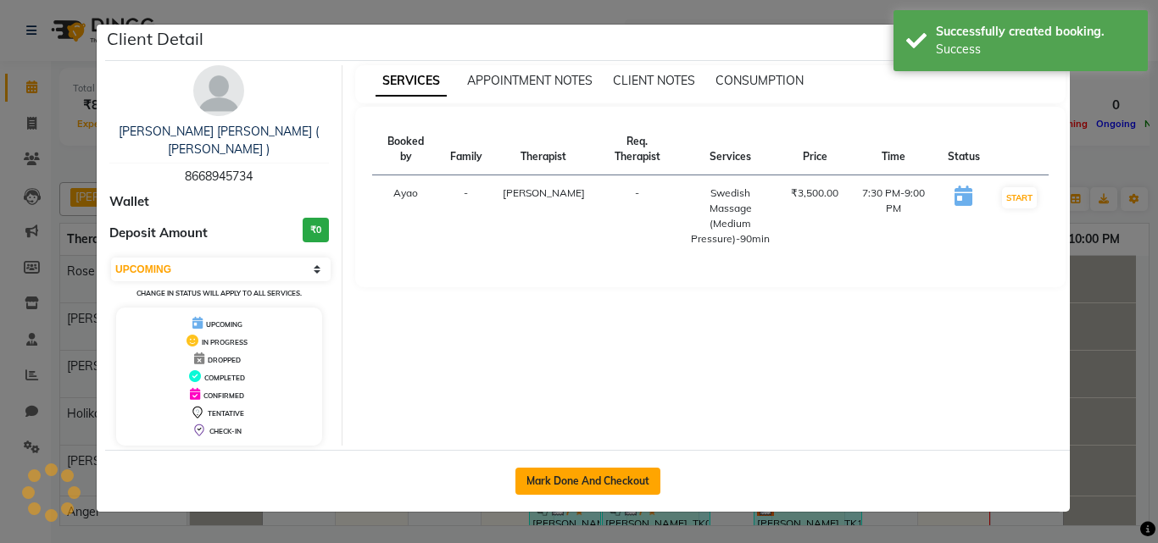
select select "7"
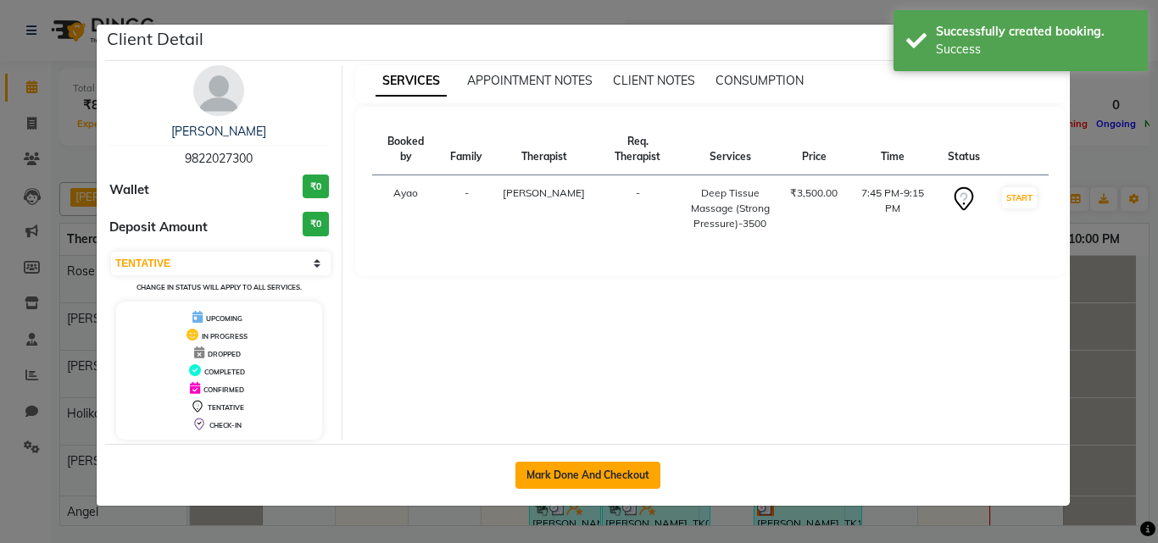
click at [620, 471] on button "Mark Done And Checkout" at bounding box center [588, 475] width 145 height 27
select select "service"
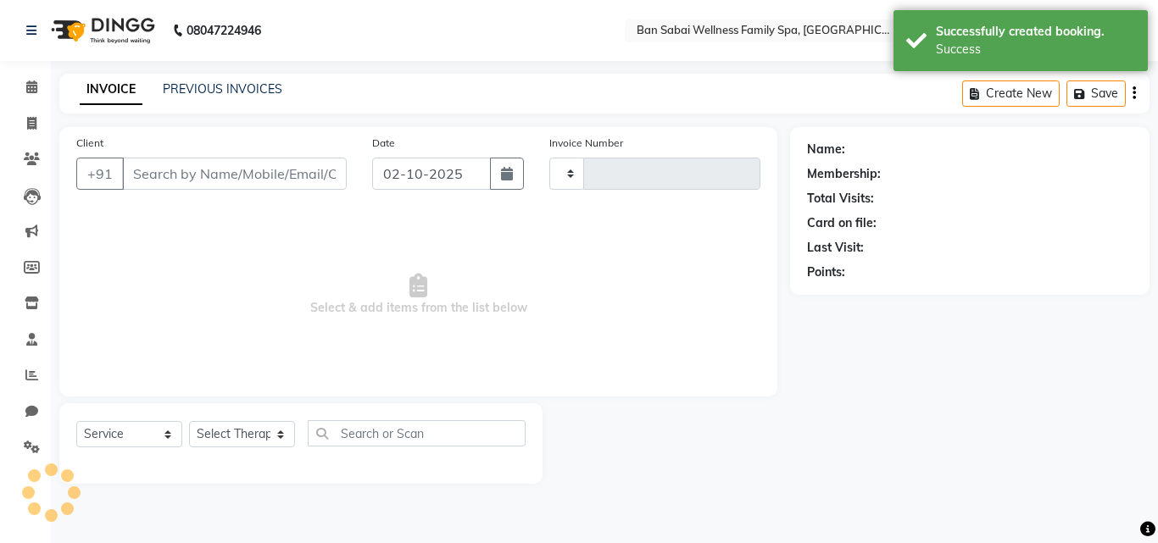
type input "2683"
select select "8225"
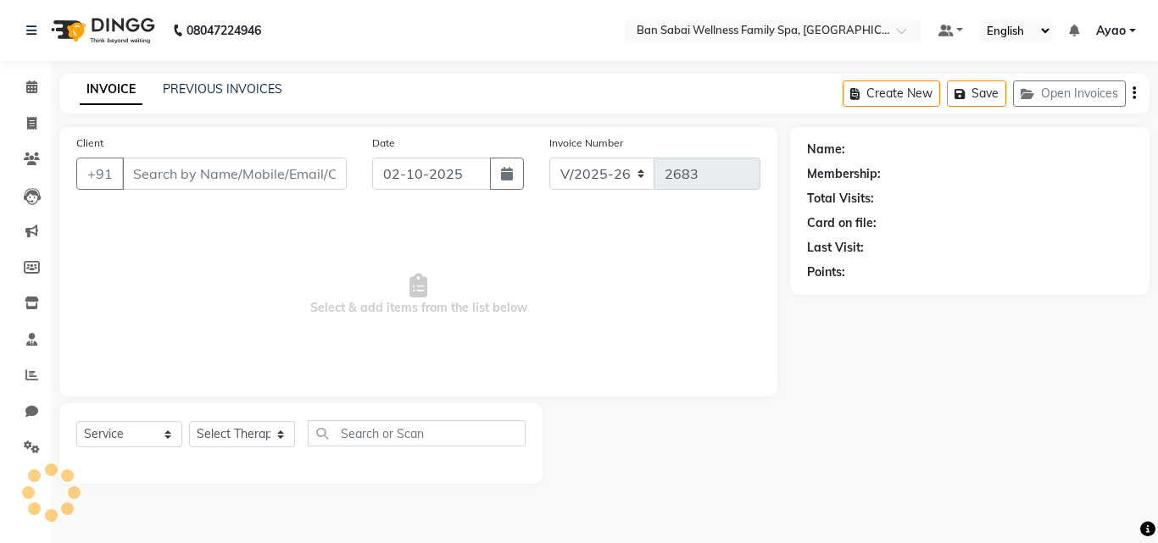
type input "9822027300"
select select "87127"
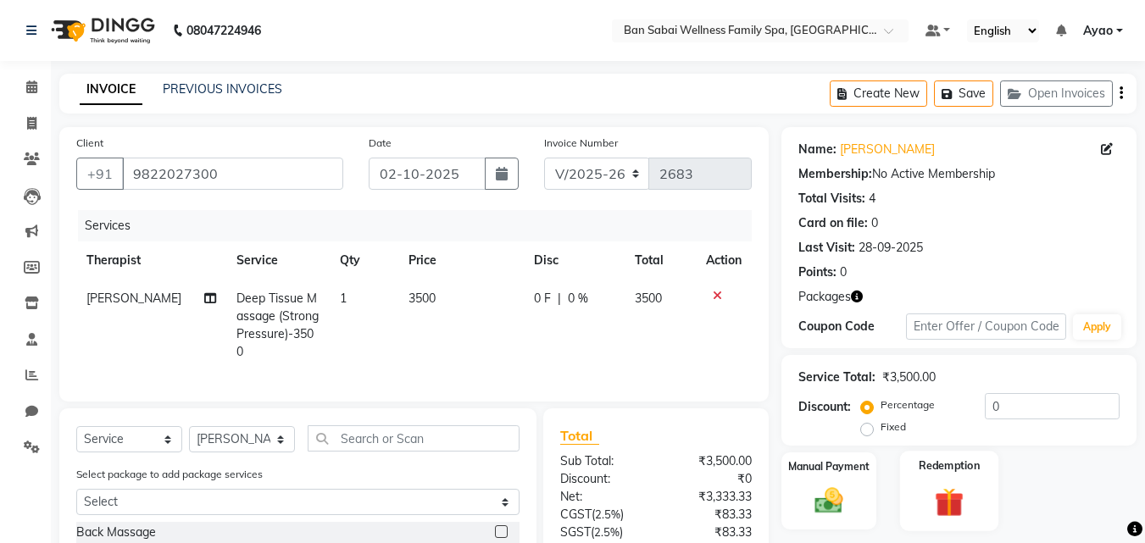
click at [978, 469] on label "Redemption" at bounding box center [950, 466] width 61 height 16
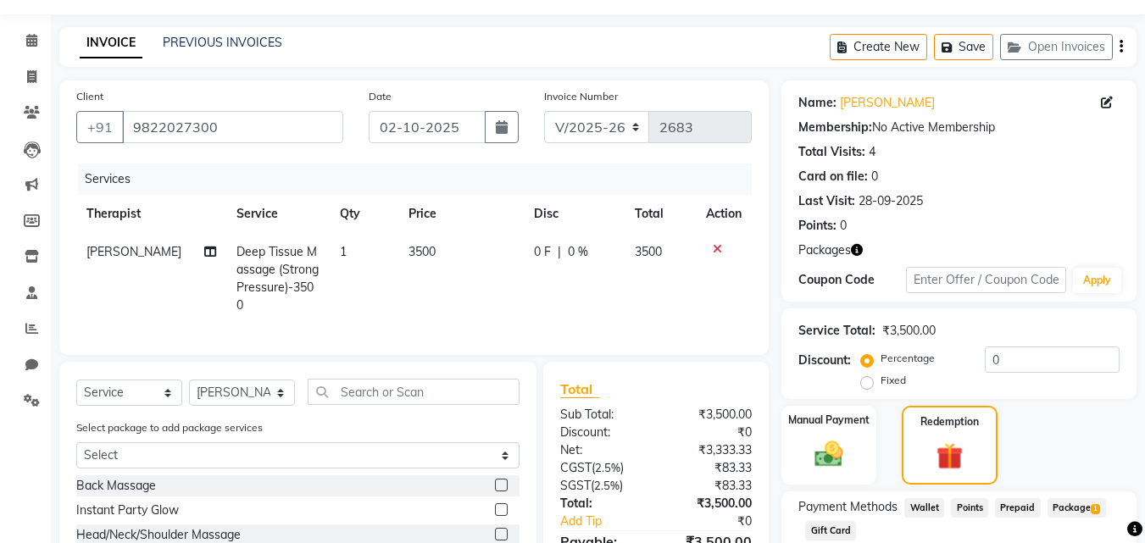
scroll to position [192, 0]
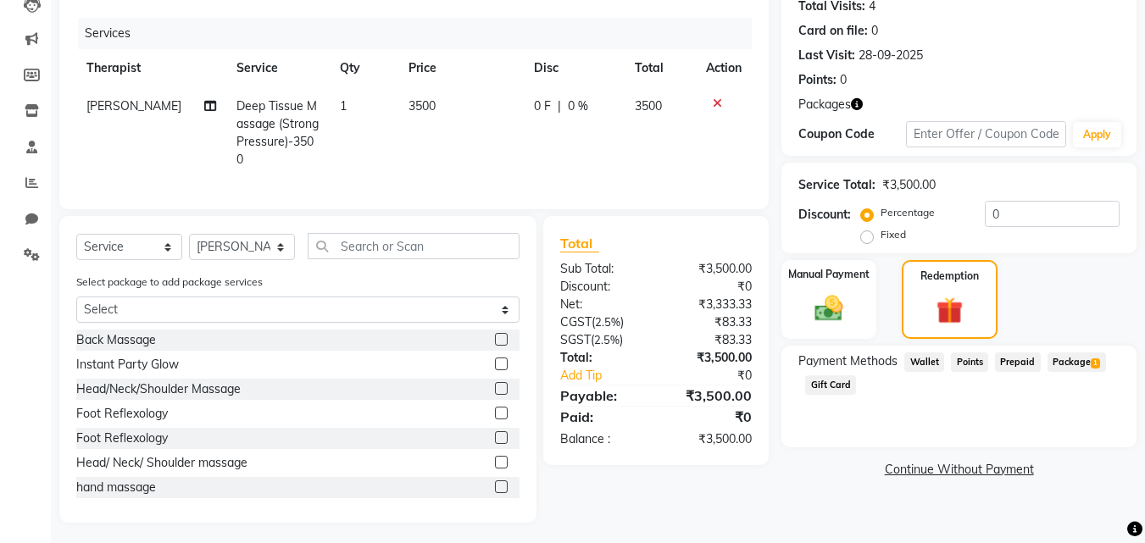
click at [1084, 358] on span "Package 1" at bounding box center [1077, 363] width 59 height 20
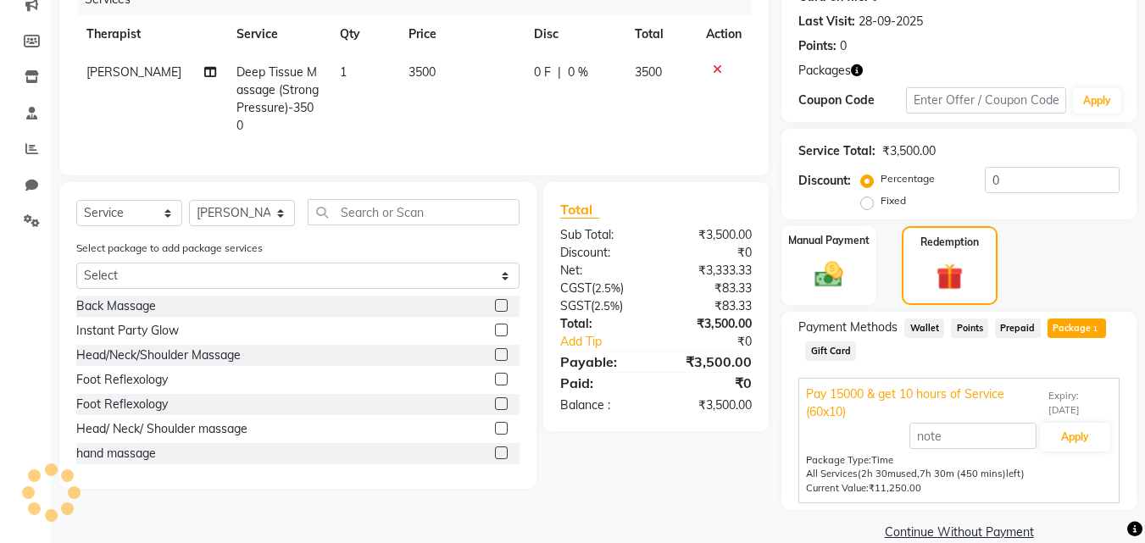
scroll to position [254, 0]
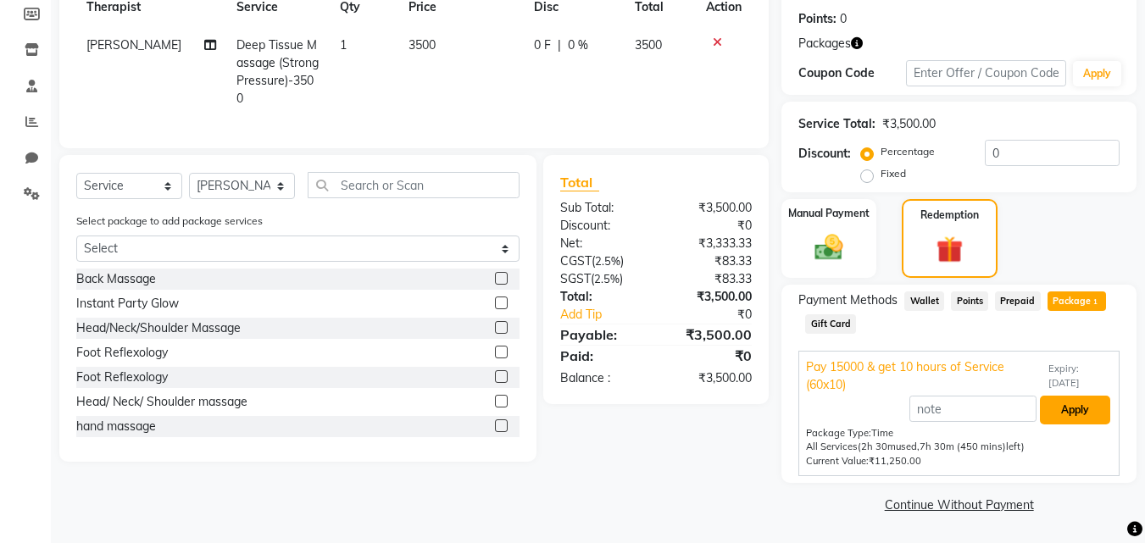
click at [1067, 408] on button "Apply" at bounding box center [1075, 410] width 70 height 29
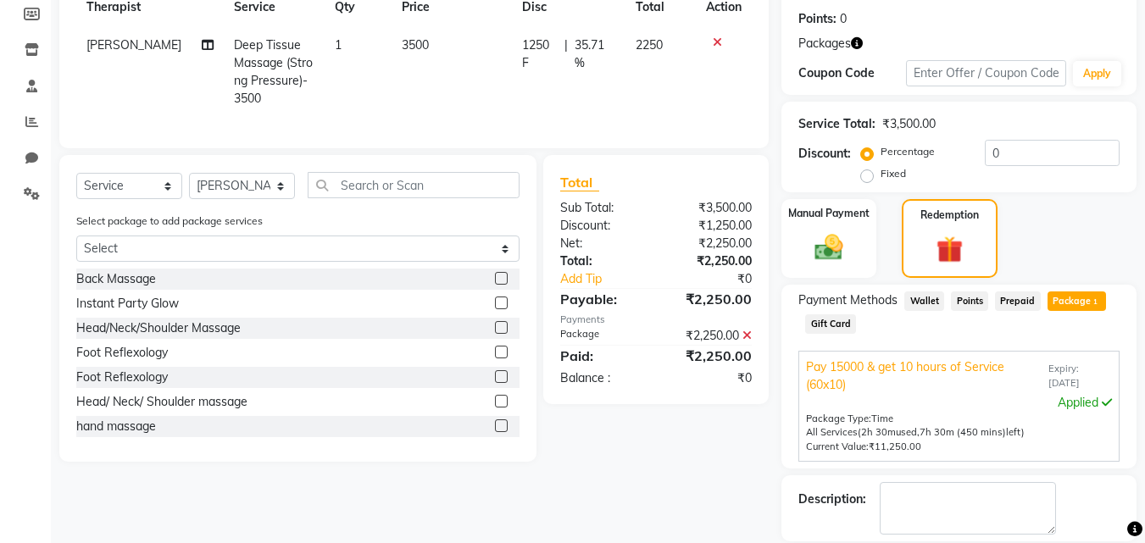
scroll to position [335, 0]
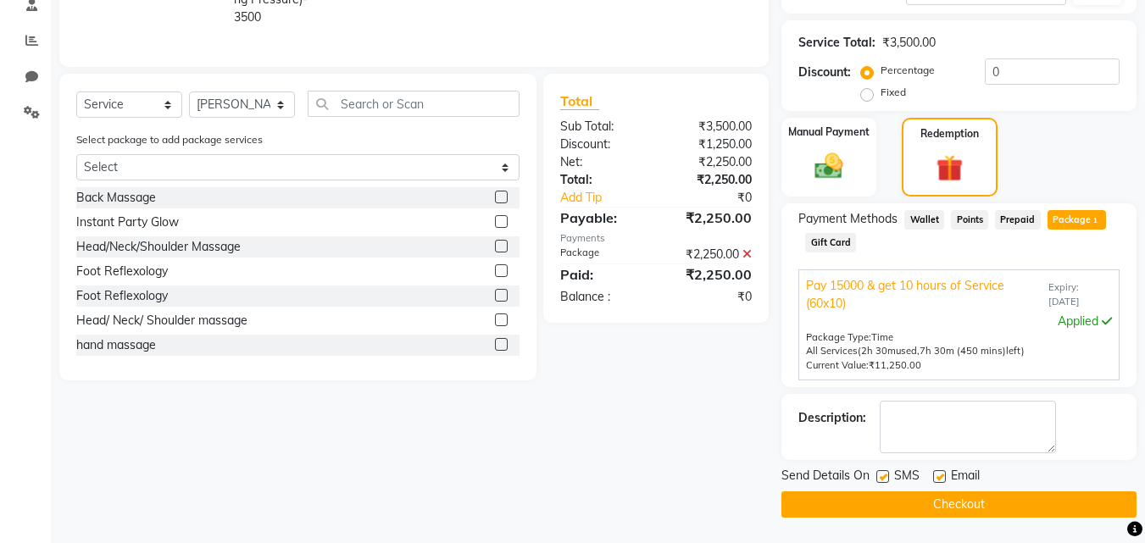
click at [1009, 510] on button "Checkout" at bounding box center [959, 505] width 355 height 26
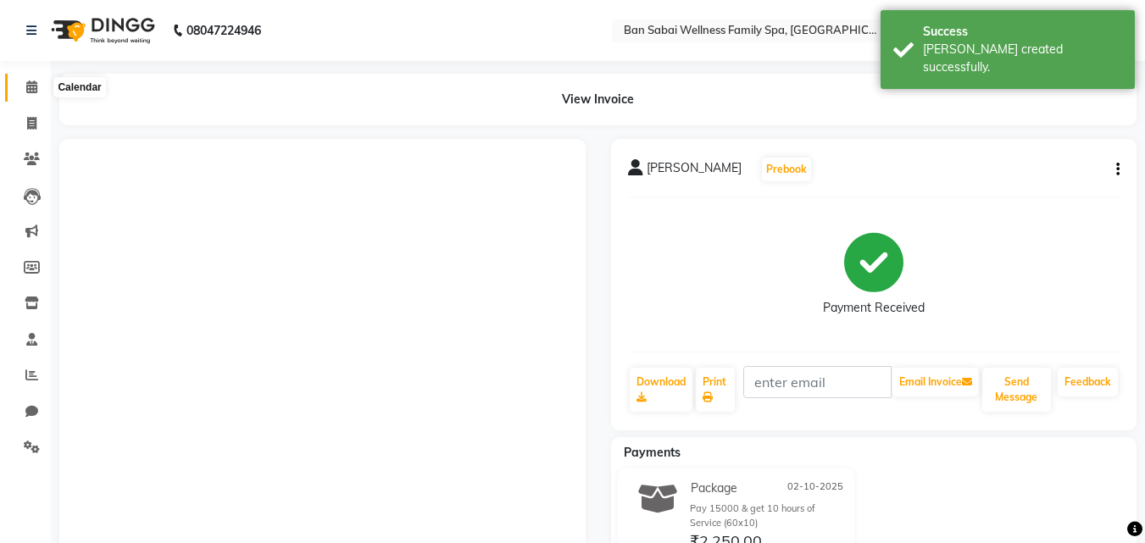
click at [21, 86] on span at bounding box center [32, 88] width 30 height 20
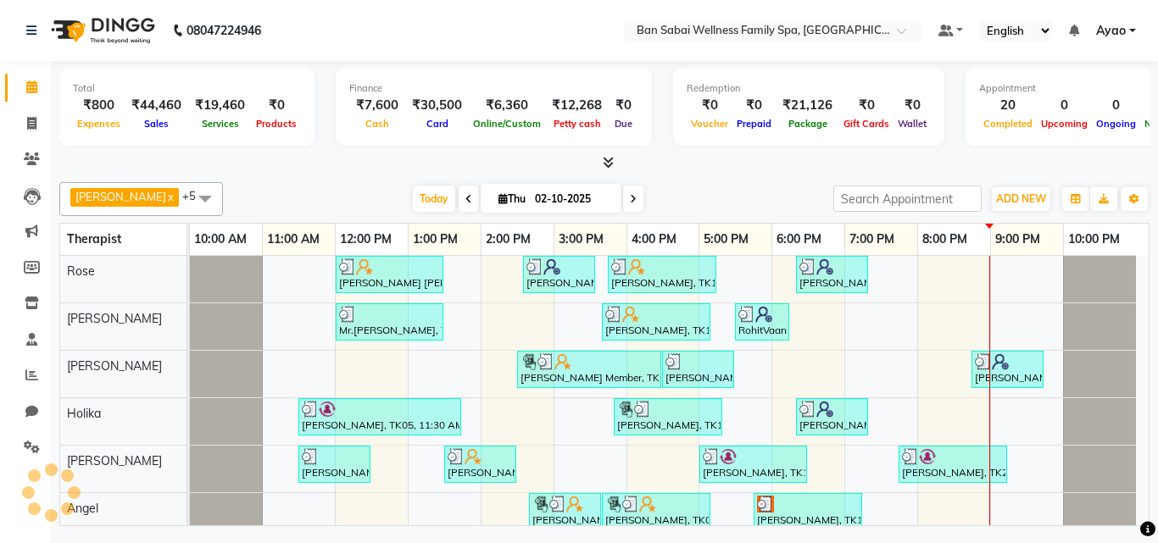
click at [605, 154] on span at bounding box center [605, 163] width 18 height 18
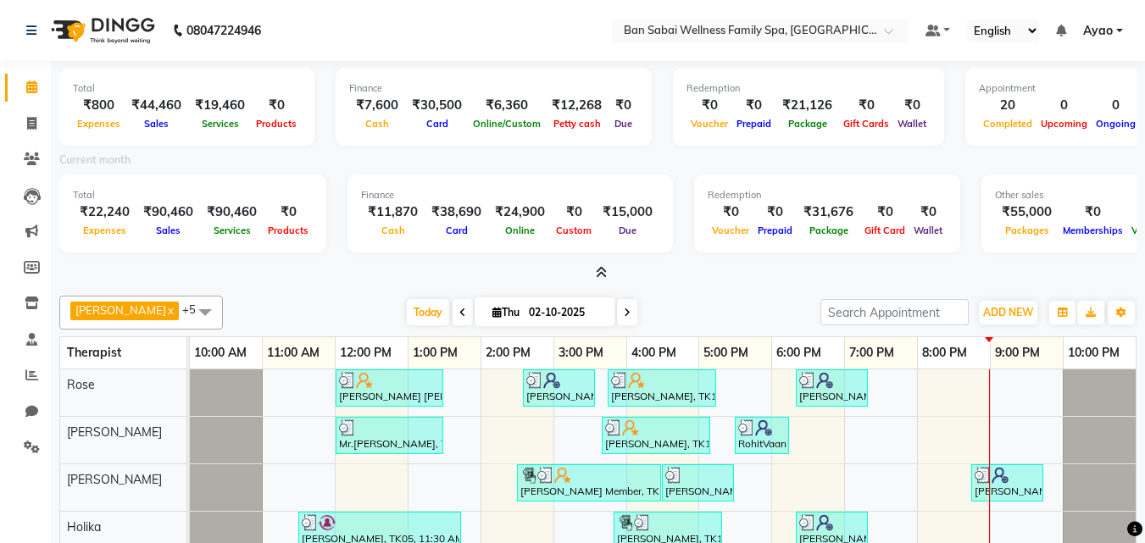
click at [603, 273] on icon at bounding box center [601, 272] width 11 height 13
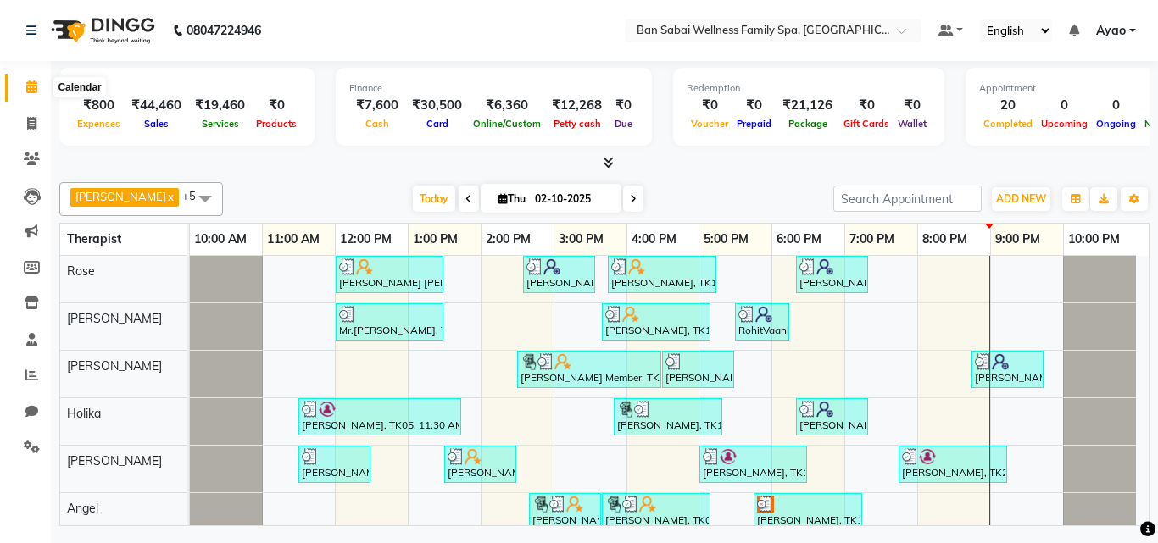
click at [34, 84] on icon at bounding box center [31, 87] width 11 height 13
